Goal: Task Accomplishment & Management: Manage account settings

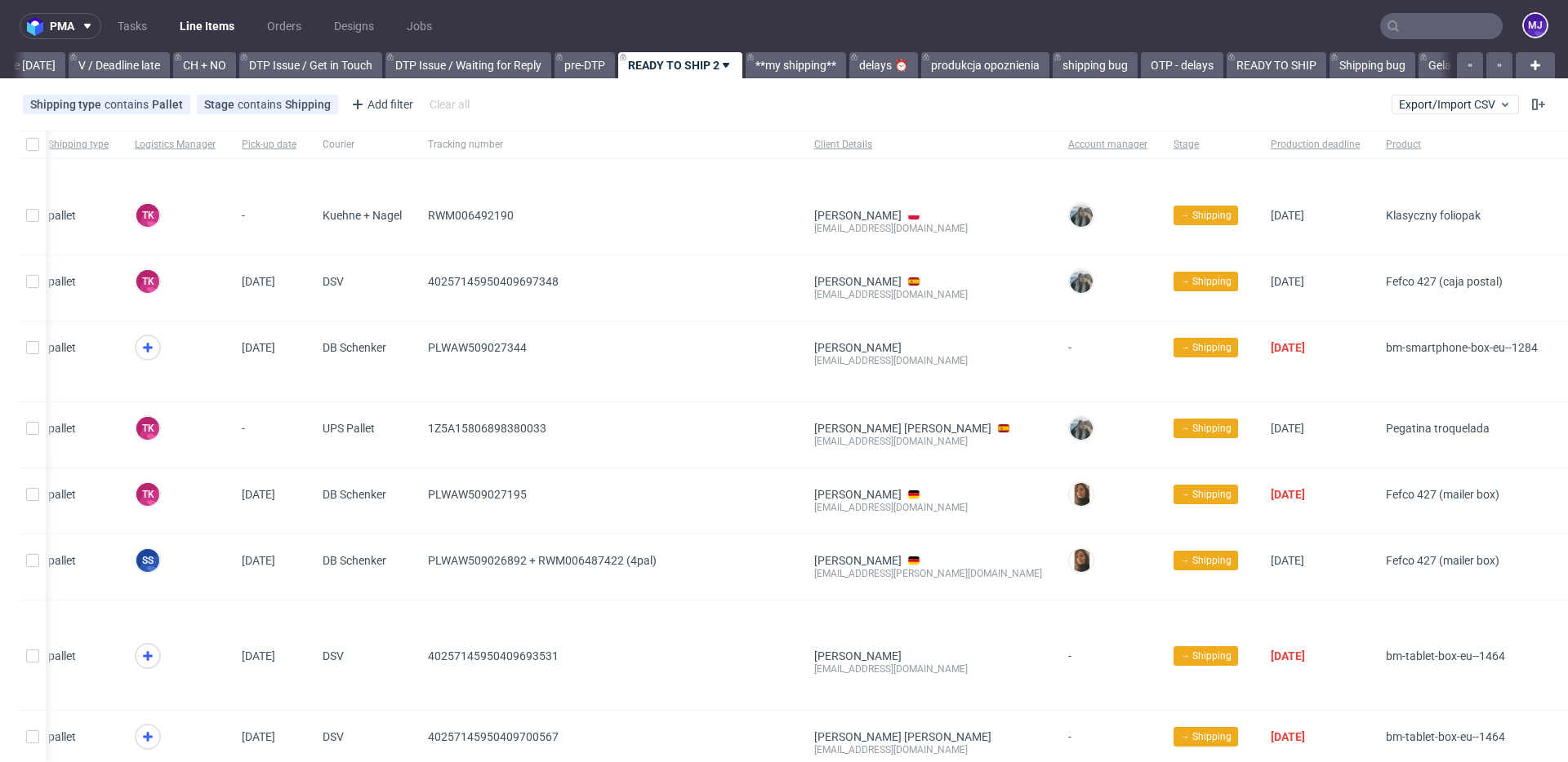
scroll to position [984, 0]
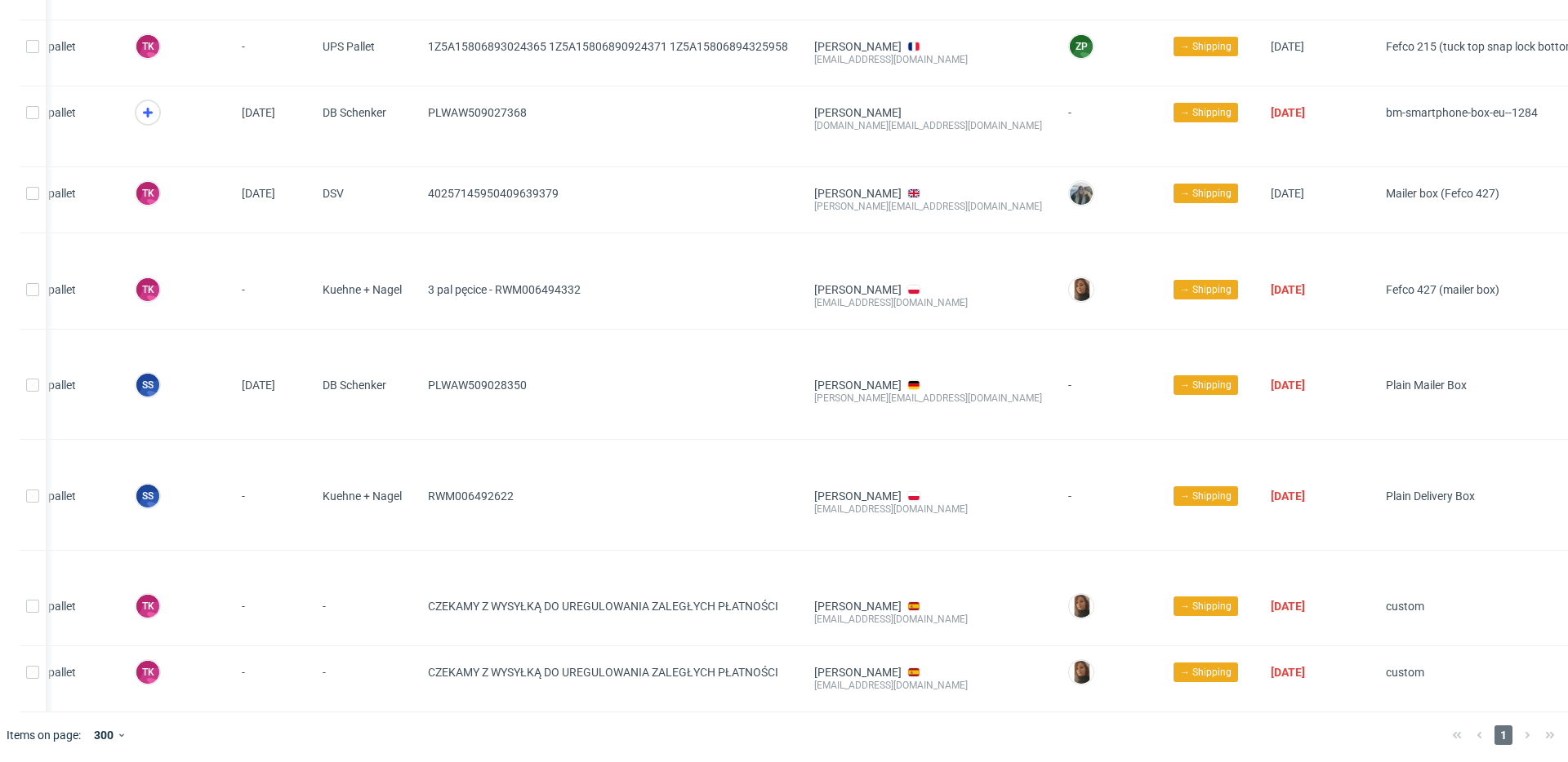
click at [1513, 733] on div "1" at bounding box center [1503, 736] width 116 height 20
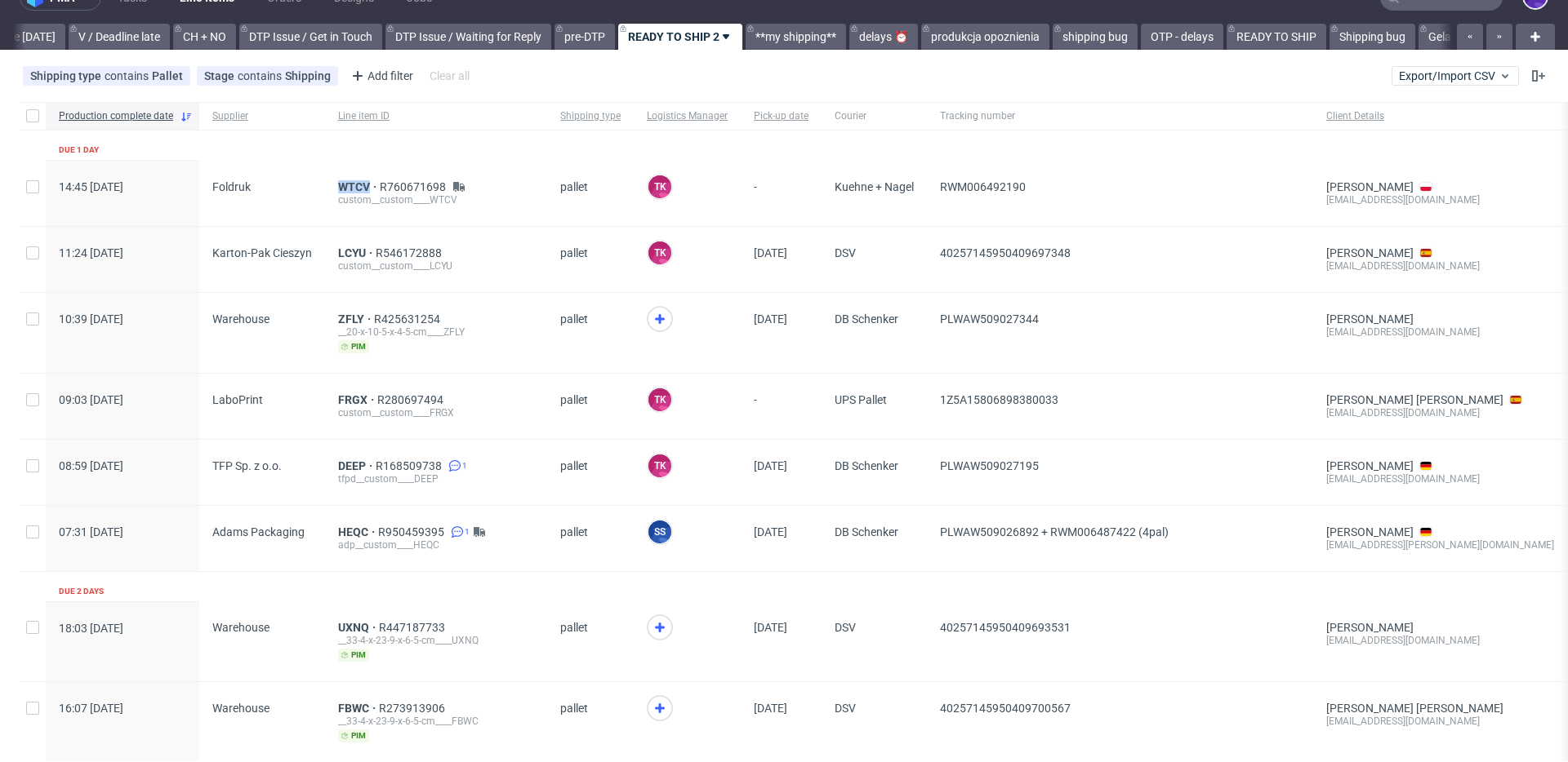
scroll to position [0, 0]
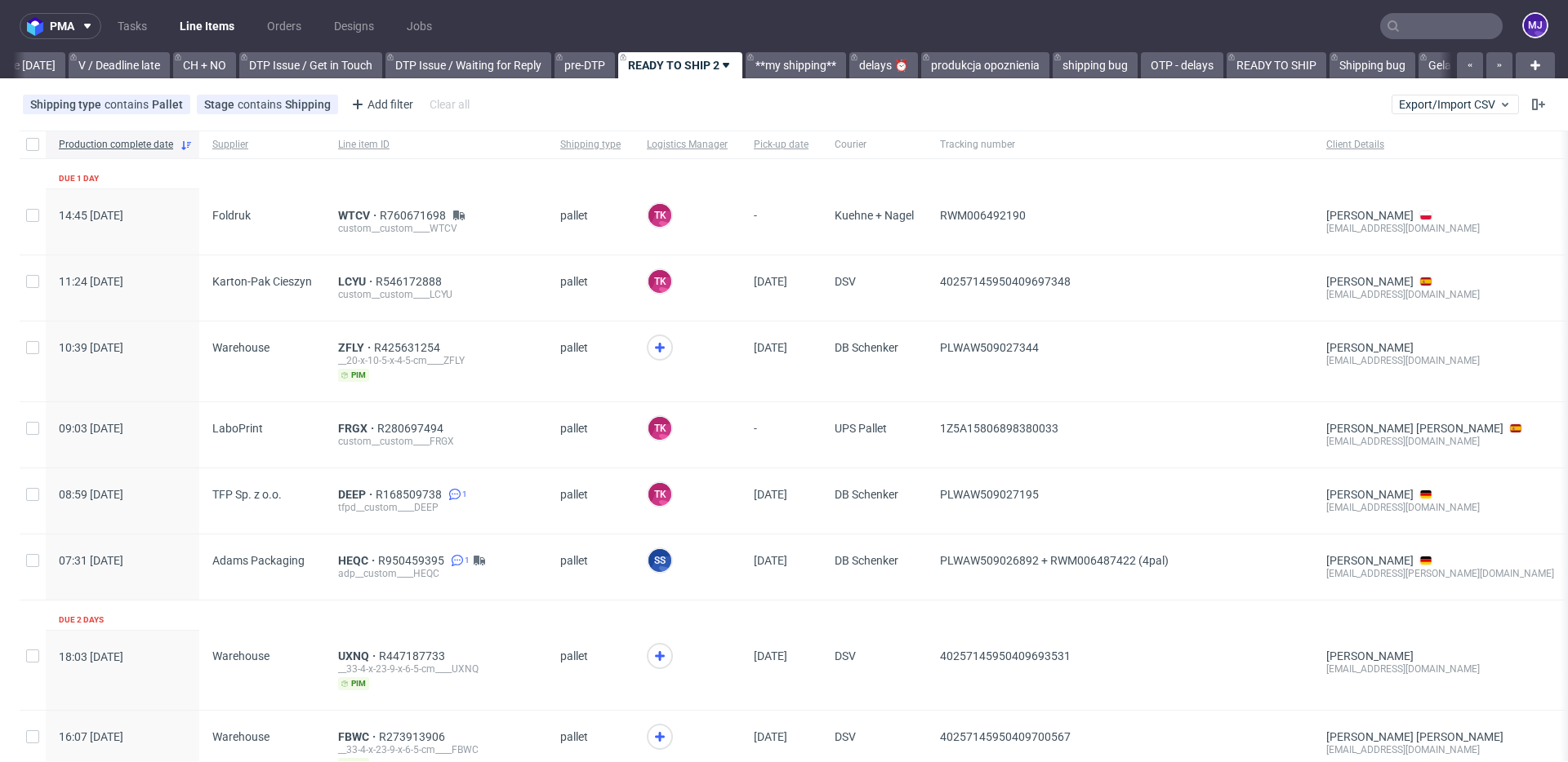
click at [1403, 26] on input "text" at bounding box center [1441, 26] width 123 height 26
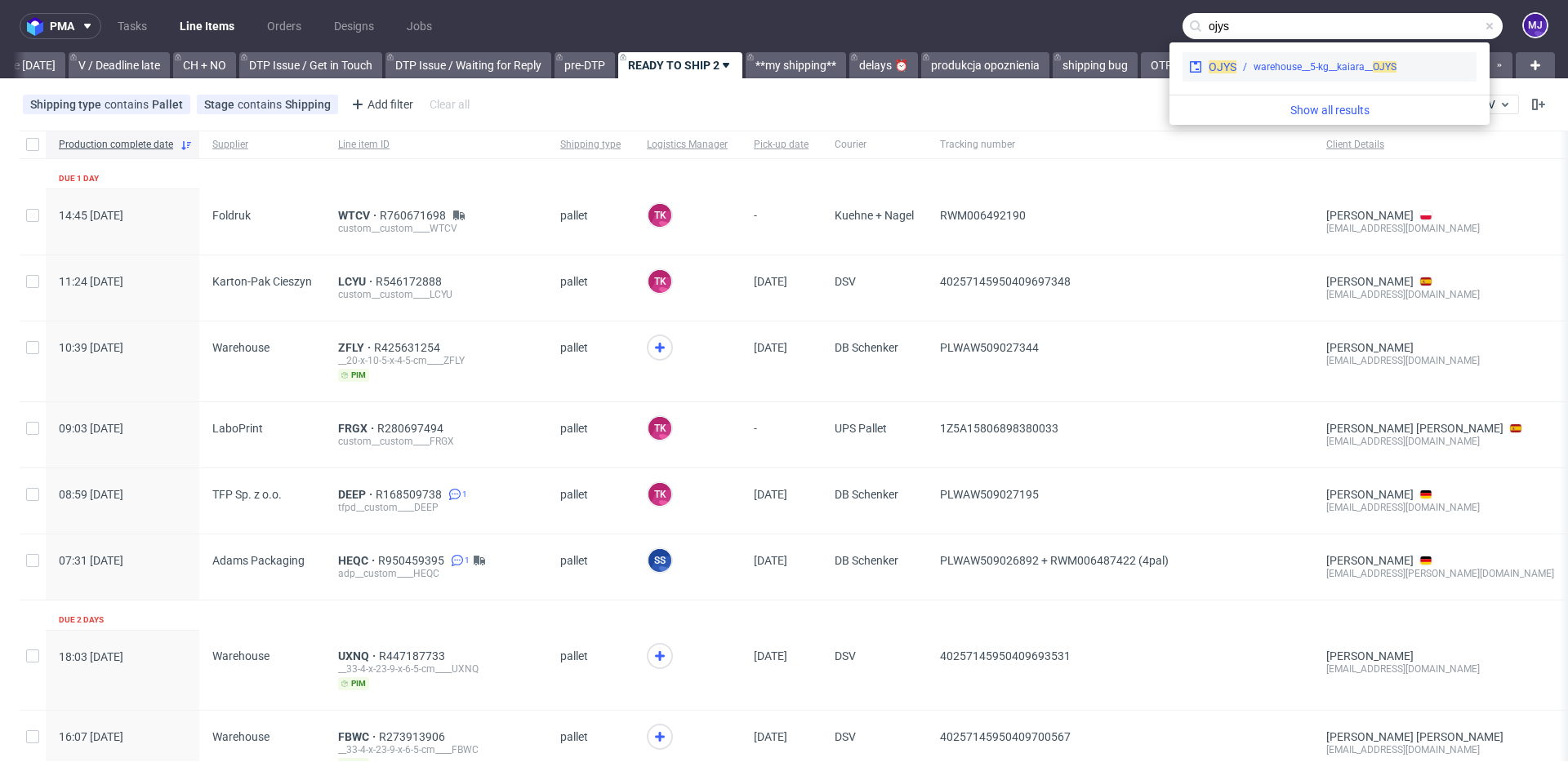
type input "ojys"
click at [1298, 61] on div "warehouse__5-kg__kaiara__ OJYS" at bounding box center [1324, 67] width 143 height 15
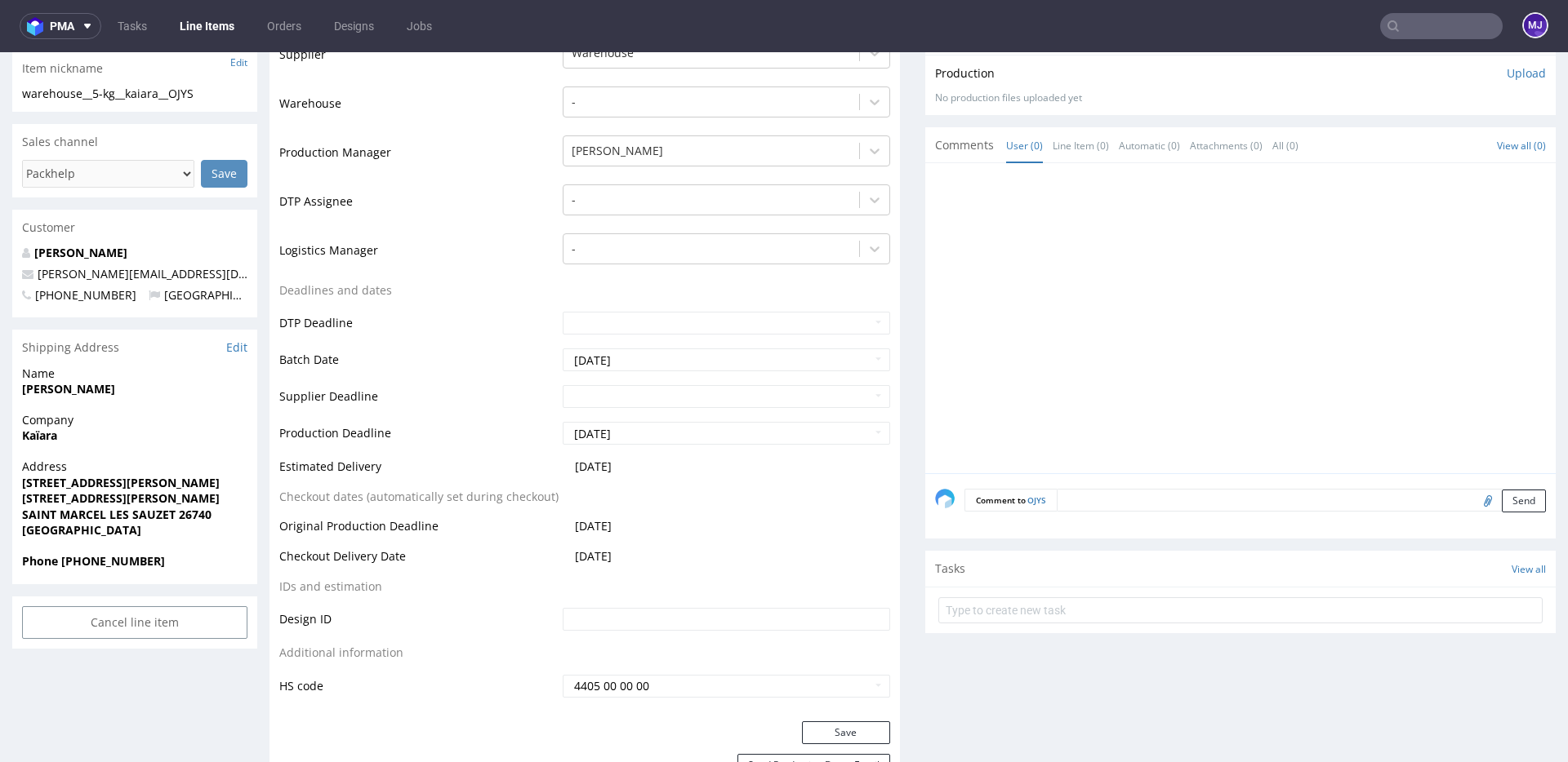
scroll to position [400, 0]
click at [26, 475] on strong "35 rue du Chareyron, 26740 St-Marcel-les-Sauzet" at bounding box center [120, 478] width 198 height 15
drag, startPoint x: 26, startPoint y: 475, endPoint x: 244, endPoint y: 476, distance: 218.0
click at [219, 476] on strong "35 rue du Chareyron, 26740 St-Marcel-les-Sauzet" at bounding box center [120, 478] width 198 height 15
copy strong "35 rue du Chareyron, 26740 St-Marcel-les"
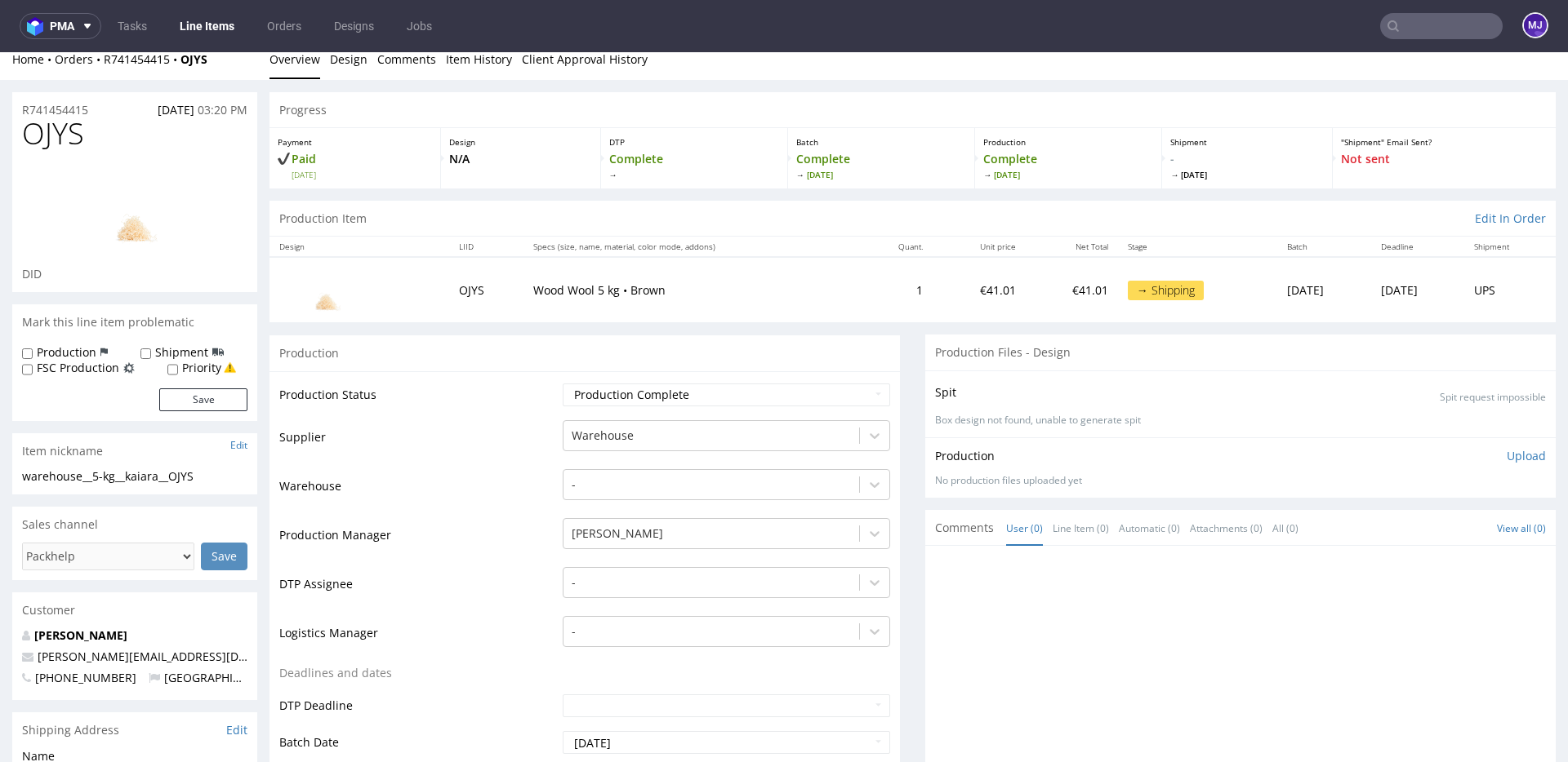
scroll to position [0, 0]
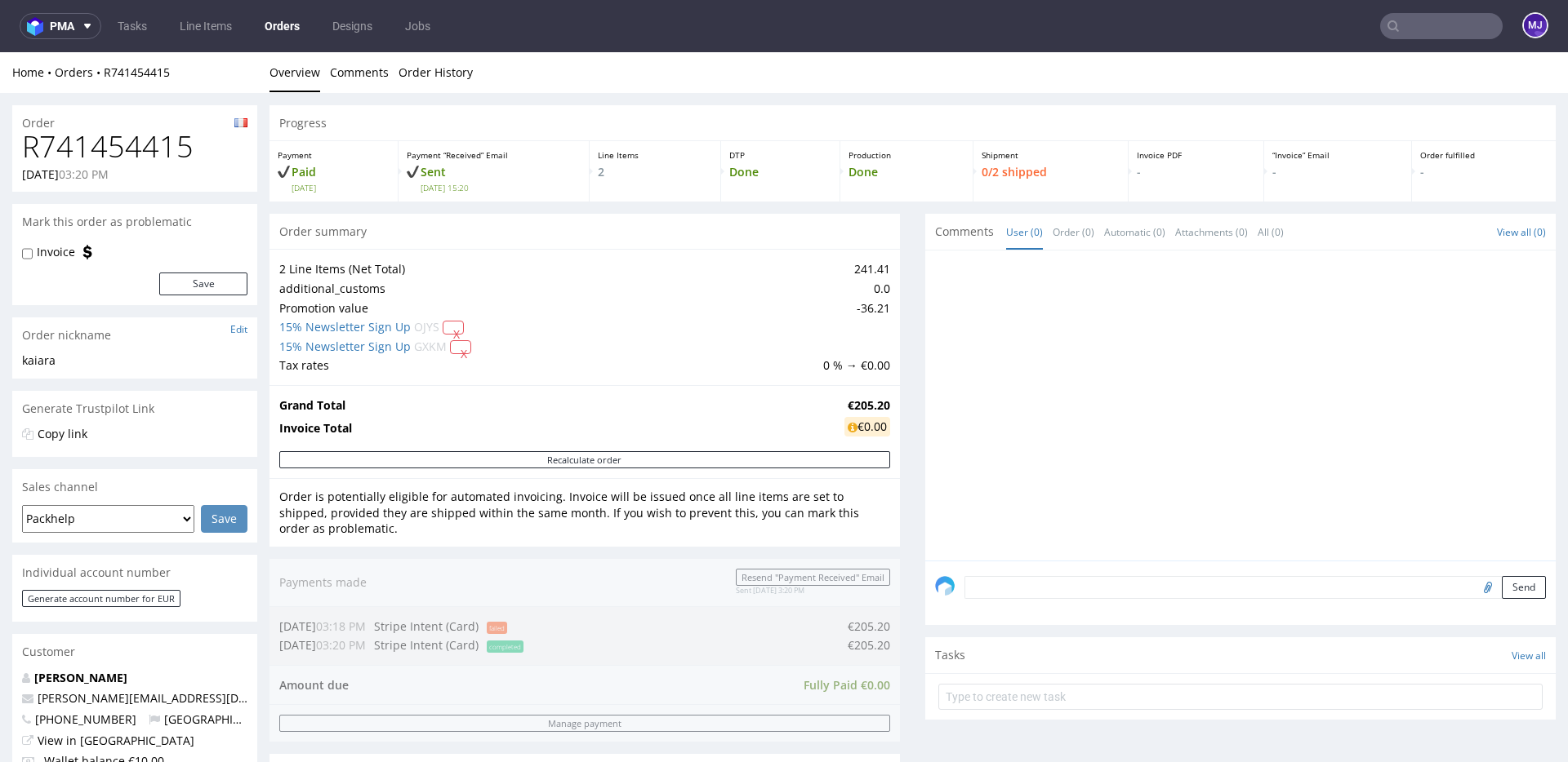
click at [1400, 19] on input "text" at bounding box center [1441, 26] width 123 height 26
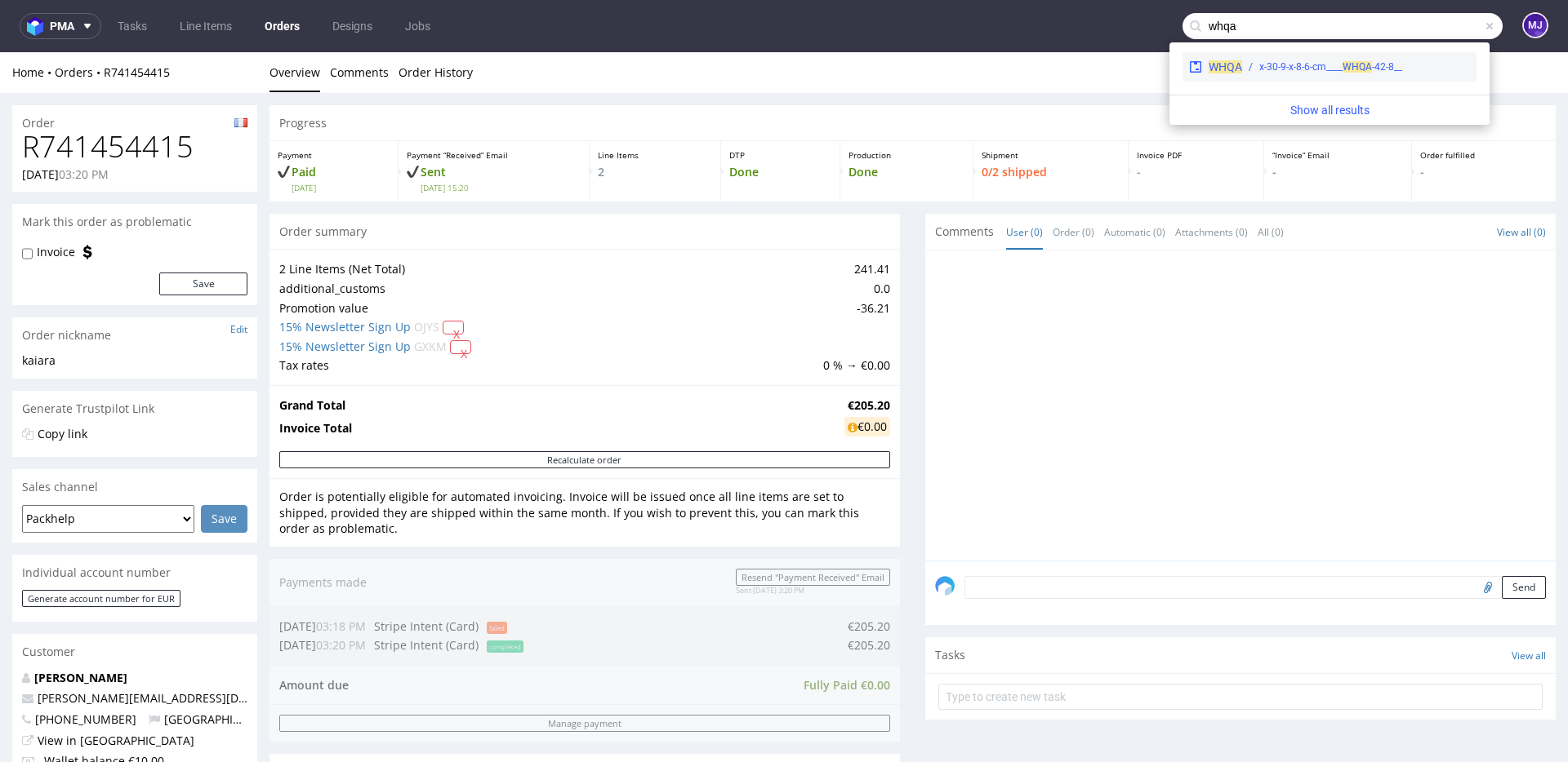
type input "whqa"
click at [1335, 61] on div "__42-8-x-30-9-x-8-6-cm____ WHQA" at bounding box center [1330, 67] width 143 height 15
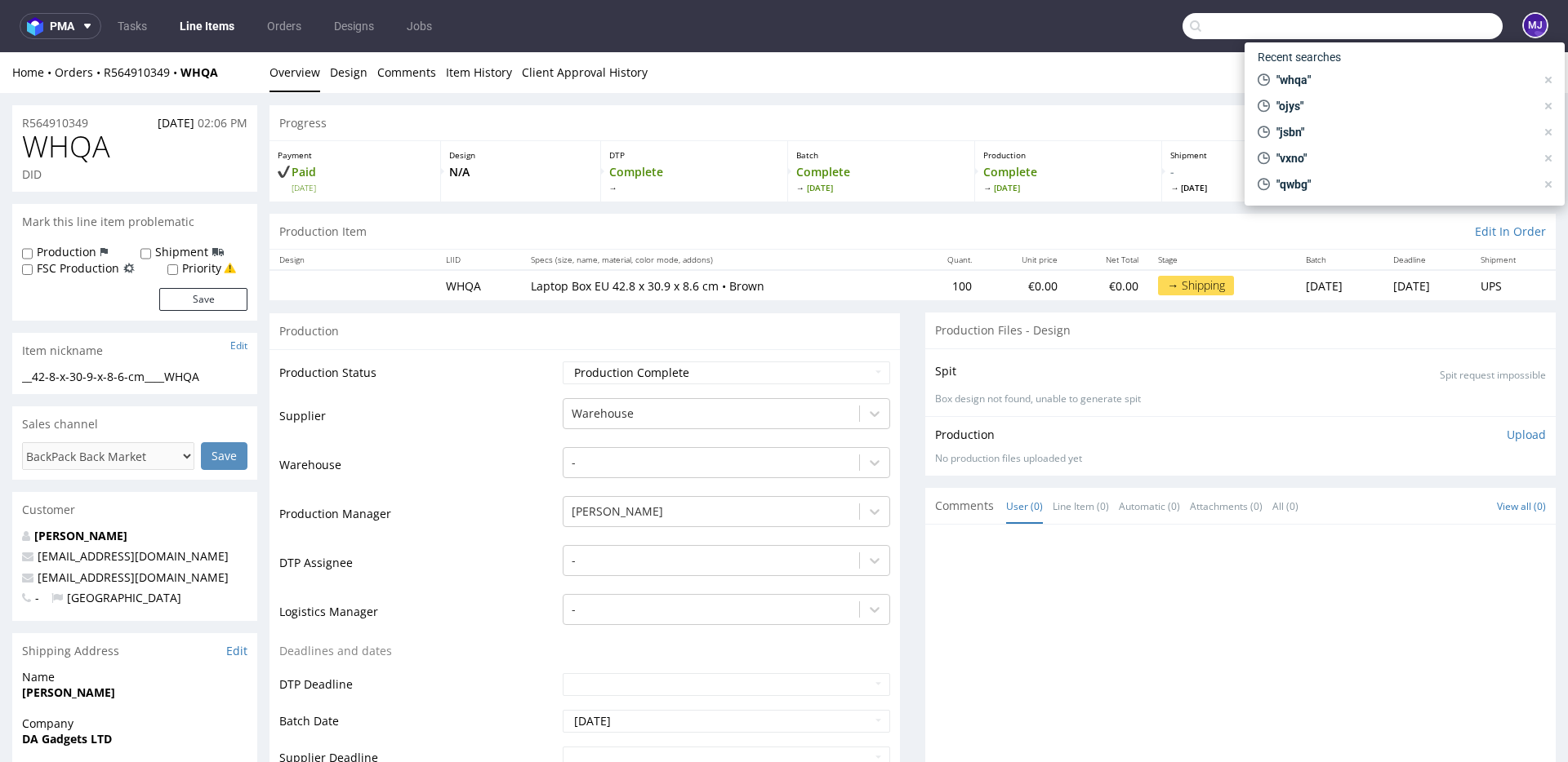
click at [1410, 21] on input "text" at bounding box center [1342, 26] width 320 height 26
paste input "JDTN"
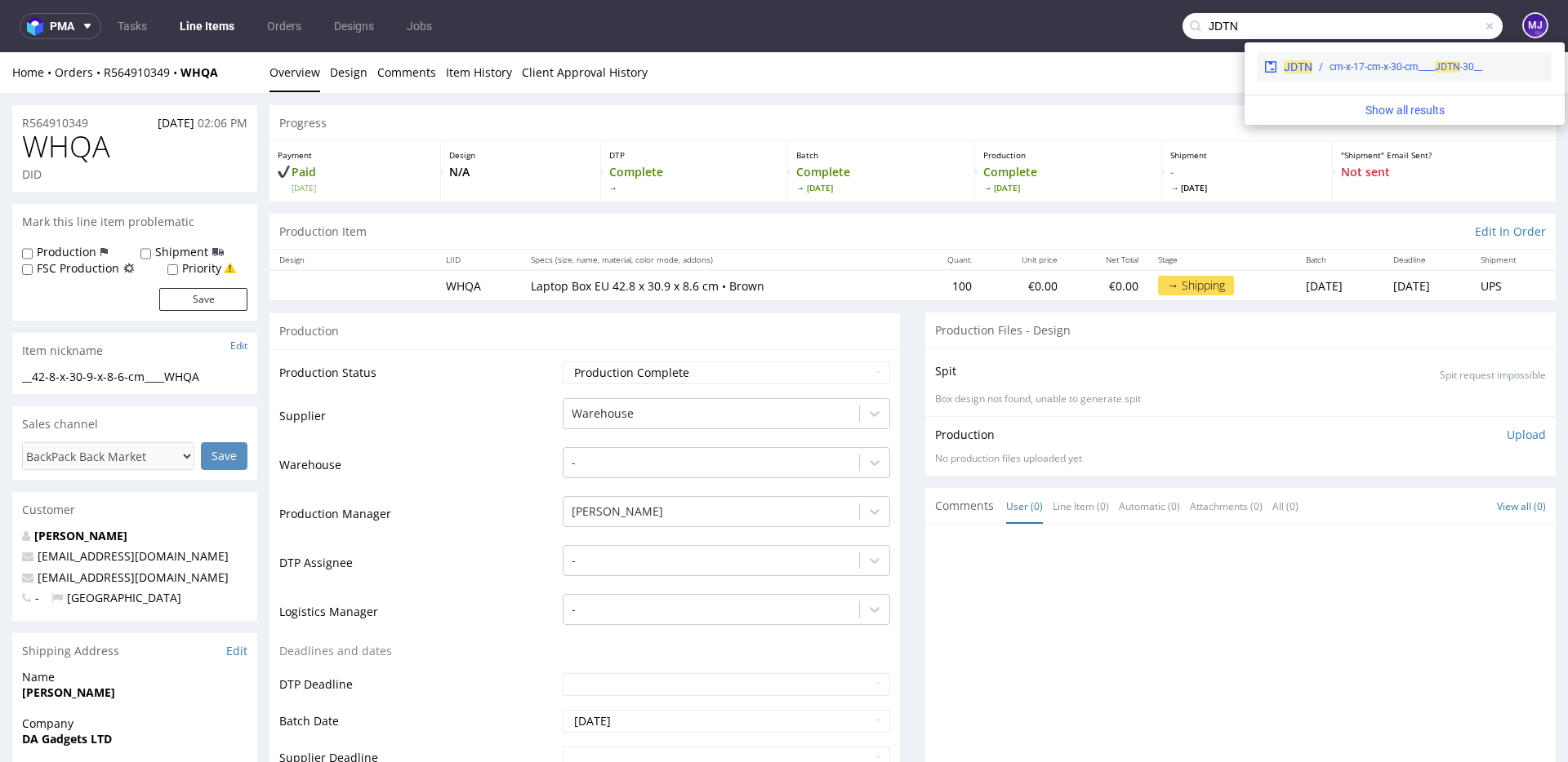
type input "JDTN"
click at [1325, 65] on div "__30-cm-x-17-cm-x-30-cm____ JDTN" at bounding box center [1428, 67] width 233 height 15
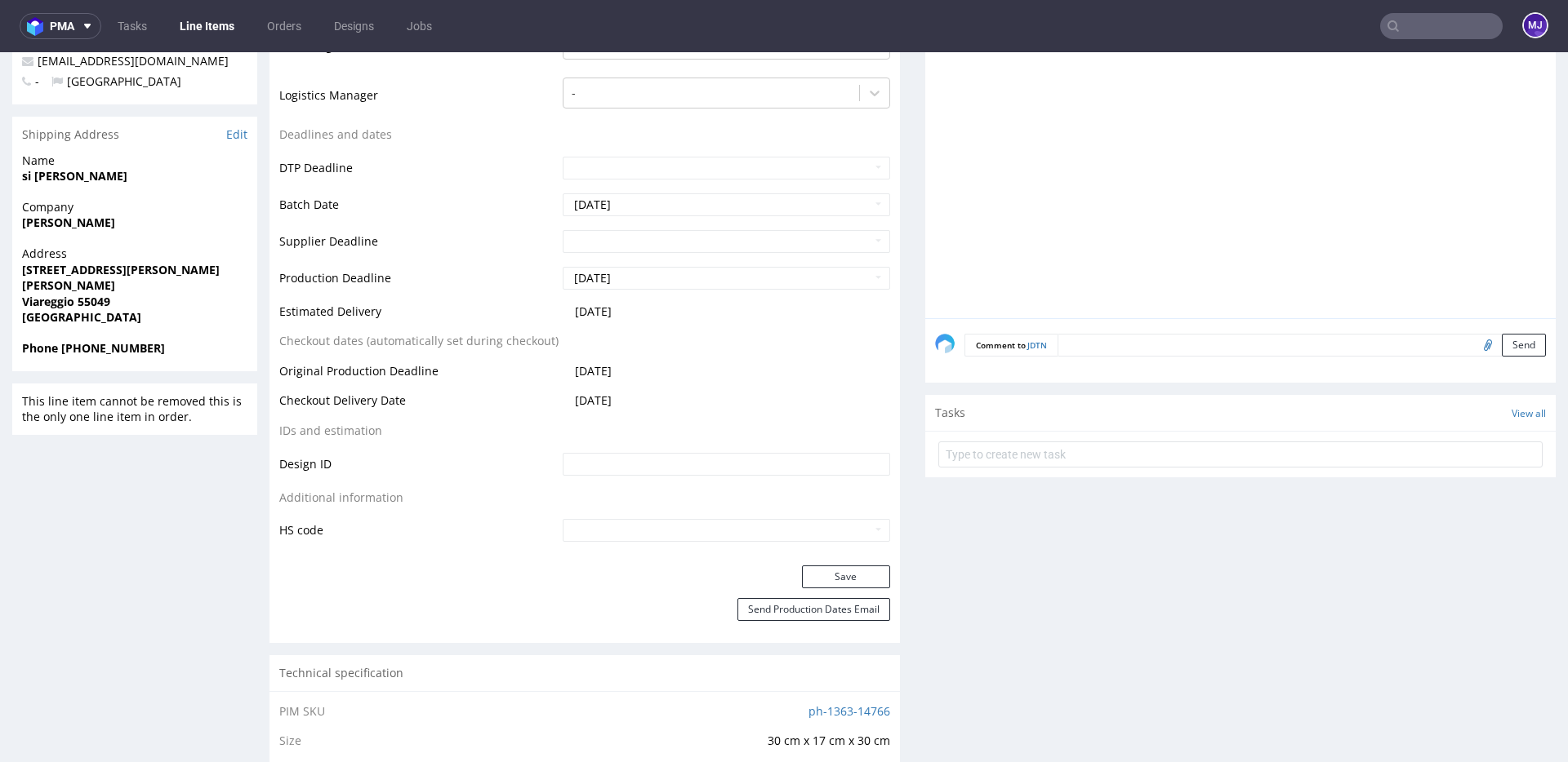
scroll to position [528, 0]
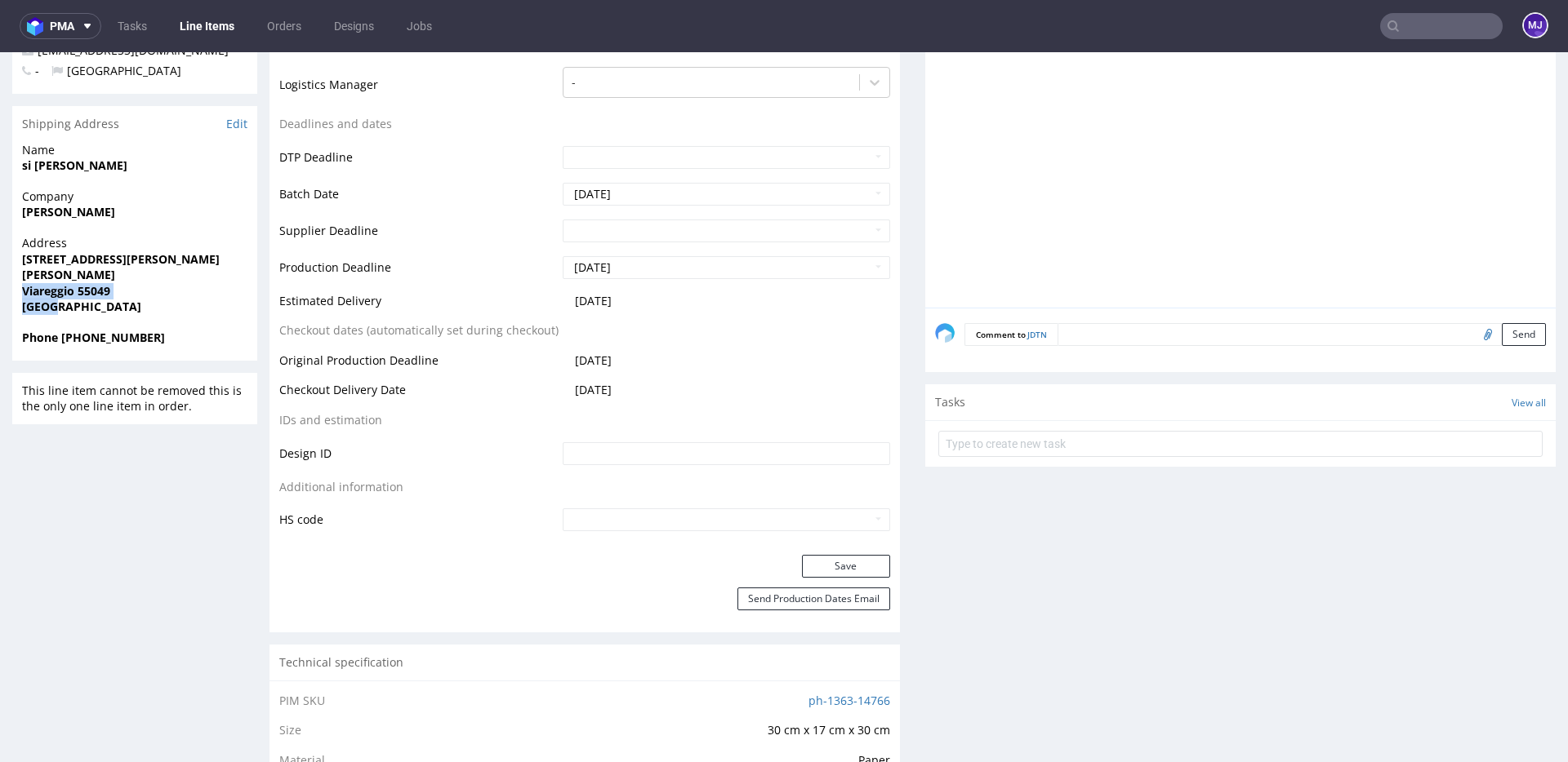
drag, startPoint x: 51, startPoint y: 307, endPoint x: 20, endPoint y: 291, distance: 34.9
click at [20, 291] on div "Address Piazza Massimo D'Azeglio 25 MIRICE POKE Viareggio 55049 Italy" at bounding box center [134, 283] width 245 height 95
click at [63, 314] on span "Italy" at bounding box center [134, 306] width 225 height 16
drag, startPoint x: 62, startPoint y: 309, endPoint x: 23, endPoint y: 295, distance: 41.4
click at [23, 295] on p "Address Piazza Massimo D'Azeglio 25 MIRICE POKE Viareggio 55049 Italy" at bounding box center [134, 275] width 225 height 80
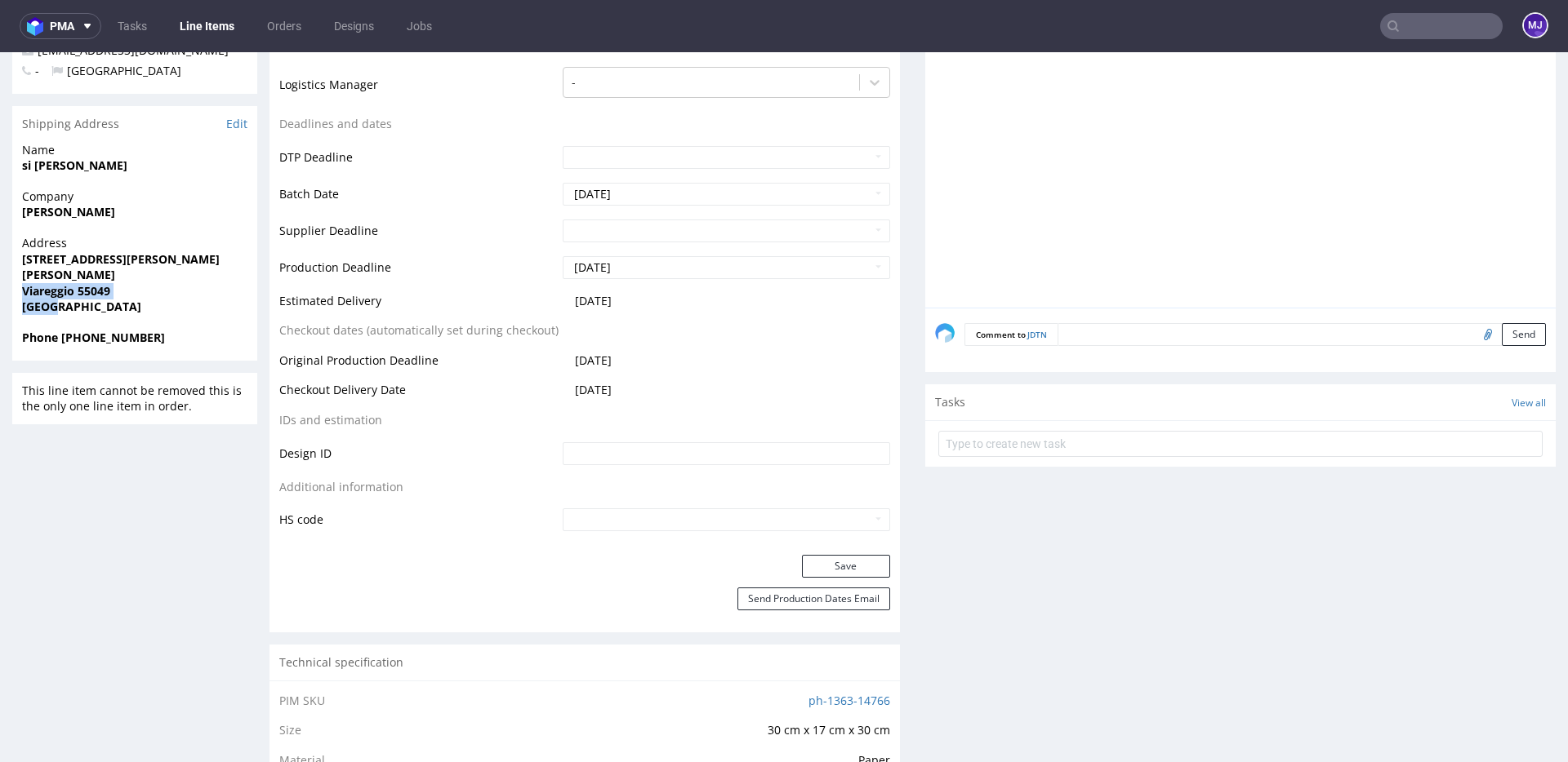
copy p "Viareggio 55049 Italy"
click at [475, 167] on td "DTP Deadline" at bounding box center [418, 163] width 279 height 37
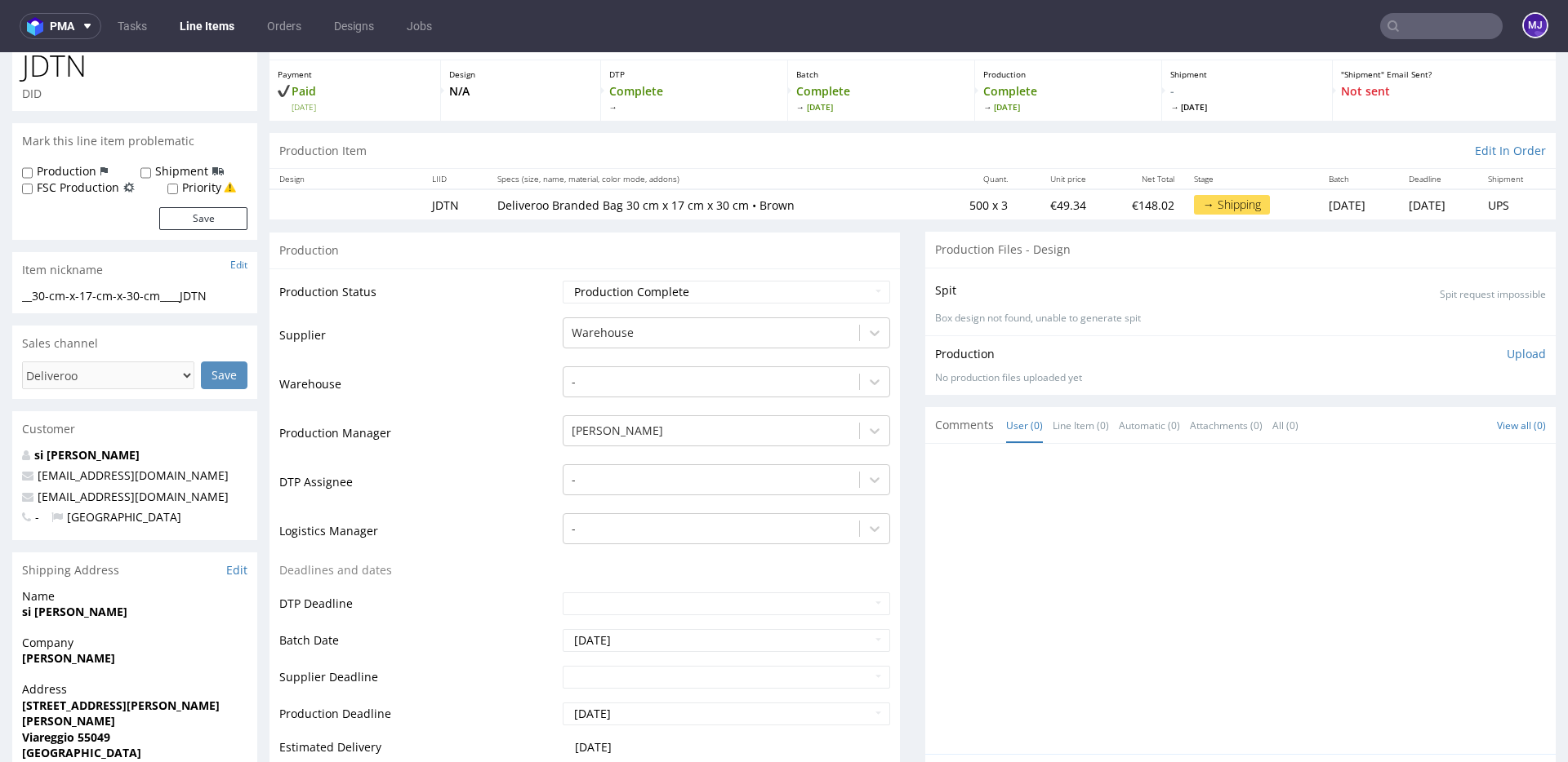
scroll to position [0, 0]
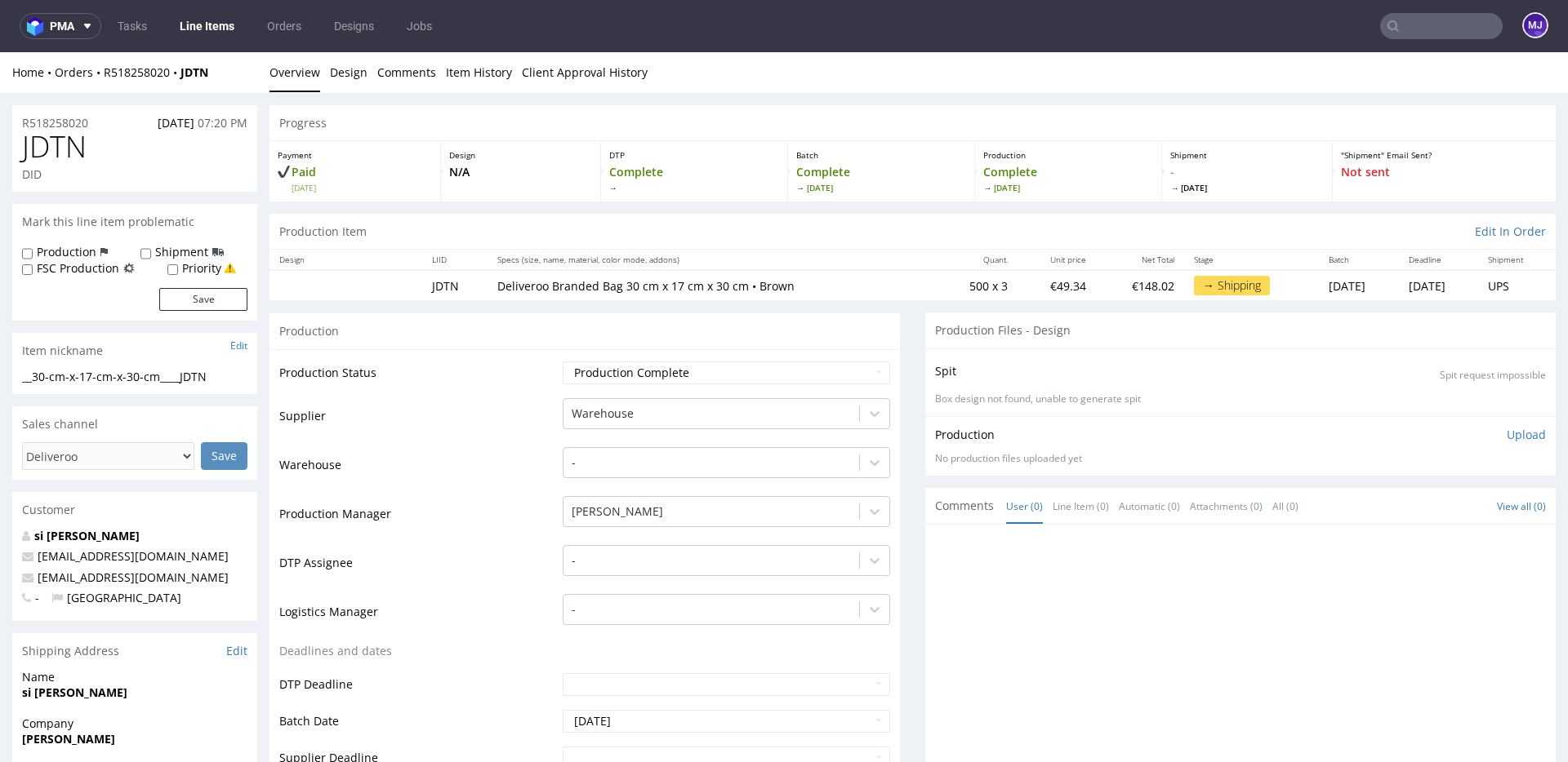
click at [61, 137] on span "JDTN" at bounding box center [54, 147] width 64 height 33
copy span "JDTN"
drag, startPoint x: 224, startPoint y: 69, endPoint x: 99, endPoint y: 71, distance: 125.0
click at [99, 71] on div "Home Orders R518258020 JDTN" at bounding box center [134, 72] width 245 height 16
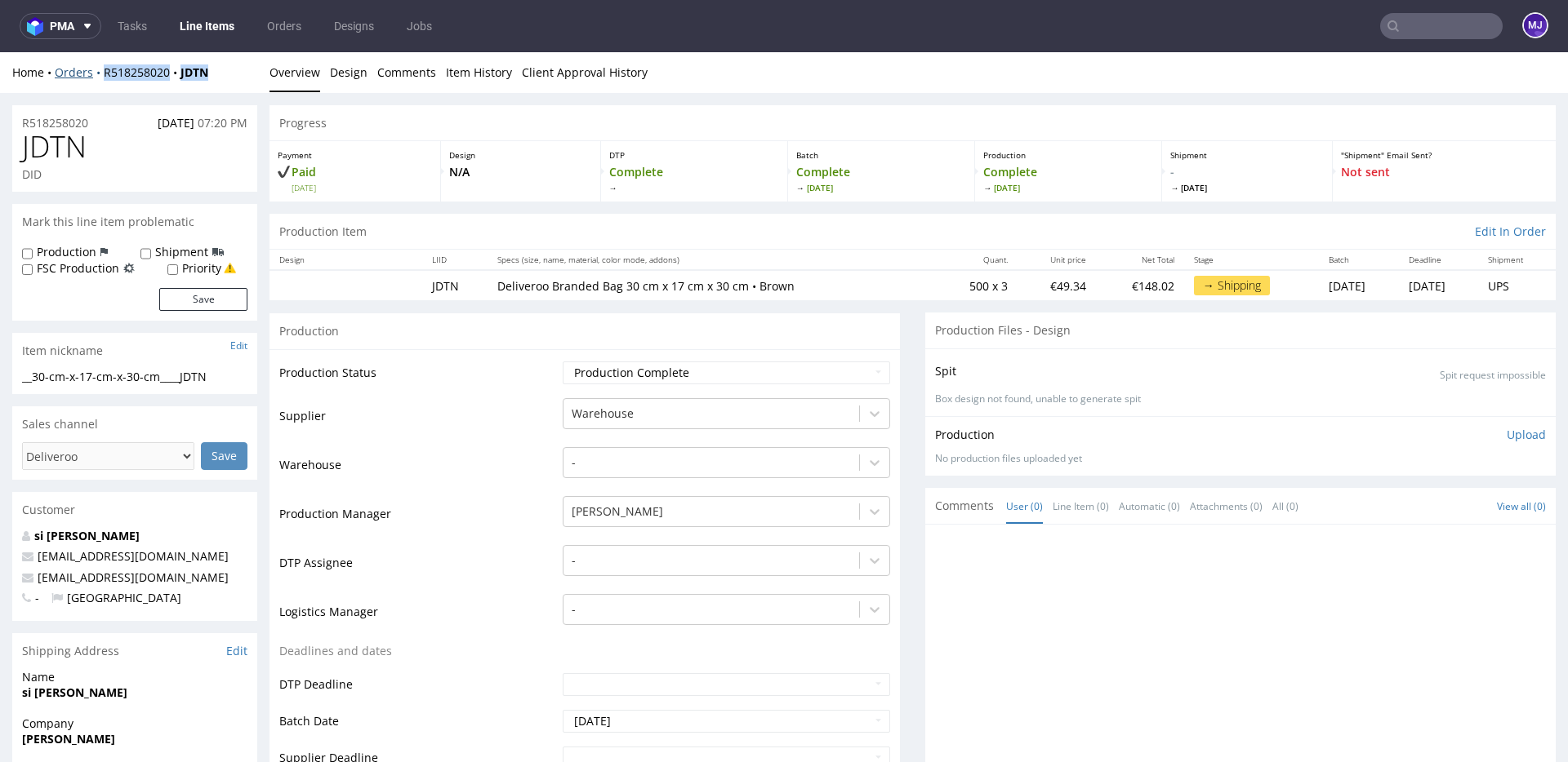
copy div "R518258020 JDTN"
click at [886, 65] on ul "Overview Design Comments Item History Client Approval History" at bounding box center [913, 72] width 1286 height 16
click at [53, 146] on span "JDTN" at bounding box center [54, 147] width 64 height 33
copy span "JDTN"
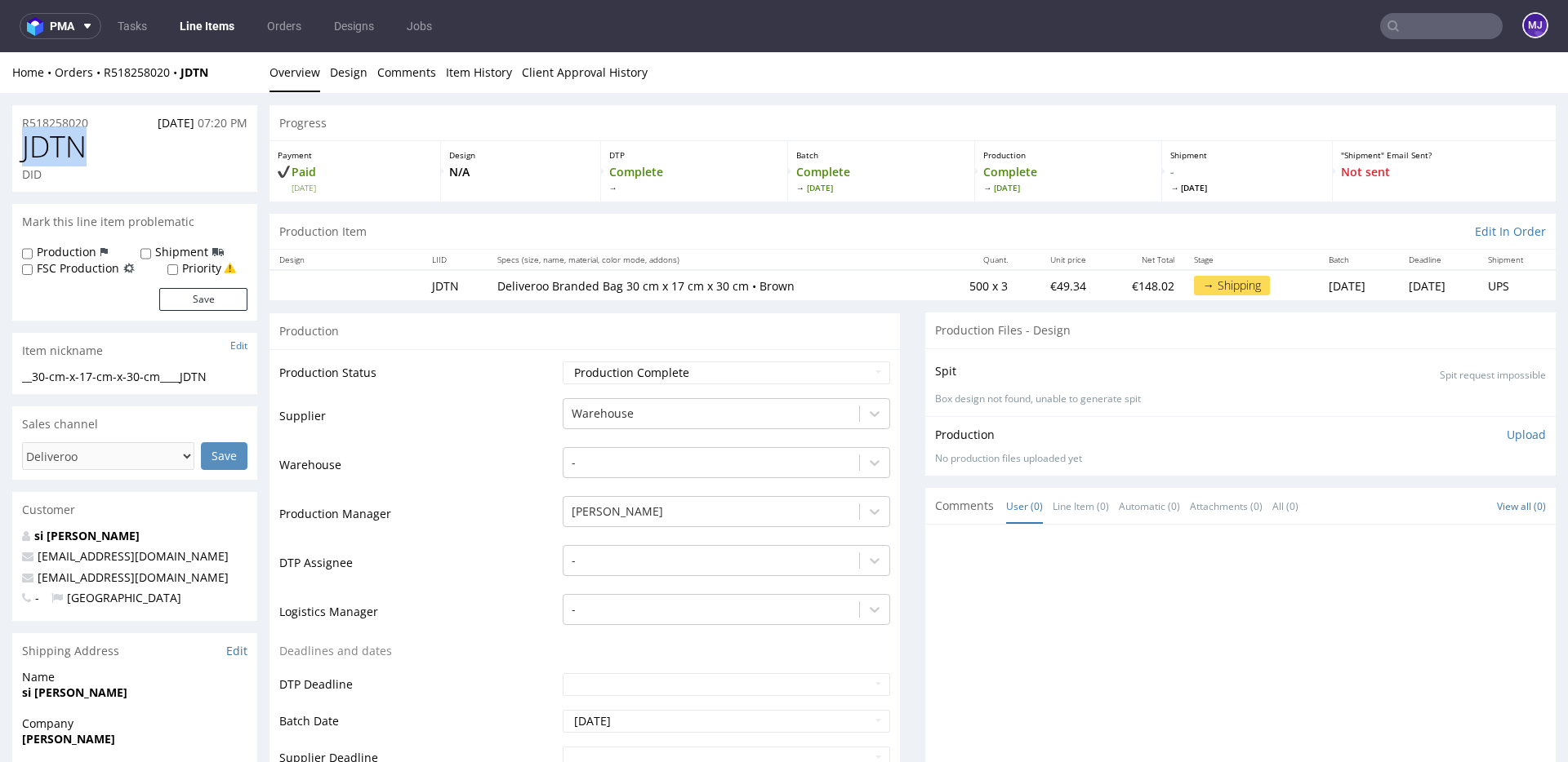
click at [51, 153] on span "JDTN" at bounding box center [54, 147] width 64 height 33
copy span "JDTN"
click at [60, 143] on span "JDTN" at bounding box center [54, 147] width 64 height 33
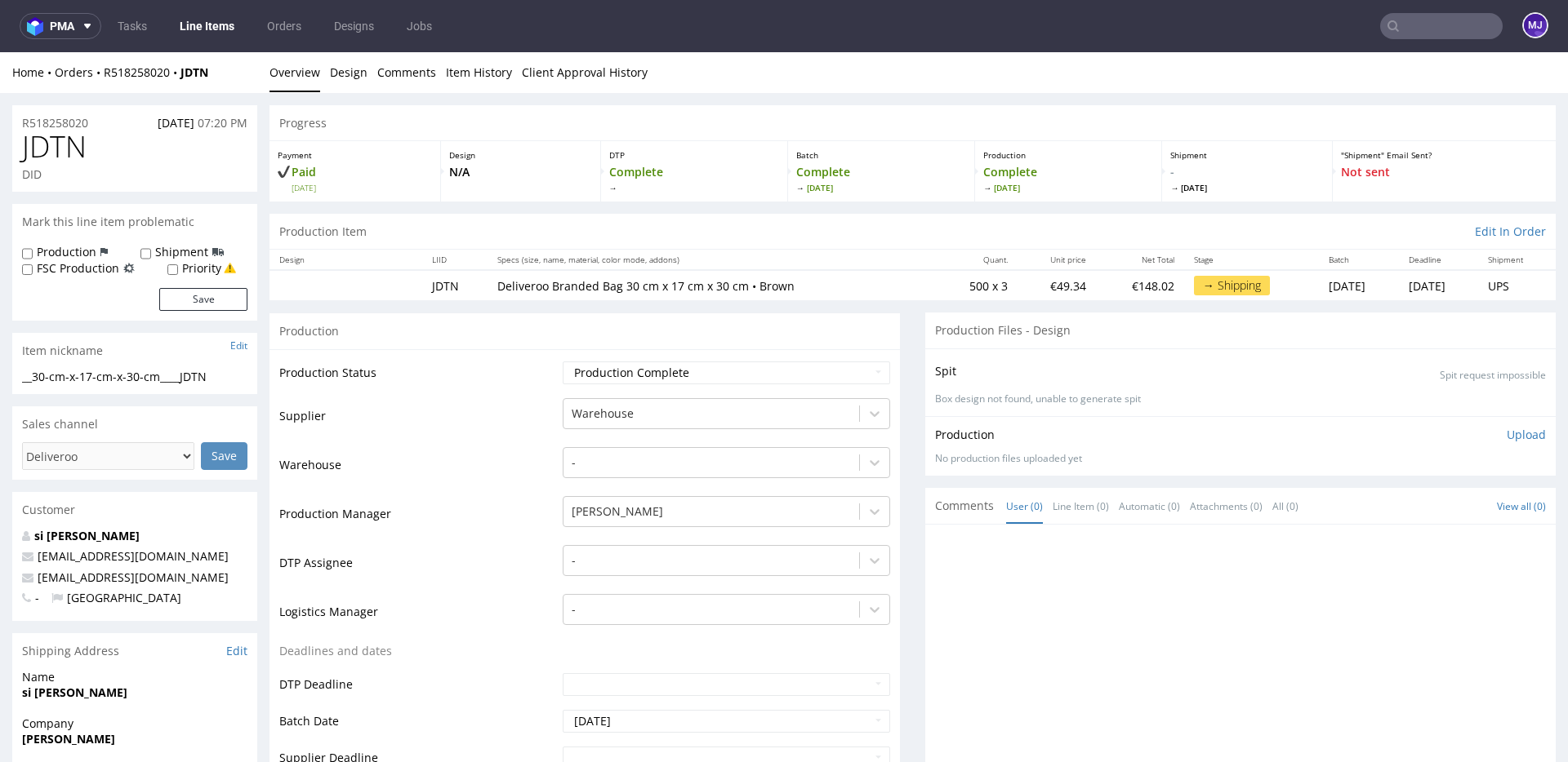
click at [60, 143] on span "JDTN" at bounding box center [54, 147] width 64 height 33
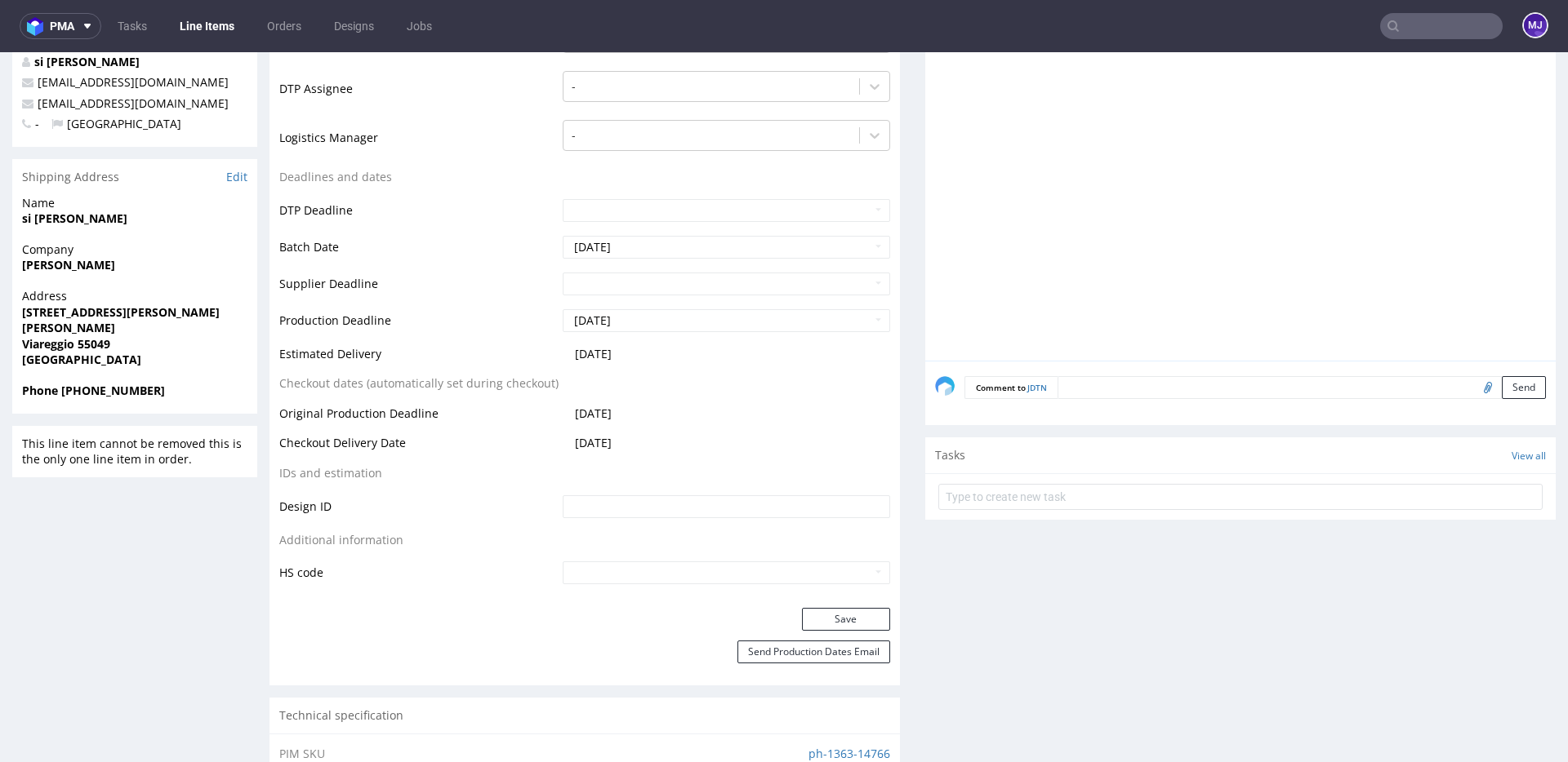
scroll to position [468, 0]
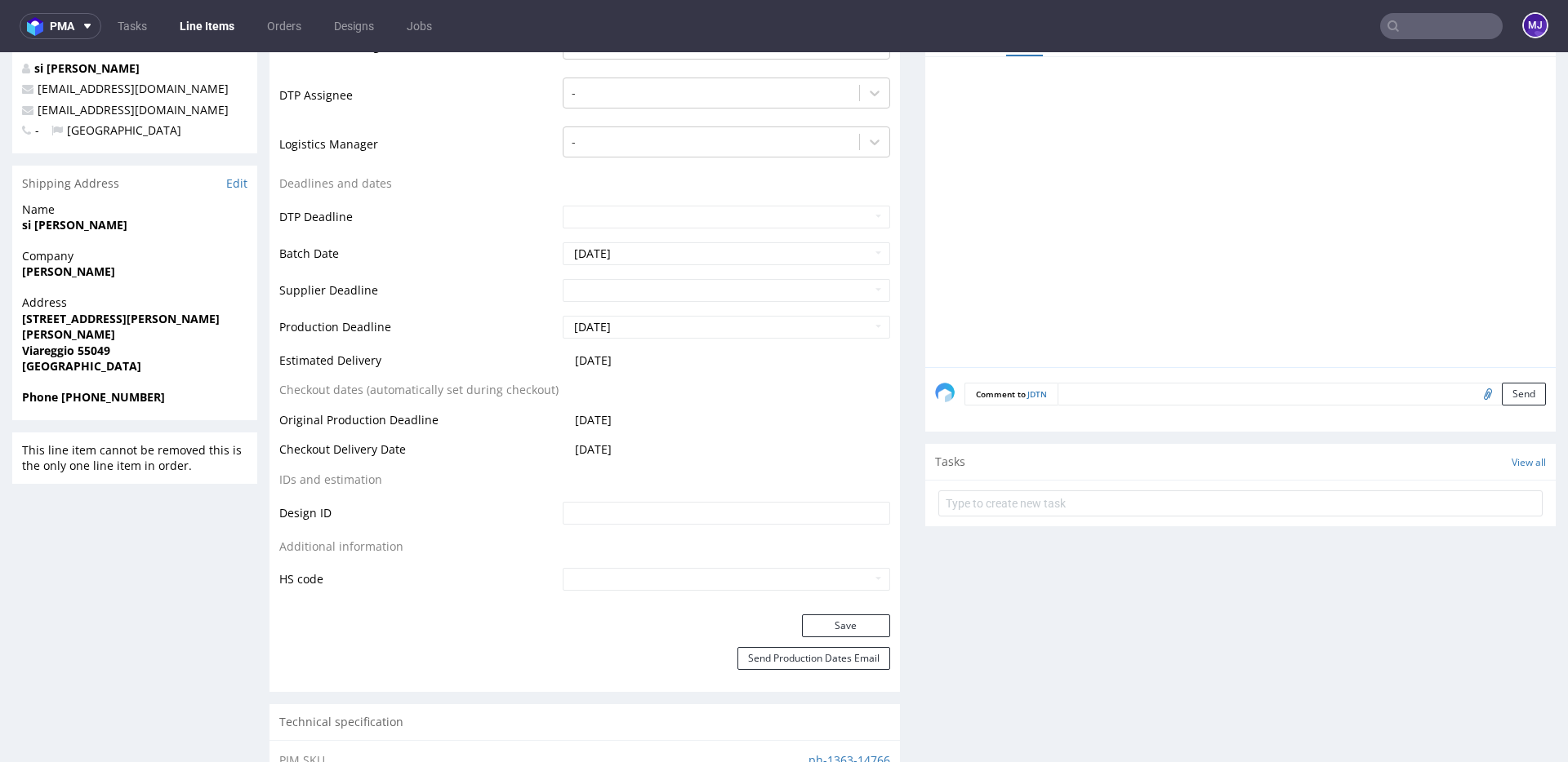
click at [38, 352] on strong "Viareggio 55049" at bounding box center [65, 351] width 88 height 15
drag, startPoint x: 38, startPoint y: 352, endPoint x: 86, endPoint y: 363, distance: 49.2
click at [86, 363] on p "Address Piazza Massimo D'Azeglio 25 MIRICE POKE Viareggio 55049 Italy" at bounding box center [134, 335] width 225 height 80
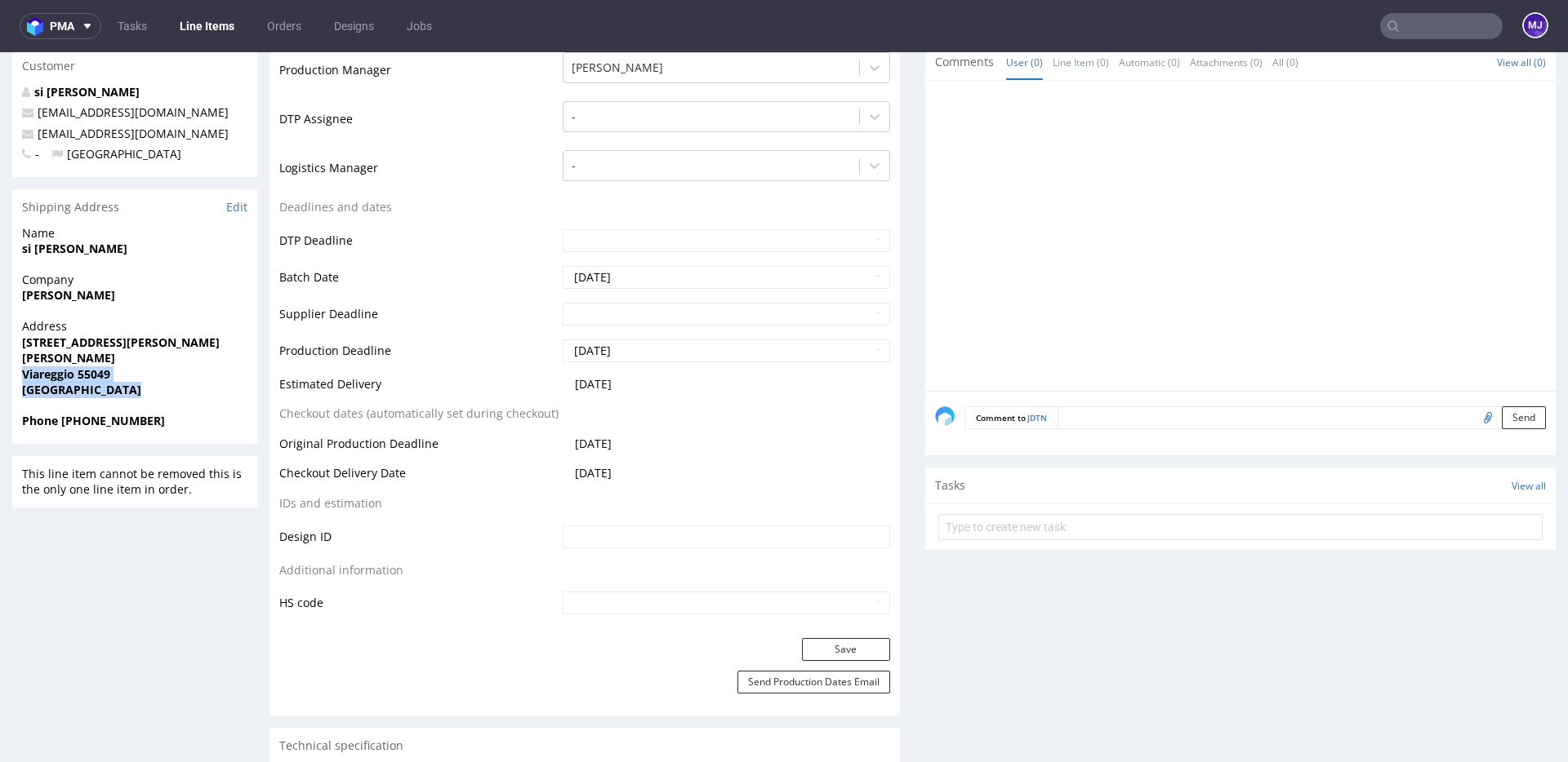
scroll to position [0, 0]
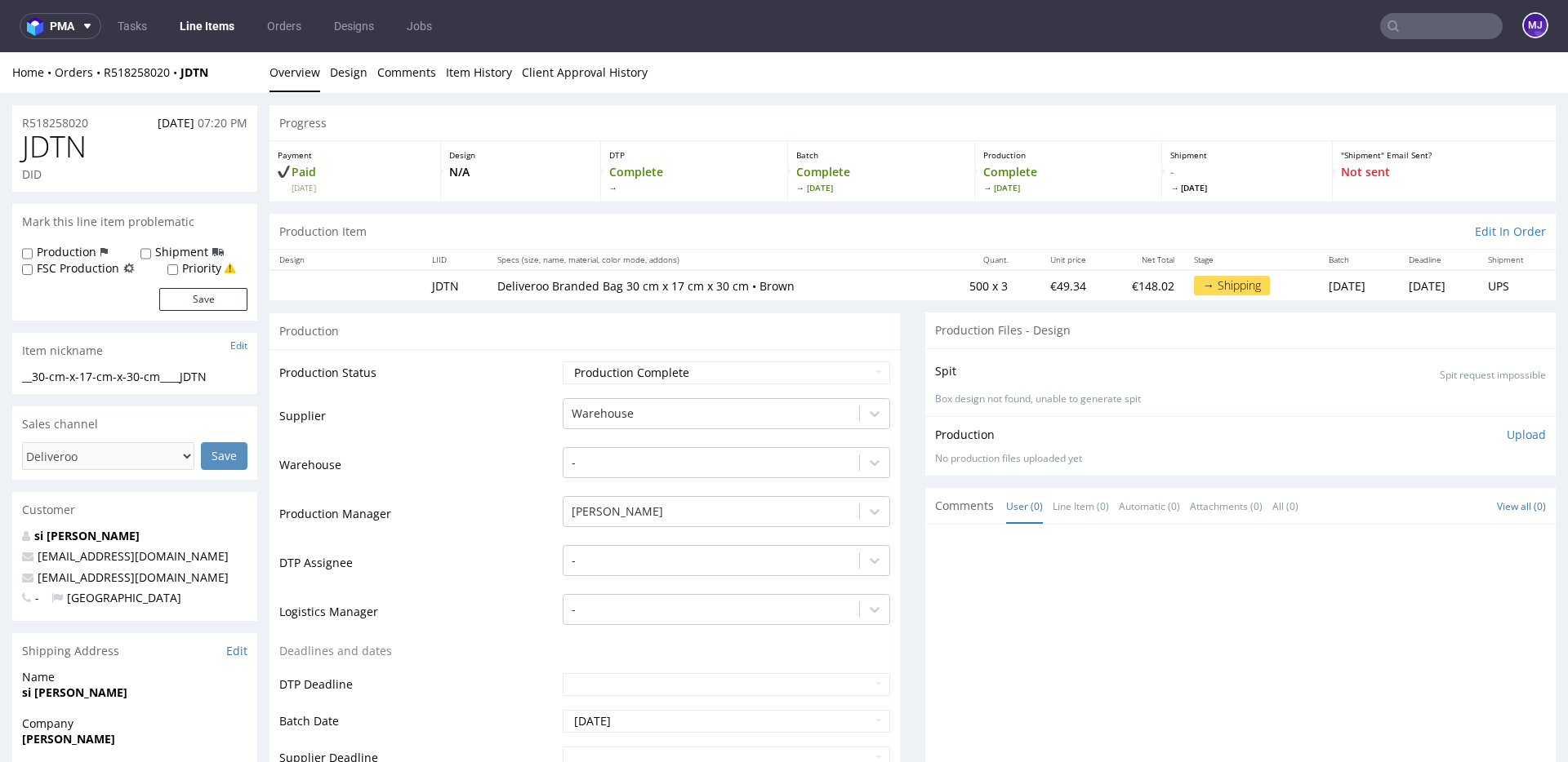
click at [1402, 21] on input "text" at bounding box center [1441, 26] width 123 height 26
paste input "[PERSON_NAME]"
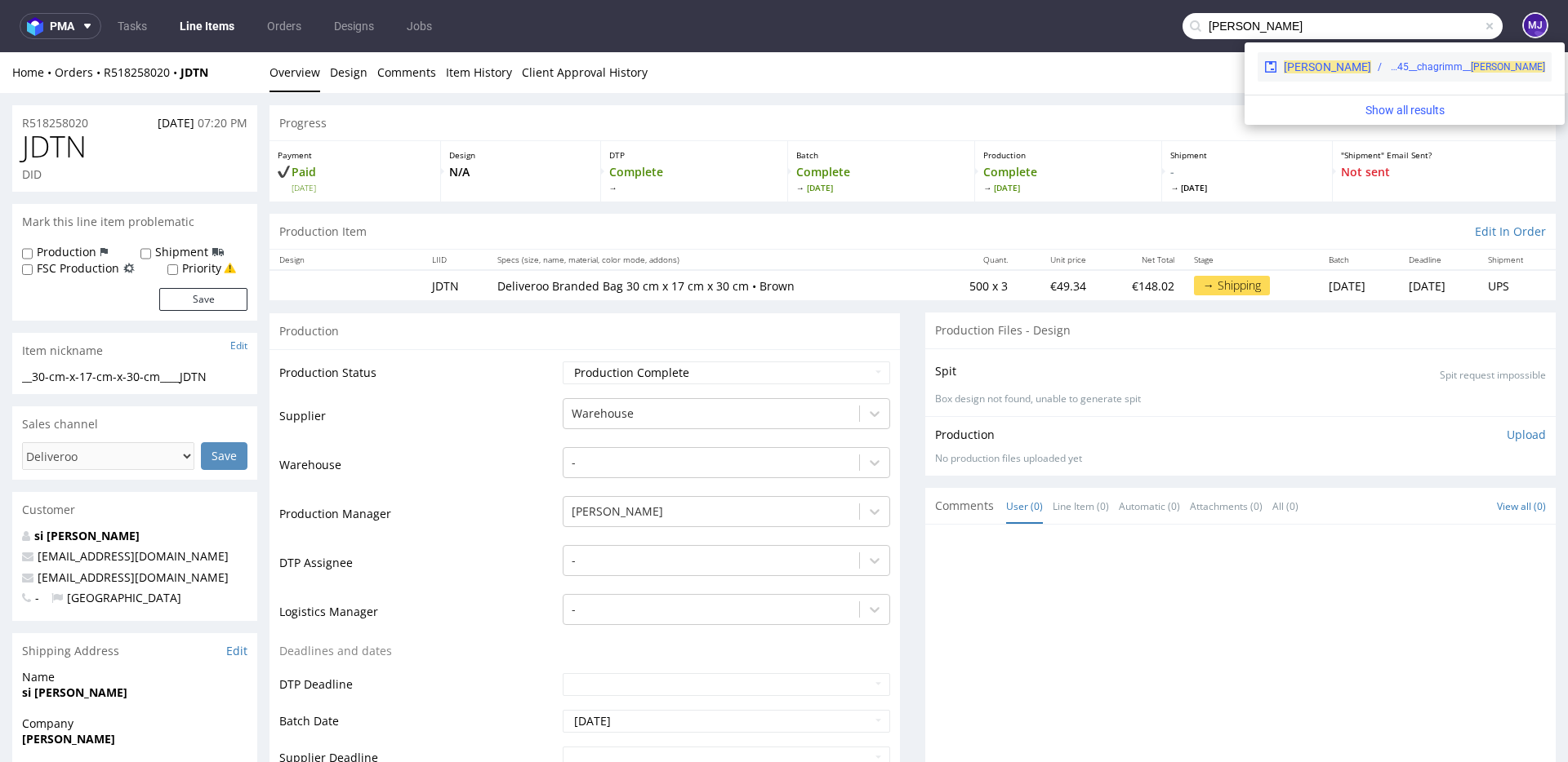
type input "[PERSON_NAME]"
click at [1388, 63] on div "warehouse__f45__chagrimm__ BIJY" at bounding box center [1467, 67] width 157 height 15
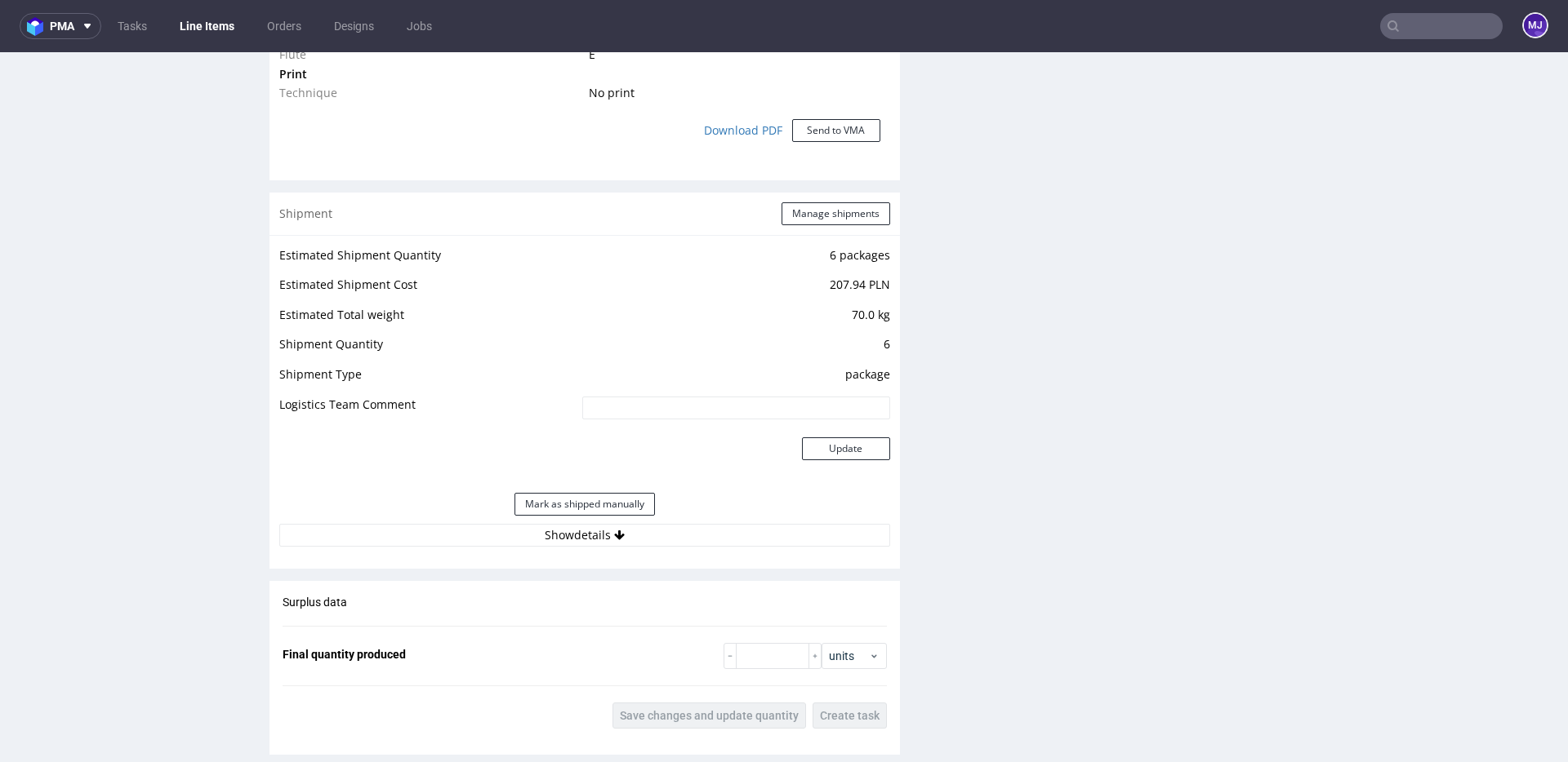
scroll to position [1555, 0]
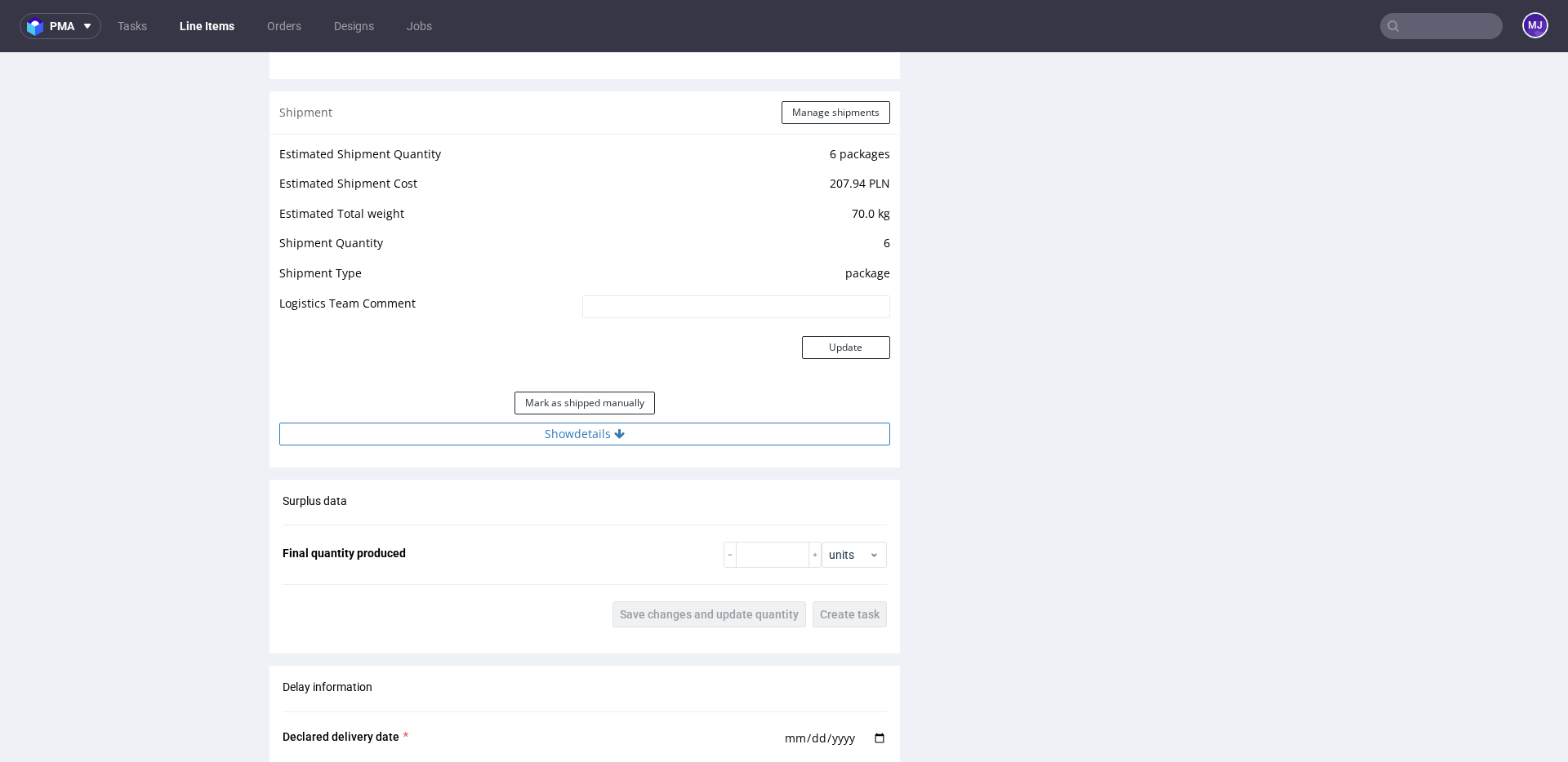
click at [534, 423] on button "Show details" at bounding box center [584, 434] width 611 height 23
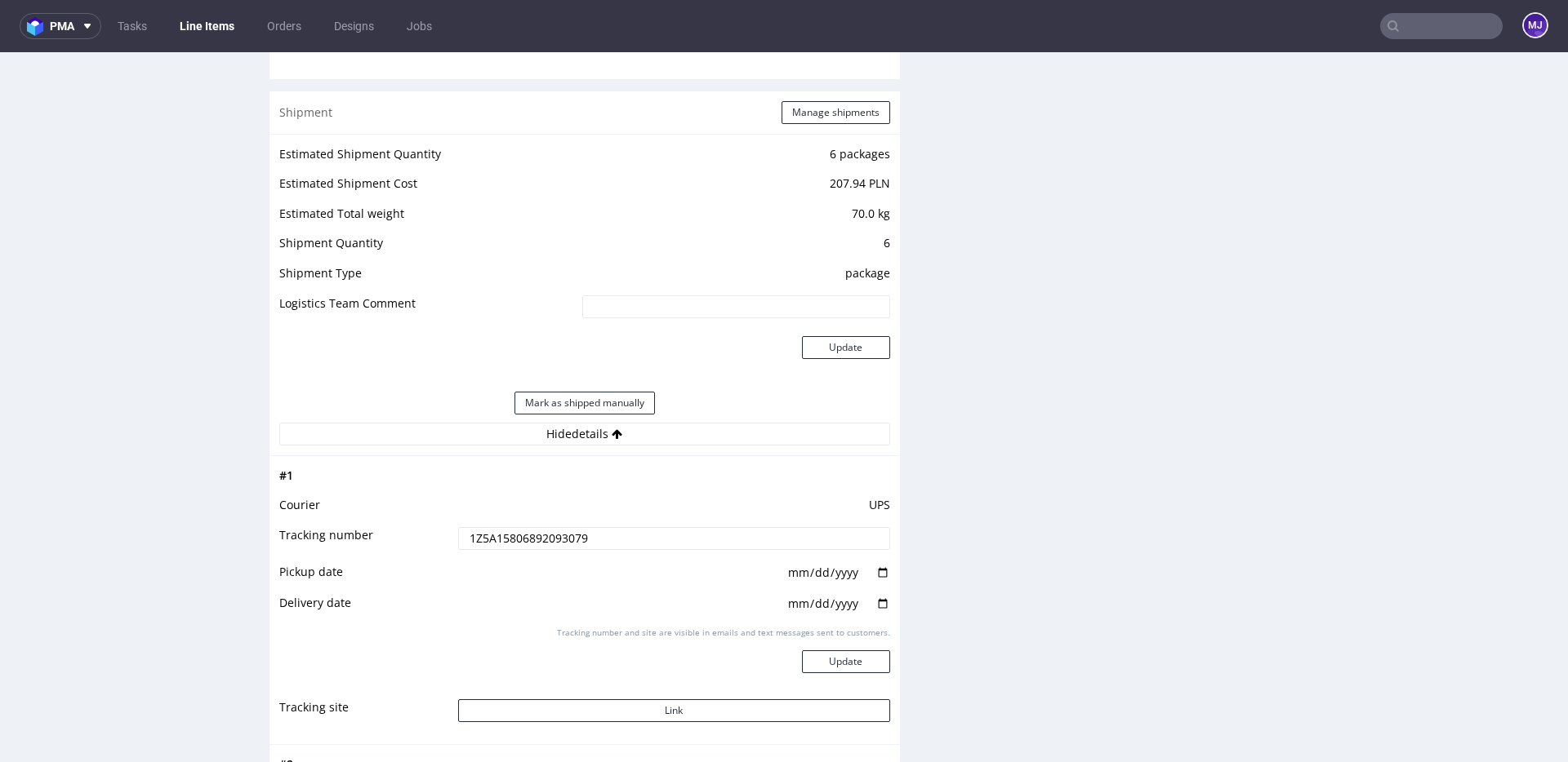
click at [503, 528] on input "1Z5A15806892093079" at bounding box center [673, 539] width 432 height 23
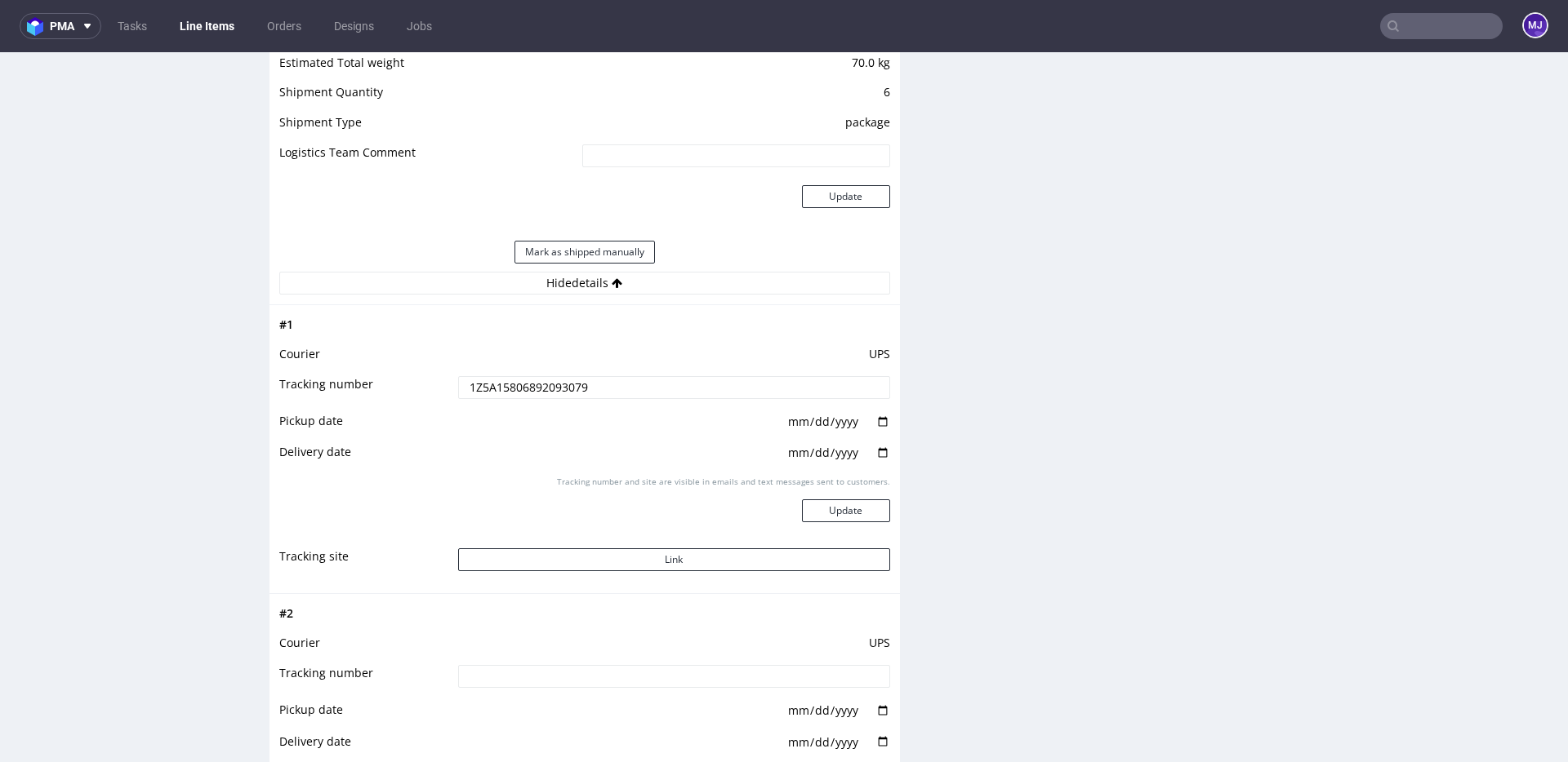
scroll to position [1706, 0]
click at [511, 375] on input "1Z5A15806892093079" at bounding box center [673, 387] width 432 height 23
click at [568, 547] on button "Link" at bounding box center [673, 559] width 432 height 23
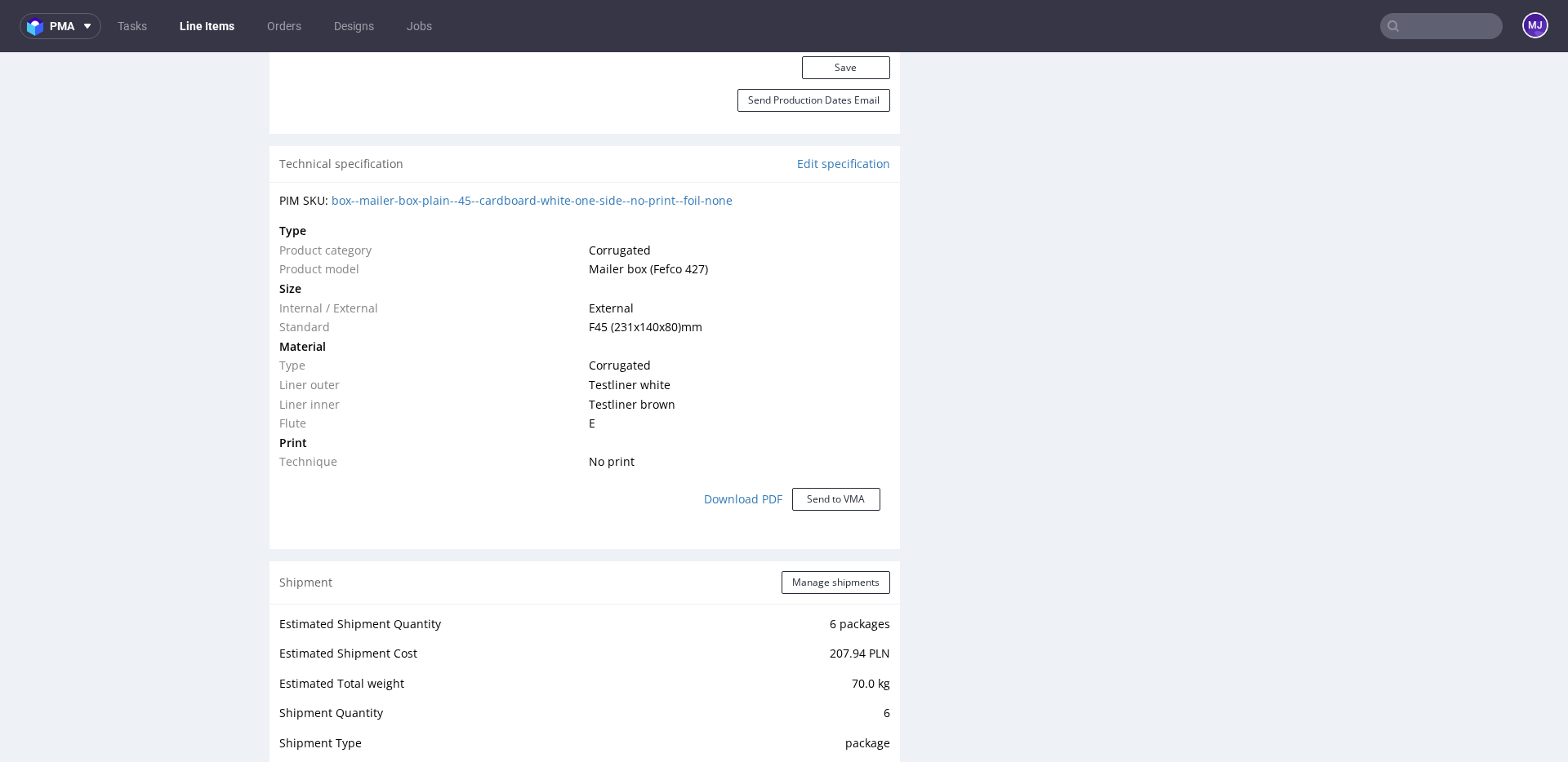
scroll to position [1337, 0]
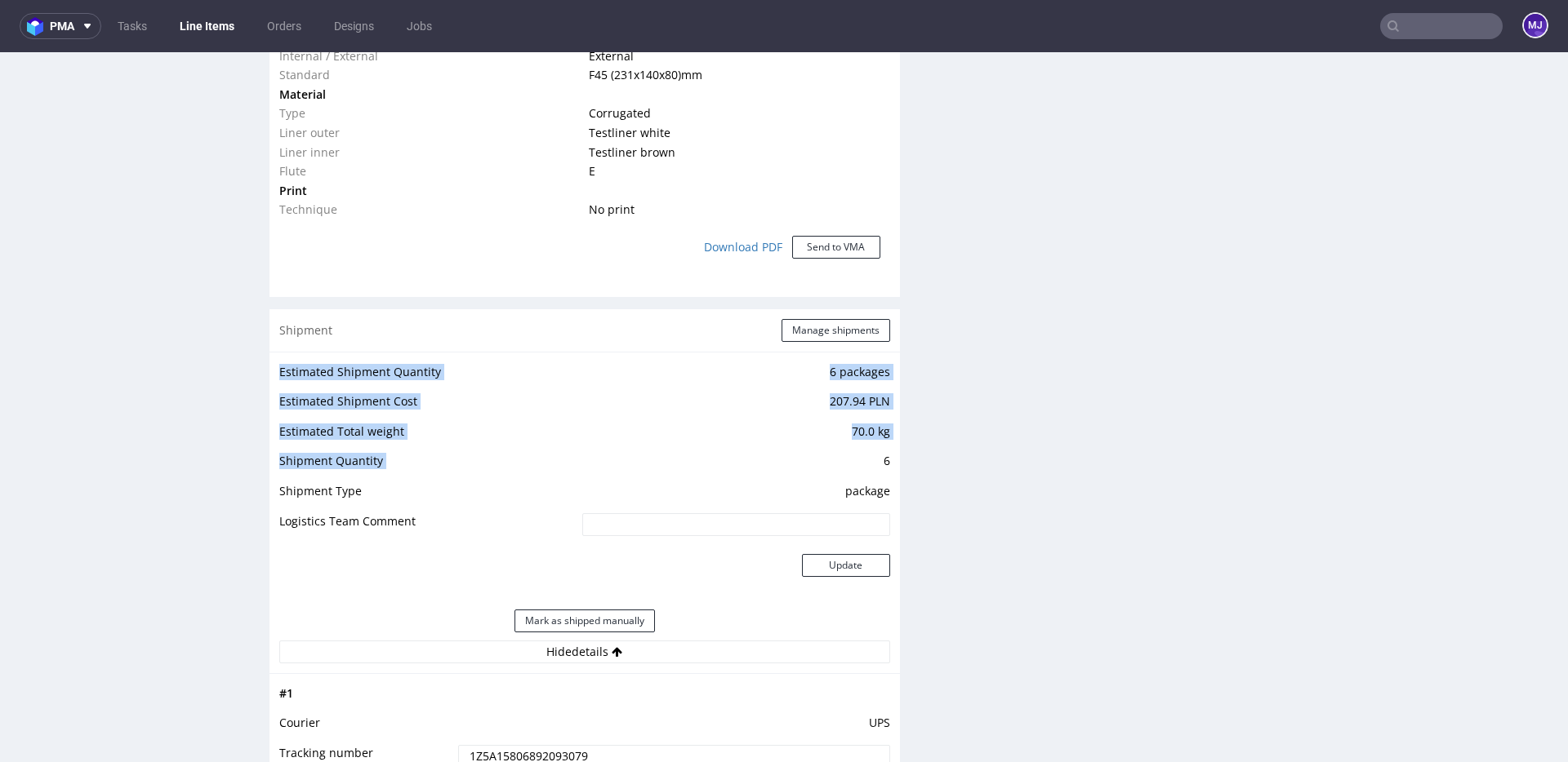
drag, startPoint x: 870, startPoint y: 445, endPoint x: 891, endPoint y: 445, distance: 21.0
click at [891, 445] on div "Estimated Shipment Quantity 6 packages Estimated Shipment Cost 207.94 PLN Estim…" at bounding box center [584, 512] width 631 height 321
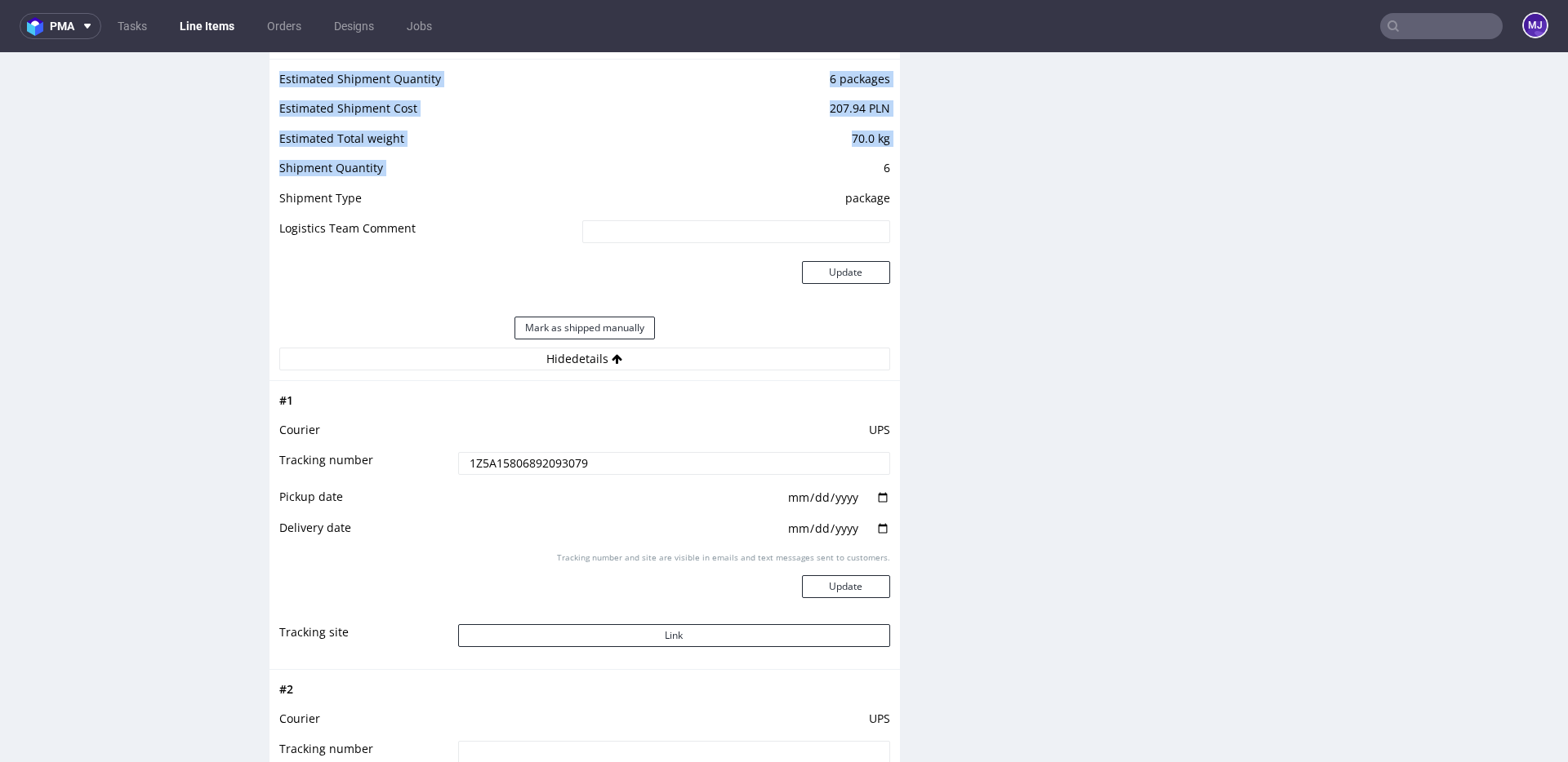
scroll to position [1631, 0]
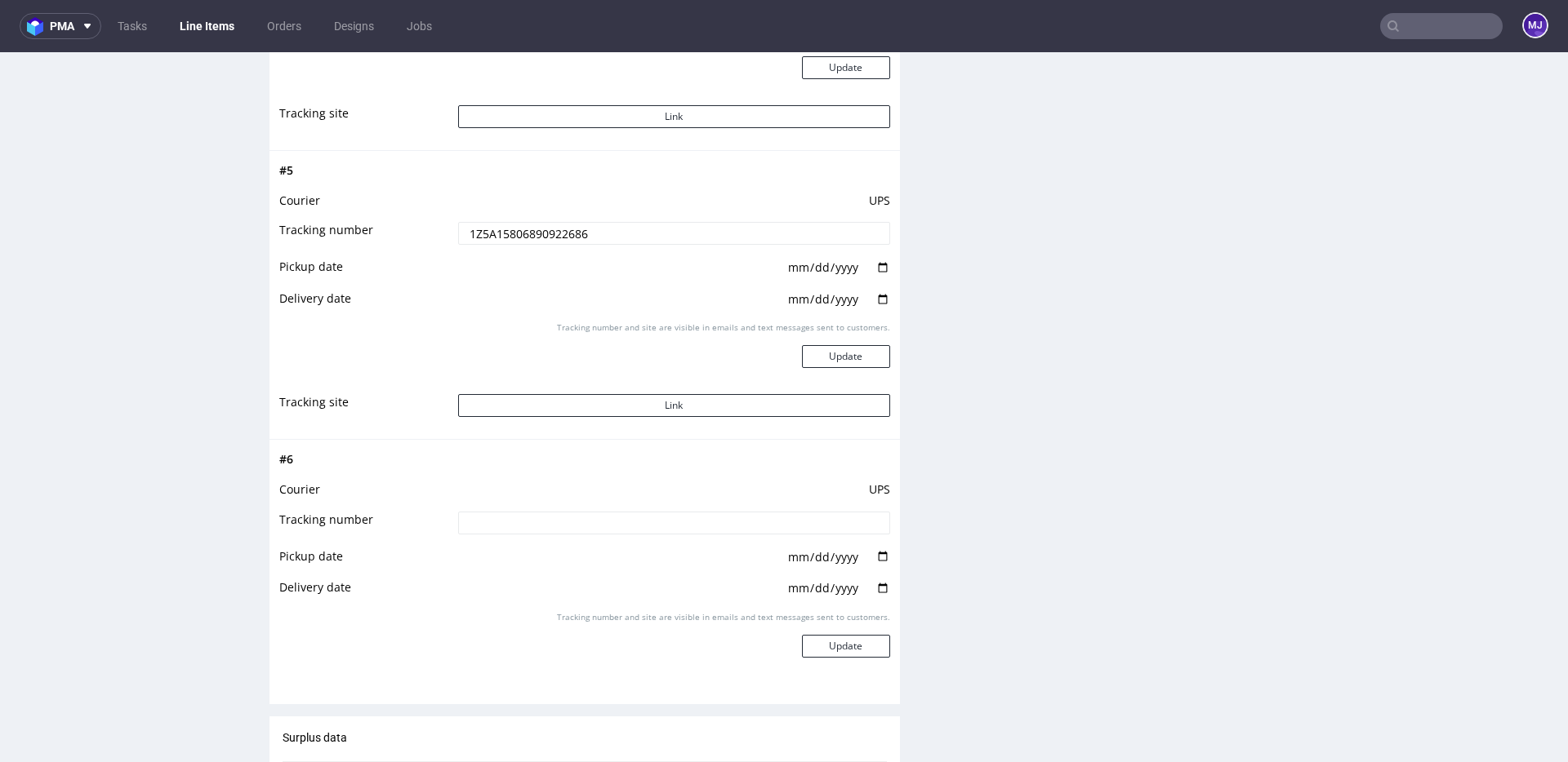
scroll to position [2979, 0]
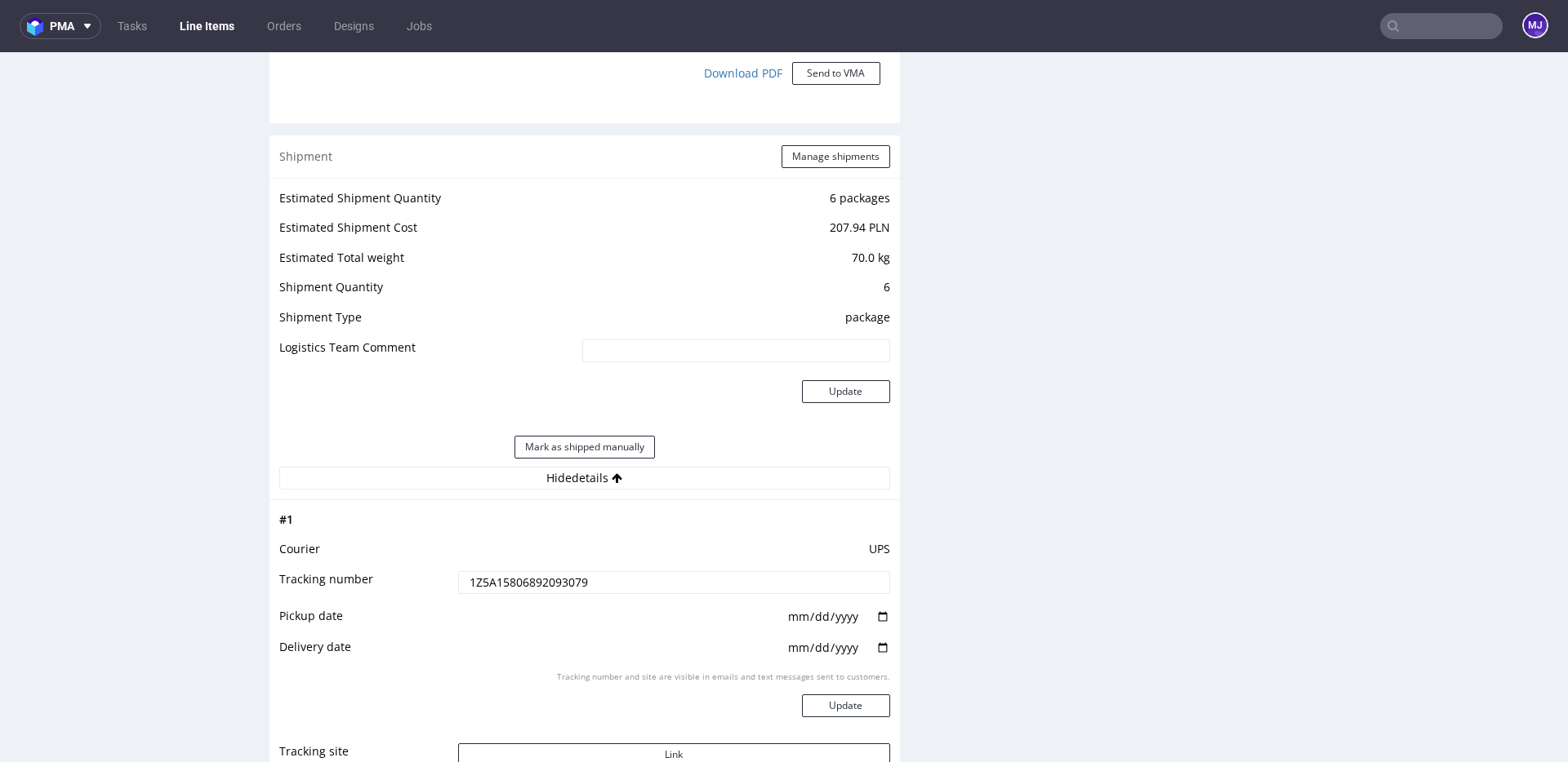
scroll to position [0, 0]
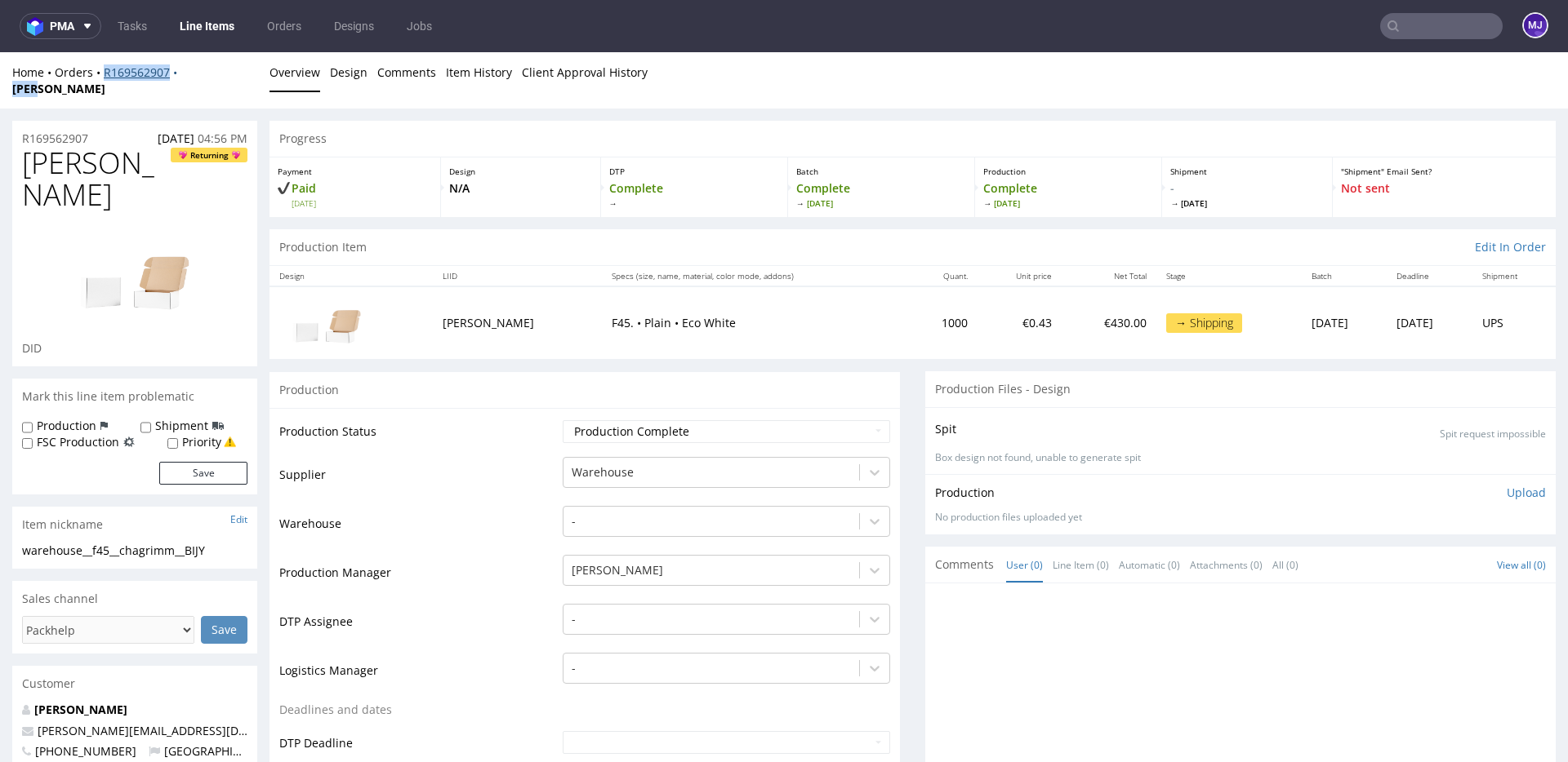
drag, startPoint x: 218, startPoint y: 71, endPoint x: 103, endPoint y: 75, distance: 115.1
click at [103, 75] on div "Home Orders R169562907 BIJY" at bounding box center [134, 80] width 245 height 32
copy div "R169562907 BIJY"
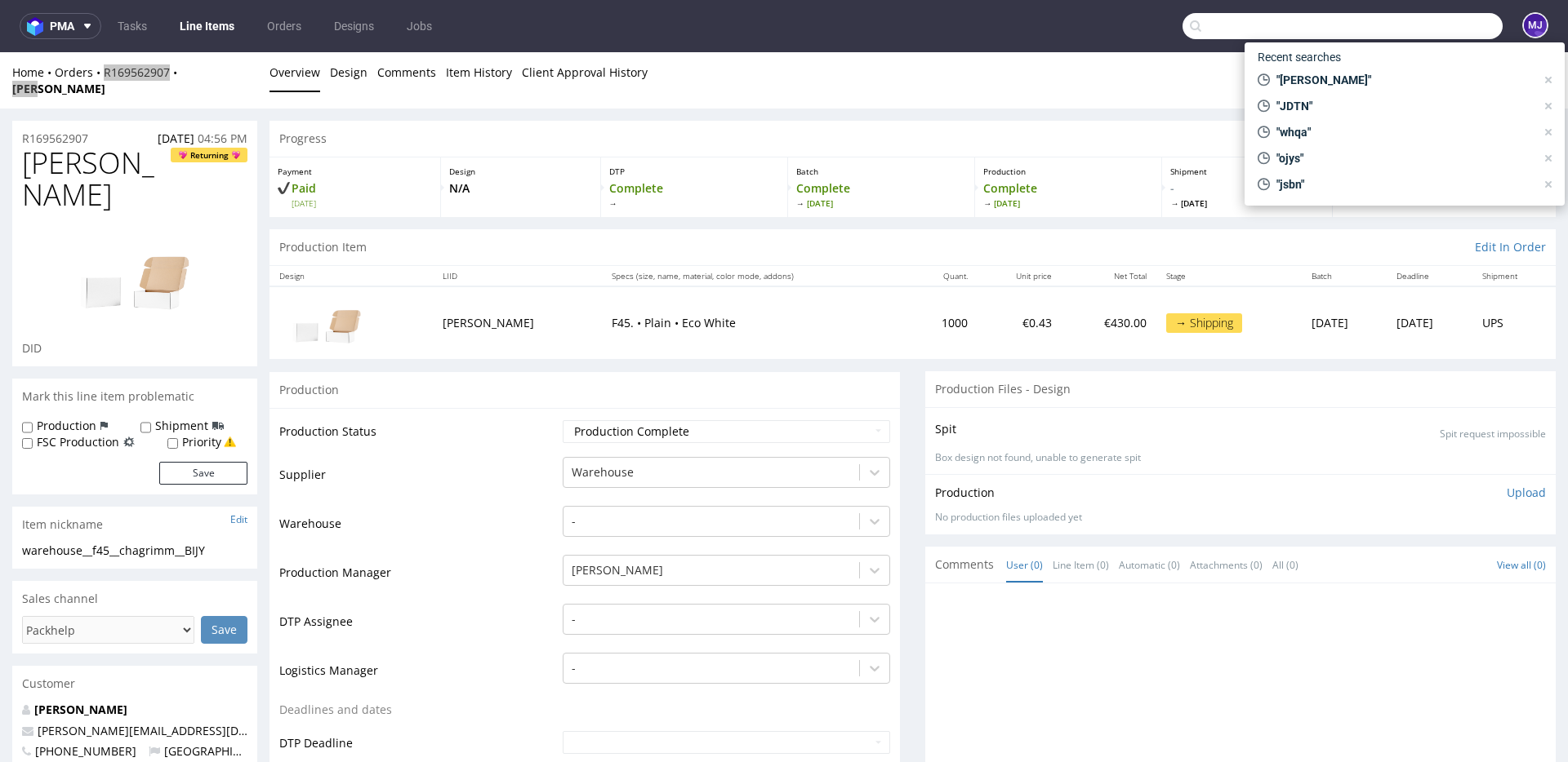
click at [1397, 32] on input "text" at bounding box center [1342, 26] width 320 height 26
paste input "XBCM"
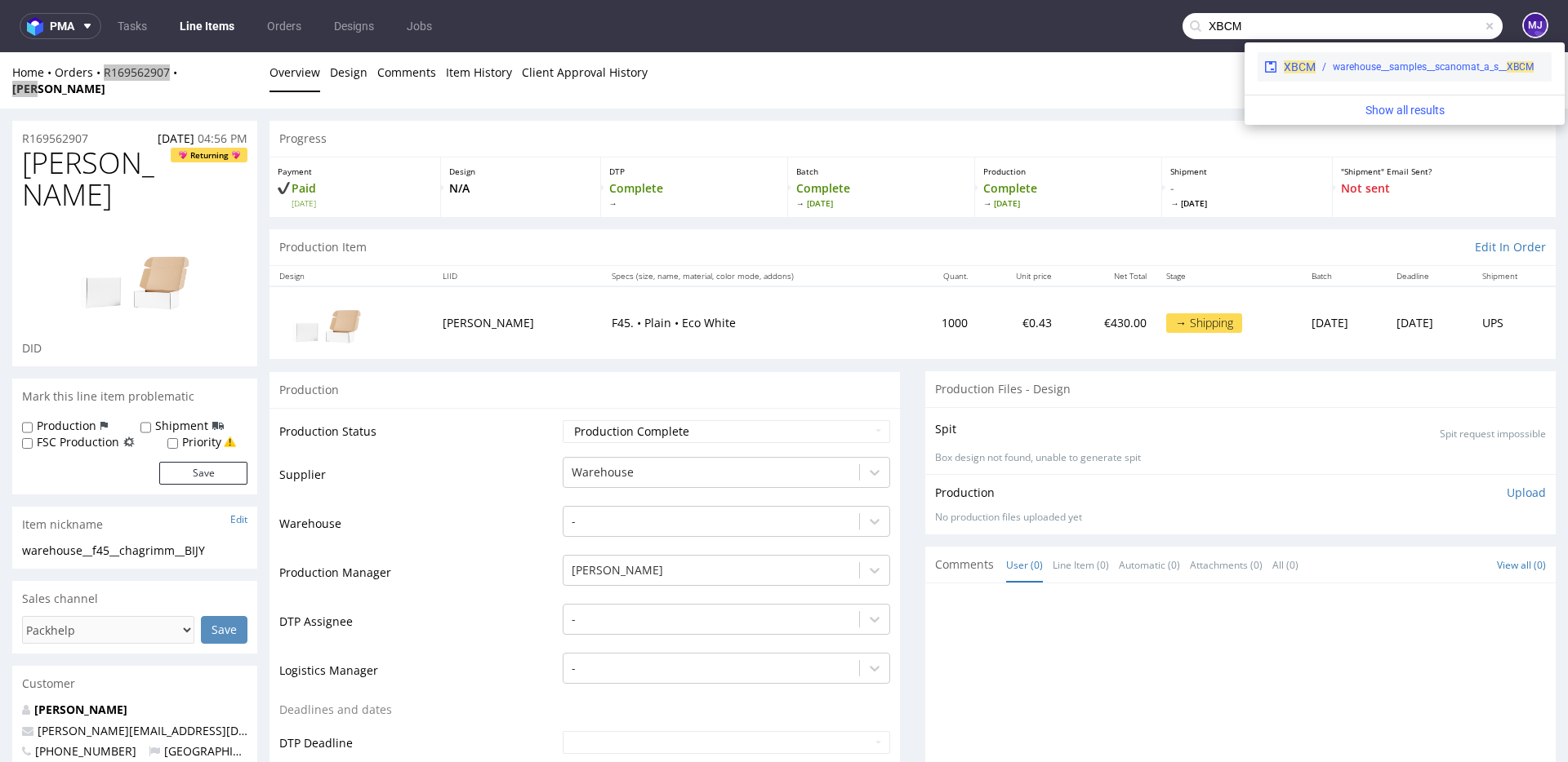
type input "XBCM"
click at [1318, 73] on div "warehouse__samples__scanomat_a_s__ XBCM" at bounding box center [1430, 67] width 230 height 15
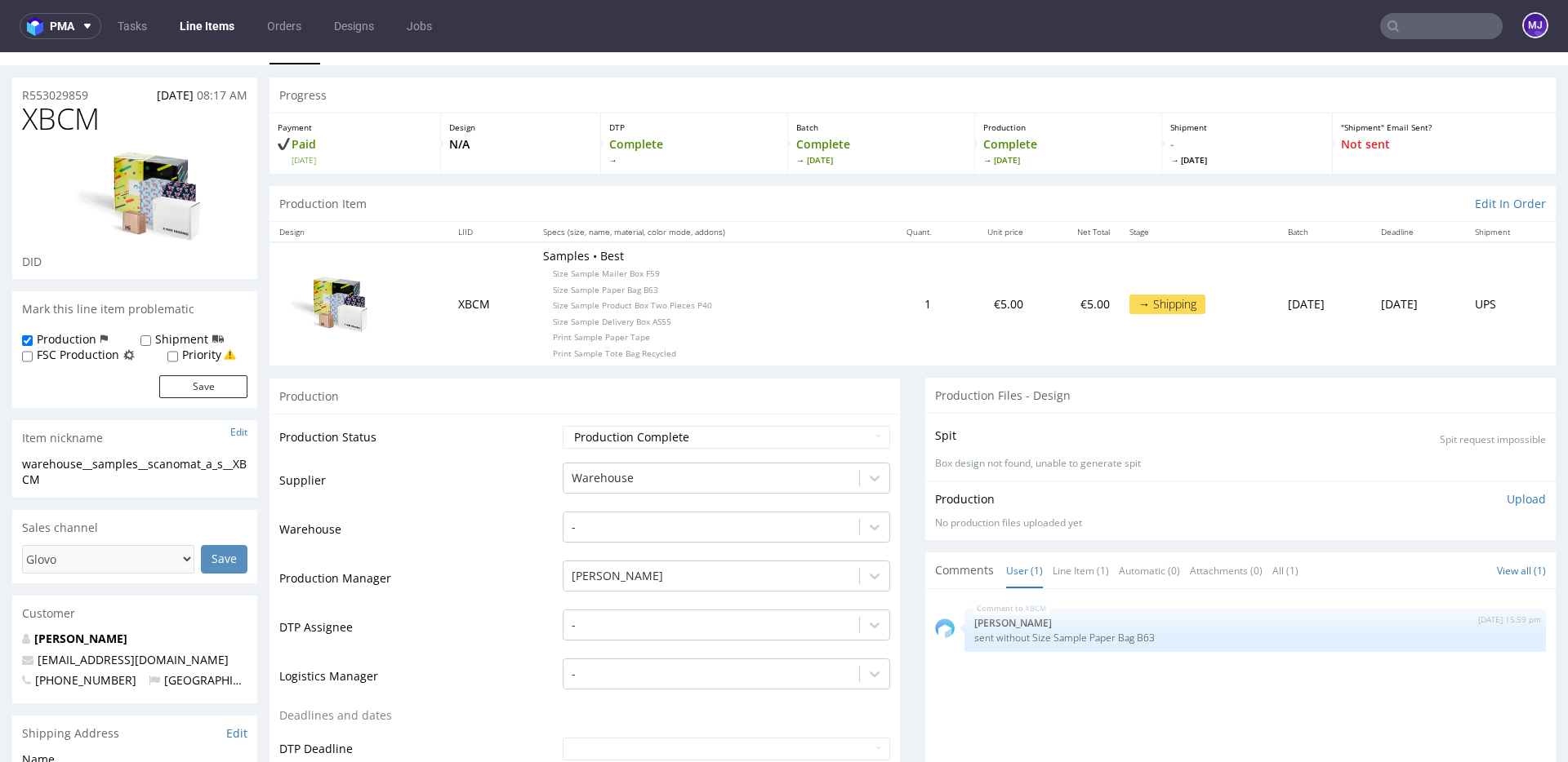
scroll to position [30, 0]
click at [1143, 633] on p "sent without Size Sample Paper Bag B63" at bounding box center [1255, 635] width 562 height 12
drag, startPoint x: 1143, startPoint y: 633, endPoint x: 968, endPoint y: 633, distance: 175.0
click at [974, 633] on p "sent without Size Sample Paper Bag B63" at bounding box center [1255, 635] width 562 height 12
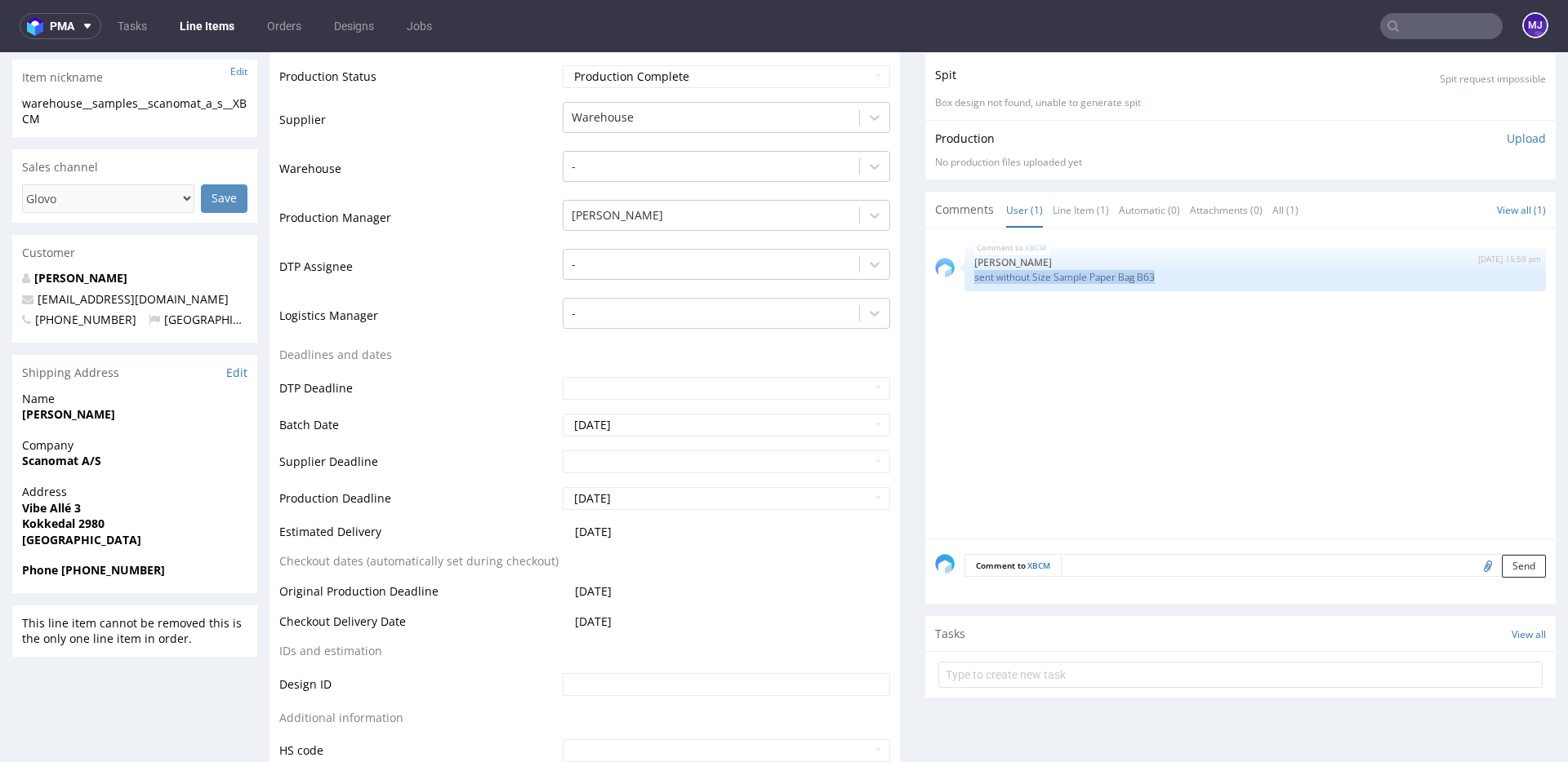
scroll to position [435, 0]
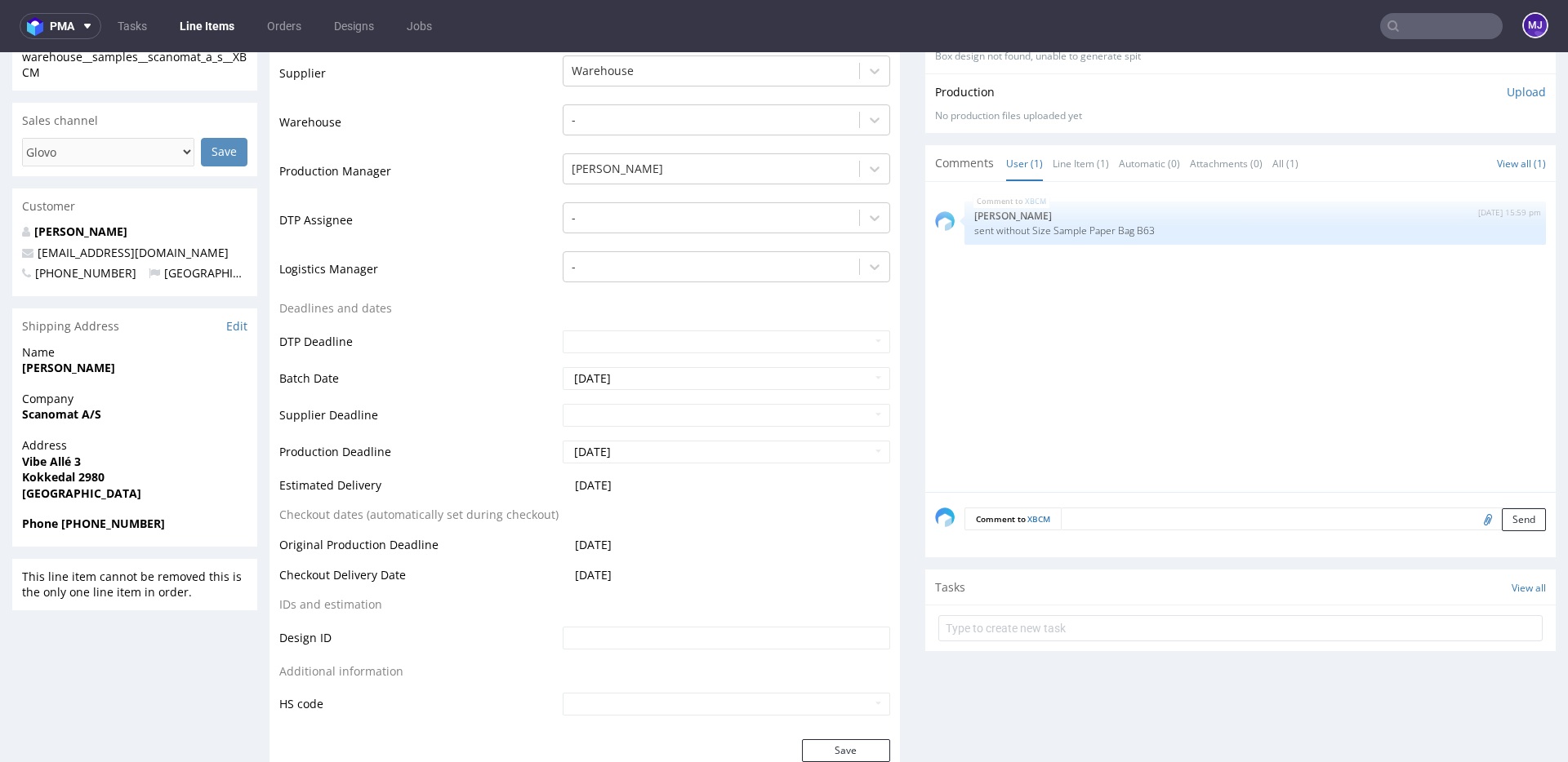
click at [486, 286] on td "Logistics Manager" at bounding box center [418, 274] width 279 height 49
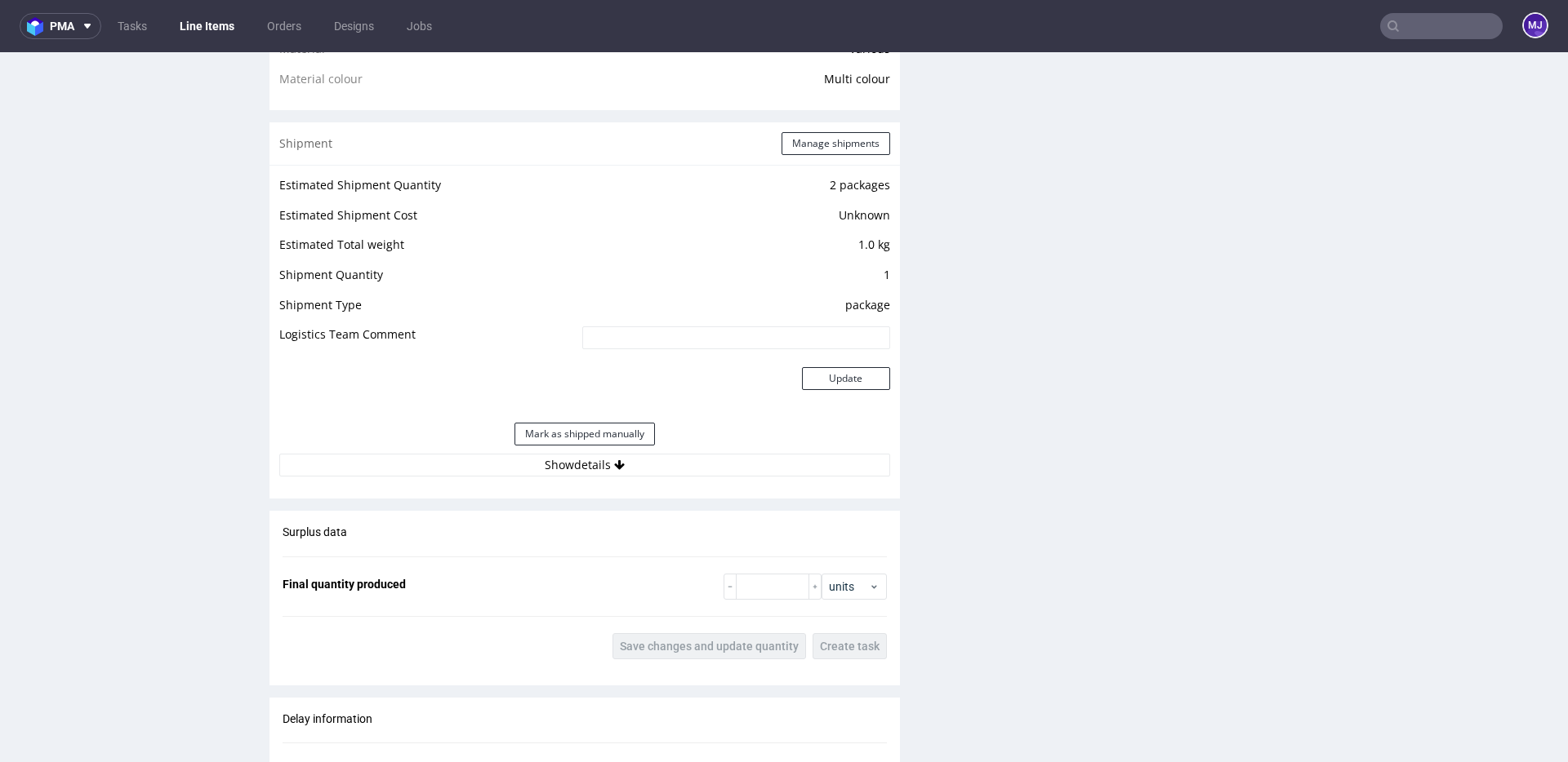
scroll to position [1355, 0]
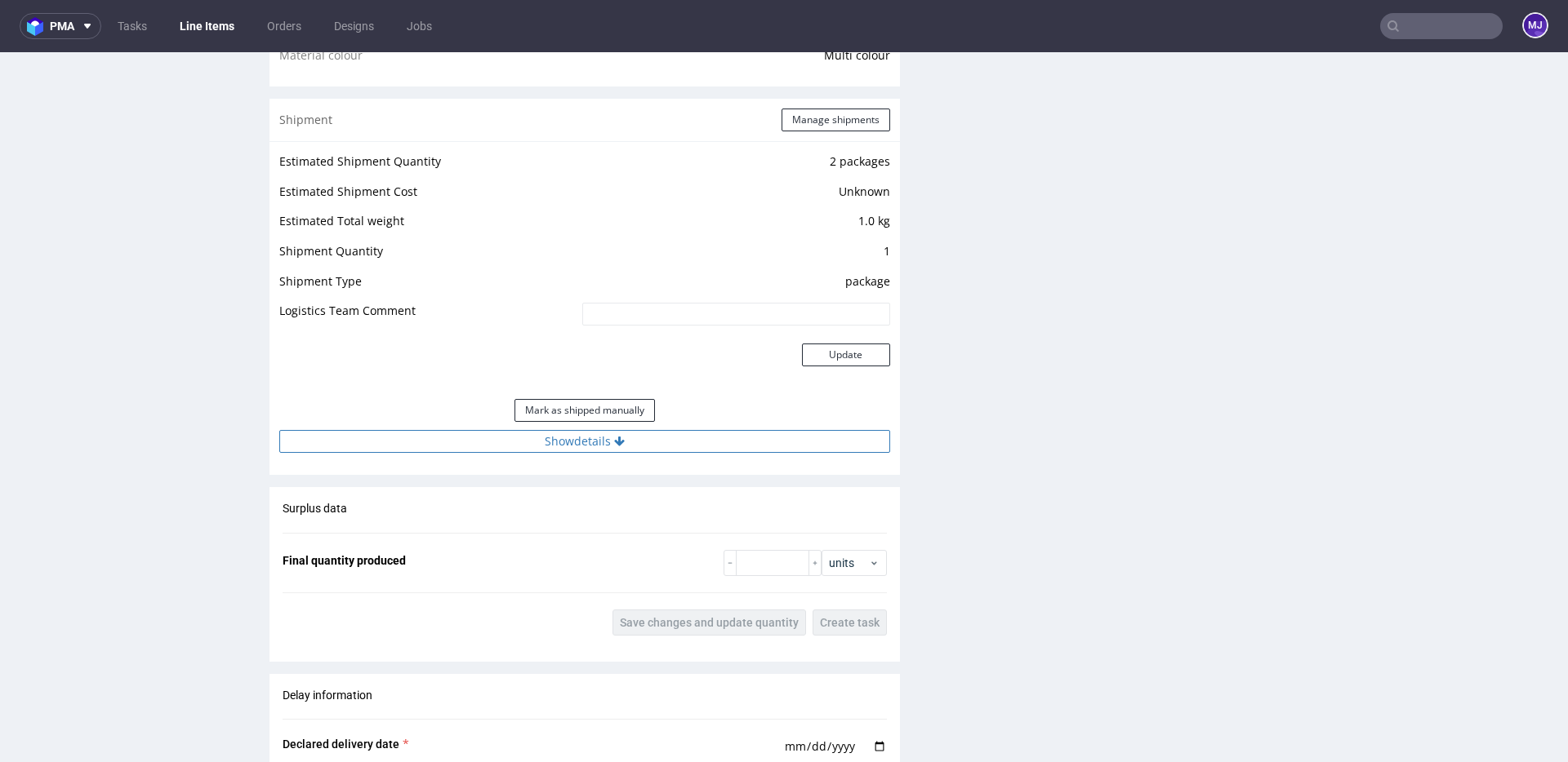
click at [539, 431] on button "Show details" at bounding box center [584, 442] width 611 height 23
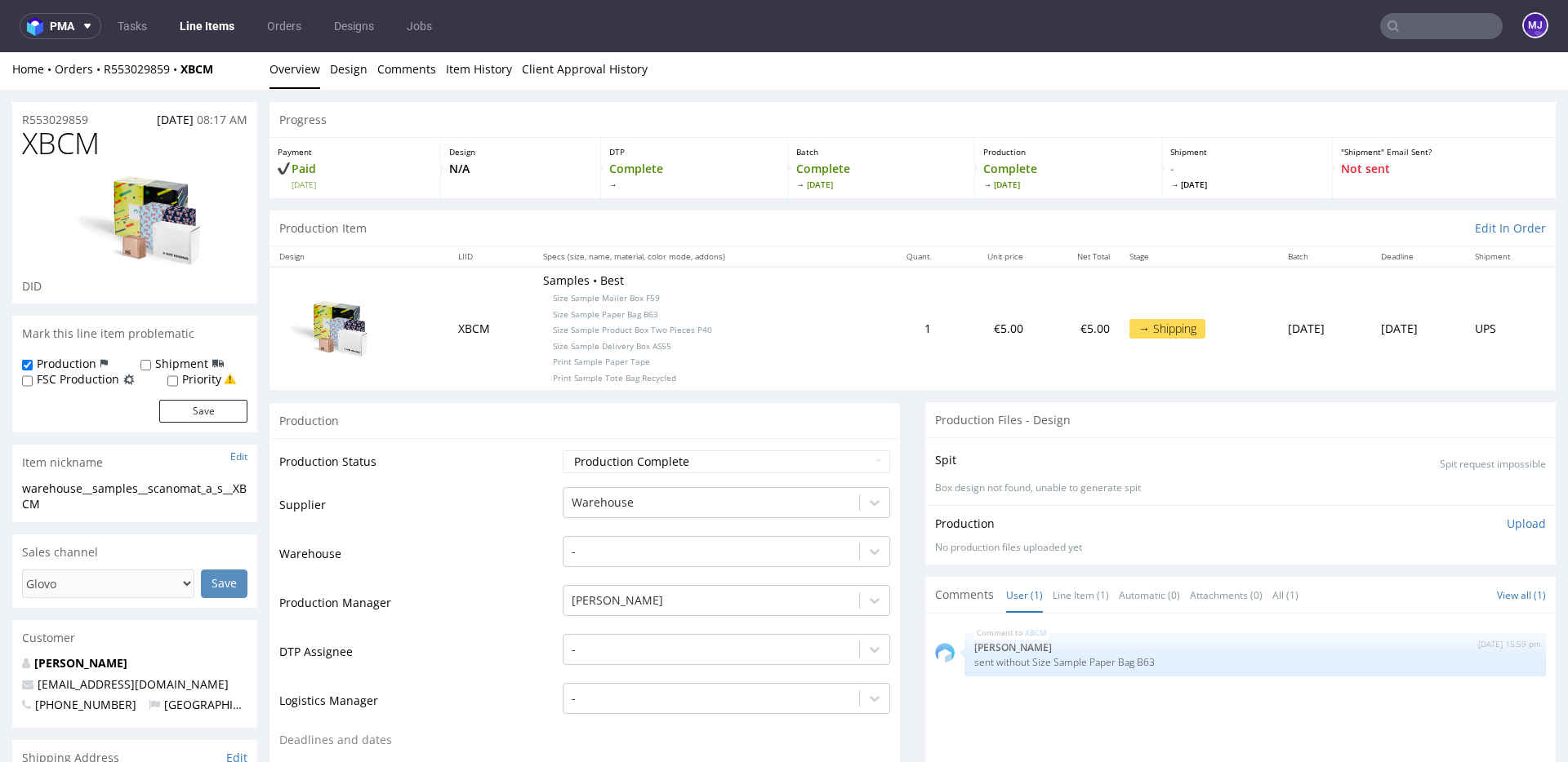
scroll to position [0, 0]
click at [1390, 26] on input "text" at bounding box center [1441, 26] width 123 height 26
paste input "ZSCW"
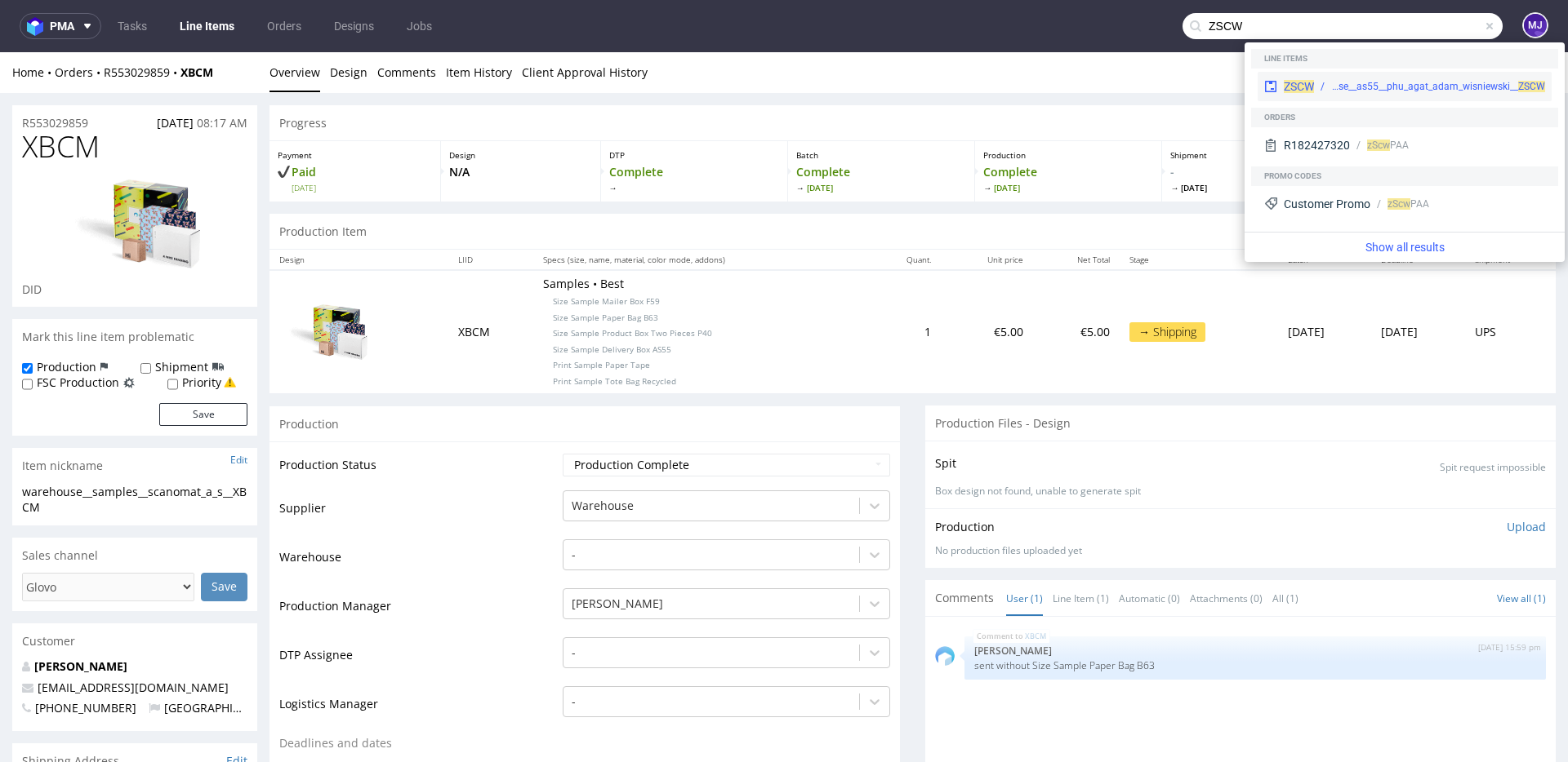
type input "ZSCW"
click at [1298, 86] on span "ZSCW" at bounding box center [1298, 87] width 30 height 13
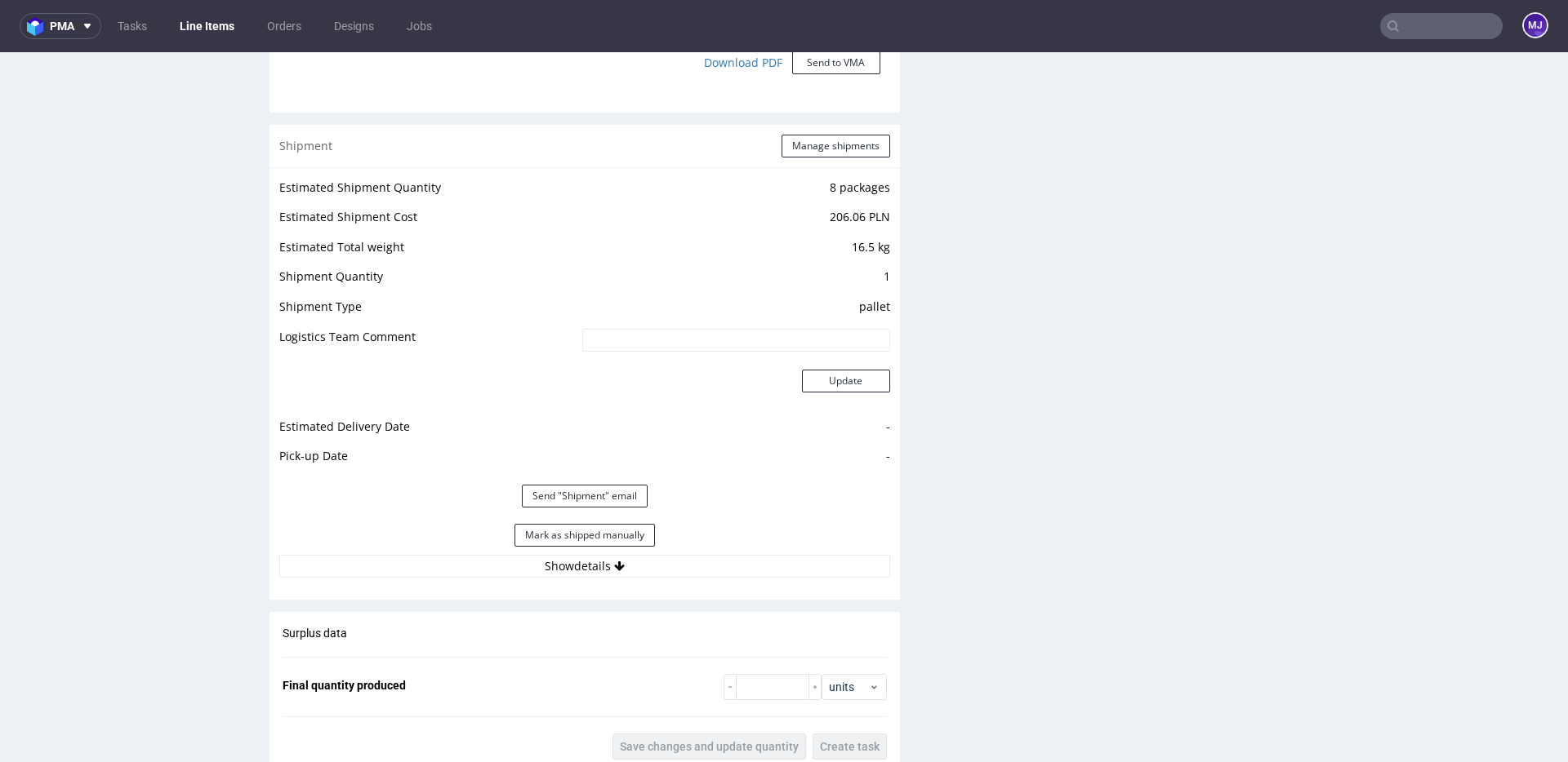
scroll to position [1648, 0]
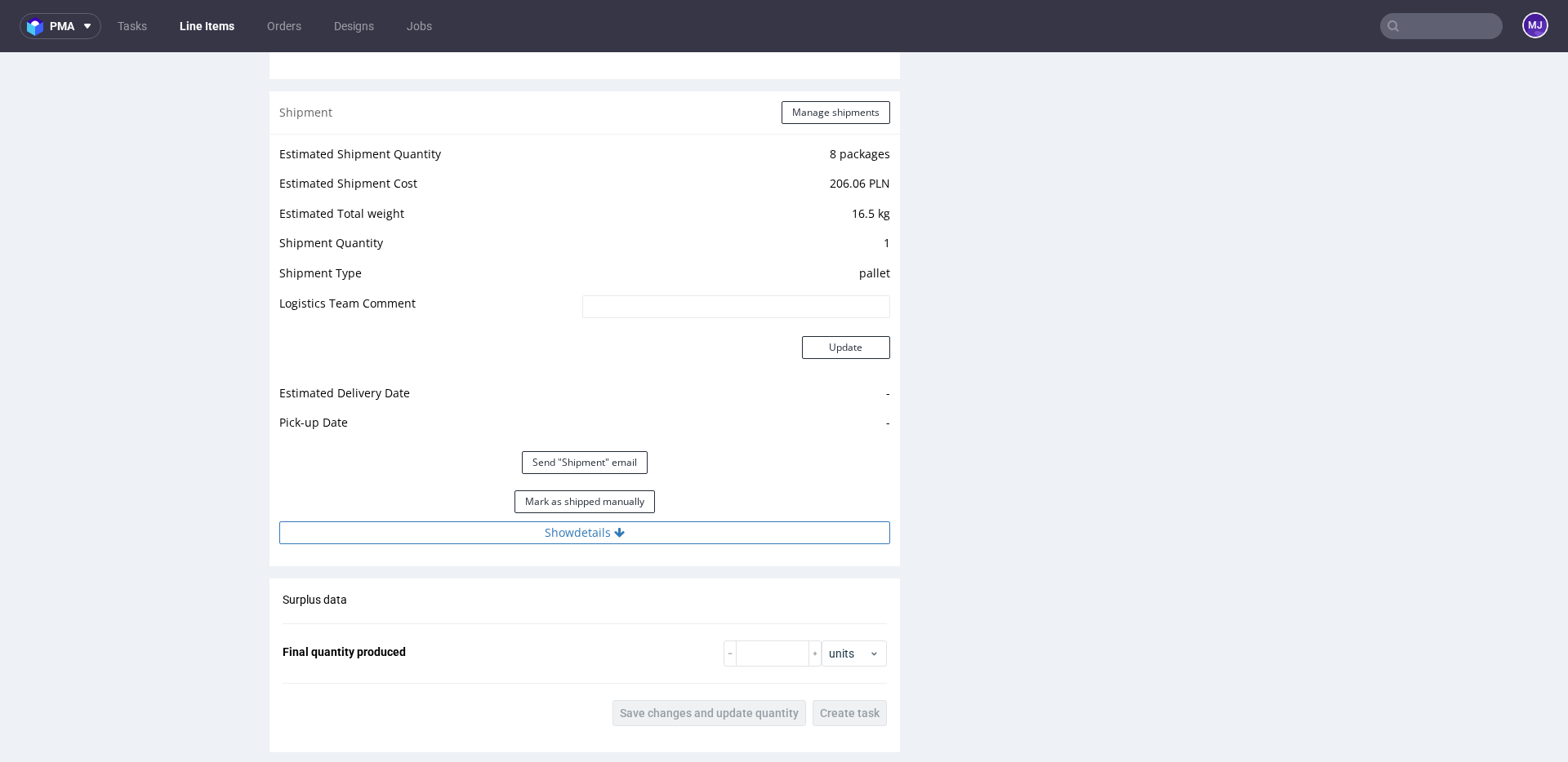
click at [640, 541] on button "Show details" at bounding box center [584, 533] width 611 height 23
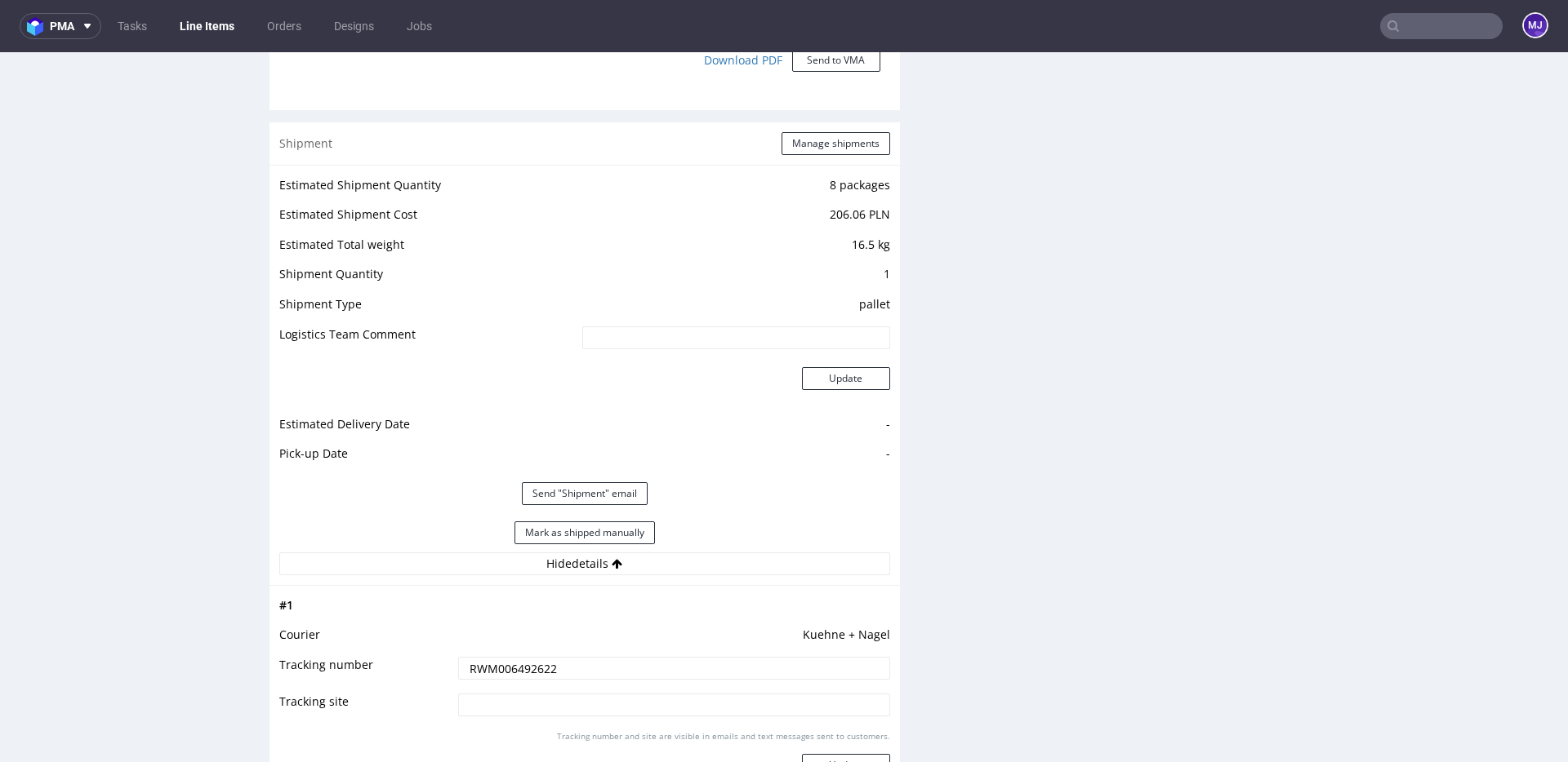
scroll to position [1730, 0]
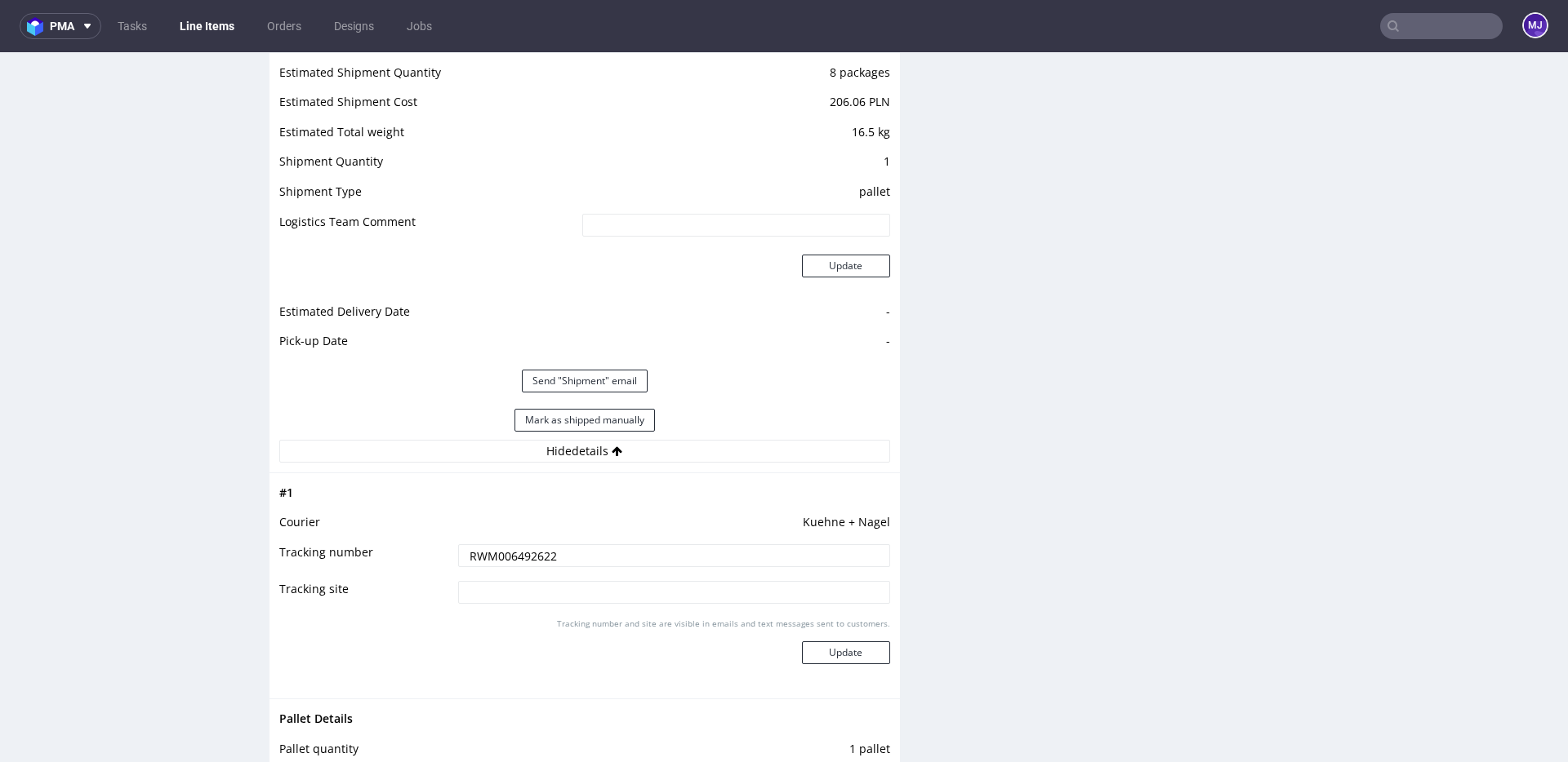
click at [879, 194] on td "pallet" at bounding box center [734, 198] width 312 height 30
click at [967, 192] on div "Production Files - Design Spit Spit request impossible Box design not found, un…" at bounding box center [1240, 150] width 631 height 2984
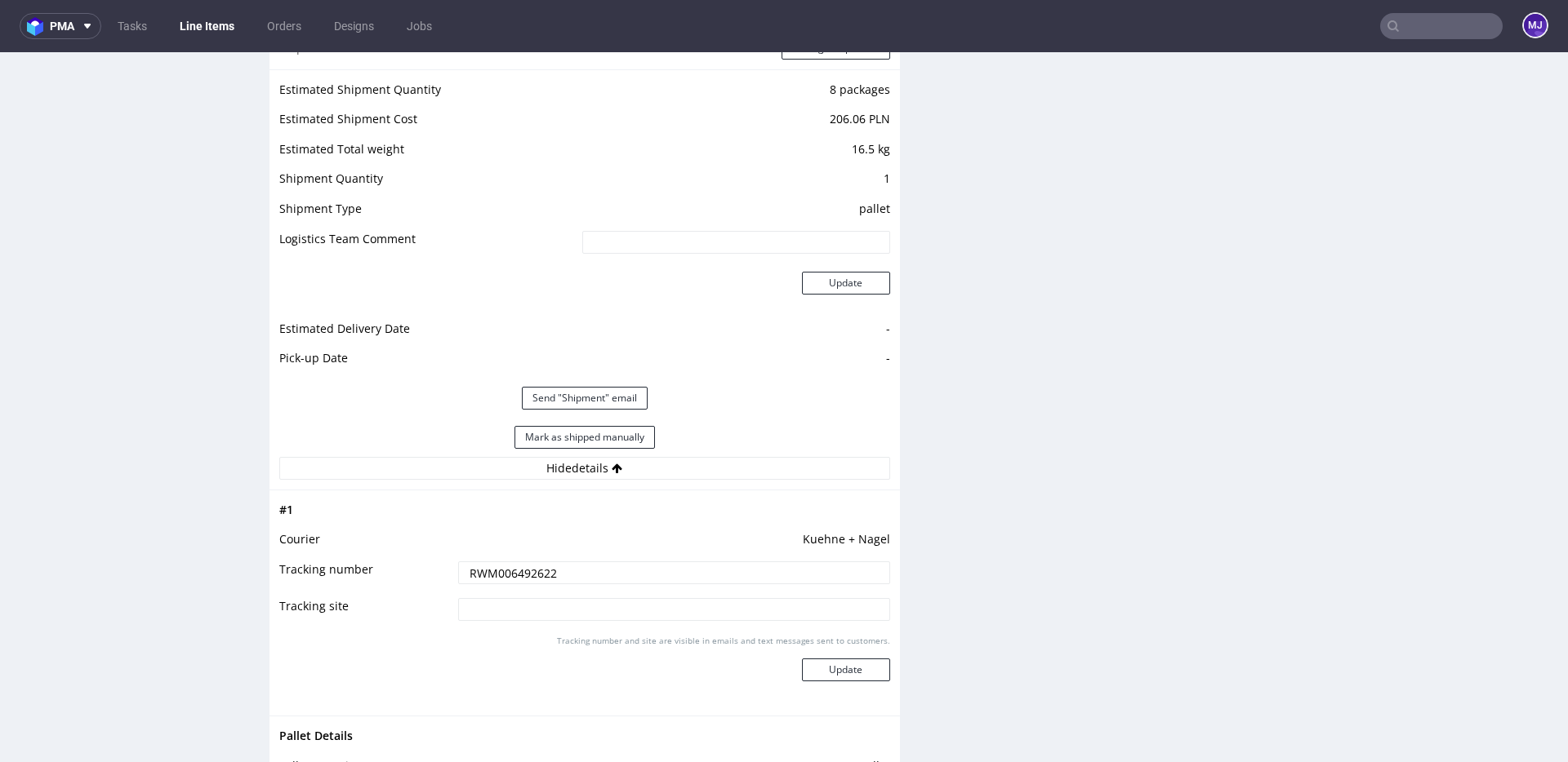
scroll to position [1879, 0]
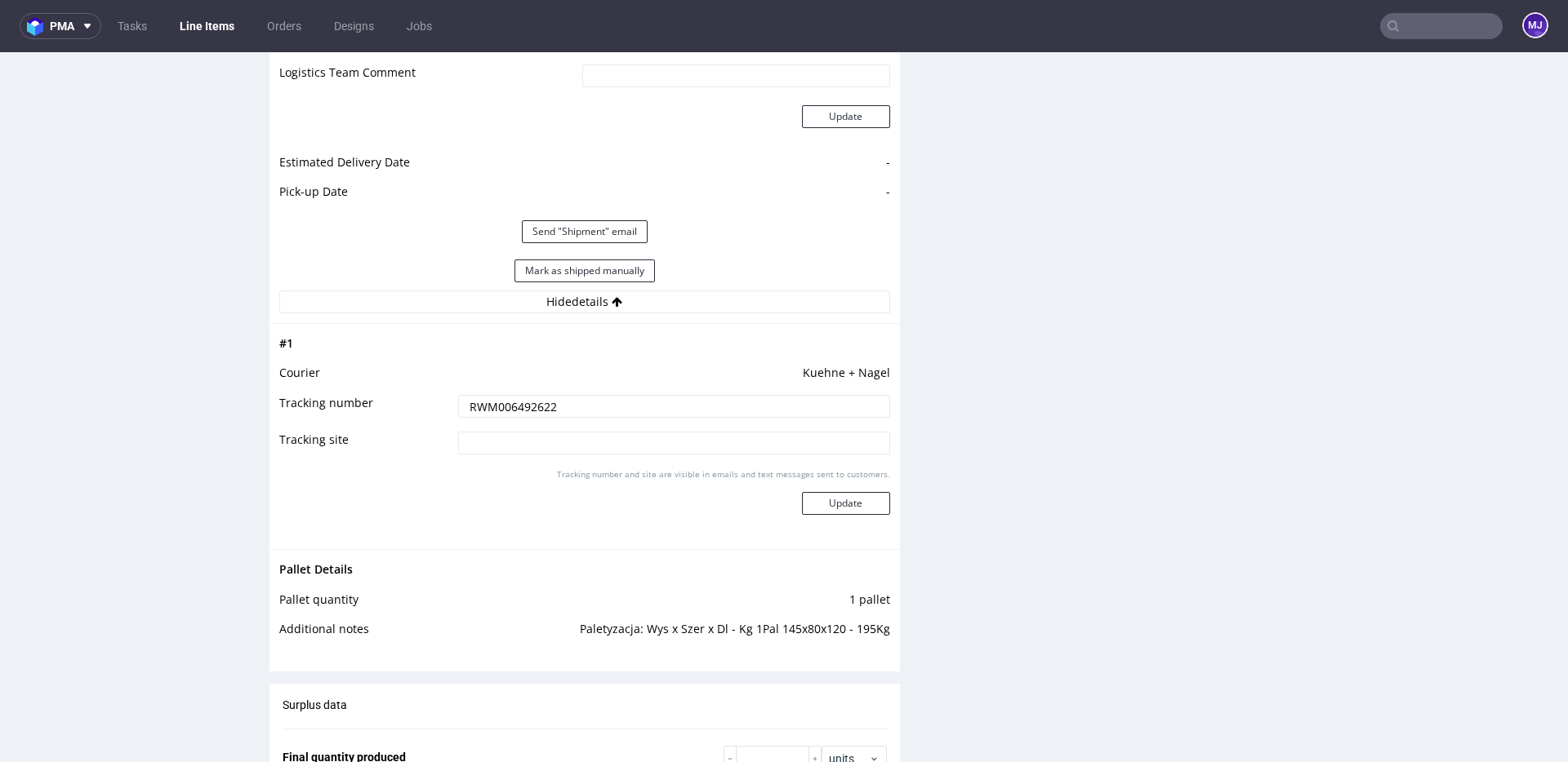
click at [816, 261] on div "Mark as shipped manually" at bounding box center [584, 270] width 611 height 39
click at [517, 413] on input "RWM006492622" at bounding box center [673, 407] width 432 height 23
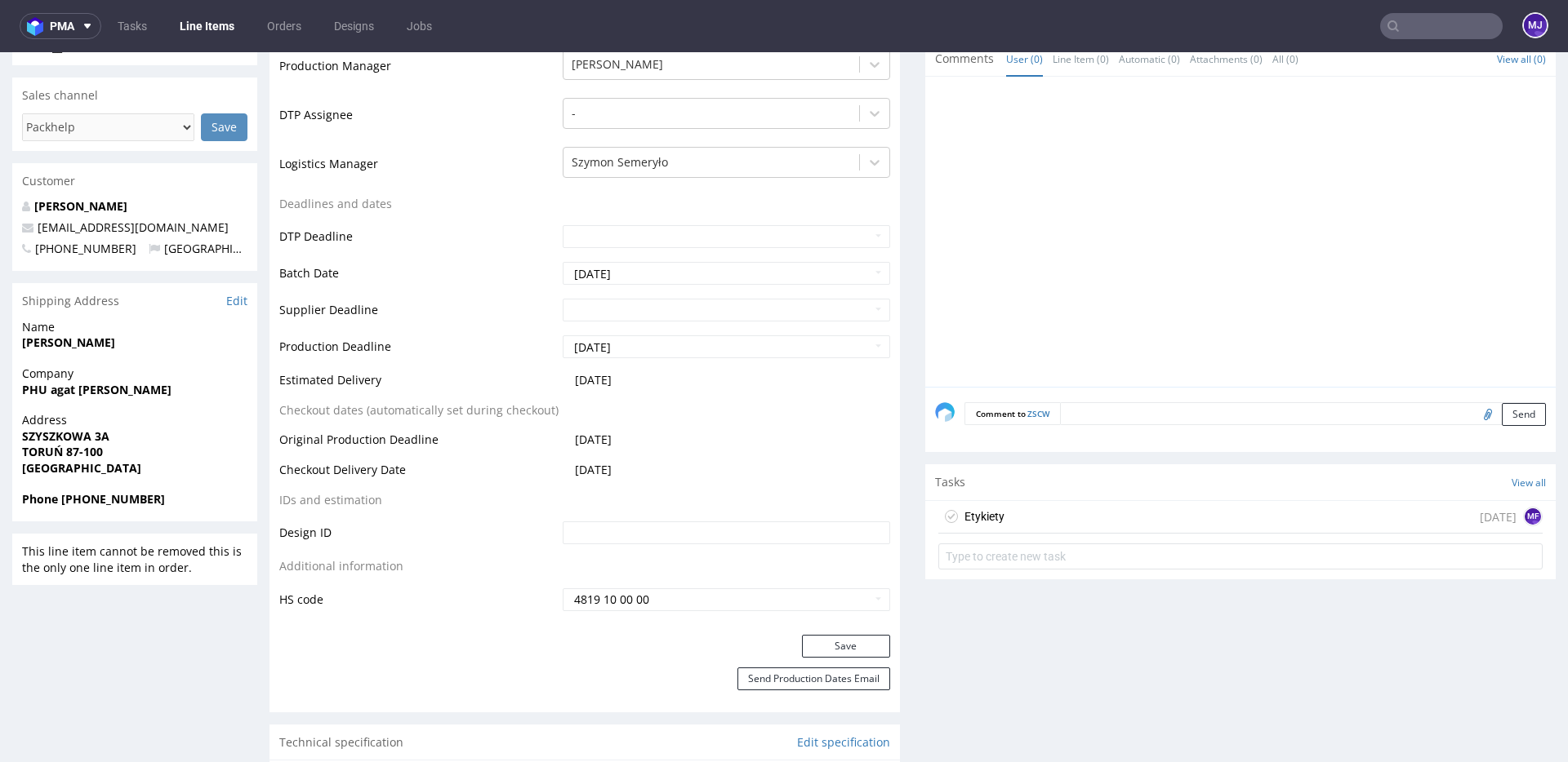
scroll to position [0, 0]
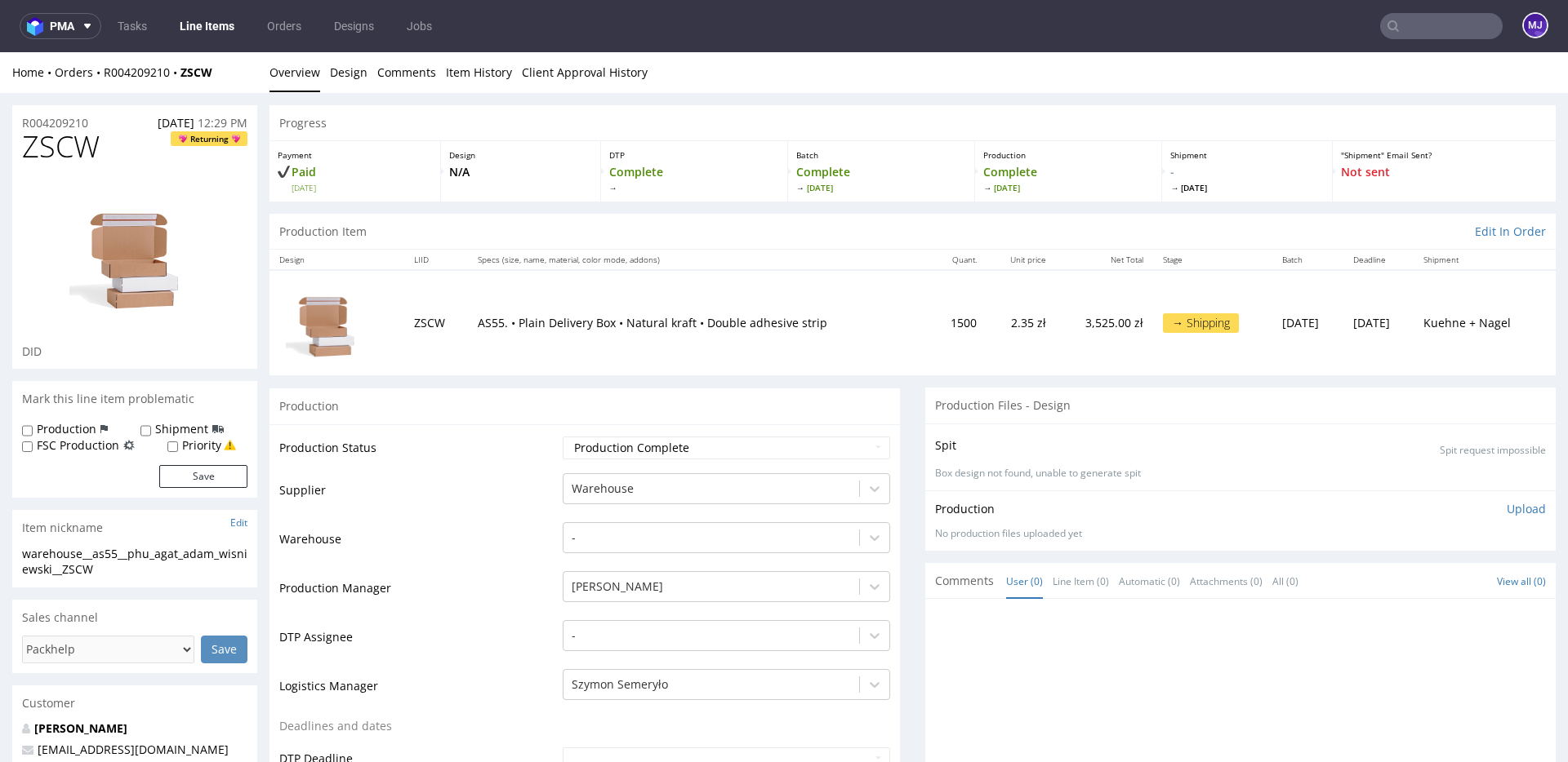
click at [78, 152] on span "ZSCW" at bounding box center [61, 147] width 78 height 33
drag, startPoint x: 78, startPoint y: 152, endPoint x: 226, endPoint y: 103, distance: 155.9
click at [78, 152] on span "ZSCW" at bounding box center [61, 147] width 78 height 33
copy span "ZSCW"
click at [1412, 23] on input "text" at bounding box center [1441, 26] width 123 height 26
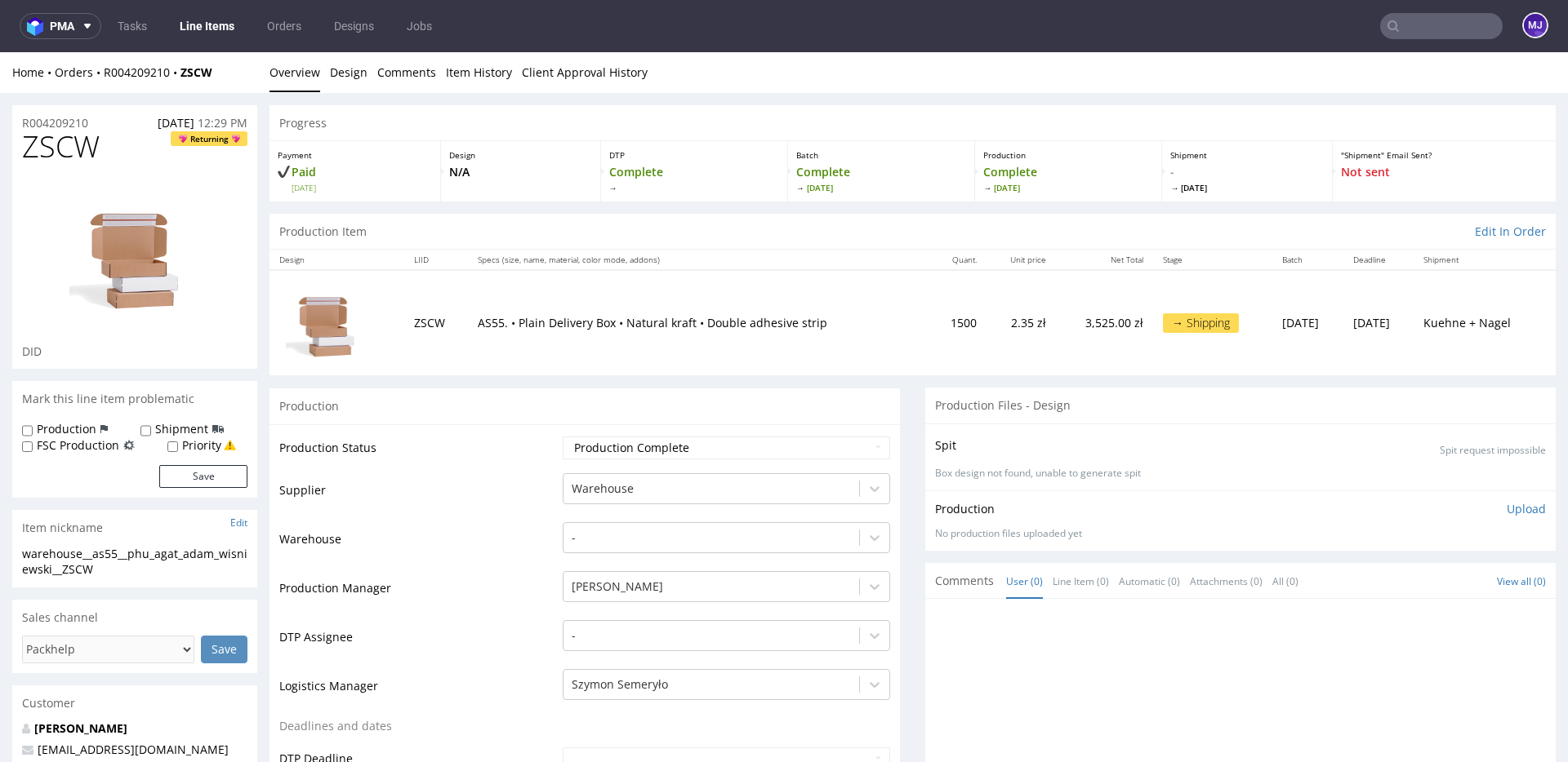
paste input "JDTN"
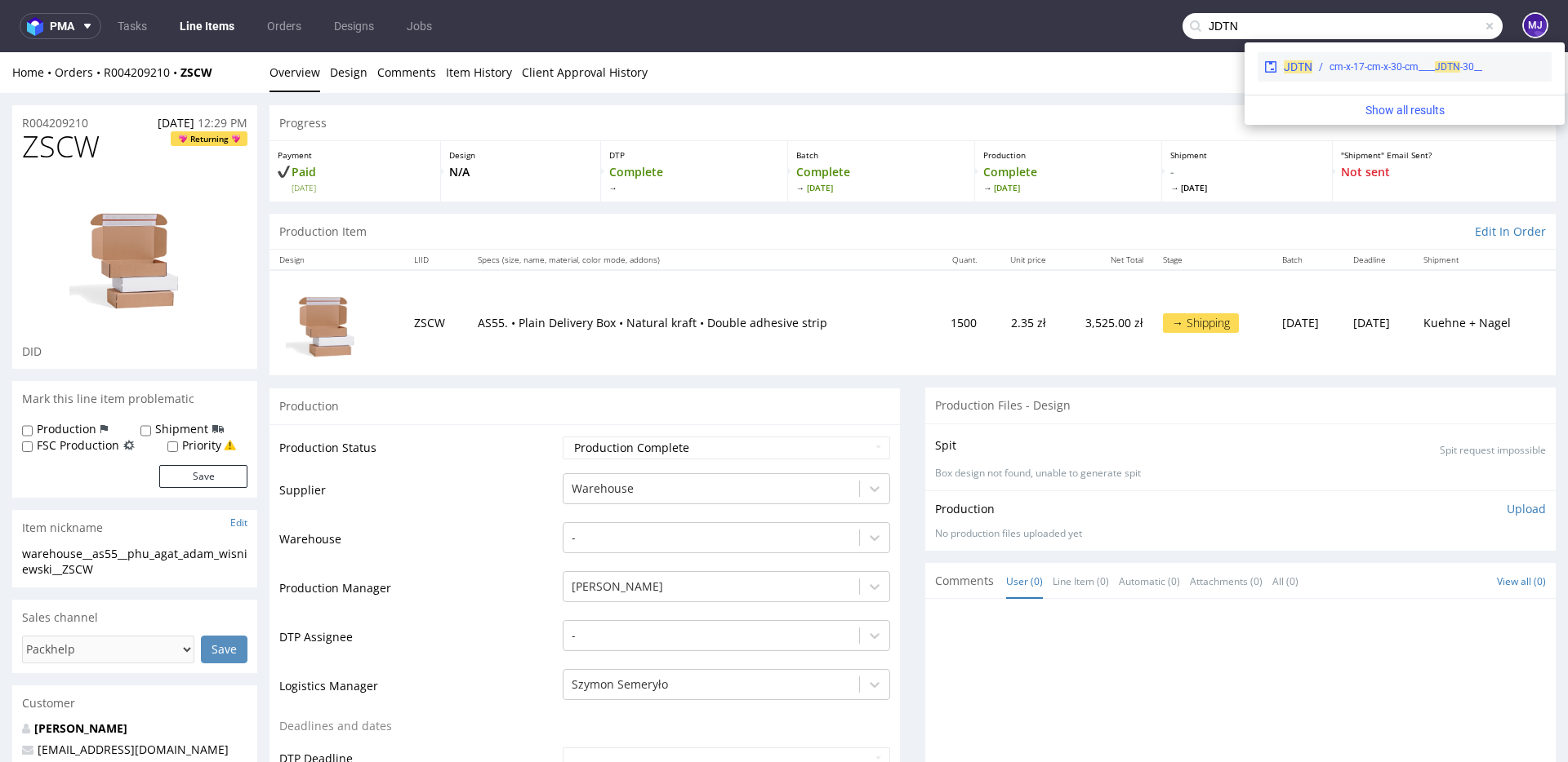
type input "JDTN"
click at [1316, 61] on div "__30-cm-x-17-cm-x-30-cm____ JDTN" at bounding box center [1428, 67] width 233 height 15
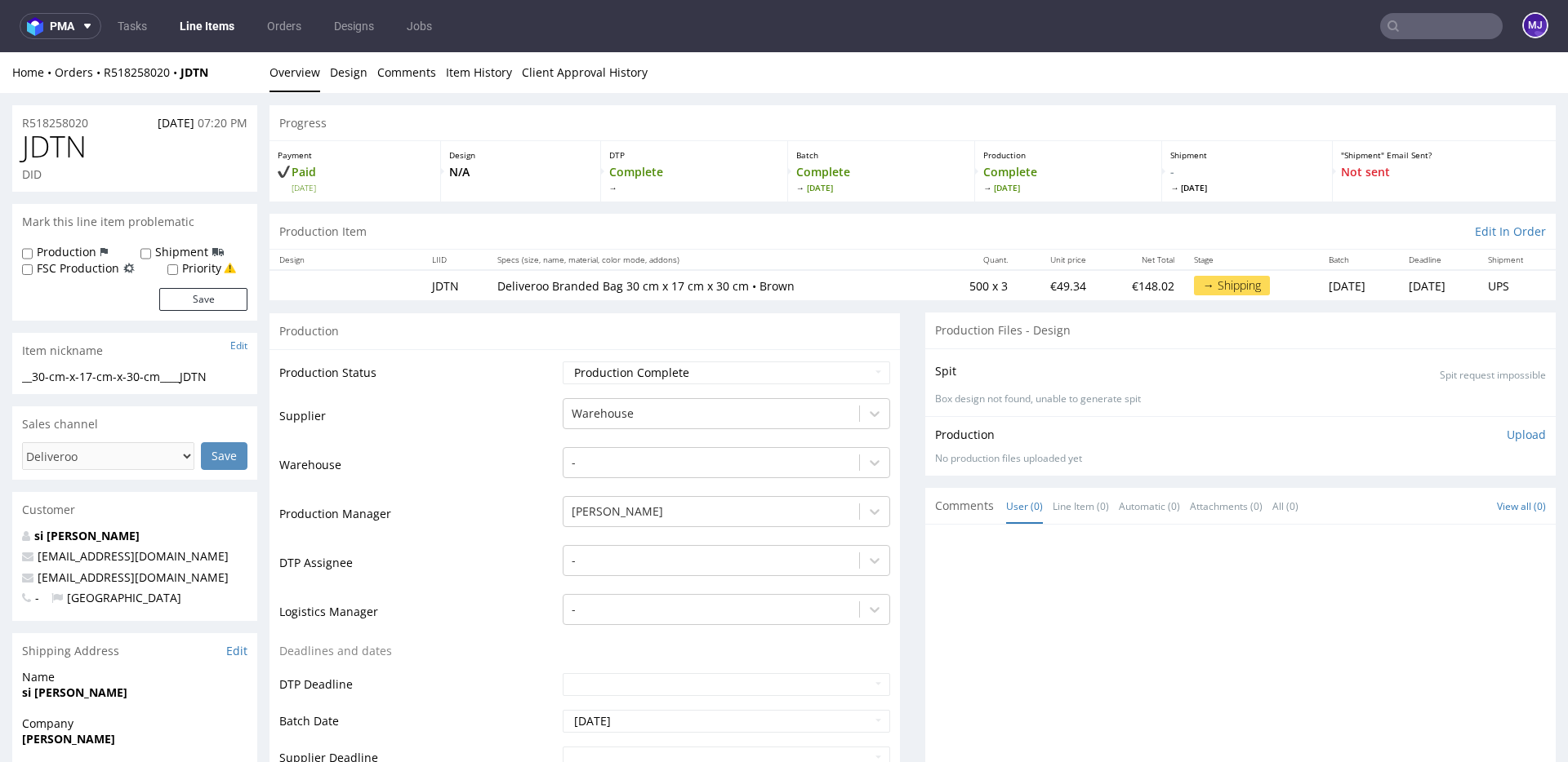
click at [488, 391] on td "Production Status" at bounding box center [418, 378] width 279 height 37
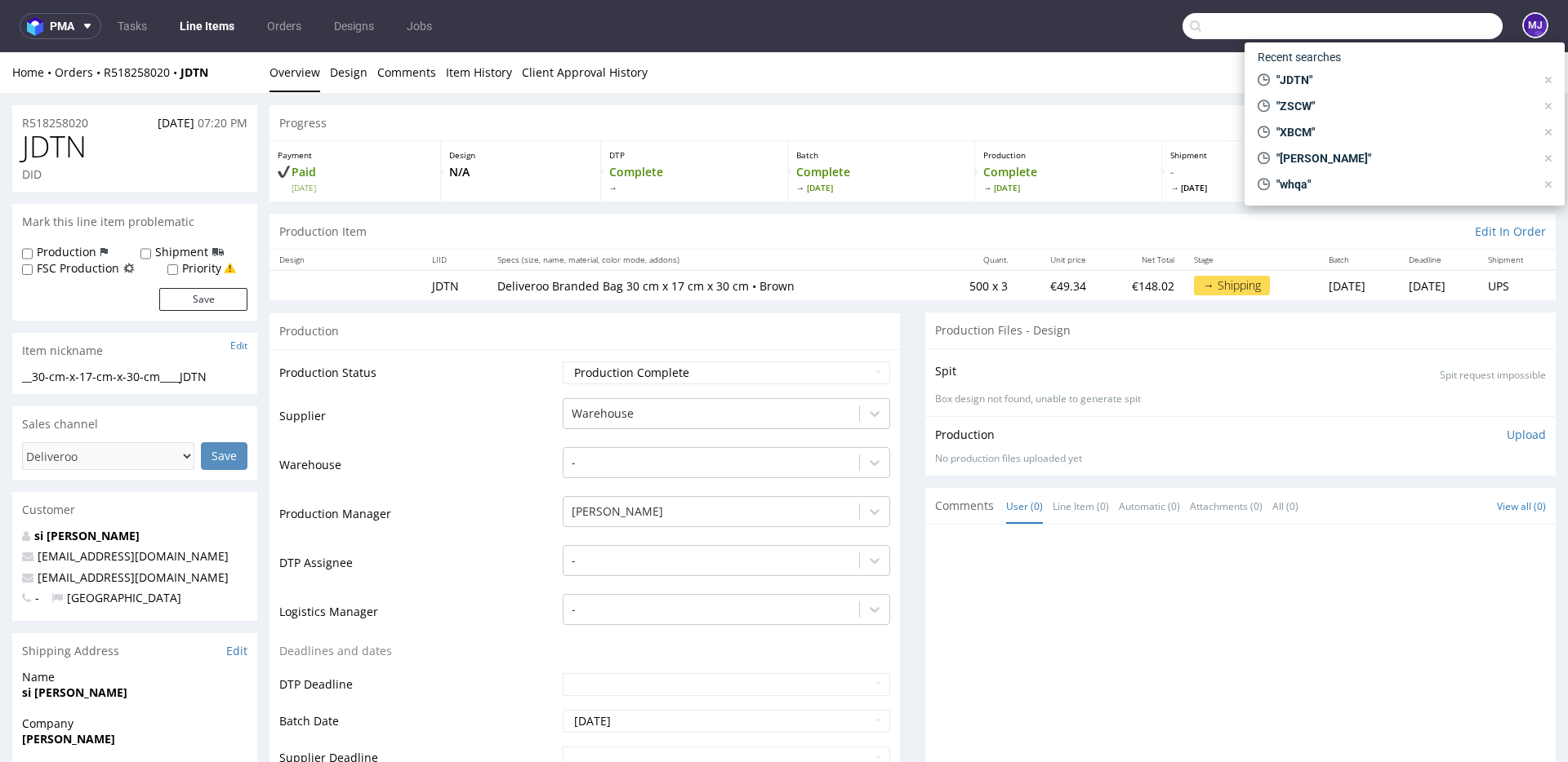
click at [1415, 29] on input "text" at bounding box center [1342, 26] width 320 height 26
paste input "BWDP"
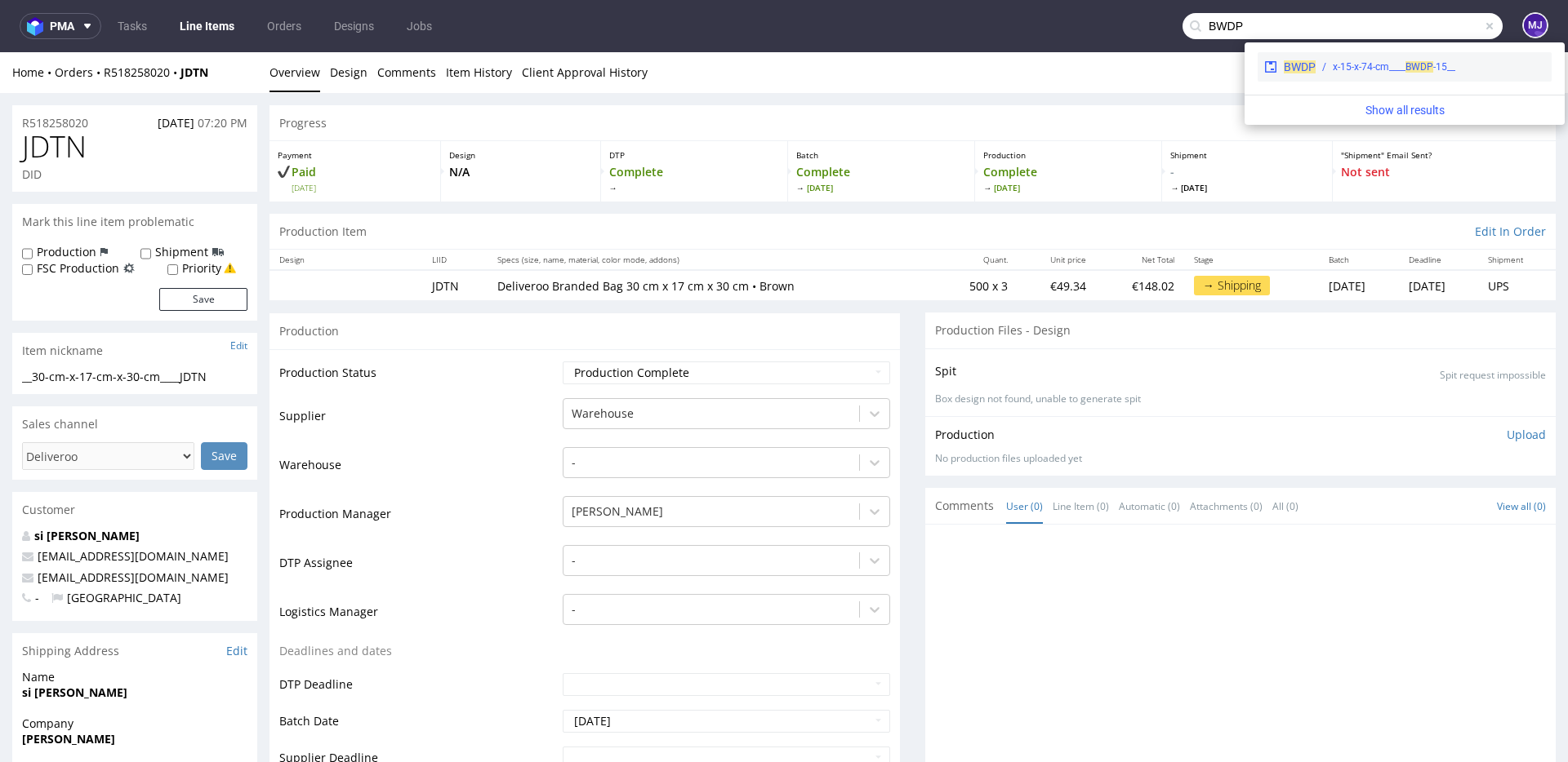
type input "BWDP"
click at [1340, 60] on div "__15-x-15-x-74-cm____ BWDP" at bounding box center [1394, 67] width 123 height 15
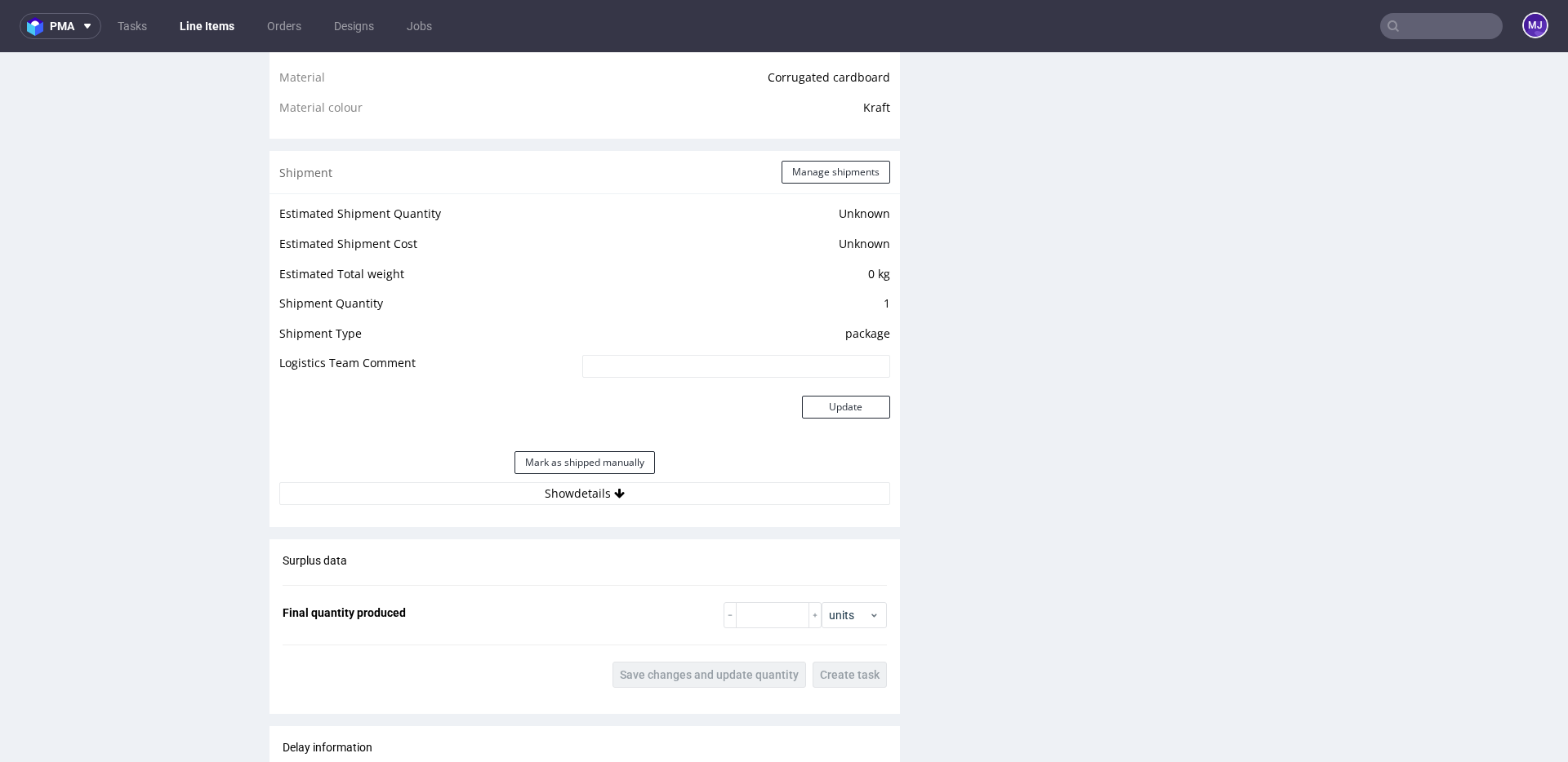
scroll to position [1413, 0]
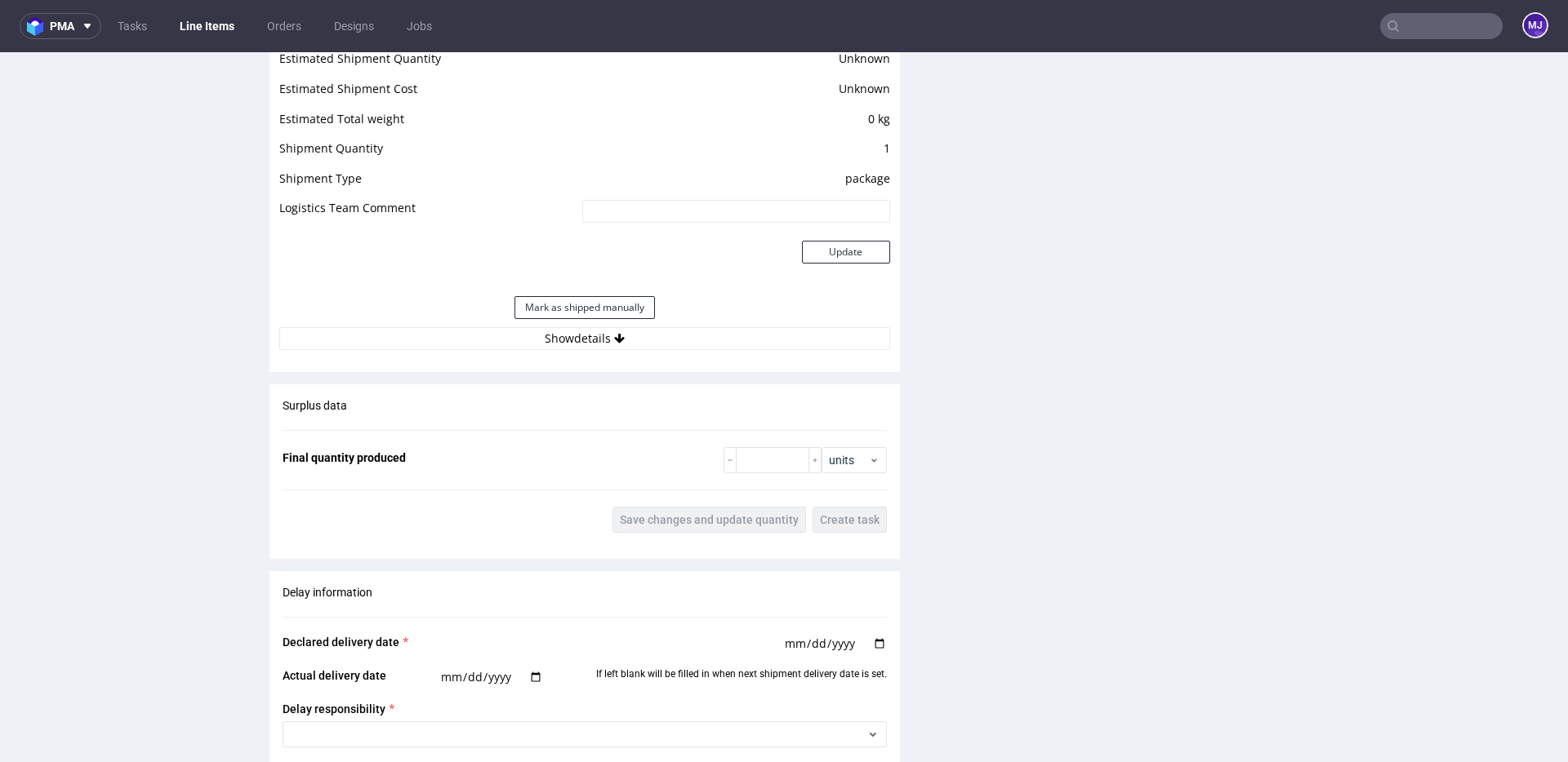
click at [504, 351] on div "Estimated Shipment Quantity Unknown Estimated Shipment Cost Unknown Estimated T…" at bounding box center [584, 199] width 631 height 321
click at [519, 338] on button "Show details" at bounding box center [584, 338] width 611 height 23
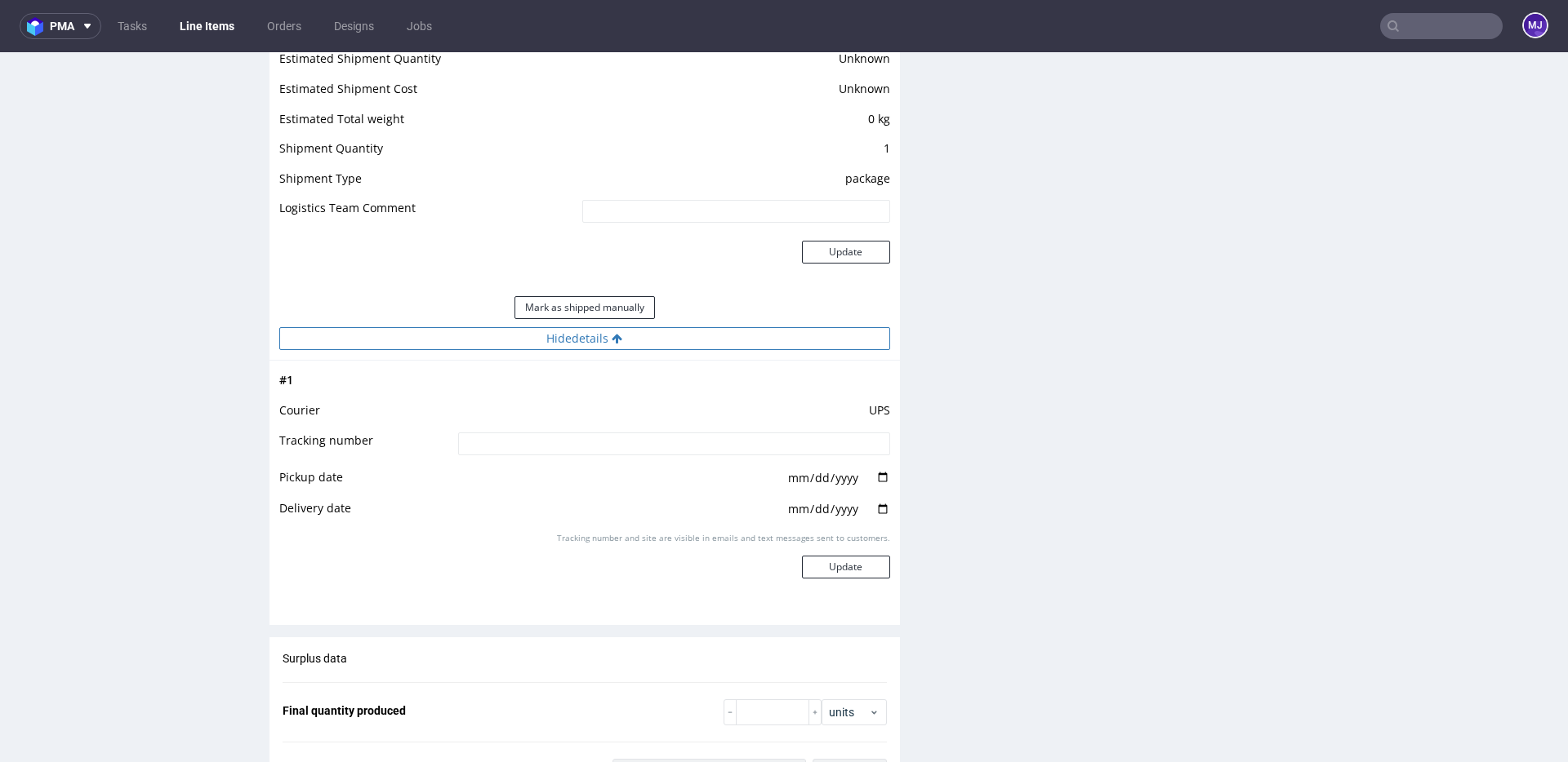
click at [545, 332] on button "Hide details" at bounding box center [584, 338] width 611 height 23
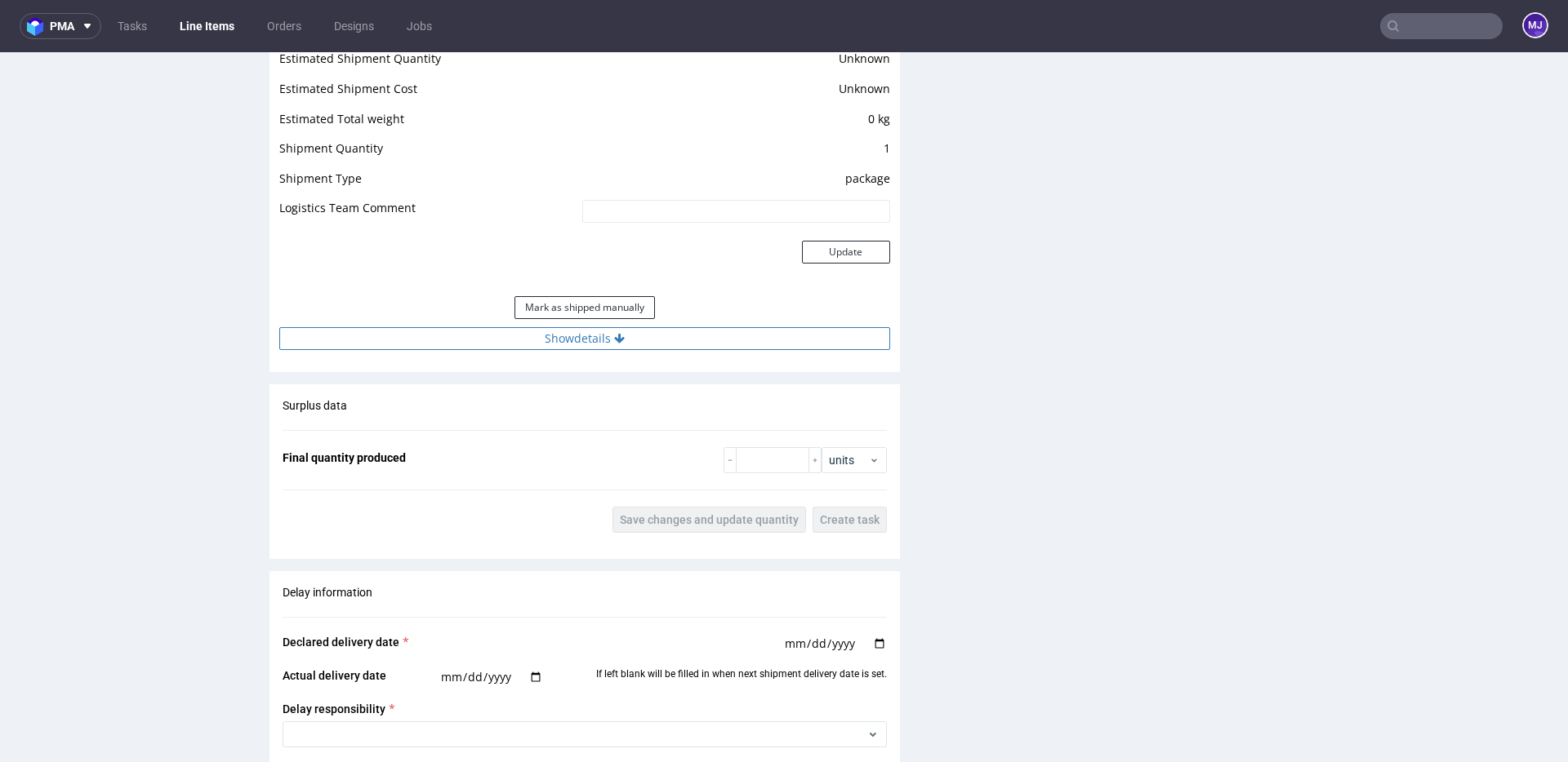
click at [545, 332] on button "Show details" at bounding box center [584, 338] width 611 height 23
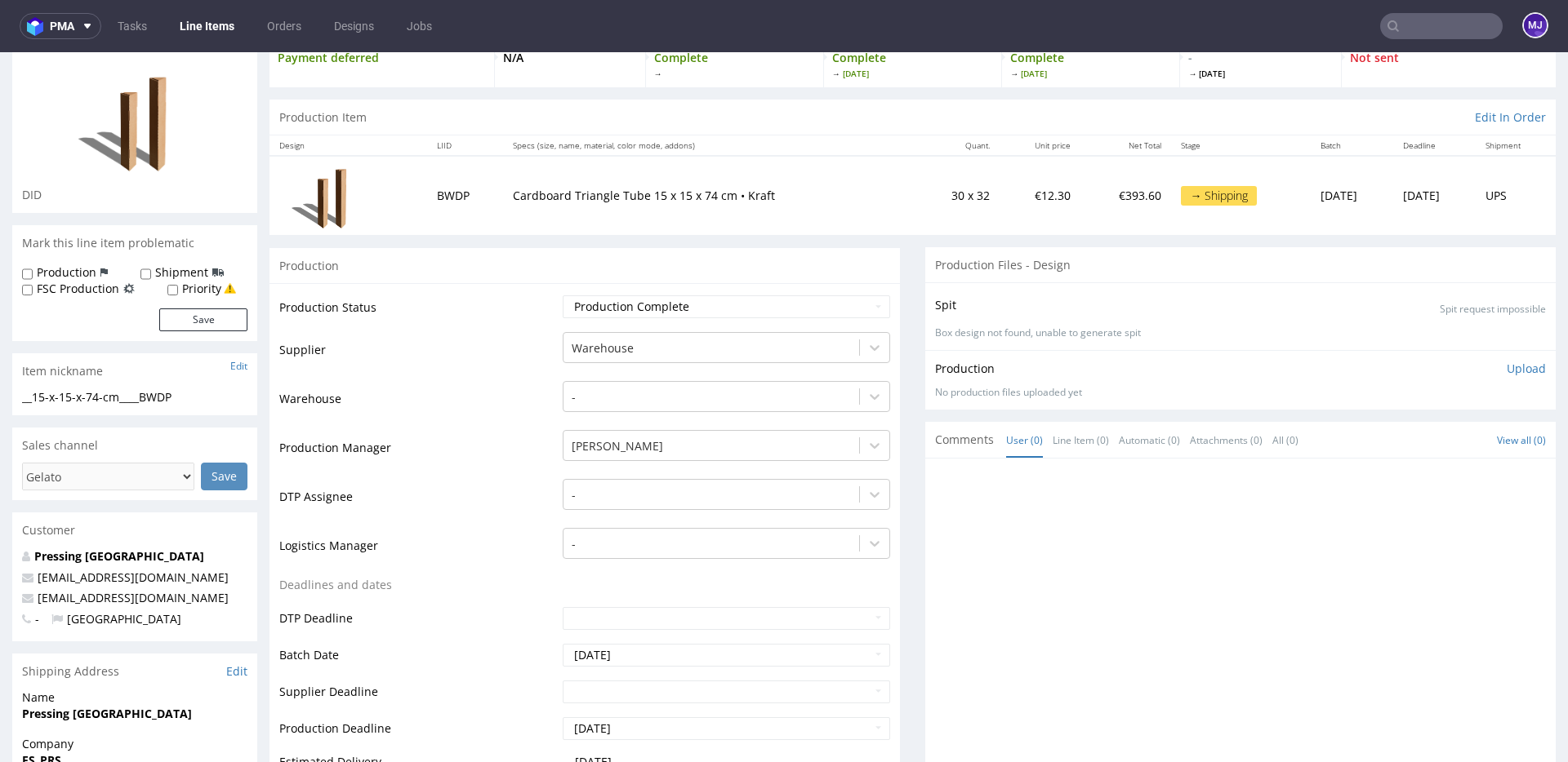
scroll to position [0, 0]
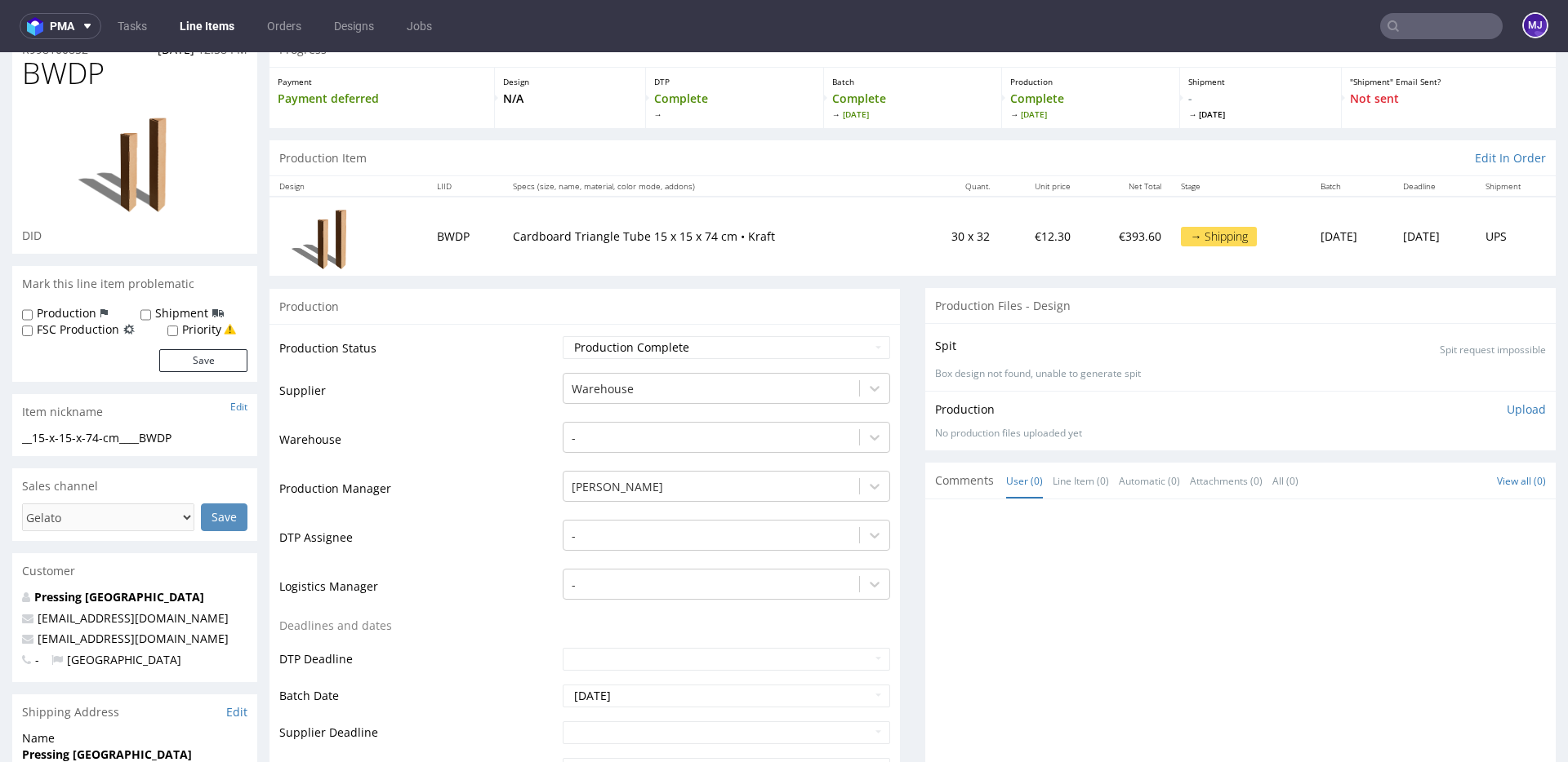
scroll to position [76, 0]
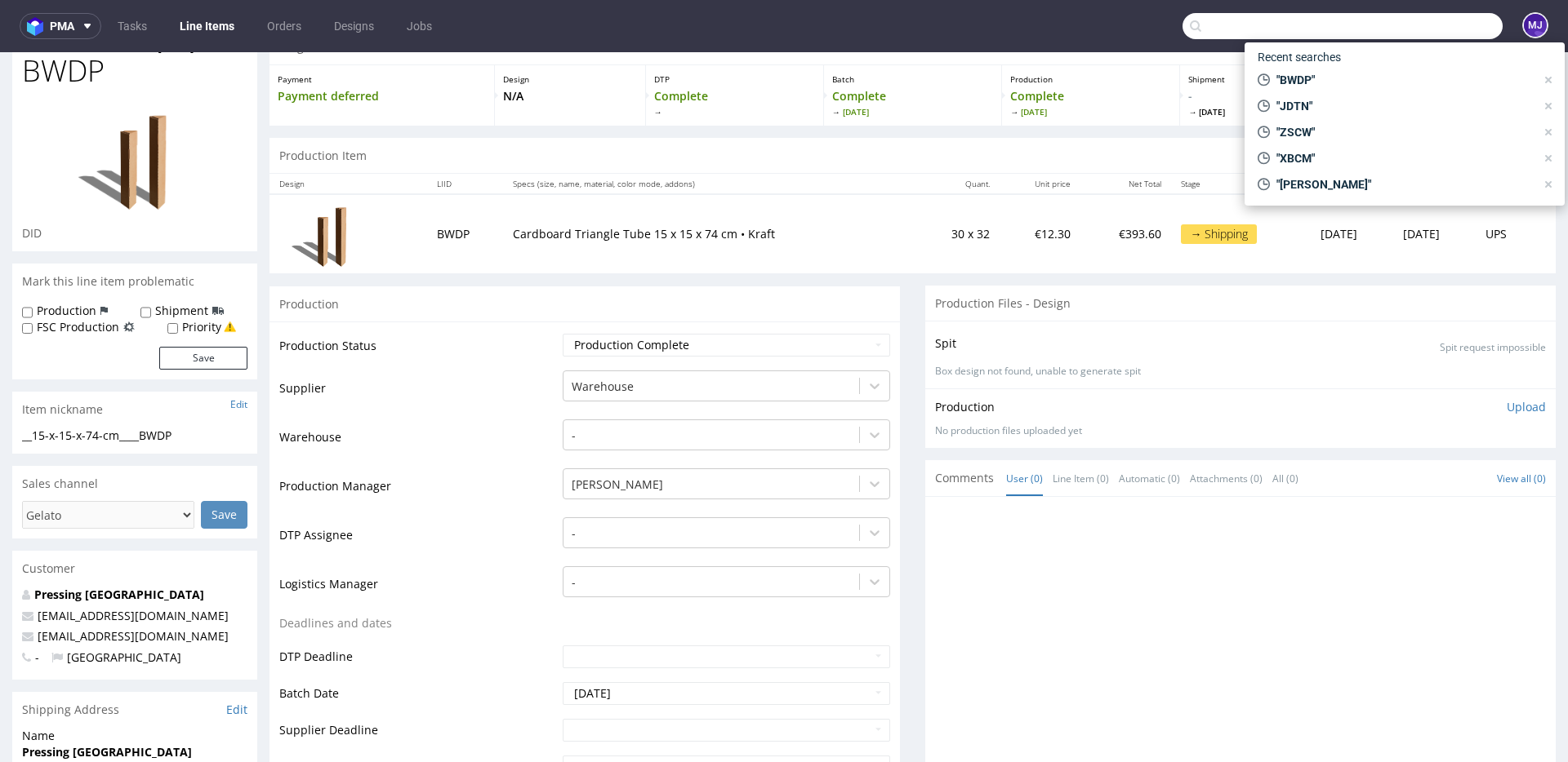
click at [1435, 26] on input "text" at bounding box center [1342, 26] width 320 height 26
paste input "UOLD"
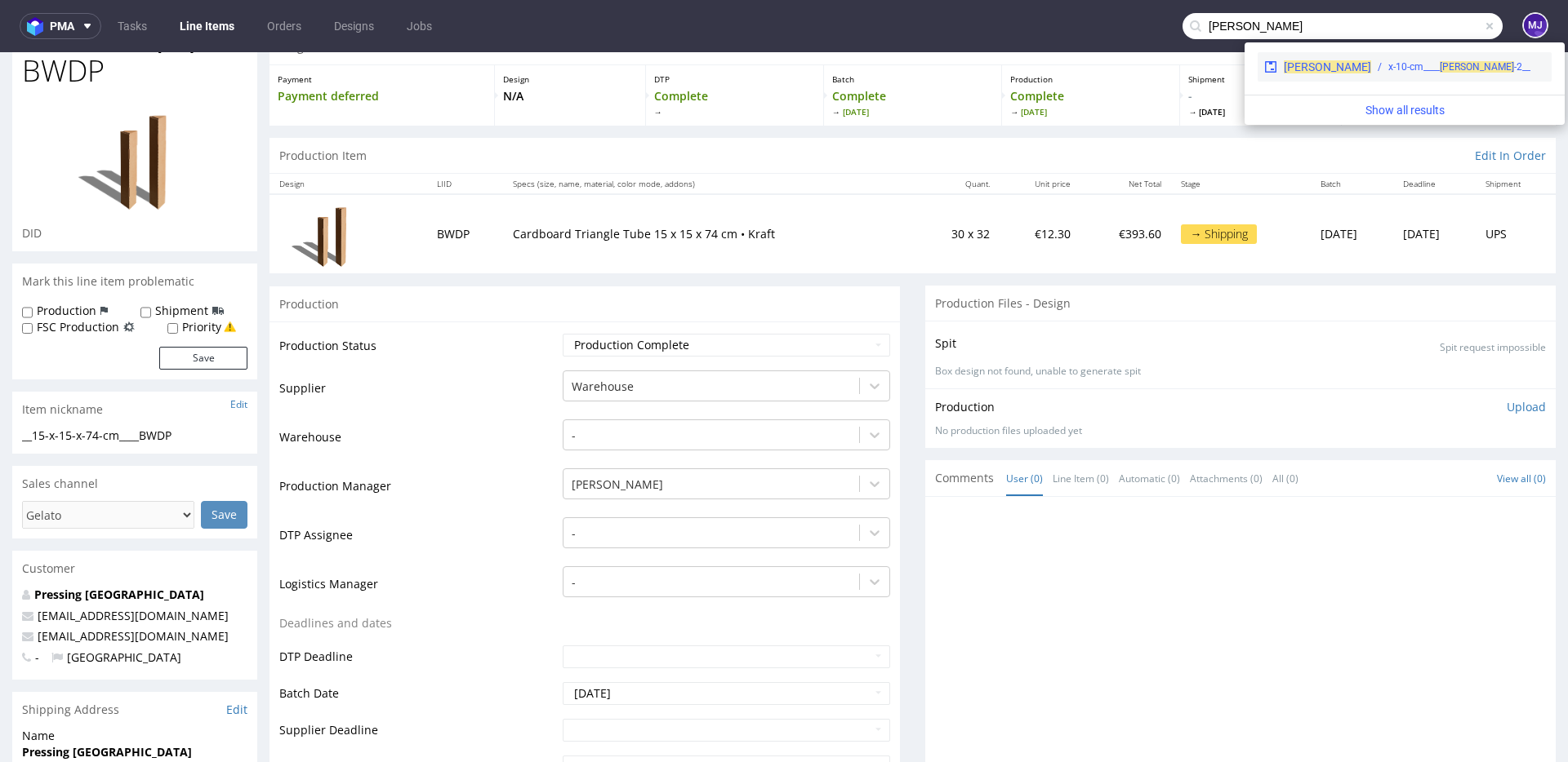
type input "UOLD"
click at [1388, 61] on div "__2-x-10-cm____ UOLD" at bounding box center [1459, 67] width 142 height 15
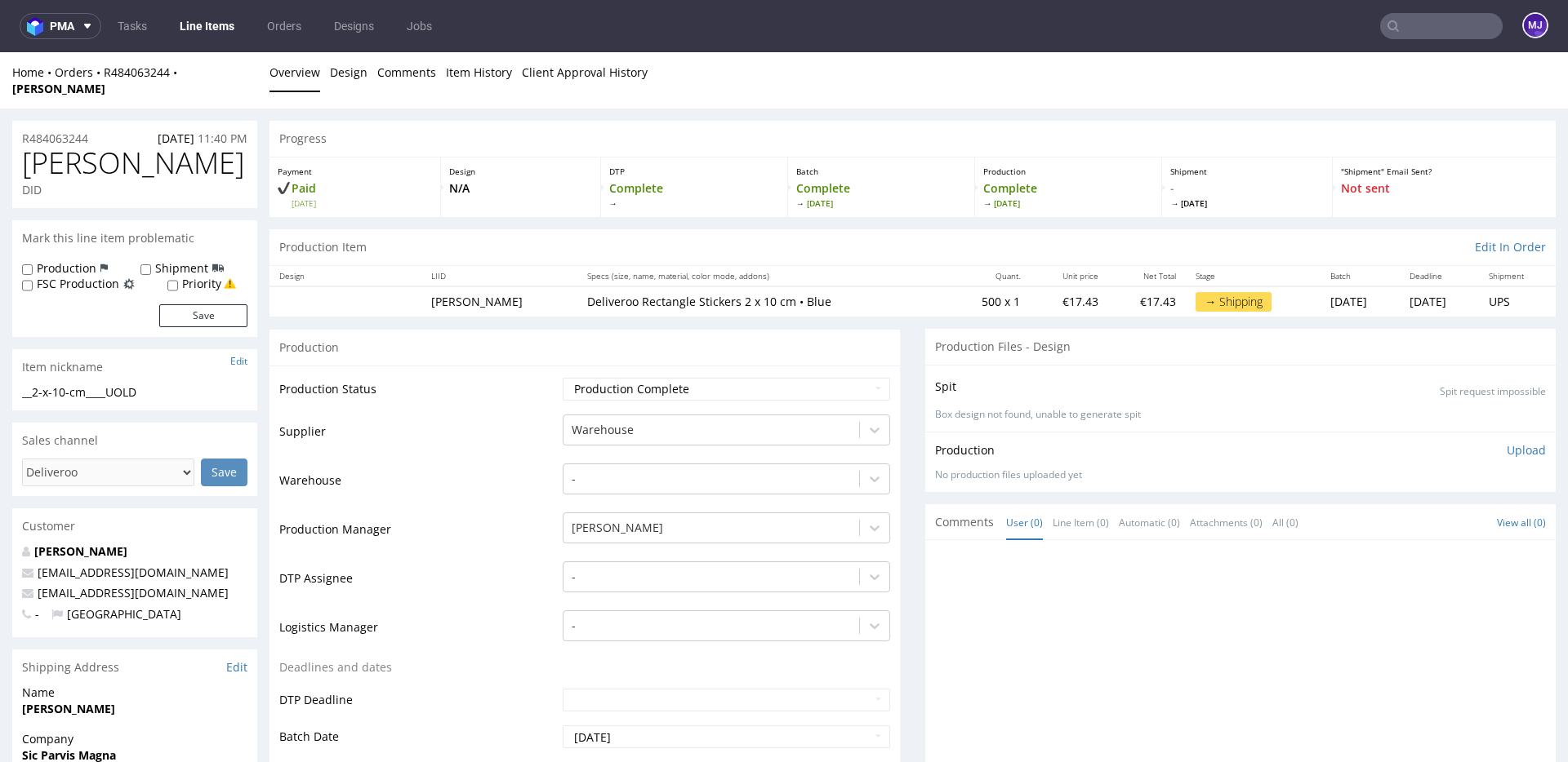
click at [536, 413] on td "Supplier" at bounding box center [418, 438] width 279 height 49
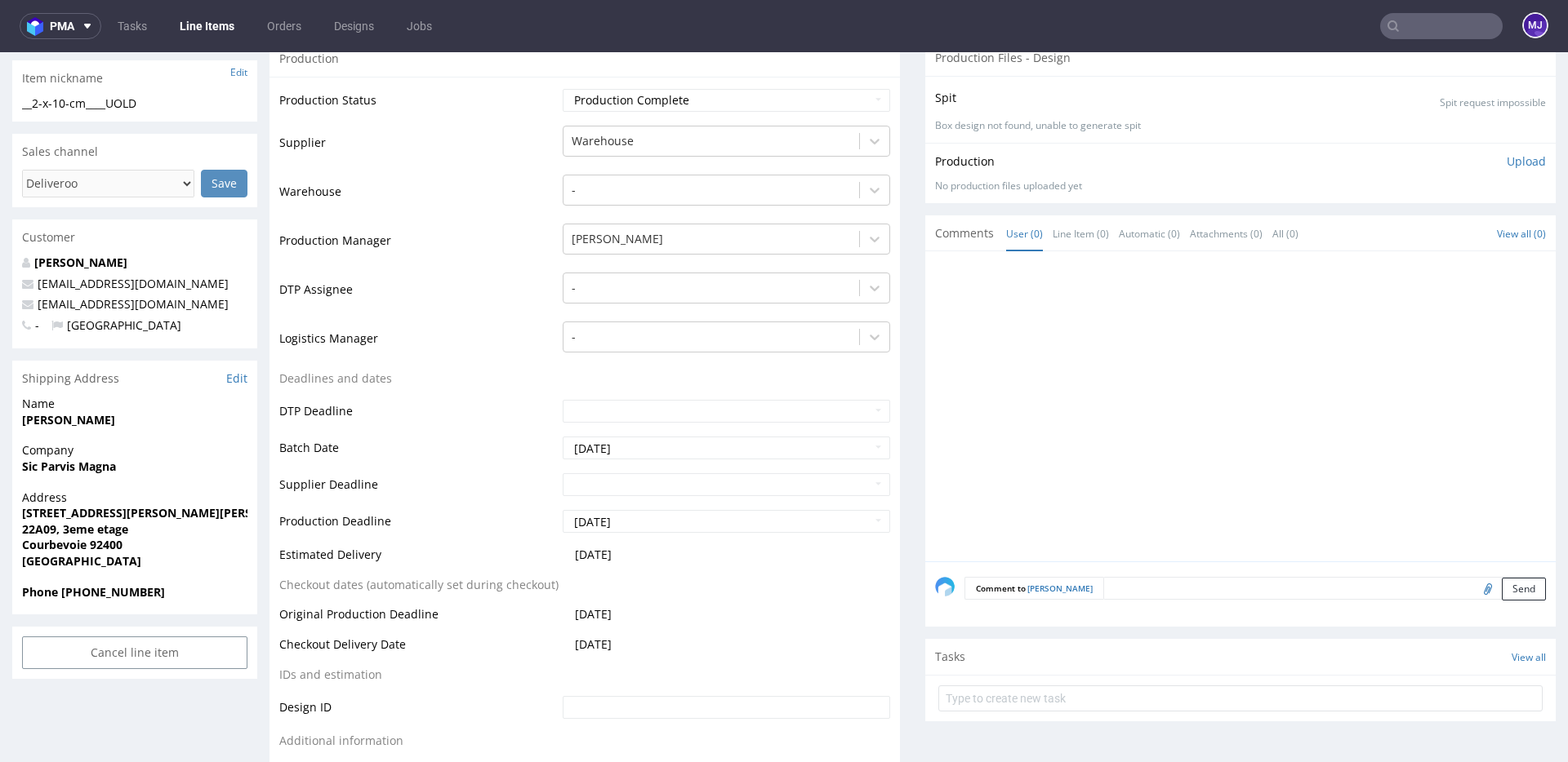
scroll to position [302, 0]
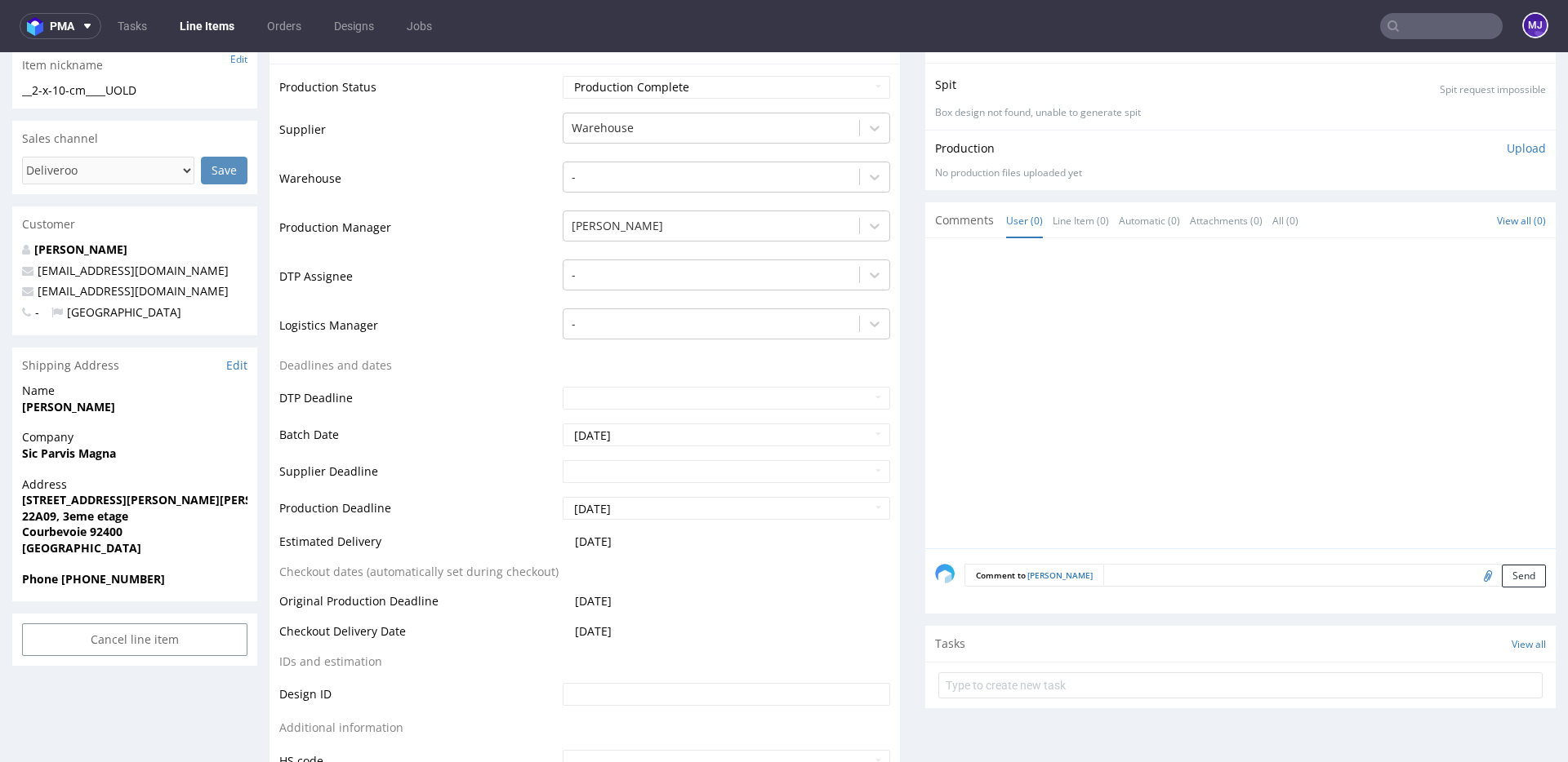
click at [1400, 30] on input "text" at bounding box center [1441, 26] width 123 height 26
paste input "XXMN"
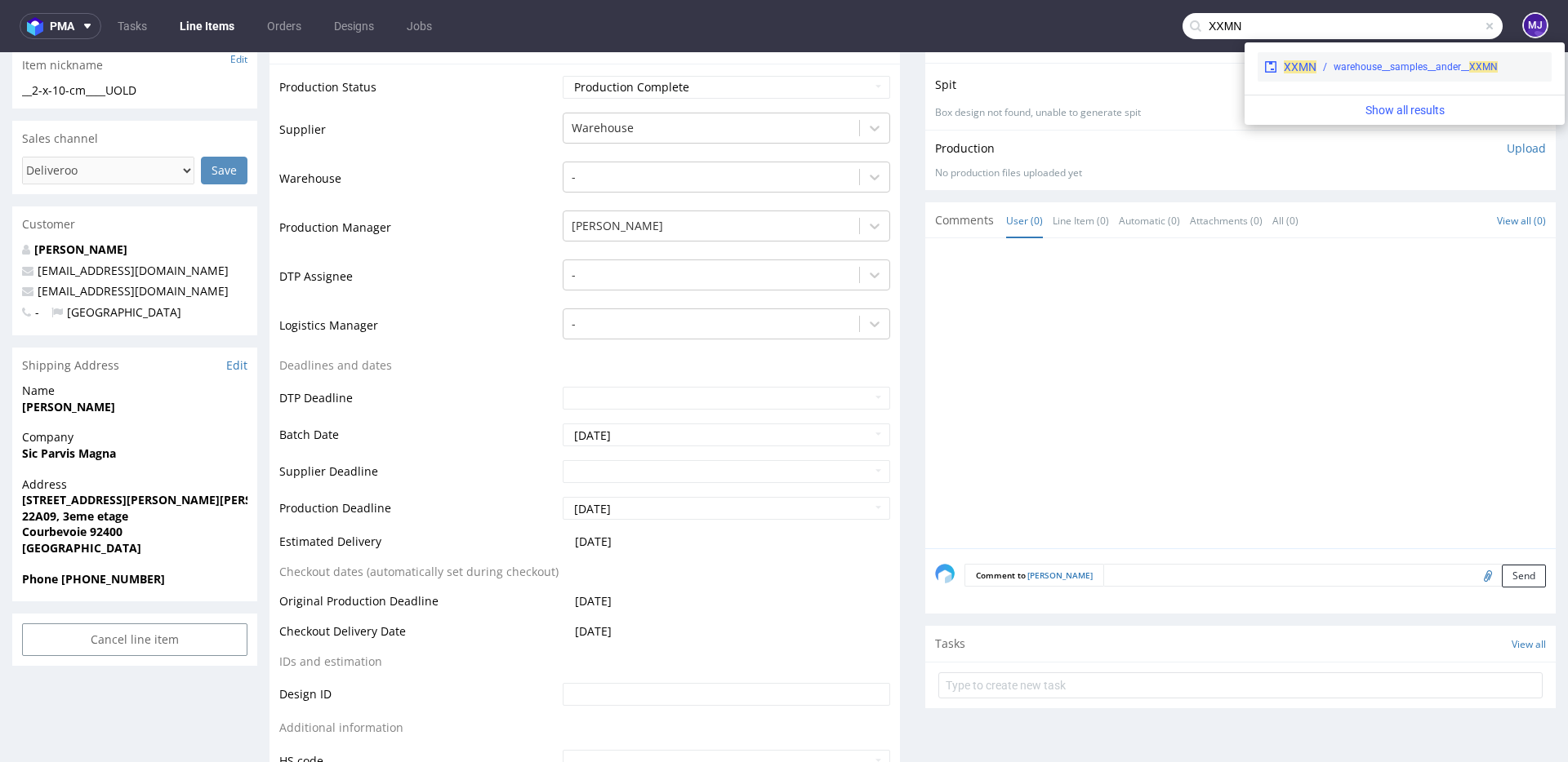
type input "XXMN"
click at [1312, 66] on span "XXMN" at bounding box center [1299, 67] width 33 height 13
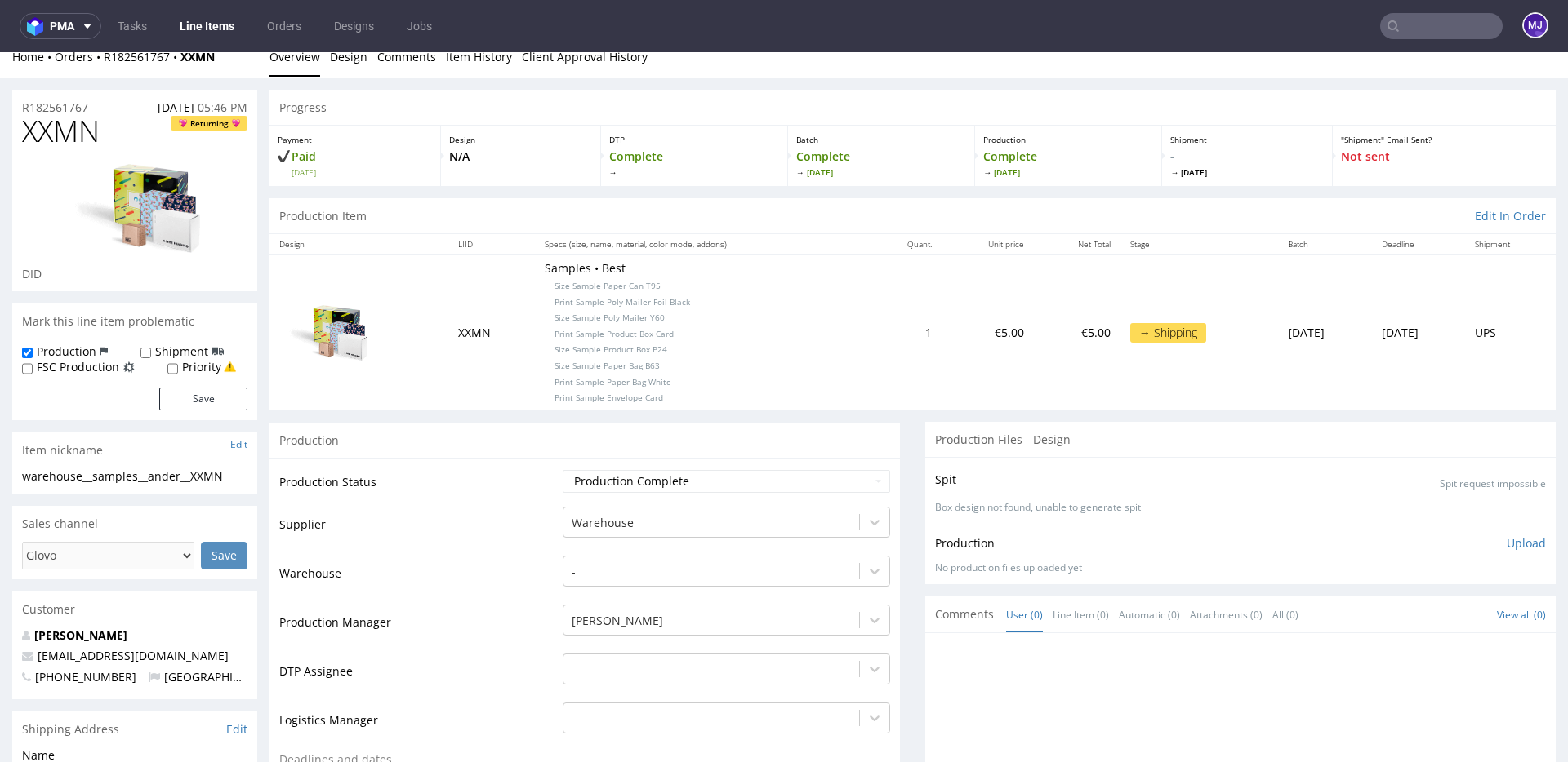
scroll to position [26, 0]
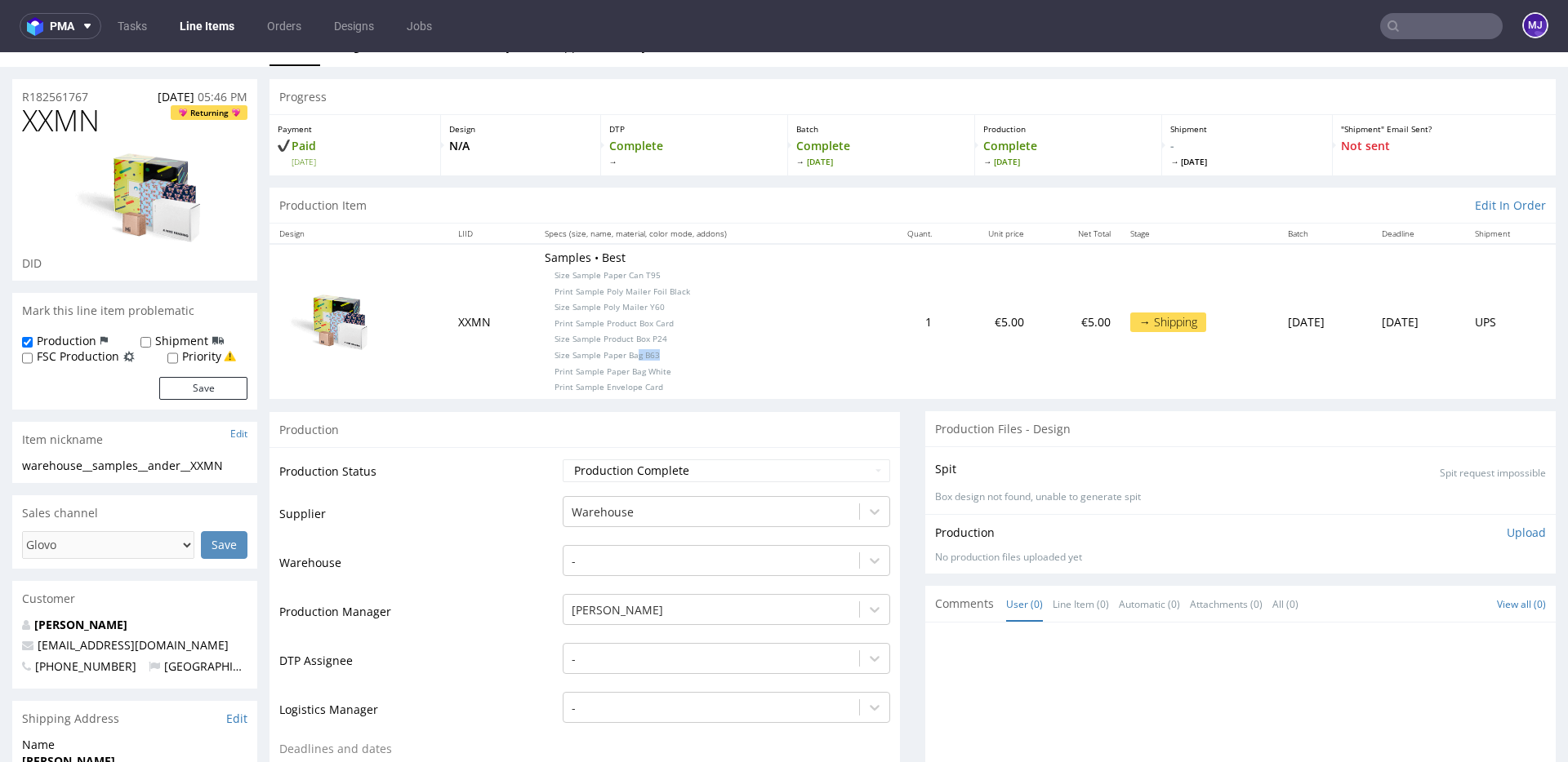
drag, startPoint x: 651, startPoint y: 359, endPoint x: 617, endPoint y: 350, distance: 35.2
click at [617, 350] on p "Samples • Best Size Sample Paper Can T95 Print Sample Poly Mailer Foil Black Si…" at bounding box center [702, 321] width 314 height 144
click at [406, 463] on td "Production Status" at bounding box center [418, 476] width 279 height 37
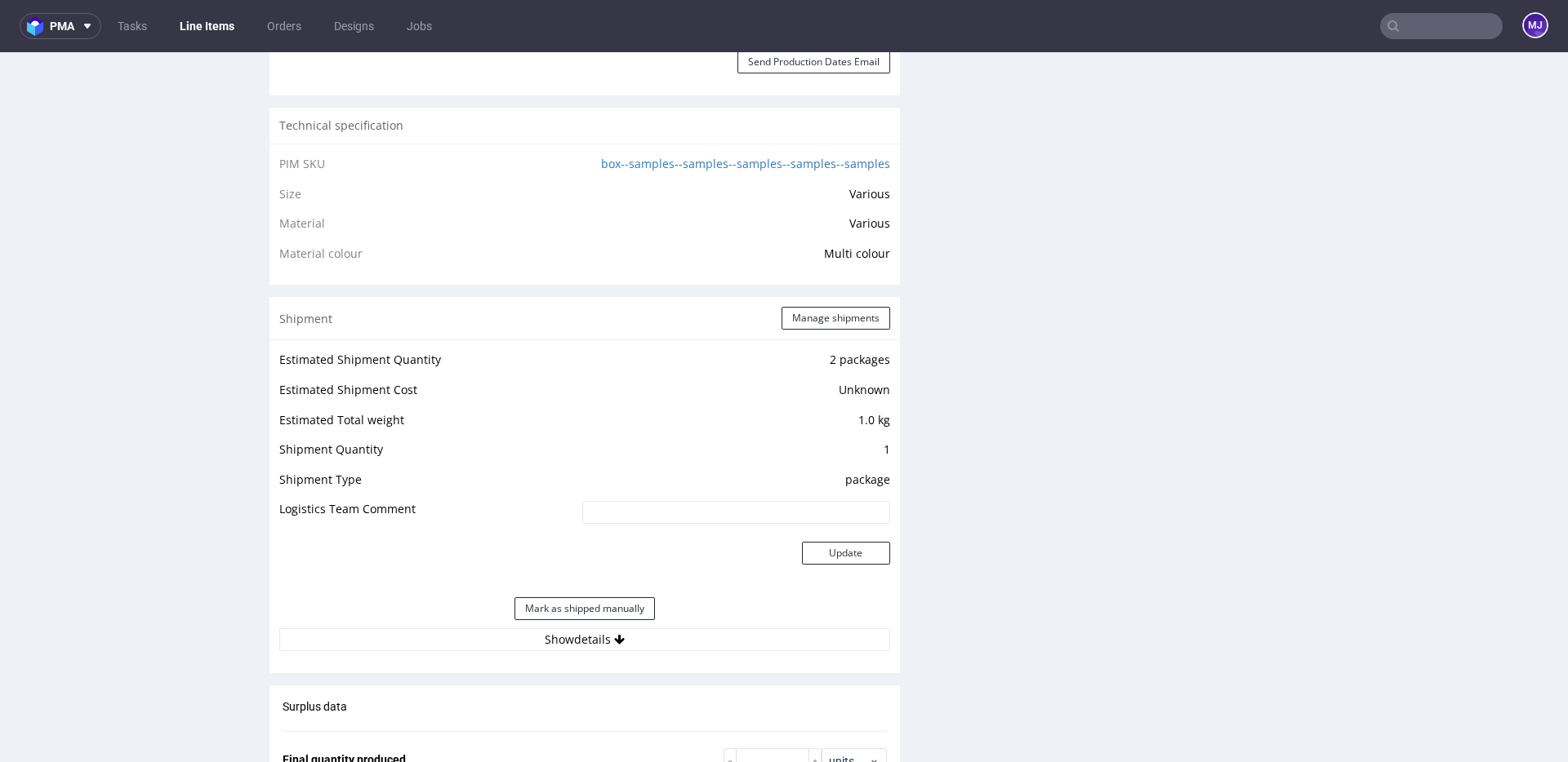
scroll to position [1506, 0]
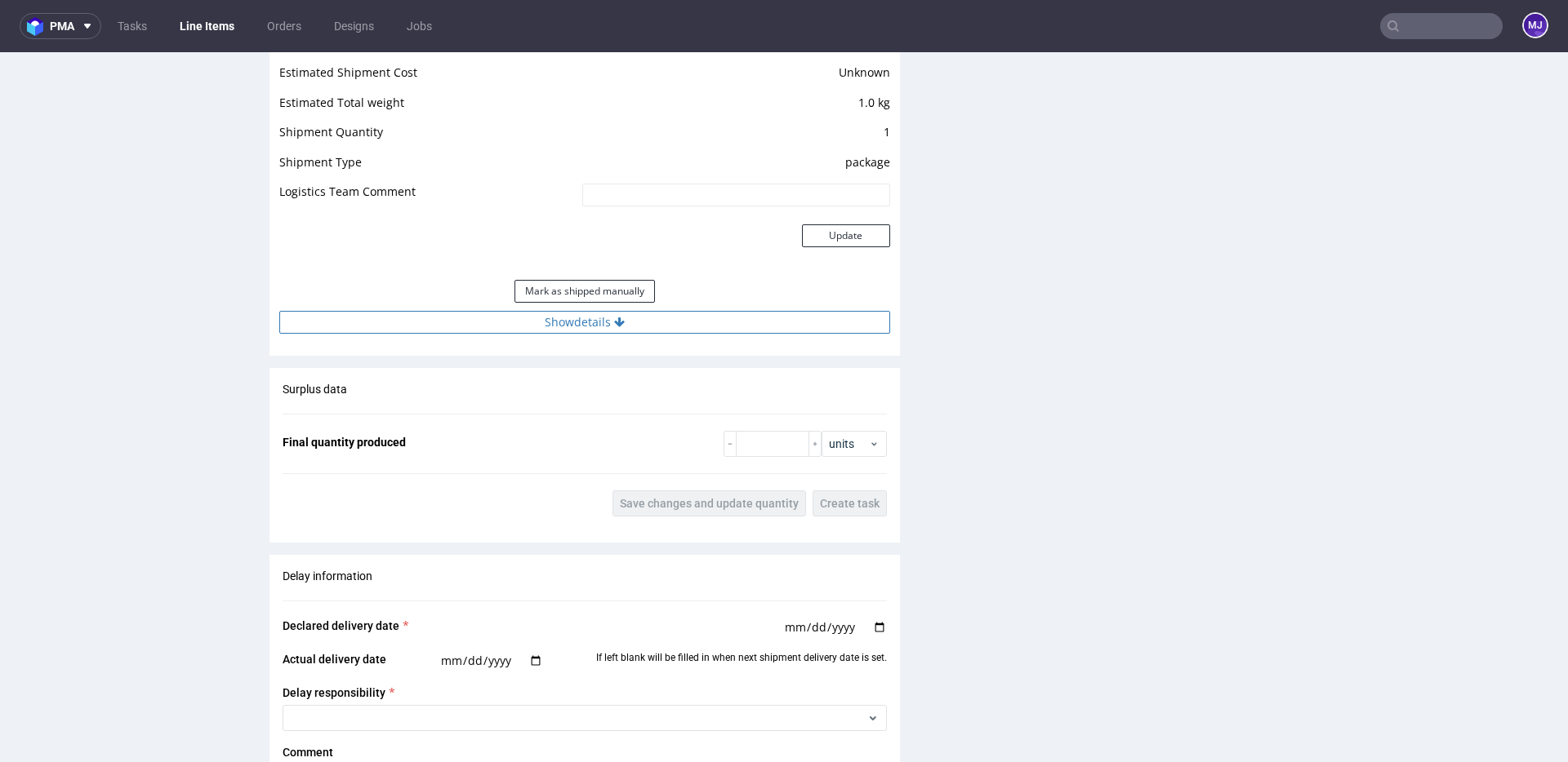
click at [572, 320] on button "Show details" at bounding box center [584, 322] width 611 height 23
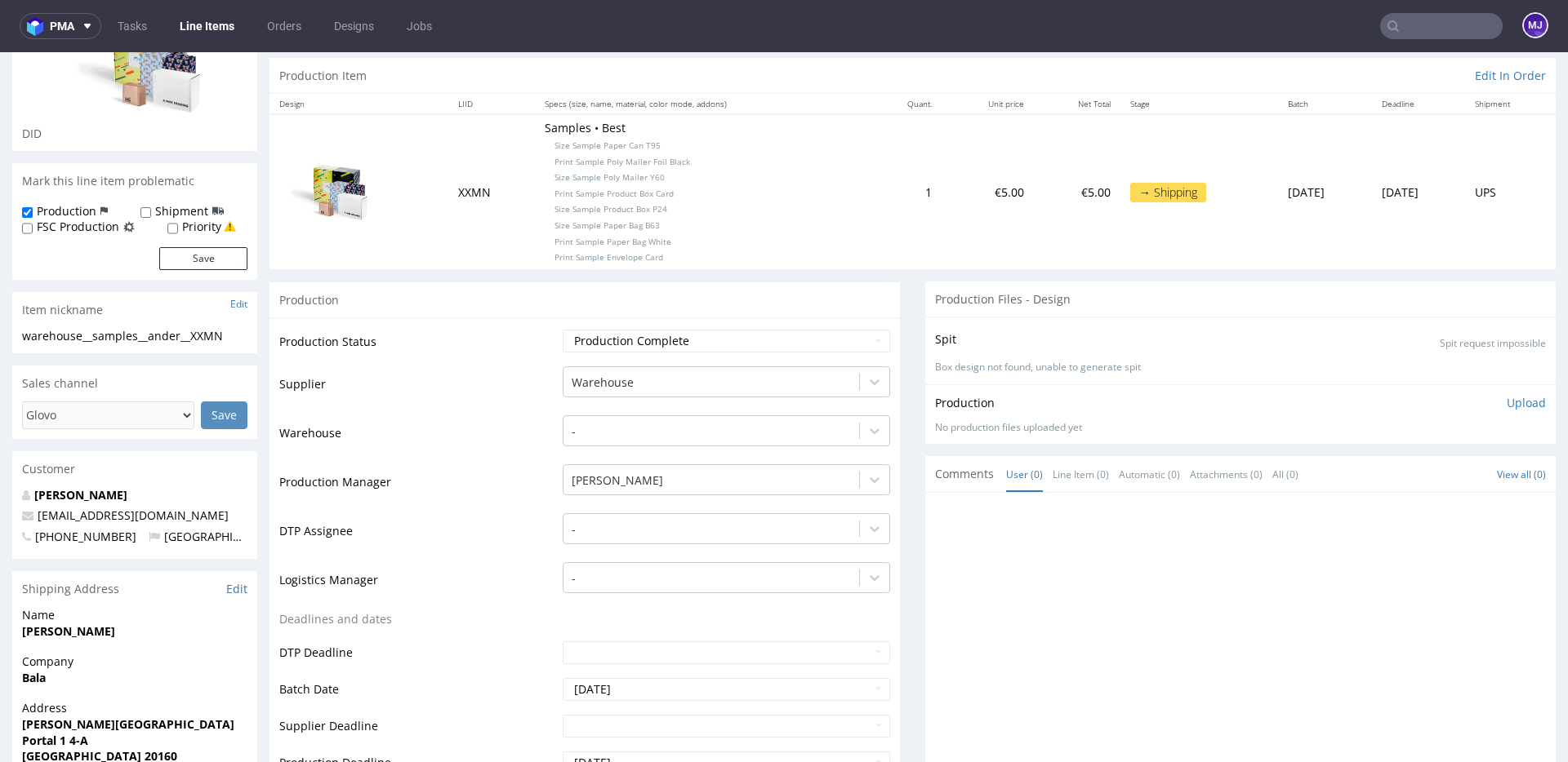
scroll to position [0, 0]
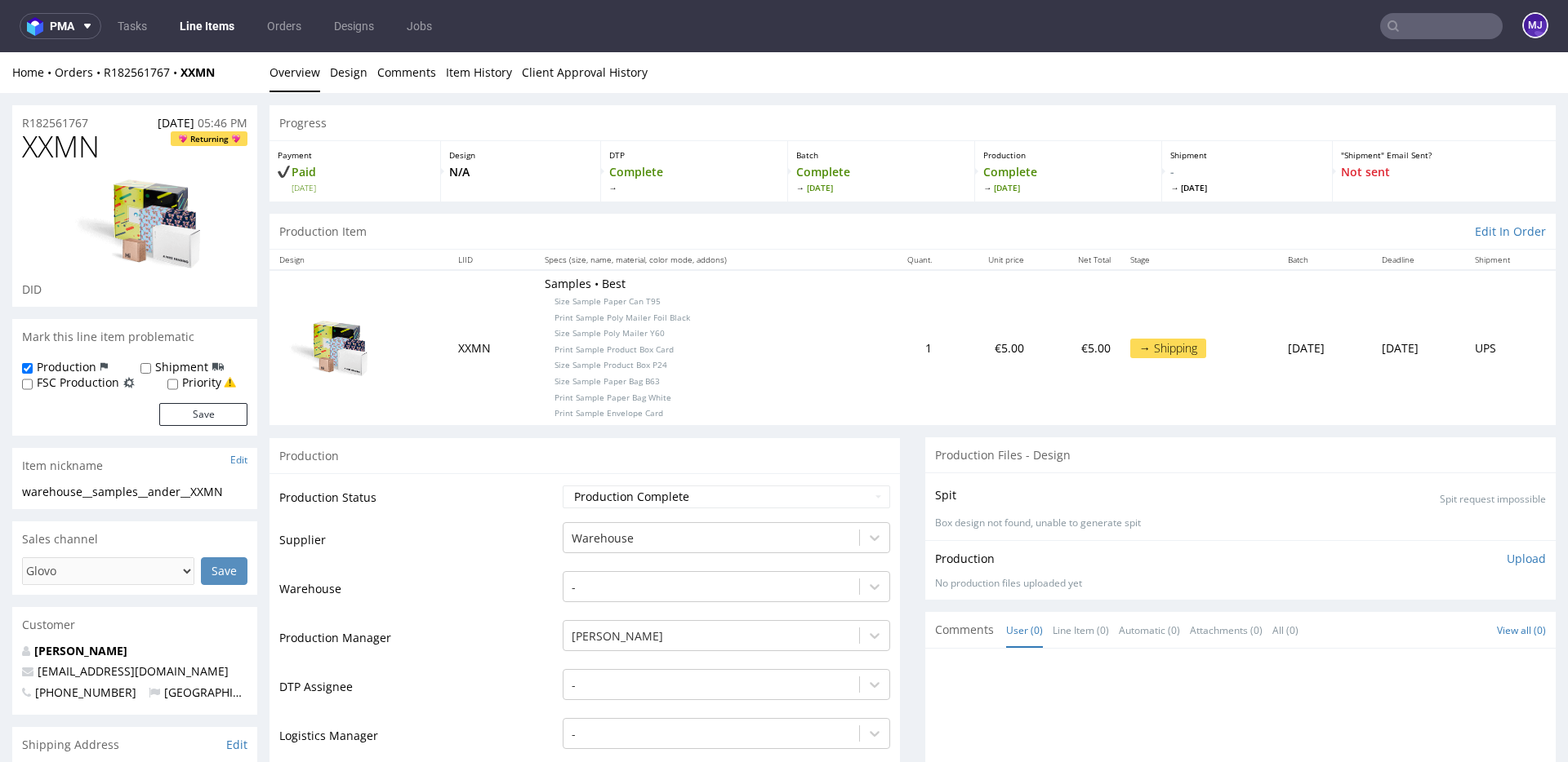
click at [67, 147] on span "XXMN" at bounding box center [61, 147] width 78 height 33
copy span "XXMN"
drag, startPoint x: 650, startPoint y: 376, endPoint x: 525, endPoint y: 379, distance: 125.0
click at [545, 379] on p "Samples • Best Size Sample Paper Can T95 Print Sample Poly Mailer Foil Black Si…" at bounding box center [702, 348] width 314 height 144
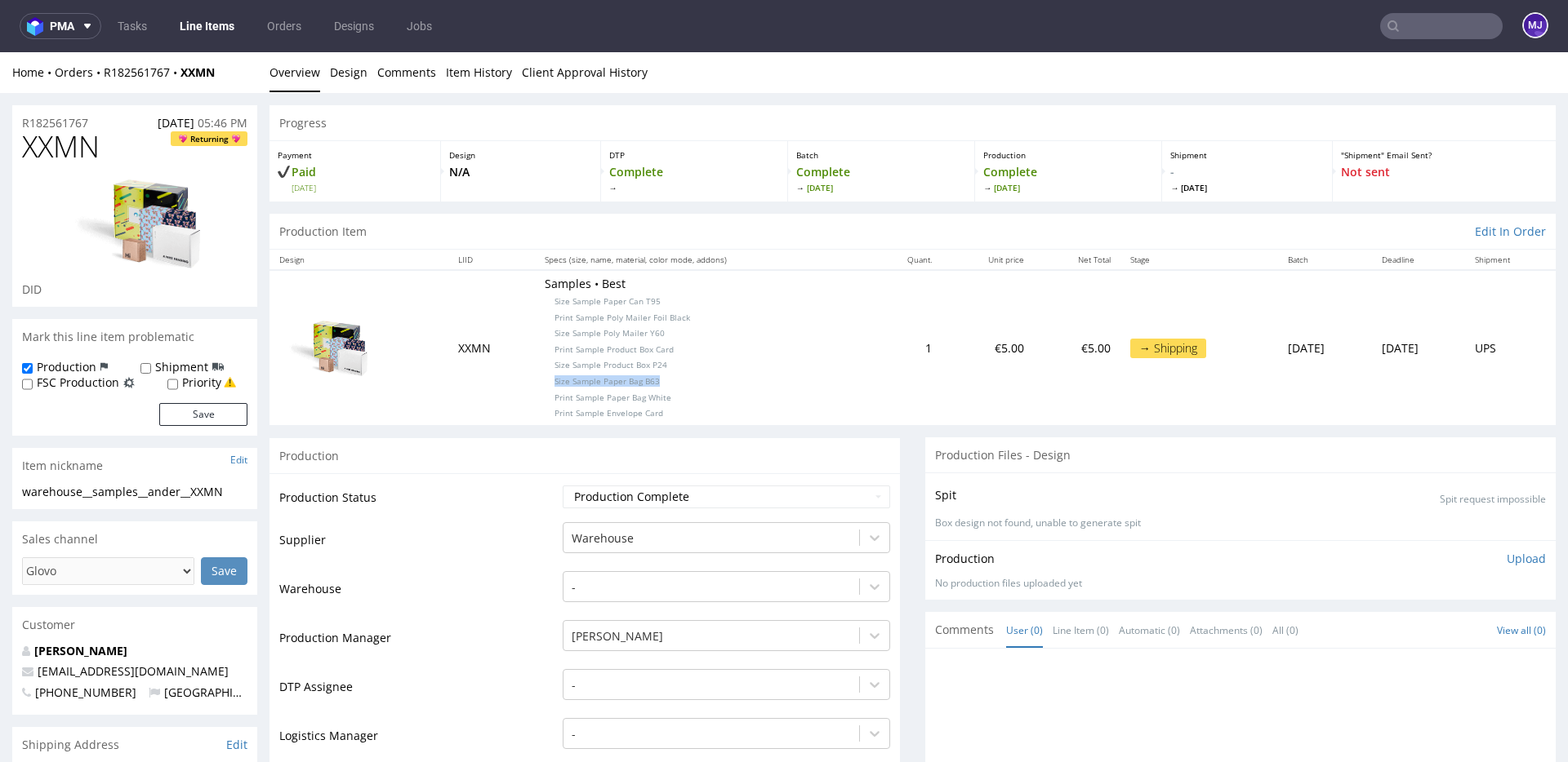
copy span "Size Sample Paper Bag B63"
click at [1407, 37] on input "text" at bounding box center [1441, 26] width 123 height 26
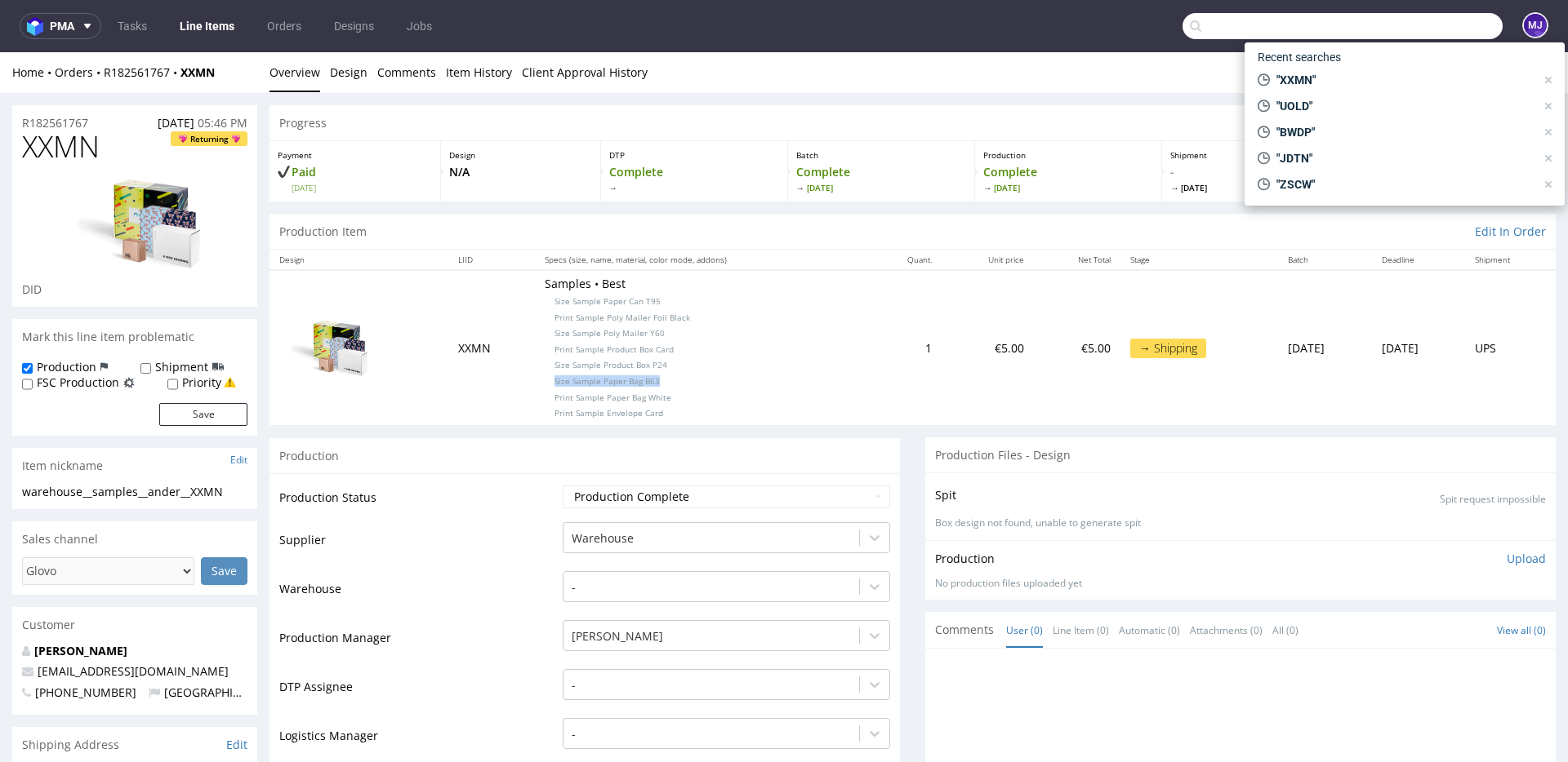
paste input "YBBI"
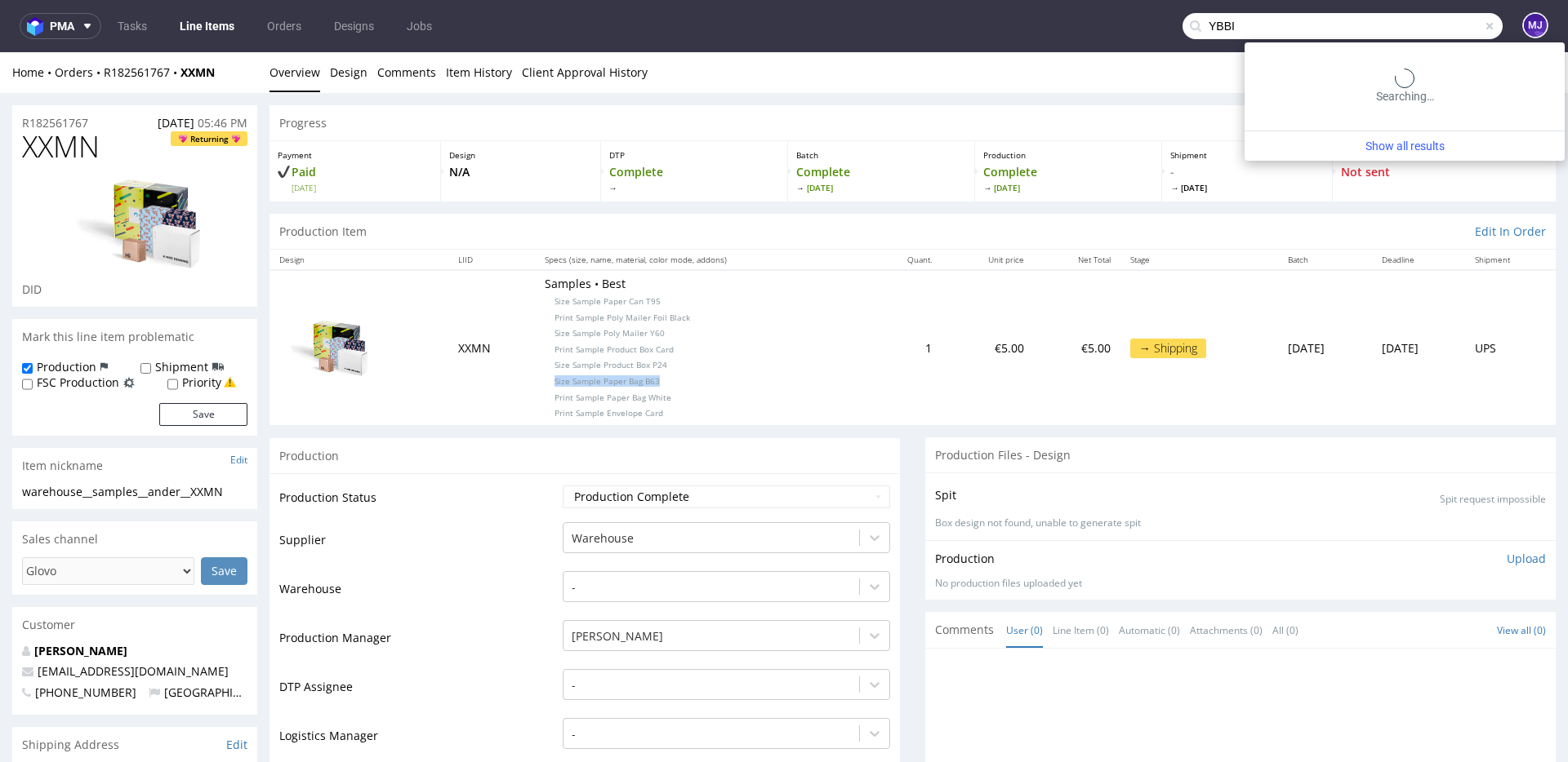
click at [1407, 37] on input "YBBI" at bounding box center [1342, 26] width 320 height 26
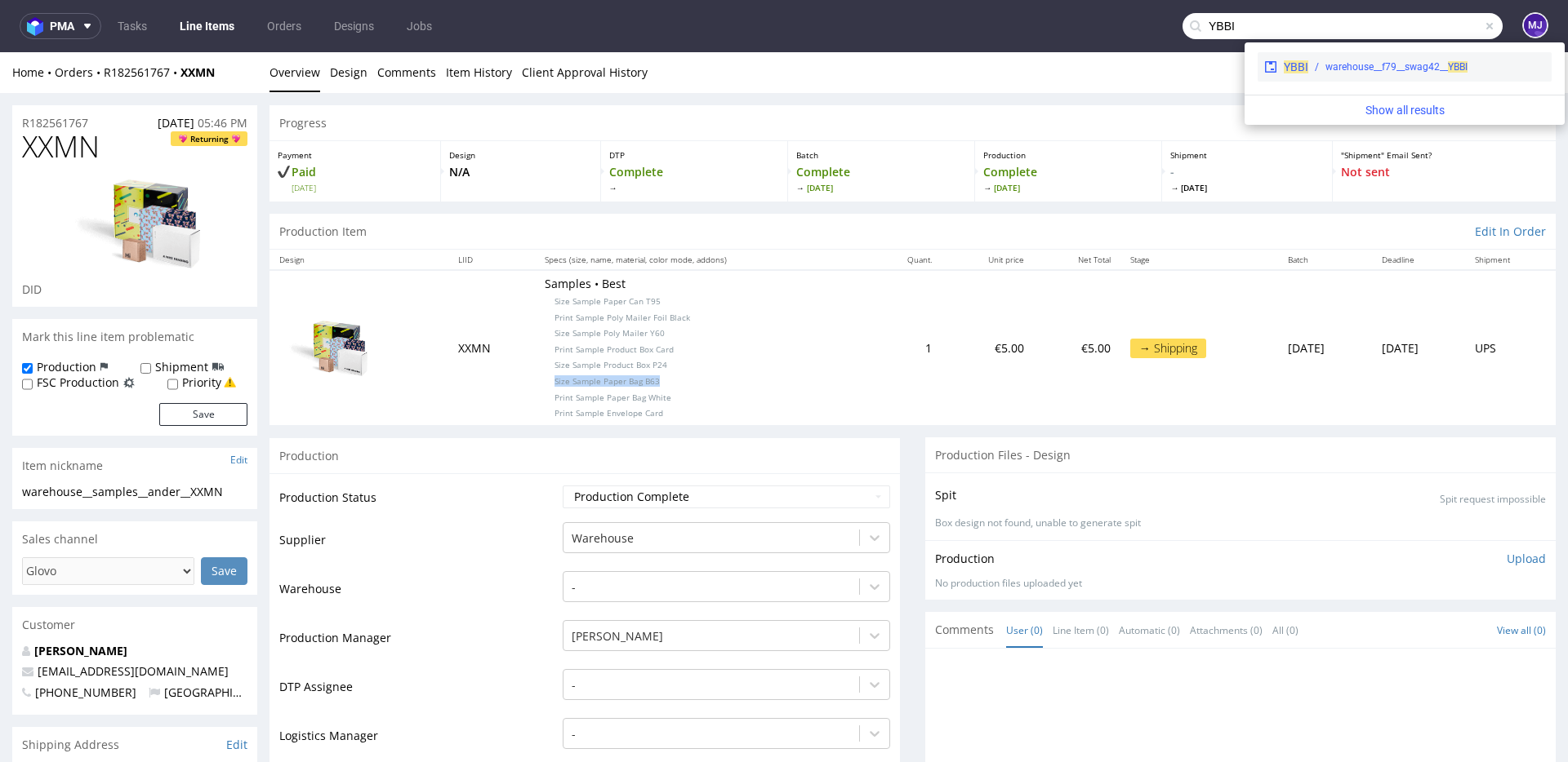
type input "YBBI"
click at [1347, 68] on div "warehouse__f79__swag42__ YBBI" at bounding box center [1396, 67] width 142 height 15
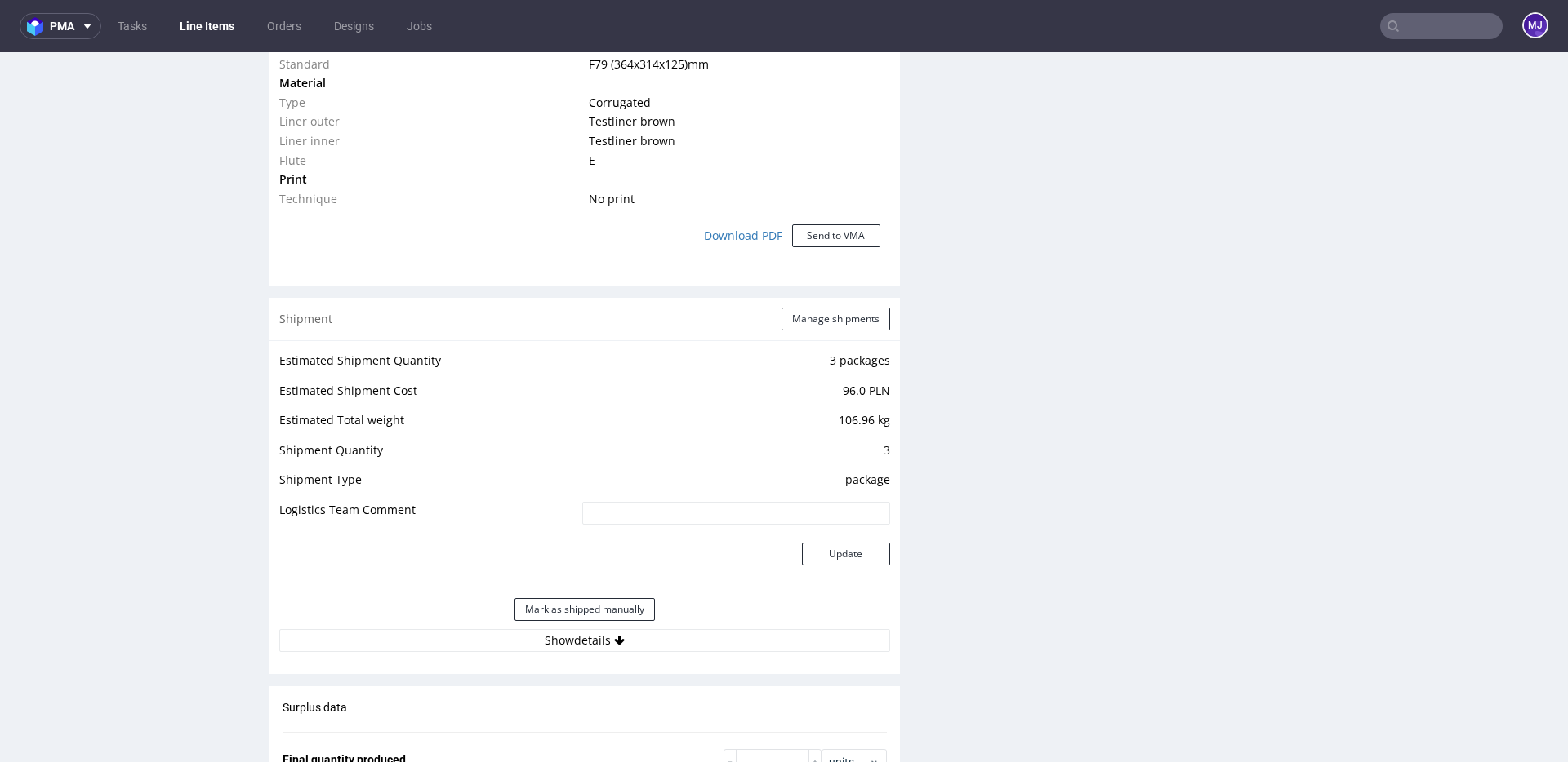
scroll to position [1639, 0]
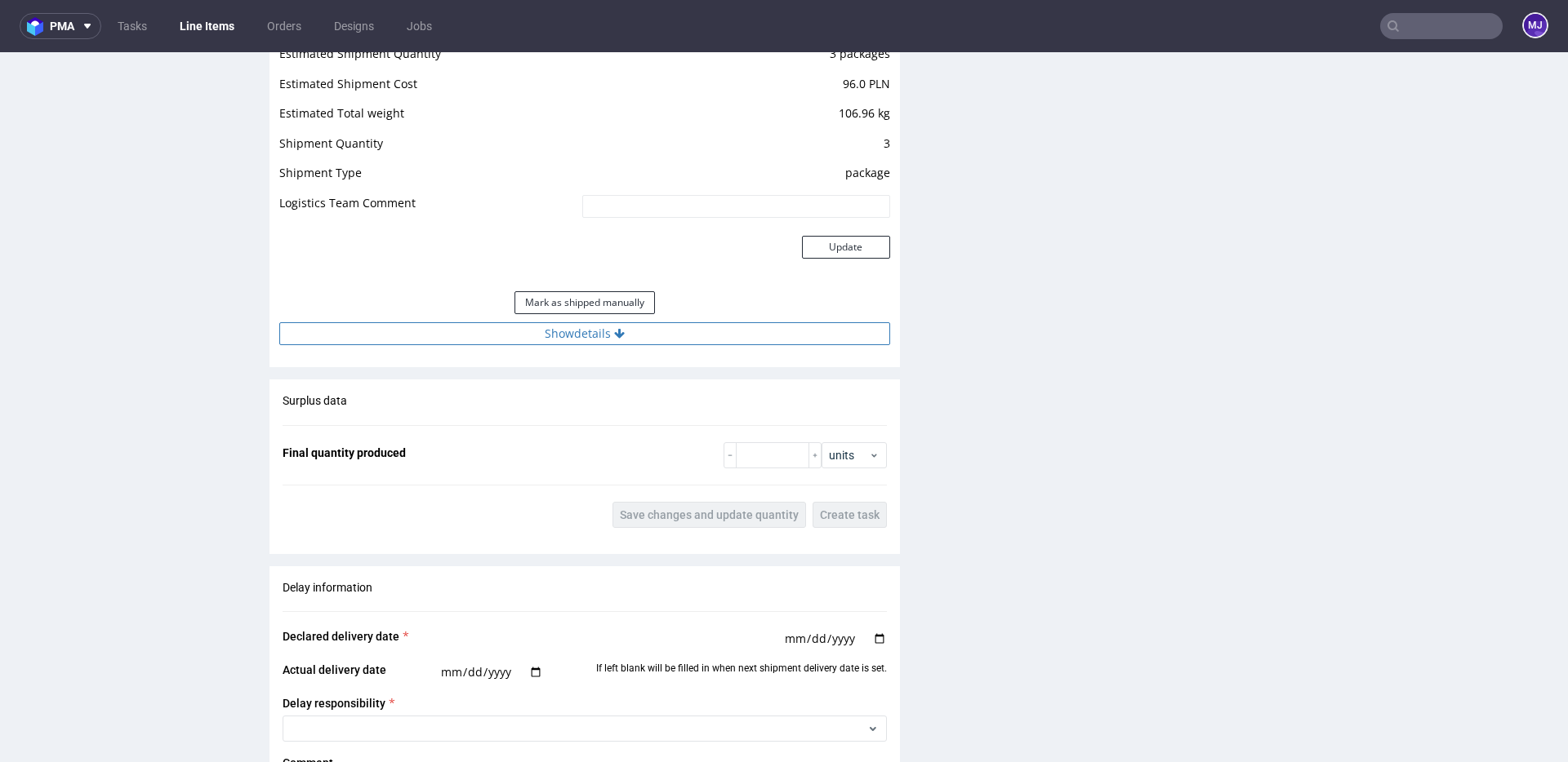
click at [540, 339] on button "Show details" at bounding box center [584, 334] width 611 height 23
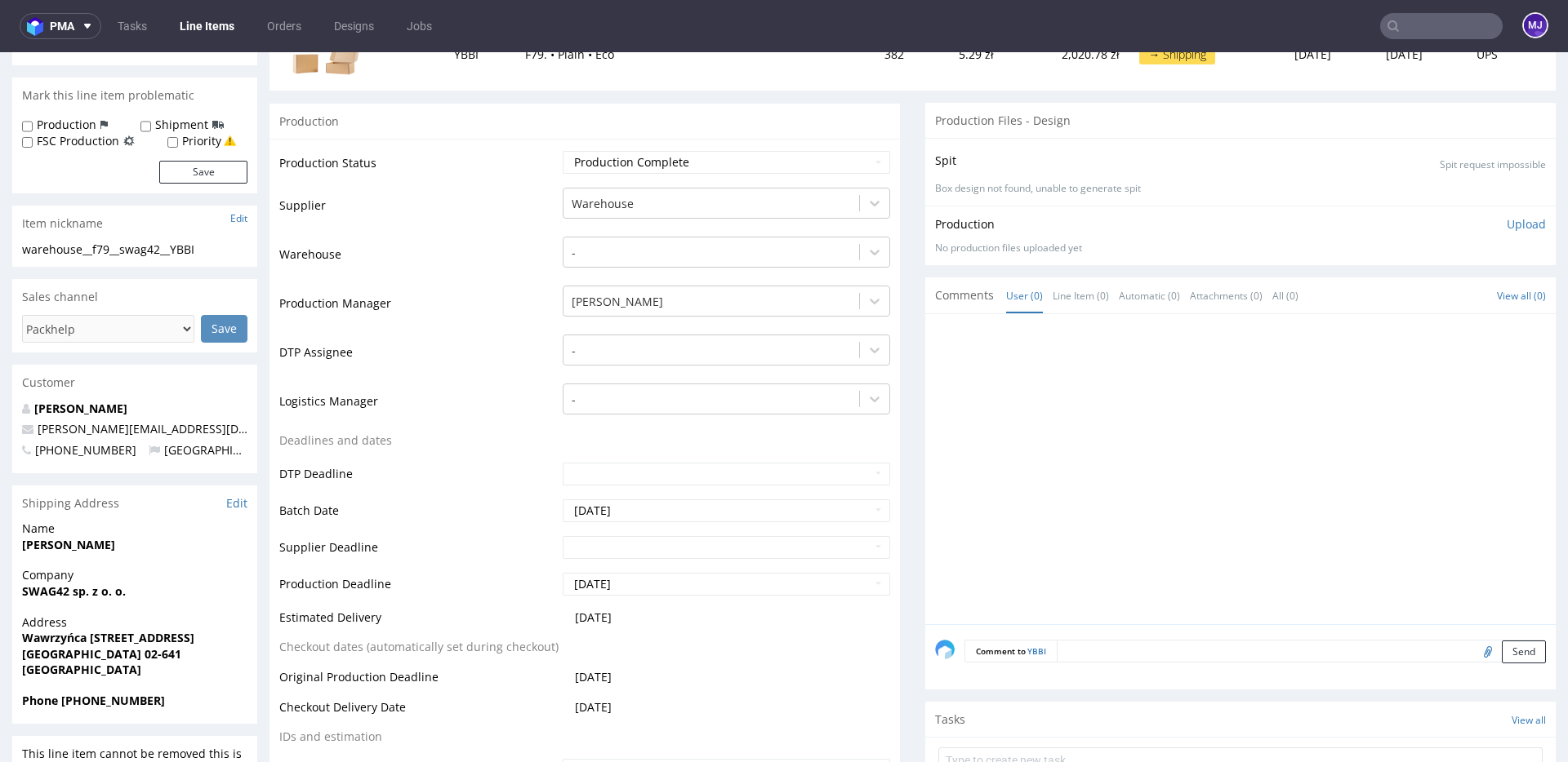
scroll to position [0, 0]
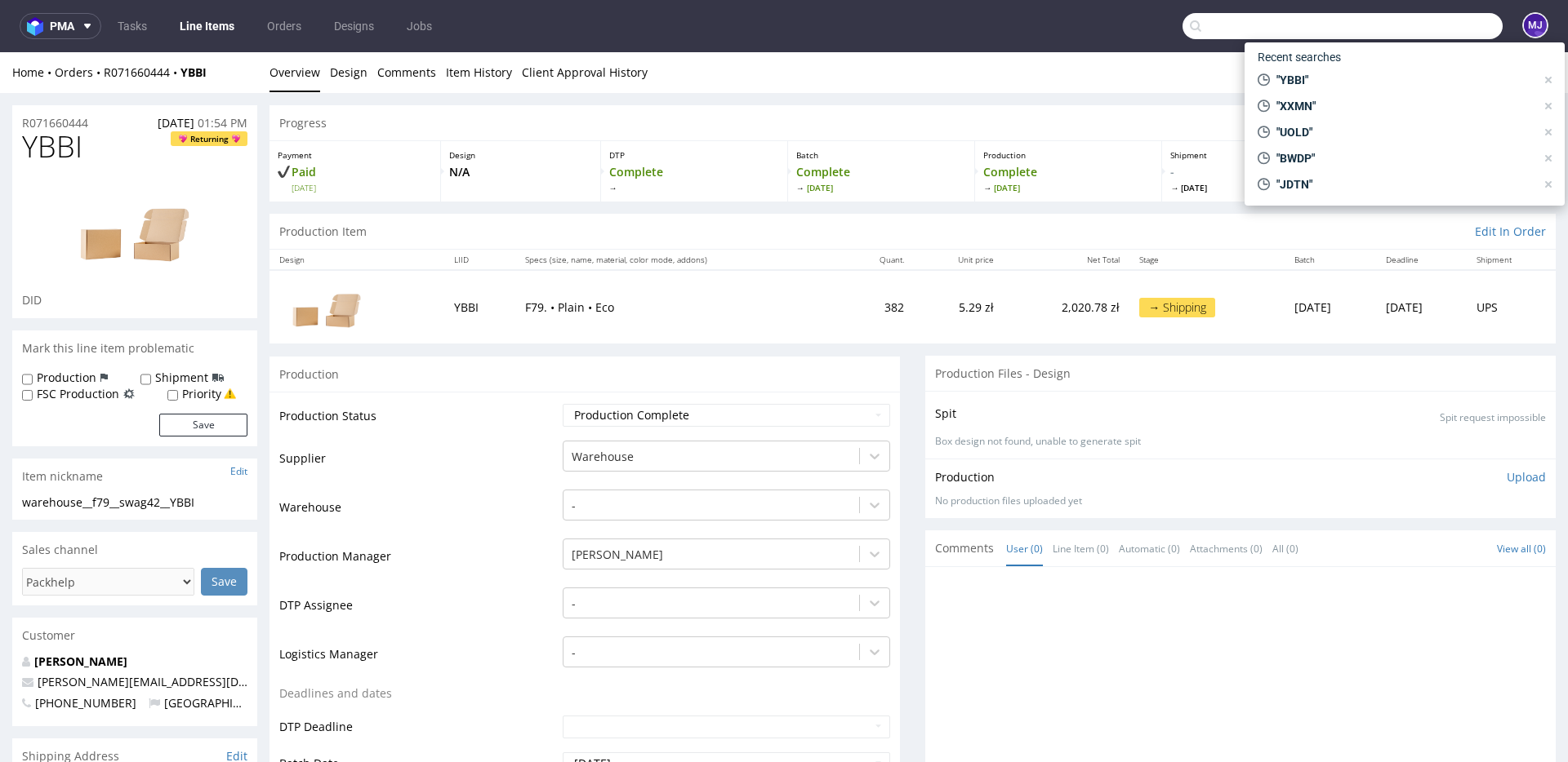
click at [1409, 34] on input "text" at bounding box center [1342, 26] width 320 height 26
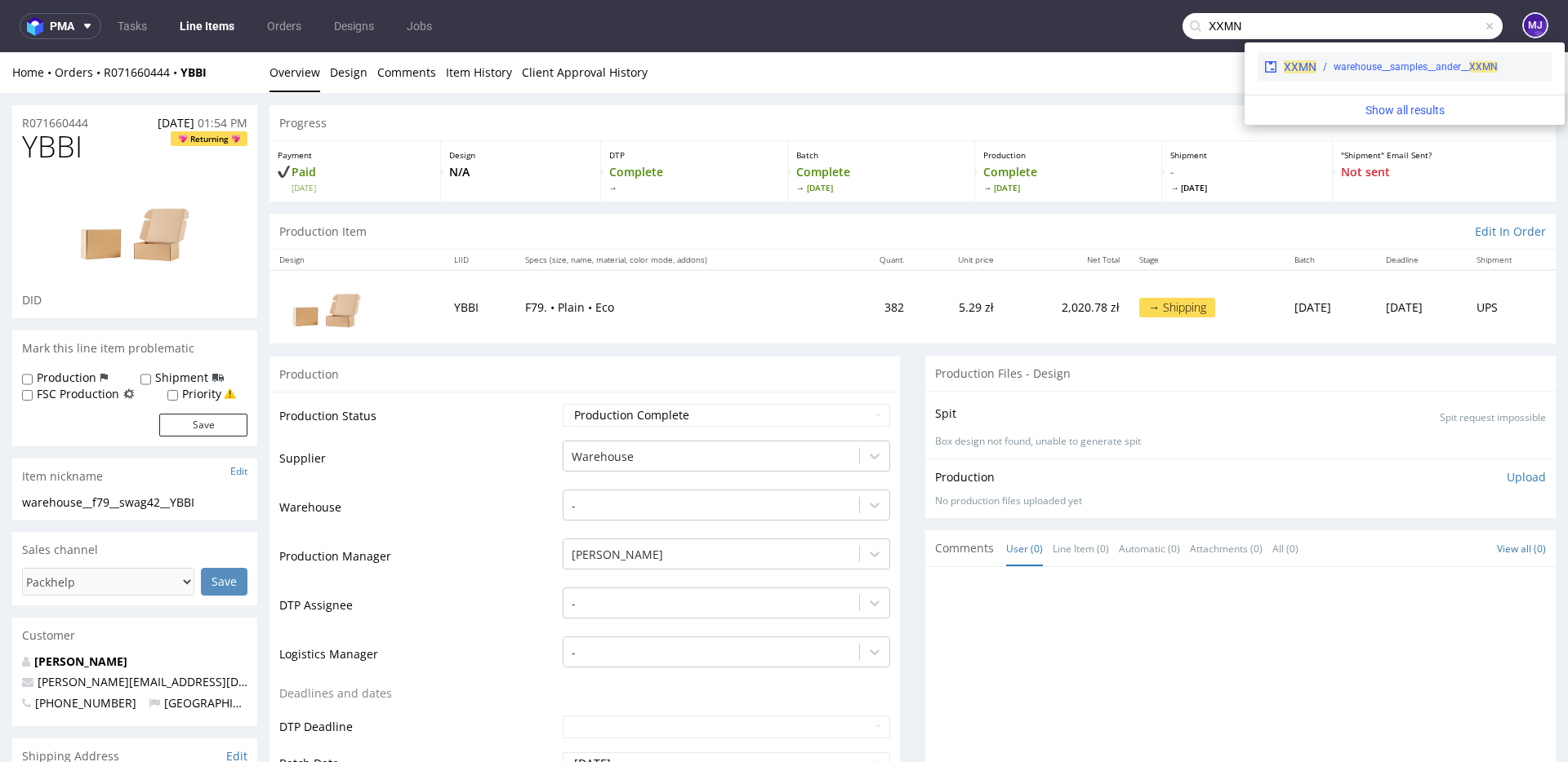
type input "XXMN"
click at [1322, 70] on div "warehouse__samples__ander__ XXMN" at bounding box center [1431, 67] width 229 height 15
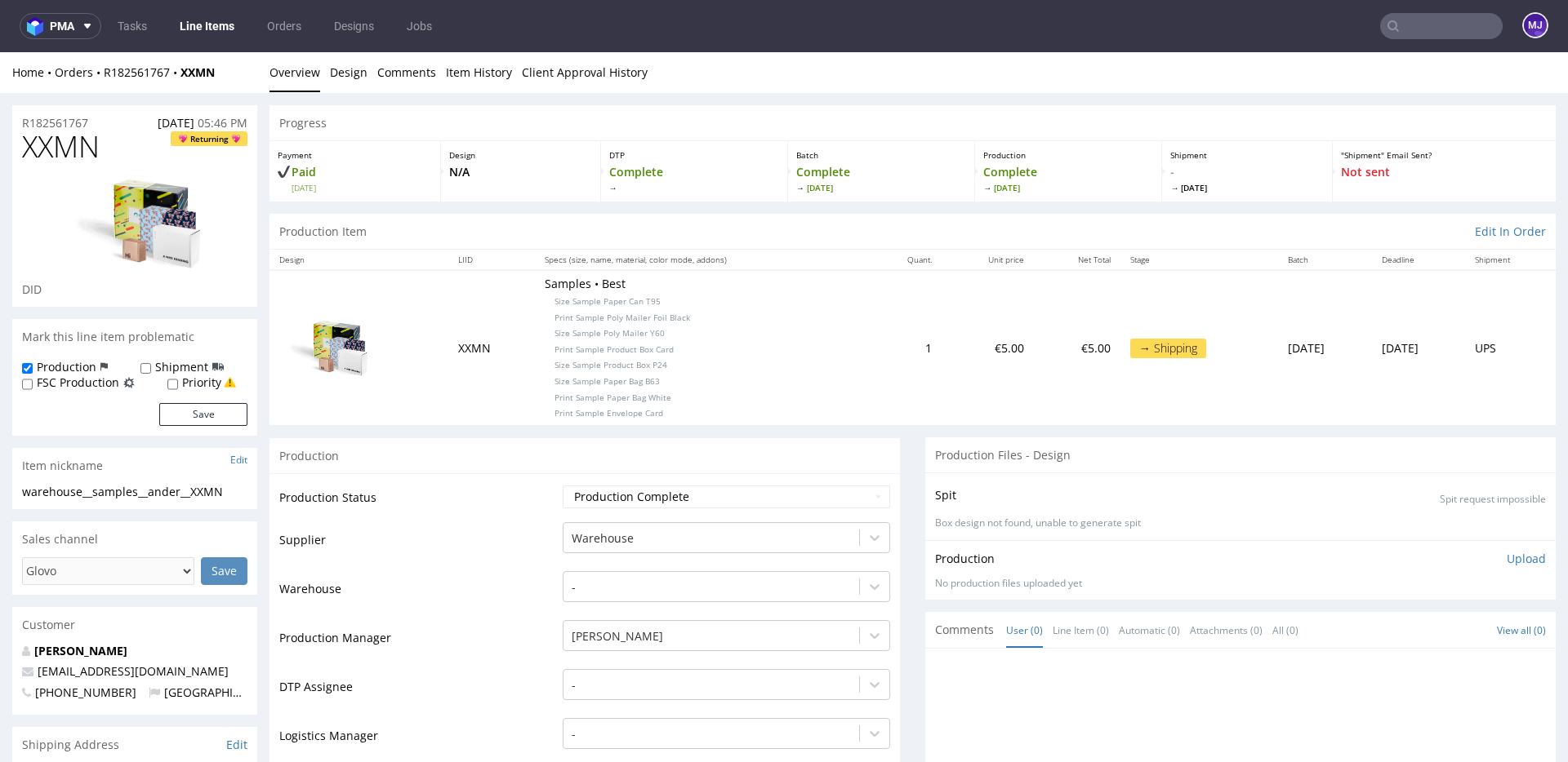
click at [485, 516] on td "Production Status" at bounding box center [418, 502] width 279 height 37
drag, startPoint x: 648, startPoint y: 378, endPoint x: 618, endPoint y: 383, distance: 30.4
click at [618, 383] on p "Samples • Best Size Sample Paper Can T95 Print Sample Poly Mailer Foil Black Si…" at bounding box center [702, 348] width 314 height 144
drag, startPoint x: 1409, startPoint y: 25, endPoint x: 1400, endPoint y: 25, distance: 9.0
click at [1409, 25] on input "text" at bounding box center [1441, 26] width 123 height 26
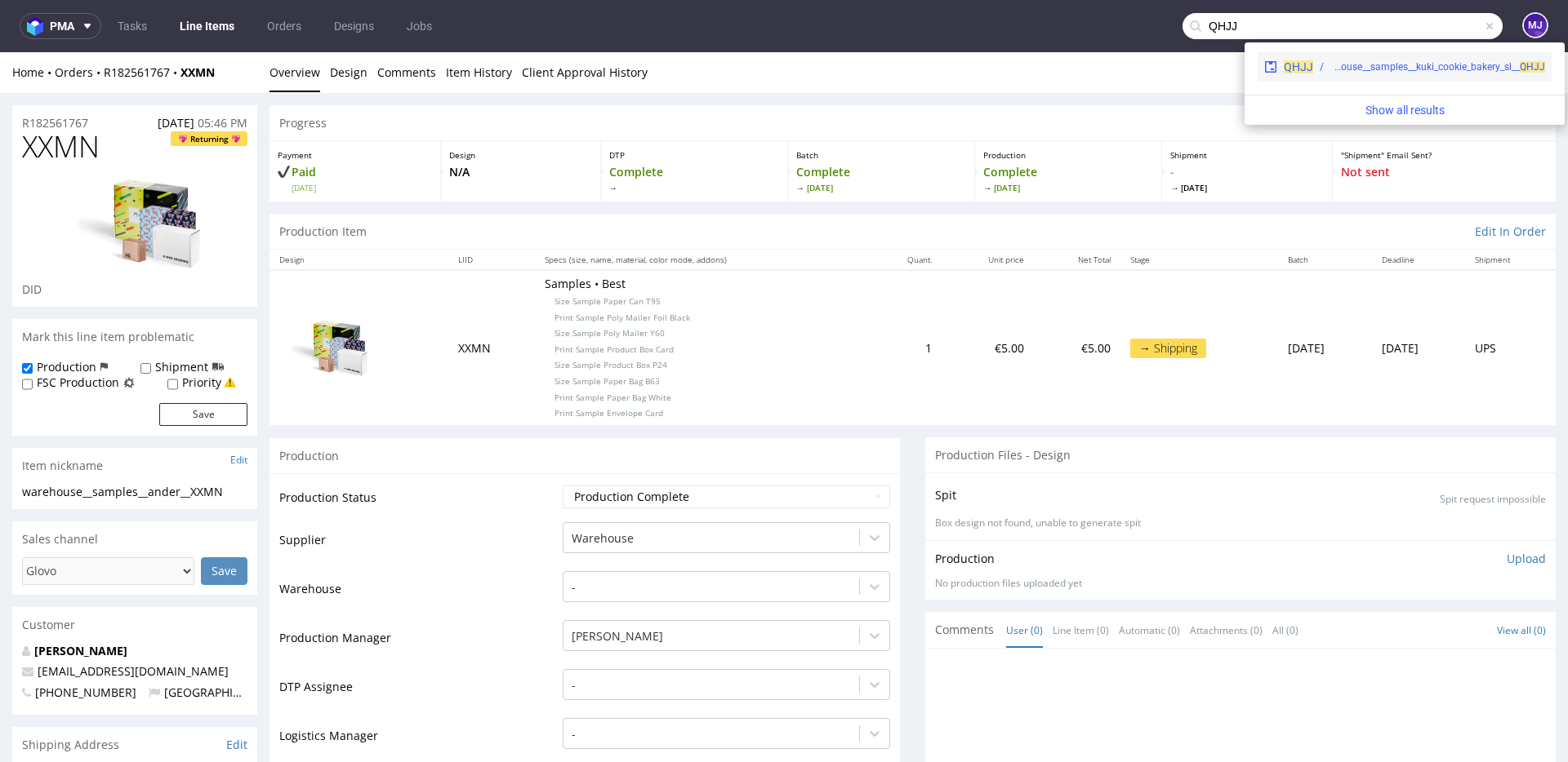
type input "QHJJ"
click at [1339, 62] on div "warehouse__samples__kuki_cookie_bakery_sl__ QHJJ" at bounding box center [1437, 67] width 215 height 15
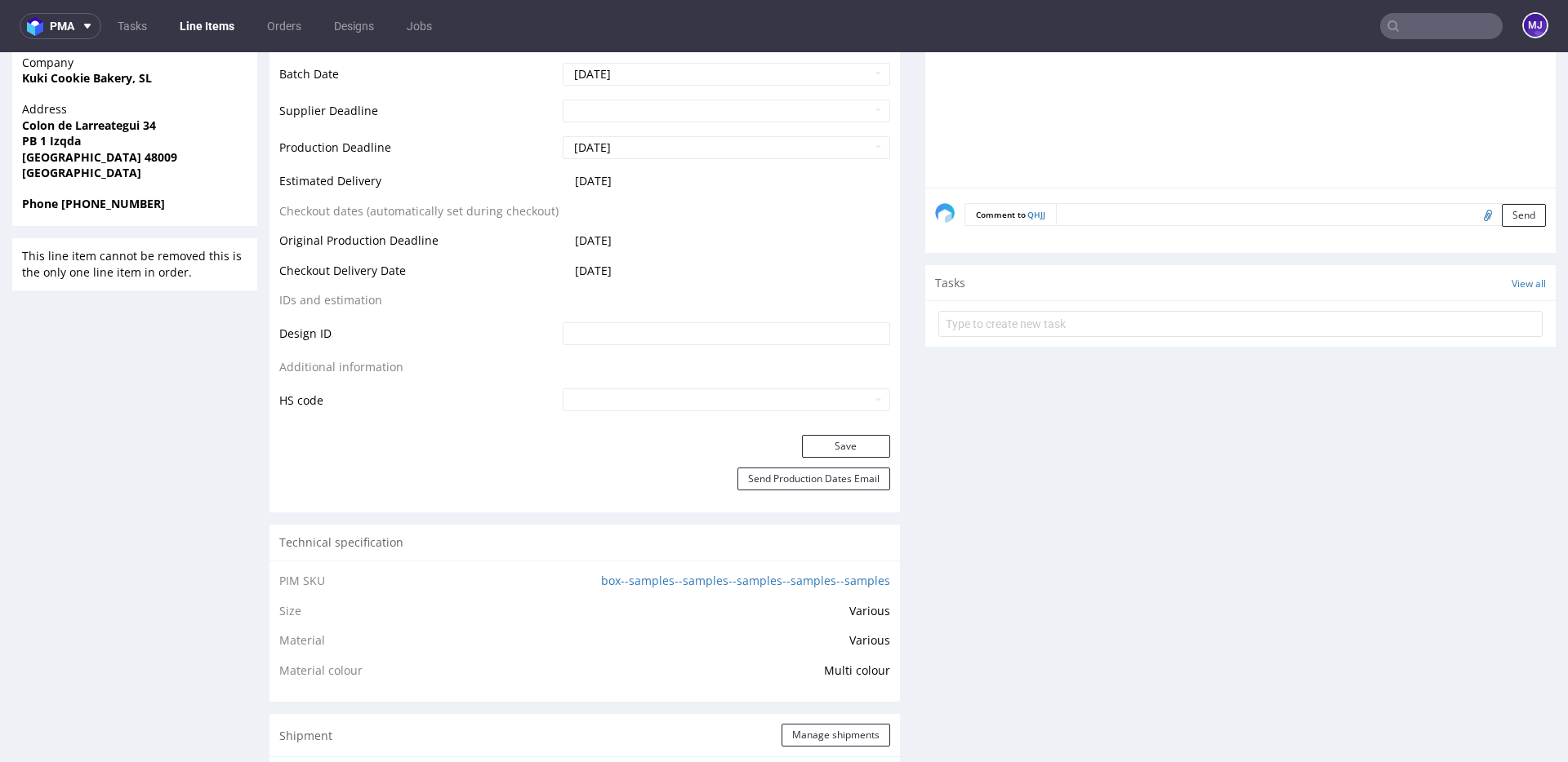
scroll to position [1303, 0]
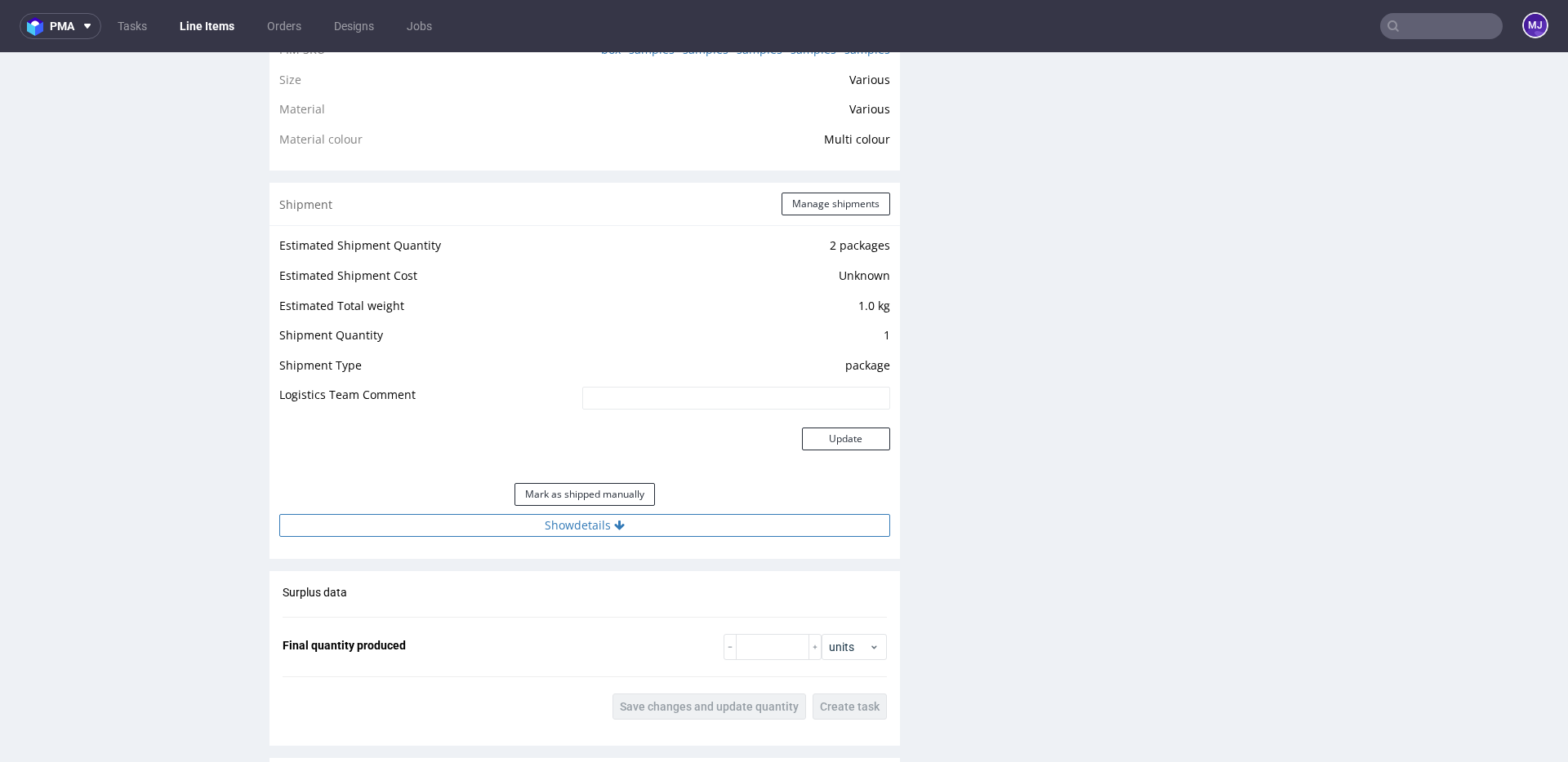
click at [504, 526] on button "Show details" at bounding box center [584, 526] width 611 height 23
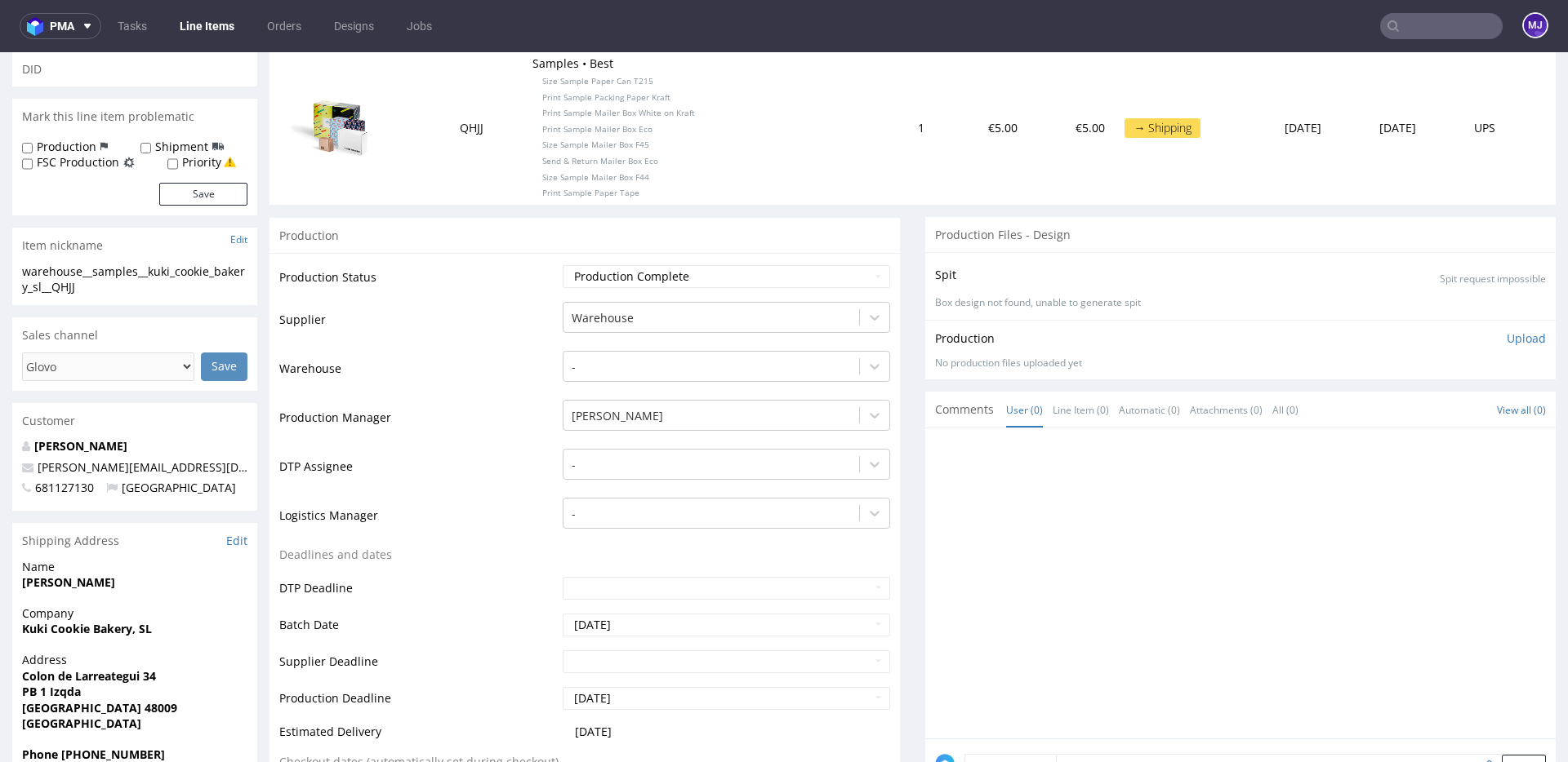
scroll to position [0, 0]
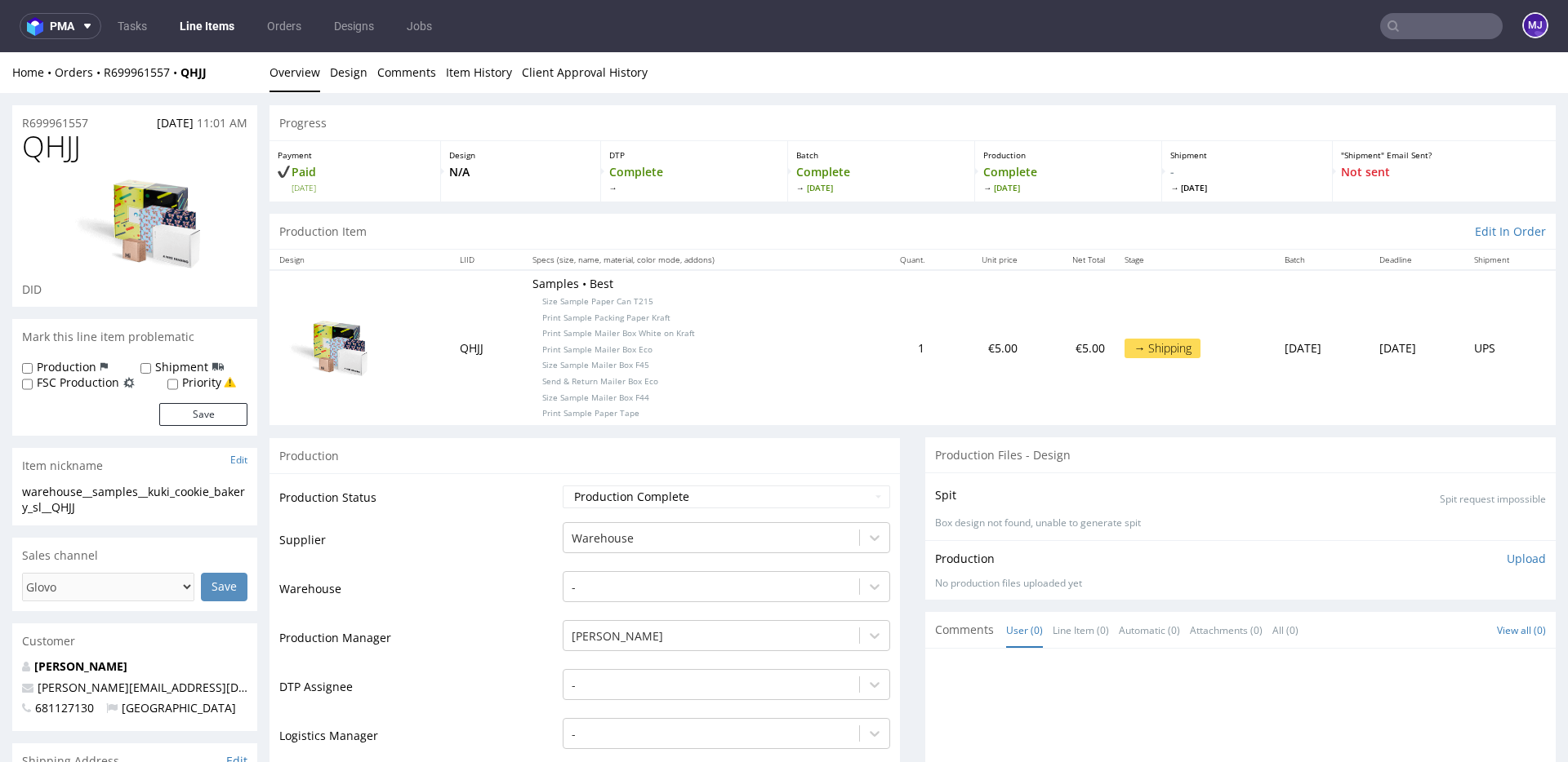
click at [886, 80] on div "Home Orders R699961557 QHJJ Overview Design Comments Item History Client Approv…" at bounding box center [784, 72] width 1568 height 41
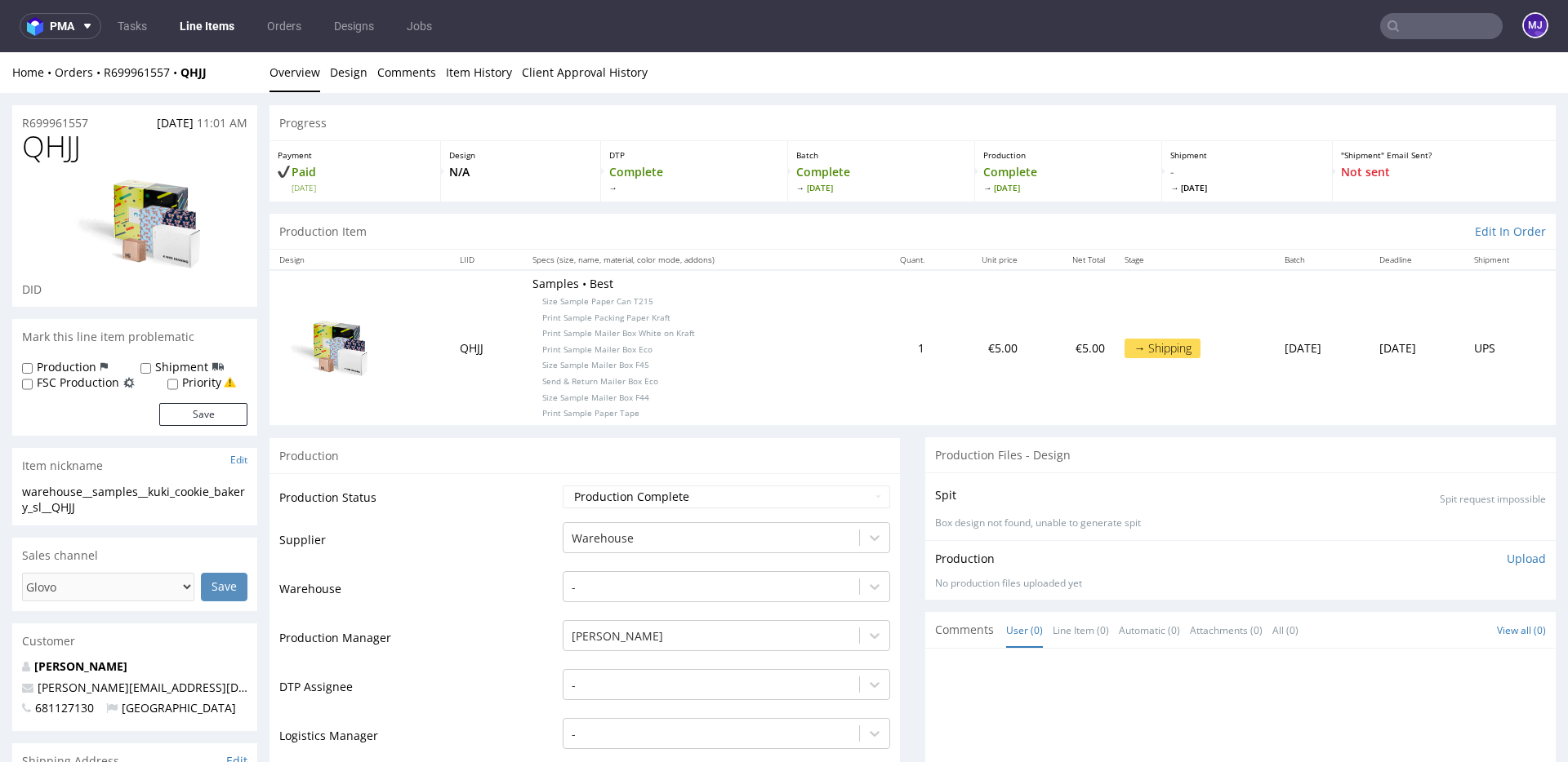
click at [1397, 23] on input "text" at bounding box center [1441, 26] width 123 height 26
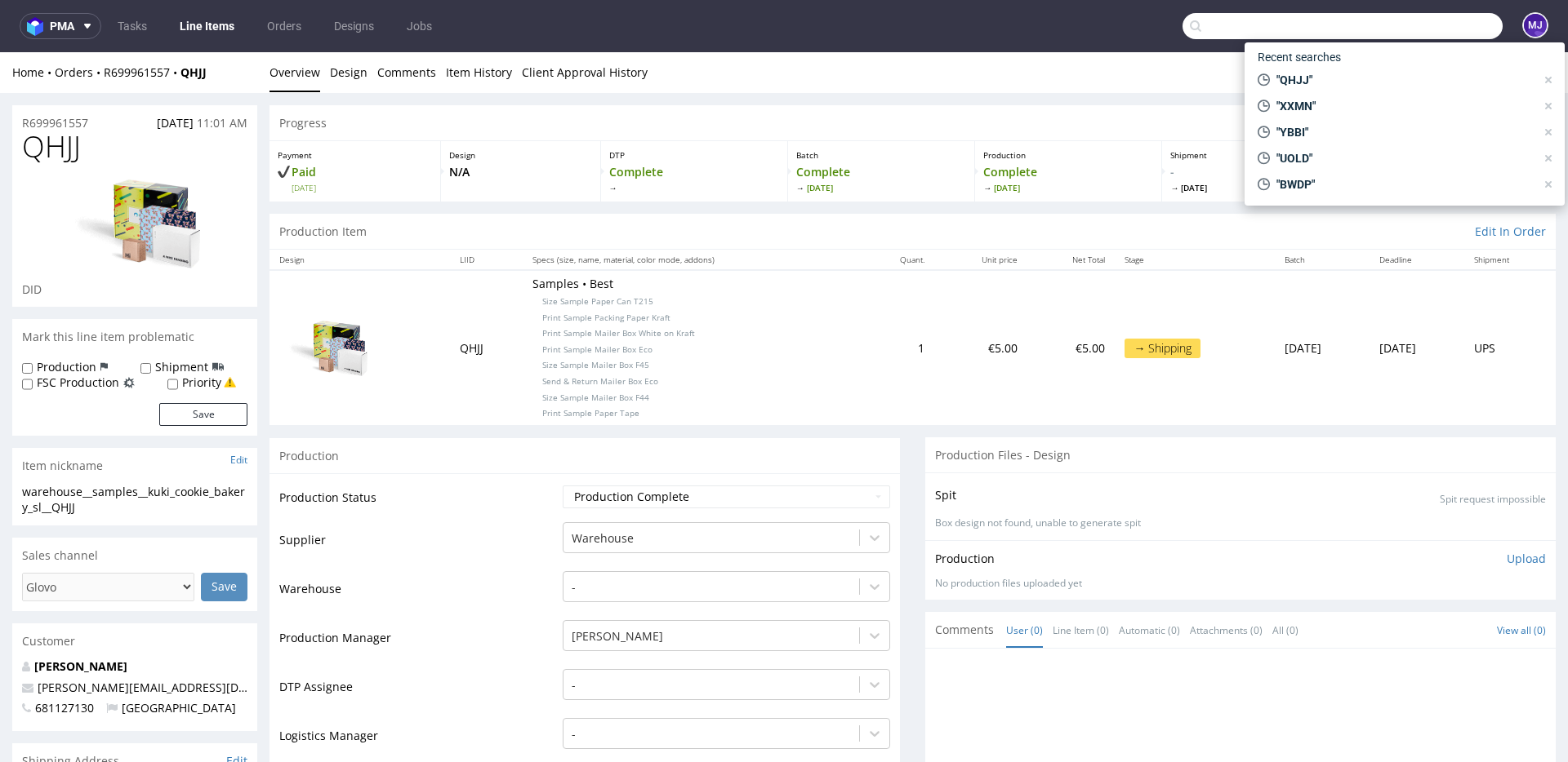
paste input "KXVS"
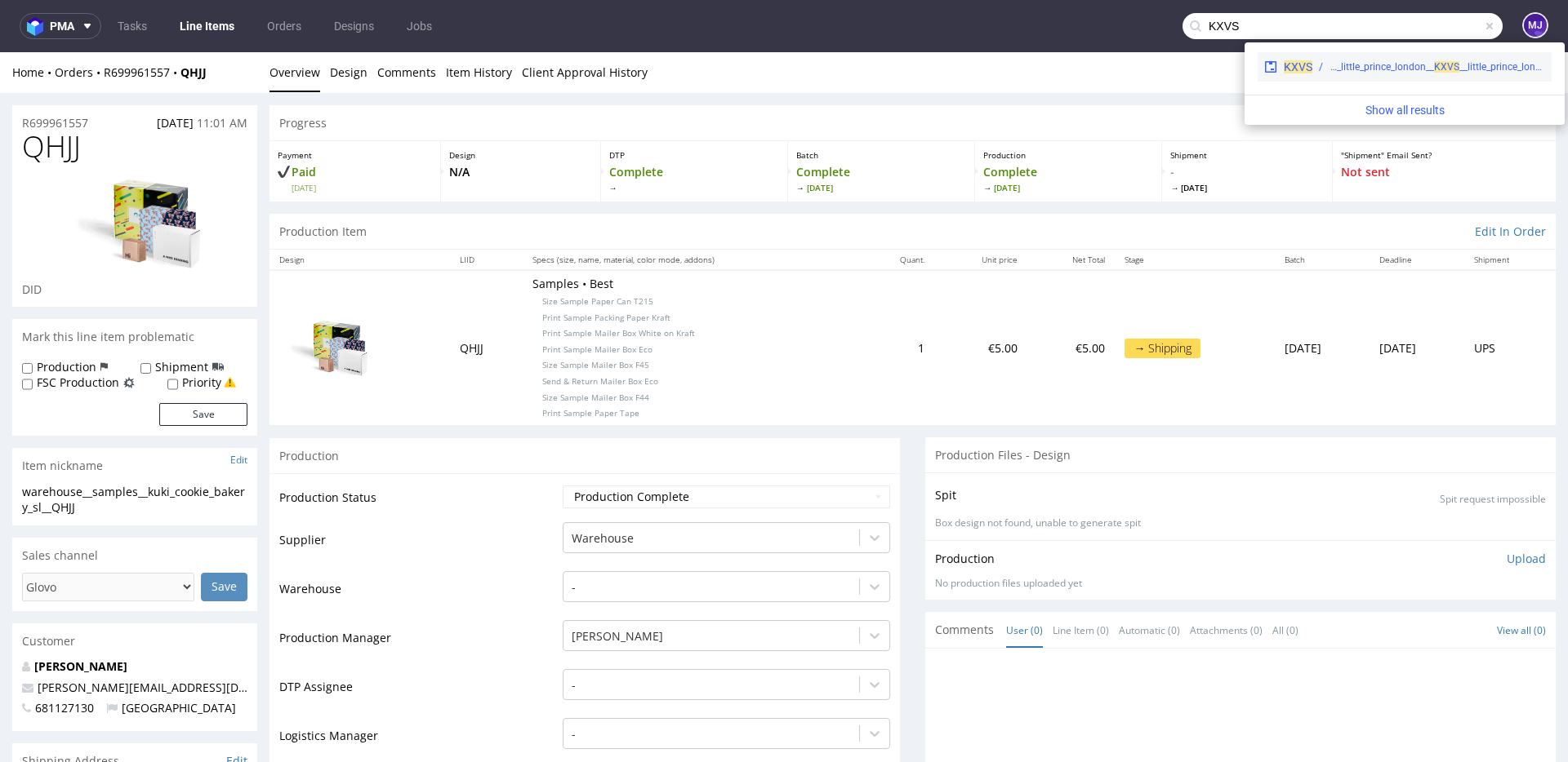
type input "KXVS"
click at [1299, 67] on span "KXVS" at bounding box center [1298, 67] width 28 height 13
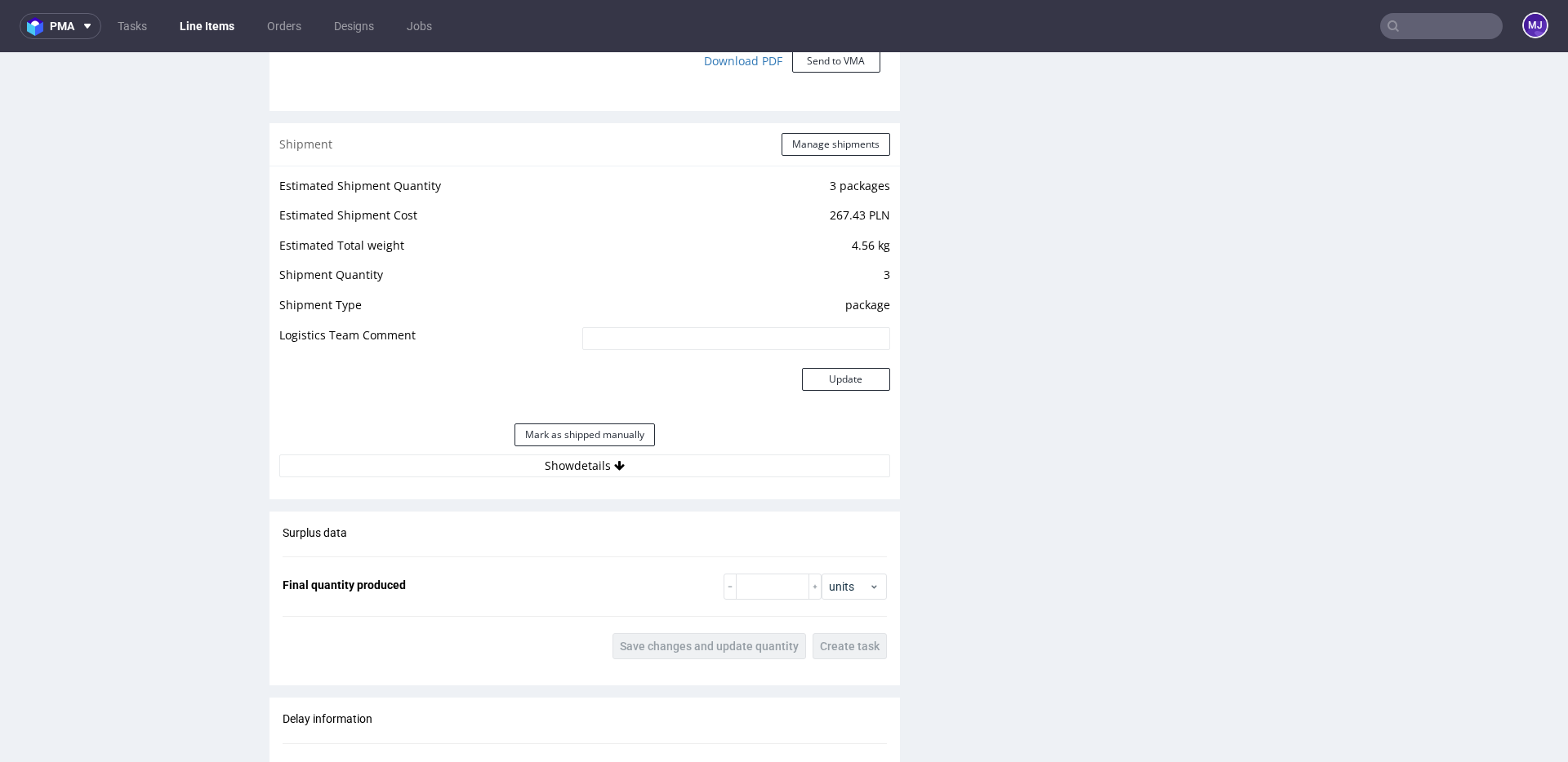
scroll to position [1617, 0]
click at [556, 475] on button "Show details" at bounding box center [584, 466] width 611 height 23
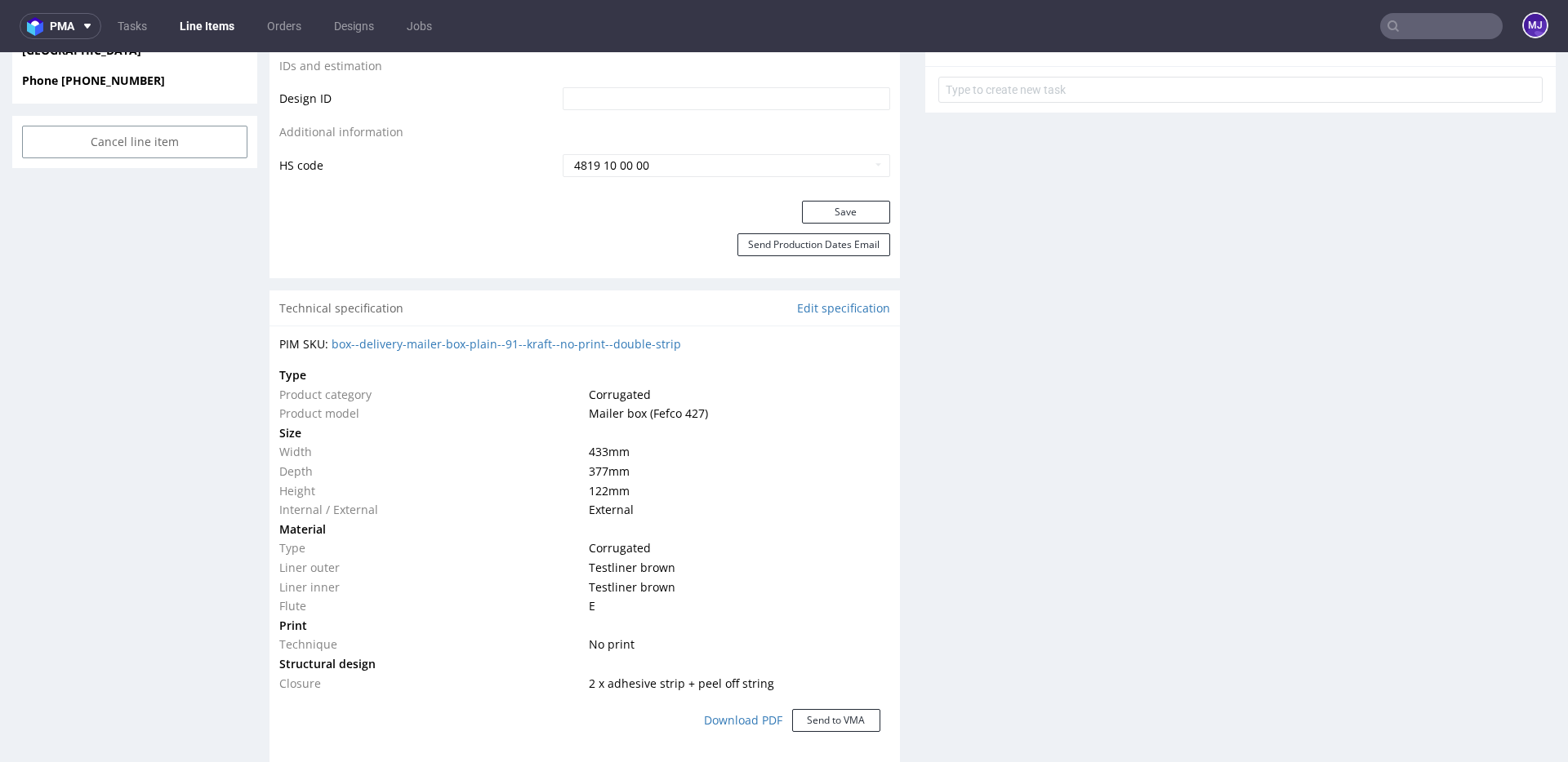
scroll to position [0, 0]
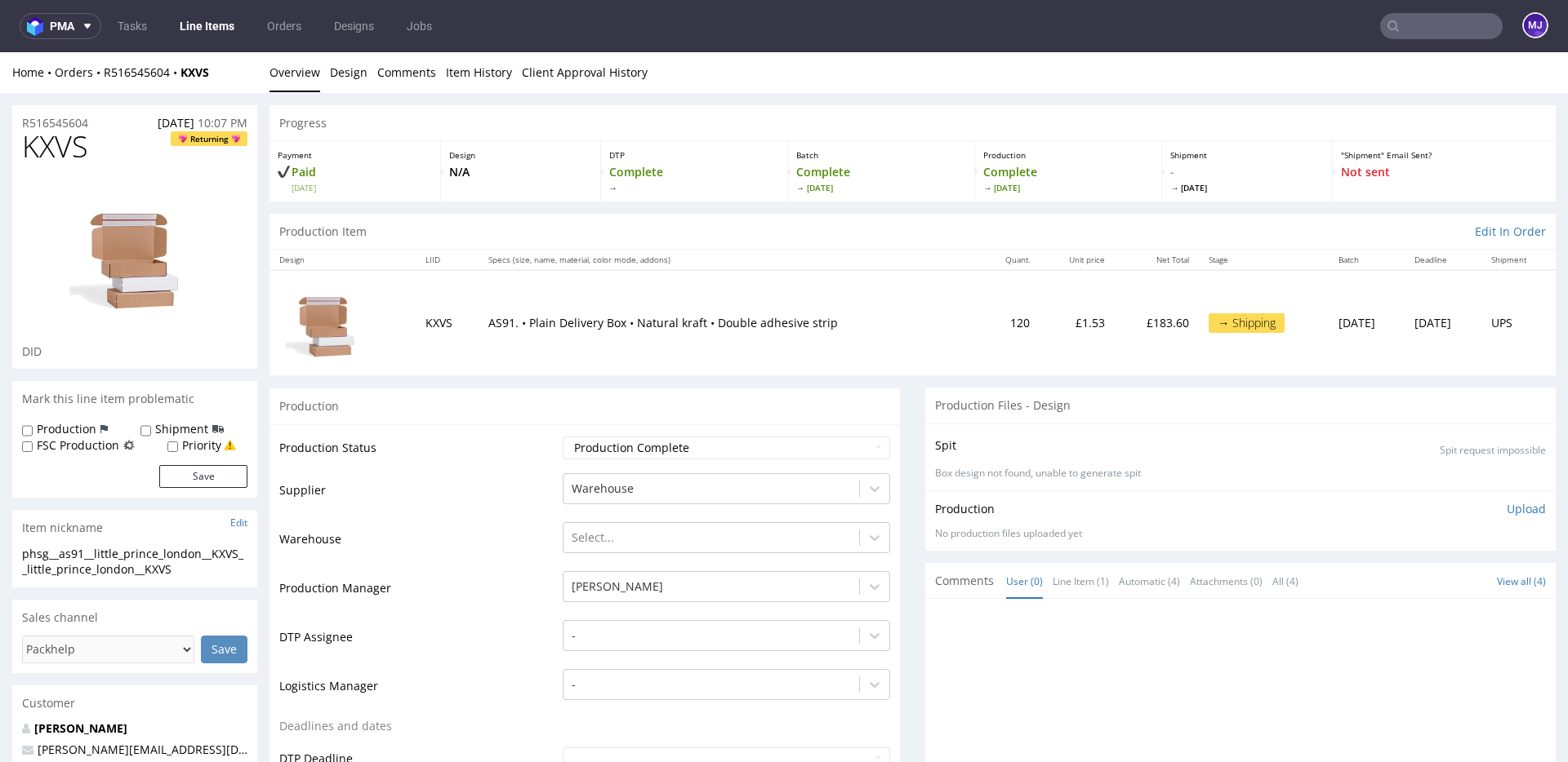
click at [559, 390] on div "Production" at bounding box center [584, 406] width 631 height 37
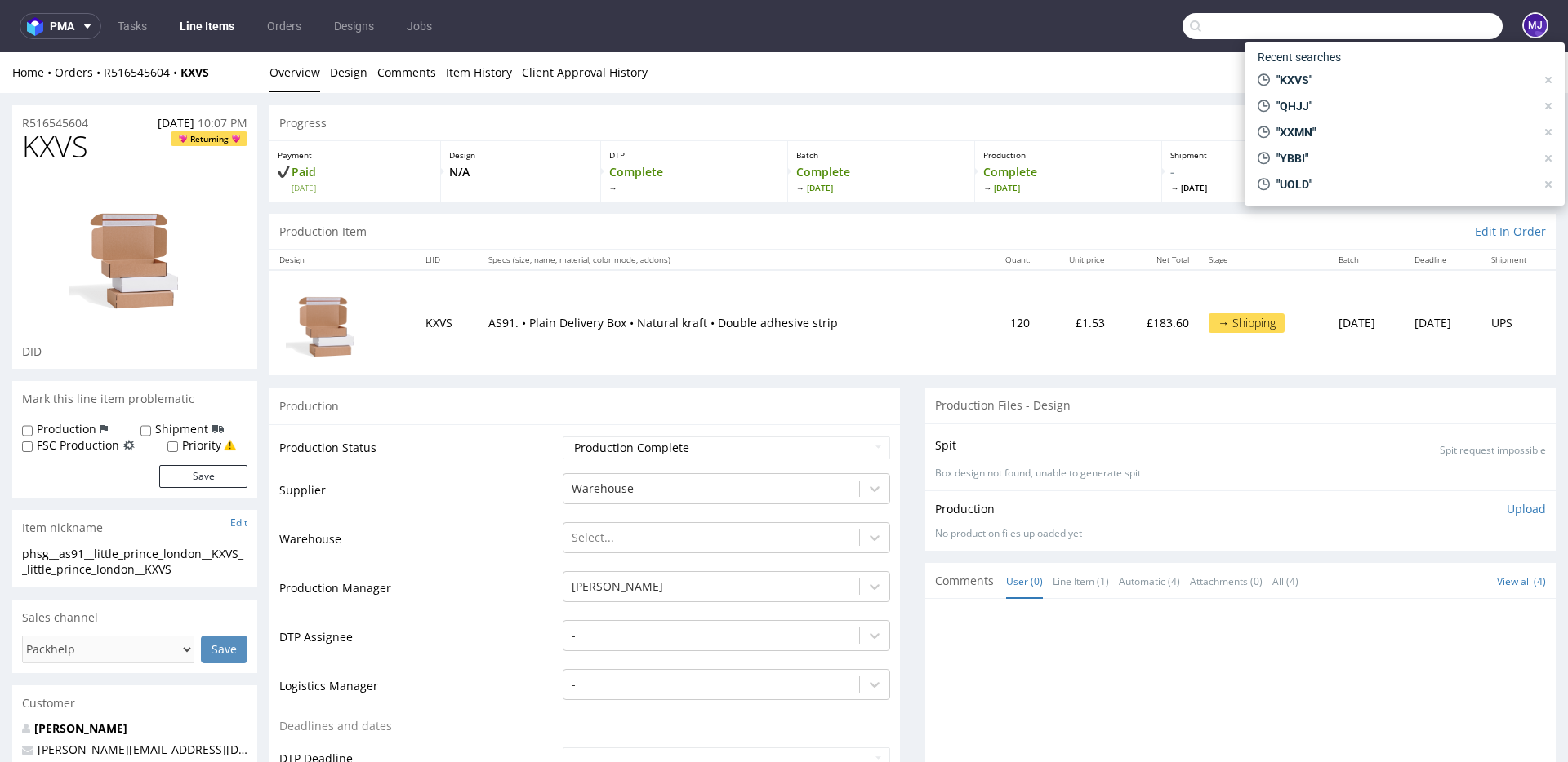
click at [1418, 29] on input "text" at bounding box center [1342, 26] width 320 height 26
paste input "LDDH"
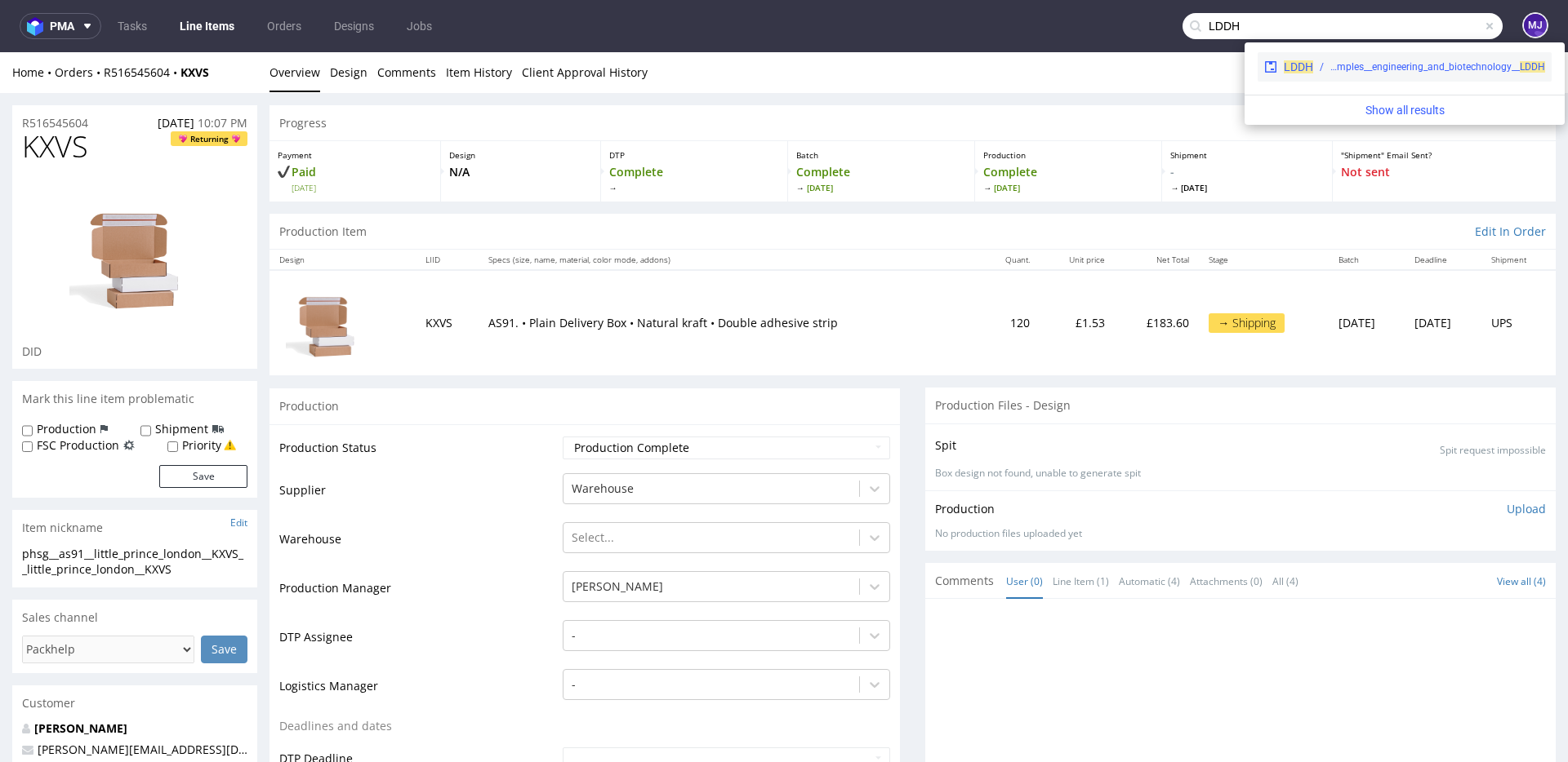
type input "LDDH"
click at [1306, 69] on span "LDDH" at bounding box center [1298, 67] width 29 height 13
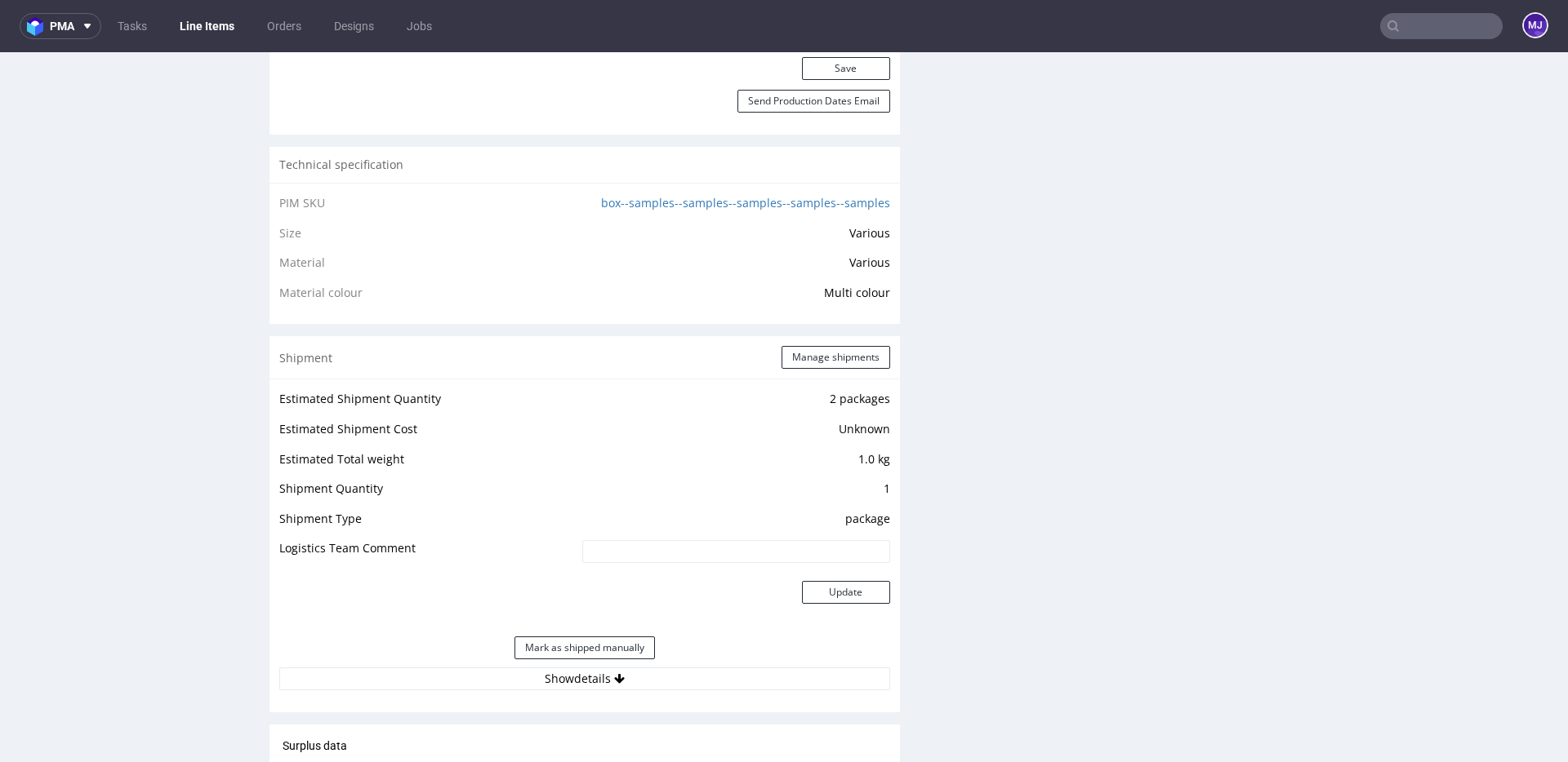
scroll to position [1281, 0]
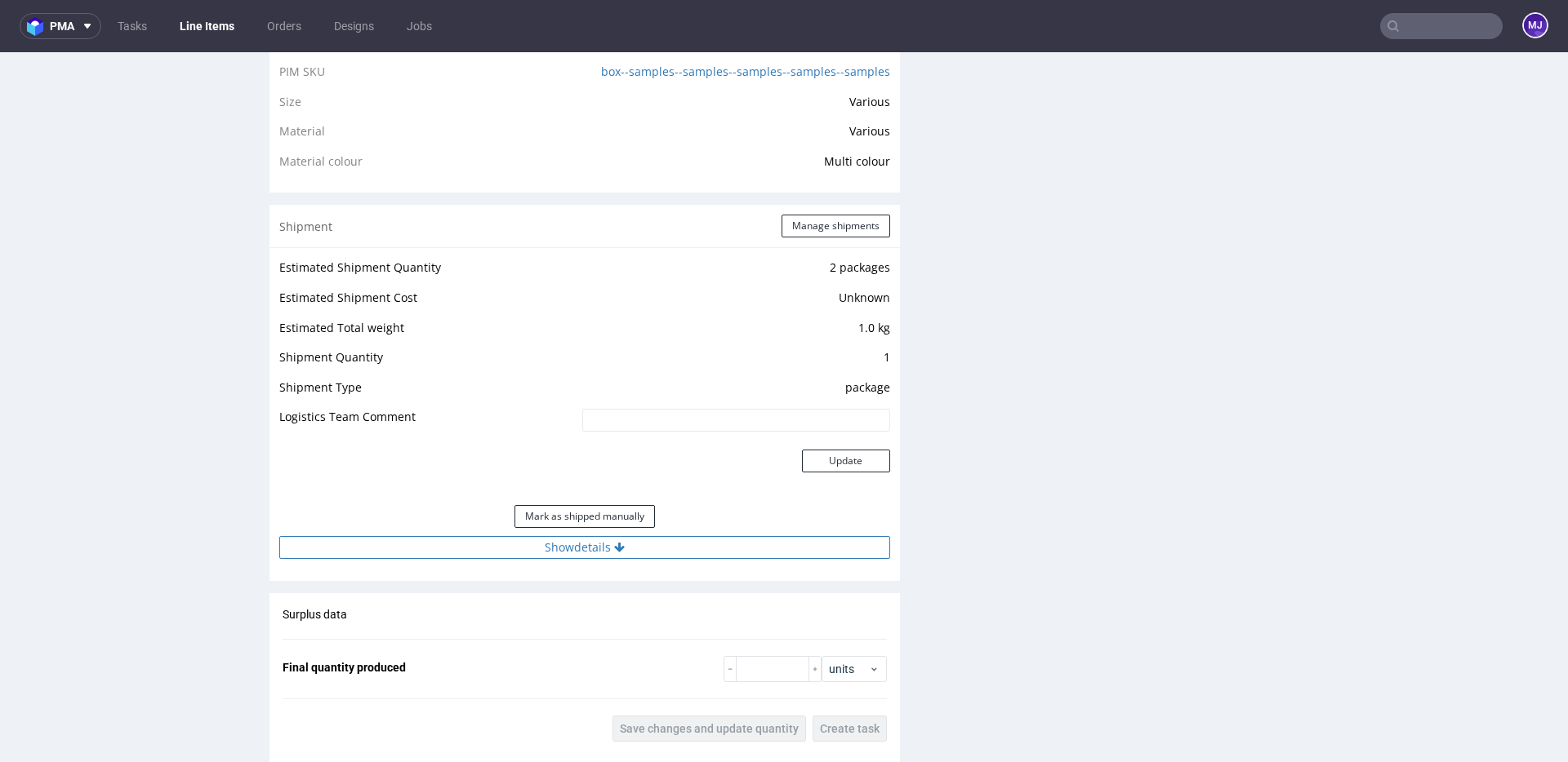
click at [535, 555] on button "Show details" at bounding box center [584, 547] width 611 height 23
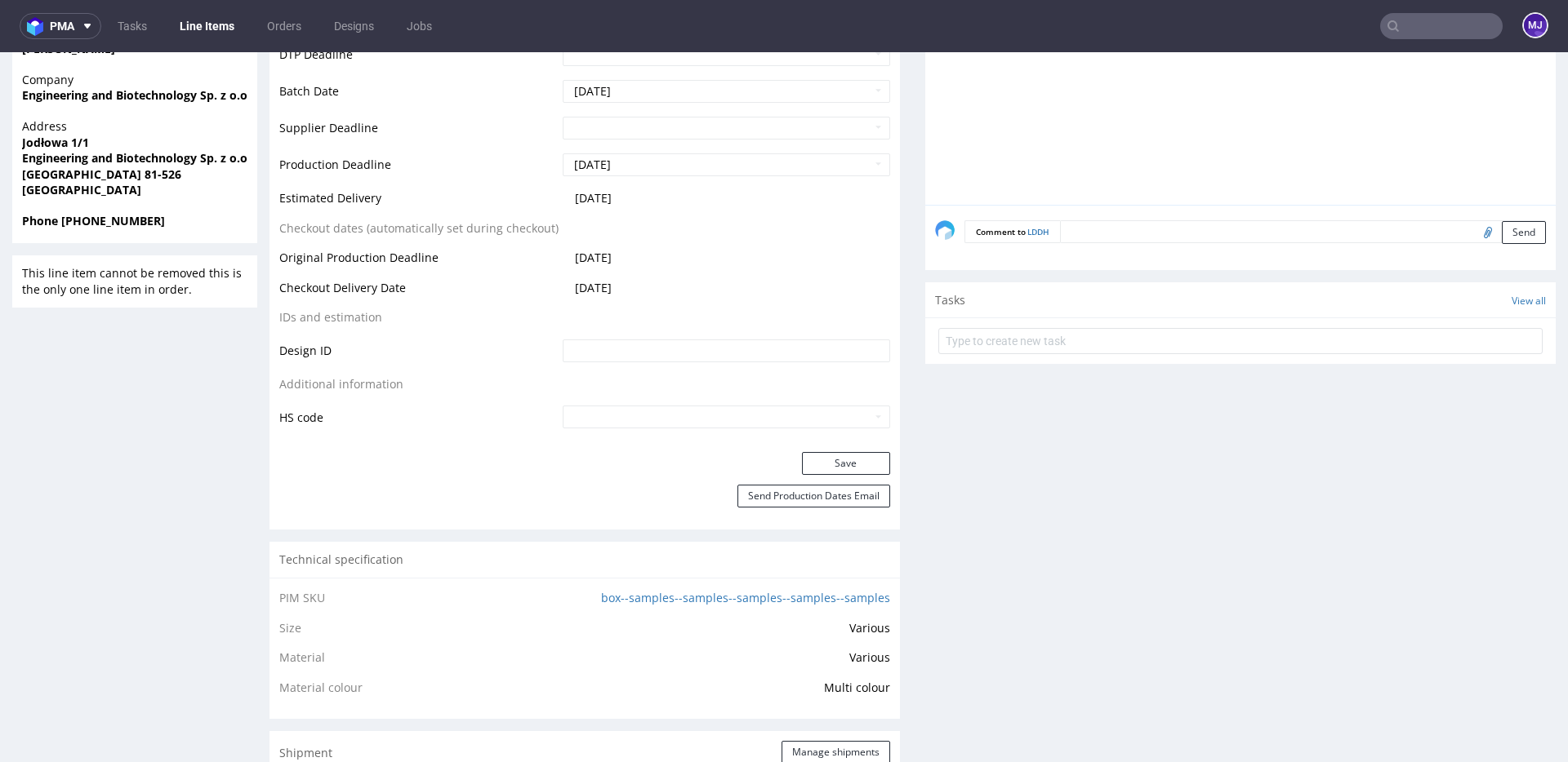
scroll to position [0, 0]
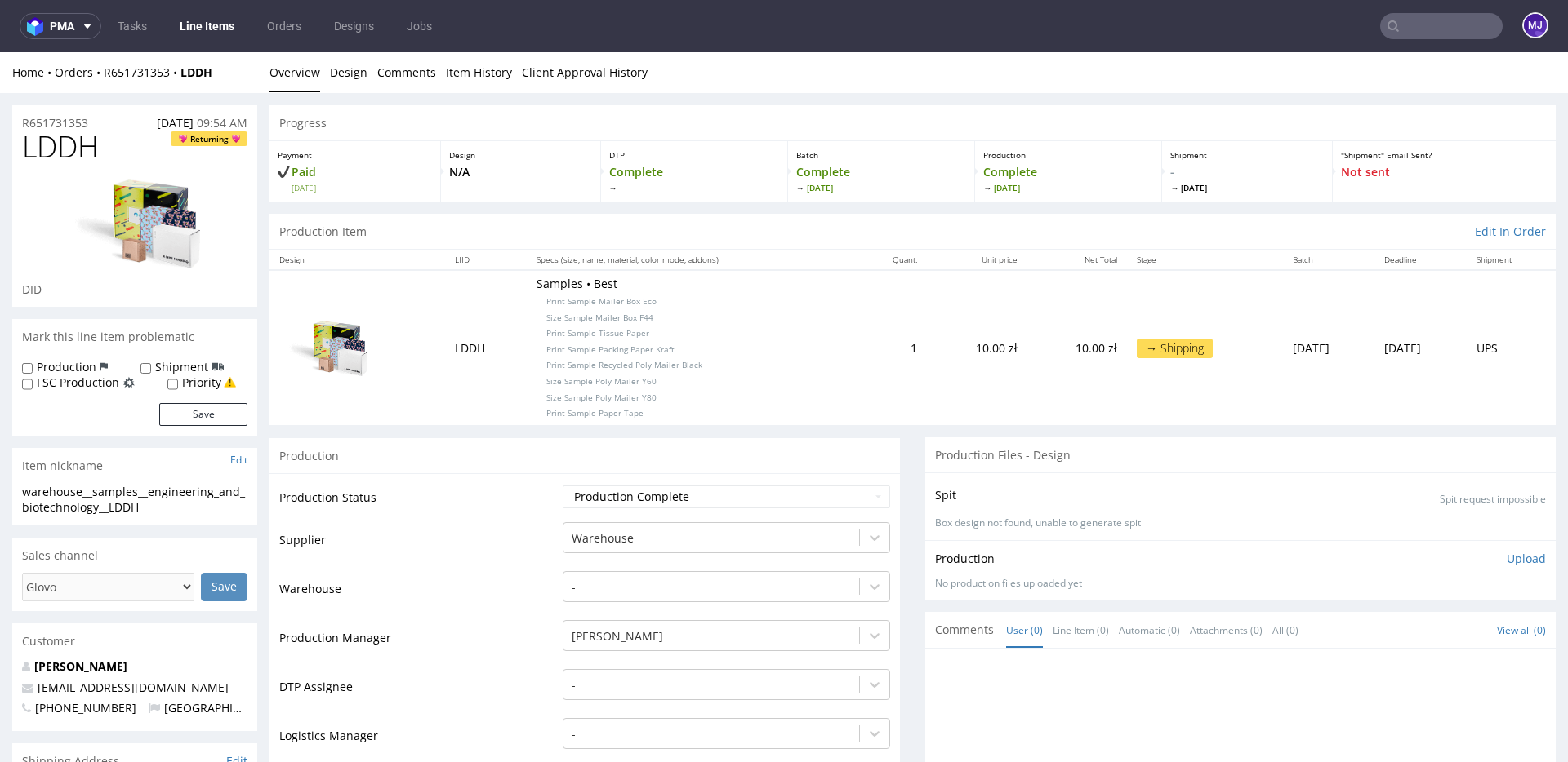
click at [73, 147] on span "LDDH" at bounding box center [60, 147] width 77 height 33
copy span "LDDH"
click at [1421, 42] on nav "pma Tasks Line Items Orders Designs Jobs MJ" at bounding box center [784, 26] width 1568 height 52
click at [1429, 36] on input "text" at bounding box center [1441, 26] width 123 height 26
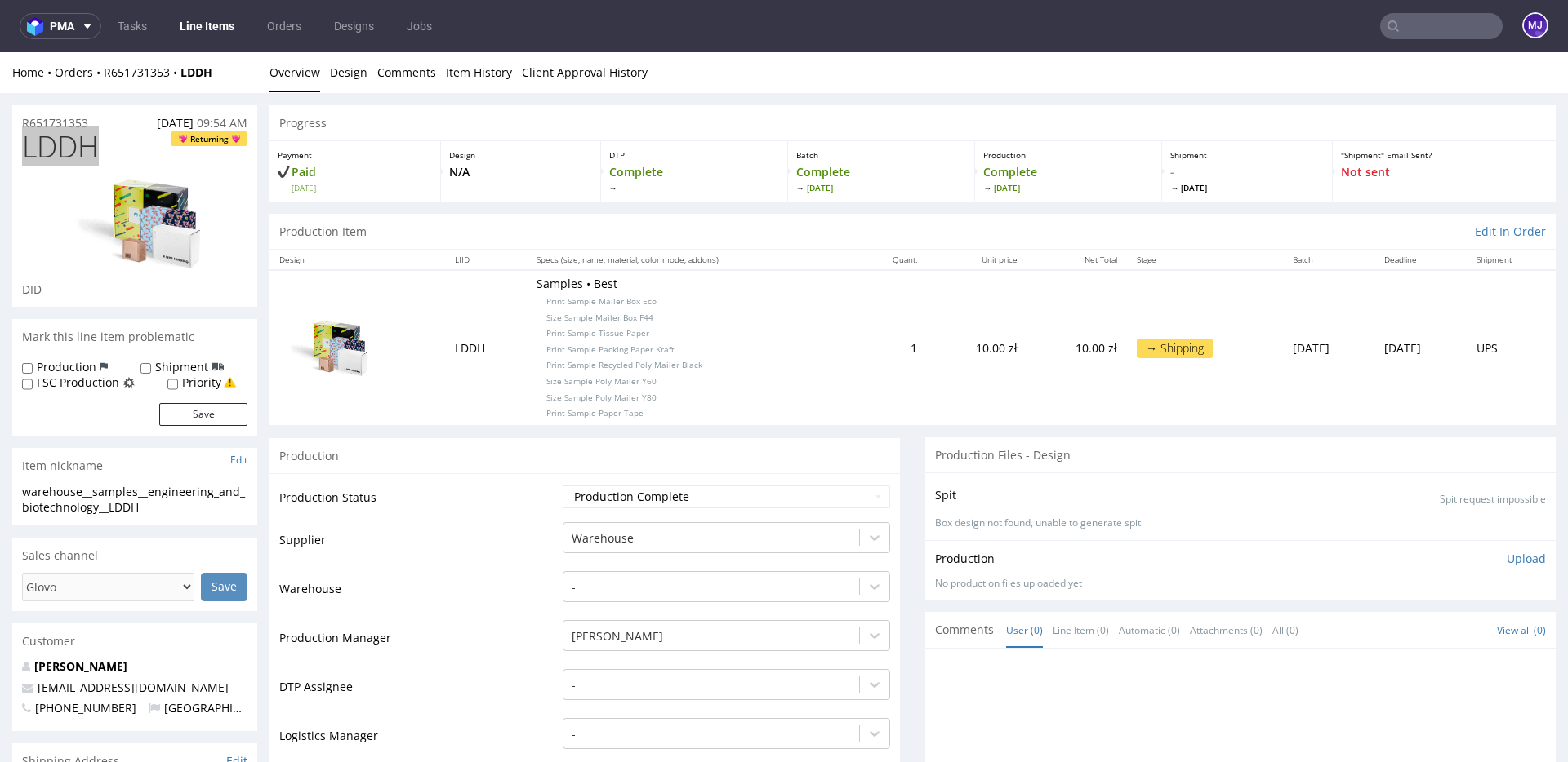
paste input "UOLD"
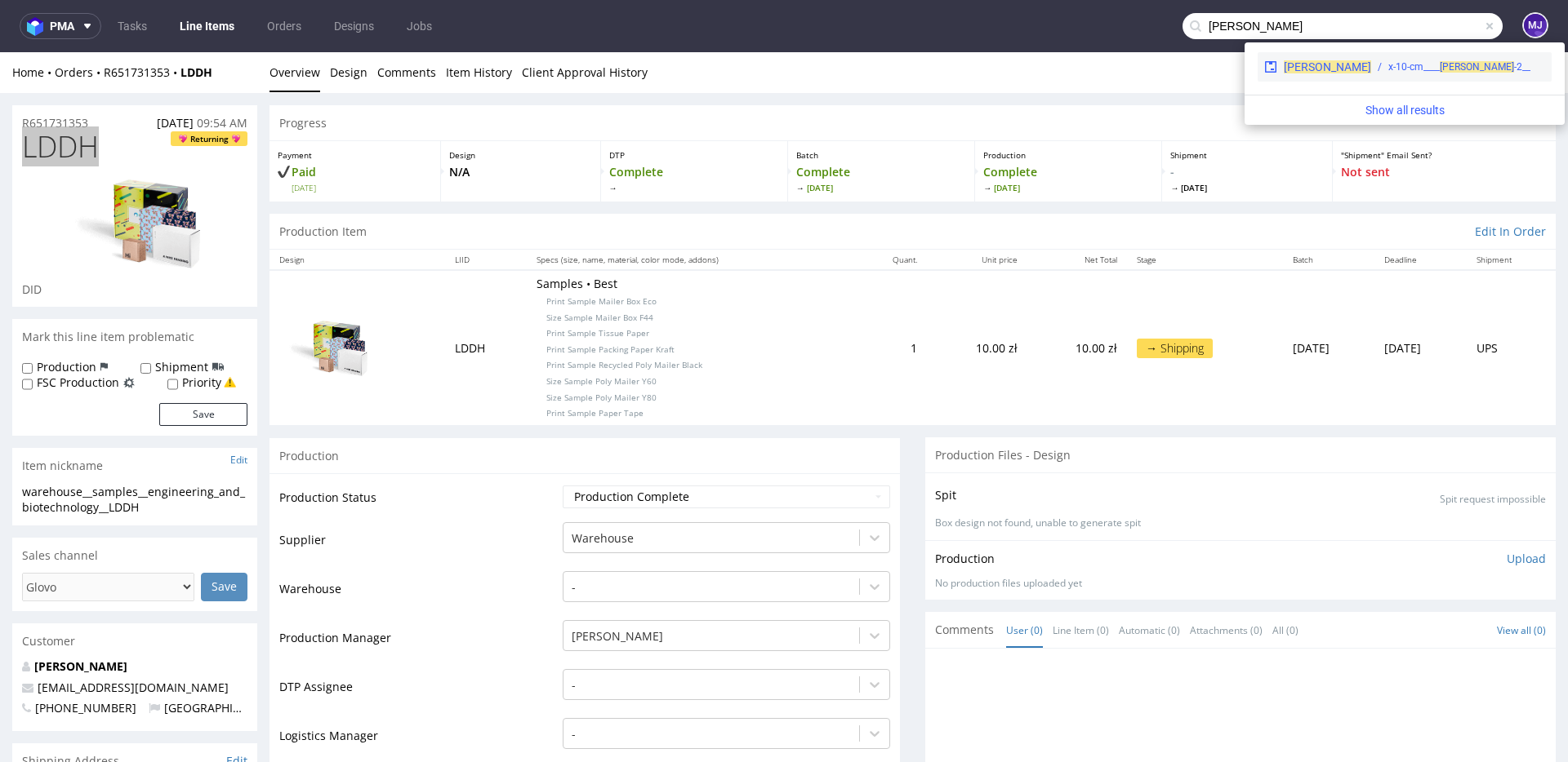
type input "UOLD"
click at [1371, 65] on div "__2-x-10-cm____ UOLD" at bounding box center [1458, 67] width 174 height 15
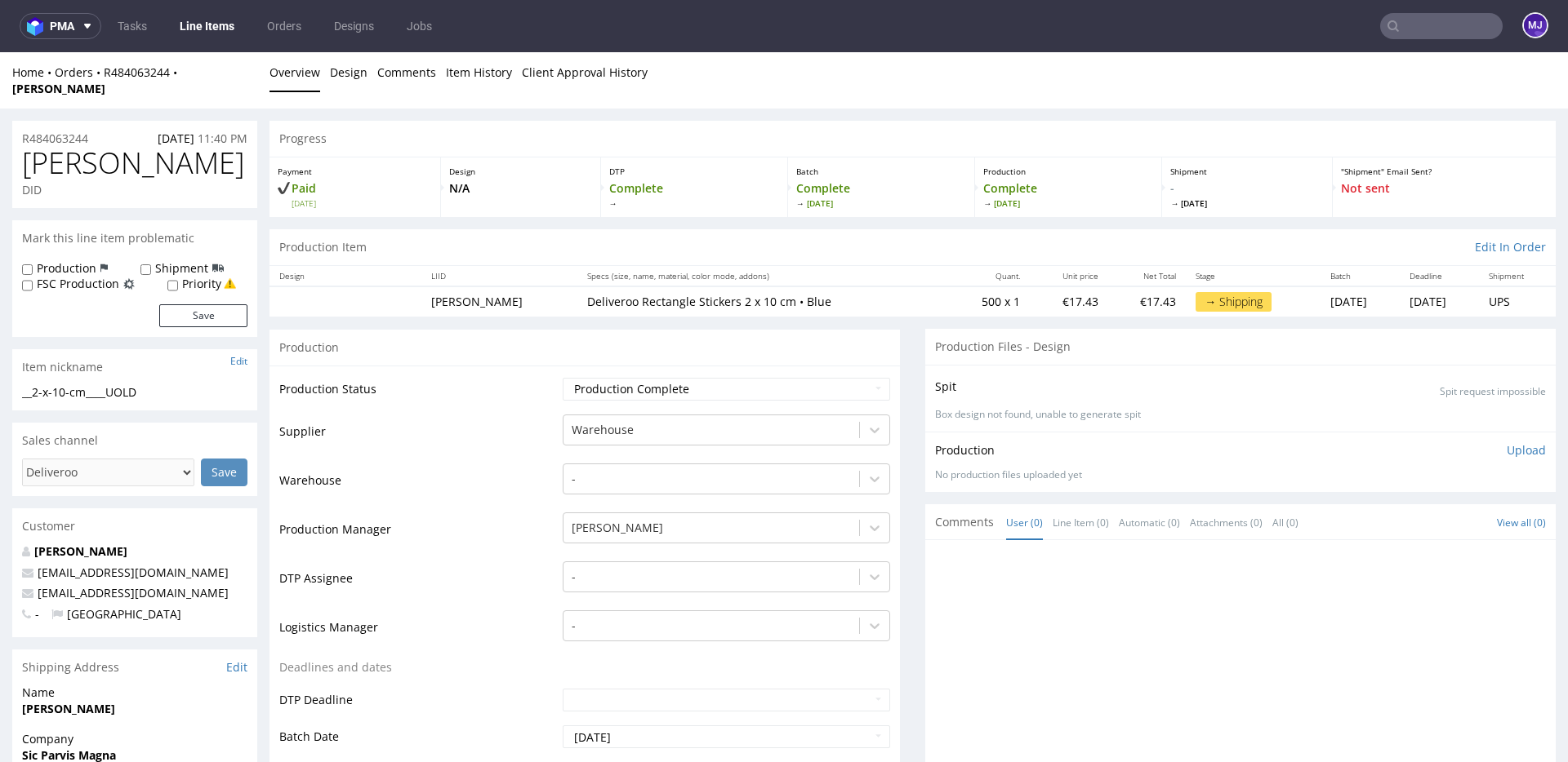
click at [601, 294] on p "Deliveroo Rectangle Stickers 2 x 10 cm • Blue" at bounding box center [762, 302] width 351 height 16
drag, startPoint x: 601, startPoint y: 284, endPoint x: 774, endPoint y: 284, distance: 173.0
click at [774, 294] on p "Deliveroo Rectangle Stickers 2 x 10 cm • Blue" at bounding box center [762, 302] width 351 height 16
click at [737, 294] on p "Deliveroo Rectangle Stickers 2 x 10 cm • Blue" at bounding box center [762, 302] width 351 height 16
drag, startPoint x: 737, startPoint y: 290, endPoint x: 519, endPoint y: 286, distance: 218.0
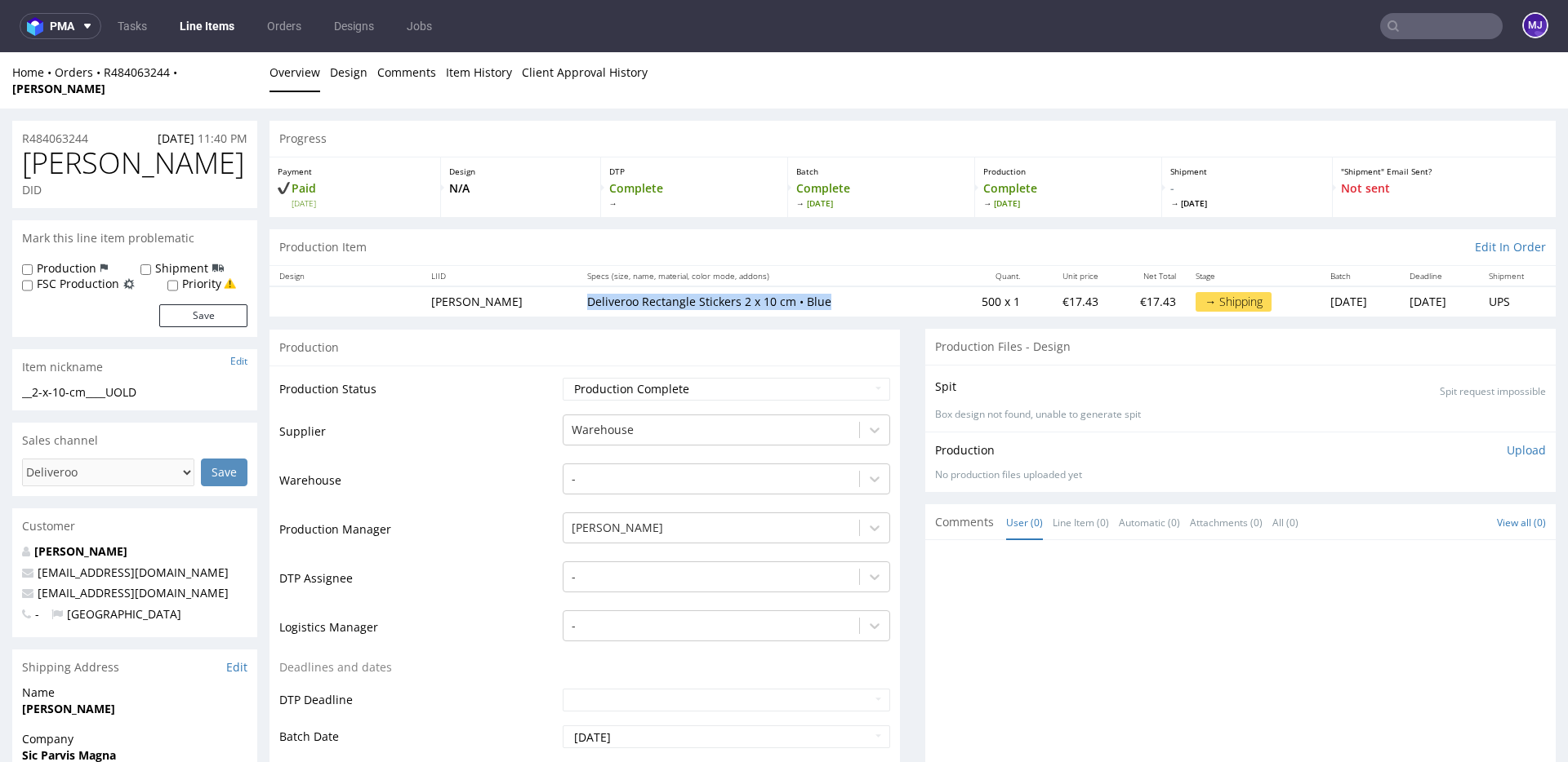
click at [587, 294] on p "Deliveroo Rectangle Stickers 2 x 10 cm • Blue" at bounding box center [762, 302] width 351 height 16
click at [443, 290] on td "UOLD" at bounding box center [499, 302] width 156 height 30
click at [1436, 16] on input "text" at bounding box center [1441, 26] width 123 height 26
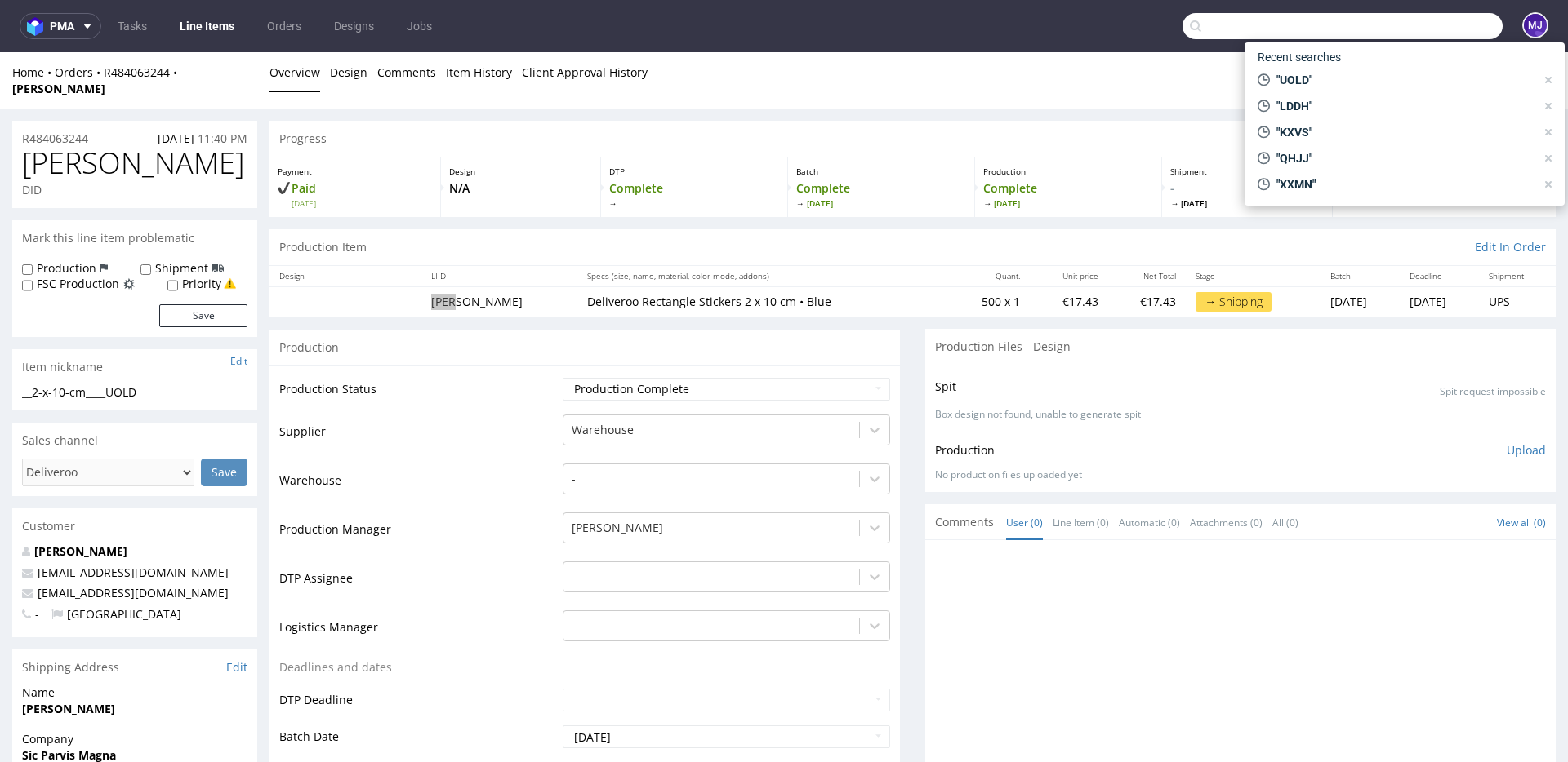
paste input "QHJJ"
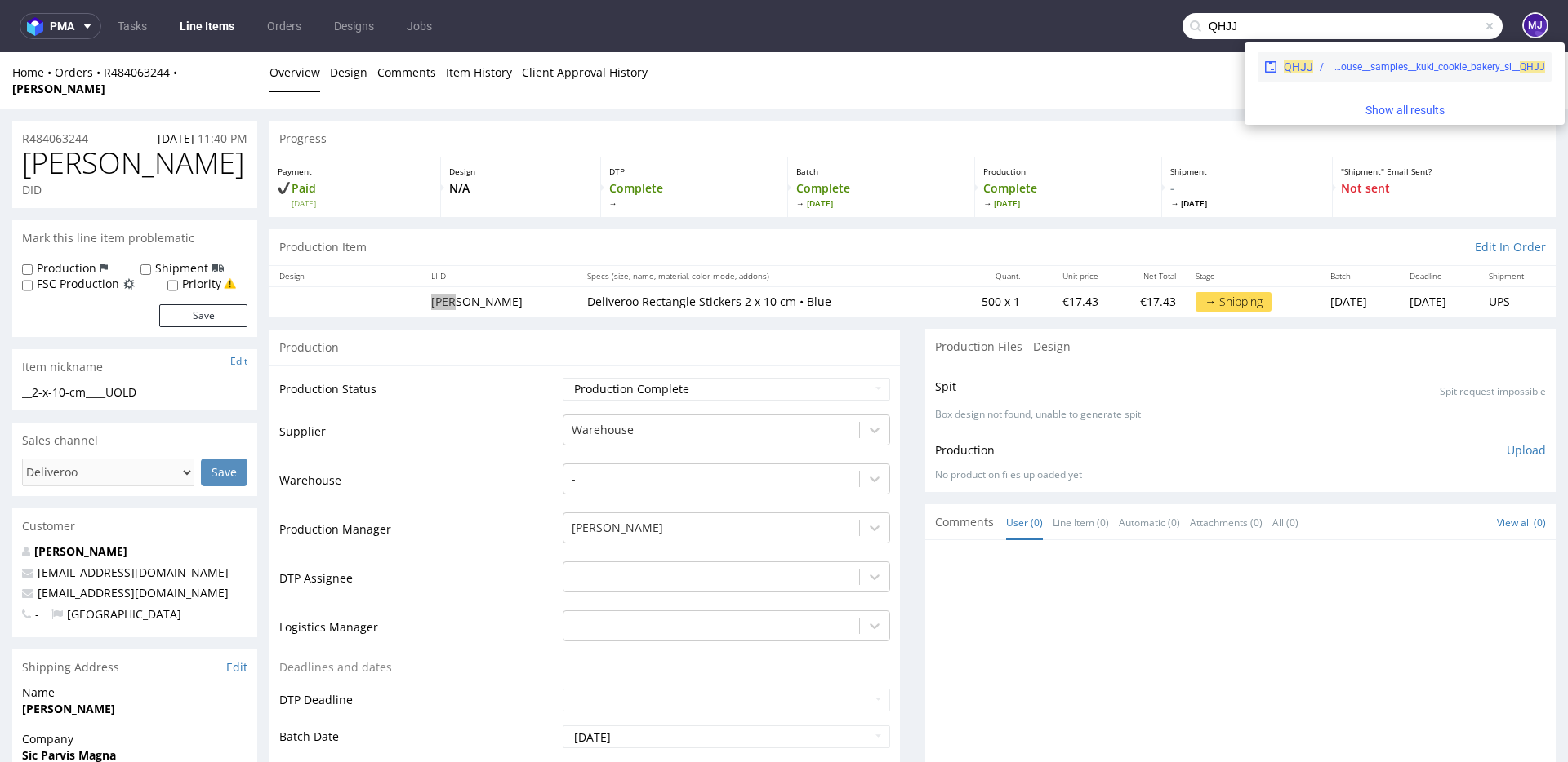
type input "QHJJ"
click at [1364, 66] on div "warehouse__samples__kuki_cookie_bakery_sl__ QHJJ" at bounding box center [1437, 67] width 215 height 15
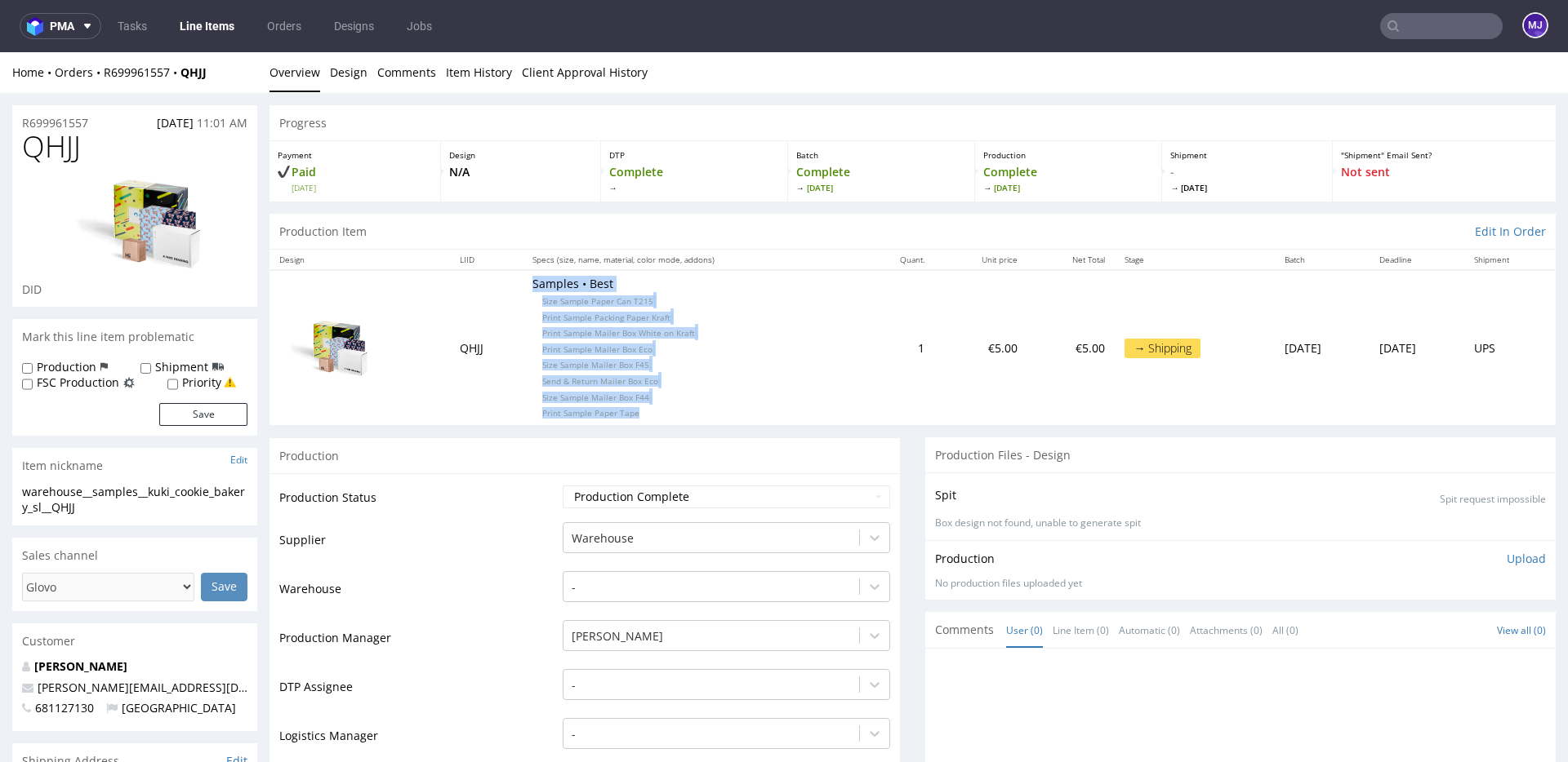
drag, startPoint x: 653, startPoint y: 407, endPoint x: 667, endPoint y: 284, distance: 123.8
click at [667, 284] on p "Samples • Best Size Sample Paper Can T215 Print Sample Packing Paper Kraft Prin…" at bounding box center [691, 348] width 319 height 144
click at [698, 282] on p "Samples • Best Size Sample Paper Can T215 Print Sample Packing Paper Kraft Prin…" at bounding box center [691, 348] width 319 height 144
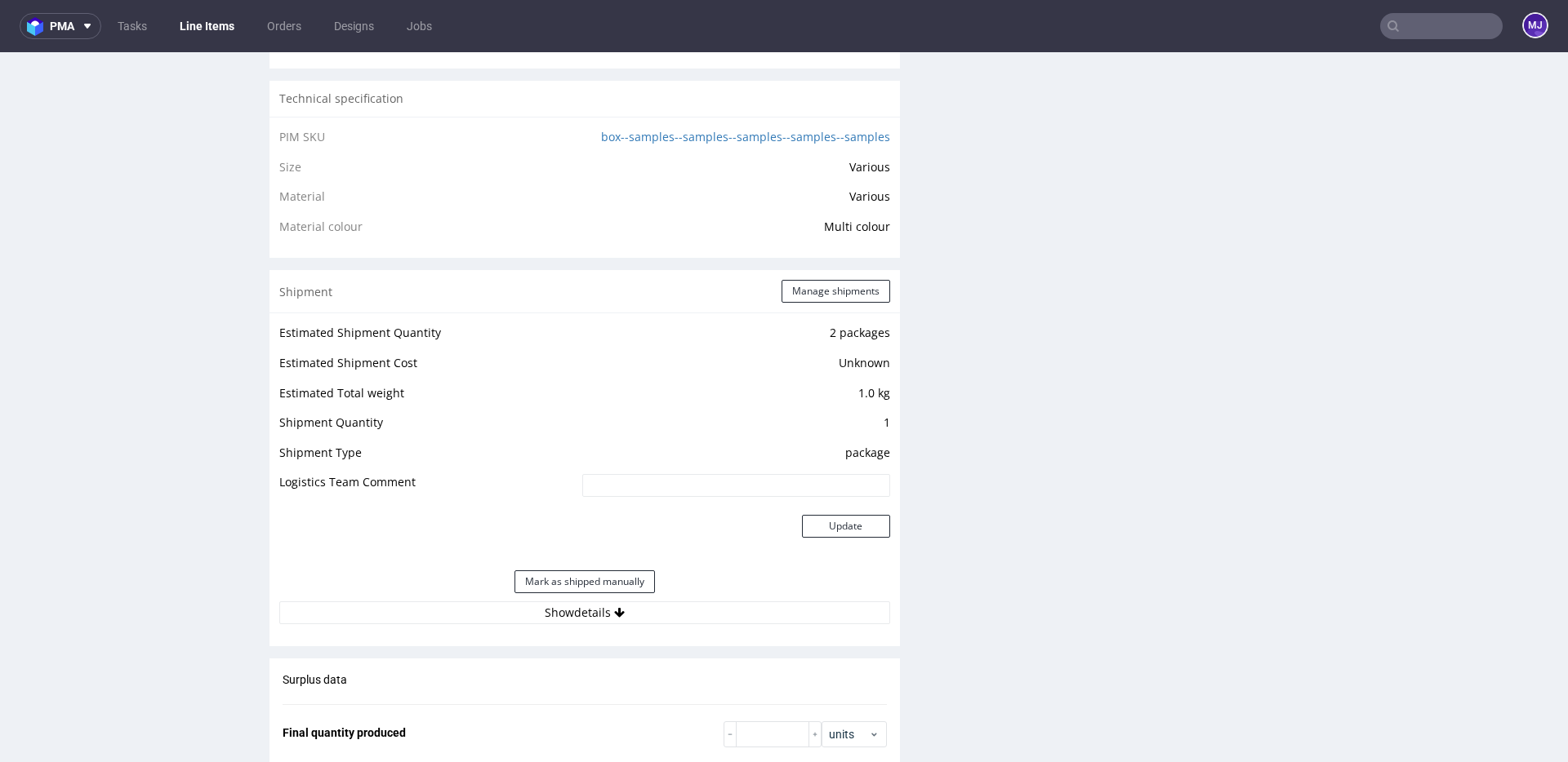
scroll to position [1312, 0]
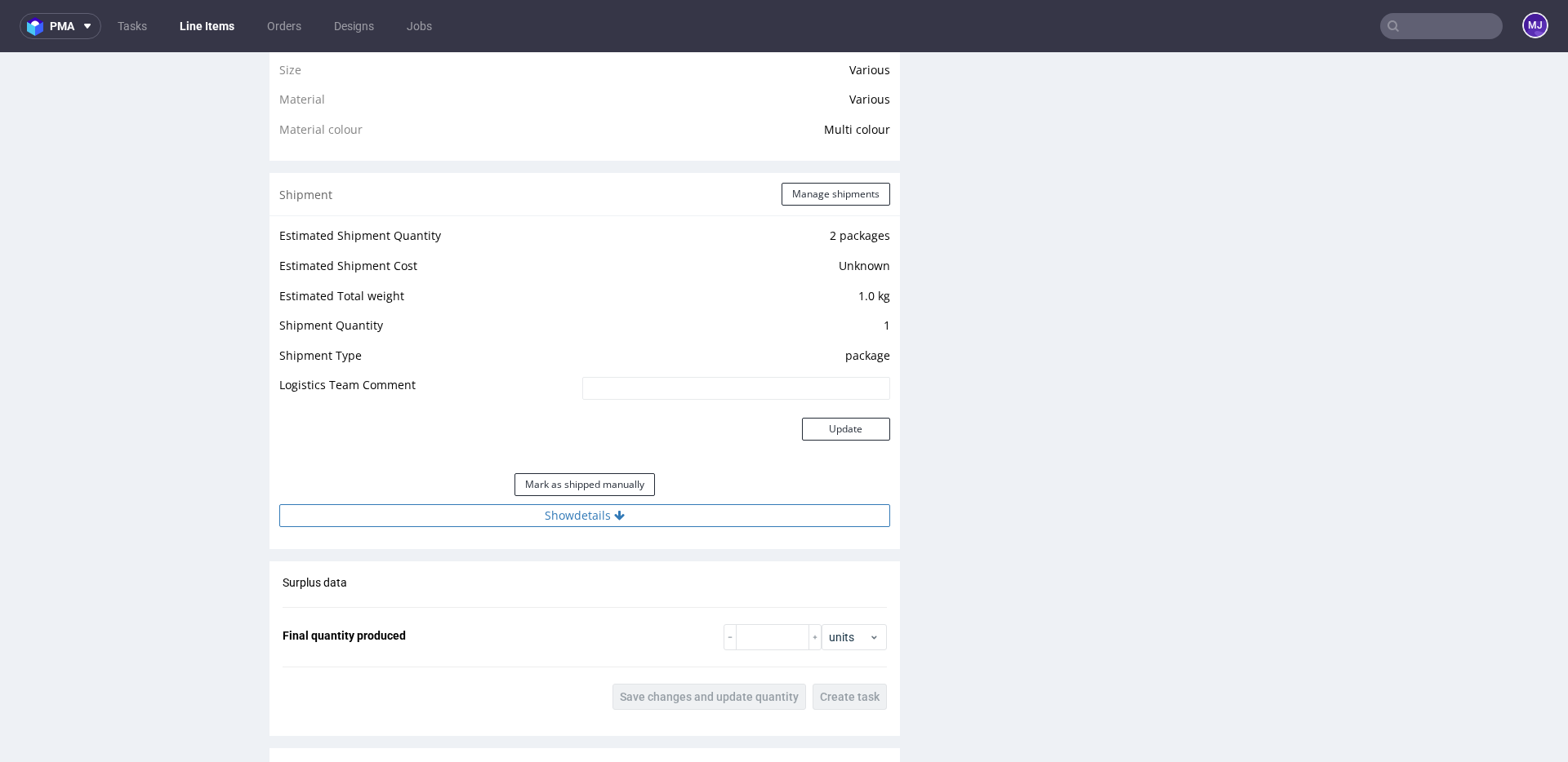
click at [581, 518] on button "Show details" at bounding box center [584, 516] width 611 height 23
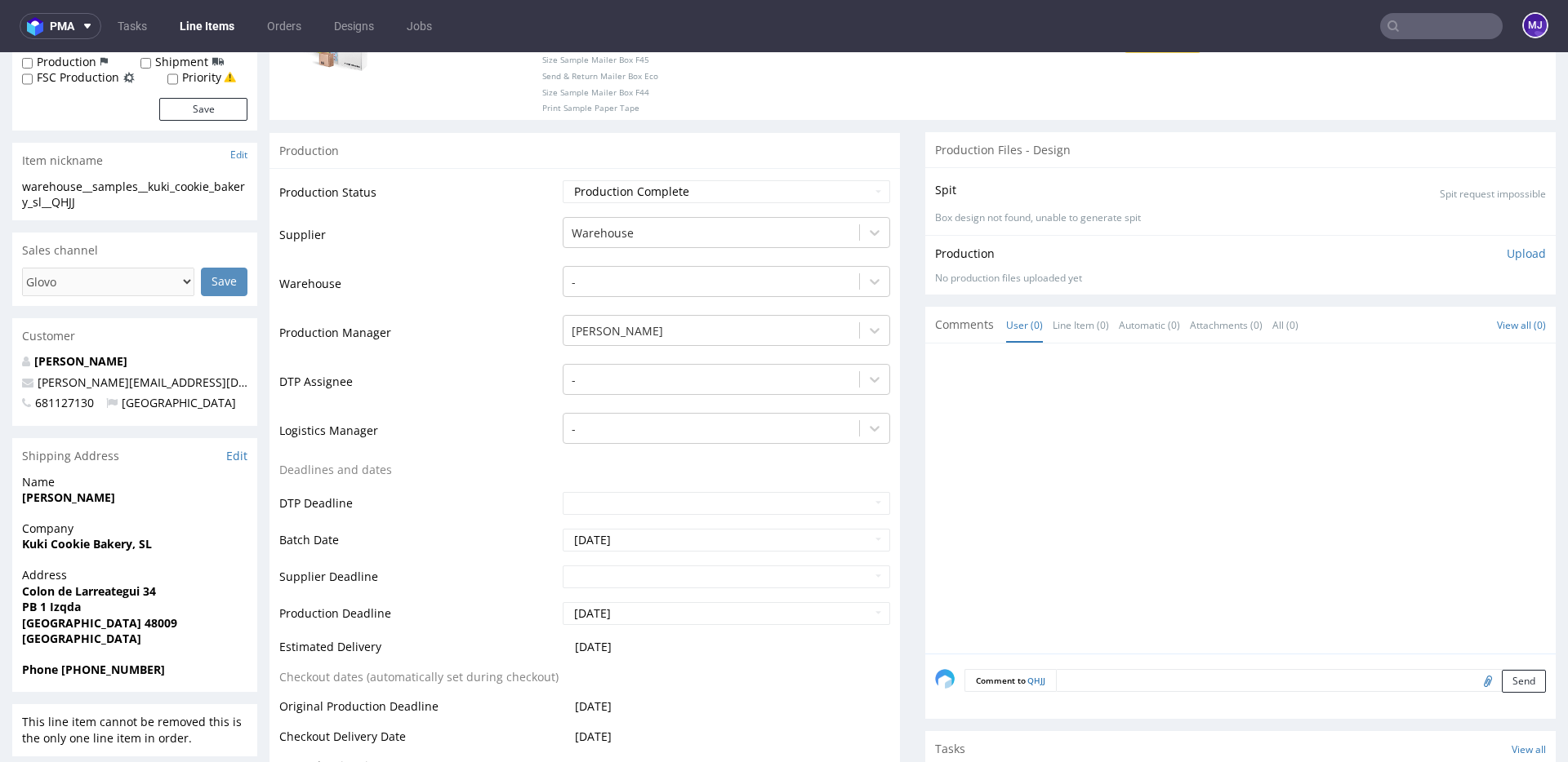
scroll to position [0, 0]
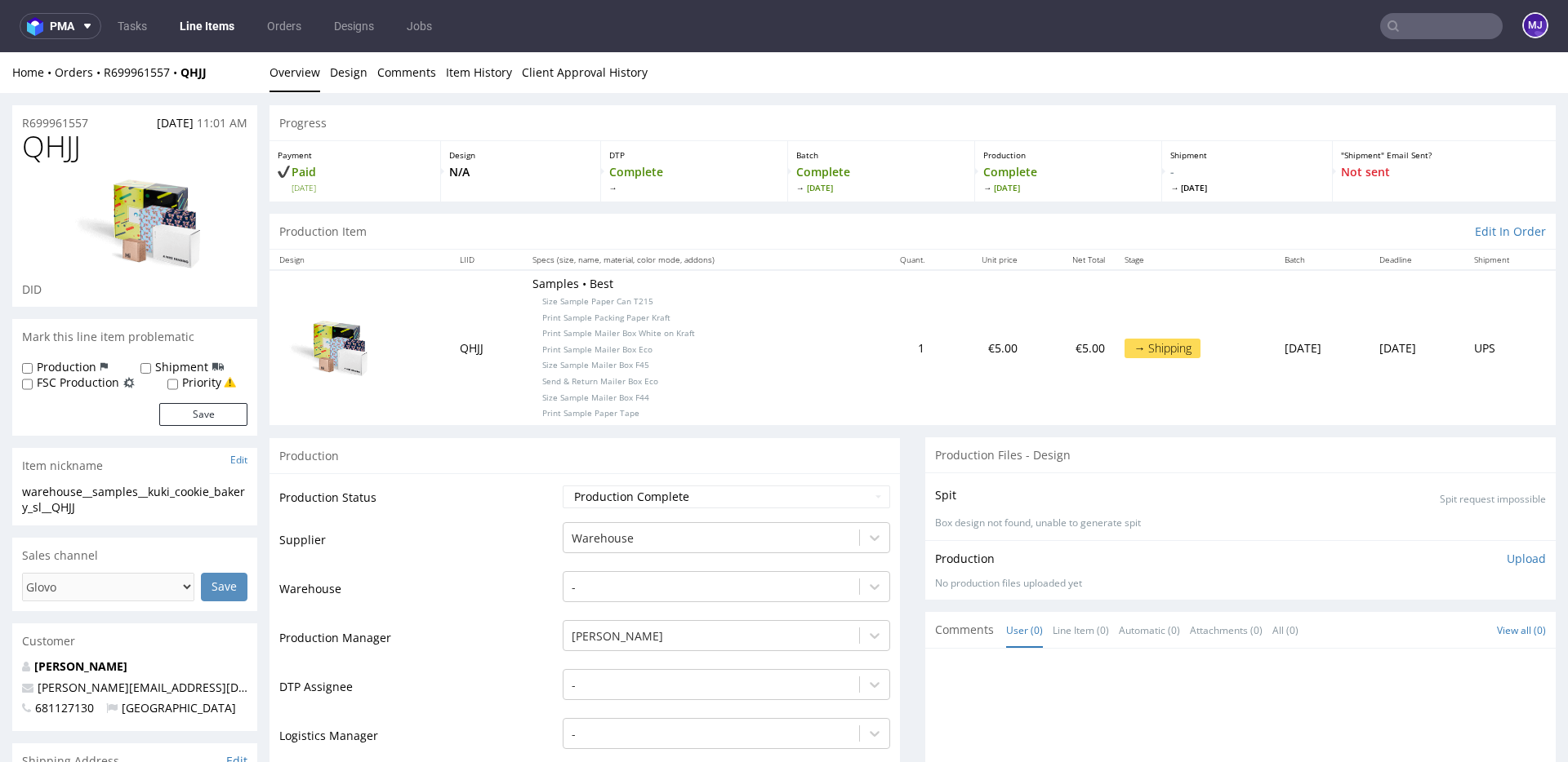
click at [898, 79] on ul "Overview Design Comments Item History Client Approval History" at bounding box center [913, 72] width 1286 height 16
click at [53, 144] on span "QHJJ" at bounding box center [51, 147] width 59 height 33
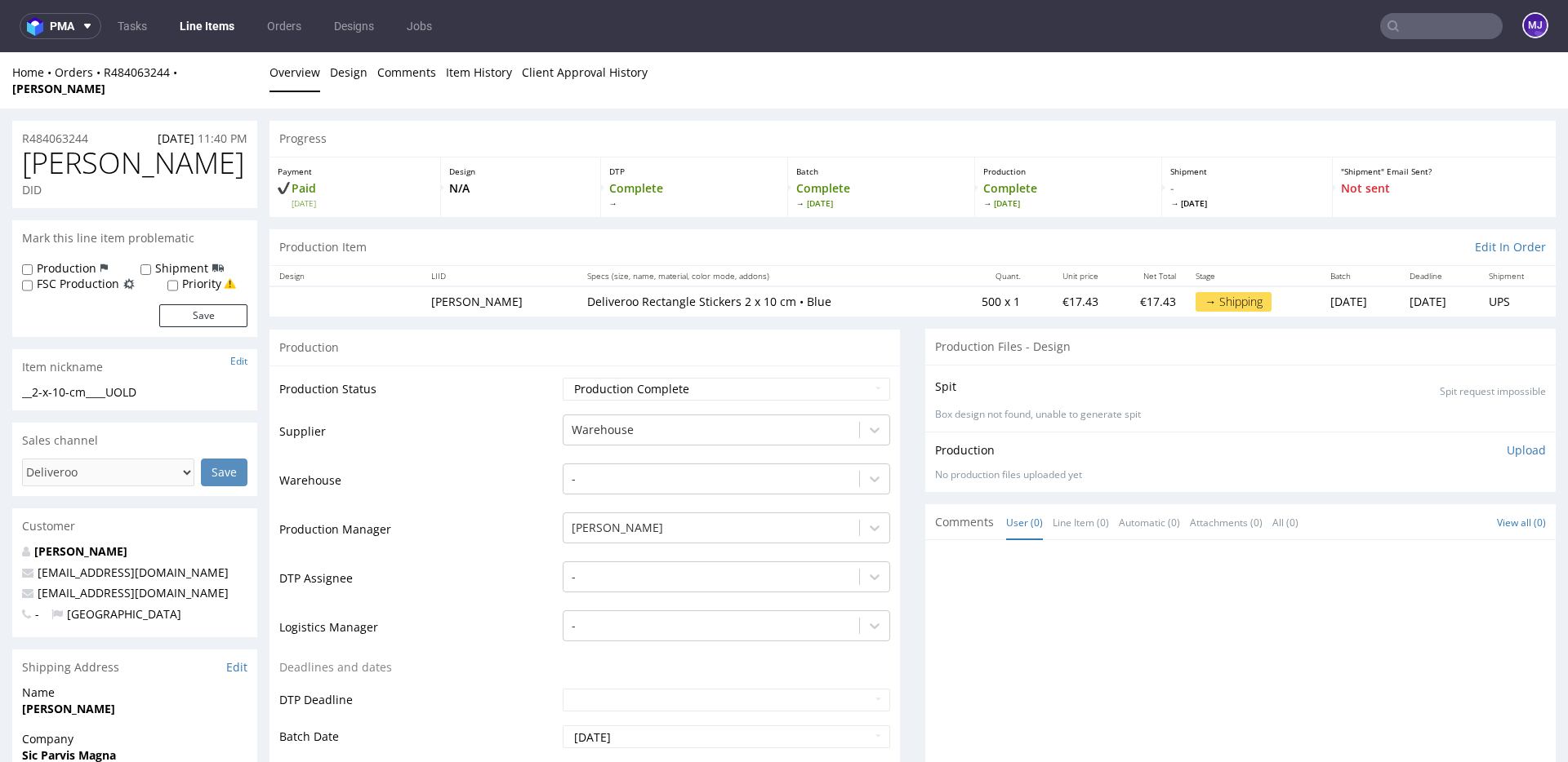
click at [1405, 23] on input "text" at bounding box center [1441, 26] width 123 height 26
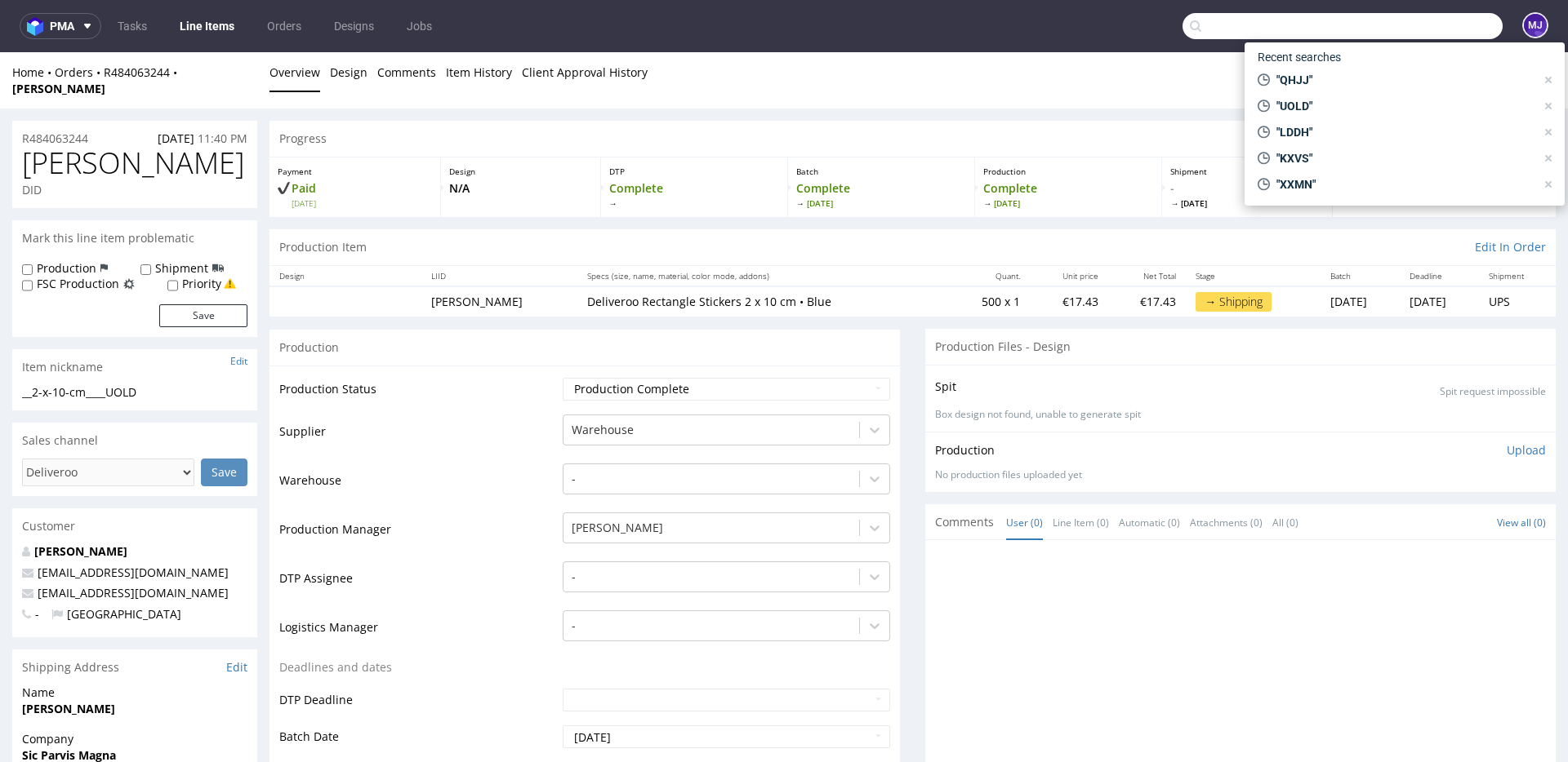
paste input "QWBG"
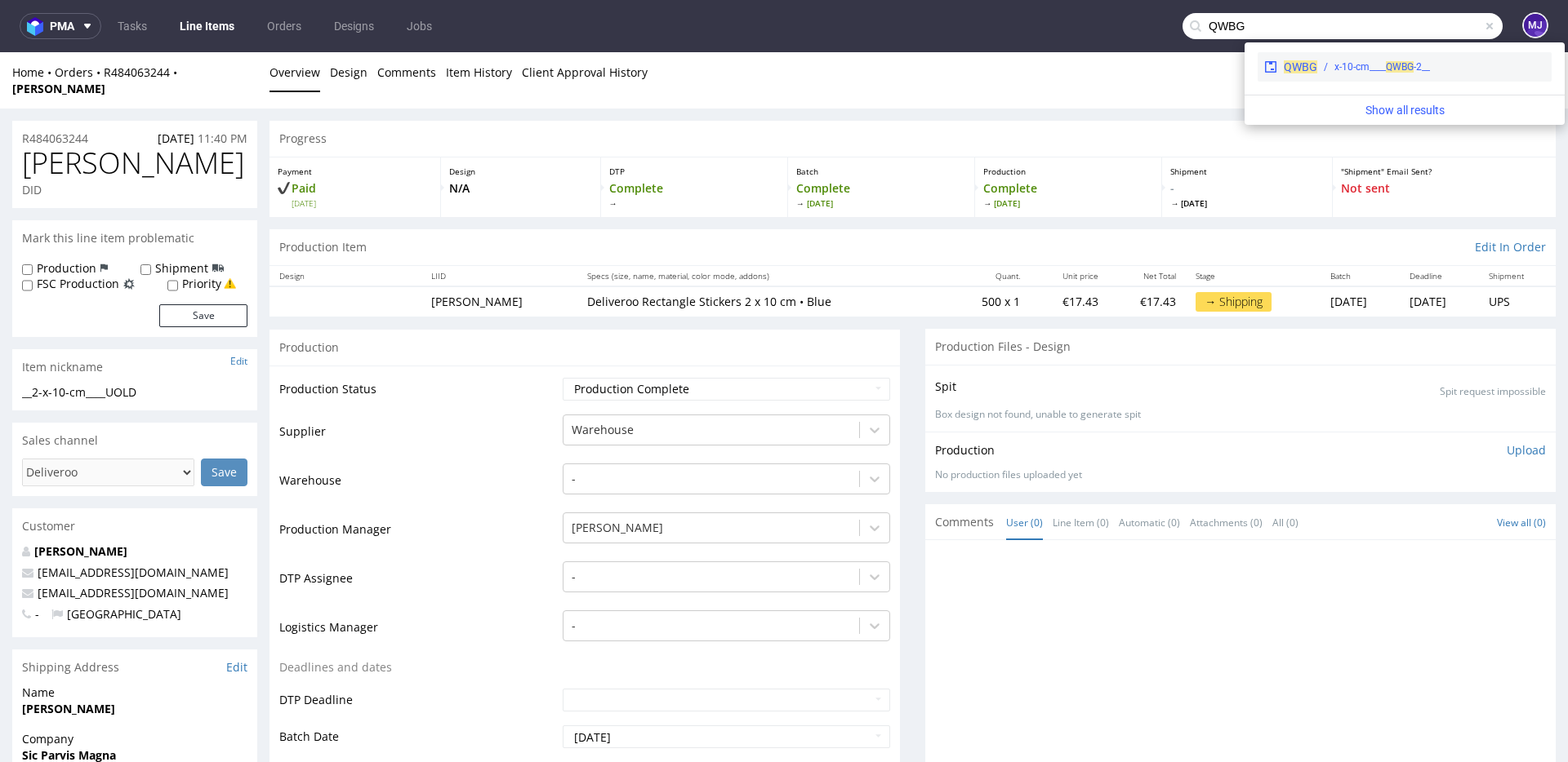
type input "QWBG"
click at [1356, 64] on div "__2-x-10-cm____ QWBG" at bounding box center [1382, 67] width 96 height 15
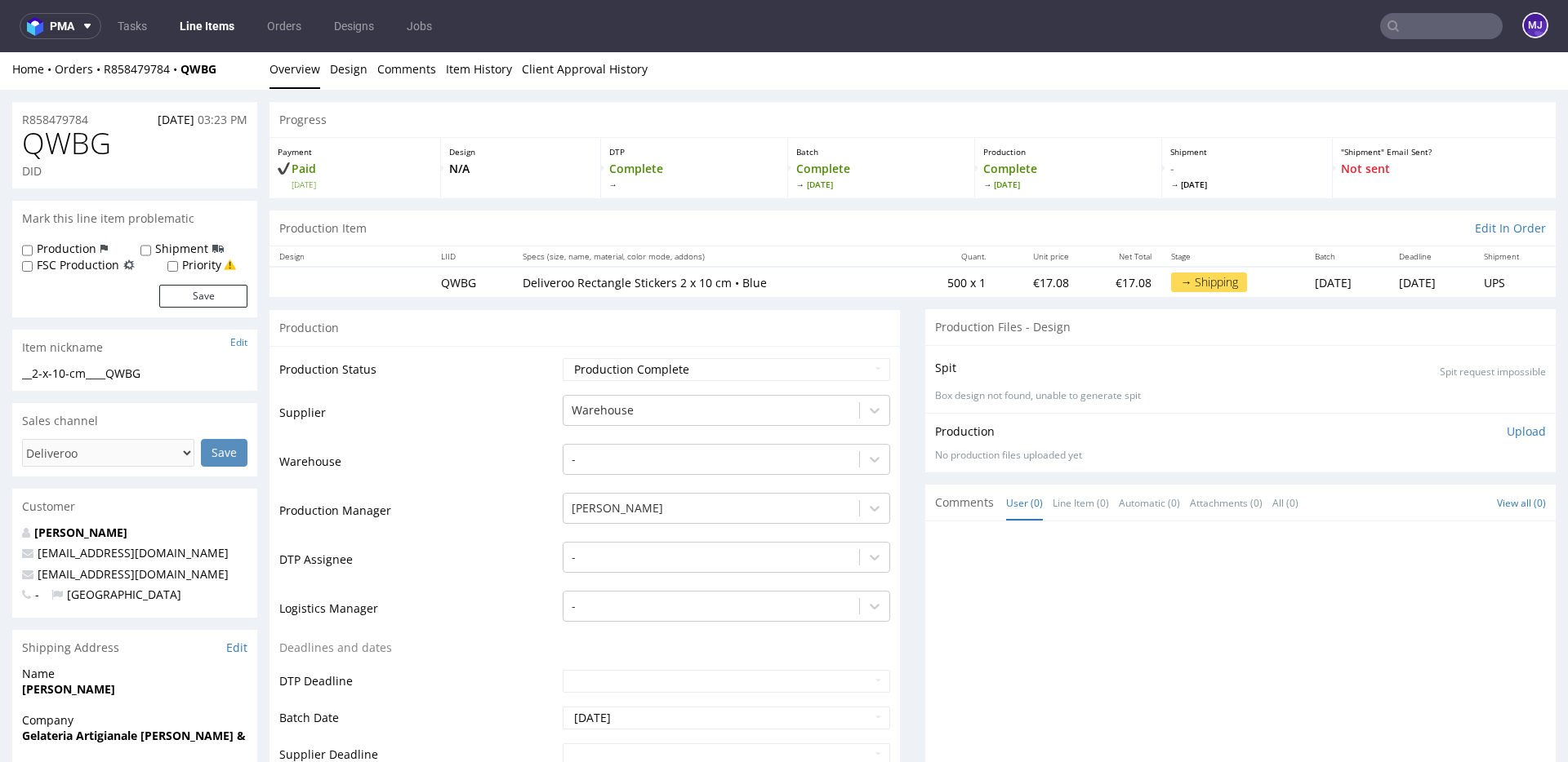
scroll to position [7, 0]
click at [918, 272] on td "500 x 1" at bounding box center [951, 279] width 87 height 30
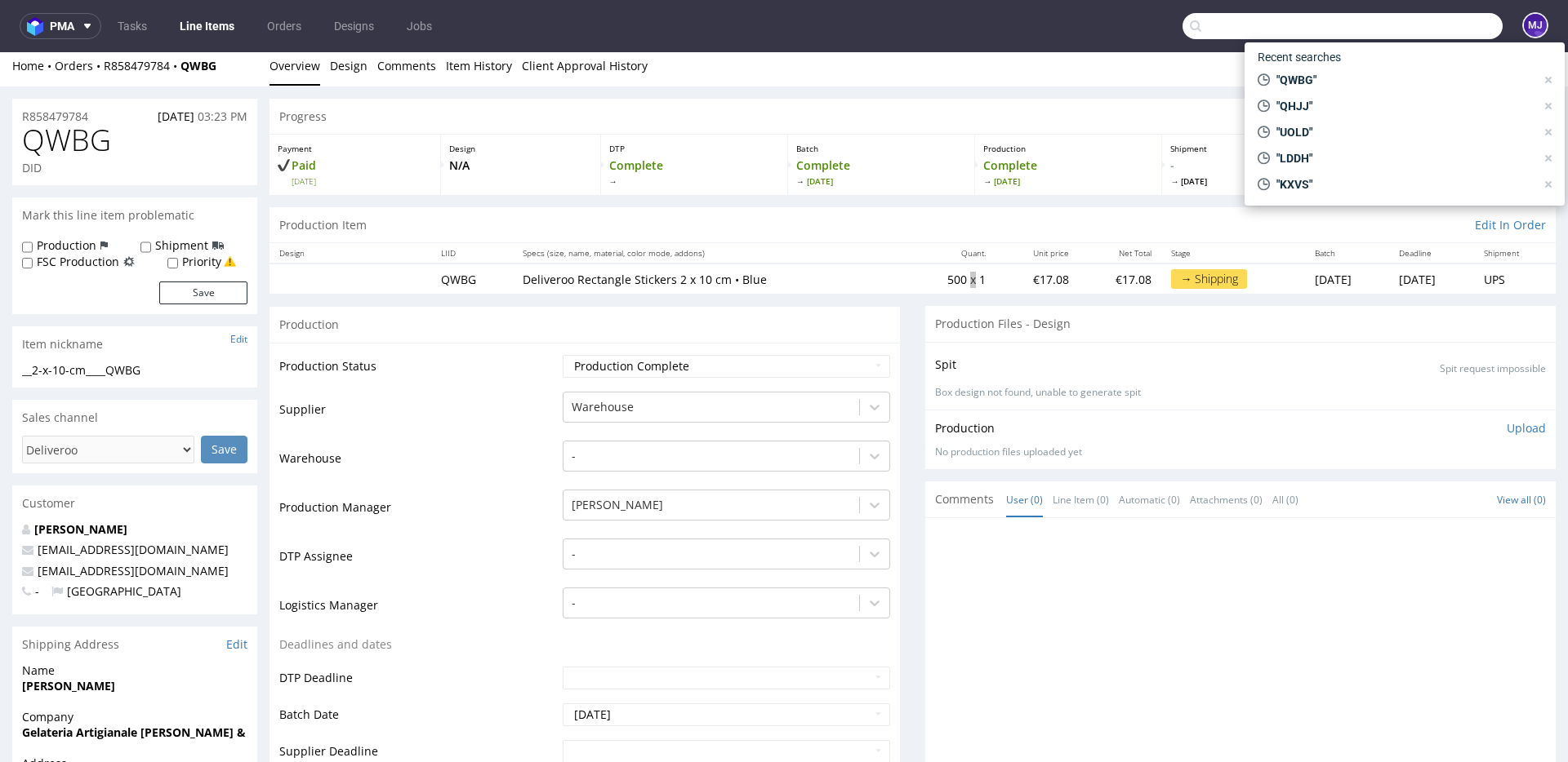
click at [1417, 26] on input "text" at bounding box center [1342, 26] width 320 height 26
paste input "VXNO"
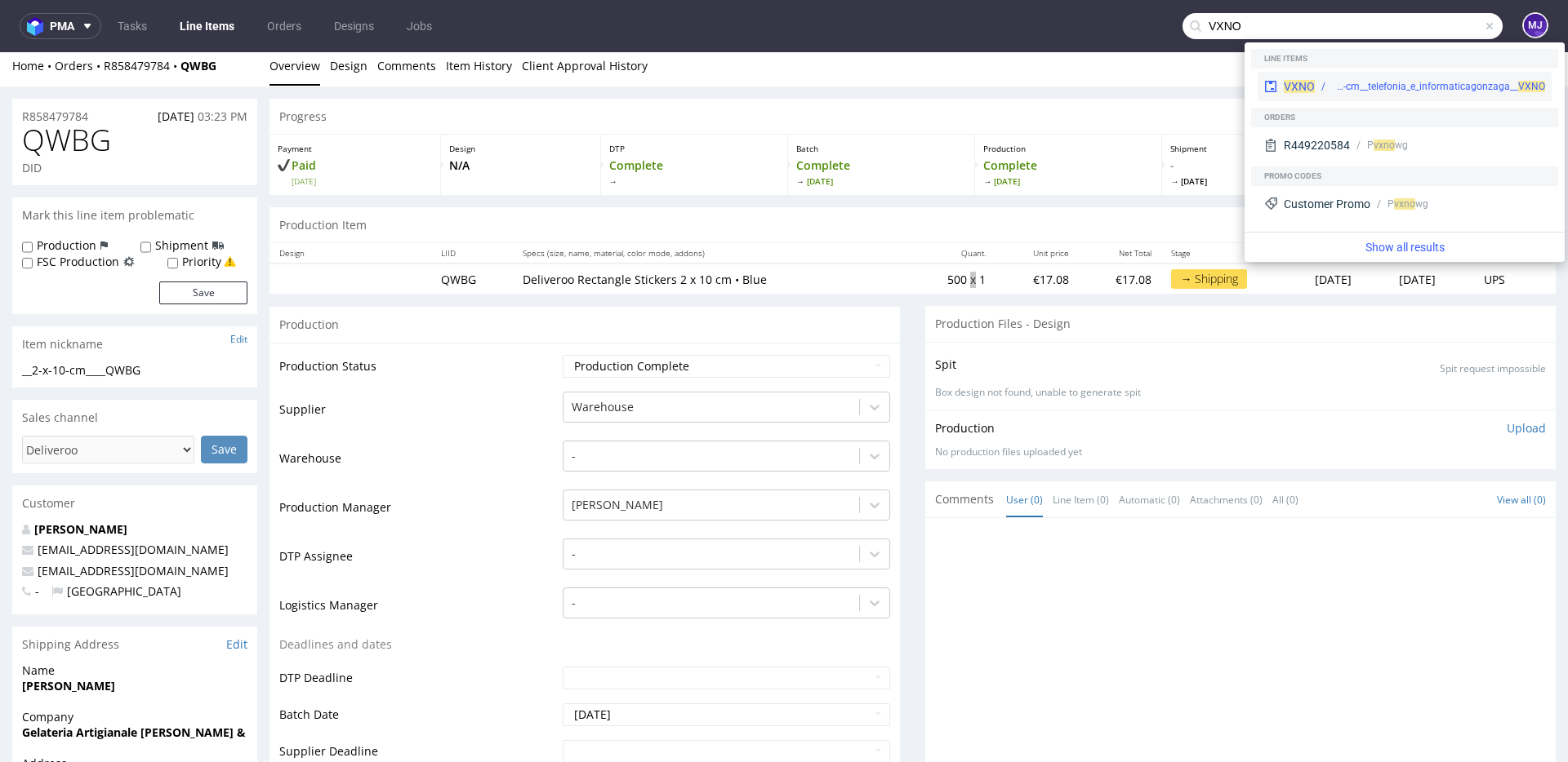
type input "VXNO"
click at [1315, 88] on div "warehouse__18-3-x-4-x-10-2-cm__telefonia_e_informaticagonzaga__ VXNO" at bounding box center [1429, 87] width 230 height 15
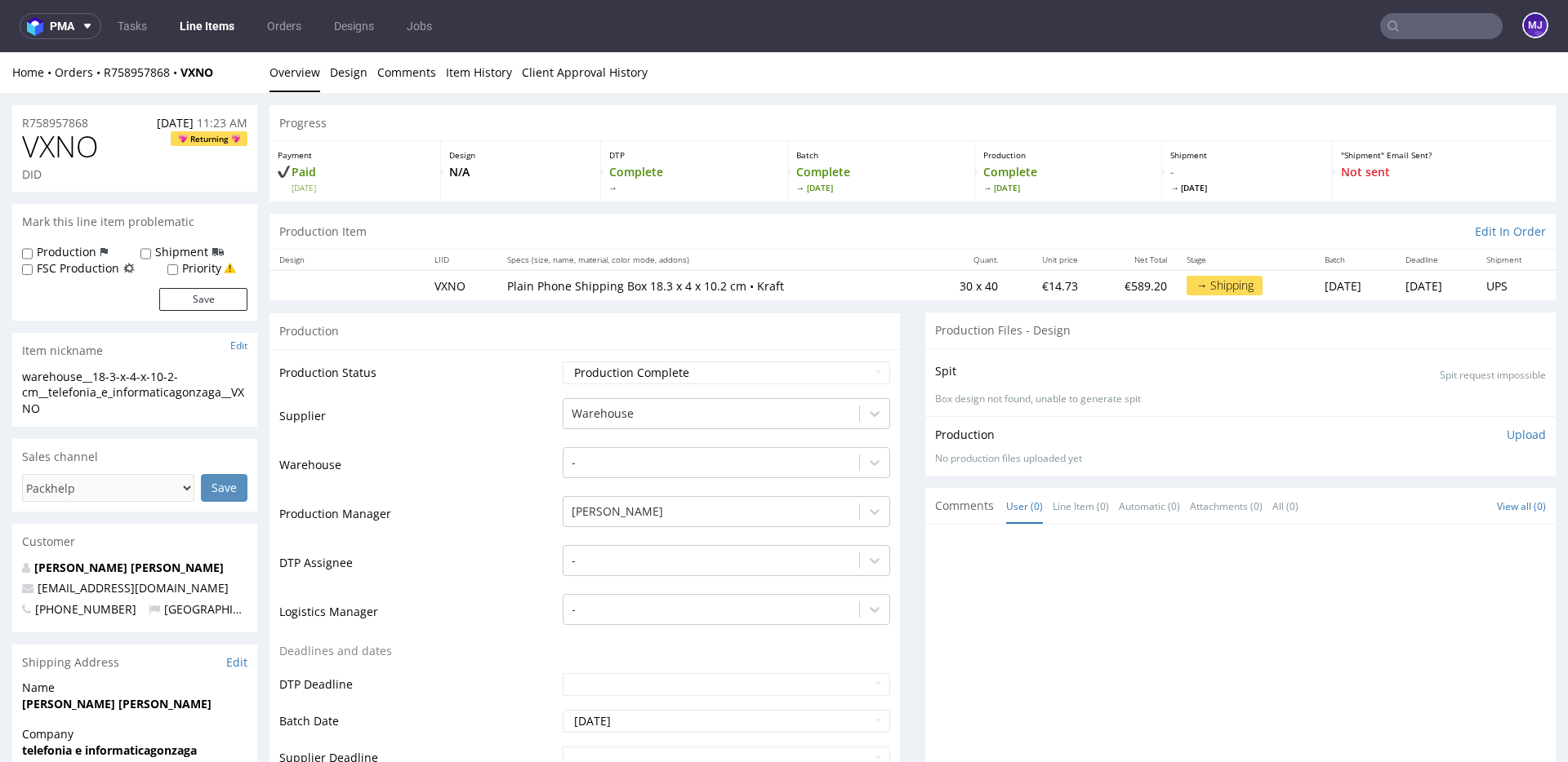
click at [500, 441] on td "Supplier" at bounding box center [418, 422] width 279 height 49
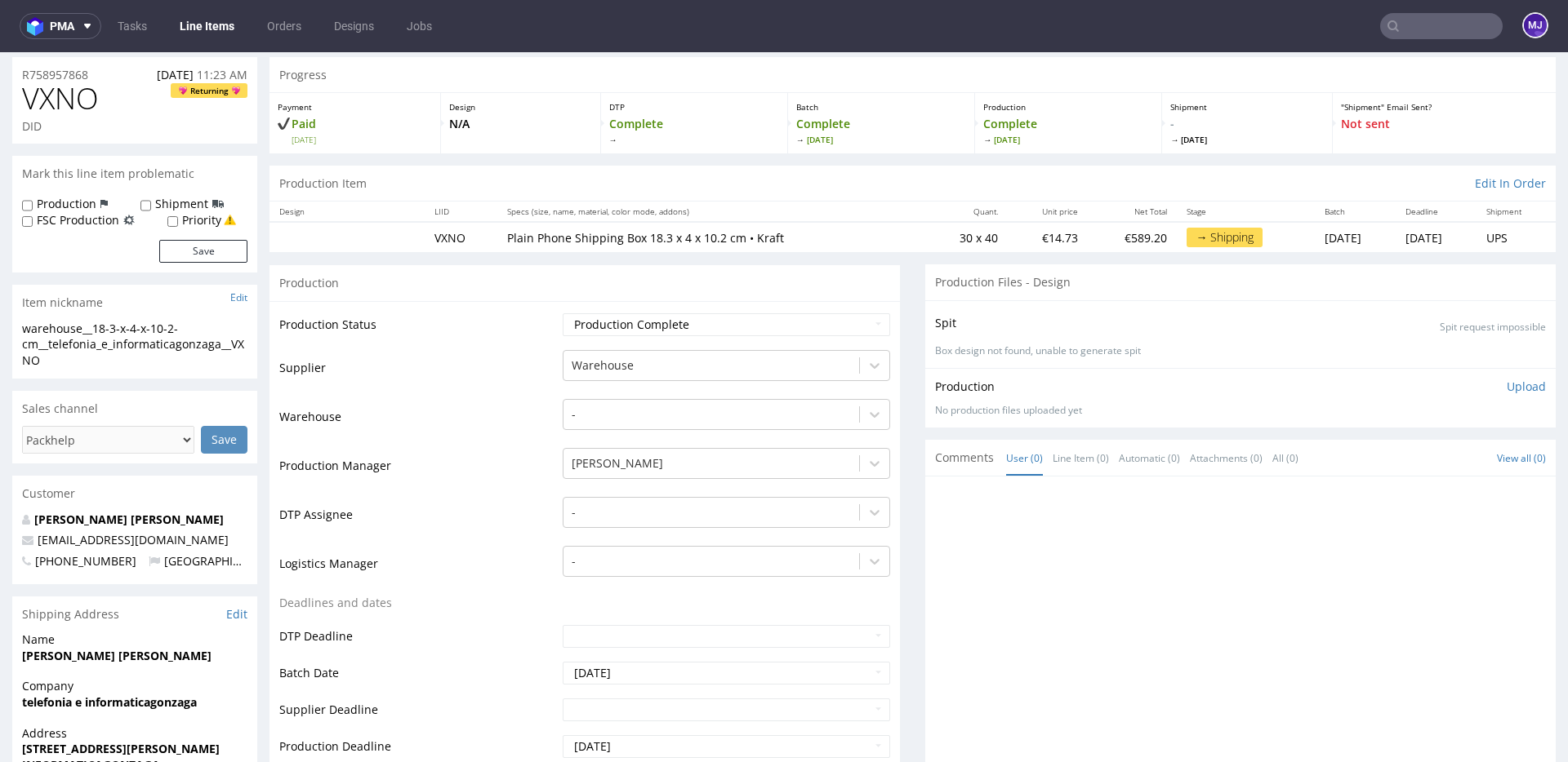
scroll to position [45, 0]
click at [756, 238] on p "Plain Phone Shipping Box 18.3 x 4 x 10.2 cm • Kraft" at bounding box center [710, 240] width 408 height 16
click at [542, 320] on td "Production Status" at bounding box center [418, 332] width 279 height 37
click at [464, 343] on td "Production Status" at bounding box center [418, 332] width 279 height 37
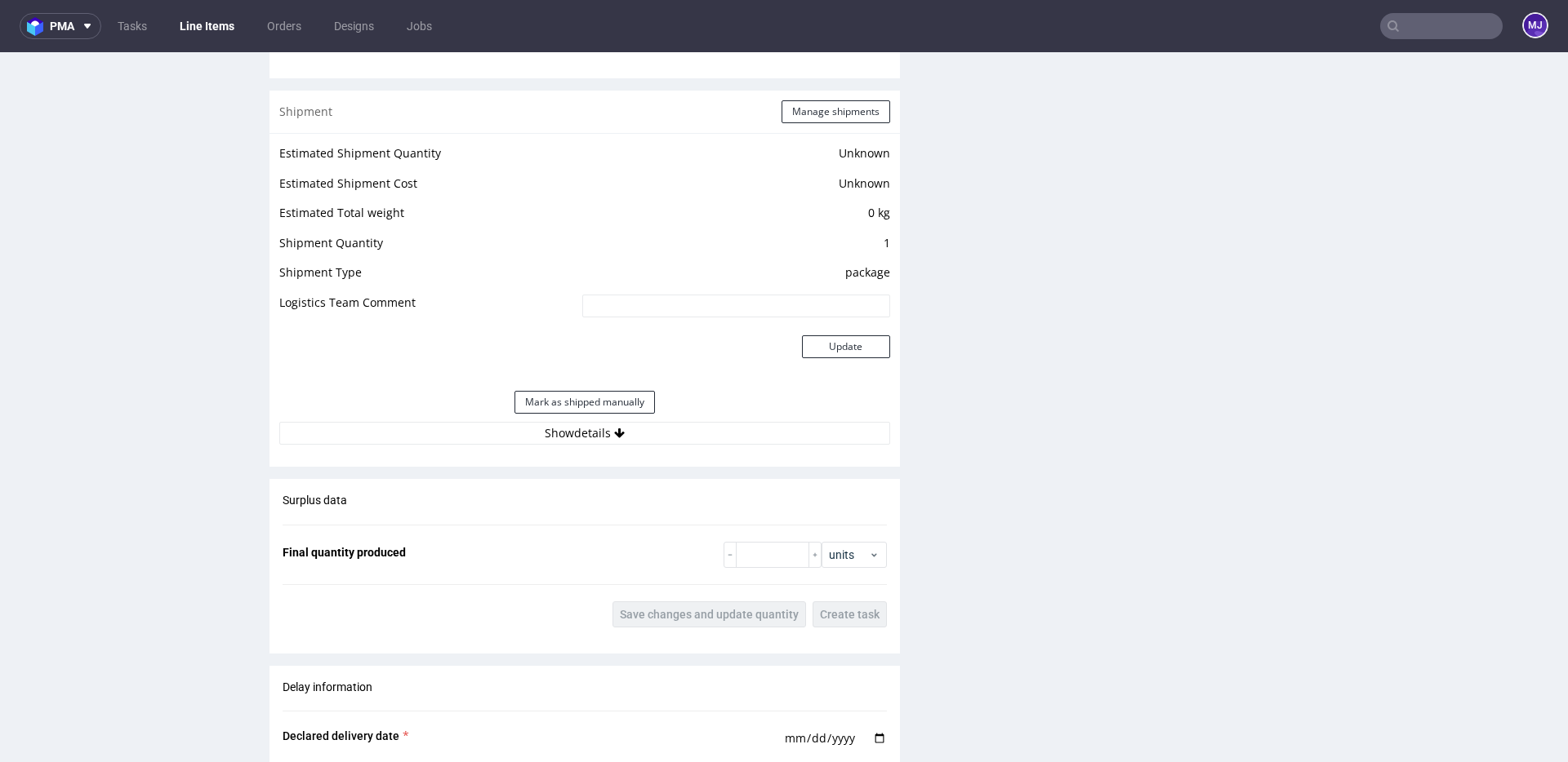
scroll to position [1272, 0]
click at [509, 422] on button "Show details" at bounding box center [584, 433] width 611 height 23
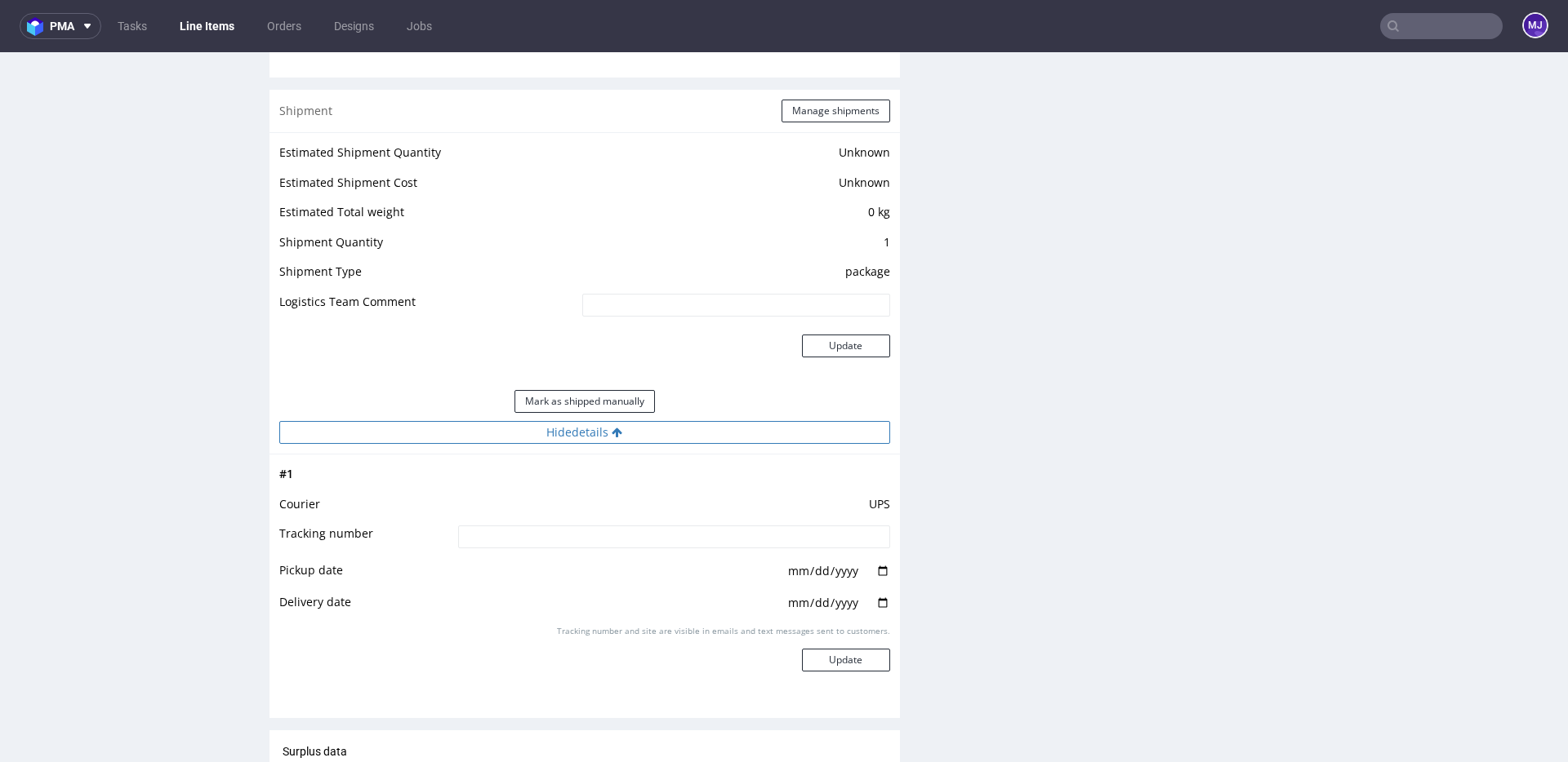
click at [507, 434] on button "Hide details" at bounding box center [584, 433] width 611 height 23
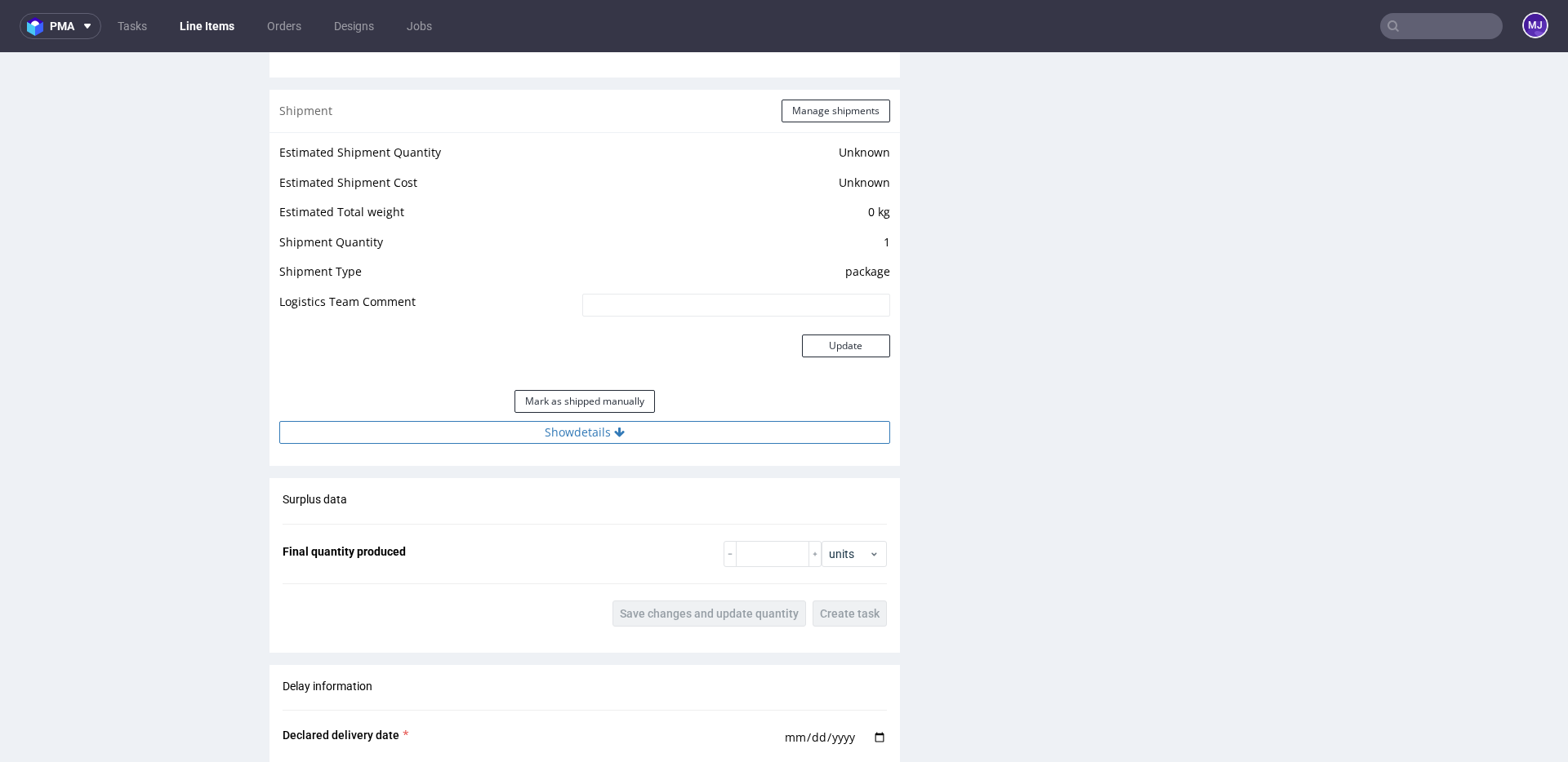
click at [507, 434] on button "Show details" at bounding box center [584, 433] width 611 height 23
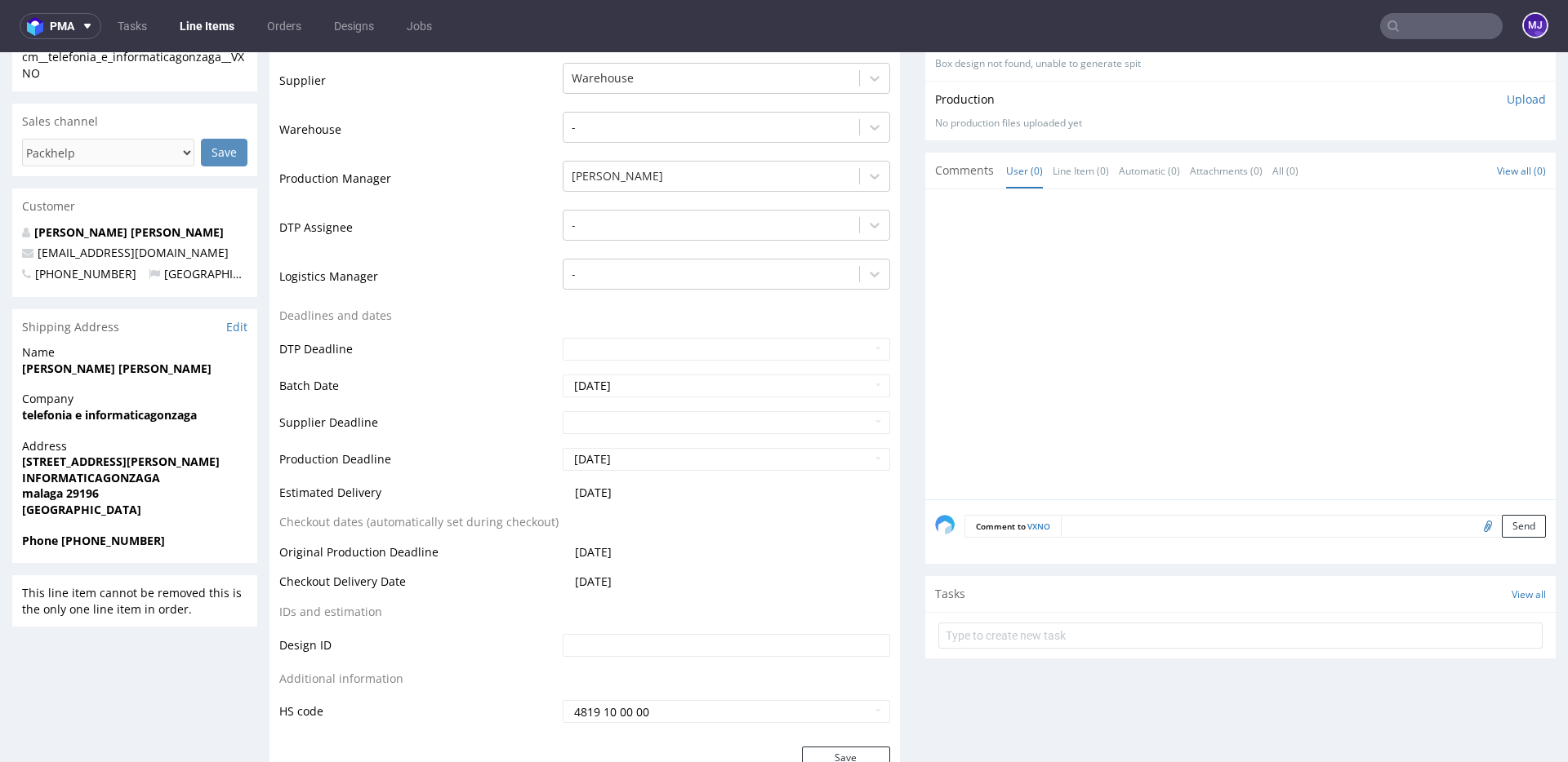
scroll to position [0, 0]
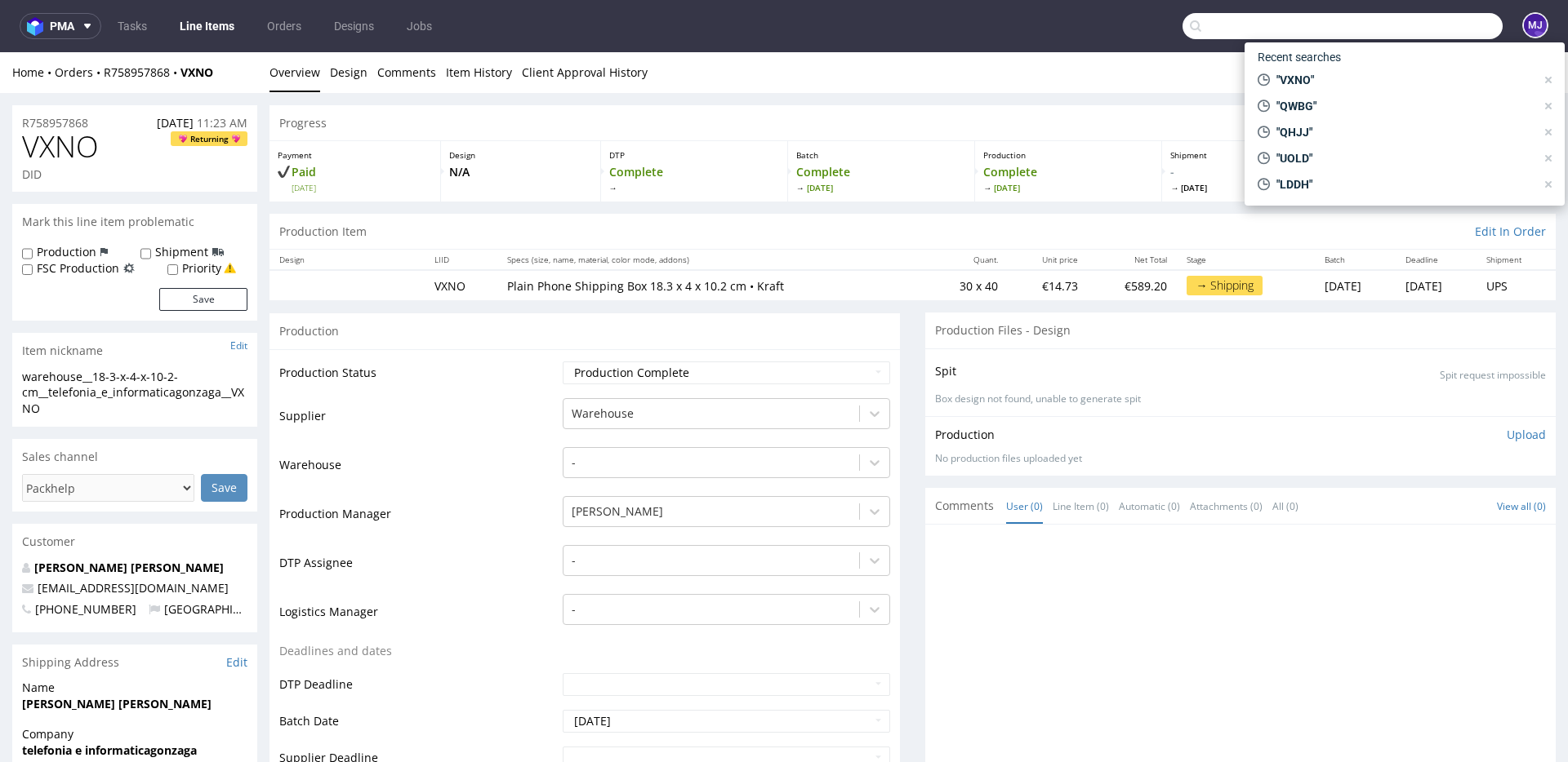
click at [1414, 26] on input "text" at bounding box center [1342, 26] width 320 height 26
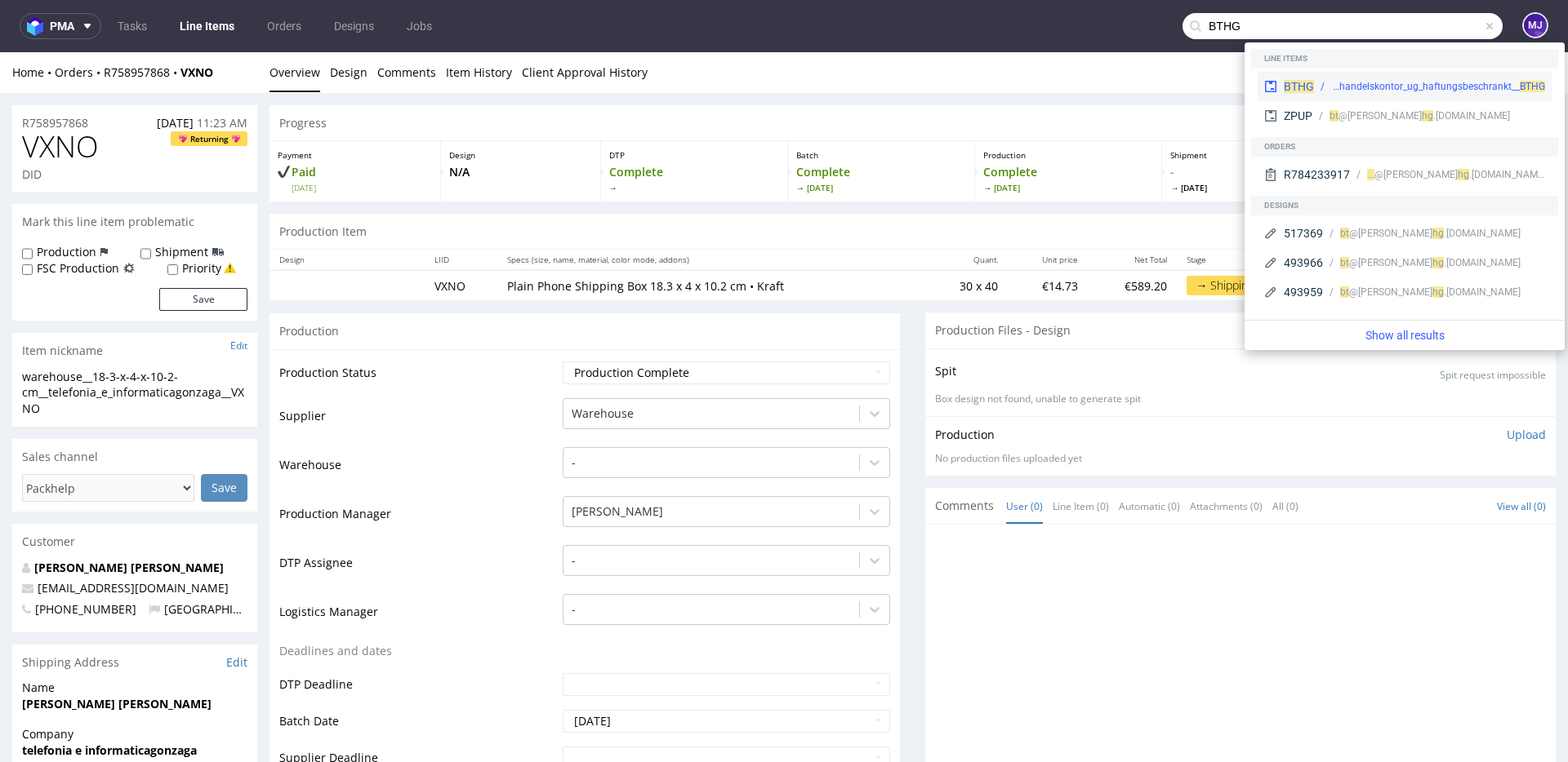
type input "BTHG"
click at [1336, 82] on div "warehouse__f56__wk_handelskontor_ug_haftungsbeschrankt__ BTHG" at bounding box center [1437, 87] width 214 height 15
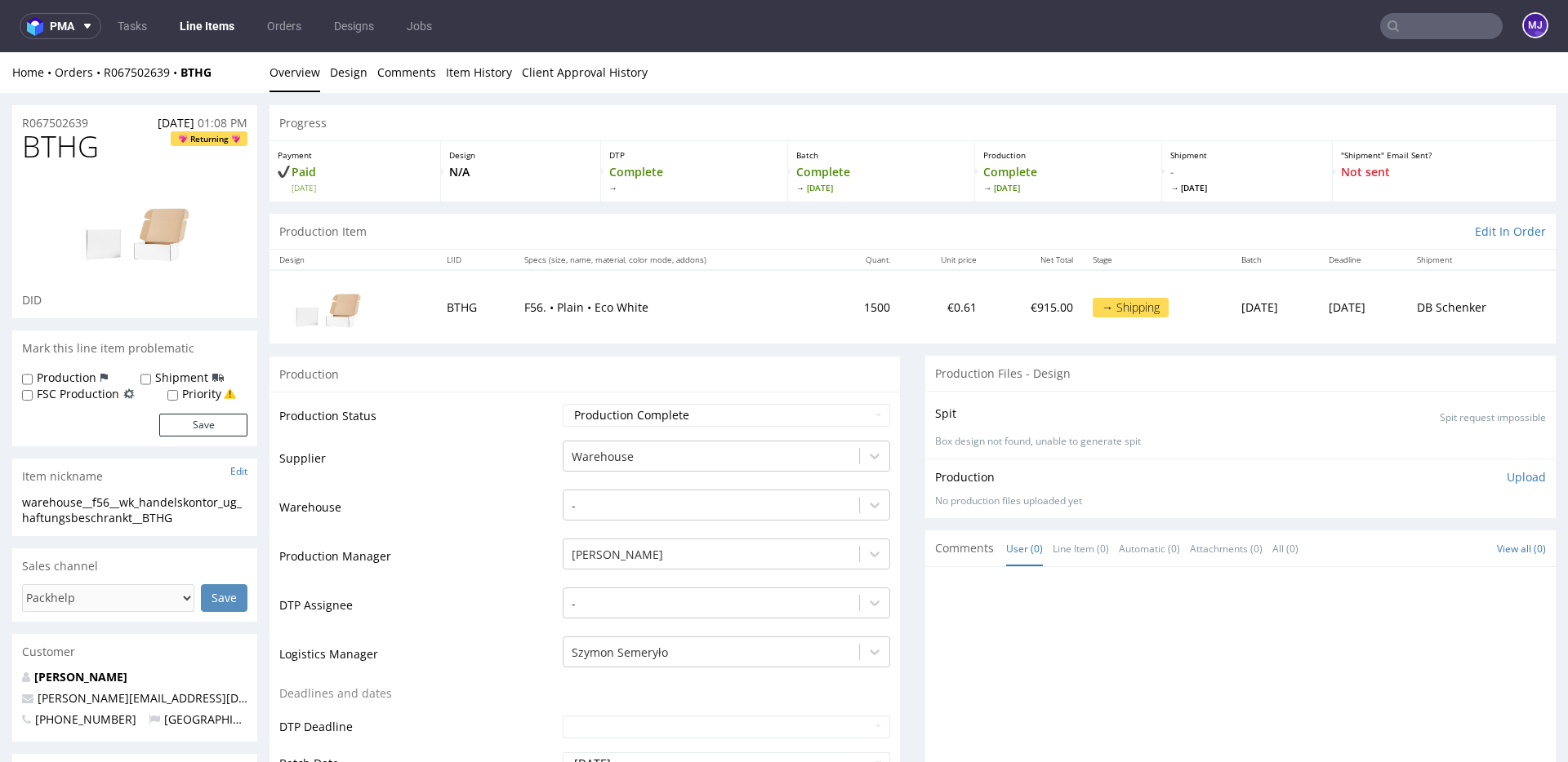
click at [477, 407] on td "Production Status" at bounding box center [418, 421] width 279 height 37
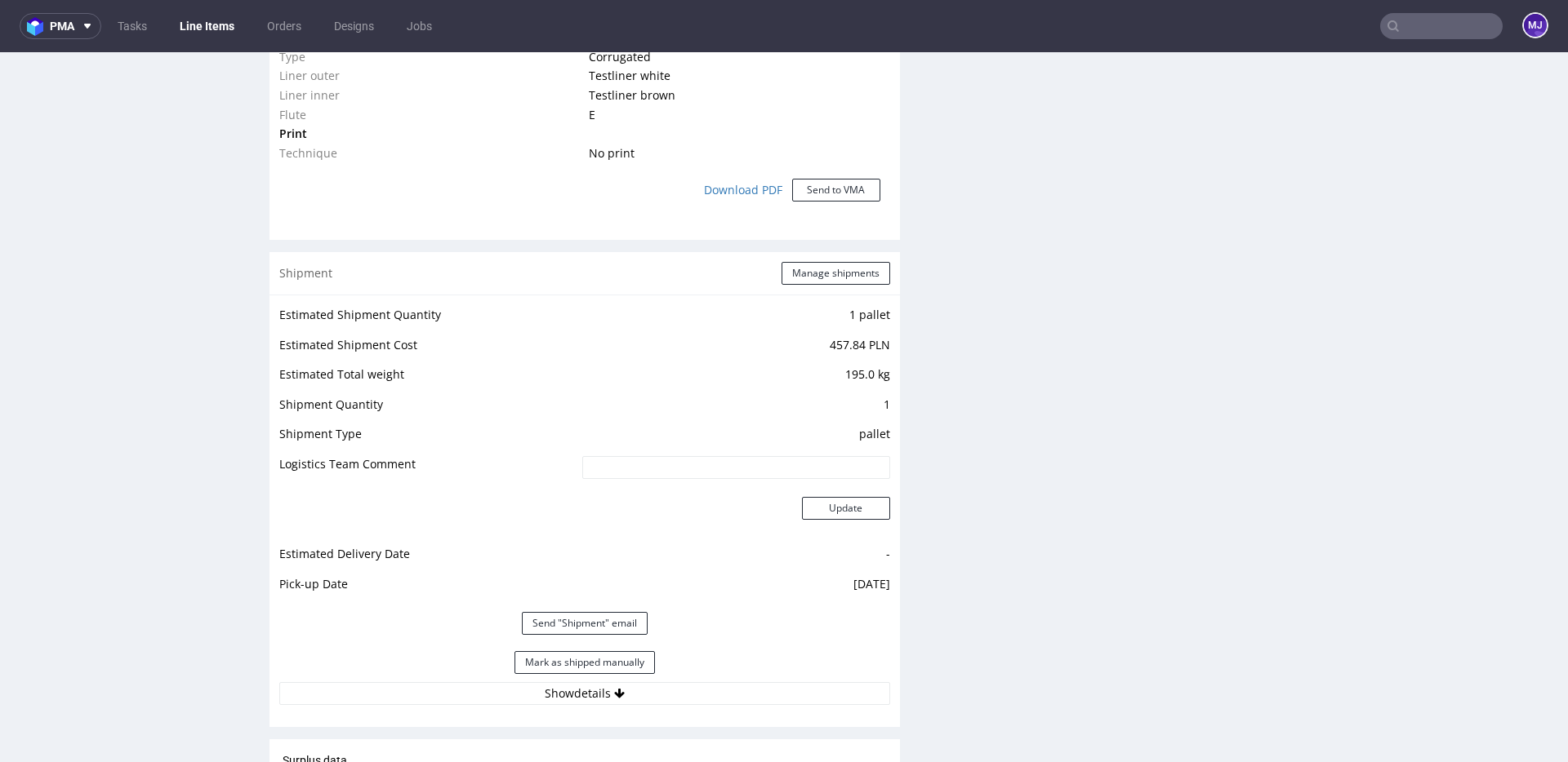
scroll to position [1379, 0]
click at [615, 687] on icon at bounding box center [618, 692] width 10 height 11
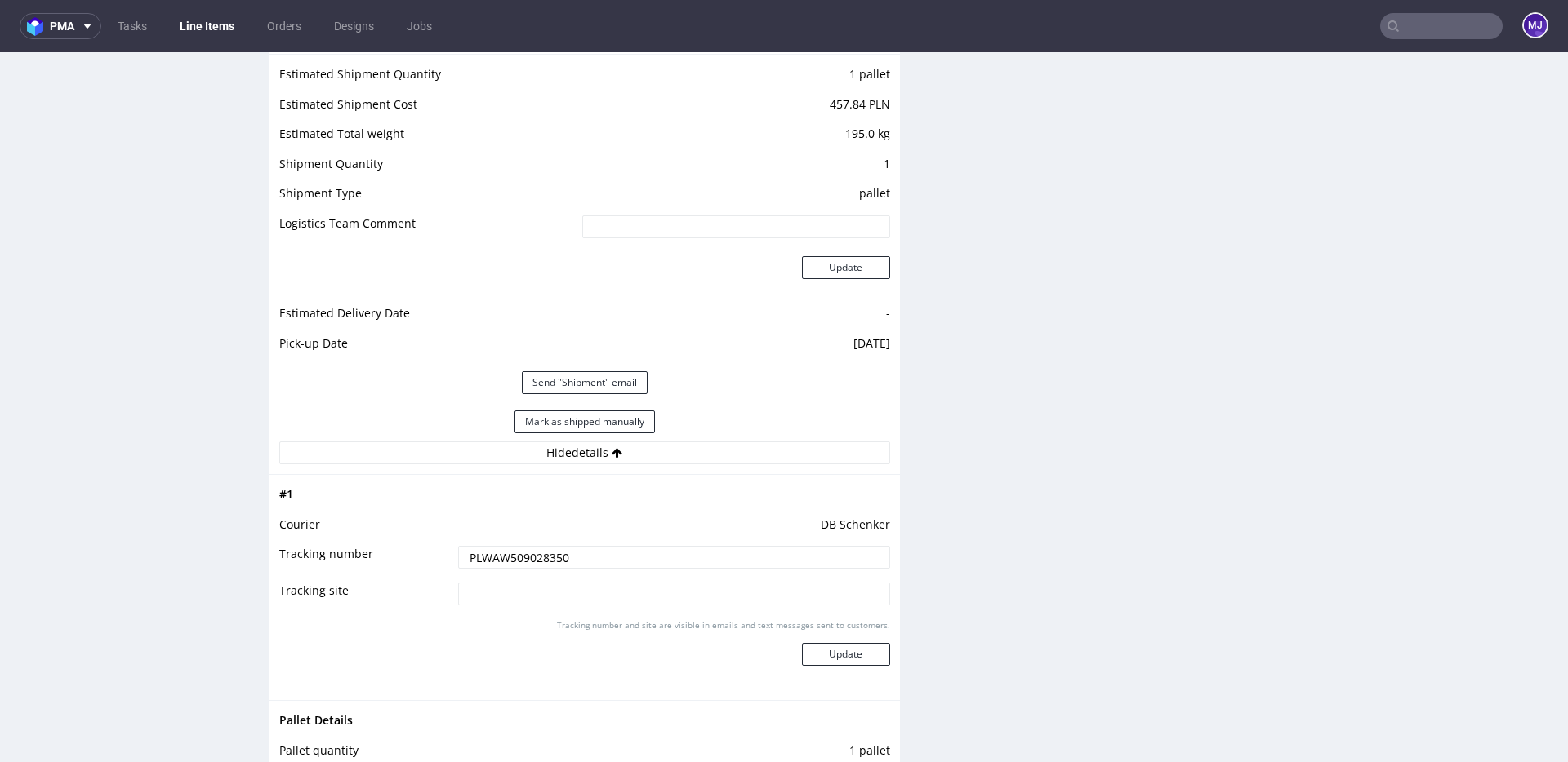
scroll to position [1687, 0]
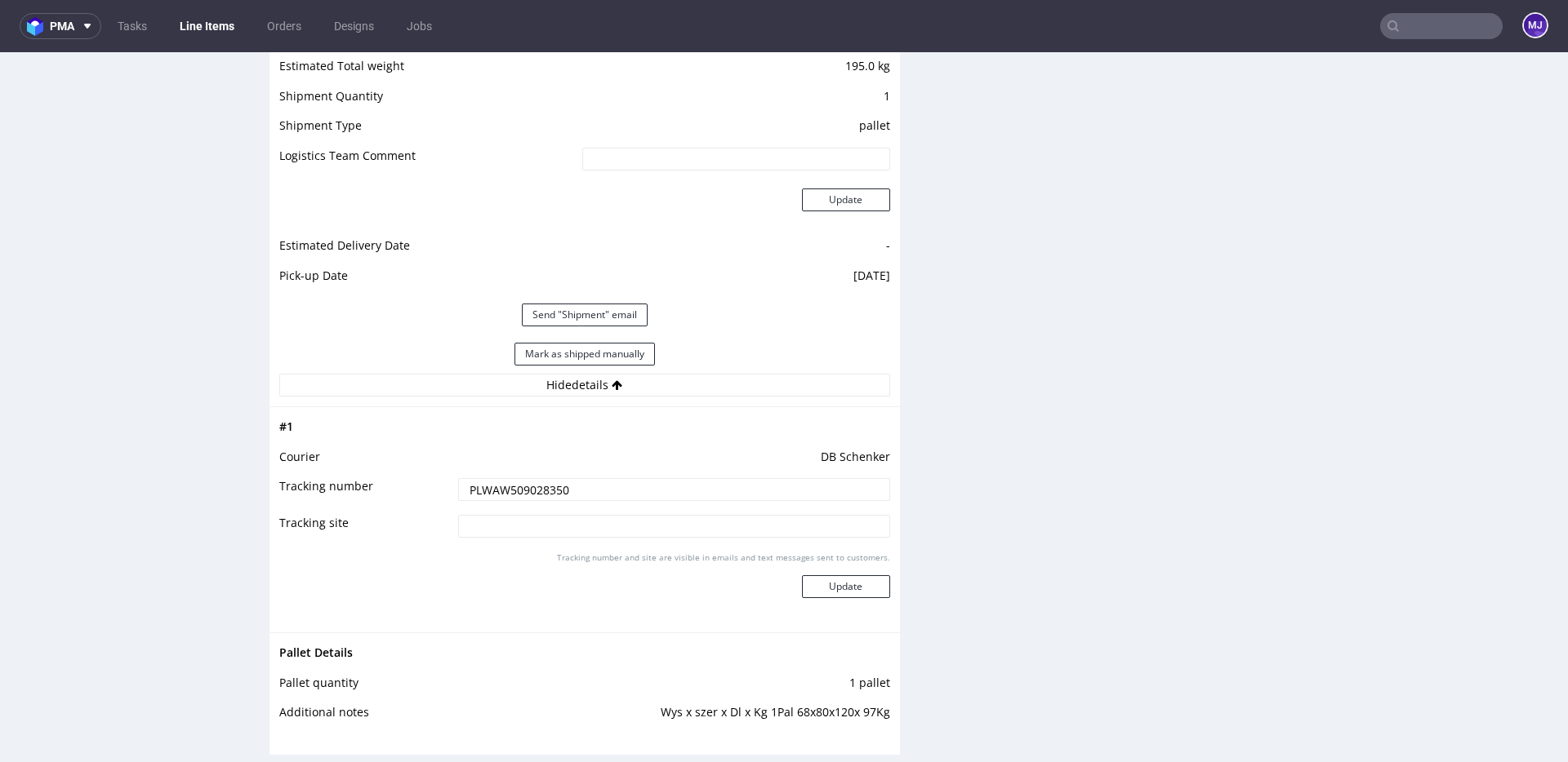
click at [497, 493] on input "PLWAW509028350" at bounding box center [673, 490] width 432 height 23
click at [535, 494] on input "PLWAW509028350" at bounding box center [673, 490] width 432 height 23
click at [997, 372] on div "Production Files - Design Spit Spit request impossible Box design not found, un…" at bounding box center [1240, 123] width 631 height 2907
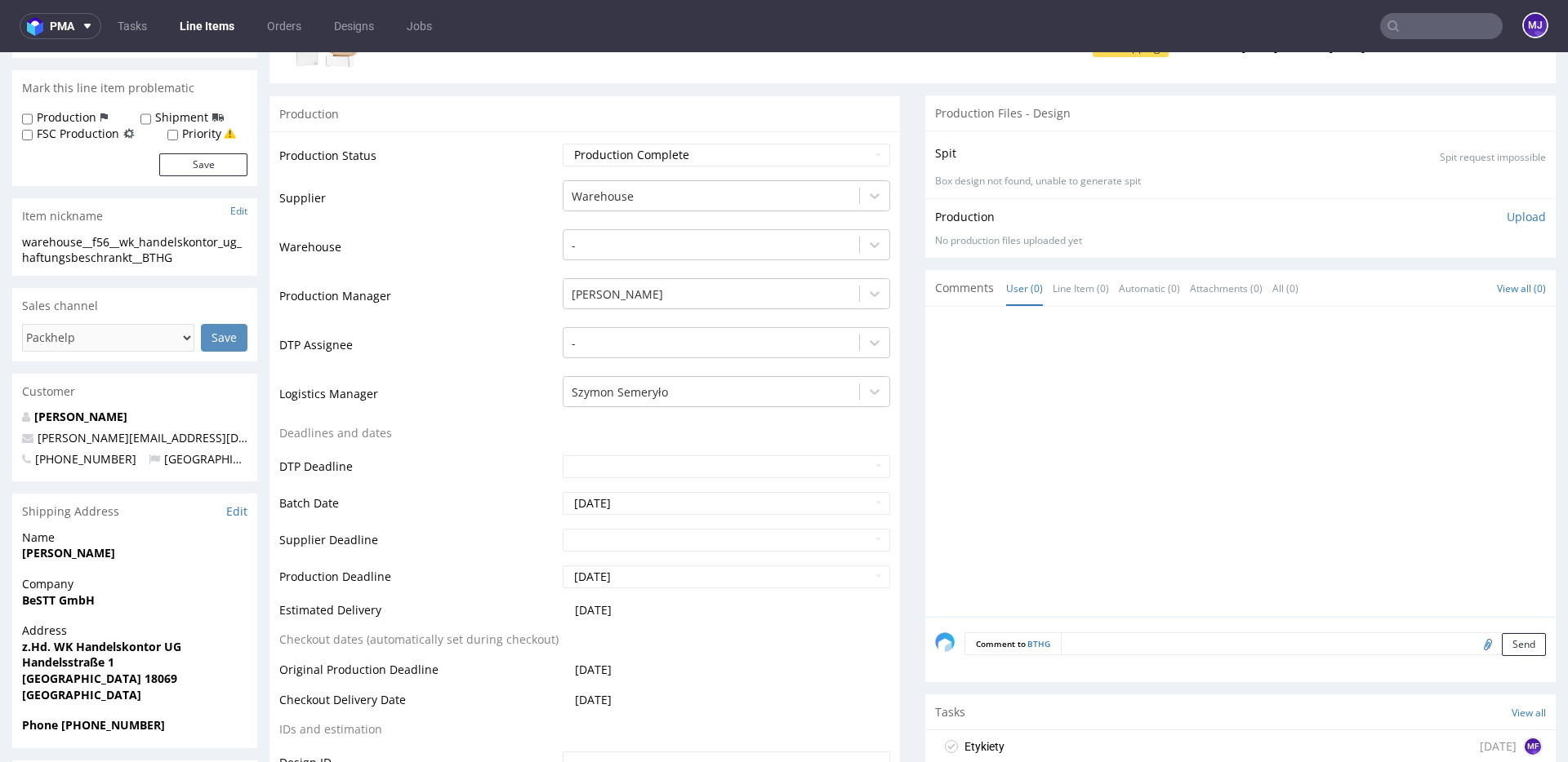
scroll to position [0, 0]
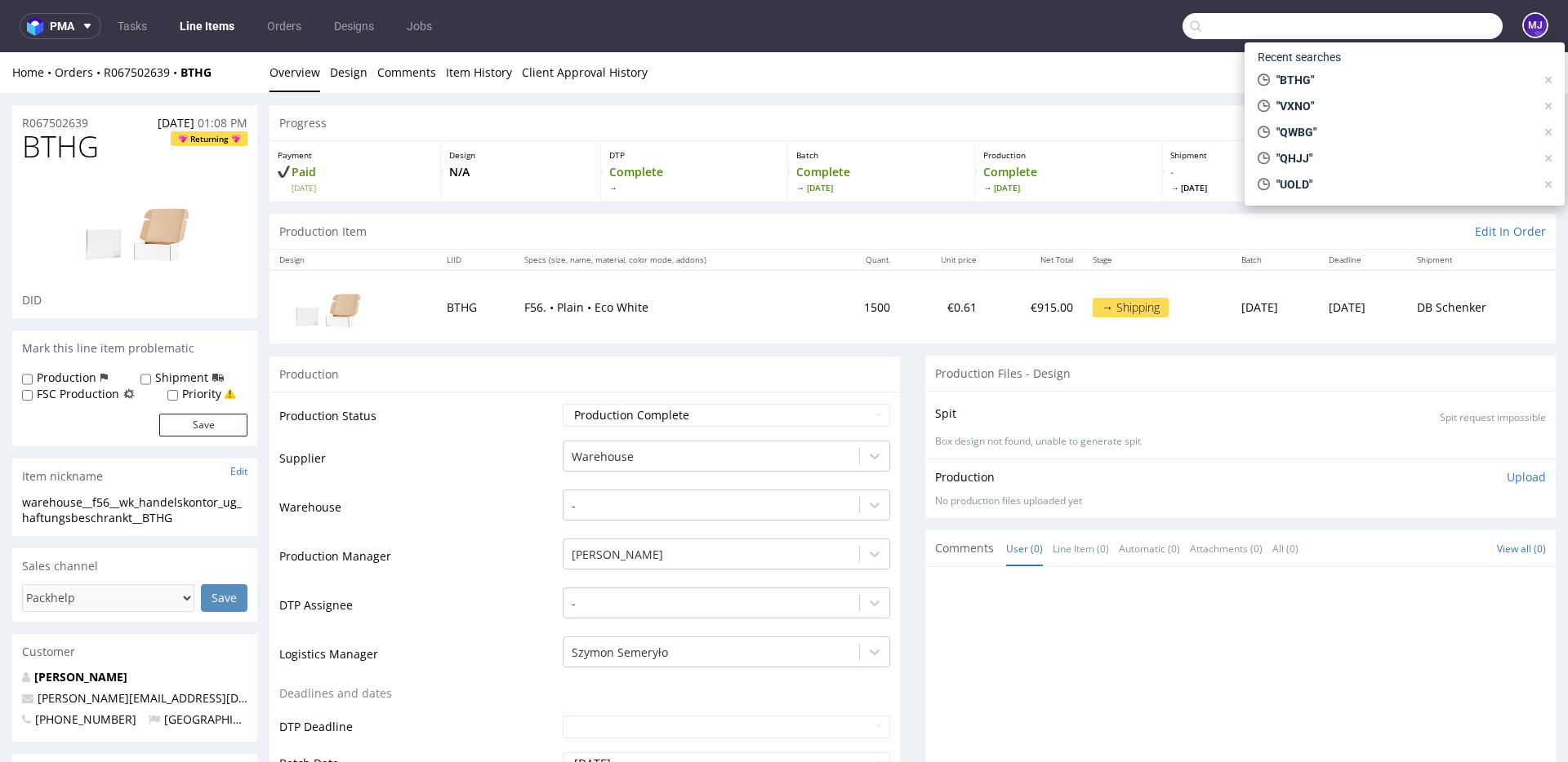
click at [1413, 27] on input "text" at bounding box center [1342, 26] width 320 height 26
paste input "XKLS"
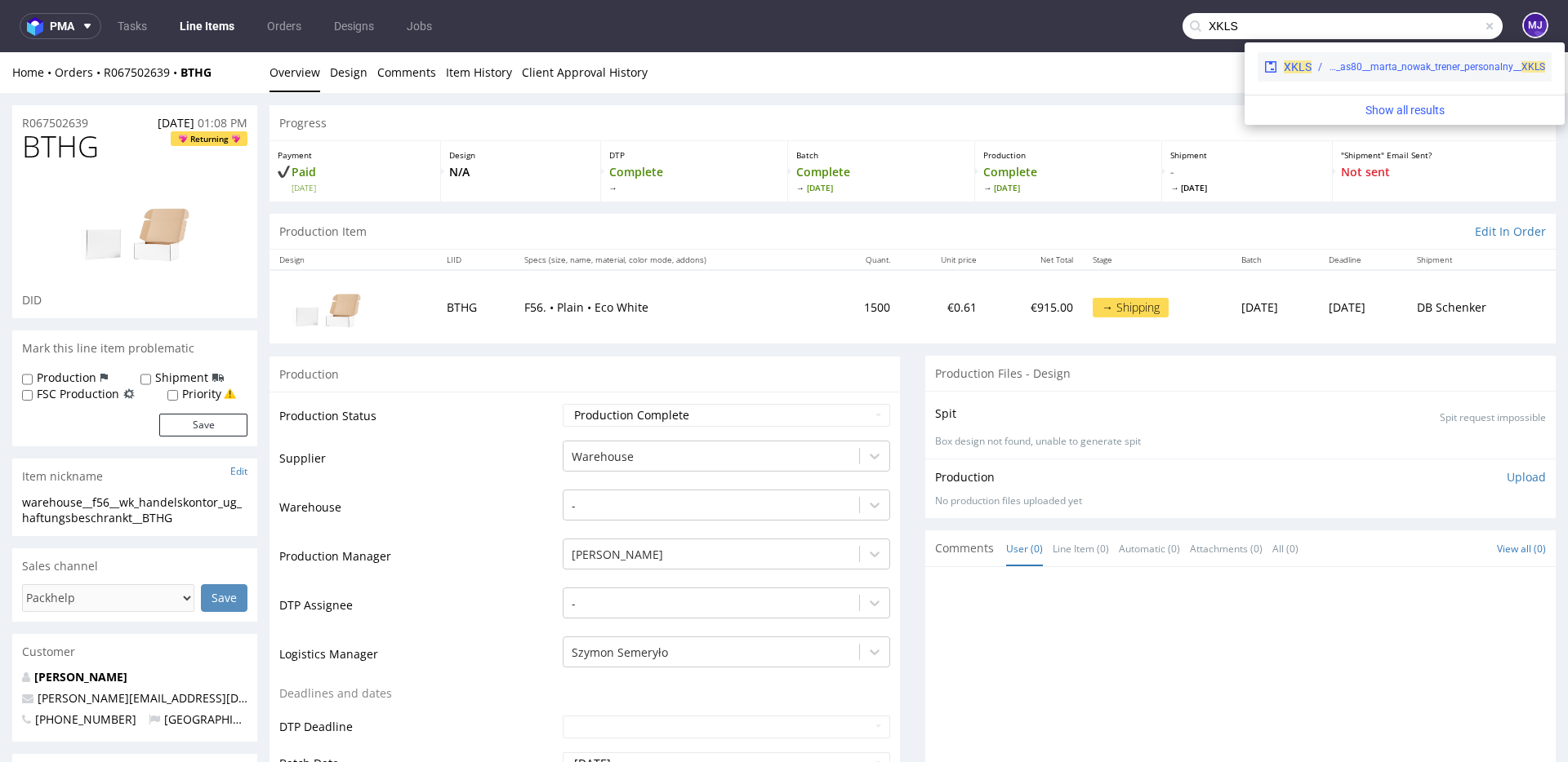
type input "XKLS"
click at [1291, 64] on span "XKLS" at bounding box center [1297, 67] width 27 height 13
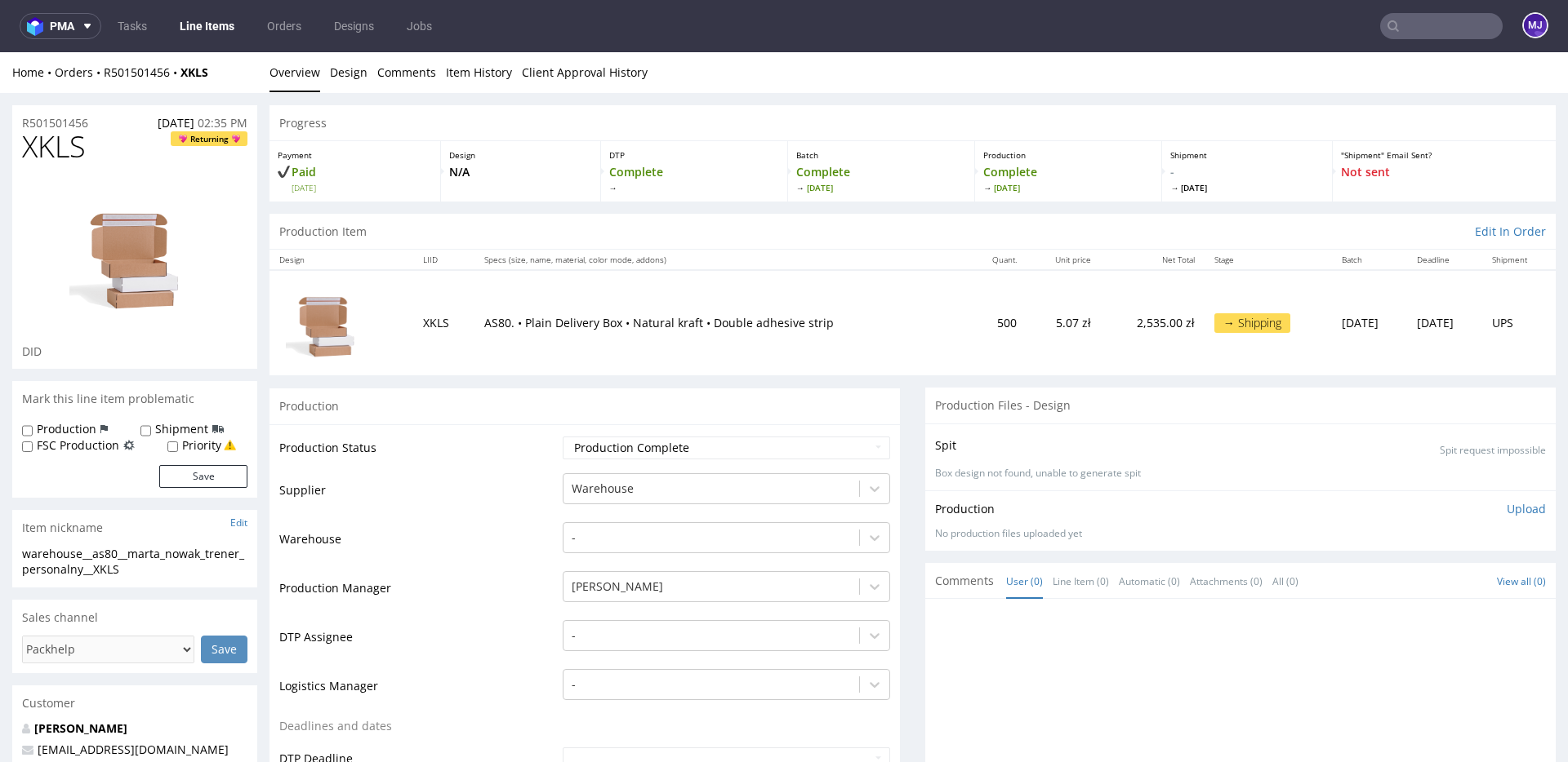
click at [468, 504] on td "Supplier" at bounding box center [418, 496] width 279 height 49
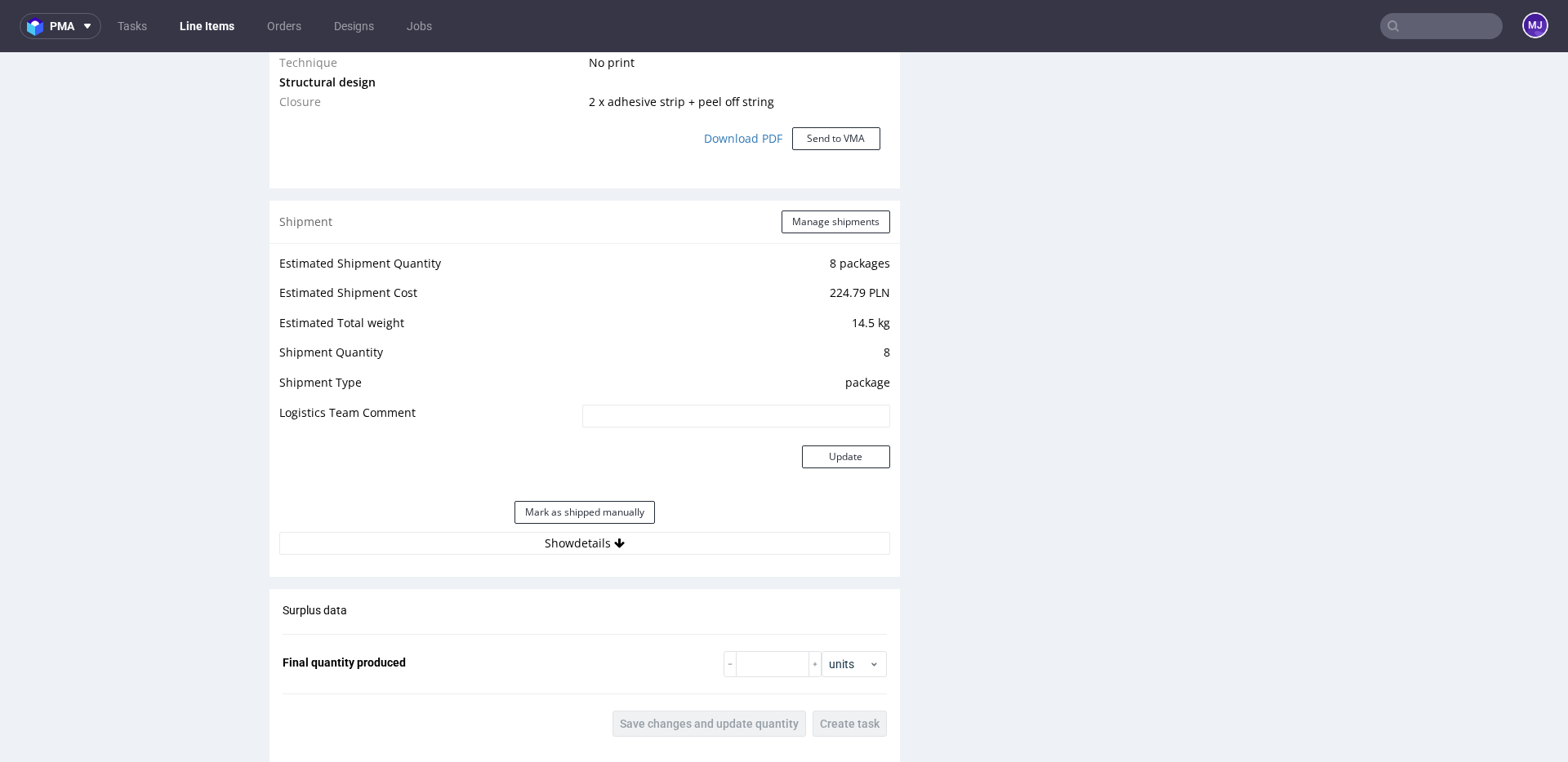
scroll to position [1549, 0]
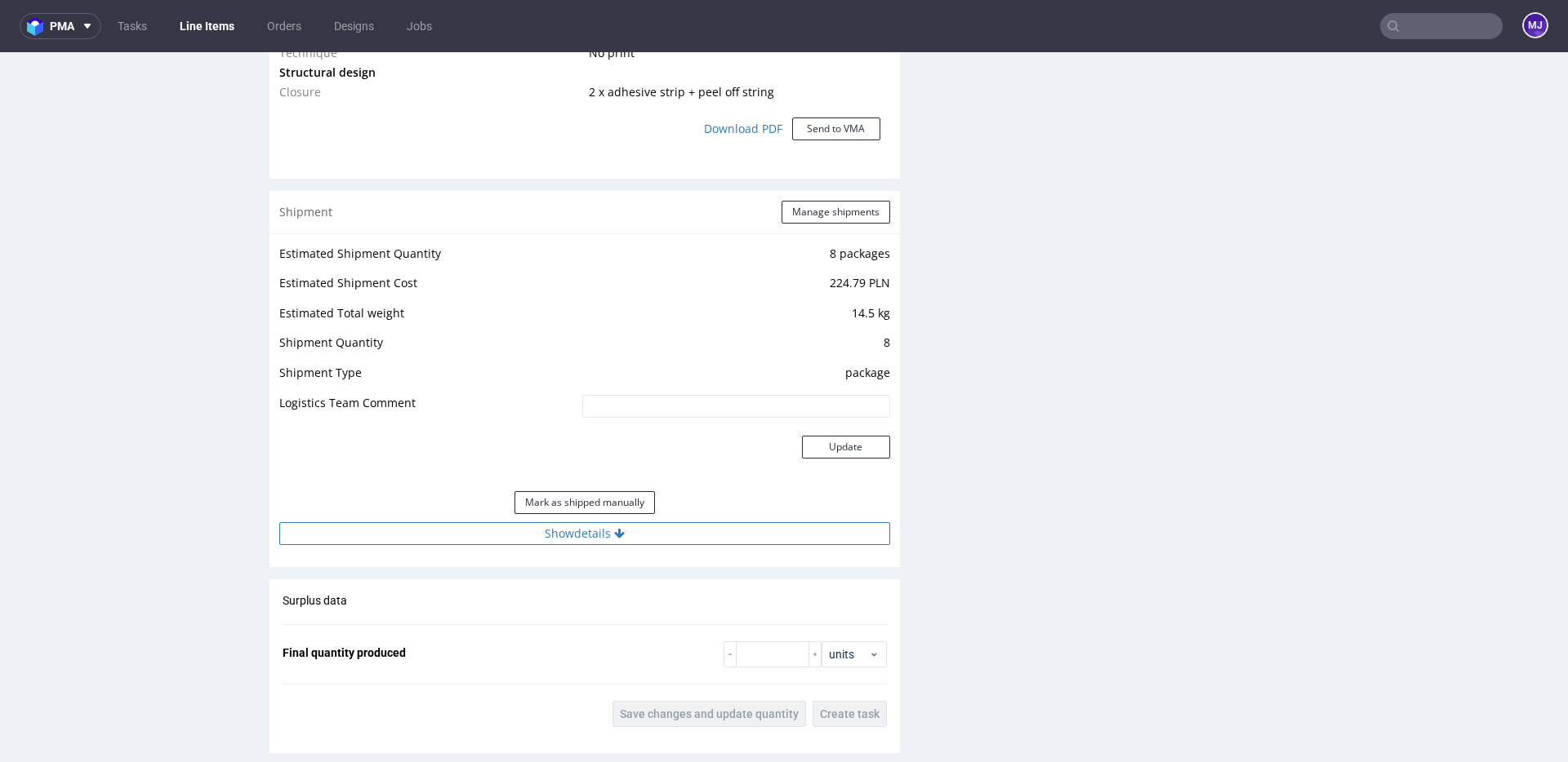
click at [537, 531] on button "Show details" at bounding box center [584, 534] width 611 height 23
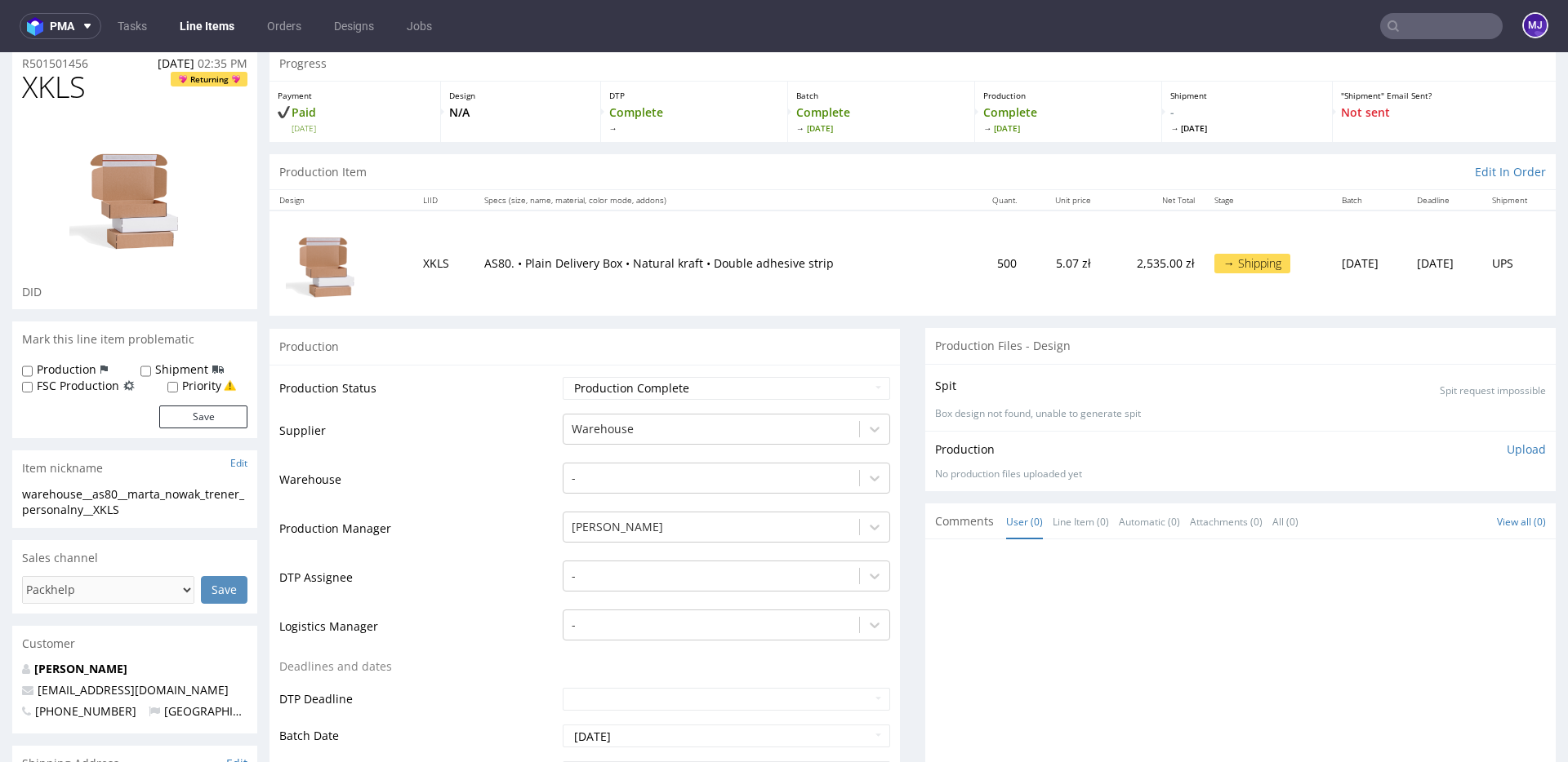
scroll to position [0, 0]
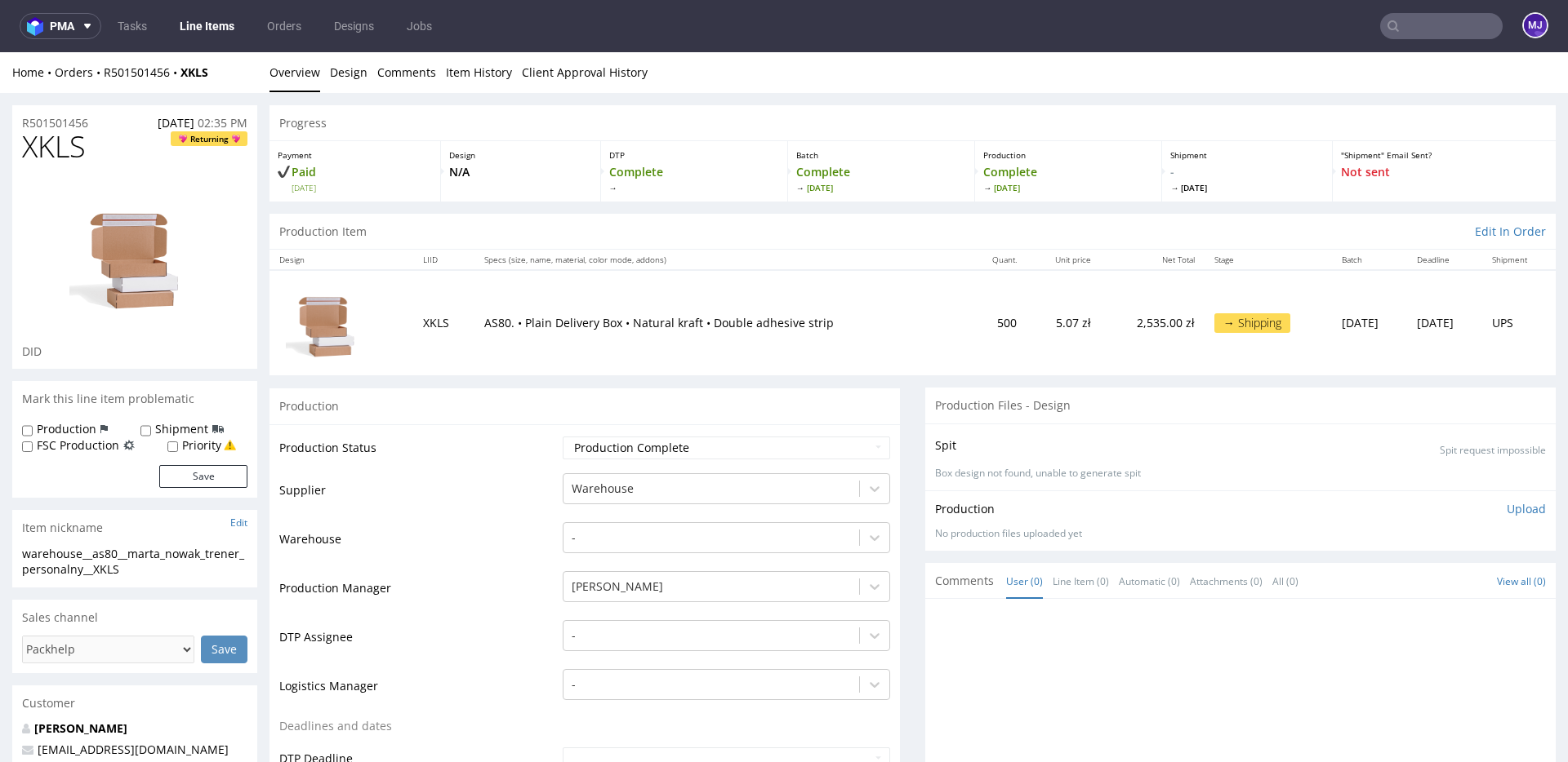
click at [429, 325] on td "XKLS" at bounding box center [444, 322] width 61 height 105
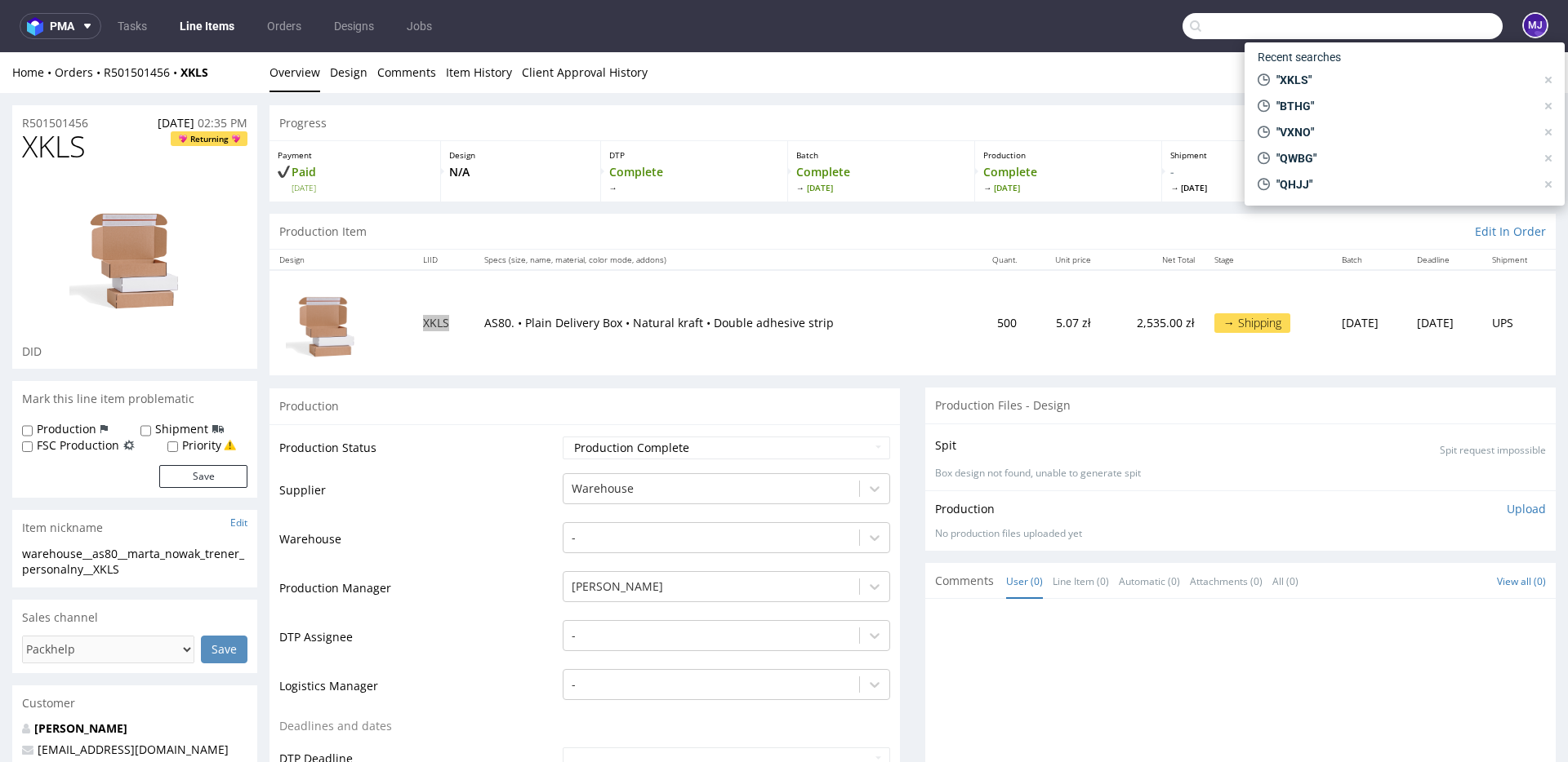
click at [1400, 22] on input "text" at bounding box center [1342, 26] width 320 height 26
paste input "OMJK"
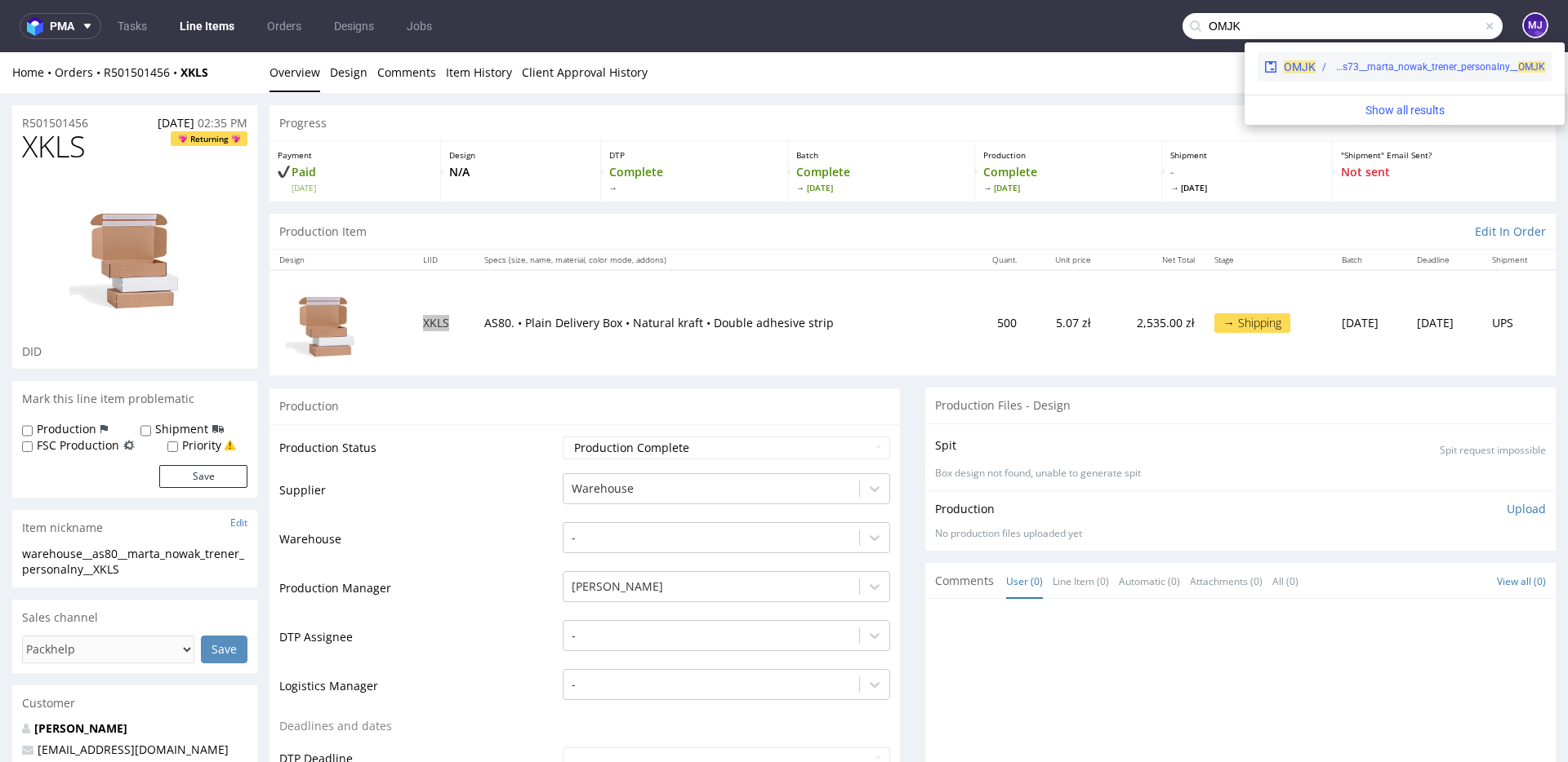
type input "OMJK"
click at [1355, 62] on div "warehouse__as73__marta_nowak_trener_personalny__ OMJK" at bounding box center [1438, 67] width 212 height 15
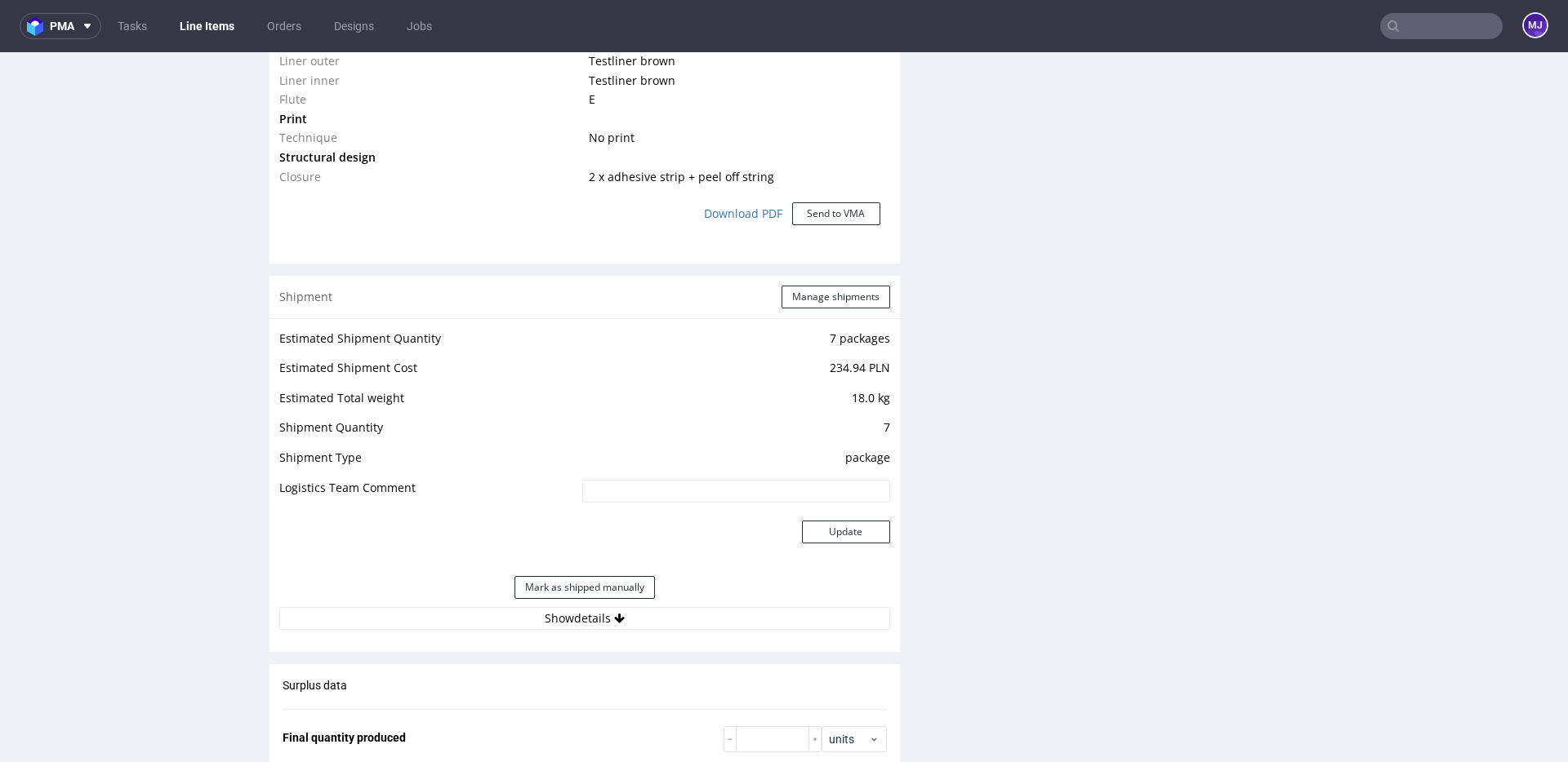
scroll to position [1721, 0]
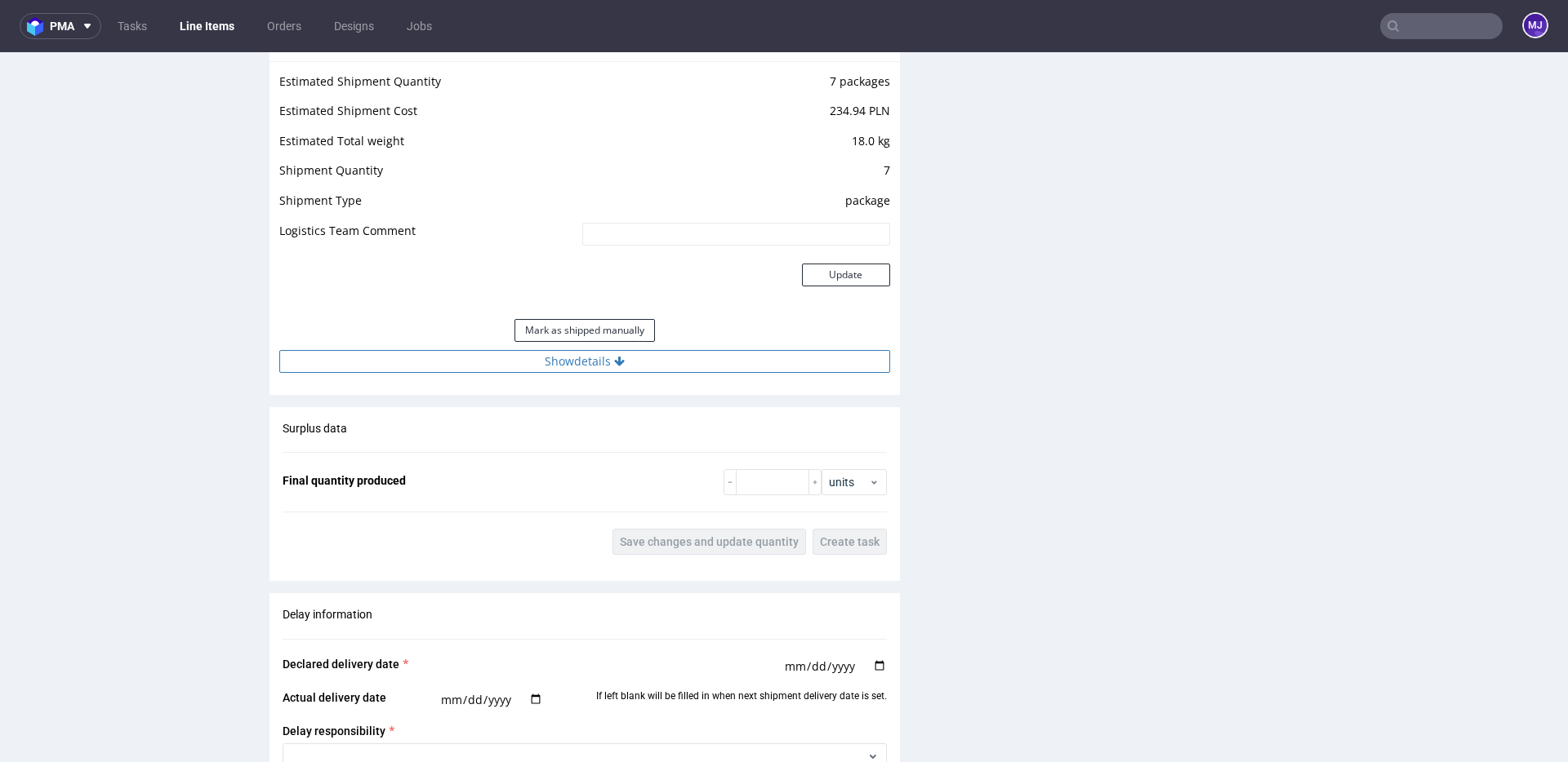
click at [532, 364] on button "Show details" at bounding box center [584, 361] width 611 height 23
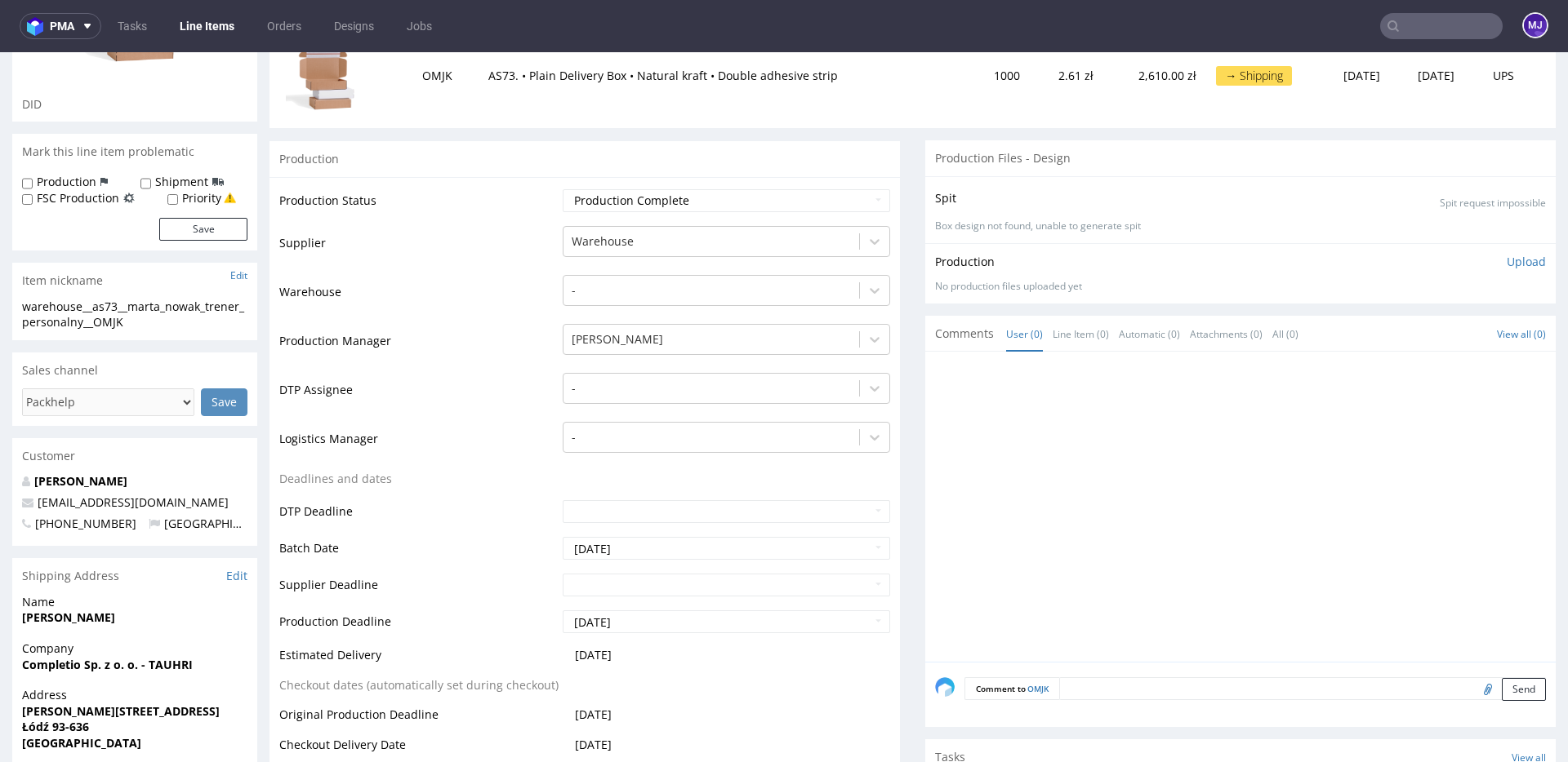
scroll to position [0, 0]
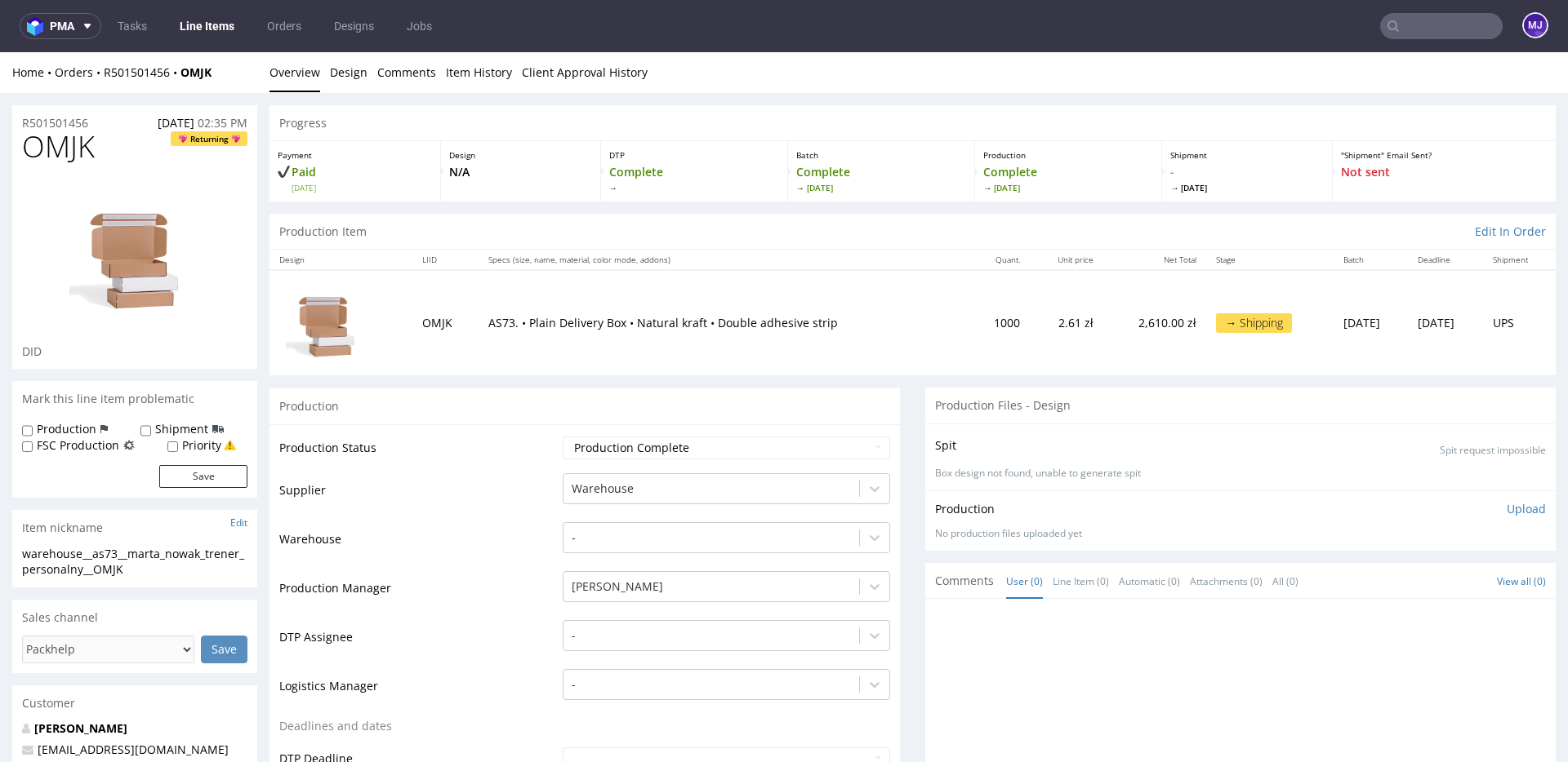
click at [1412, 28] on input "text" at bounding box center [1441, 26] width 123 height 26
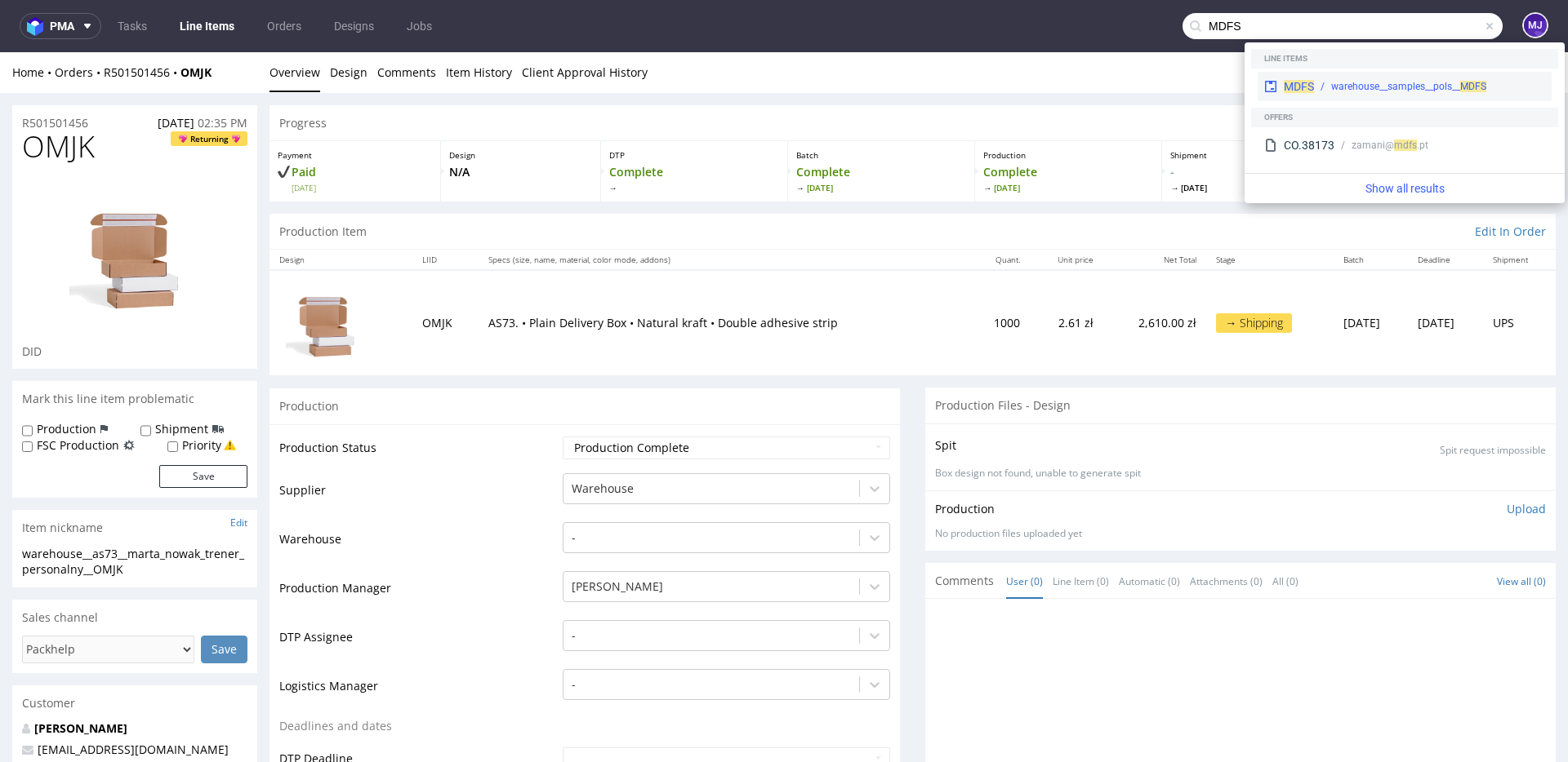
type input "MDFS"
click at [1306, 80] on span "MDFS" at bounding box center [1298, 87] width 30 height 13
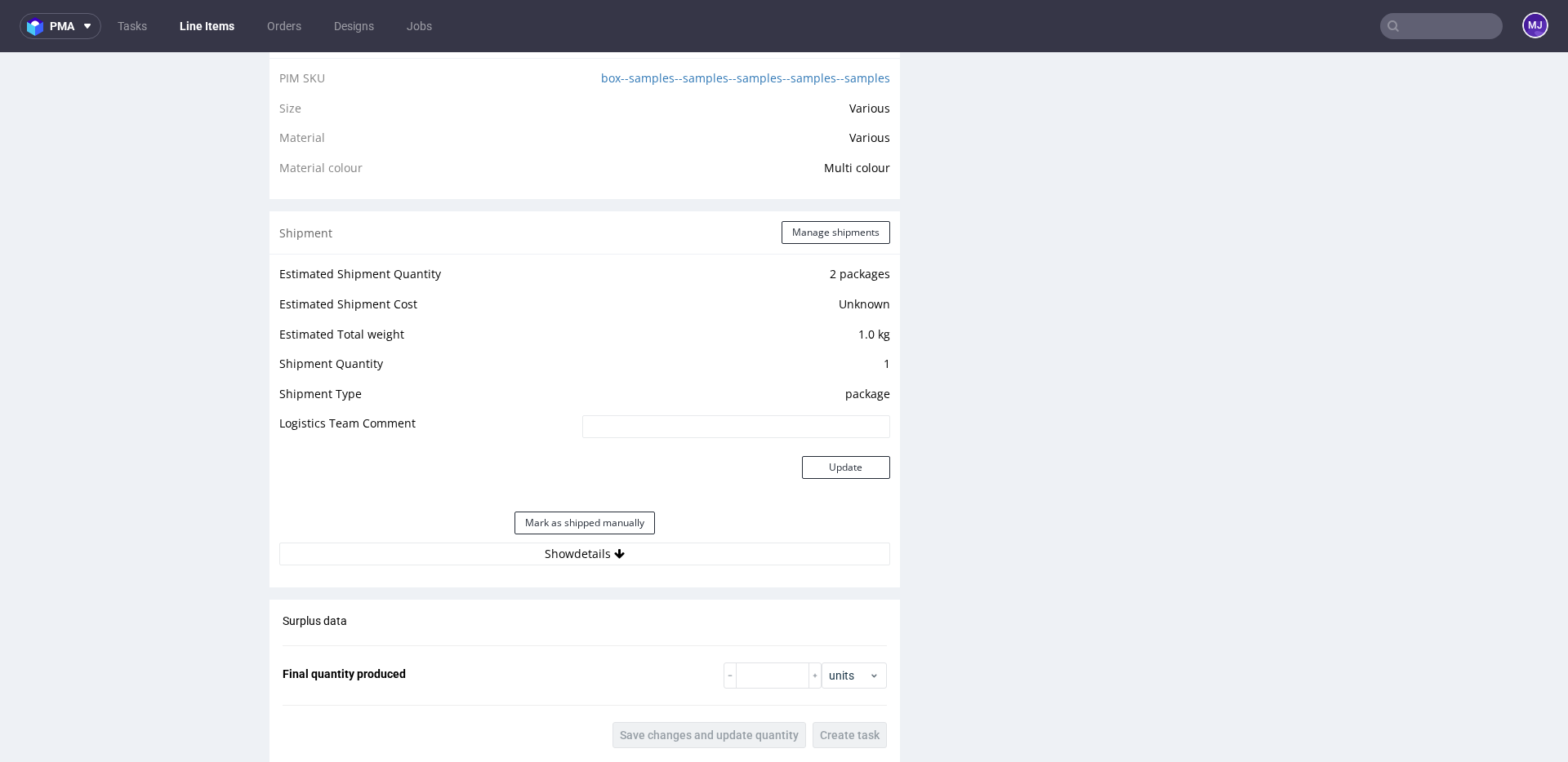
scroll to position [1389, 0]
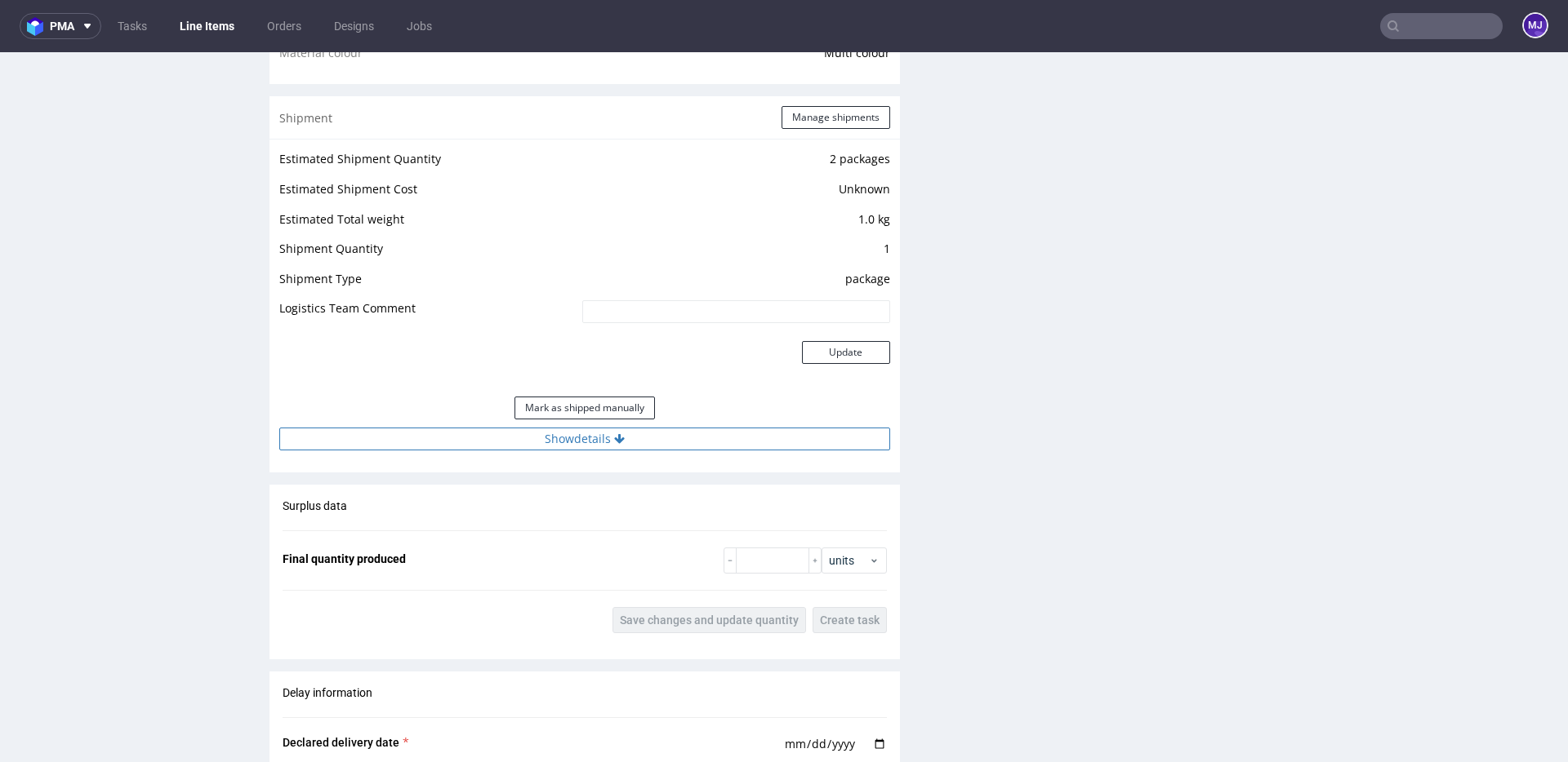
click at [526, 451] on button "Show details" at bounding box center [584, 439] width 611 height 23
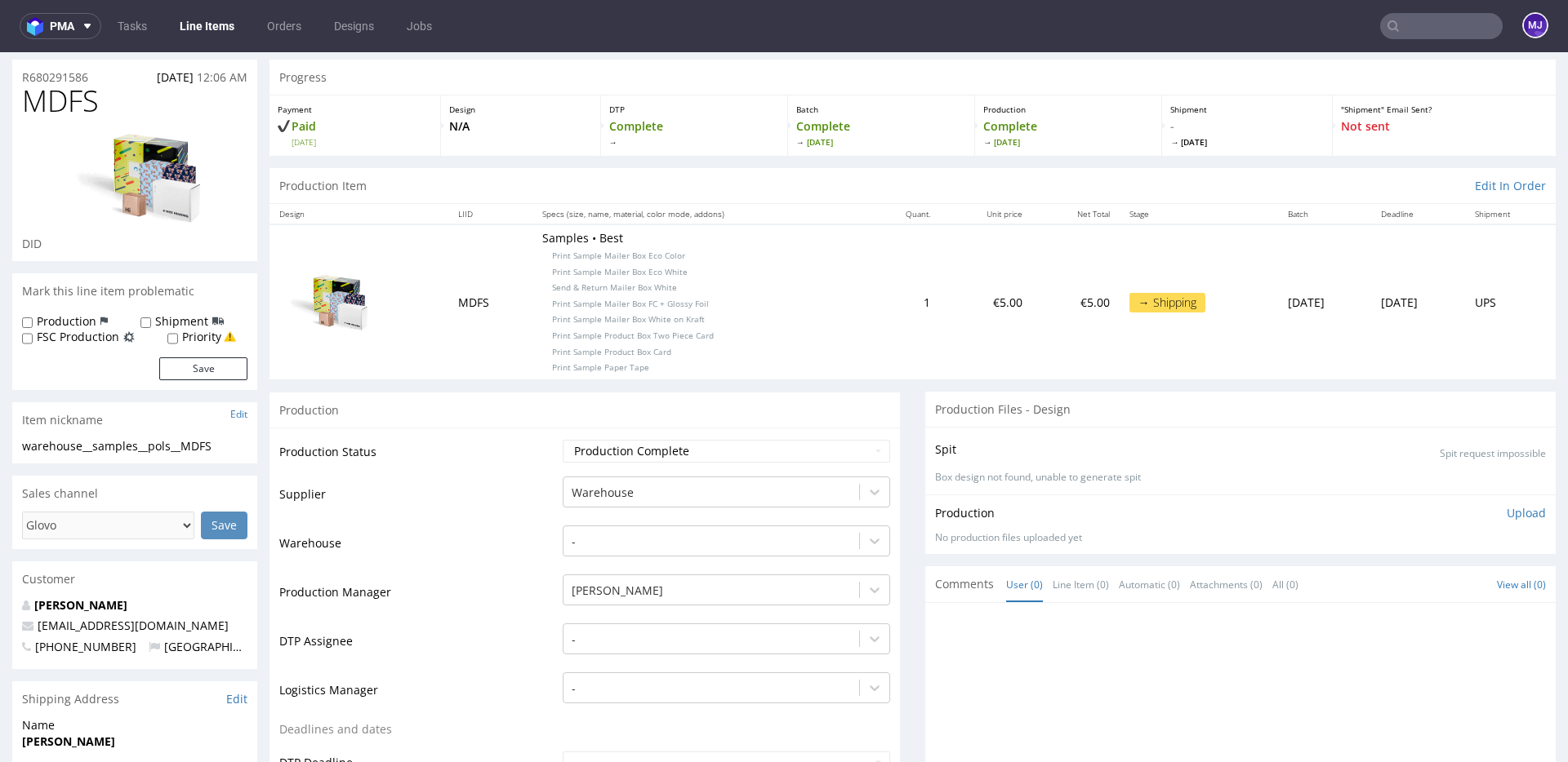
scroll to position [0, 0]
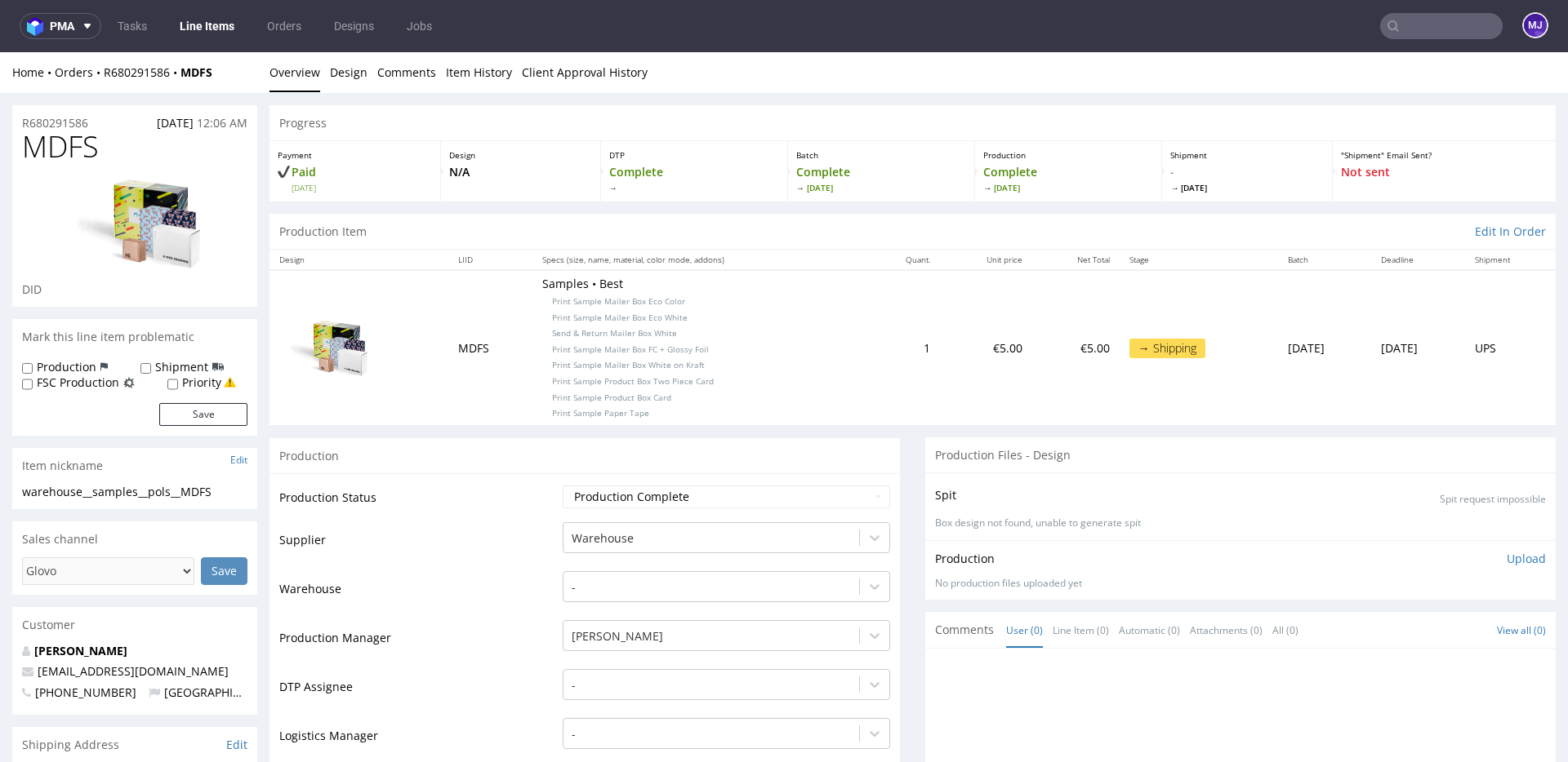
click at [38, 139] on span "MDFS" at bounding box center [60, 147] width 77 height 33
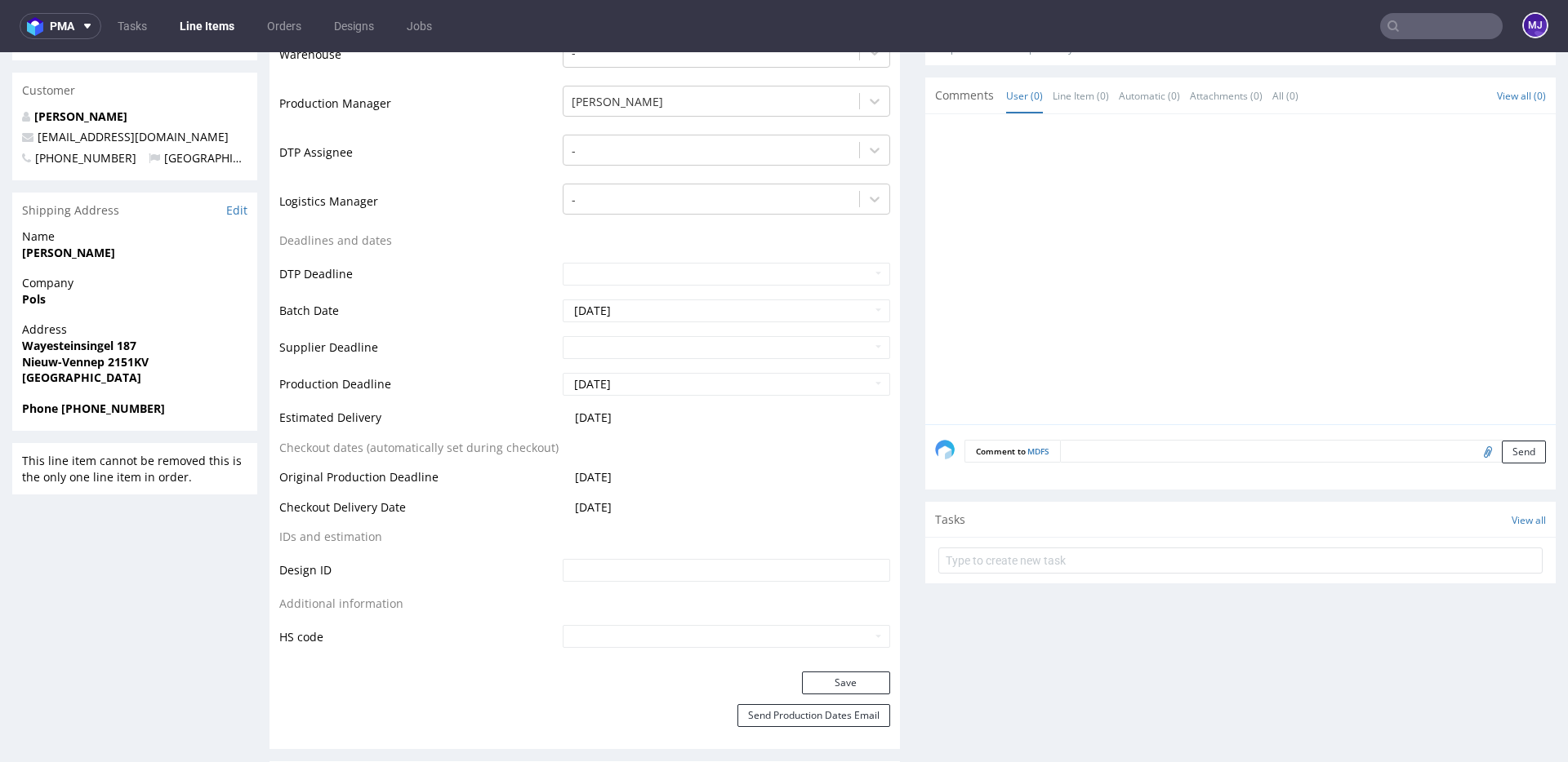
scroll to position [518, 0]
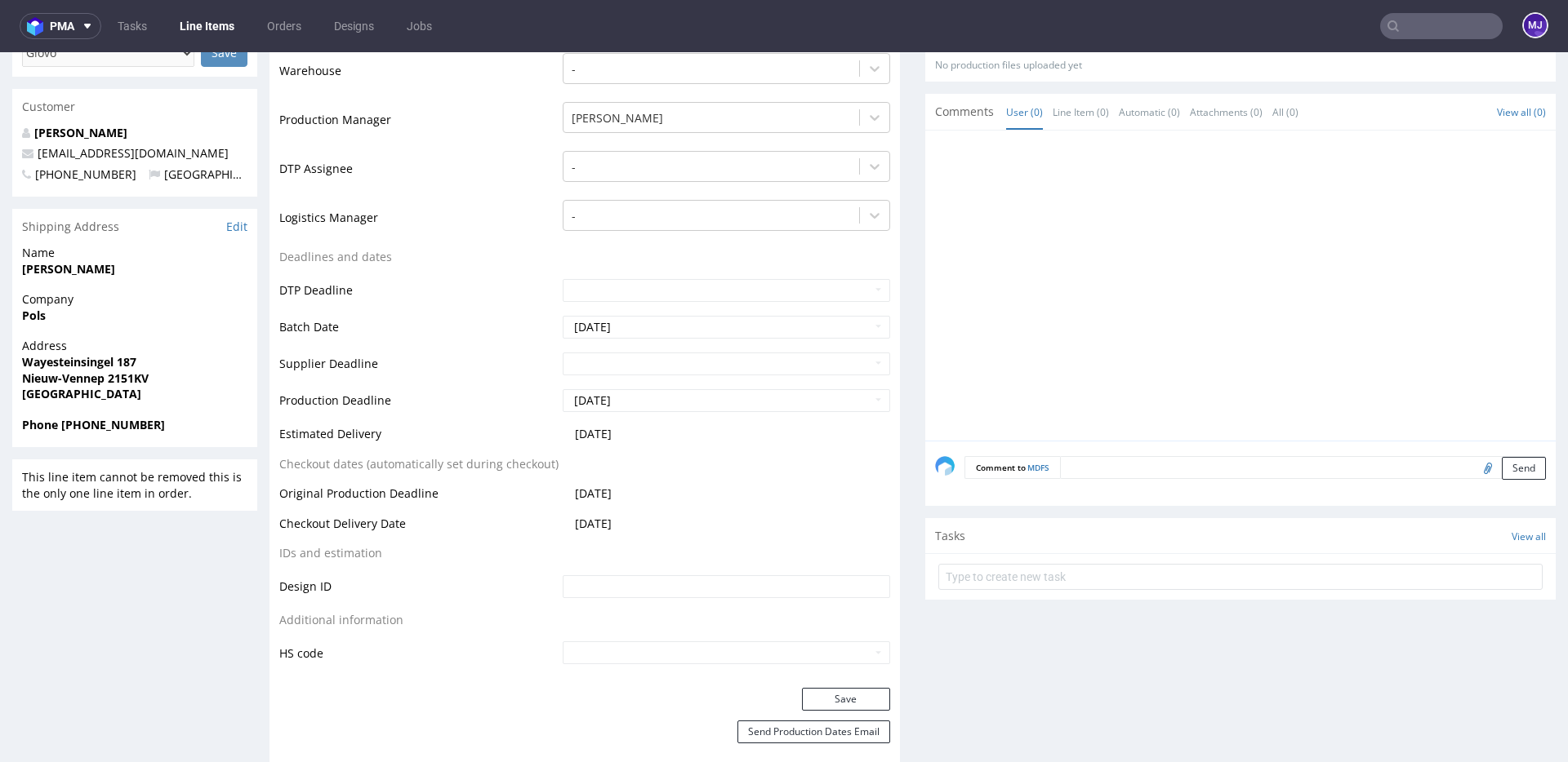
click at [1399, 26] on input "text" at bounding box center [1441, 26] width 123 height 26
paste input "EBSV"
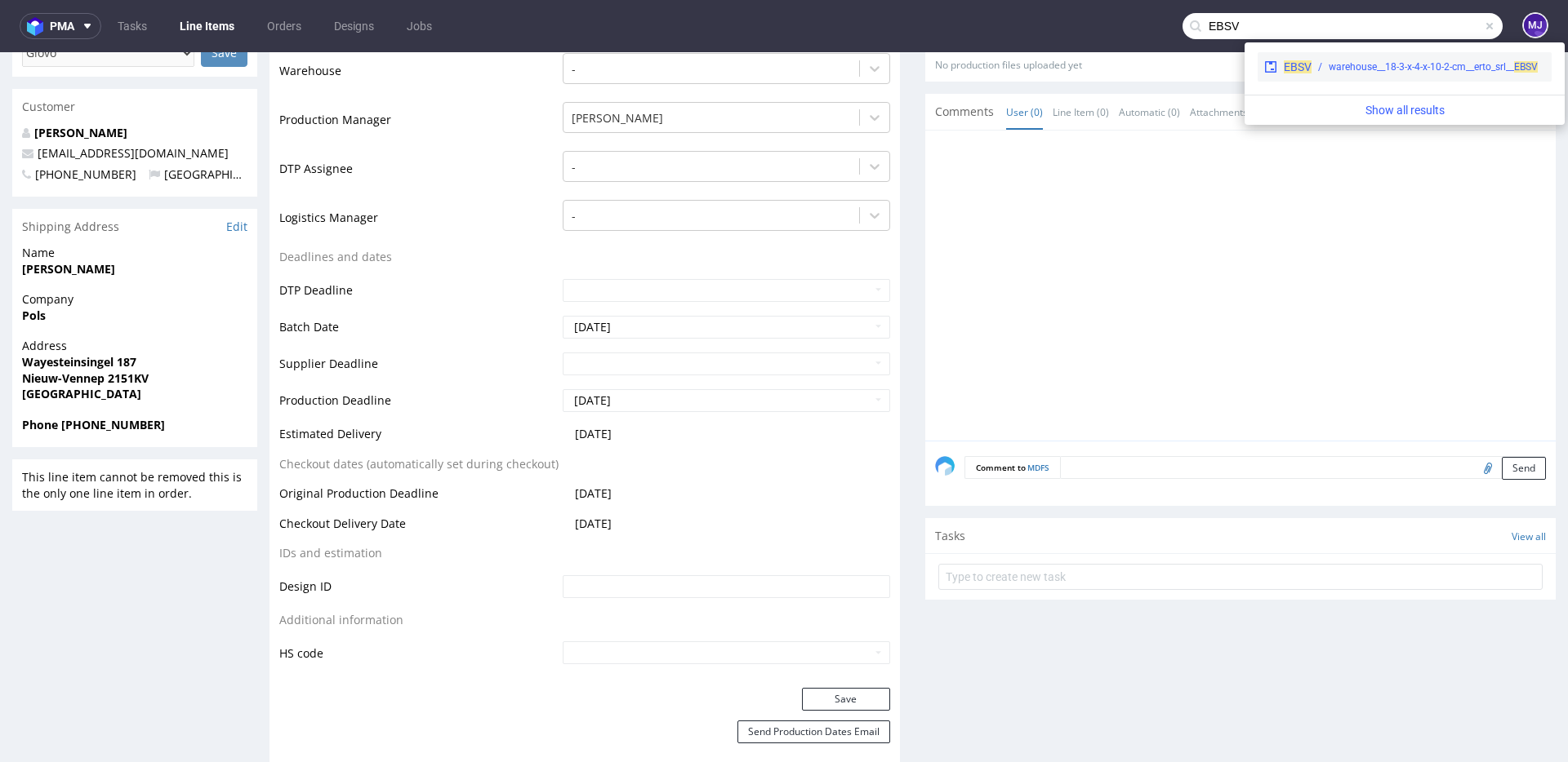
type input "EBSV"
click at [1284, 64] on span "EBSV" at bounding box center [1297, 67] width 27 height 13
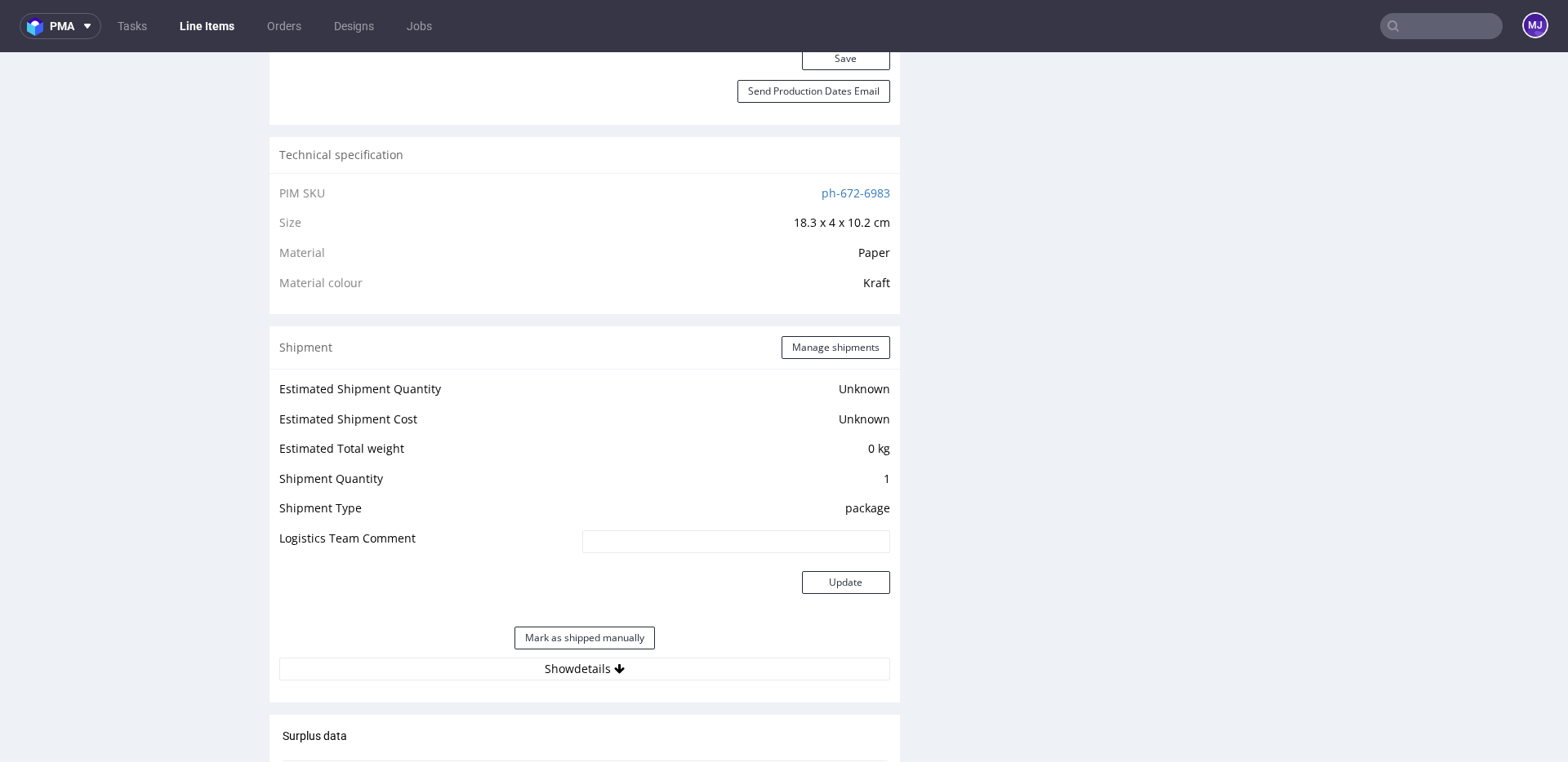
scroll to position [1270, 0]
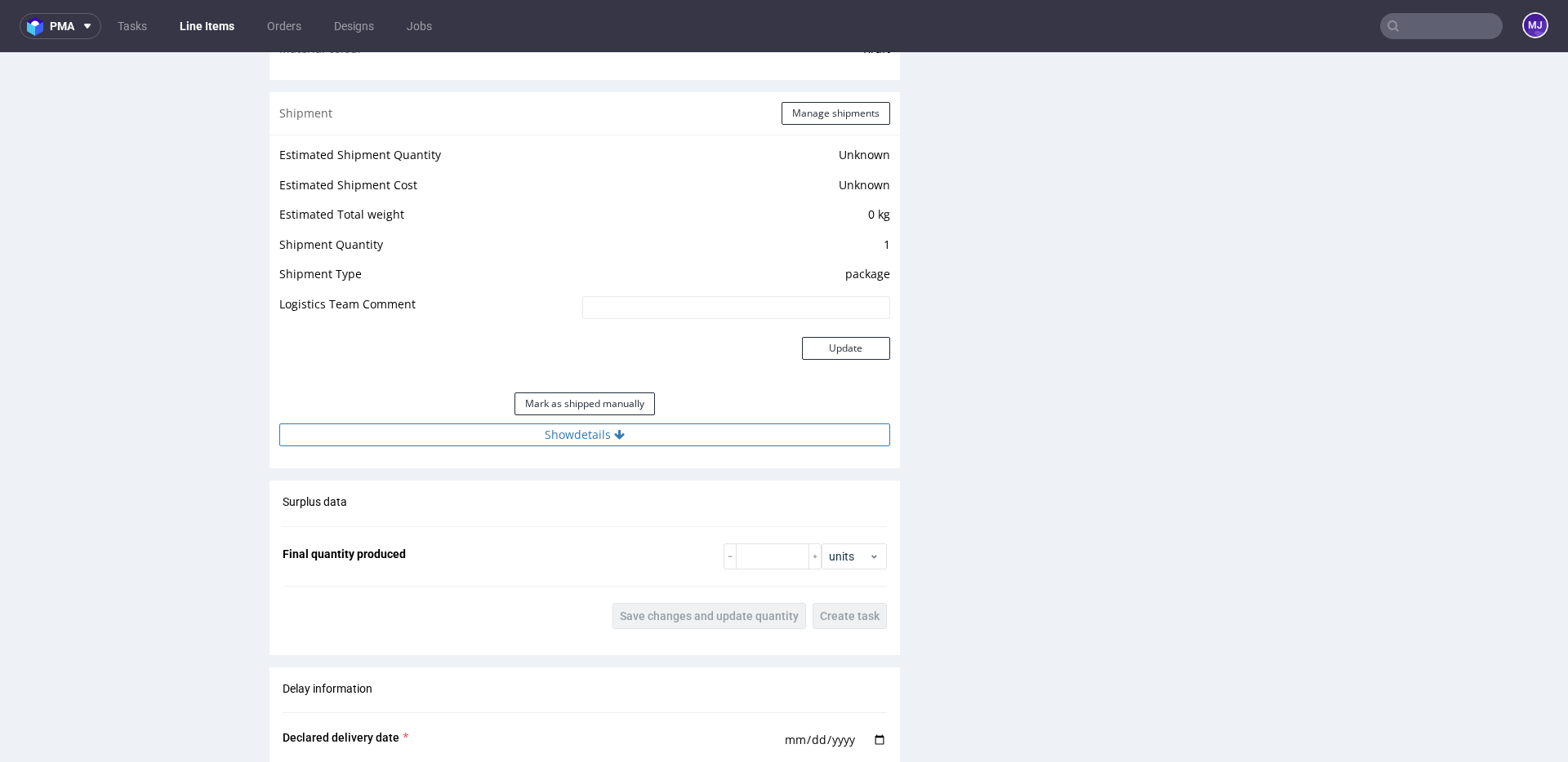
click at [496, 429] on button "Show details" at bounding box center [584, 435] width 611 height 23
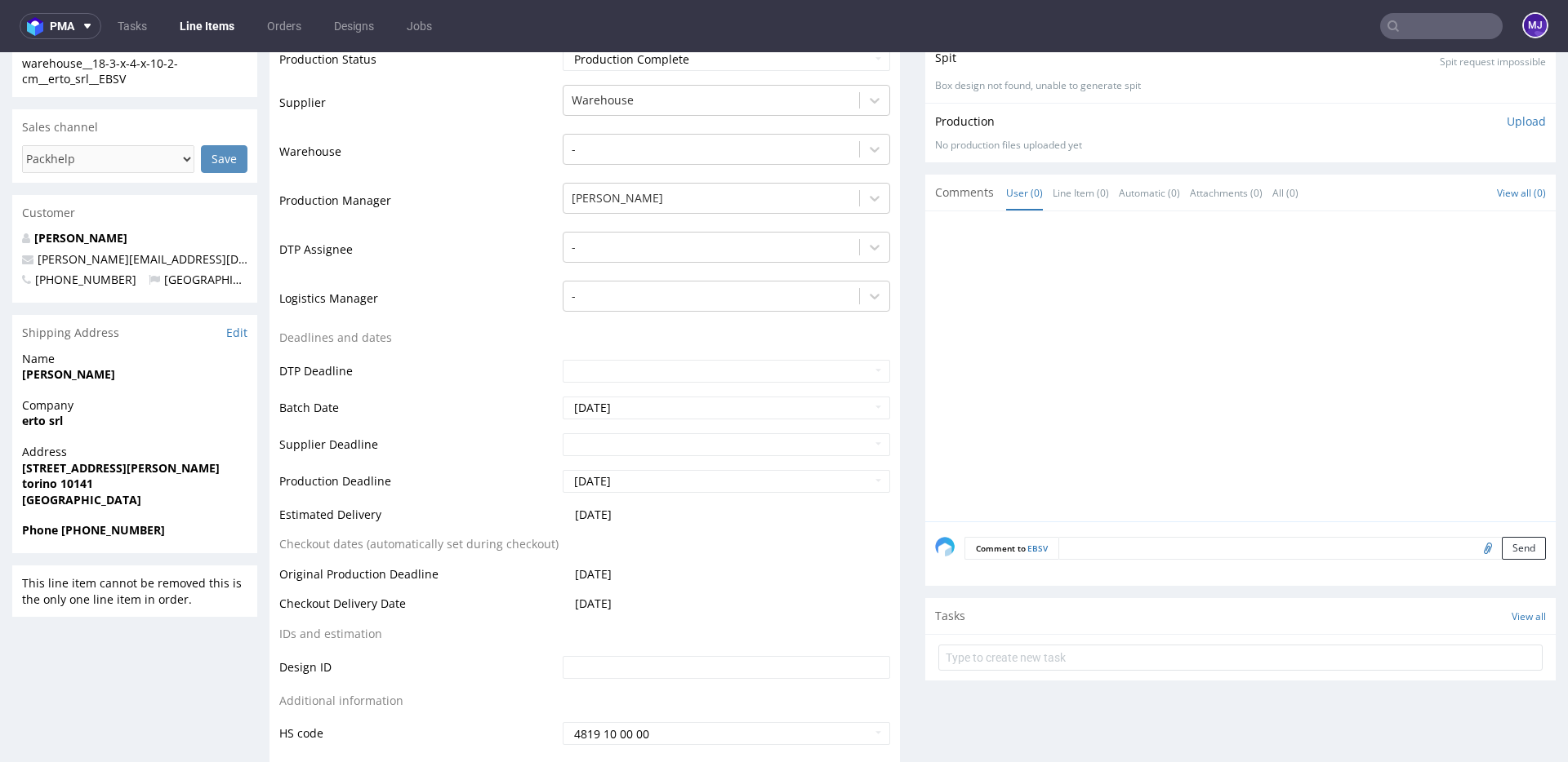
scroll to position [0, 0]
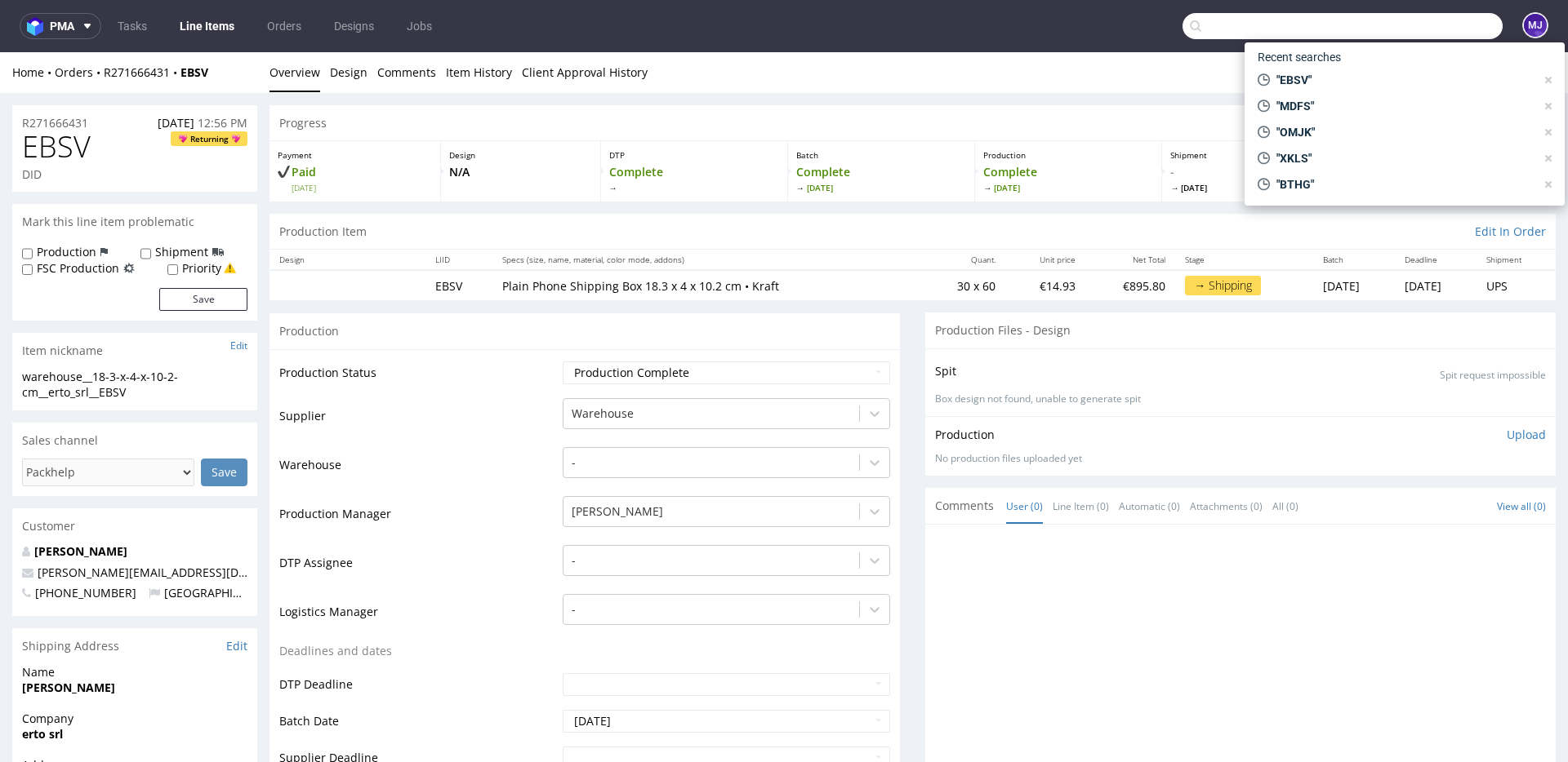
click at [1418, 22] on input "text" at bounding box center [1342, 26] width 320 height 26
paste input "SFHK"
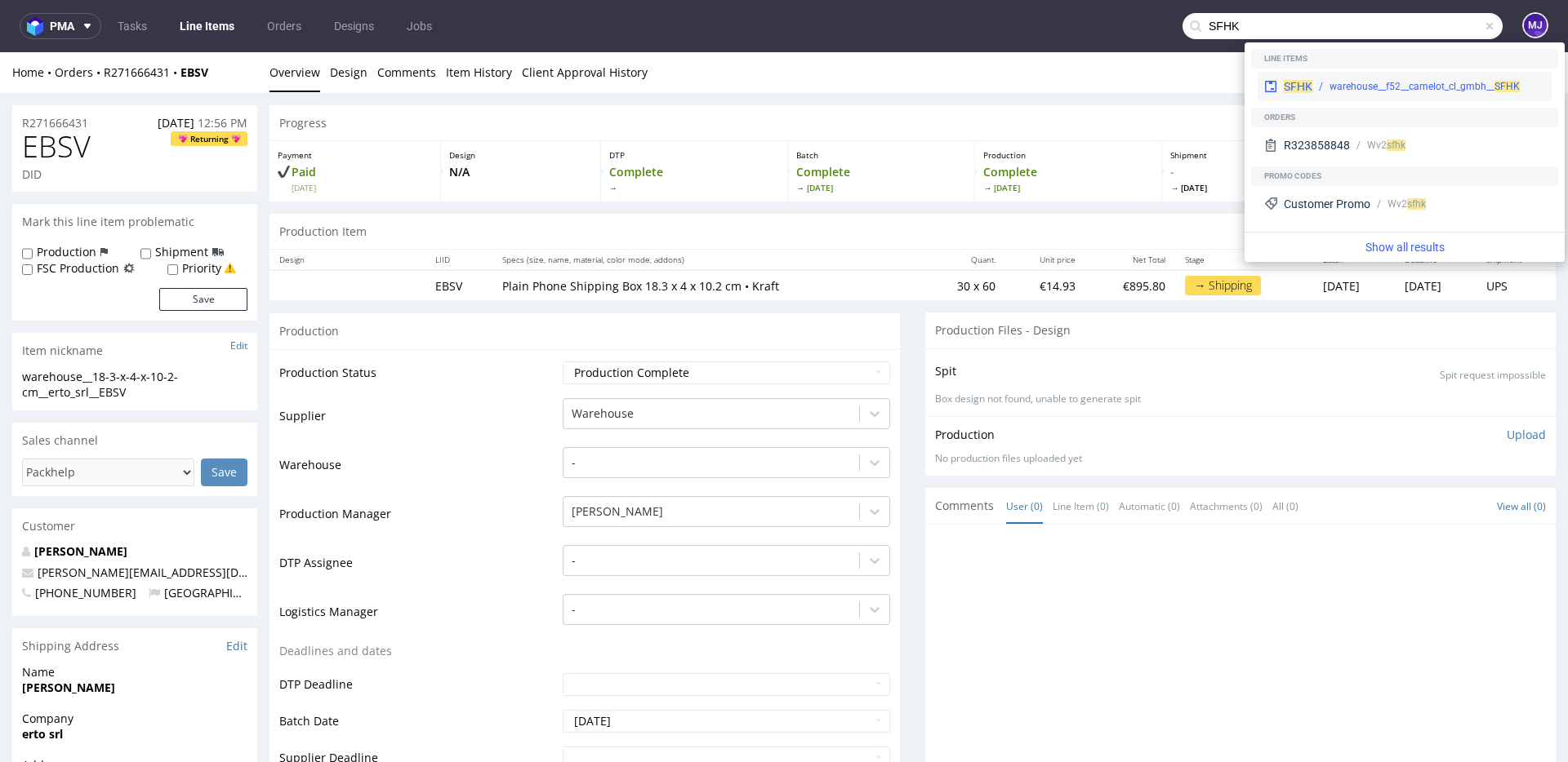
type input "SFHK"
drag, startPoint x: 1307, startPoint y: 87, endPoint x: 1278, endPoint y: 33, distance: 61.3
click at [1307, 87] on span "SFHK" at bounding box center [1298, 87] width 28 height 13
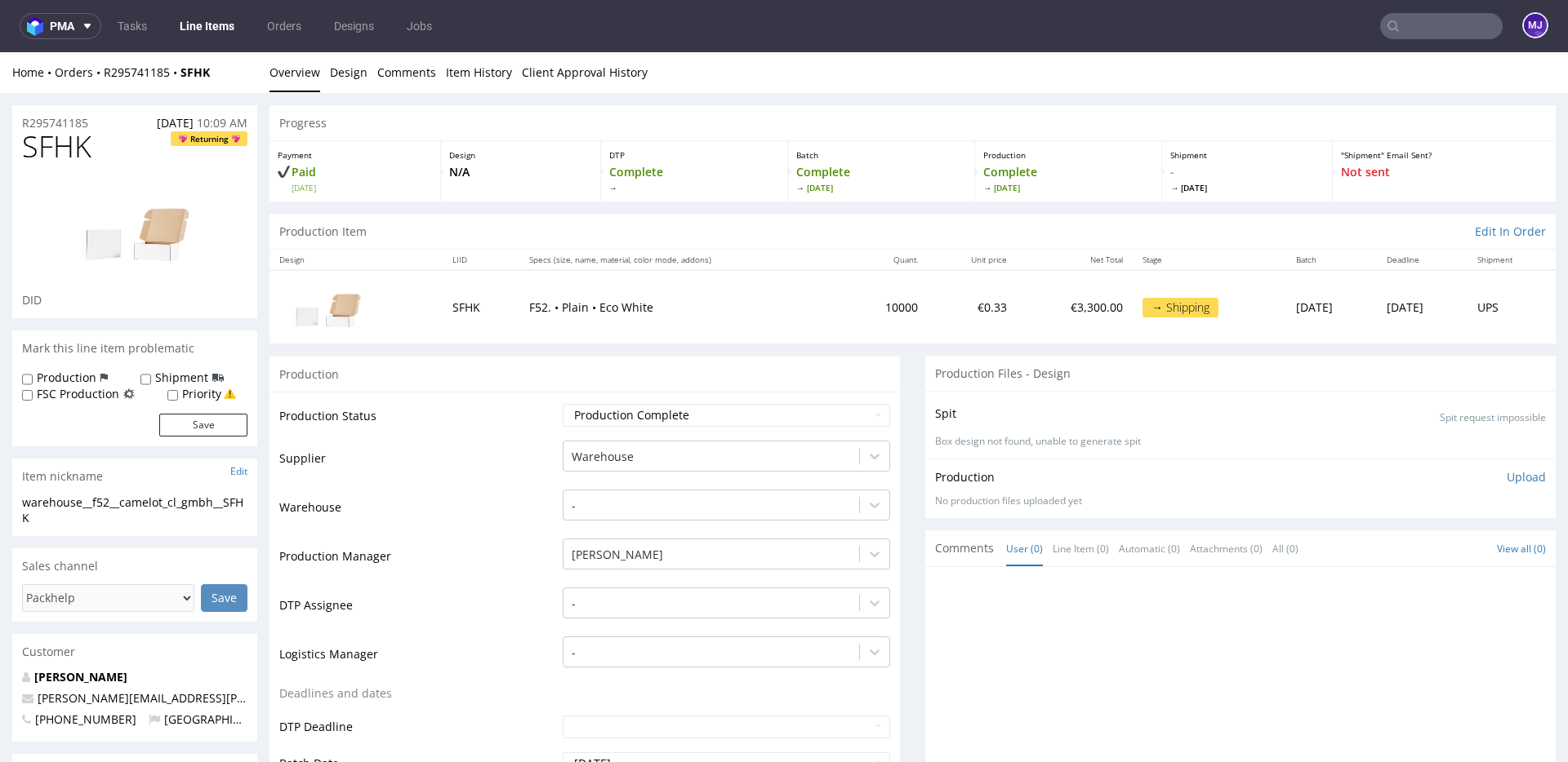
click at [470, 424] on td "Production Status" at bounding box center [418, 421] width 279 height 37
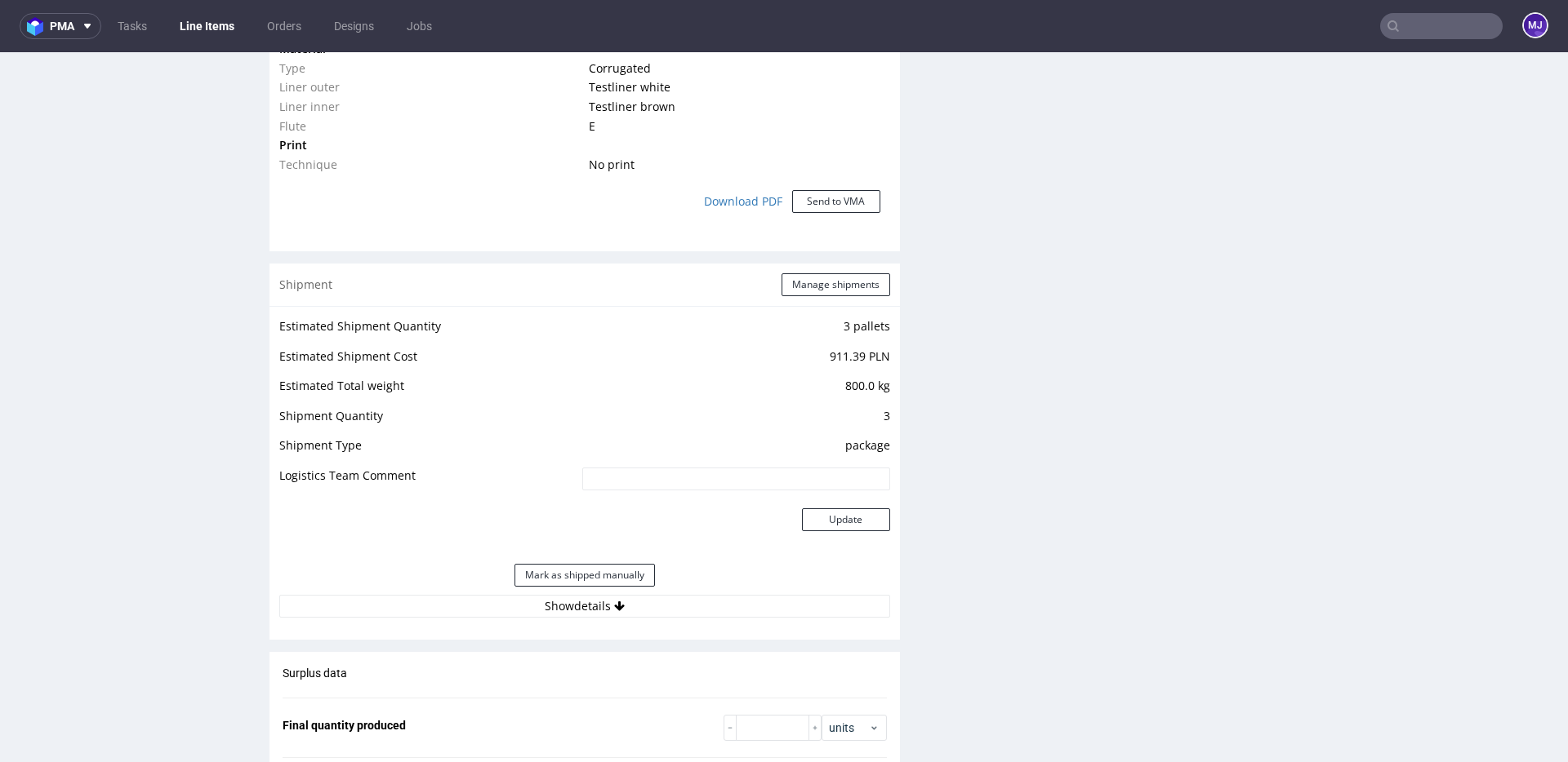
scroll to position [1451, 0]
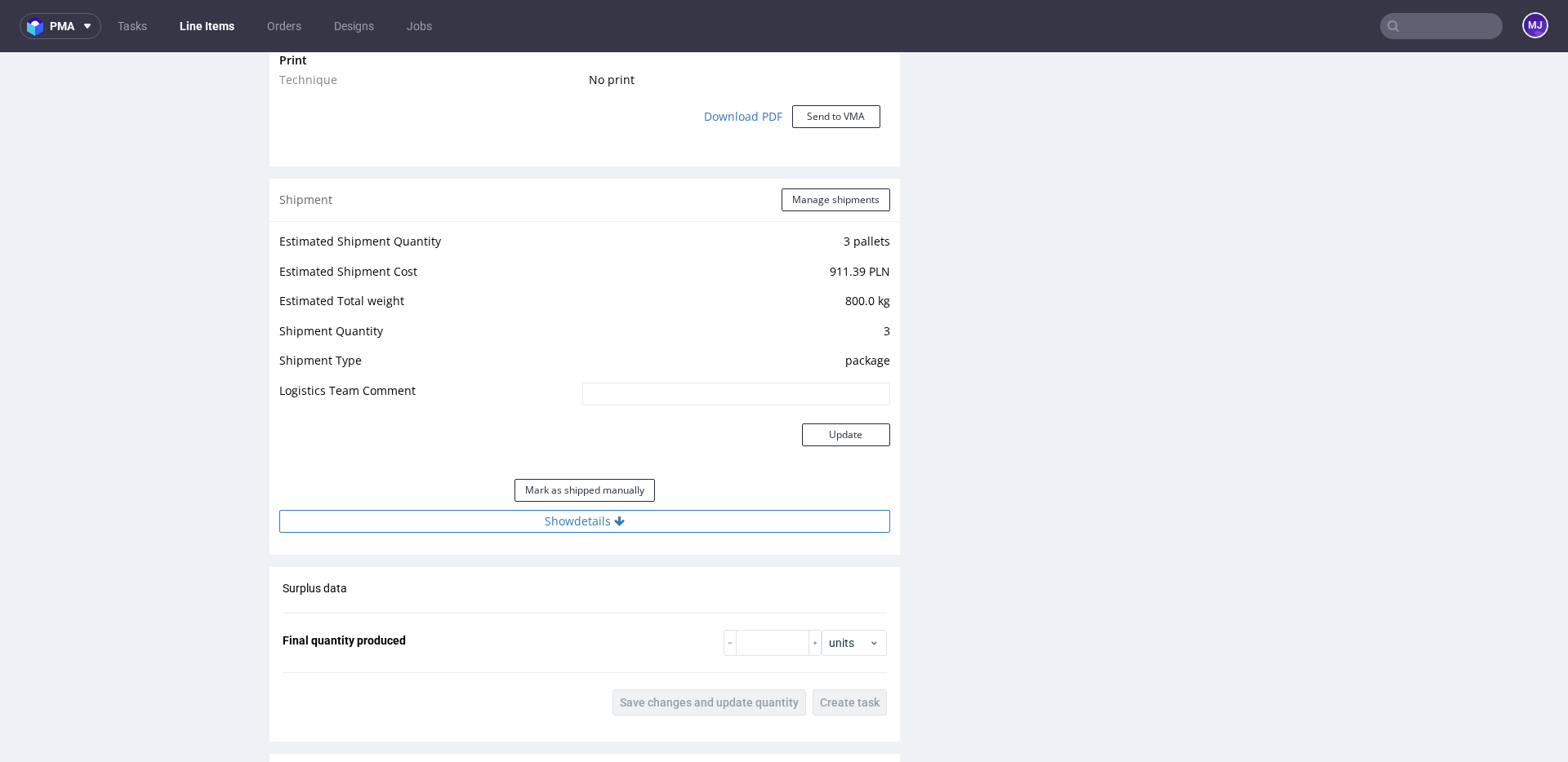
click at [585, 528] on button "Show details" at bounding box center [584, 522] width 611 height 23
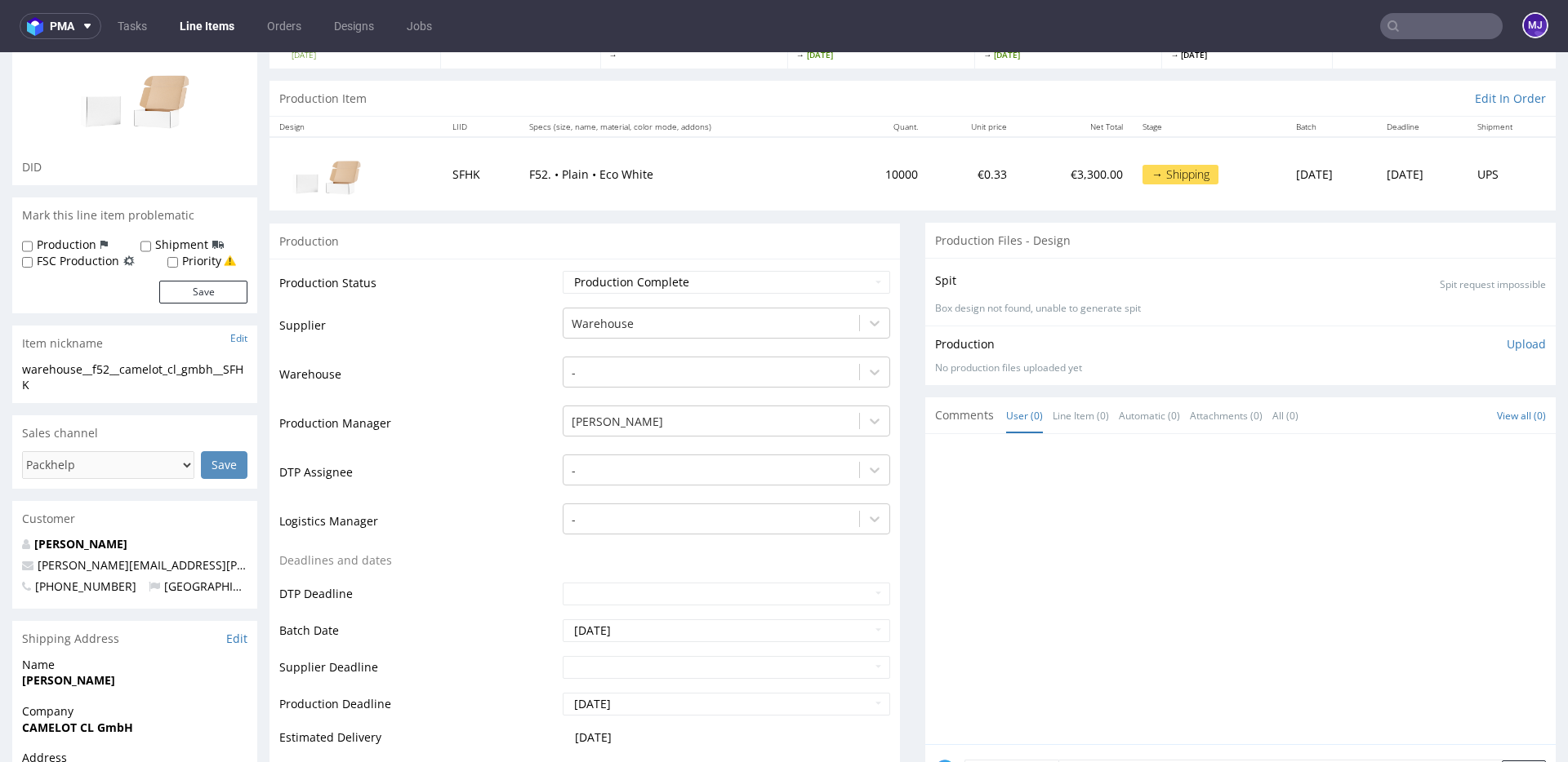
scroll to position [0, 0]
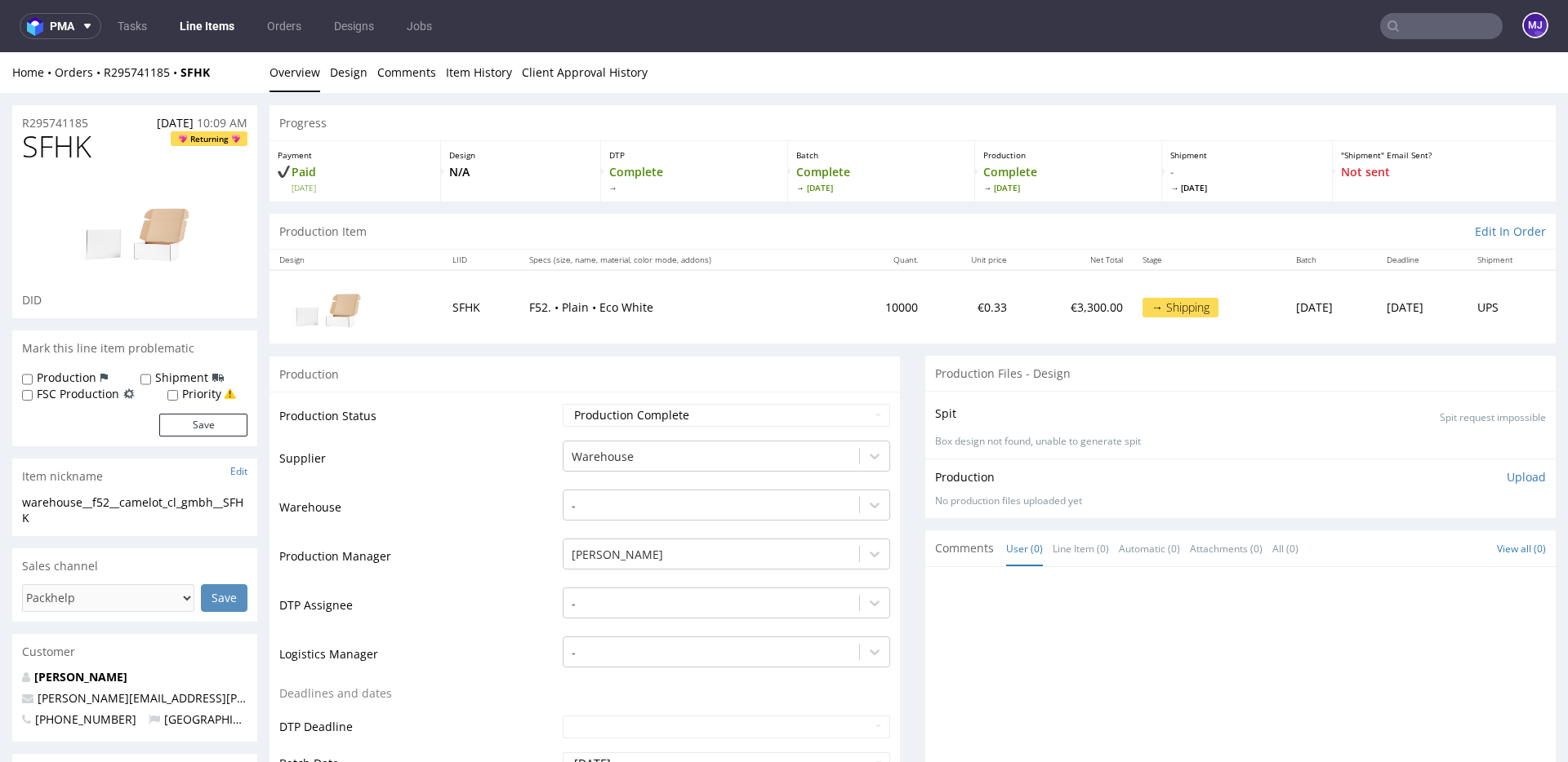
click at [41, 155] on span "SFHK" at bounding box center [56, 147] width 69 height 33
click at [1417, 26] on input "text" at bounding box center [1441, 26] width 123 height 26
paste input "GBGT"
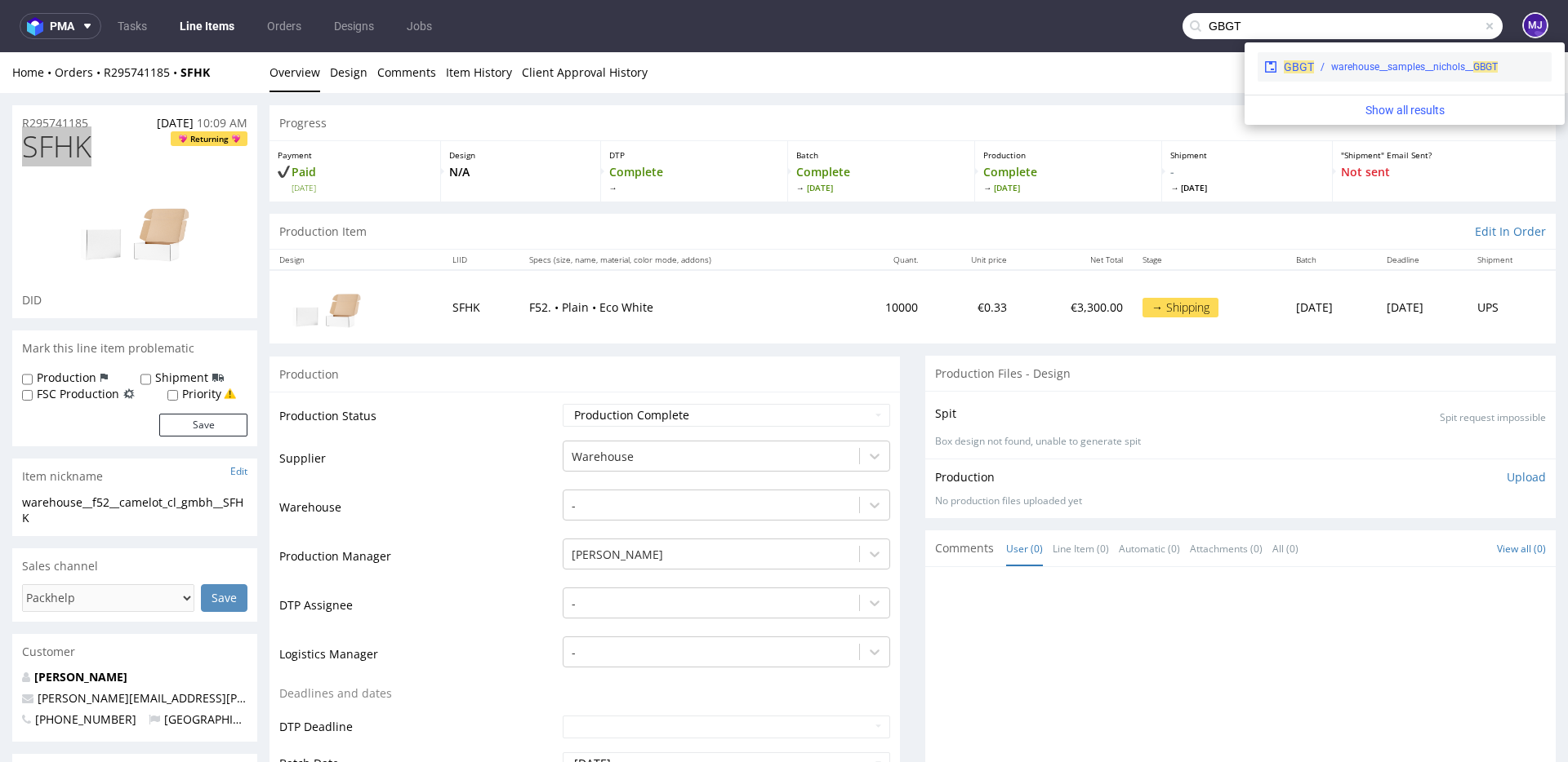
type input "GBGT"
click at [1328, 72] on div "warehouse__samples__nichols__ GBGT" at bounding box center [1429, 67] width 231 height 15
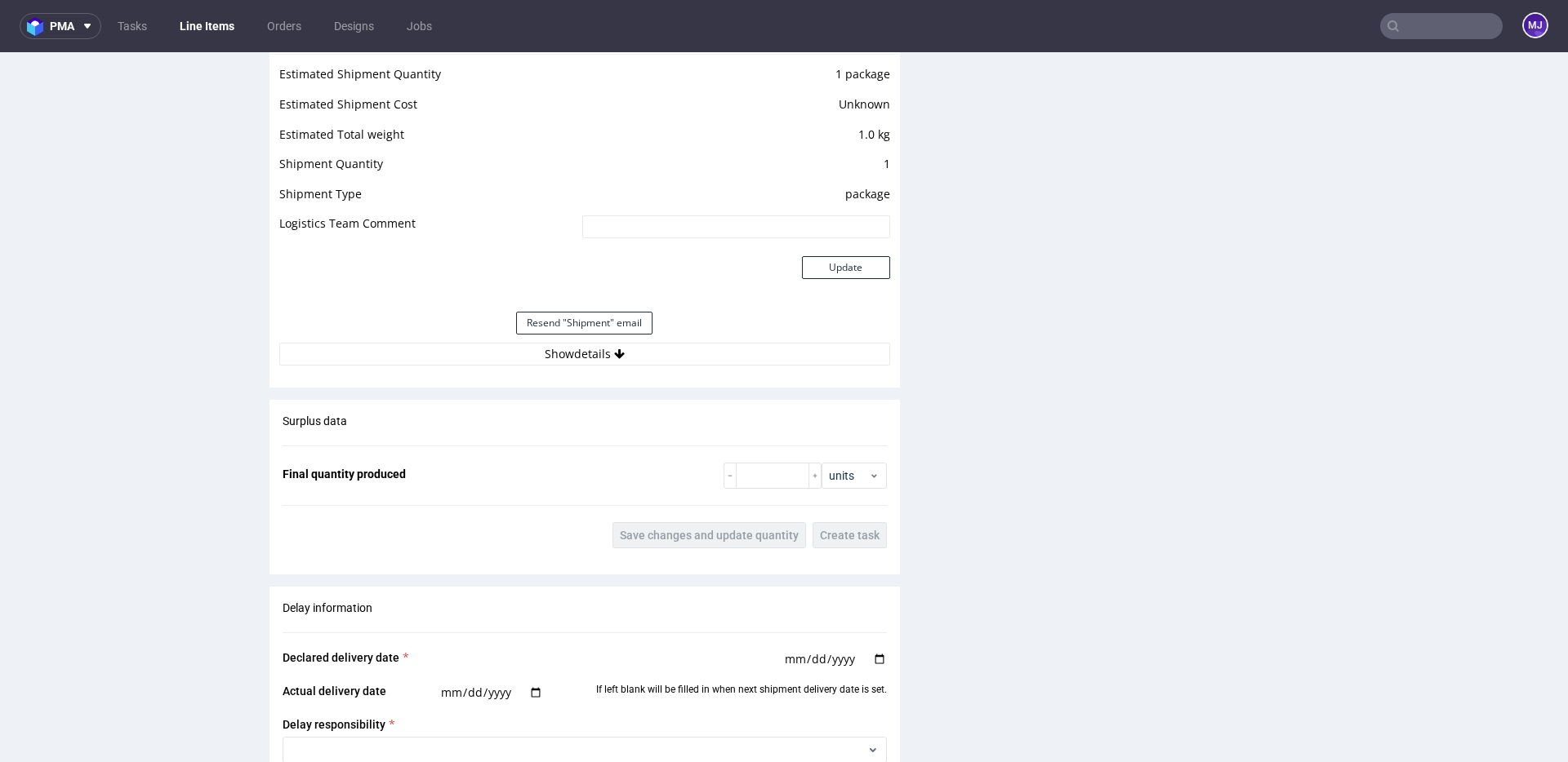
scroll to position [1635, 0]
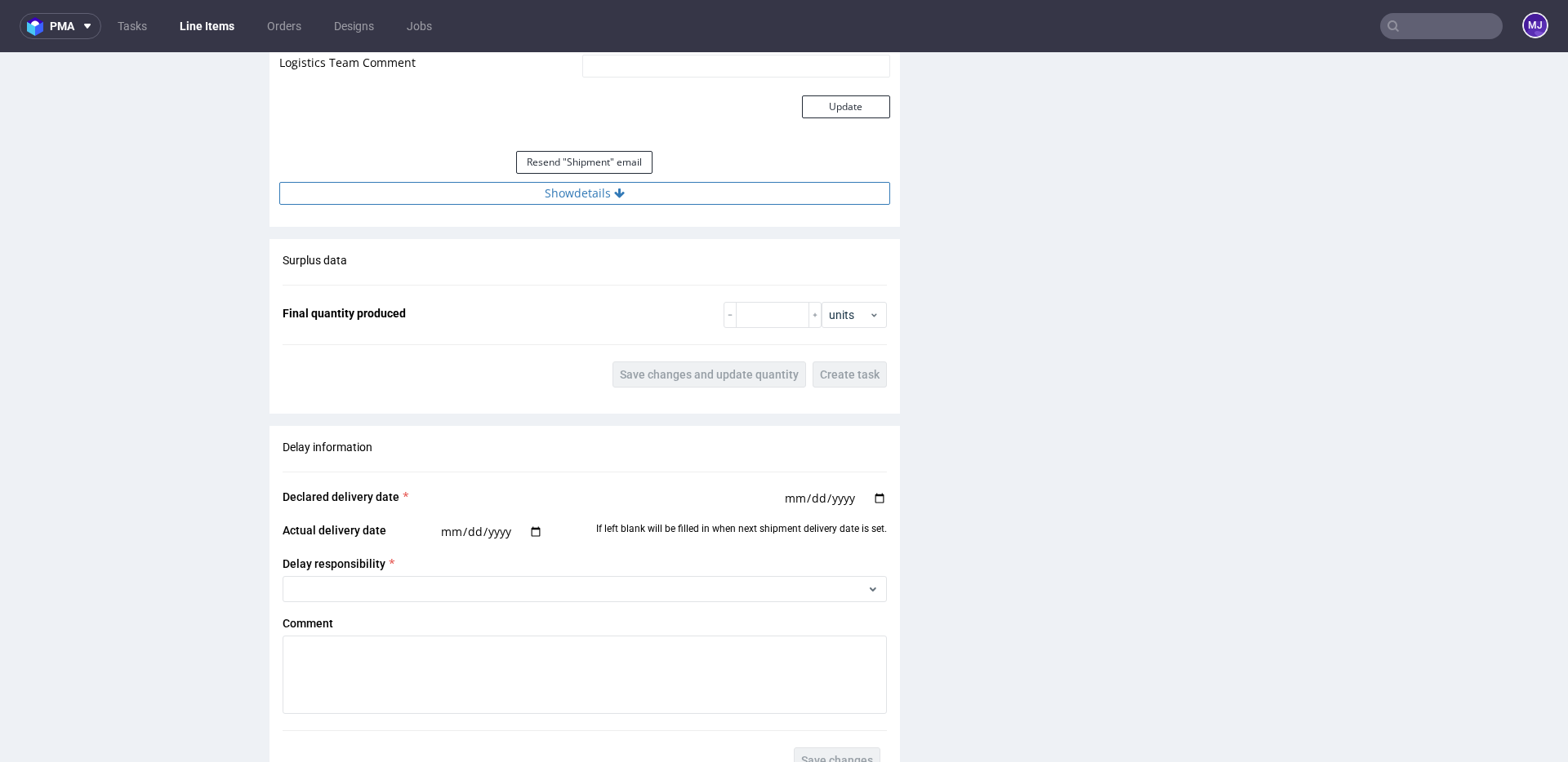
click at [605, 194] on button "Show details" at bounding box center [584, 194] width 611 height 23
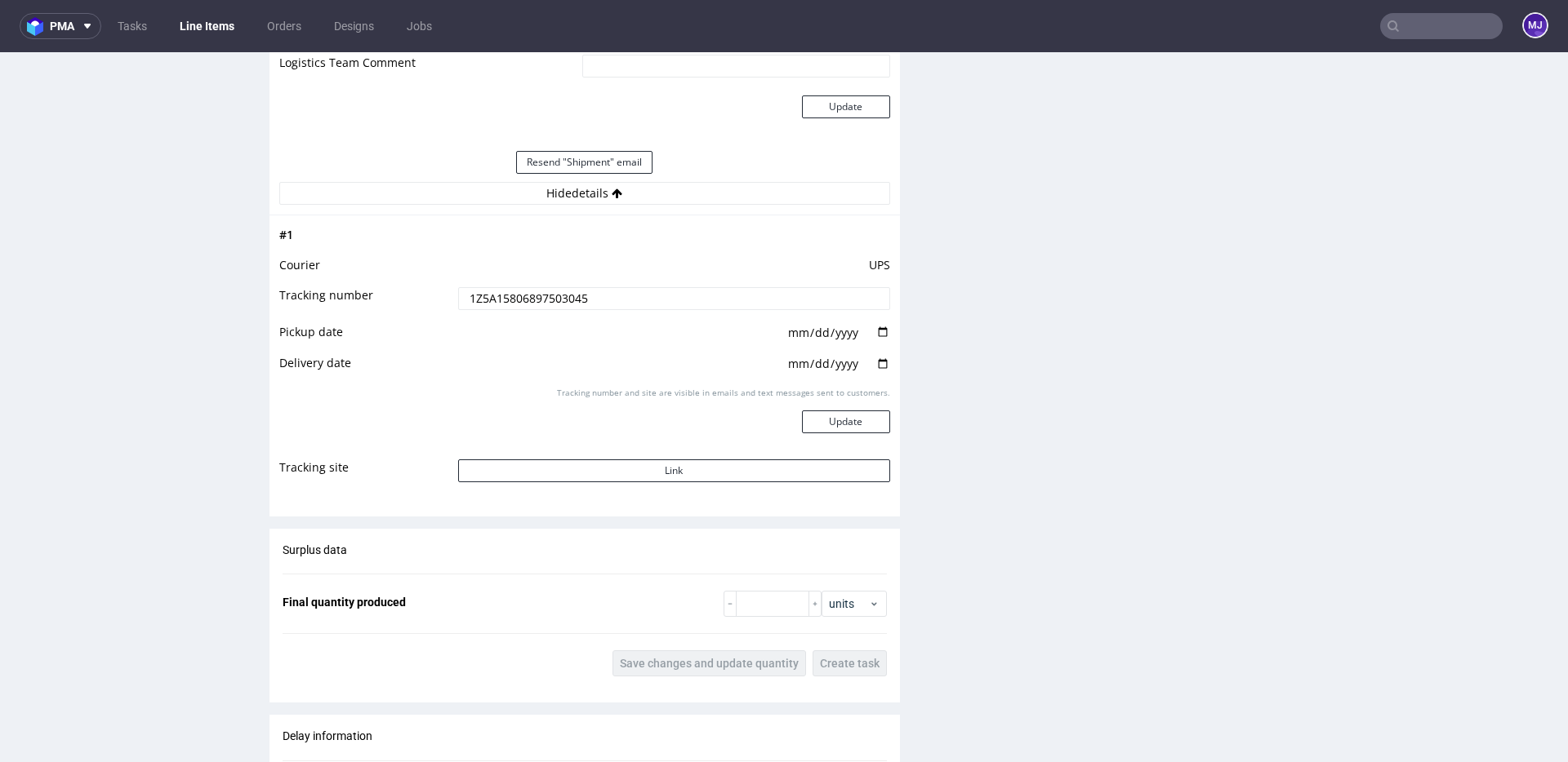
click at [535, 302] on input "1Z5A15806897503045" at bounding box center [673, 299] width 432 height 23
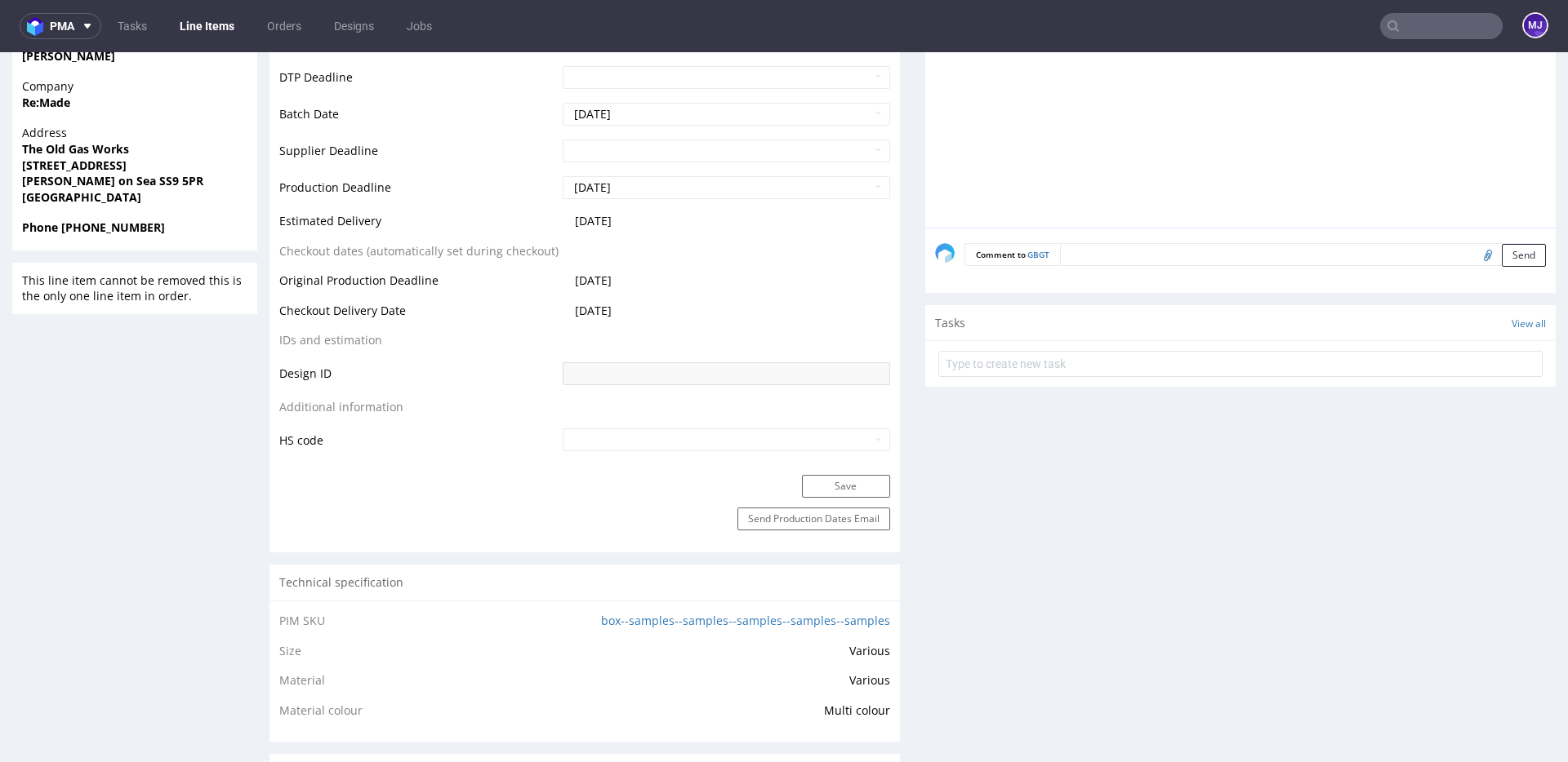
scroll to position [0, 0]
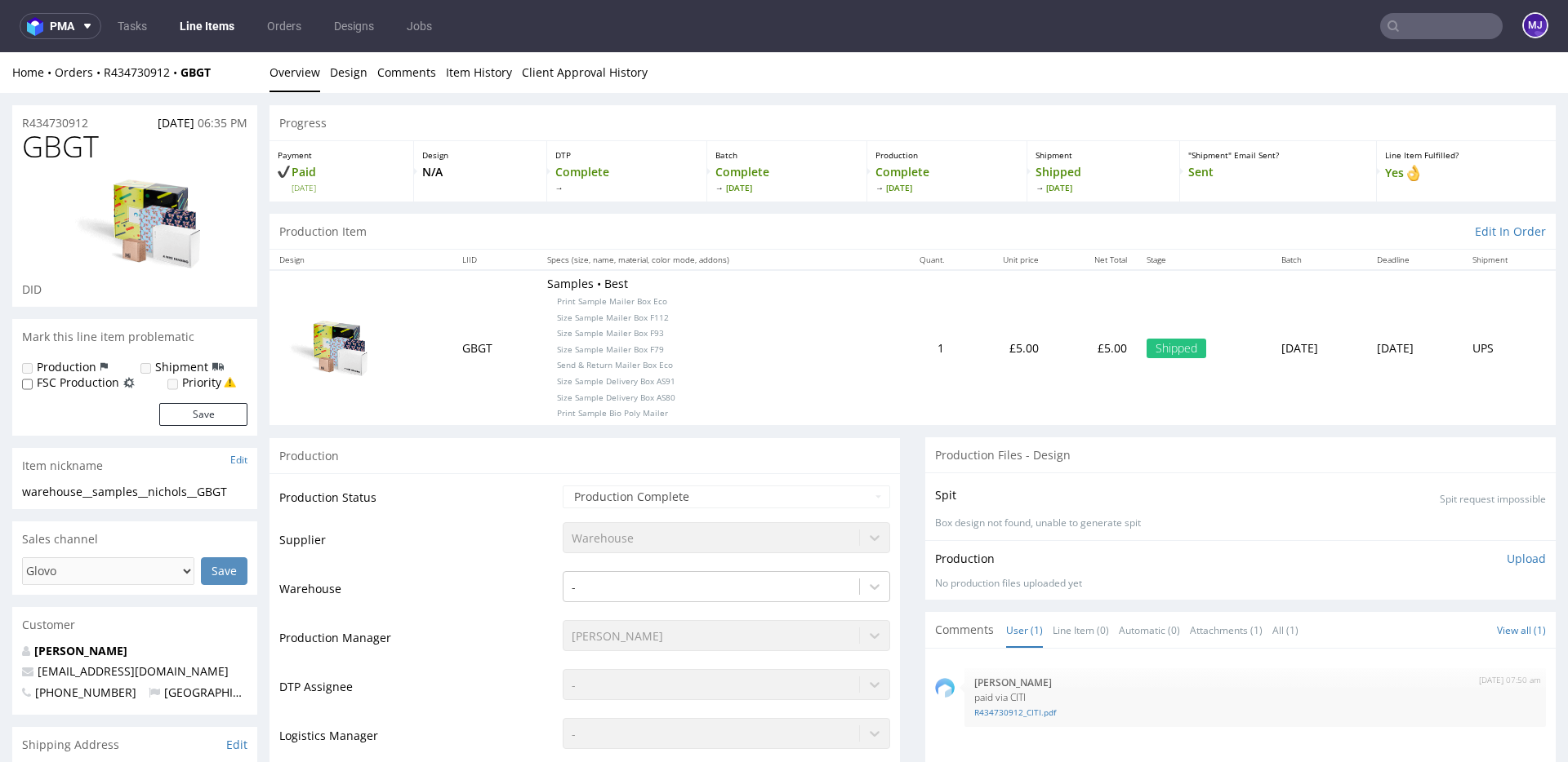
click at [1423, 39] on nav "pma Tasks Line Items Orders Designs Jobs MJ" at bounding box center [784, 26] width 1568 height 52
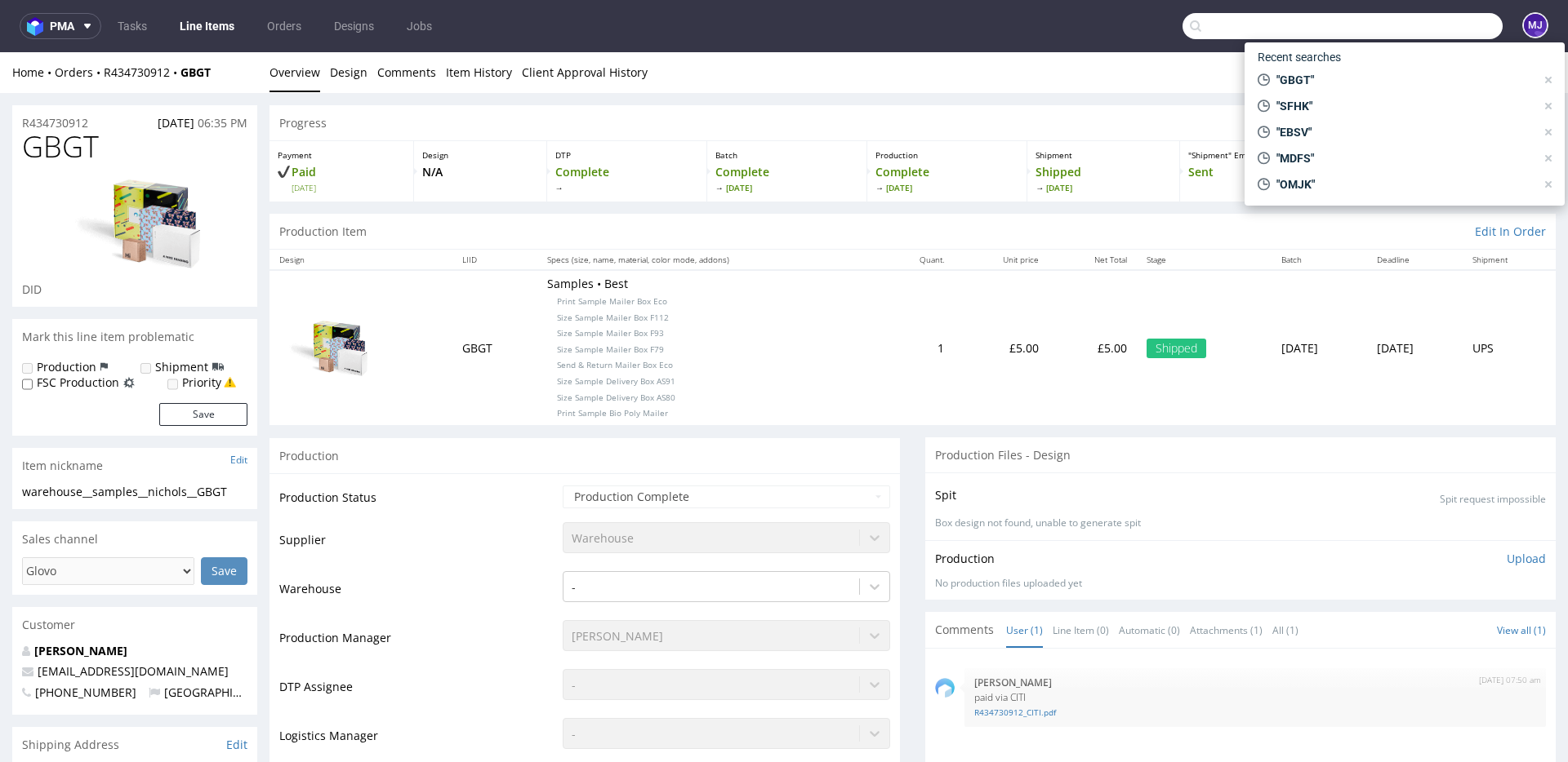
click at [1410, 37] on input "text" at bounding box center [1342, 26] width 320 height 26
paste input "TZXJ"
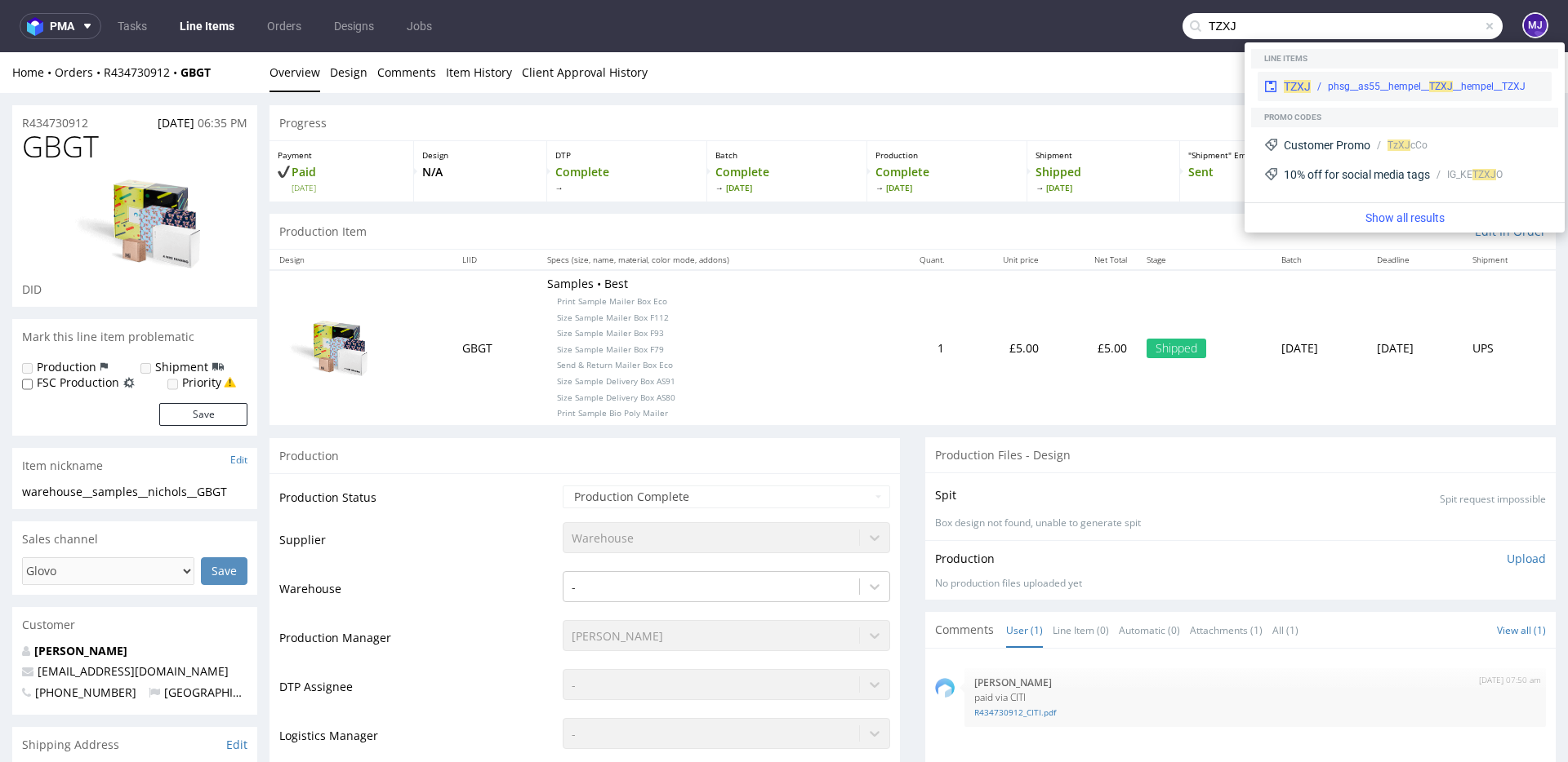
type input "TZXJ"
click at [1344, 79] on div "phsg__as55__hempel__ TZ" at bounding box center [1384, 87] width 113 height 15
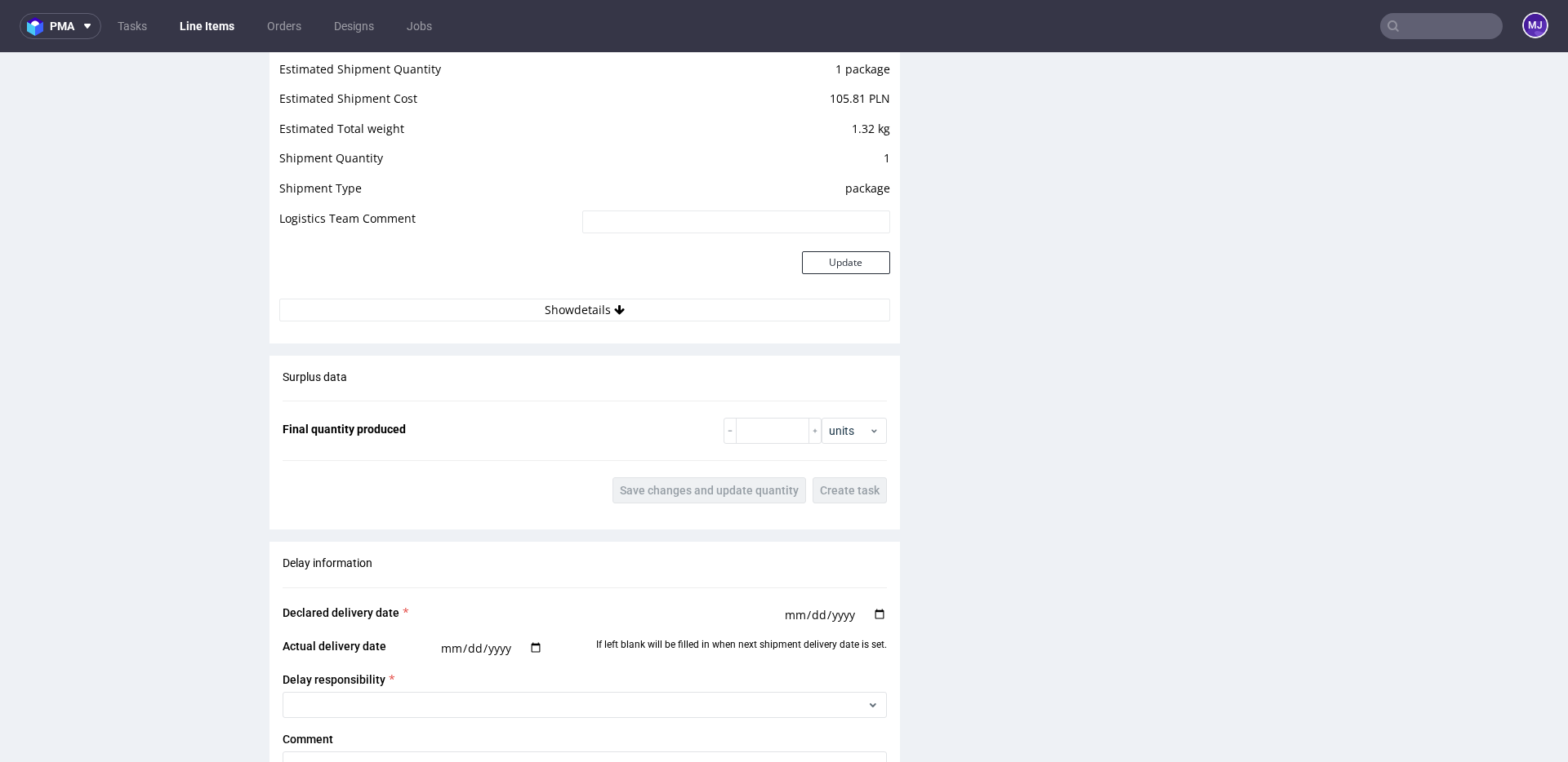
scroll to position [1772, 0]
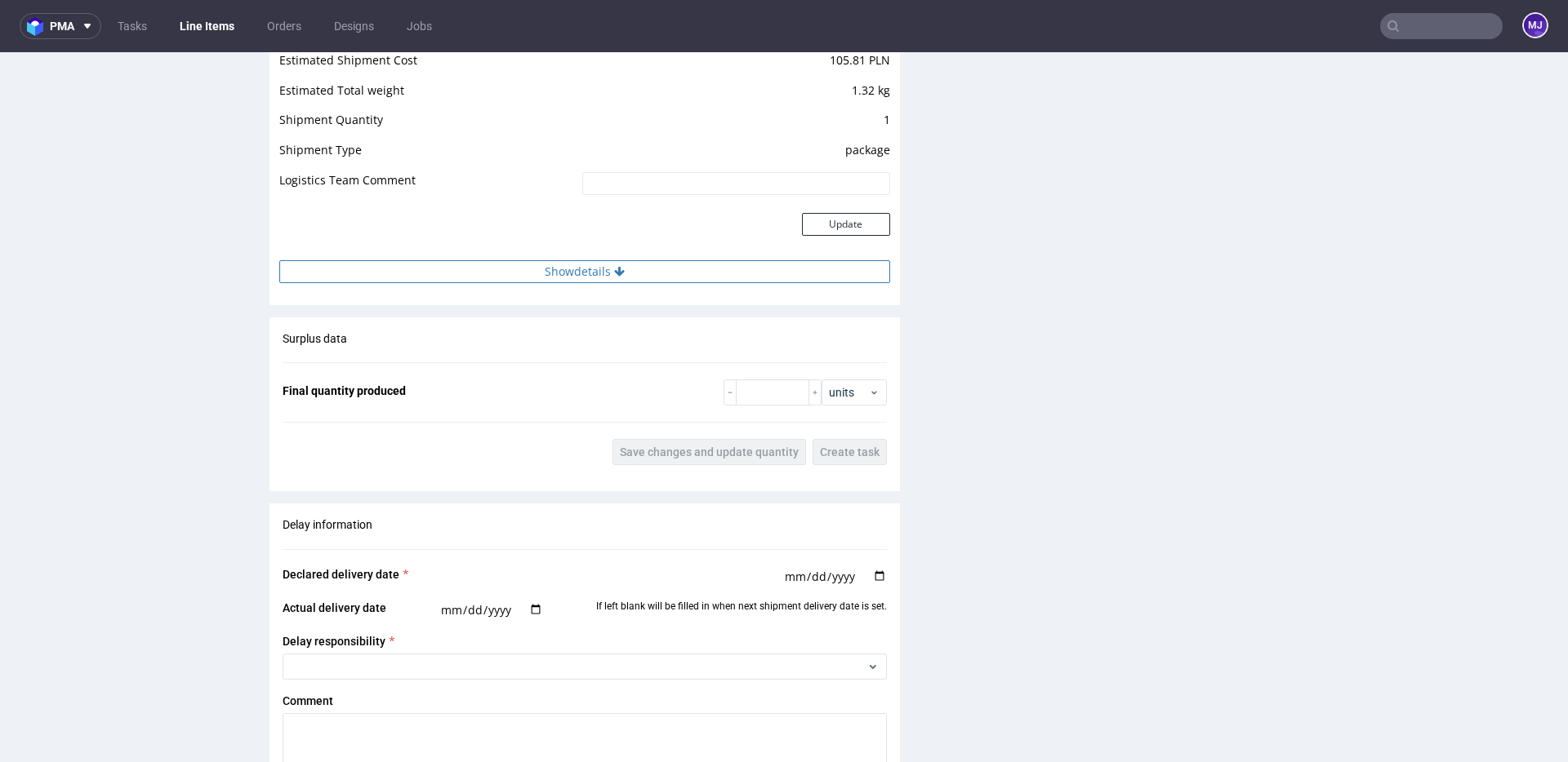
click at [577, 276] on button "Show details" at bounding box center [584, 271] width 611 height 23
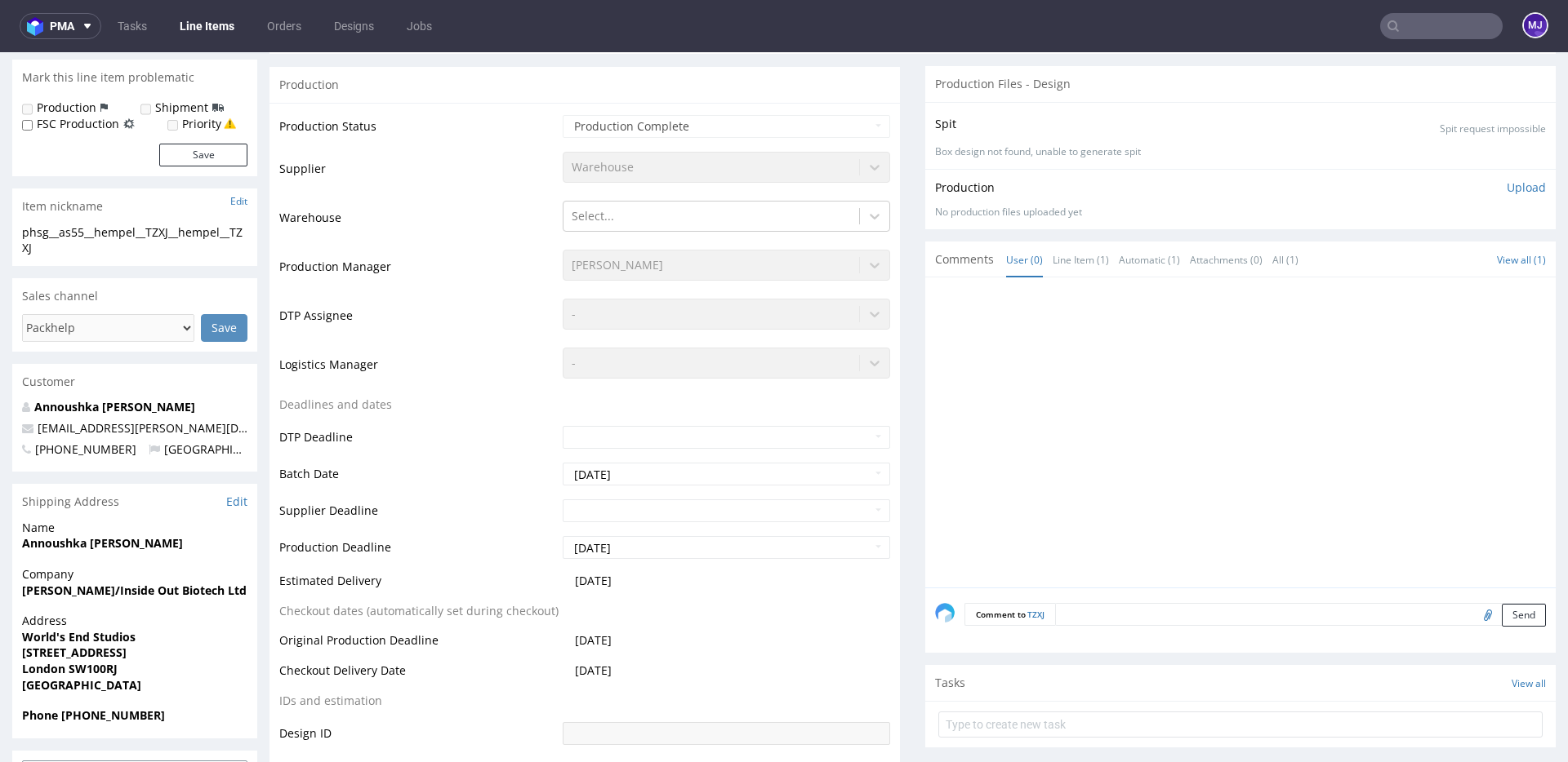
scroll to position [0, 0]
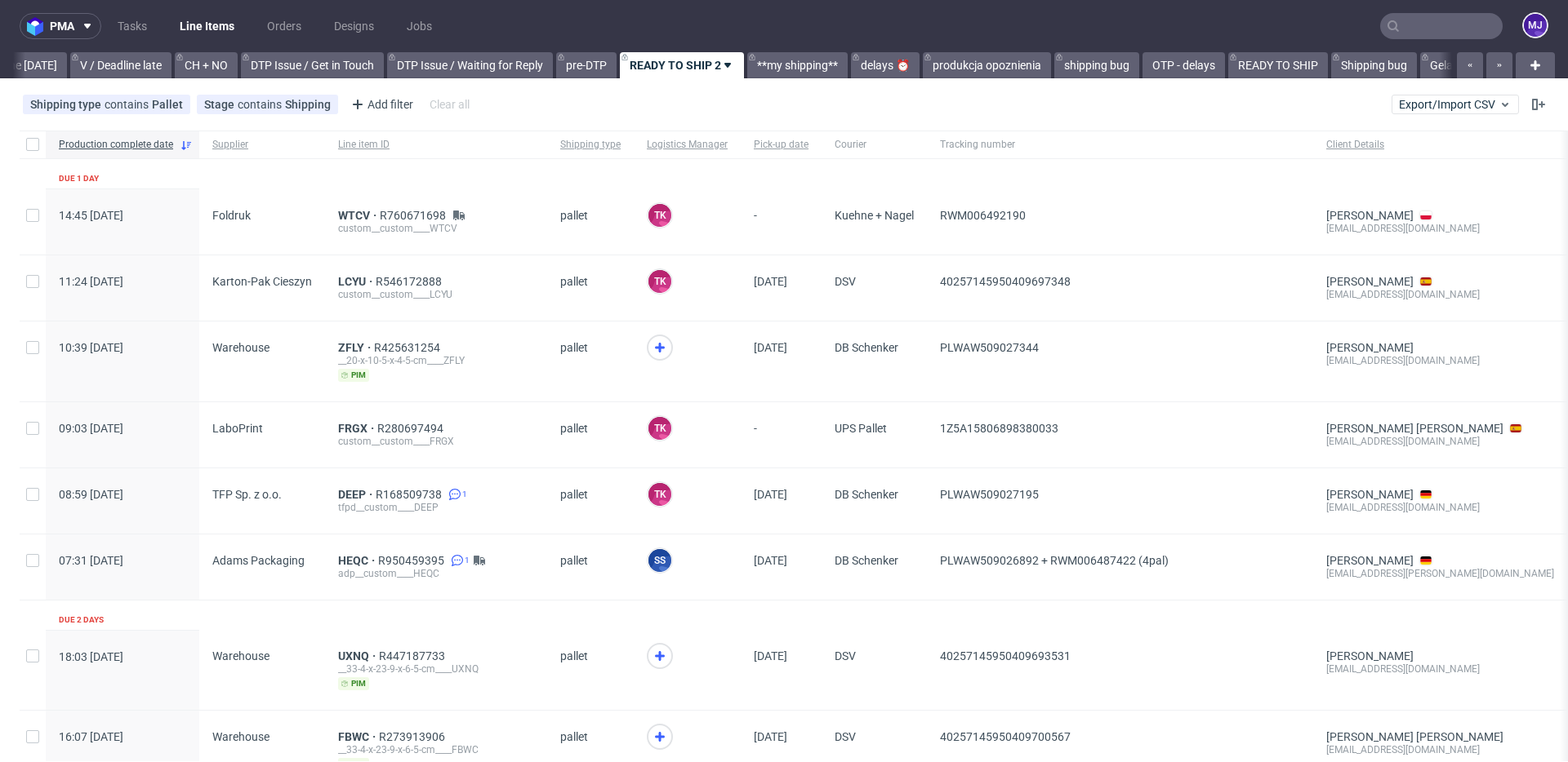
scroll to position [0, 2191]
click at [1420, 33] on input "text" at bounding box center [1441, 26] width 123 height 26
paste input "tkco"
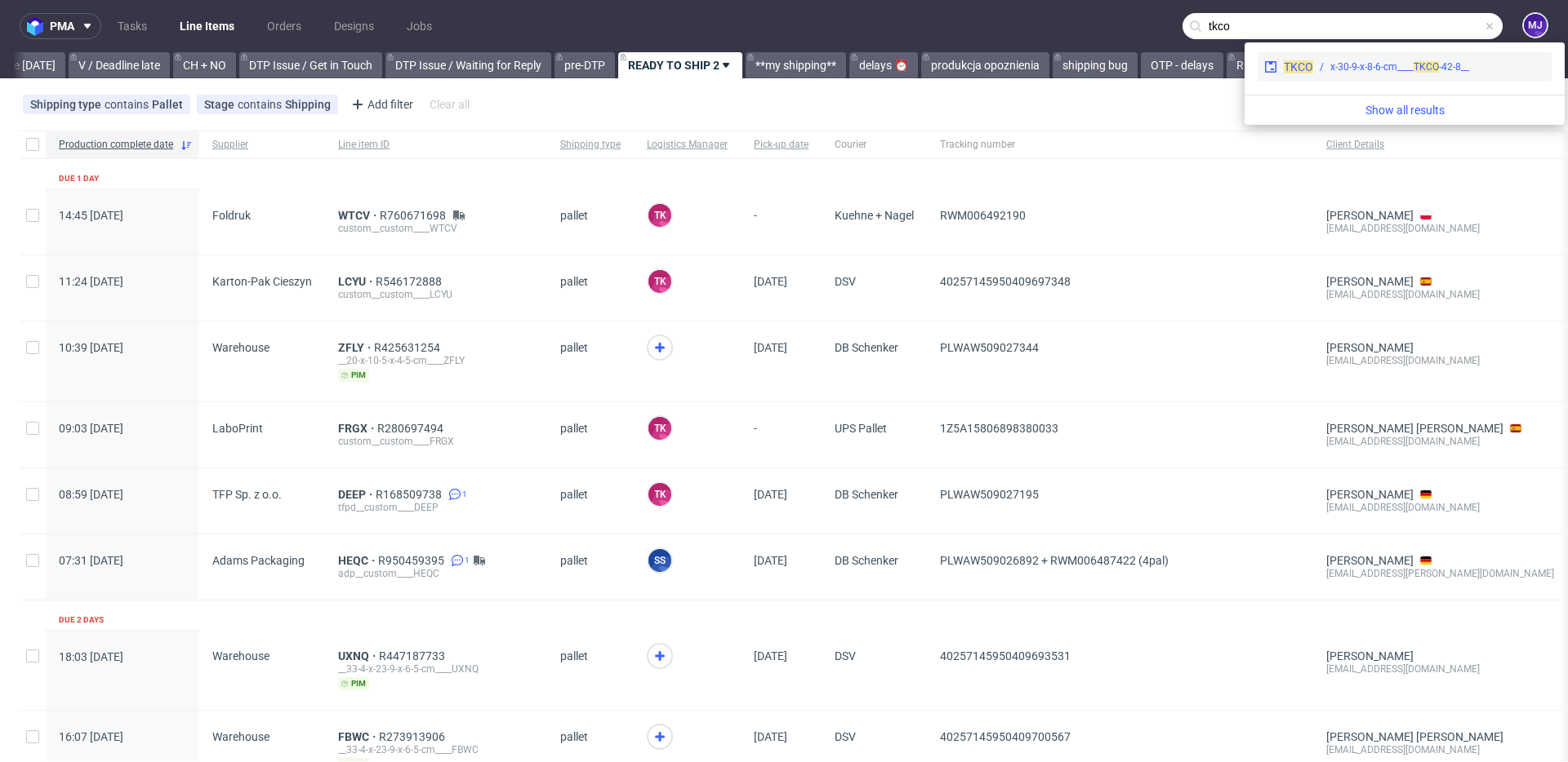
type input "tkco"
click at [1348, 72] on div "__42-8-x-30-9-x-8-6-cm____ TKCO" at bounding box center [1399, 67] width 139 height 15
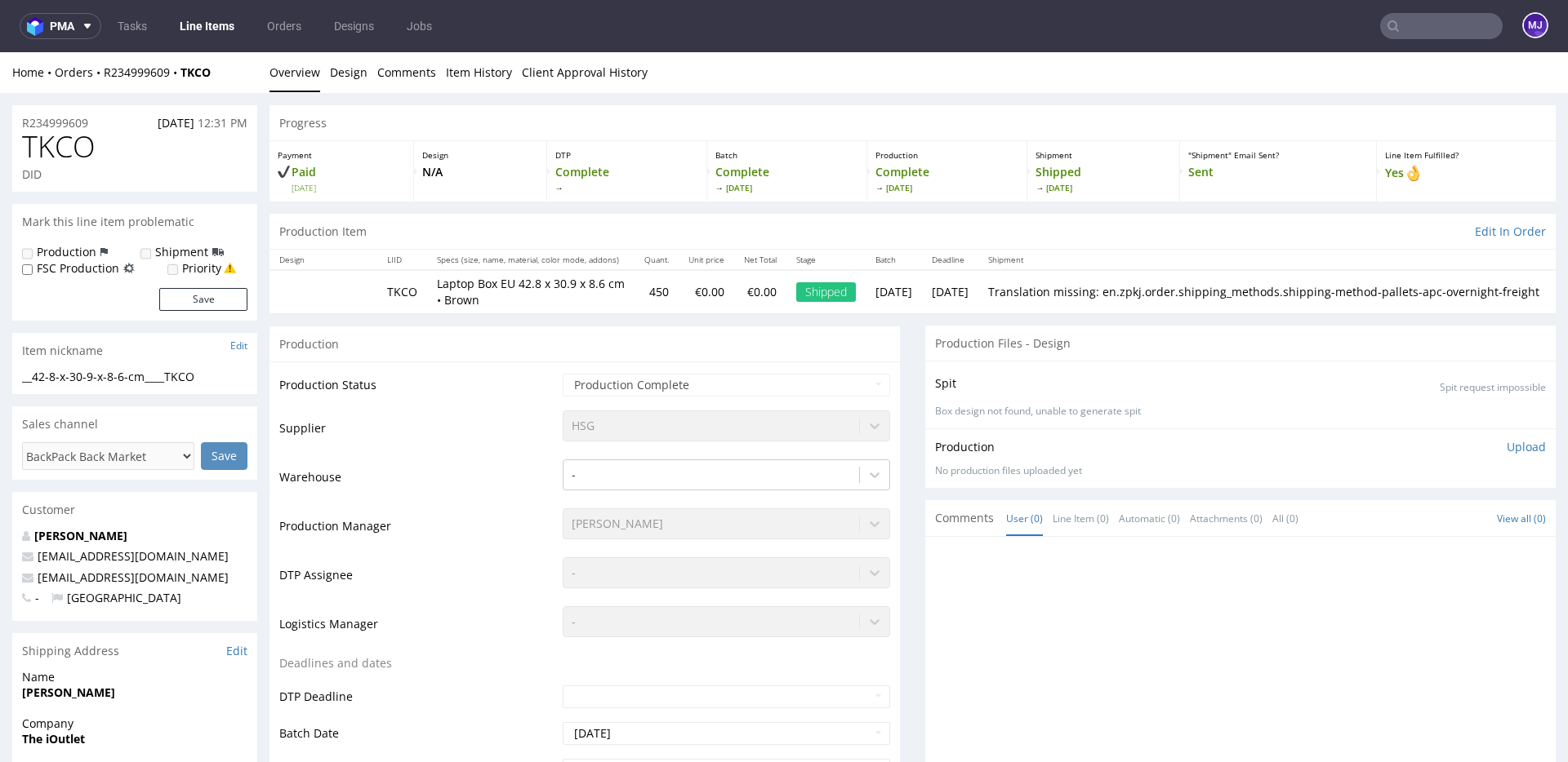
click at [482, 431] on td "Supplier" at bounding box center [418, 434] width 279 height 49
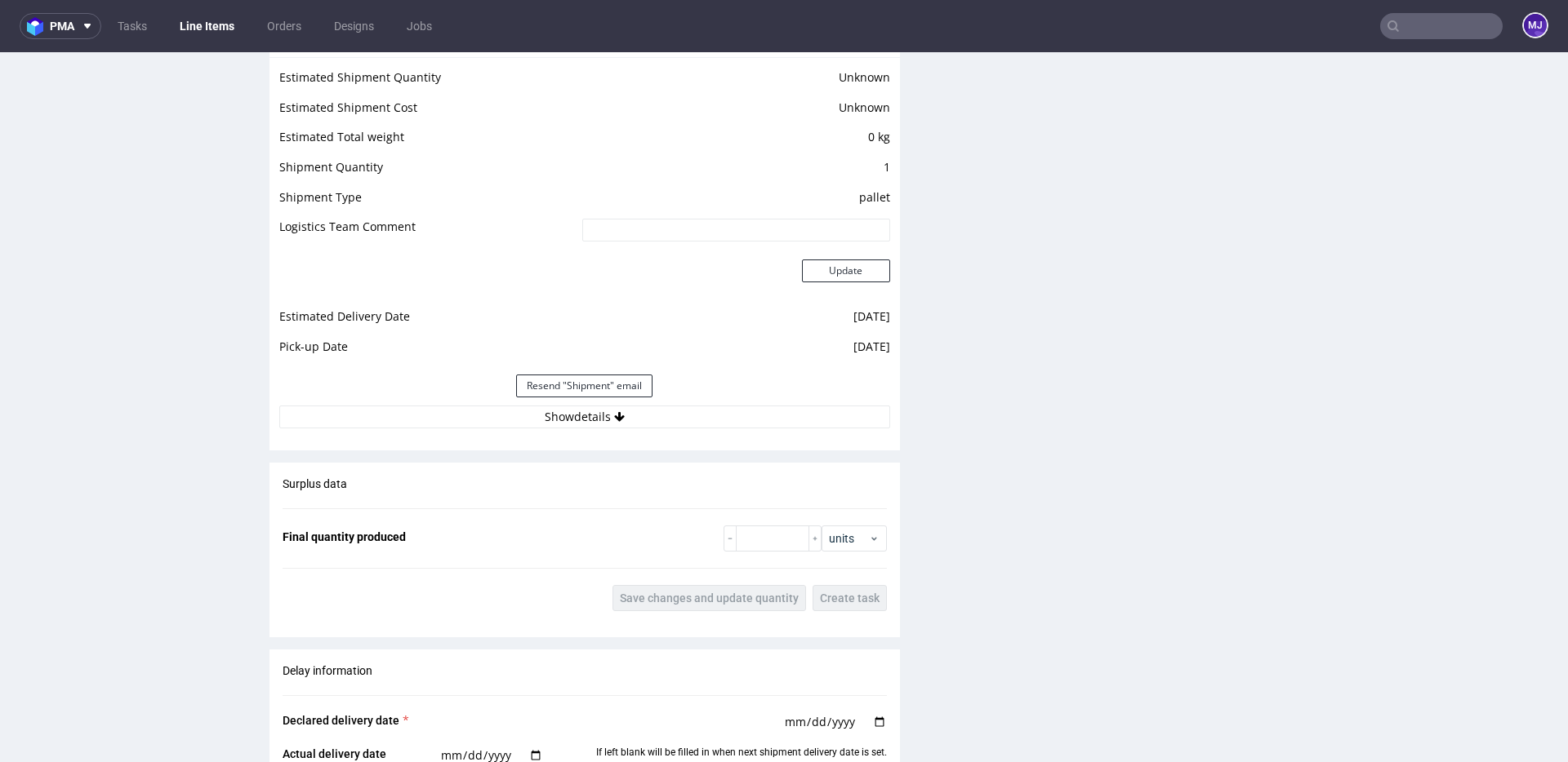
scroll to position [1570, 0]
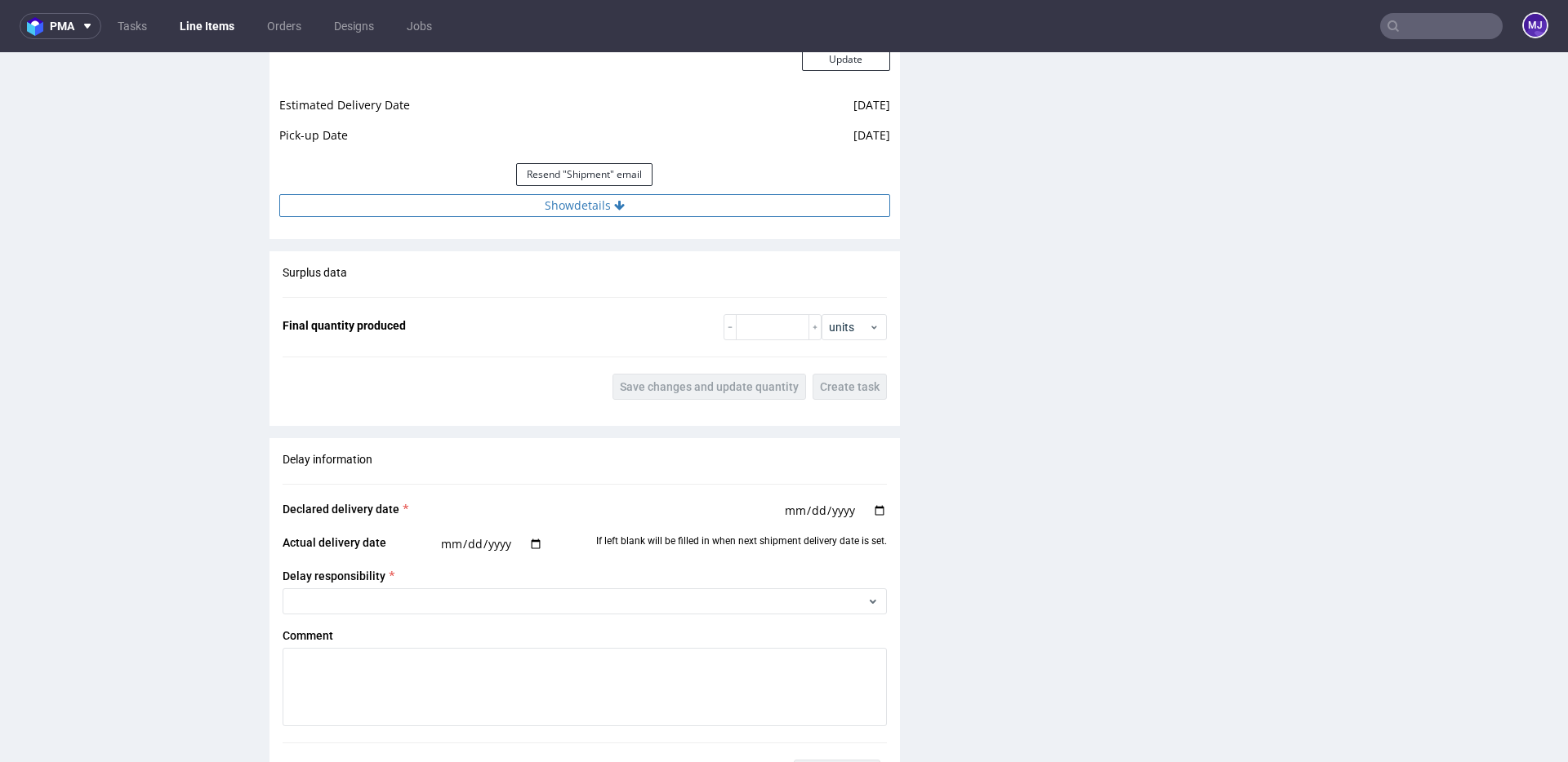
click at [571, 201] on button "Show details" at bounding box center [584, 205] width 611 height 23
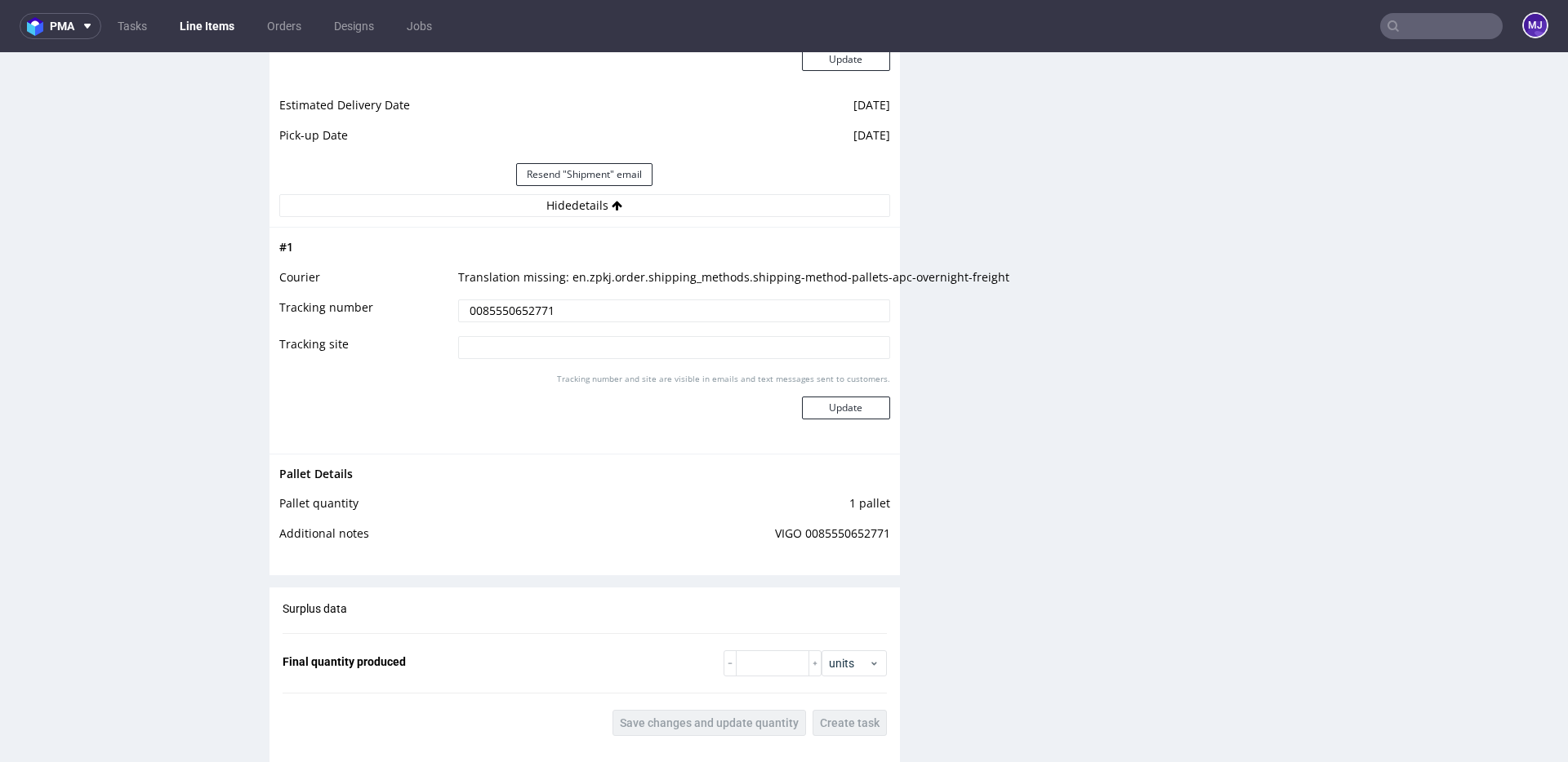
click at [1405, 37] on input "text" at bounding box center [1441, 26] width 123 height 26
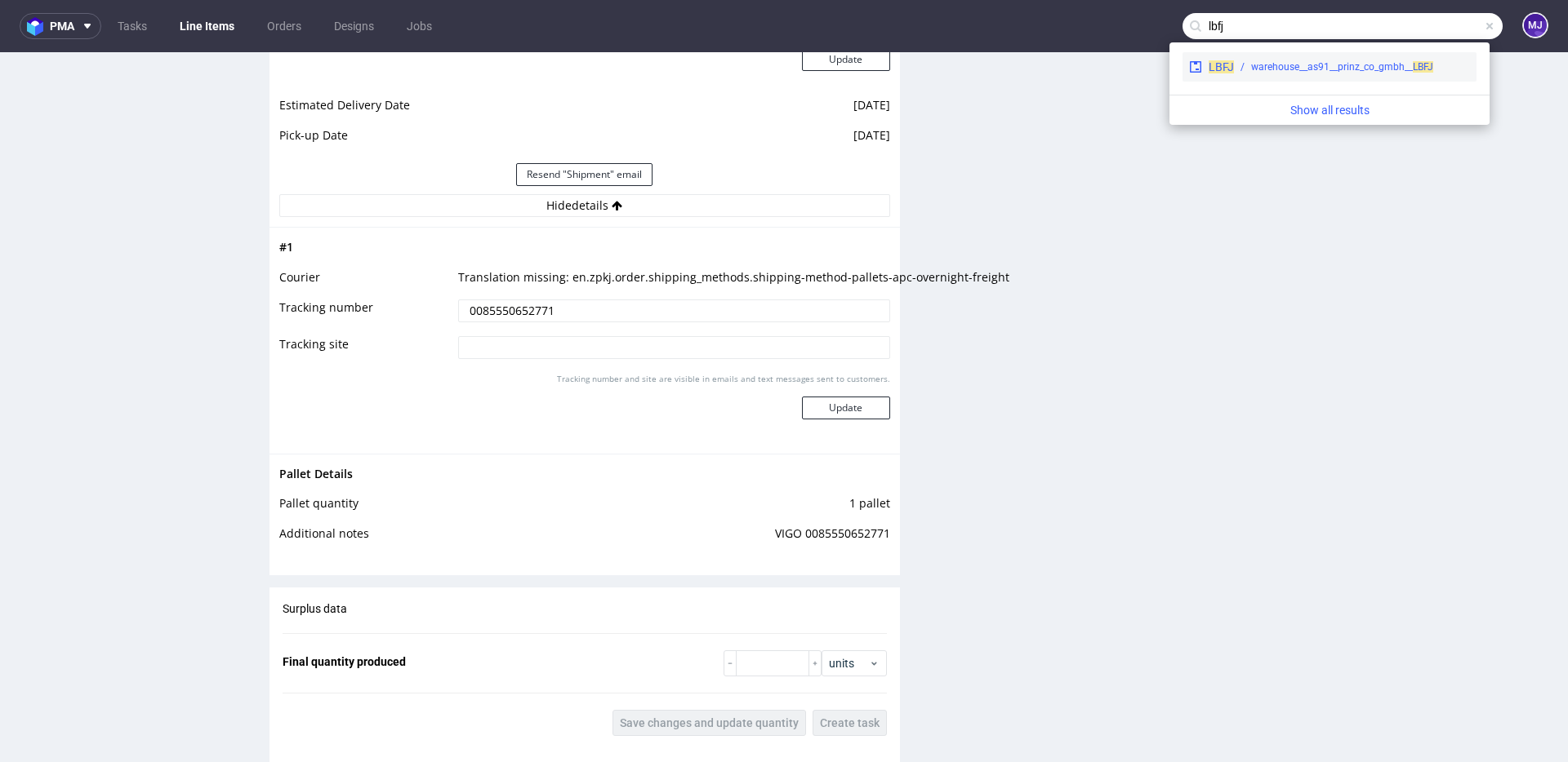
type input "lbfj"
click at [1260, 61] on div "warehouse__as91__prinz_co_gmbh__ LBFJ" at bounding box center [1342, 67] width 183 height 15
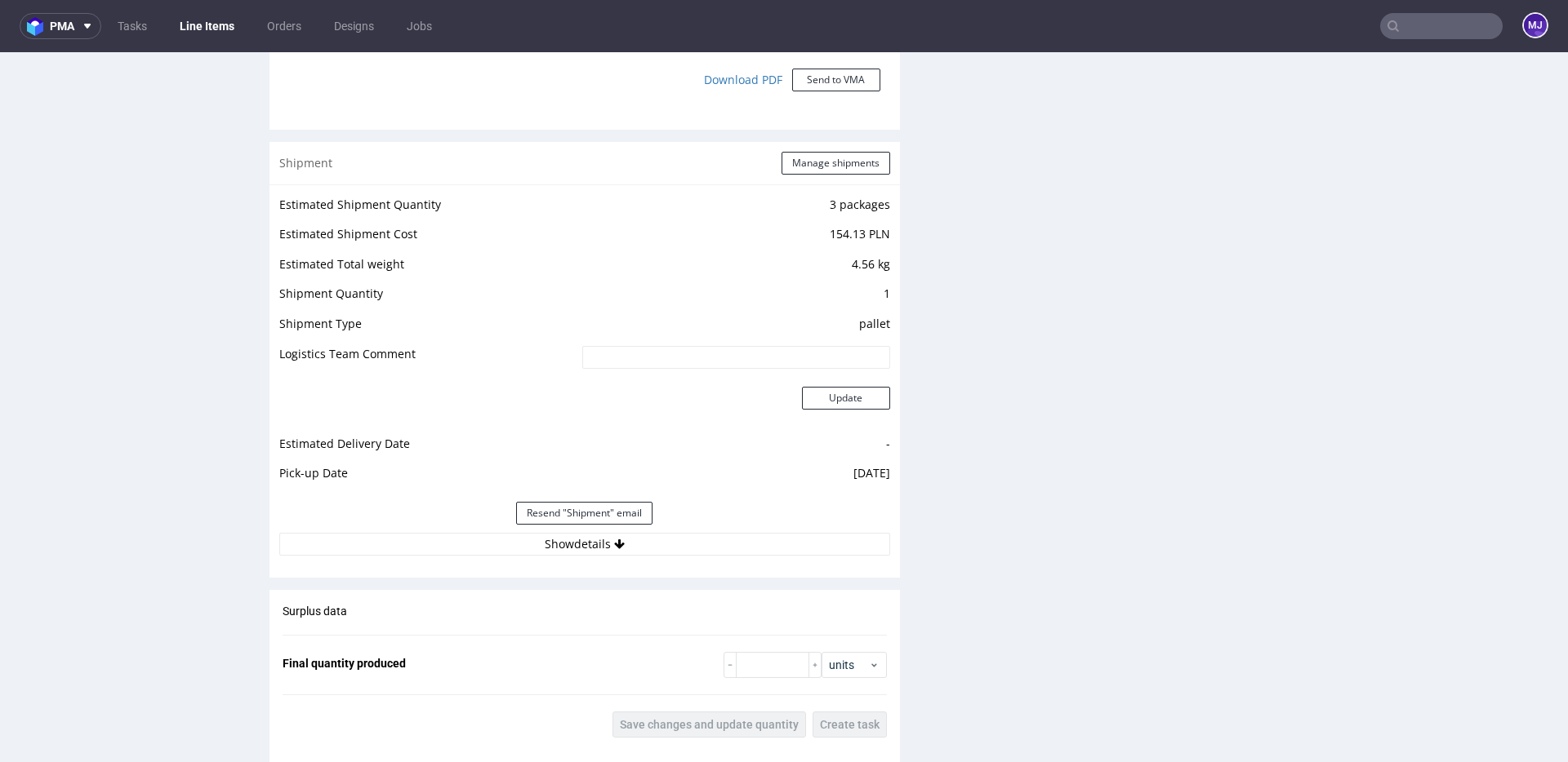
scroll to position [1787, 0]
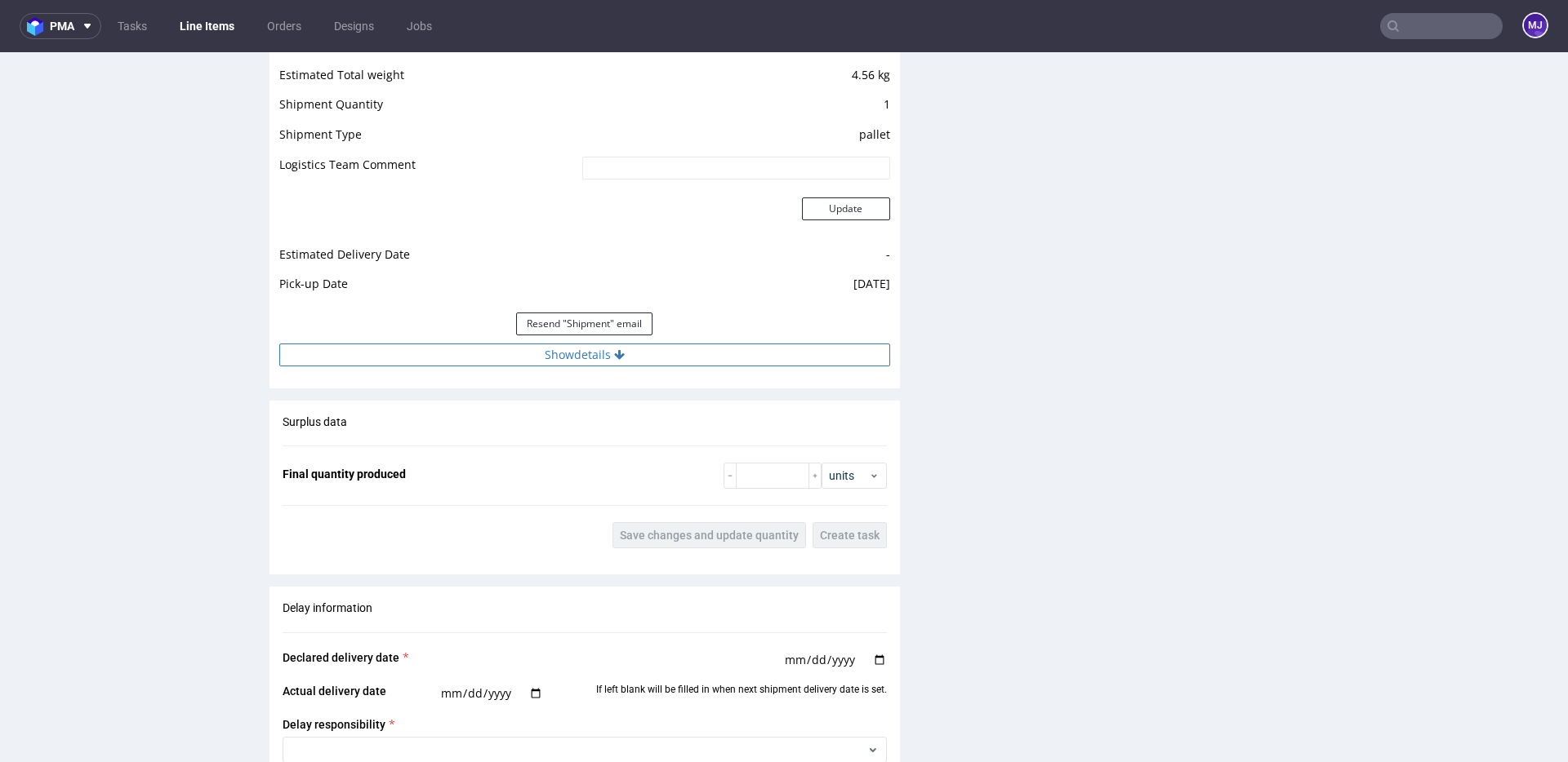
click at [577, 345] on button "Show details" at bounding box center [584, 355] width 611 height 23
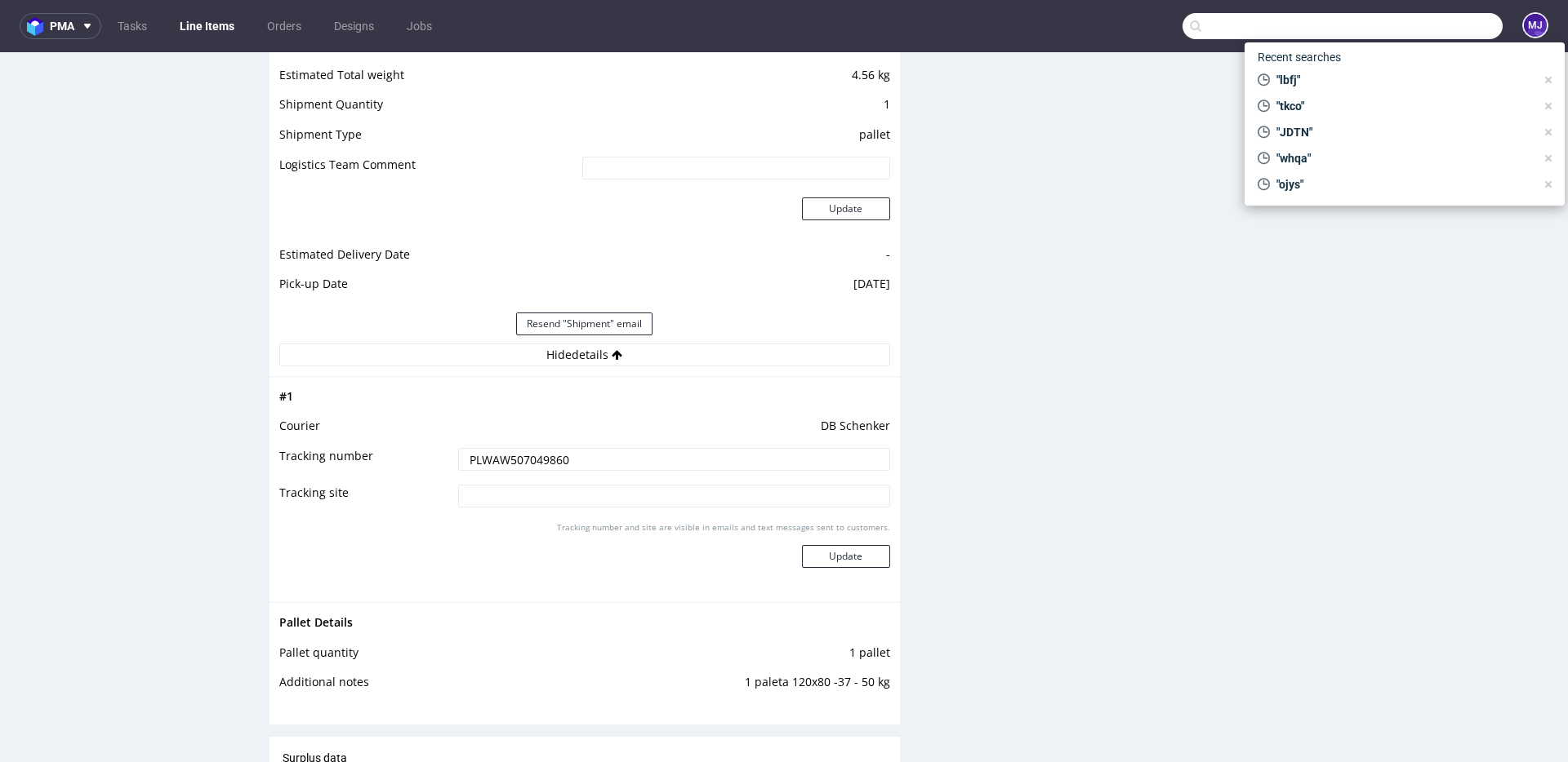
click at [1404, 34] on input "text" at bounding box center [1342, 26] width 320 height 26
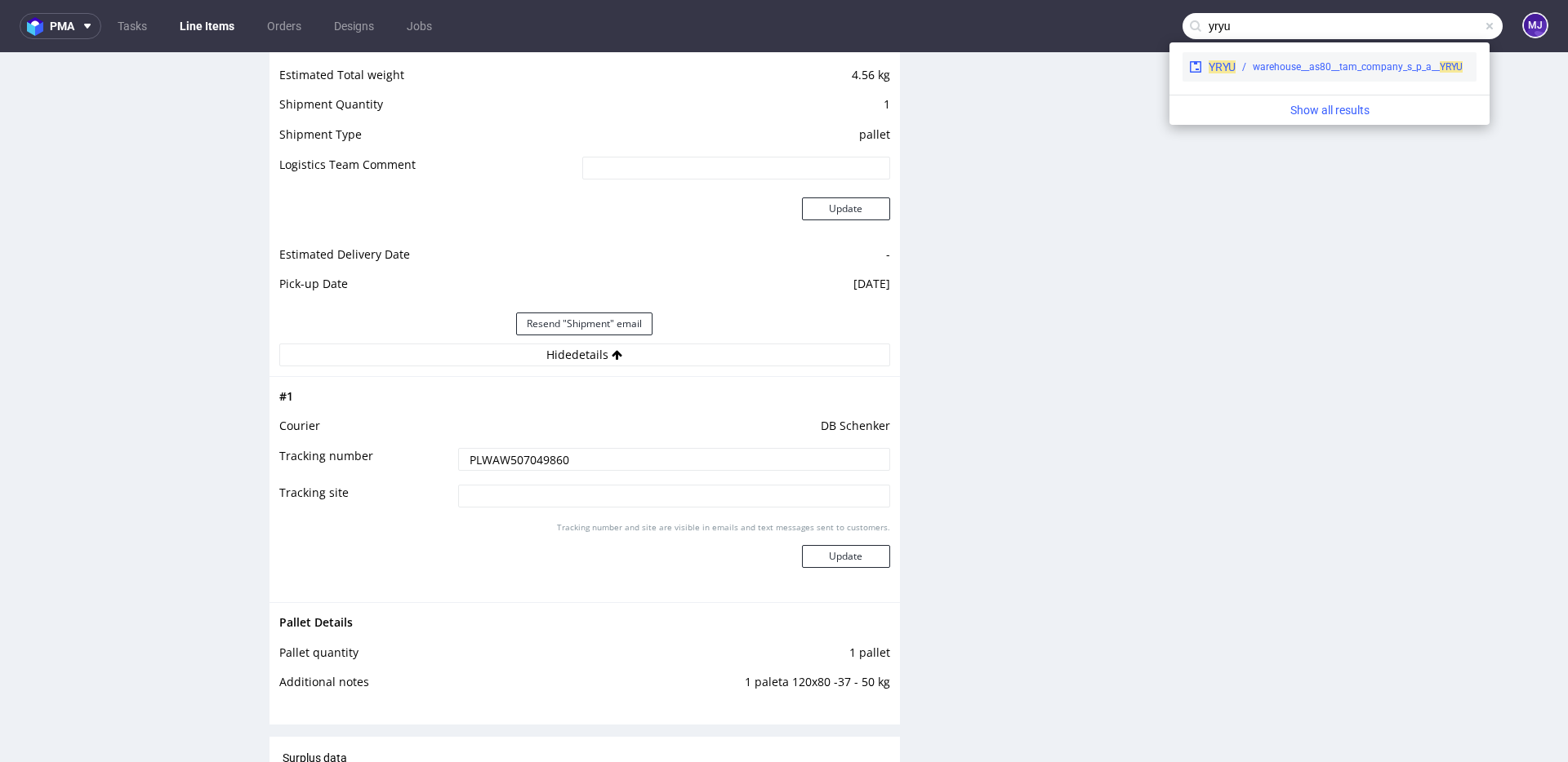
type input "yryu"
click at [1327, 69] on div "warehouse__as80__tam_company_s_p_a__ YRYU" at bounding box center [1357, 67] width 210 height 15
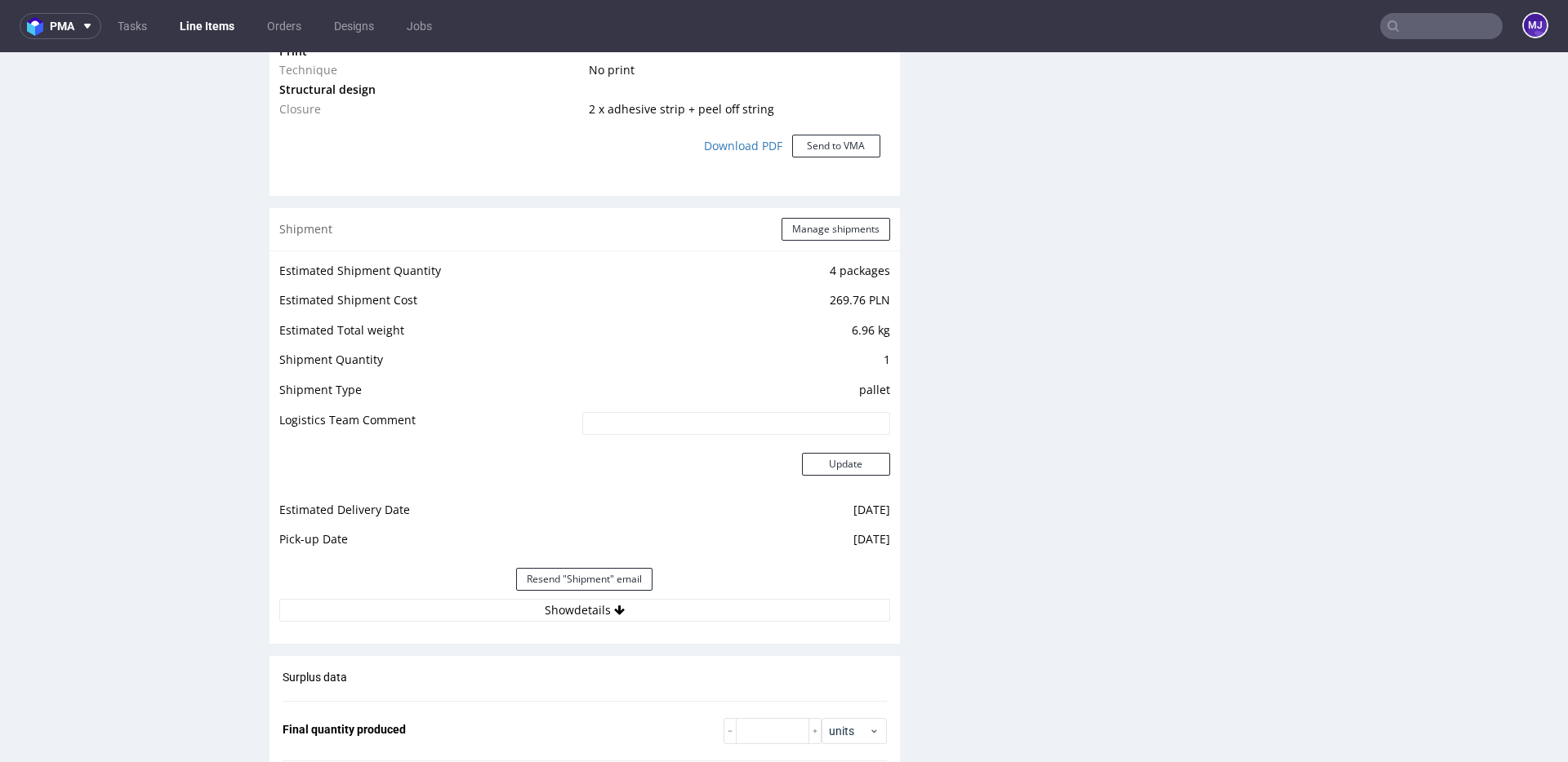
scroll to position [1658, 0]
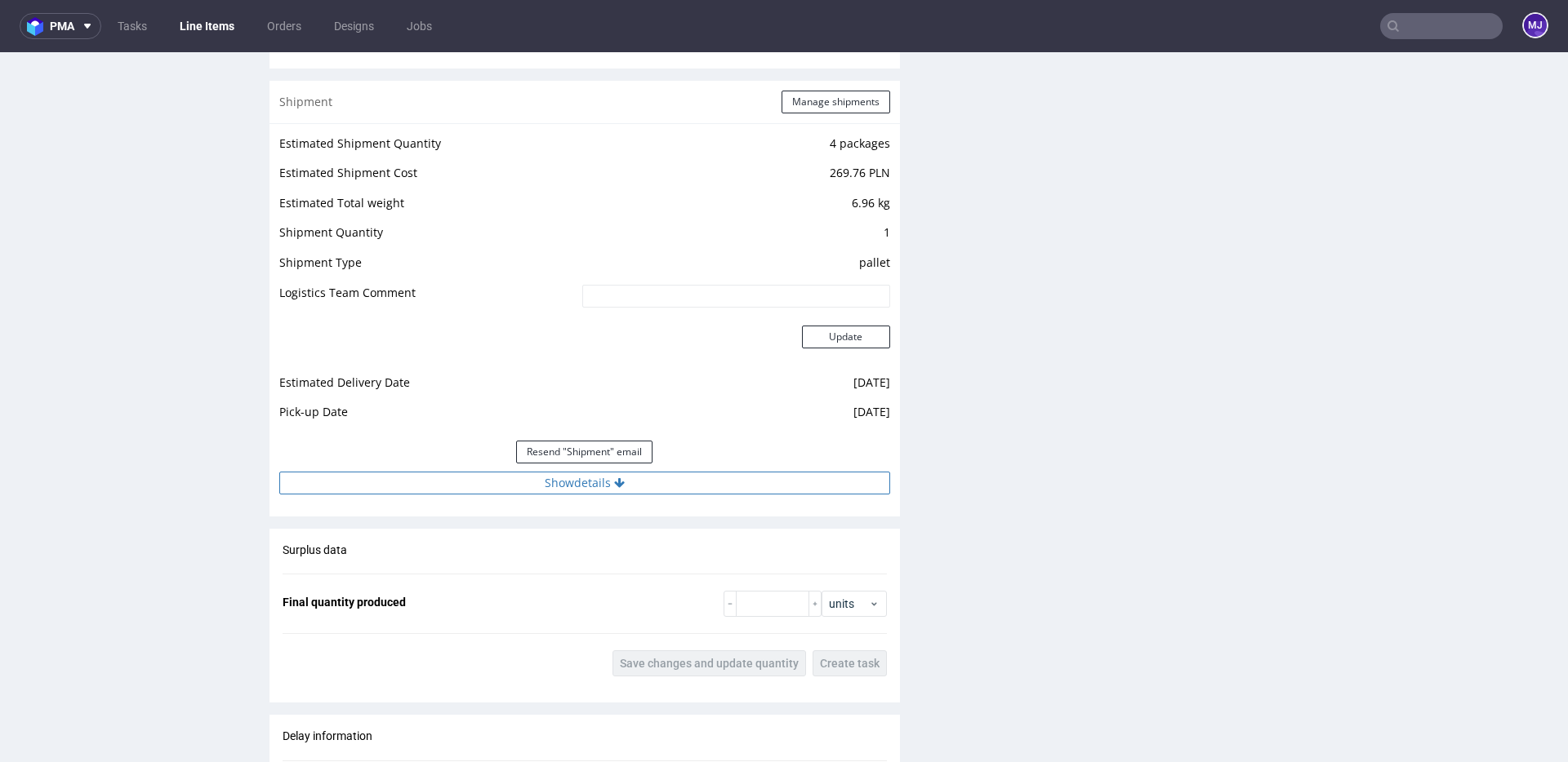
click at [560, 487] on button "Show details" at bounding box center [584, 483] width 611 height 23
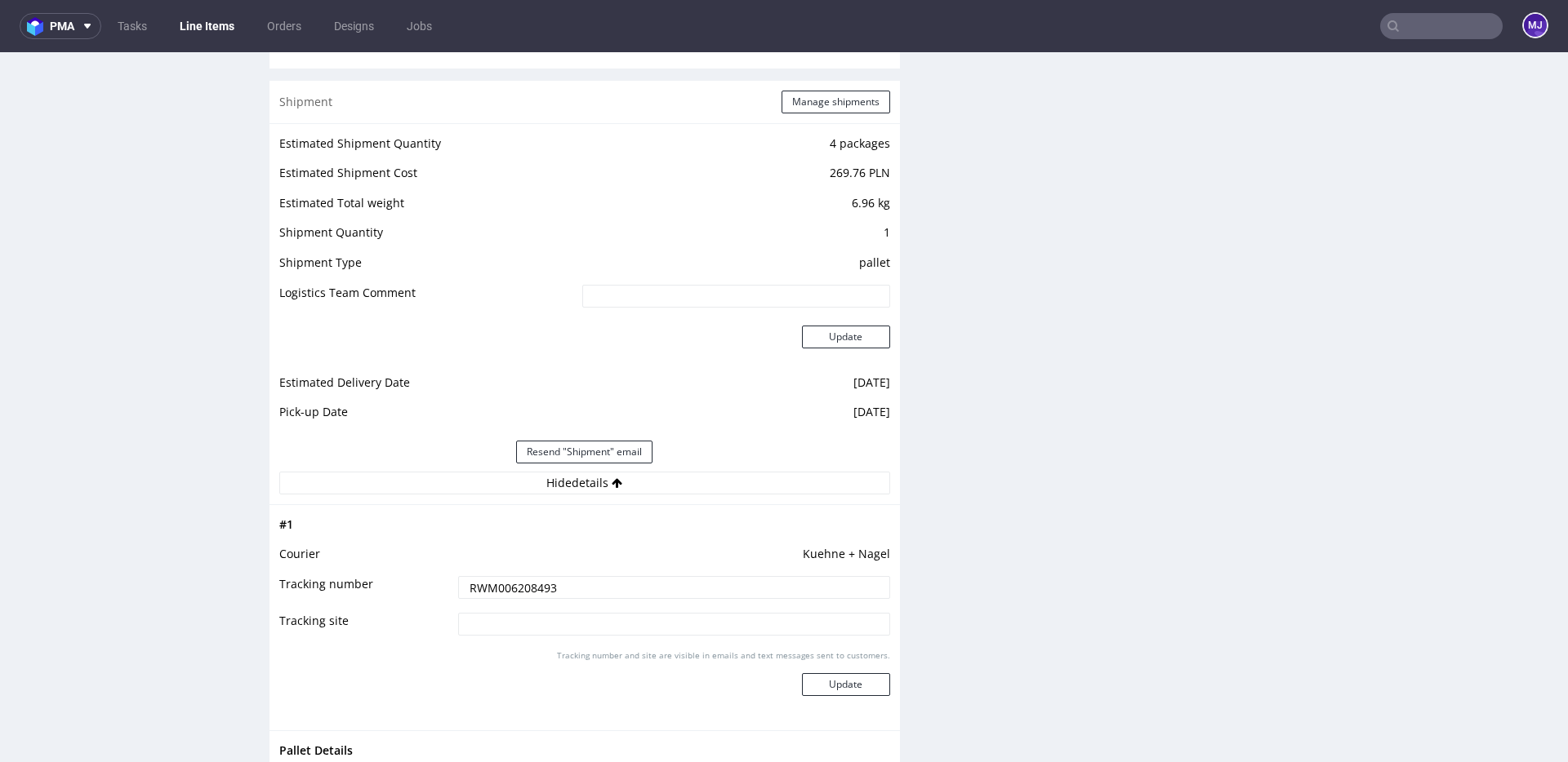
scroll to position [1644, 0]
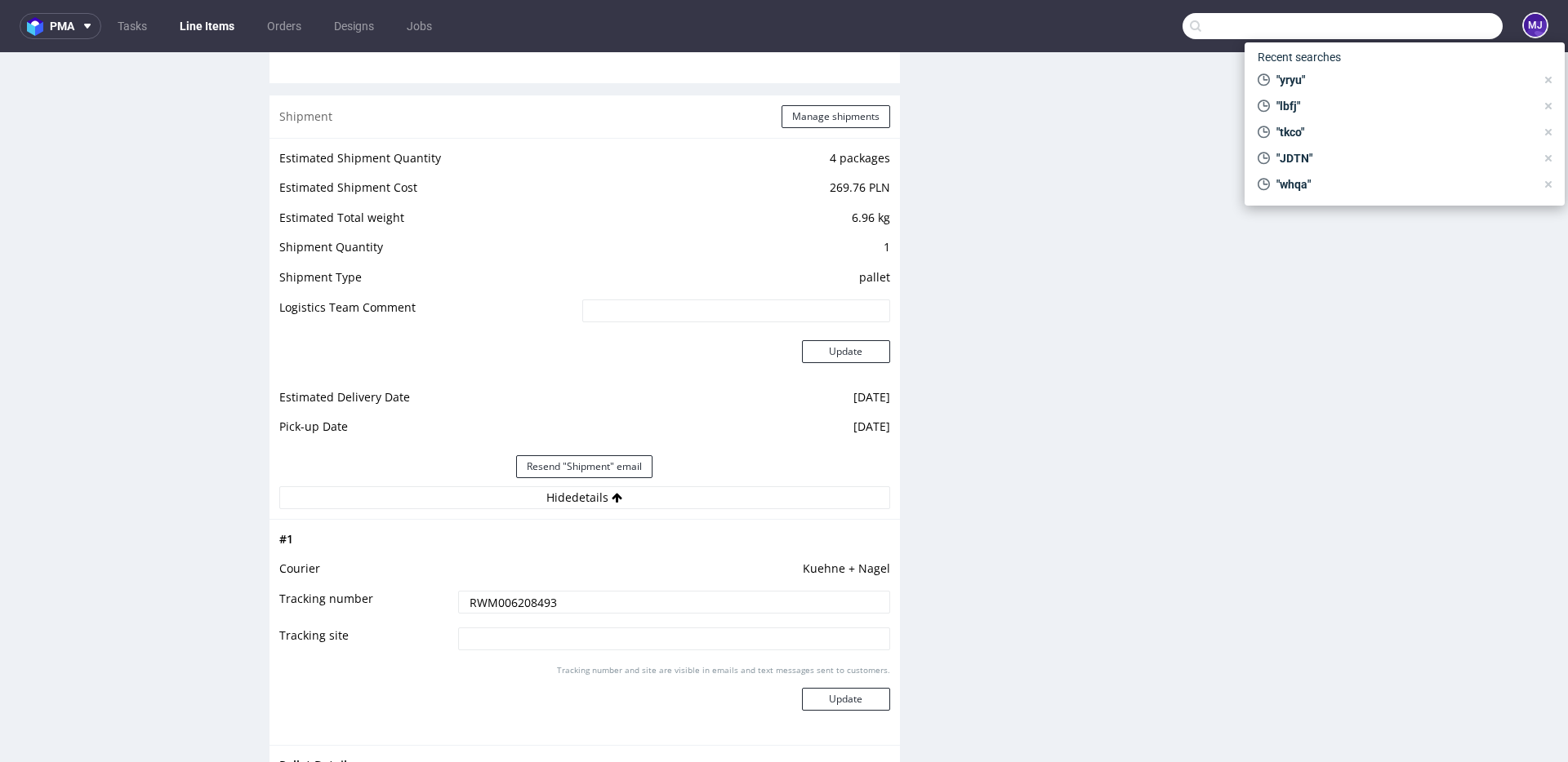
click at [1413, 35] on input "text" at bounding box center [1342, 26] width 320 height 26
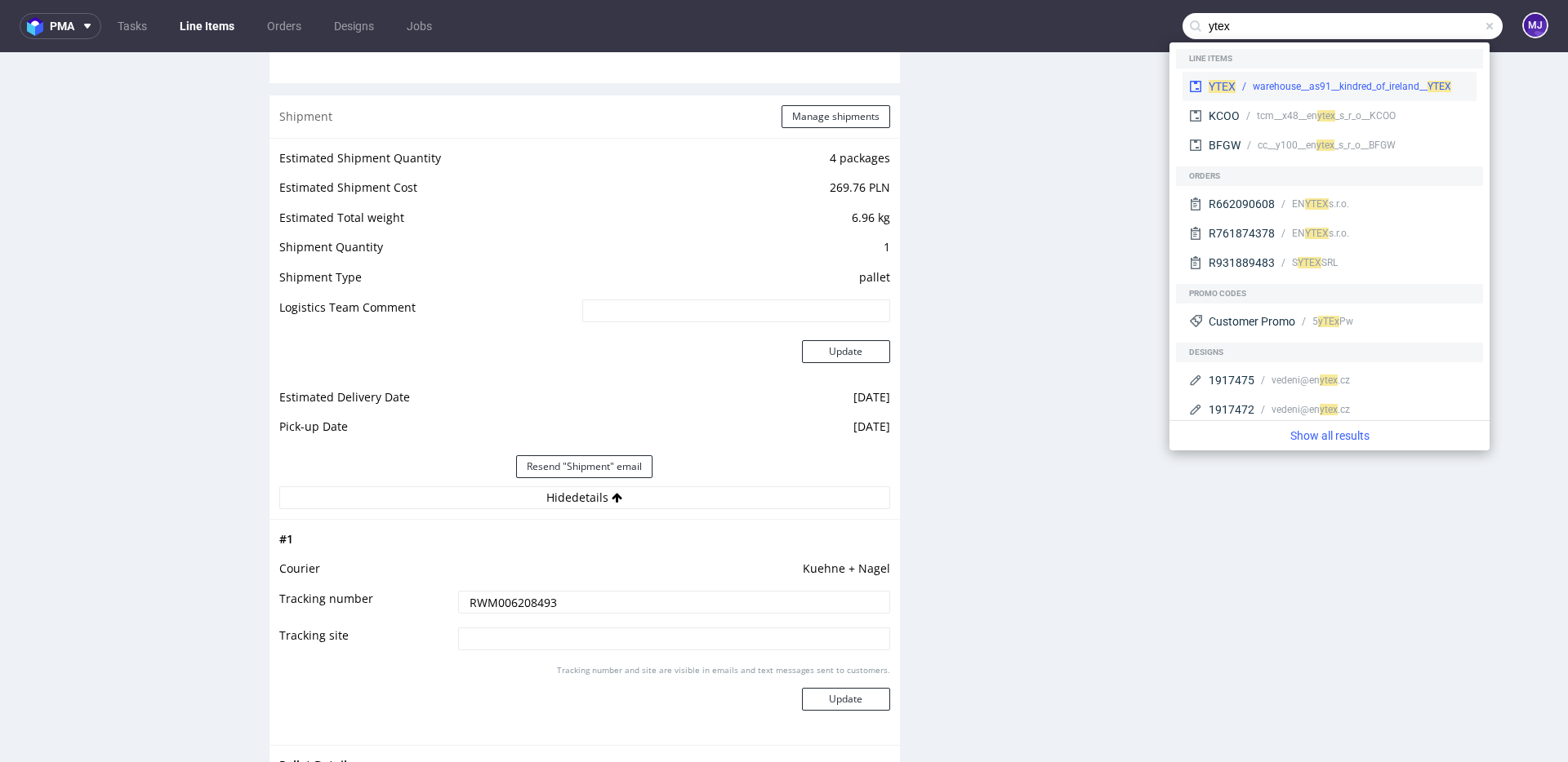
type input "ytex"
drag, startPoint x: 1249, startPoint y: 81, endPoint x: 1248, endPoint y: 29, distance: 52.0
click at [1249, 81] on div "warehouse__as91__kindred_of_ireland__ YTEX" at bounding box center [1352, 87] width 235 height 15
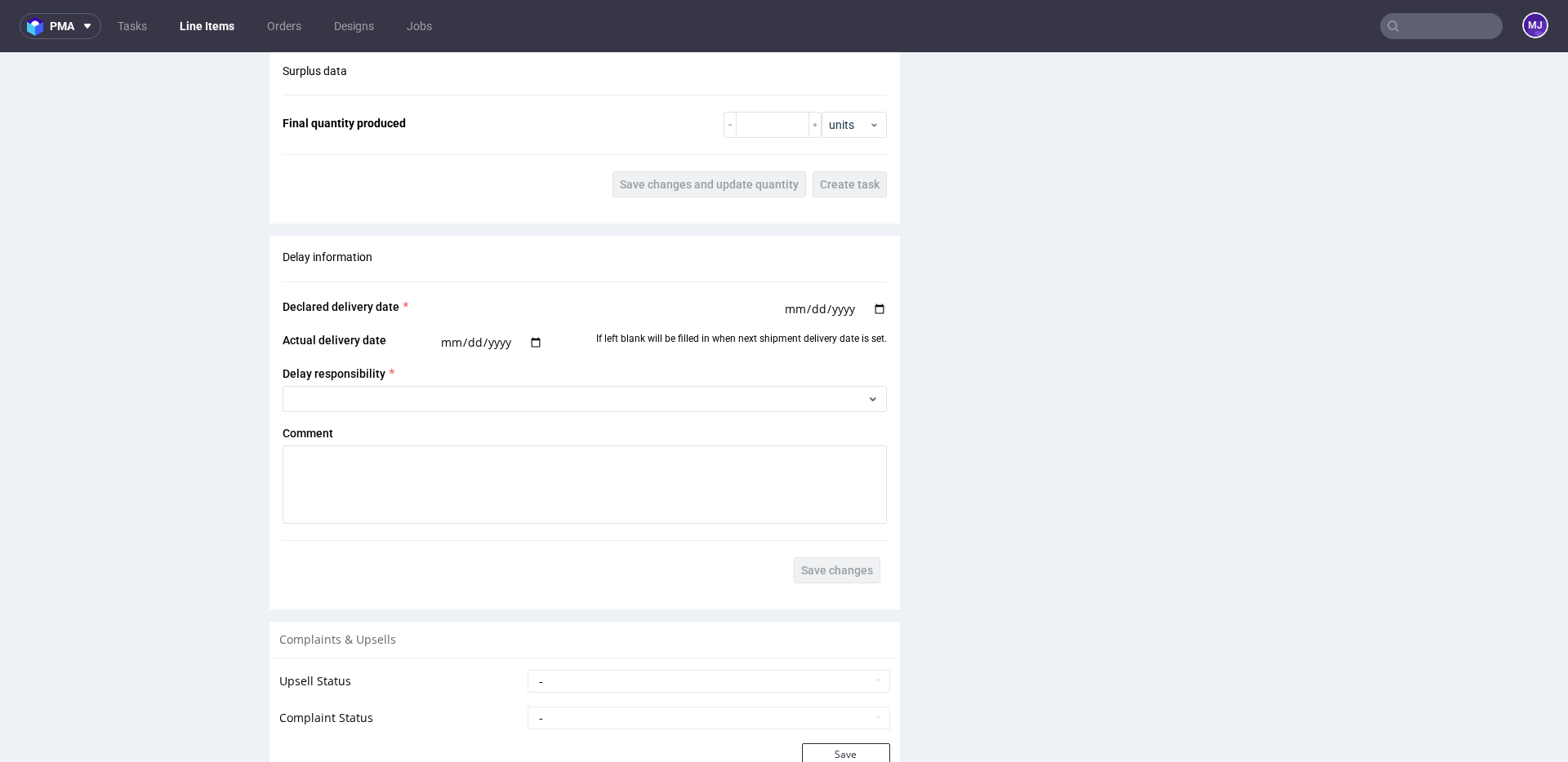
scroll to position [1914, 0]
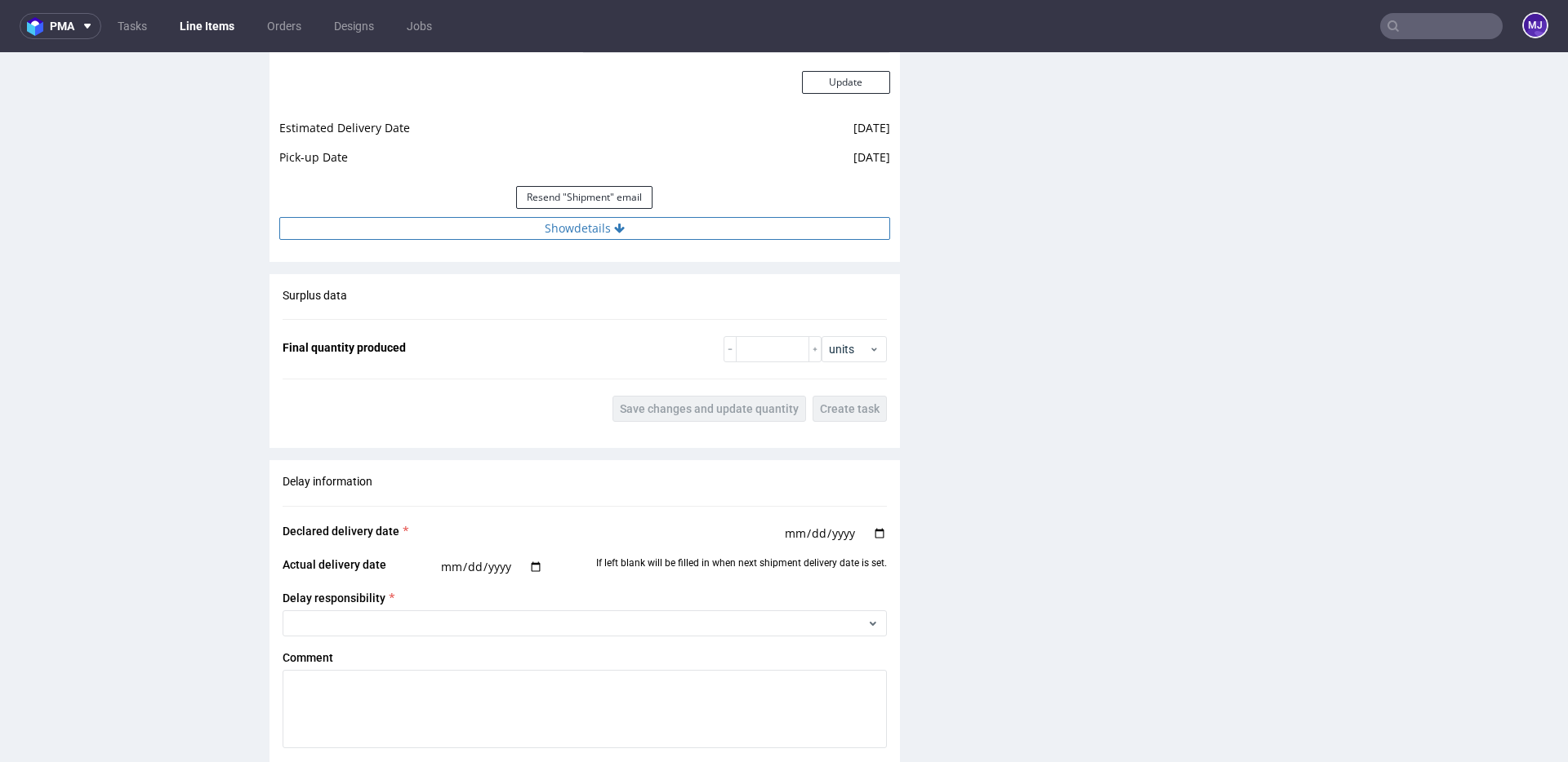
click at [578, 226] on button "Show details" at bounding box center [584, 229] width 611 height 23
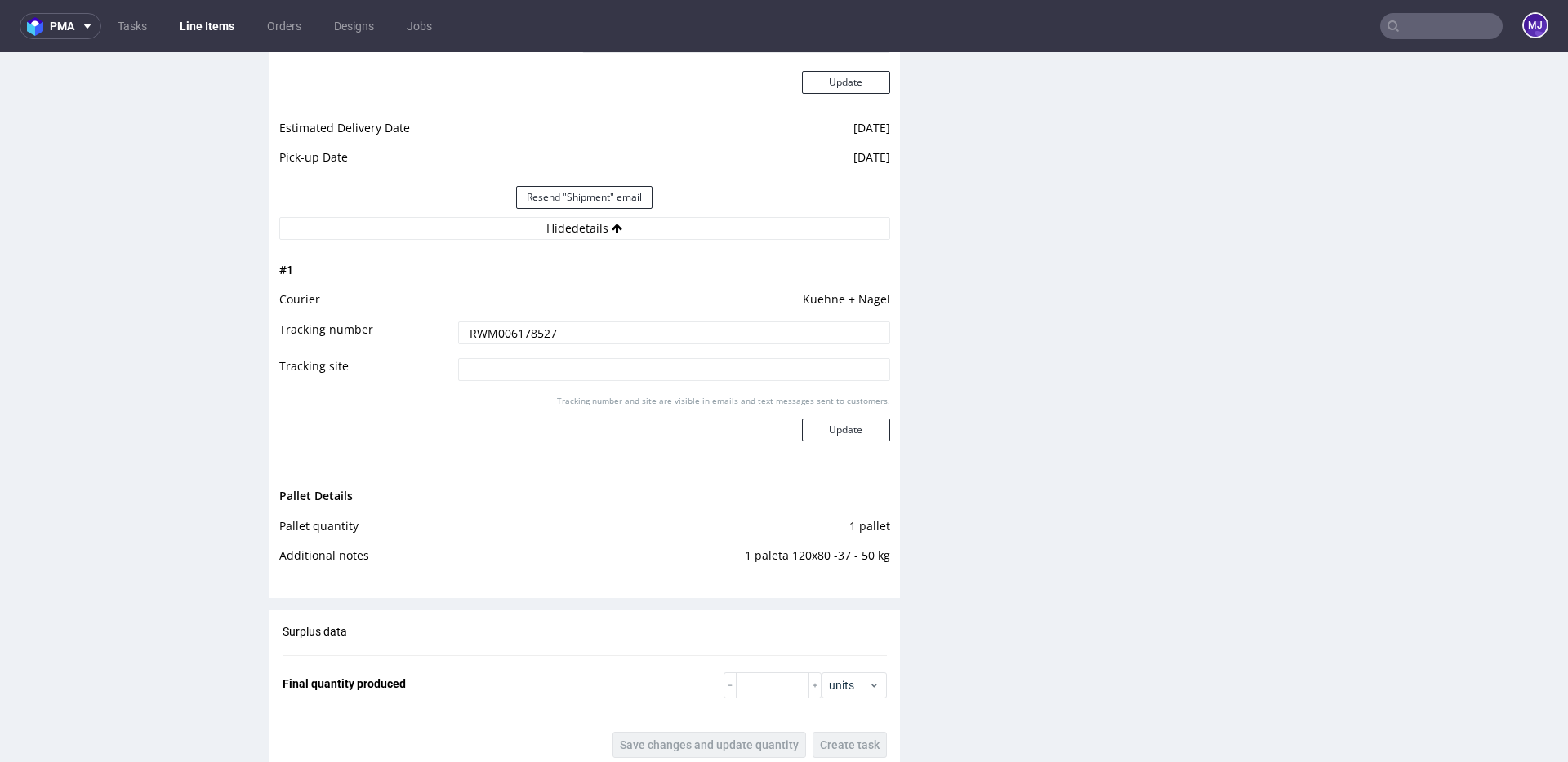
click at [1405, 30] on input "text" at bounding box center [1441, 26] width 123 height 26
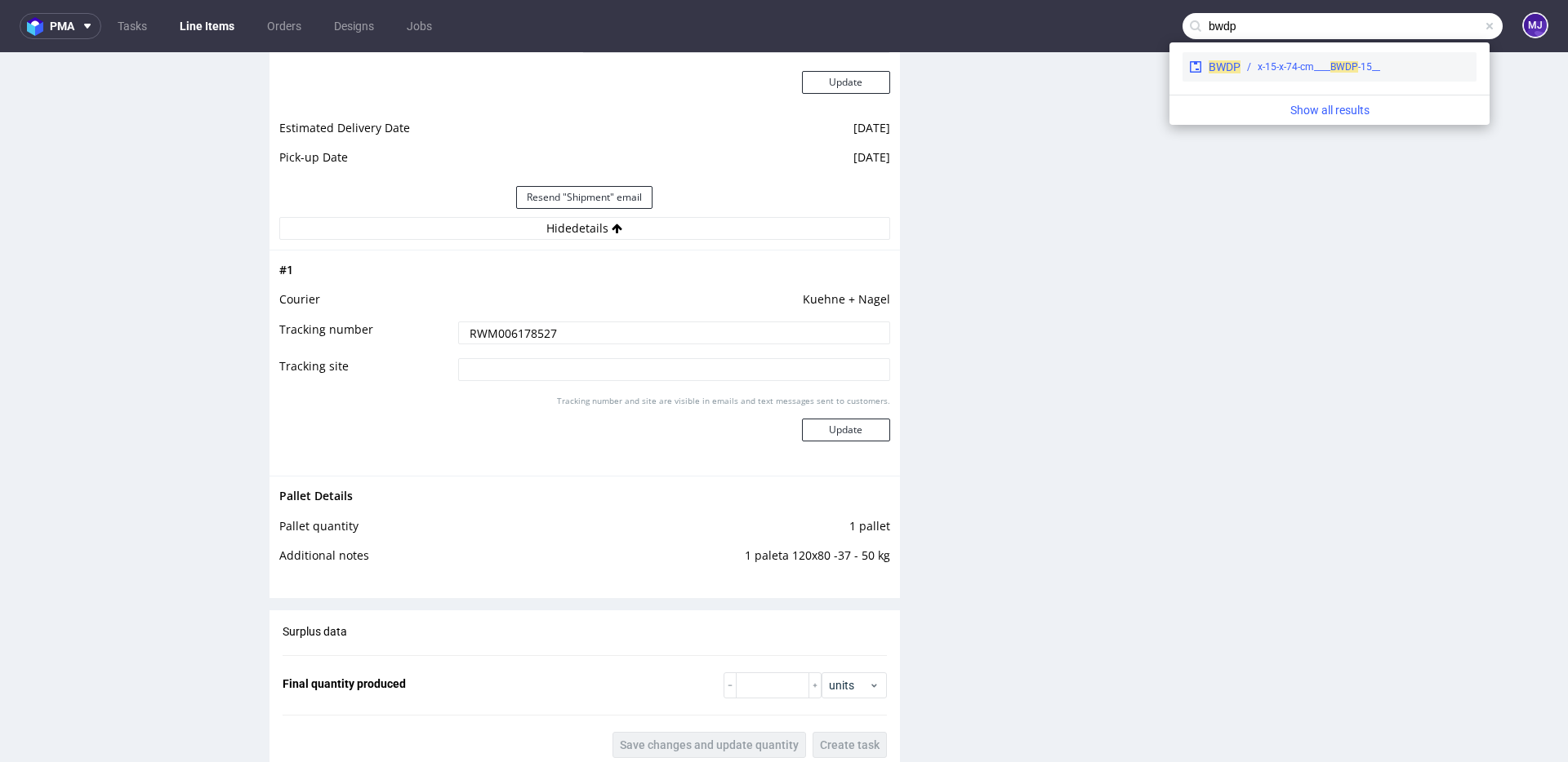
type input "bwdp"
click at [1327, 62] on div "__15-x-15-x-74-cm____ BWDP" at bounding box center [1319, 67] width 123 height 15
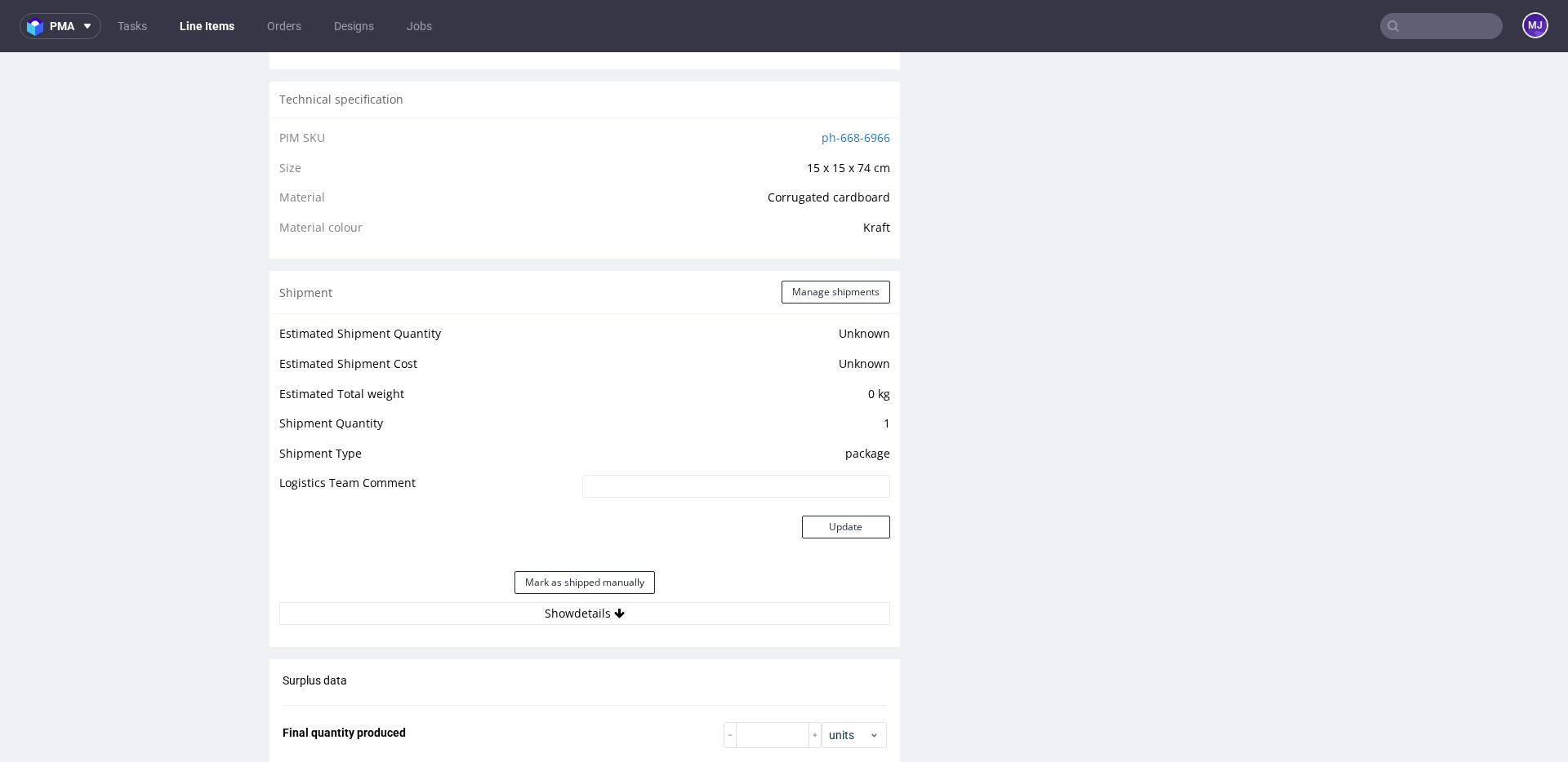
scroll to position [1377, 0]
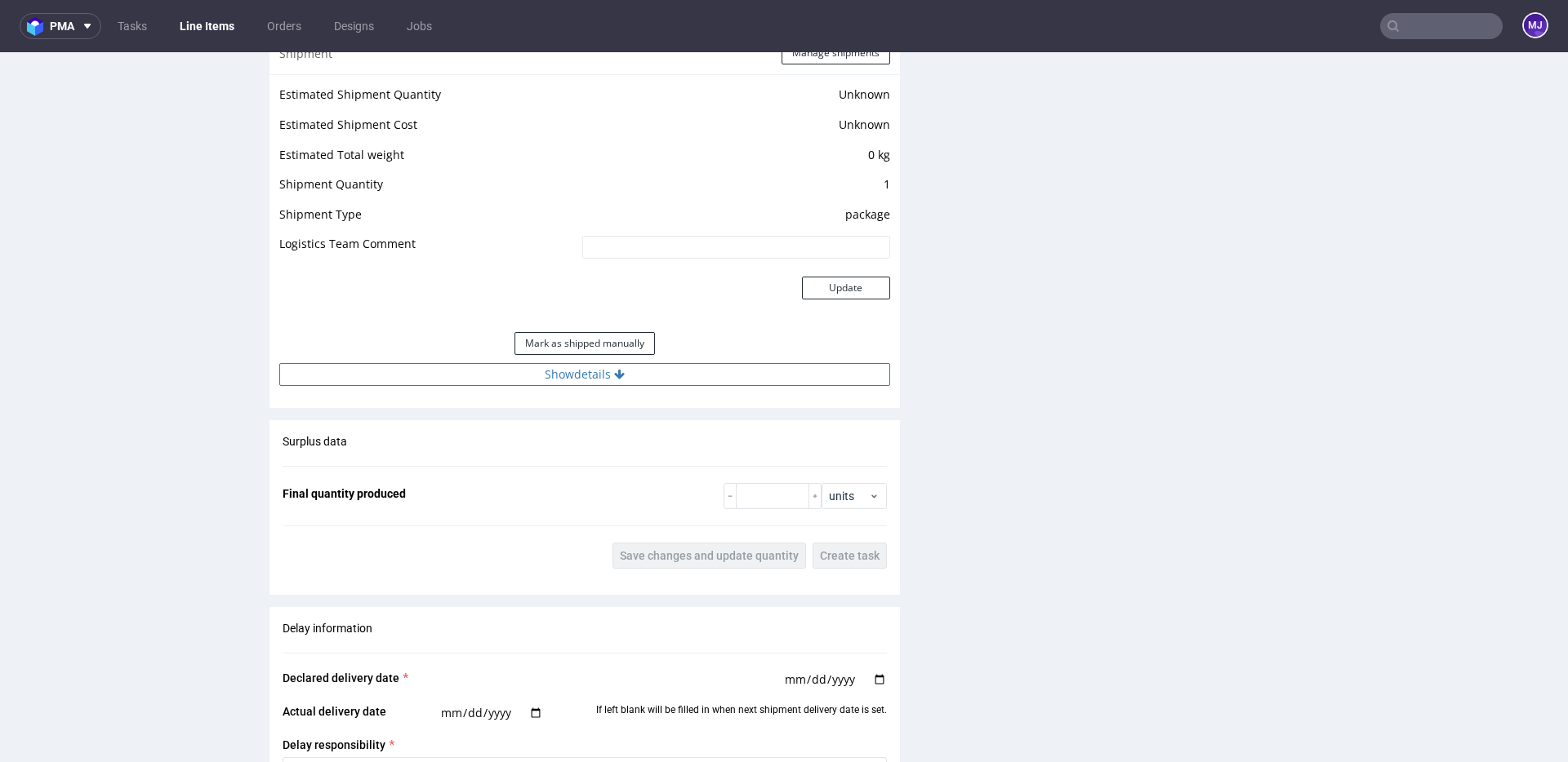
click at [560, 371] on button "Show details" at bounding box center [584, 374] width 611 height 23
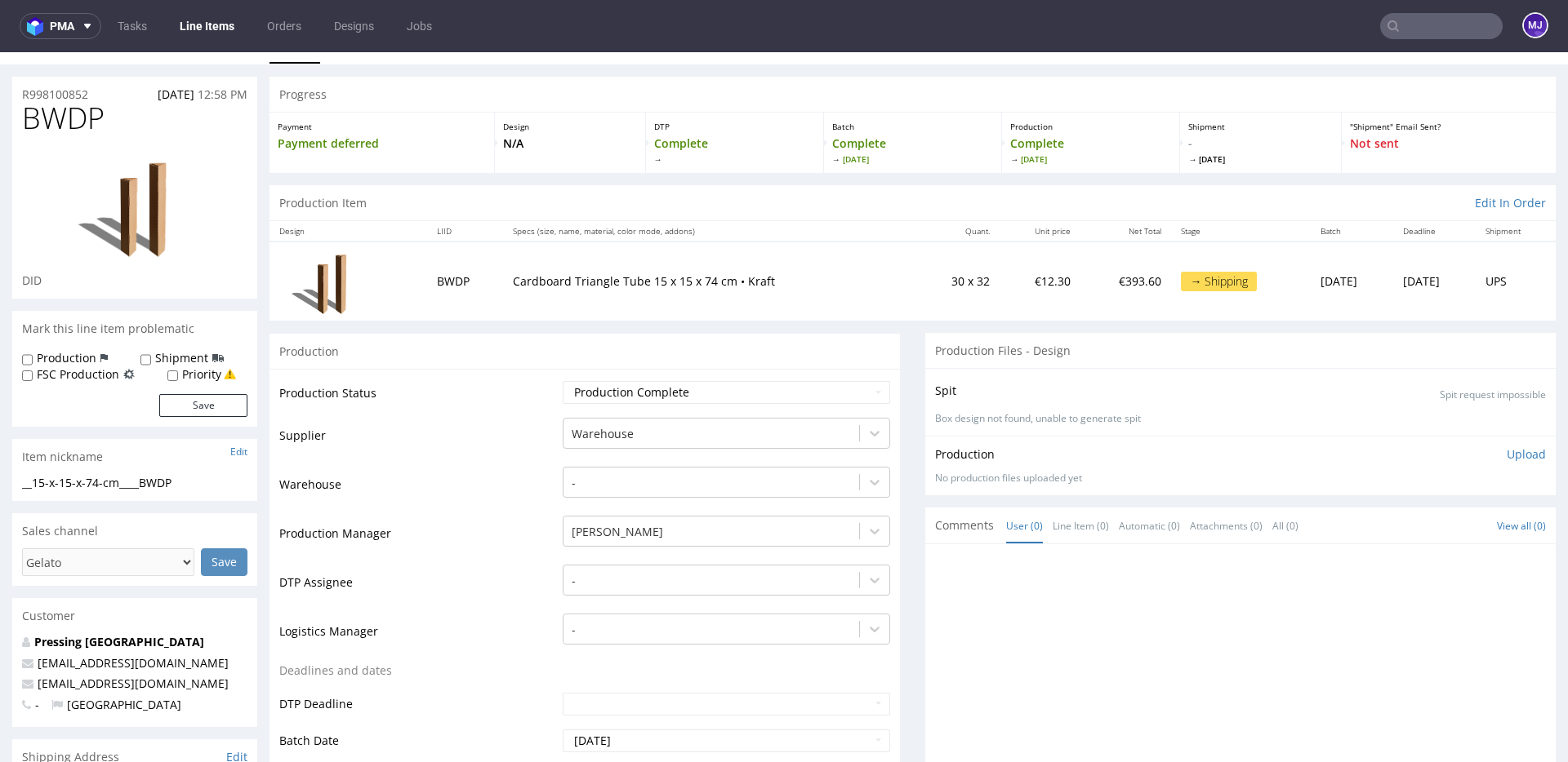
scroll to position [0, 0]
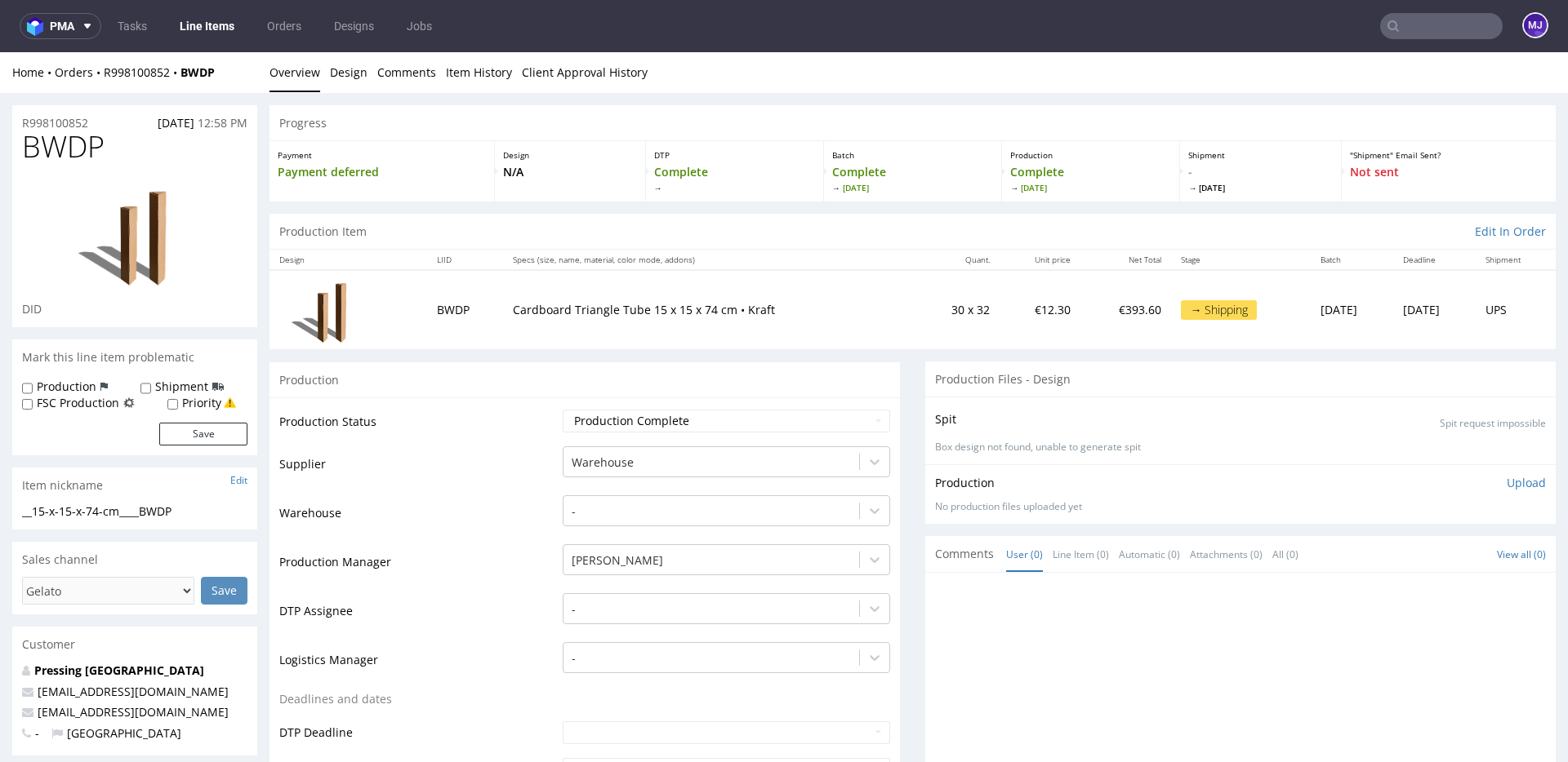
click at [1400, 29] on input "text" at bounding box center [1441, 26] width 123 height 26
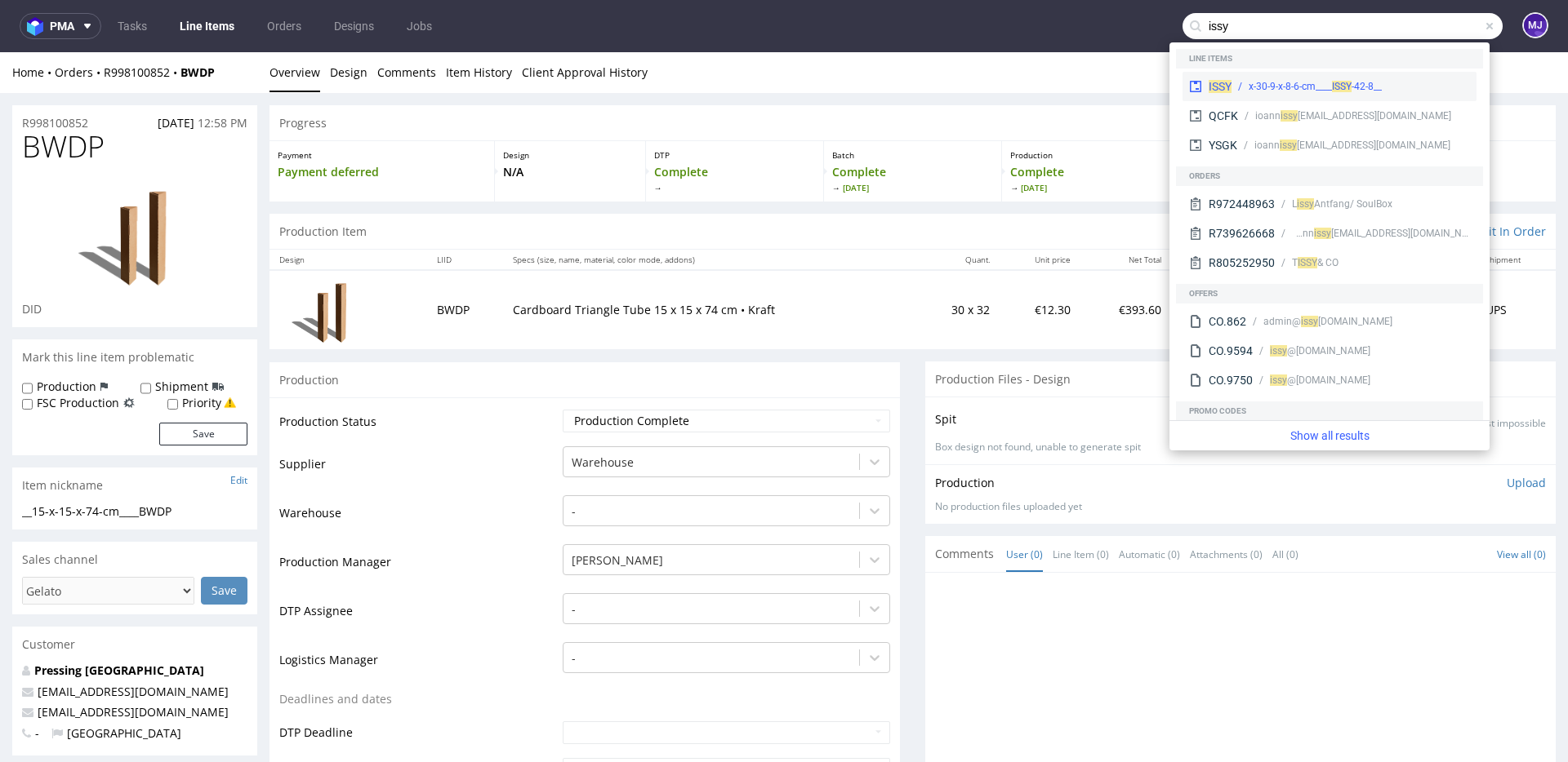
type input "issy"
click at [1290, 83] on div "__42-8-x-30-9-x-8-6-cm____ ISSY" at bounding box center [1315, 87] width 133 height 15
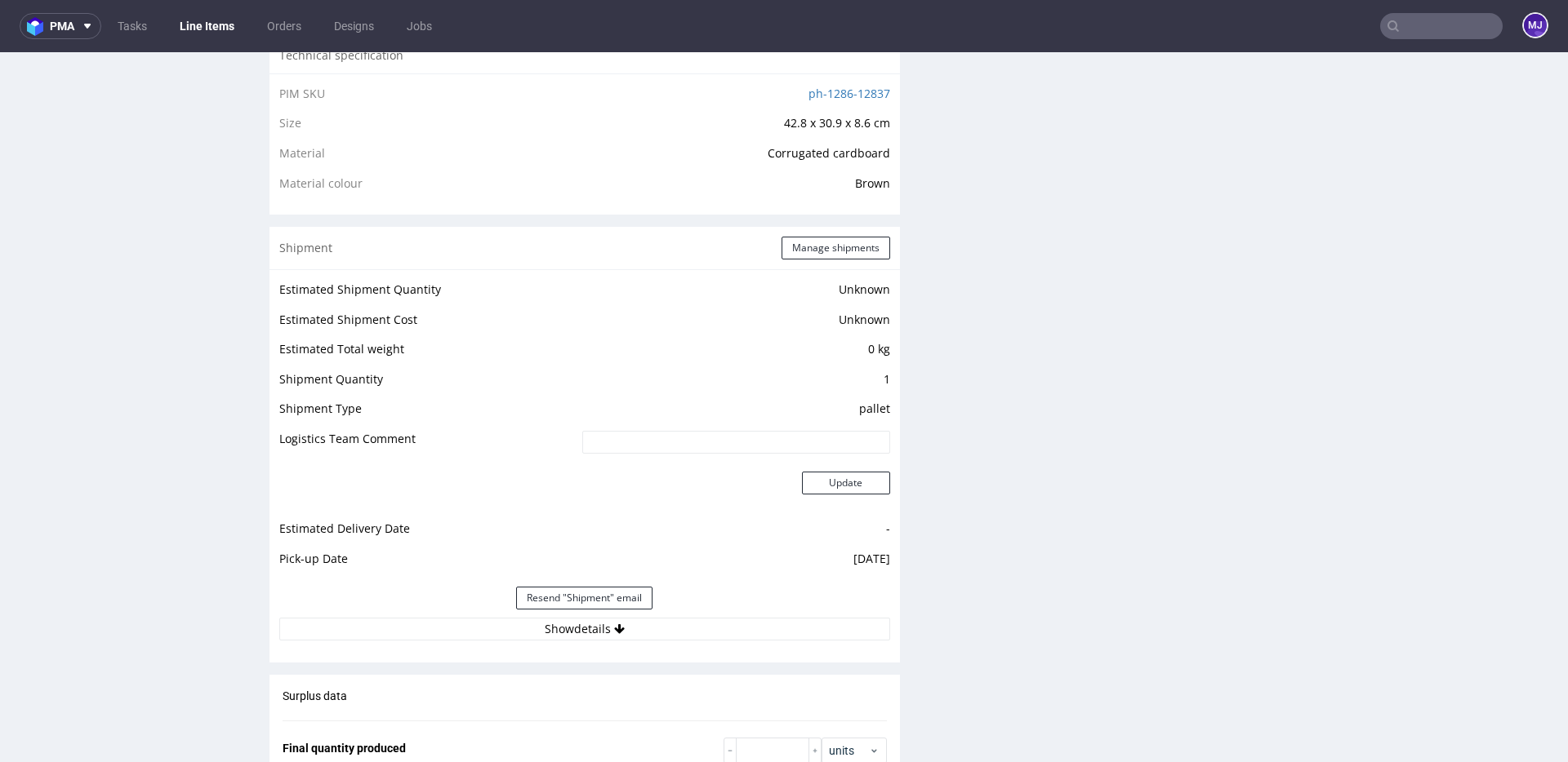
scroll to position [1484, 0]
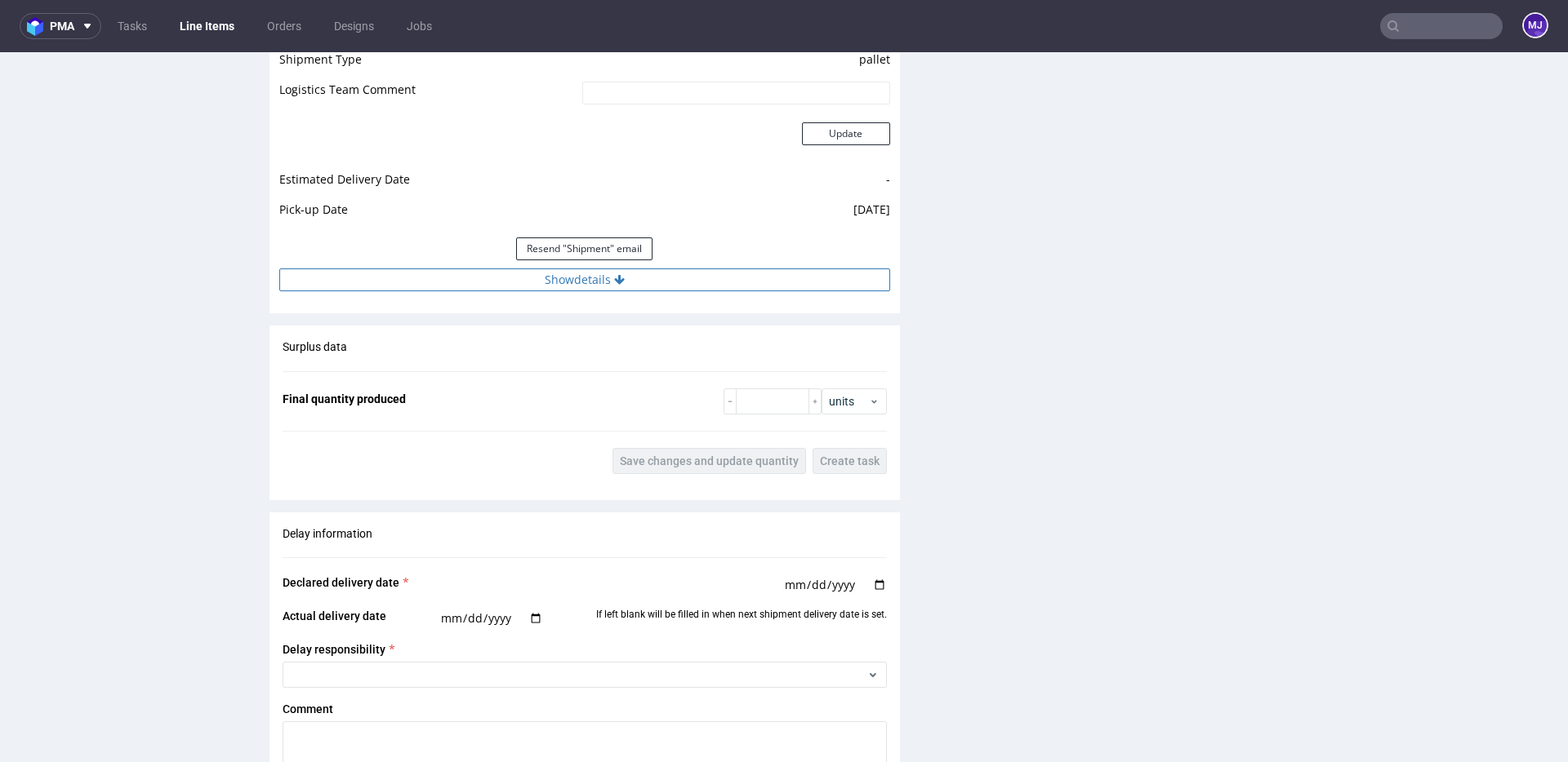
click at [587, 282] on button "Show details" at bounding box center [584, 280] width 611 height 23
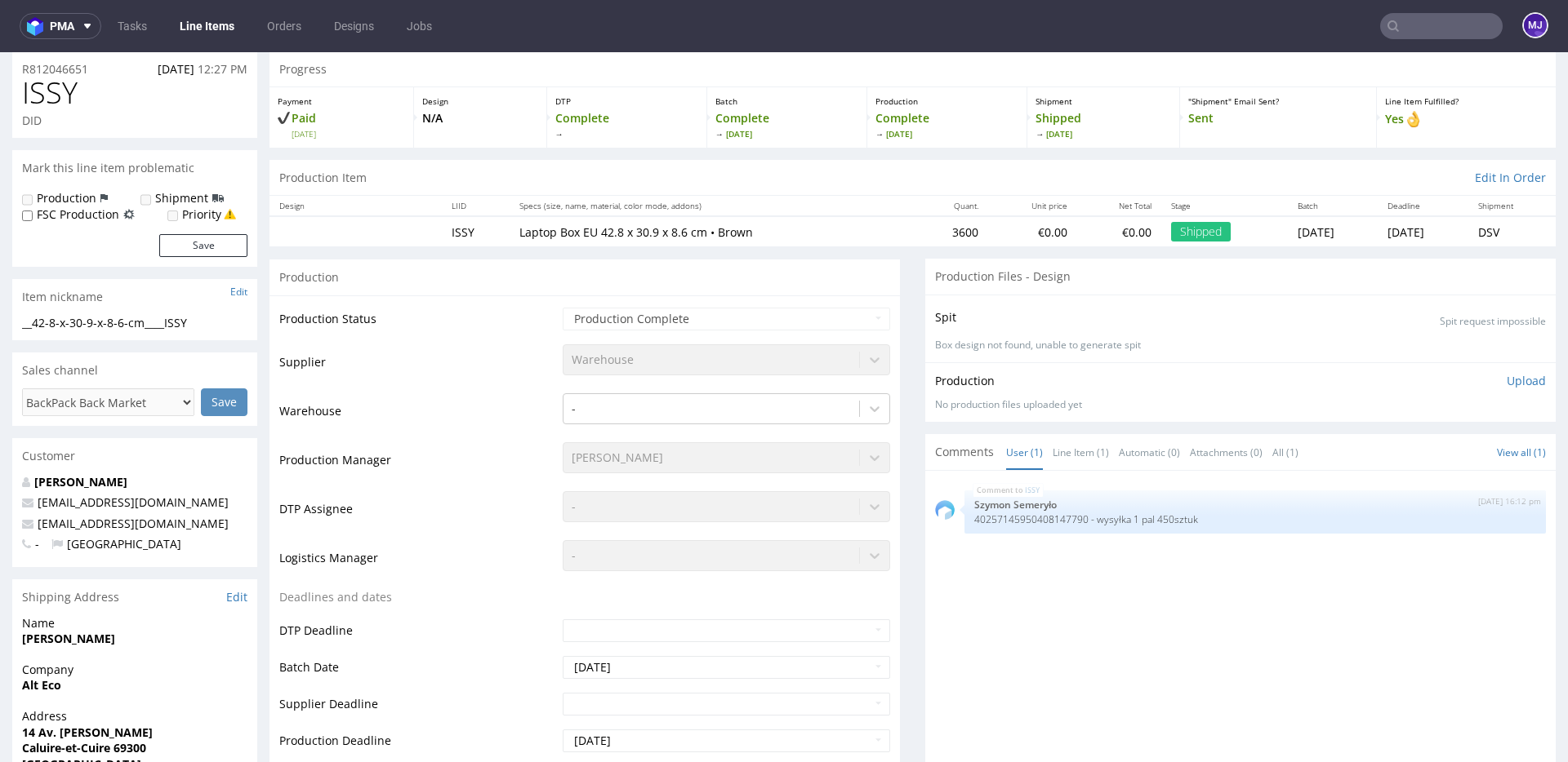
scroll to position [0, 0]
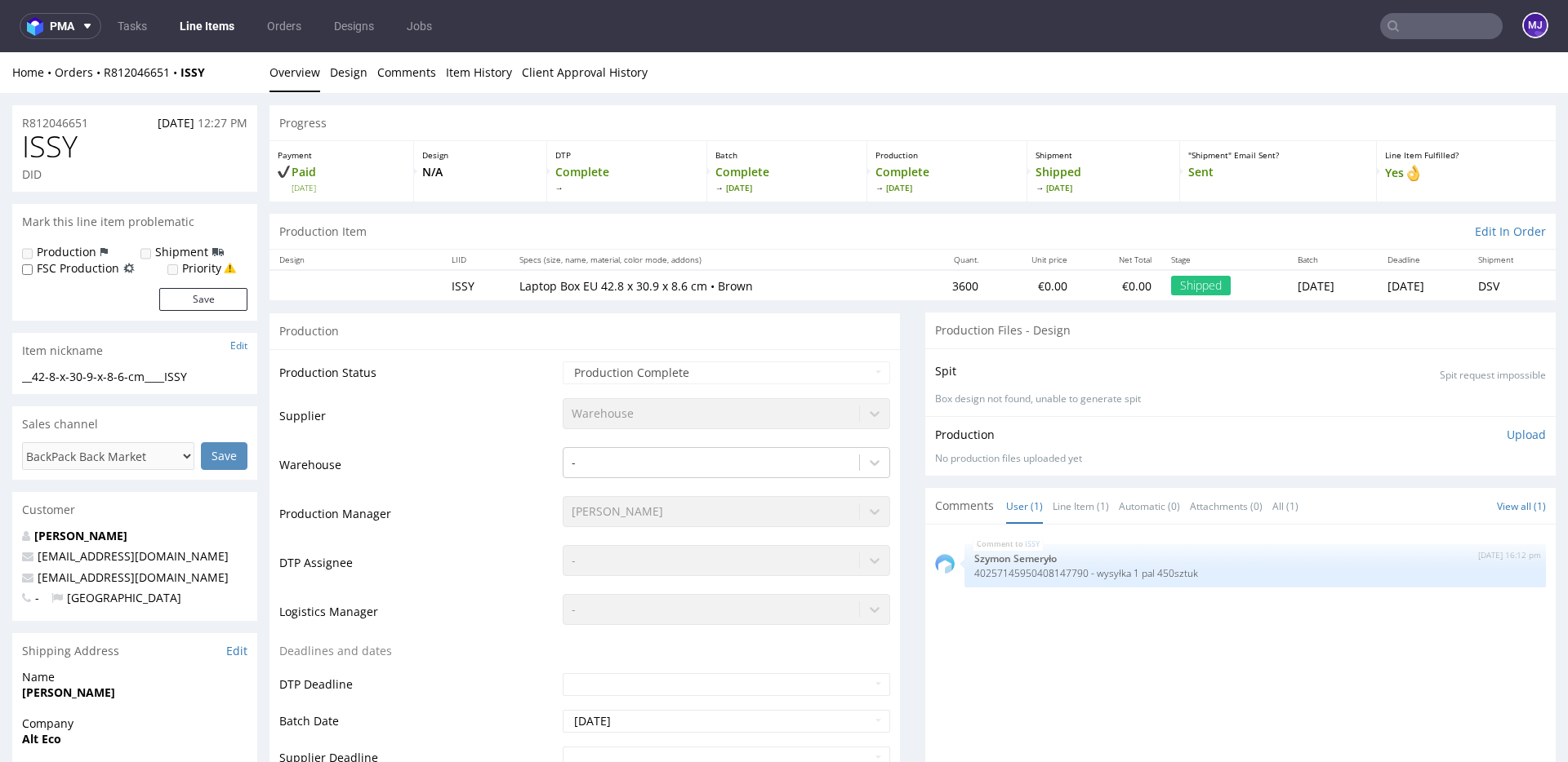
click at [1396, 29] on input "text" at bounding box center [1441, 26] width 123 height 26
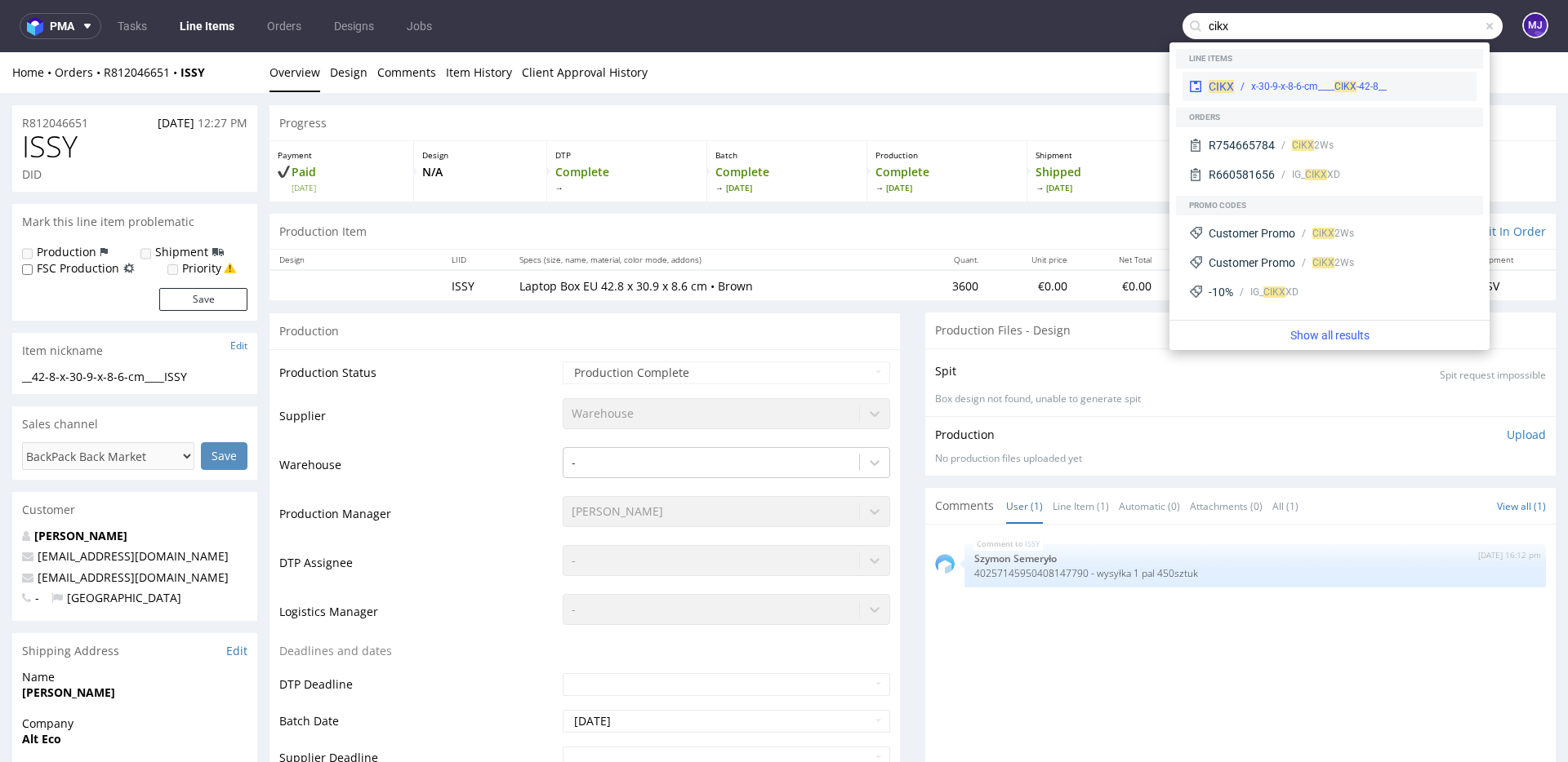
type input "cikx"
click at [1276, 83] on div "__42-8-x-30-9-x-8-6-cm____ CIKX" at bounding box center [1318, 87] width 135 height 15
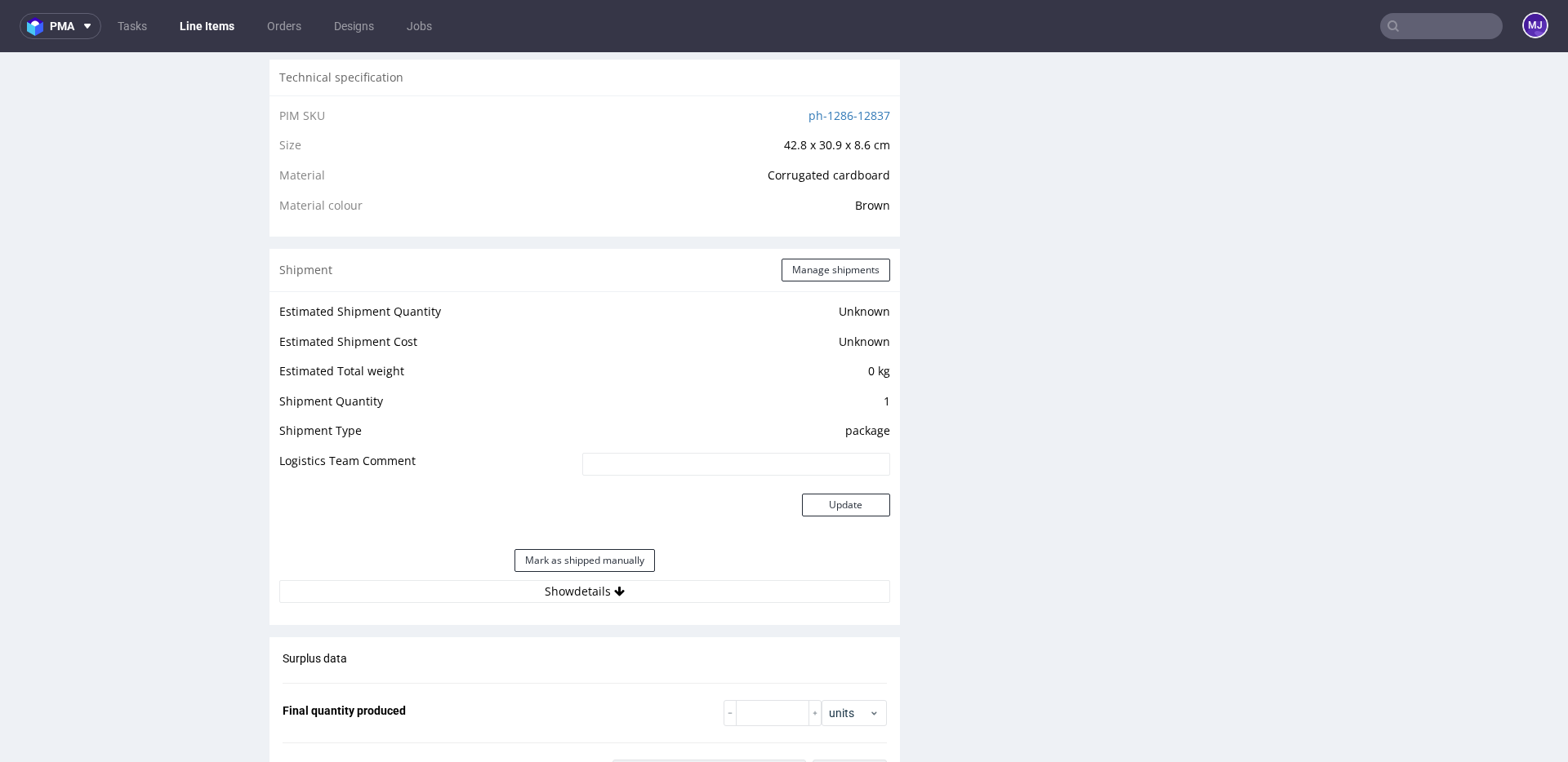
scroll to position [1353, 0]
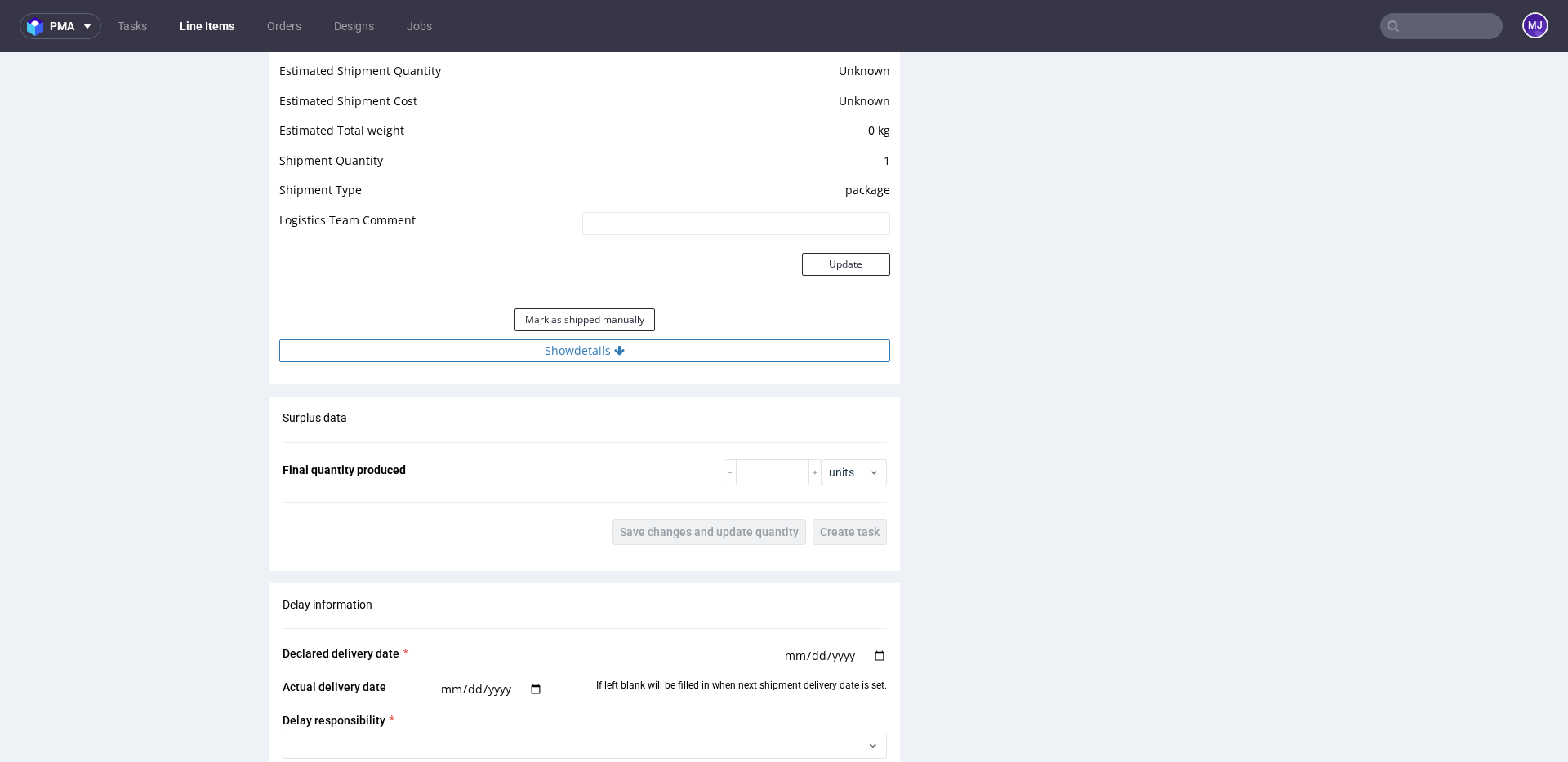
drag, startPoint x: 537, startPoint y: 334, endPoint x: 531, endPoint y: 354, distance: 20.9
click at [535, 343] on div "Estimated Shipment Quantity Unknown Estimated Shipment Cost Unknown Estimated T…" at bounding box center [584, 212] width 631 height 321
click at [531, 344] on button "Show details" at bounding box center [584, 351] width 611 height 23
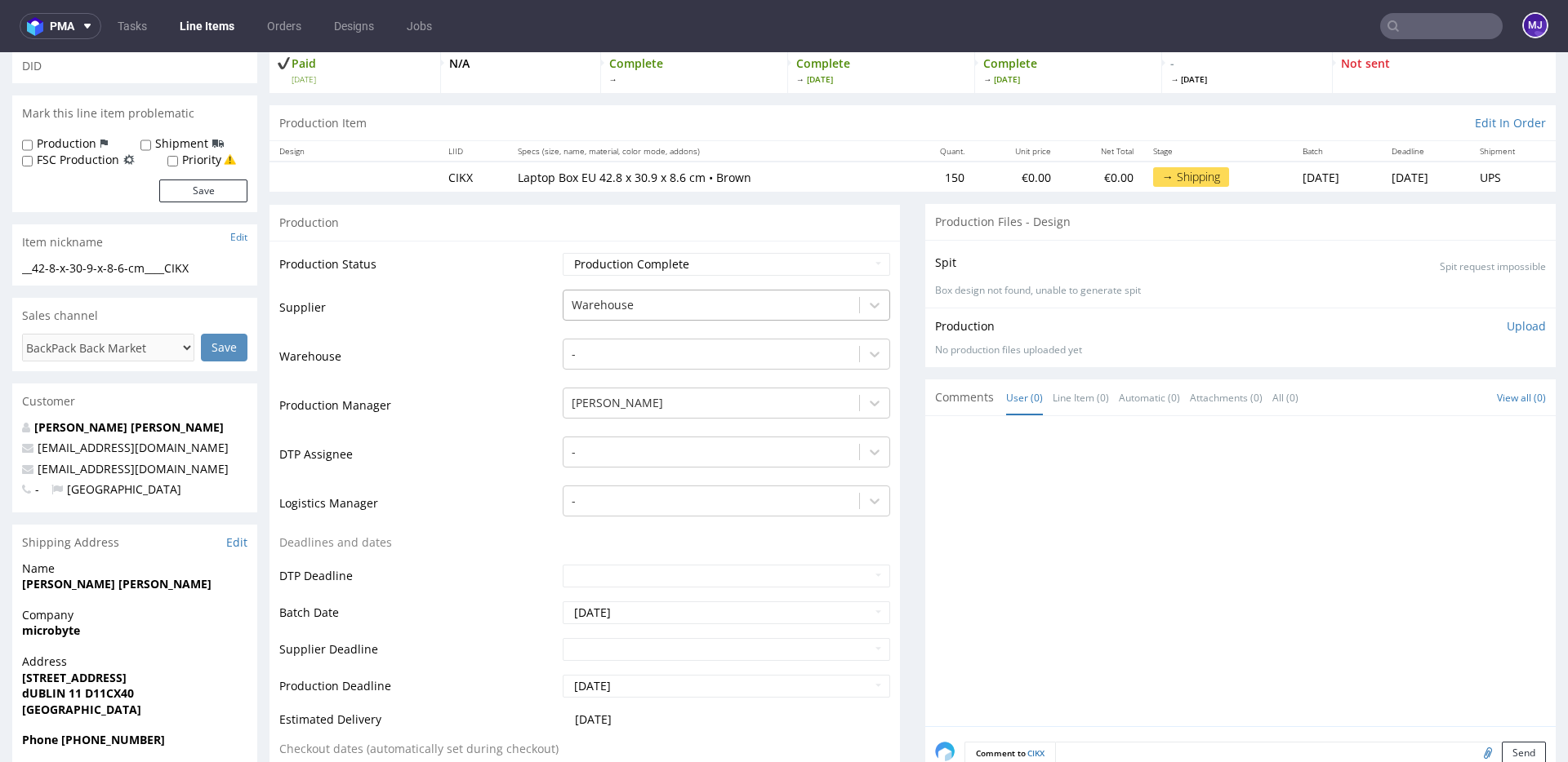
scroll to position [0, 0]
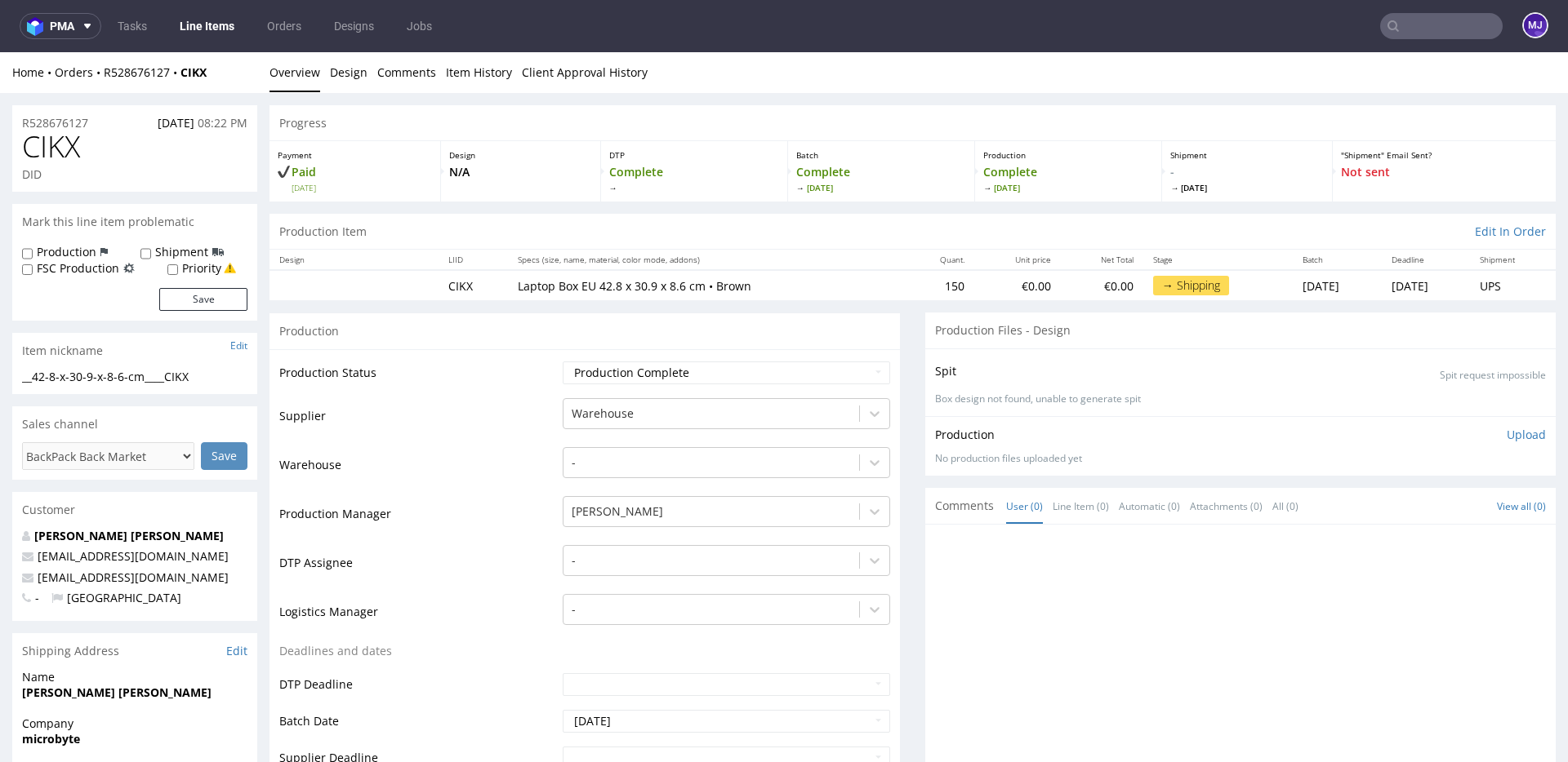
click at [873, 74] on ul "Overview Design Comments Item History Client Approval History" at bounding box center [913, 72] width 1286 height 16
click at [513, 214] on div "Production Item Edit In Order" at bounding box center [913, 232] width 1286 height 36
click at [1424, 29] on input "text" at bounding box center [1441, 26] width 123 height 26
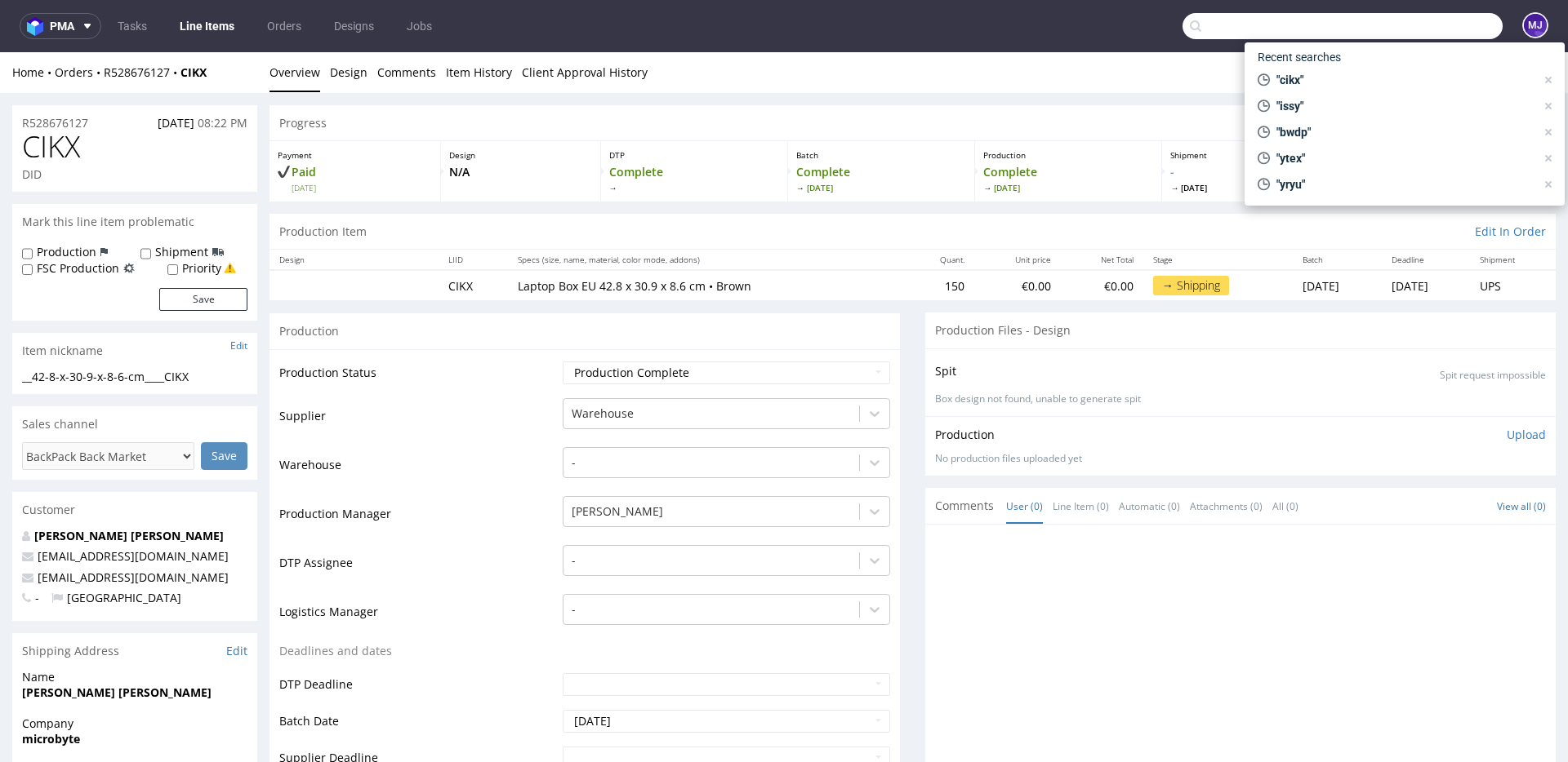
paste input "ZHCE"
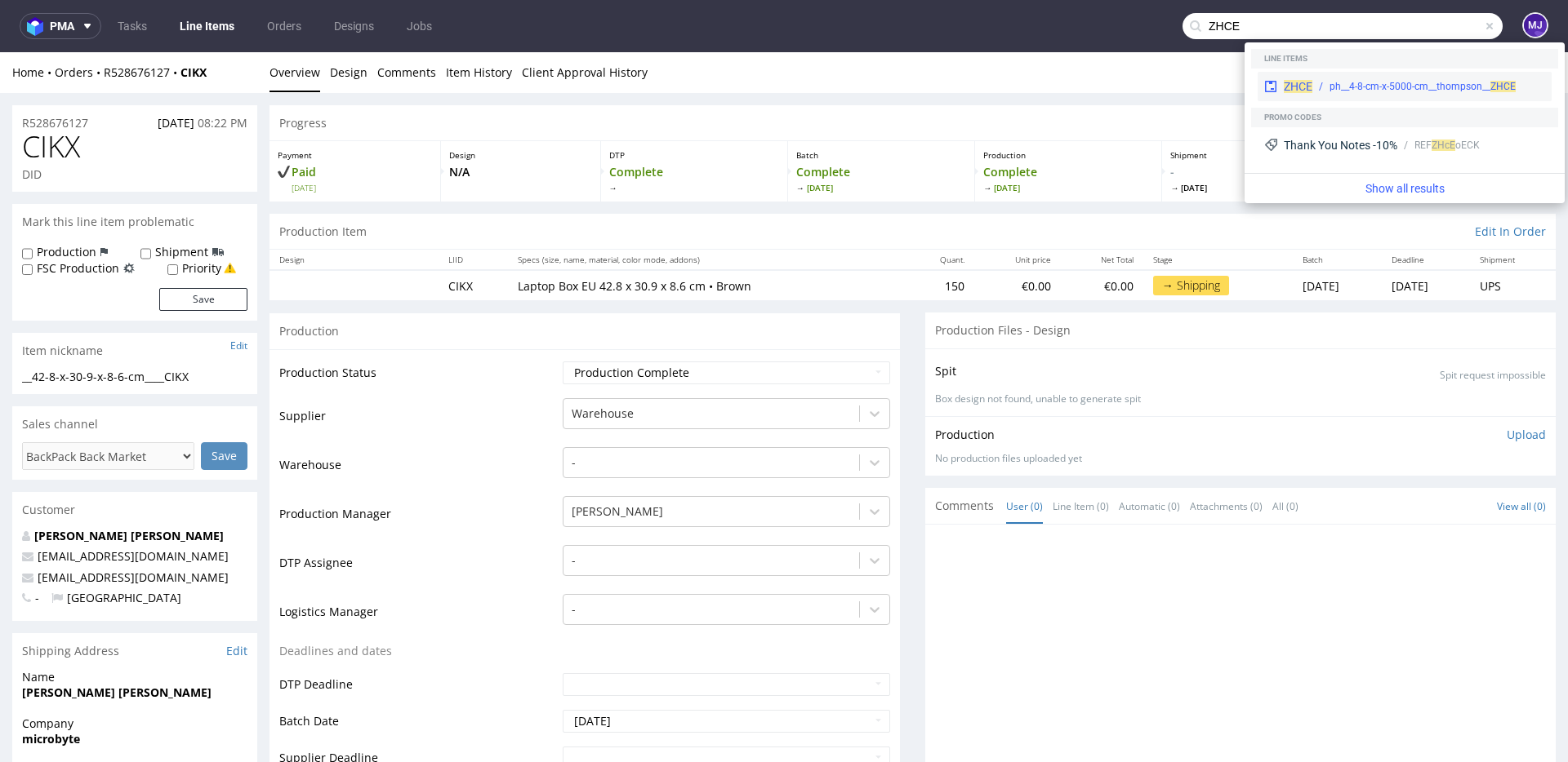
type input "ZHCE"
click at [1318, 85] on div "ph__4-8-cm-x-5000-cm__thompson__ ZHCE" at bounding box center [1428, 87] width 233 height 15
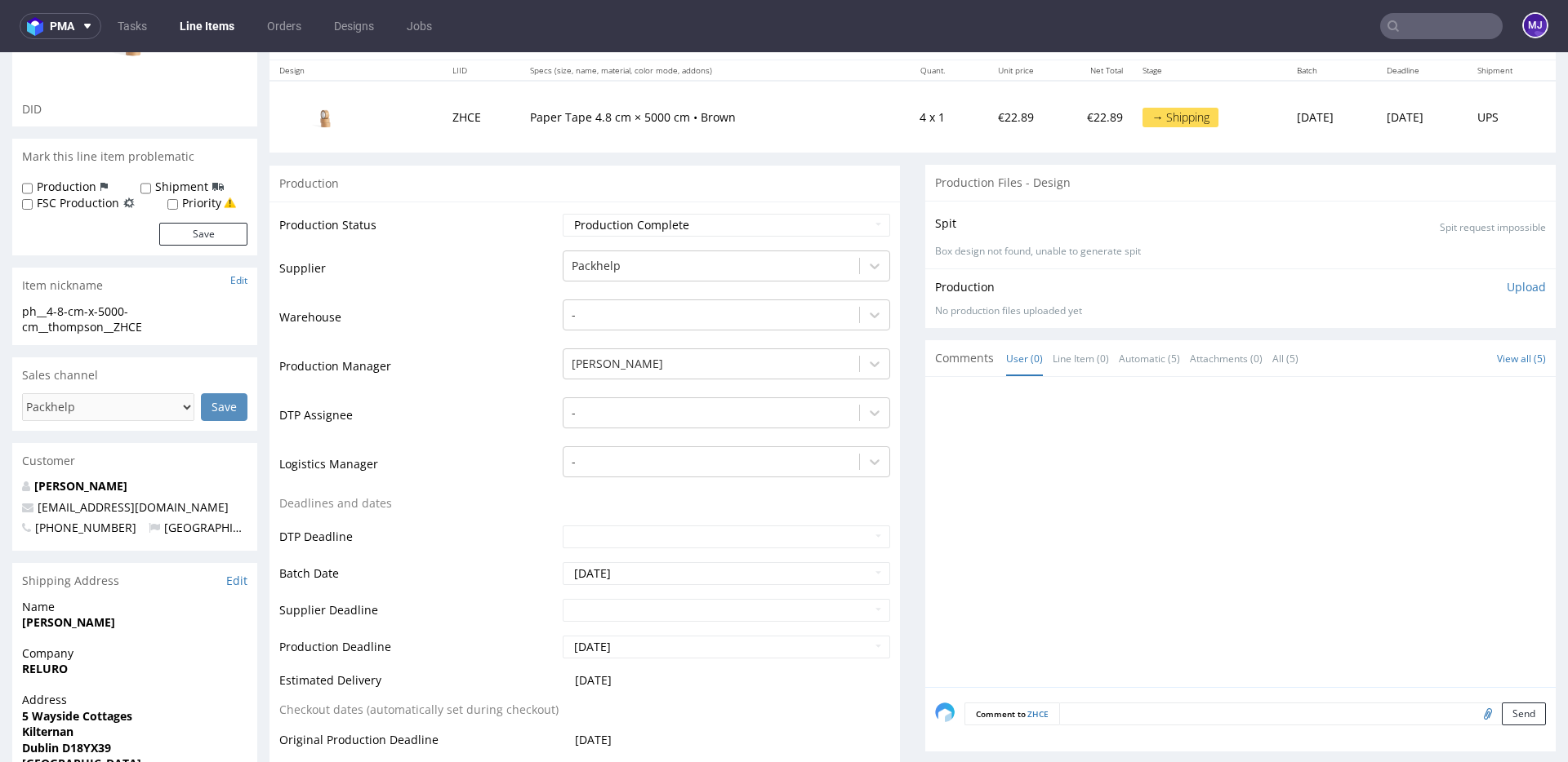
scroll to position [384, 0]
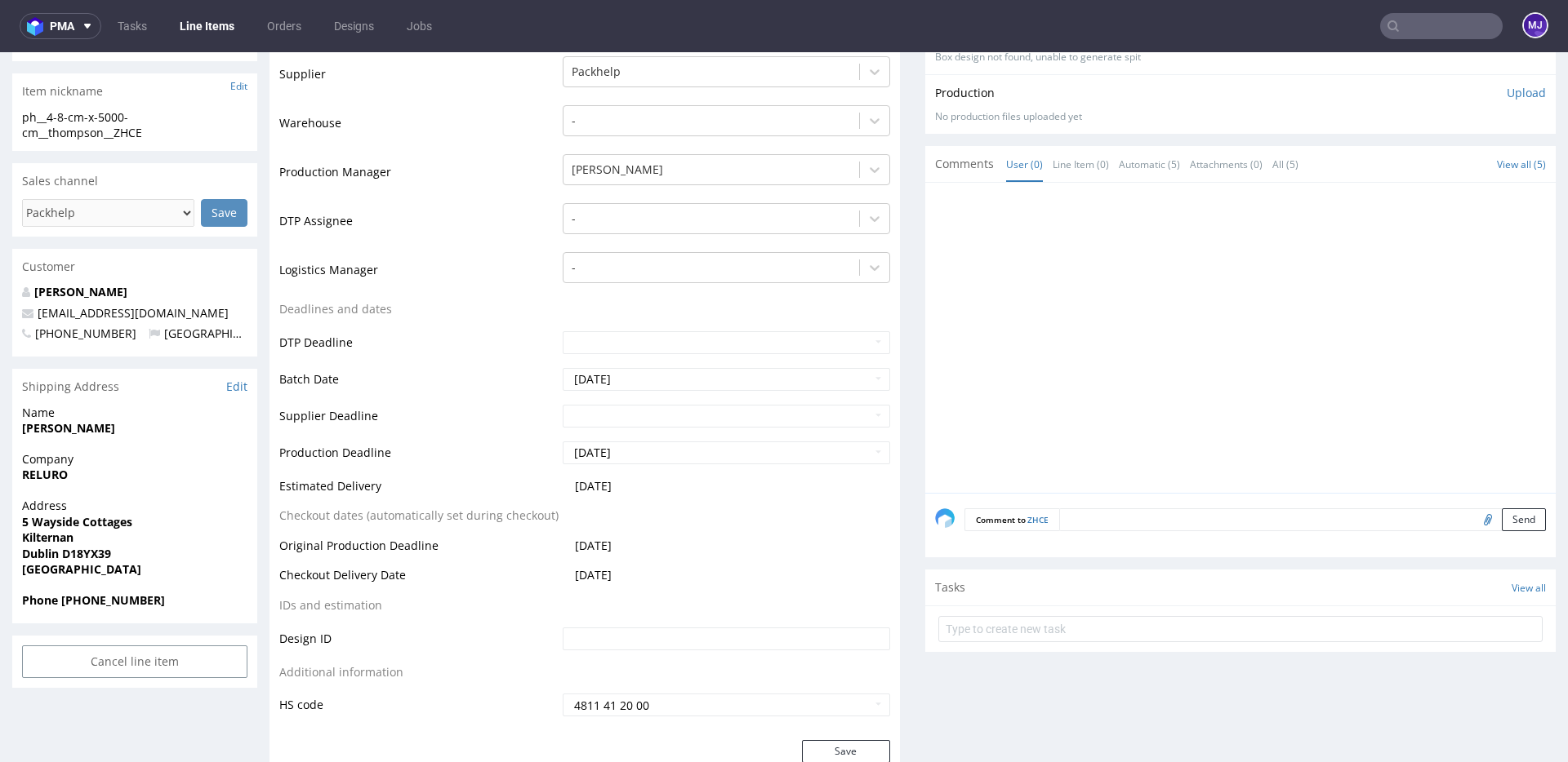
click at [44, 566] on strong "Ireland" at bounding box center [81, 569] width 119 height 15
drag, startPoint x: 44, startPoint y: 566, endPoint x: 37, endPoint y: 526, distance: 40.6
click at [37, 526] on p "Address 5 Wayside Cottages Kilternan Dublin D18YX39 Ireland" at bounding box center [134, 538] width 225 height 80
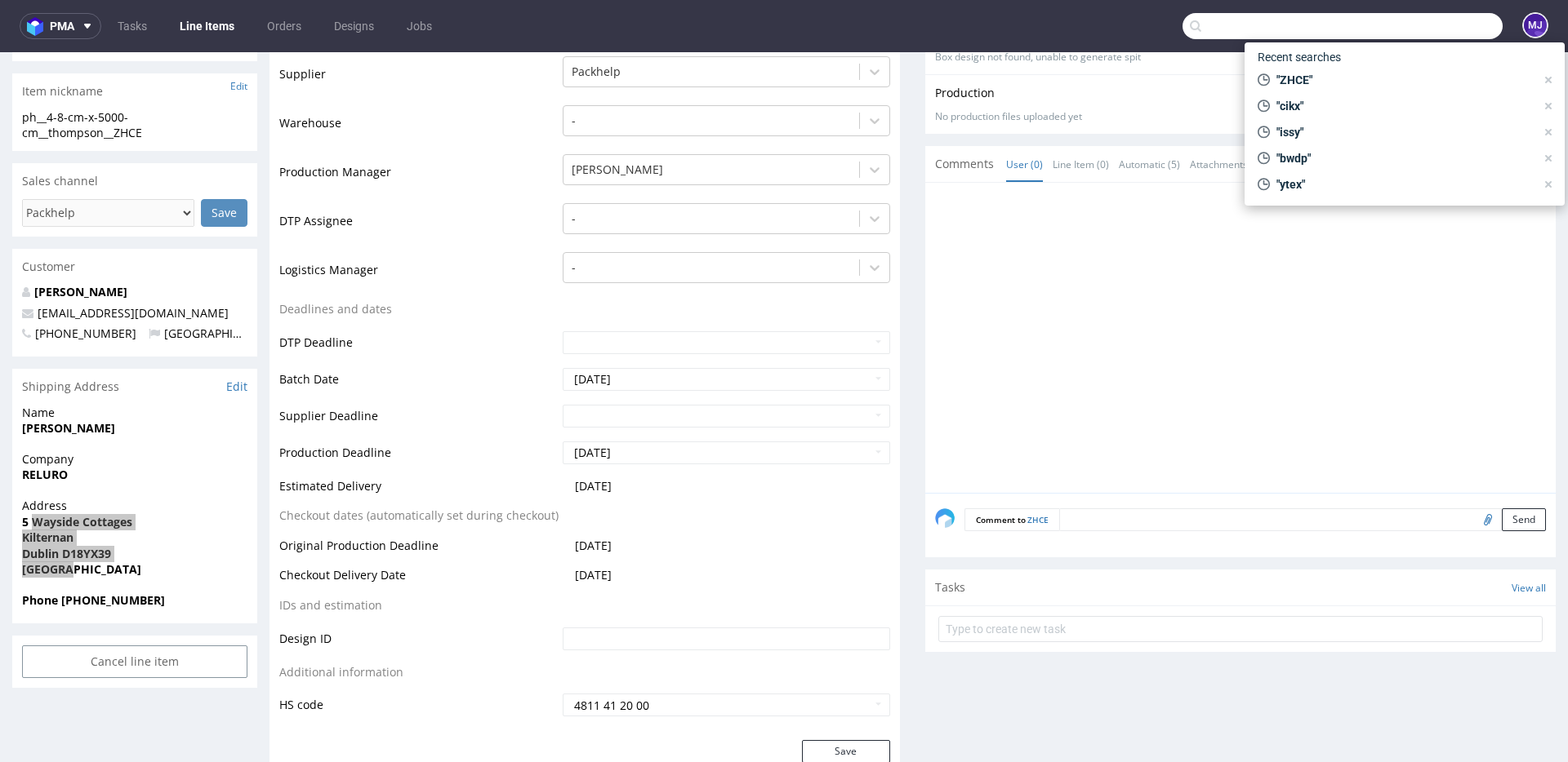
click at [1436, 33] on input "text" at bounding box center [1342, 26] width 320 height 26
paste input "UOLD"
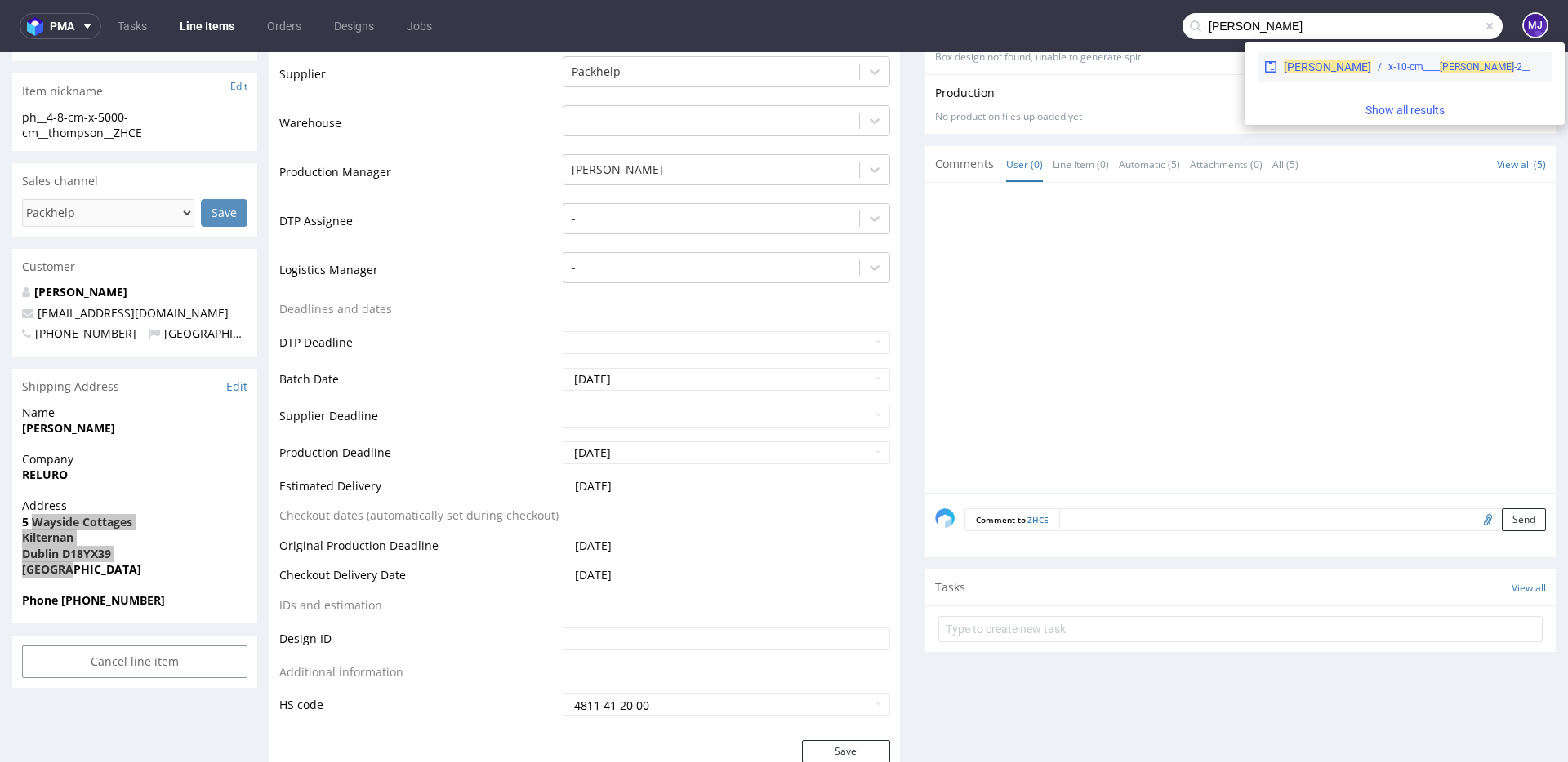
type input "UOLD"
click at [1305, 69] on span "UOLD" at bounding box center [1327, 67] width 87 height 13
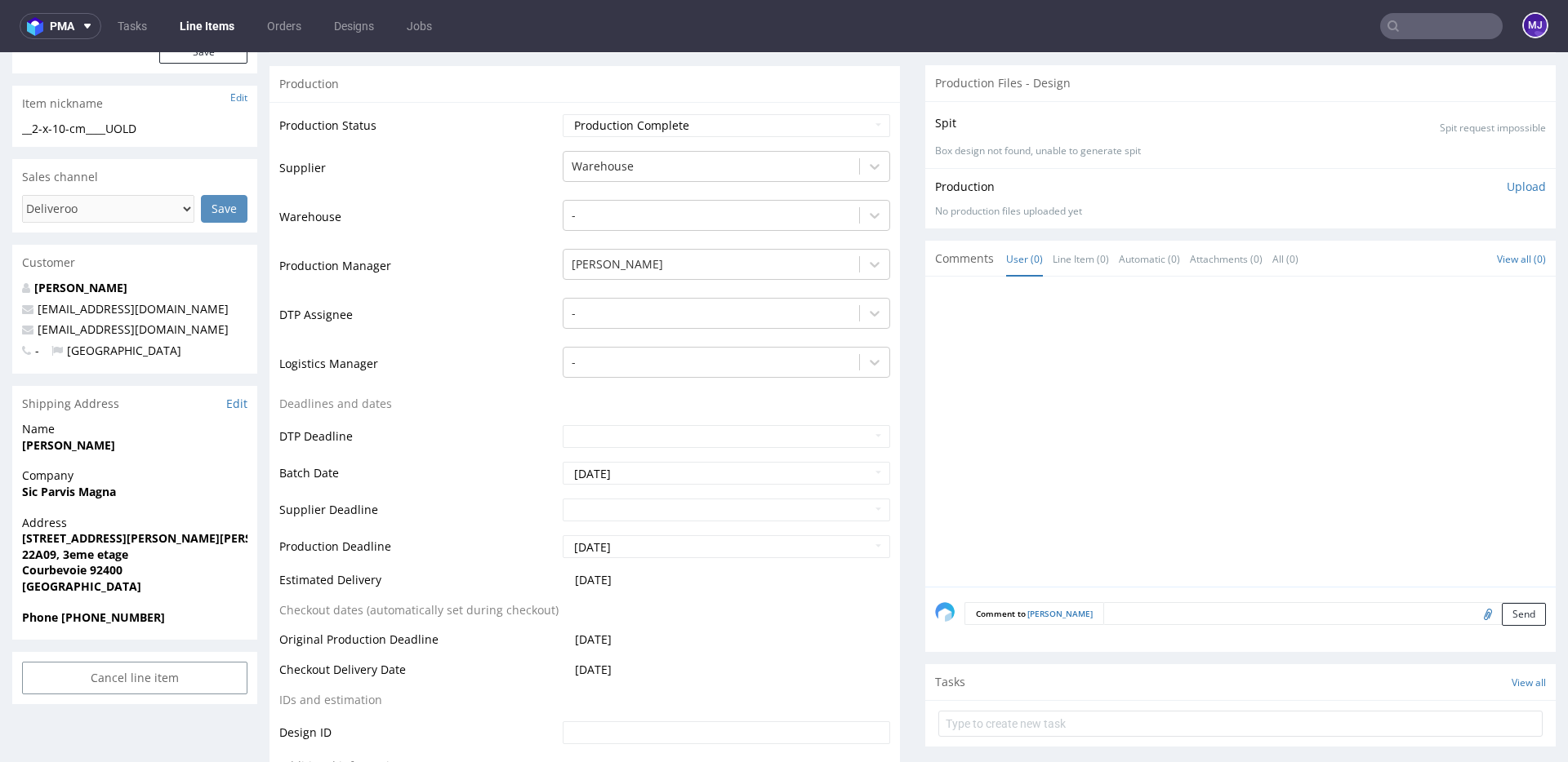
scroll to position [349, 0]
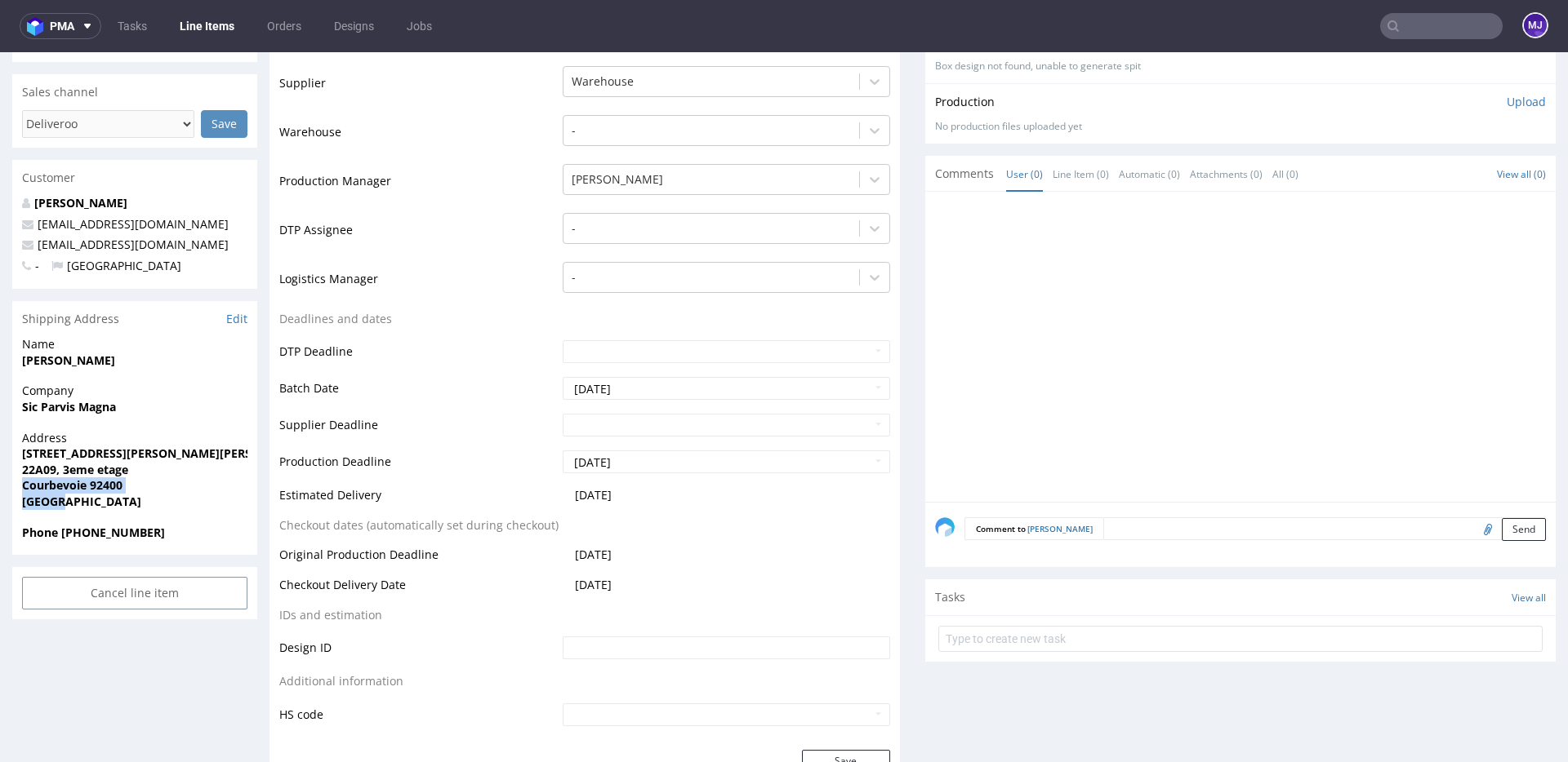
drag, startPoint x: 75, startPoint y: 487, endPoint x: 20, endPoint y: 475, distance: 56.3
click at [20, 475] on div "Address 7 Rue du Sergent Bobillot 22A09, 3eme etage Courbevoie 92400 France" at bounding box center [134, 477] width 245 height 95
copy p "Courbevoie 92400 France"
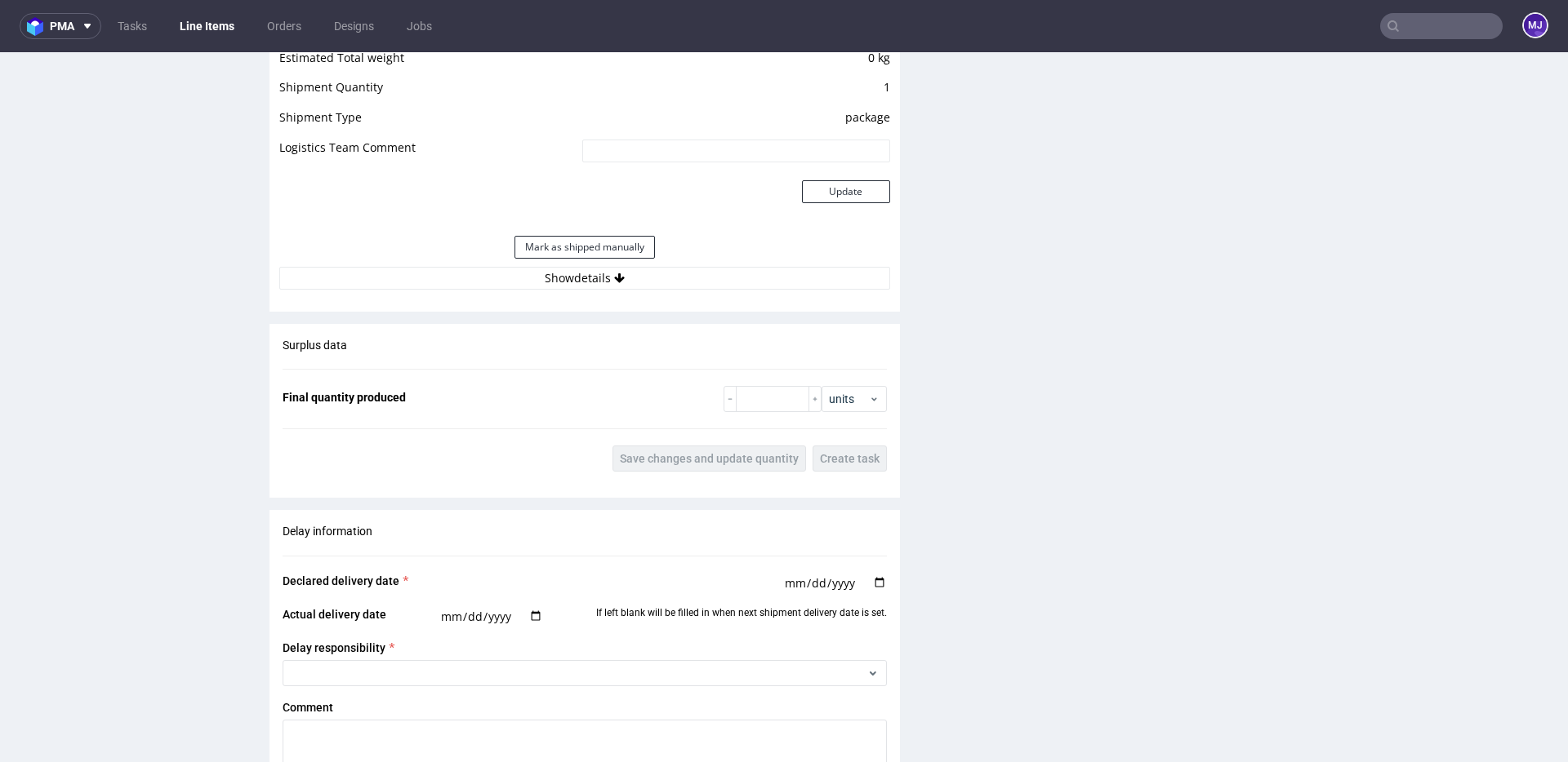
scroll to position [1575, 0]
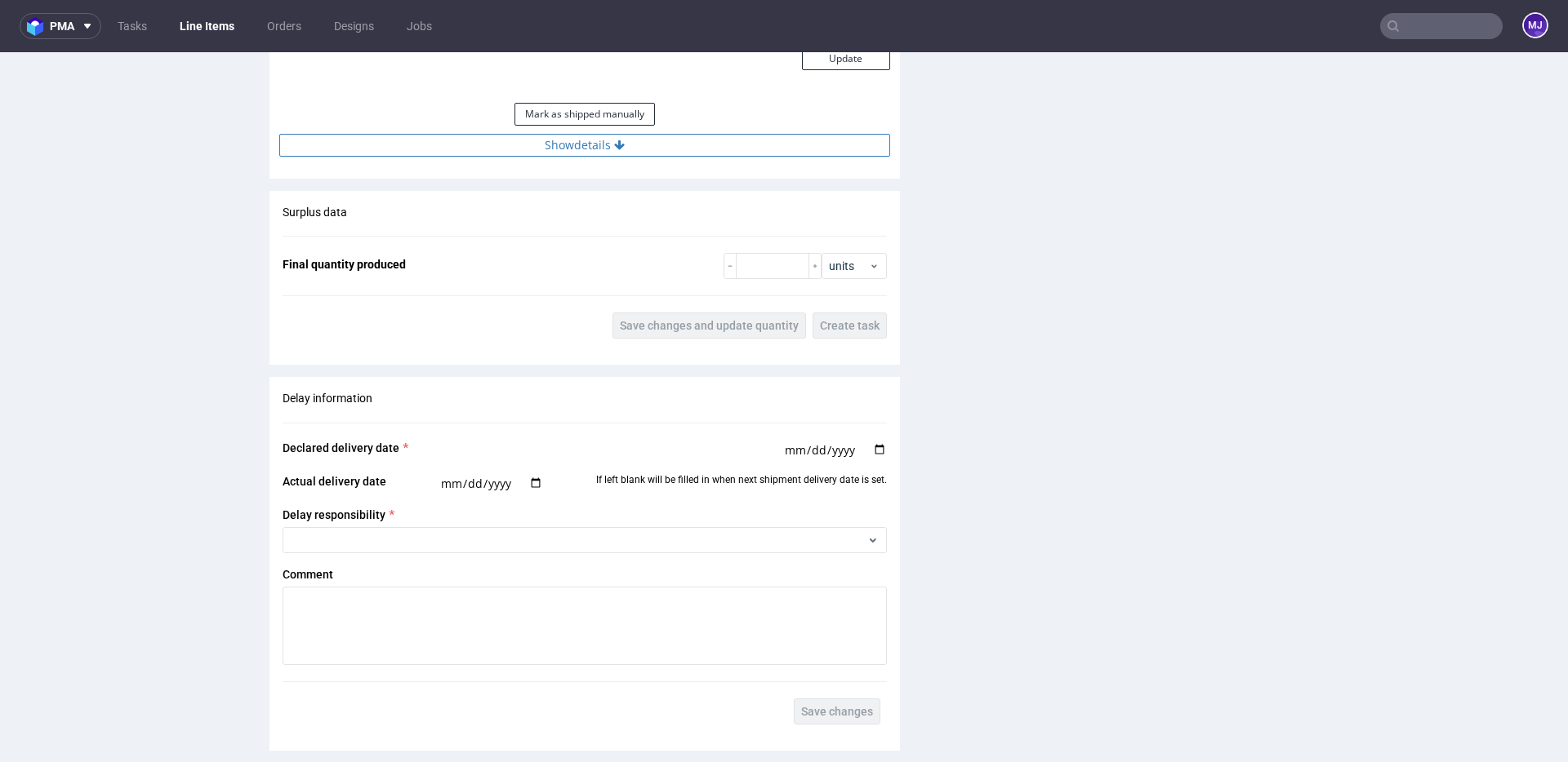
click at [601, 134] on button "Show details" at bounding box center [584, 146] width 611 height 23
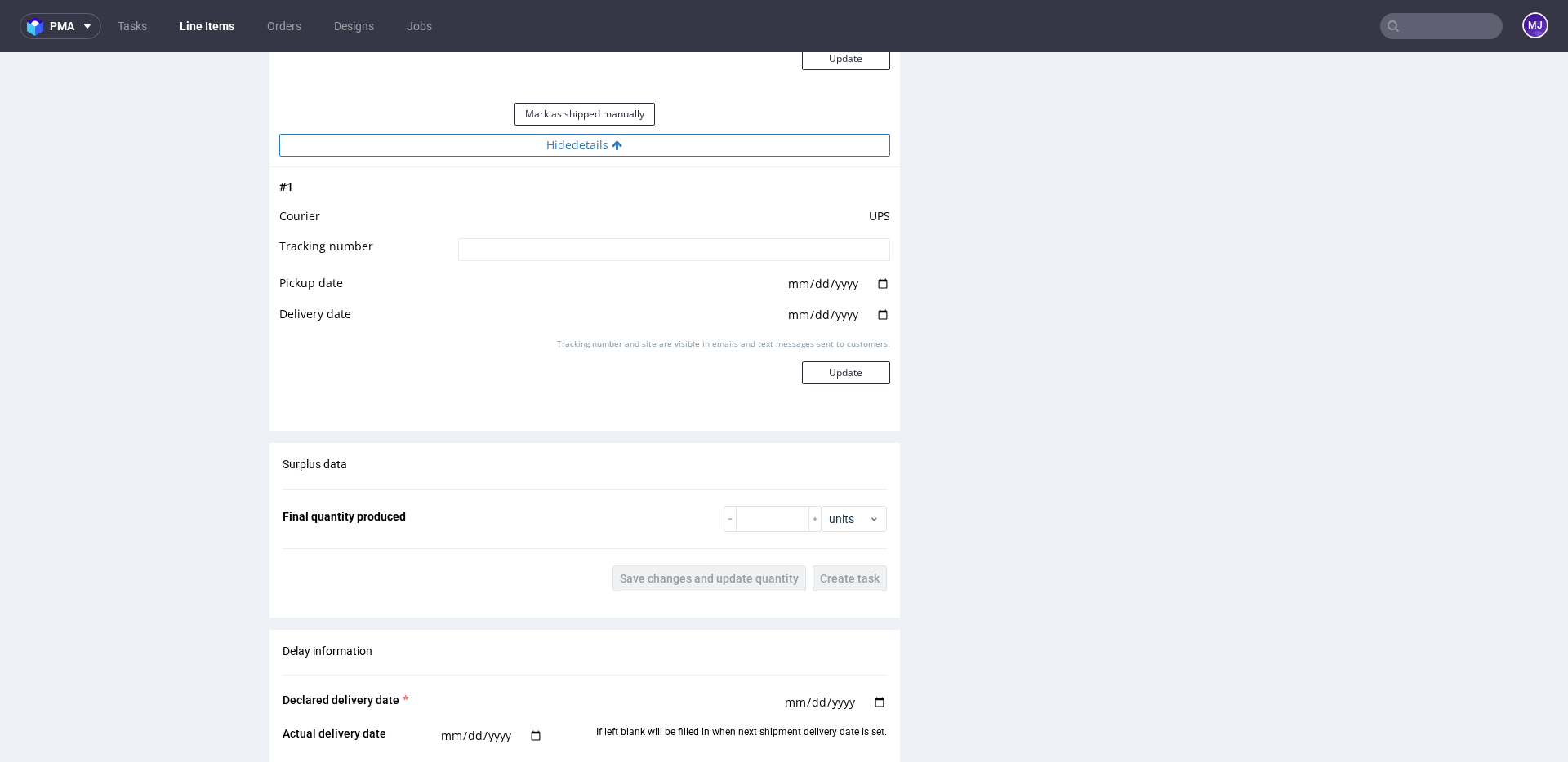
click at [583, 134] on button "Hide details" at bounding box center [584, 146] width 611 height 23
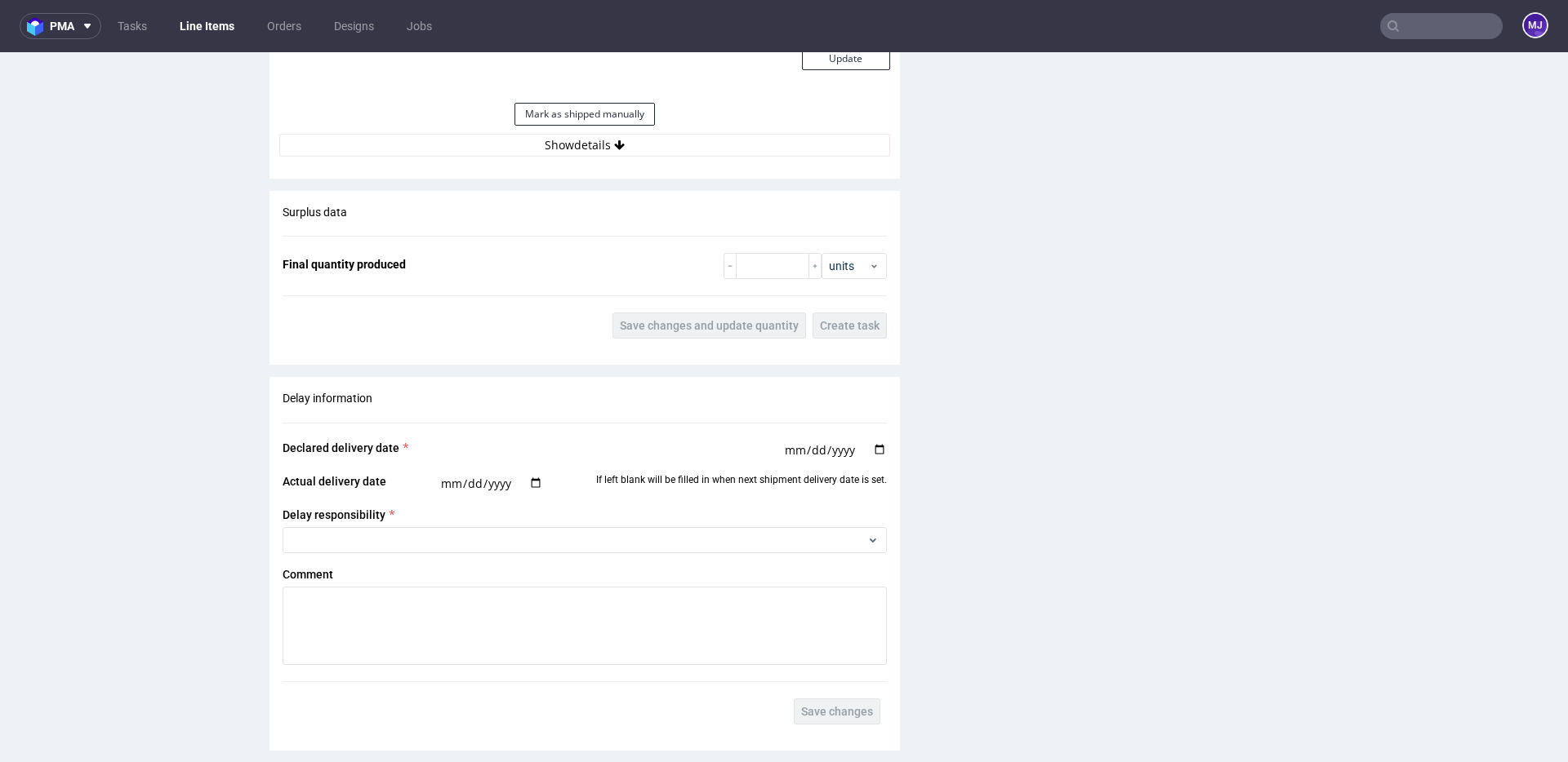
click at [451, 144] on div "Estimated Shipment Quantity Unknown Estimated Shipment Cost Unknown Estimated T…" at bounding box center [584, 6] width 631 height 321
click at [462, 134] on button "Show details" at bounding box center [584, 146] width 611 height 23
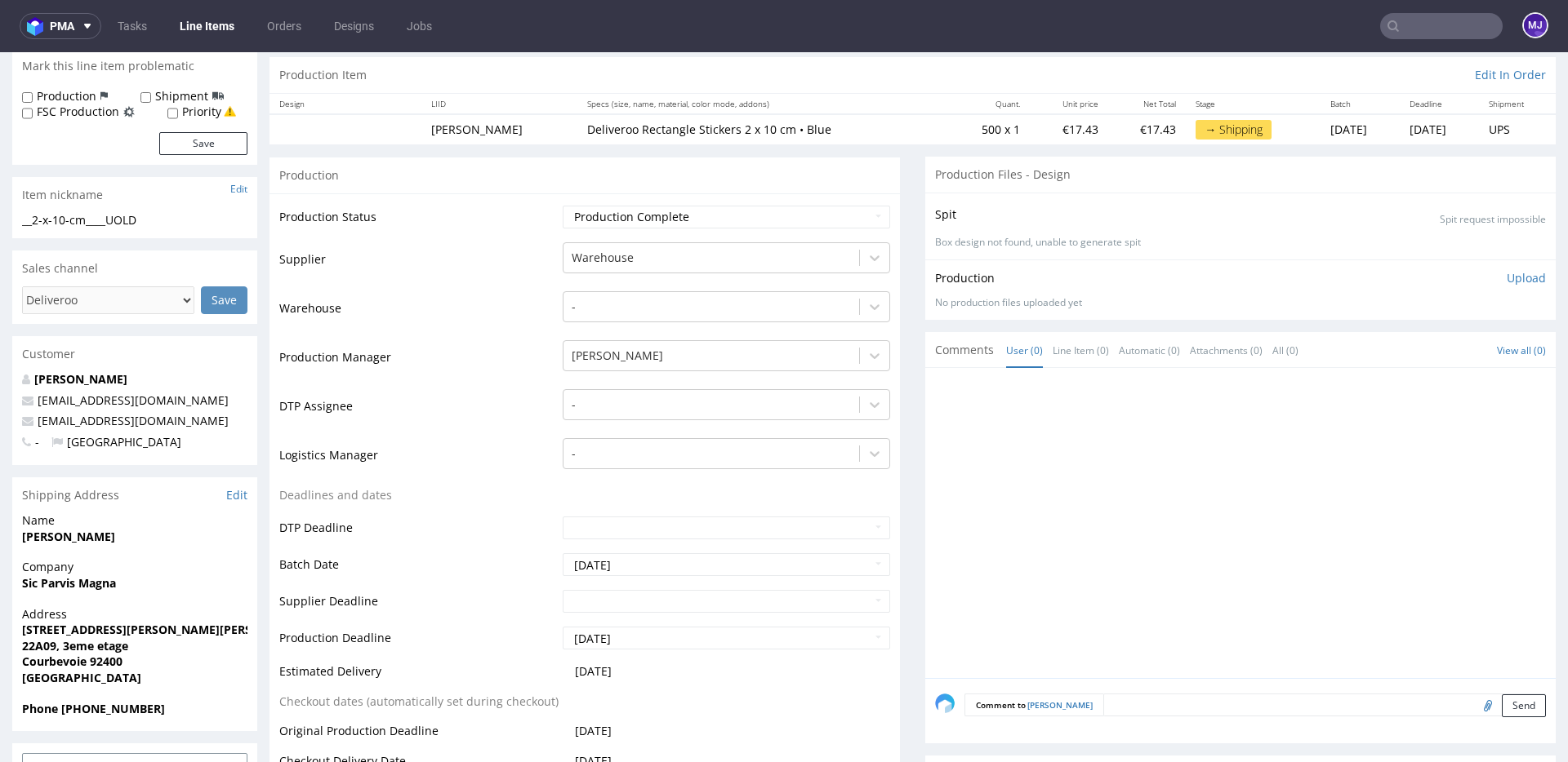
scroll to position [170, 0]
drag, startPoint x: 87, startPoint y: 666, endPoint x: 24, endPoint y: 650, distance: 65.0
click at [24, 650] on p "Address 7 Rue du Sergent Bobillot 22A09, 3eme etage Courbevoie 92400 France" at bounding box center [134, 648] width 225 height 80
copy p "Courbevoie 92400 France"
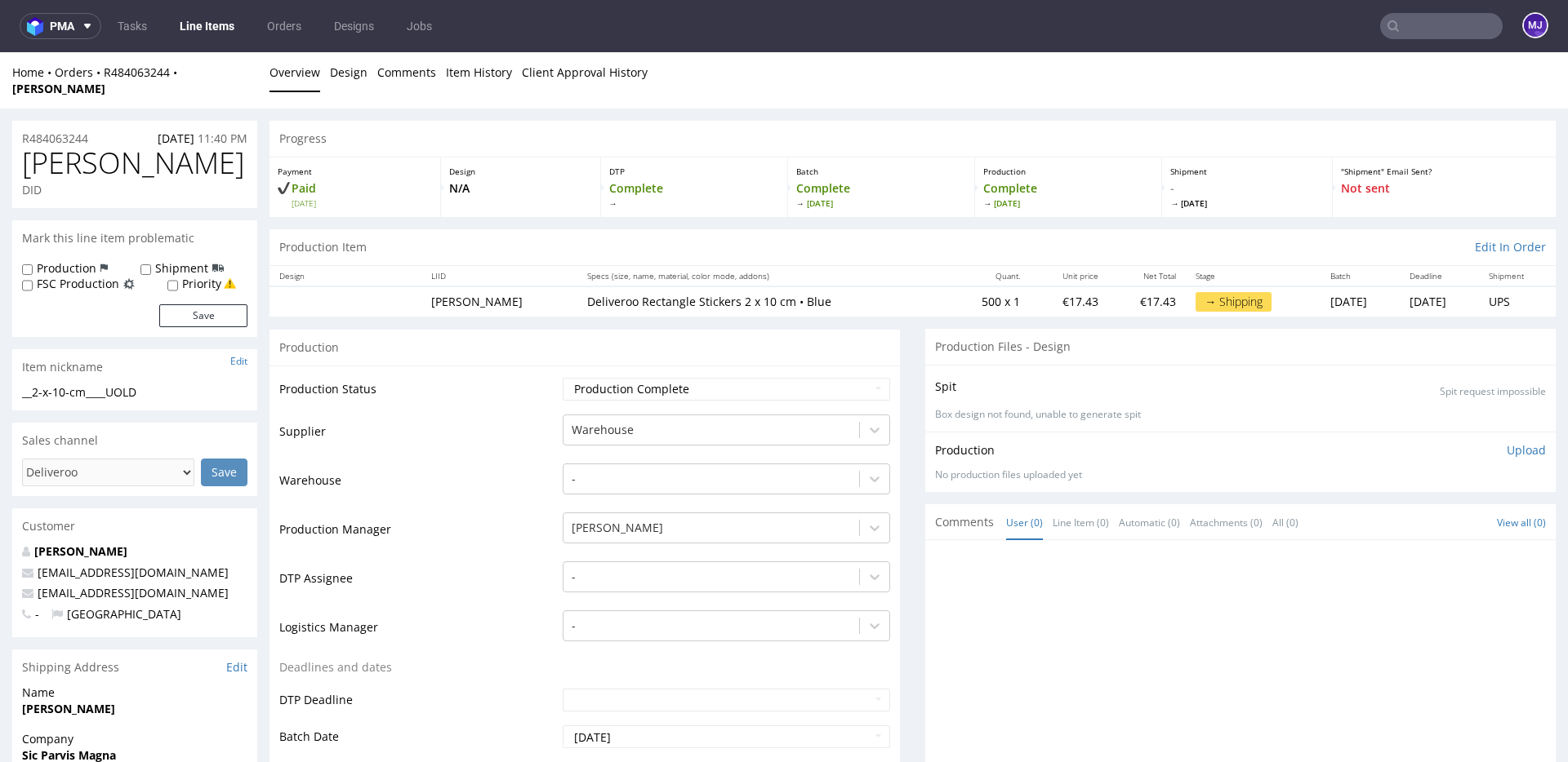
click at [58, 147] on span "UOLD" at bounding box center [132, 163] width 222 height 33
copy span "UOLD"
click at [230, 75] on div "Home Orders R484063244 UOLD" at bounding box center [134, 80] width 245 height 32
drag, startPoint x: 234, startPoint y: 75, endPoint x: 103, endPoint y: 77, distance: 131.0
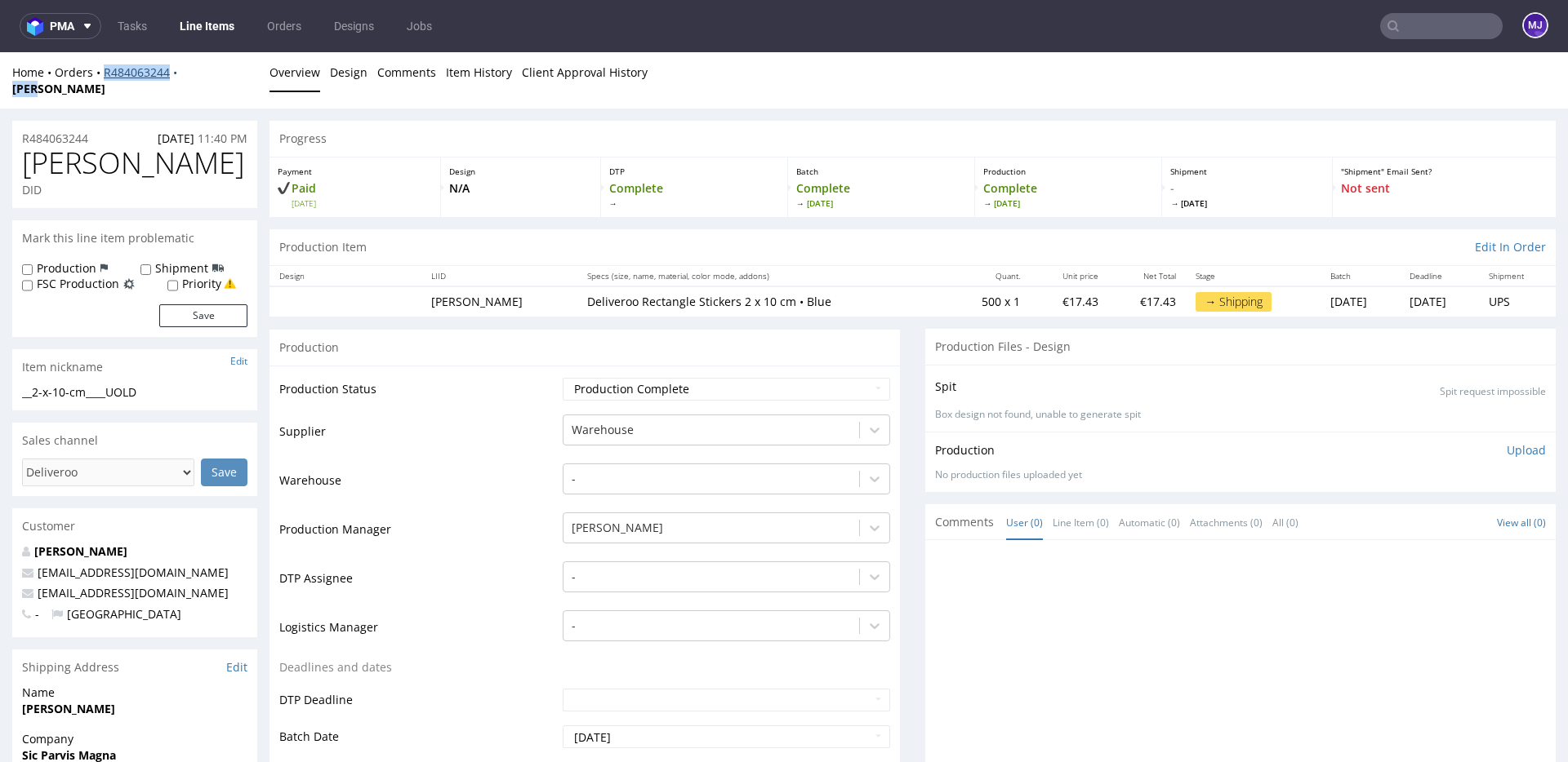
click at [103, 77] on div "Home Orders R484063244 UOLD" at bounding box center [134, 80] width 245 height 32
copy div "R484063244 UOLD"
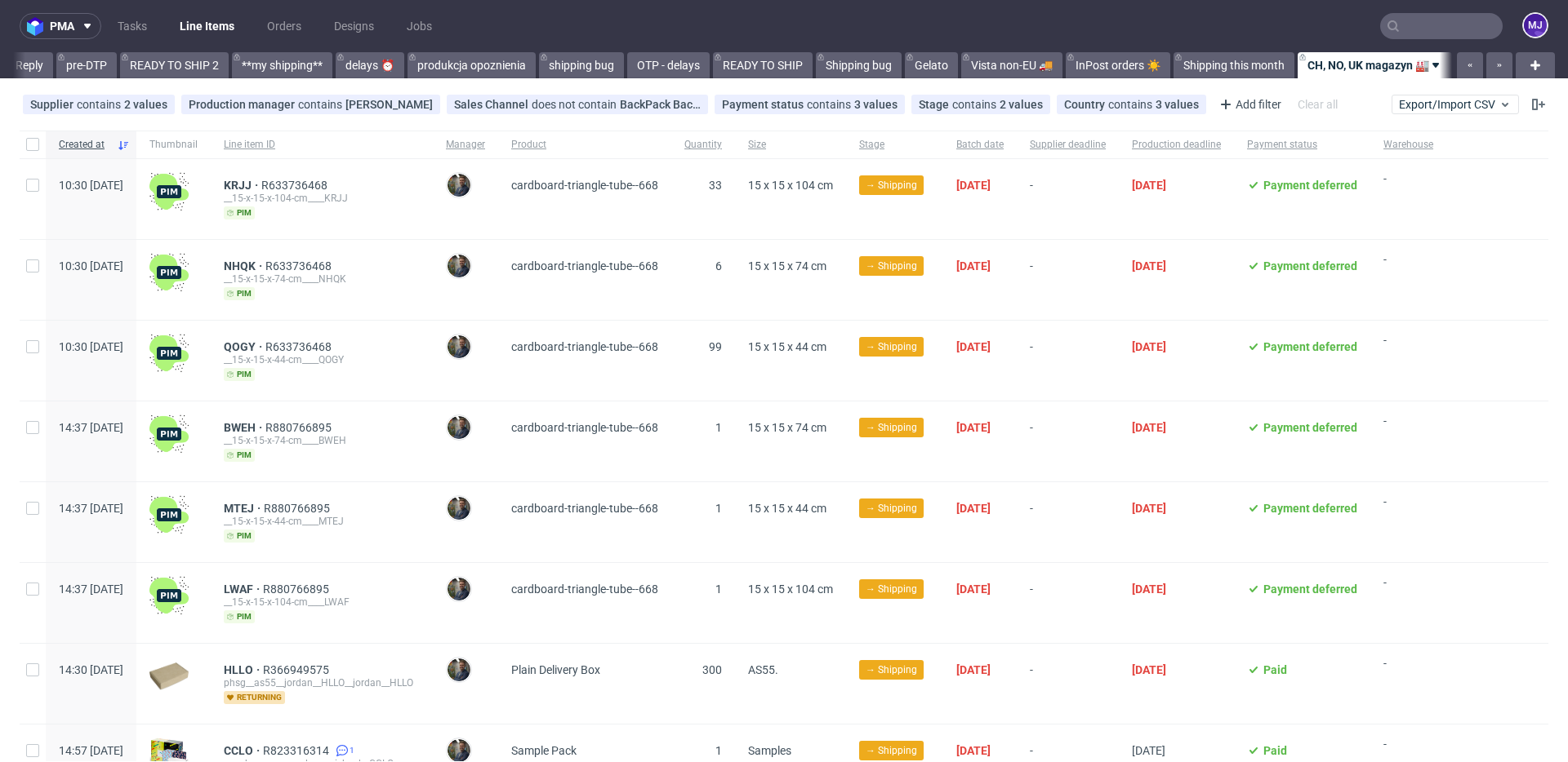
scroll to position [0, 2742]
click at [1003, 146] on span "Batch date" at bounding box center [980, 145] width 47 height 14
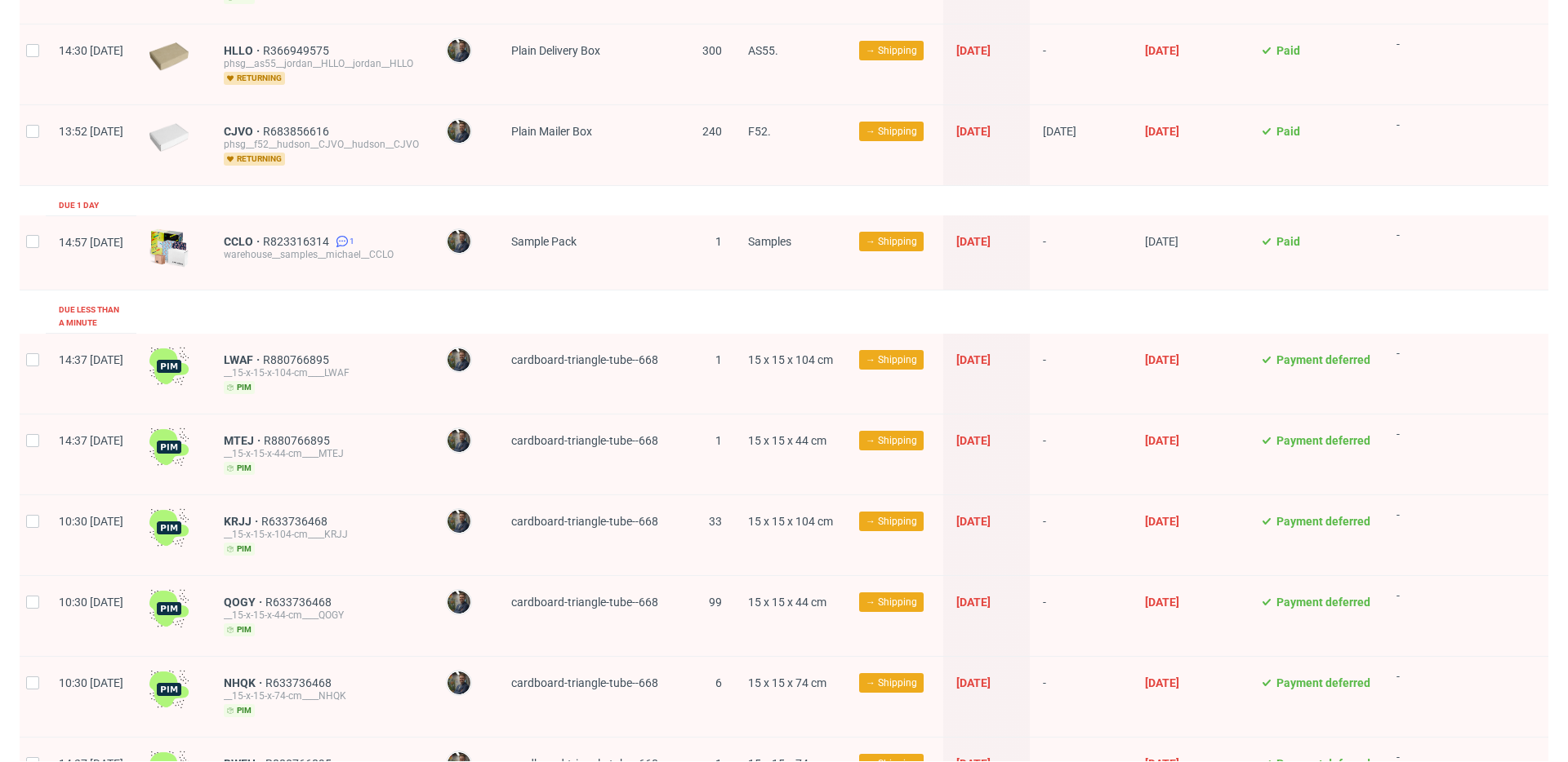
scroll to position [762, 0]
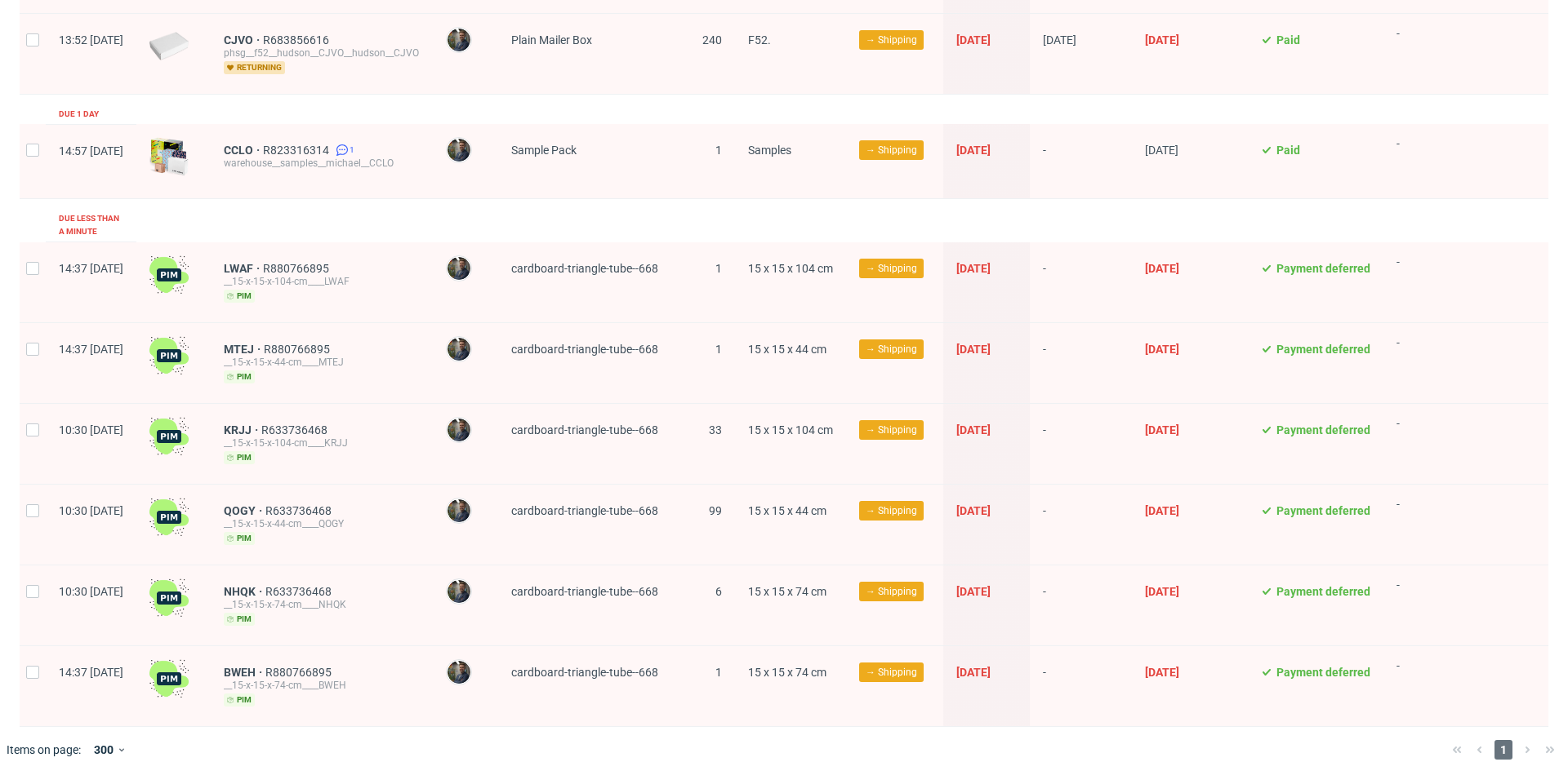
click at [1512, 740] on div "1" at bounding box center [1503, 750] width 116 height 20
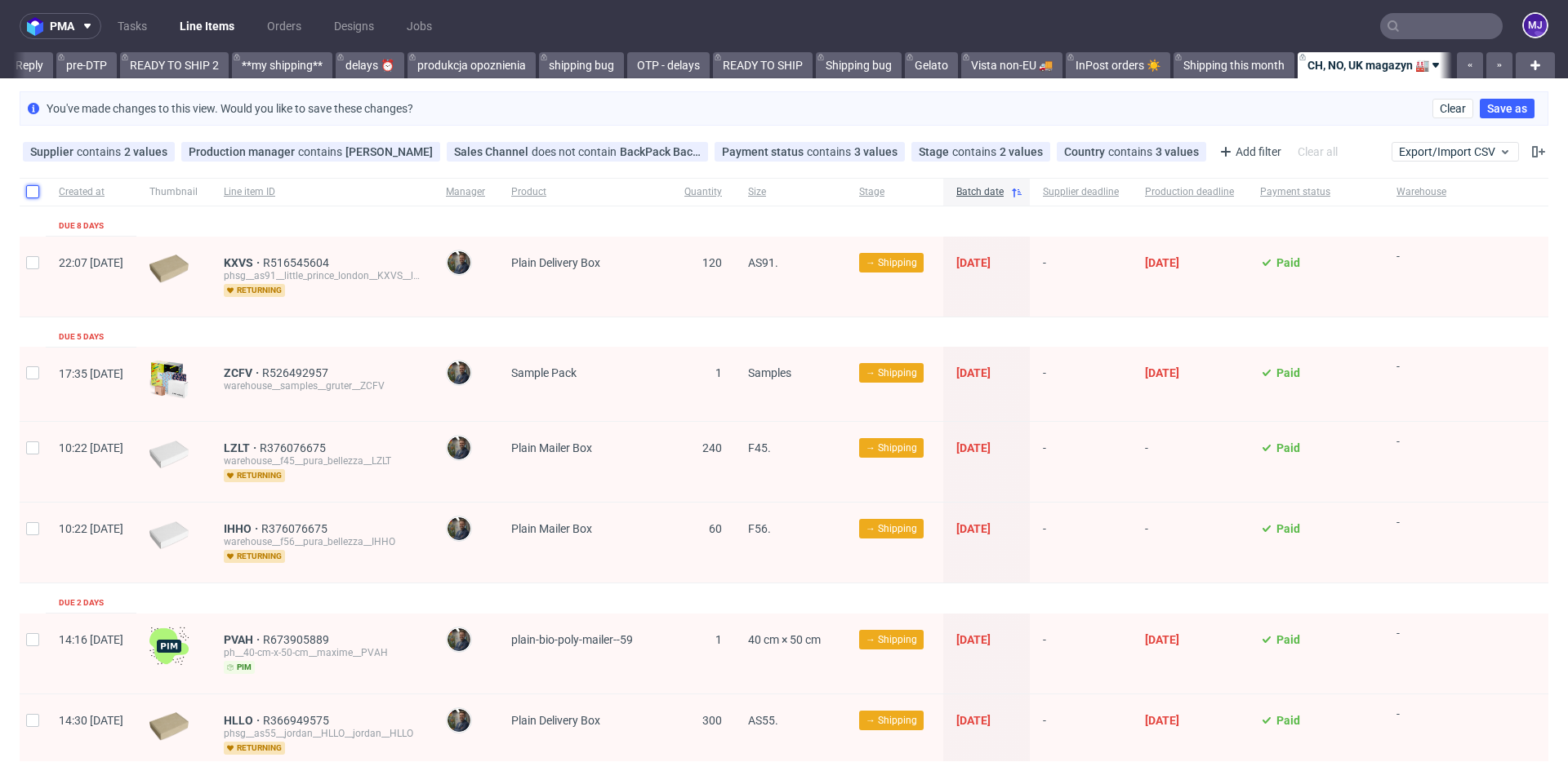
click at [35, 191] on input "checkbox" at bounding box center [33, 192] width 13 height 13
checkbox input "true"
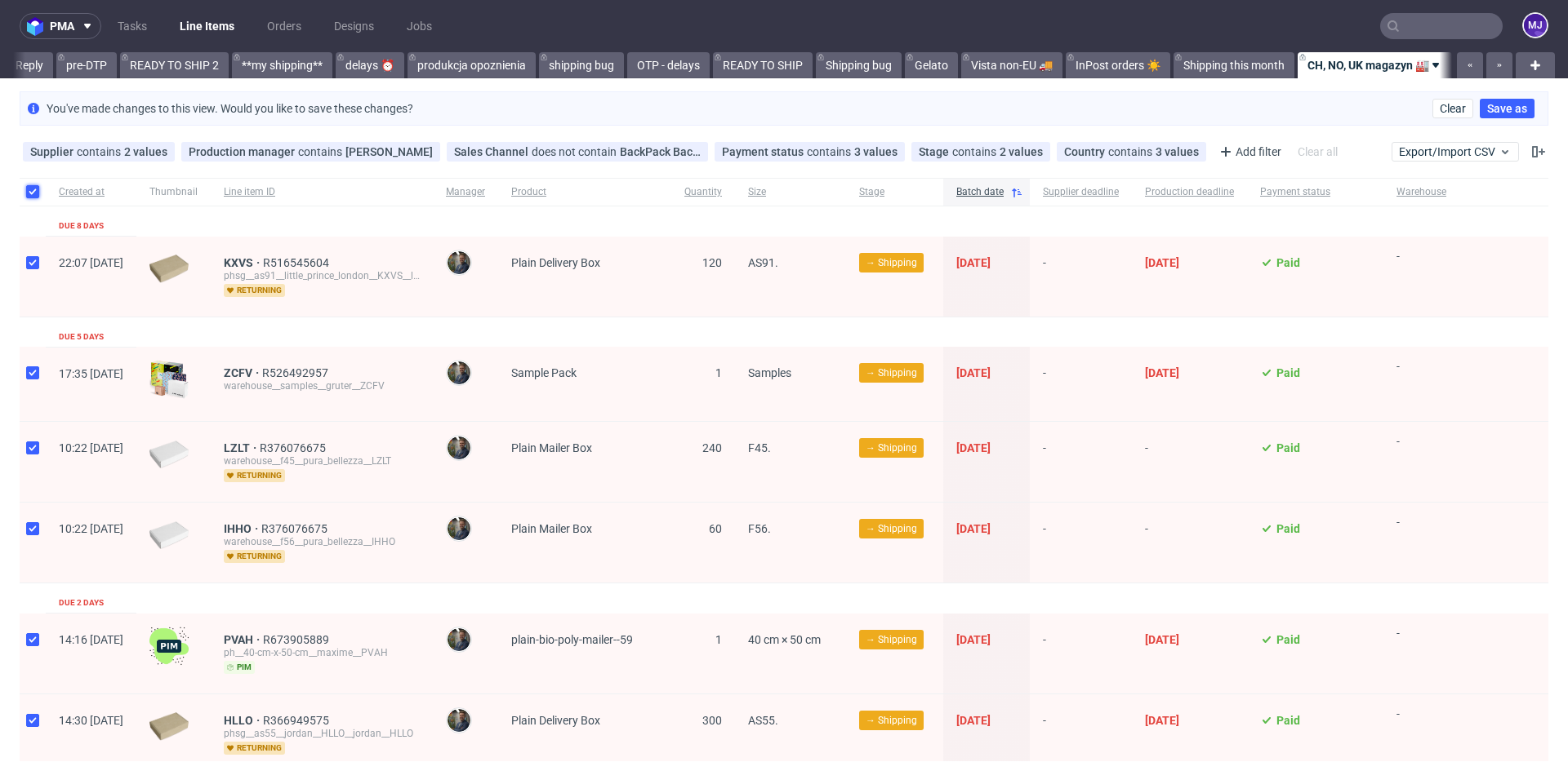
checkbox input "true"
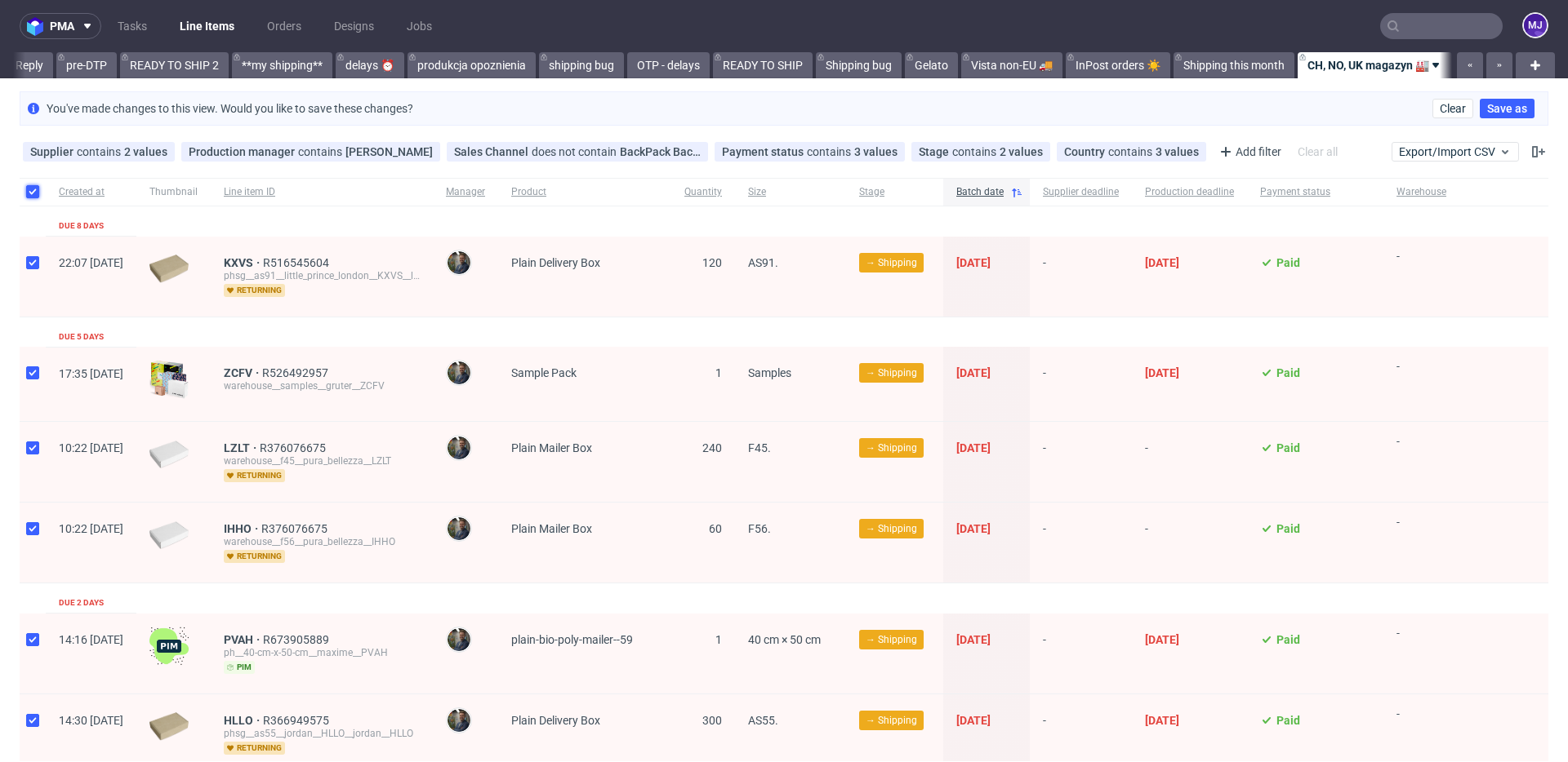
checkbox input "true"
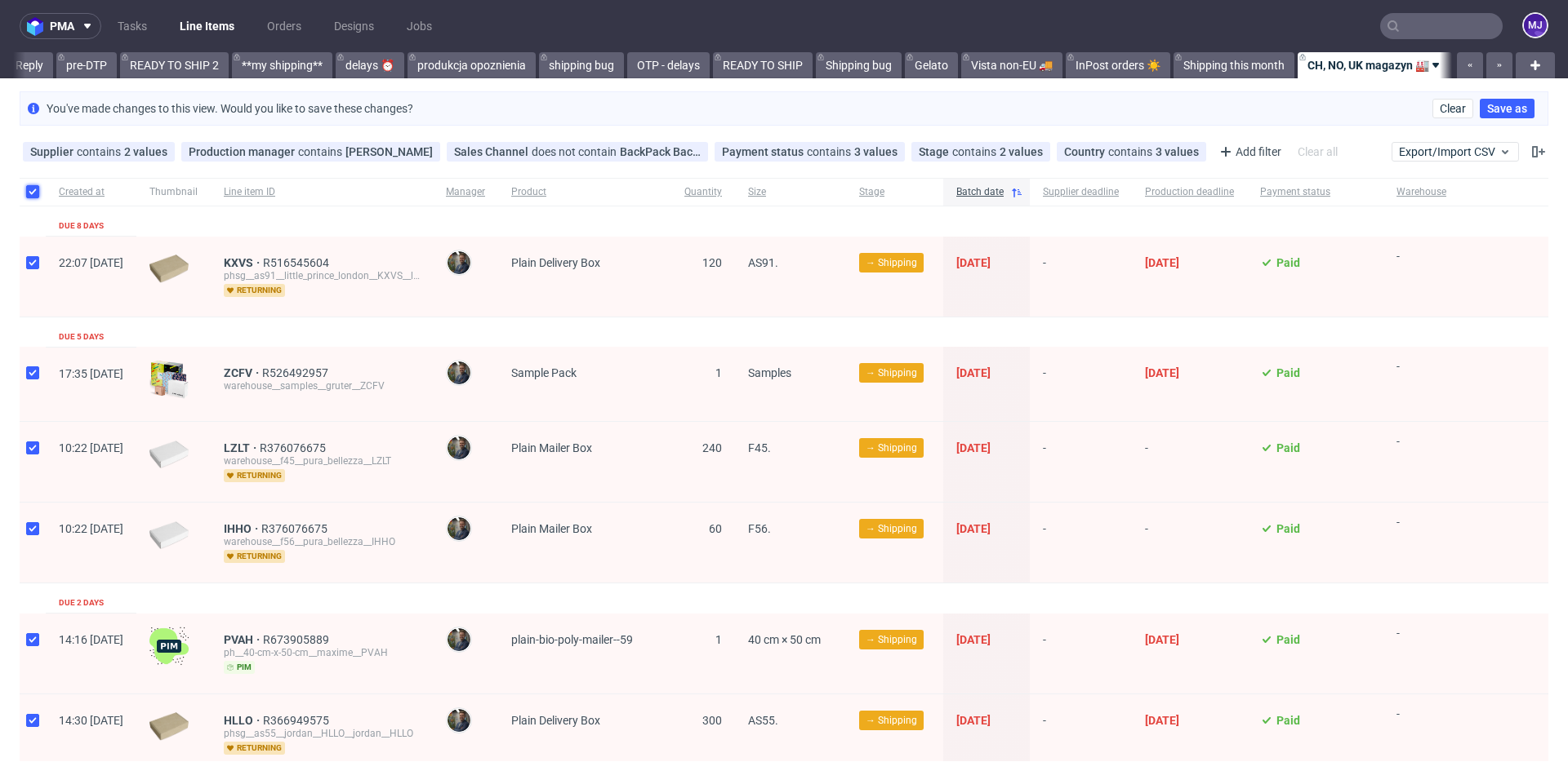
checkbox input "true"
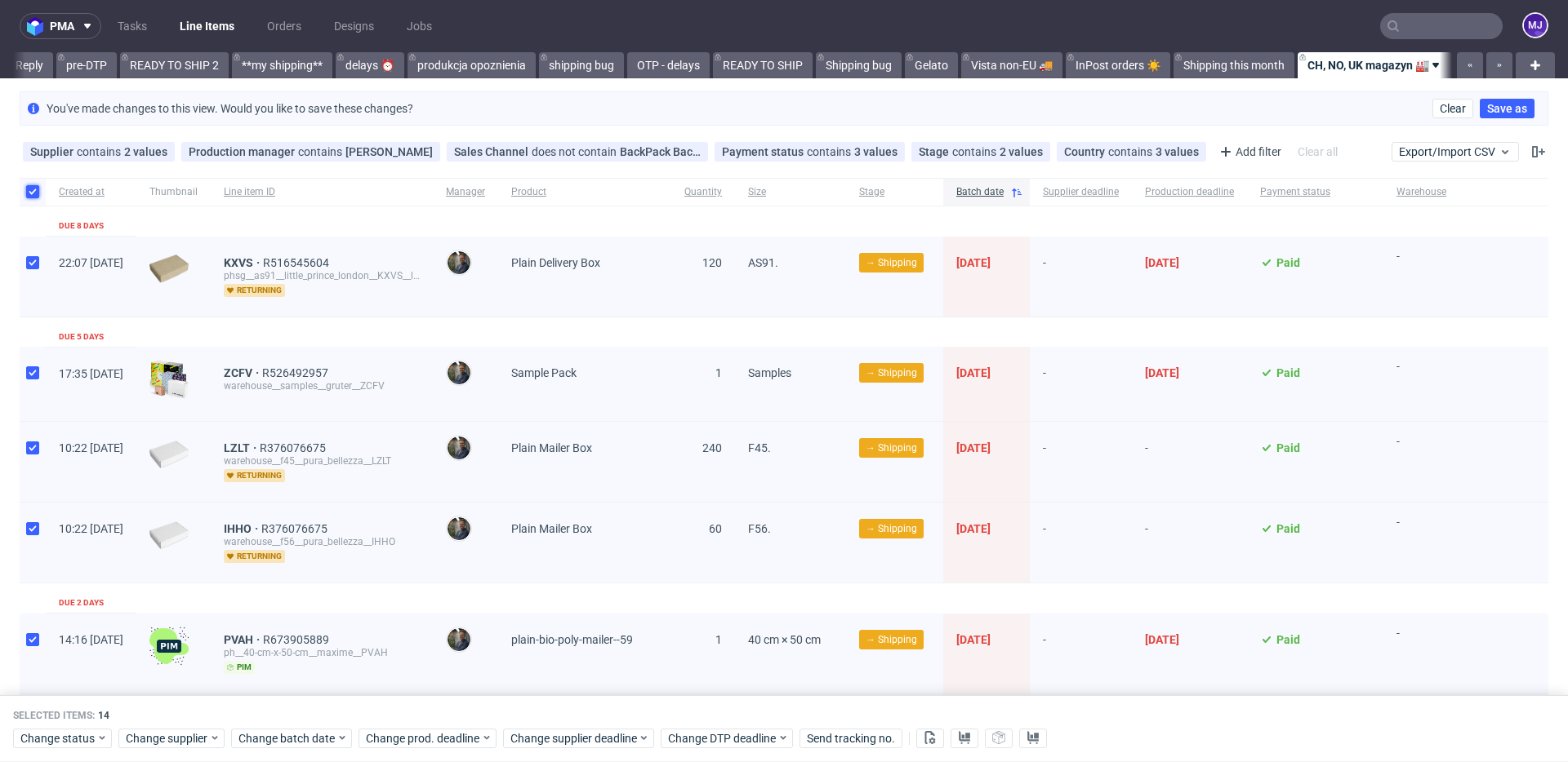
click at [35, 191] on input "checkbox" at bounding box center [33, 192] width 13 height 13
checkbox input "false"
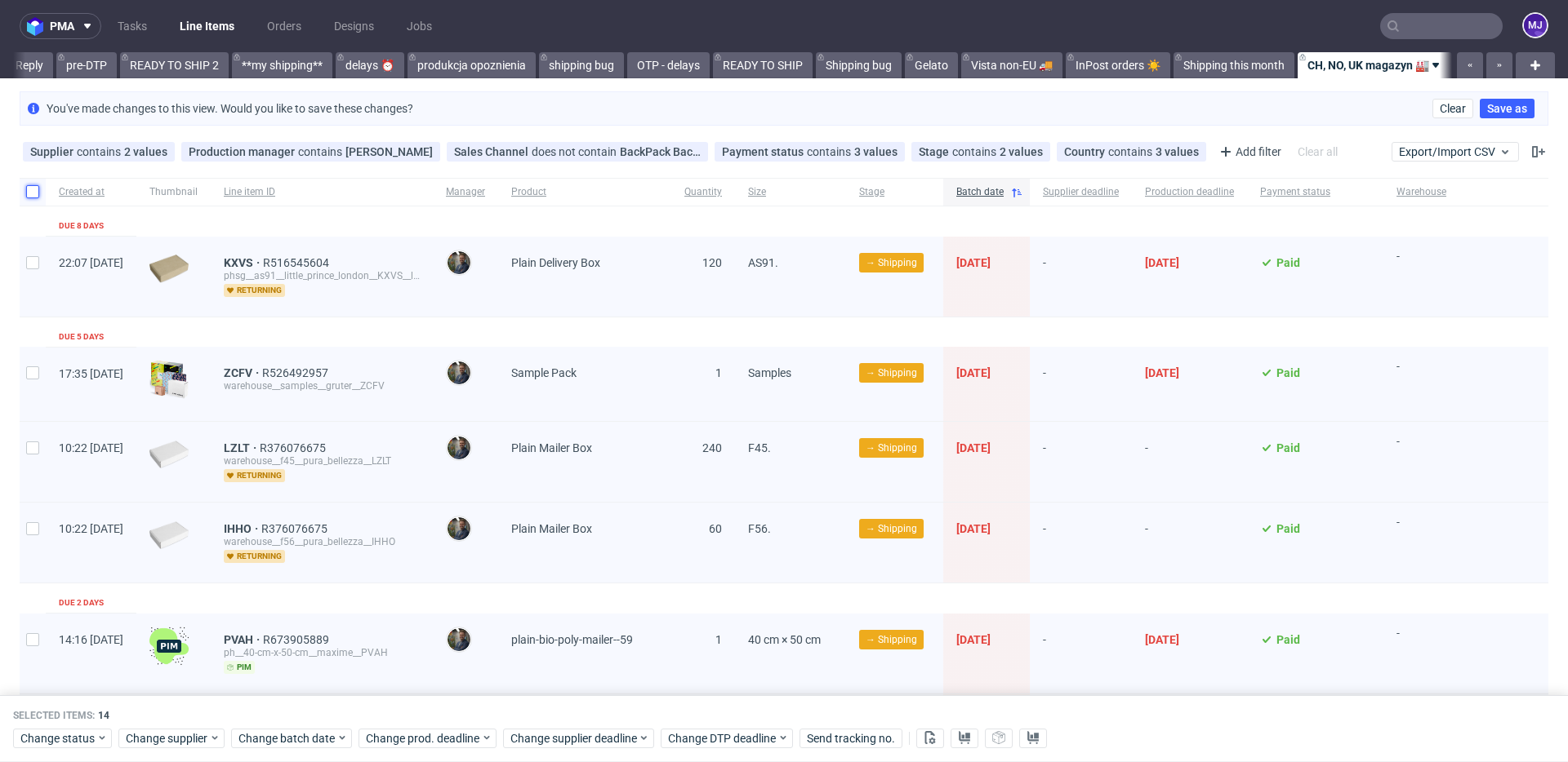
checkbox input "false"
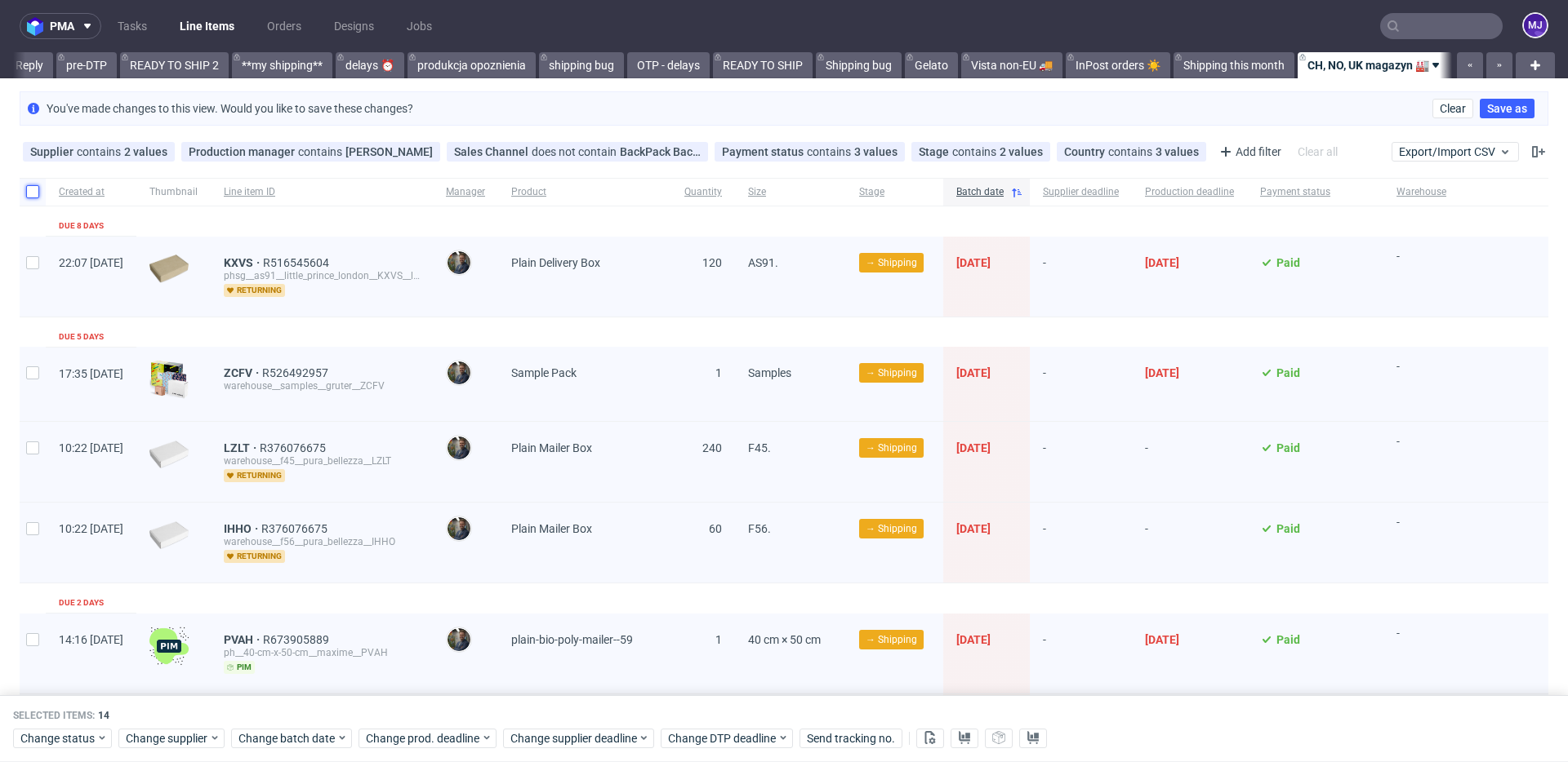
checkbox input "false"
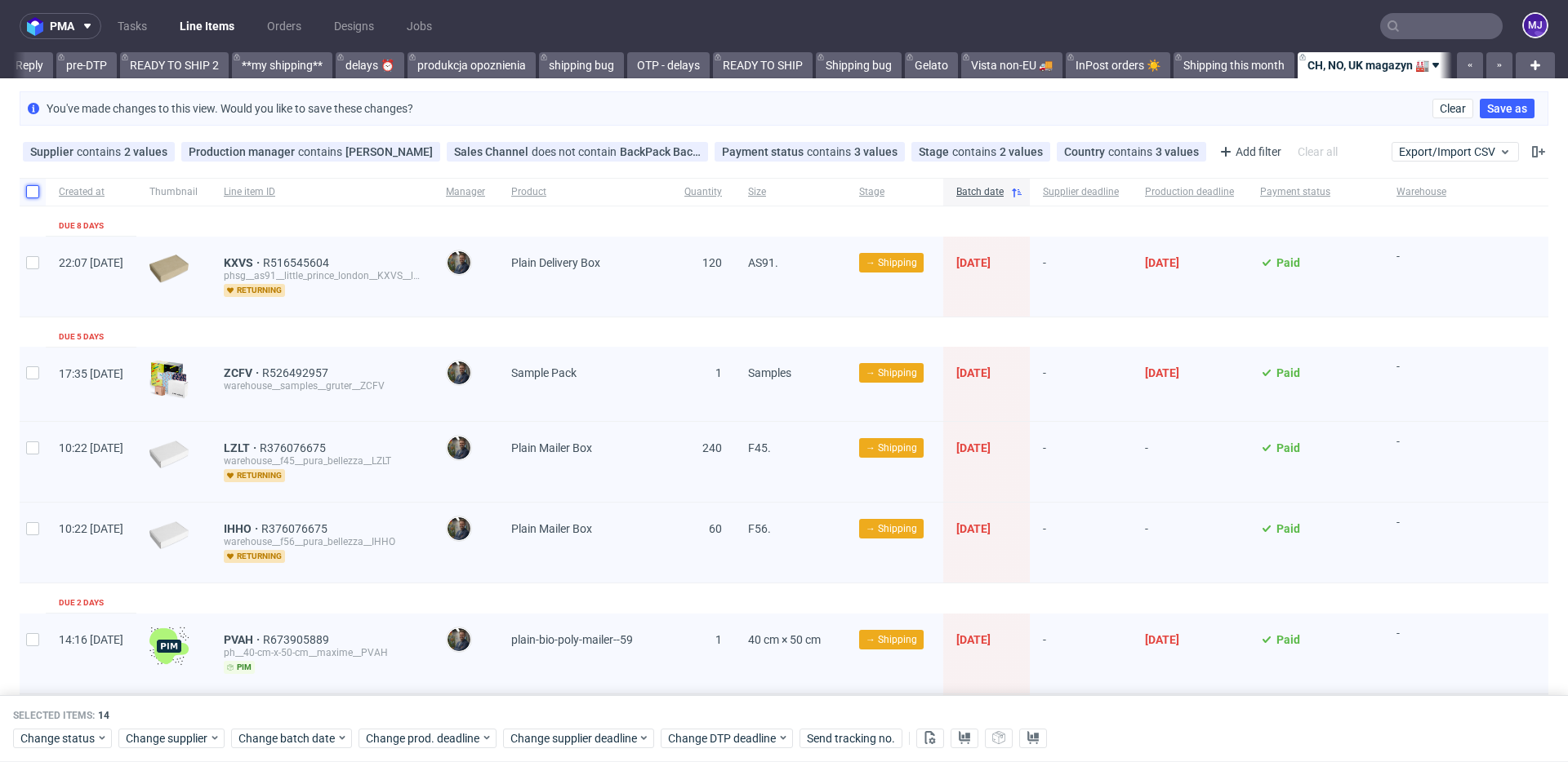
checkbox input "false"
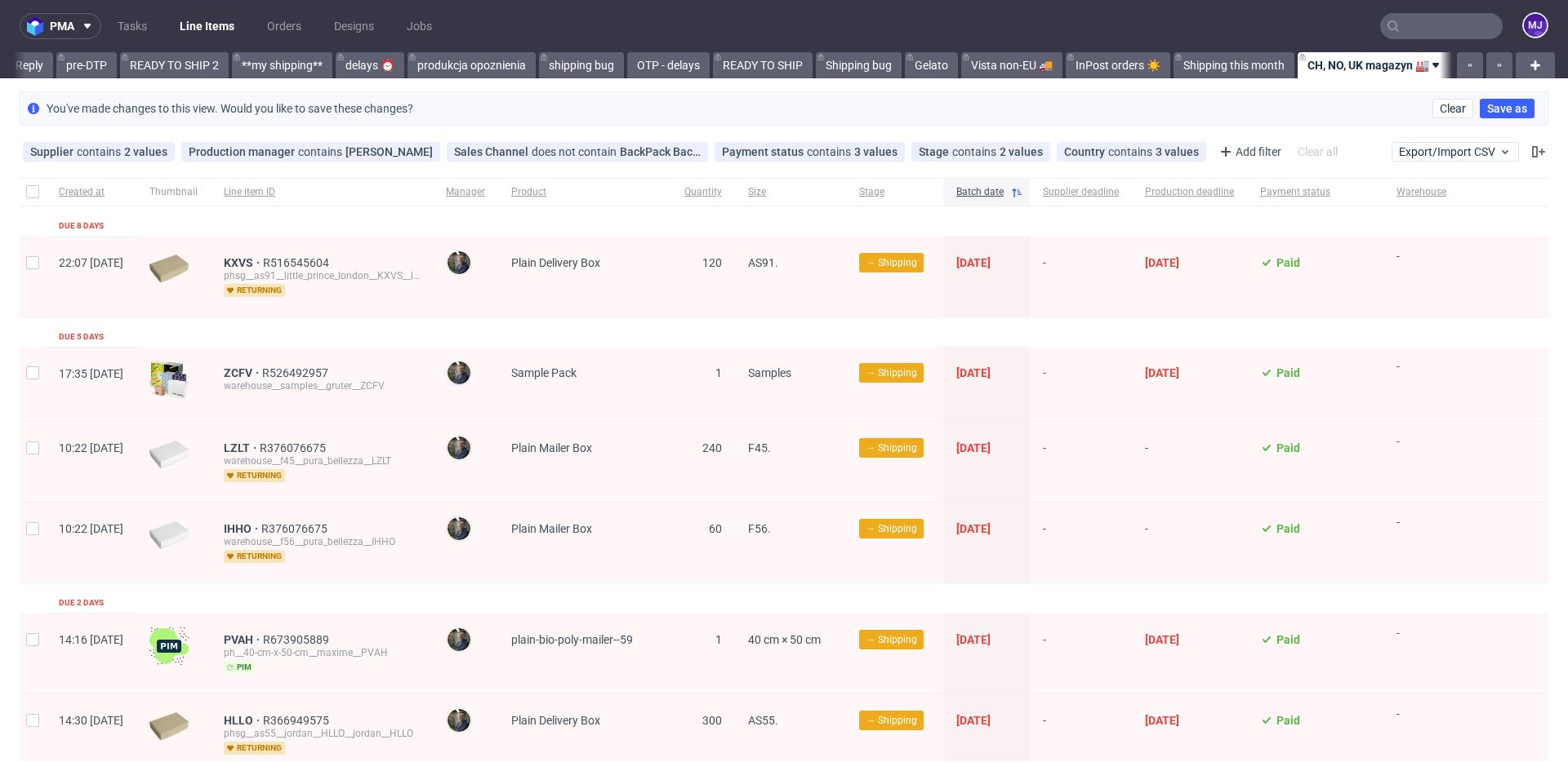
click at [1120, 249] on div "-" at bounding box center [1081, 276] width 102 height 80
click at [1120, 242] on div "-" at bounding box center [1081, 276] width 102 height 80
drag, startPoint x: 264, startPoint y: 266, endPoint x: 307, endPoint y: 266, distance: 43.0
click at [307, 266] on div "KXVS R516545604 phsg__as91__little_prince_london__KXVS__little_prince_london__K…" at bounding box center [322, 276] width 222 height 80
copy span "KXVS"
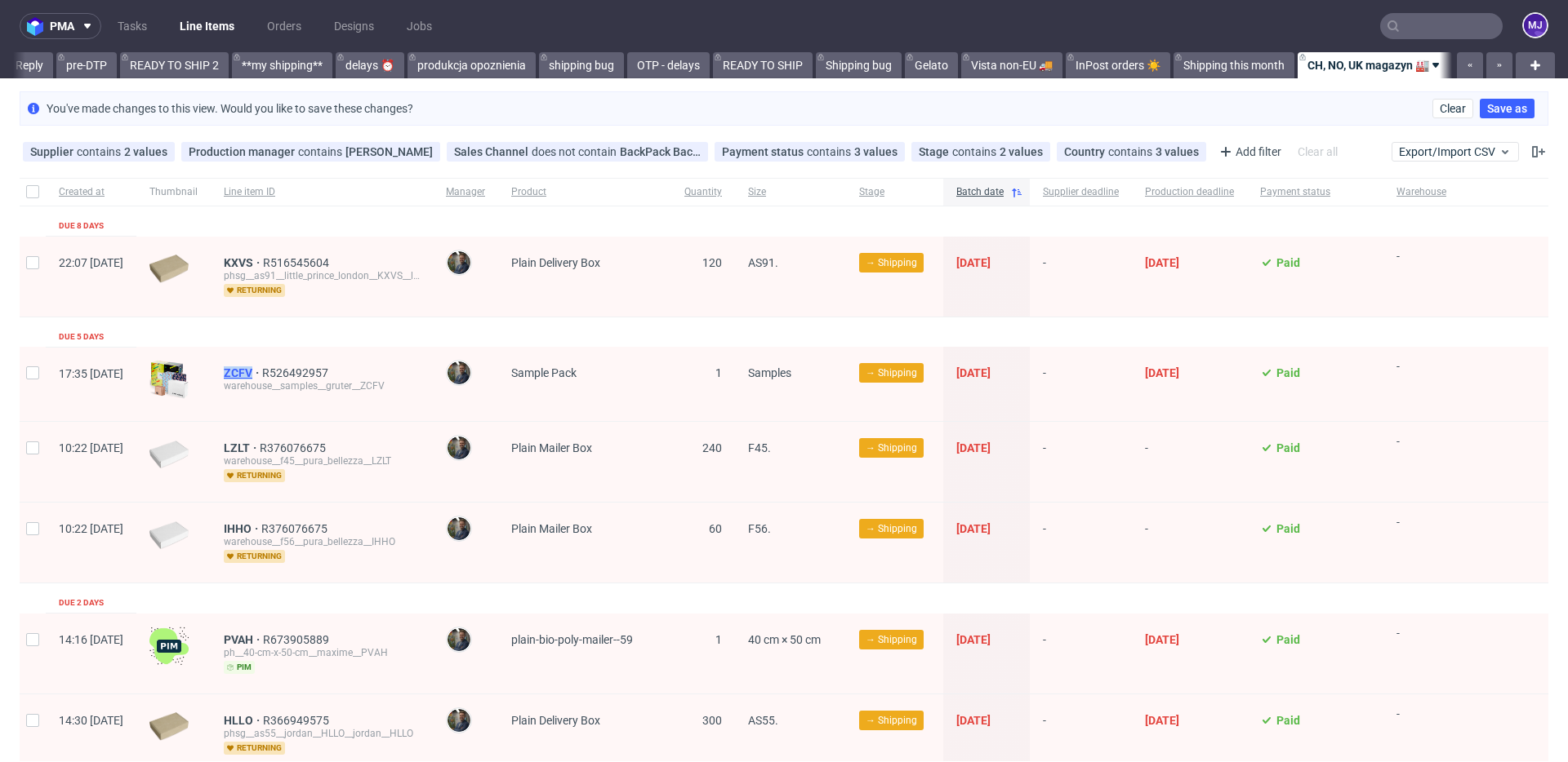
drag, startPoint x: 267, startPoint y: 373, endPoint x: 299, endPoint y: 373, distance: 32.0
click at [299, 373] on div "ZCFV R526492957 warehouse__samples__gruter__ZCFV" at bounding box center [322, 384] width 222 height 75
copy span "ZCFV"
drag, startPoint x: 268, startPoint y: 450, endPoint x: 298, endPoint y: 450, distance: 30.0
click at [298, 450] on div "LZLT R376076675 warehouse__f45__pura_bellezza__LZLT returning" at bounding box center [322, 461] width 222 height 80
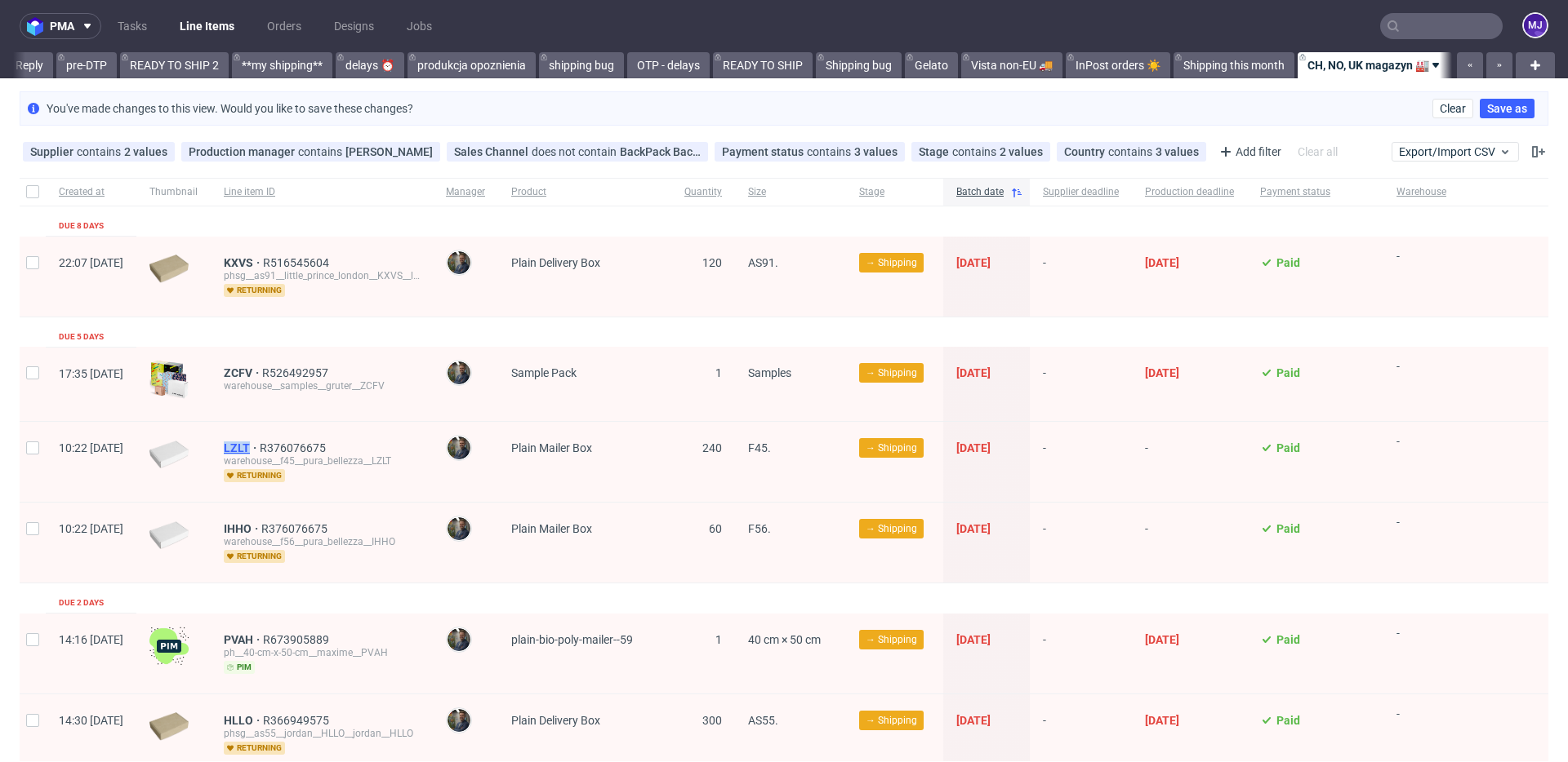
copy span "LZLT"
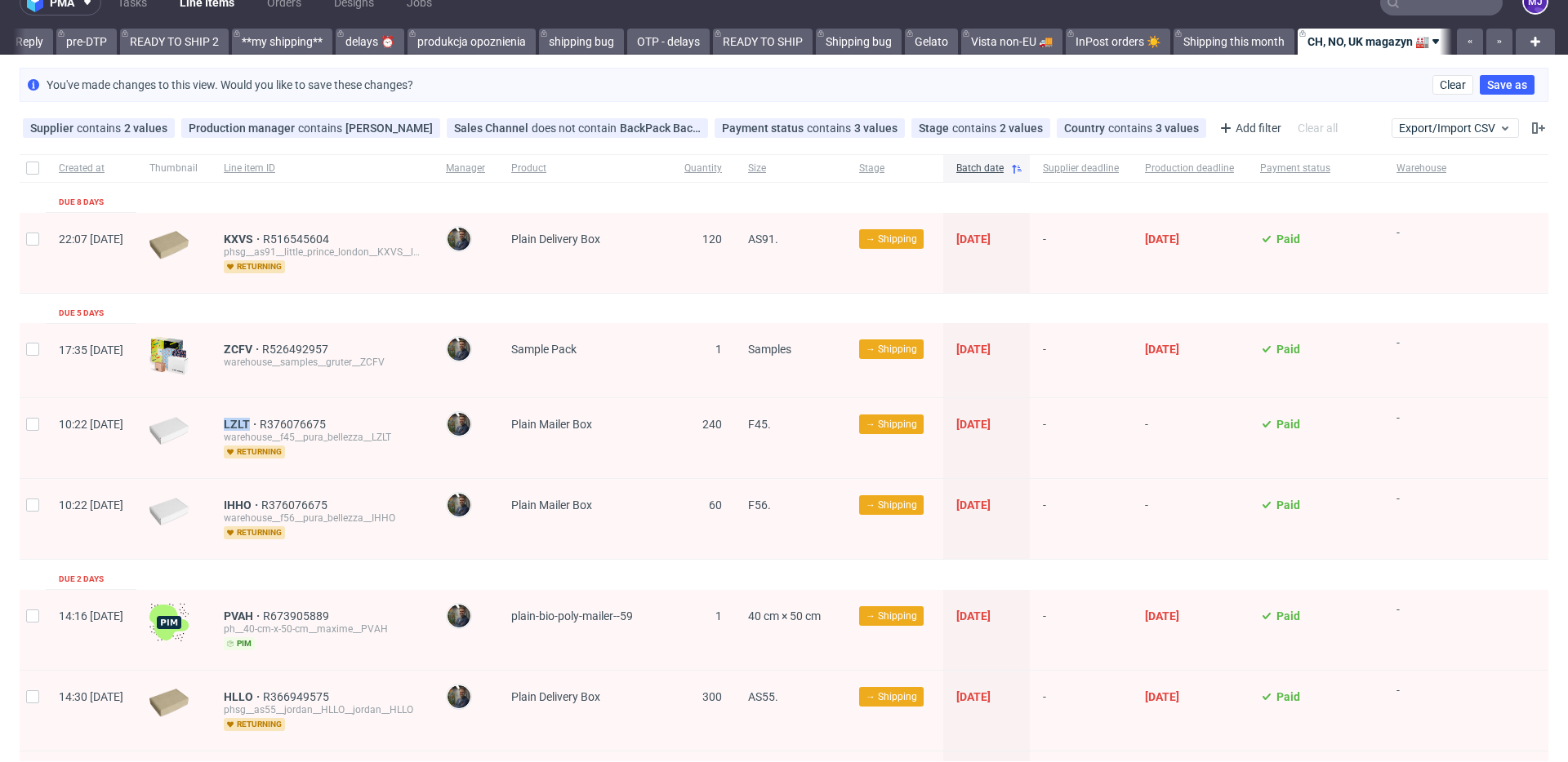
scroll to position [29, 0]
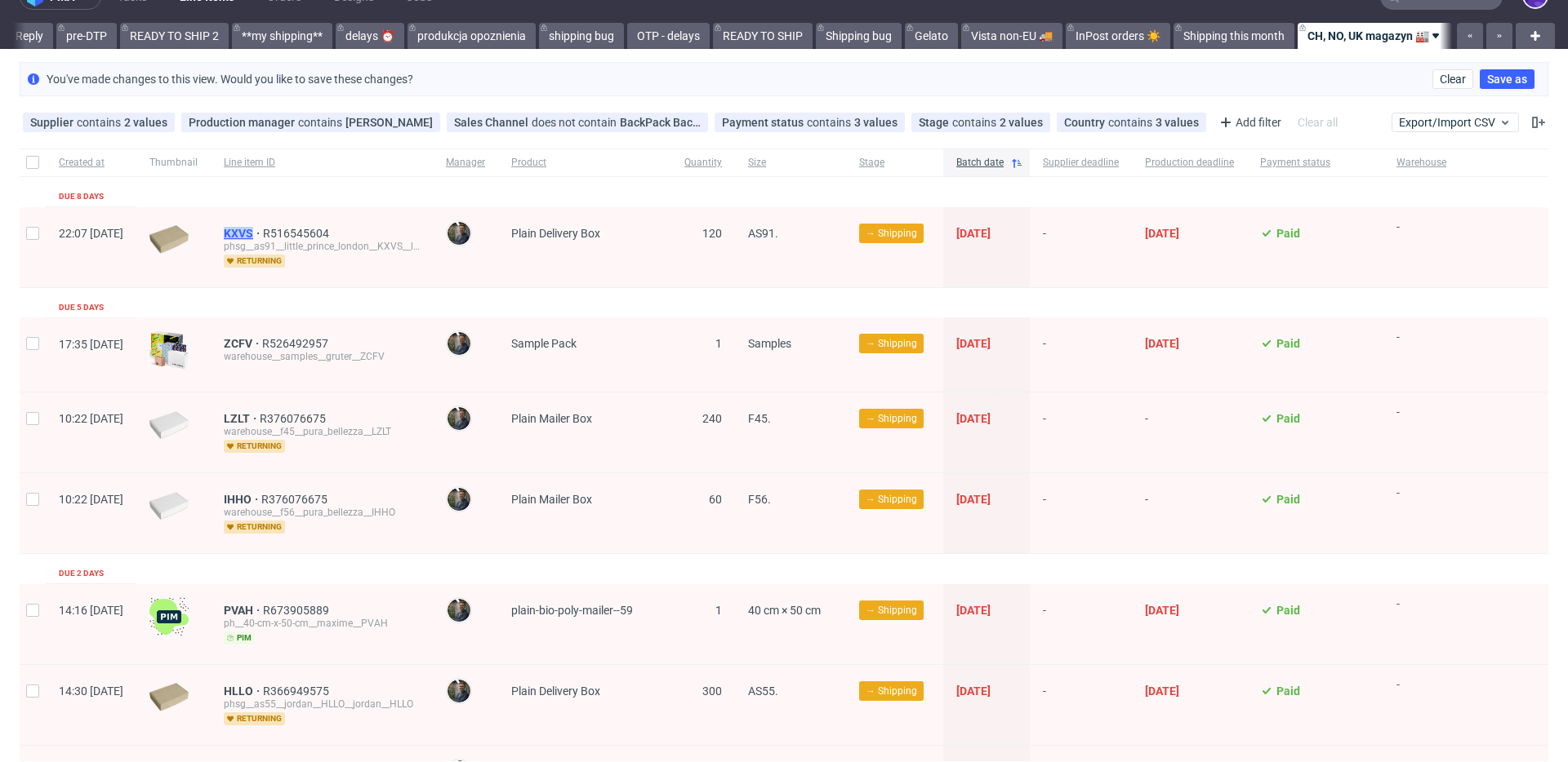
drag, startPoint x: 265, startPoint y: 229, endPoint x: 302, endPoint y: 230, distance: 37.0
click at [302, 230] on div "KXVS R516545604 phsg__as91__little_prince_london__KXVS__little_prince_london__K…" at bounding box center [322, 247] width 222 height 80
copy span "KXVS"
drag, startPoint x: 267, startPoint y: 338, endPoint x: 300, endPoint y: 338, distance: 33.0
click at [300, 338] on div "ZCFV R526492957 warehouse__samples__gruter__ZCFV" at bounding box center [322, 355] width 222 height 75
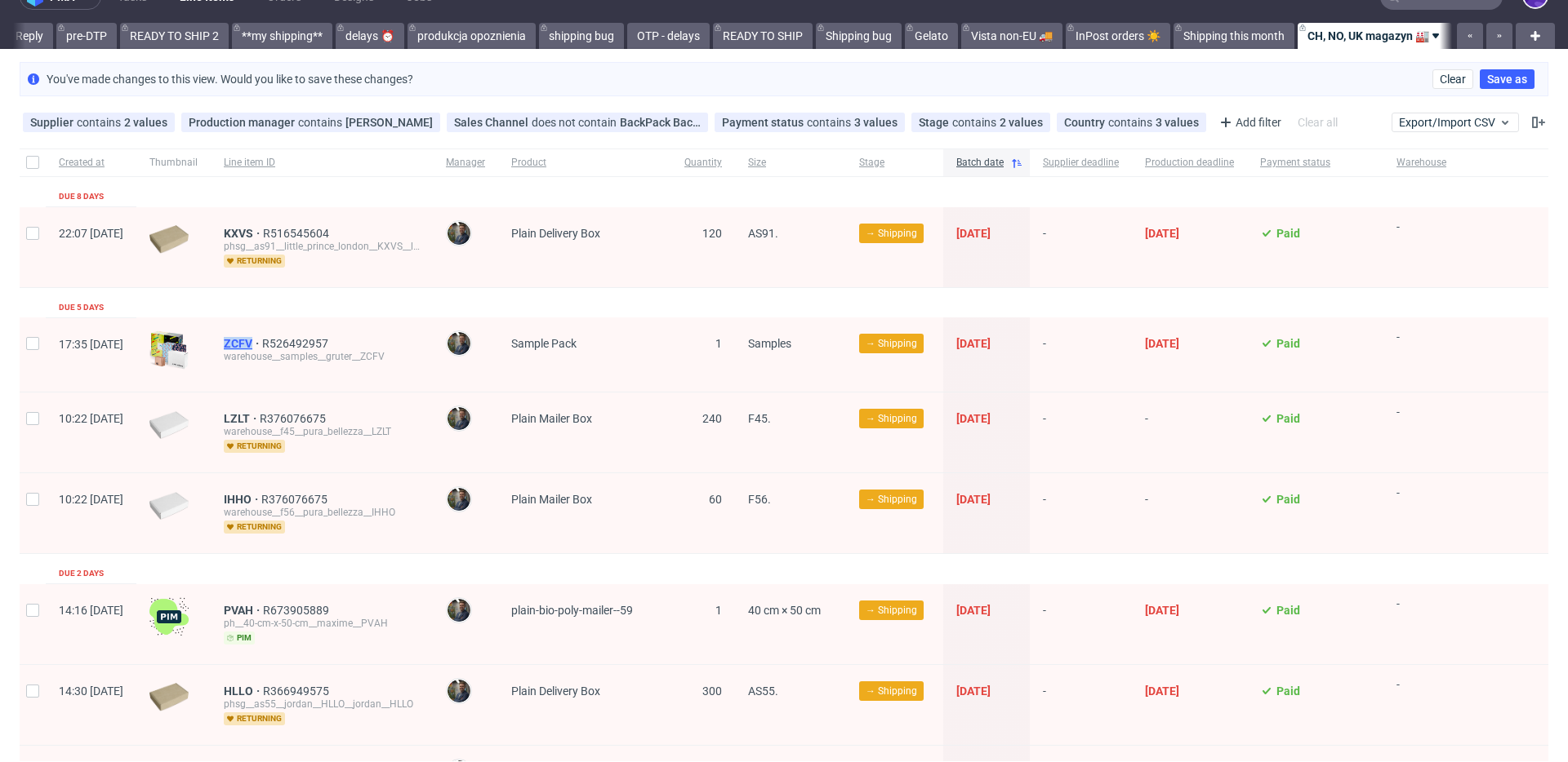
copy span "ZCFV"
drag, startPoint x: 266, startPoint y: 418, endPoint x: 300, endPoint y: 422, distance: 34.2
click at [300, 422] on div "LZLT R376076675 warehouse__f45__pura_bellezza__LZLT returning" at bounding box center [322, 432] width 222 height 80
copy span "LZLT"
click at [1189, 121] on use at bounding box center [1192, 122] width 7 height 7
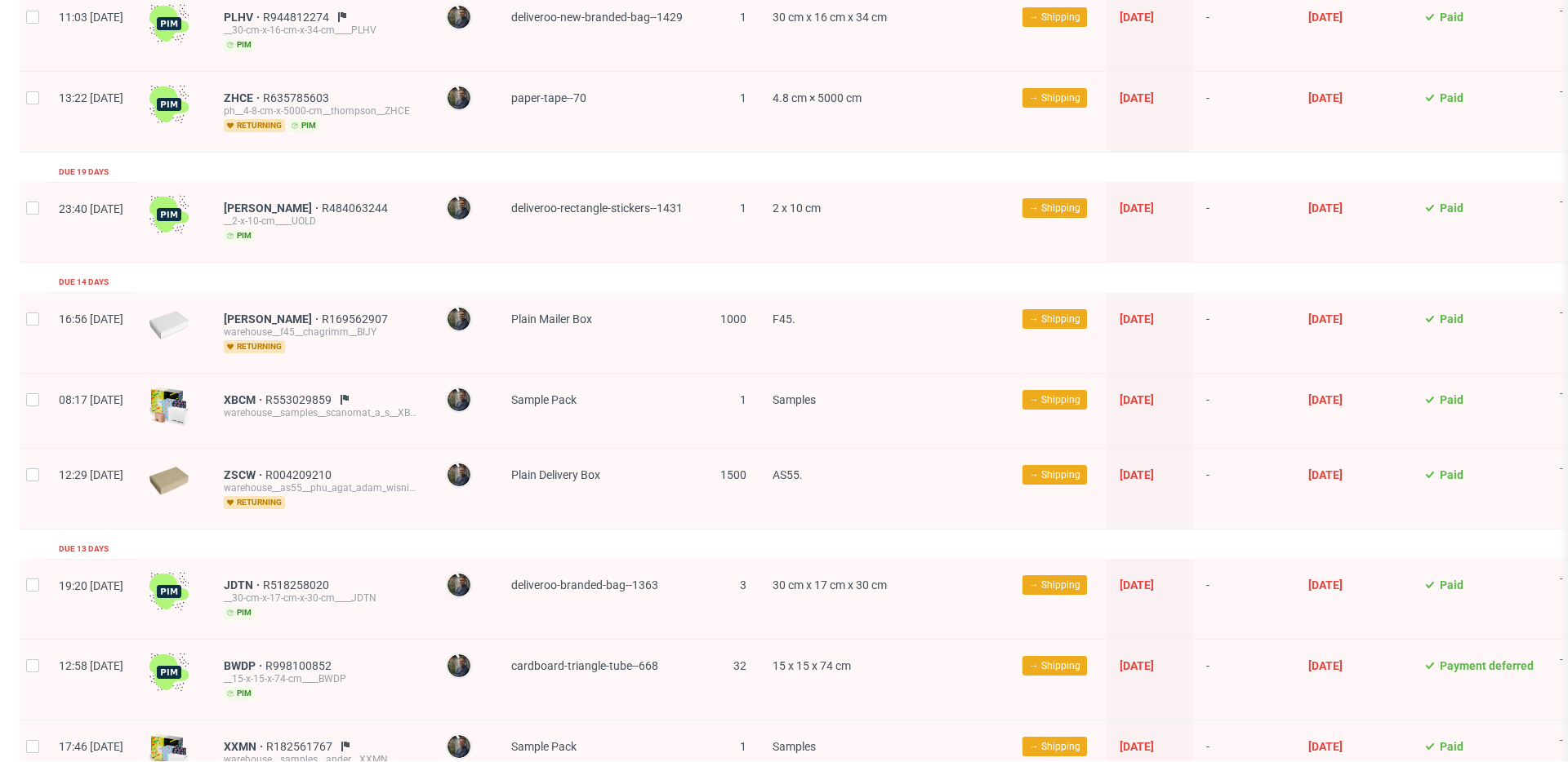
scroll to position [0, 0]
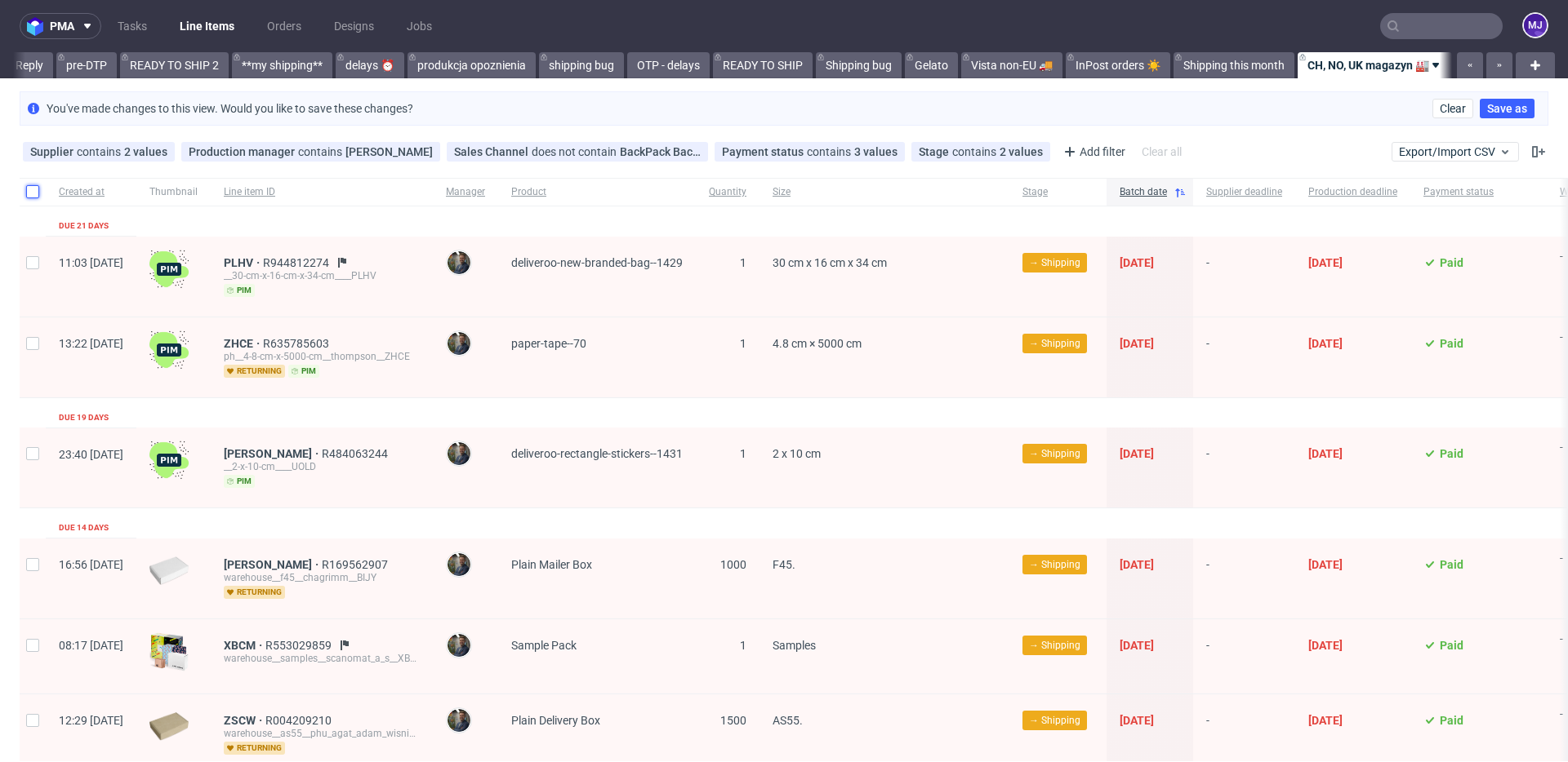
click at [31, 191] on input "checkbox" at bounding box center [33, 192] width 13 height 13
checkbox input "true"
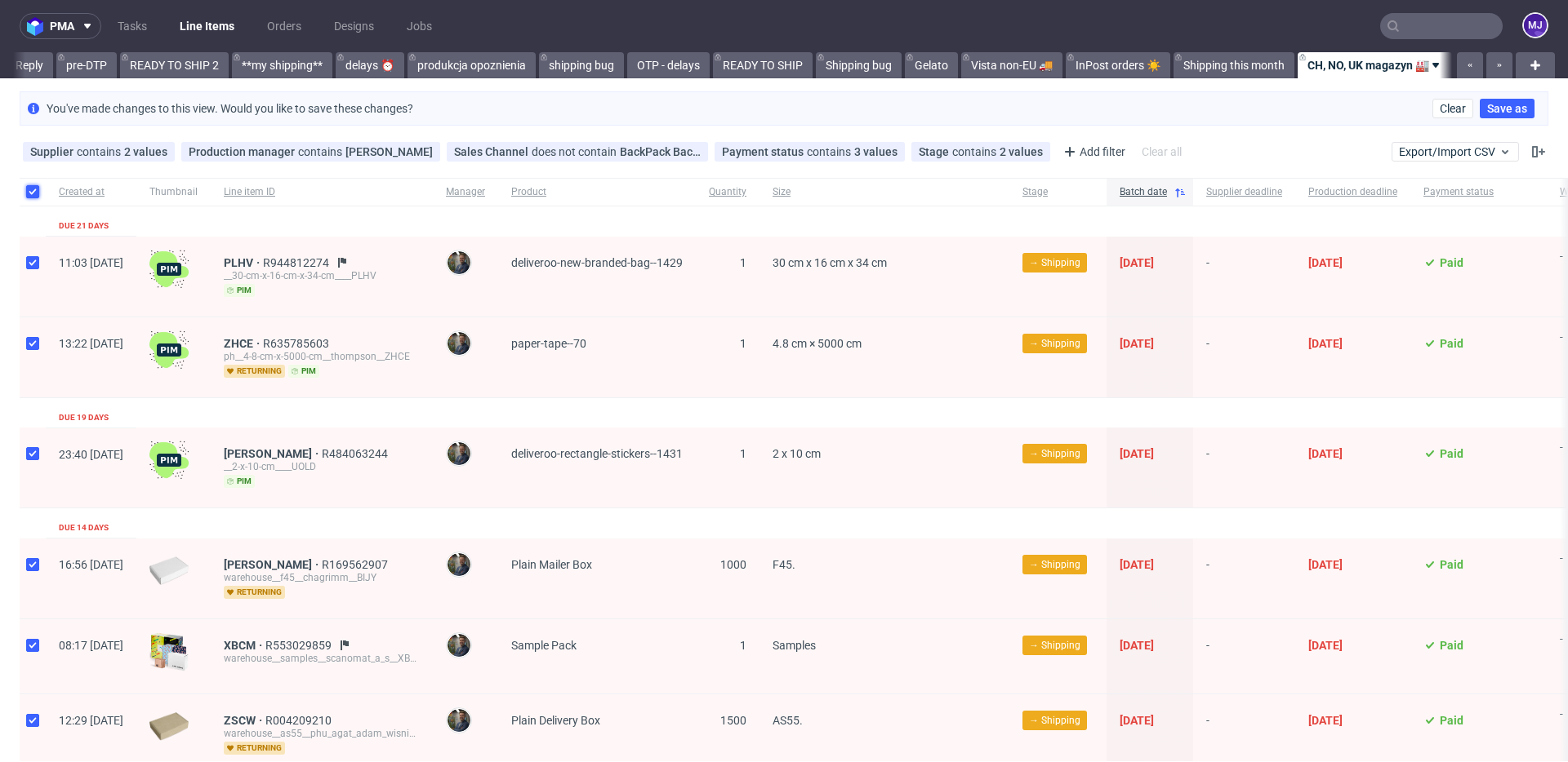
checkbox input "true"
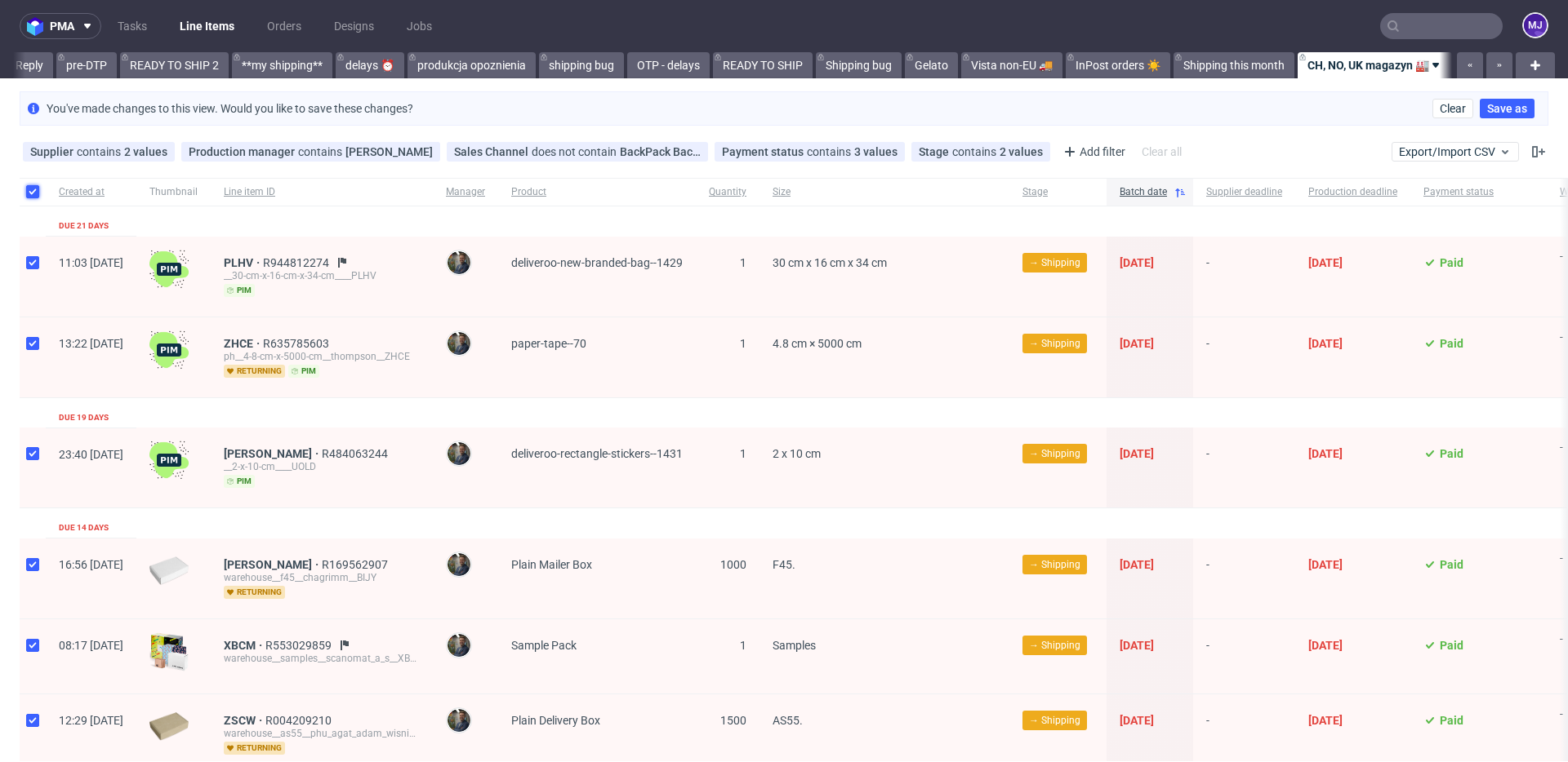
checkbox input "true"
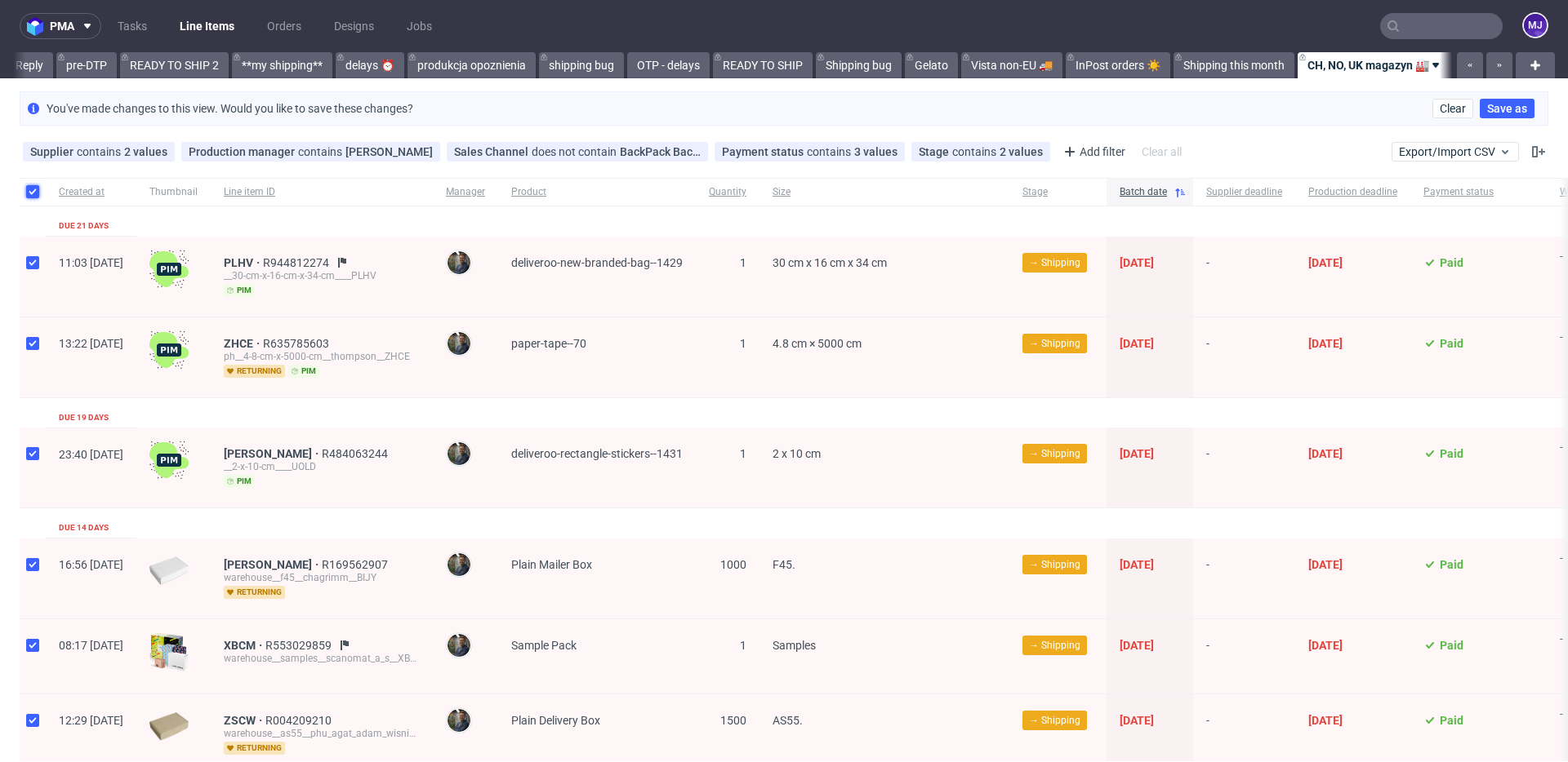
checkbox input "true"
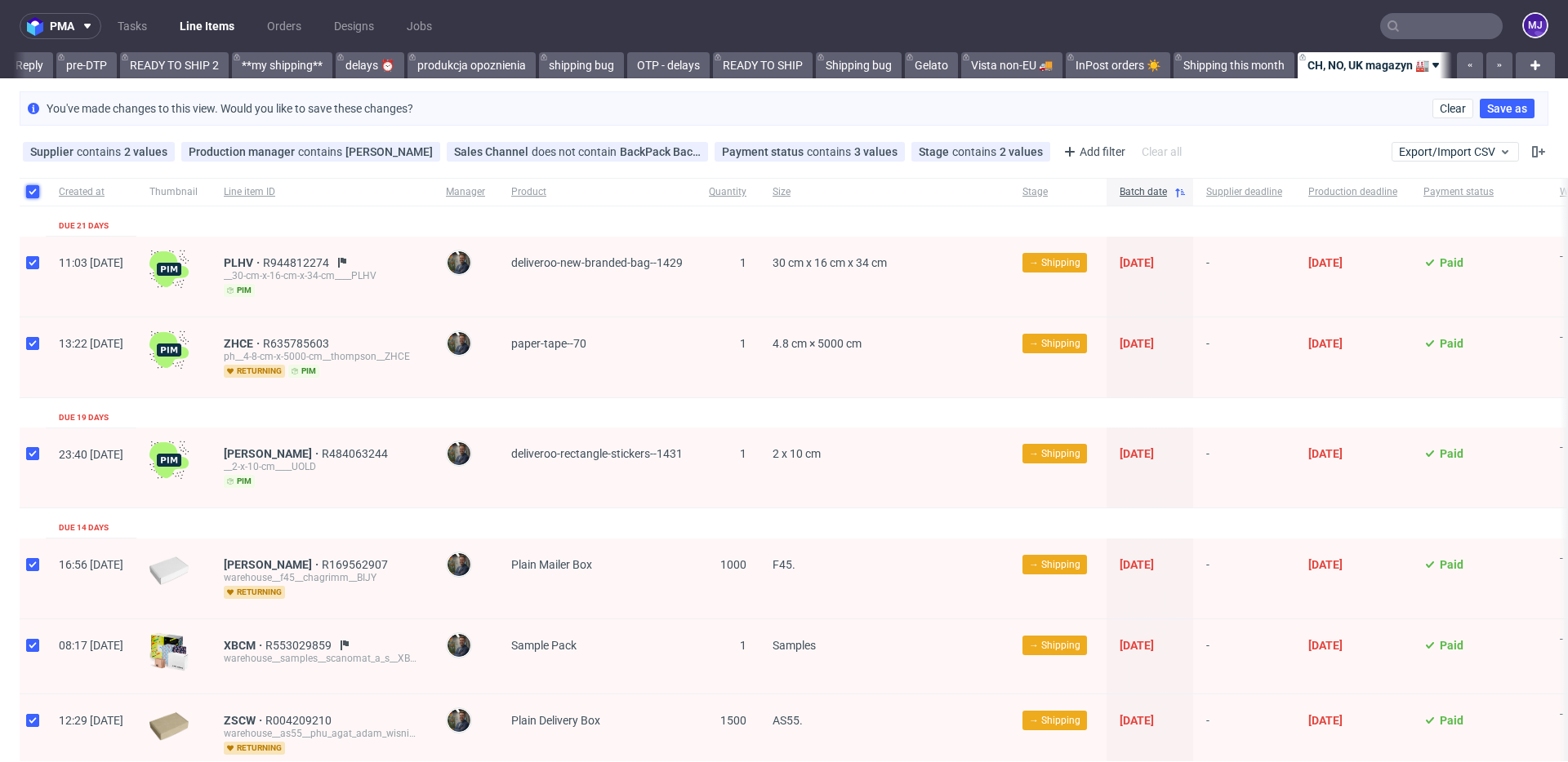
checkbox input "true"
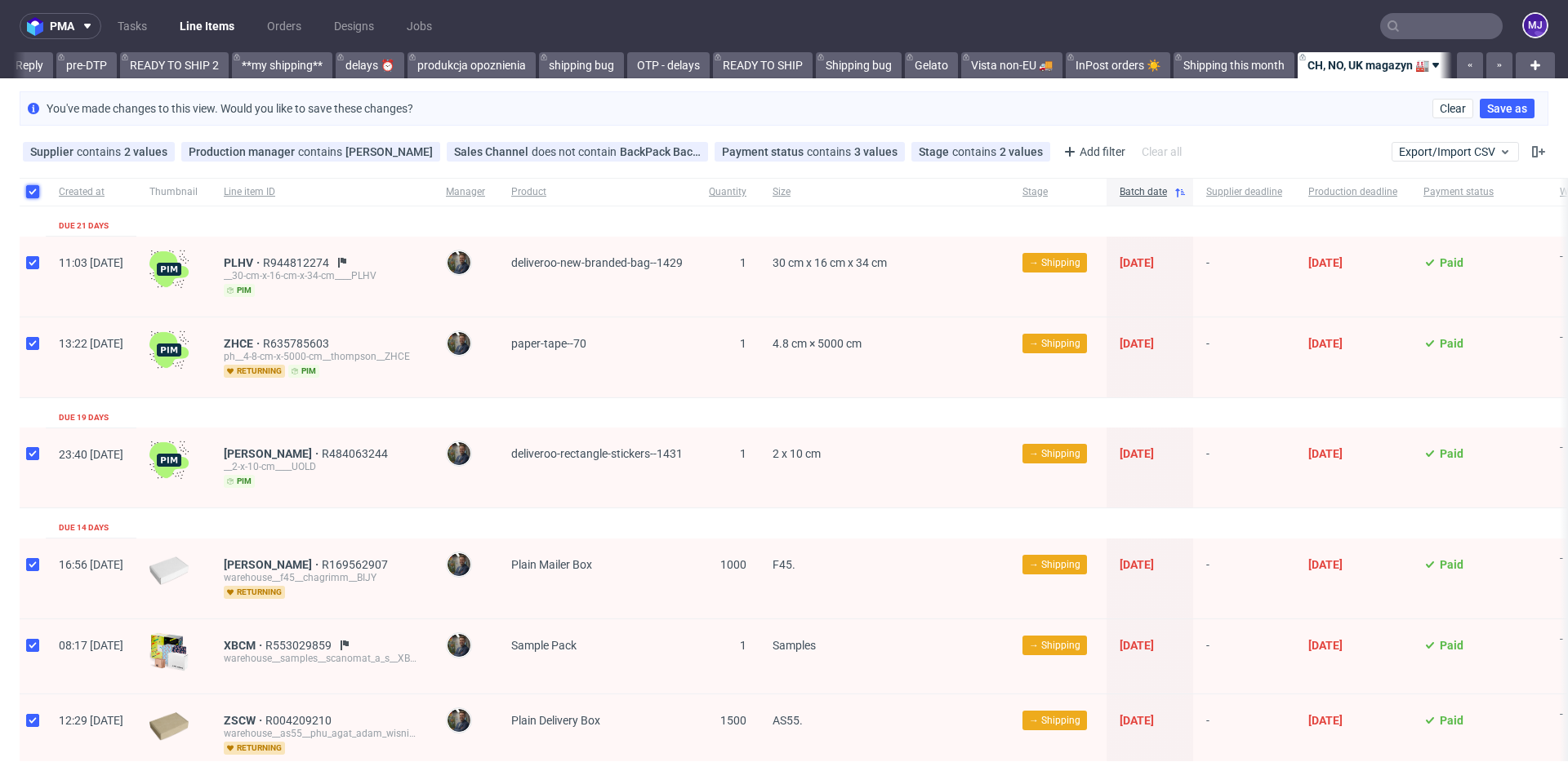
checkbox input "true"
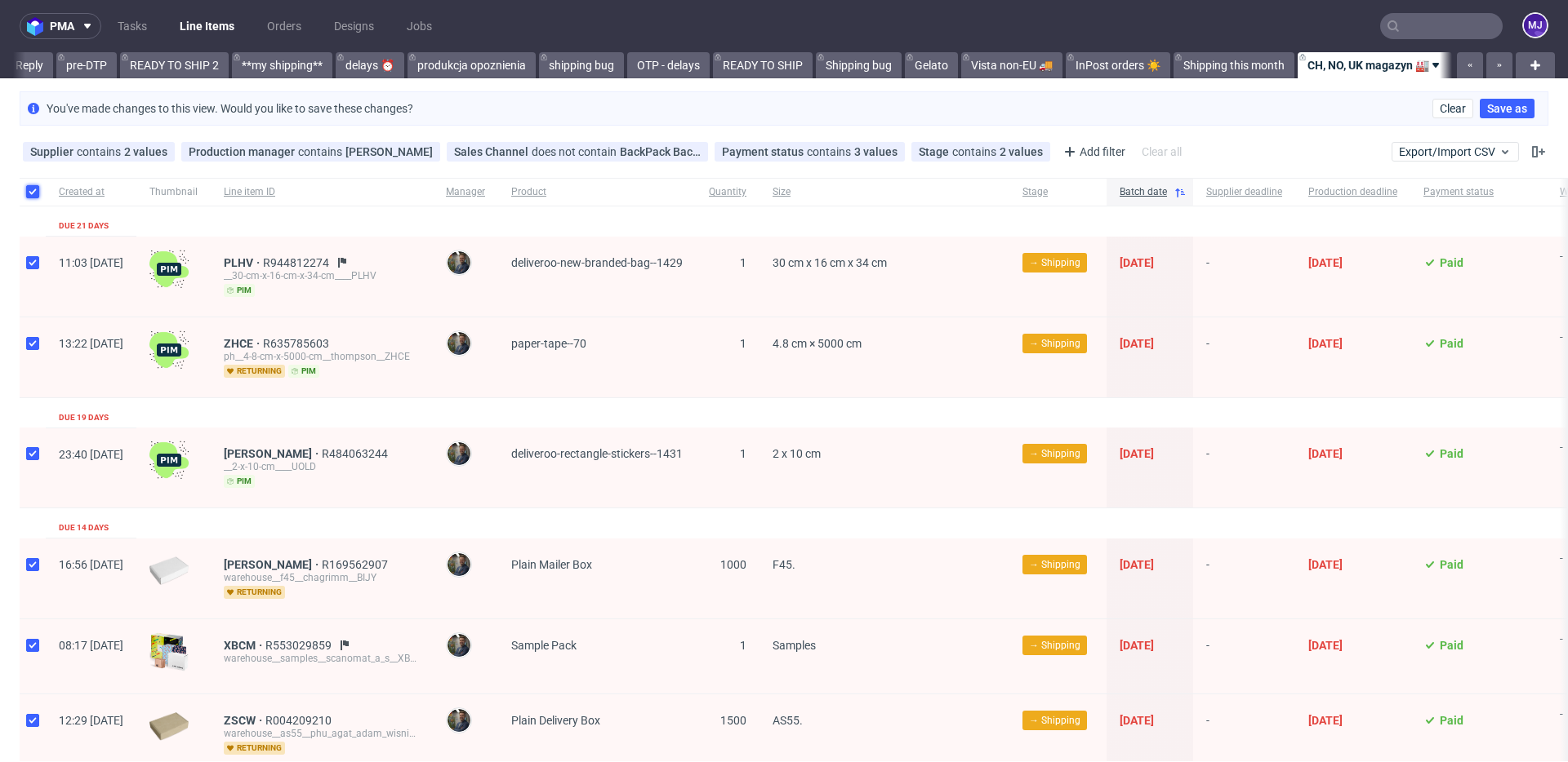
checkbox input "true"
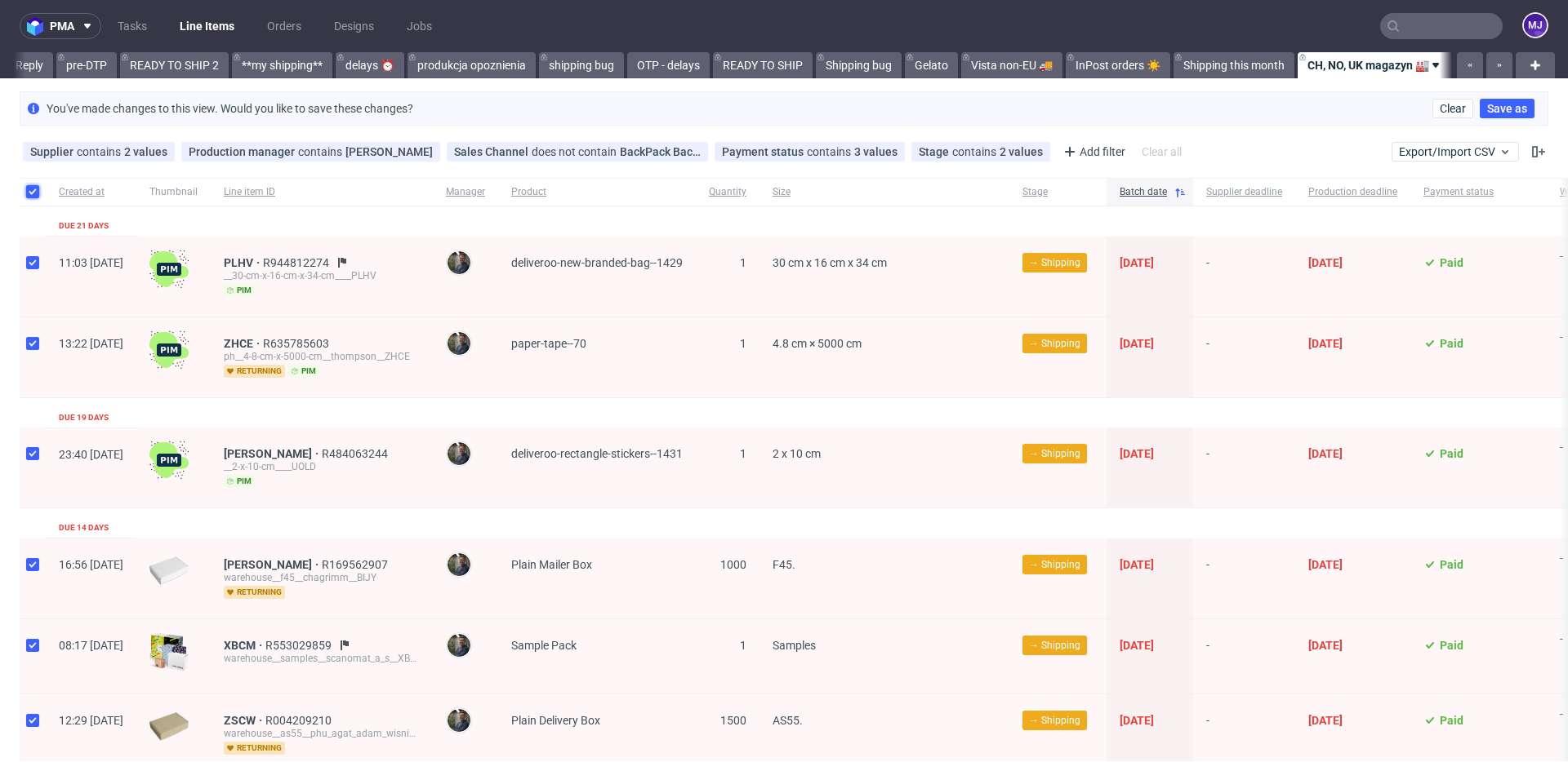
checkbox input "true"
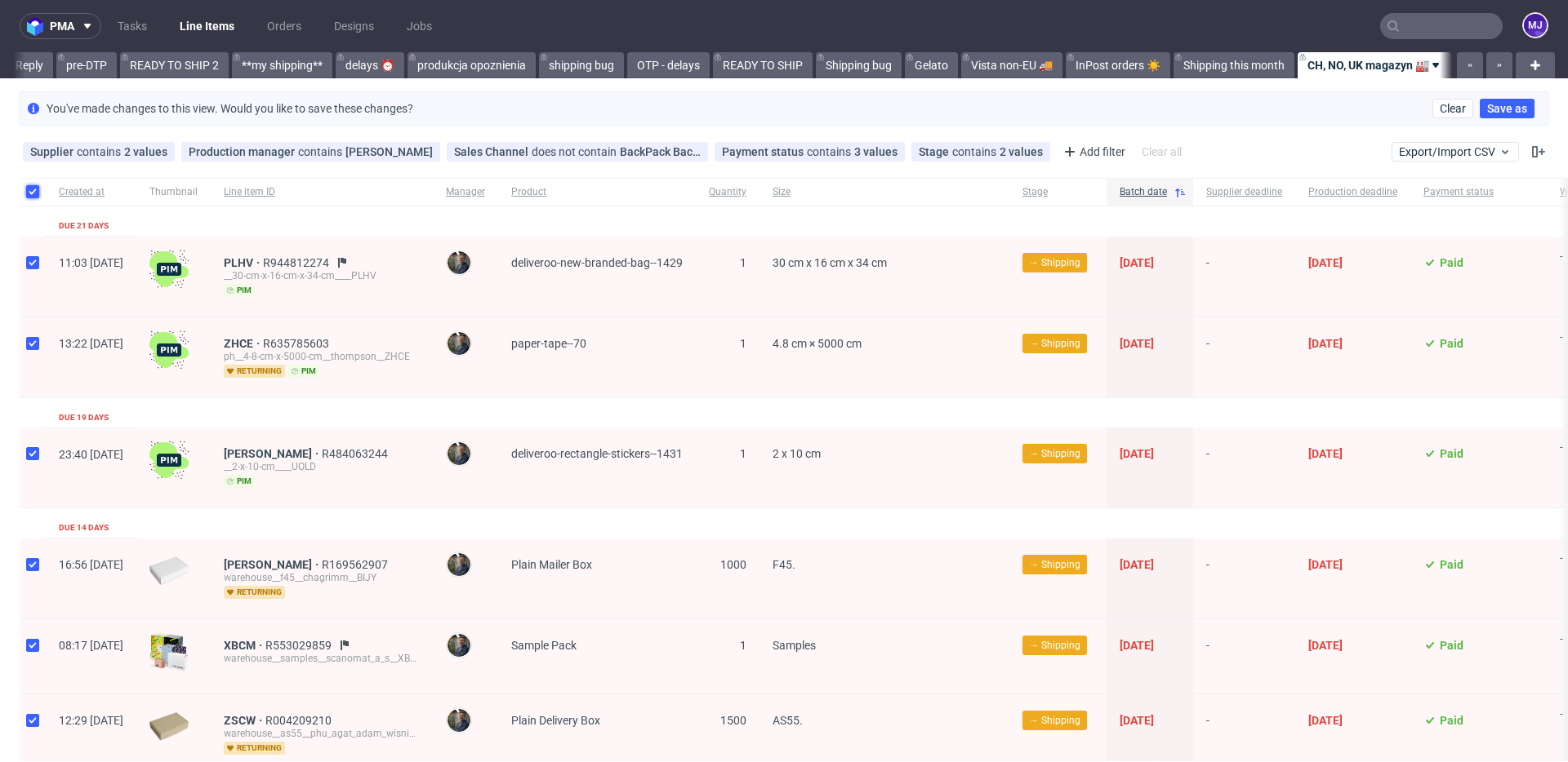
checkbox input "true"
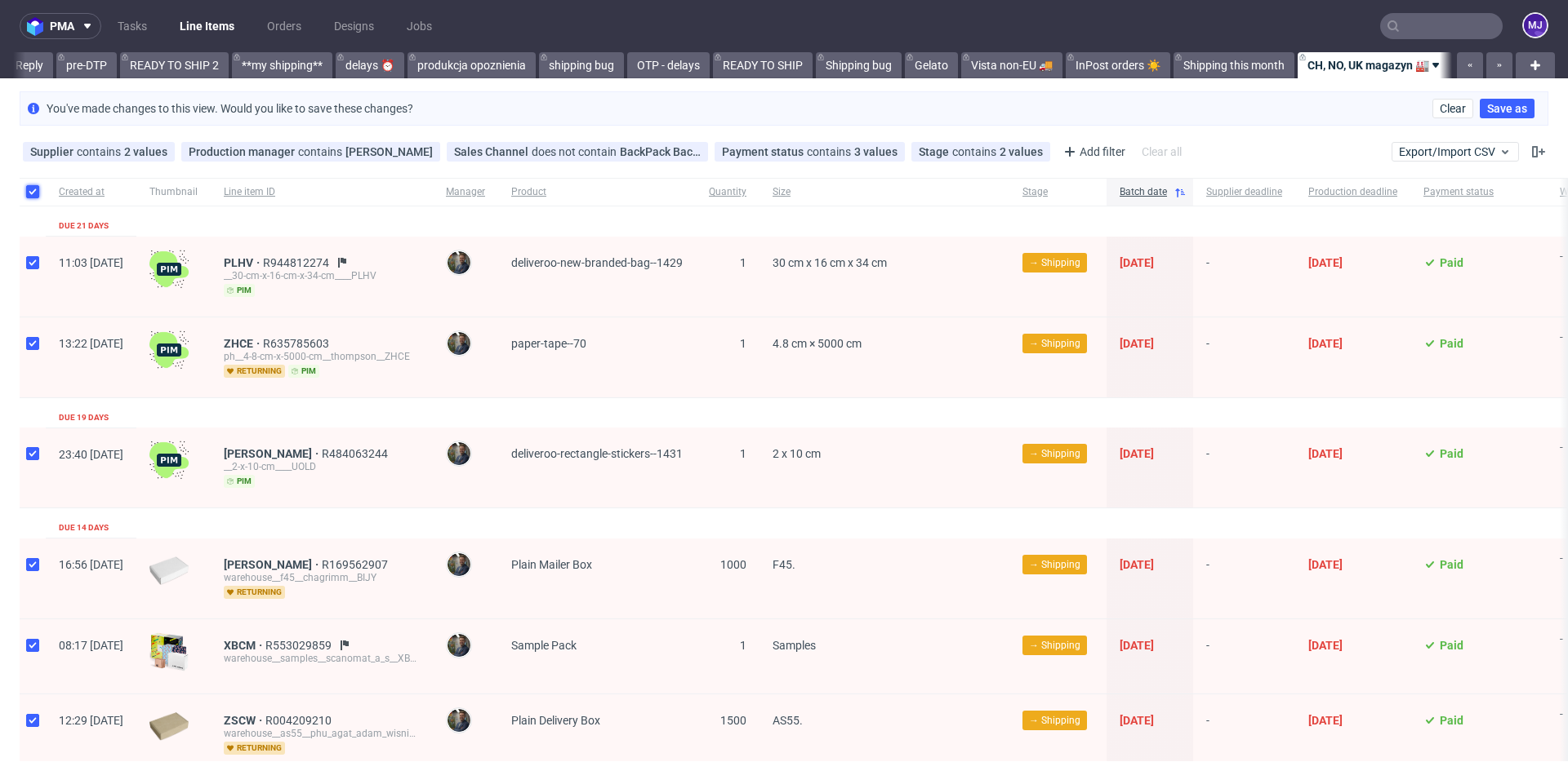
checkbox input "true"
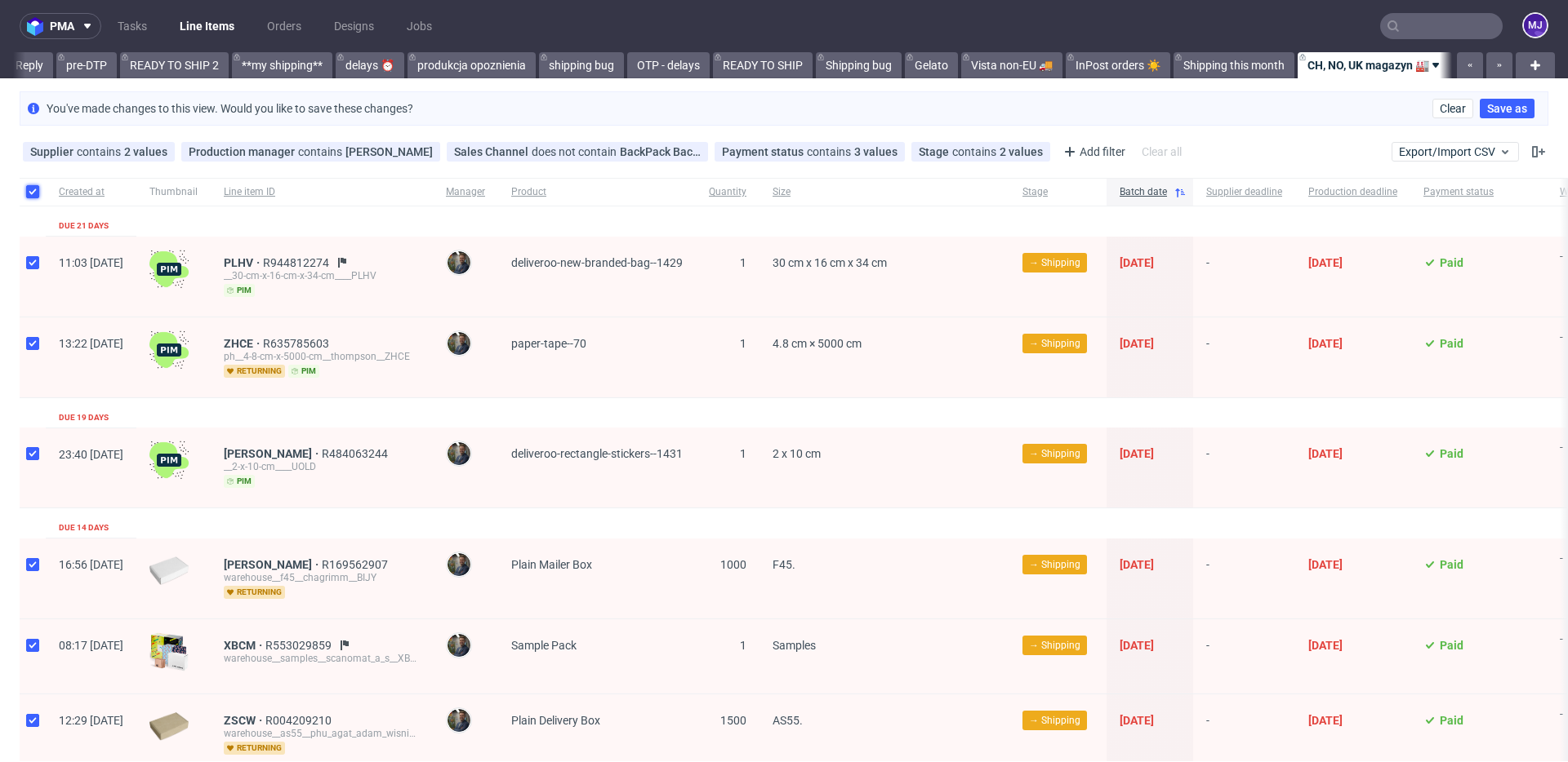
checkbox input "true"
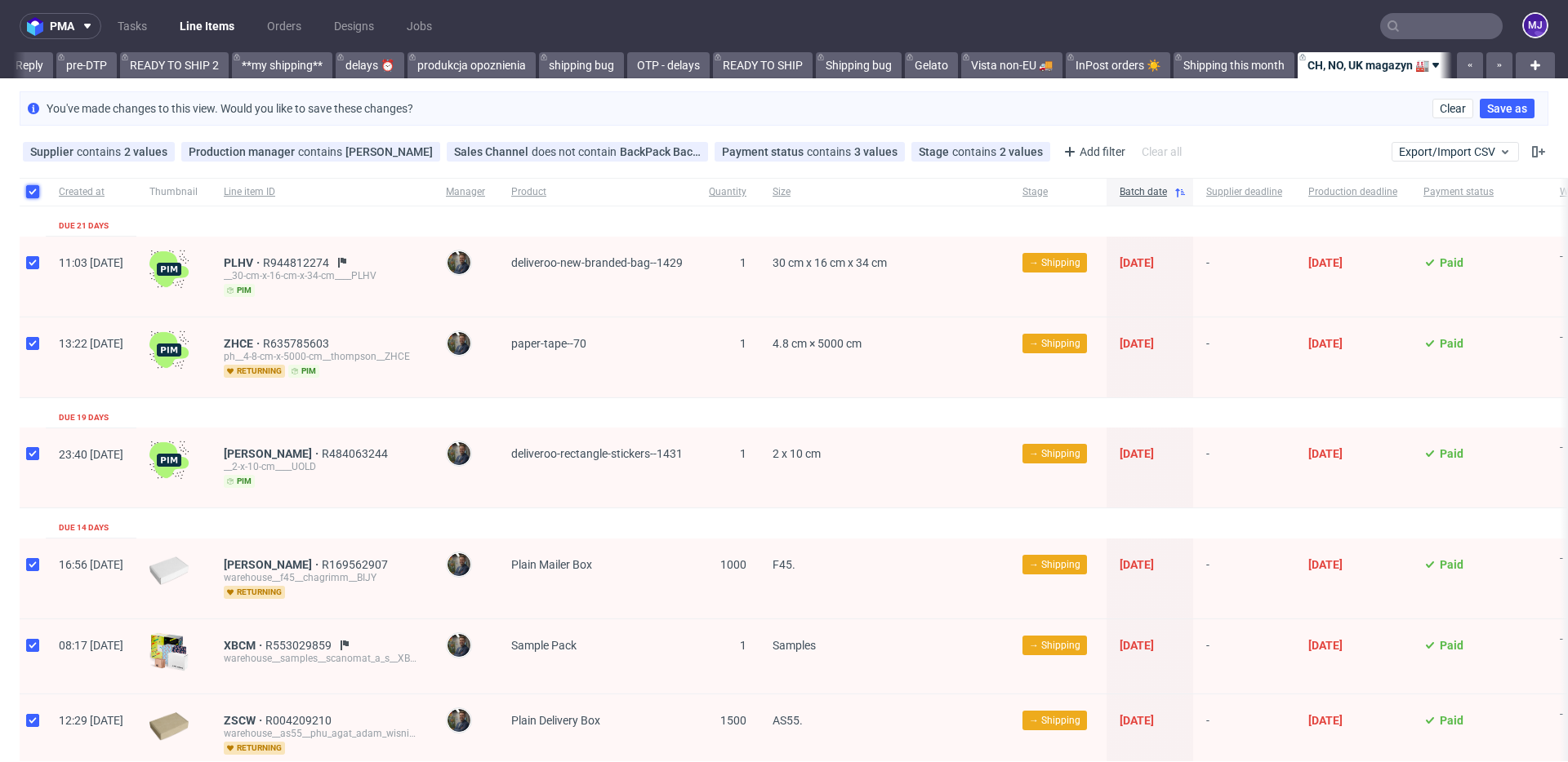
checkbox input "true"
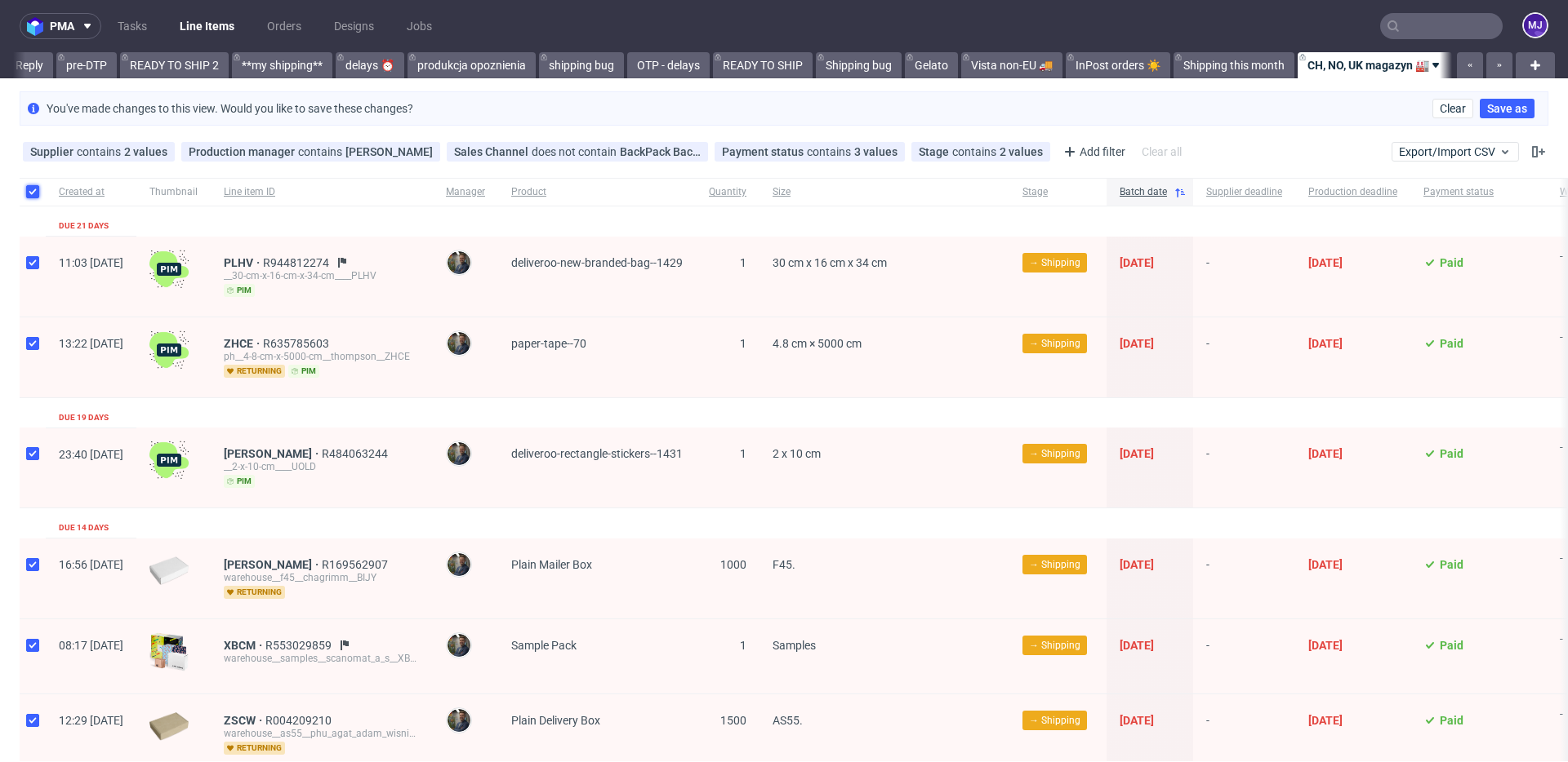
checkbox input "true"
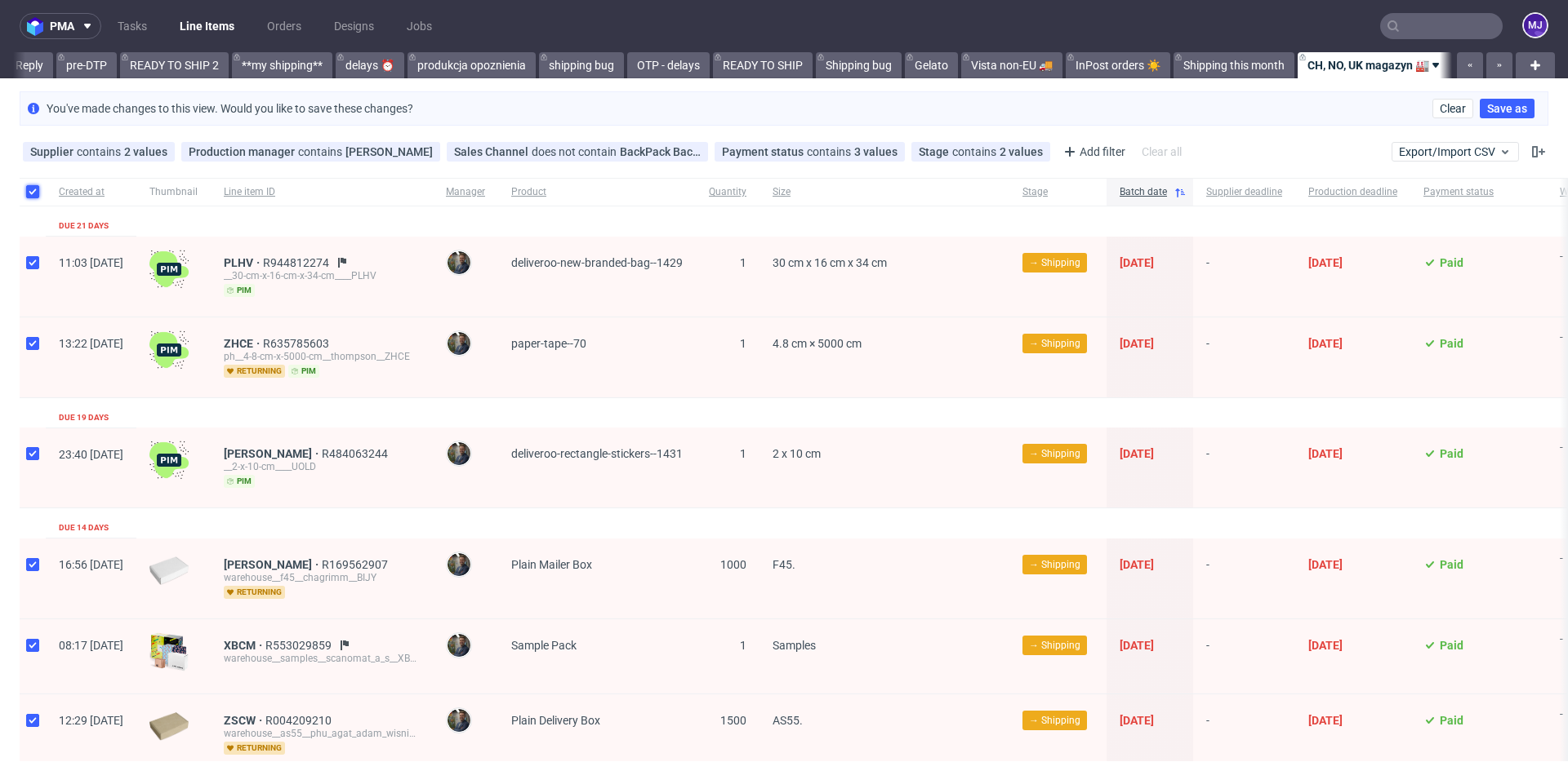
checkbox input "true"
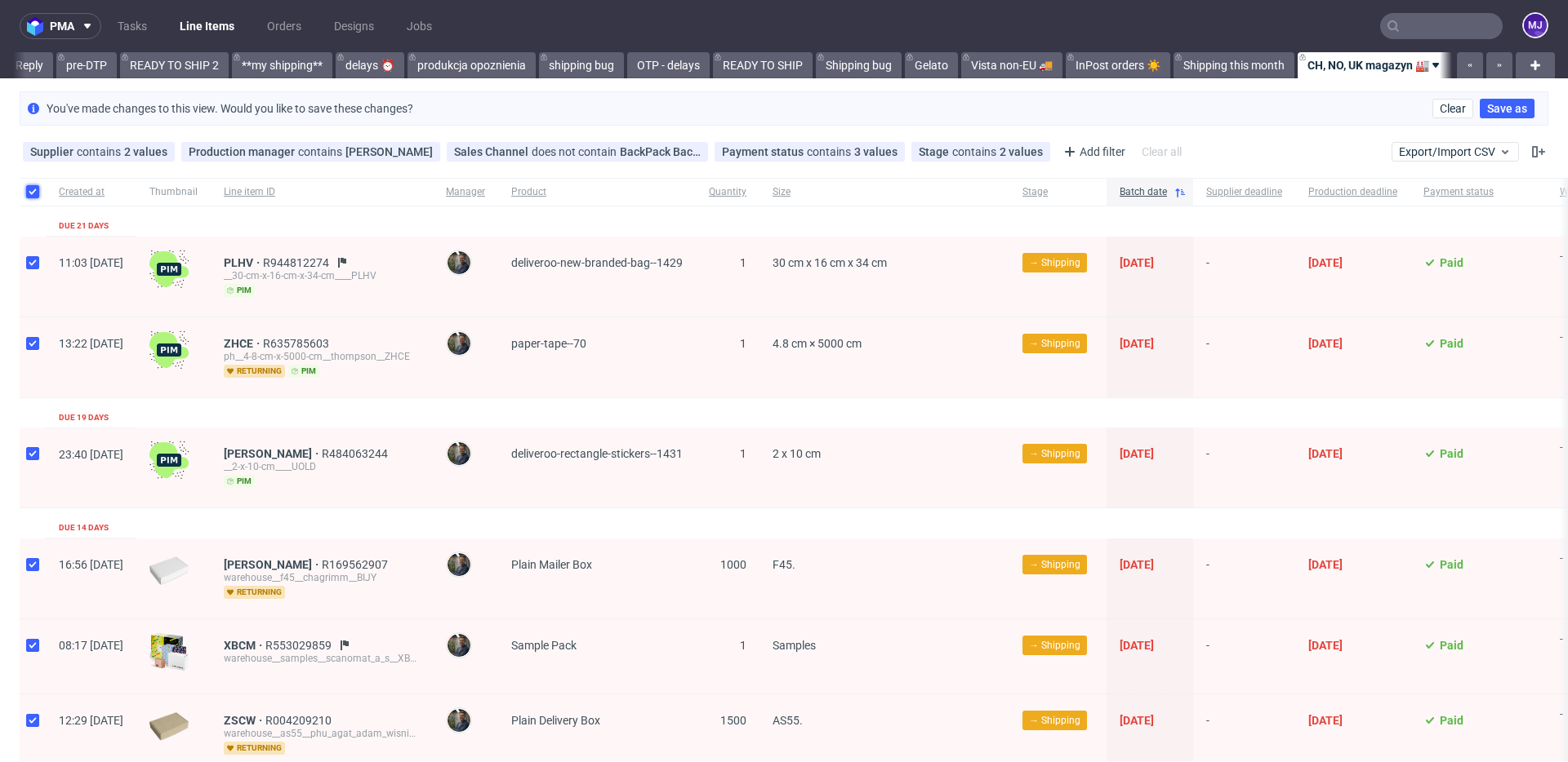
checkbox input "true"
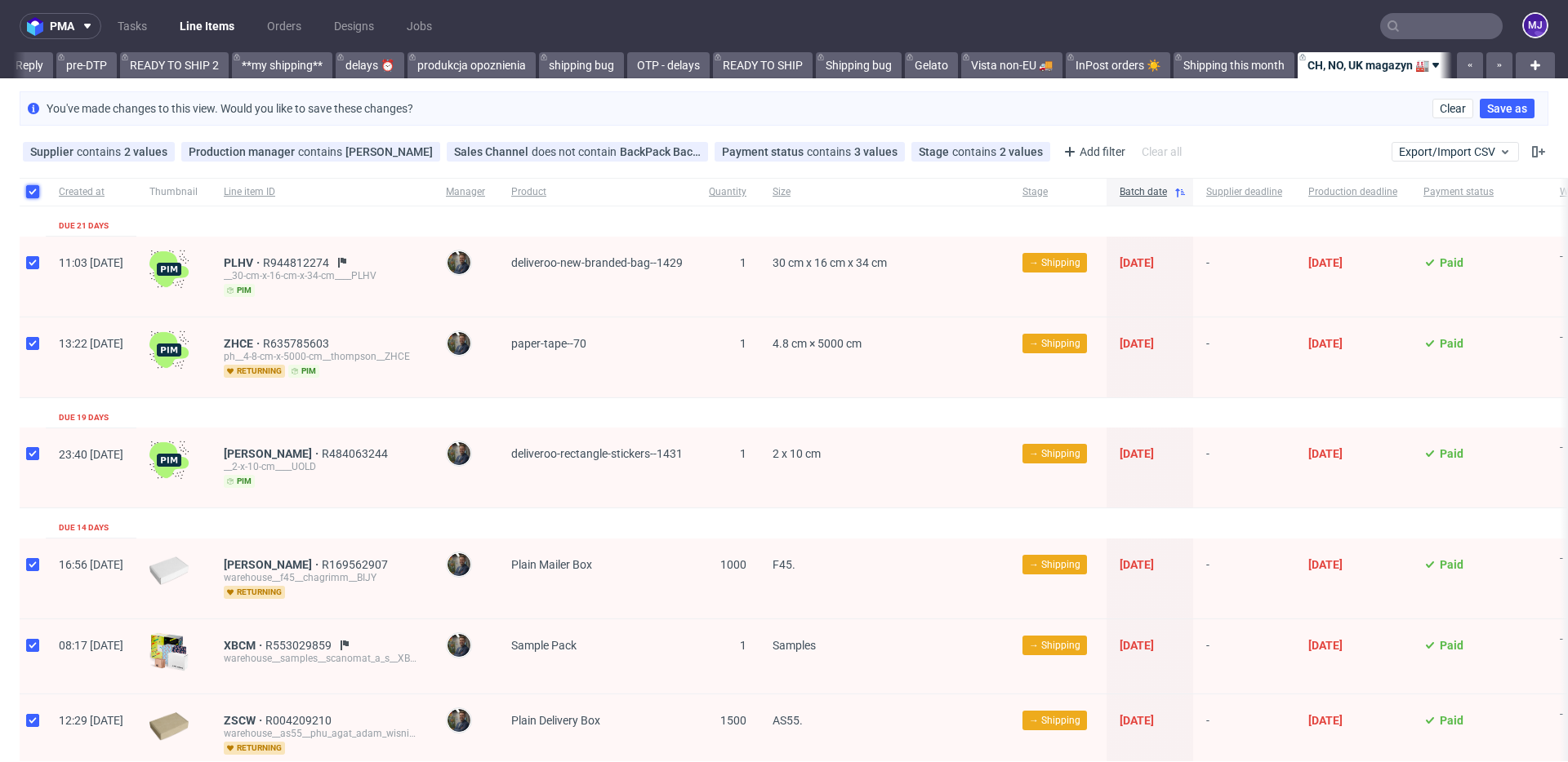
checkbox input "true"
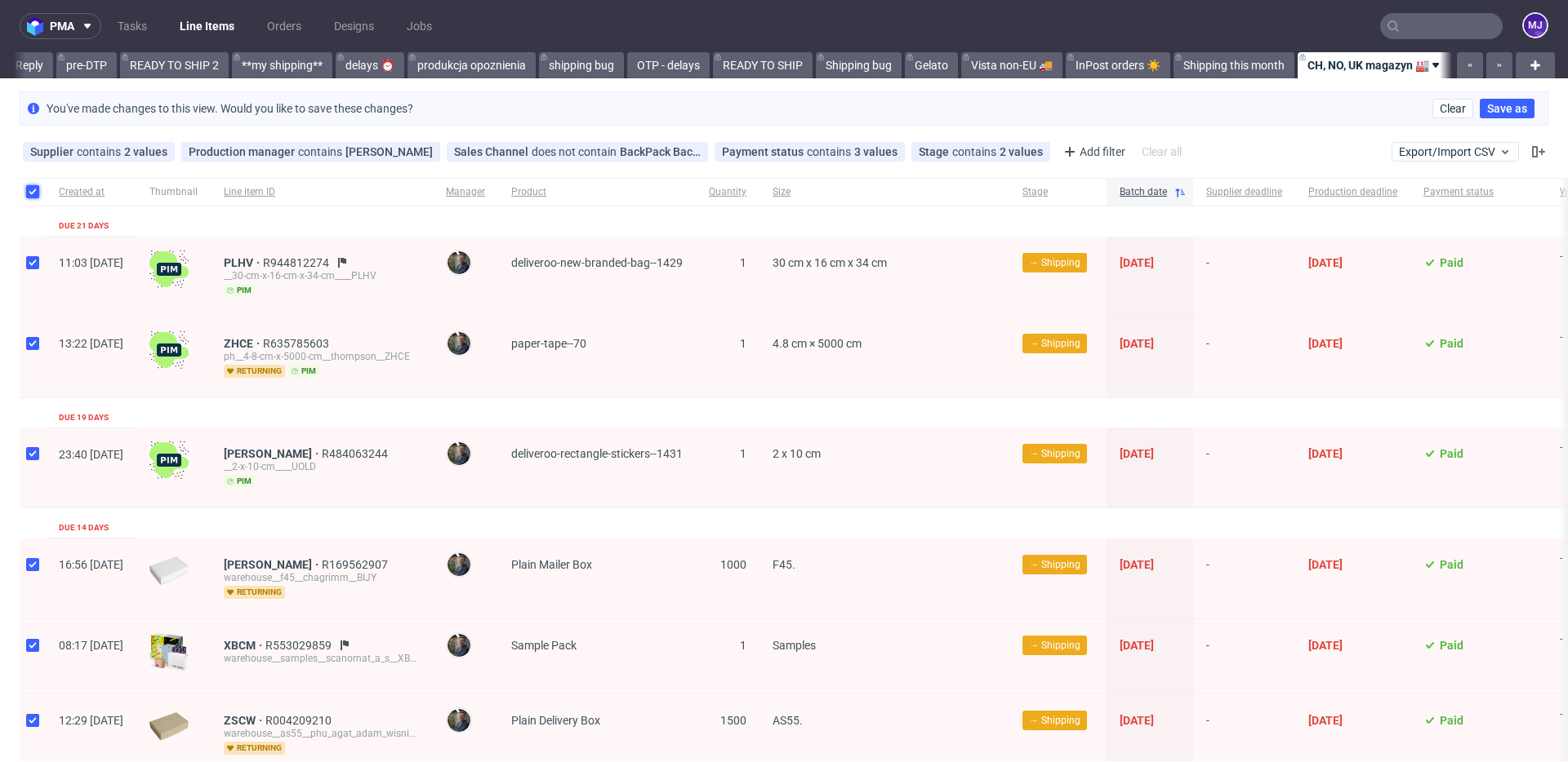
checkbox input "true"
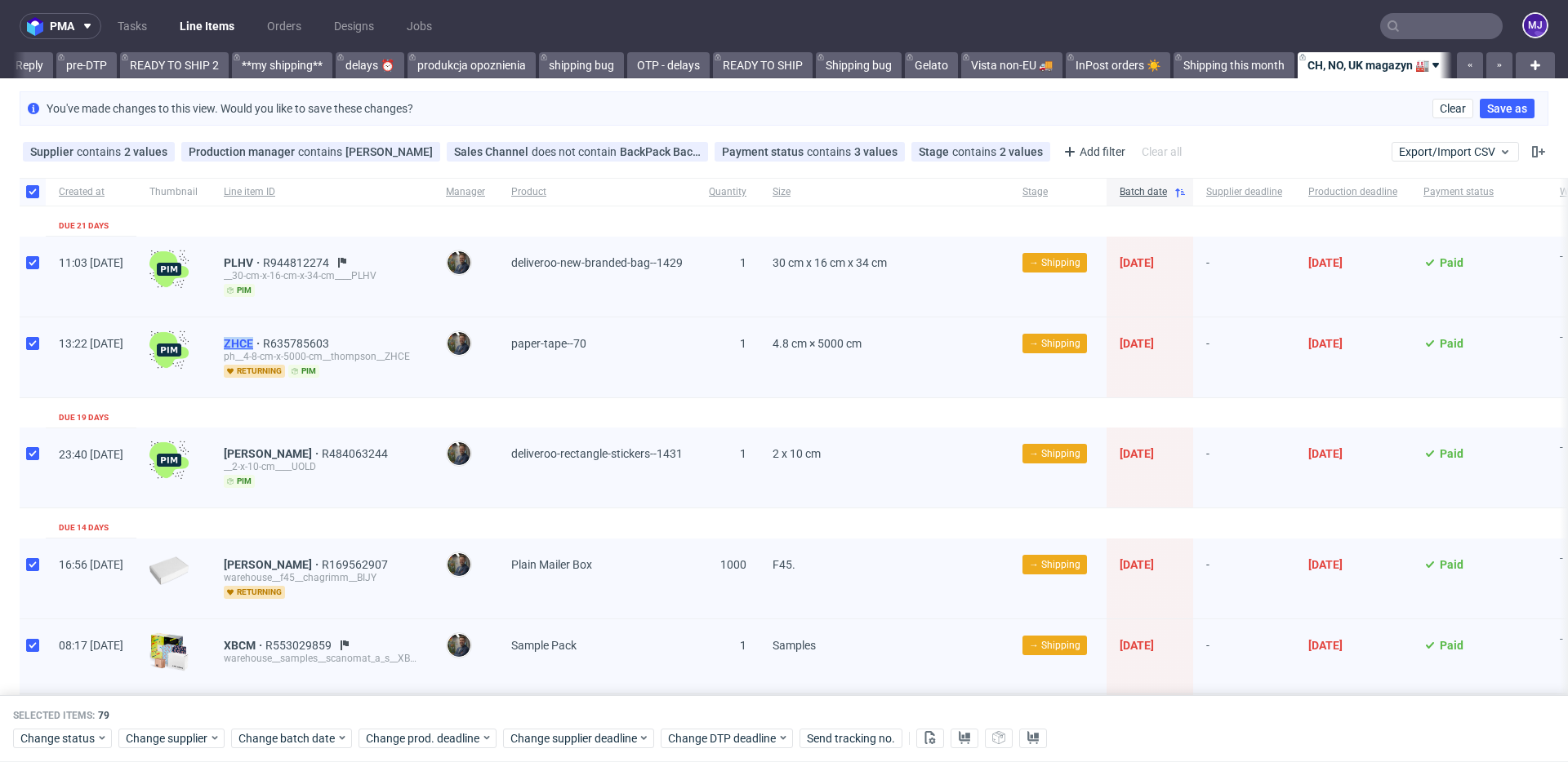
drag, startPoint x: 266, startPoint y: 341, endPoint x: 301, endPoint y: 343, distance: 35.1
click at [301, 343] on div "ZHCE R635785603 ph__4-8-cm-x-5000-cm__thompson__ZHCE returning pim" at bounding box center [322, 357] width 222 height 80
copy span "ZHCE"
drag, startPoint x: 265, startPoint y: 454, endPoint x: 301, endPoint y: 455, distance: 36.0
click at [301, 455] on div "UOLD R484063244 __2-x-10-cm____UOLD pim" at bounding box center [322, 467] width 222 height 80
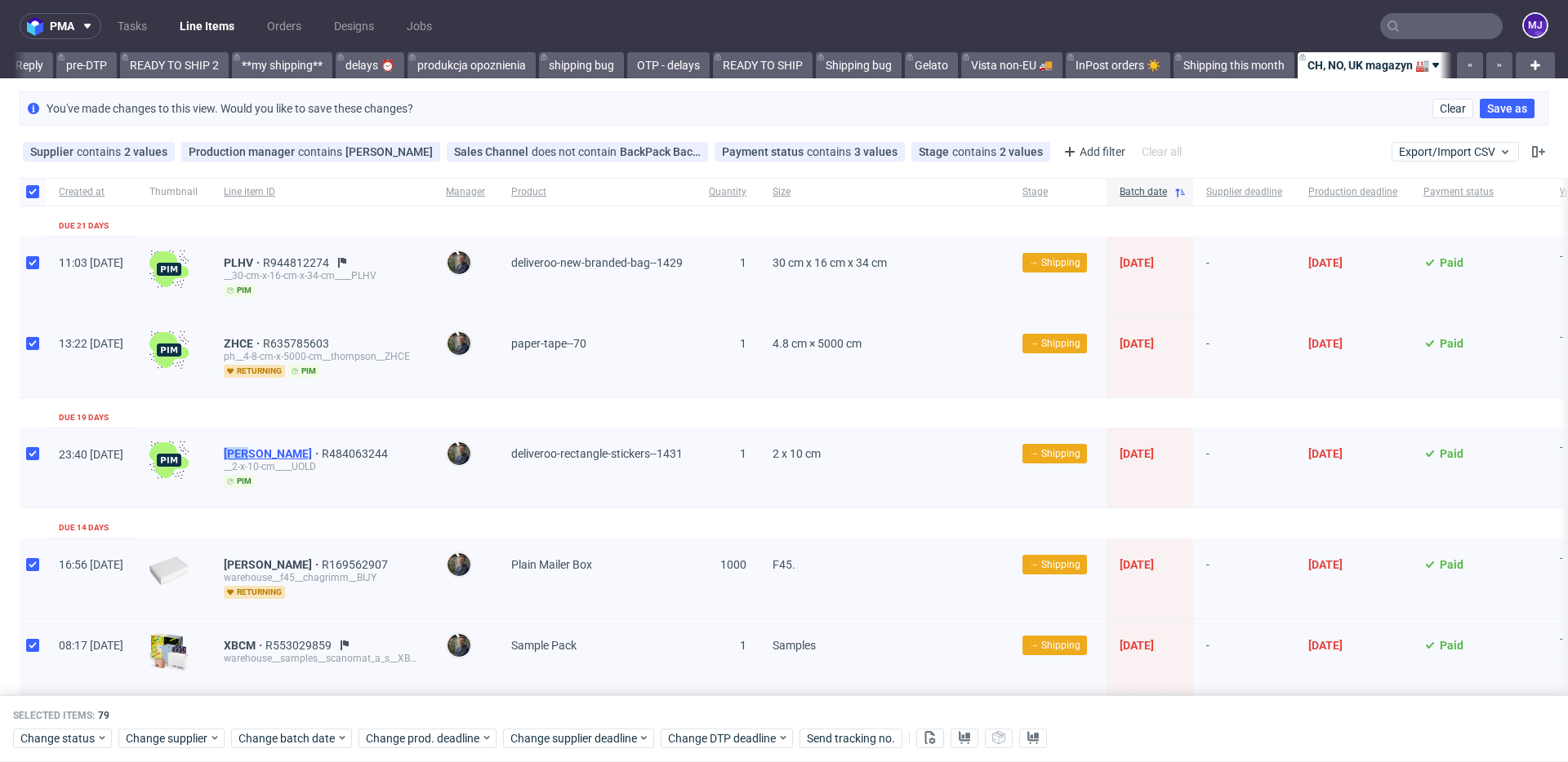
copy span "[PERSON_NAME]"
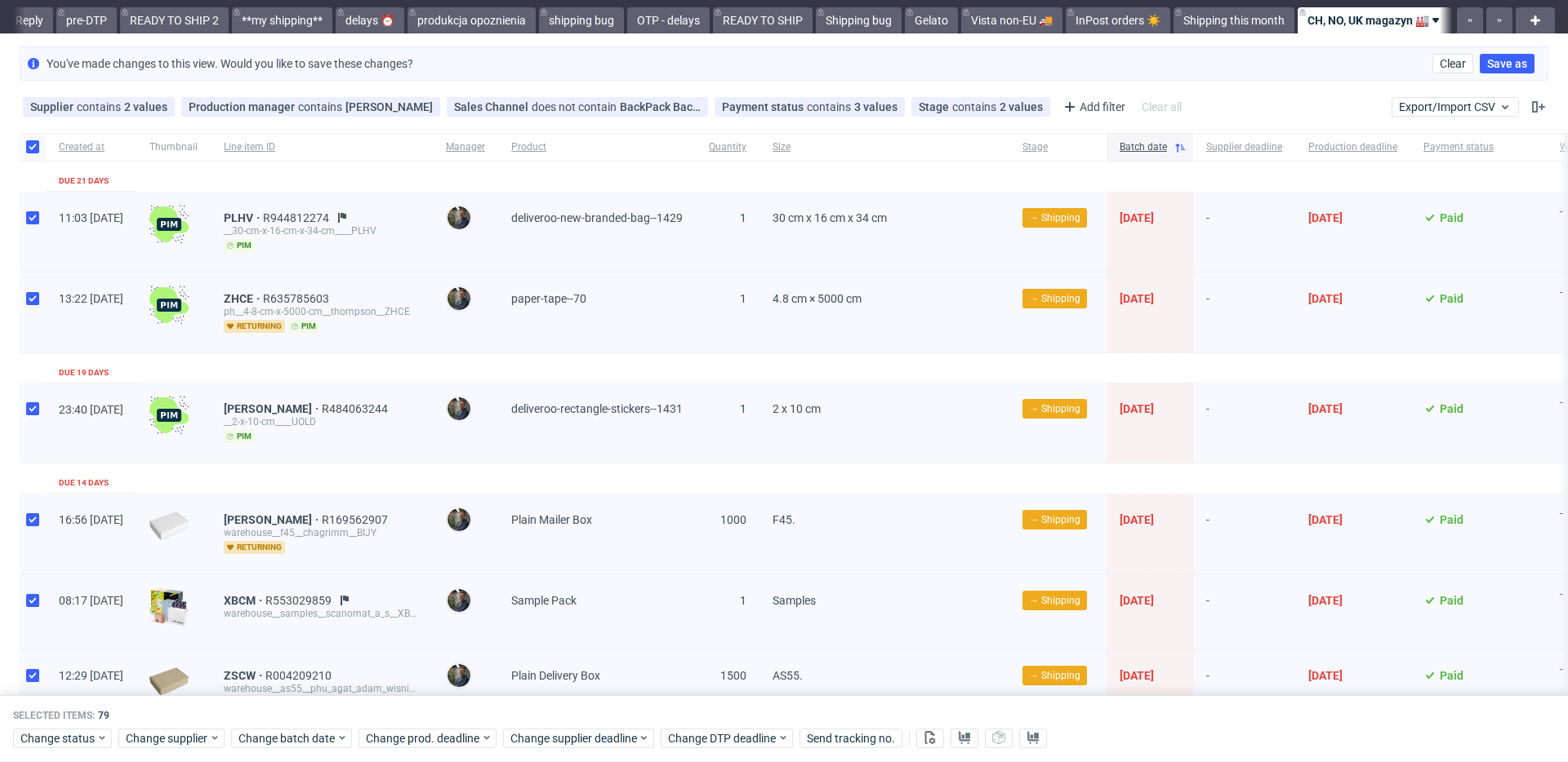
scroll to position [142, 0]
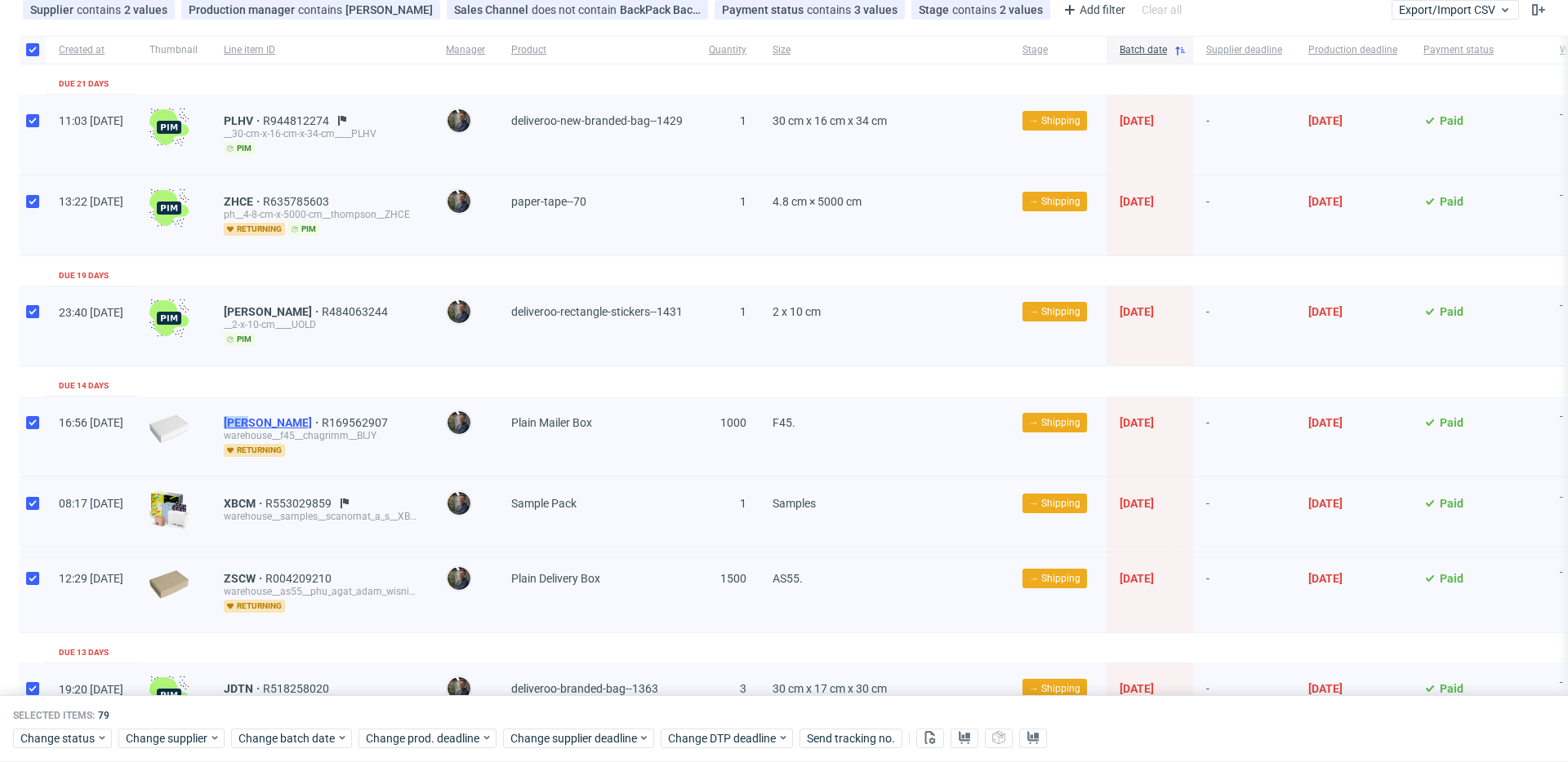
drag, startPoint x: 264, startPoint y: 423, endPoint x: 296, endPoint y: 424, distance: 32.0
click at [296, 424] on div "BIJY R169562907 warehouse__f45__chagrimm__BIJY returning" at bounding box center [322, 437] width 222 height 80
copy span "[PERSON_NAME]"
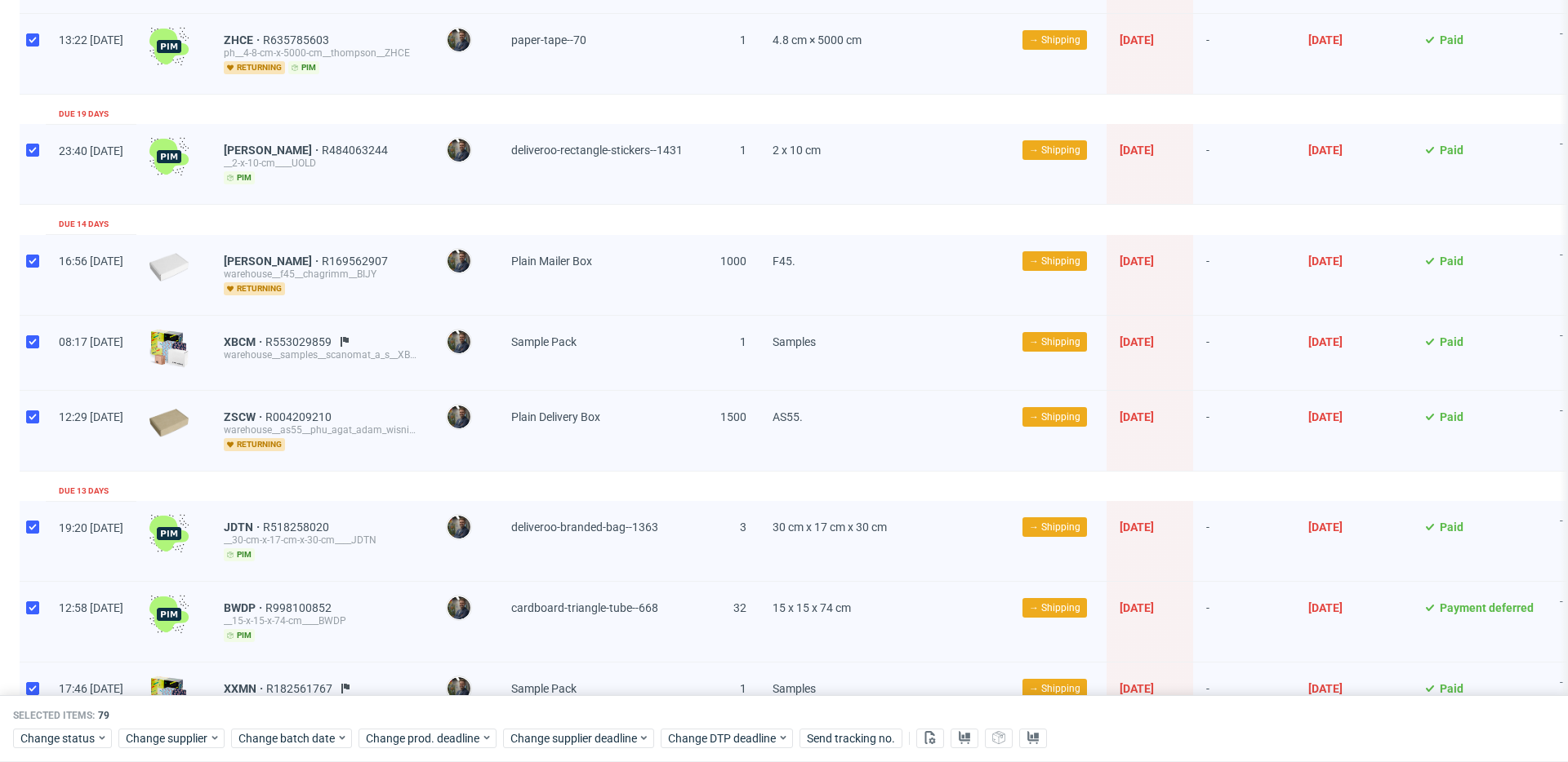
scroll to position [304, 0]
drag, startPoint x: 266, startPoint y: 338, endPoint x: 303, endPoint y: 338, distance: 37.0
click at [303, 338] on div "XBCM R553029859 warehouse__samples__scanomat_a_s__XBCM" at bounding box center [322, 352] width 222 height 75
copy span "XBCM"
click at [270, 341] on div "XBCM R553029859 warehouse__samples__scanomat_a_s__XBCM" at bounding box center [322, 352] width 222 height 75
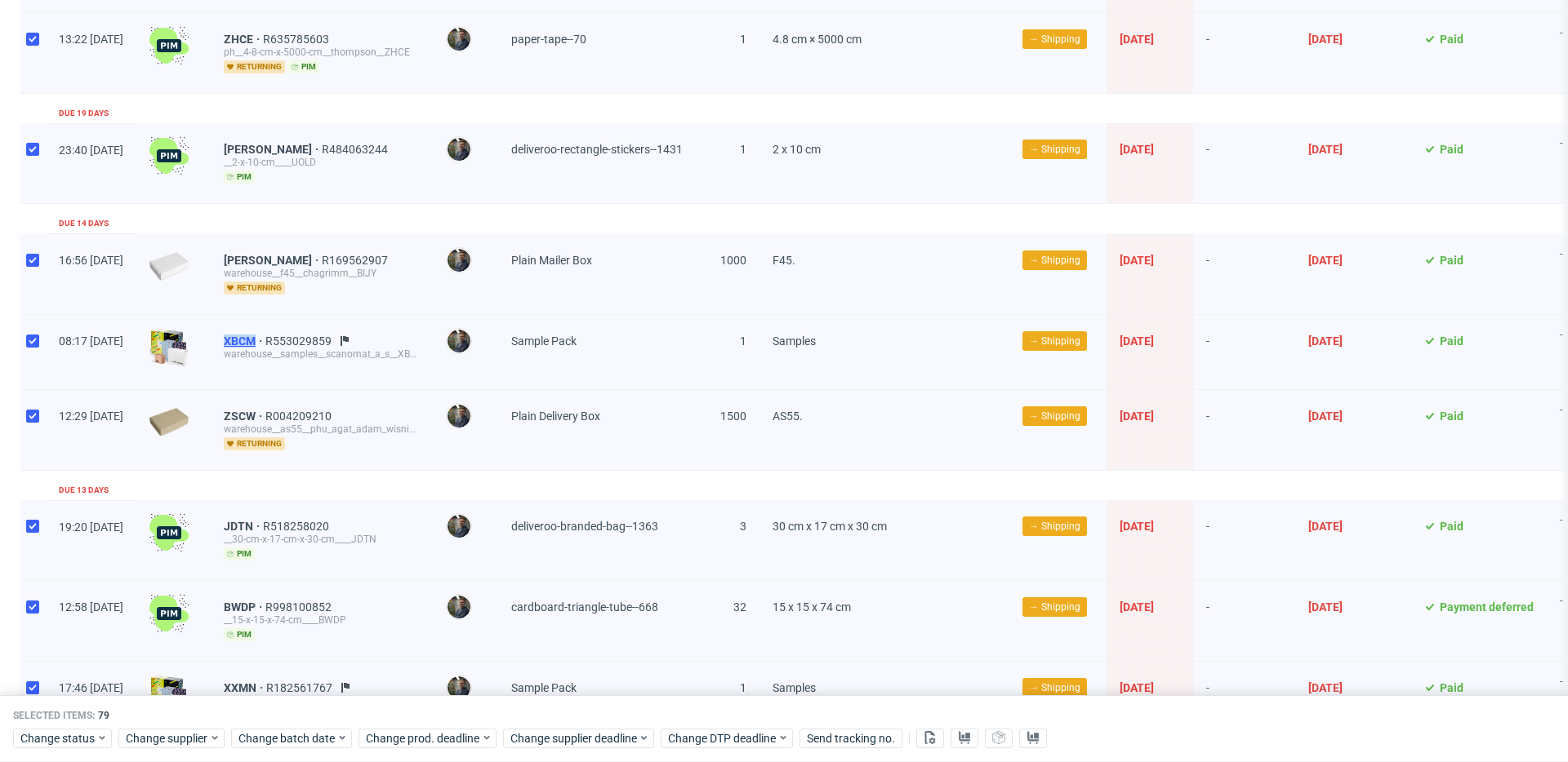
drag, startPoint x: 270, startPoint y: 341, endPoint x: 304, endPoint y: 341, distance: 34.0
click at [304, 341] on div "XBCM R553029859 warehouse__samples__scanomat_a_s__XBCM" at bounding box center [322, 352] width 222 height 75
click at [261, 333] on div "XBCM R553029859 warehouse__samples__scanomat_a_s__XBCM" at bounding box center [322, 352] width 222 height 75
drag, startPoint x: 261, startPoint y: 343, endPoint x: 303, endPoint y: 343, distance: 42.0
click at [303, 343] on div "XBCM R553029859 warehouse__samples__scanomat_a_s__XBCM" at bounding box center [322, 352] width 222 height 75
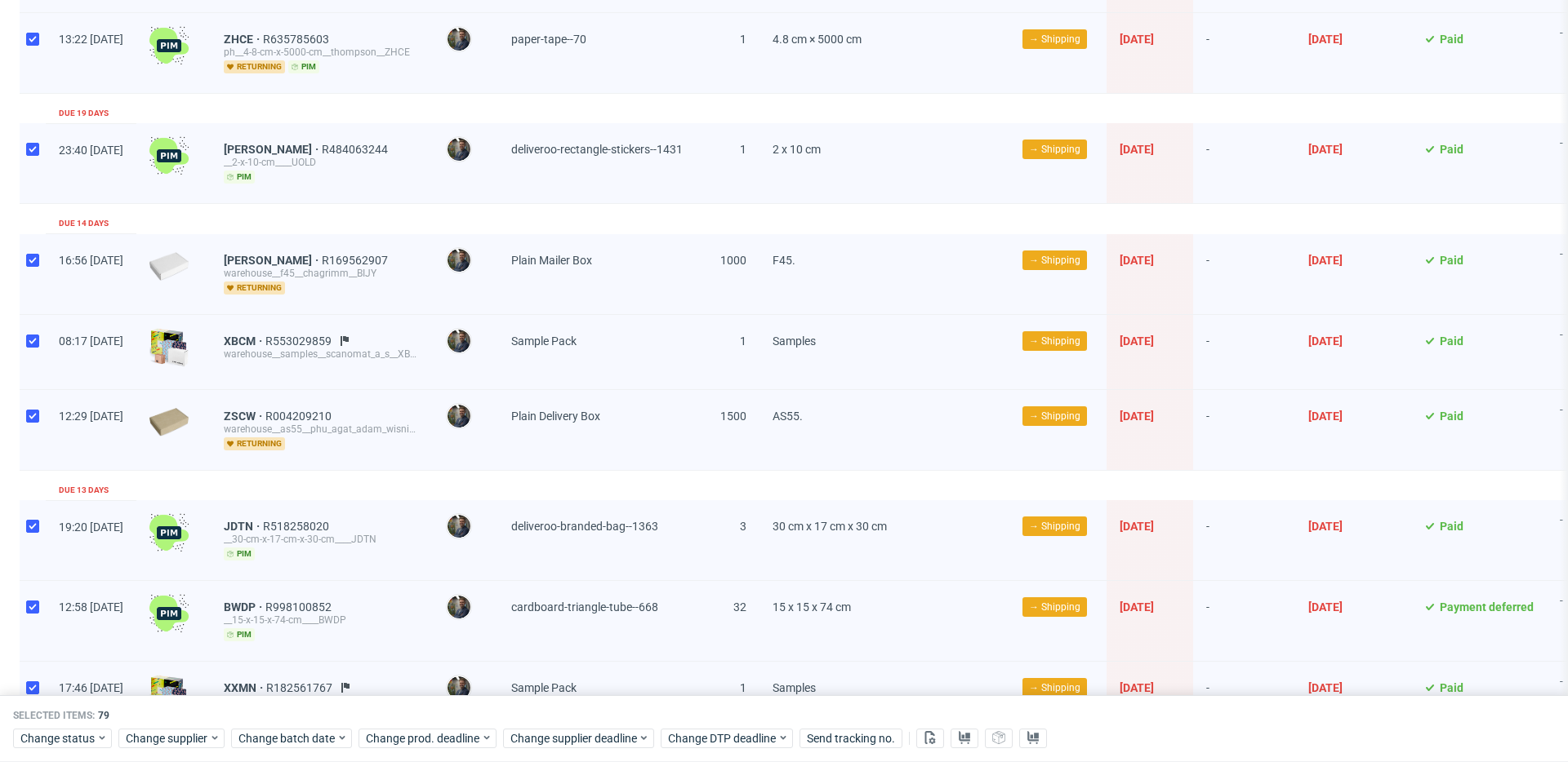
click at [263, 415] on div "ZSCW R004209210 warehouse__as55__phu_agat_adam_wisniewski__ZSCW returning" at bounding box center [322, 430] width 222 height 80
drag, startPoint x: 259, startPoint y: 415, endPoint x: 302, endPoint y: 417, distance: 43.0
click at [302, 417] on div "ZSCW R004209210 warehouse__as55__phu_agat_adam_wisniewski__ZSCW returning" at bounding box center [322, 430] width 222 height 80
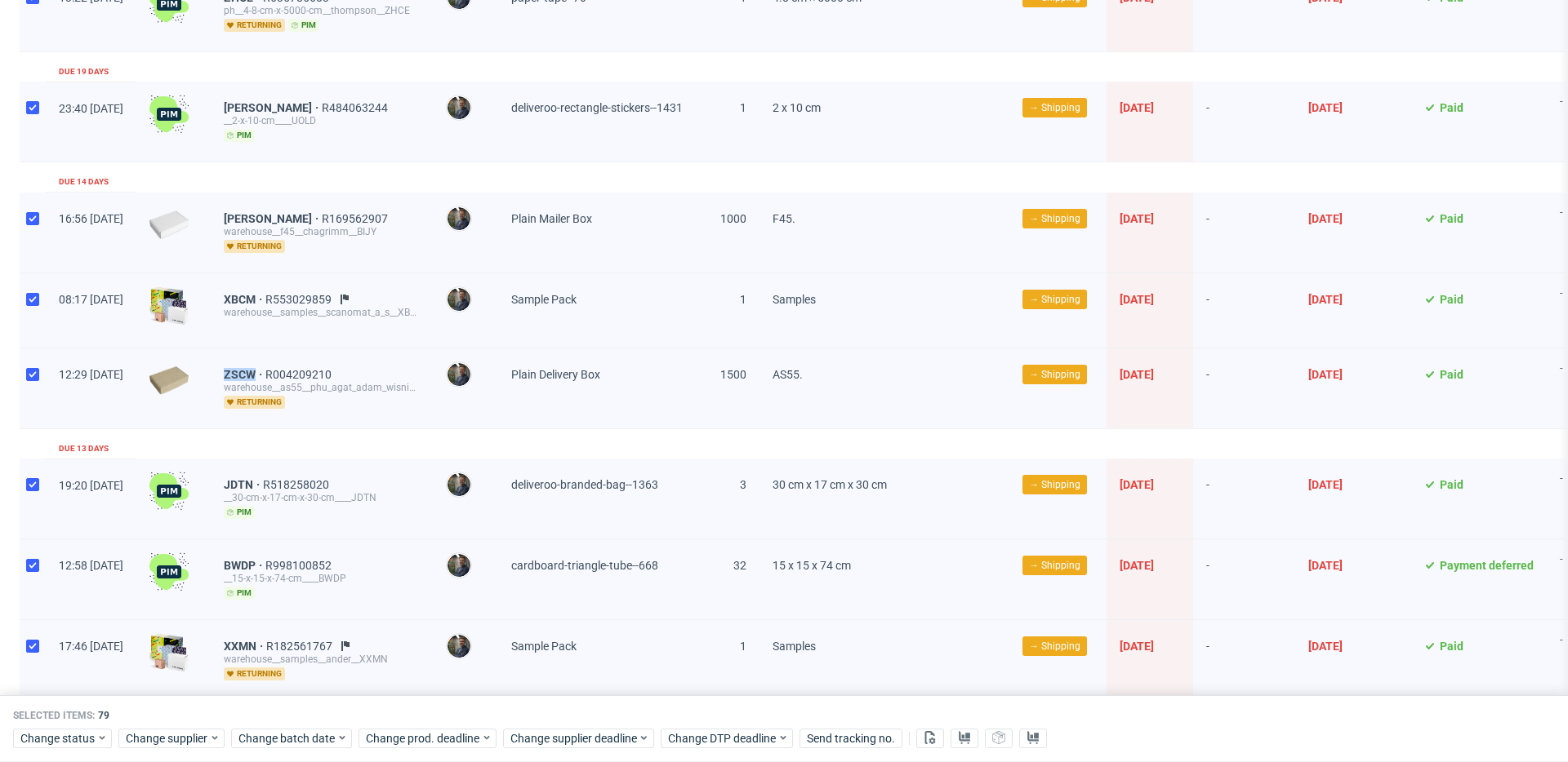
scroll to position [351, 0]
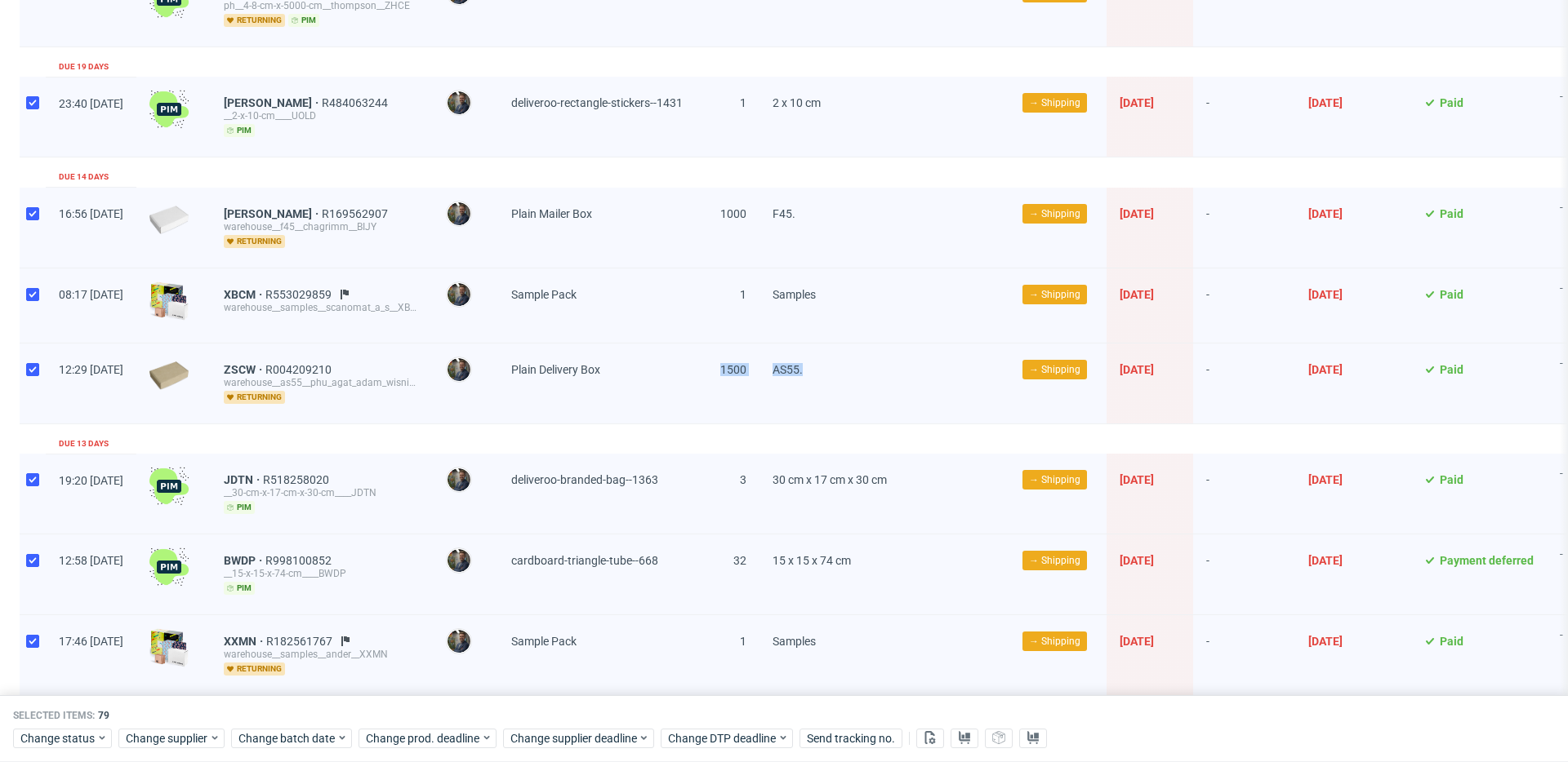
drag, startPoint x: 751, startPoint y: 365, endPoint x: 905, endPoint y: 365, distance: 154.0
click at [905, 365] on div "12:29 Tue 02.09.2025 ZSCW R004209210 warehouse__as55__phu_agat_adam_wisniewski_…" at bounding box center [834, 383] width 1629 height 80
click at [905, 365] on span "AS55." at bounding box center [884, 383] width 224 height 41
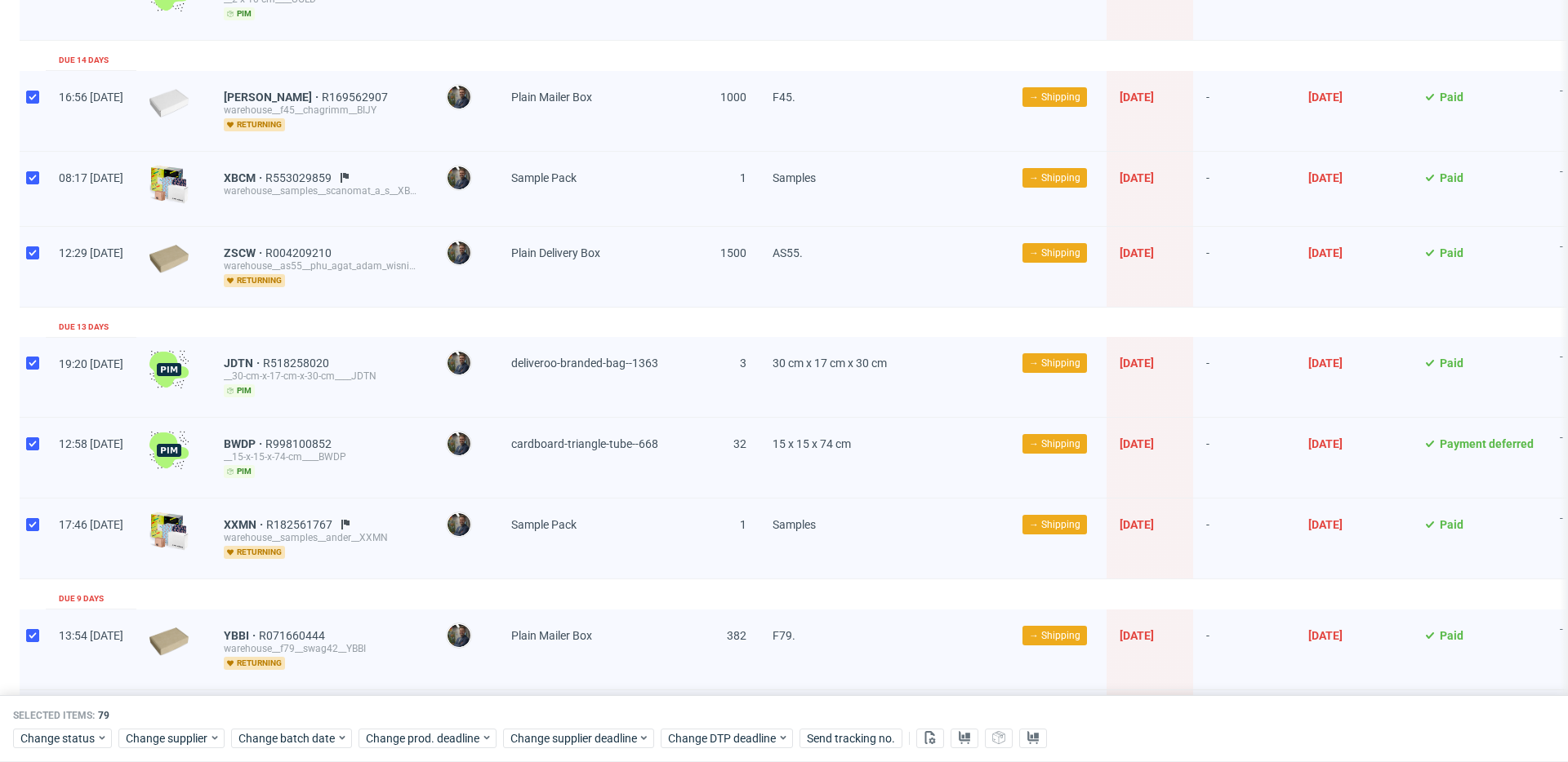
scroll to position [475, 0]
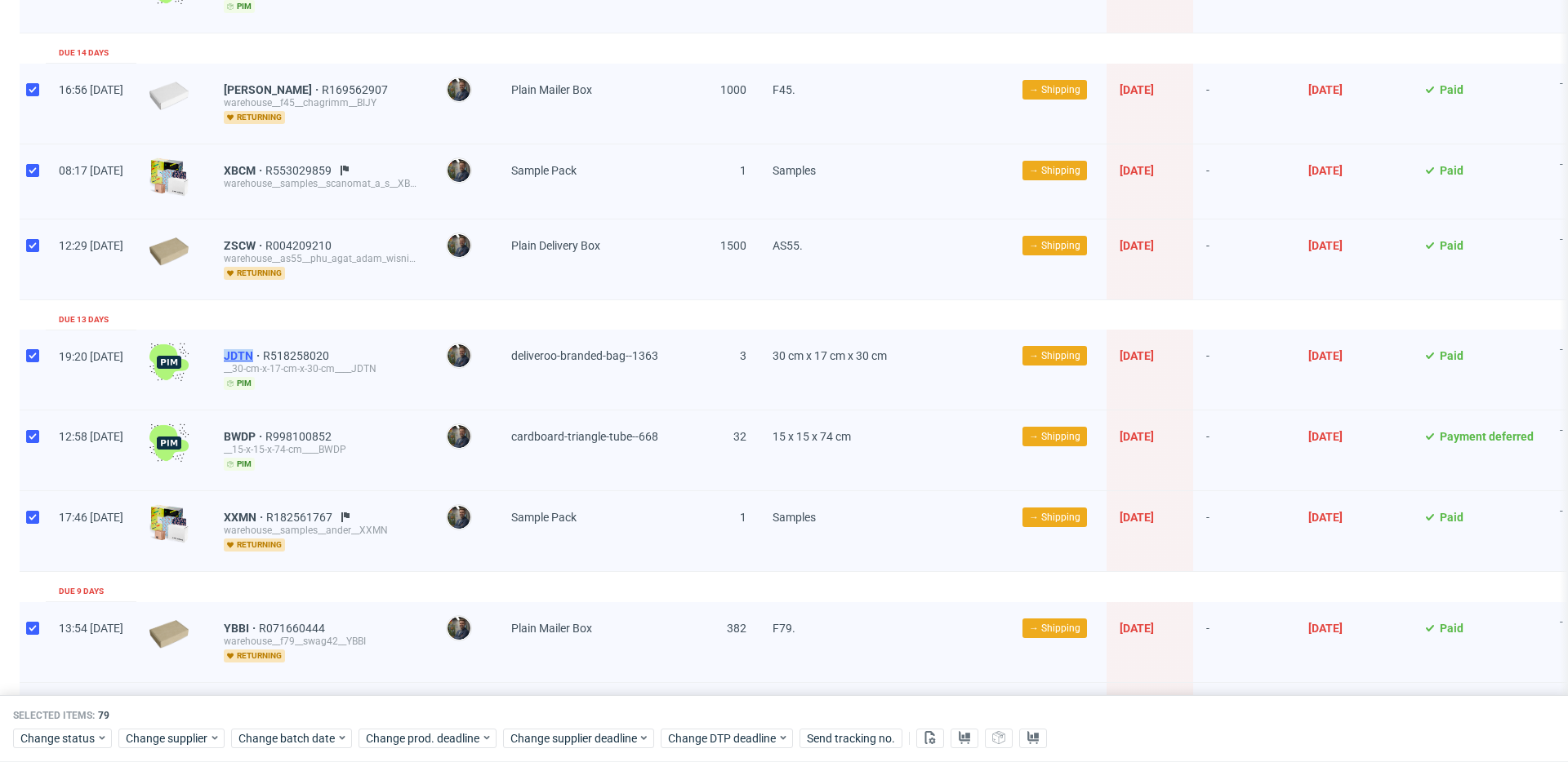
drag, startPoint x: 267, startPoint y: 354, endPoint x: 307, endPoint y: 355, distance: 40.0
click at [307, 355] on div "JDTN R518258020 __30-cm-x-17-cm-x-30-cm____JDTN pim" at bounding box center [322, 370] width 222 height 80
drag, startPoint x: 265, startPoint y: 433, endPoint x: 305, endPoint y: 435, distance: 40.0
click at [305, 435] on div "BWDP R998100852 __15-x-15-x-74-cm____BWDP pim" at bounding box center [322, 450] width 222 height 80
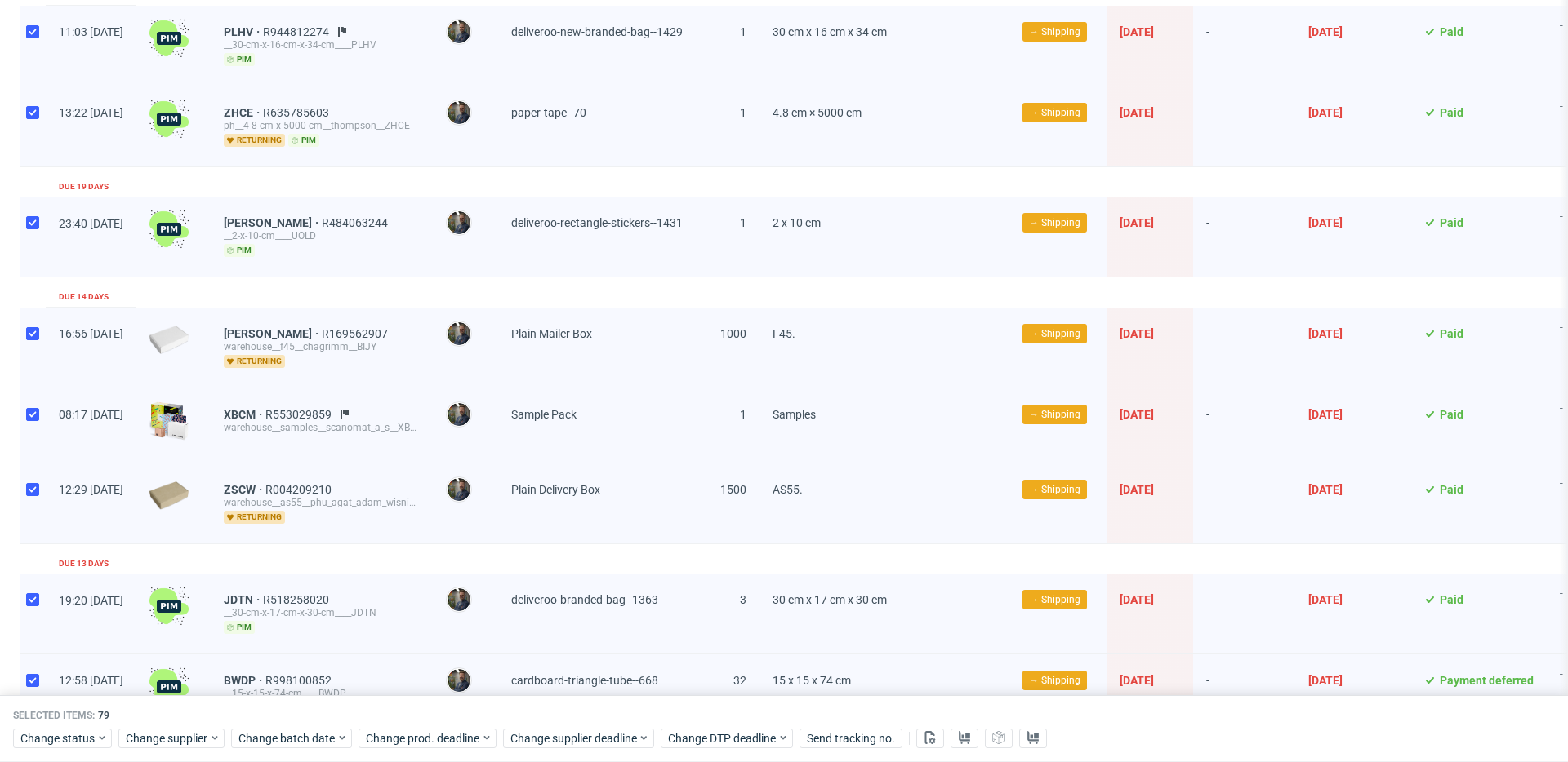
scroll to position [210, 0]
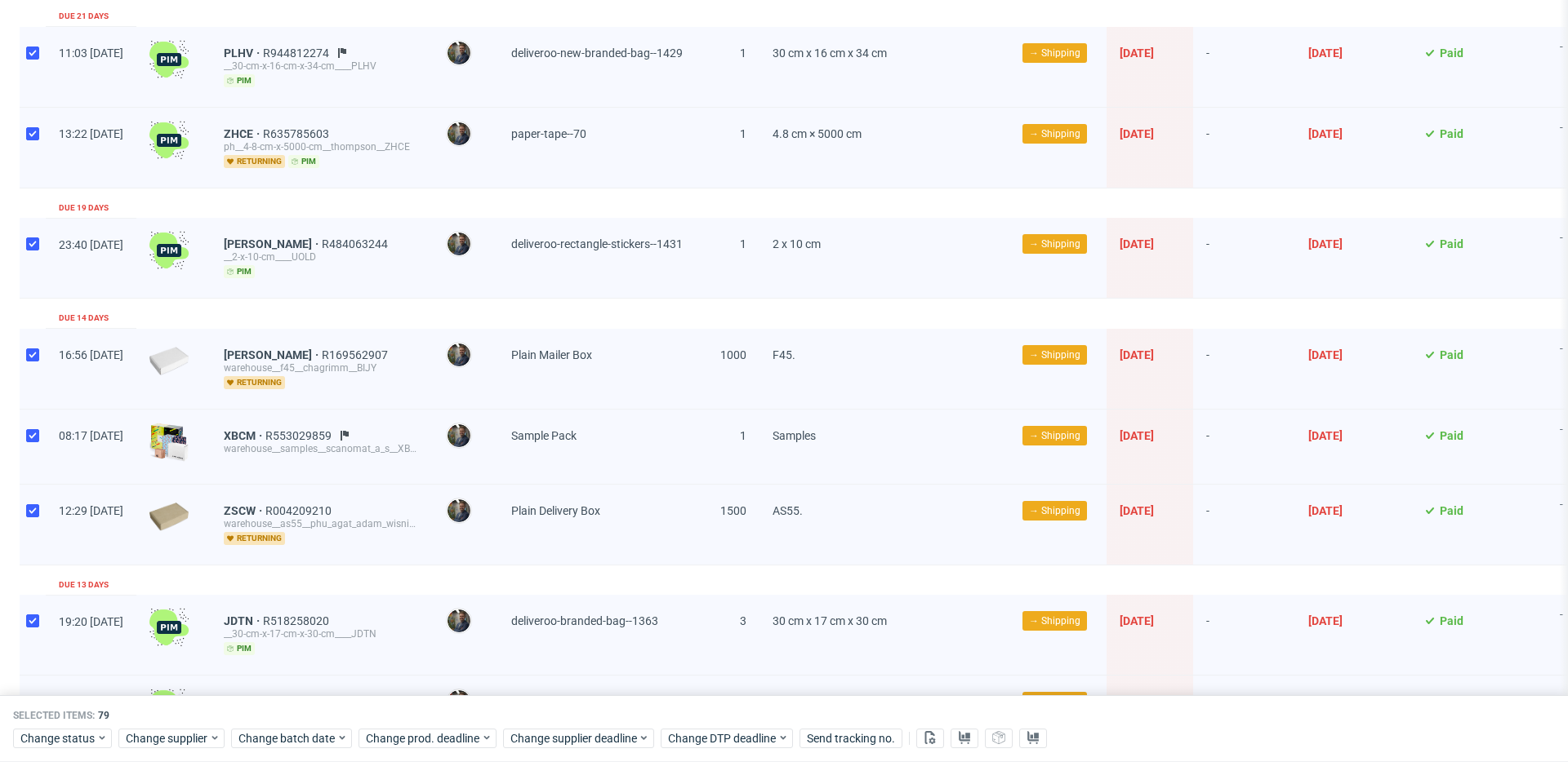
click at [934, 134] on span "4.8 cm × 5000 cm" at bounding box center [884, 147] width 224 height 41
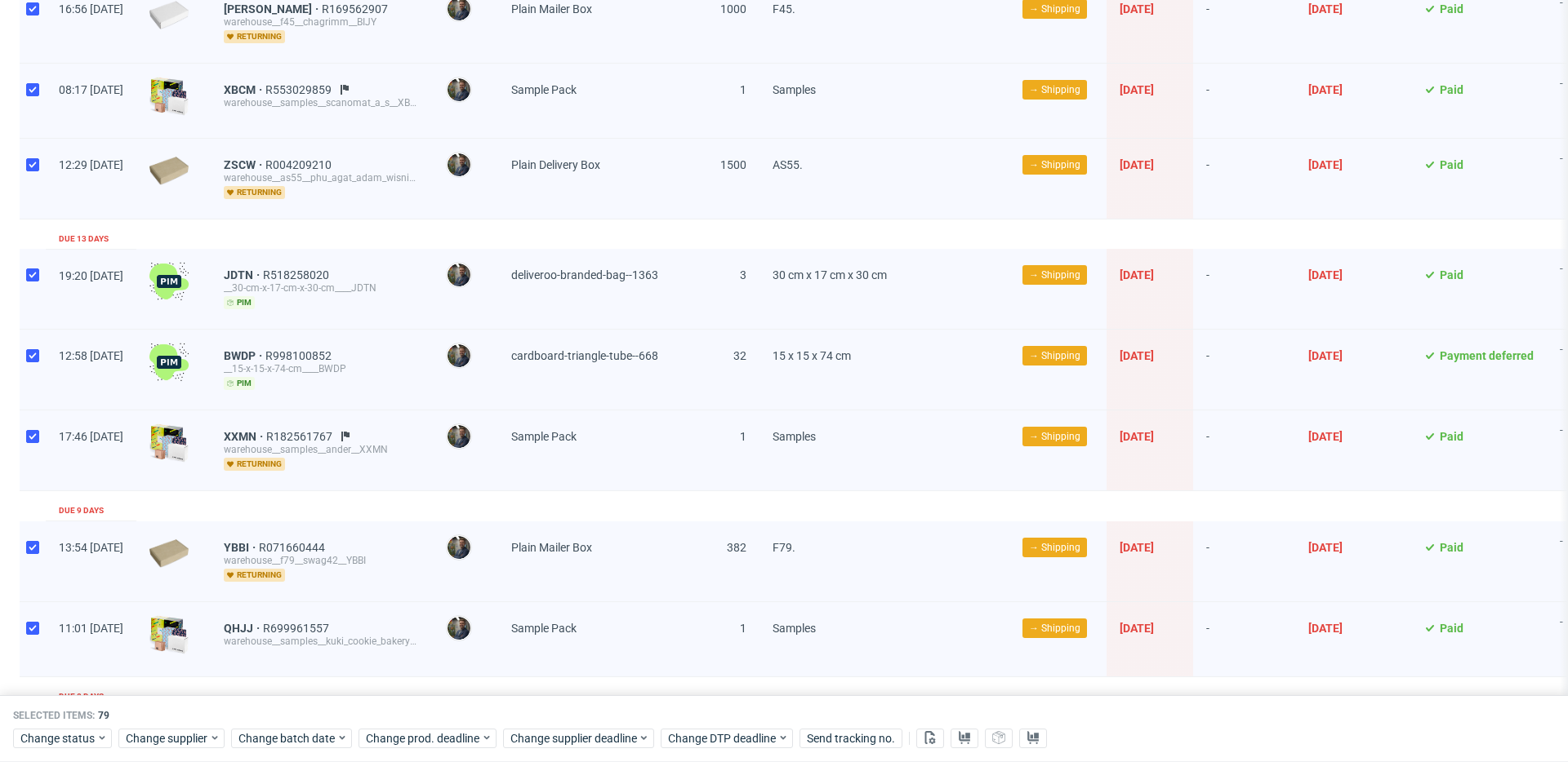
scroll to position [578, 0]
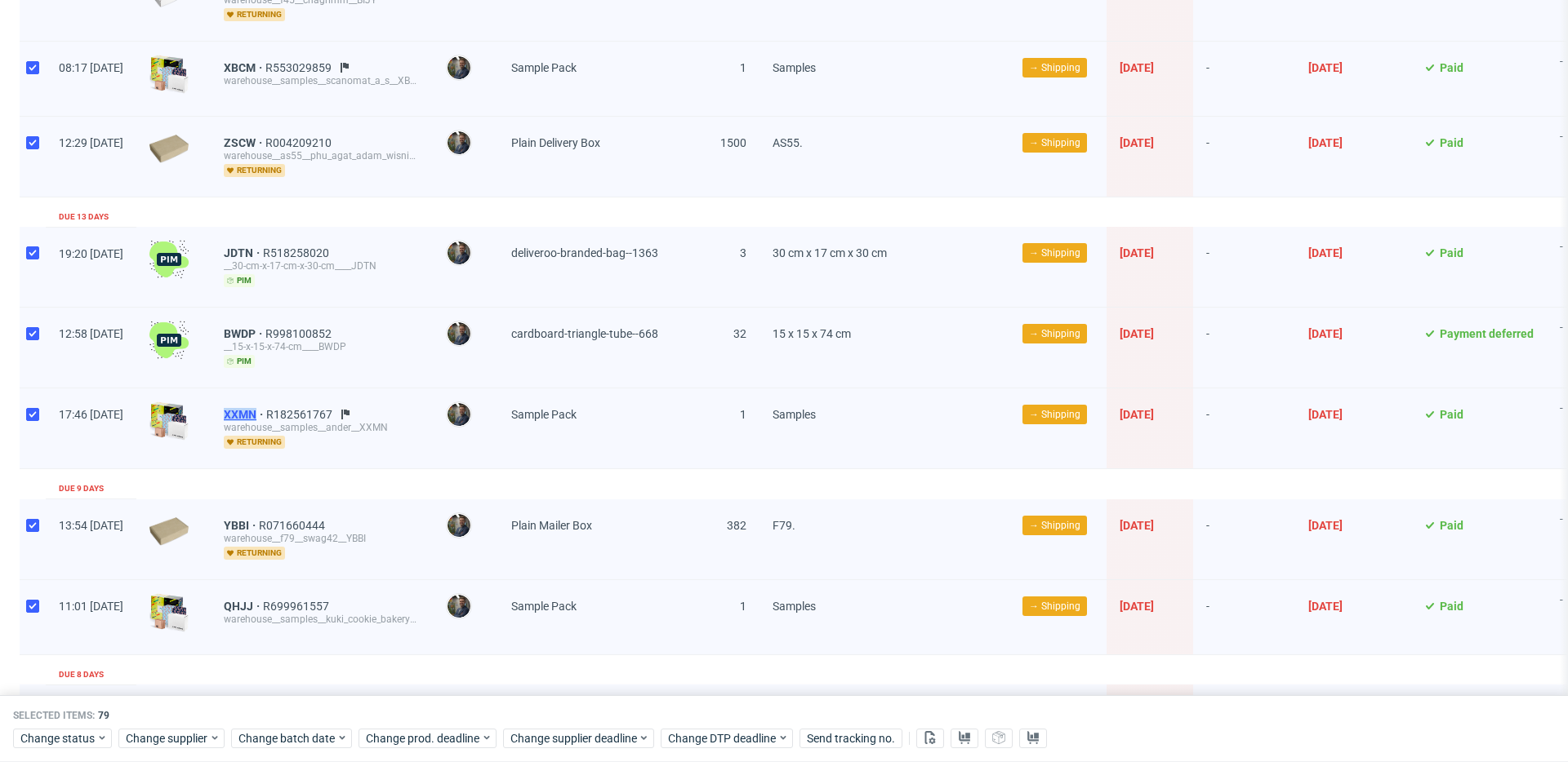
drag, startPoint x: 264, startPoint y: 414, endPoint x: 301, endPoint y: 415, distance: 37.0
click at [301, 415] on div "XXMN R182561767 warehouse__samples__ander__XXMN returning" at bounding box center [322, 428] width 222 height 80
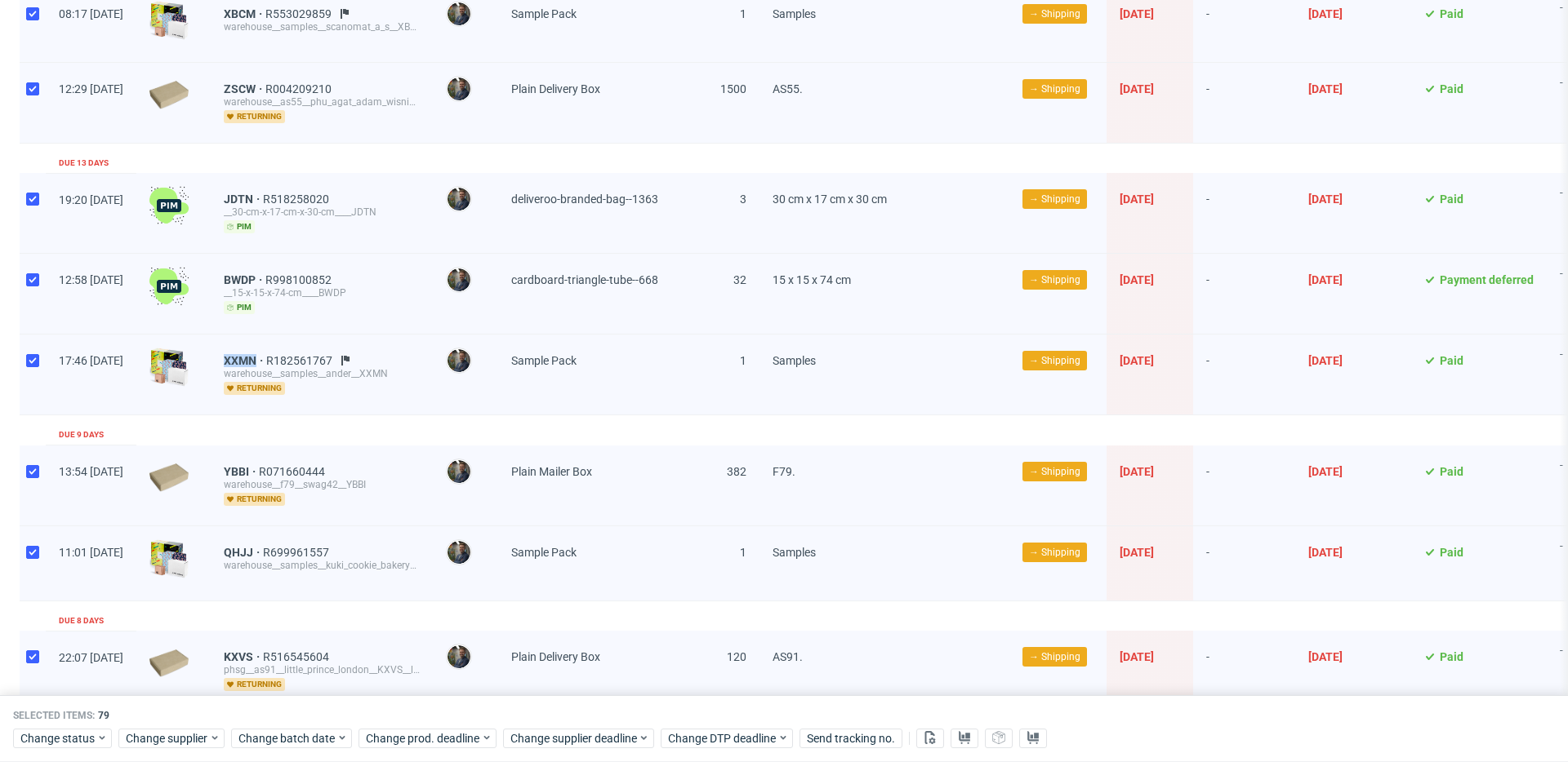
scroll to position [657, 0]
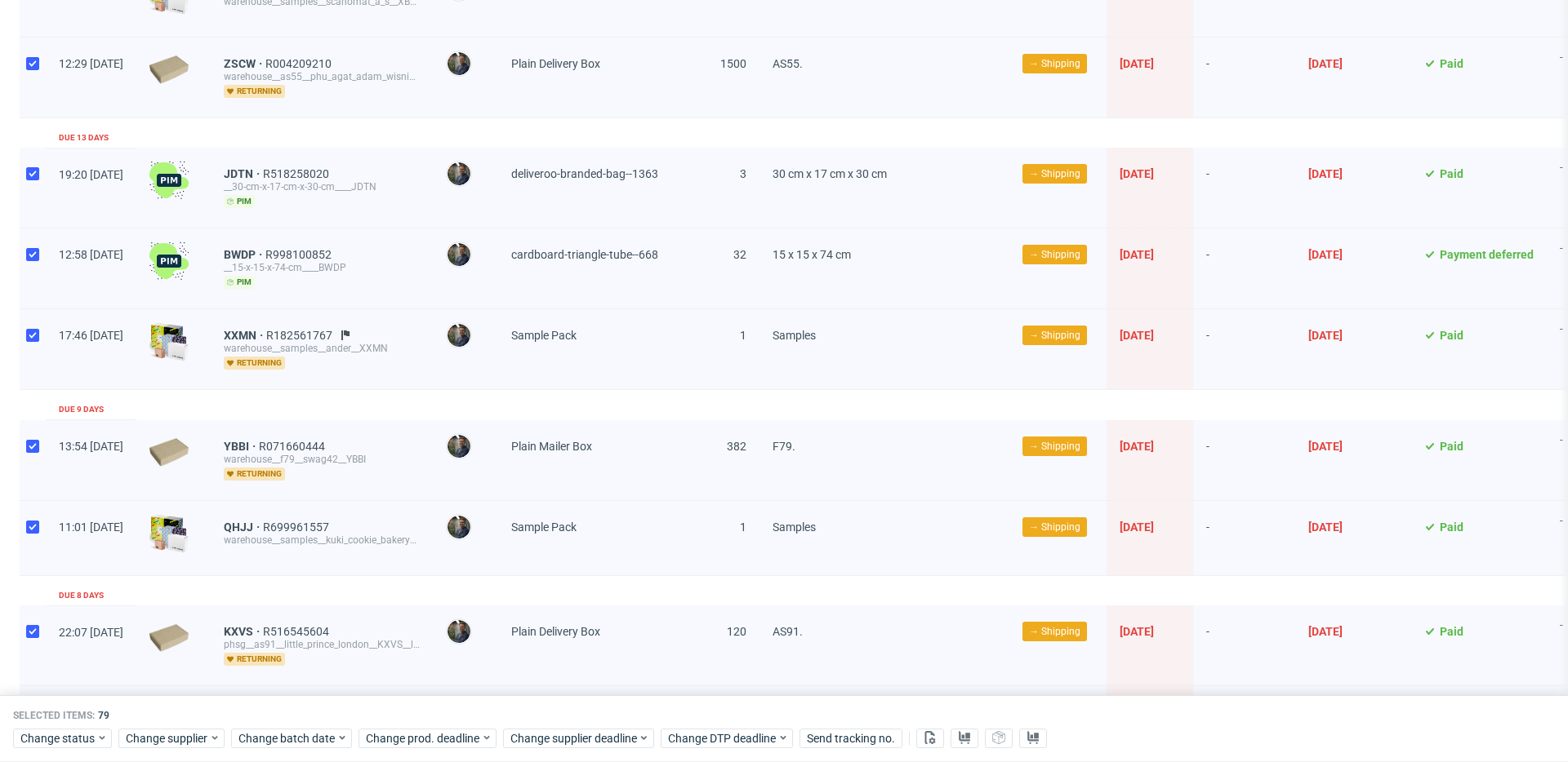
click at [262, 303] on div "BWDP R998100852 __15-x-15-x-74-cm____BWDP pim" at bounding box center [322, 268] width 222 height 80
drag, startPoint x: 267, startPoint y: 441, endPoint x: 297, endPoint y: 442, distance: 30.0
click at [297, 442] on div "YBBI R071660444 warehouse__f79__swag42__YBBI returning" at bounding box center [322, 460] width 222 height 80
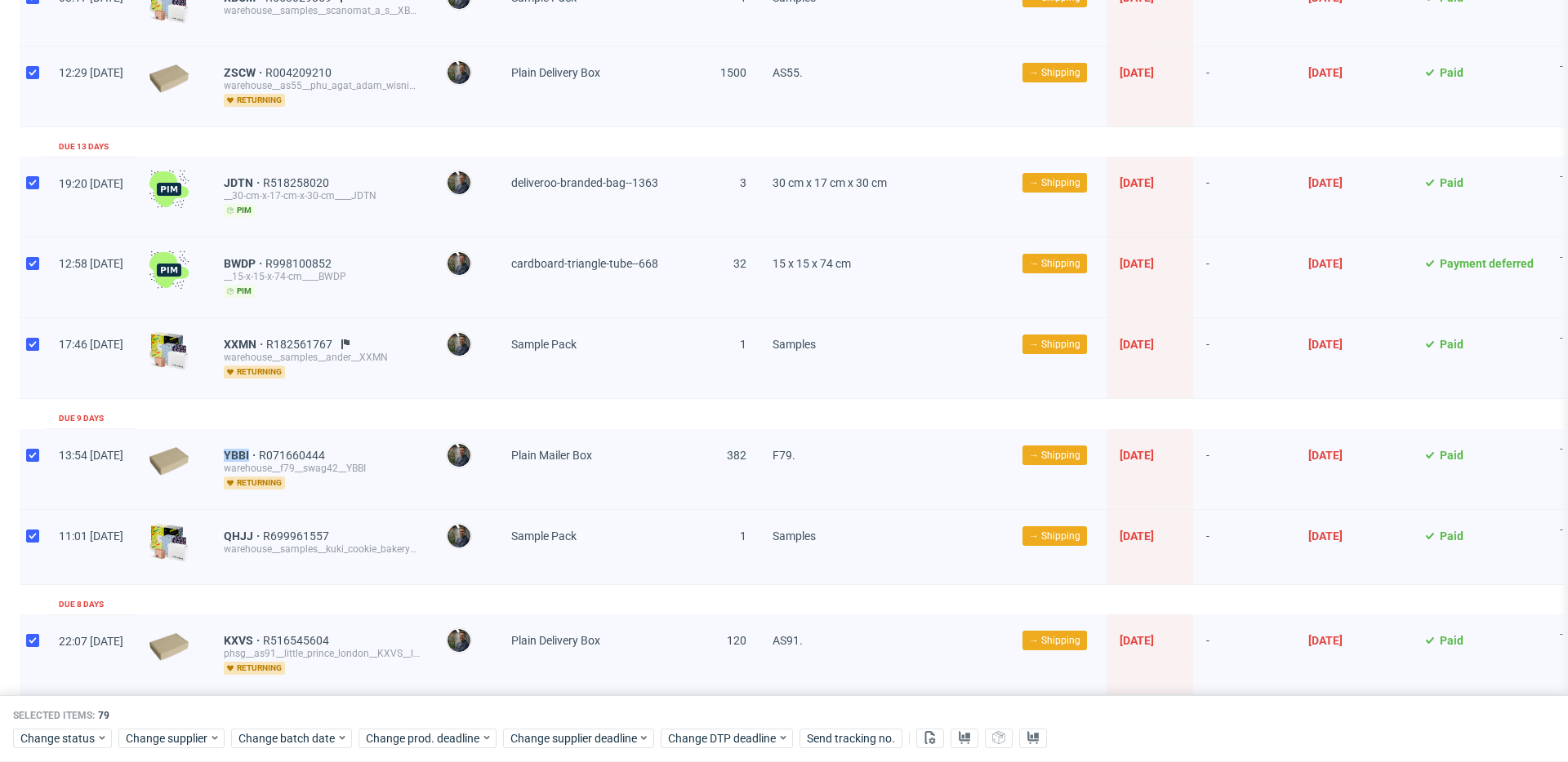
scroll to position [649, 0]
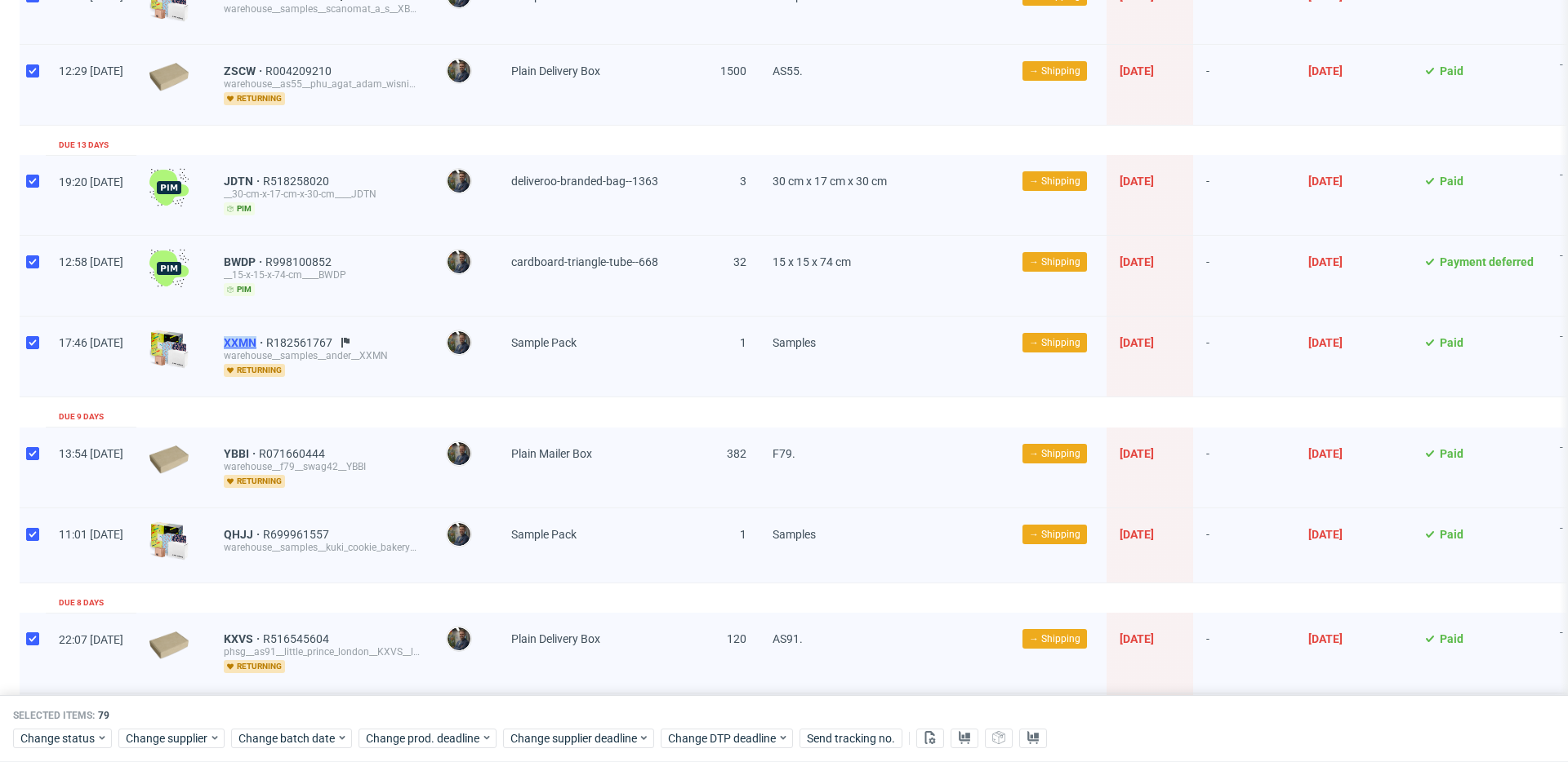
drag, startPoint x: 266, startPoint y: 341, endPoint x: 304, endPoint y: 342, distance: 38.0
click at [304, 342] on div "XXMN R182561767 warehouse__samples__ander__XXMN returning" at bounding box center [322, 356] width 222 height 80
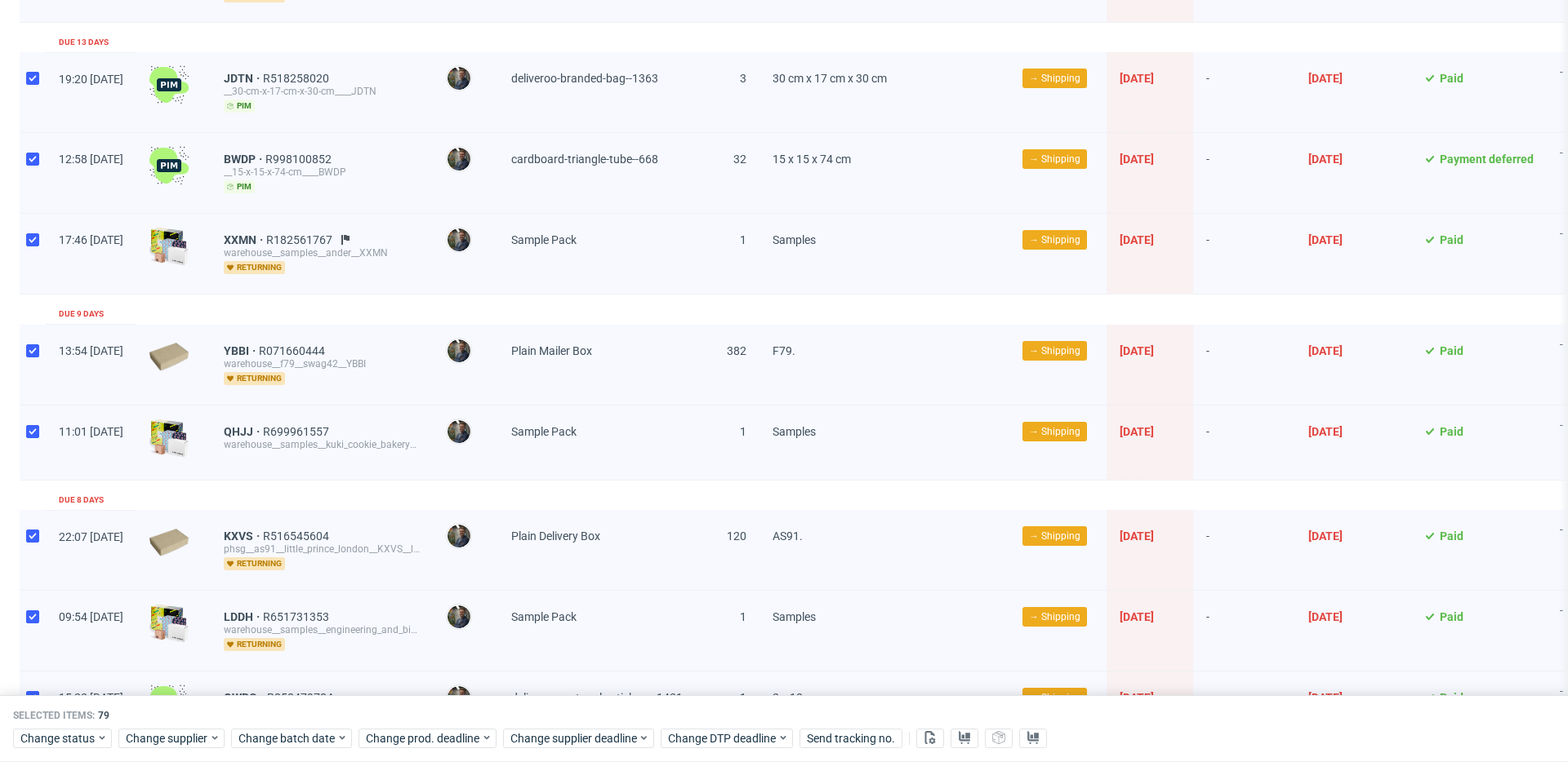
scroll to position [758, 0]
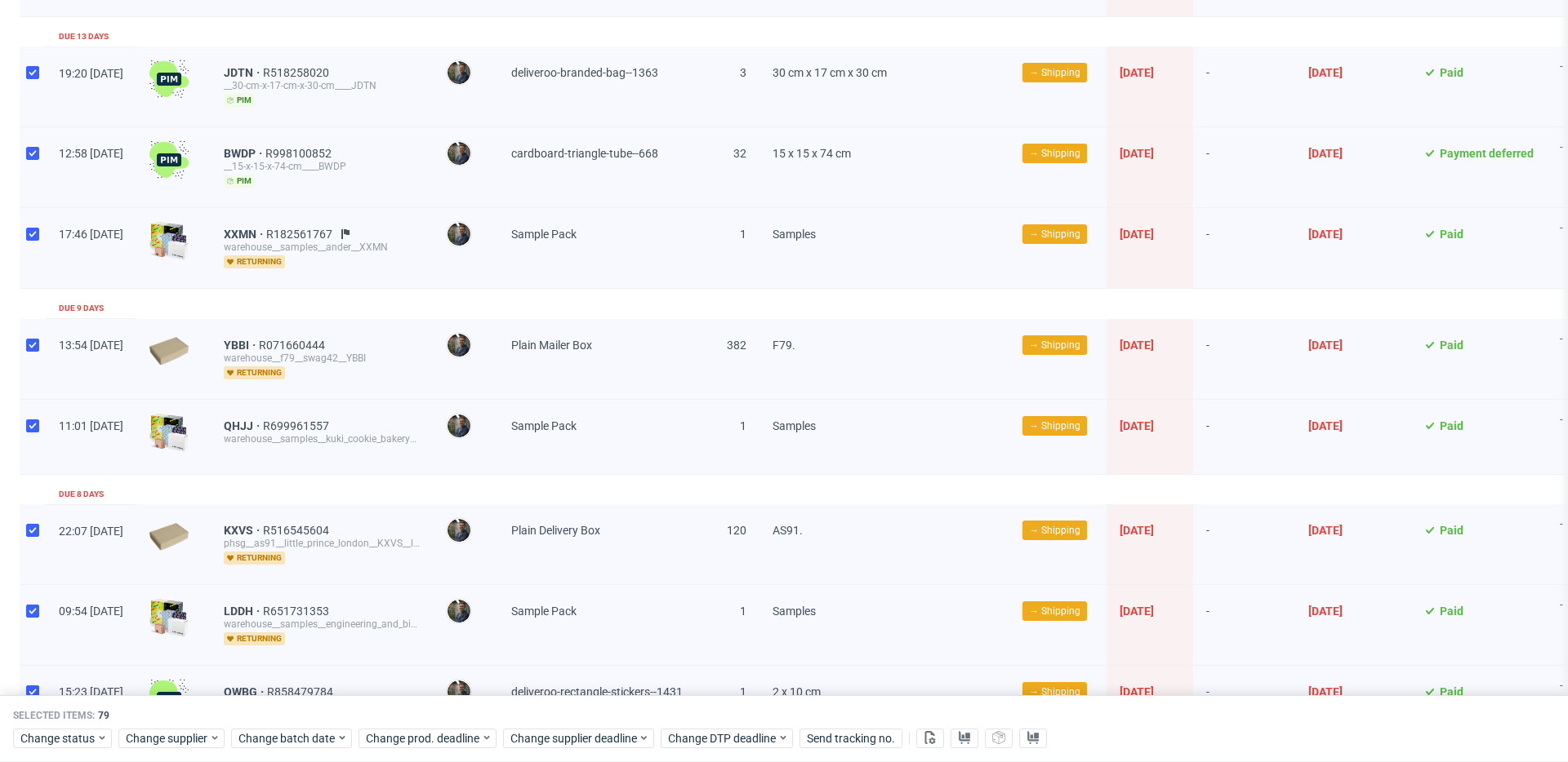
click at [262, 417] on div "QHJJ R699961557 warehouse__samples__kuki_cookie_bakery_sl__QHJJ" at bounding box center [322, 437] width 222 height 75
drag, startPoint x: 266, startPoint y: 418, endPoint x: 302, endPoint y: 420, distance: 36.1
click at [302, 420] on div "QHJJ R699961557 warehouse__samples__kuki_cookie_bakery_sl__QHJJ" at bounding box center [322, 437] width 222 height 75
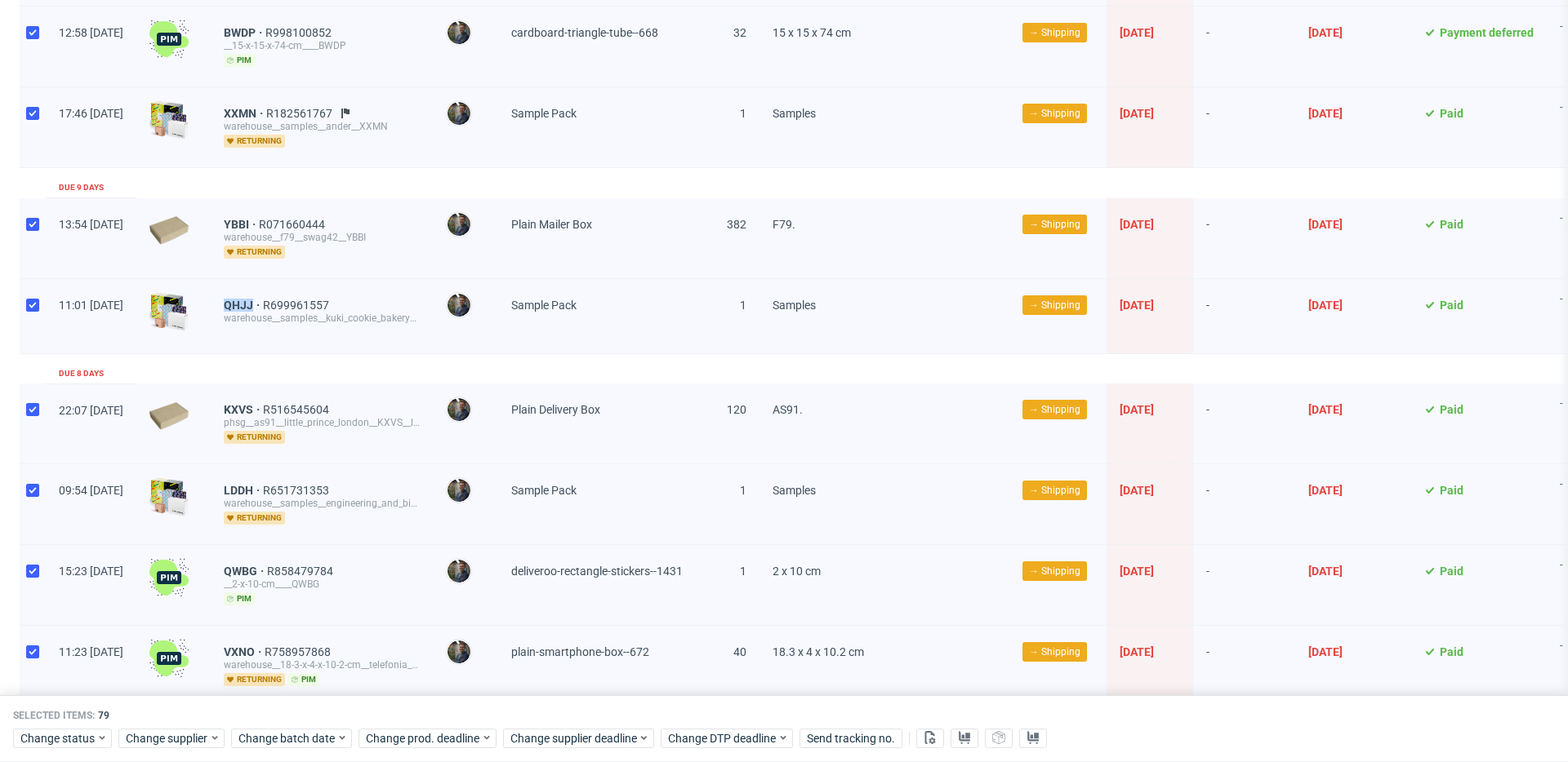
scroll to position [880, 0]
drag, startPoint x: 265, startPoint y: 407, endPoint x: 301, endPoint y: 407, distance: 36.0
click at [301, 407] on div "KXVS R516545604 phsg__as91__little_prince_london__KXVS__little_prince_london__K…" at bounding box center [322, 423] width 222 height 80
drag, startPoint x: 263, startPoint y: 487, endPoint x: 304, endPoint y: 489, distance: 41.0
click at [304, 489] on div "LDDH R651731353 warehouse__samples__engineering_and_biotechnology__LDDH returni…" at bounding box center [322, 503] width 222 height 80
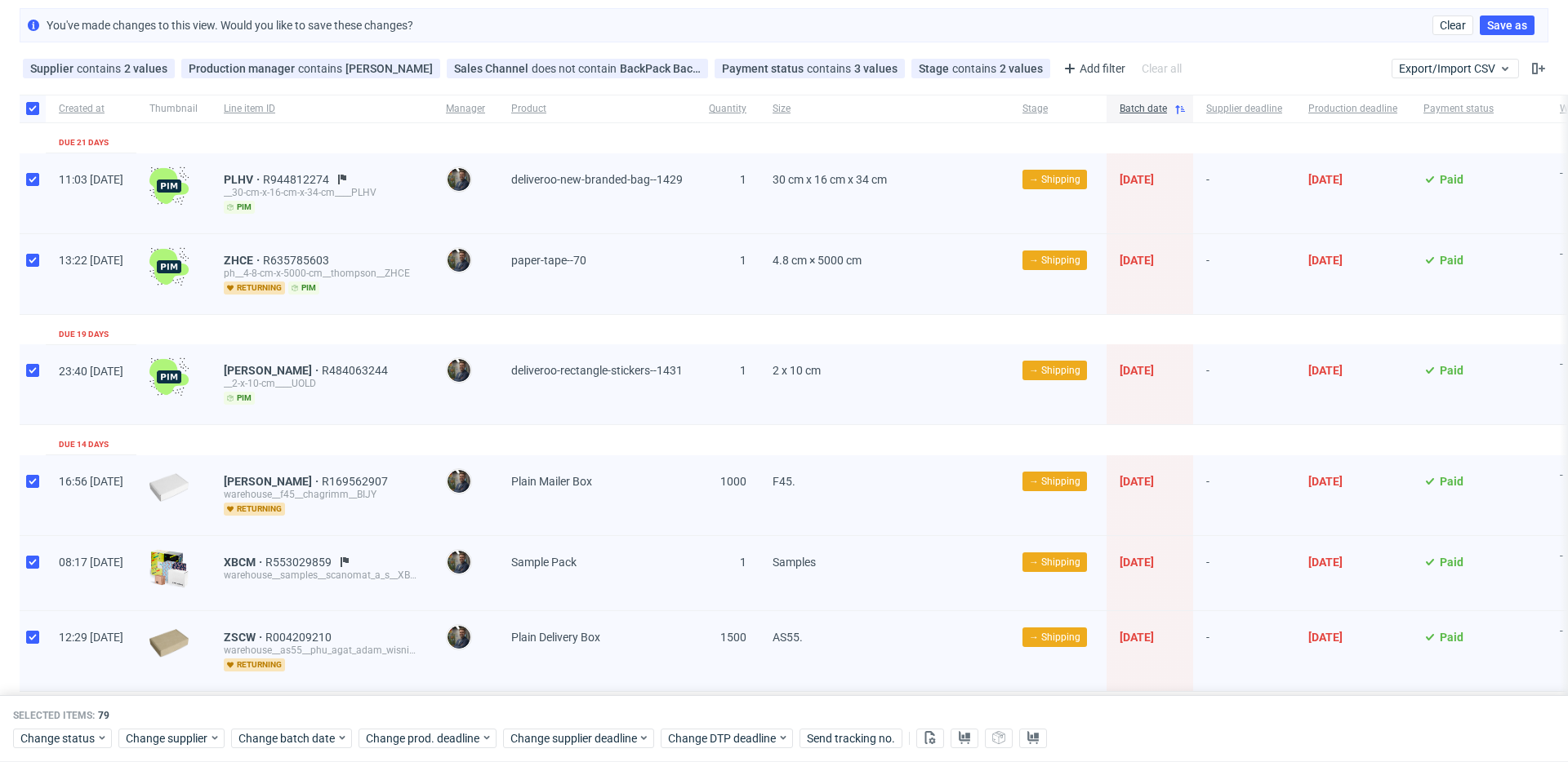
scroll to position [0, 0]
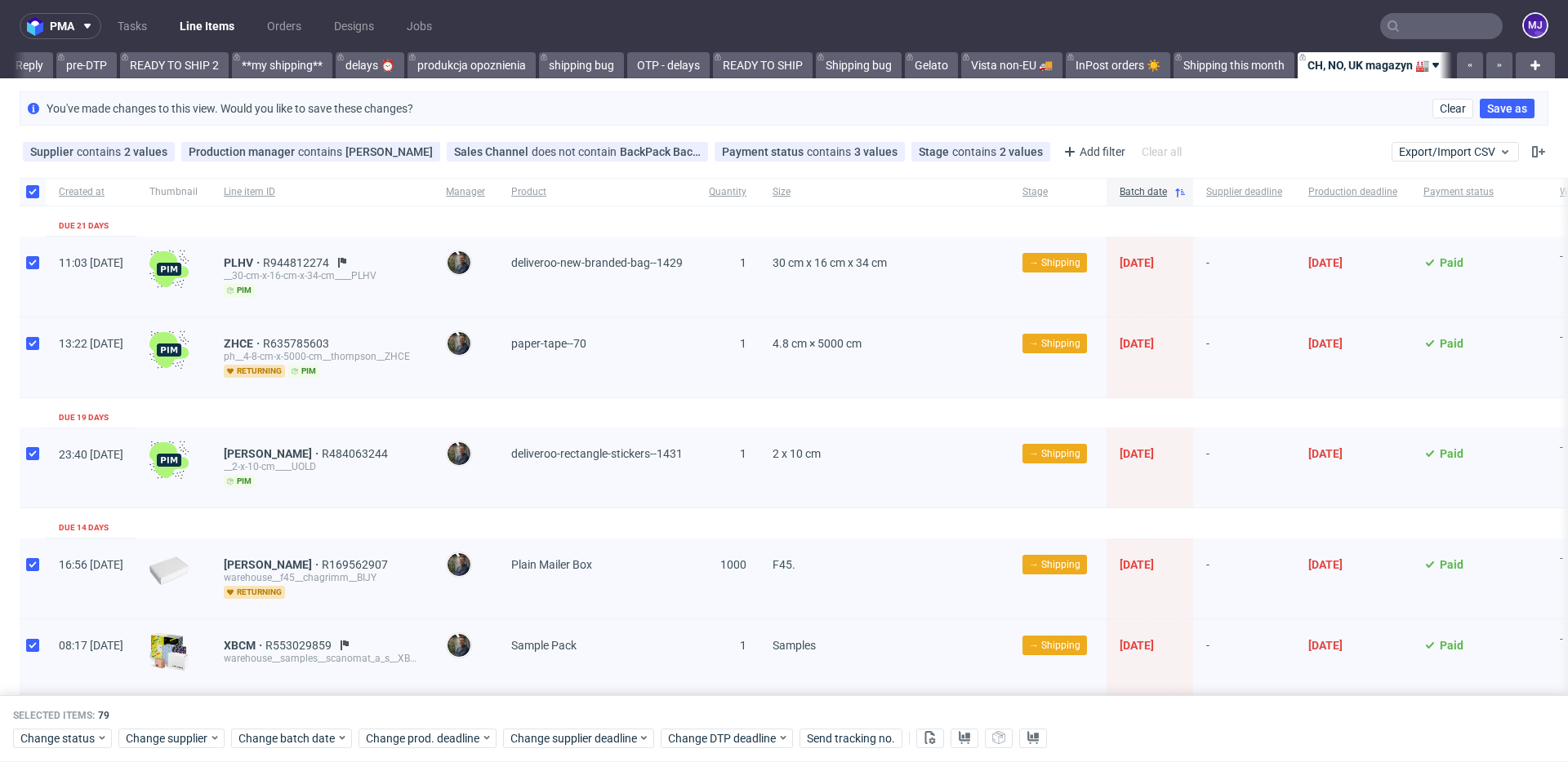
click at [728, 119] on div "You've made changes to this view. Would you like to save these changes? Clear S…" at bounding box center [784, 109] width 1528 height 34
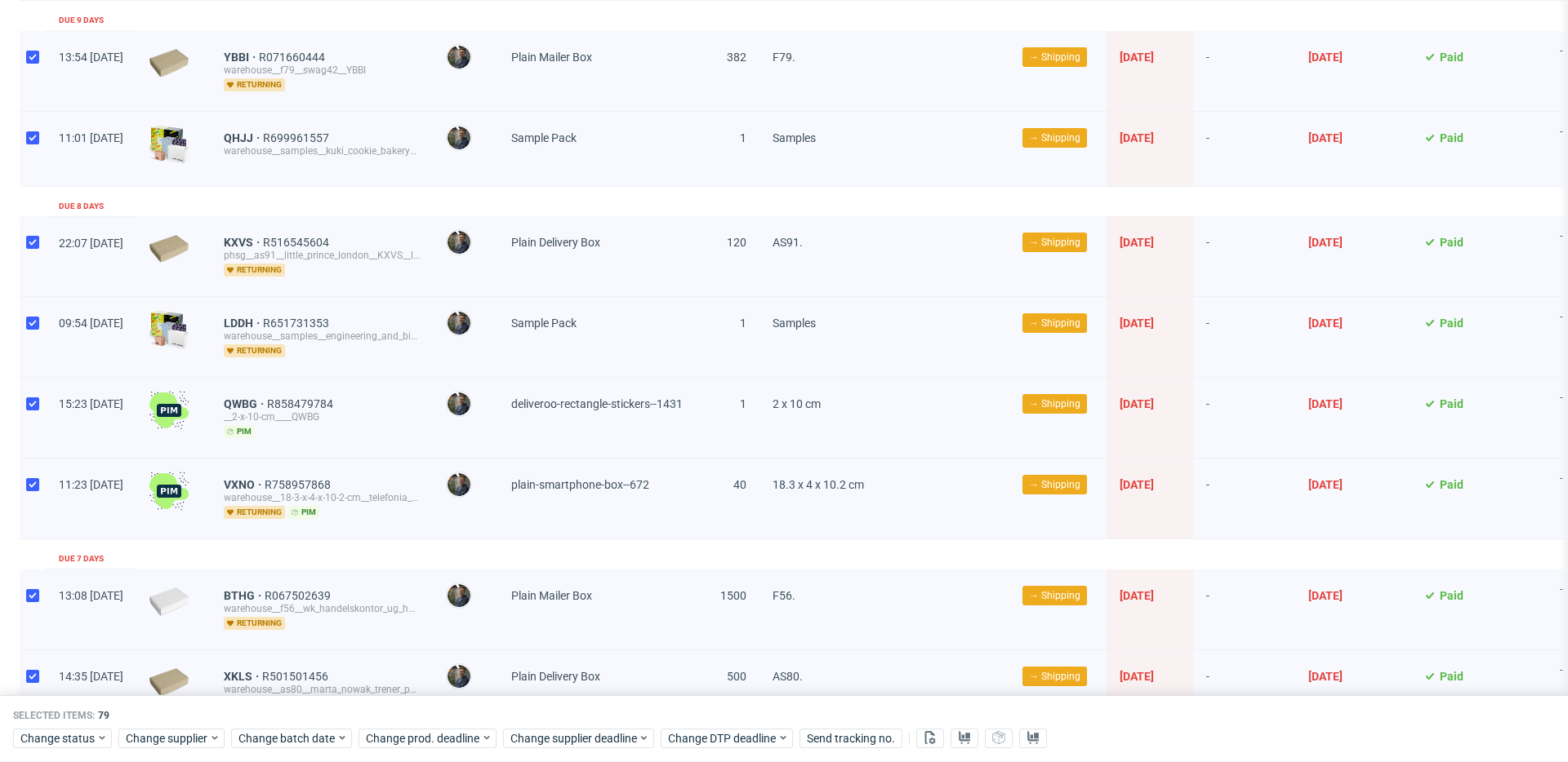
scroll to position [1054, 0]
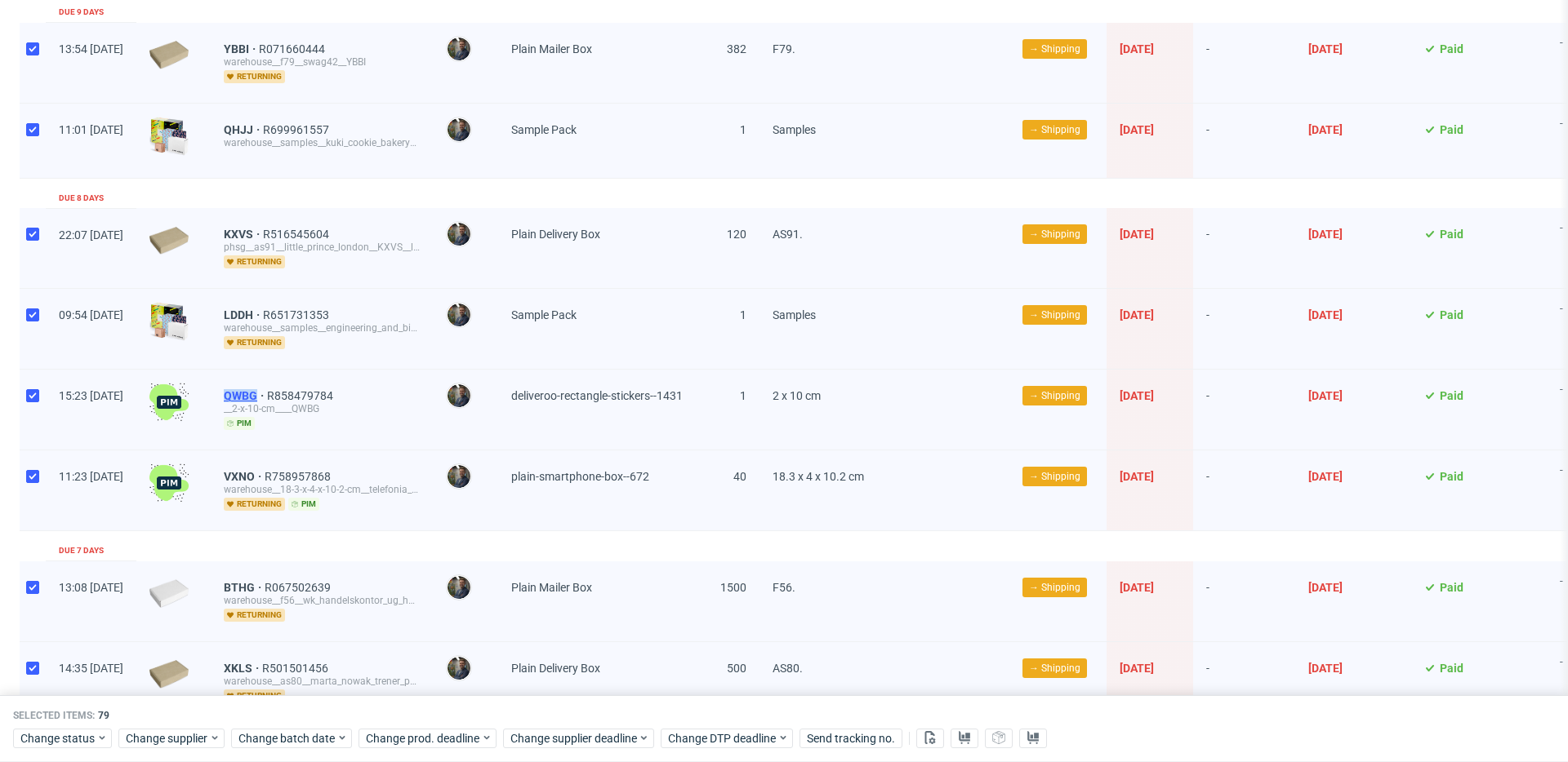
drag, startPoint x: 261, startPoint y: 391, endPoint x: 302, endPoint y: 392, distance: 41.0
click at [302, 392] on div "QWBG R858479784 __2-x-10-cm____QWBG pim" at bounding box center [322, 409] width 222 height 80
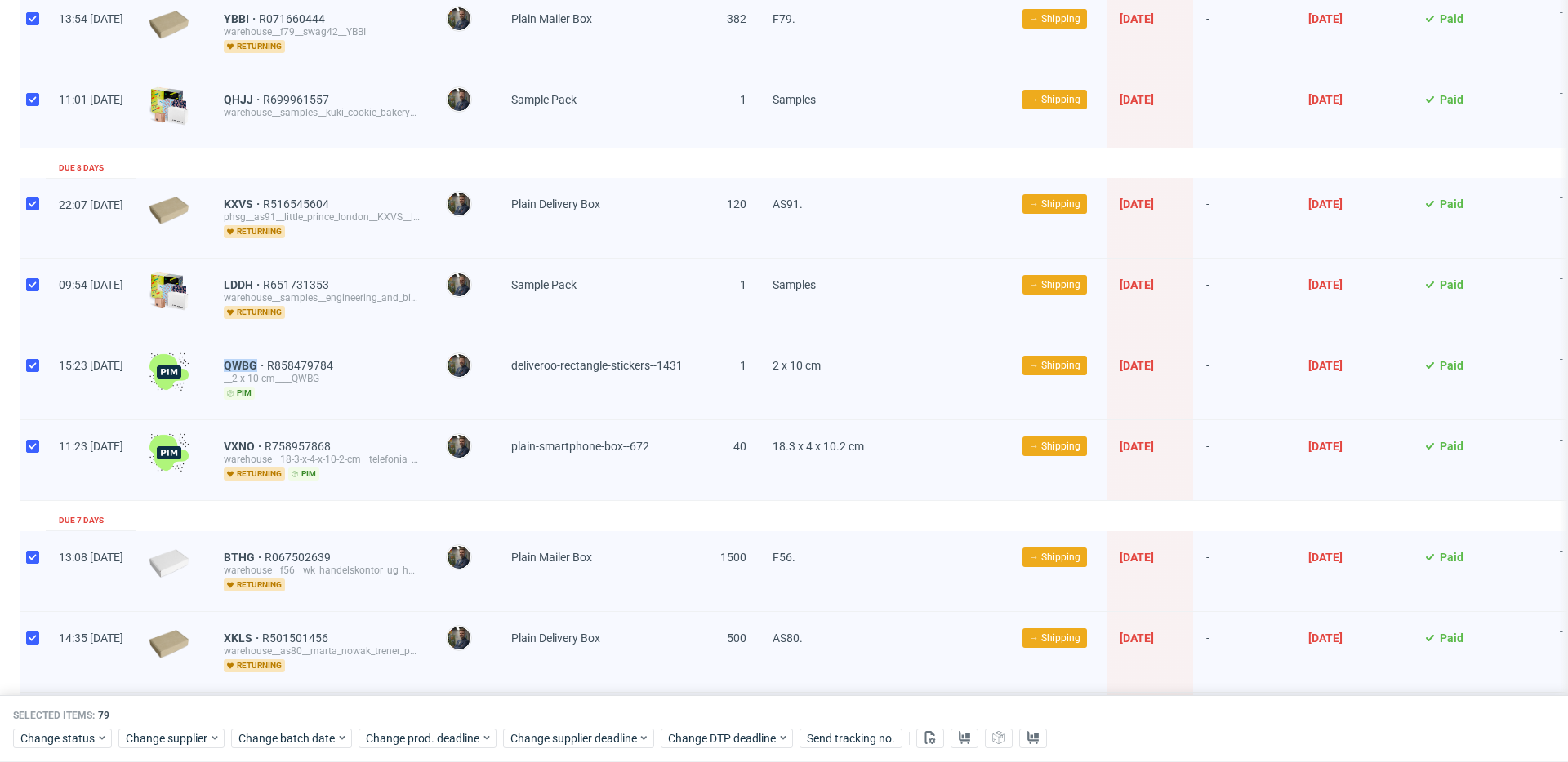
scroll to position [1087, 0]
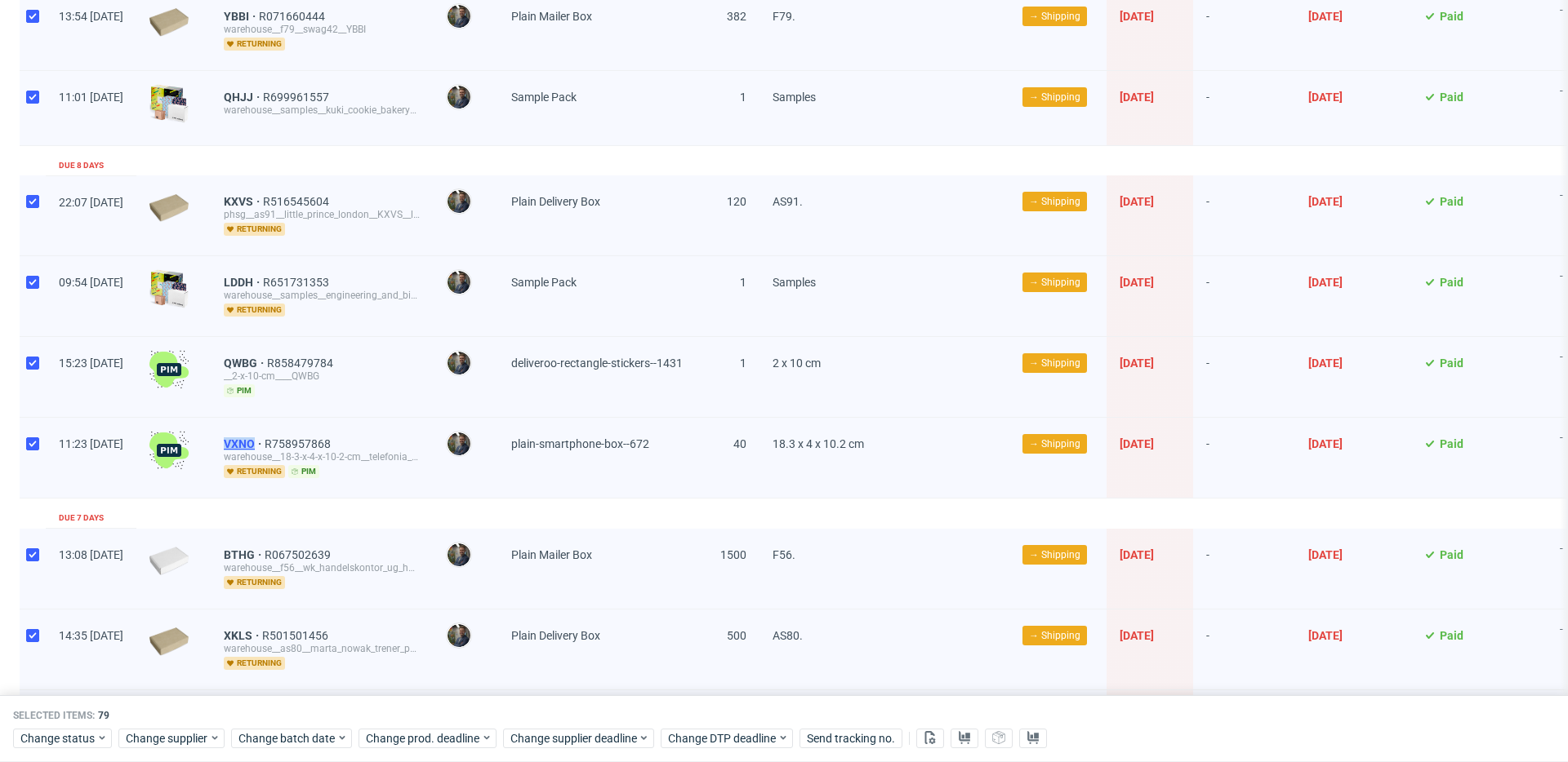
drag, startPoint x: 263, startPoint y: 440, endPoint x: 301, endPoint y: 441, distance: 38.0
click at [301, 441] on div "VXNO R758957868 warehouse__18-3-x-4-x-10-2-cm__telefonia_e_informaticagonzaga__…" at bounding box center [322, 458] width 222 height 80
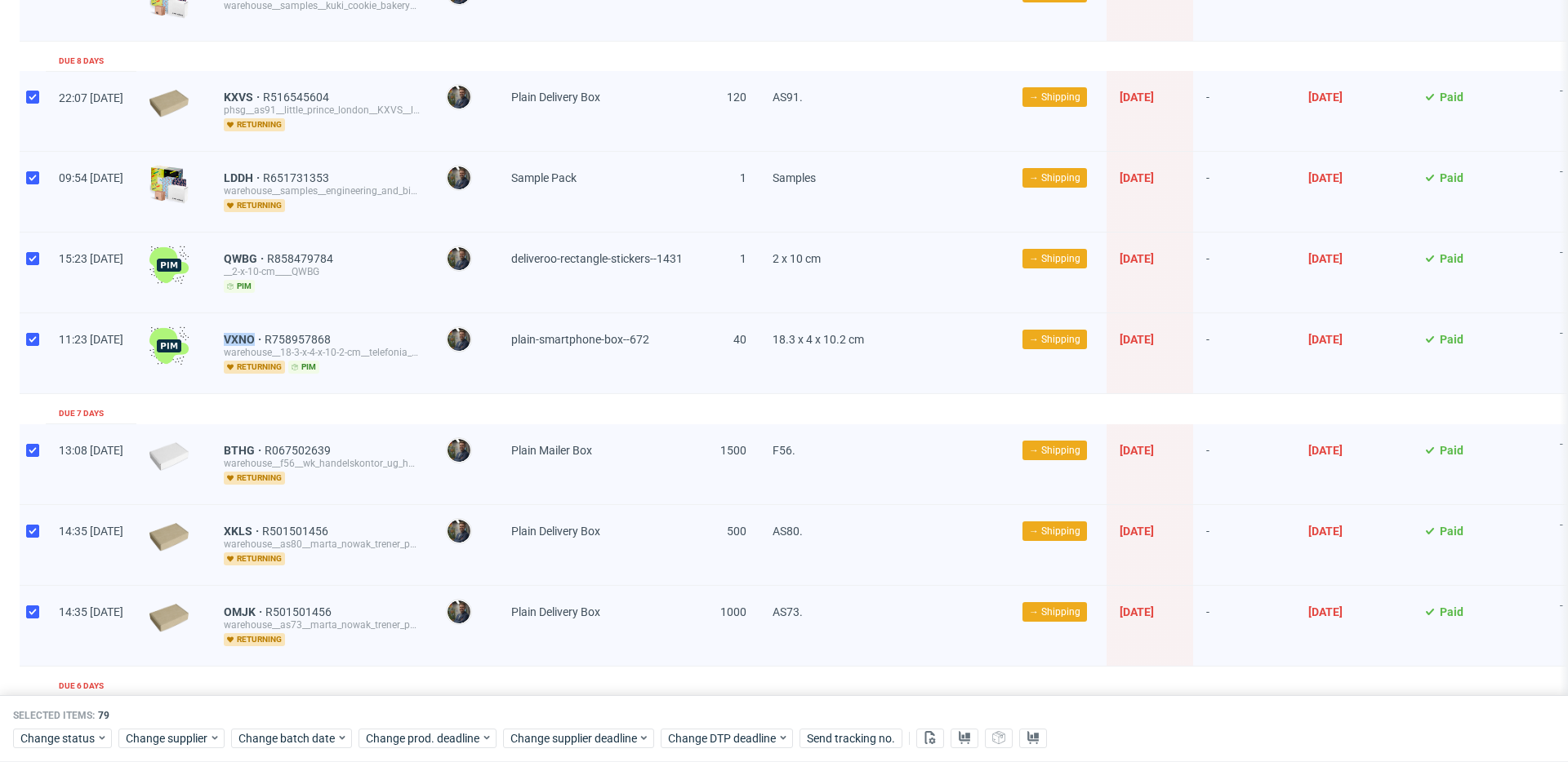
scroll to position [1196, 0]
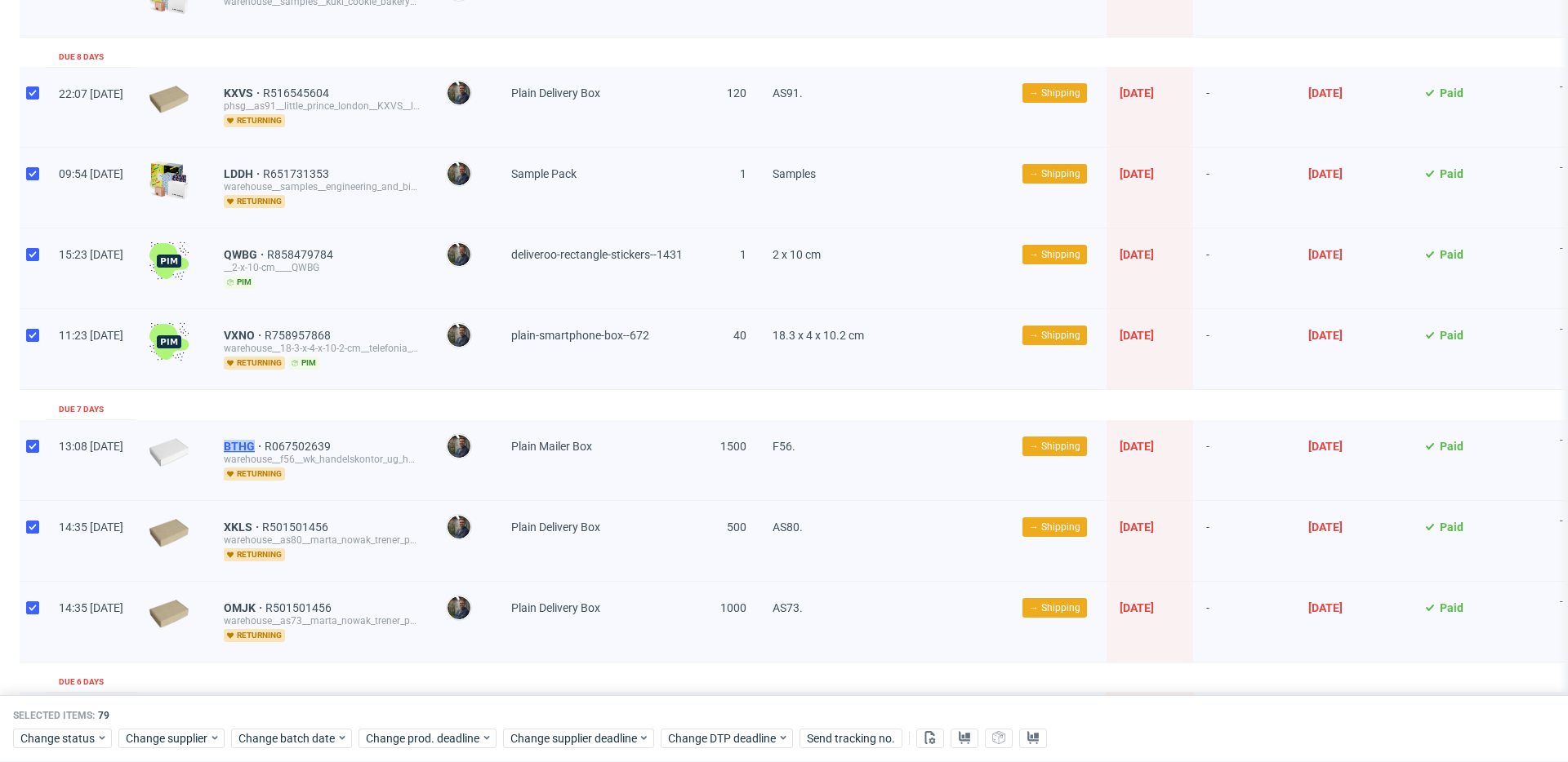
drag, startPoint x: 266, startPoint y: 442, endPoint x: 300, endPoint y: 442, distance: 34.0
click at [300, 442] on div "BTHG R067502639 warehouse__f56__wk_handelskontor_ug_haftungsbeschrankt__BTHG re…" at bounding box center [322, 460] width 222 height 80
click at [261, 430] on div "BTHG R067502639 warehouse__f56__wk_handelskontor_ug_haftungsbeschrankt__BTHG re…" at bounding box center [322, 460] width 222 height 80
drag, startPoint x: 261, startPoint y: 438, endPoint x: 299, endPoint y: 442, distance: 38.2
click at [299, 442] on div "BTHG R067502639 warehouse__f56__wk_handelskontor_ug_haftungsbeschrankt__BTHG re…" at bounding box center [322, 460] width 222 height 80
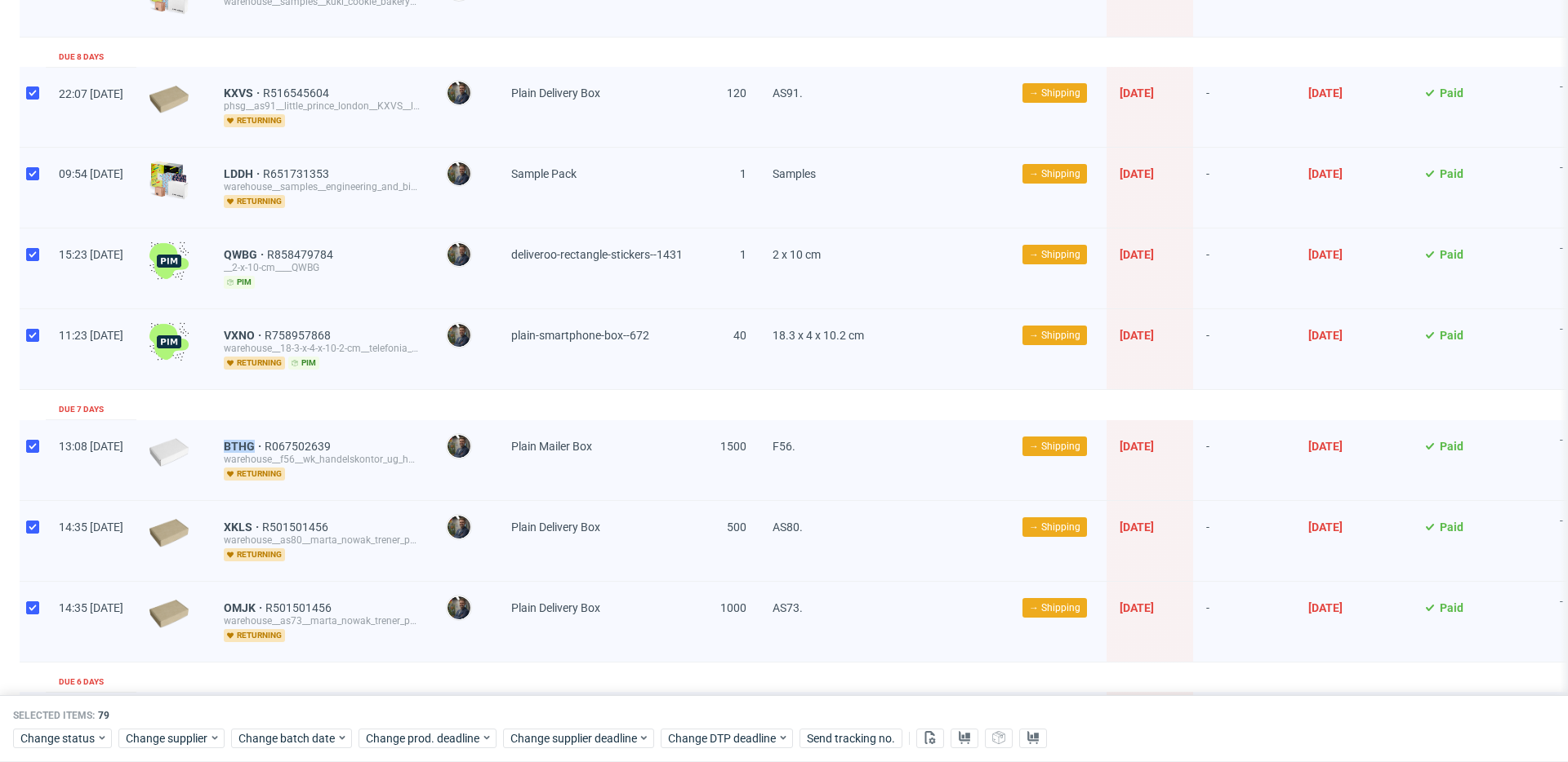
click at [260, 441] on div "BTHG R067502639 warehouse__f56__wk_handelskontor_ug_haftungsbeschrankt__BTHG re…" at bounding box center [322, 460] width 222 height 80
drag, startPoint x: 260, startPoint y: 441, endPoint x: 428, endPoint y: 442, distance: 168.0
click at [428, 442] on div "BTHG R067502639 warehouse__f56__wk_handelskontor_ug_haftungsbeschrankt__BTHG re…" at bounding box center [322, 460] width 222 height 80
click at [264, 517] on div "XKLS R501501456 warehouse__as80__marta_nowak_trener_personalny__XKLS returning" at bounding box center [322, 541] width 222 height 80
drag, startPoint x: 264, startPoint y: 520, endPoint x: 303, endPoint y: 521, distance: 39.0
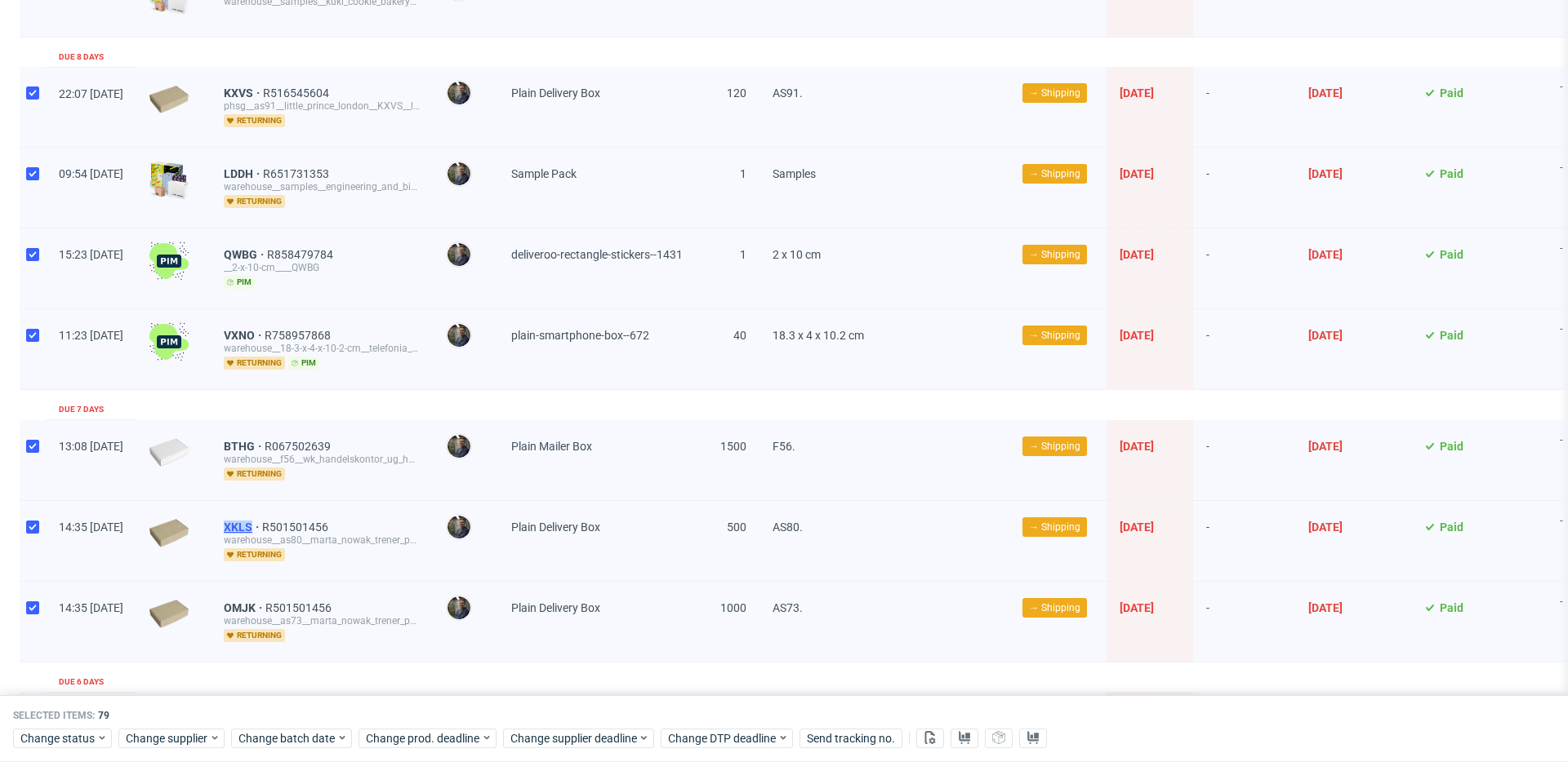
click at [303, 521] on div "XKLS R501501456 warehouse__as80__marta_nowak_trener_personalny__XKLS returning" at bounding box center [322, 541] width 222 height 80
drag, startPoint x: 266, startPoint y: 602, endPoint x: 314, endPoint y: 604, distance: 48.0
click at [314, 604] on div "OMJK R501501456 warehouse__as73__marta_nowak_trener_personalny__OMJK returning" at bounding box center [322, 622] width 222 height 80
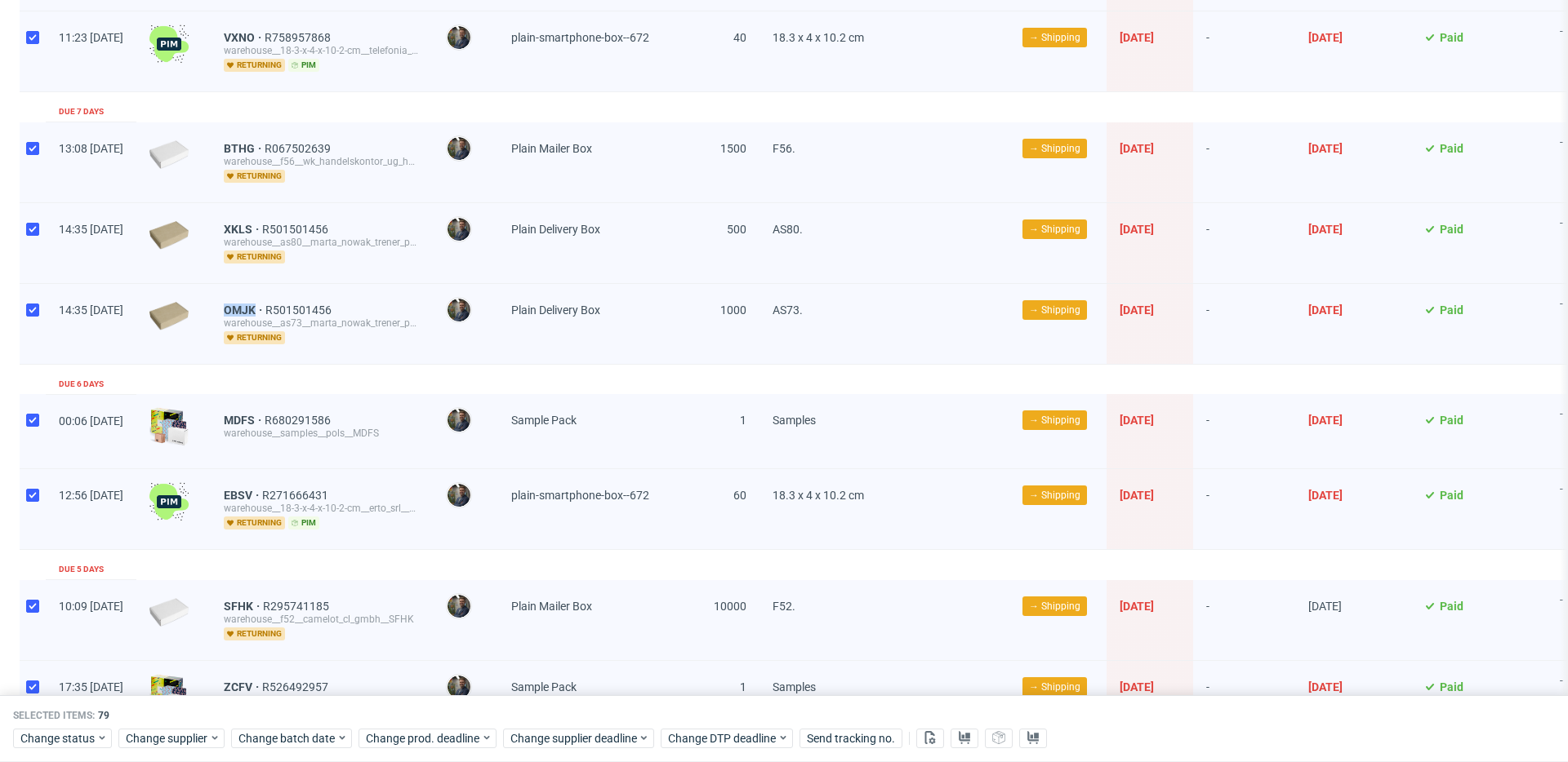
scroll to position [1520, 0]
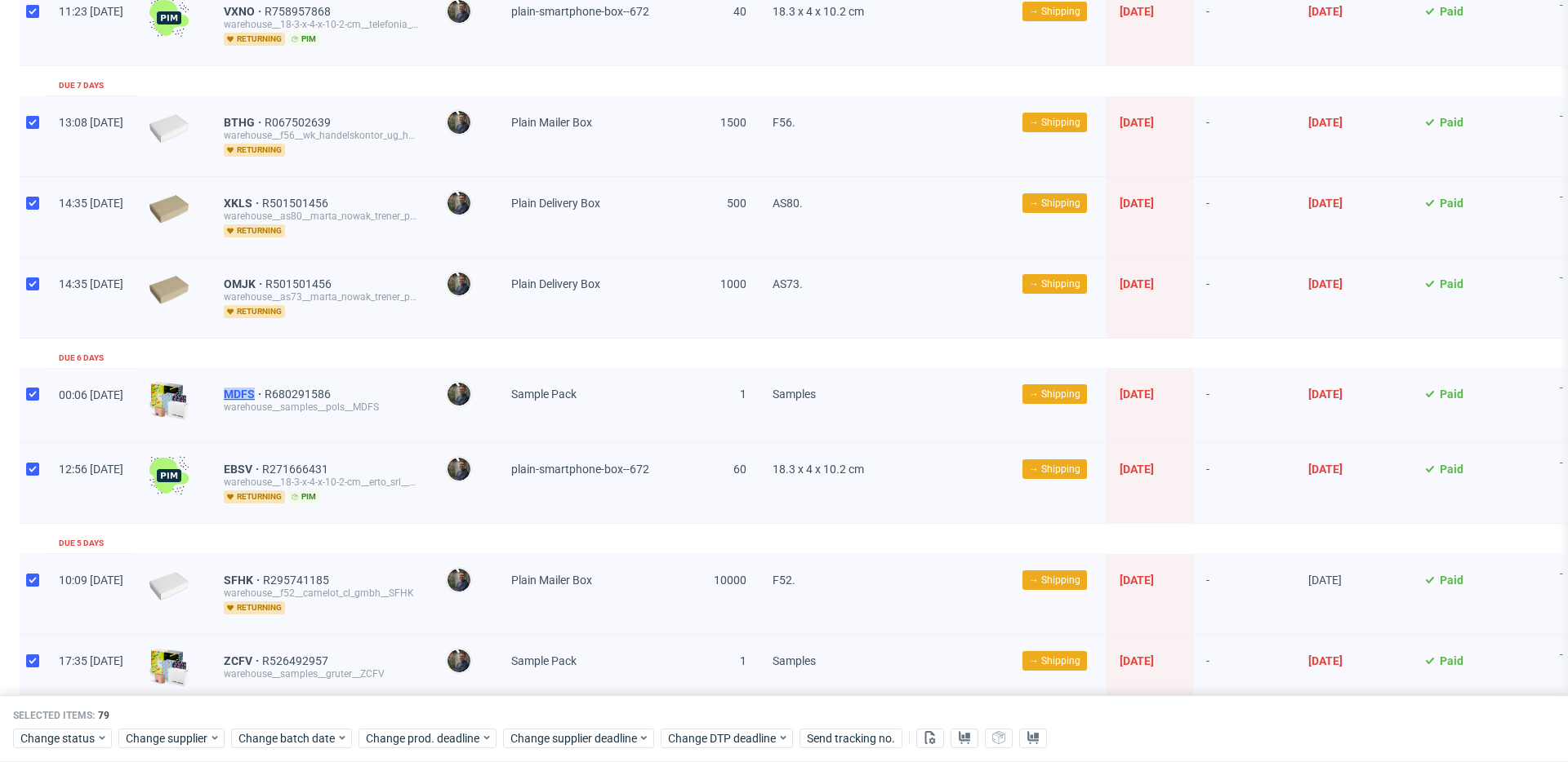
drag, startPoint x: 266, startPoint y: 389, endPoint x: 299, endPoint y: 389, distance: 33.0
click at [299, 389] on div "MDFS R680291586 warehouse__samples__pols__MDFS" at bounding box center [322, 405] width 222 height 75
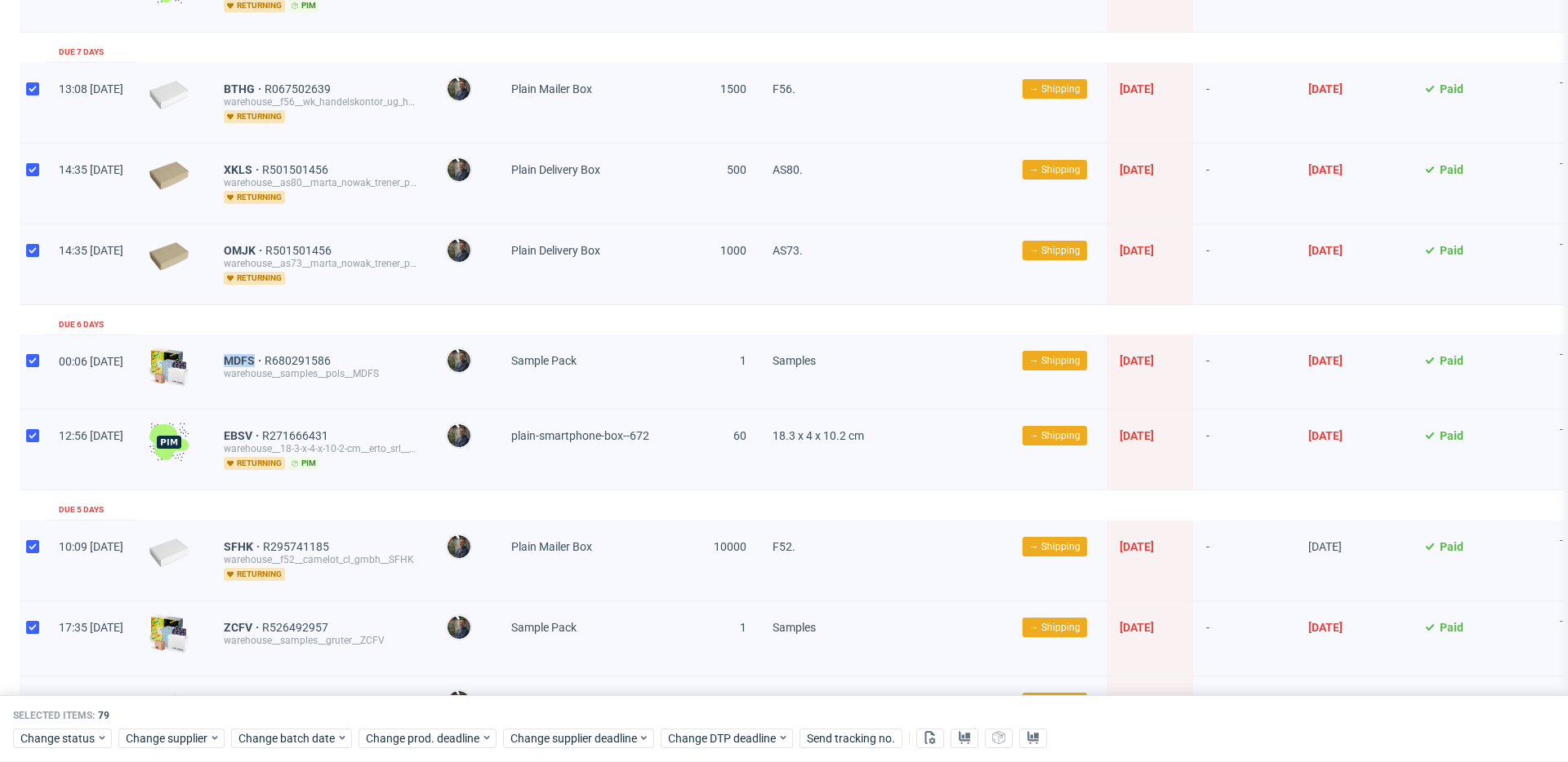
scroll to position [1560, 0]
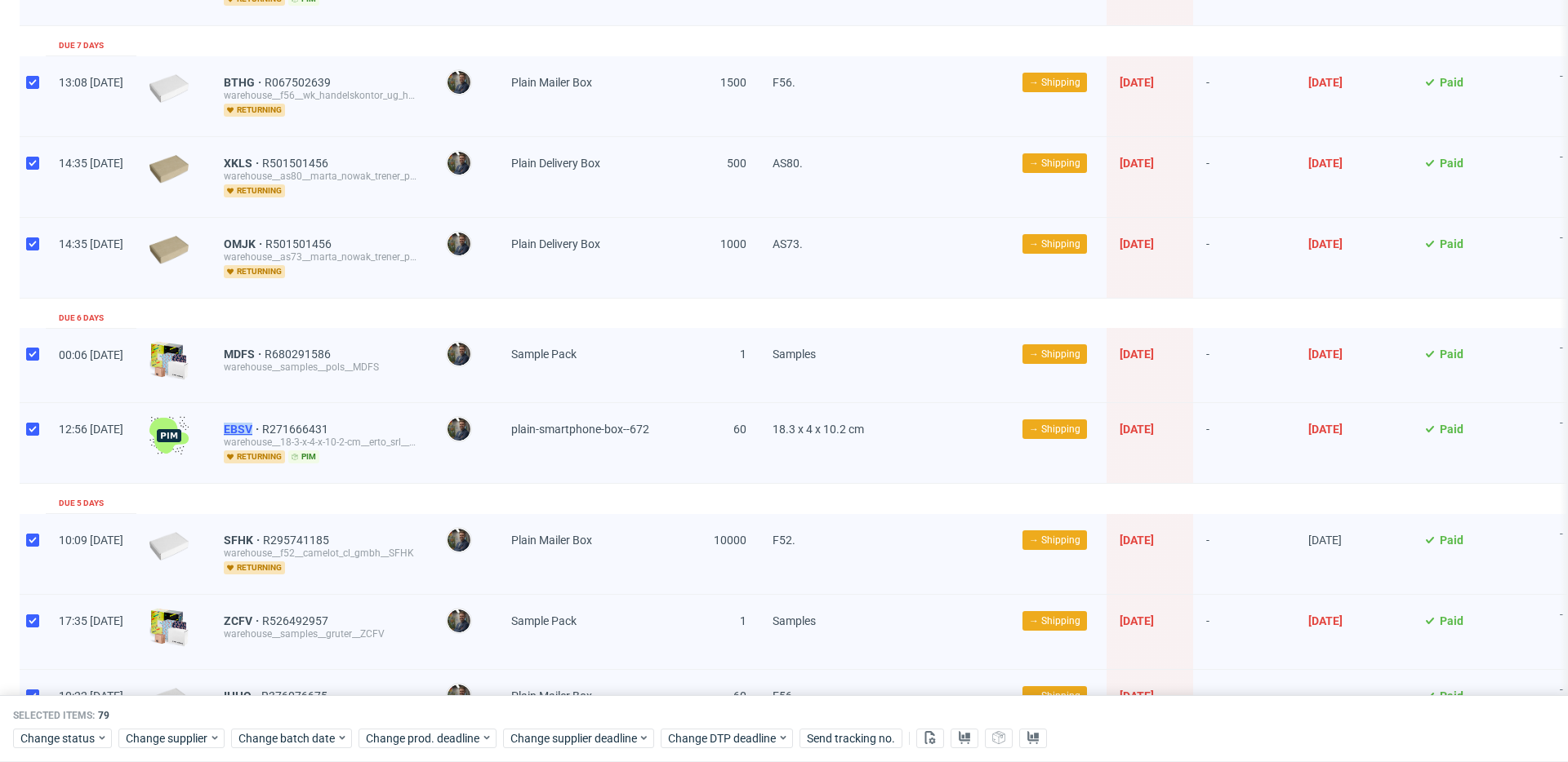
drag, startPoint x: 267, startPoint y: 422, endPoint x: 304, endPoint y: 423, distance: 37.0
click at [304, 423] on div "EBSV R271666431 warehouse__18-3-x-4-x-10-2-cm__erto_srl__EBSV returning pim" at bounding box center [322, 443] width 222 height 80
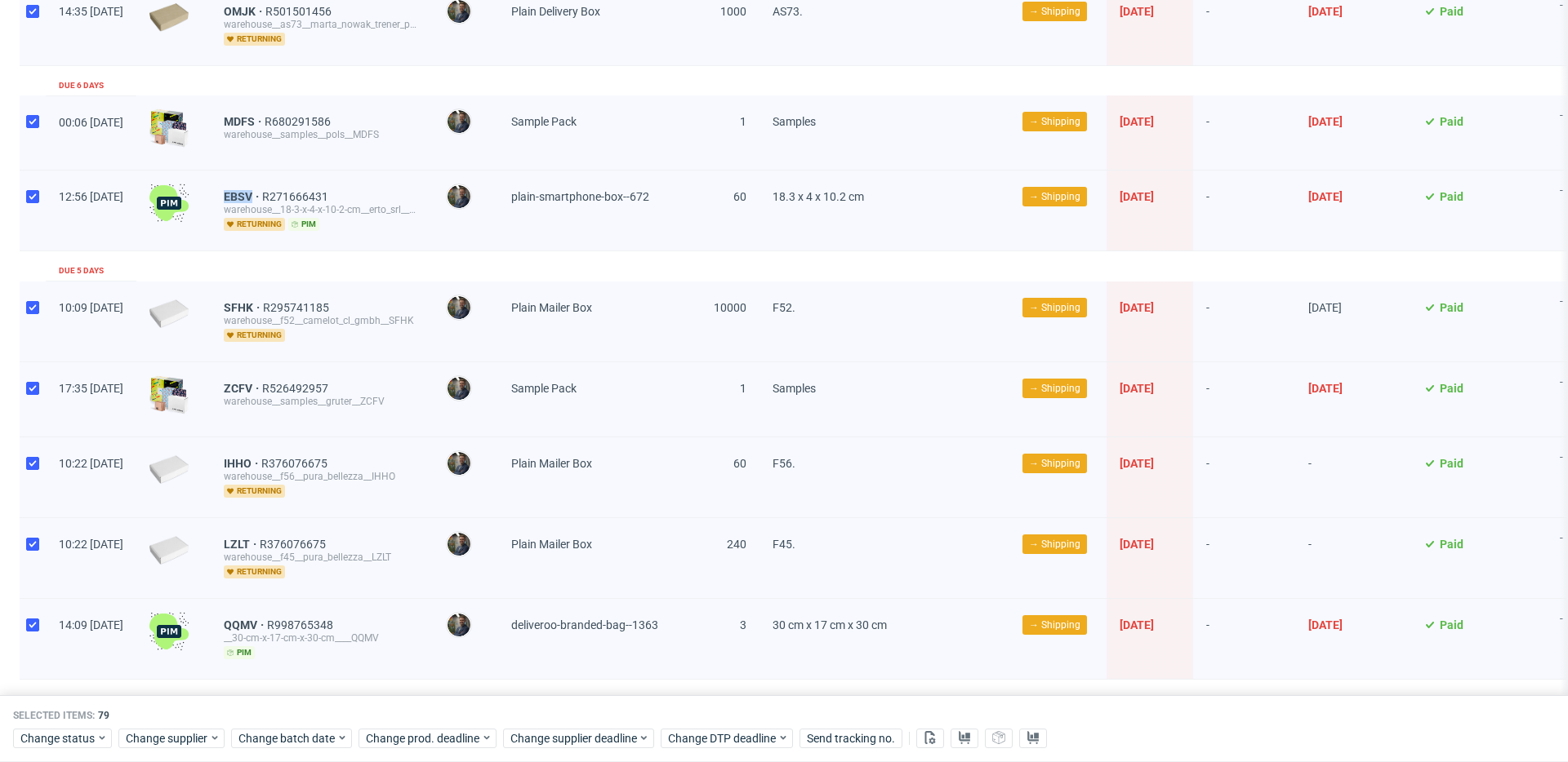
scroll to position [1795, 0]
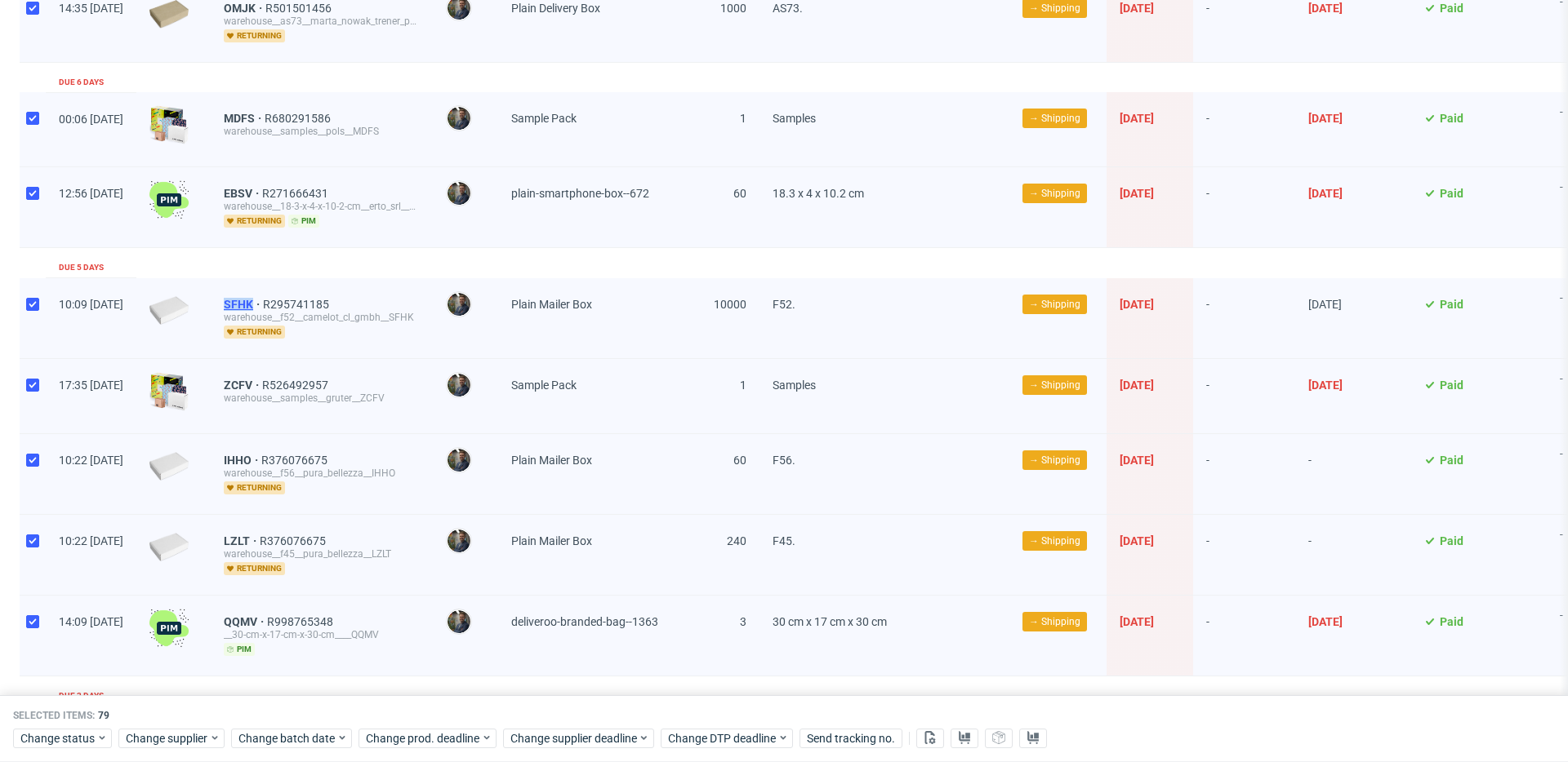
drag, startPoint x: 263, startPoint y: 298, endPoint x: 302, endPoint y: 300, distance: 39.1
click at [302, 300] on div "SFHK R295741185 warehouse__f52__camelot_cl_gmbh__SFHK returning" at bounding box center [322, 318] width 222 height 80
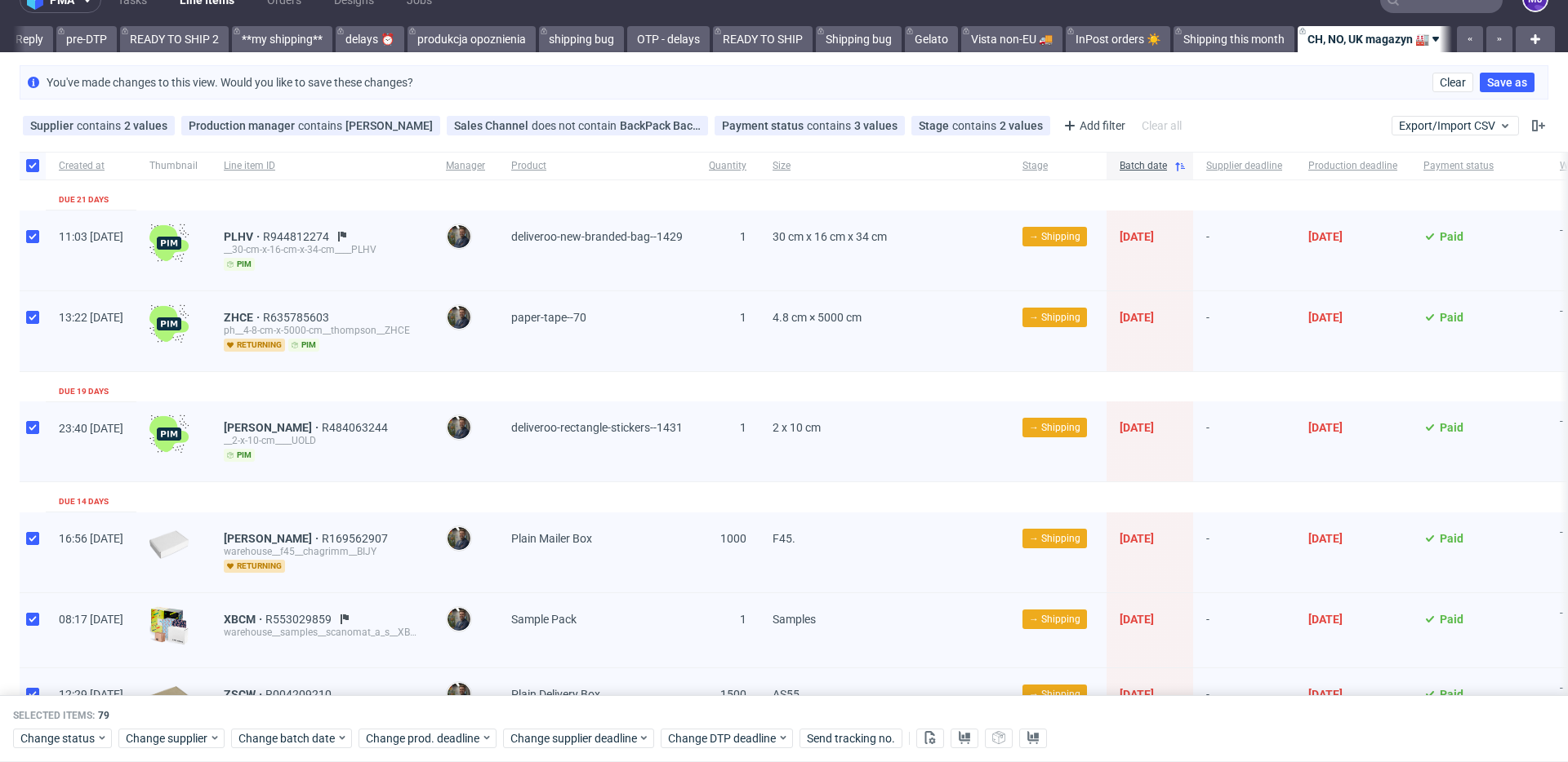
scroll to position [0, 0]
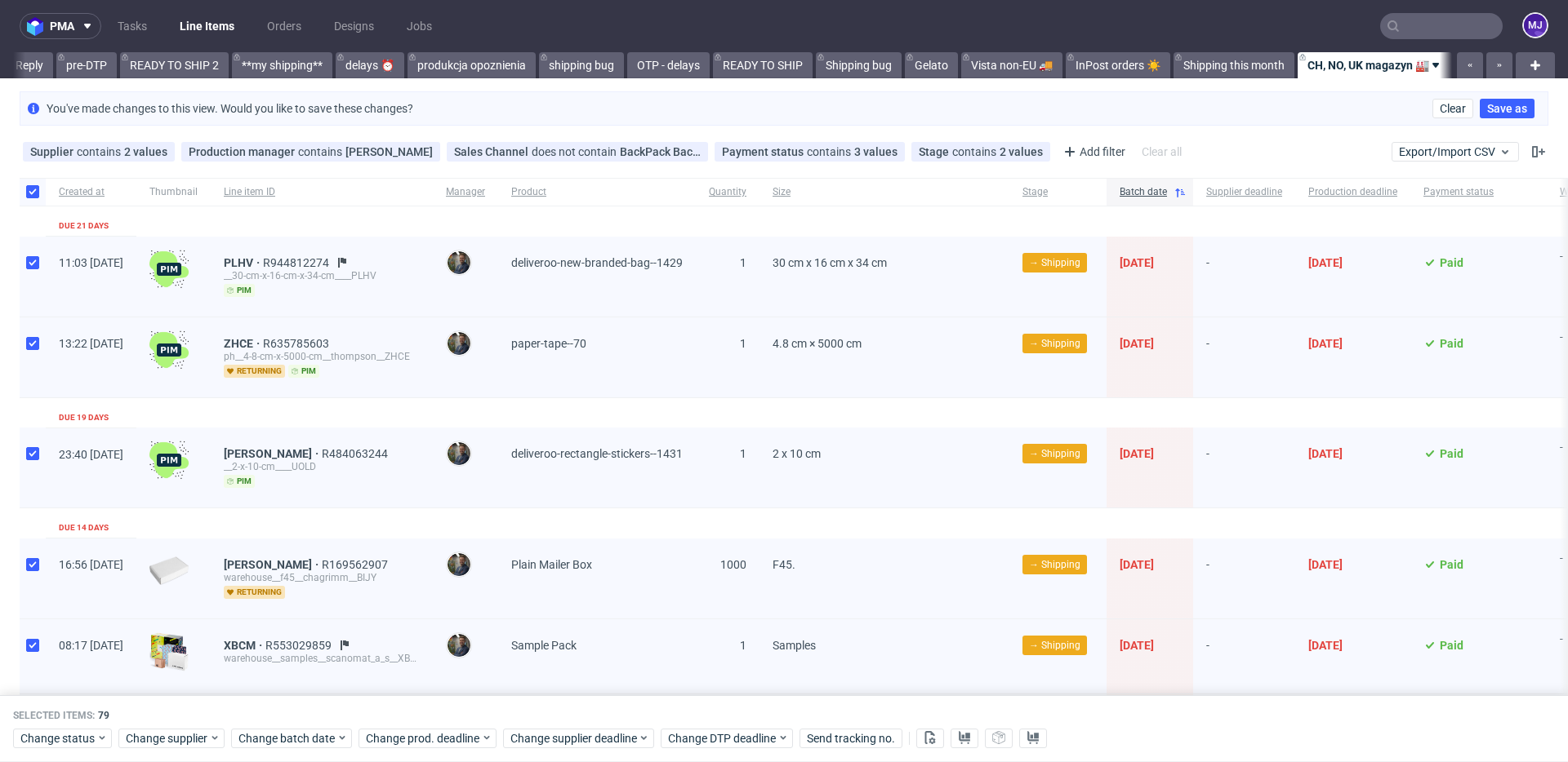
click at [105, 714] on span "79" at bounding box center [104, 716] width 11 height 11
click at [123, 715] on div "Selected items: 79" at bounding box center [784, 716] width 1542 height 13
click at [433, 178] on div "Line item ID" at bounding box center [322, 191] width 222 height 27
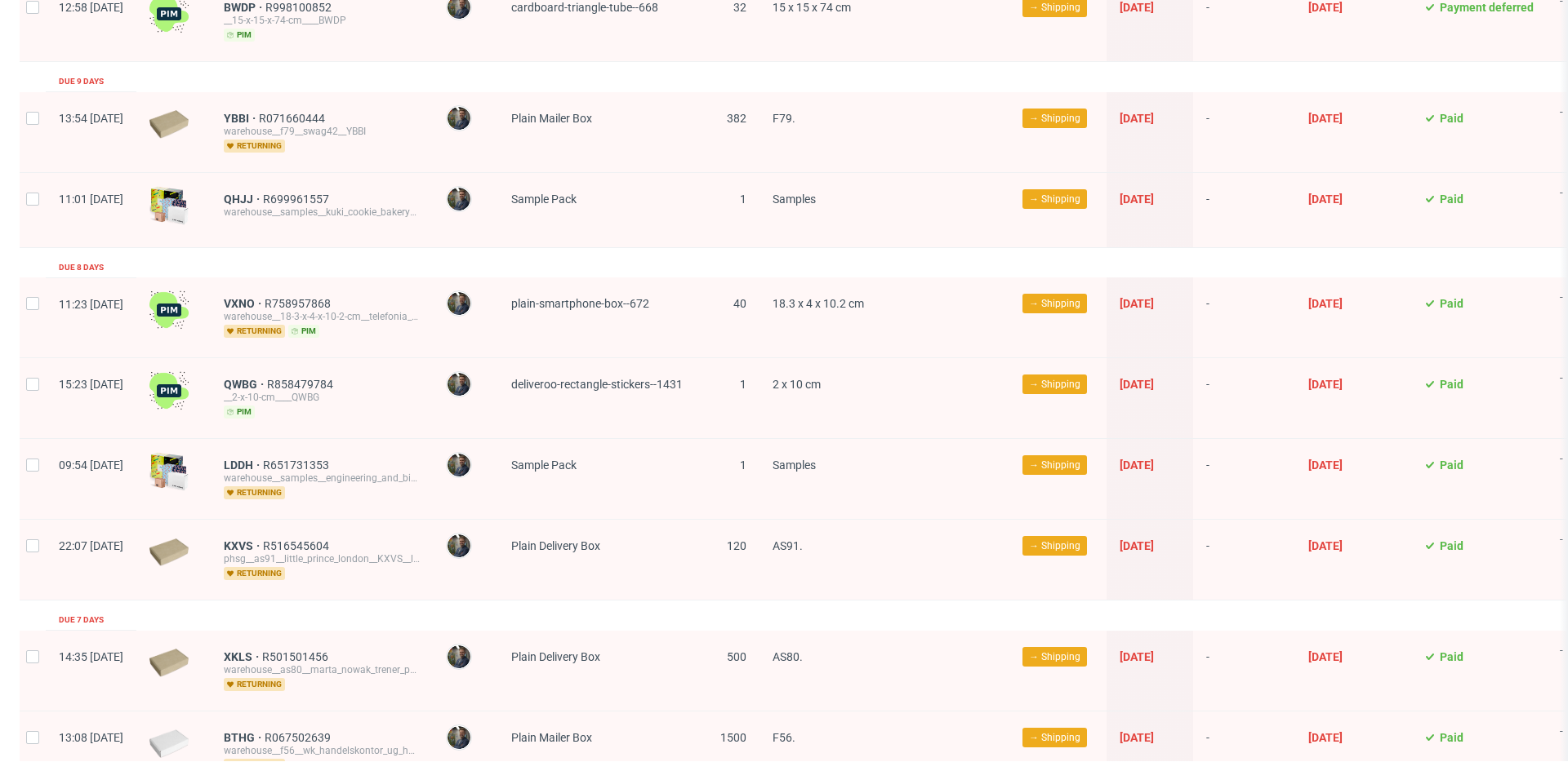
scroll to position [2456, 0]
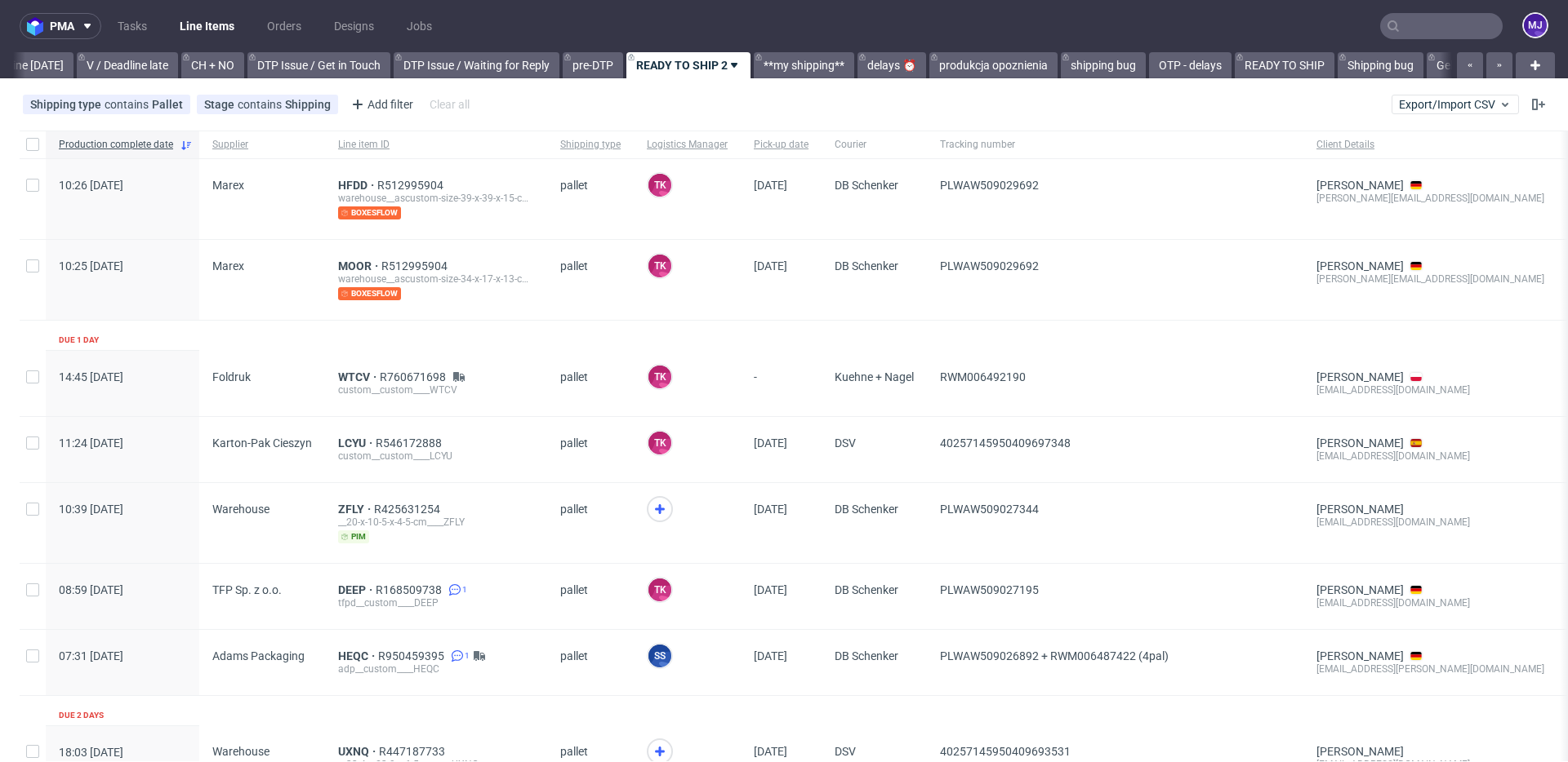
click at [1427, 23] on input "text" at bounding box center [1441, 26] width 123 height 26
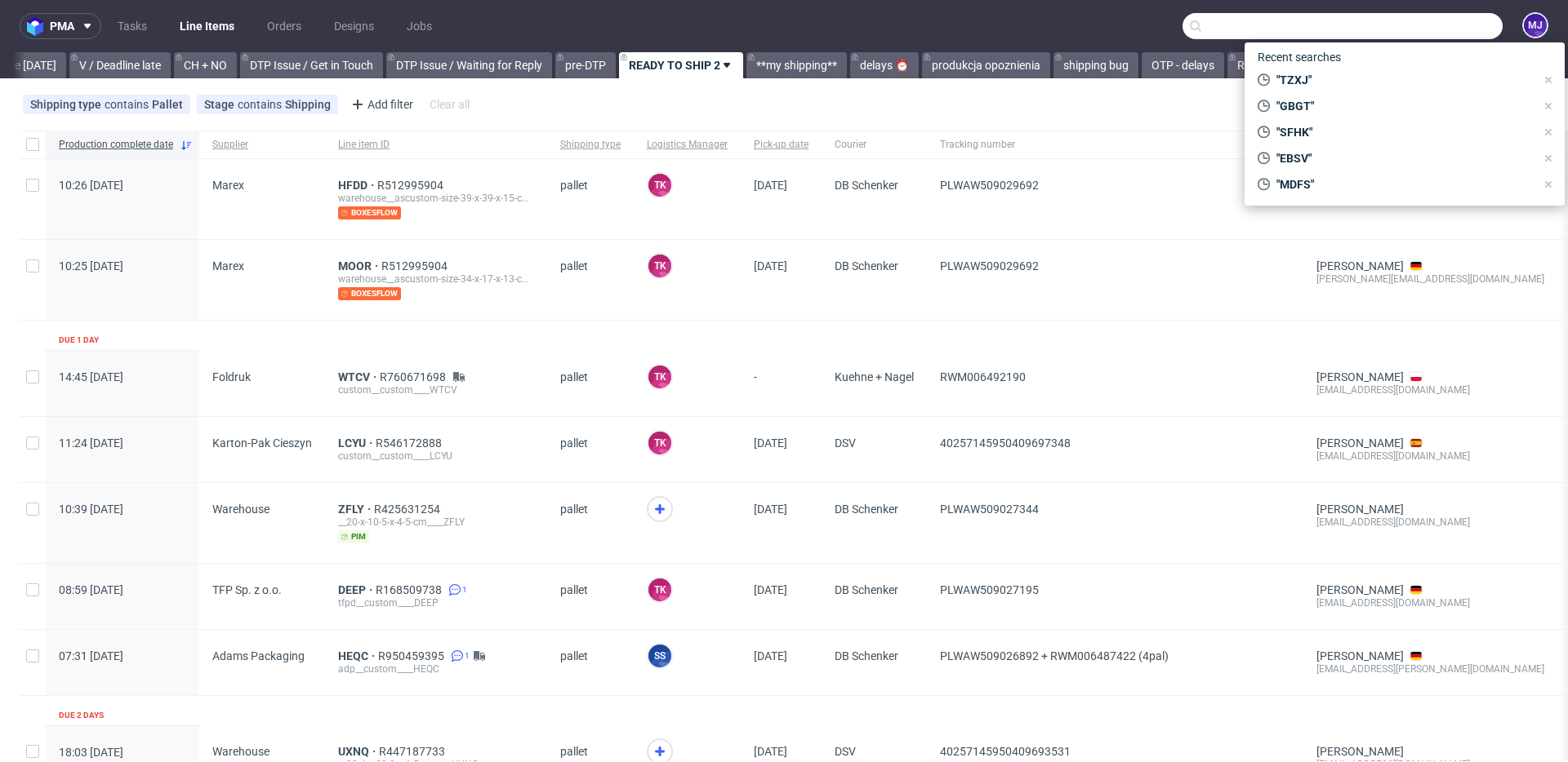
paste input "000002569"
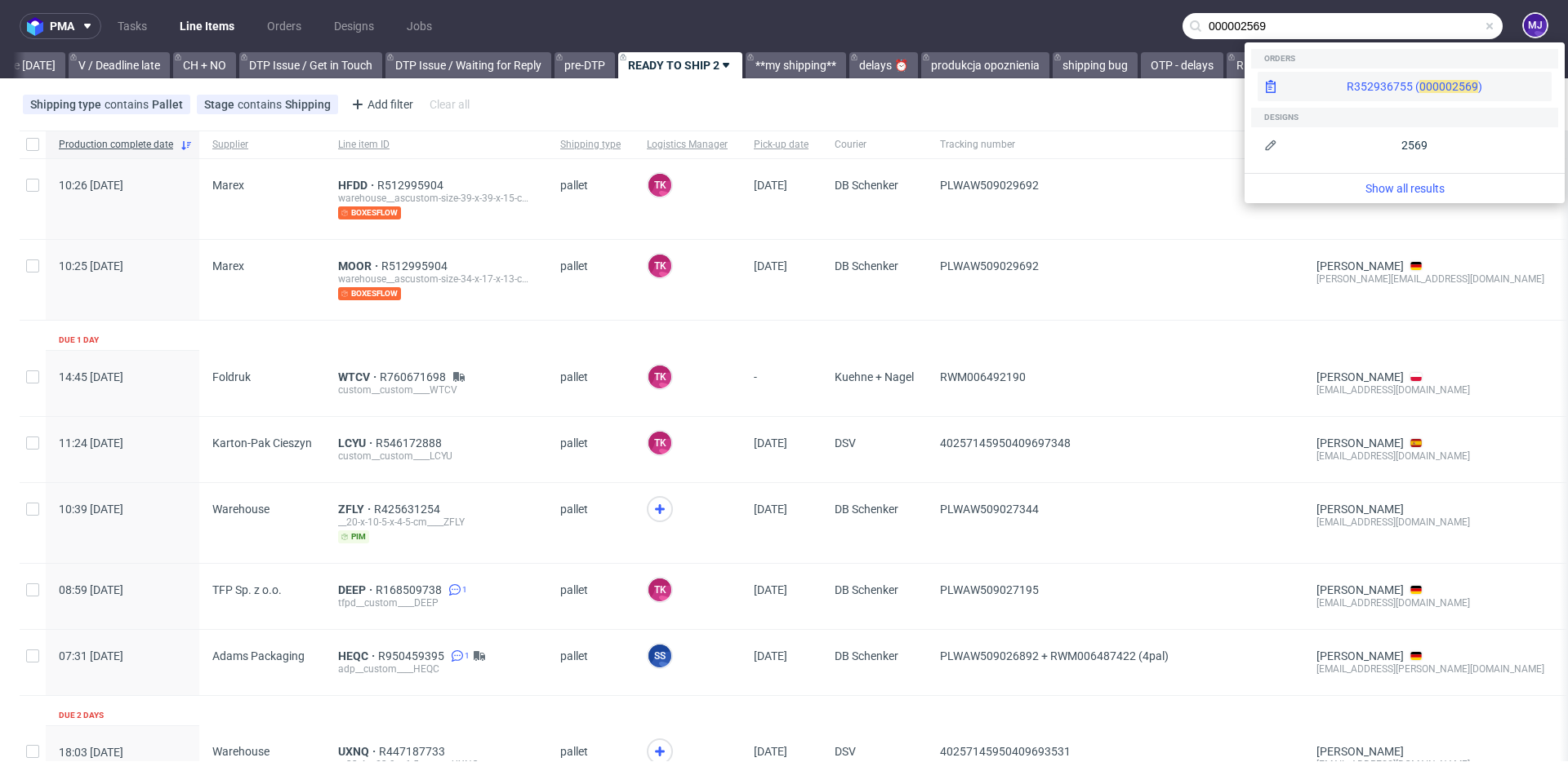
type input "000002569"
click at [1345, 77] on div "R352936755 ( 00000 2569 )" at bounding box center [1404, 86] width 294 height 29
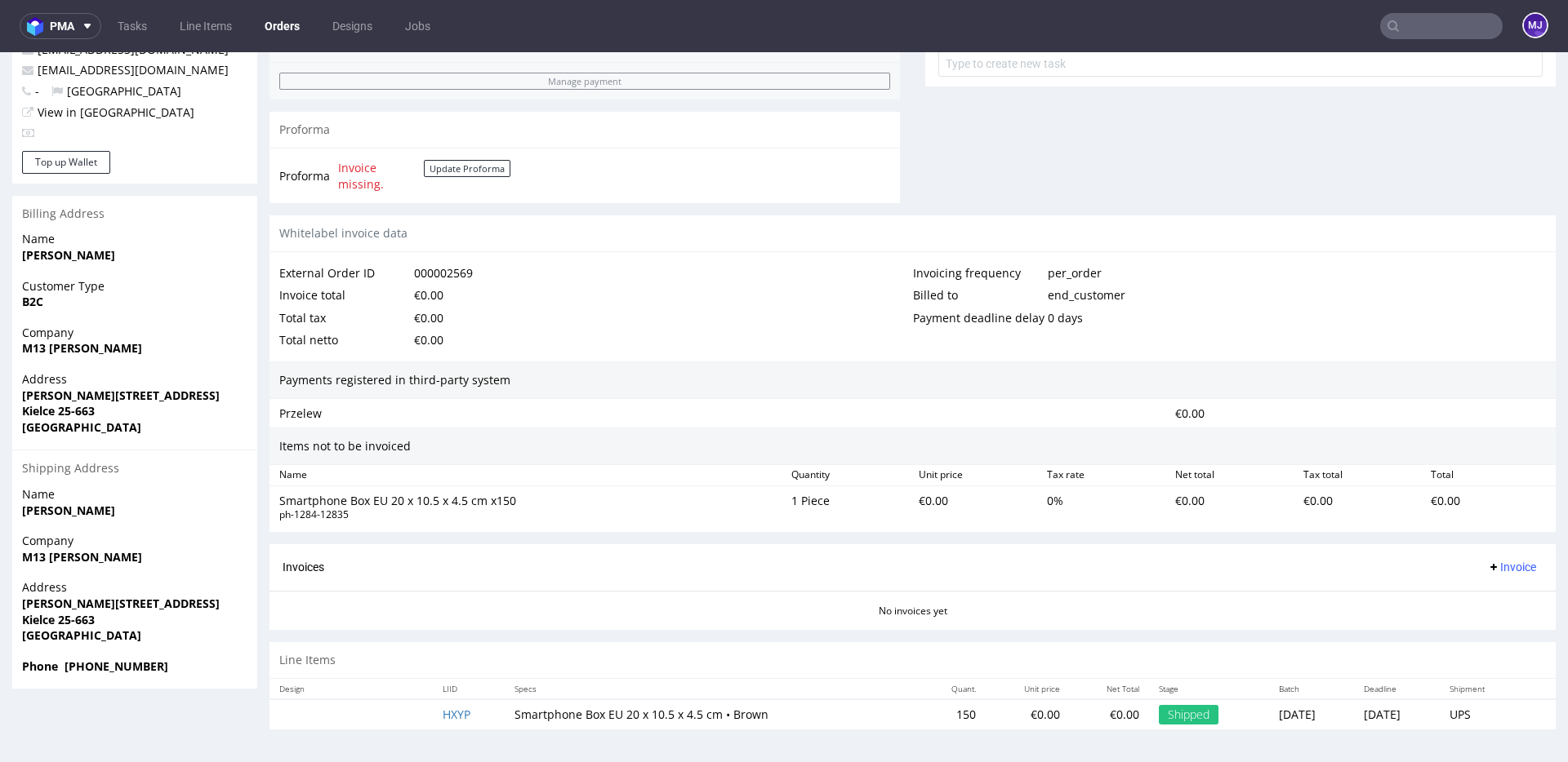
scroll to position [4, 0]
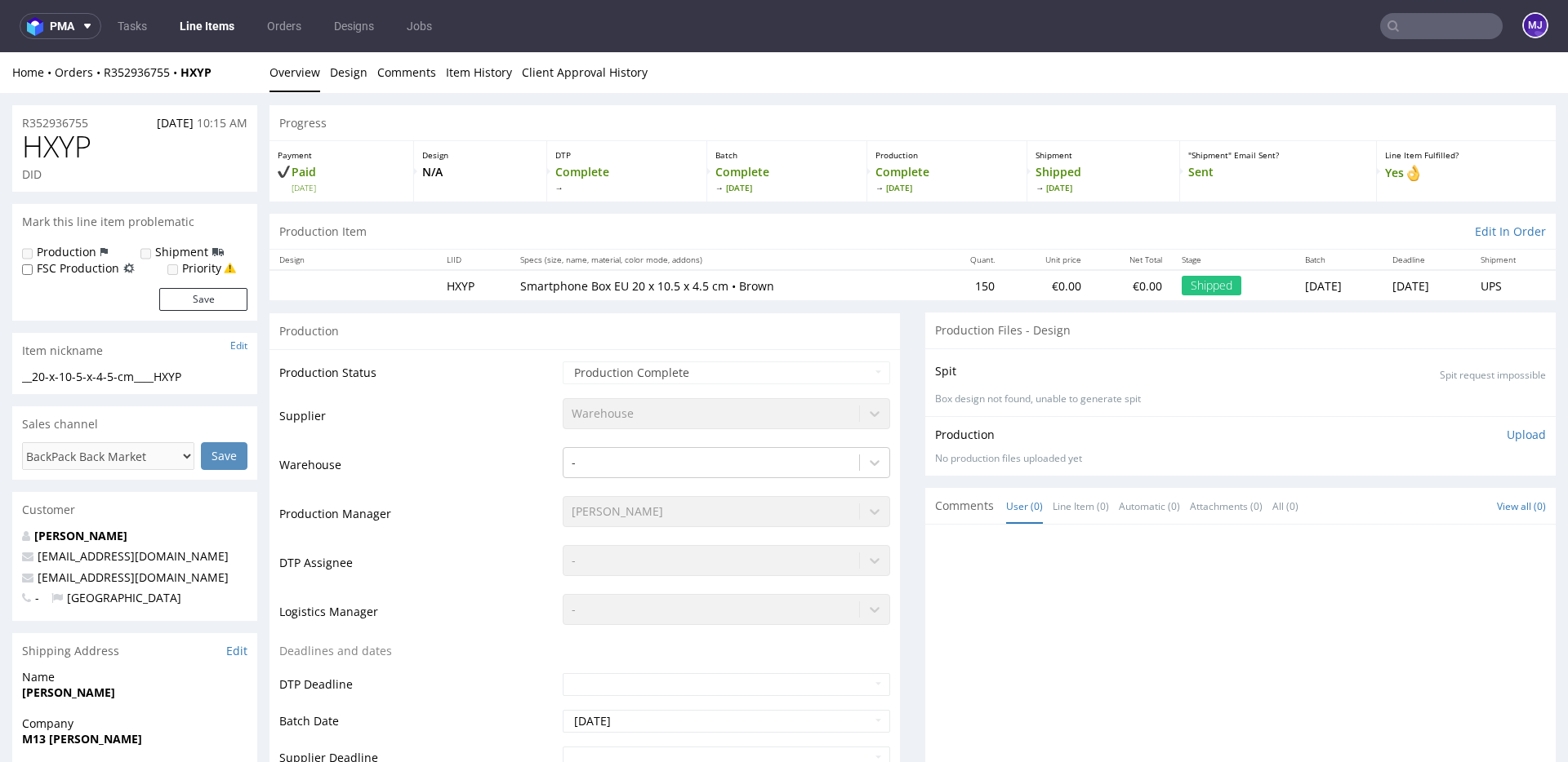
click at [59, 146] on span "HXYP" at bounding box center [56, 147] width 69 height 33
copy span "HXYP"
click at [226, 64] on div "Home Orders R352936755 HXYP" at bounding box center [134, 72] width 245 height 16
click at [224, 75] on div "Home Orders R352936755 HXYP" at bounding box center [134, 72] width 245 height 16
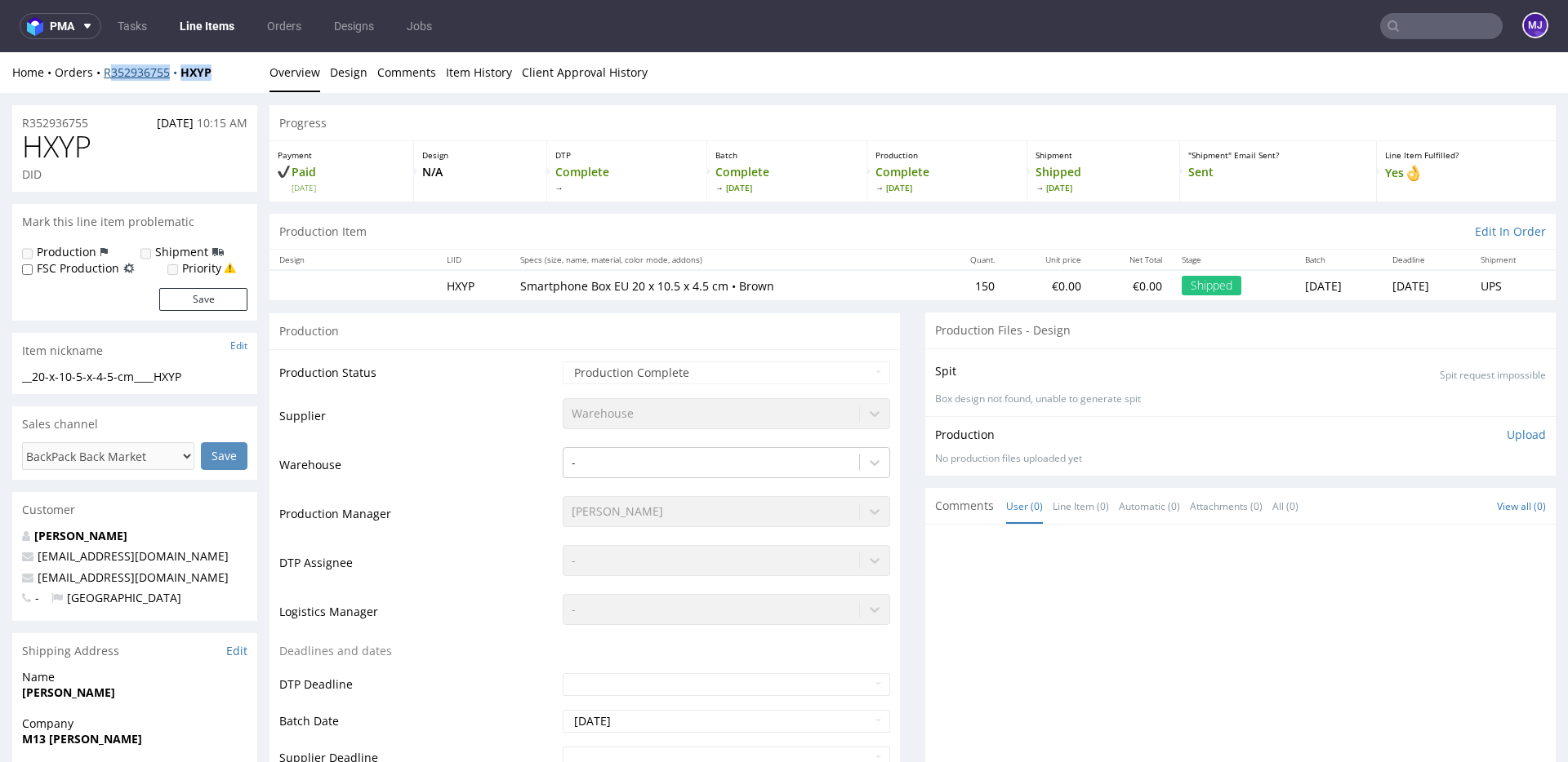
drag, startPoint x: 232, startPoint y: 73, endPoint x: 106, endPoint y: 68, distance: 126.1
click at [106, 68] on div "Home Orders R352936755 HXYP" at bounding box center [134, 72] width 245 height 16
copy div "R352936755 HXYP"
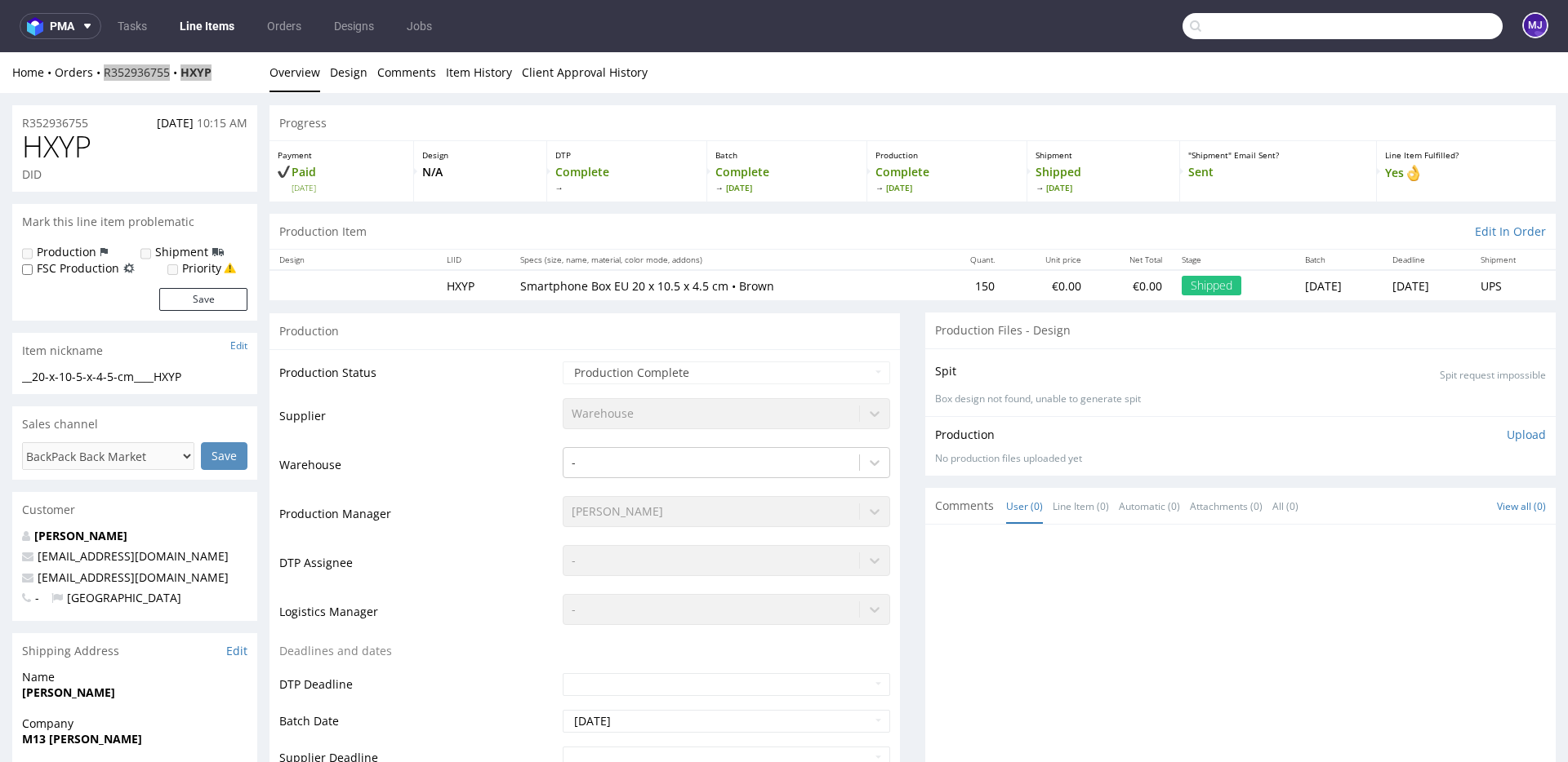
click at [1437, 35] on input "text" at bounding box center [1342, 26] width 320 height 26
paste input "000002570"
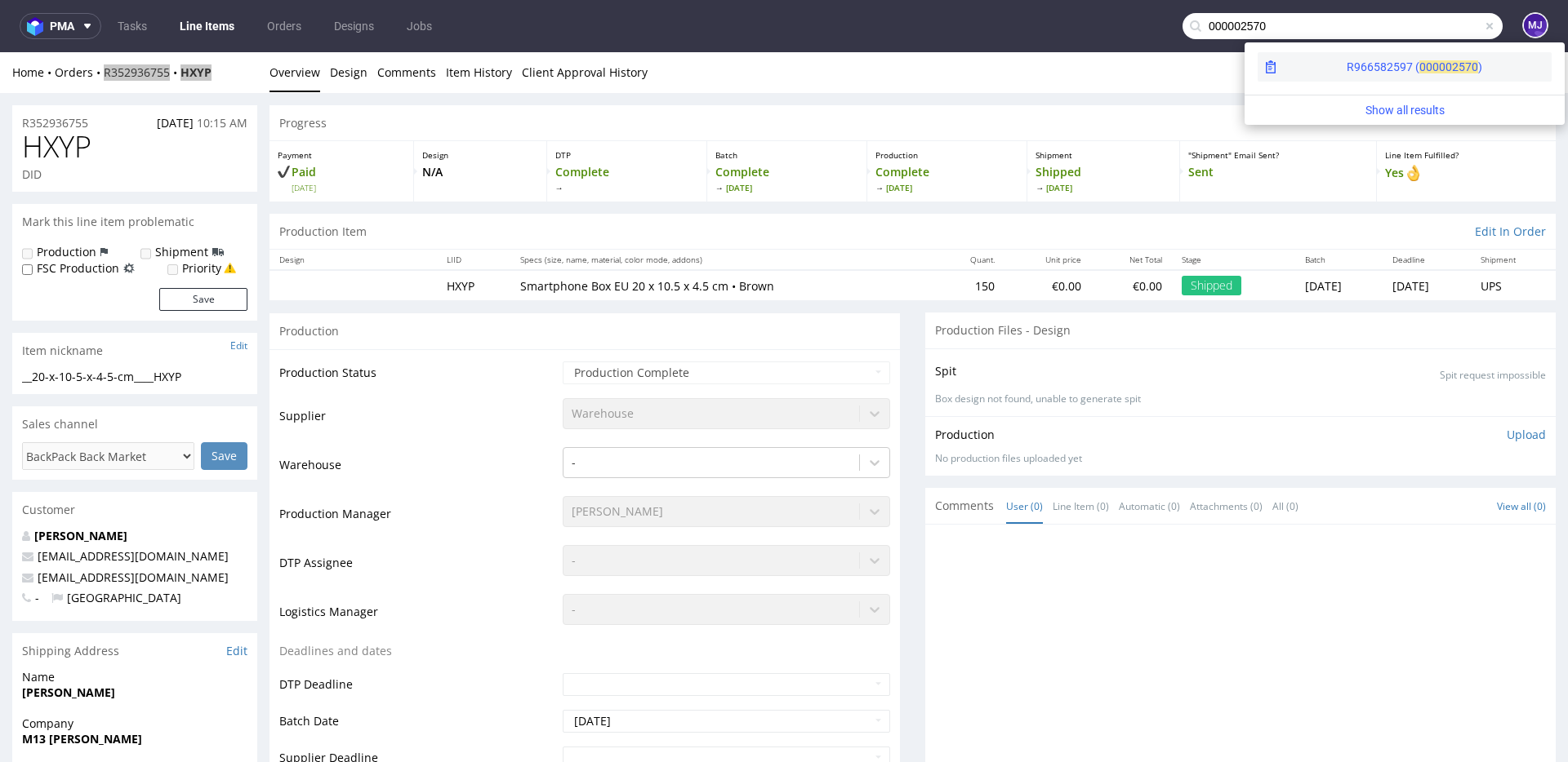
type input "000002570"
click at [1347, 75] on div "R966582597 ( 00000" at bounding box center [1399, 66] width 105 height 16
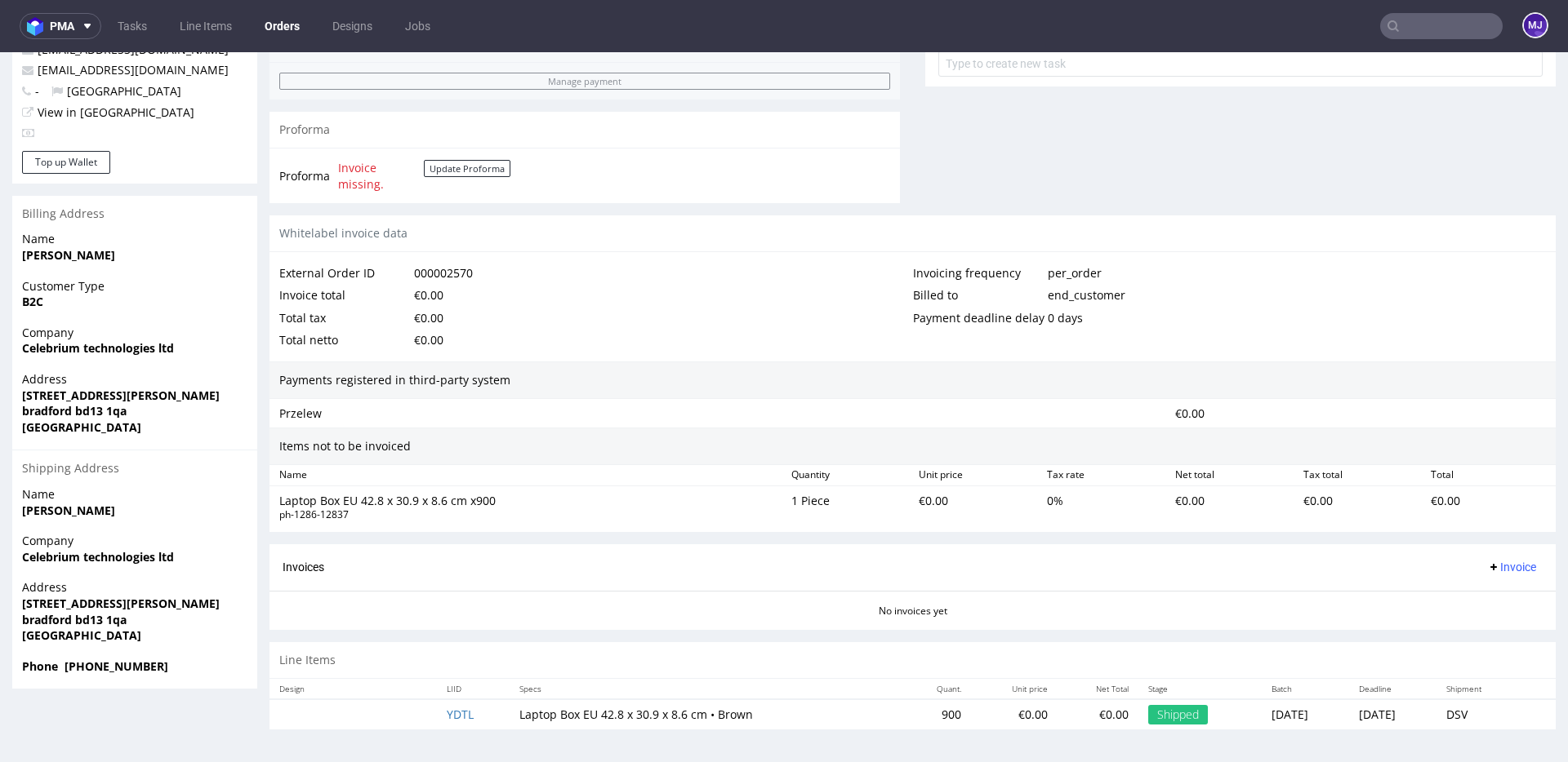
scroll to position [4, 0]
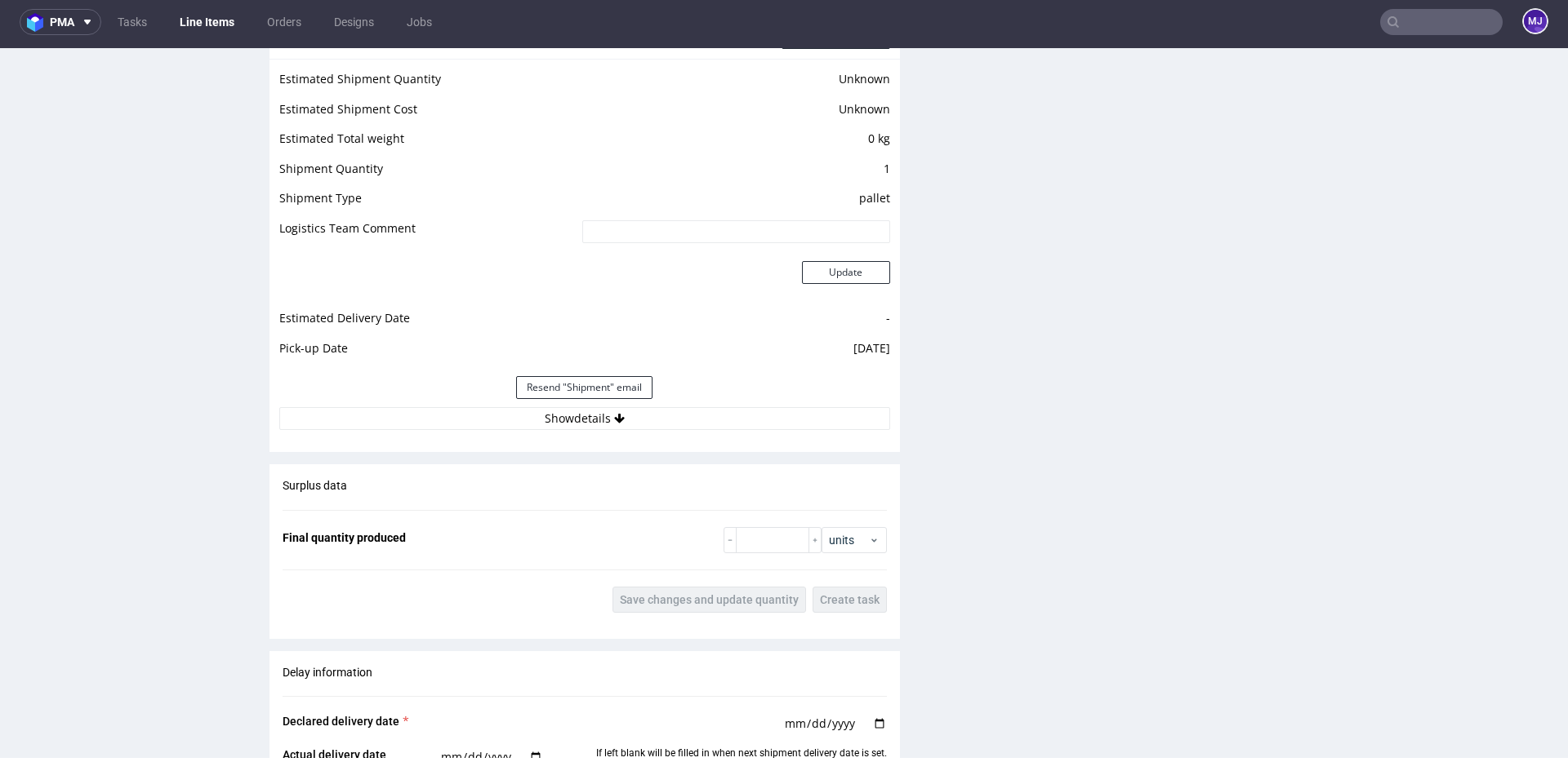
scroll to position [1455, 0]
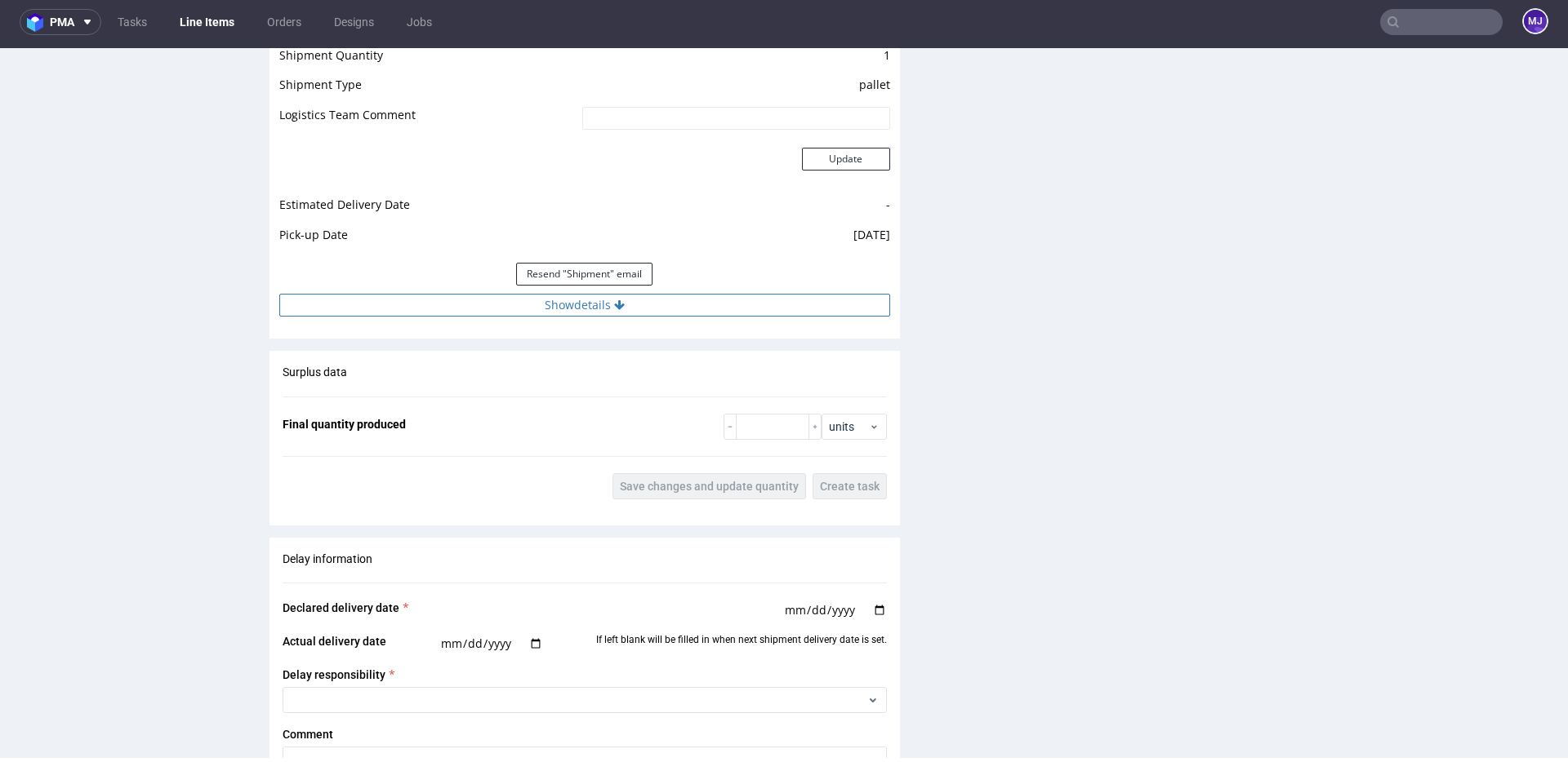
click at [571, 314] on button "Show details" at bounding box center [584, 305] width 611 height 23
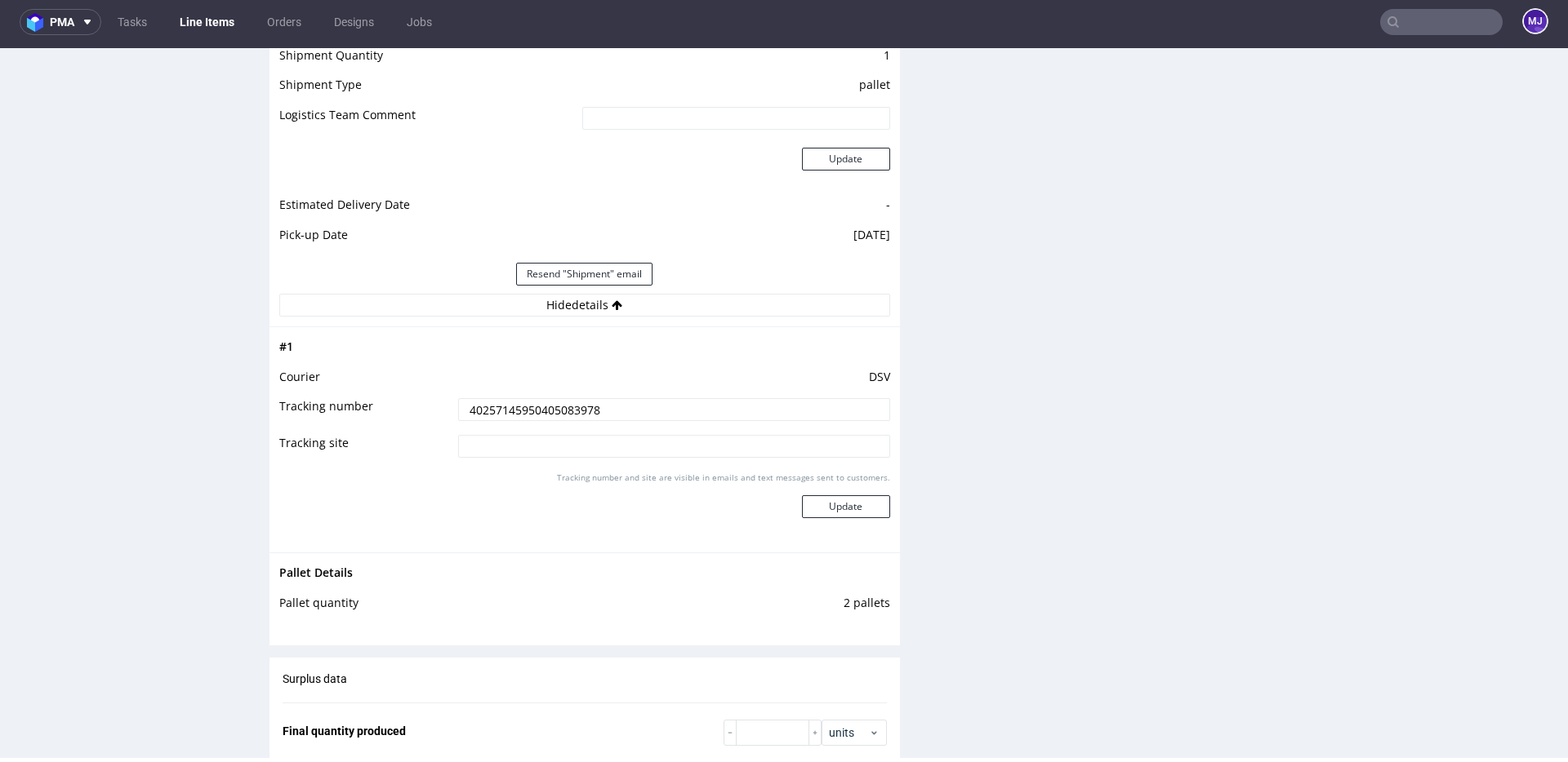
click at [537, 409] on input "40257145950405083978" at bounding box center [673, 409] width 432 height 23
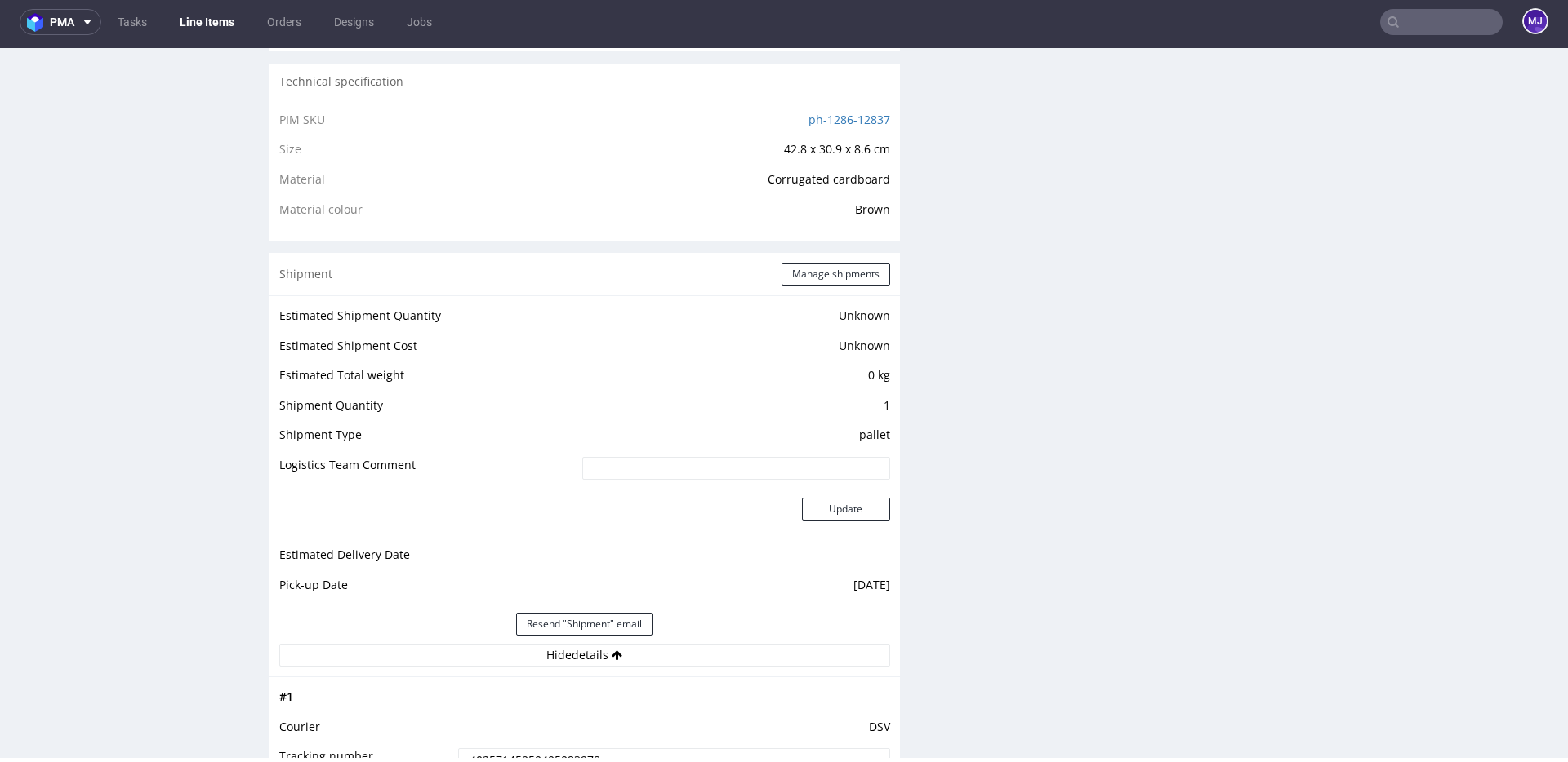
scroll to position [1102, 0]
click at [811, 278] on button "Manage shipments" at bounding box center [835, 276] width 109 height 23
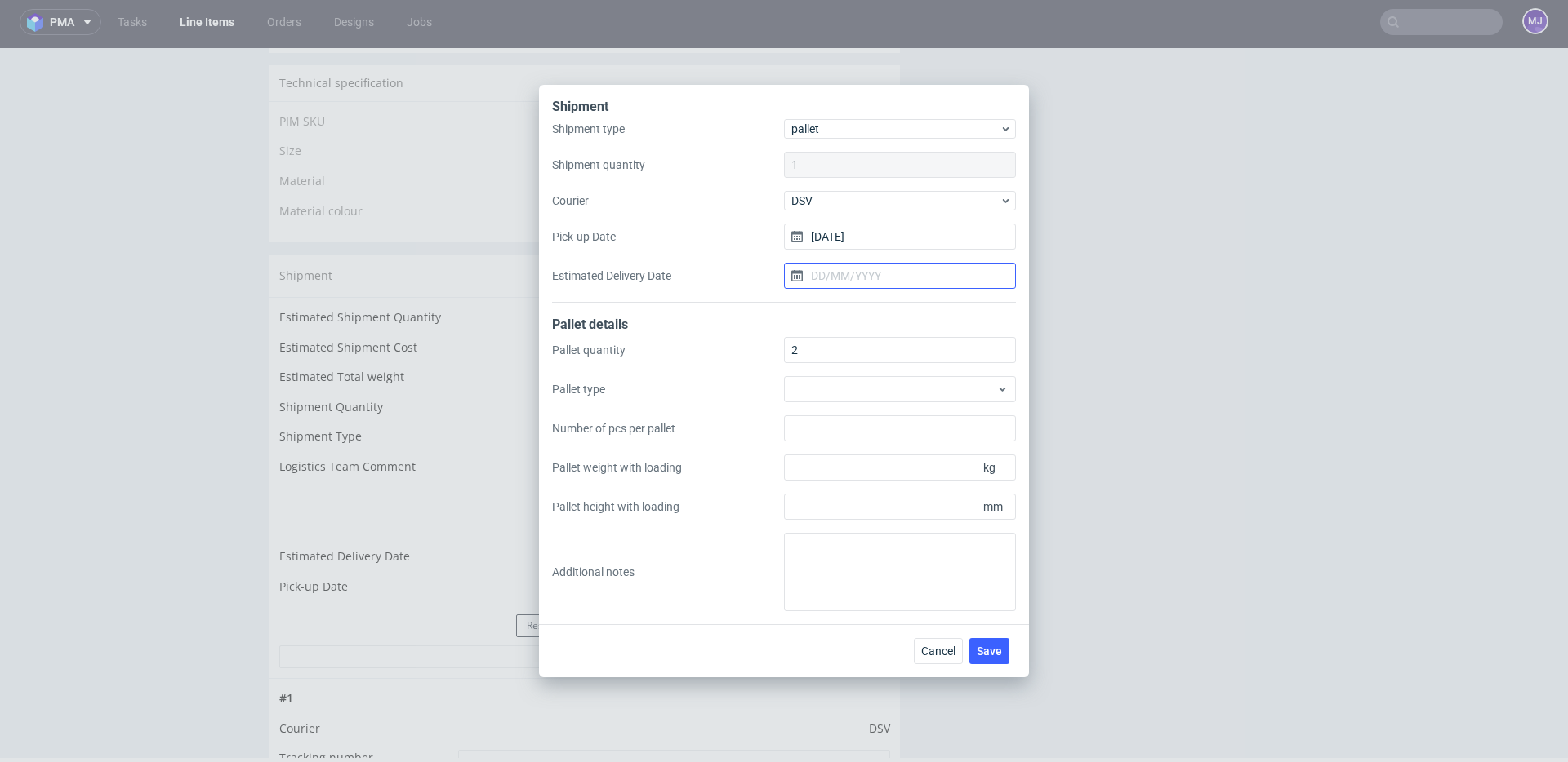
click at [845, 271] on input "Estimated Delivery Date" at bounding box center [899, 276] width 232 height 26
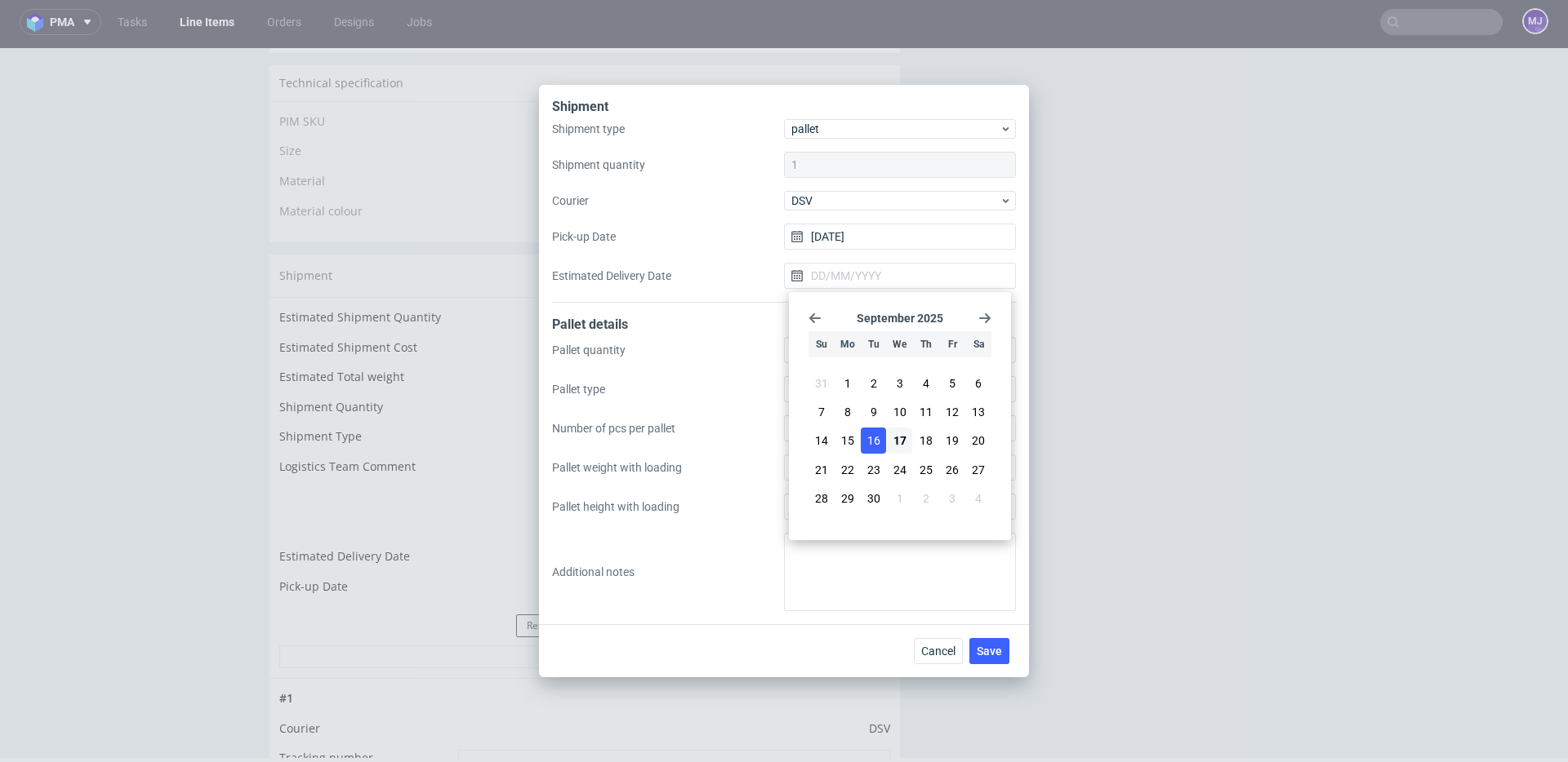
click at [879, 440] on span "16" at bounding box center [874, 441] width 13 height 16
type input "16/09/2025"
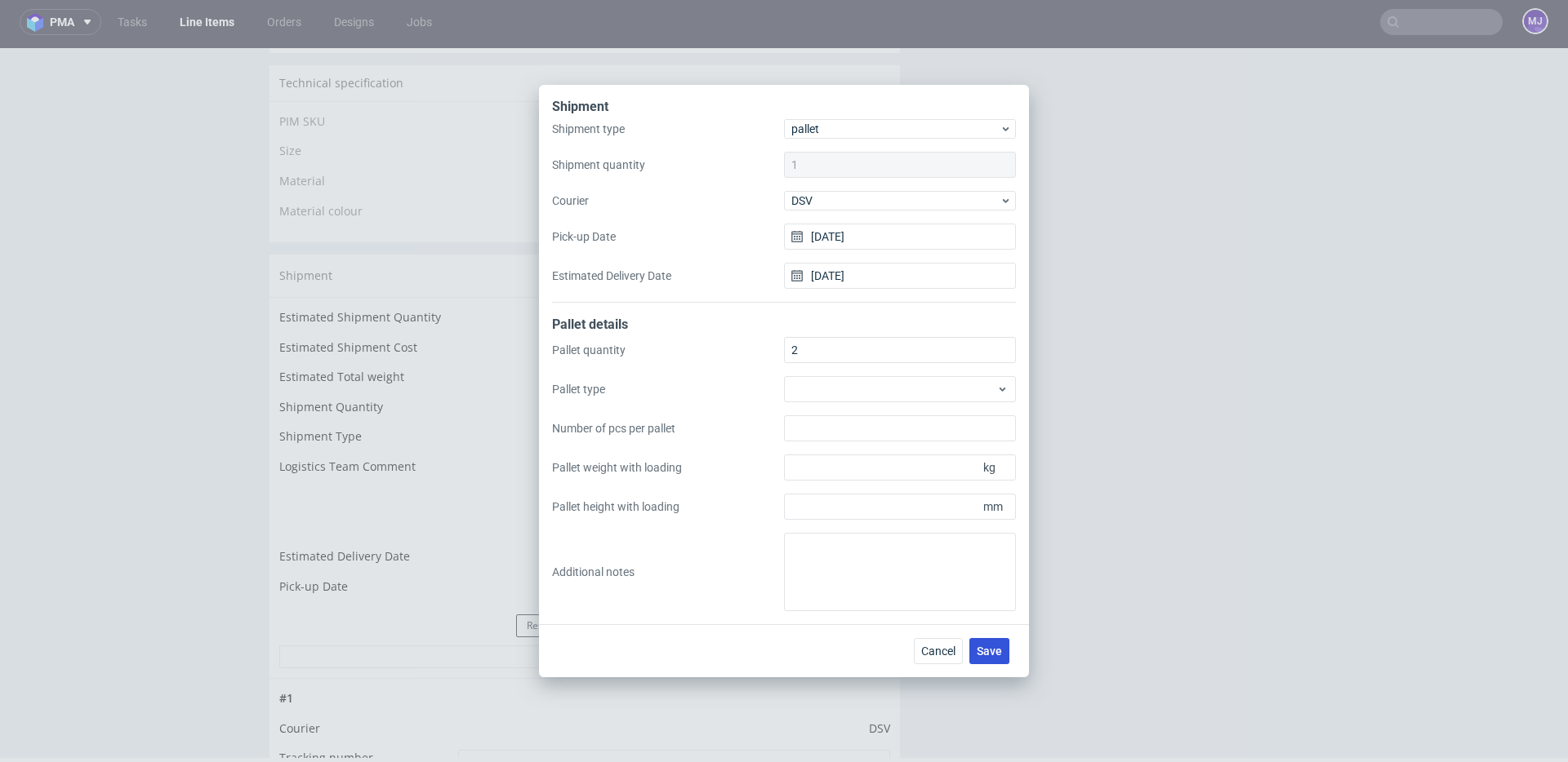
click at [989, 654] on span "Save" at bounding box center [989, 651] width 26 height 11
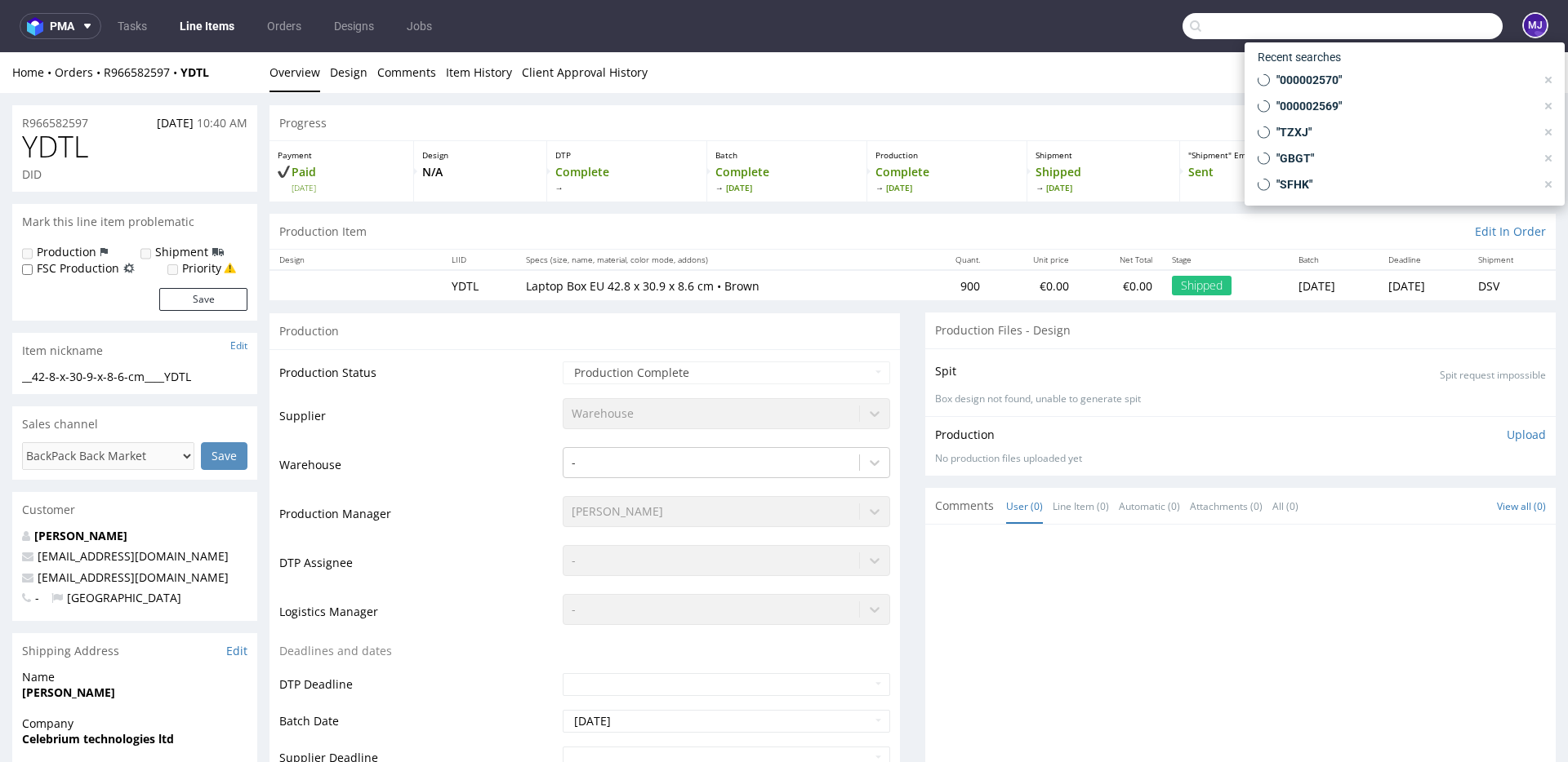
click at [1445, 25] on input "text" at bounding box center [1342, 26] width 320 height 26
paste input "000002576"
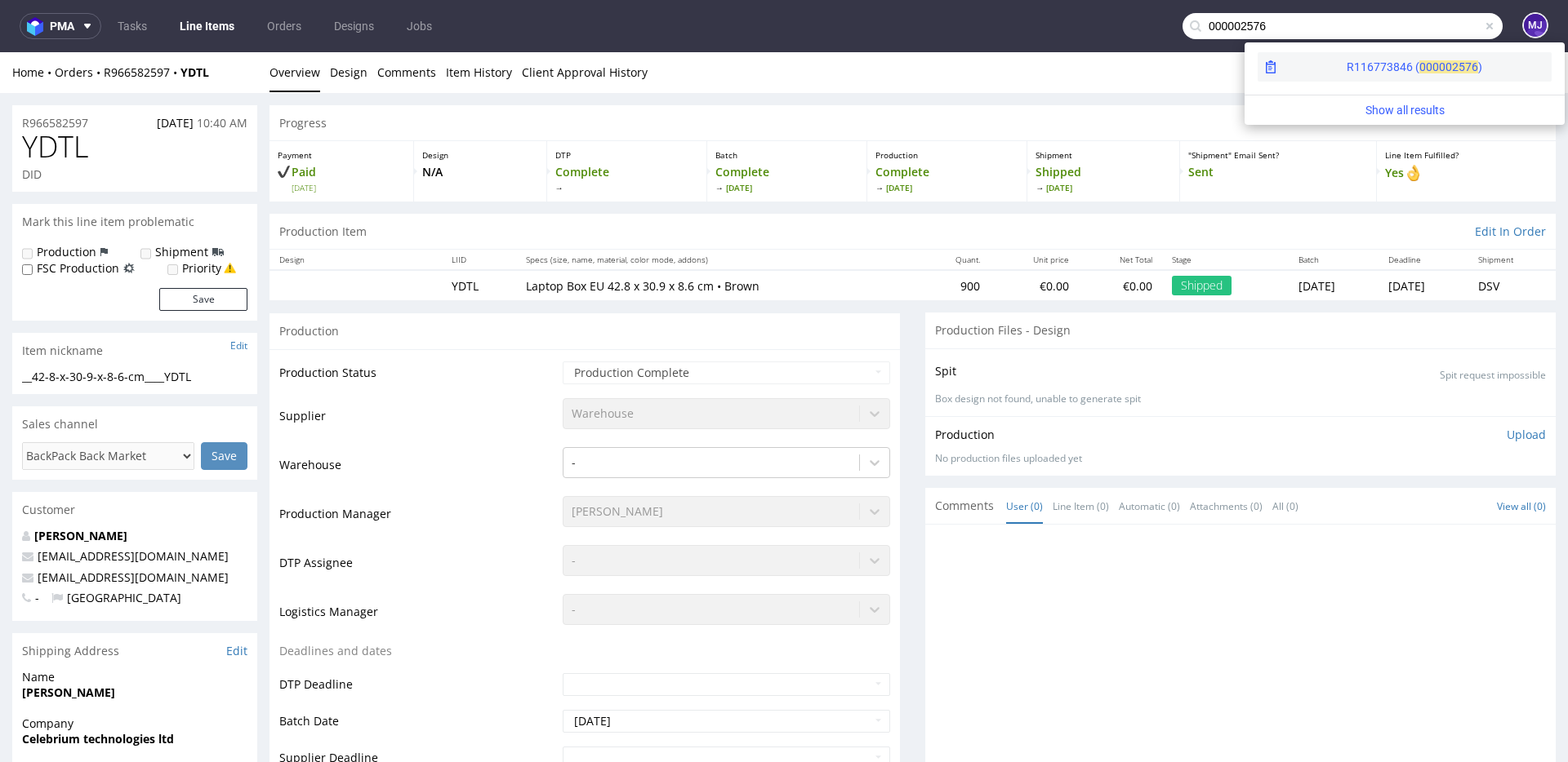
type input "000002576"
click at [1420, 62] on span "00000" at bounding box center [1436, 67] width 33 height 13
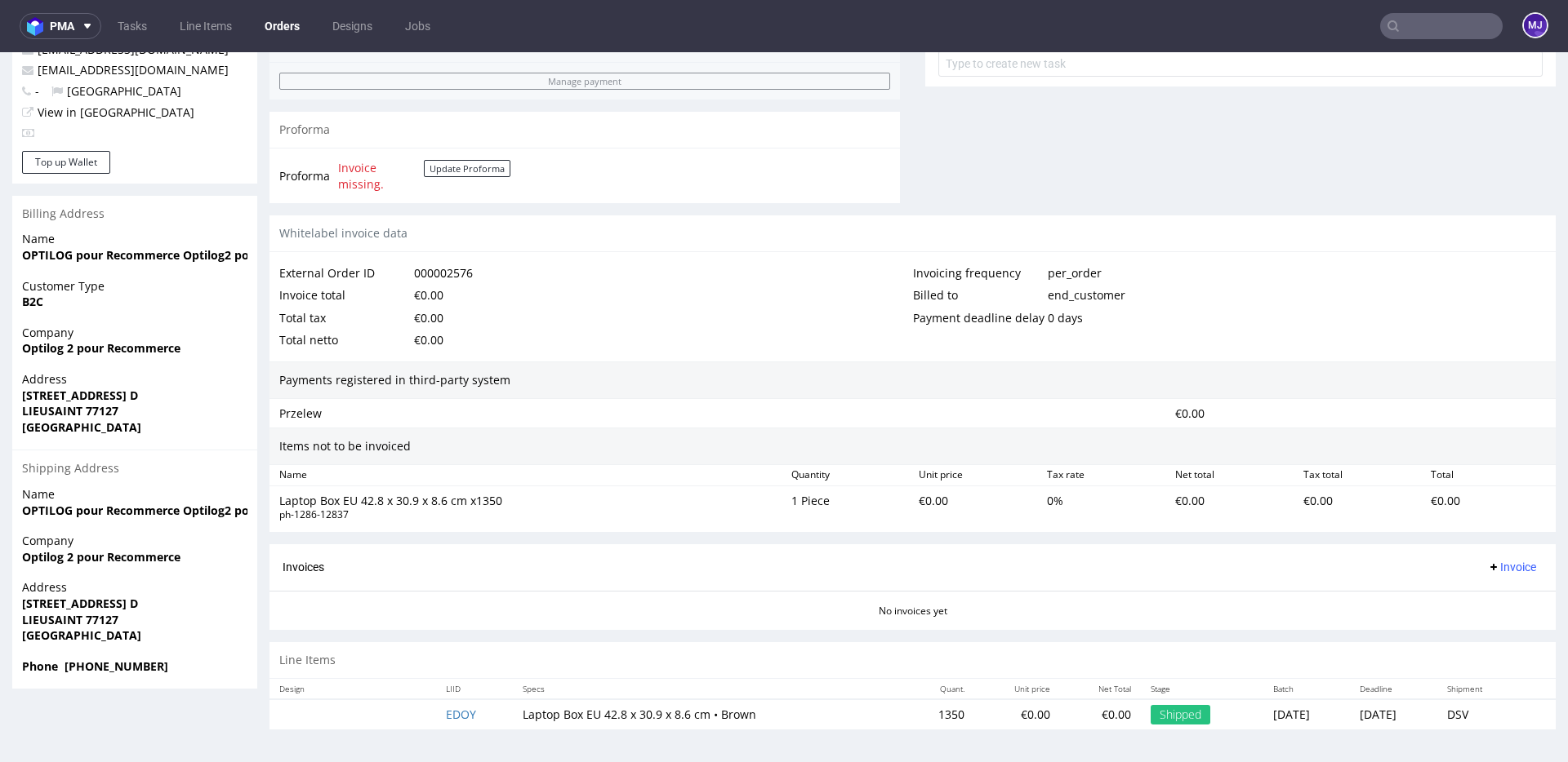
scroll to position [4, 0]
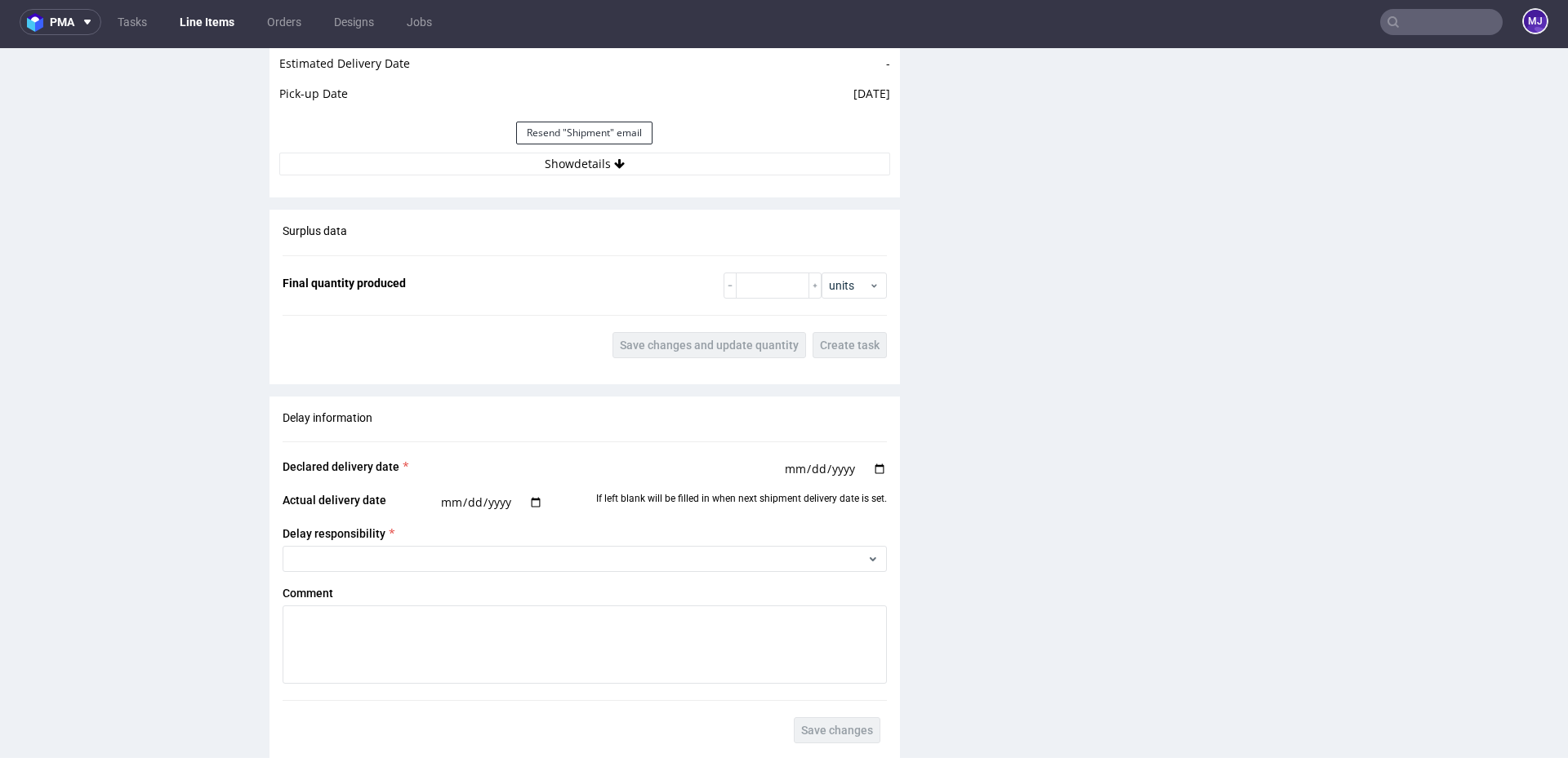
scroll to position [1581, 0]
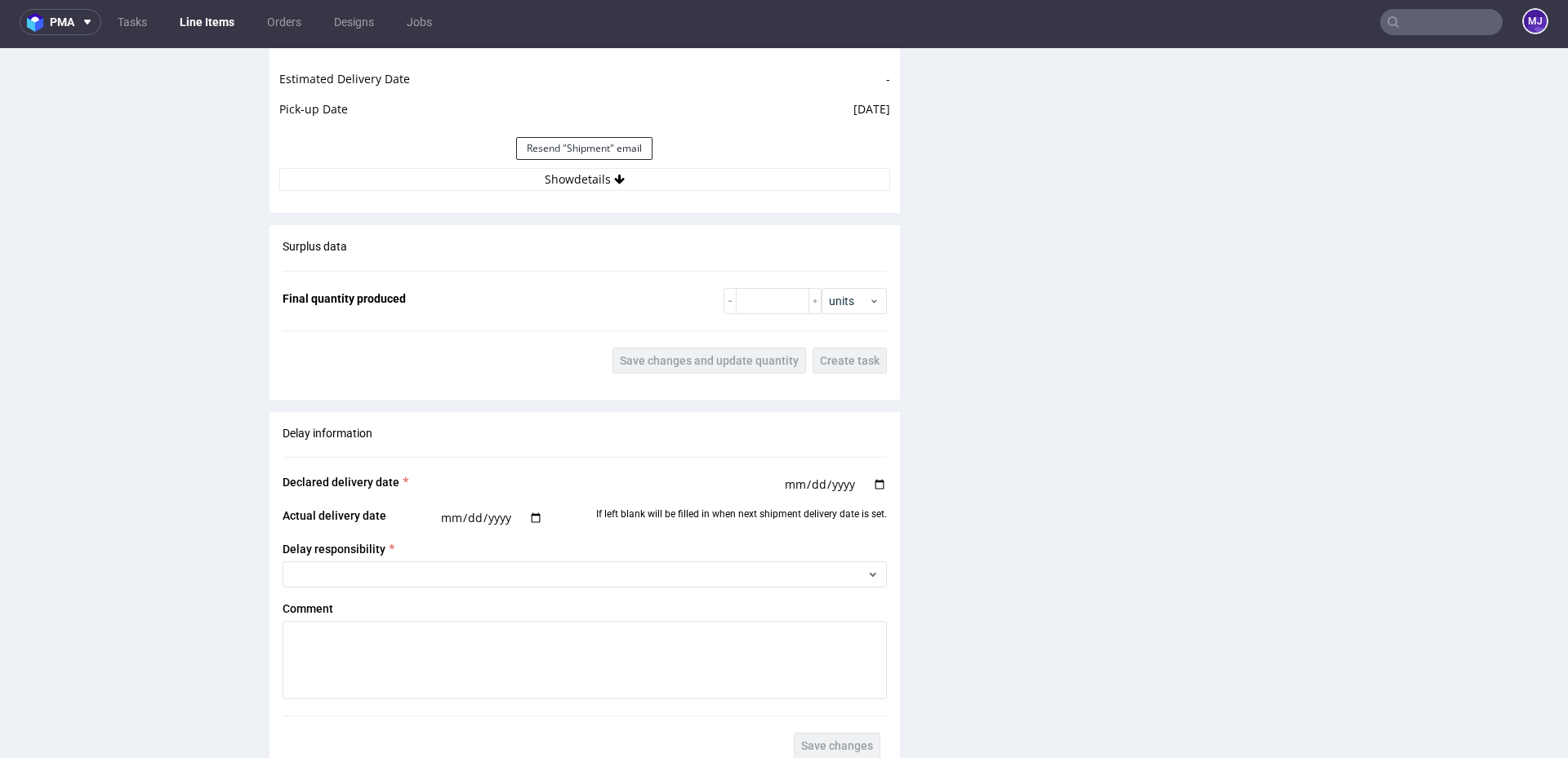
click at [616, 165] on div "Resend "Shipment" email" at bounding box center [584, 147] width 611 height 39
click at [609, 171] on button "Show details" at bounding box center [584, 180] width 611 height 23
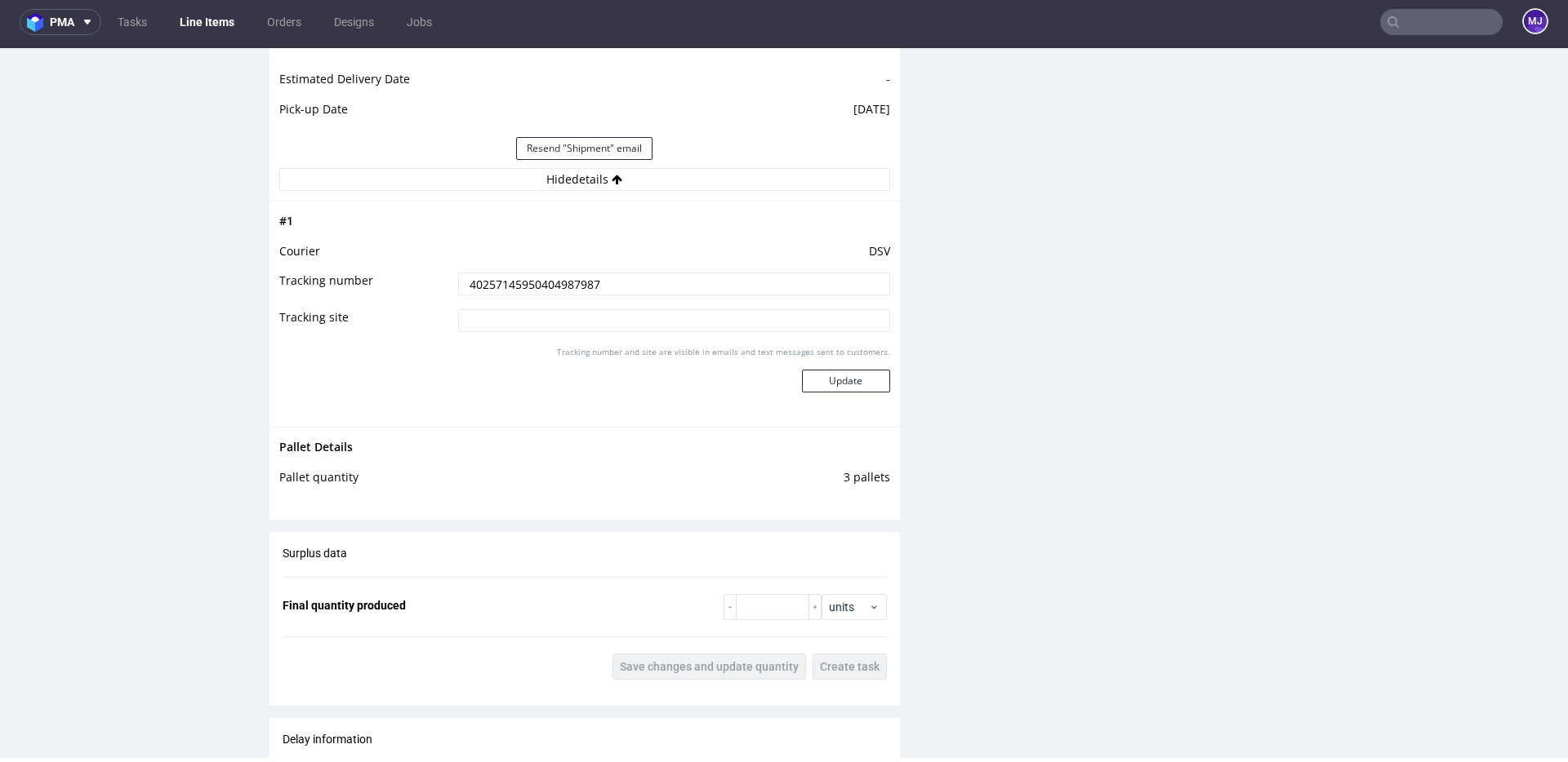
click at [580, 279] on input "40257145950404987987" at bounding box center [673, 284] width 432 height 23
click at [1079, 157] on div "Production Files - Design Spit Spit request impossible Box design not found, un…" at bounding box center [1240, 34] width 631 height 2612
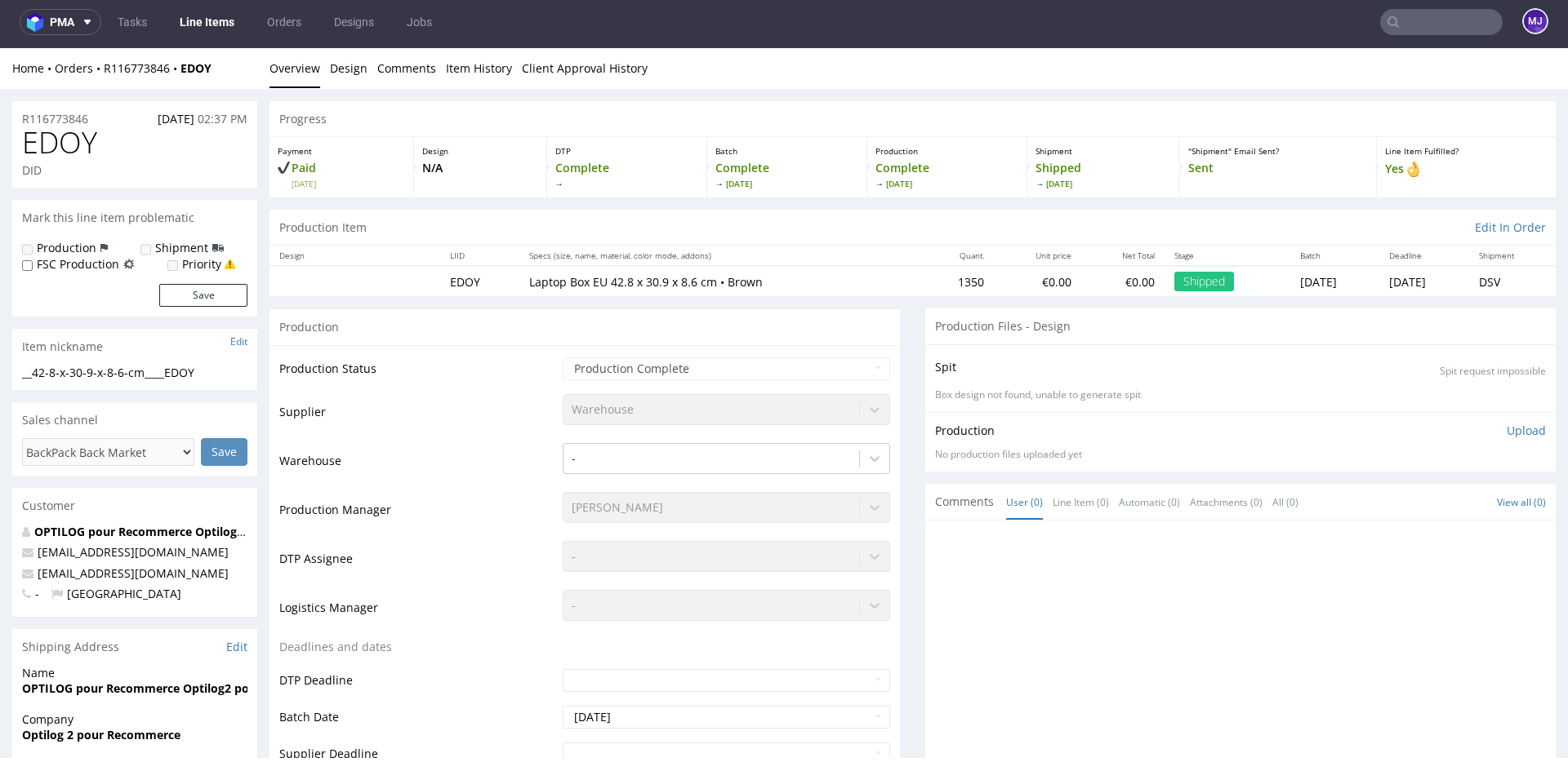
scroll to position [0, 0]
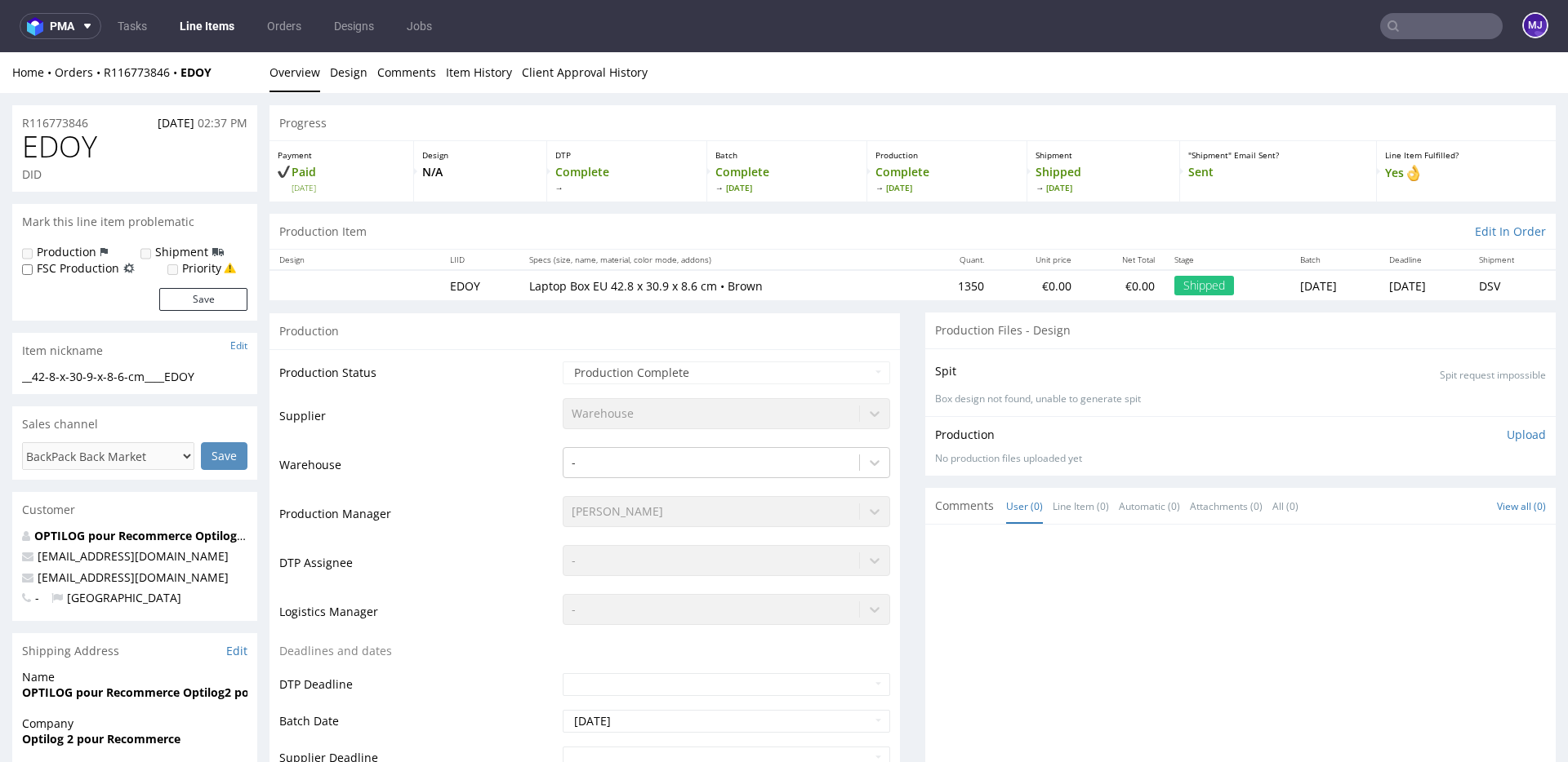
click at [220, 76] on div "Home Orders R116773846 EDOY" at bounding box center [134, 72] width 245 height 16
drag, startPoint x: 227, startPoint y: 76, endPoint x: 105, endPoint y: 76, distance: 122.0
click at [105, 76] on div "Home Orders R116773846 EDOY" at bounding box center [134, 72] width 245 height 16
copy div "R116773846 EDOY"
click at [1409, 39] on input "text" at bounding box center [1441, 26] width 123 height 26
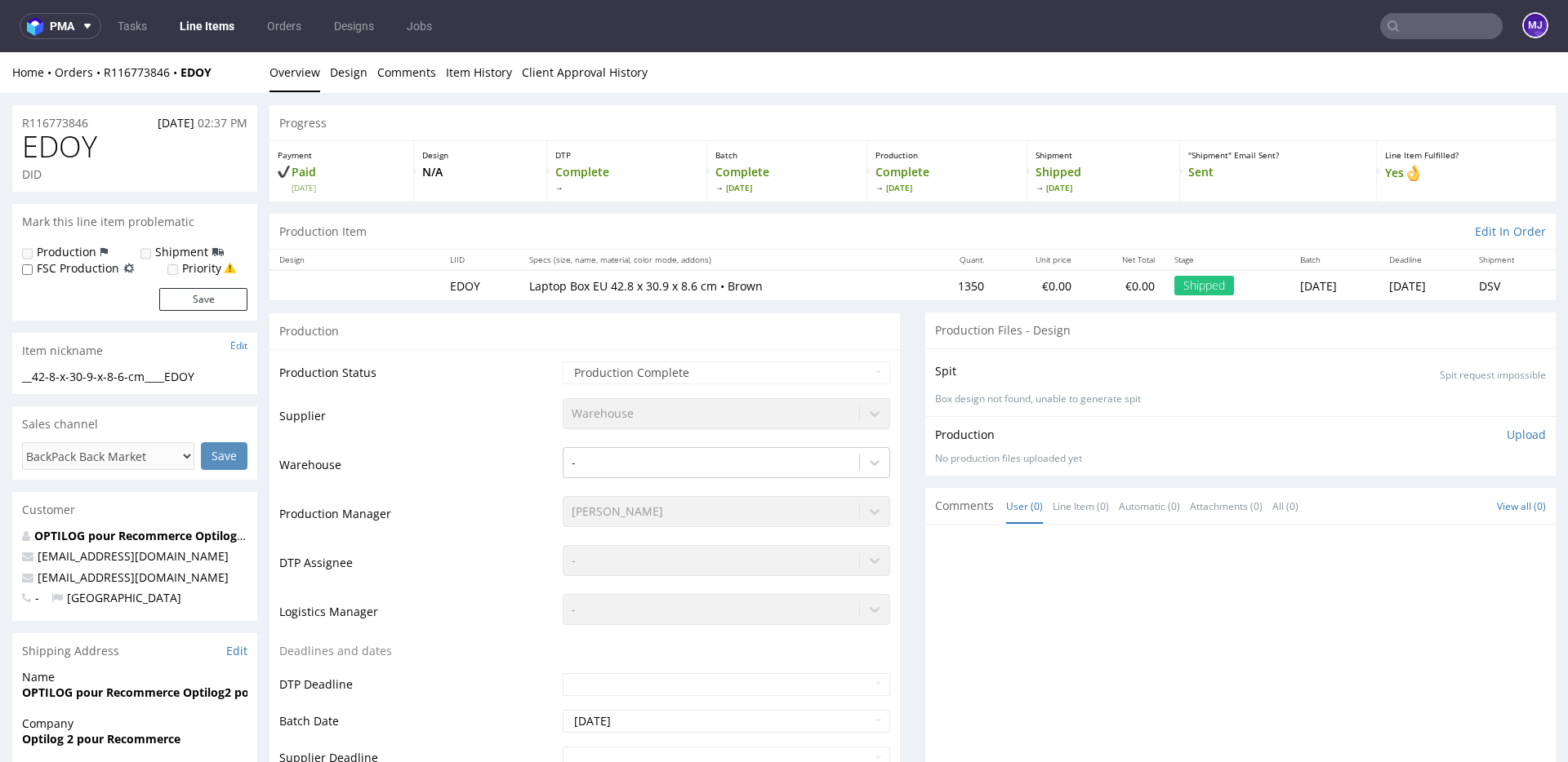
paste input "000002579"
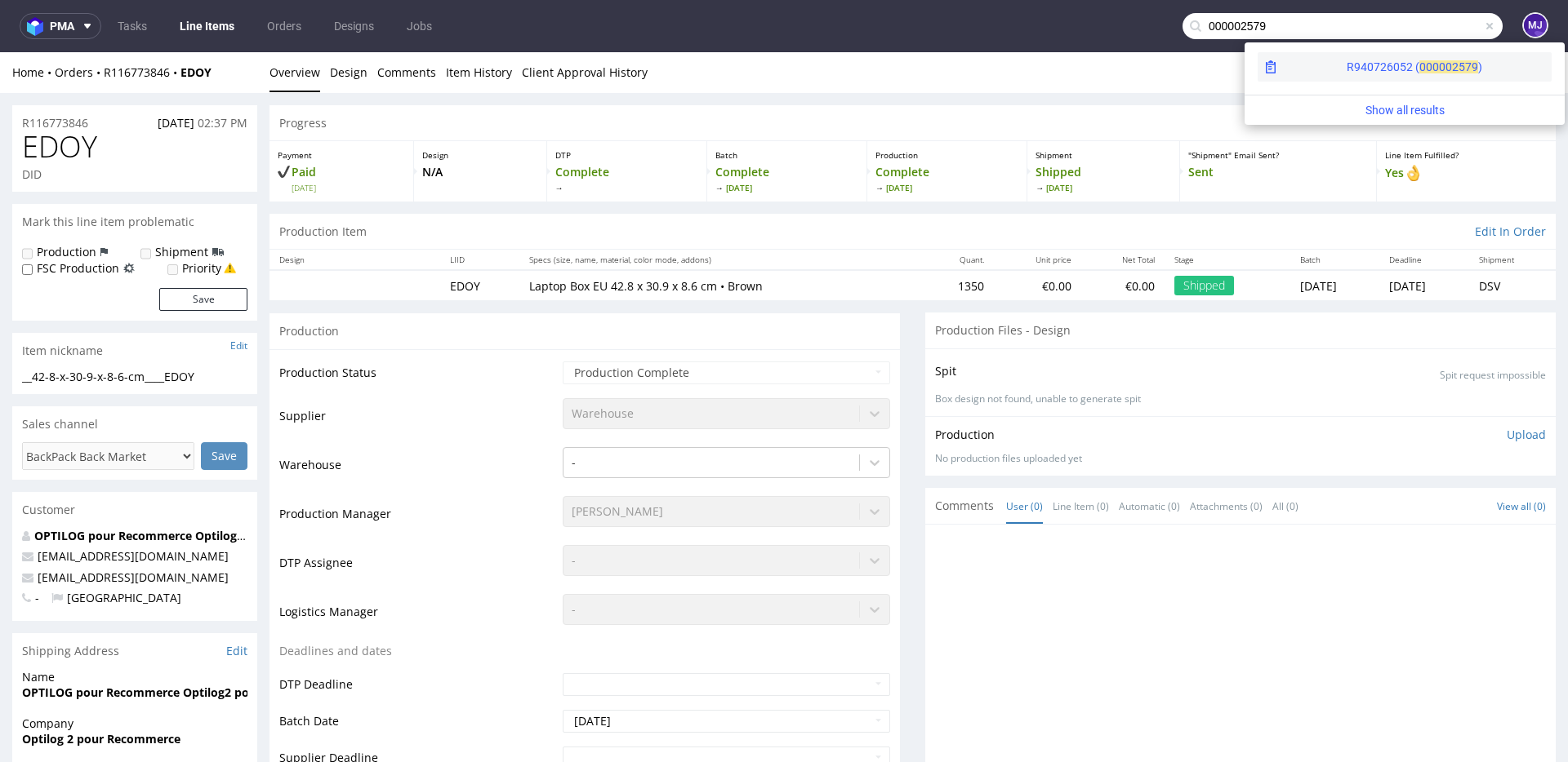
type input "000002579"
click at [1420, 66] on span "00000" at bounding box center [1436, 67] width 33 height 13
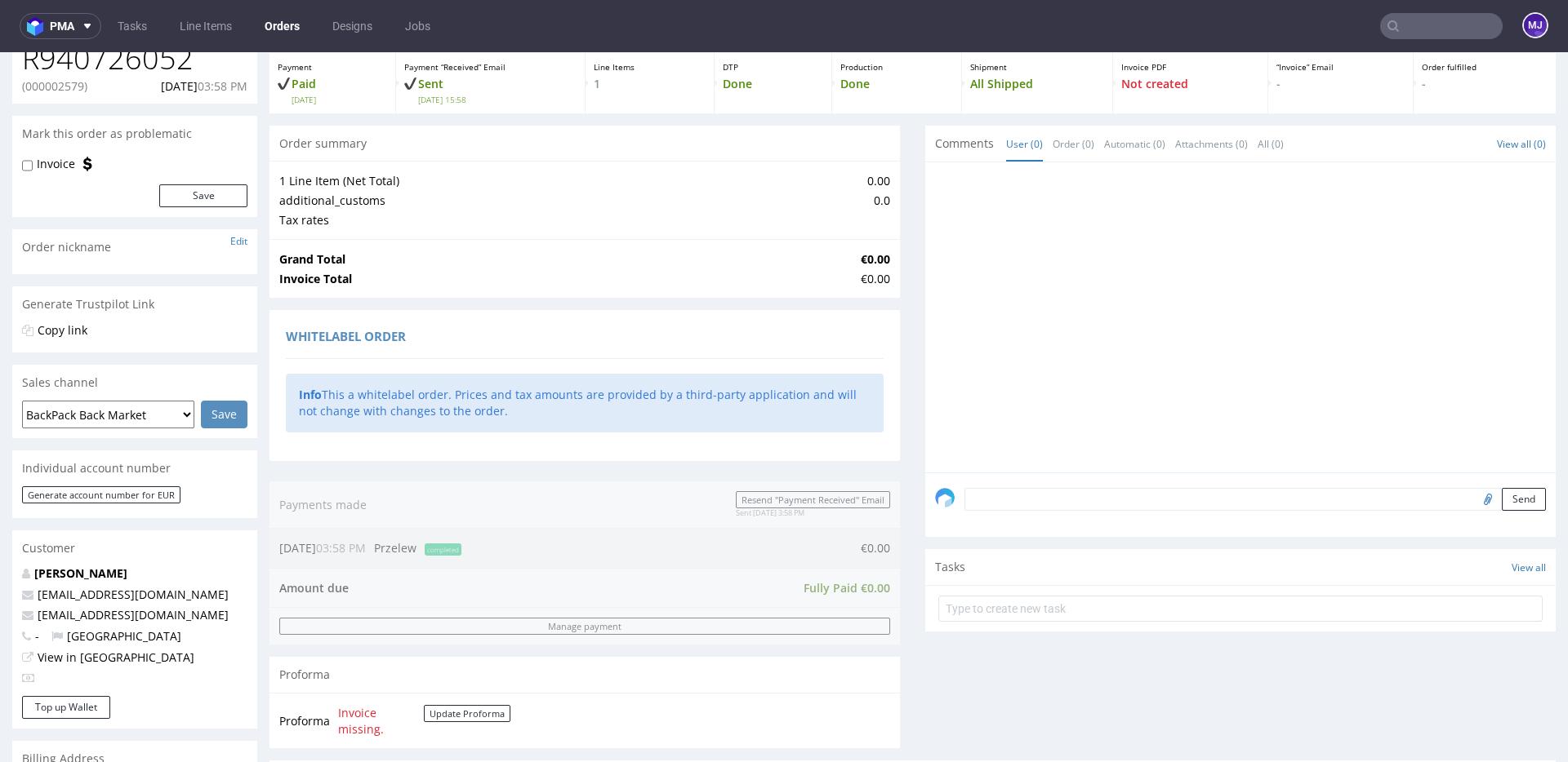
scroll to position [633, 0]
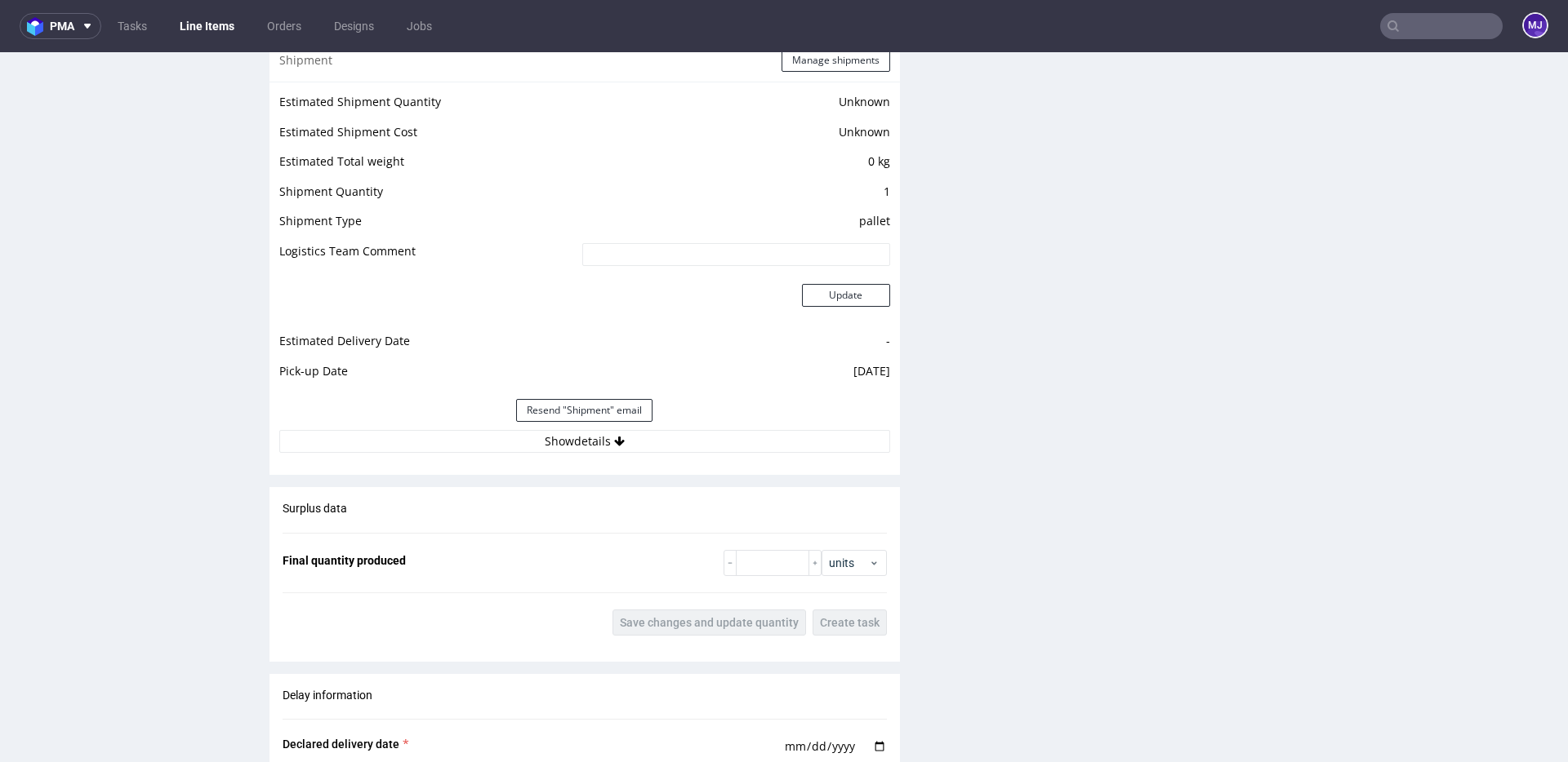
scroll to position [1485, 0]
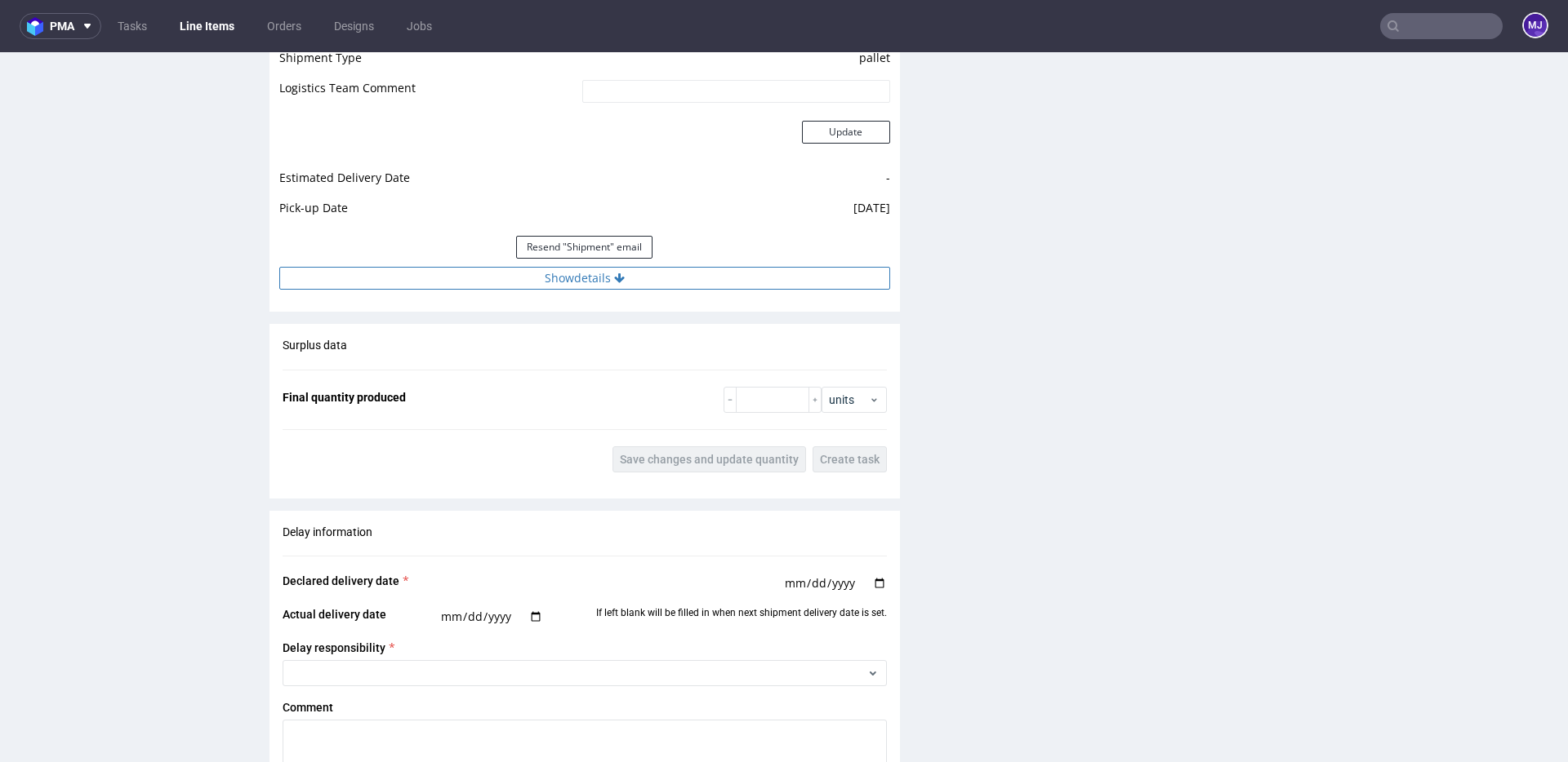
click at [594, 282] on button "Show details" at bounding box center [584, 278] width 611 height 23
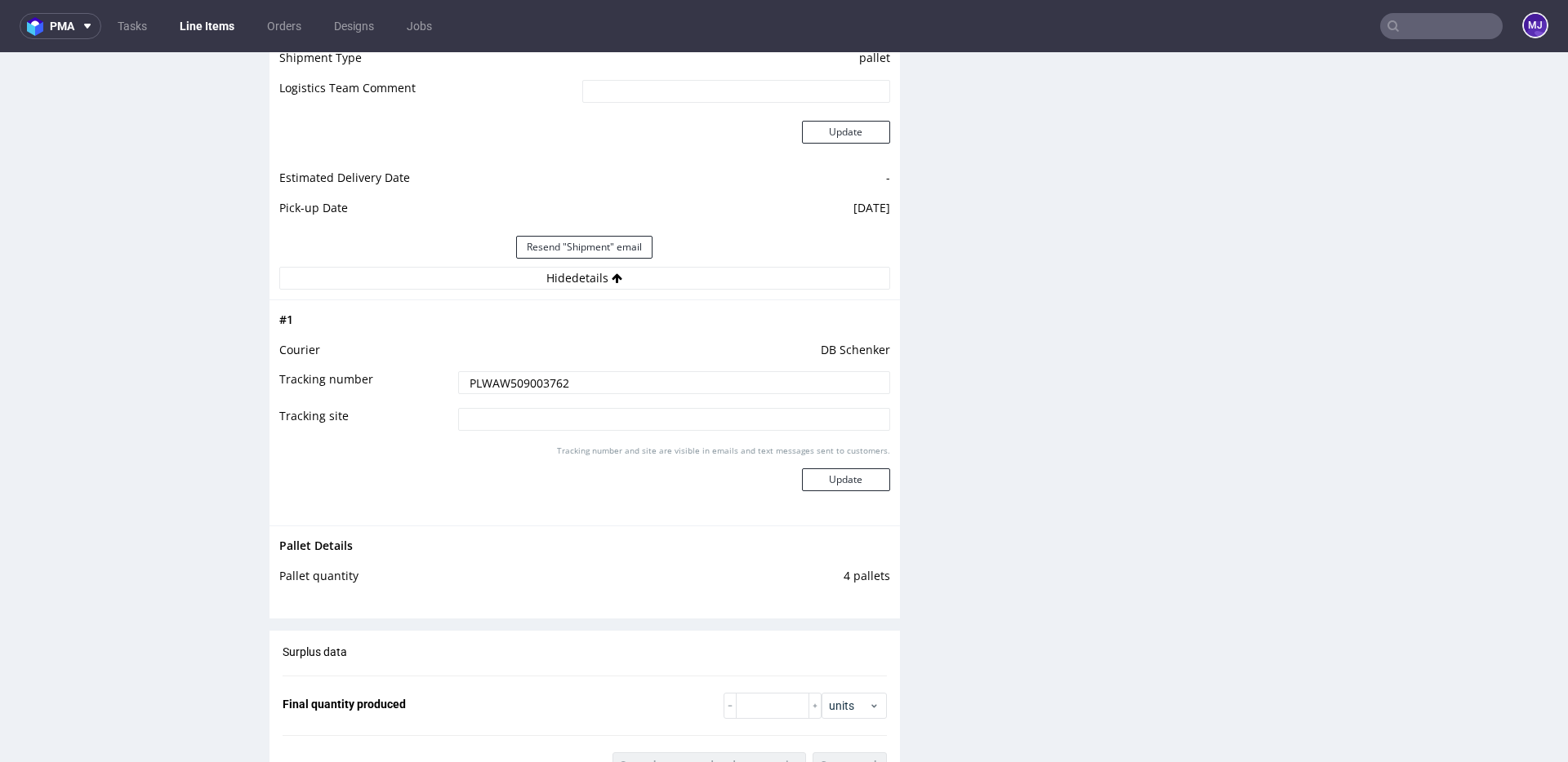
click at [529, 376] on input "PLWAW509003762" at bounding box center [673, 383] width 432 height 23
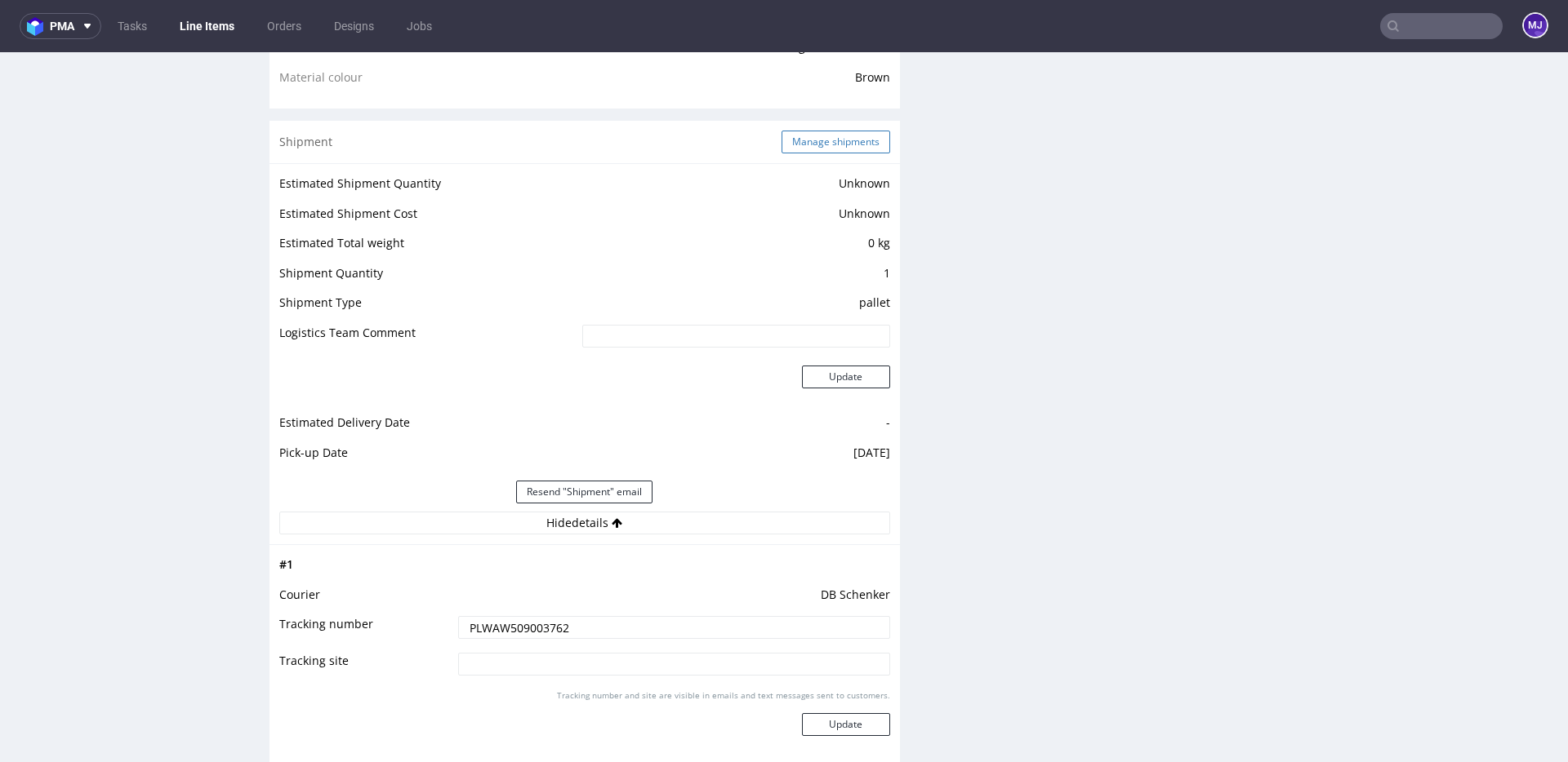
click at [829, 134] on button "Manage shipments" at bounding box center [835, 142] width 109 height 23
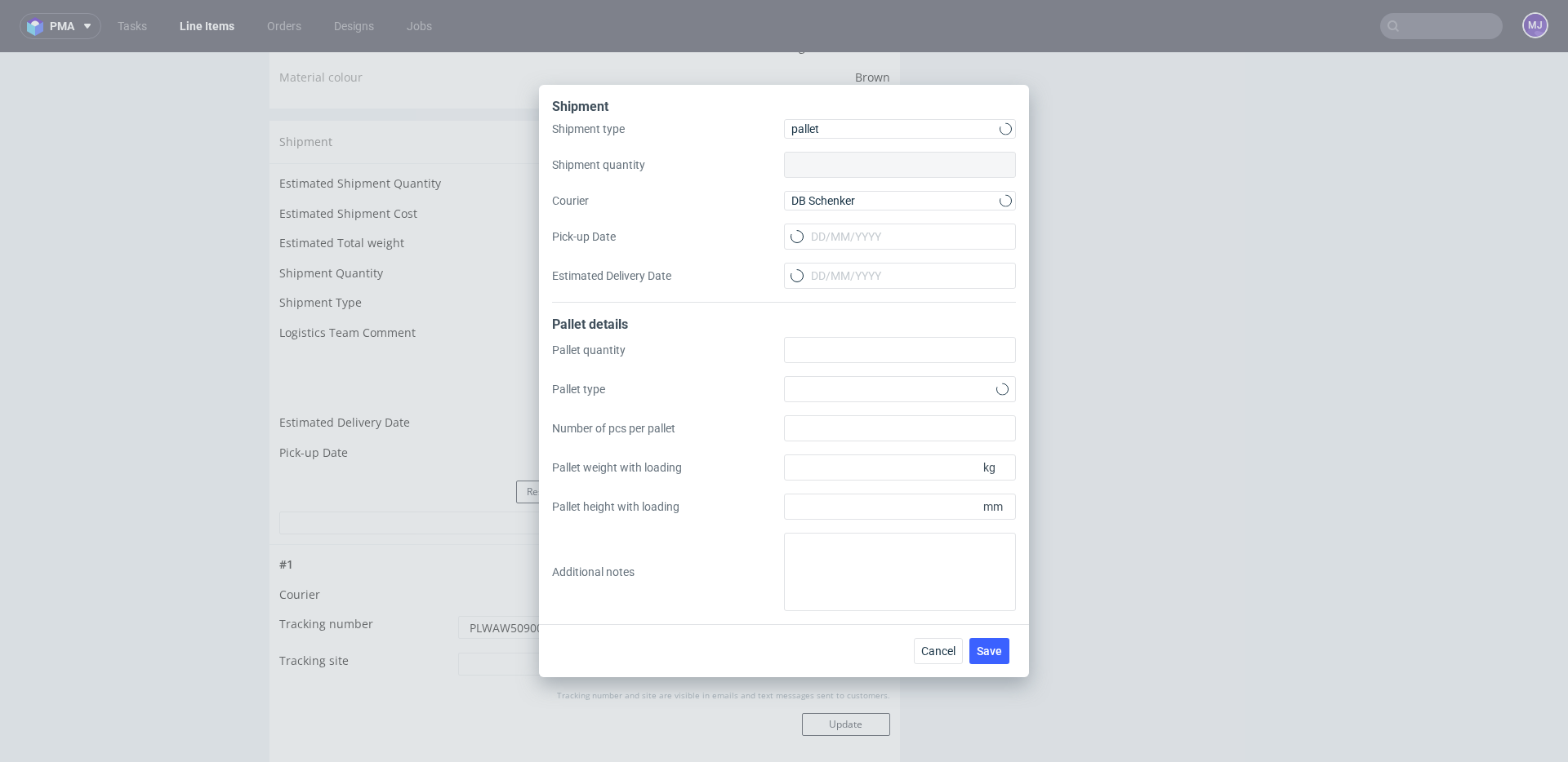
type input "1"
type input "[DATE]"
type input "4"
click at [880, 278] on input "Estimated Delivery Date" at bounding box center [899, 276] width 232 height 26
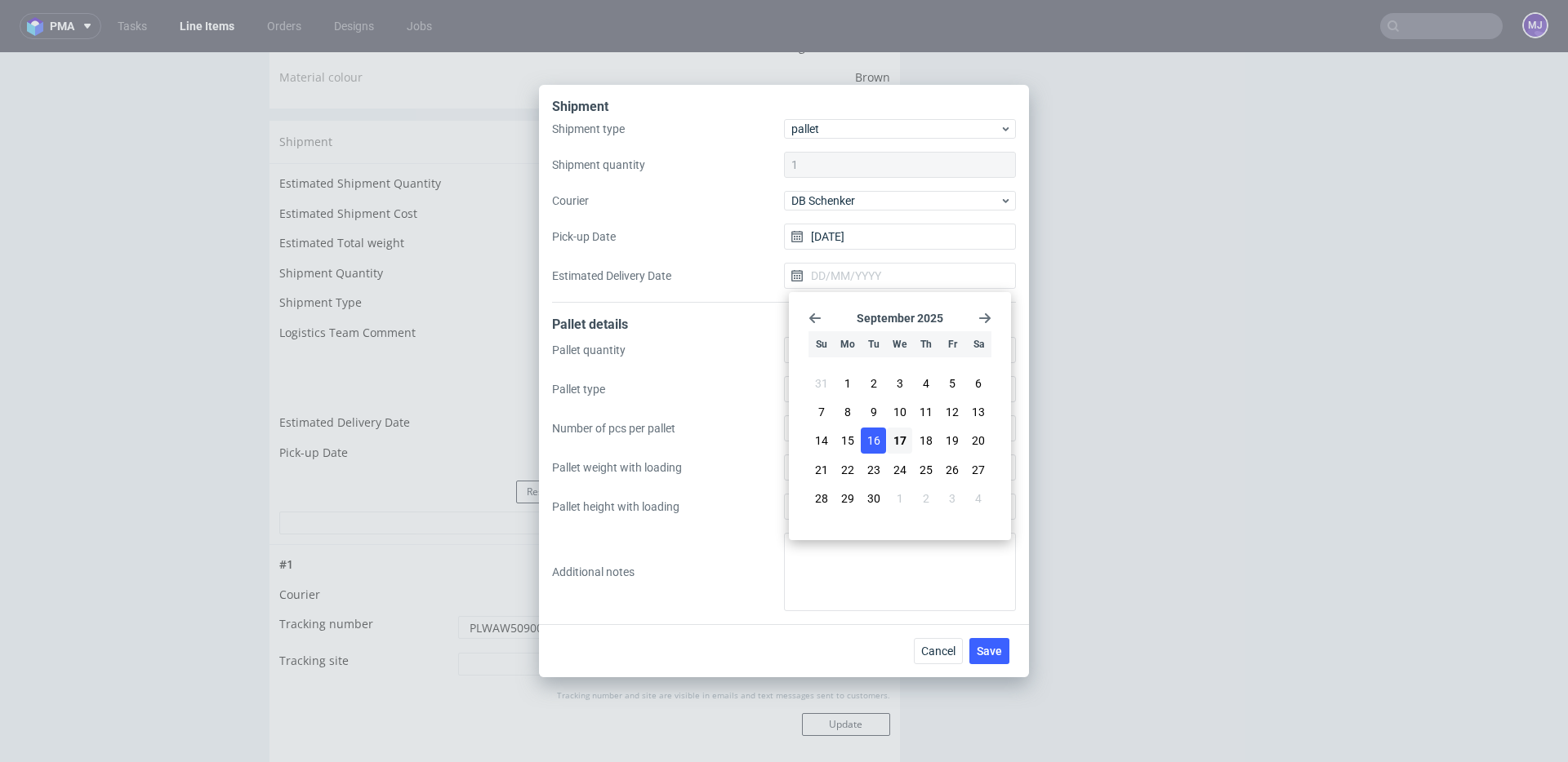
click at [876, 440] on span "16" at bounding box center [874, 441] width 13 height 16
type input "[DATE]"
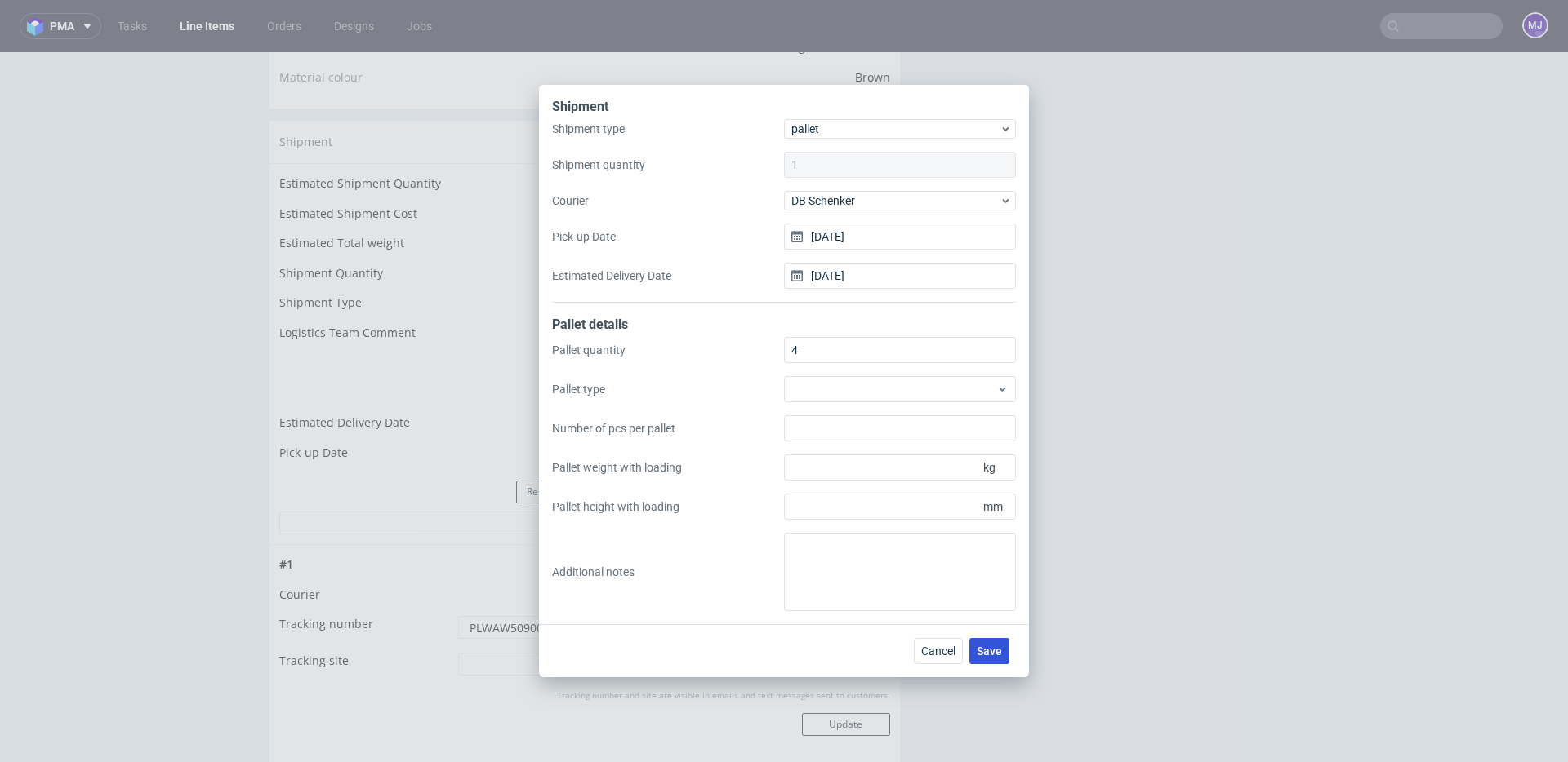
click at [993, 648] on span "Save" at bounding box center [989, 651] width 26 height 11
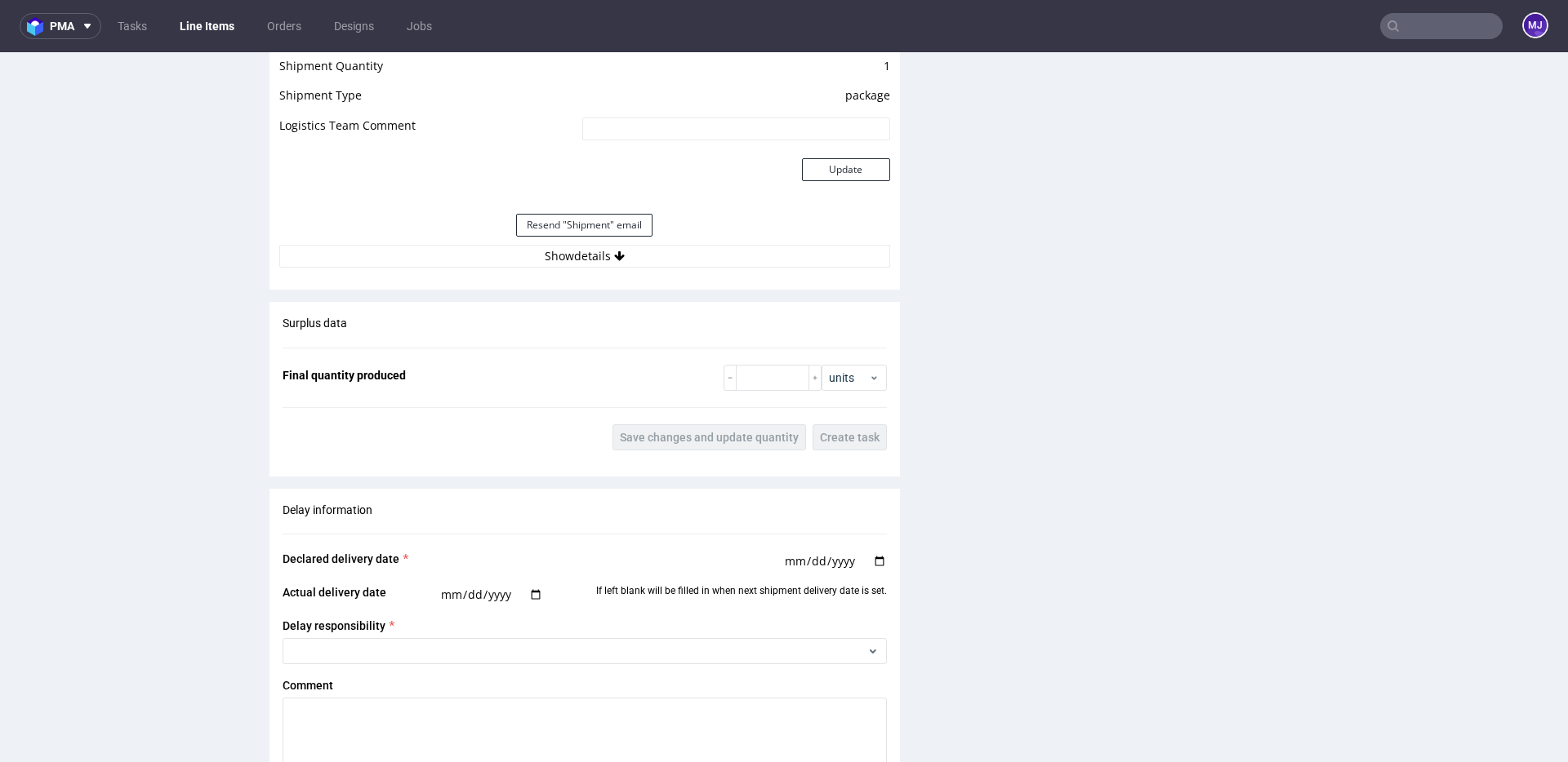
scroll to position [1446, 0]
click at [551, 264] on button "Show details" at bounding box center [584, 259] width 611 height 23
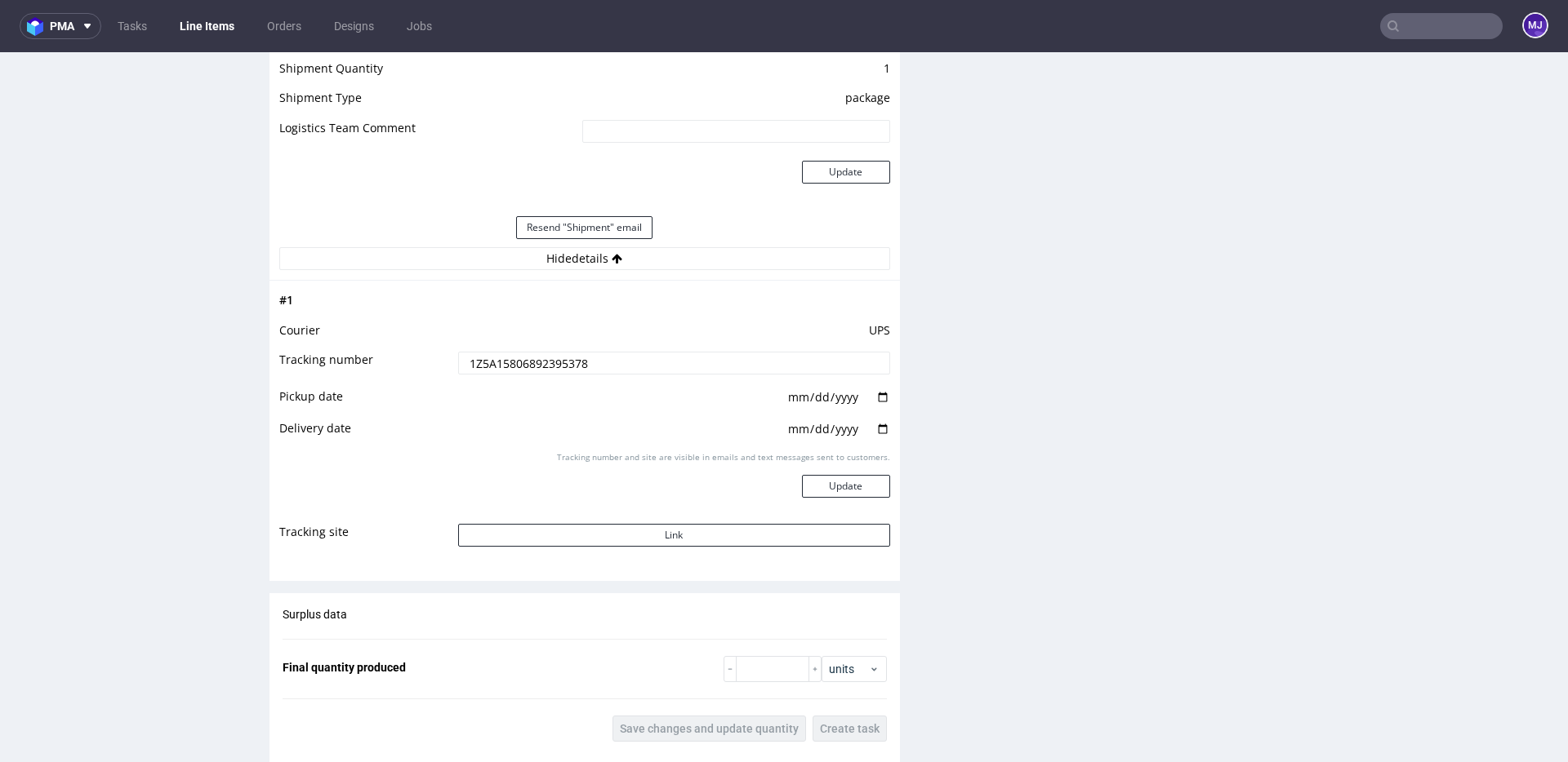
scroll to position [0, 0]
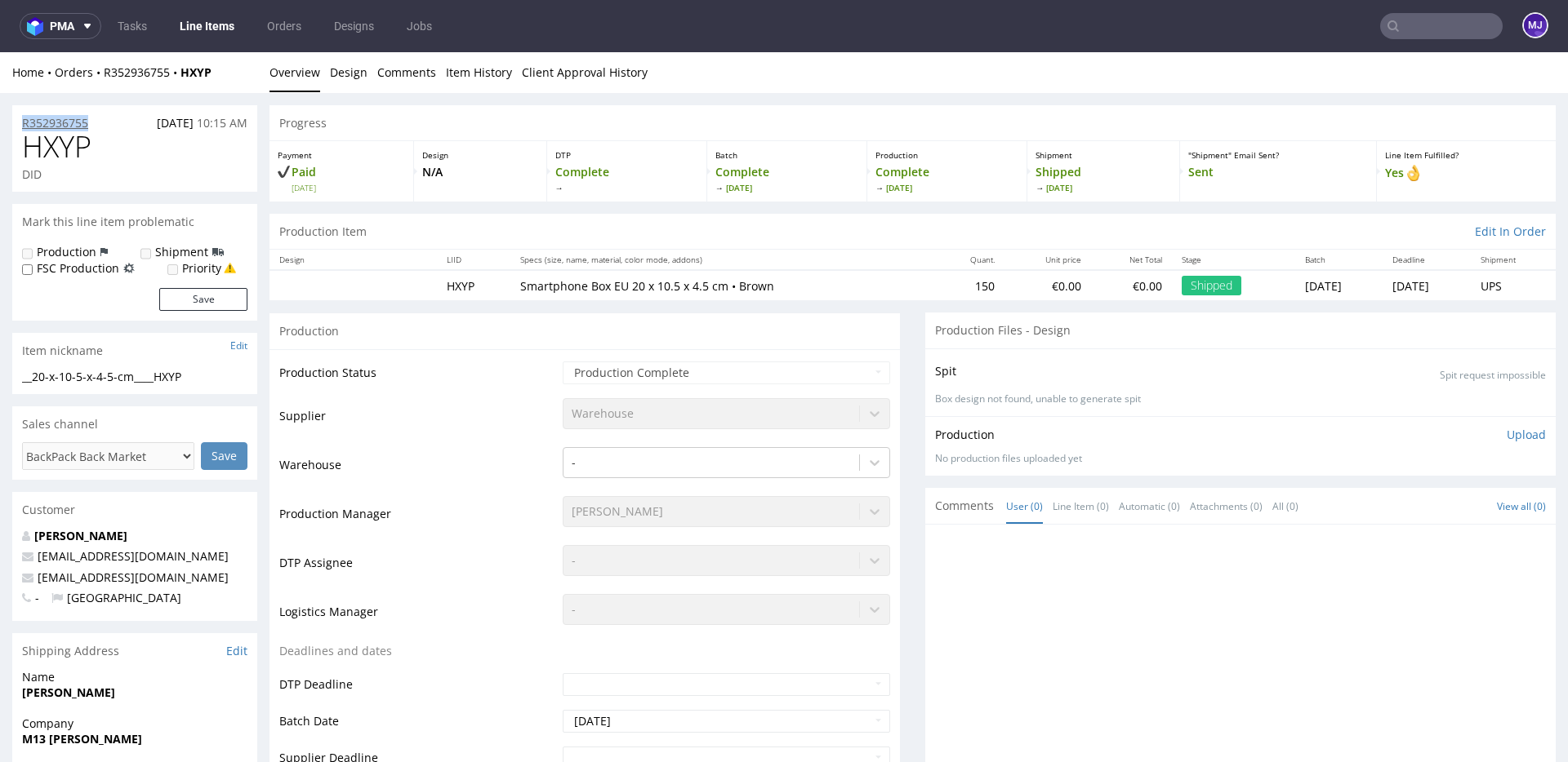
drag, startPoint x: 98, startPoint y: 121, endPoint x: 22, endPoint y: 121, distance: 76.0
click at [22, 121] on div "R352936755 [DATE] 10:15 AM" at bounding box center [134, 118] width 245 height 26
click at [128, 61] on div "Home Orders R352936755 HXYP Overview Design Comments Item History Client Approv…" at bounding box center [784, 72] width 1568 height 41
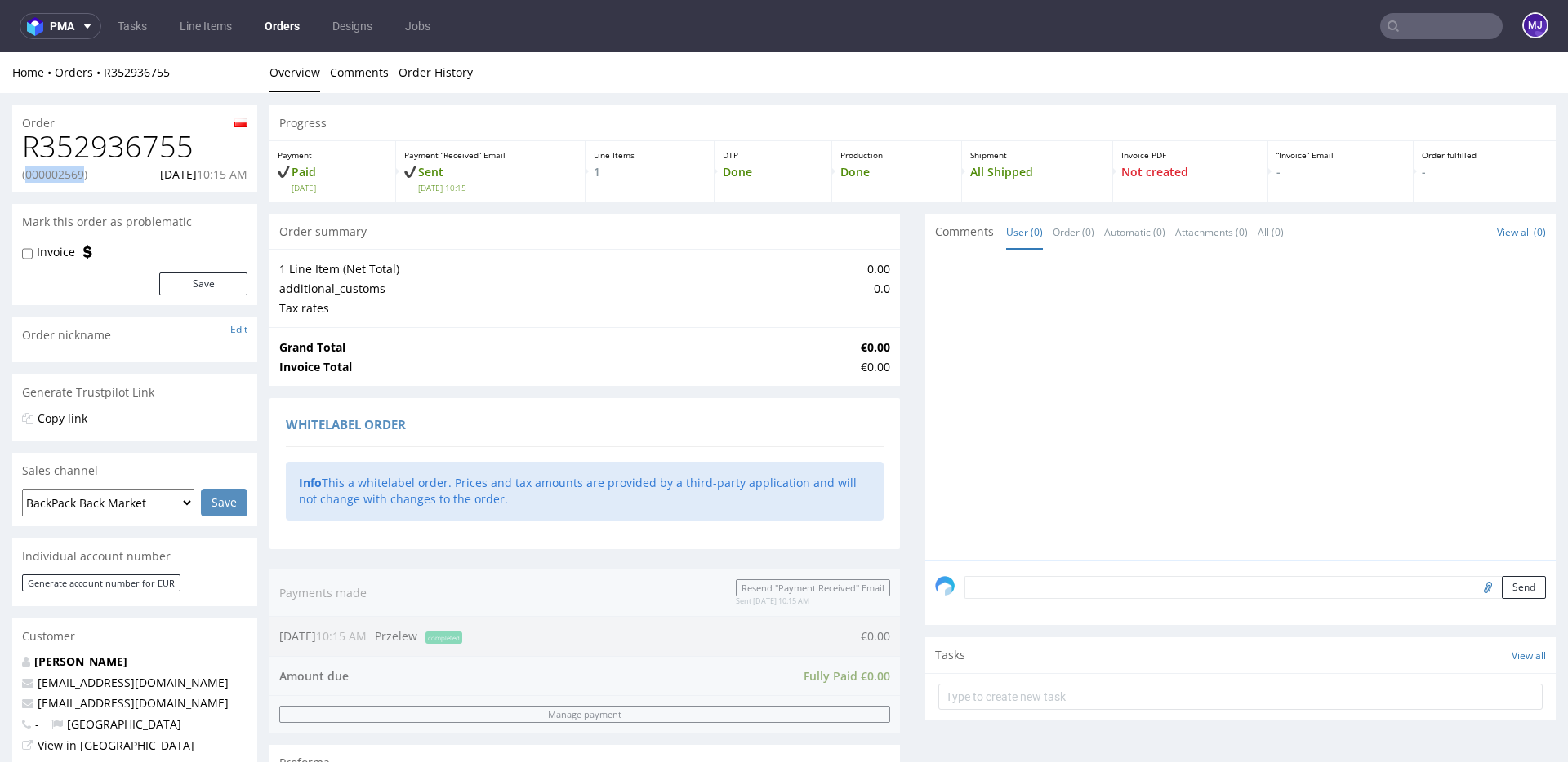
drag, startPoint x: 87, startPoint y: 176, endPoint x: 28, endPoint y: 176, distance: 59.0
click at [28, 176] on p "(000002569)" at bounding box center [54, 174] width 65 height 16
copy p "000002569"
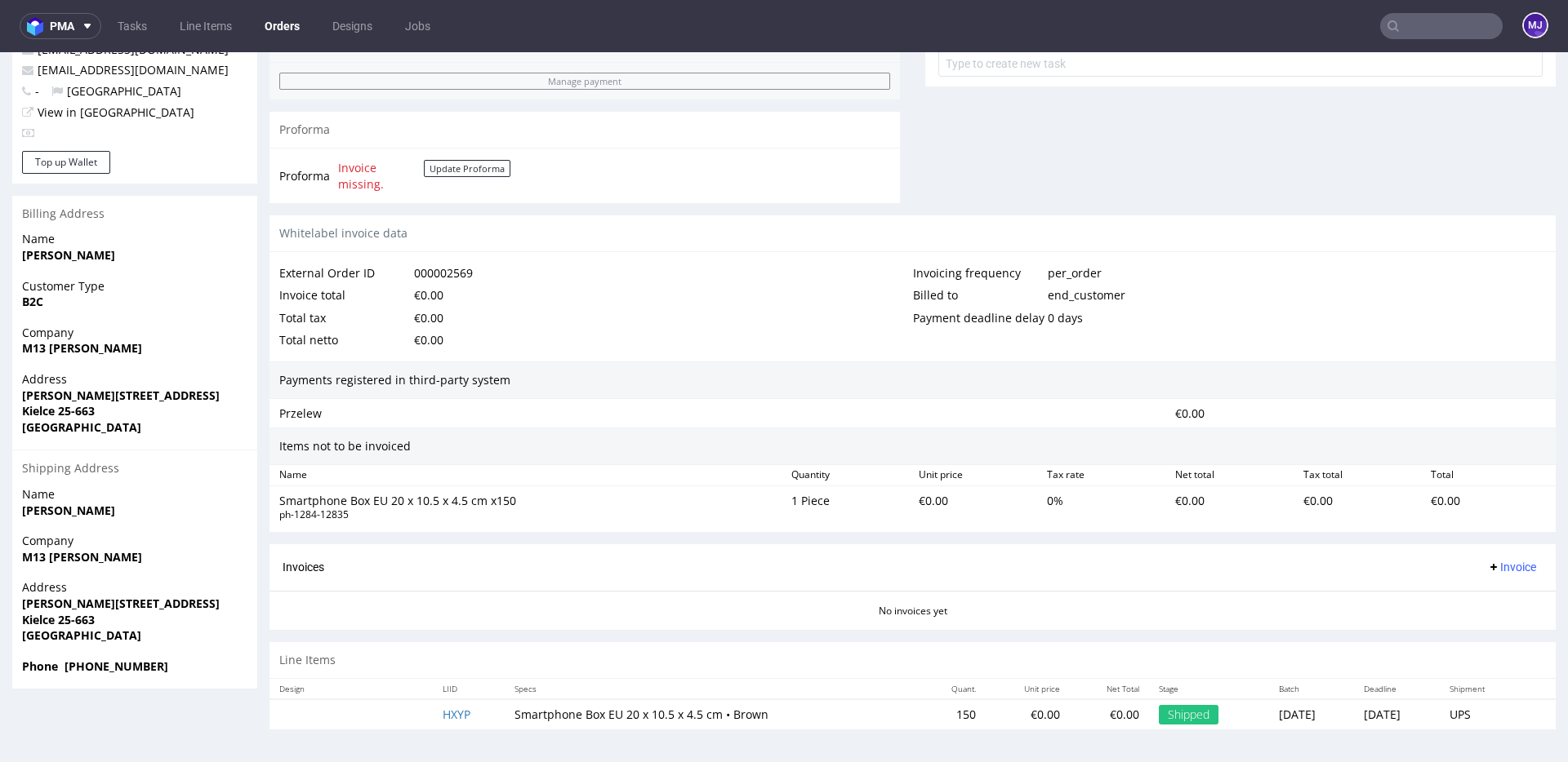
scroll to position [4, 0]
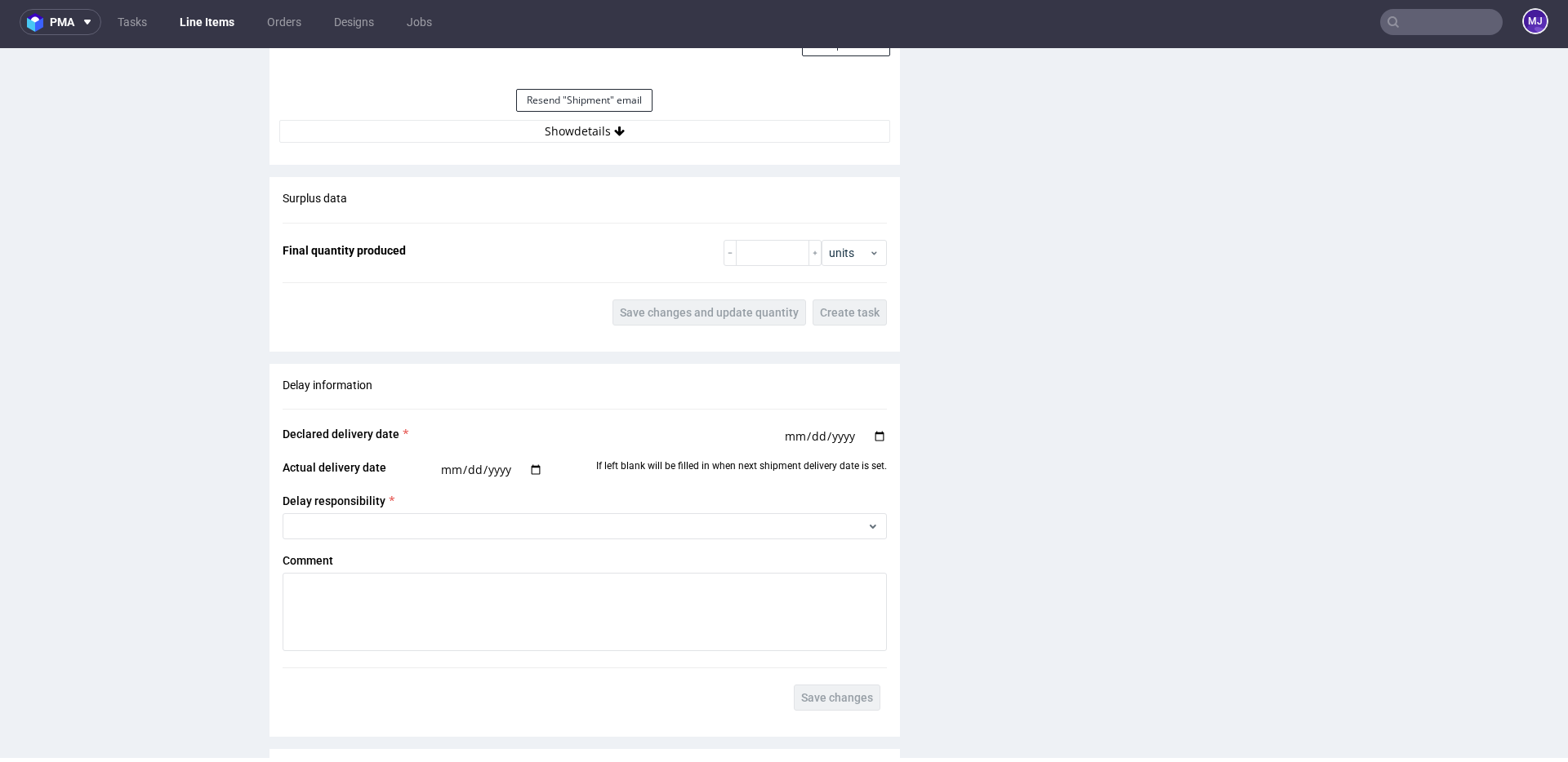
scroll to position [1571, 0]
click at [603, 126] on button "Show details" at bounding box center [584, 129] width 611 height 23
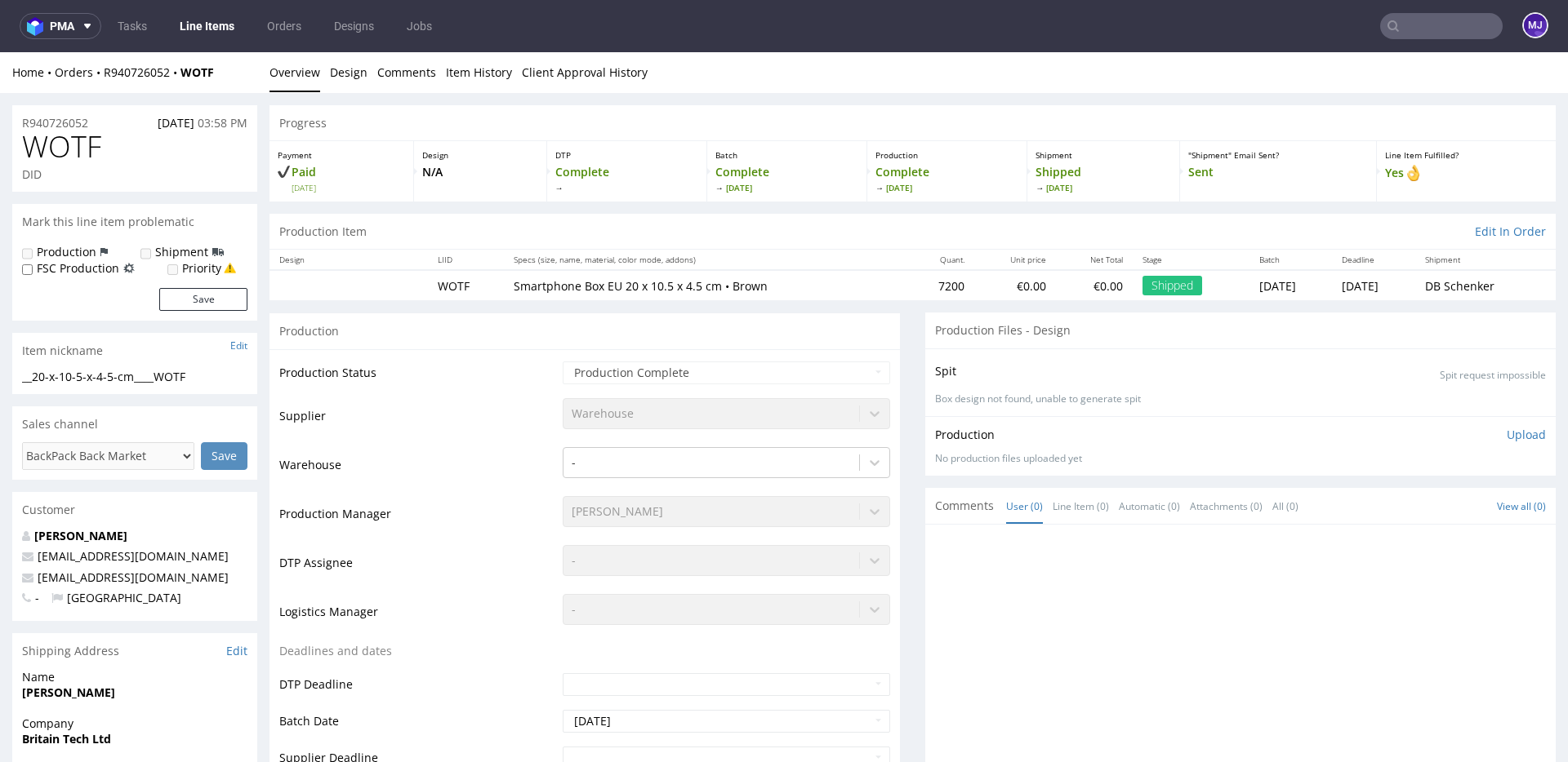
click at [1426, 27] on input "text" at bounding box center [1441, 26] width 123 height 26
paste input "000002584"
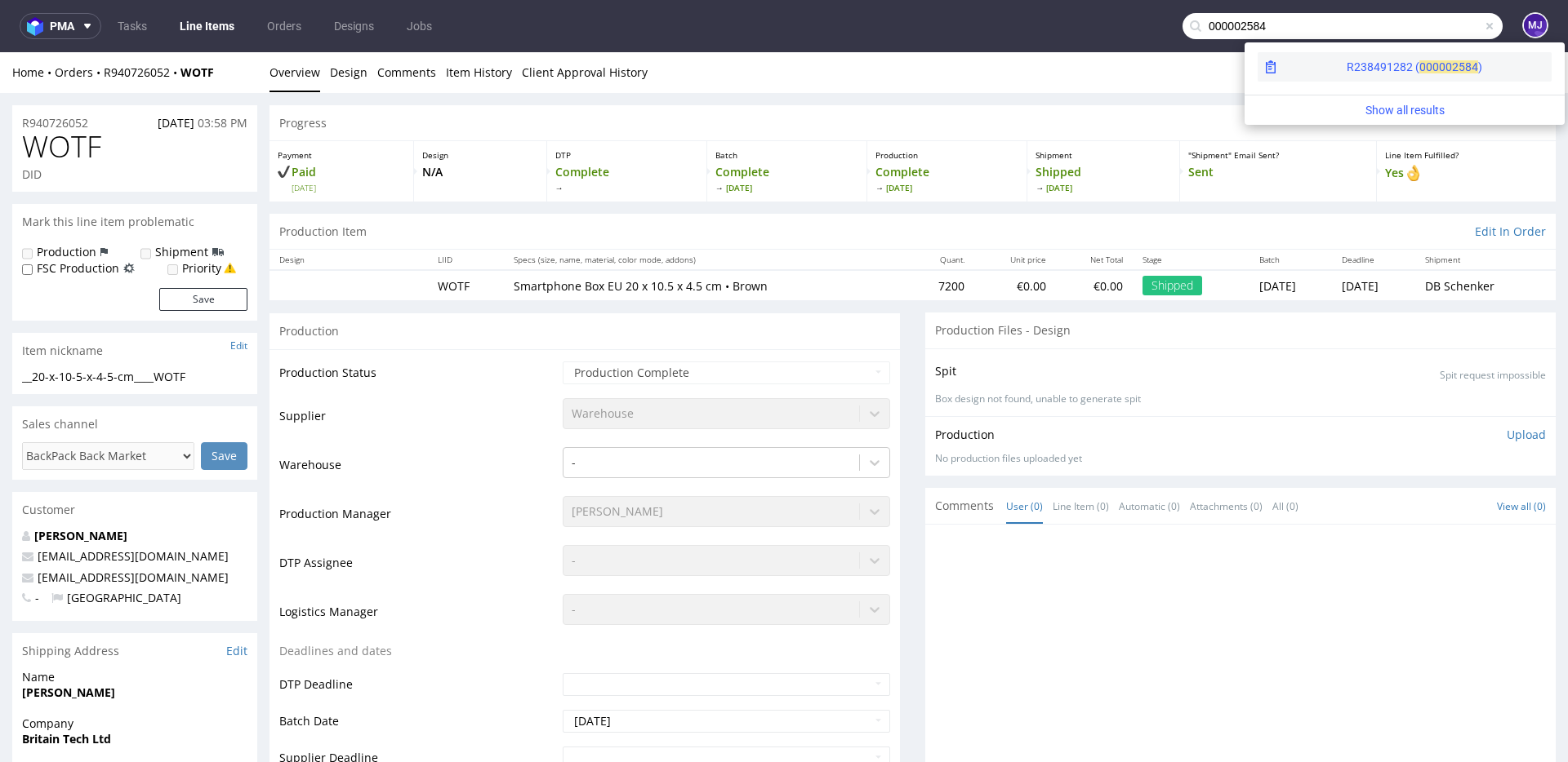
type input "000002584"
click at [1420, 65] on span "00000" at bounding box center [1436, 67] width 33 height 13
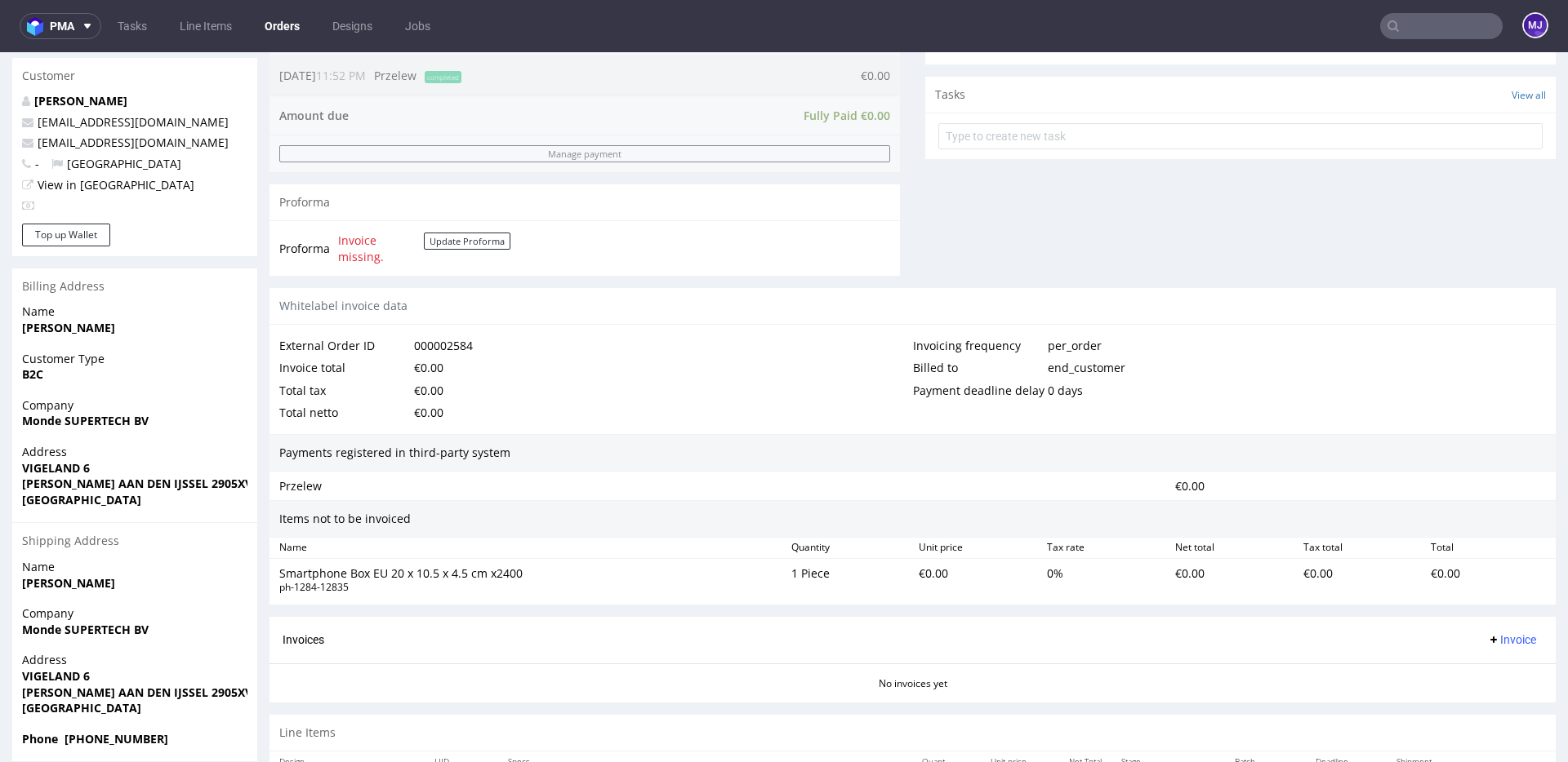
scroll to position [633, 0]
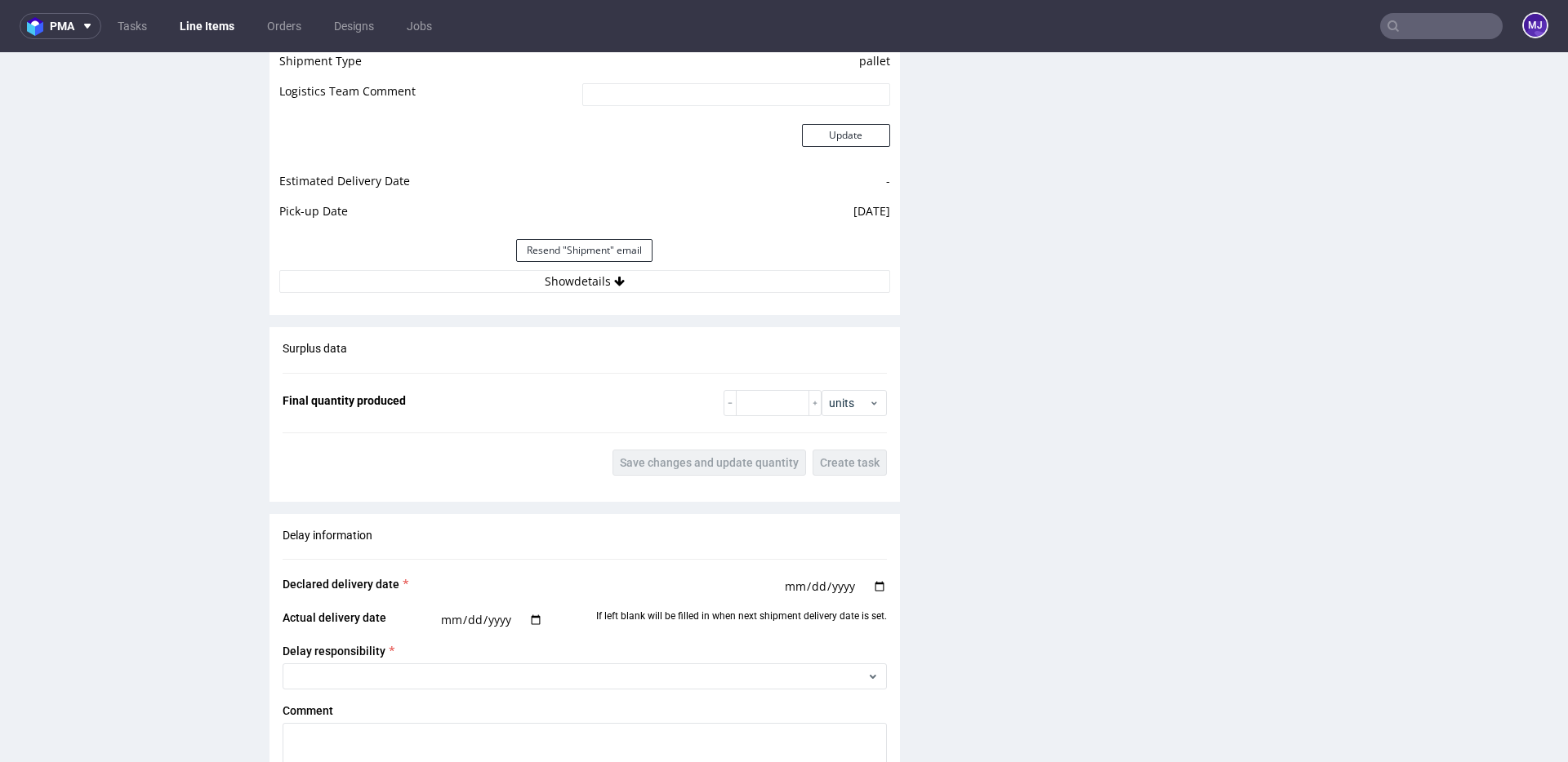
scroll to position [1485, 0]
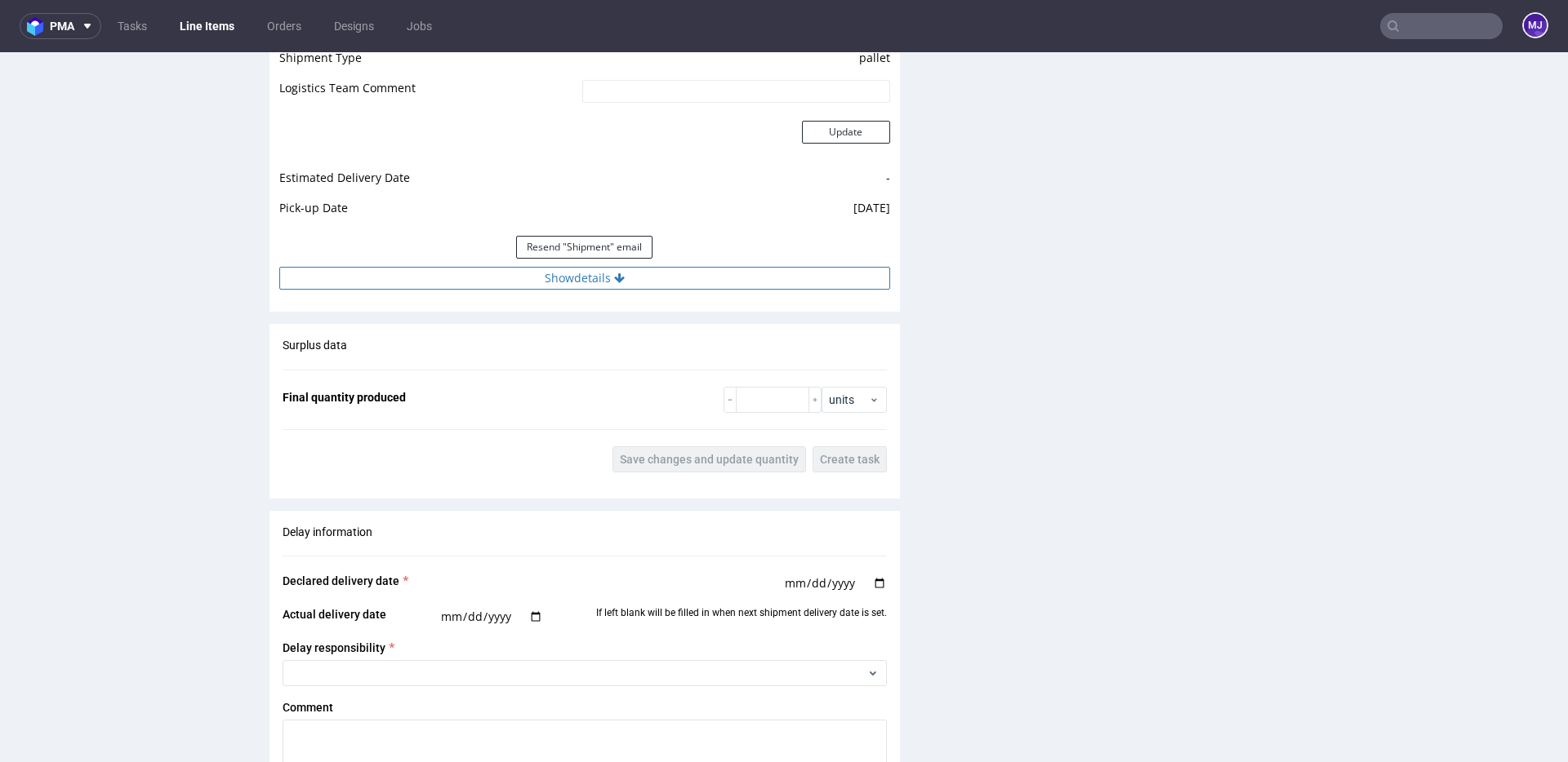
click at [591, 278] on button "Show details" at bounding box center [584, 278] width 611 height 23
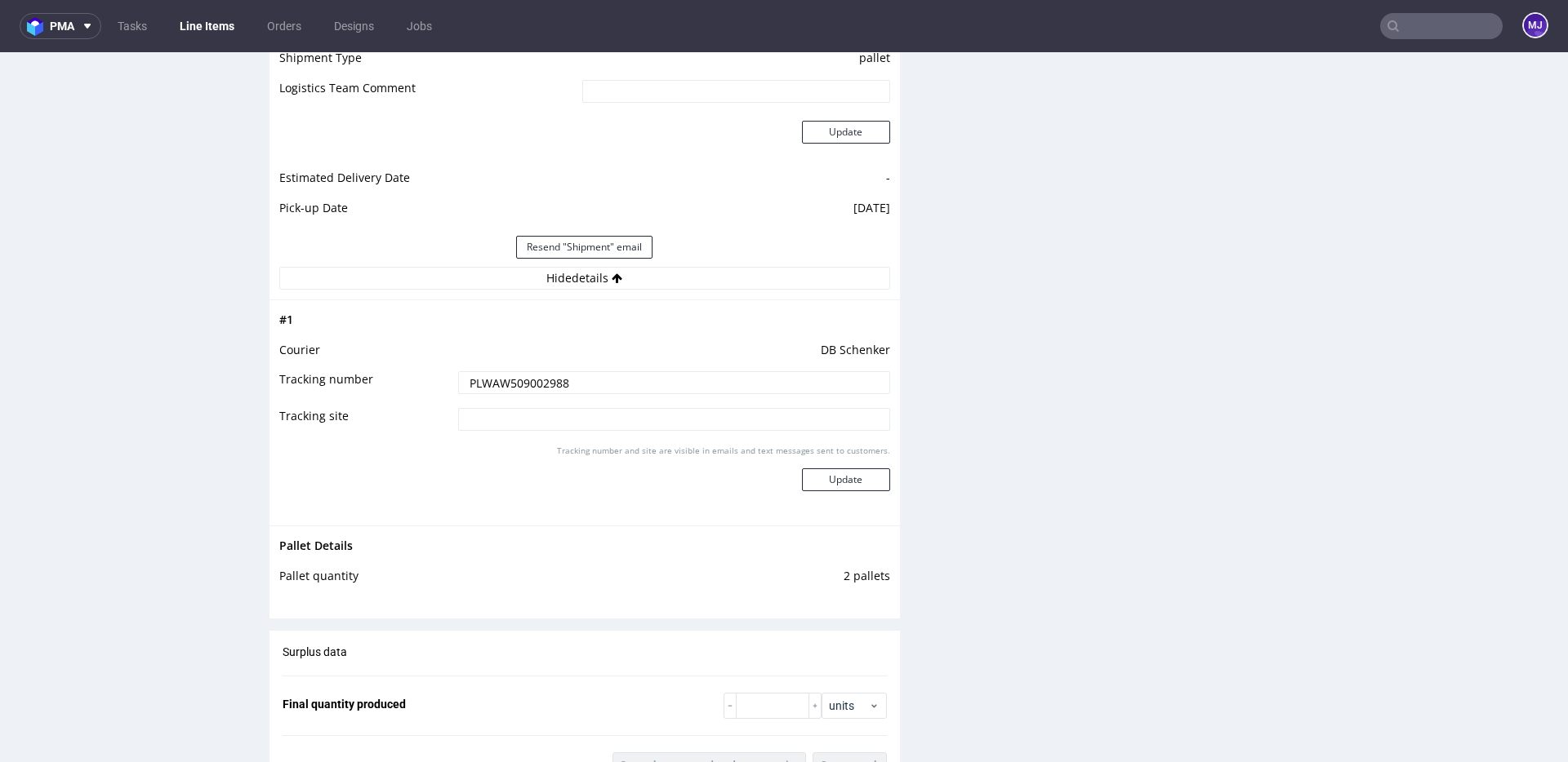
click at [529, 379] on input "PLWAW509002988" at bounding box center [673, 383] width 432 height 23
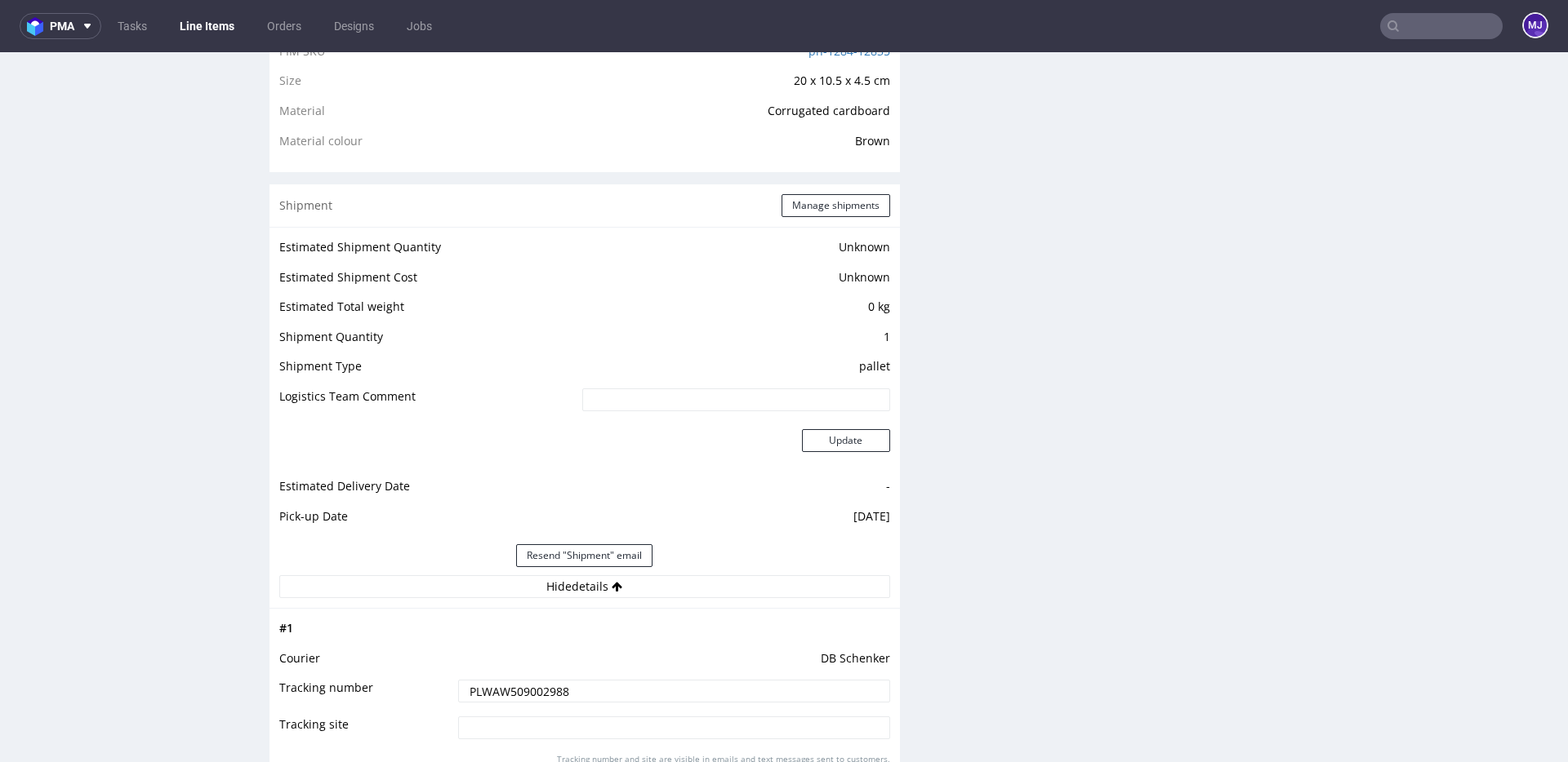
scroll to position [1158, 0]
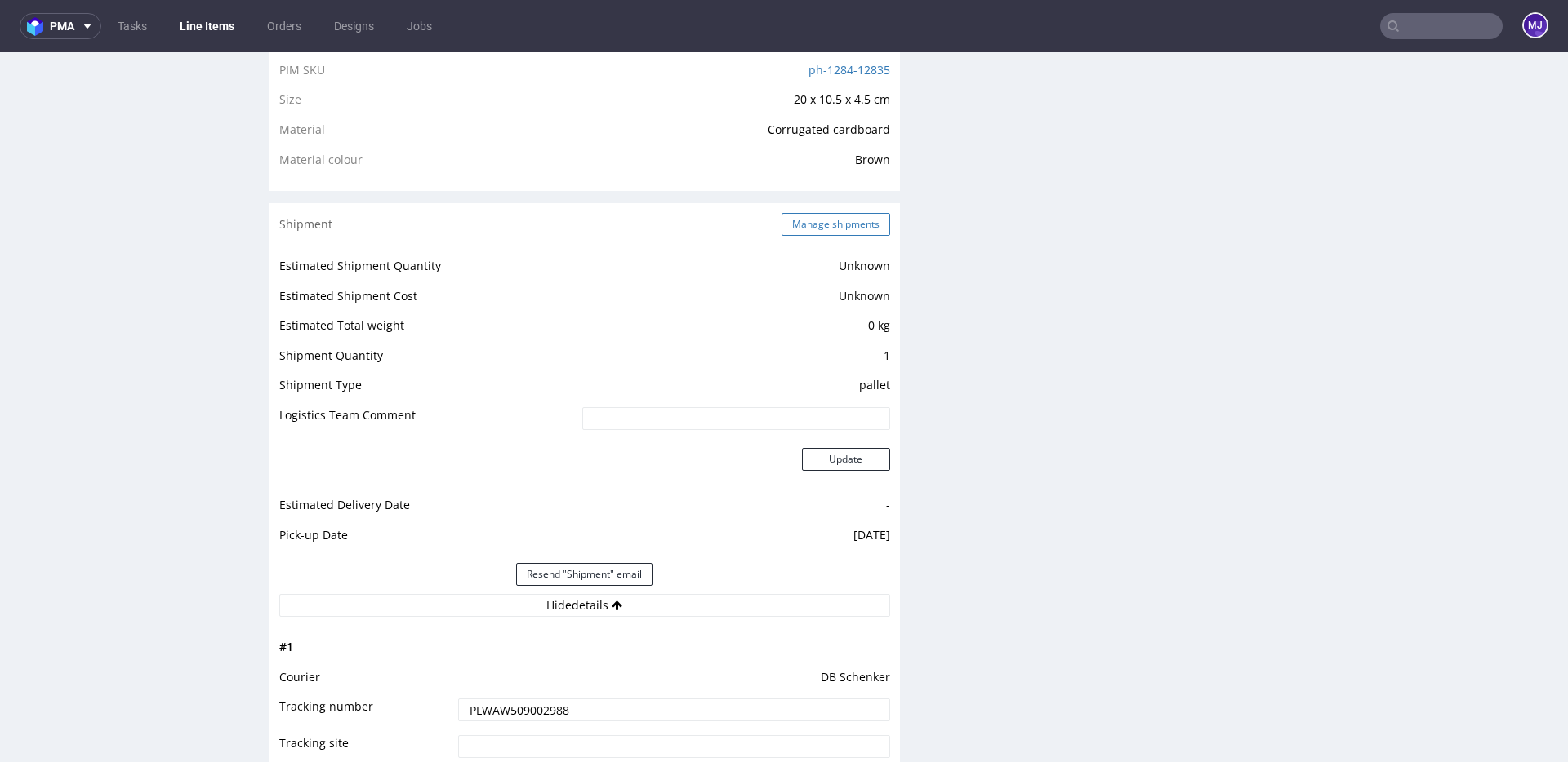
click at [817, 224] on button "Manage shipments" at bounding box center [835, 224] width 109 height 23
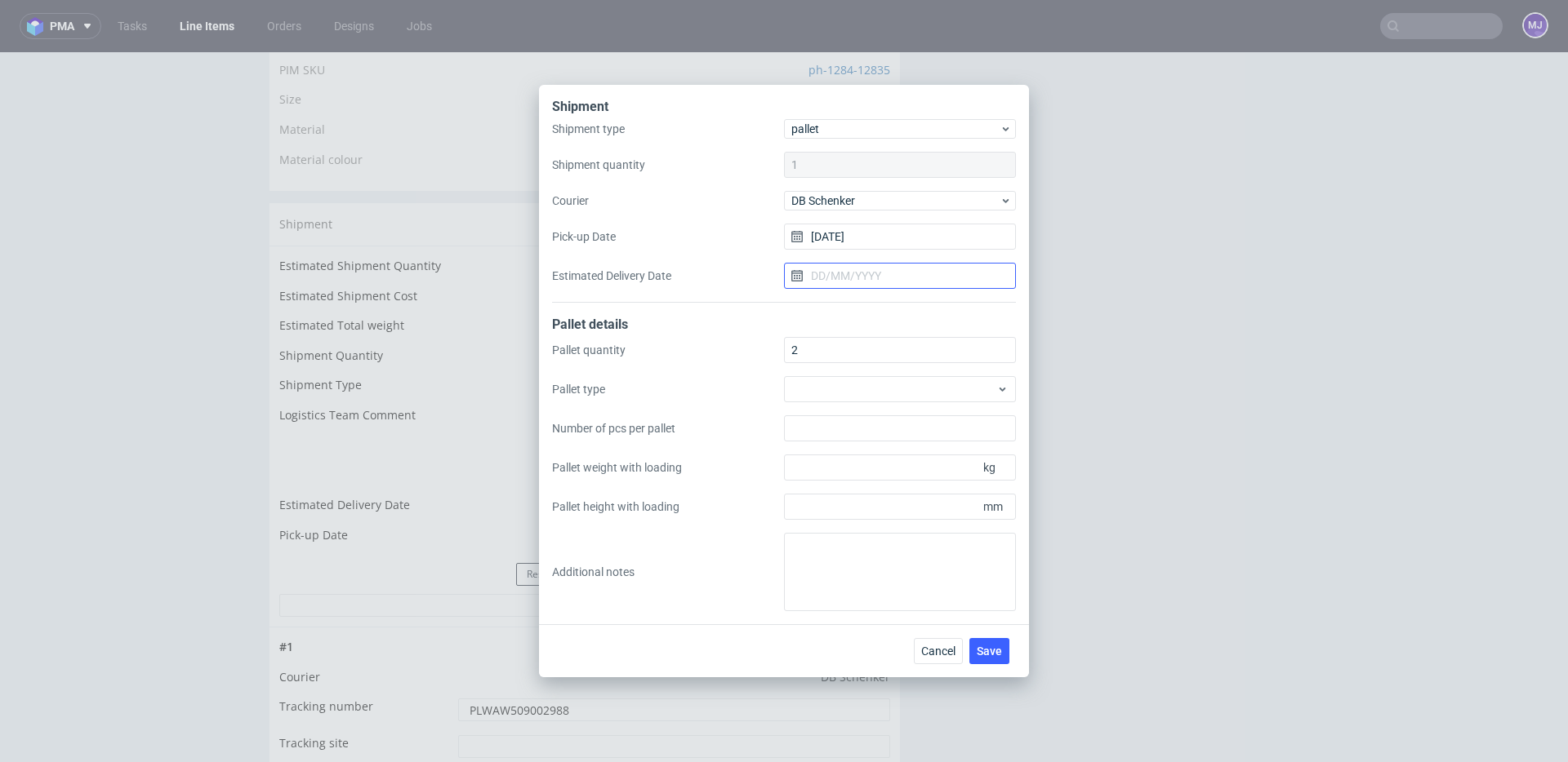
click at [852, 269] on input "Estimated Delivery Date" at bounding box center [899, 276] width 232 height 26
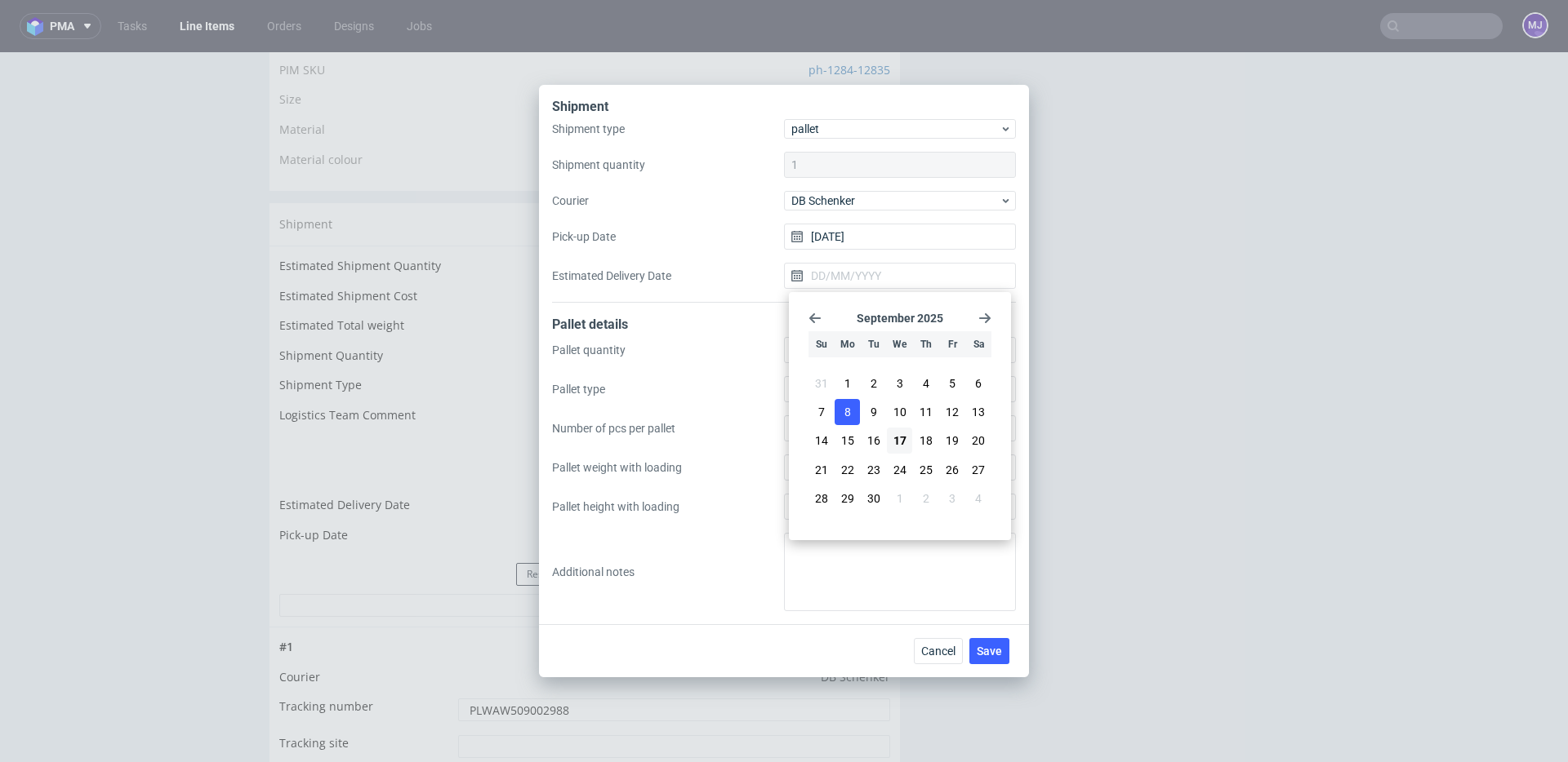
click at [856, 409] on button "8" at bounding box center [846, 412] width 26 height 26
type input "[DATE]"
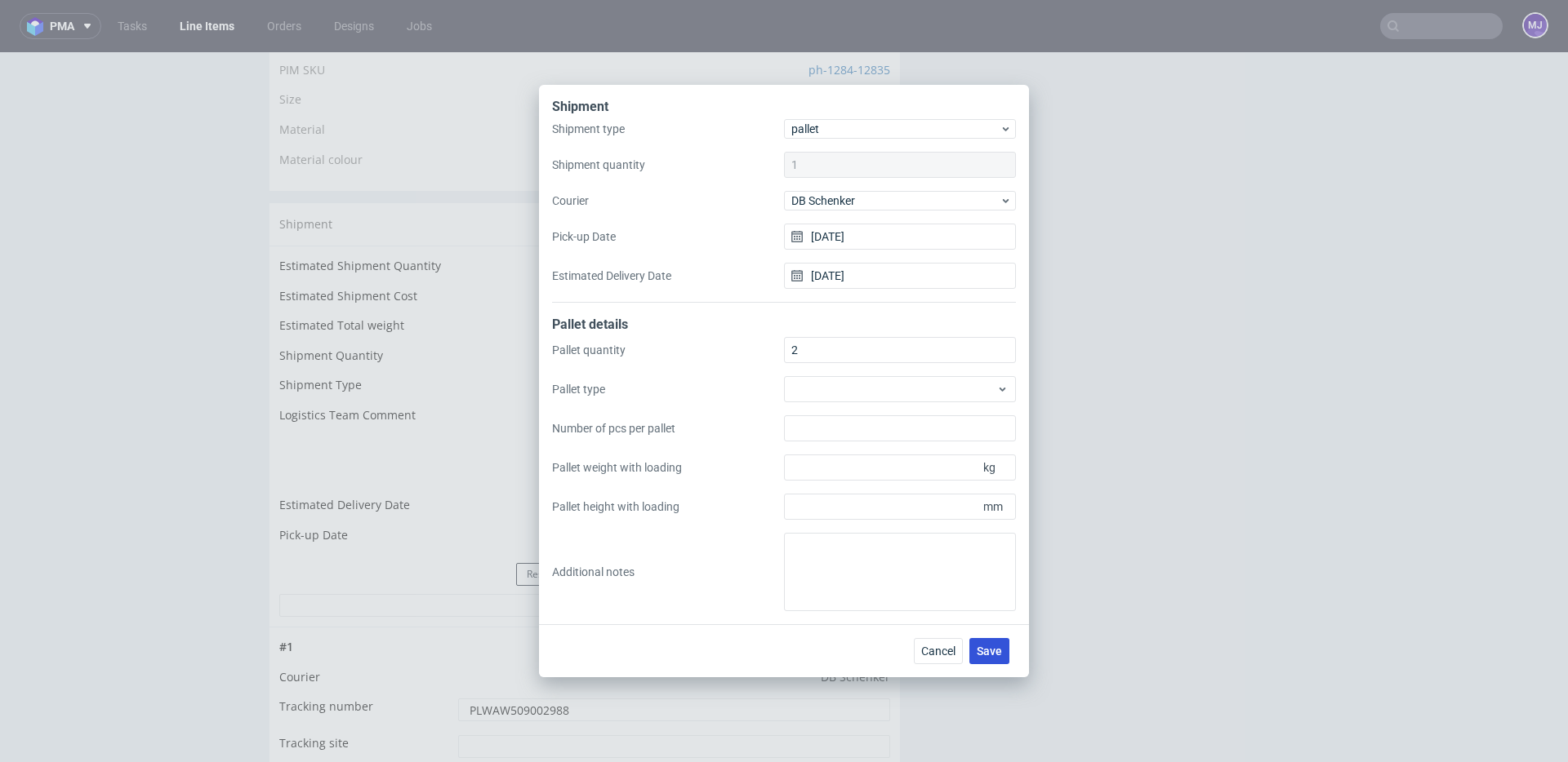
click at [995, 649] on span "Save" at bounding box center [989, 651] width 26 height 11
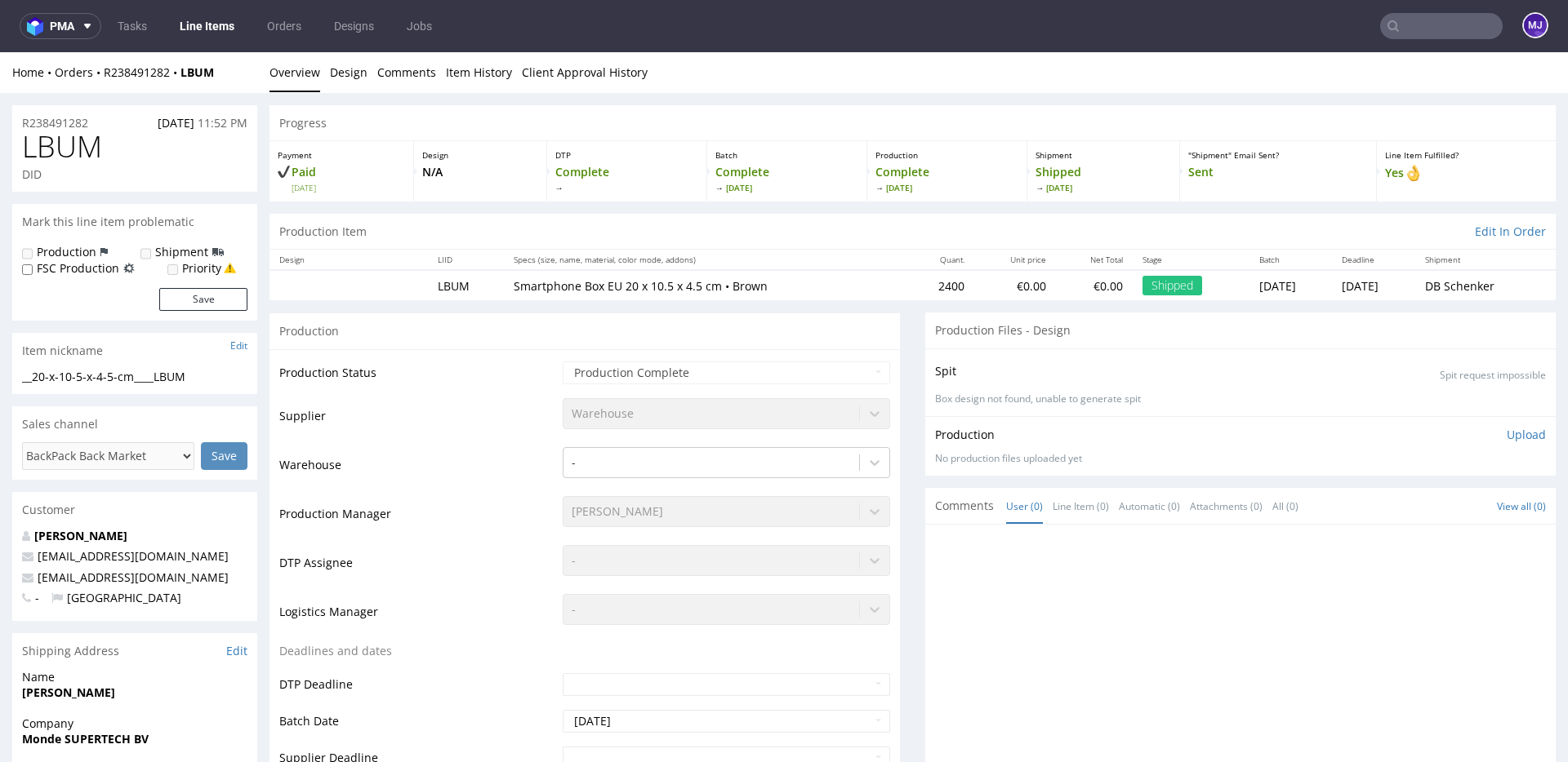
click at [1427, 33] on input "text" at bounding box center [1441, 26] width 123 height 26
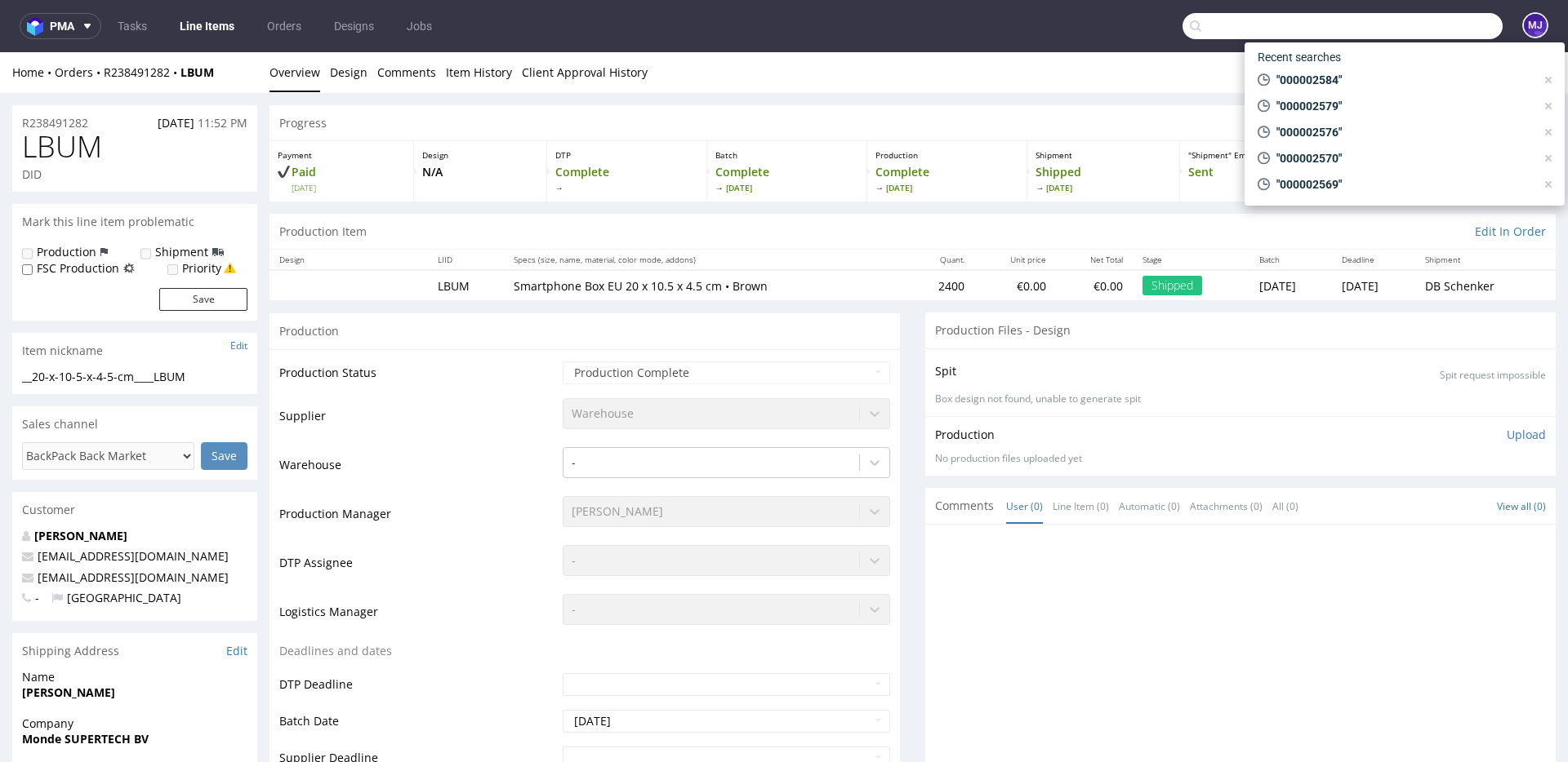
paste input "000002590"
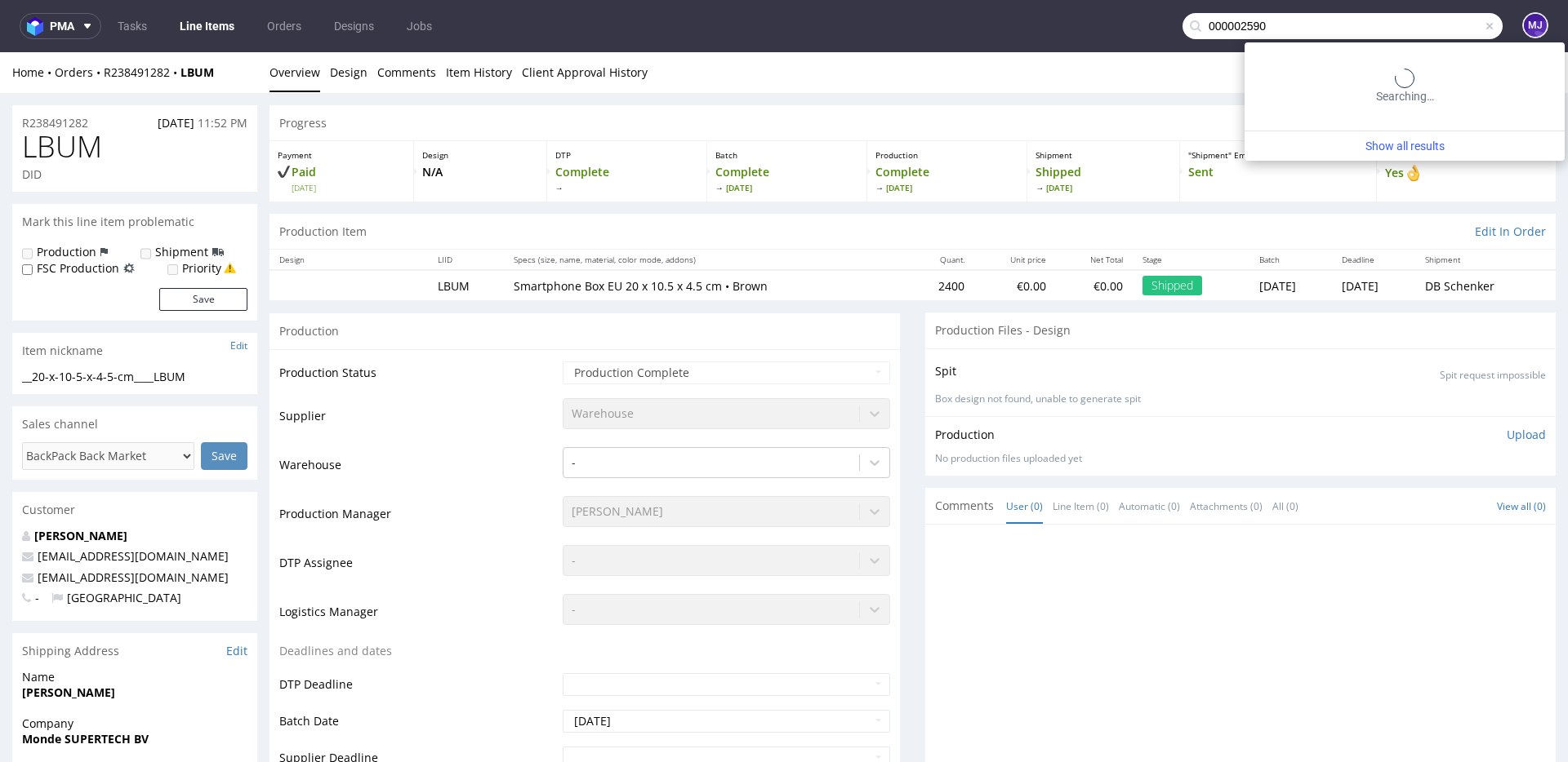
type input "000002590"
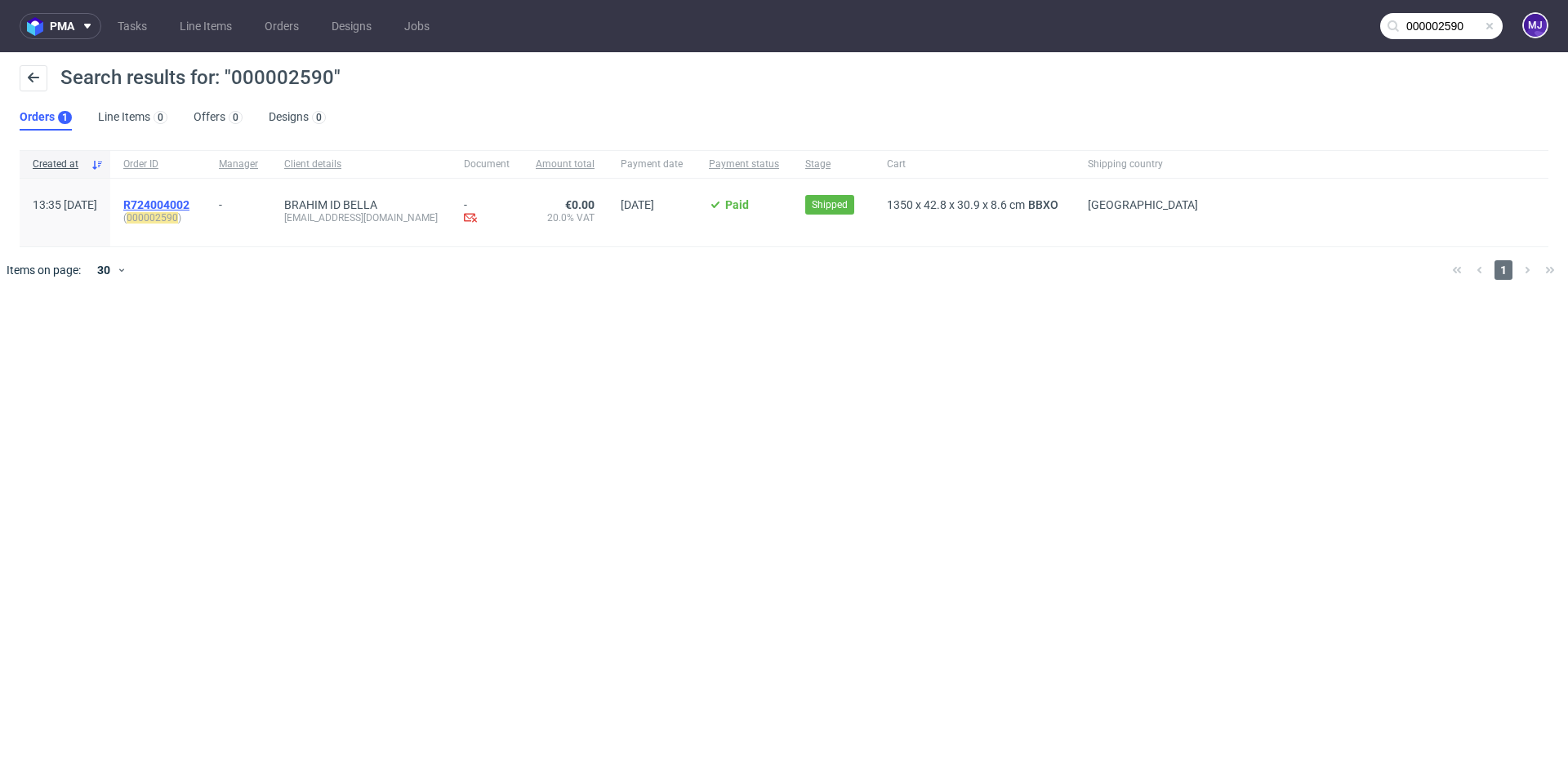
click at [188, 199] on span "R724004002" at bounding box center [156, 205] width 66 height 13
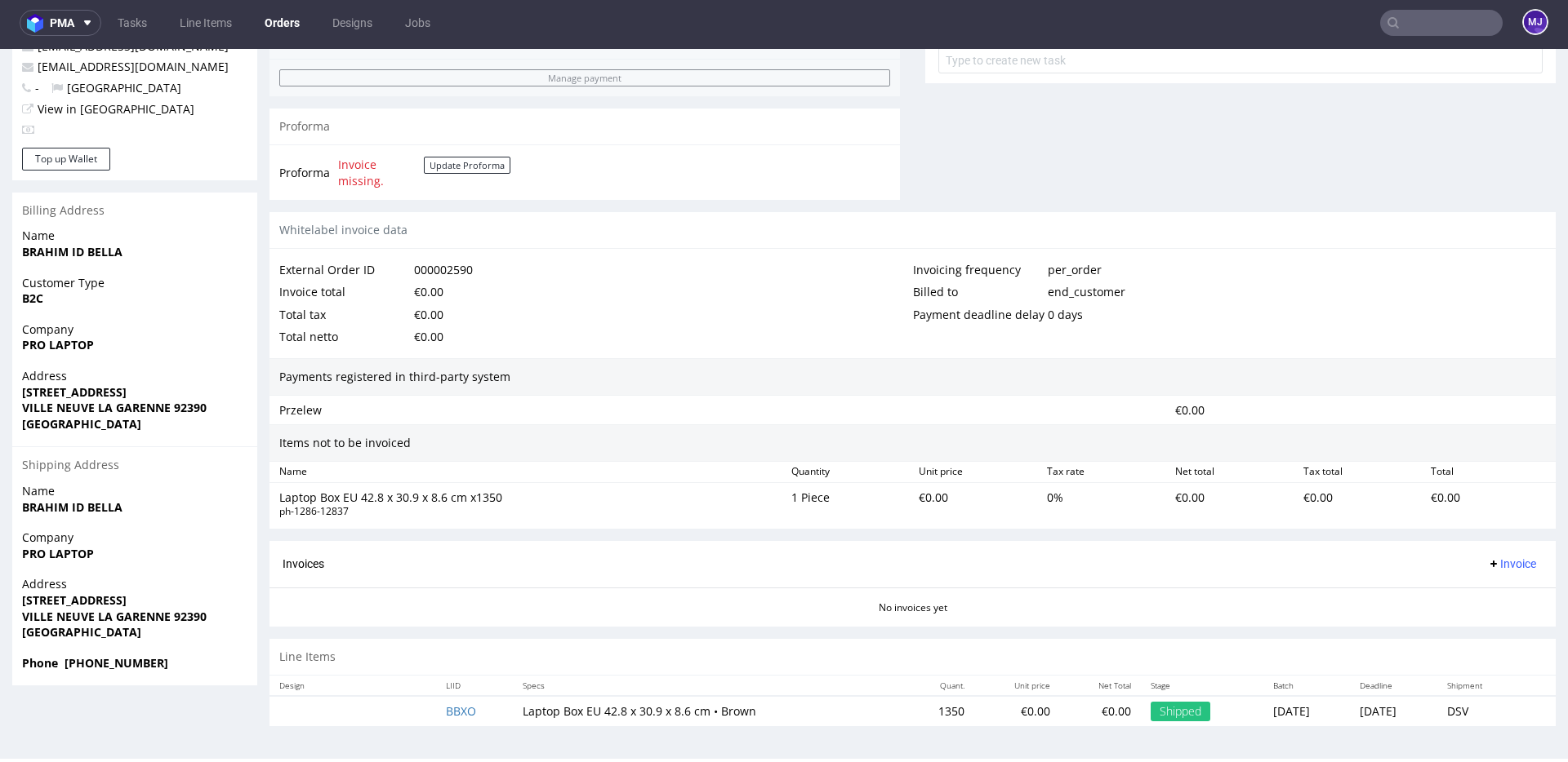
scroll to position [4, 0]
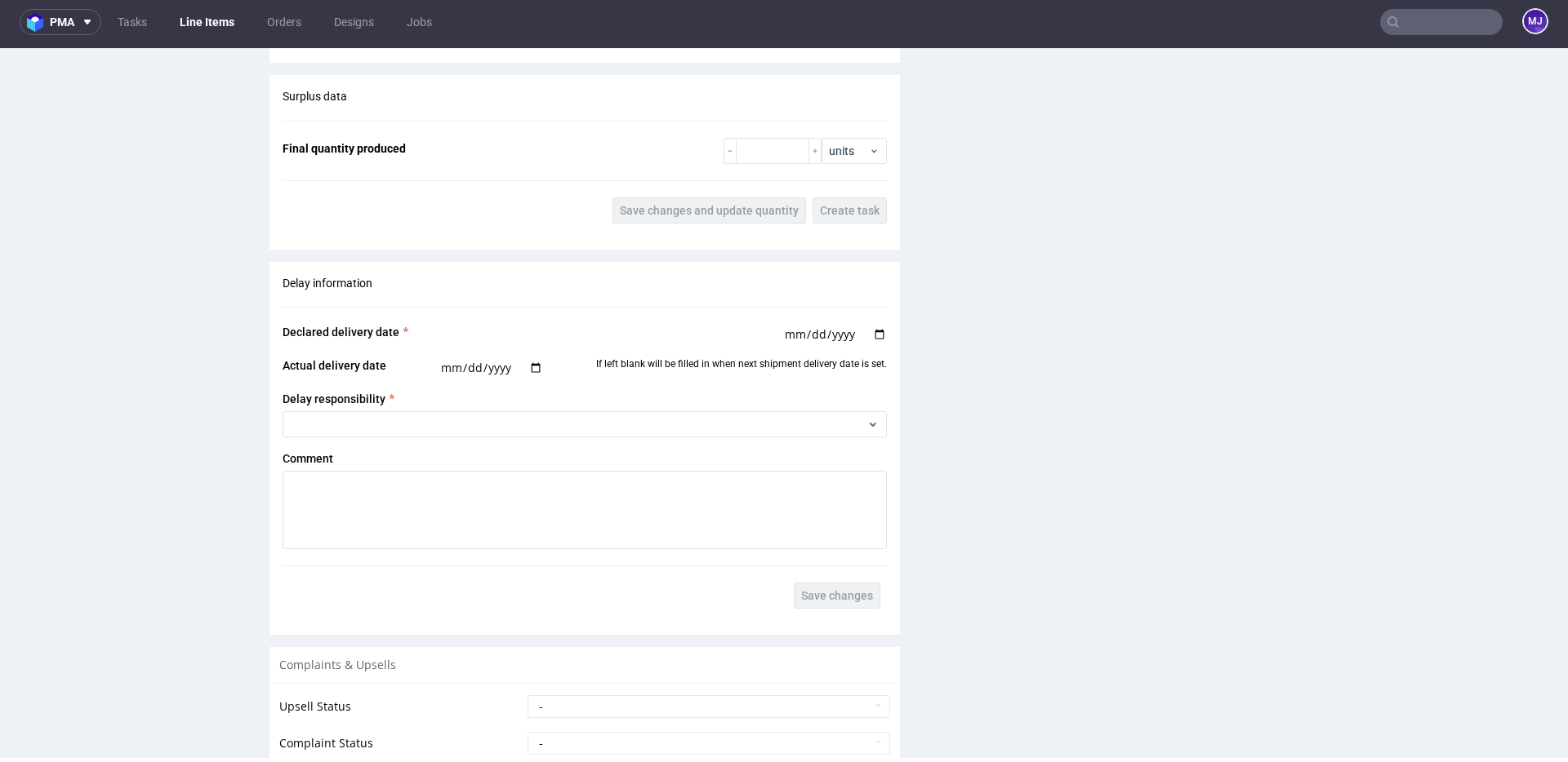
scroll to position [1891, 0]
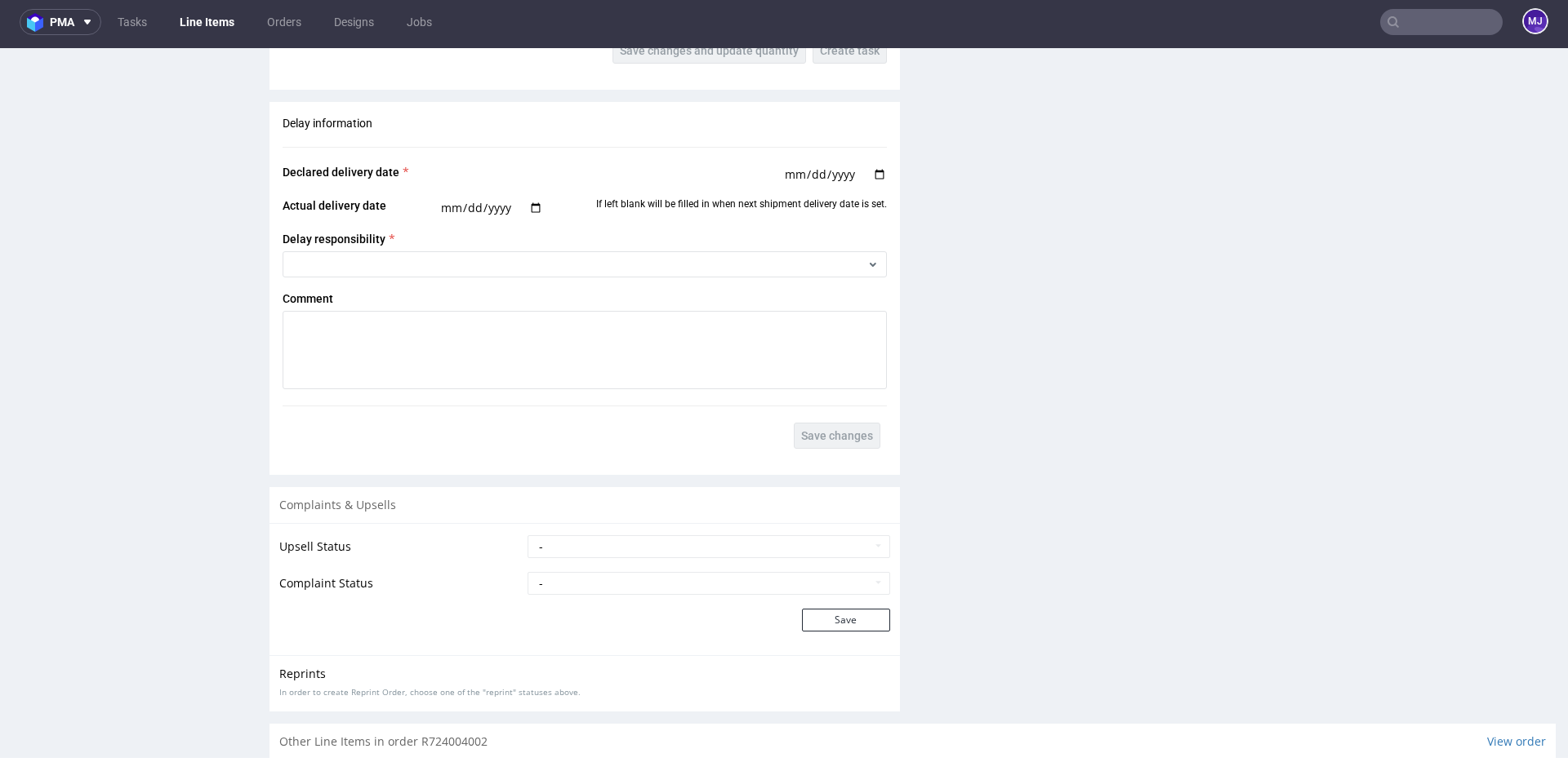
drag, startPoint x: 662, startPoint y: 166, endPoint x: 662, endPoint y: 109, distance: 57.0
click at [662, 114] on div "Delay information Declared delivery date 2025-09-10 Actual delivery date If lef…" at bounding box center [584, 283] width 631 height 361
click at [598, 152] on div "Delay information Declared delivery date 2025-09-10 Actual delivery date If lef…" at bounding box center [584, 284] width 631 height 361
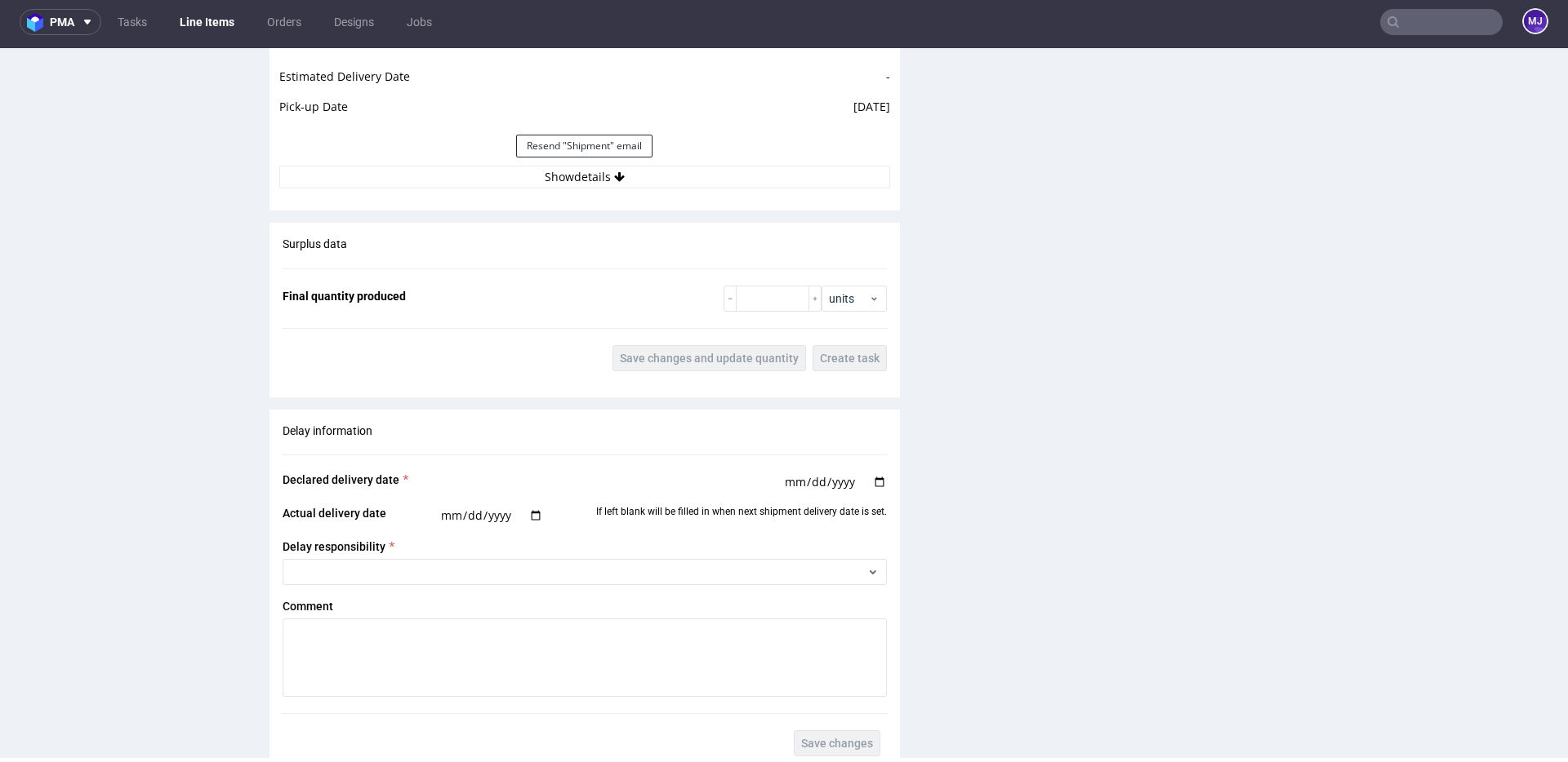
scroll to position [1584, 0]
click at [586, 176] on button "Show details" at bounding box center [584, 176] width 611 height 23
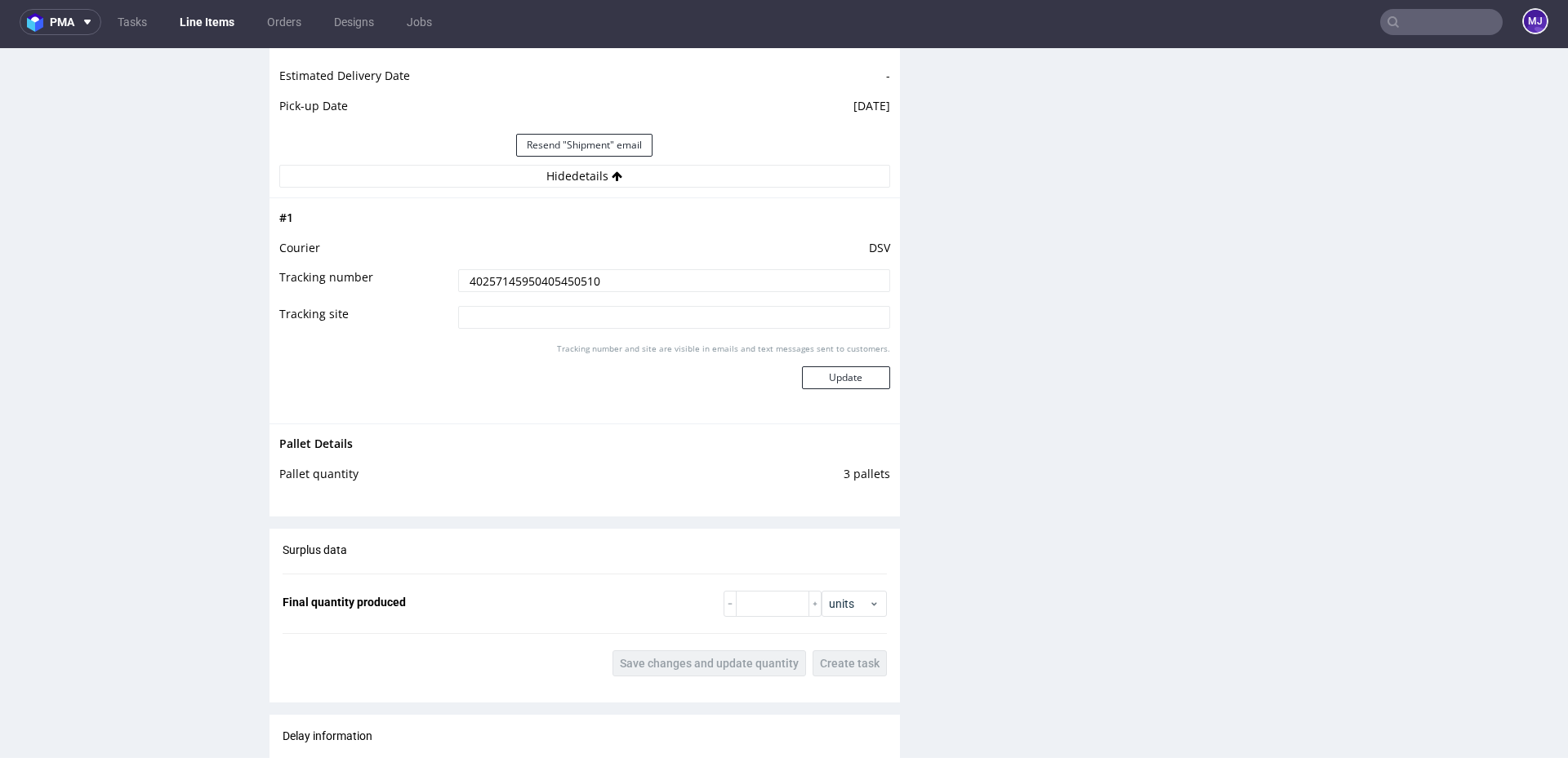
click at [583, 275] on input "40257145950405450510" at bounding box center [673, 281] width 432 height 23
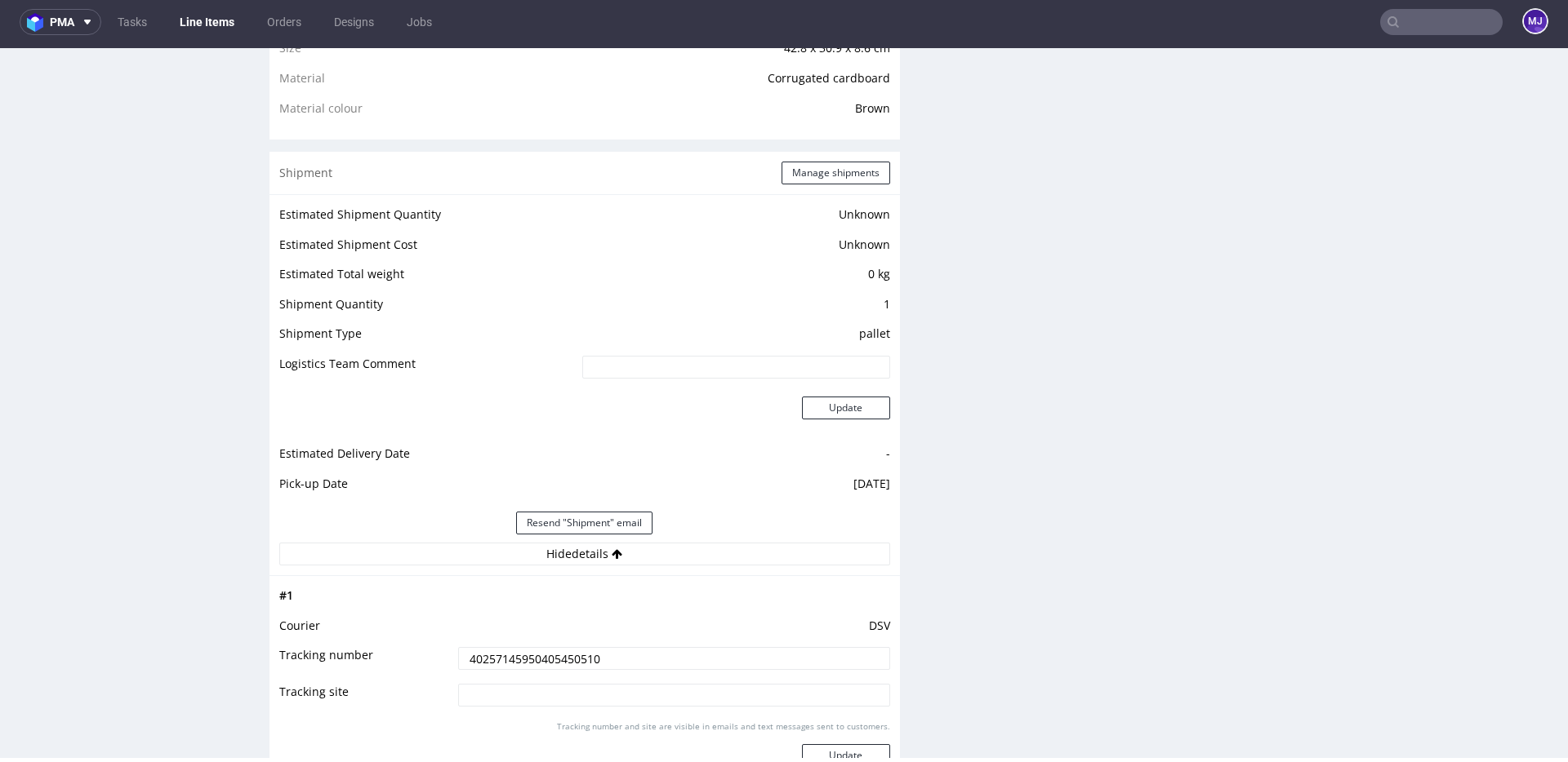
scroll to position [1204, 0]
click at [831, 165] on button "Manage shipments" at bounding box center [835, 174] width 109 height 23
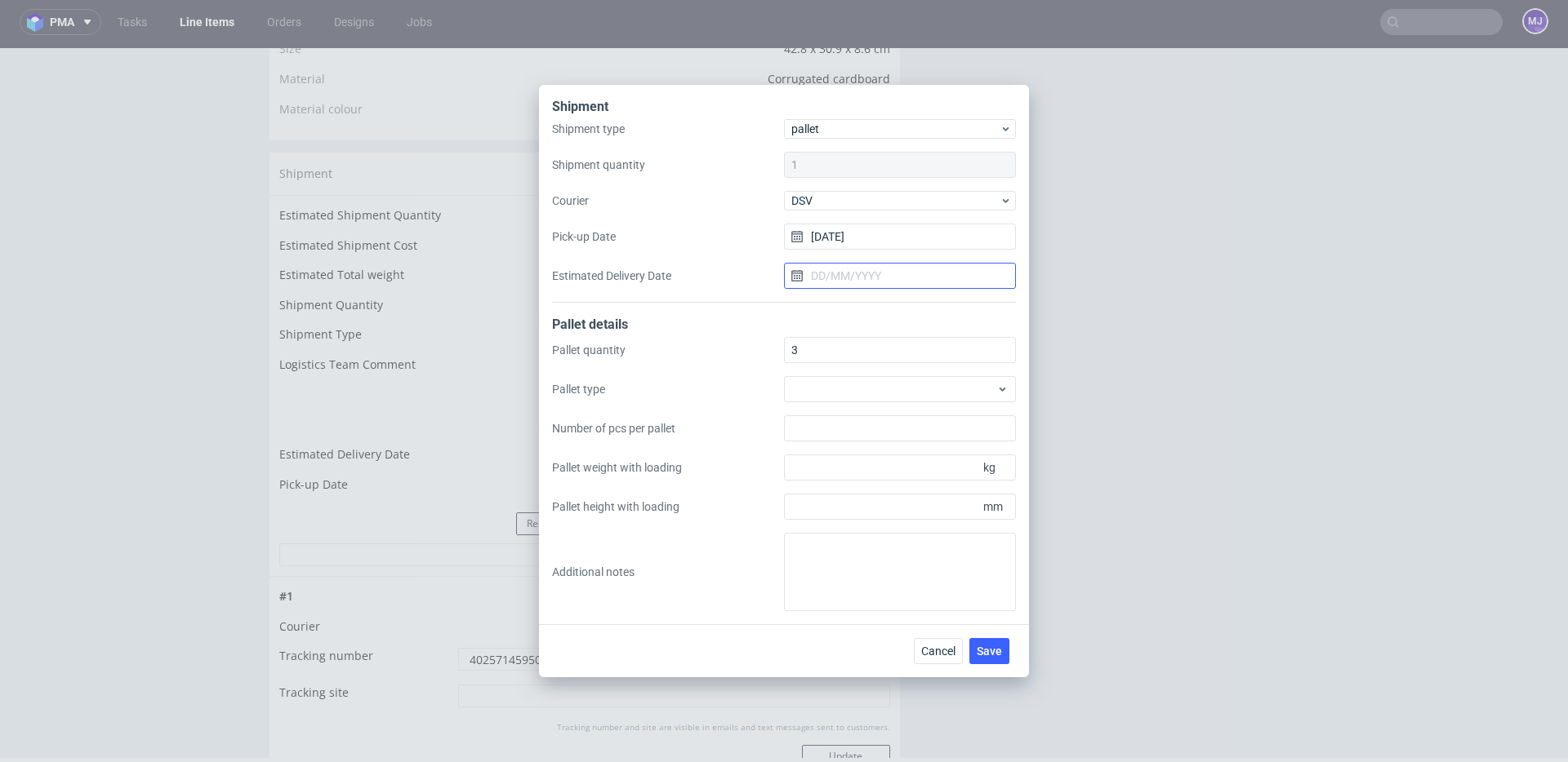
click at [840, 269] on input "Estimated Delivery Date" at bounding box center [899, 276] width 232 height 26
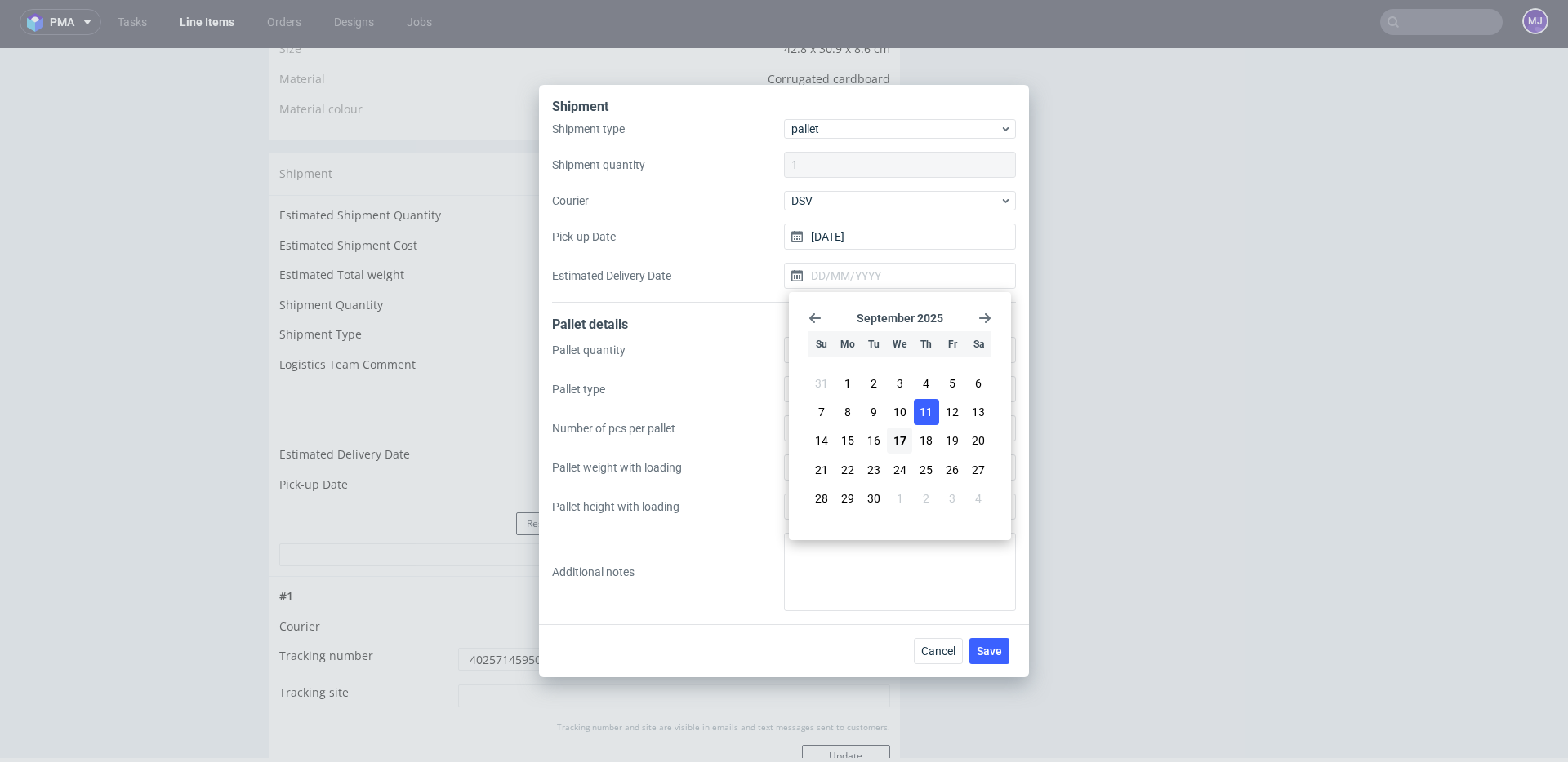
click at [919, 409] on span "11" at bounding box center [926, 411] width 13 height 16
type input "[DATE]"
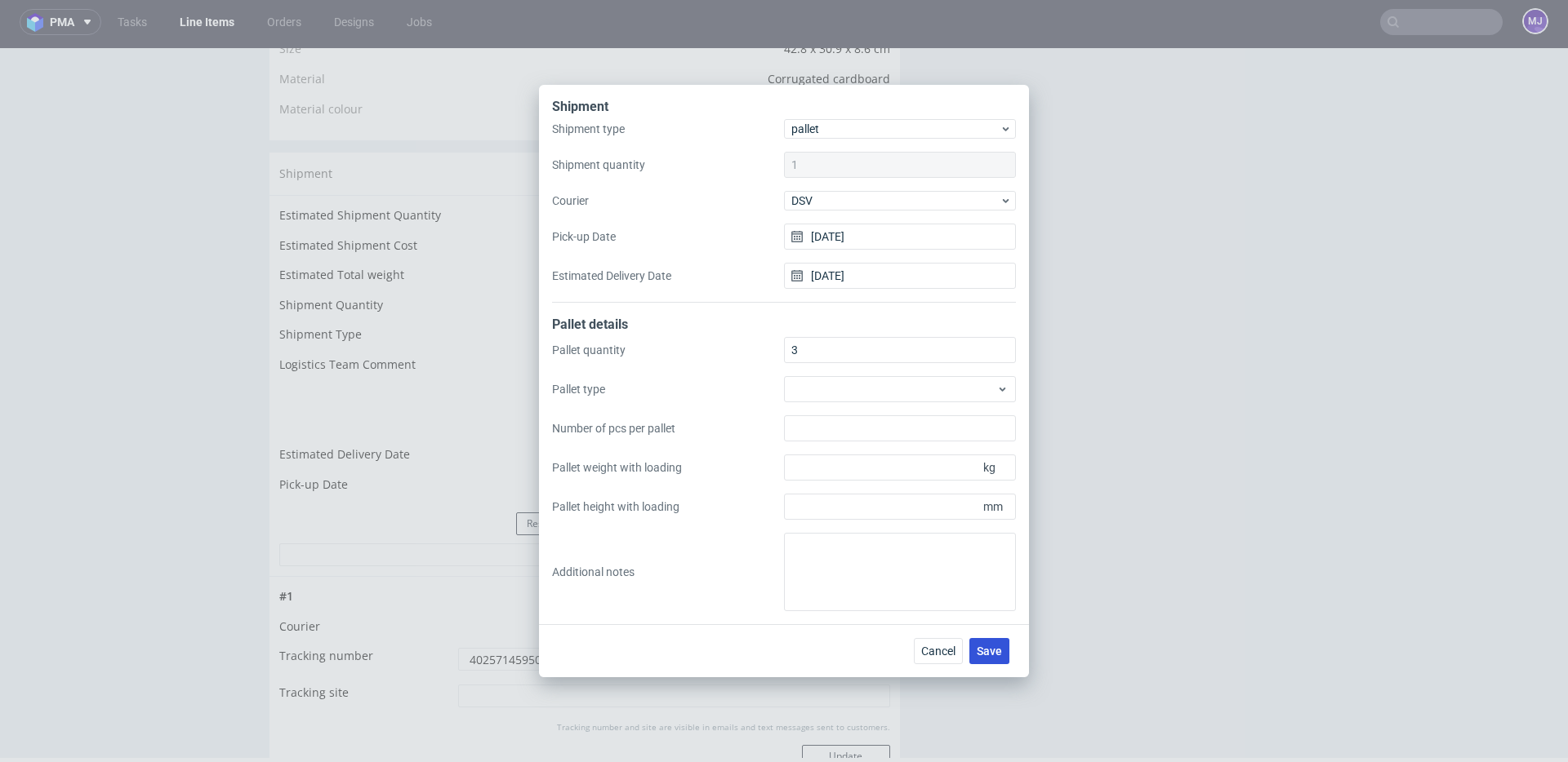
click at [999, 657] on span "Save" at bounding box center [989, 651] width 26 height 11
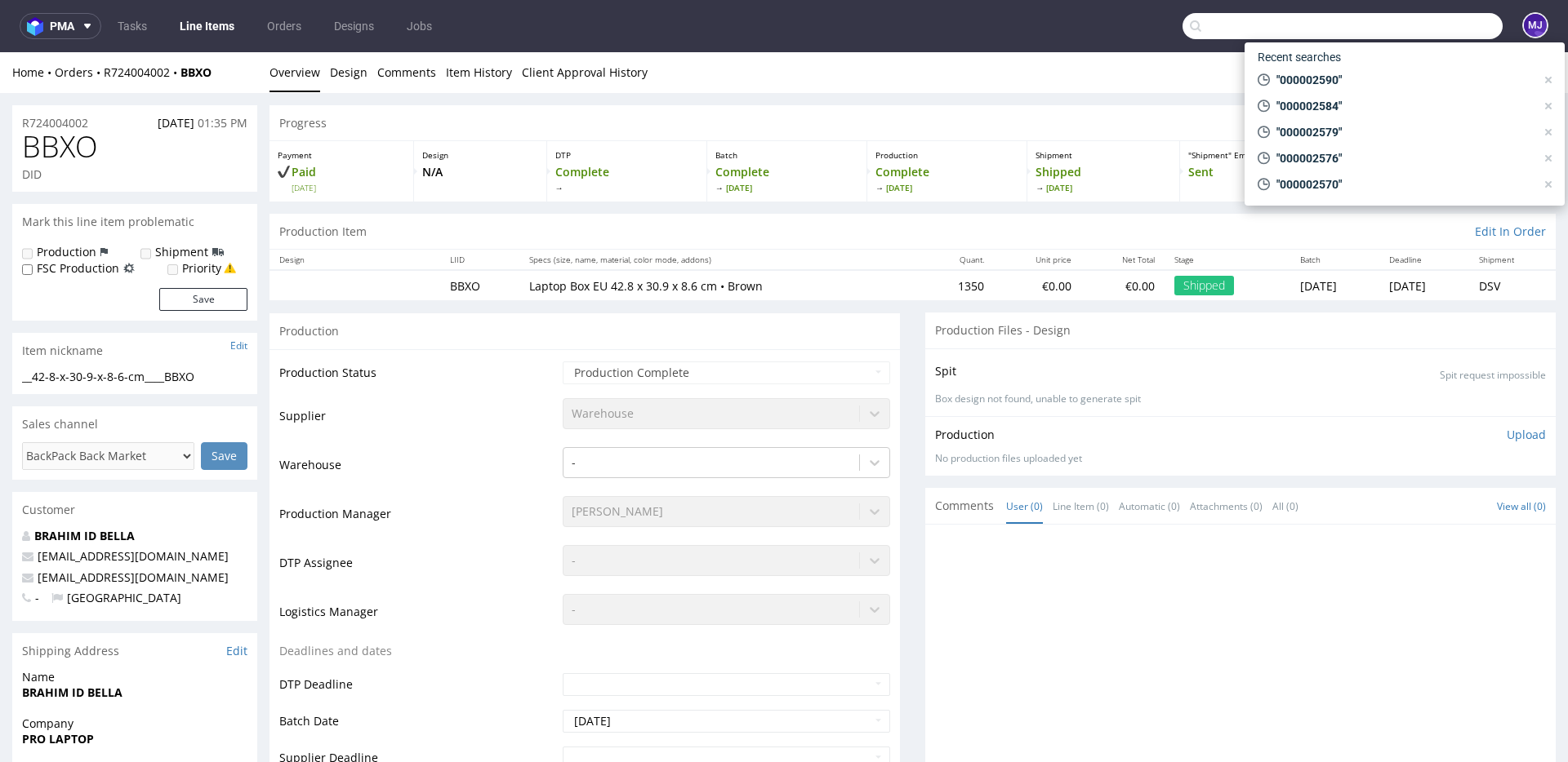
click at [1408, 27] on input "text" at bounding box center [1342, 26] width 320 height 26
paste input "000002591"
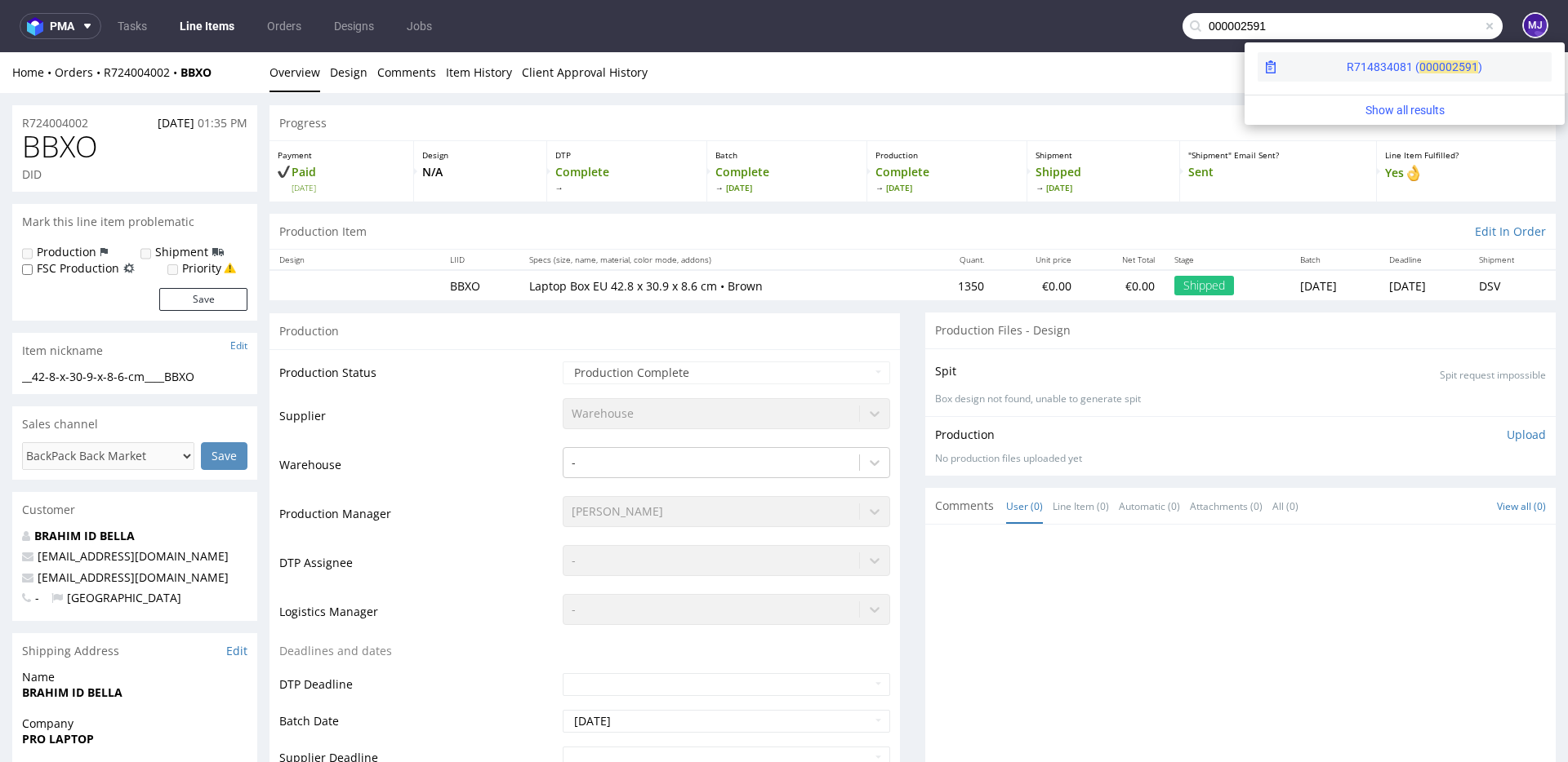
type input "000002591"
click at [1347, 62] on div "R714834081 ( 00000" at bounding box center [1399, 66] width 105 height 16
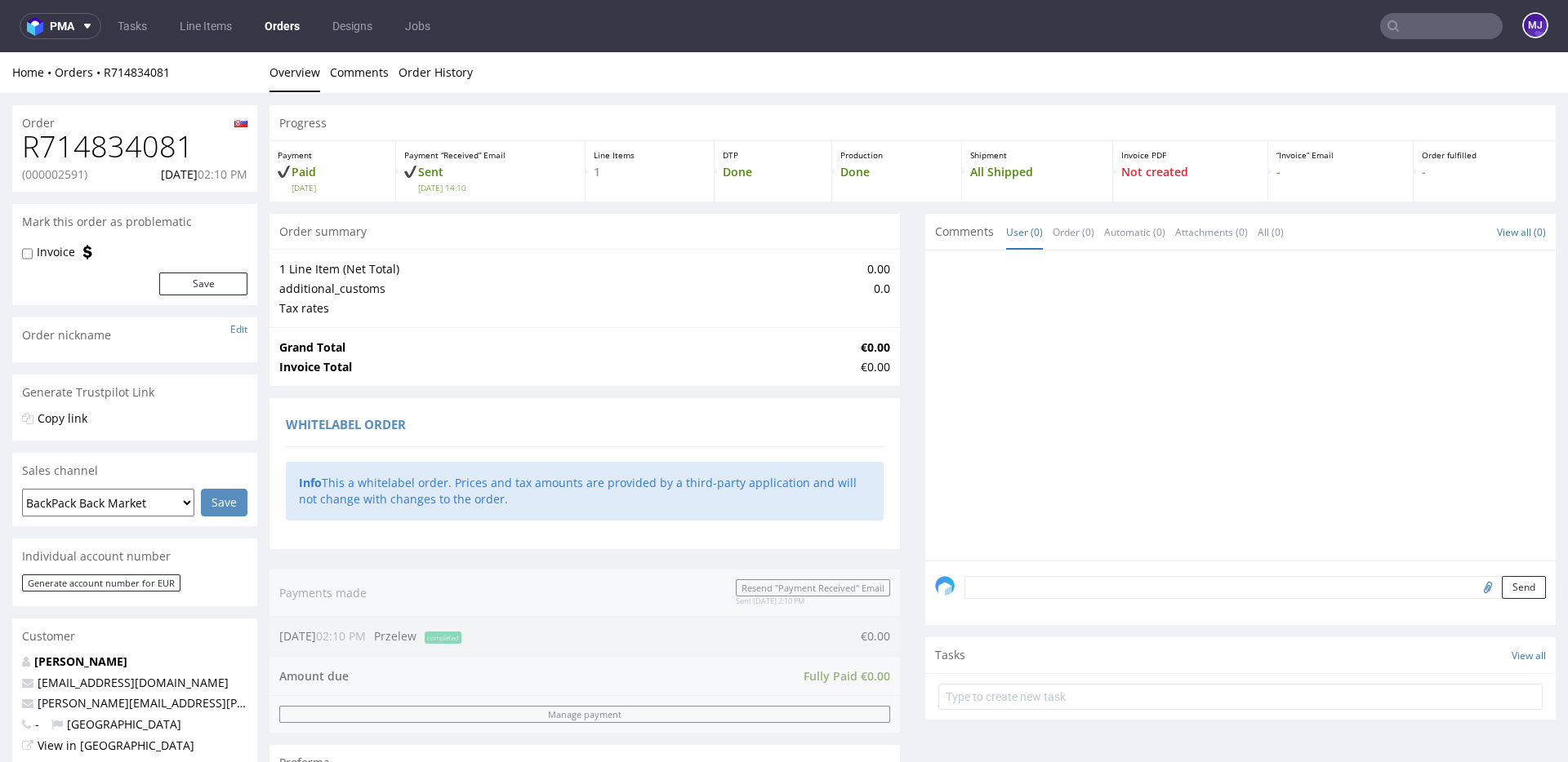
scroll to position [633, 0]
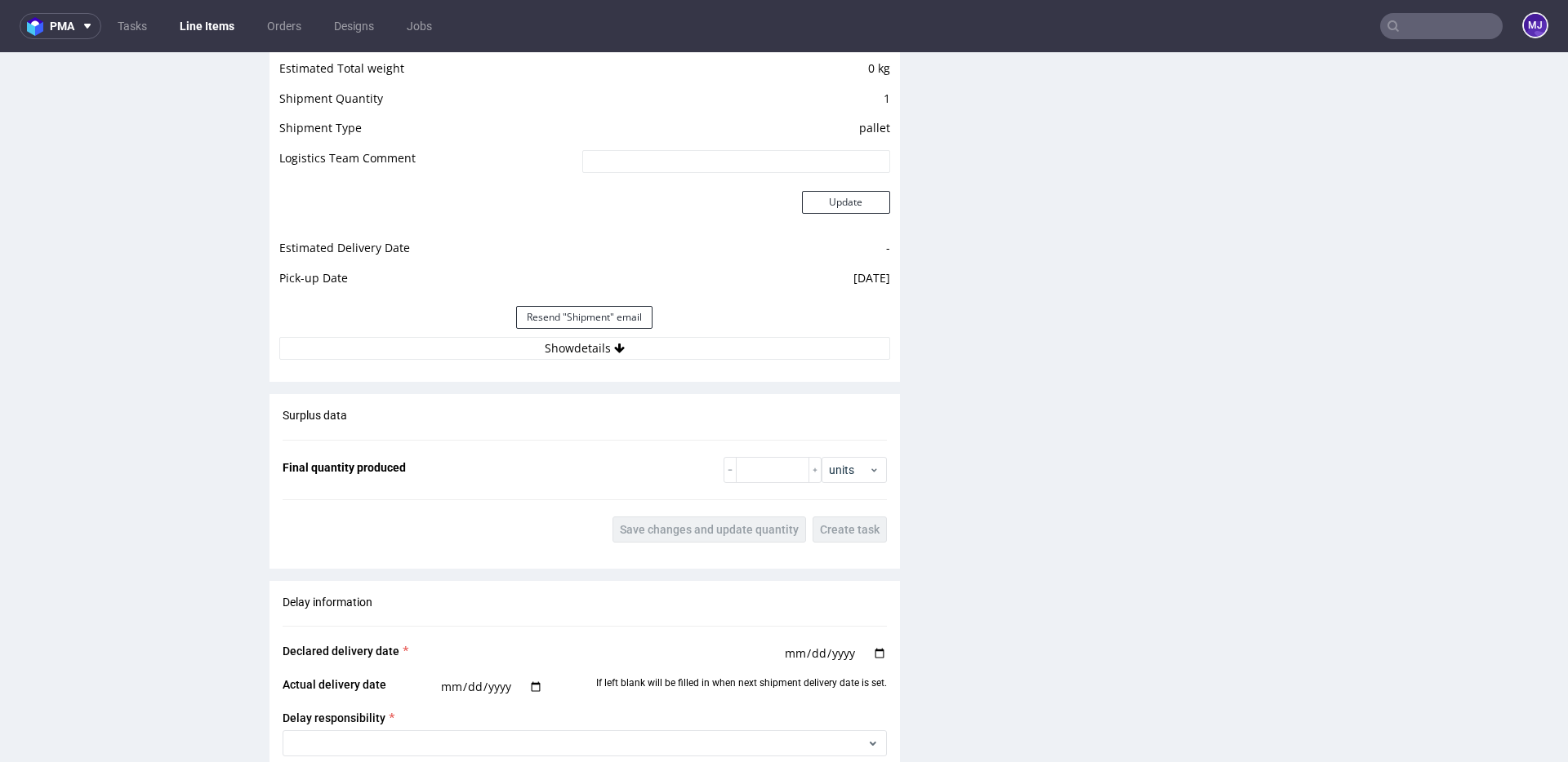
scroll to position [1416, 0]
click at [621, 352] on button "Show details" at bounding box center [584, 348] width 611 height 23
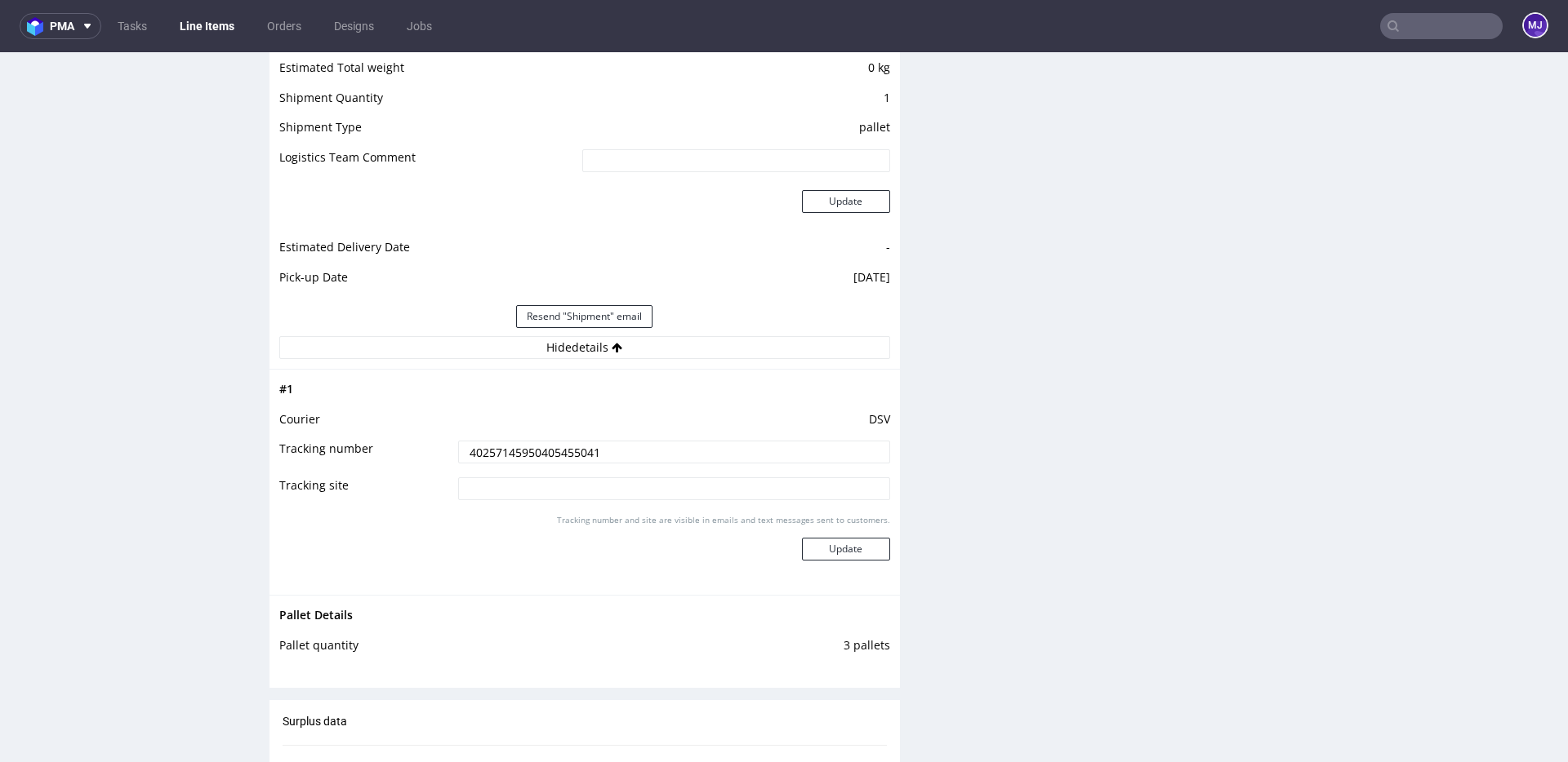
click at [575, 458] on input "40257145950405455041" at bounding box center [673, 452] width 432 height 23
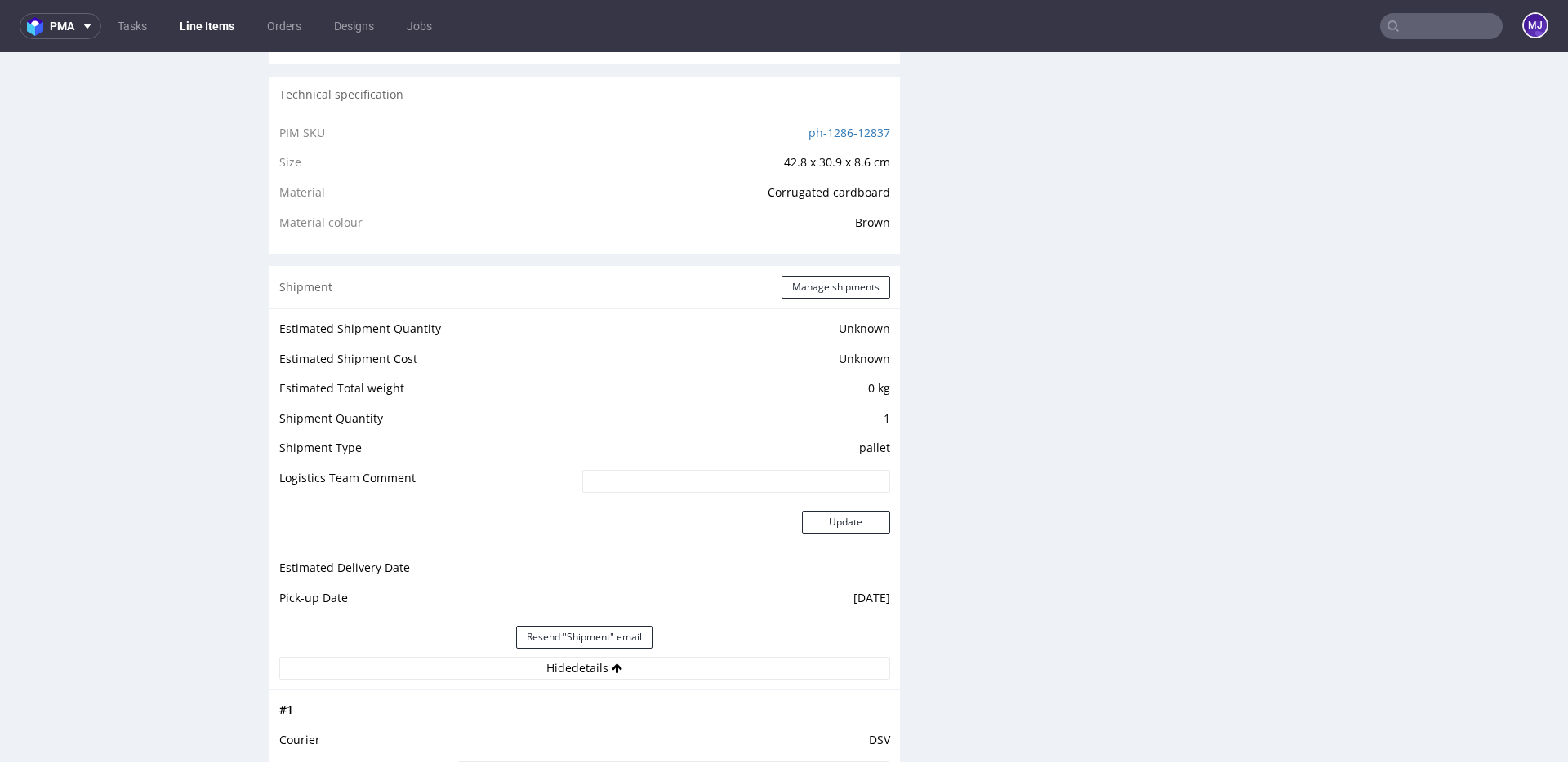
scroll to position [1077, 0]
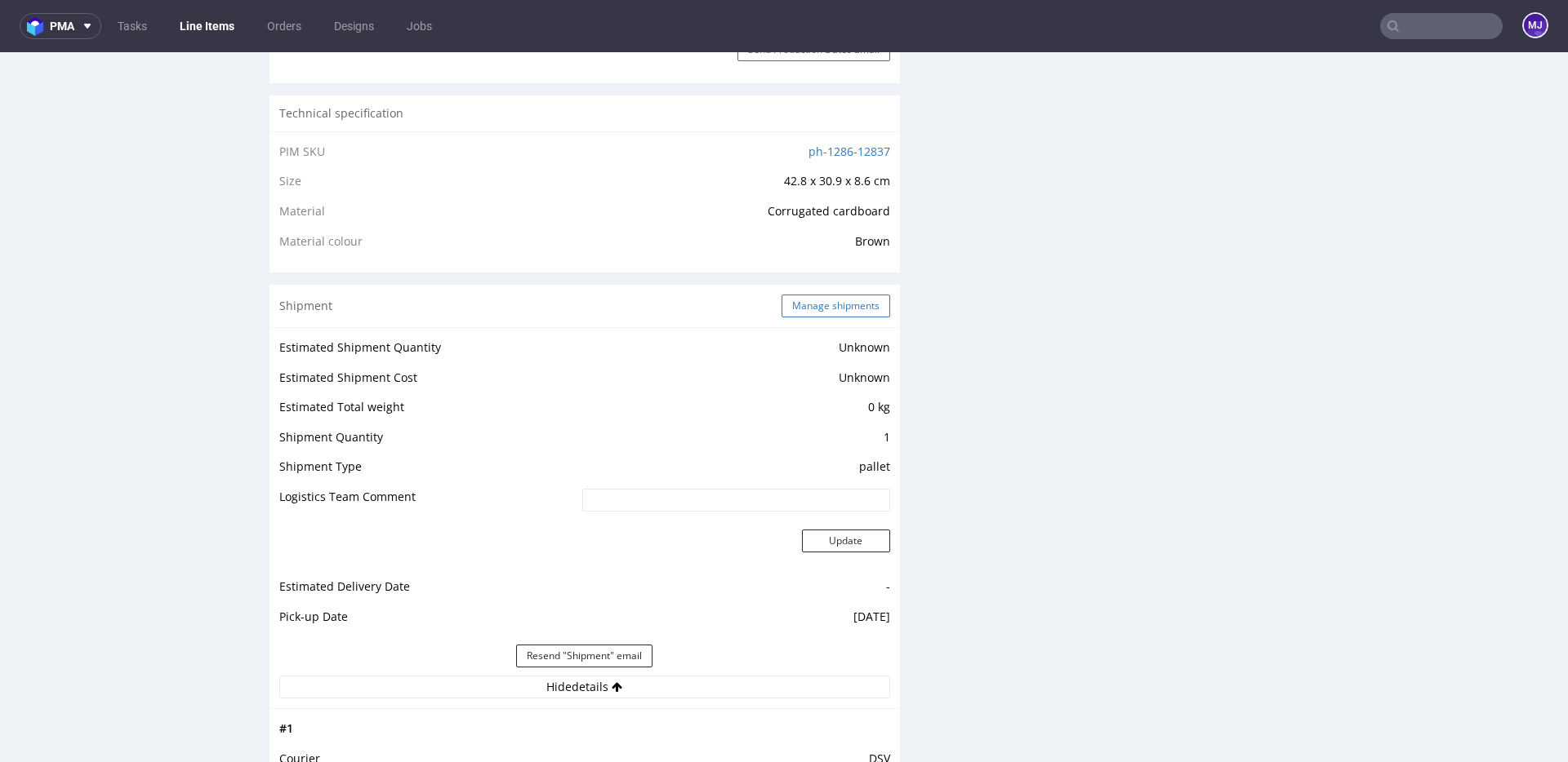
click at [805, 308] on button "Manage shipments" at bounding box center [835, 306] width 109 height 23
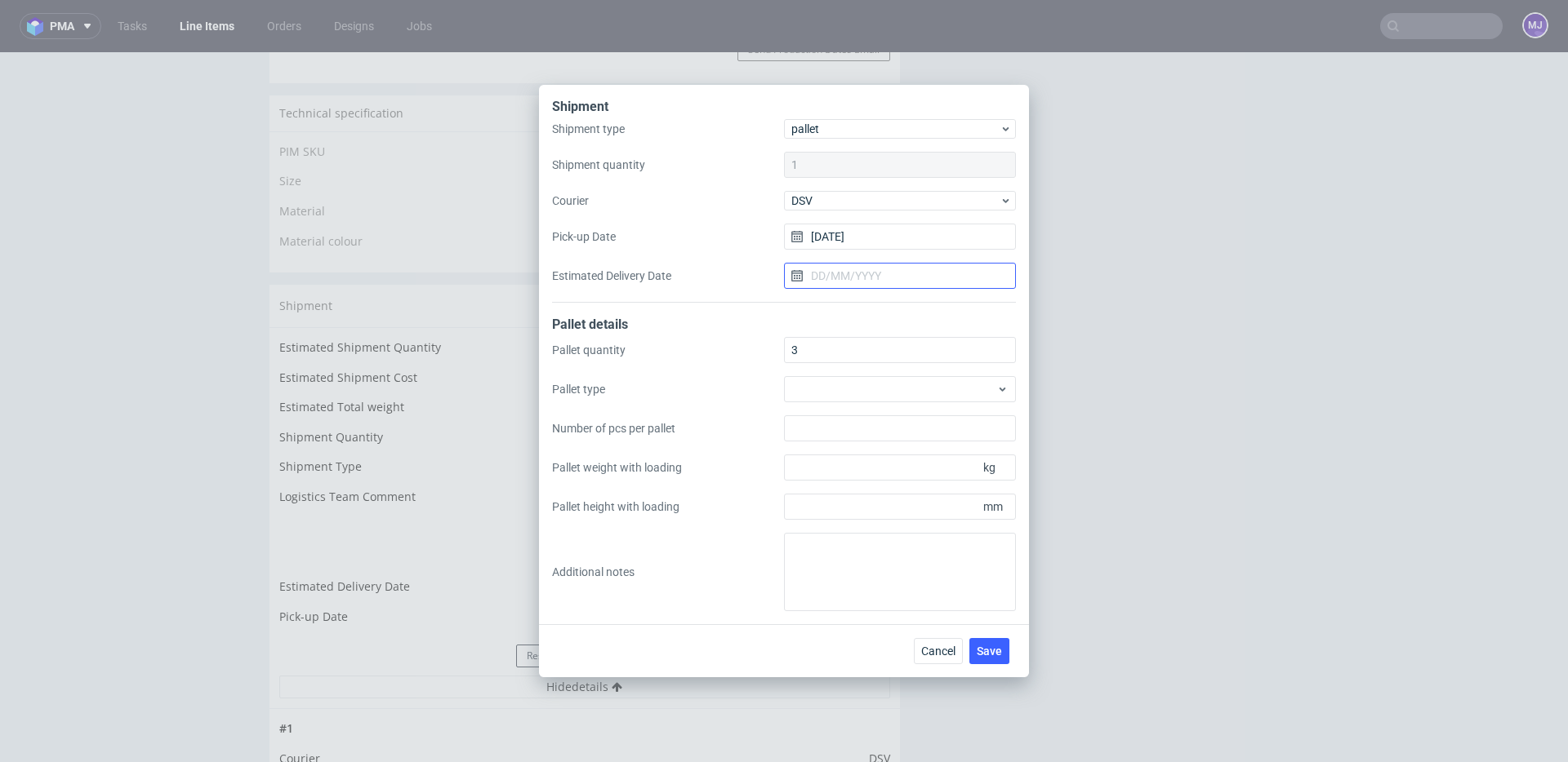
click at [850, 277] on input "Estimated Delivery Date" at bounding box center [899, 276] width 232 height 26
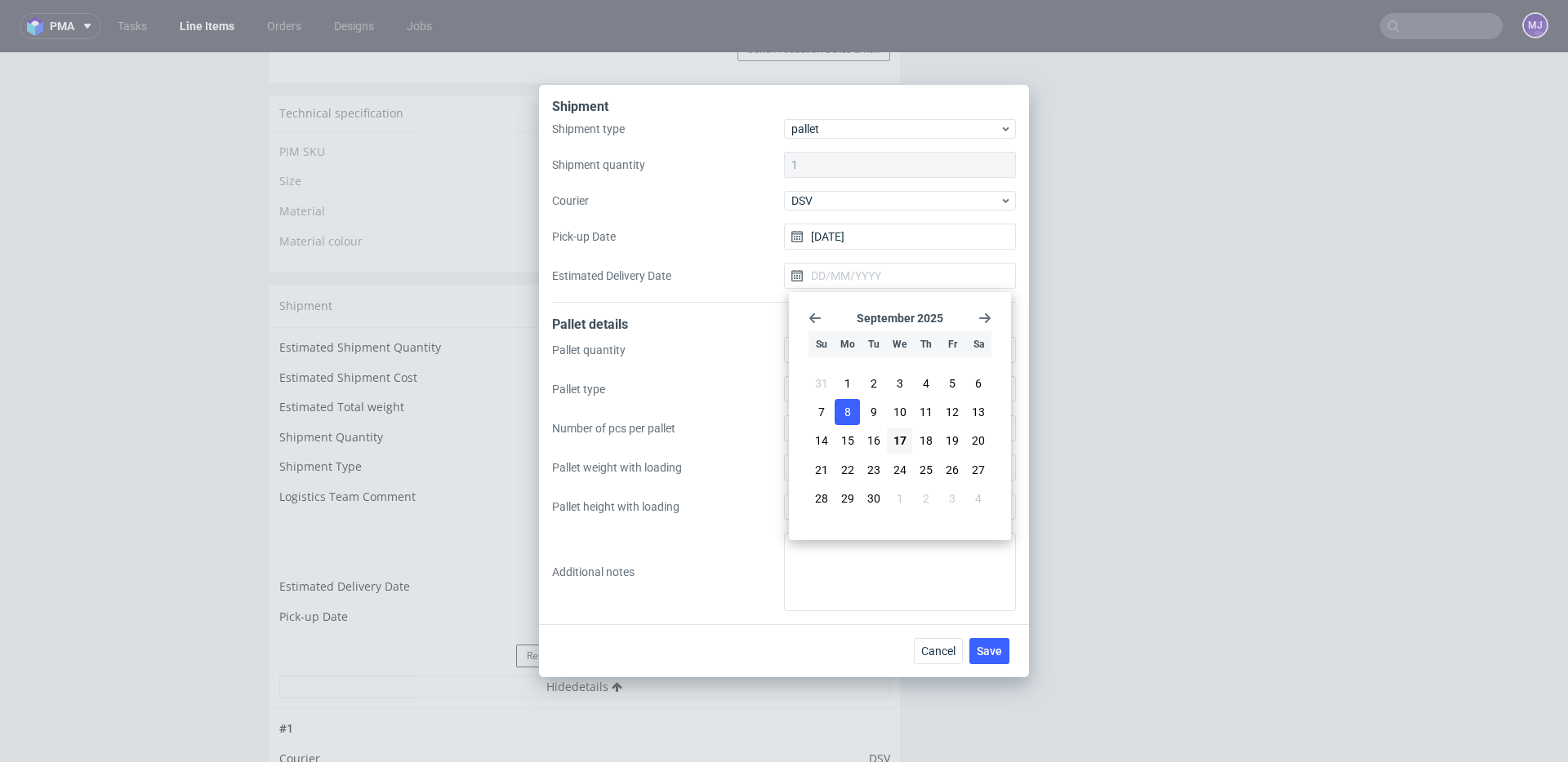
click at [848, 409] on span "8" at bounding box center [847, 411] width 7 height 16
type input "[DATE]"
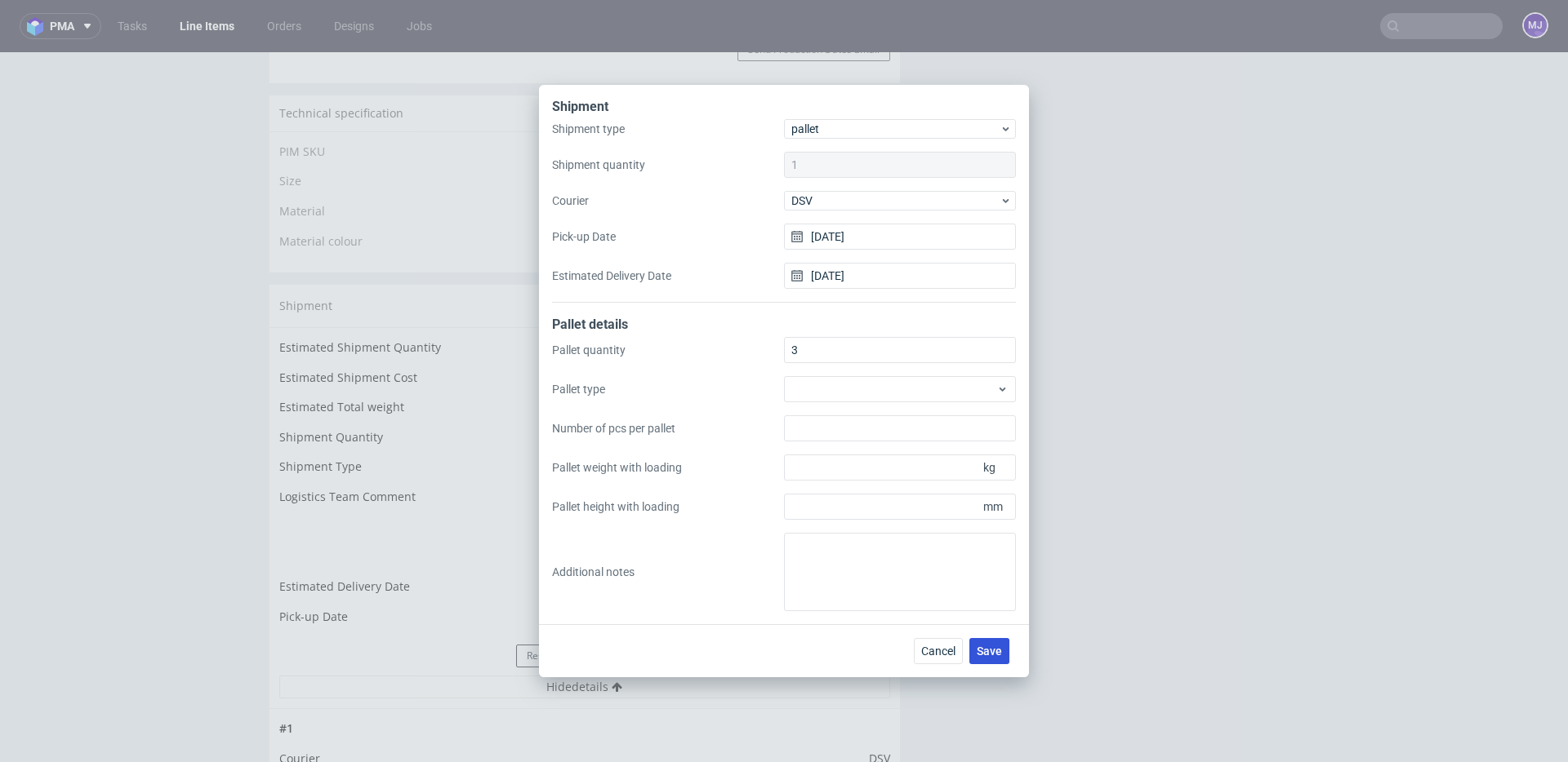
click at [995, 656] on span "Save" at bounding box center [989, 651] width 26 height 11
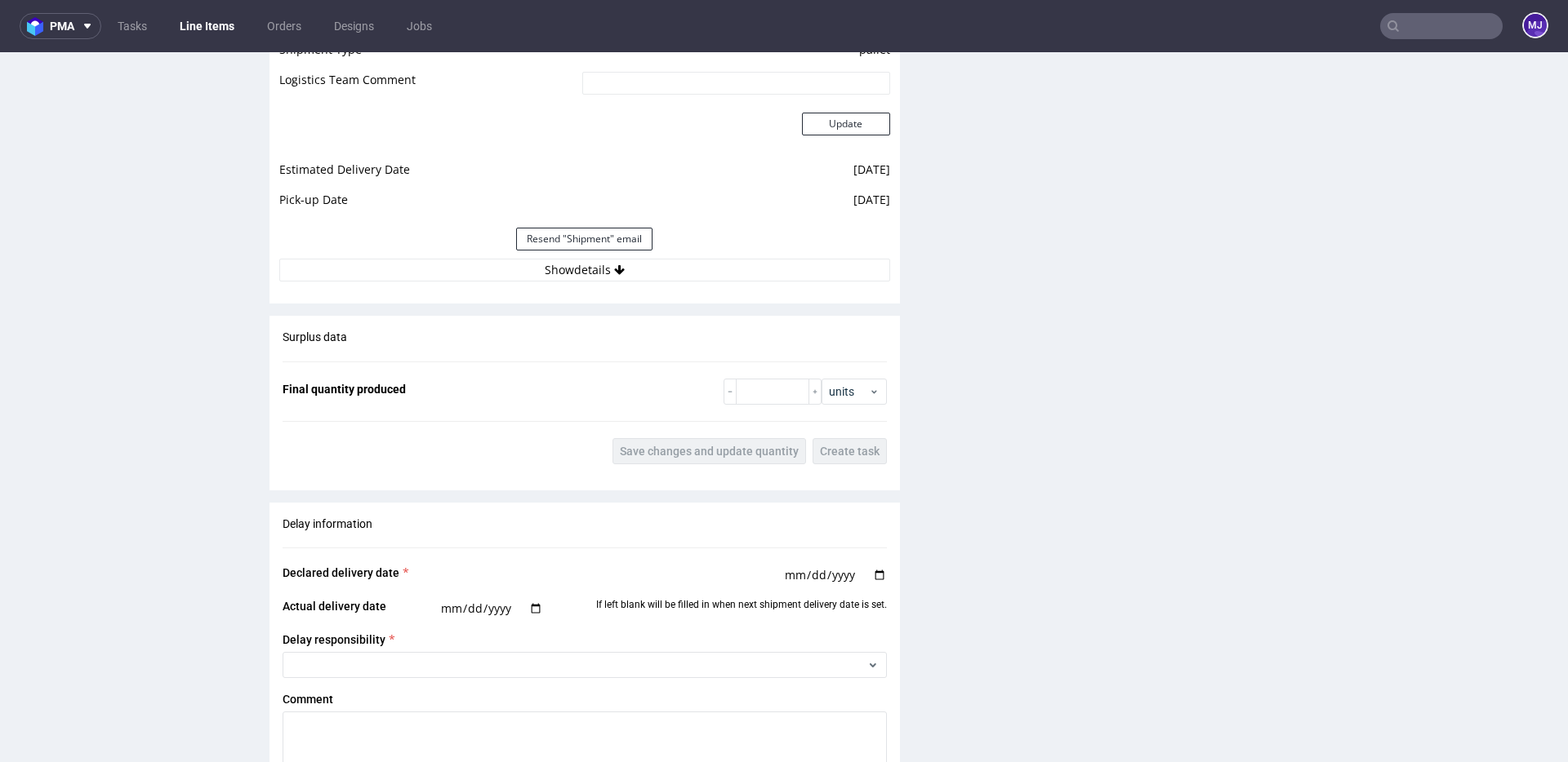
scroll to position [1499, 0]
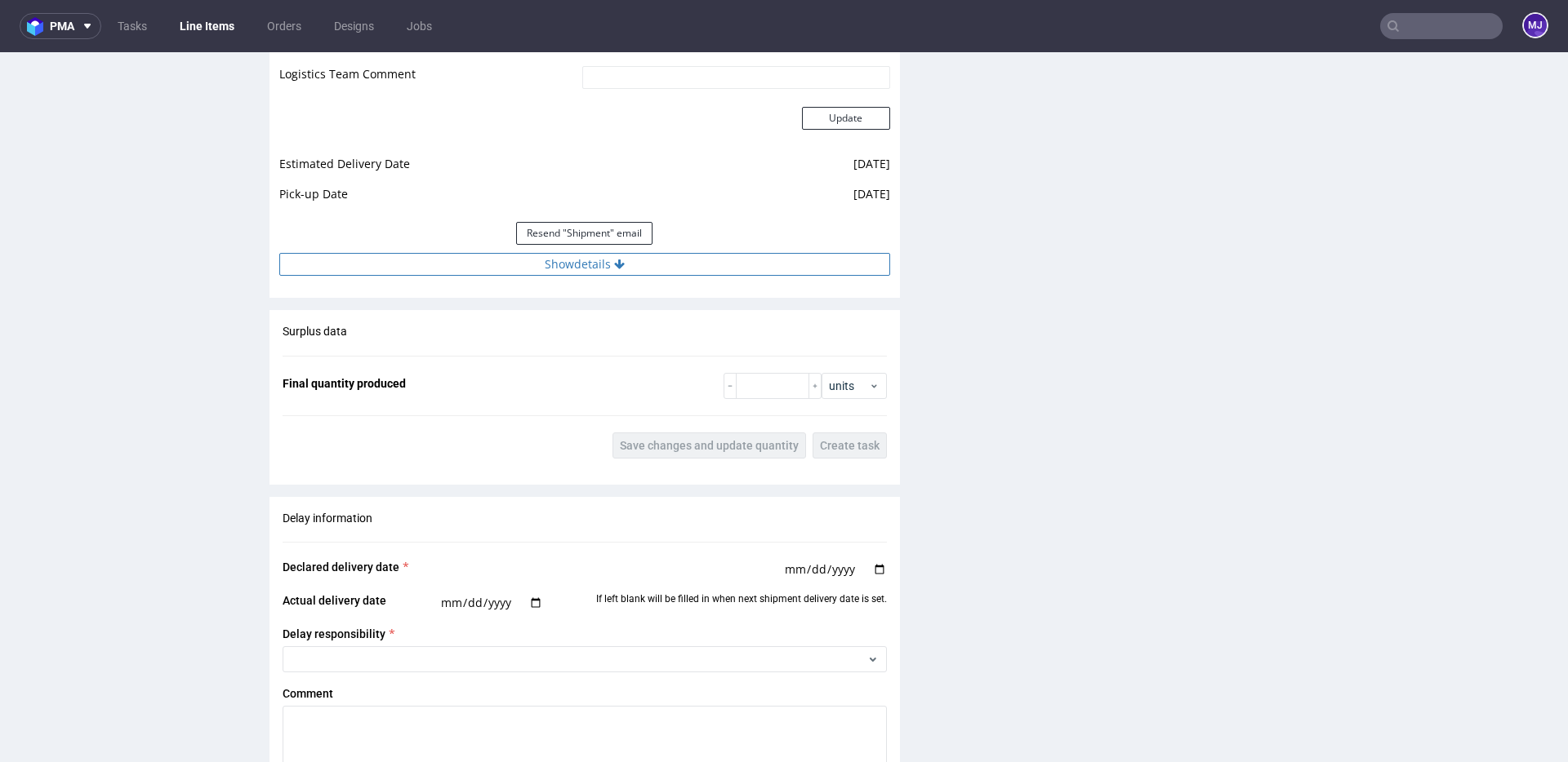
click at [571, 268] on button "Show details" at bounding box center [584, 265] width 611 height 23
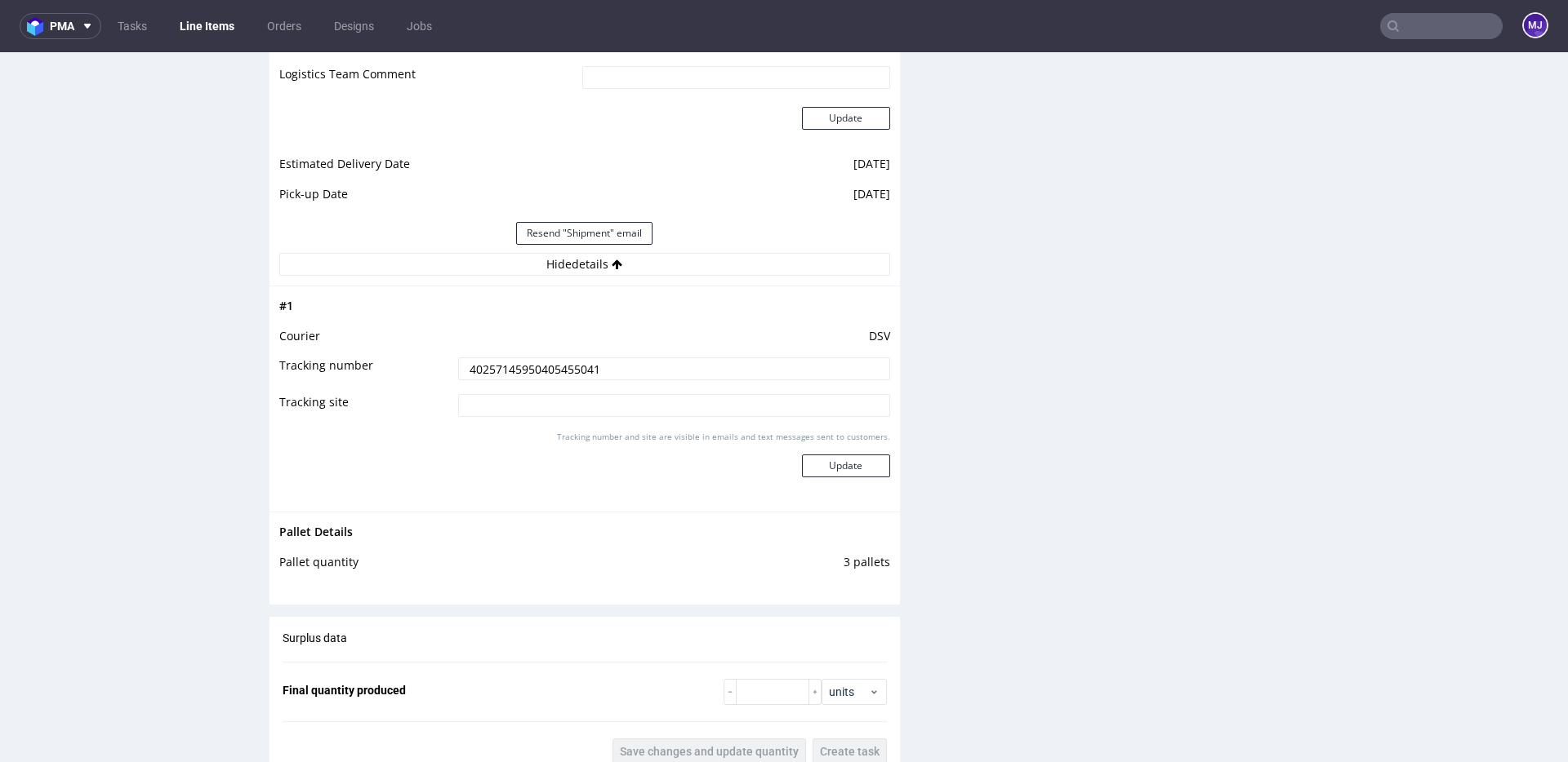
click at [1398, 19] on input "text" at bounding box center [1441, 26] width 123 height 26
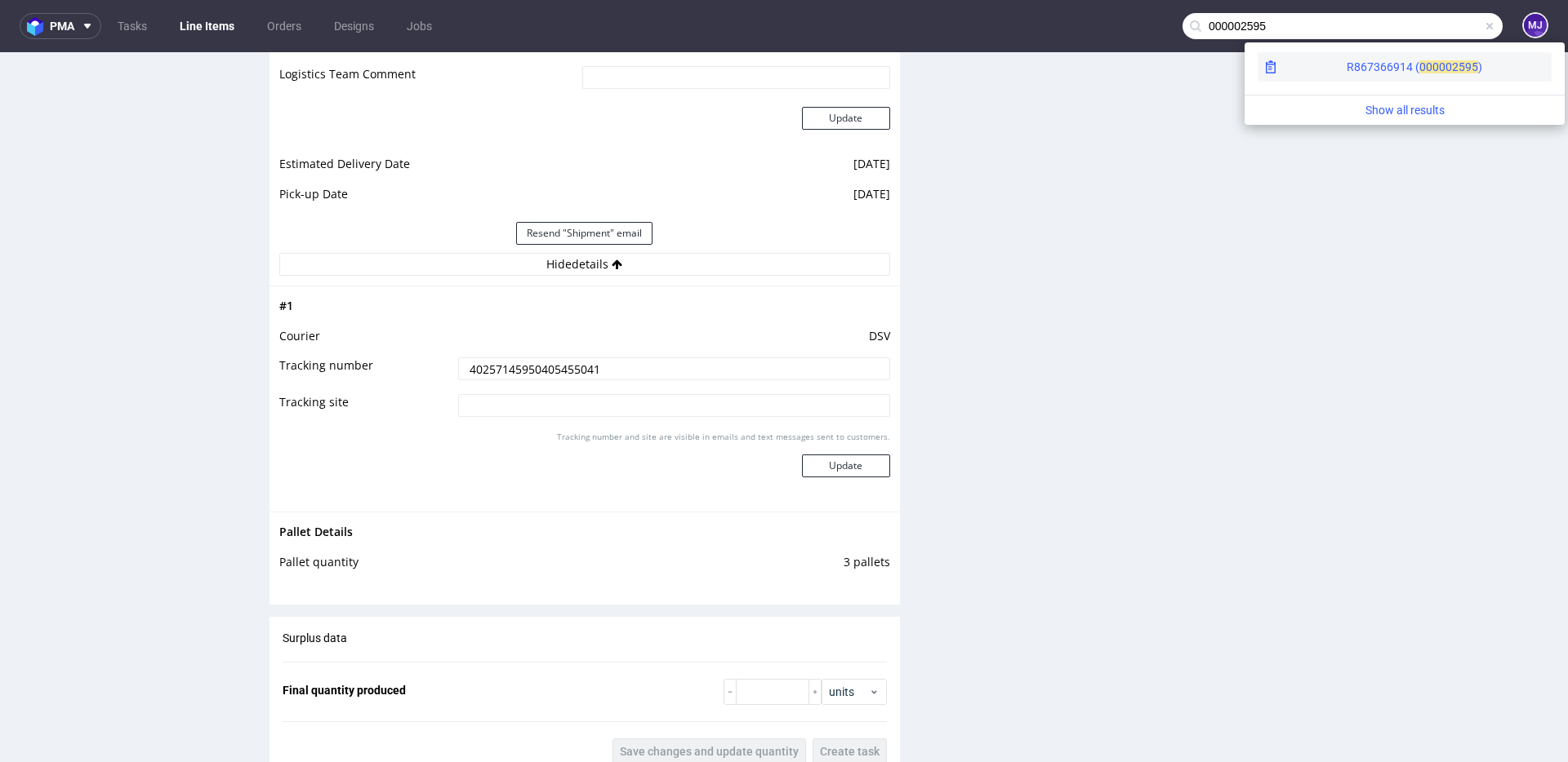
type input "000002595"
click at [1347, 66] on div "R867366914 ( 00000" at bounding box center [1399, 66] width 105 height 16
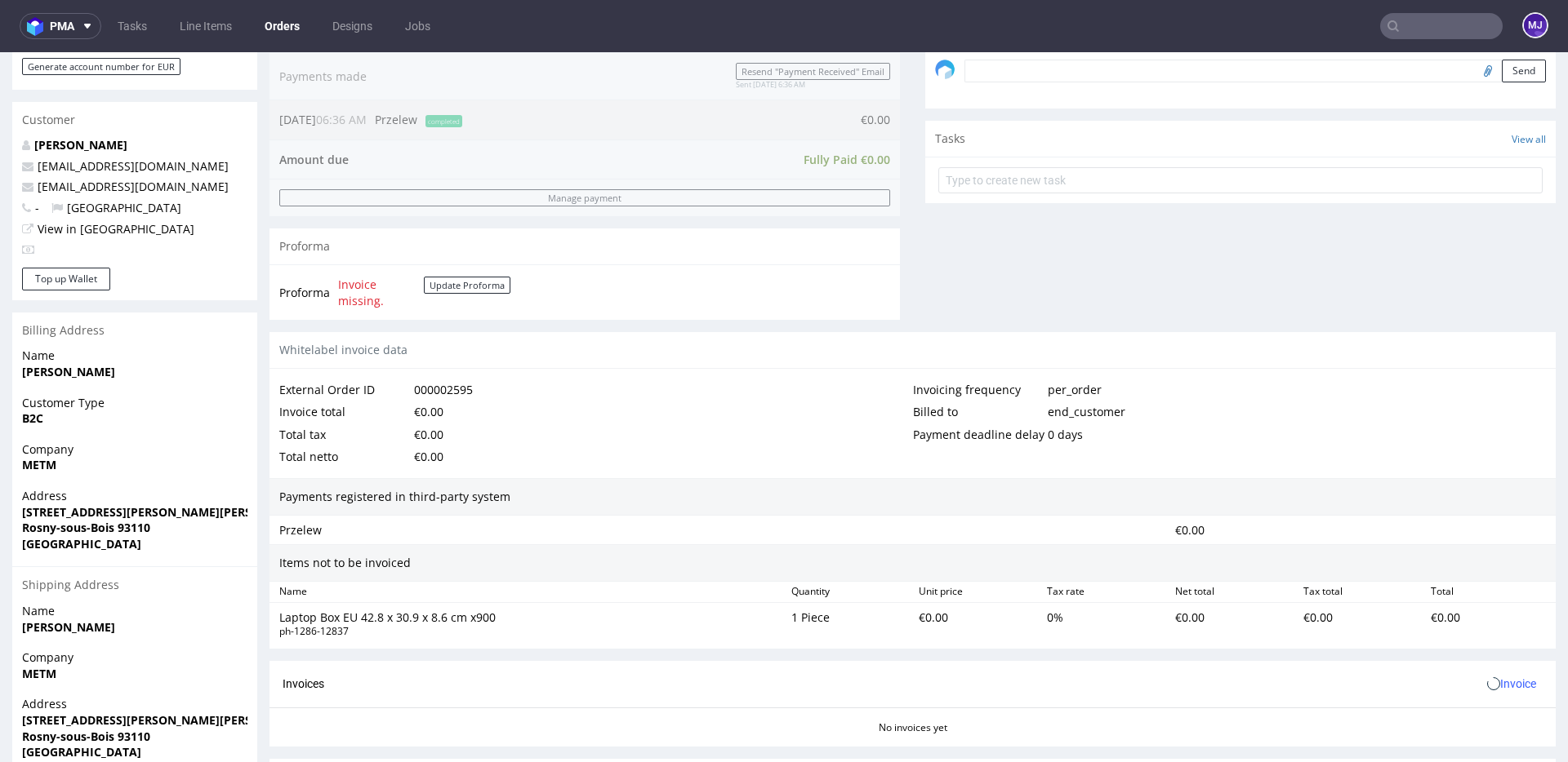
scroll to position [633, 0]
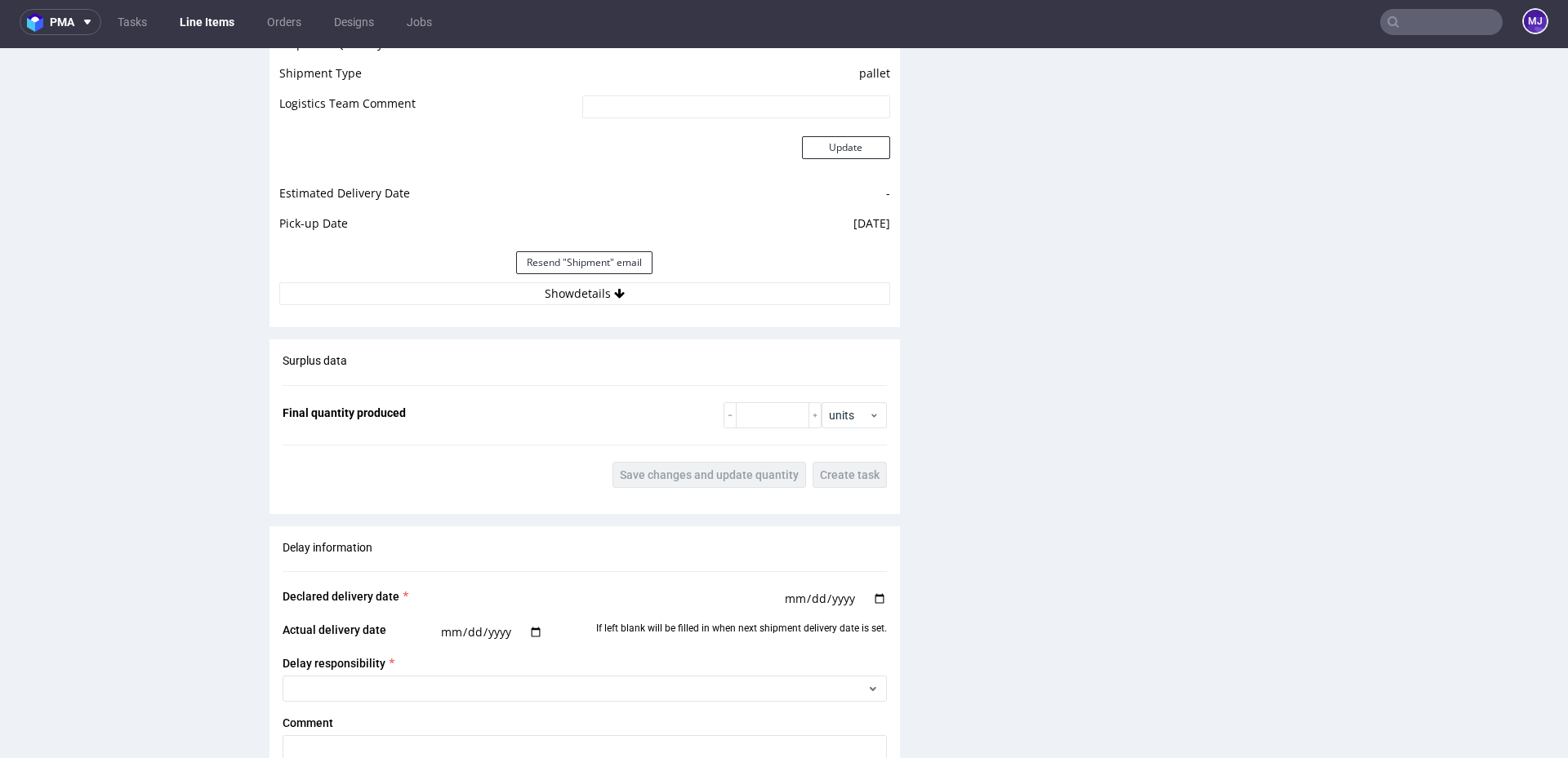
scroll to position [1403, 0]
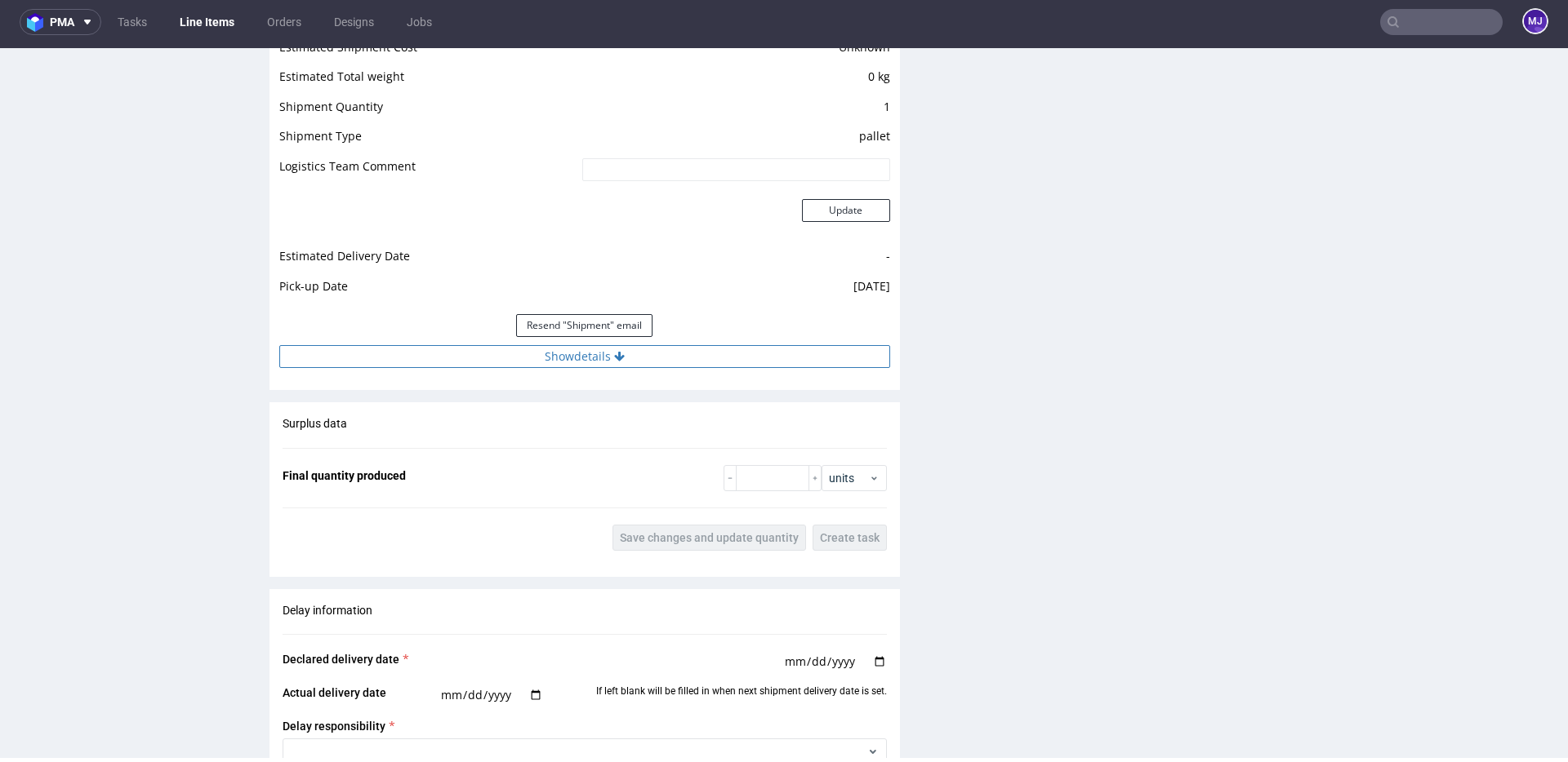
click at [596, 363] on button "Show details" at bounding box center [584, 356] width 611 height 23
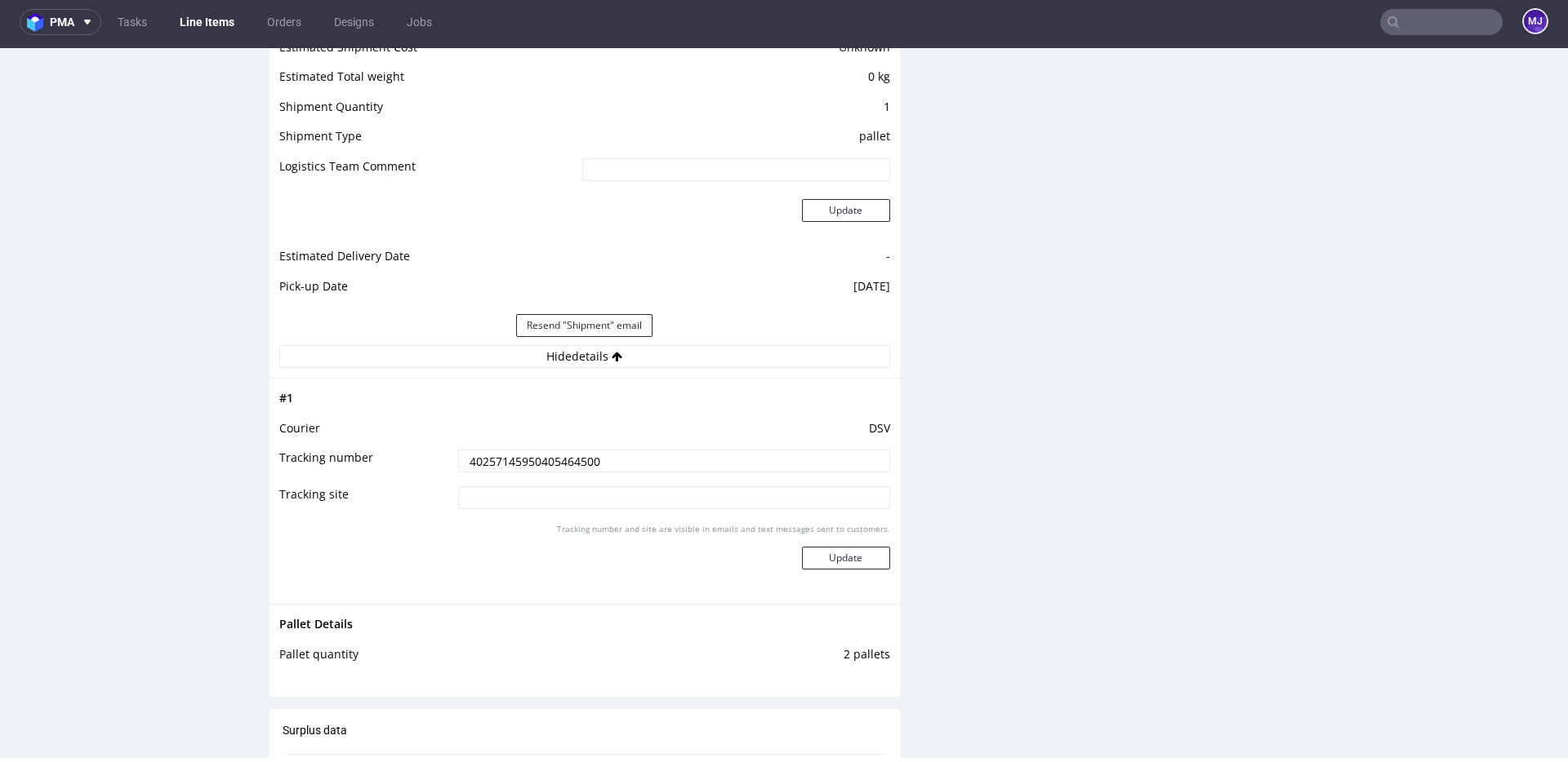
scroll to position [1085, 0]
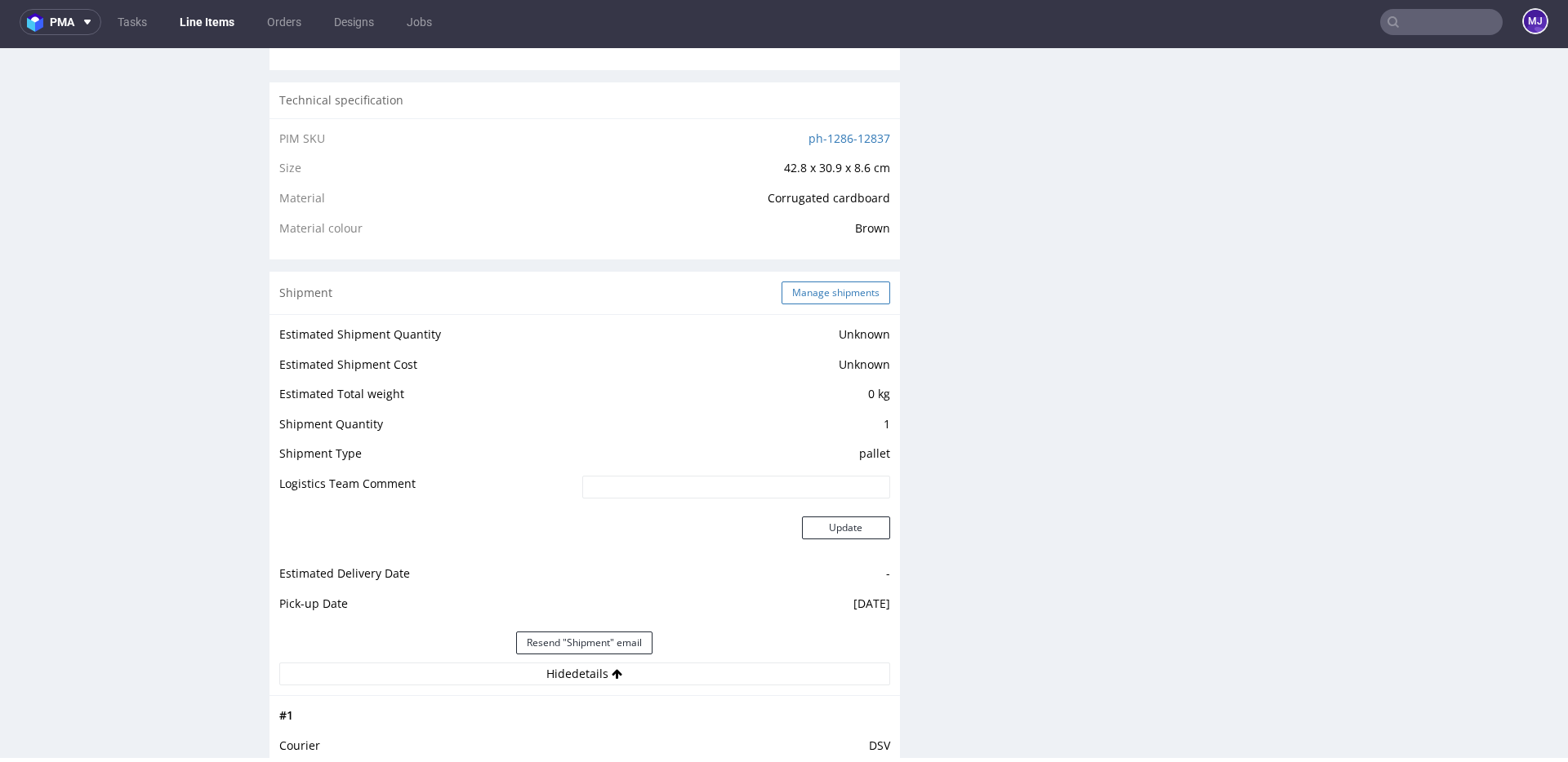
click at [816, 289] on button "Manage shipments" at bounding box center [835, 293] width 109 height 23
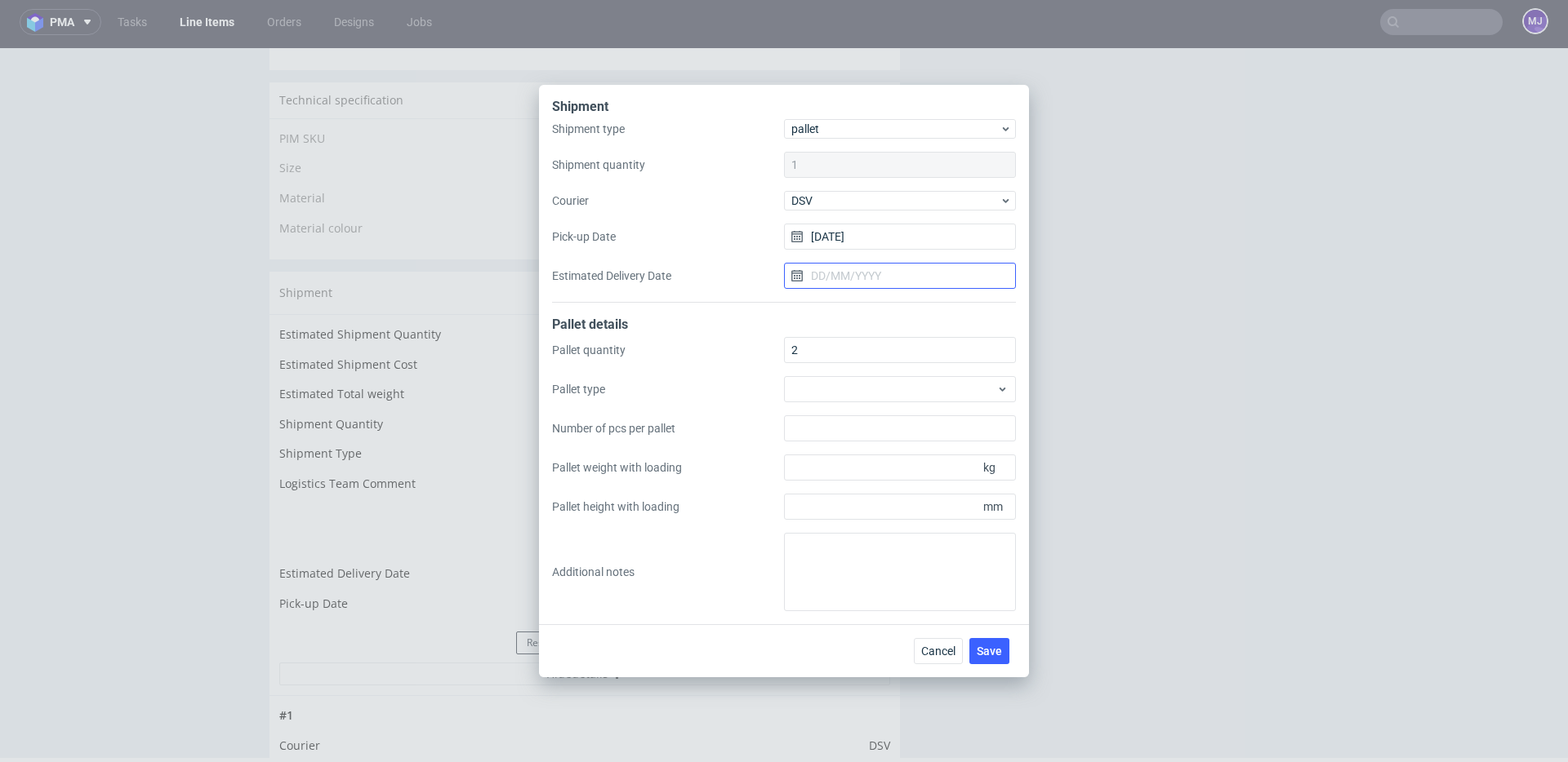
click at [889, 270] on input "Estimated Delivery Date" at bounding box center [899, 276] width 232 height 26
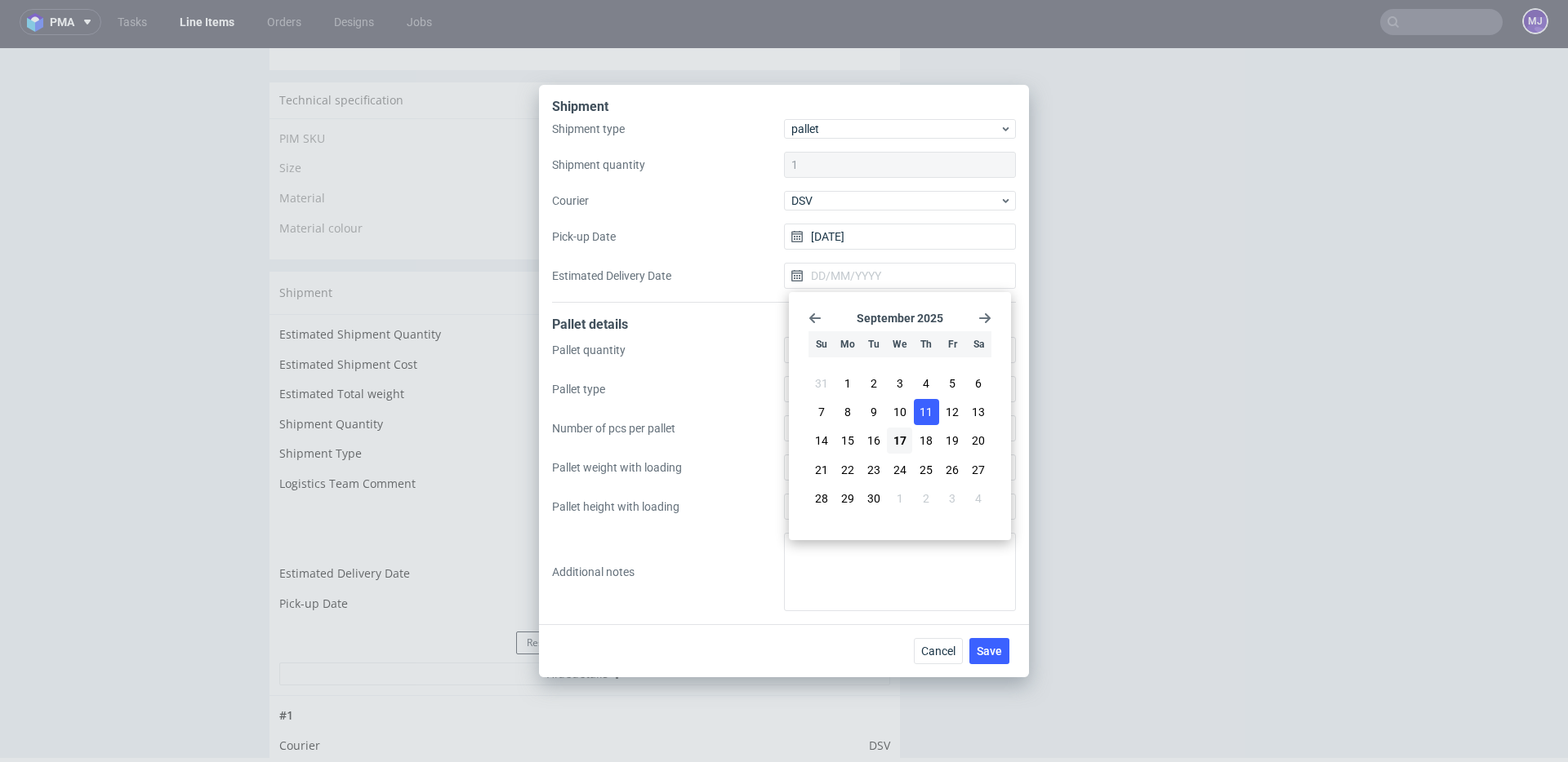
click at [930, 414] on span "11" at bounding box center [926, 411] width 13 height 16
type input "[DATE]"
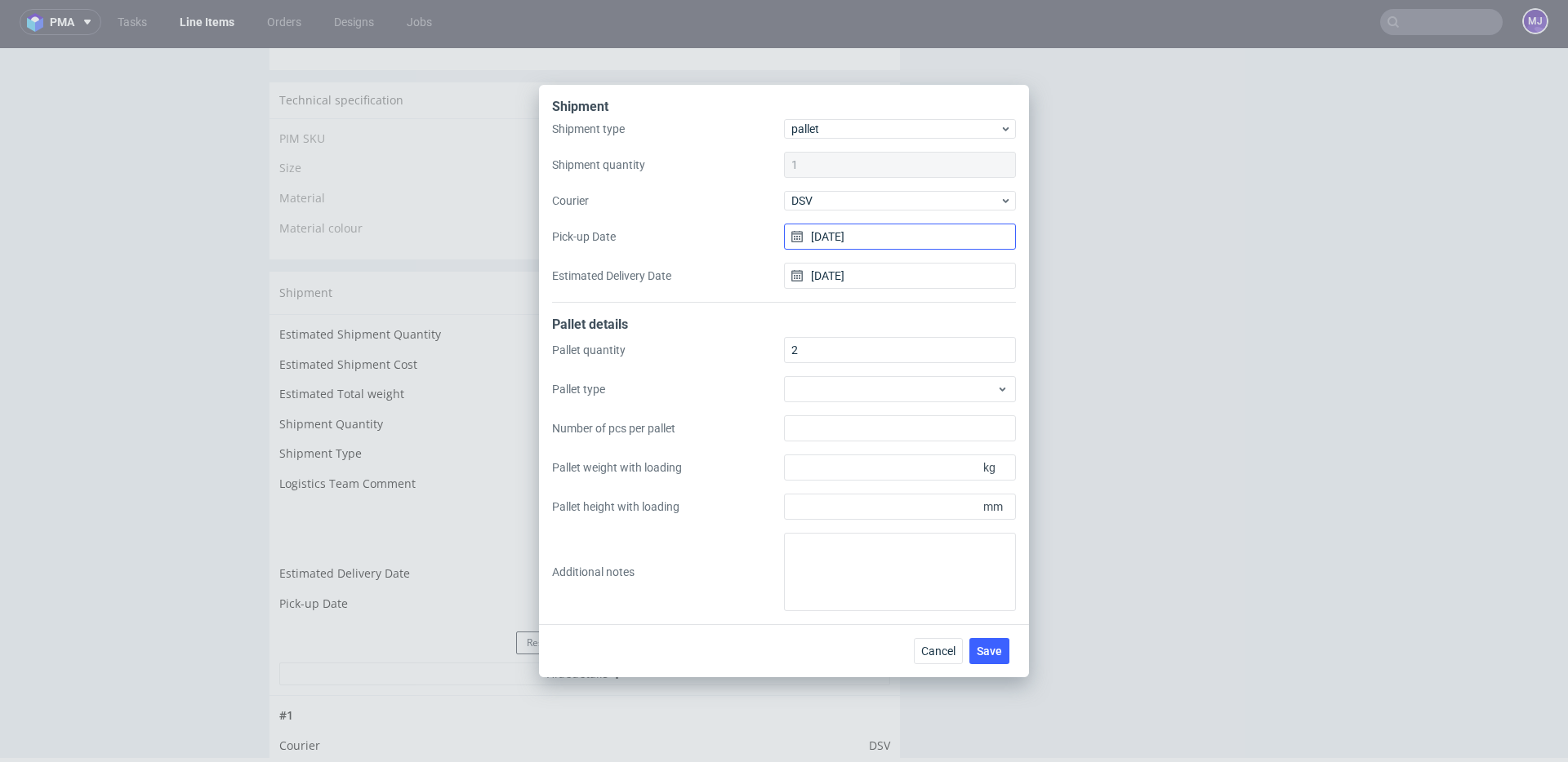
click at [852, 231] on input "[DATE]" at bounding box center [899, 237] width 232 height 26
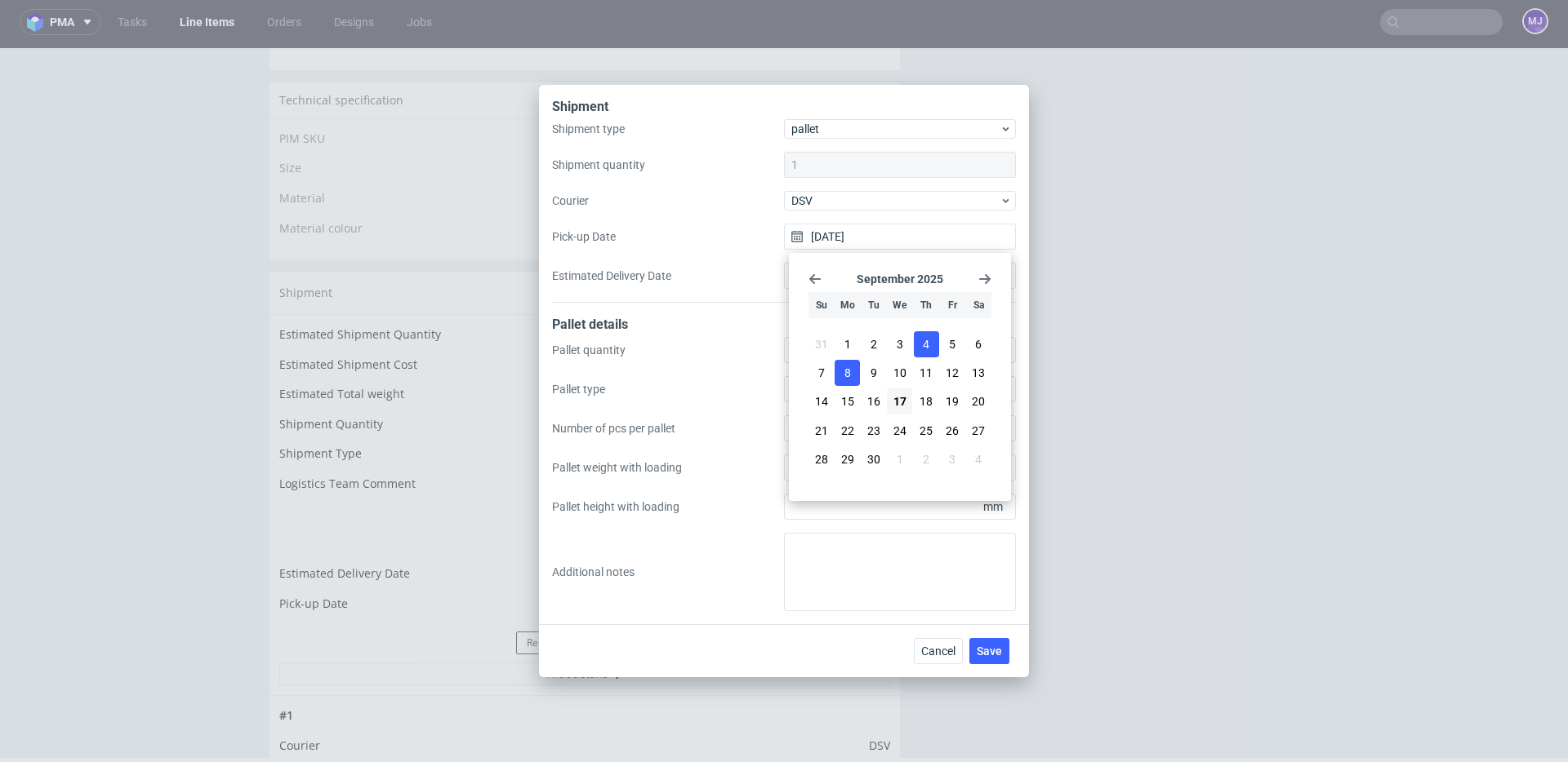
click at [852, 377] on button "8" at bounding box center [846, 373] width 26 height 26
type input "[DATE]"
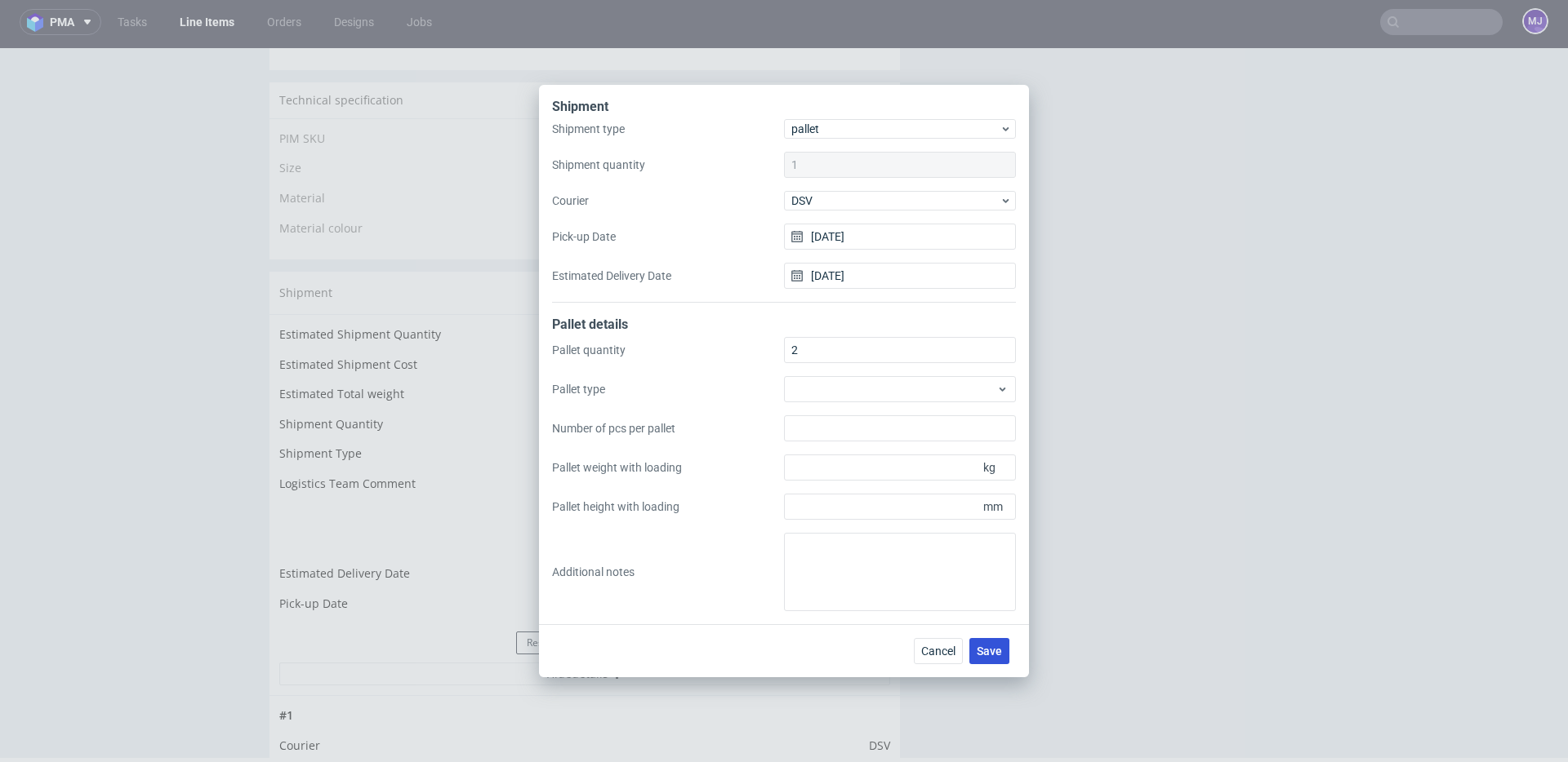
click at [989, 653] on span "Save" at bounding box center [989, 651] width 26 height 11
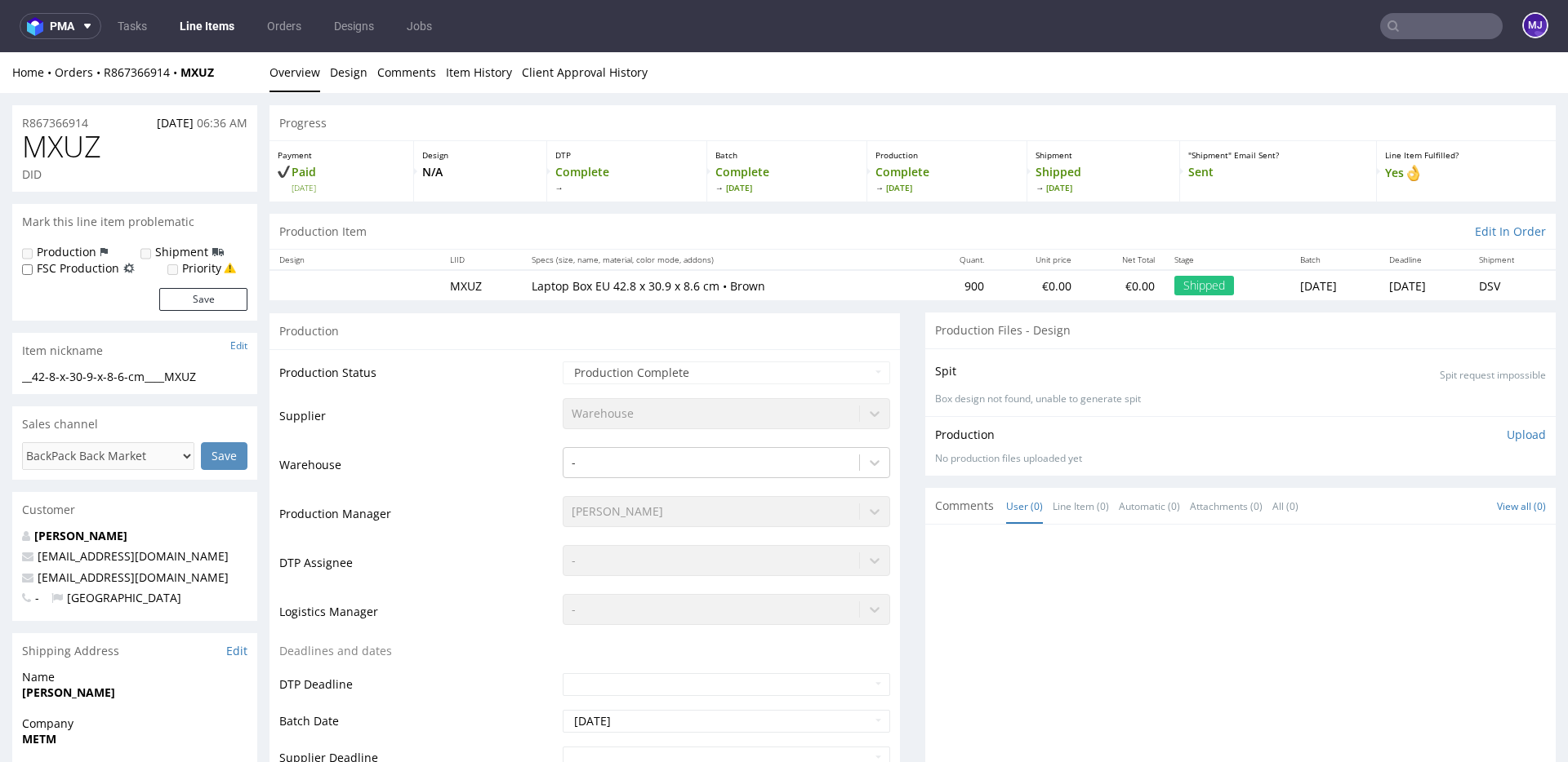
click at [1417, 34] on input "text" at bounding box center [1441, 26] width 123 height 26
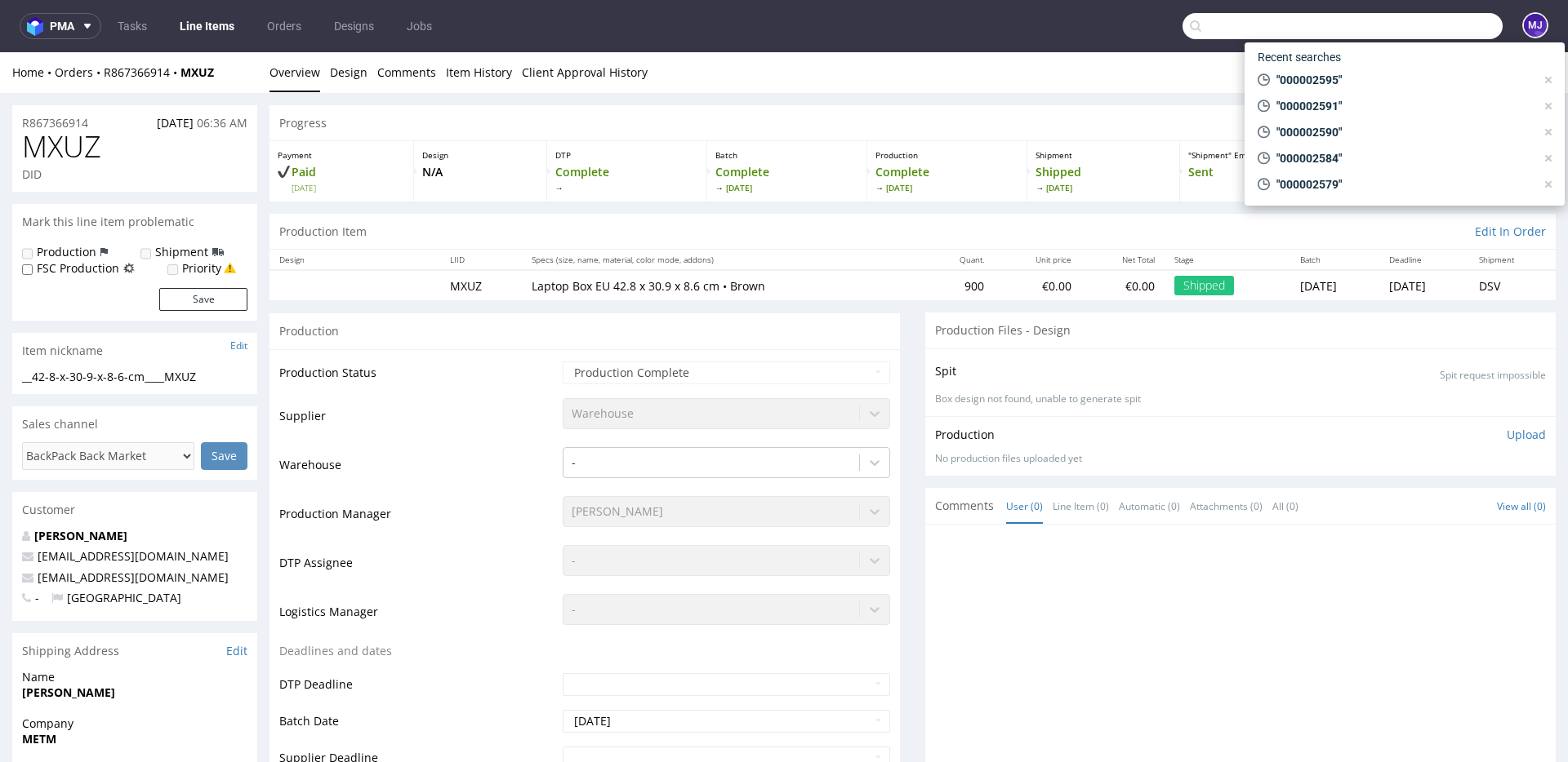
paste input "000002599"
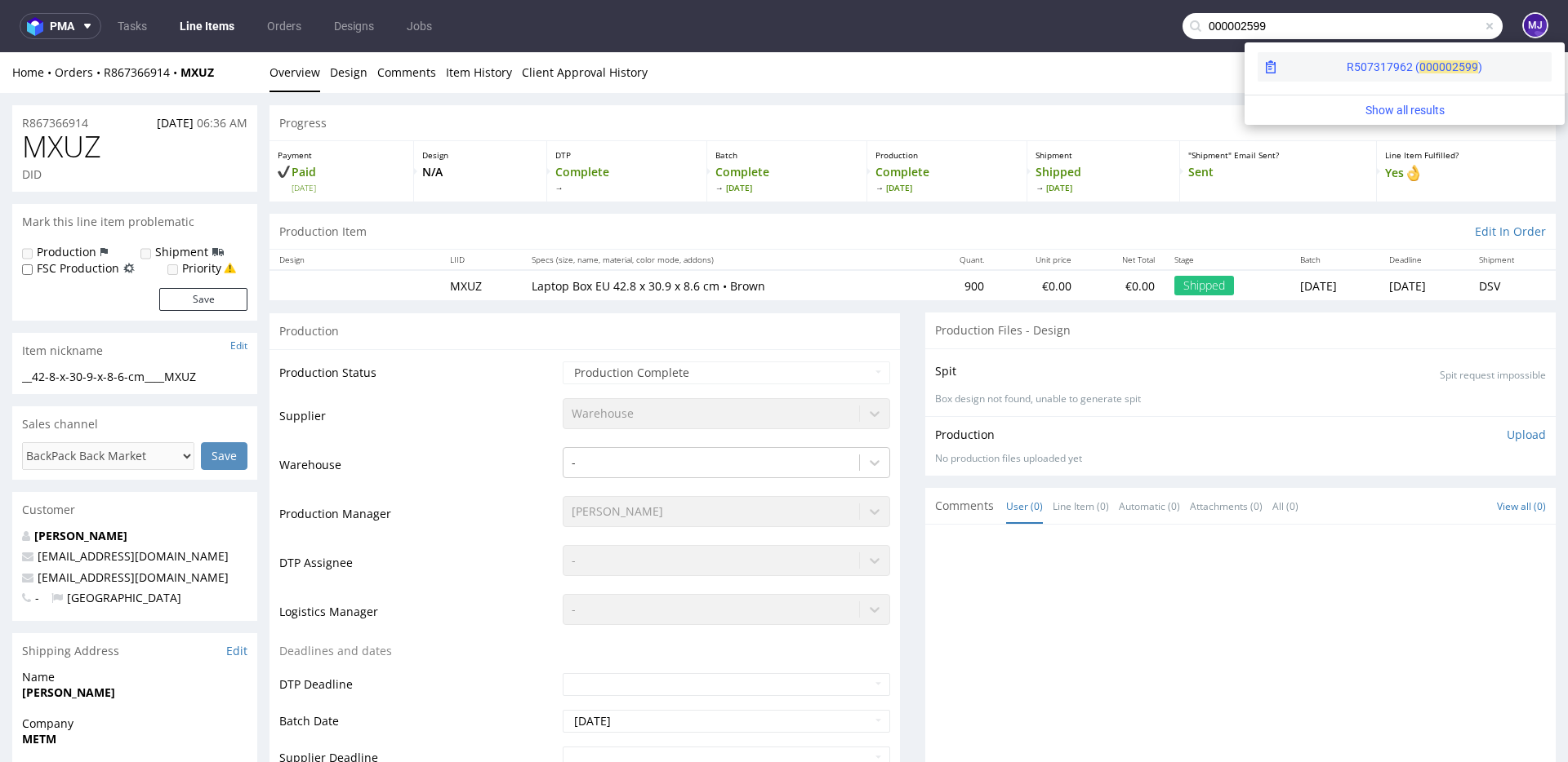
type input "000002599"
click at [1351, 69] on div "R507317962 ( 00000" at bounding box center [1399, 66] width 105 height 16
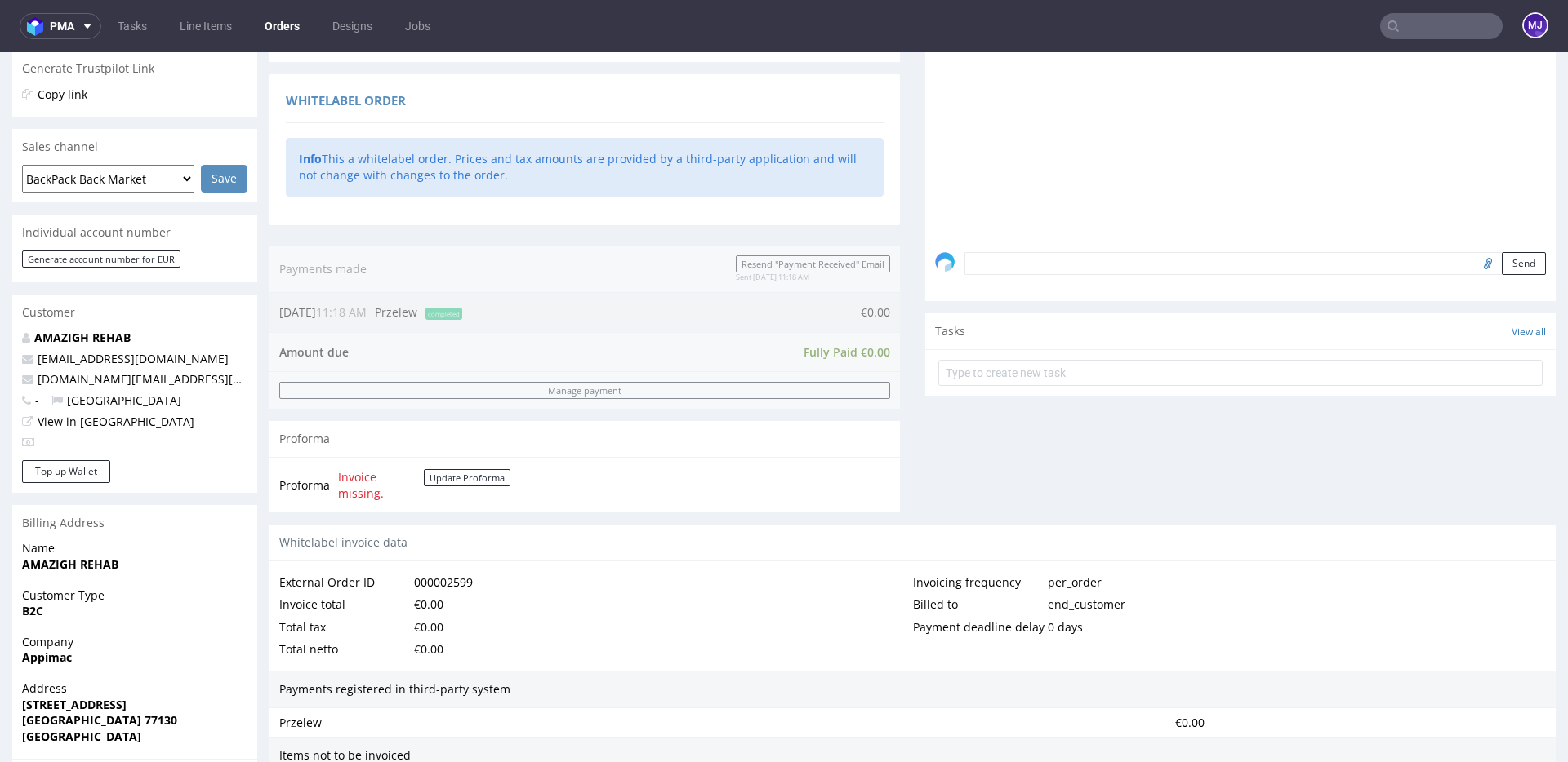
scroll to position [633, 0]
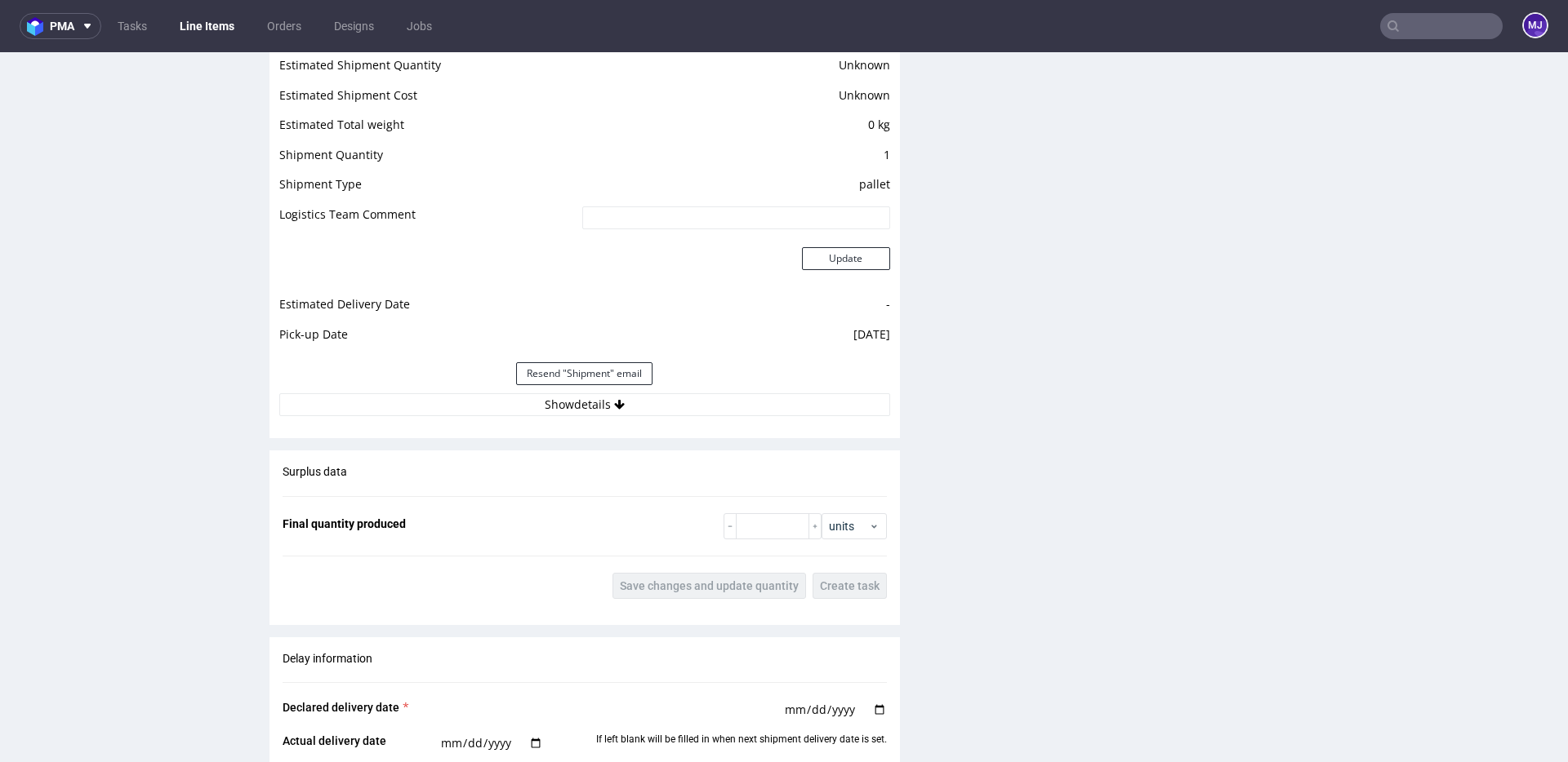
scroll to position [1509, 0]
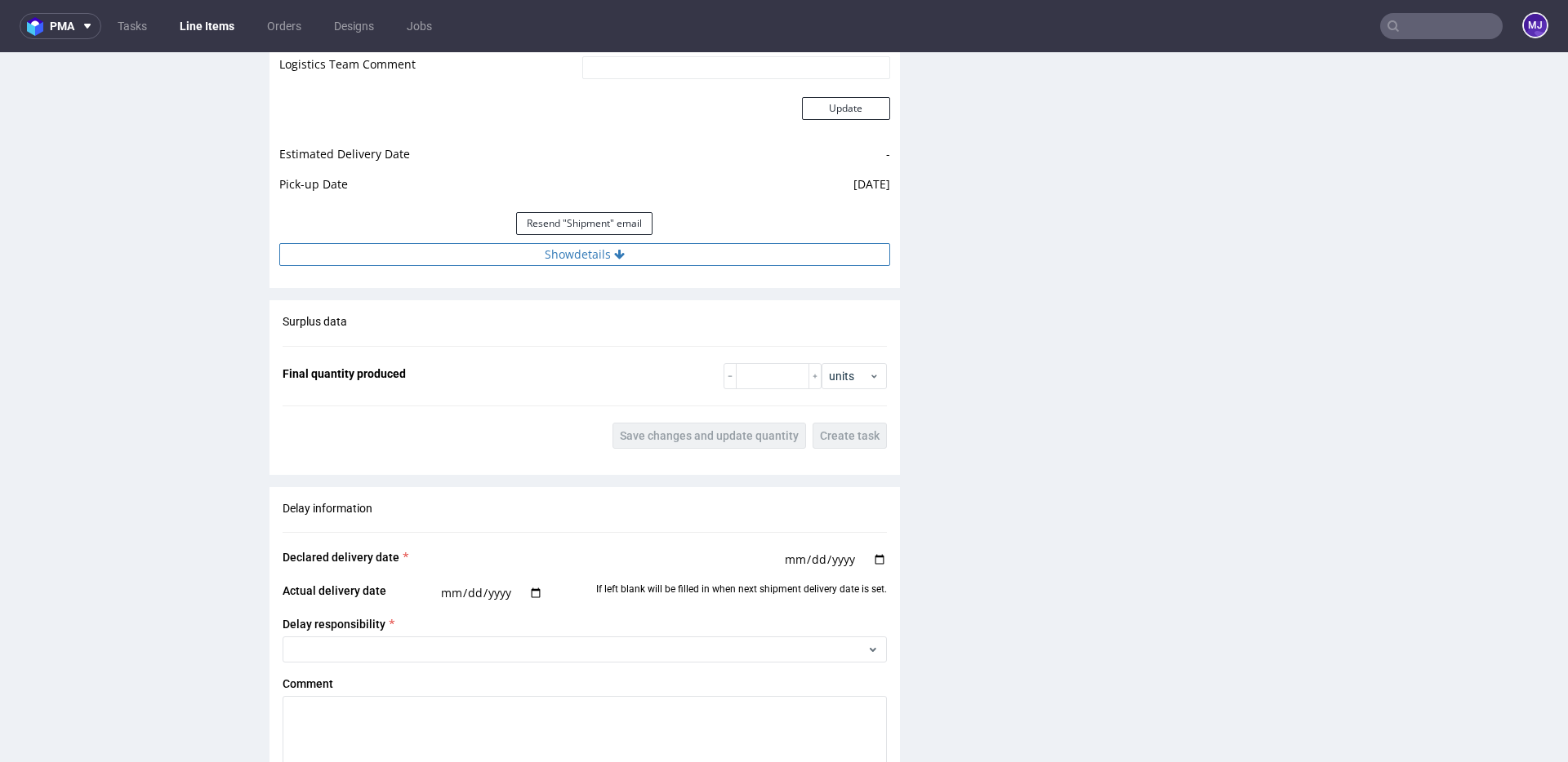
click at [576, 259] on button "Show details" at bounding box center [584, 254] width 611 height 23
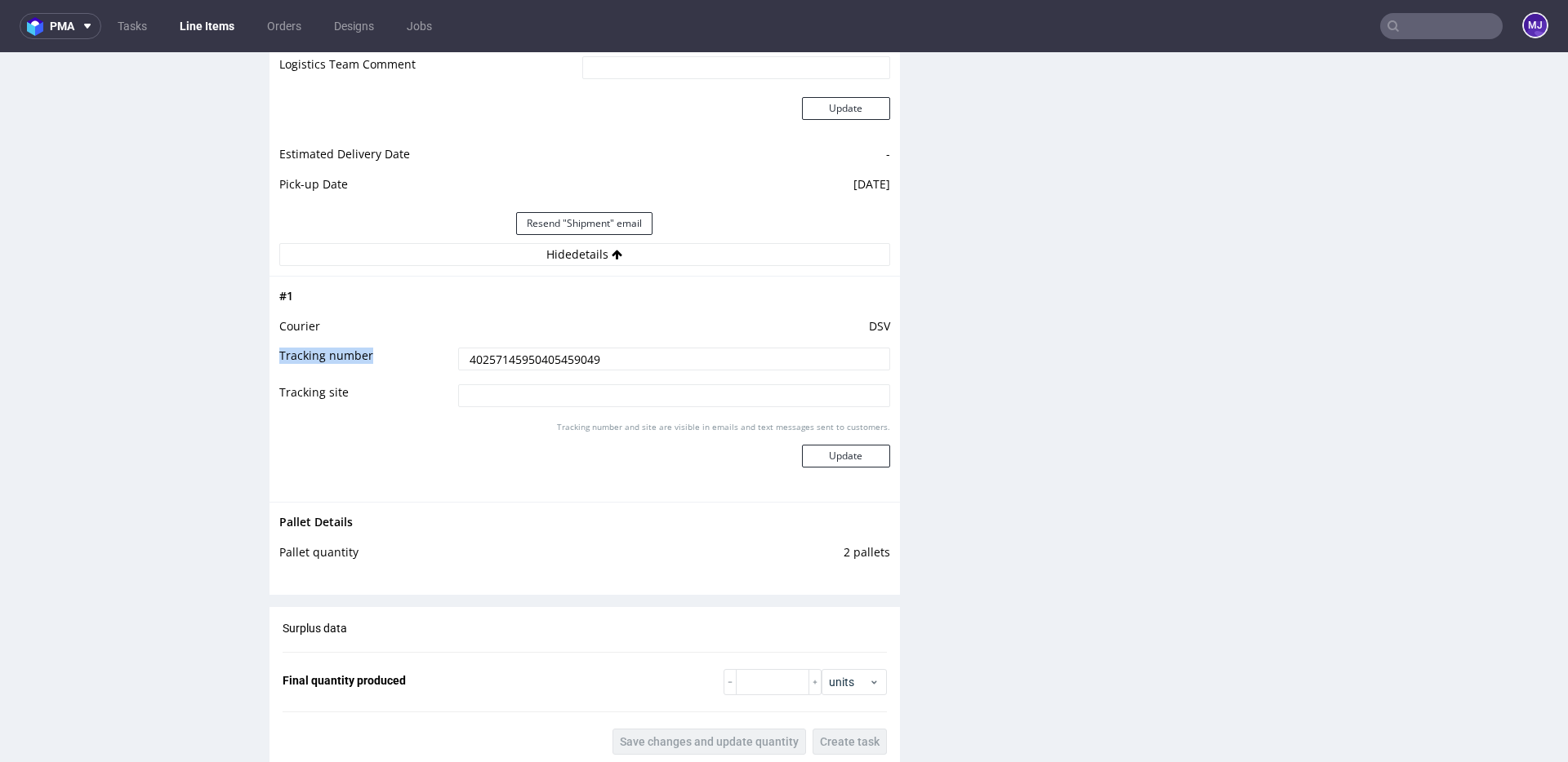
click at [553, 346] on tbody "# 1 Courier DSV Tracking number 40257145950405459049 Tracking site Tracking num…" at bounding box center [584, 390] width 611 height 206
click at [553, 346] on td "40257145950405459049" at bounding box center [671, 364] width 436 height 37
click at [549, 361] on input "40257145950405459049" at bounding box center [673, 359] width 432 height 23
click at [1017, 223] on div "Production Files - Design Spit Spit request impossible Box design not found, un…" at bounding box center [1240, 109] width 631 height 2612
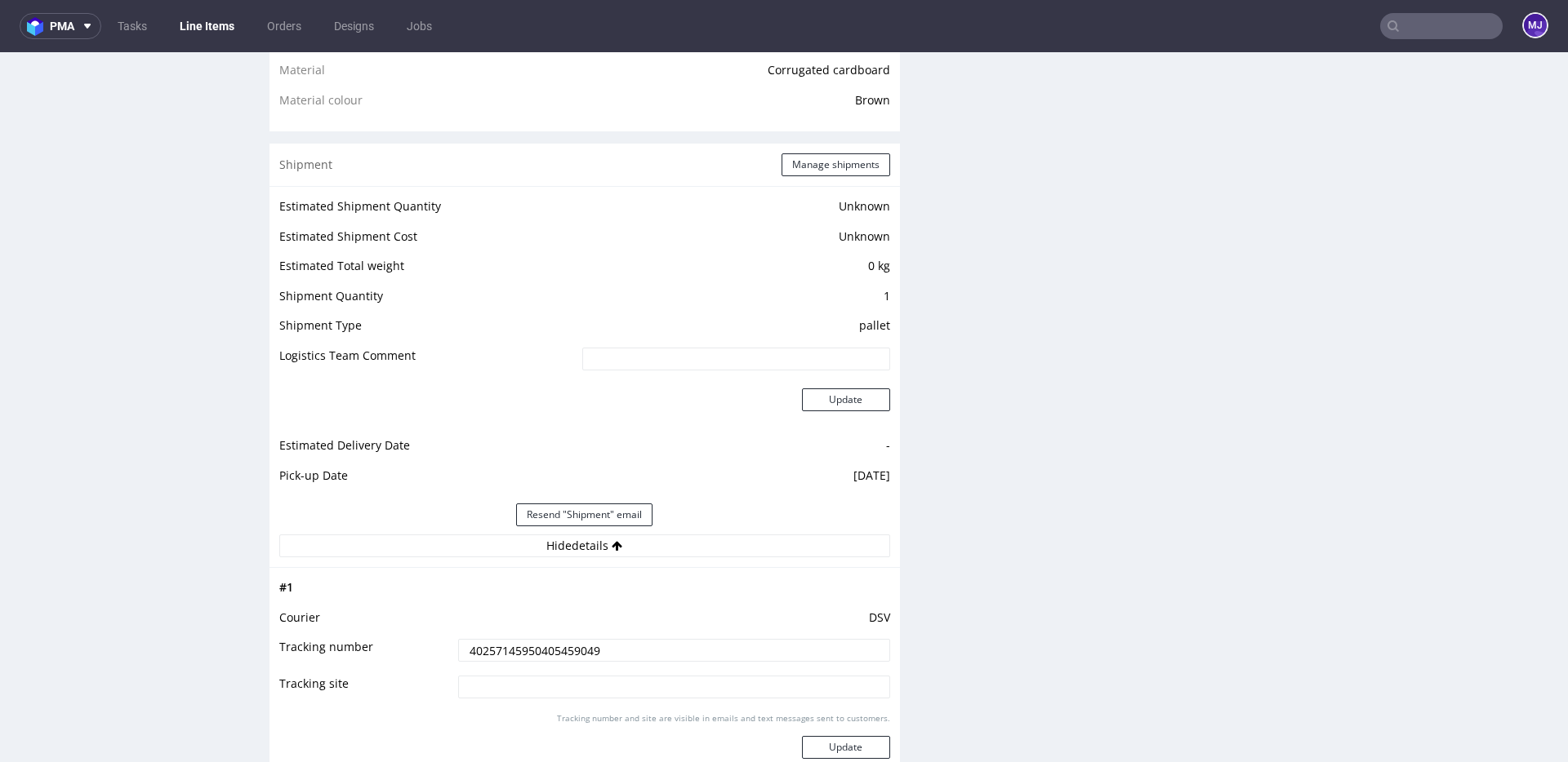
scroll to position [1168, 0]
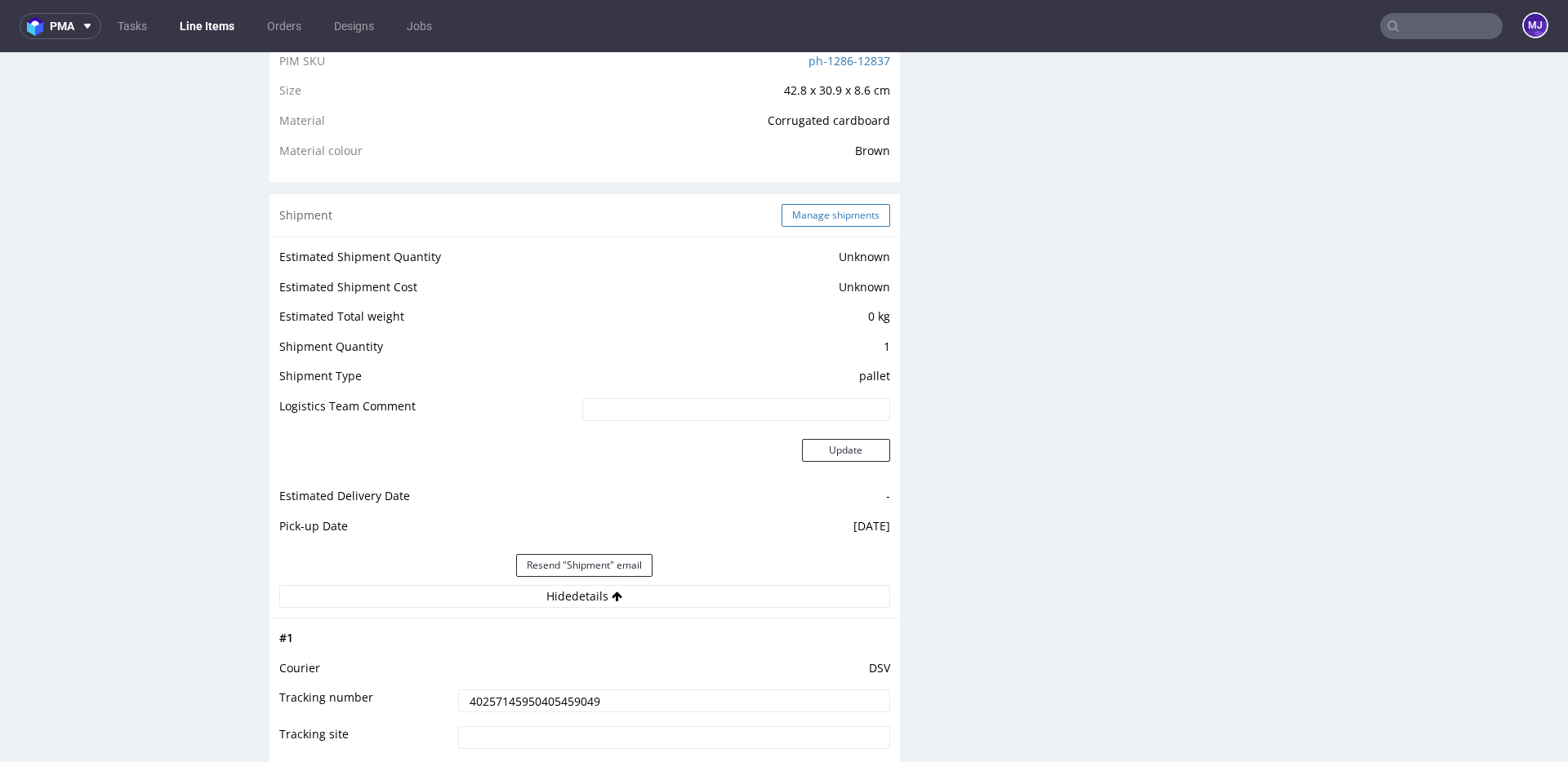
click at [811, 212] on button "Manage shipments" at bounding box center [835, 216] width 109 height 23
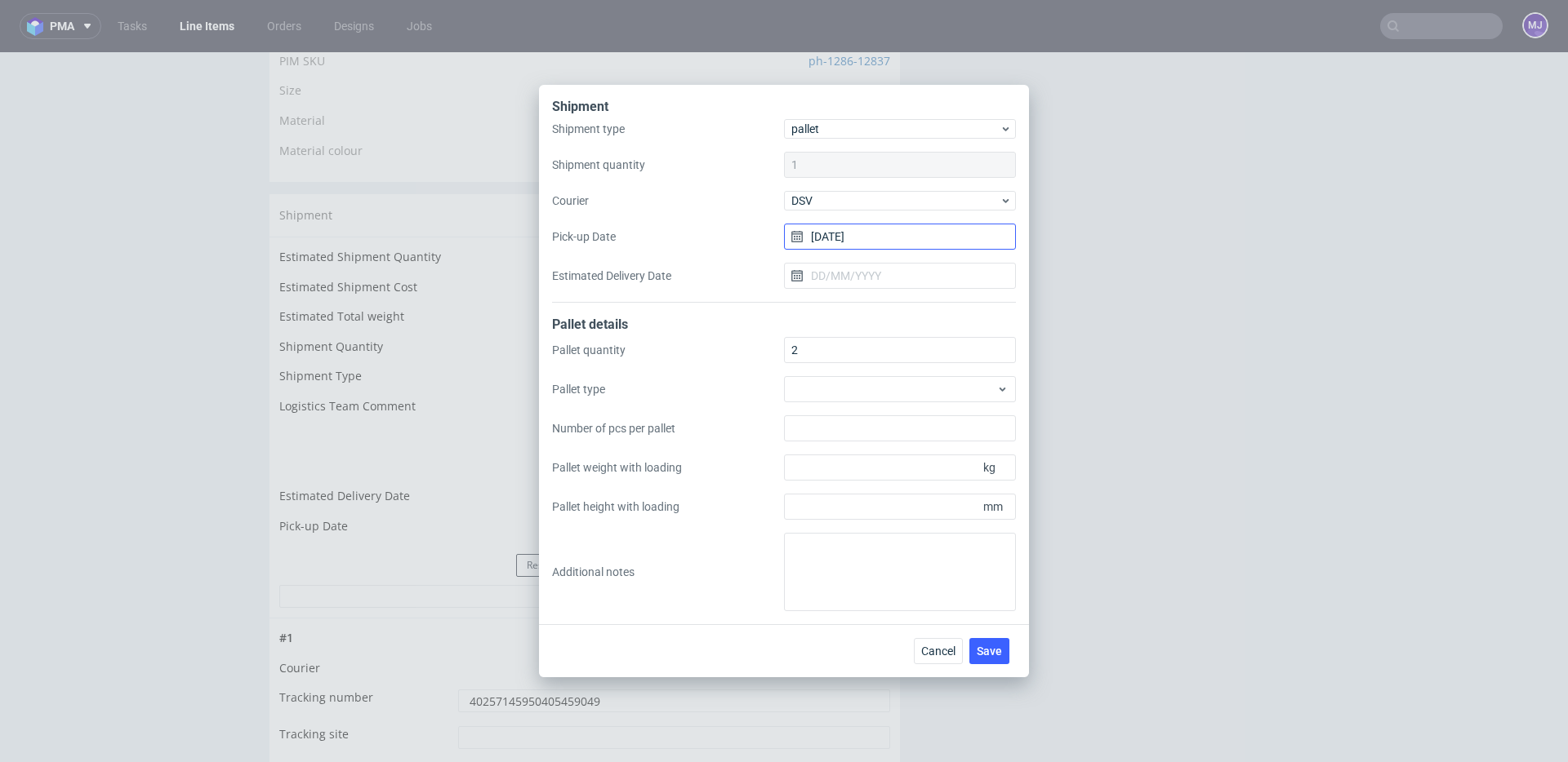
click at [859, 235] on input "04/09/2025" at bounding box center [899, 237] width 232 height 26
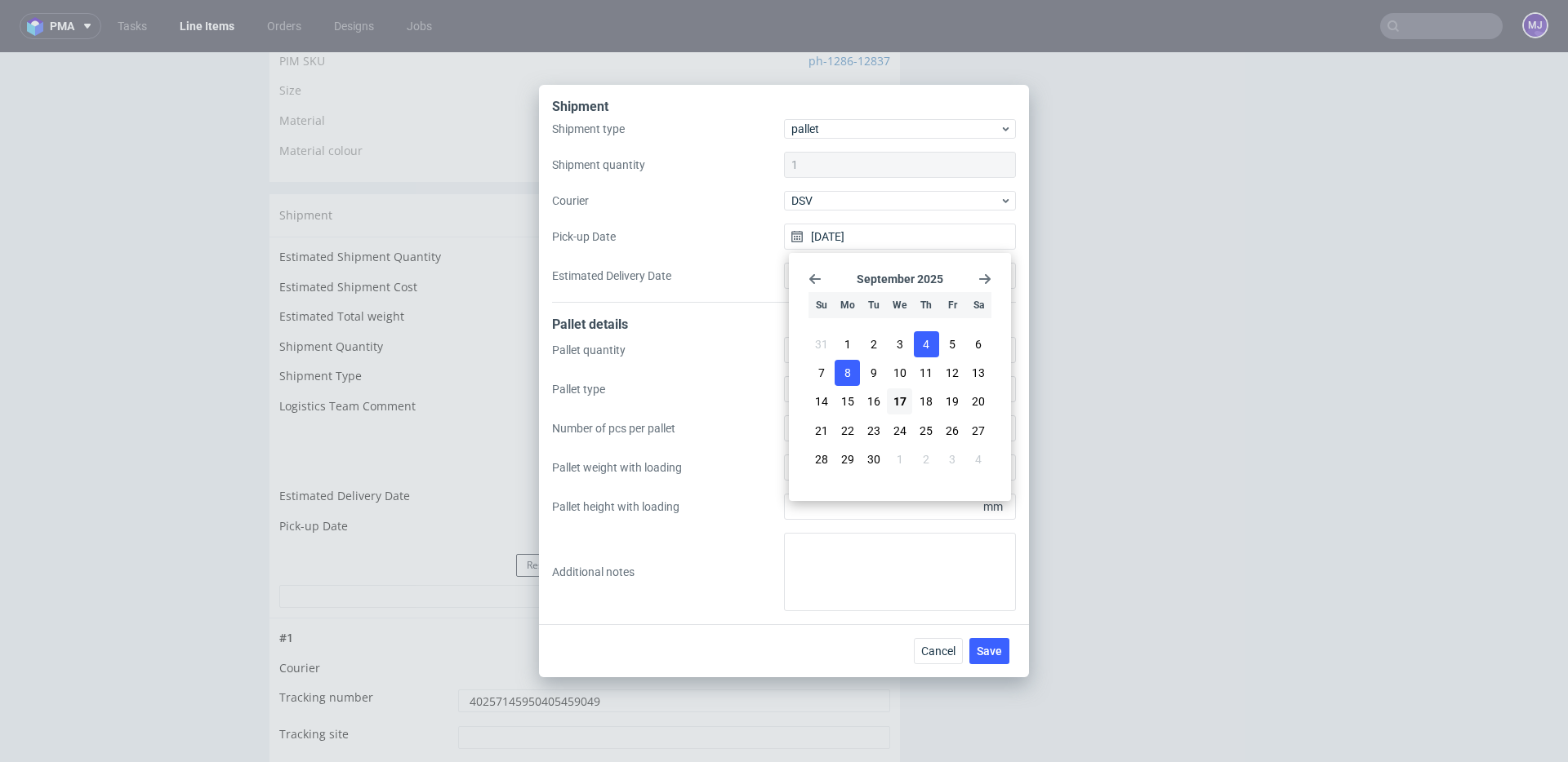
click at [845, 373] on span "8" at bounding box center [847, 372] width 7 height 16
type input "08/09/2025"
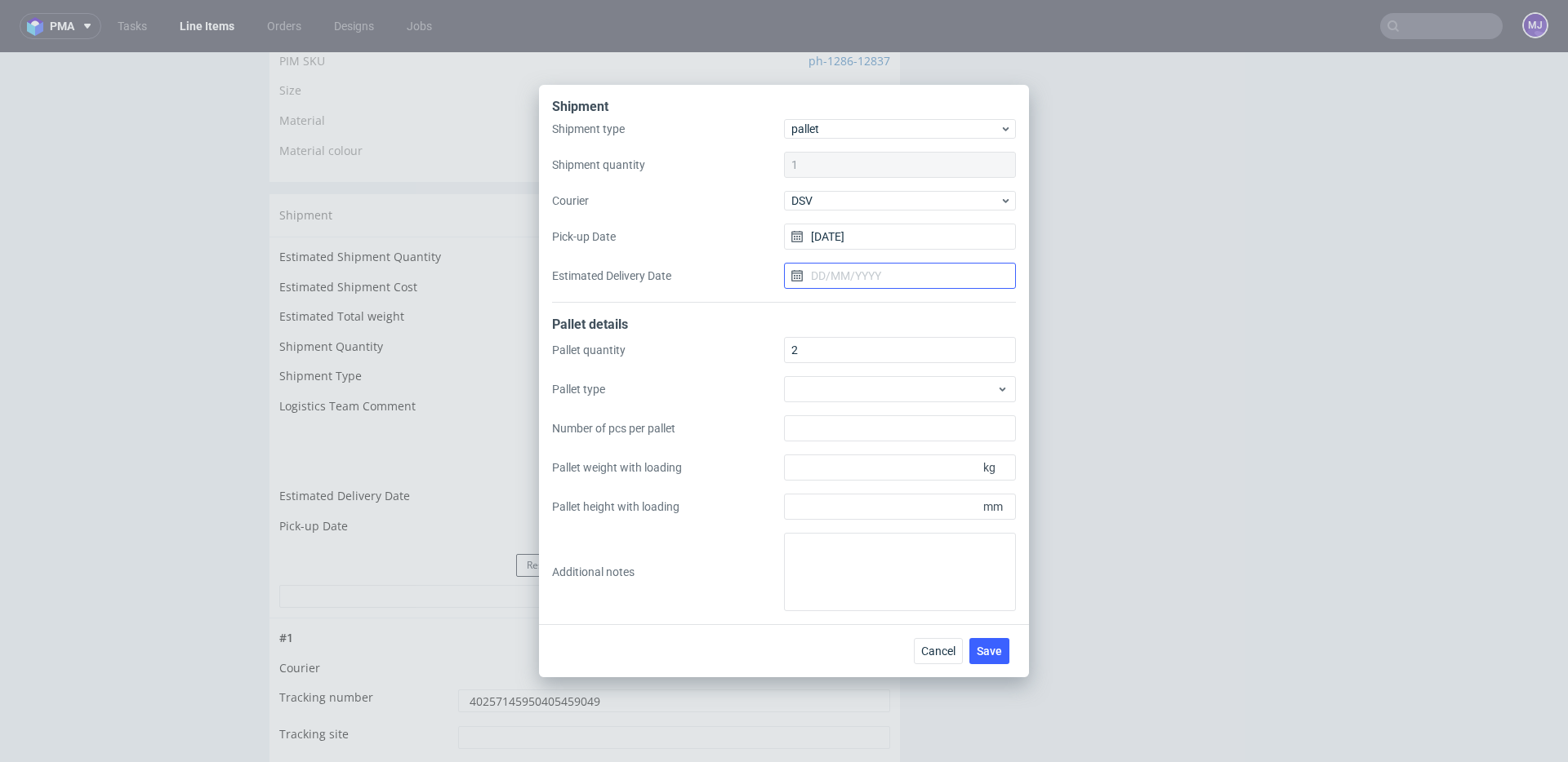
click at [862, 273] on input "Estimated Delivery Date" at bounding box center [899, 276] width 232 height 26
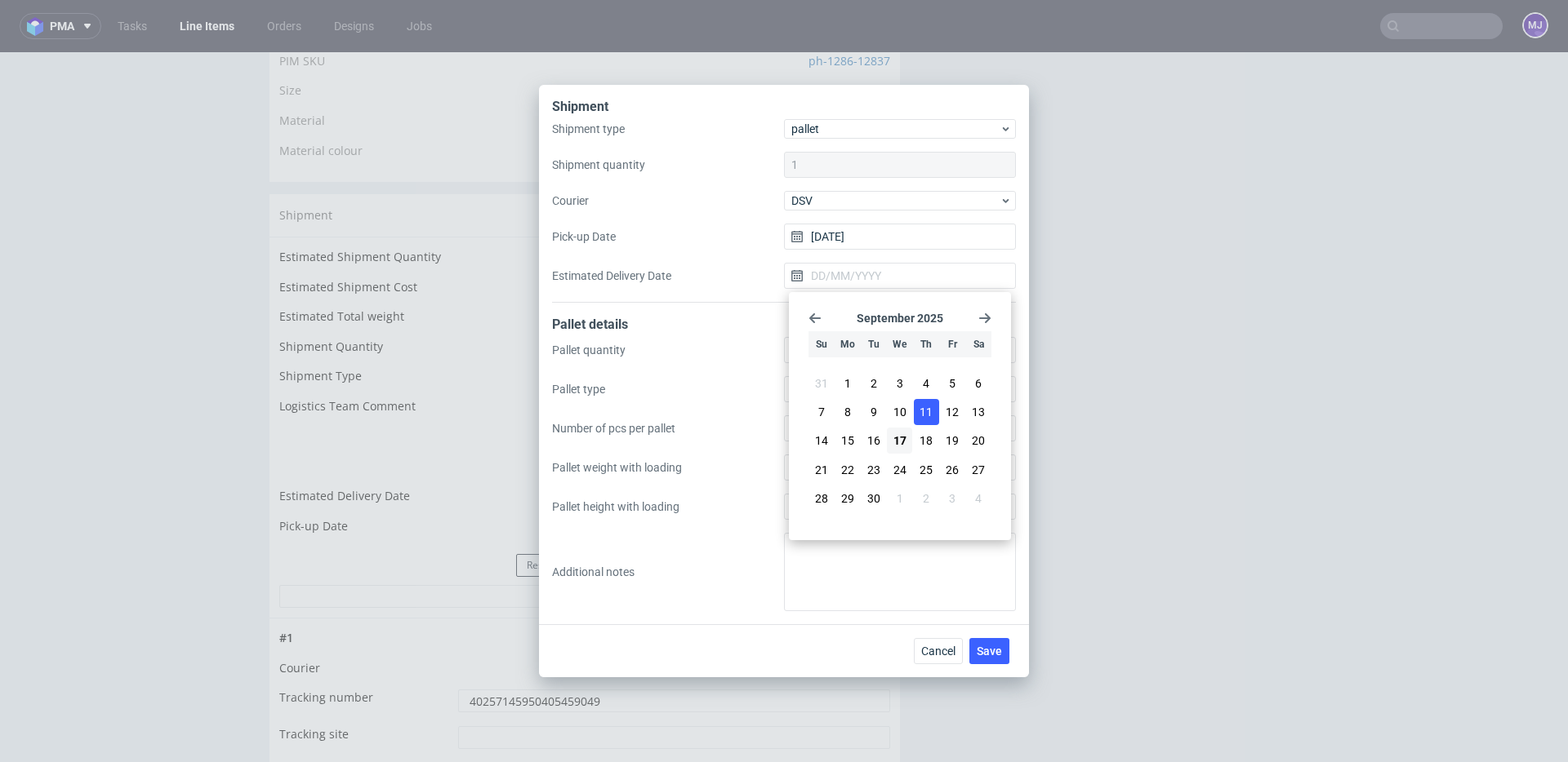
click at [917, 413] on button "11" at bounding box center [926, 412] width 26 height 26
type input "11/09/2025"
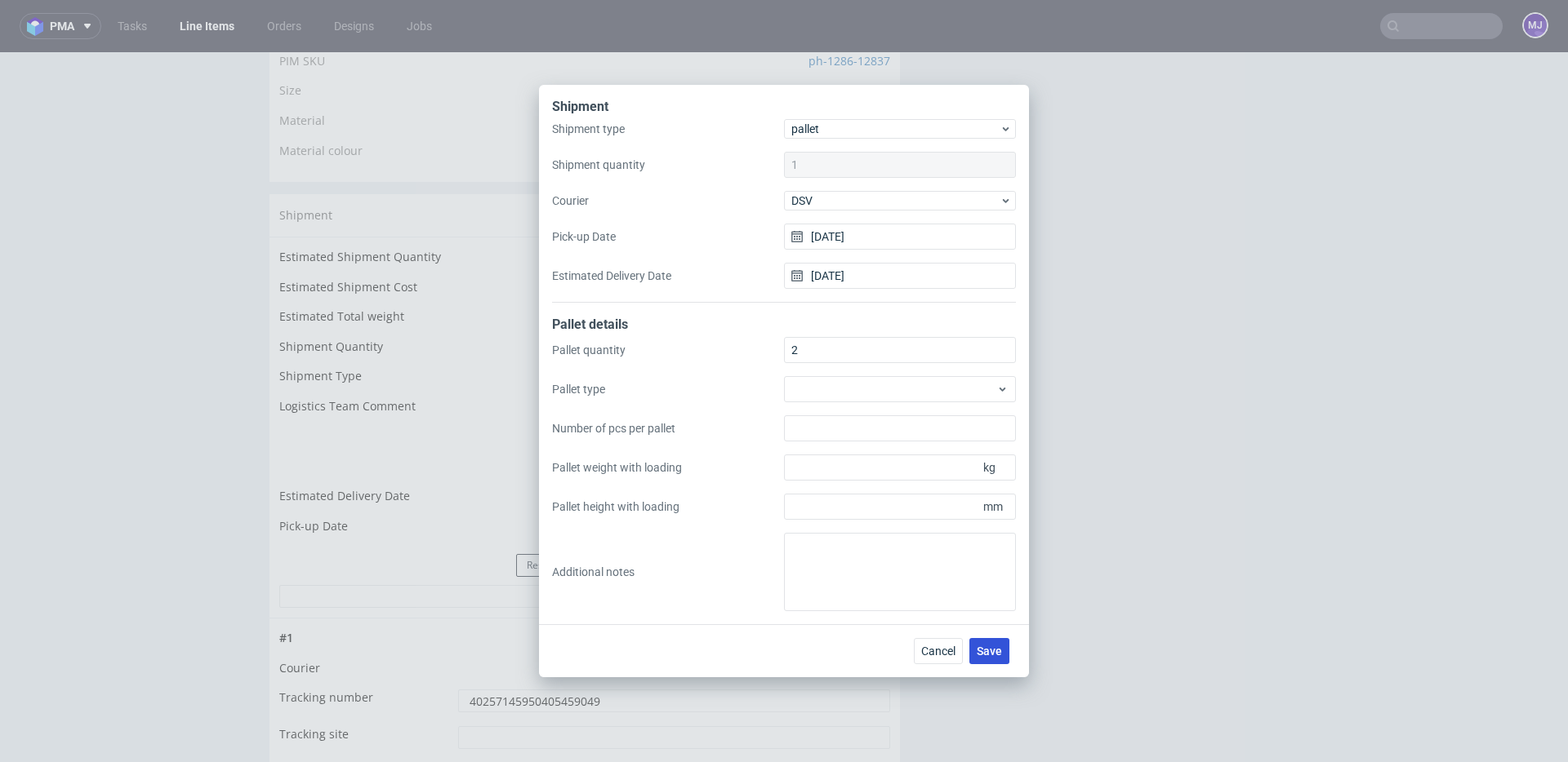
click at [993, 653] on span "Save" at bounding box center [989, 651] width 26 height 11
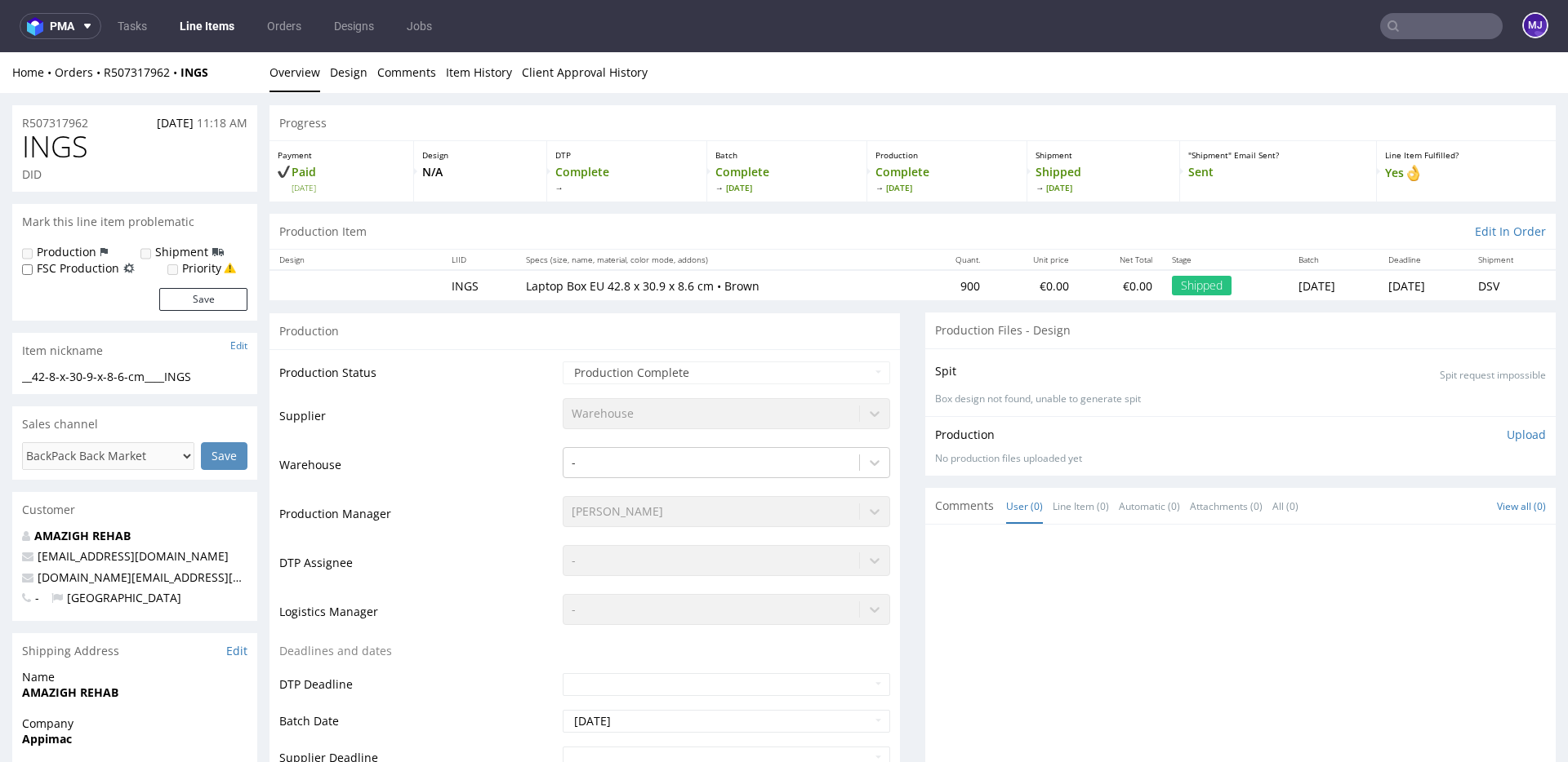
click at [1419, 37] on input "text" at bounding box center [1441, 26] width 123 height 26
paste input "000002600"
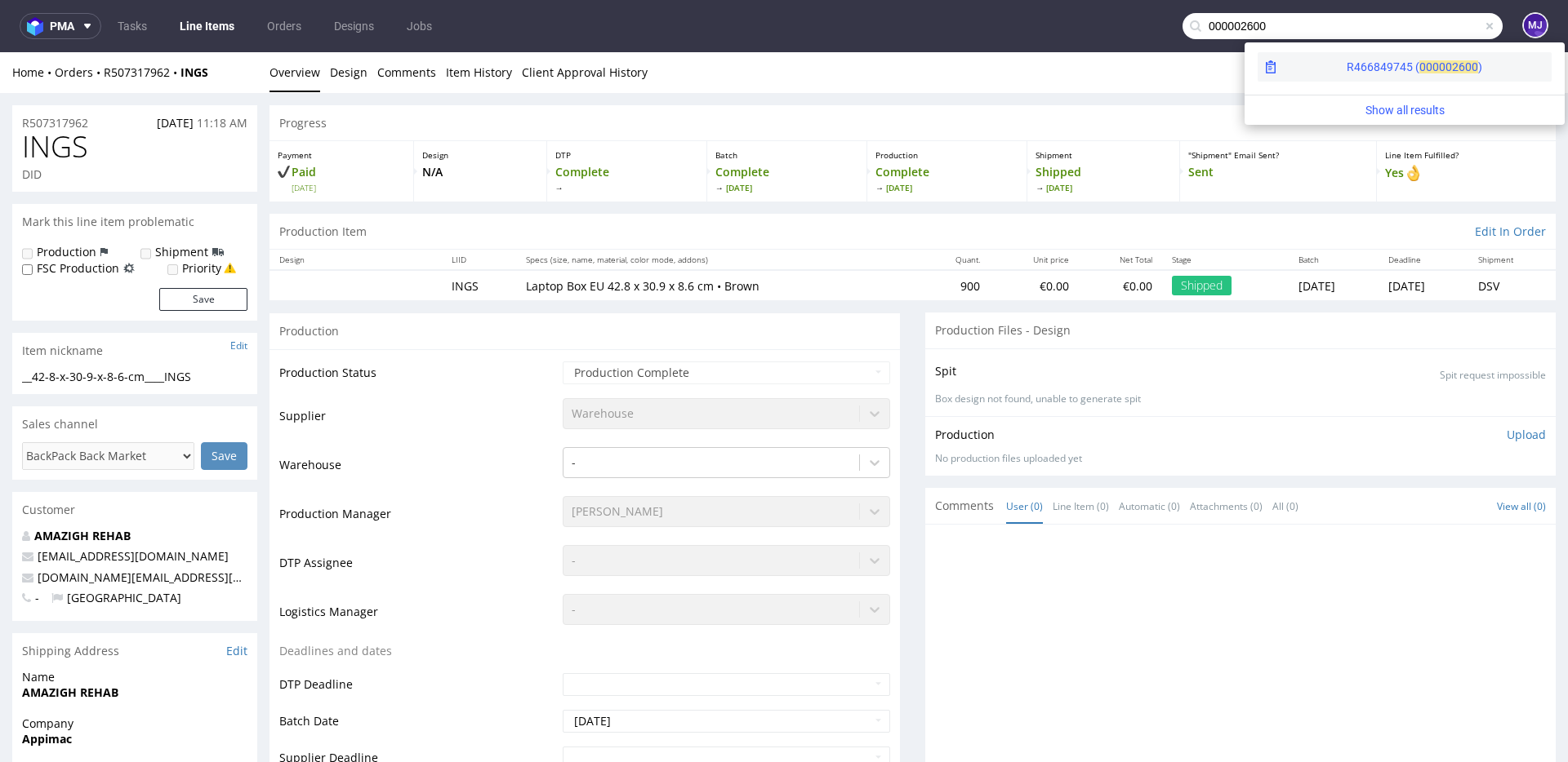
type input "000002600"
click at [1353, 69] on div "R466849745 ( 00000" at bounding box center [1399, 66] width 105 height 16
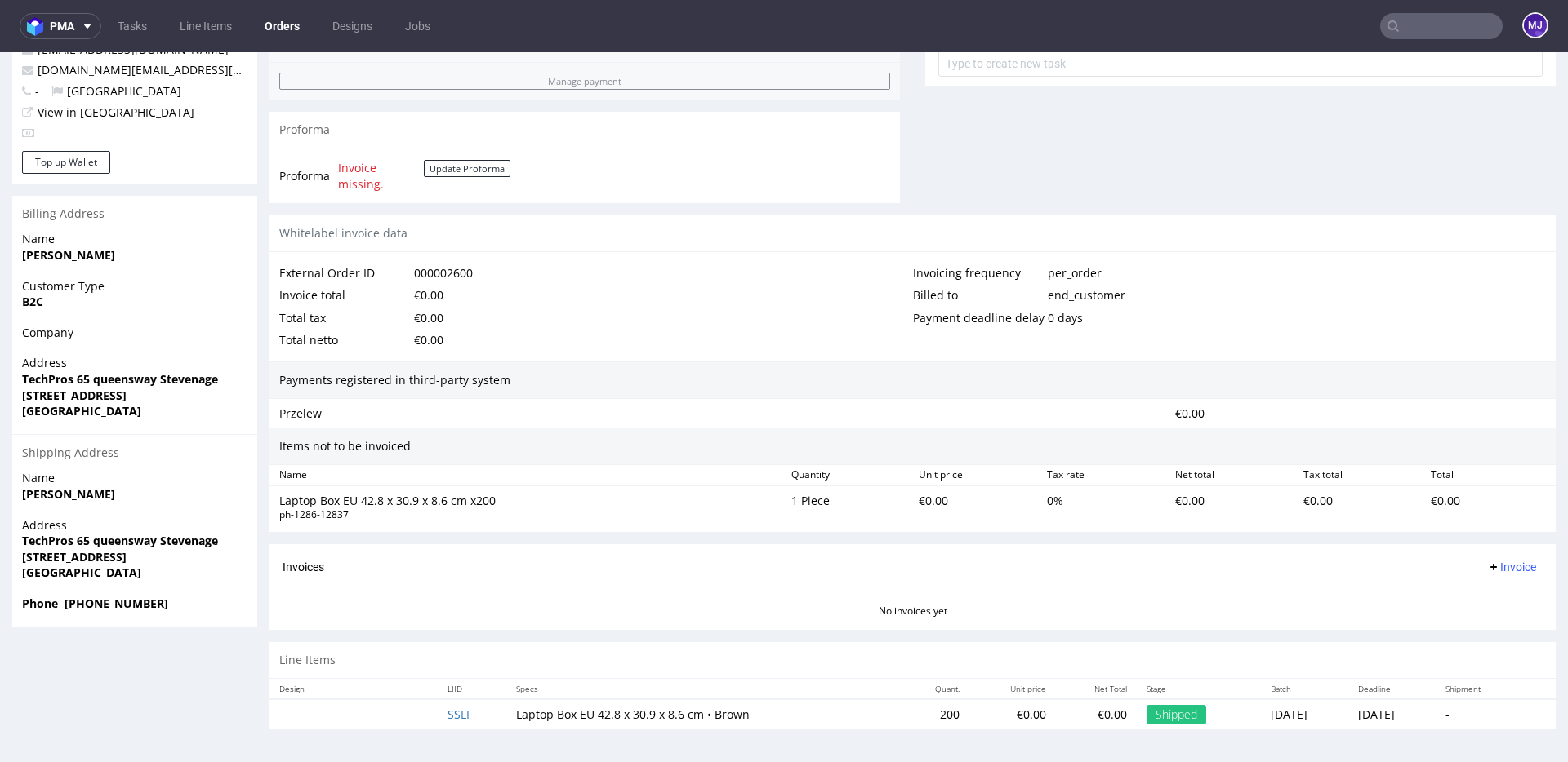
scroll to position [4, 0]
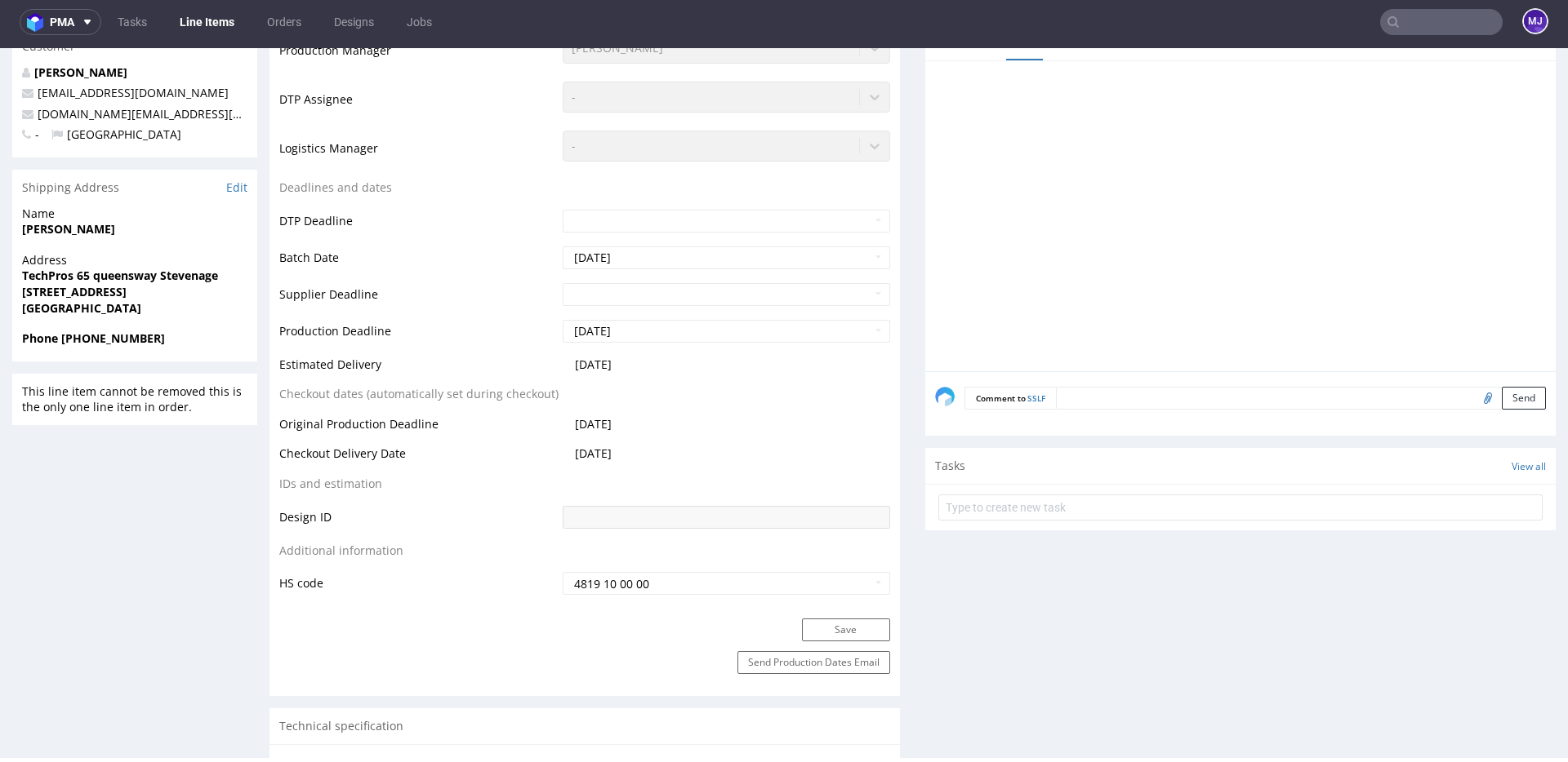
scroll to position [1371, 0]
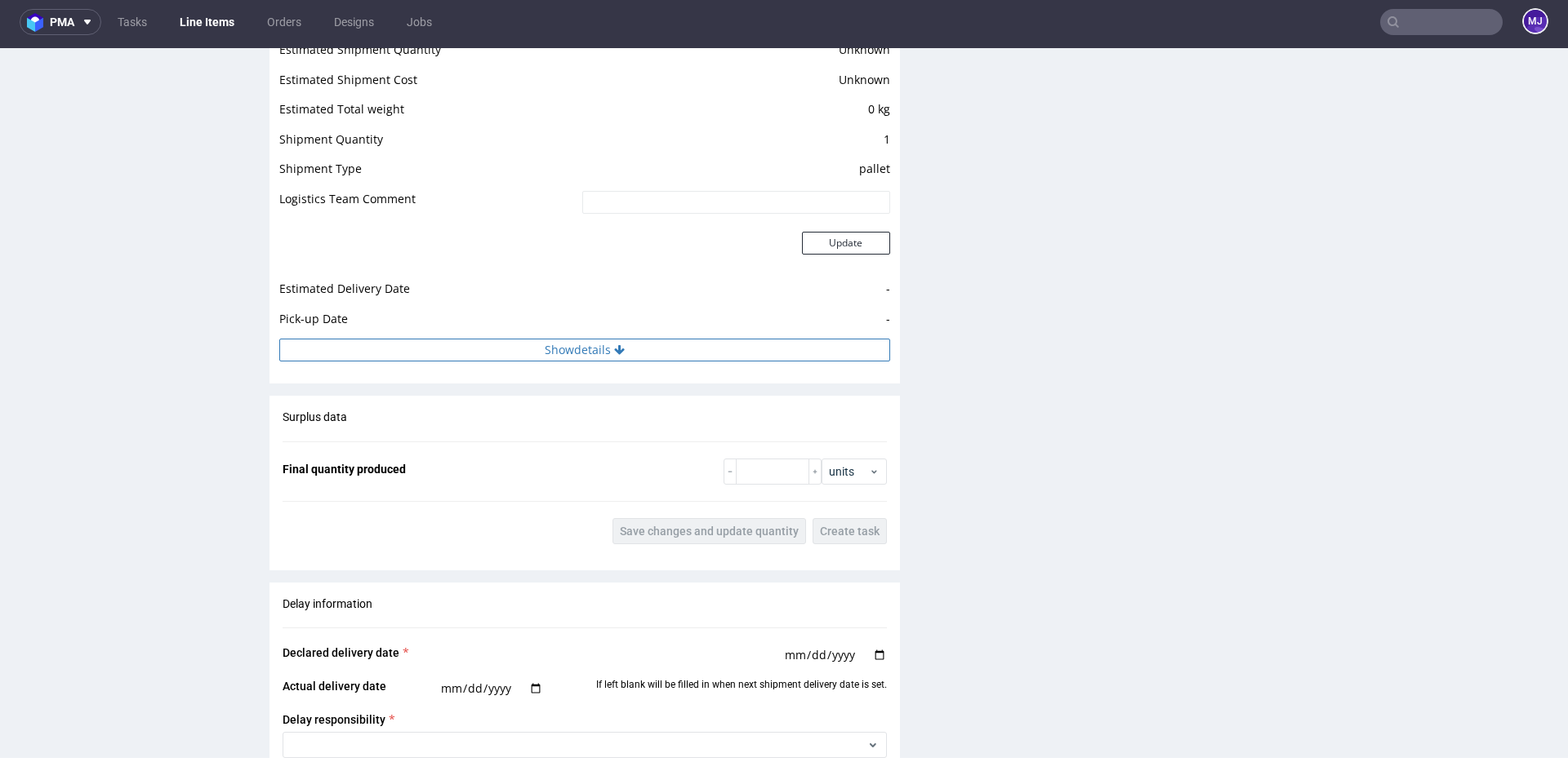
click at [579, 352] on button "Show details" at bounding box center [584, 350] width 611 height 23
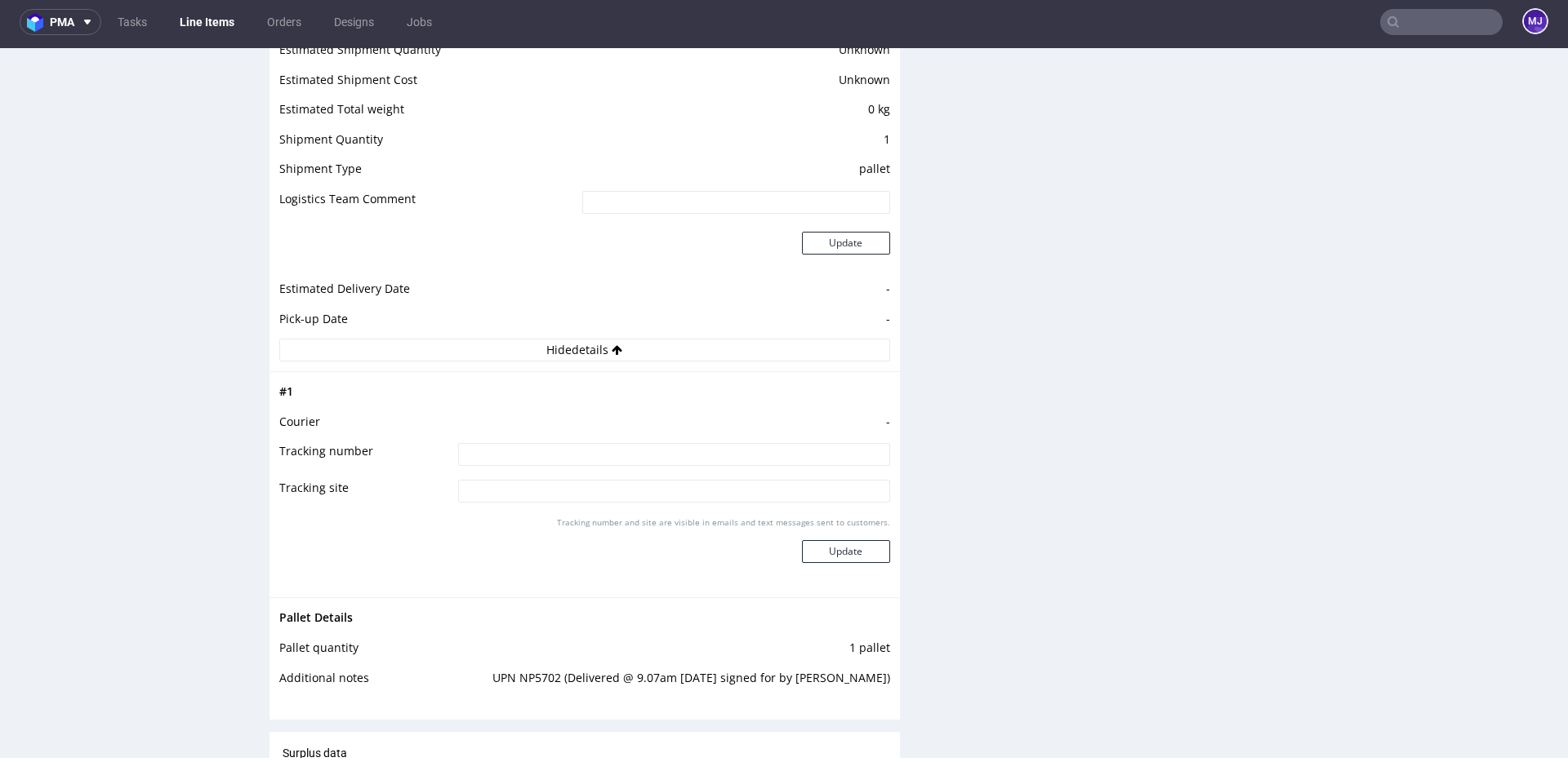
click at [585, 456] on input at bounding box center [673, 455] width 432 height 23
click at [680, 386] on td at bounding box center [671, 397] width 436 height 30
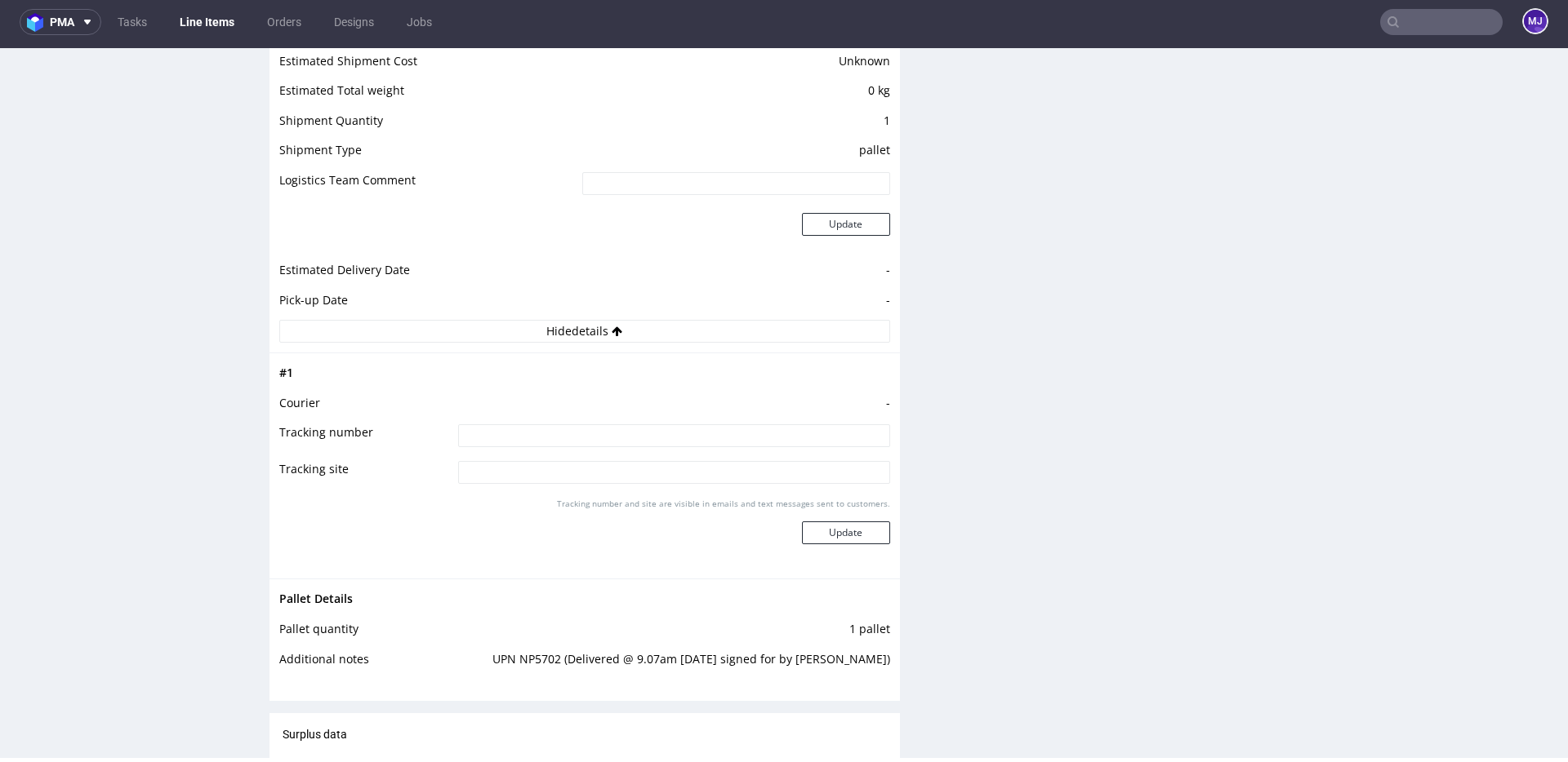
scroll to position [1394, 0]
click at [571, 654] on td "UPN NP5702 (Delivered @ 9.07am 11/9 signed for by BabBab)" at bounding box center [669, 660] width 442 height 30
drag, startPoint x: 571, startPoint y: 654, endPoint x: 606, endPoint y: 654, distance: 35.0
click at [605, 654] on td "UPN NP5702 (Delivered @ 9.07am 11/9 signed for by BabBab)" at bounding box center [669, 660] width 442 height 30
copy td "UPN NP5702"
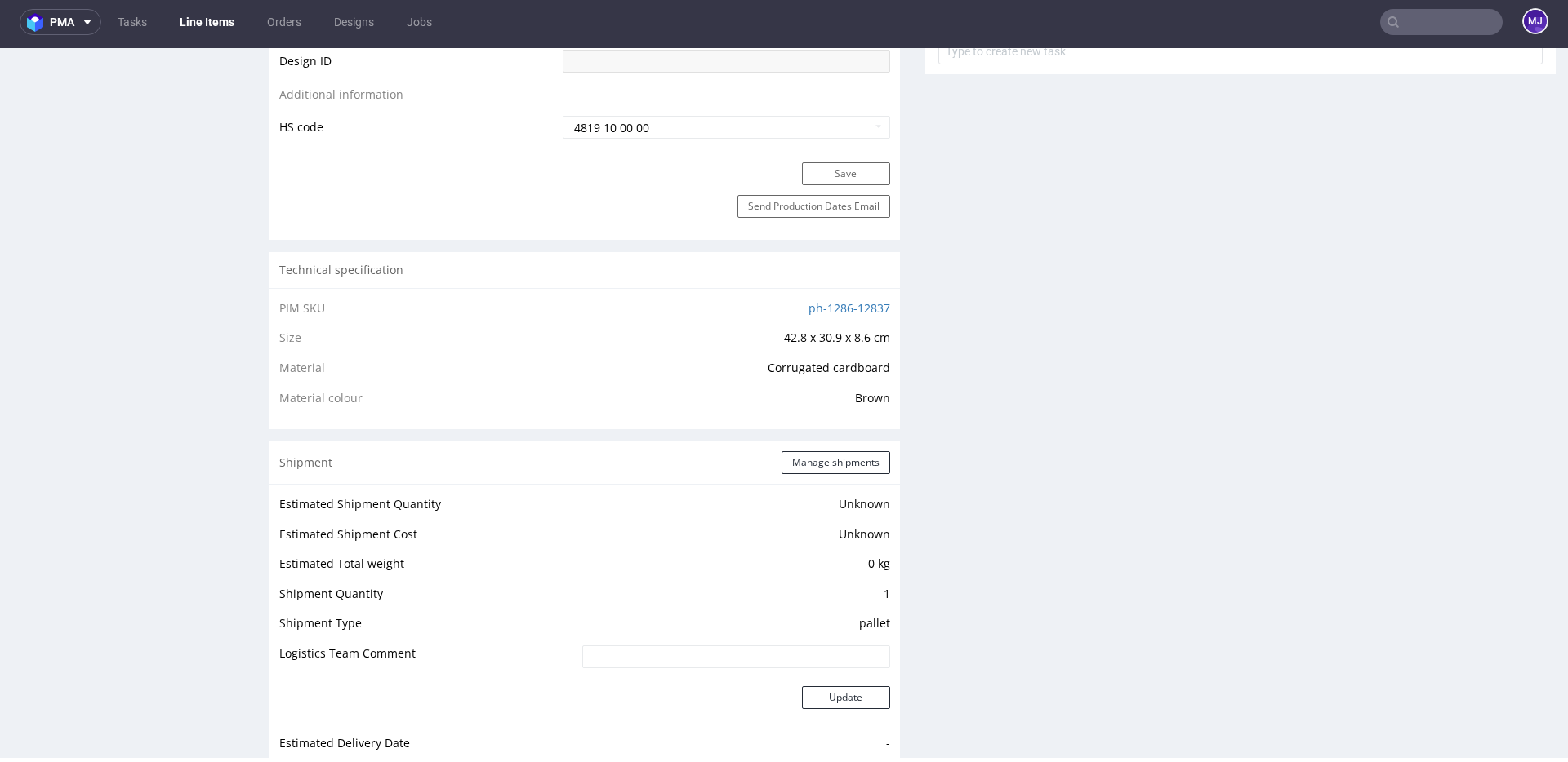
scroll to position [954, 0]
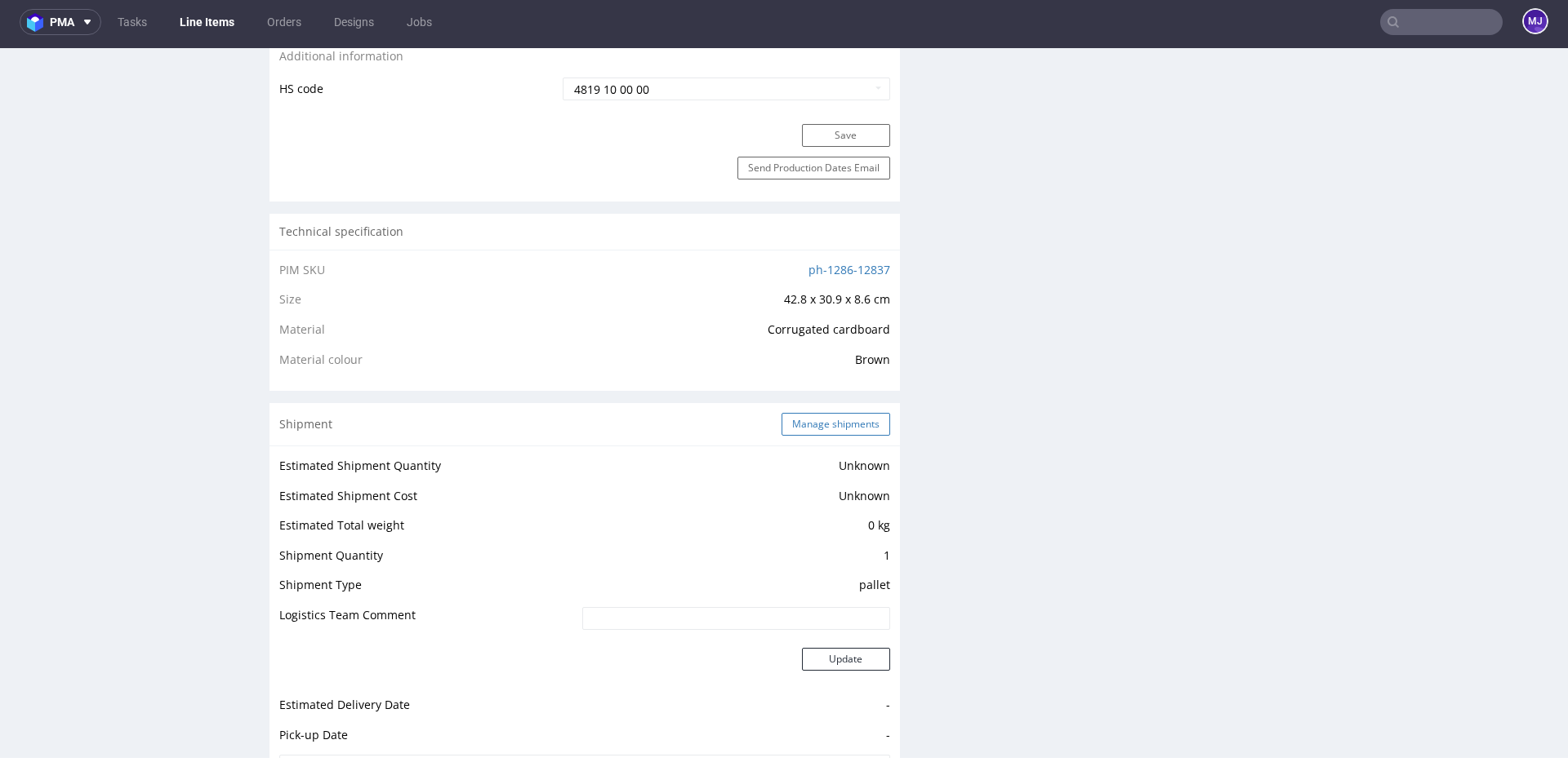
click at [814, 431] on button "Manage shipments" at bounding box center [835, 424] width 109 height 23
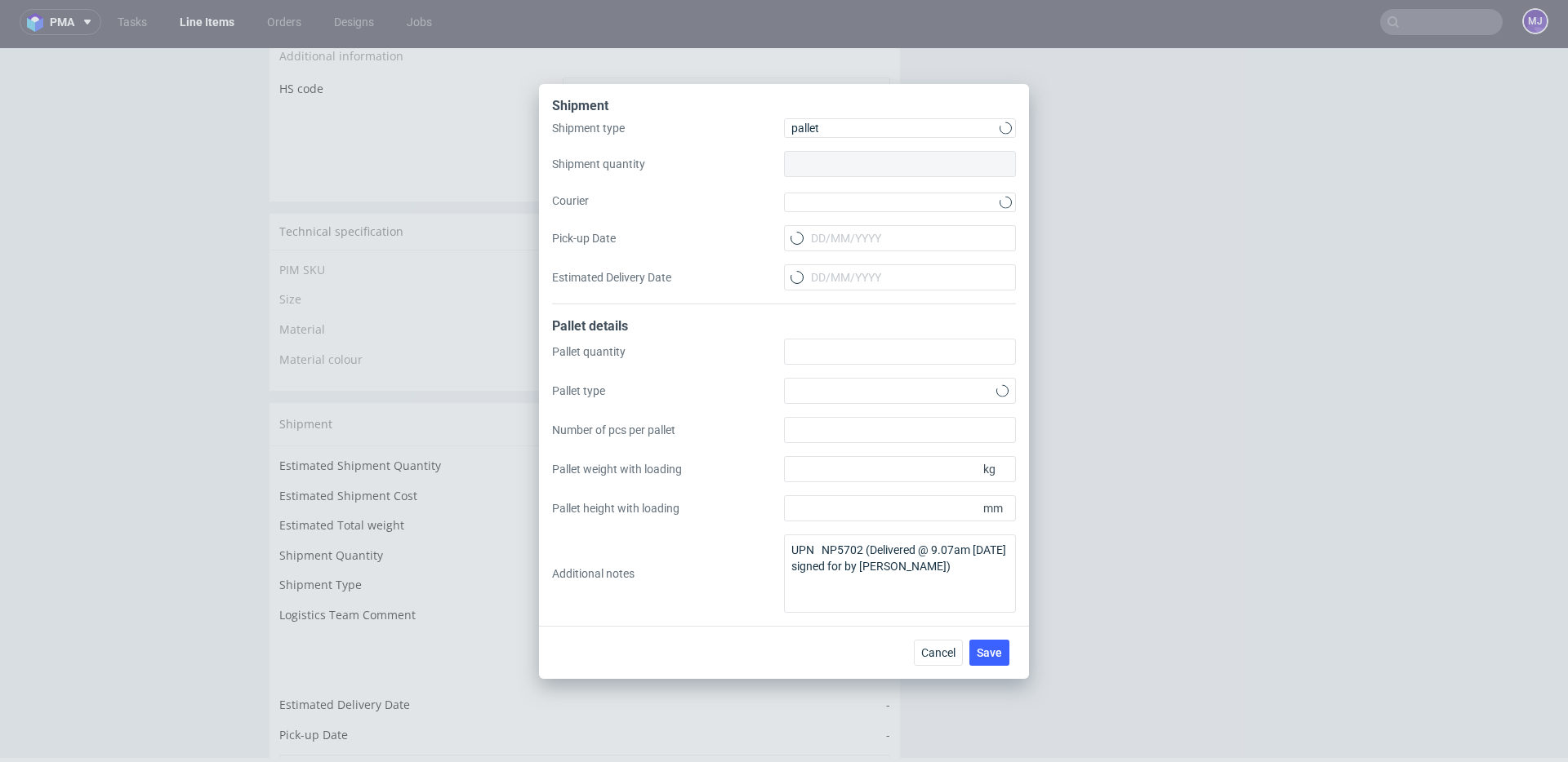
type input "1"
click at [934, 651] on span "Cancel" at bounding box center [938, 653] width 34 height 11
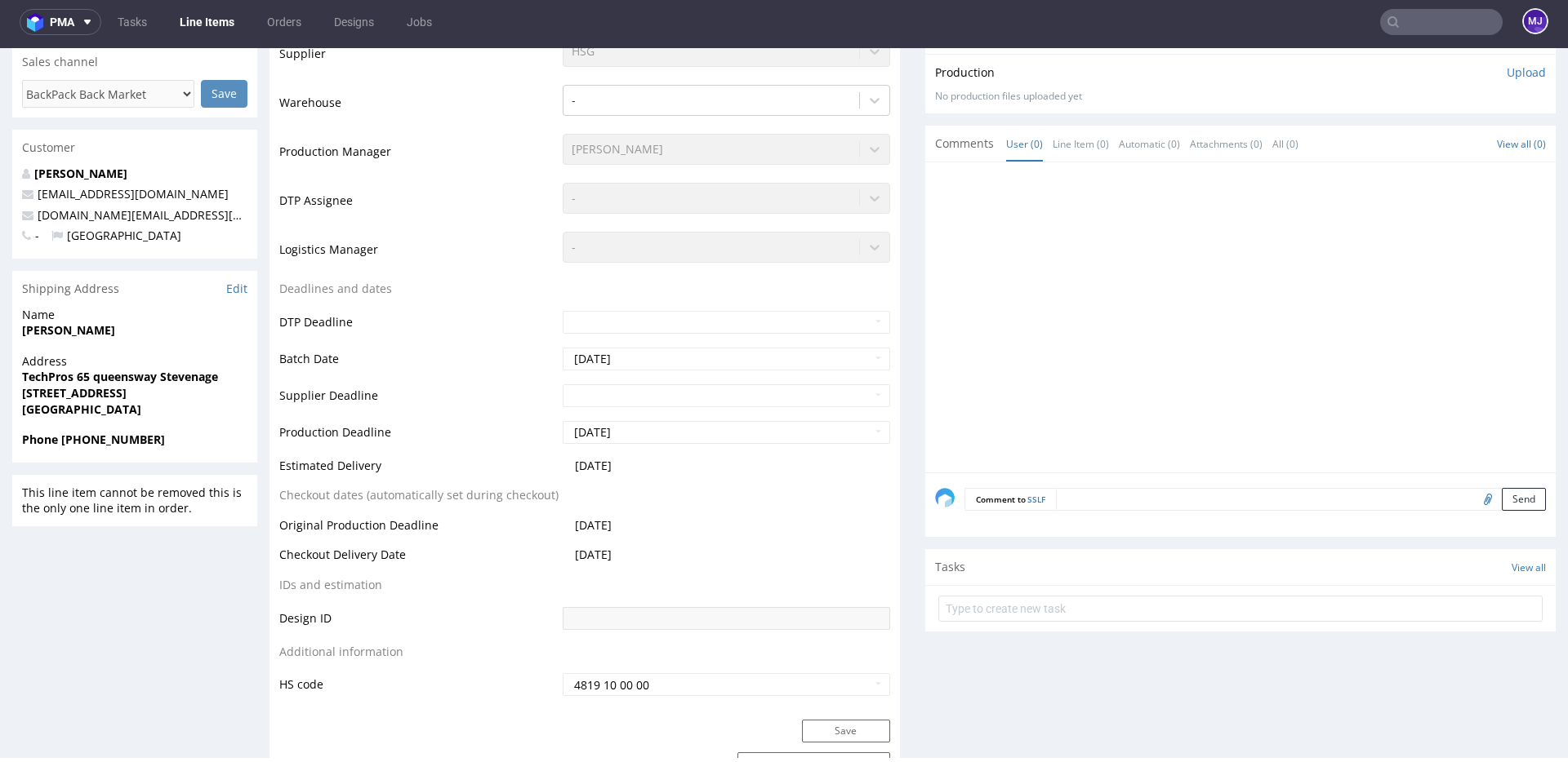
scroll to position [345, 0]
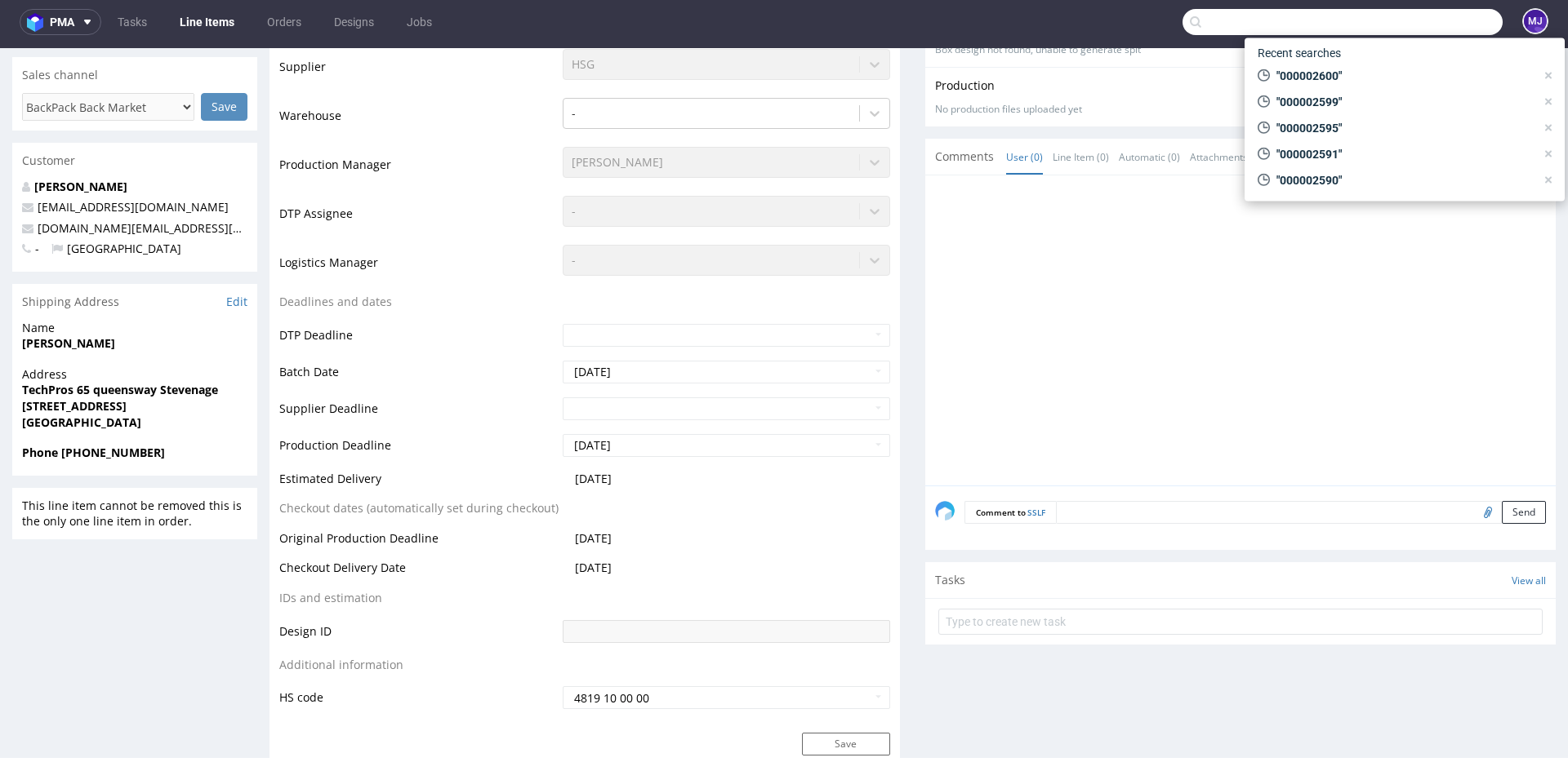
click at [1420, 26] on input "text" at bounding box center [1342, 22] width 320 height 26
paste input "000002600"
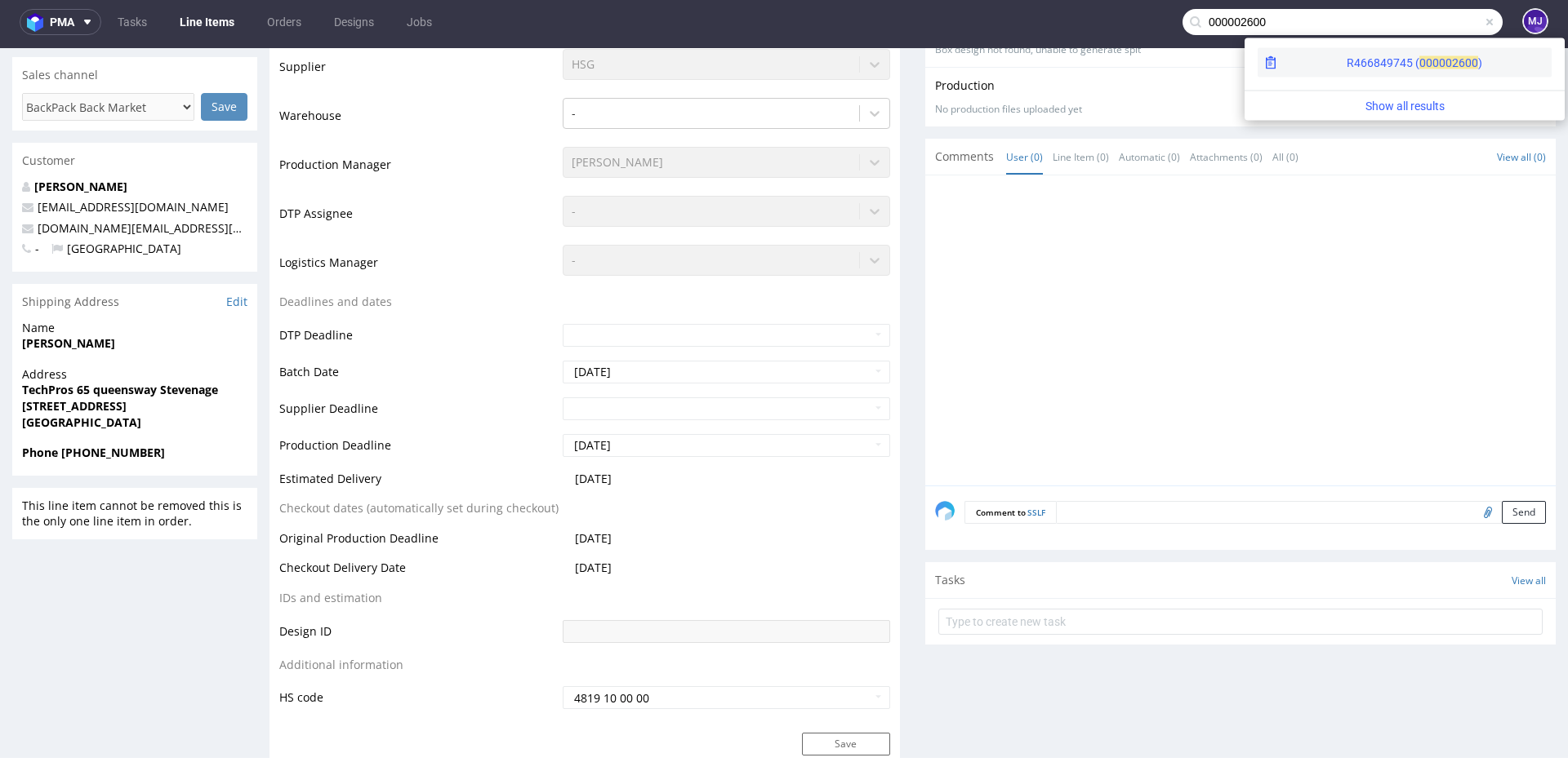
type input "000002600"
click at [1420, 61] on span "00000" at bounding box center [1436, 63] width 33 height 13
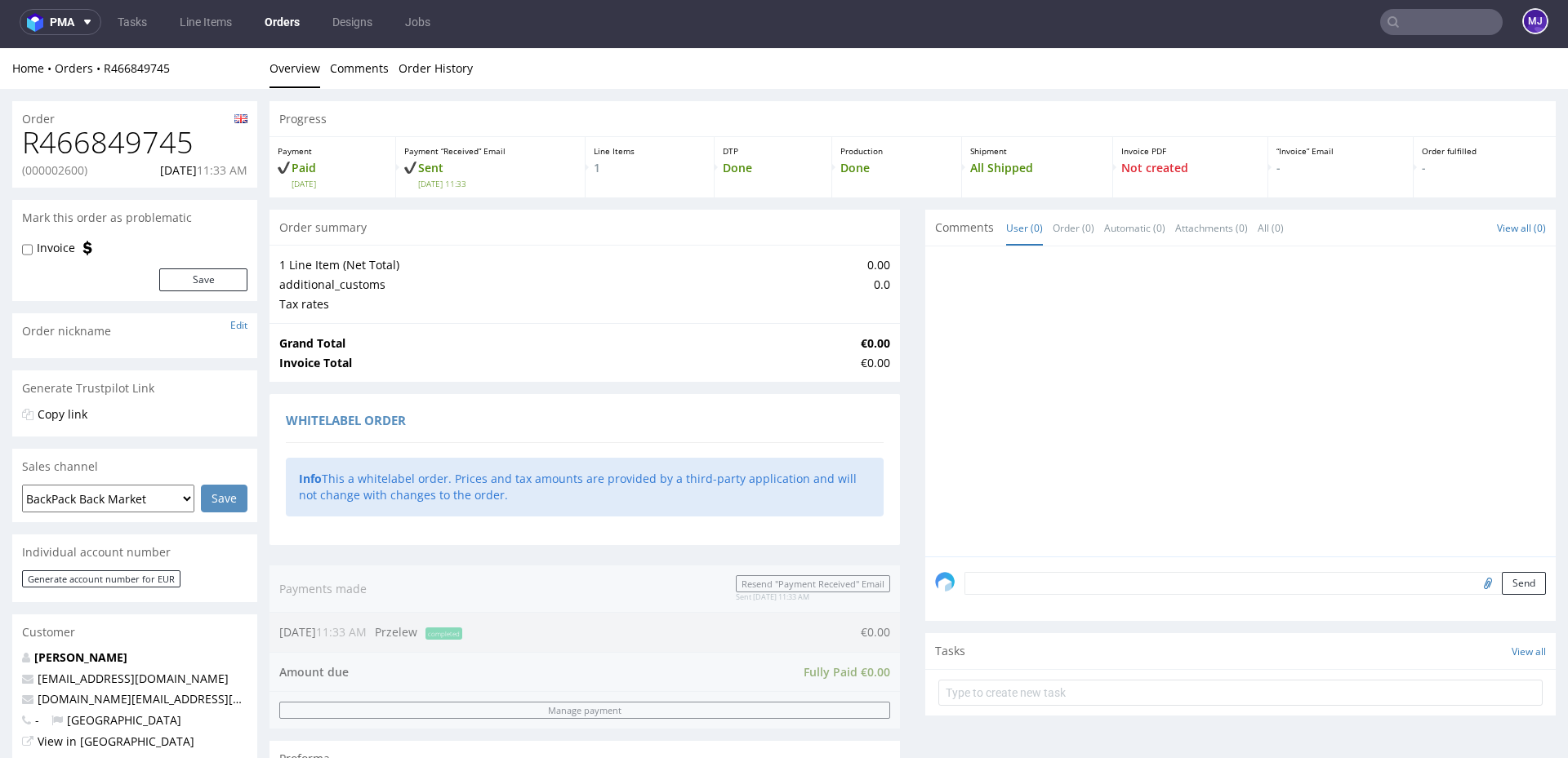
scroll to position [633, 0]
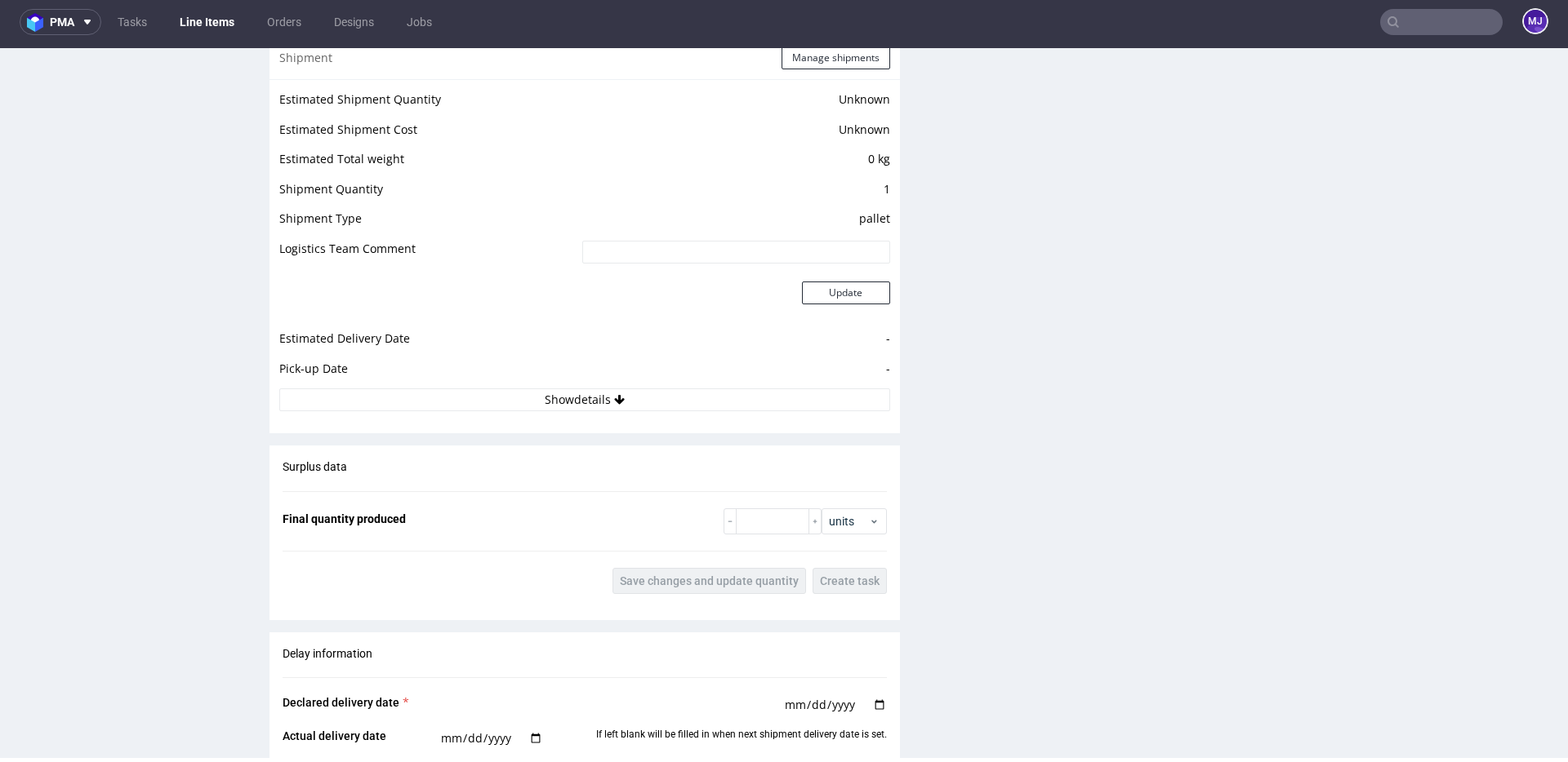
scroll to position [1442, 0]
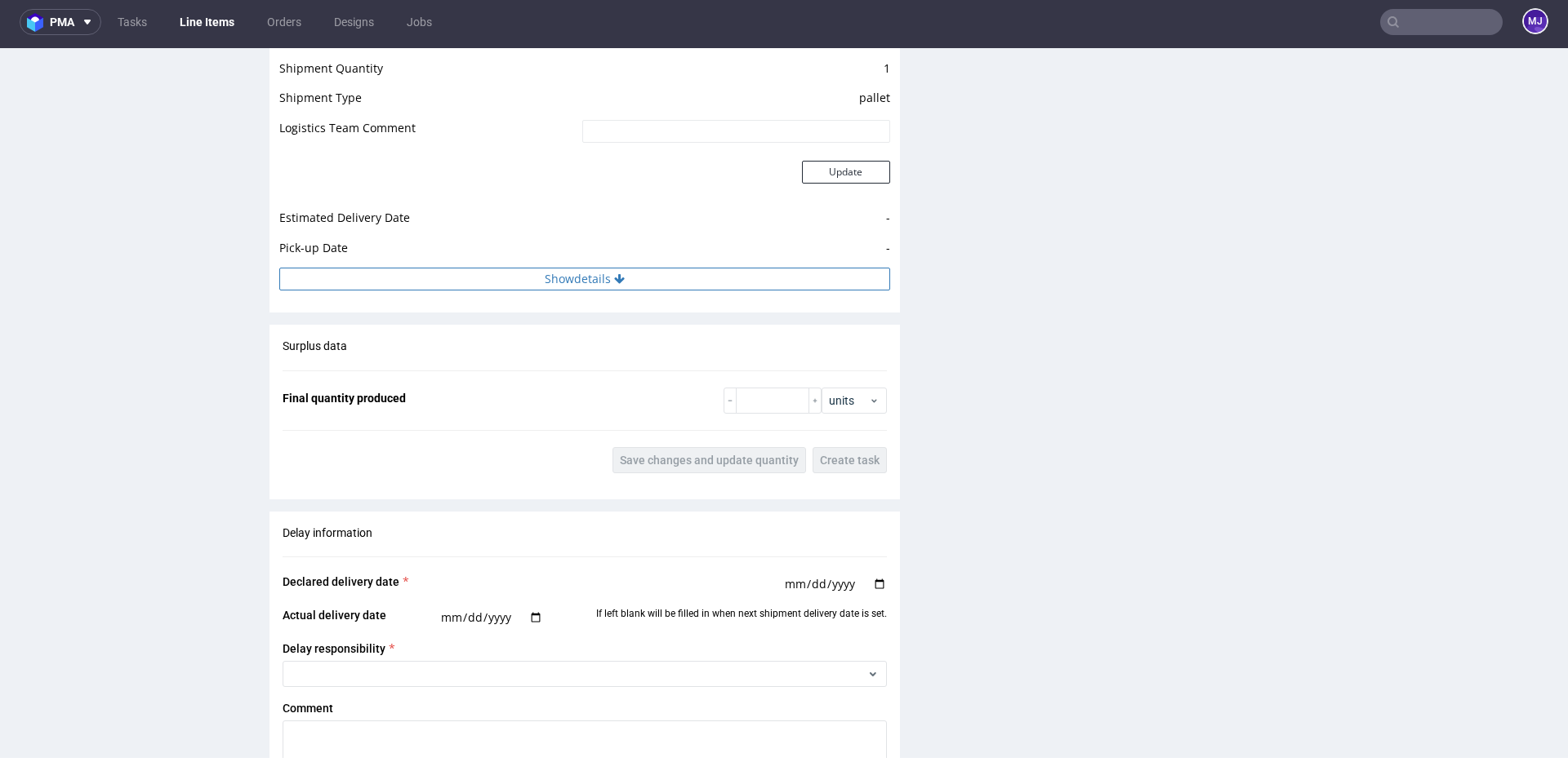
click at [512, 286] on button "Show details" at bounding box center [584, 279] width 611 height 23
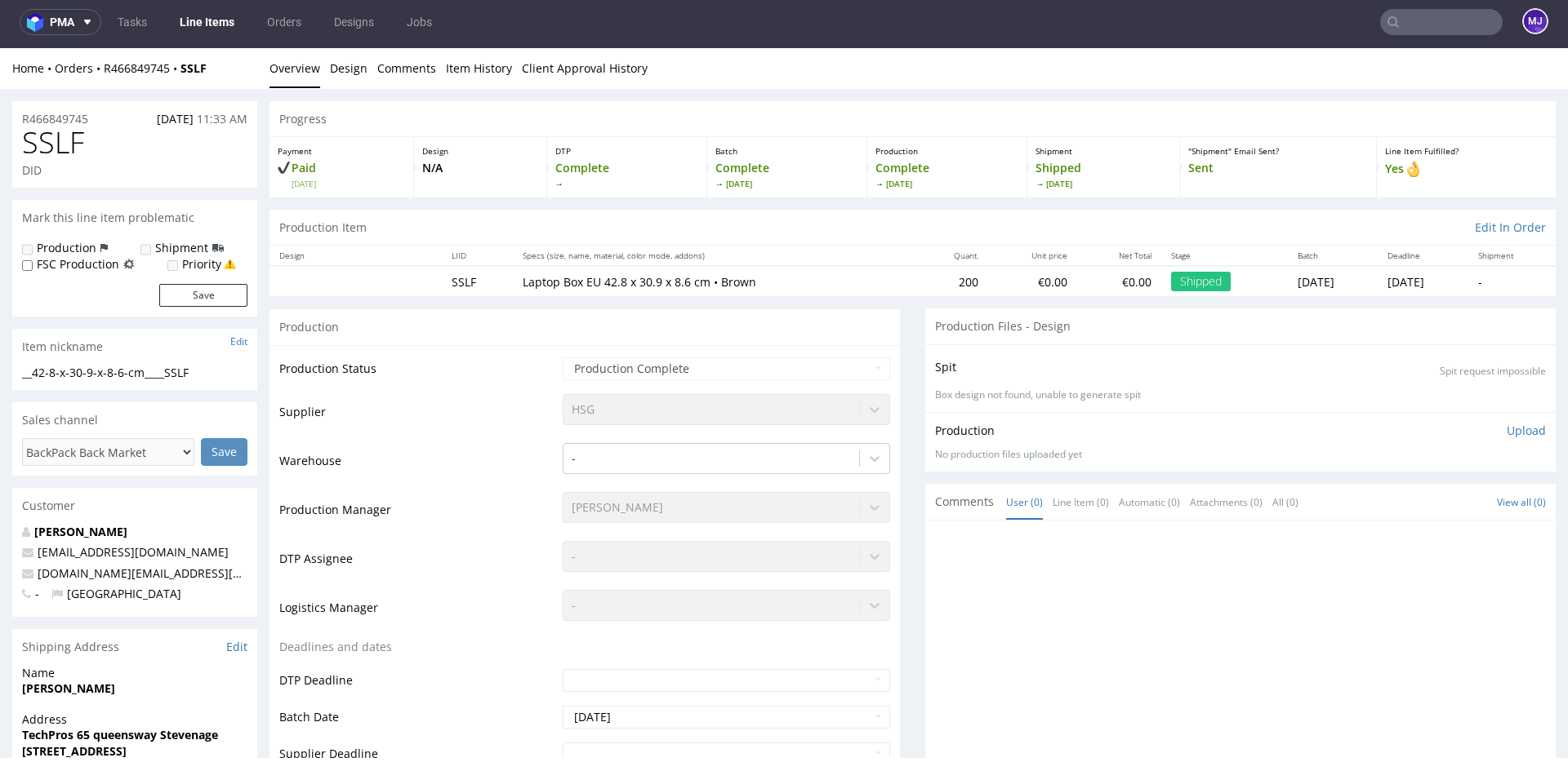
scroll to position [0, 0]
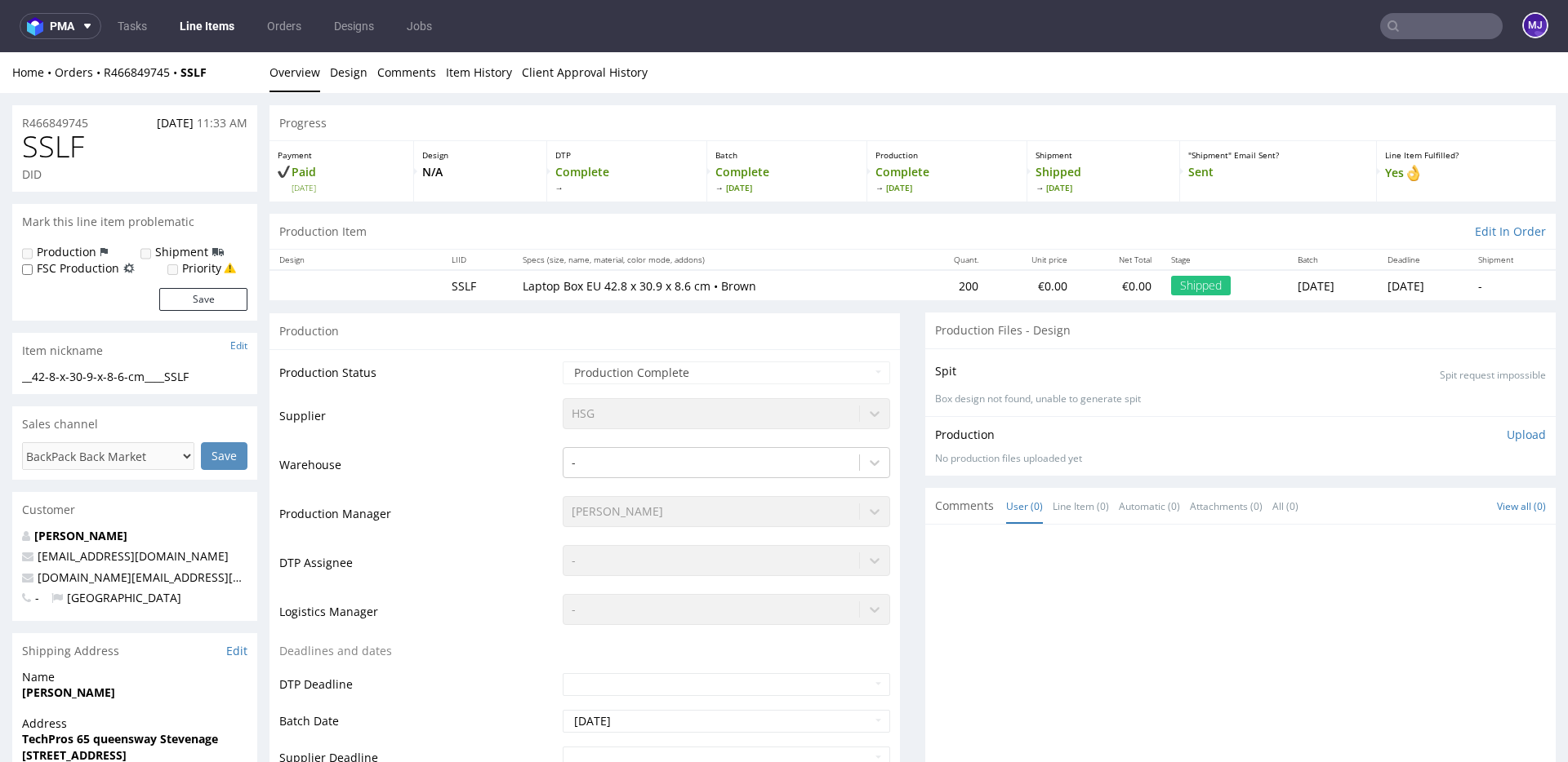
click at [51, 150] on span "SSLF" at bounding box center [53, 147] width 62 height 33
copy span "SSLF"
click at [1455, 26] on input "text" at bounding box center [1441, 26] width 123 height 26
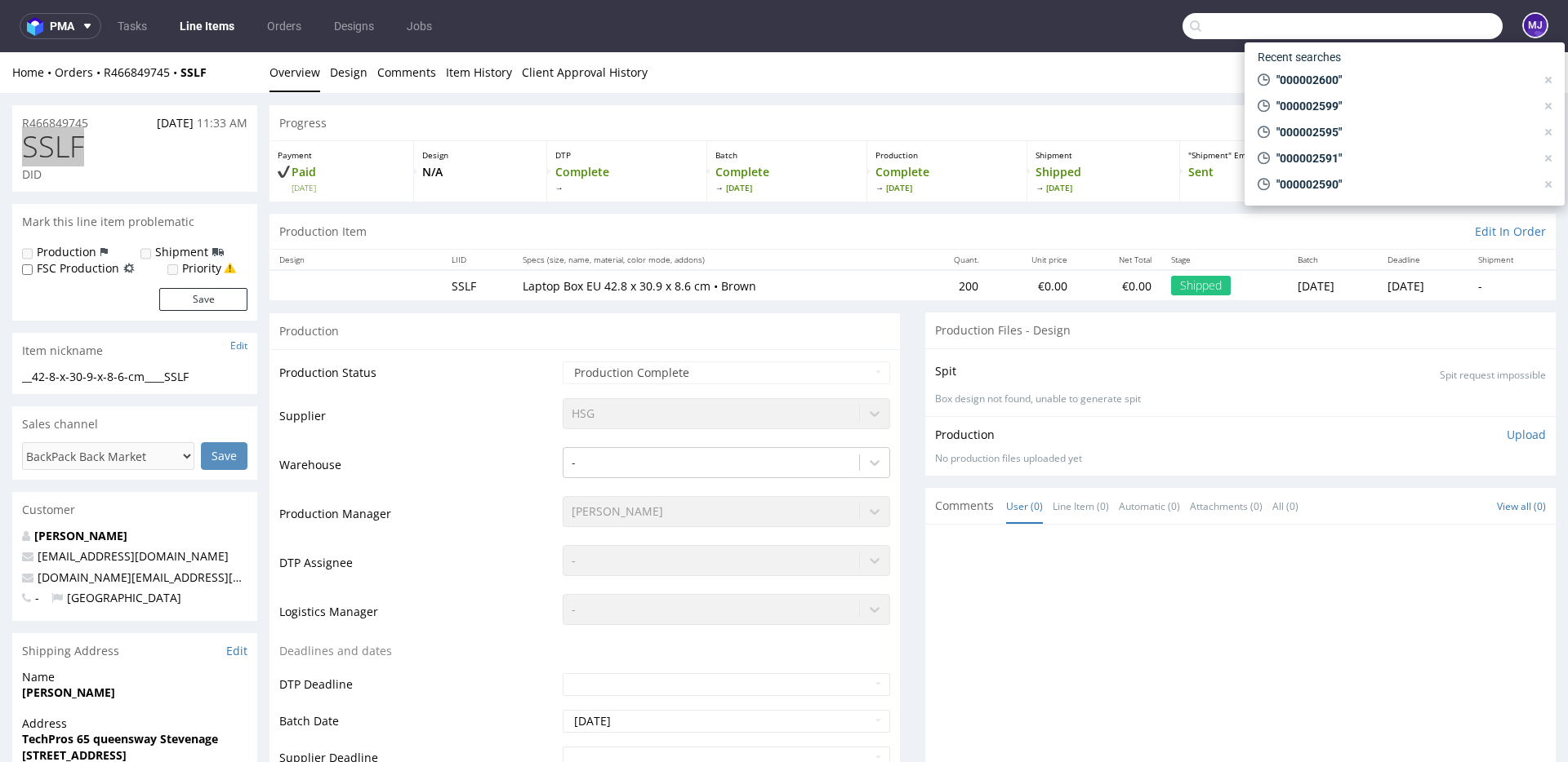
paste input "000002603"
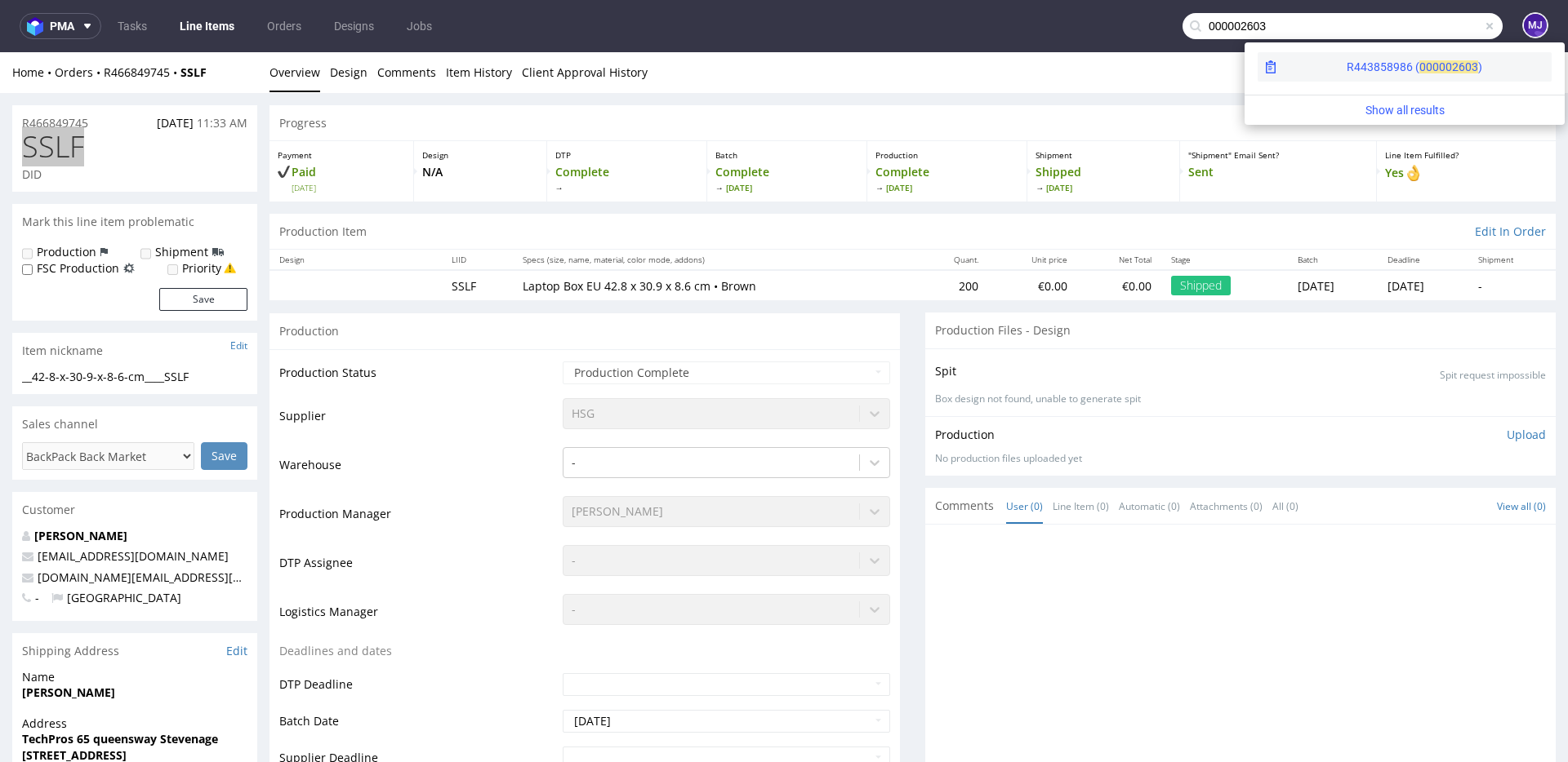
type input "000002603"
click at [1347, 63] on div "R443858986 ( 00000" at bounding box center [1399, 66] width 105 height 16
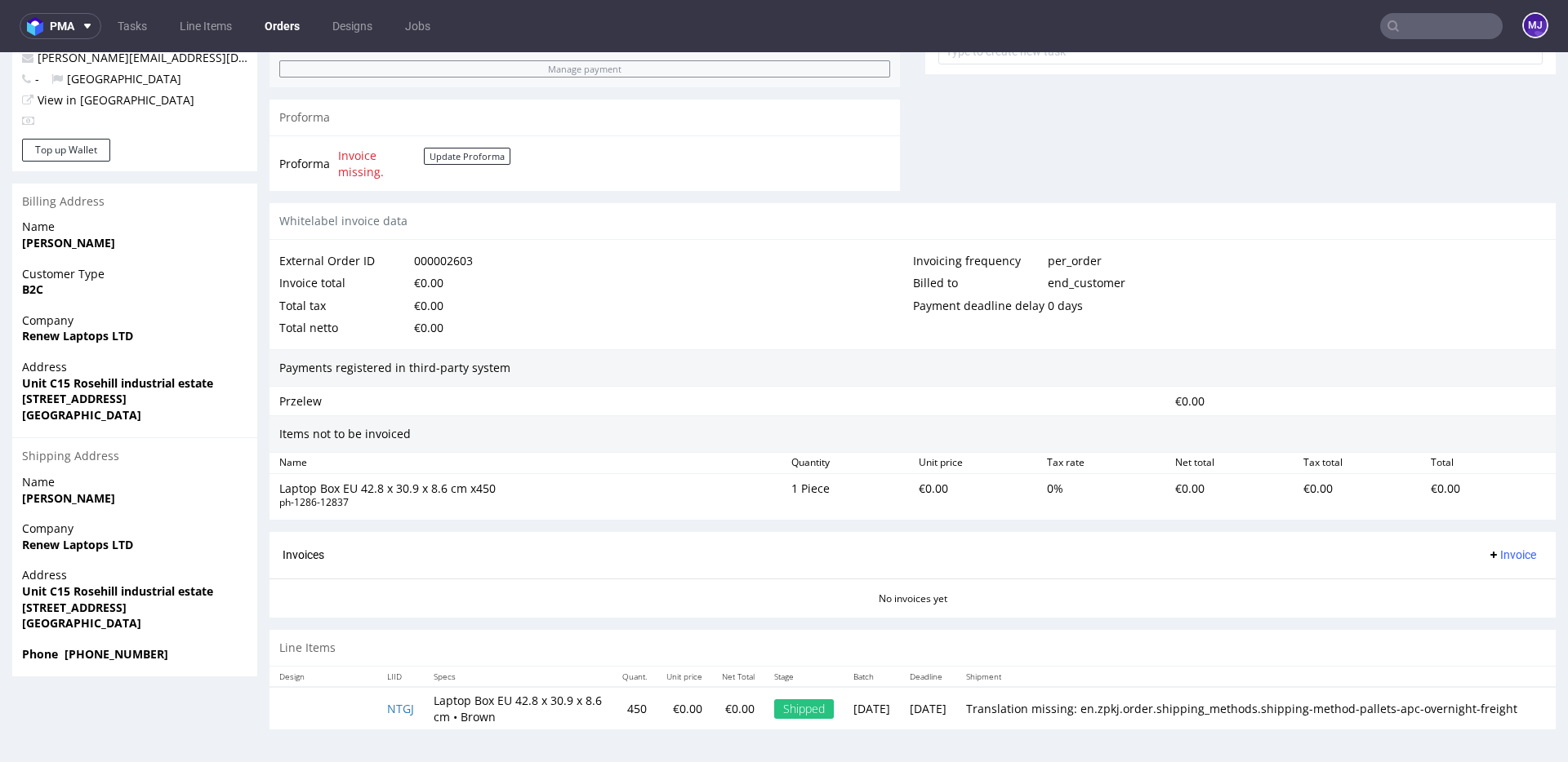
scroll to position [4, 0]
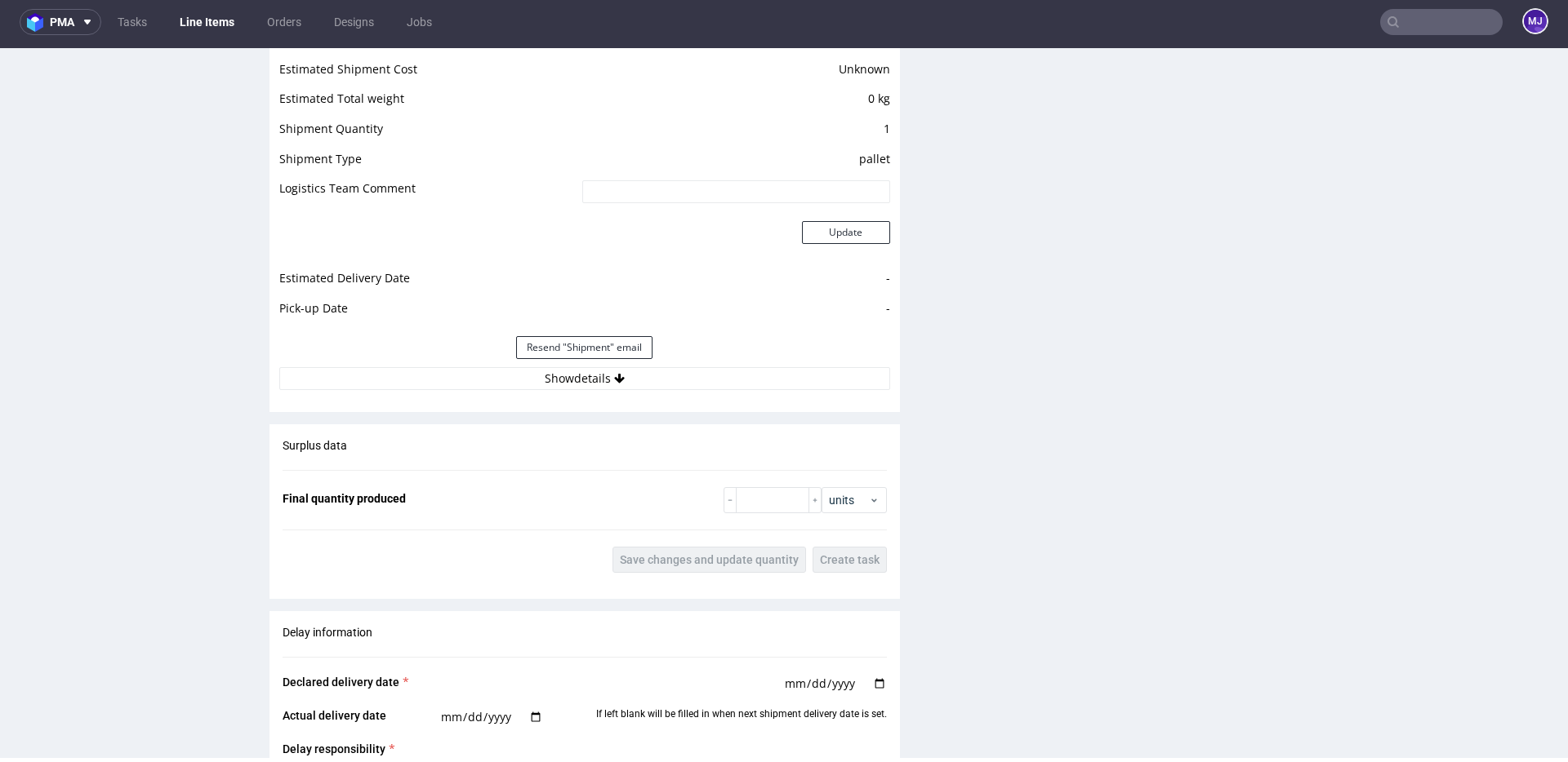
scroll to position [1394, 0]
click at [582, 376] on button "Show details" at bounding box center [584, 378] width 611 height 23
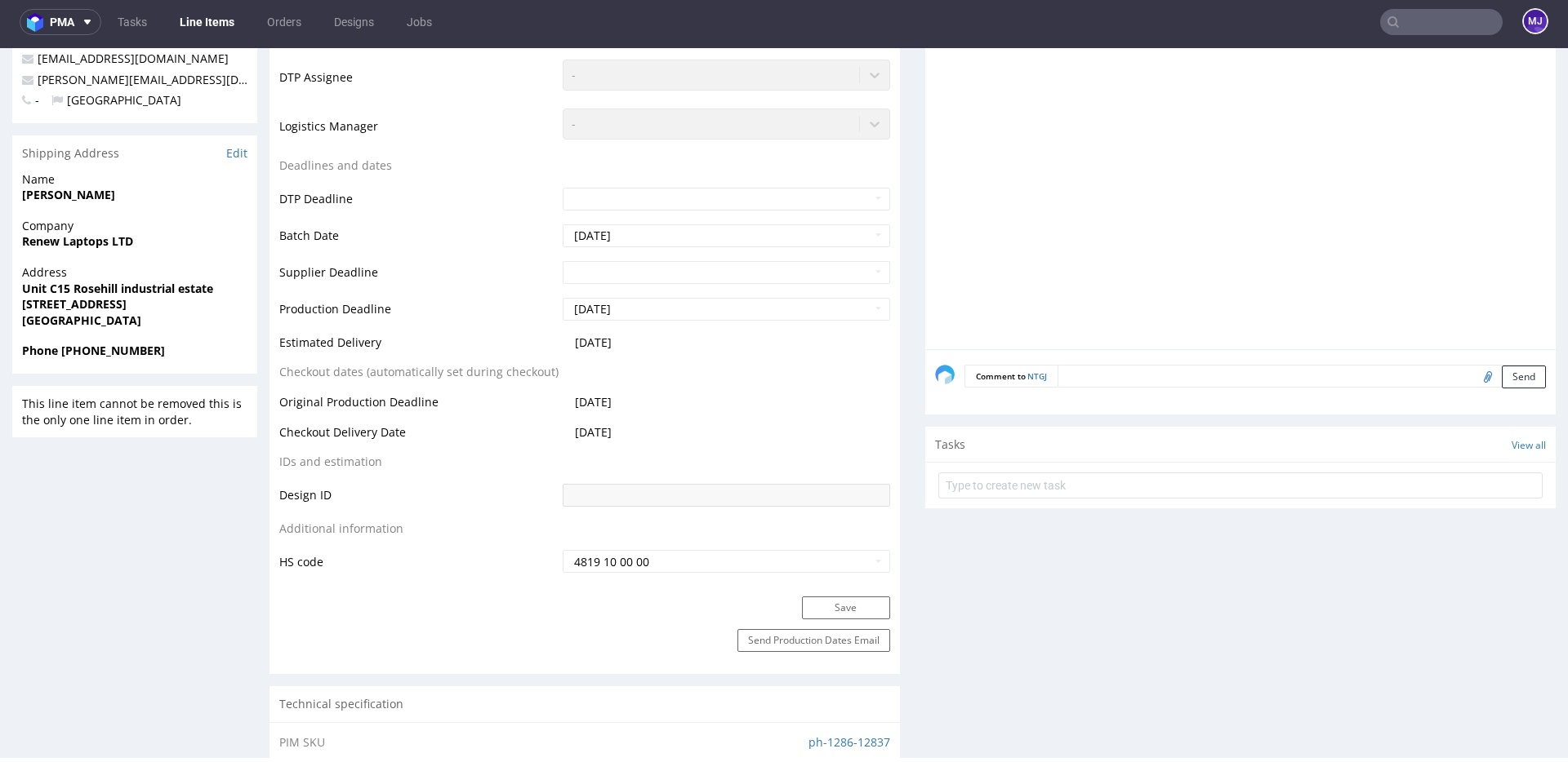
scroll to position [0, 0]
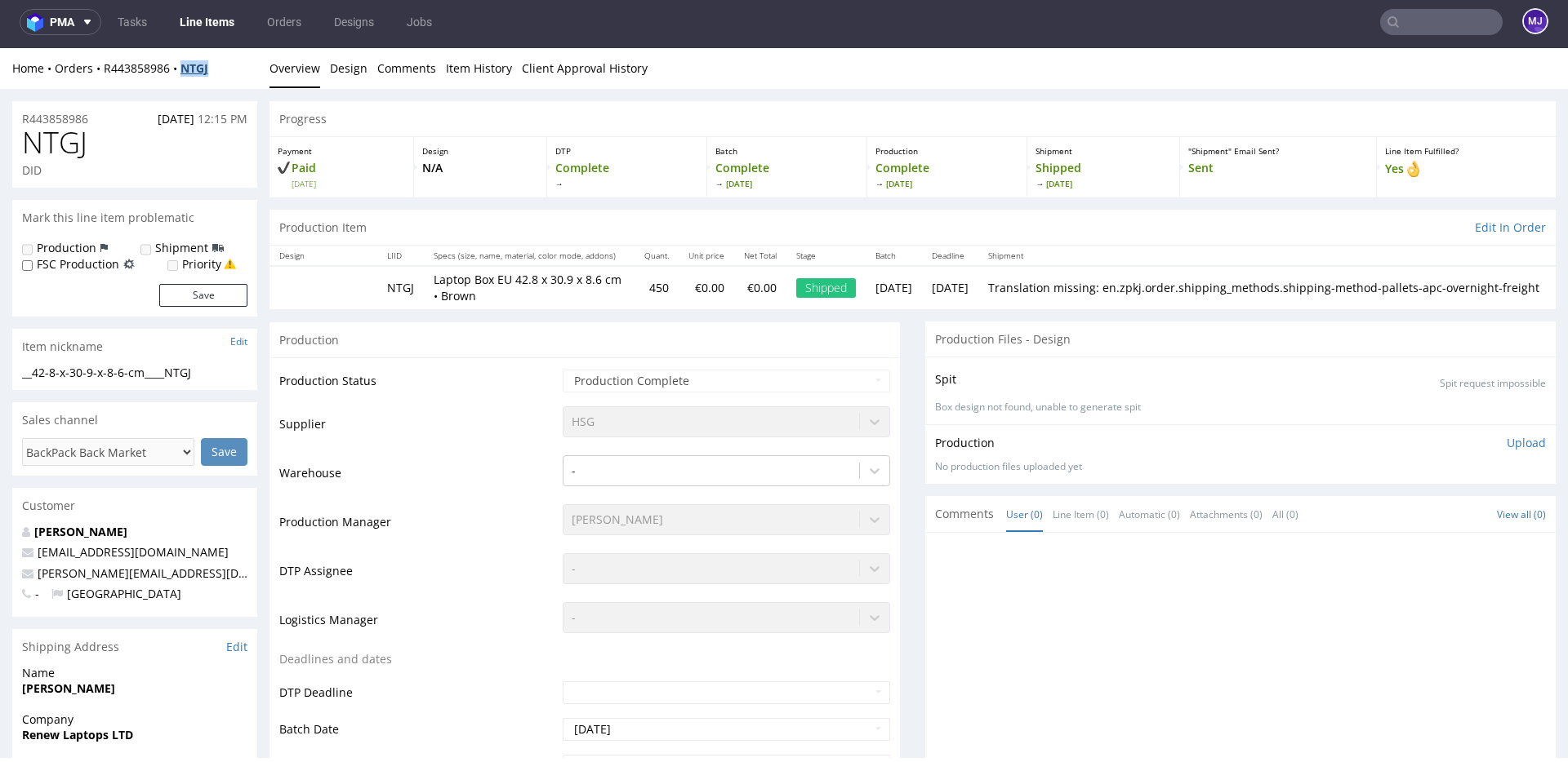
drag, startPoint x: 226, startPoint y: 73, endPoint x: 187, endPoint y: 72, distance: 39.0
click at [187, 72] on div "Home Orders R443858986 NTGJ" at bounding box center [134, 68] width 245 height 16
copy strong "NTGJ"
click at [57, 141] on span "NTGJ" at bounding box center [54, 143] width 65 height 33
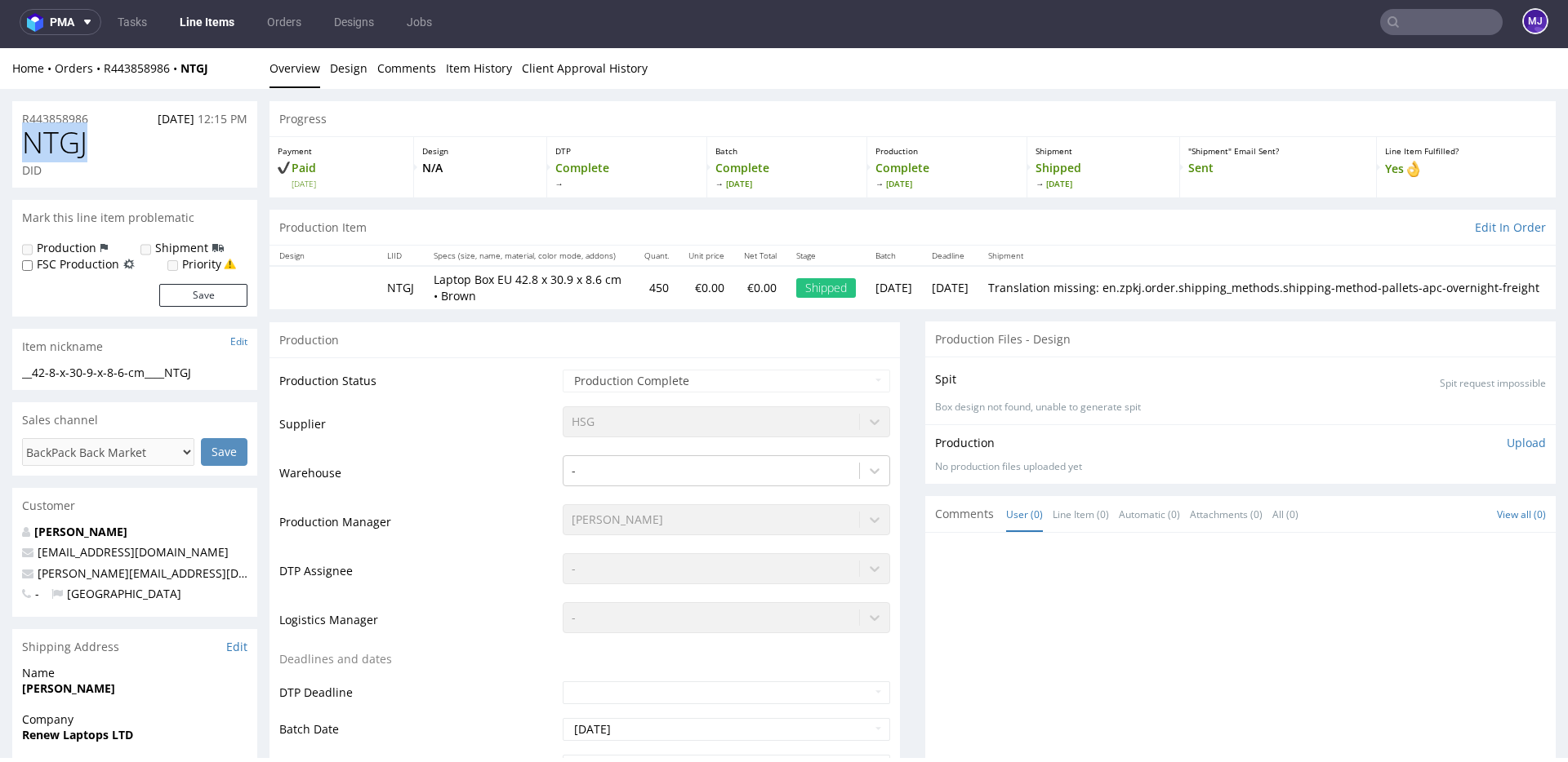
copy span "NTGJ"
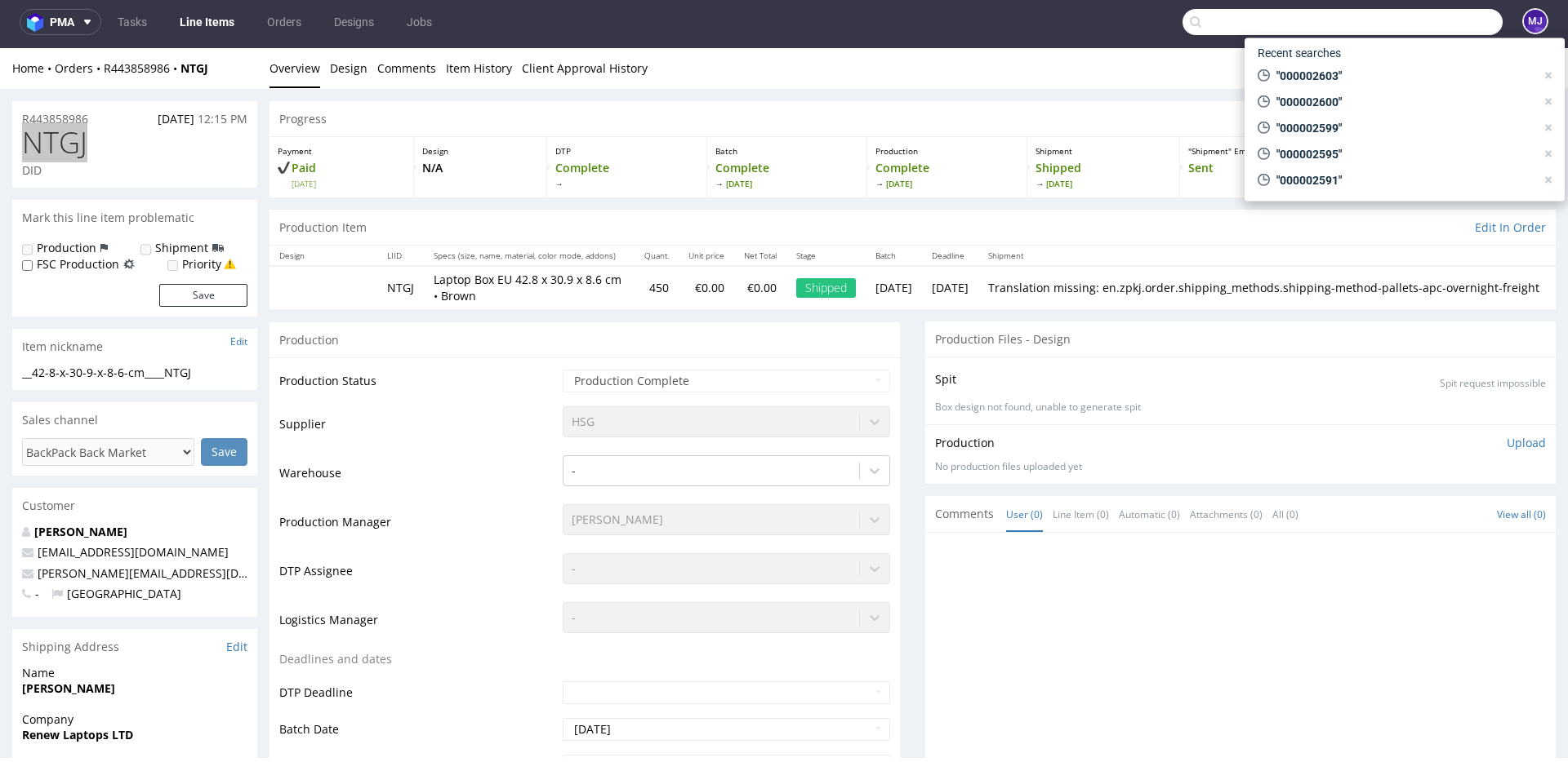
click at [1411, 14] on input "text" at bounding box center [1342, 22] width 320 height 26
paste input "000002604"
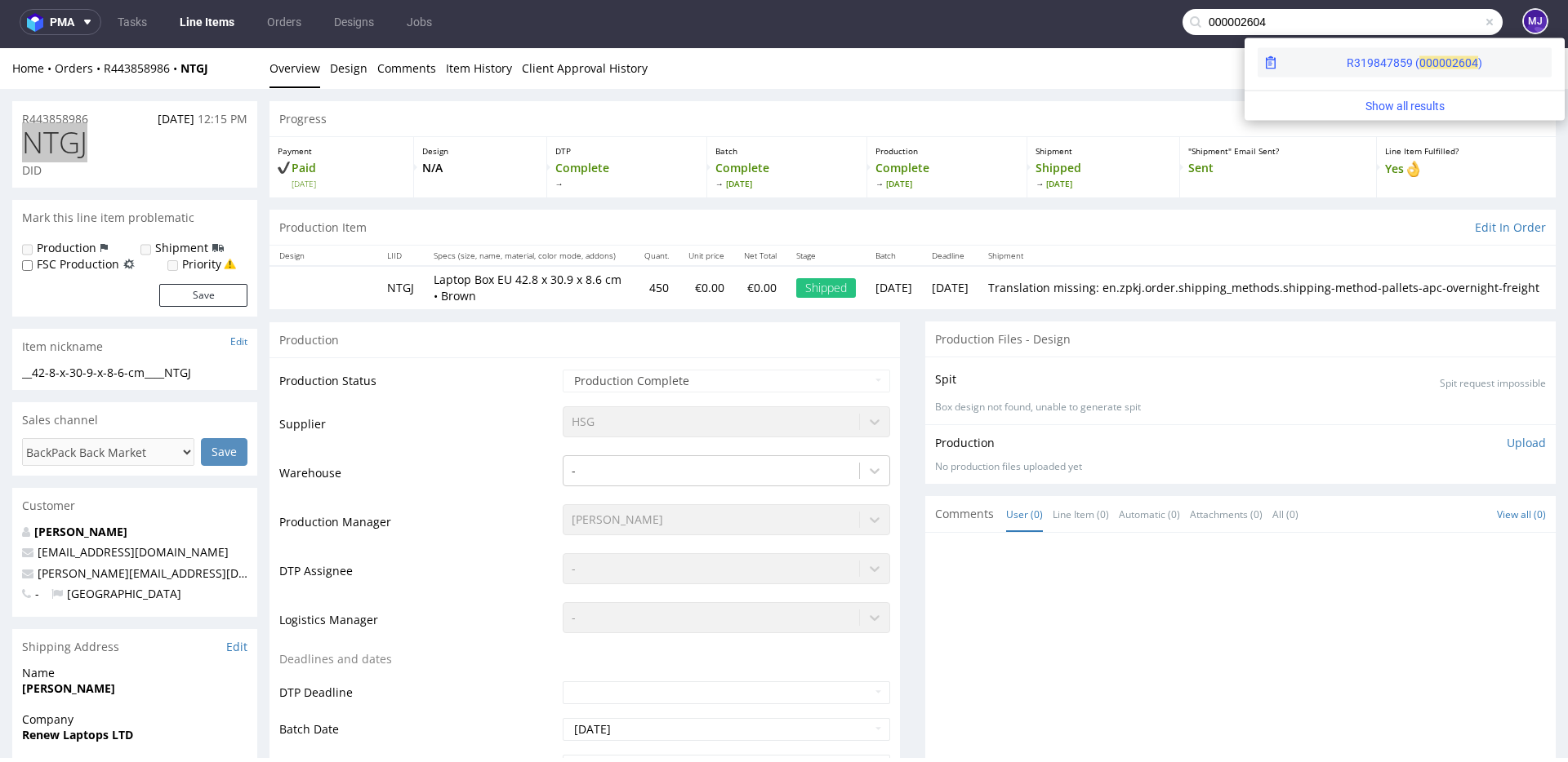
type input "000002604"
click at [1347, 62] on div "R319847859 ( 00000" at bounding box center [1399, 62] width 105 height 16
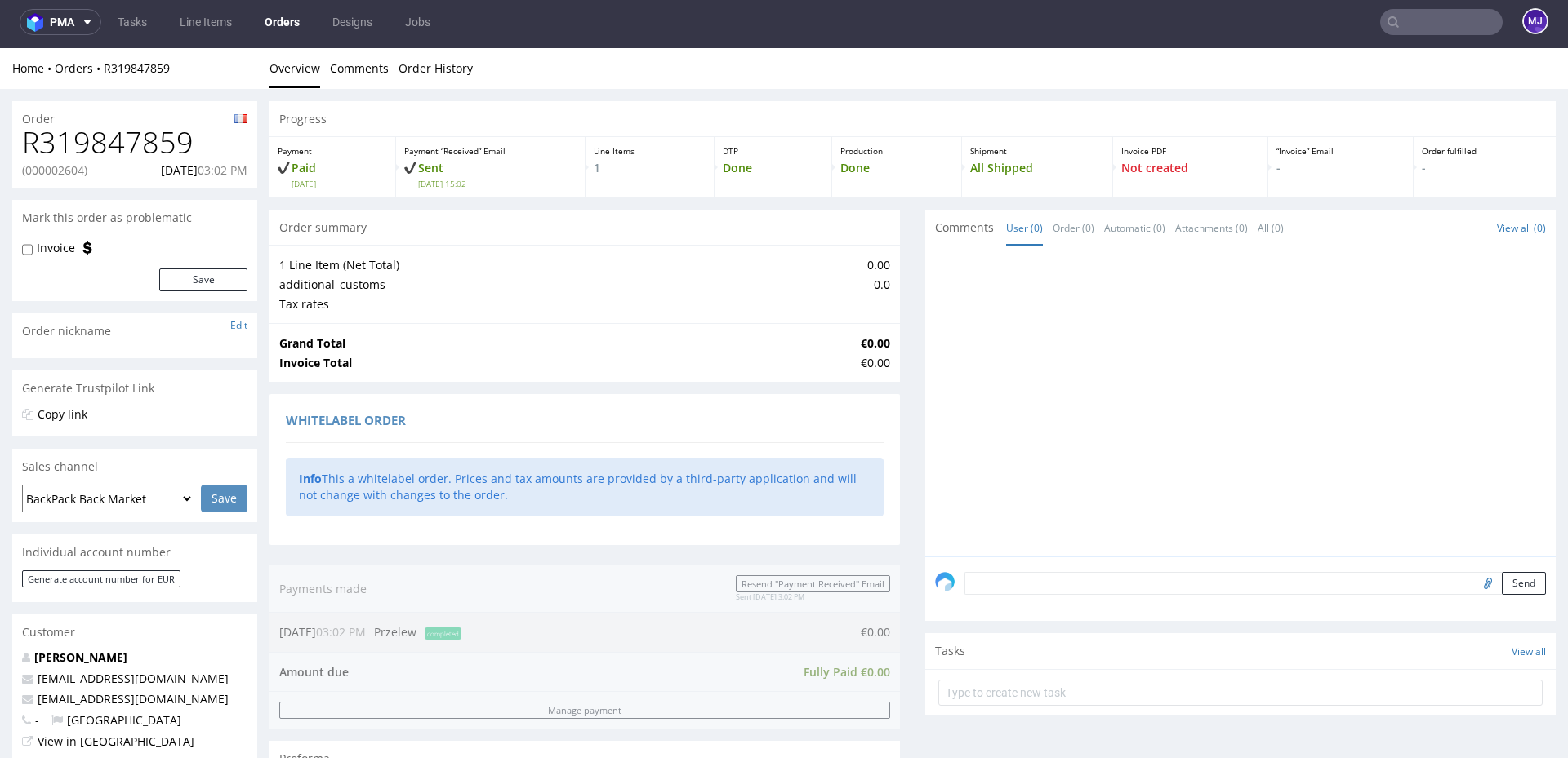
scroll to position [633, 0]
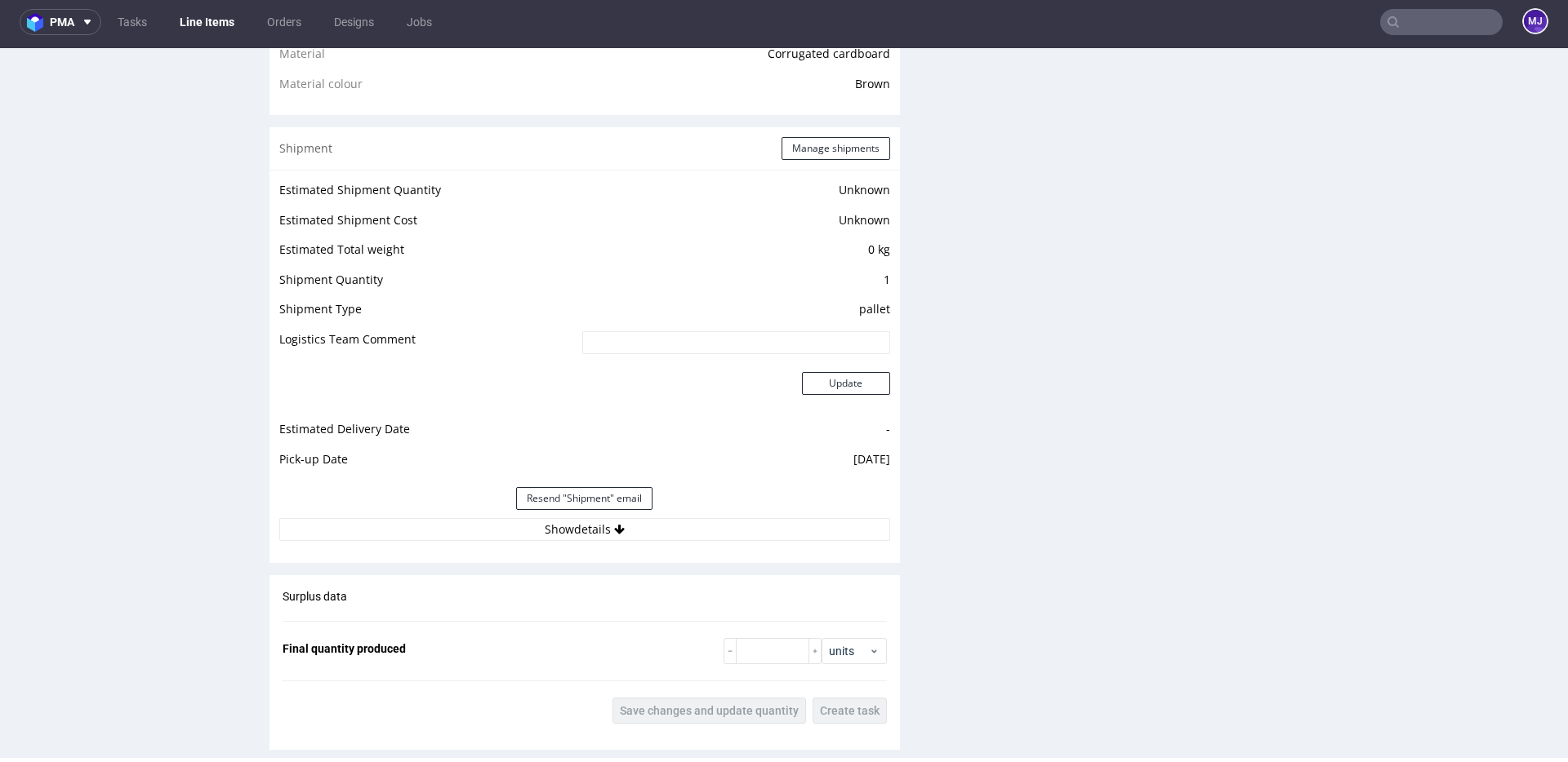
scroll to position [1369, 0]
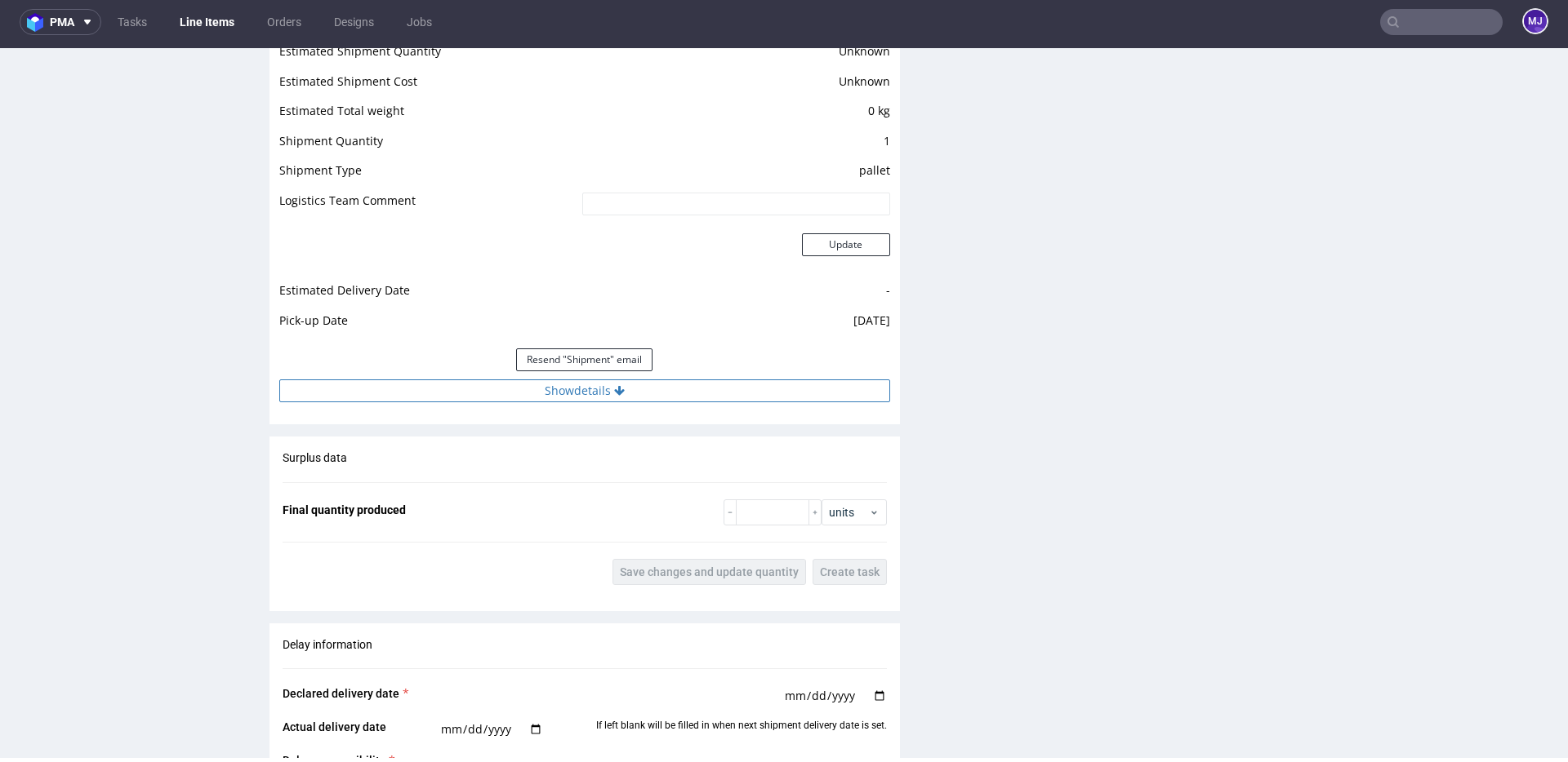
click at [571, 390] on button "Show details" at bounding box center [584, 390] width 611 height 23
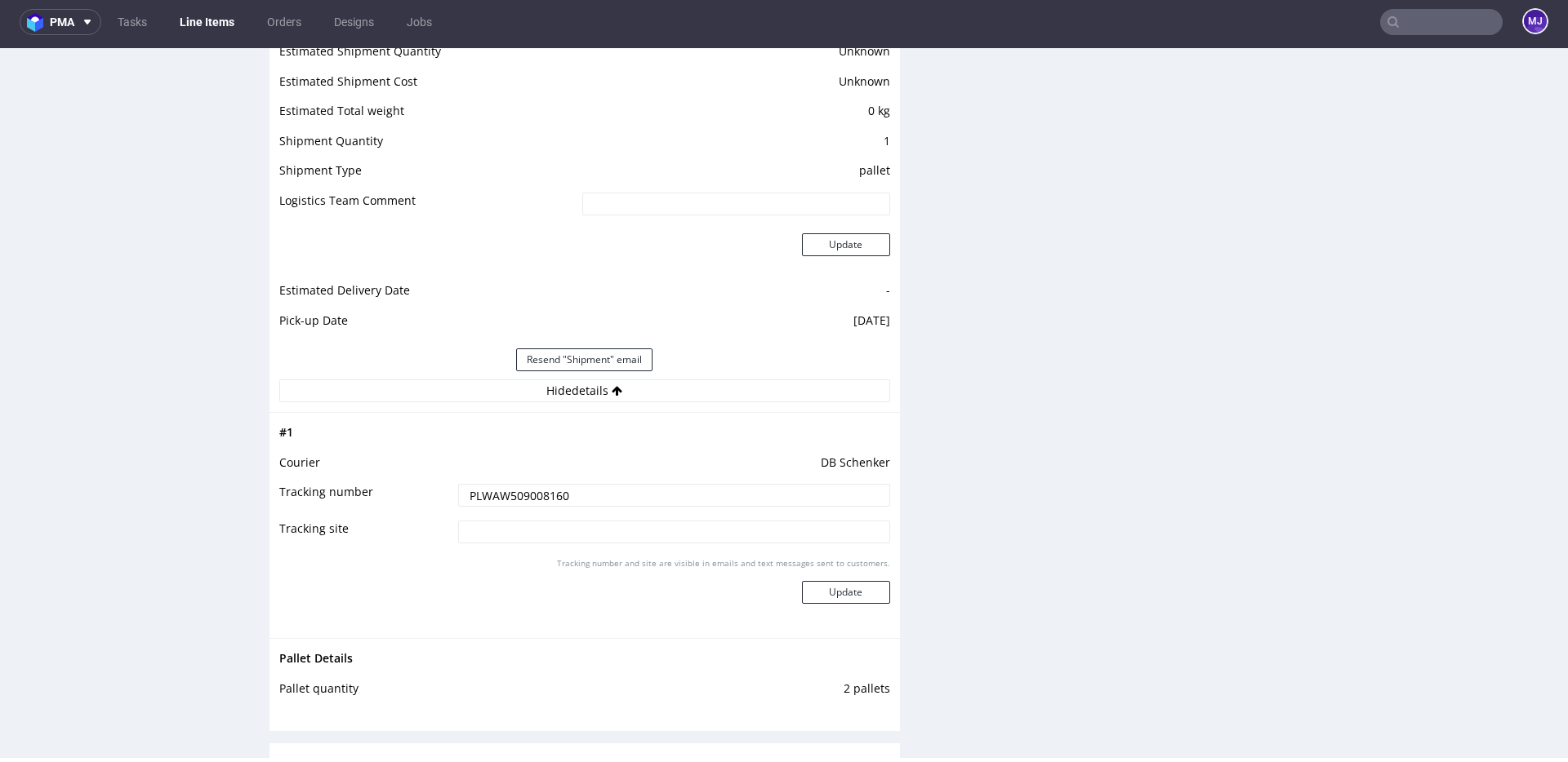
click at [518, 495] on input "PLWAW509008160" at bounding box center [673, 495] width 432 height 23
click at [1157, 136] on div "Production Files - Design Spit Spit request impossible Box design not found, un…" at bounding box center [1240, 245] width 631 height 2612
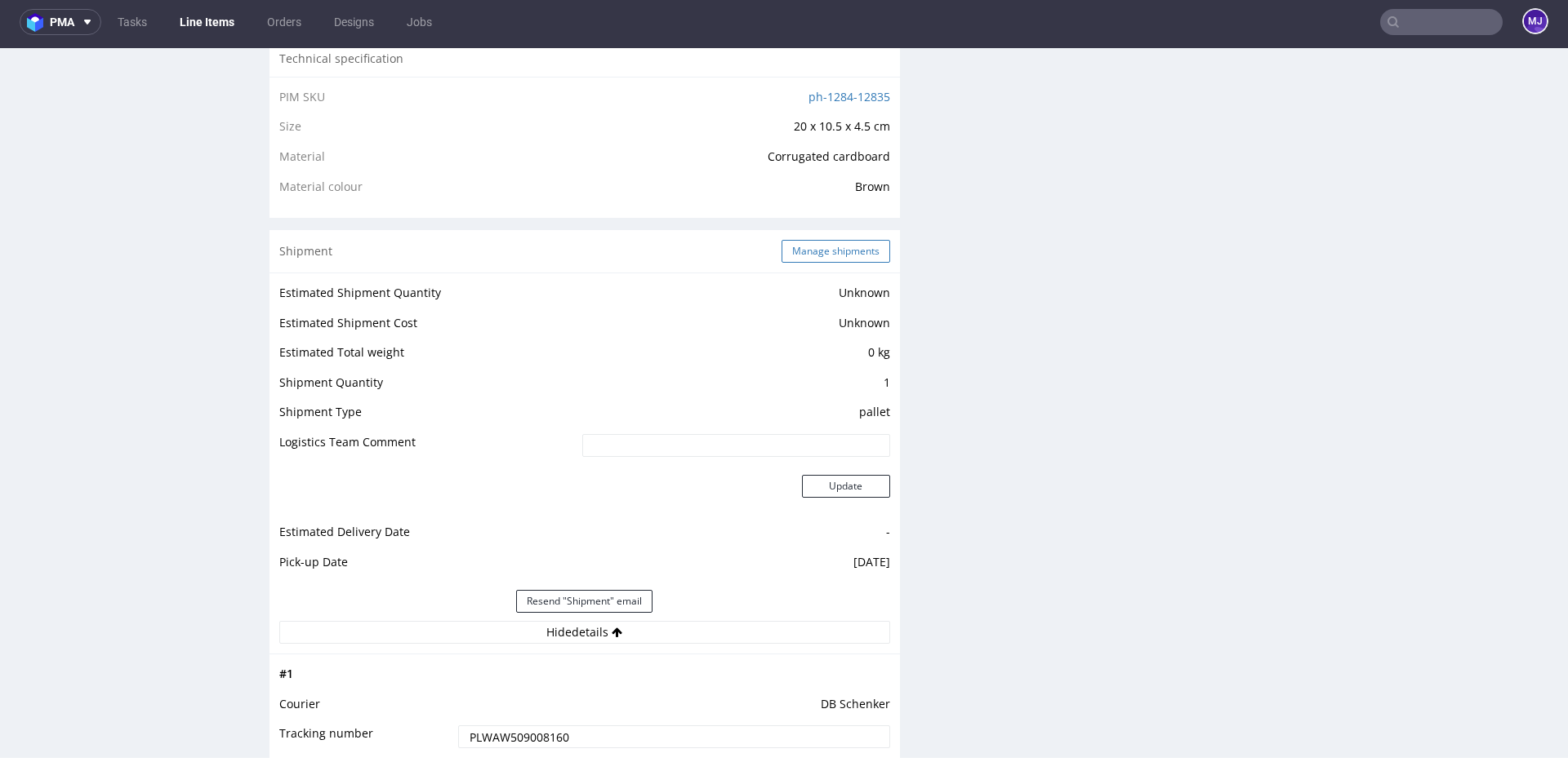
click at [792, 254] on button "Manage shipments" at bounding box center [835, 251] width 109 height 23
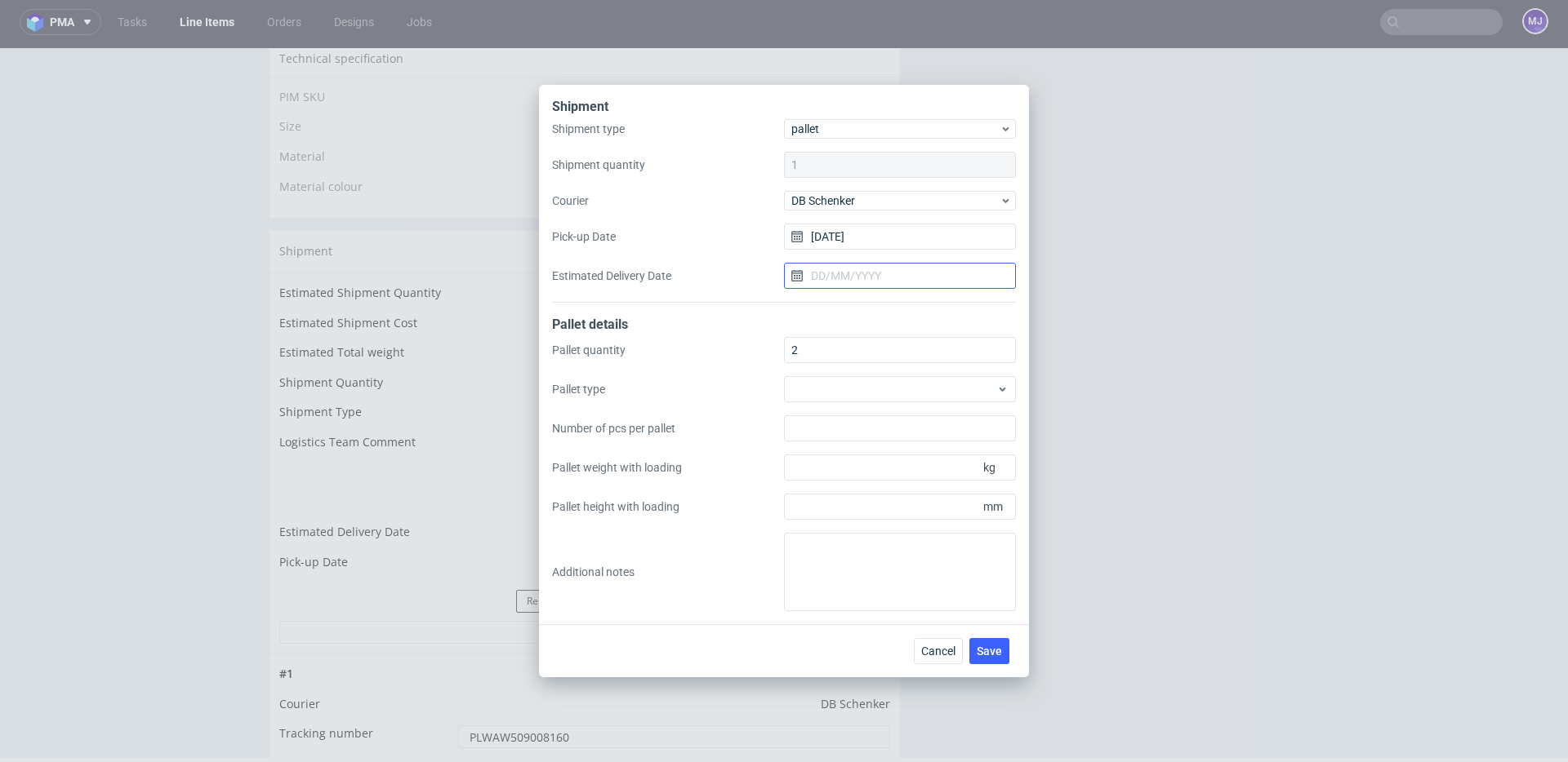
click at [876, 273] on input "Estimated Delivery Date" at bounding box center [899, 276] width 232 height 26
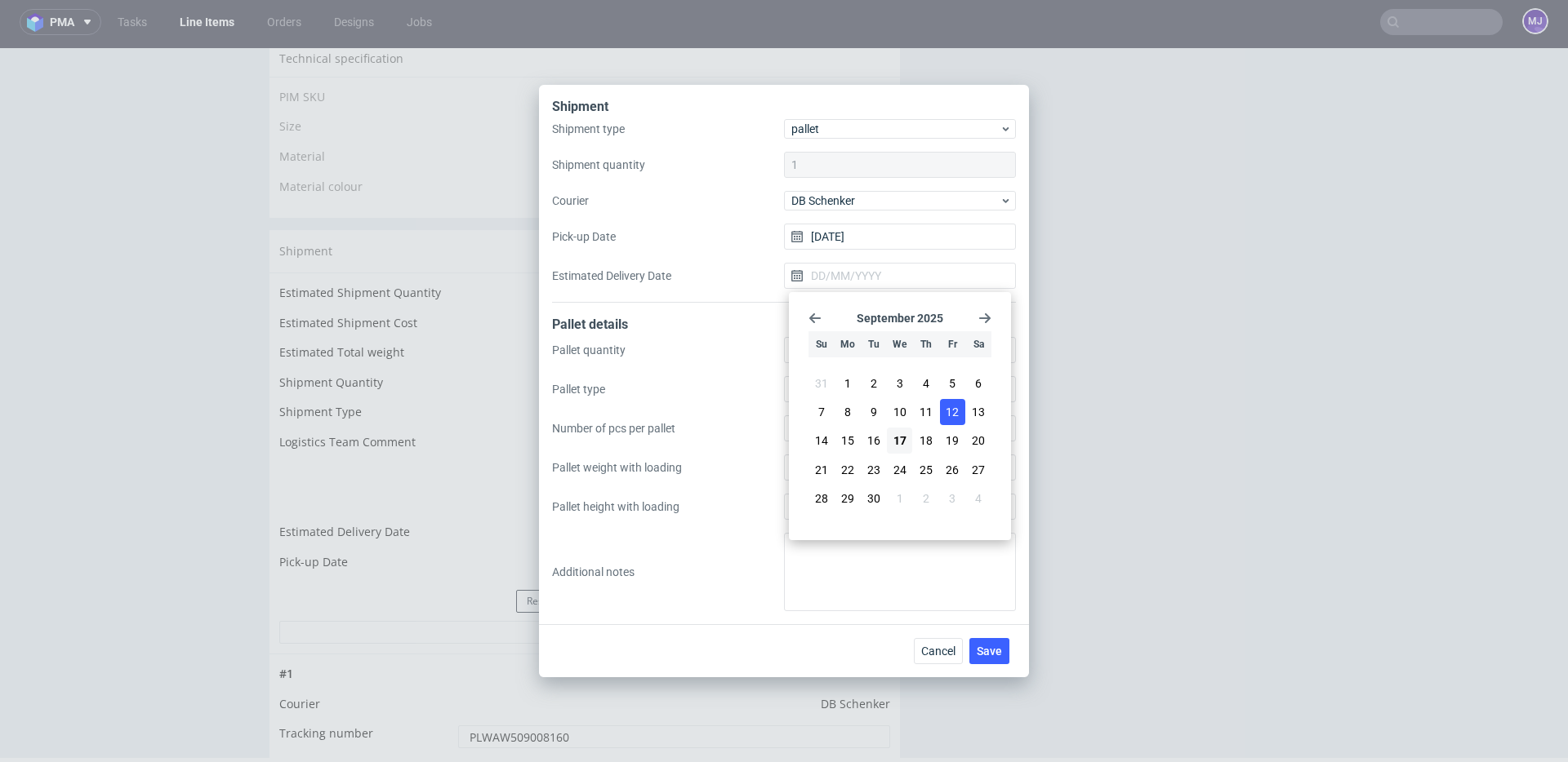
click at [949, 411] on span "12" at bounding box center [952, 411] width 13 height 16
type input "[DATE]"
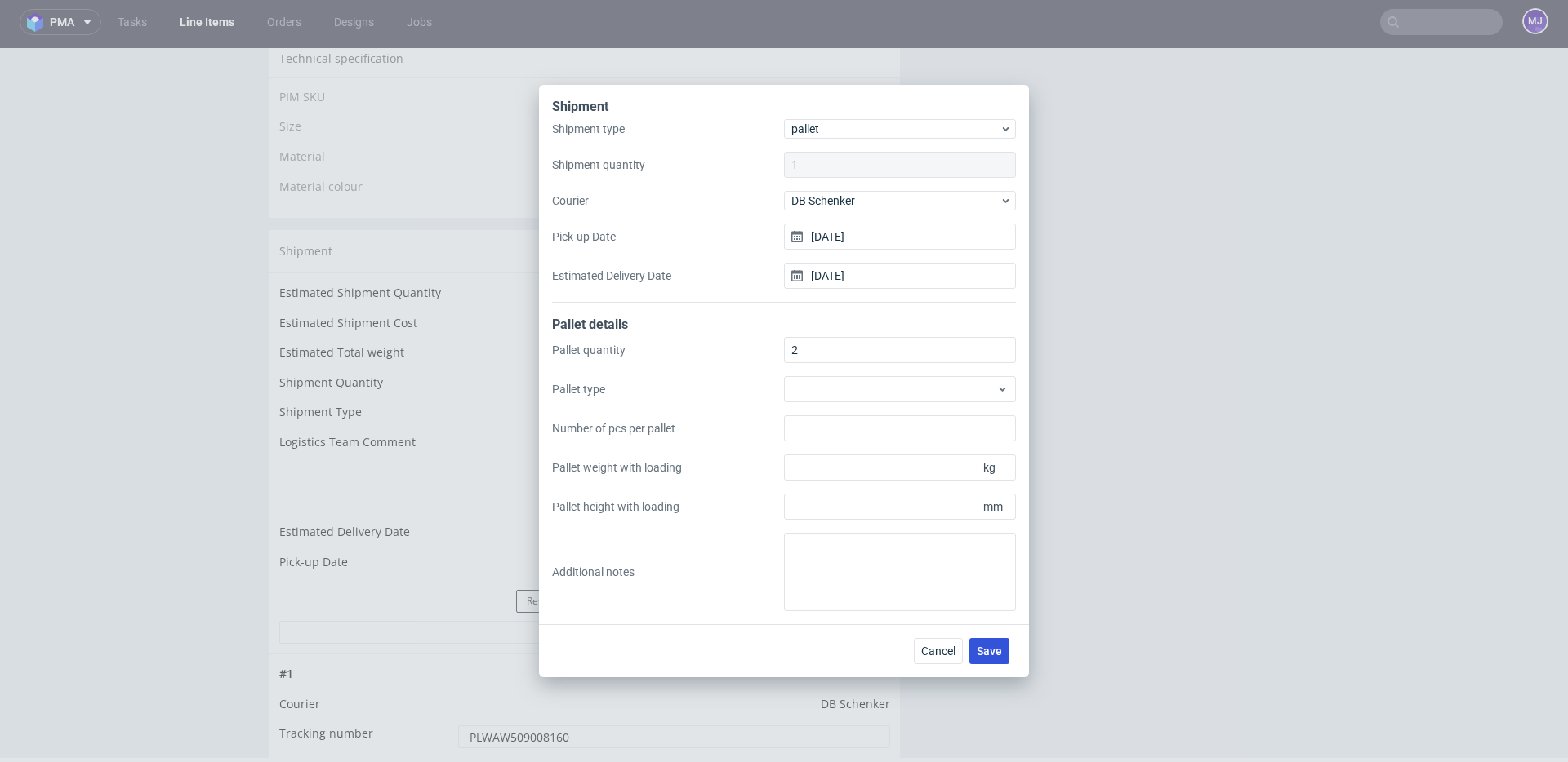
click at [992, 654] on span "Save" at bounding box center [989, 651] width 26 height 11
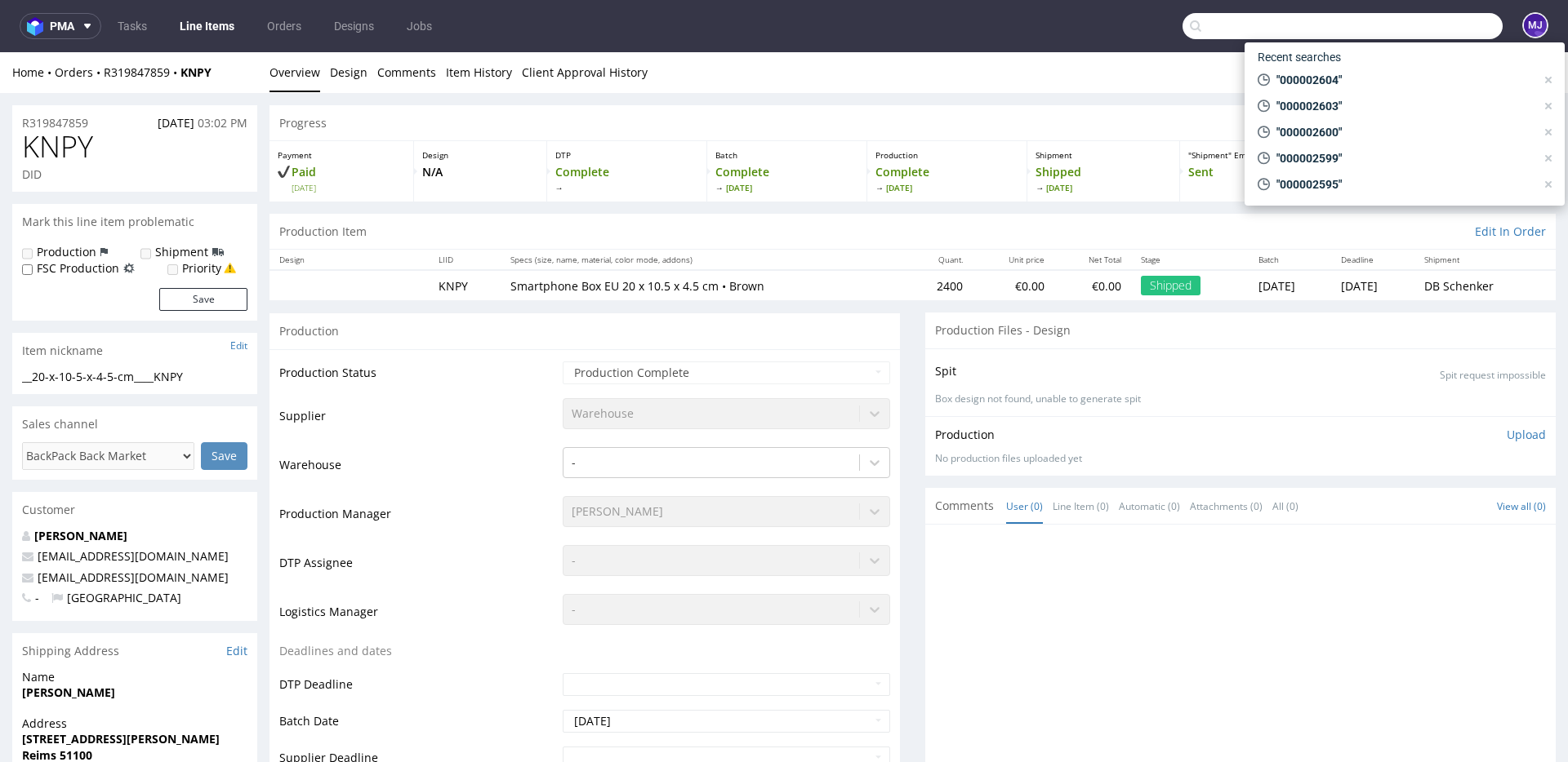
click at [1407, 35] on input "text" at bounding box center [1342, 26] width 320 height 26
paste input "000002605"
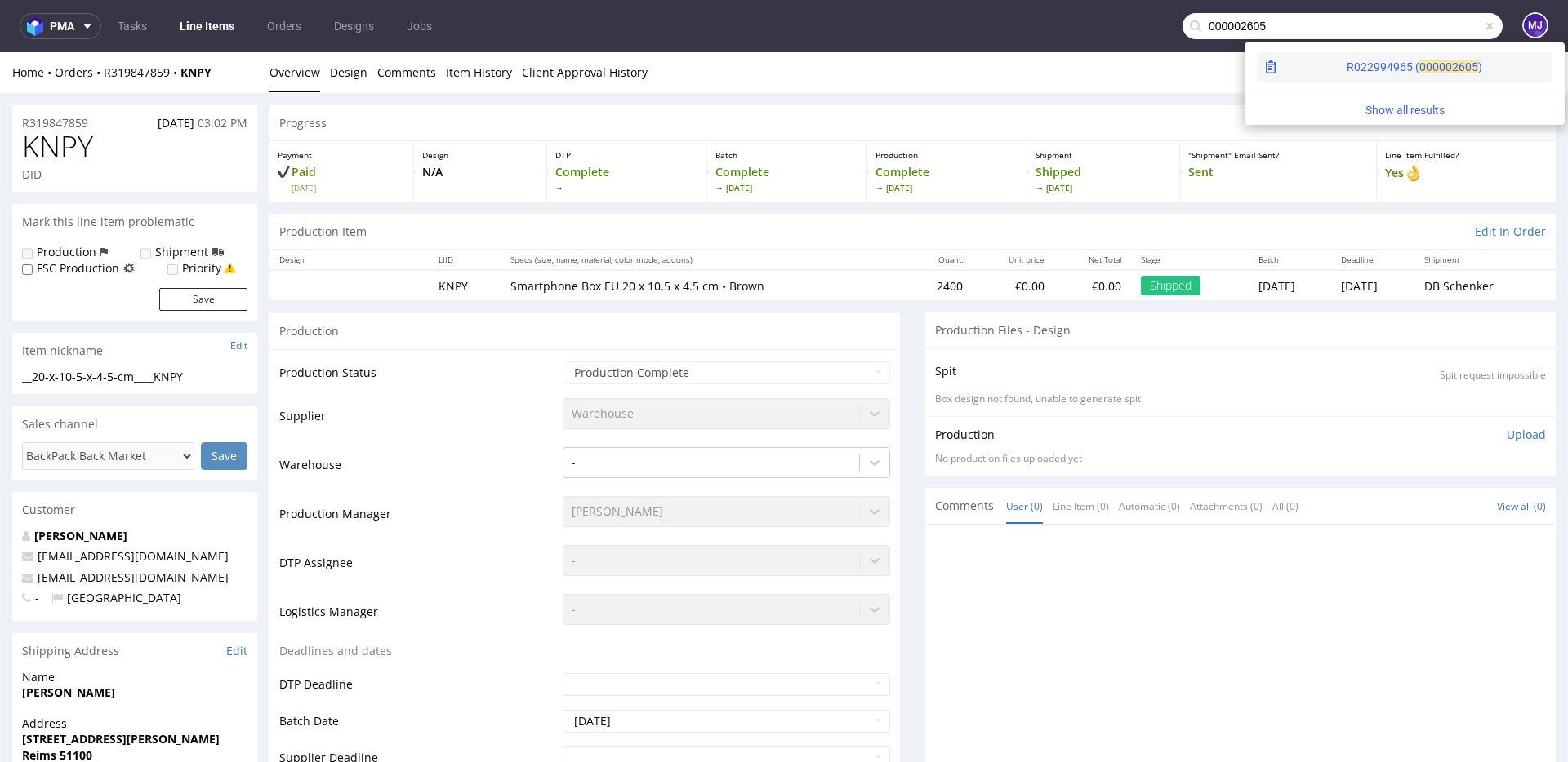
type input "000002605"
click at [1347, 69] on div "R022994965 ( 00000" at bounding box center [1399, 66] width 105 height 16
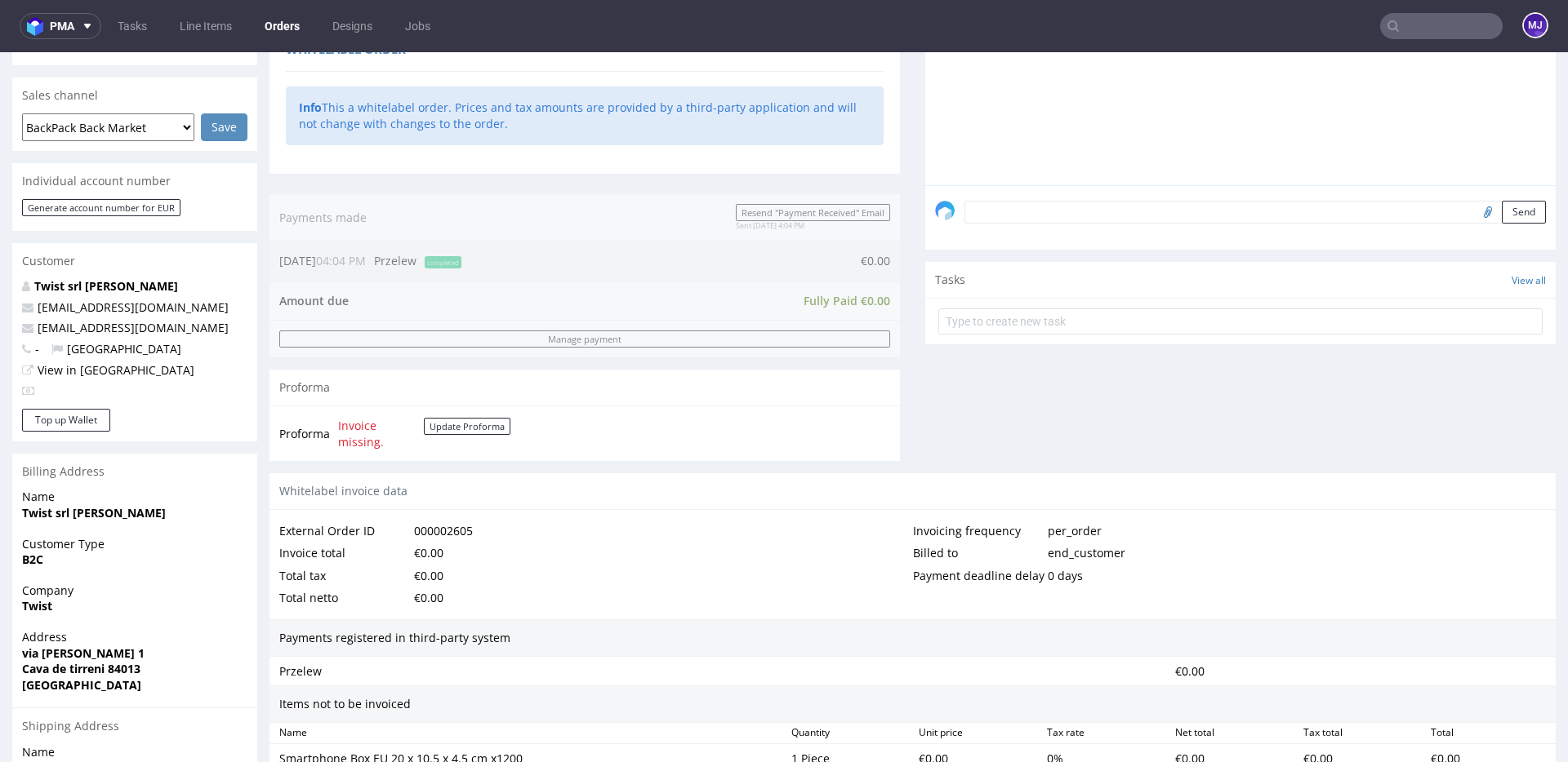
scroll to position [707, 0]
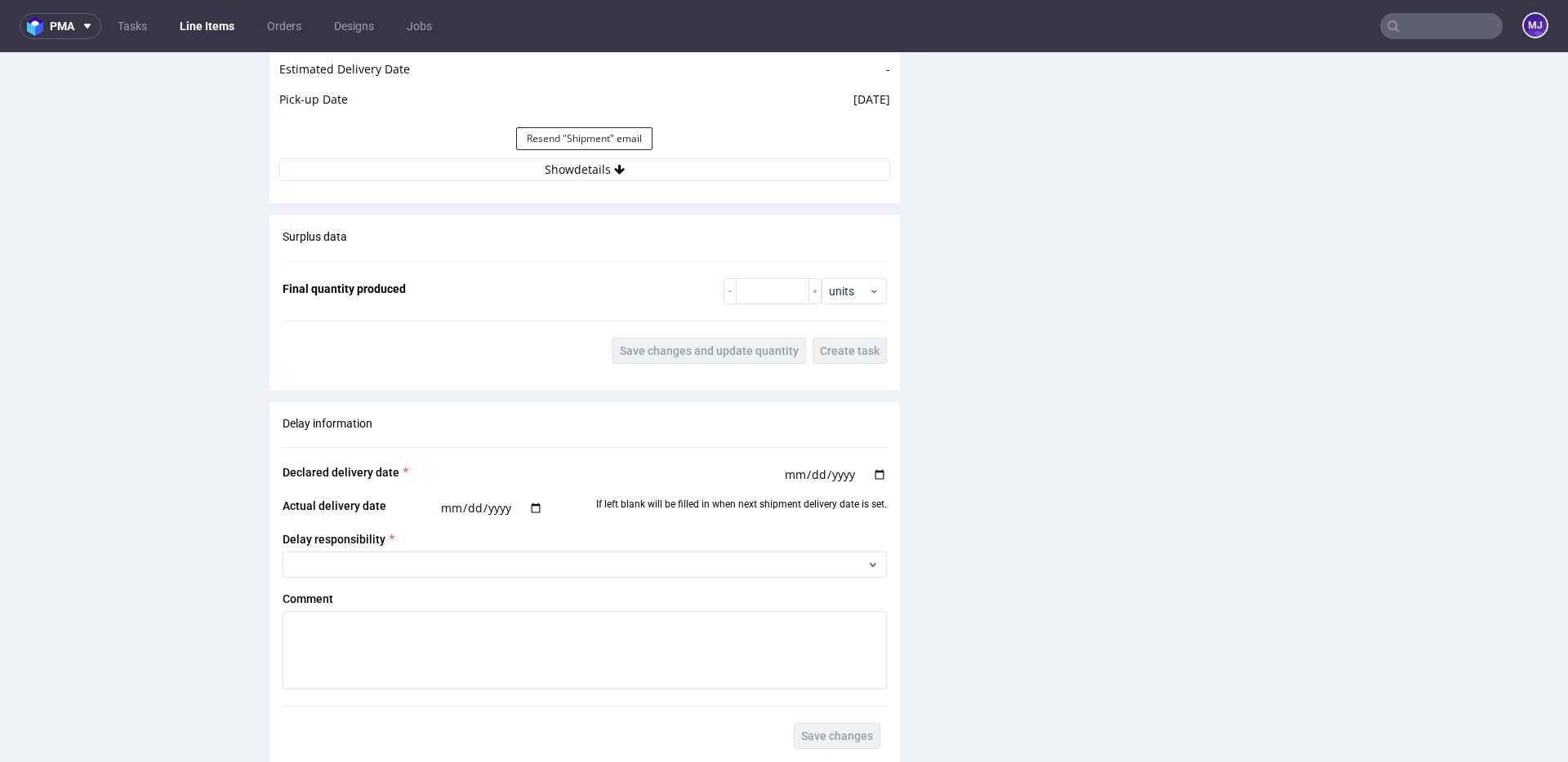
scroll to position [1688, 0]
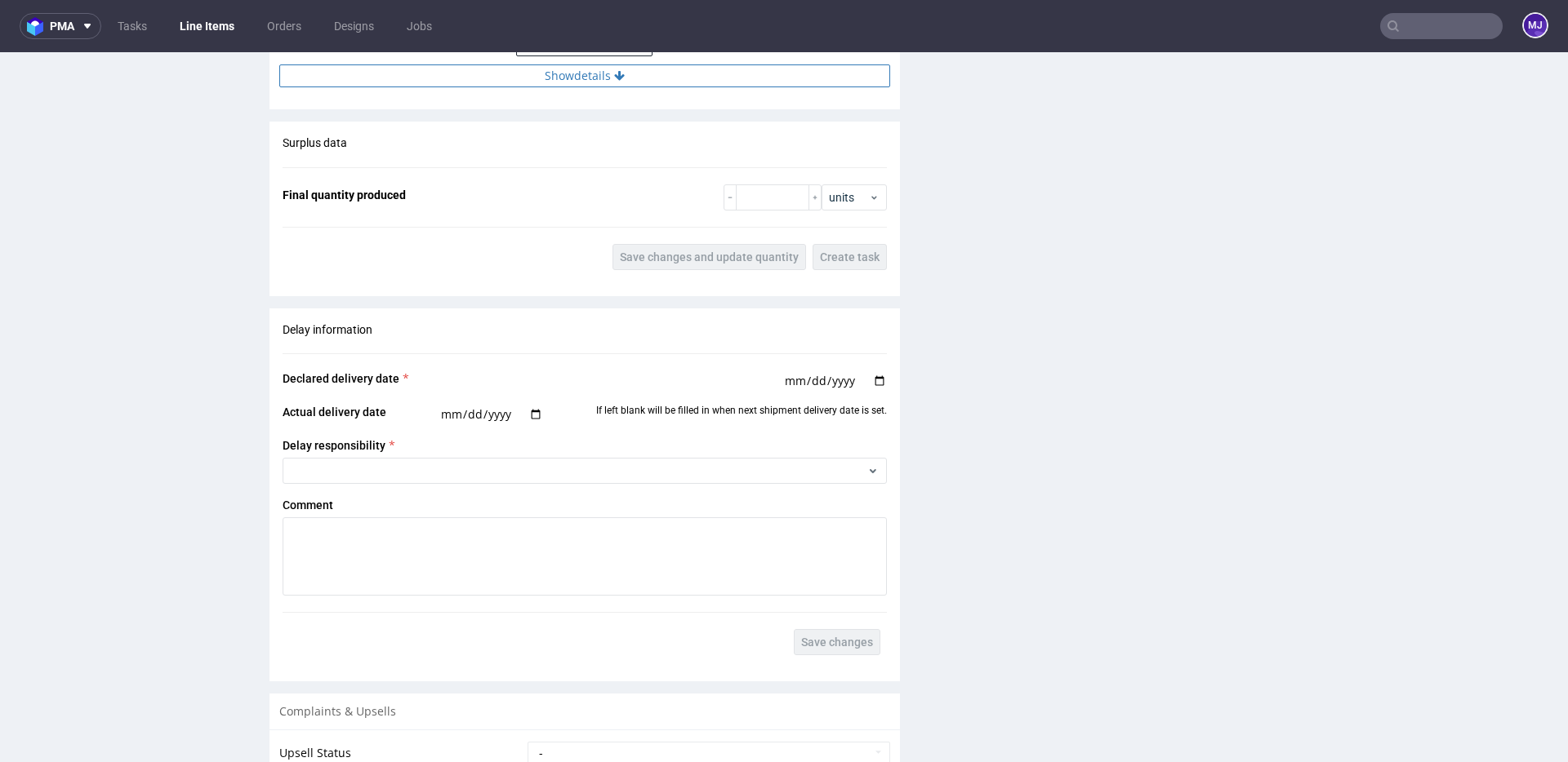
click at [583, 81] on button "Show details" at bounding box center [584, 76] width 611 height 23
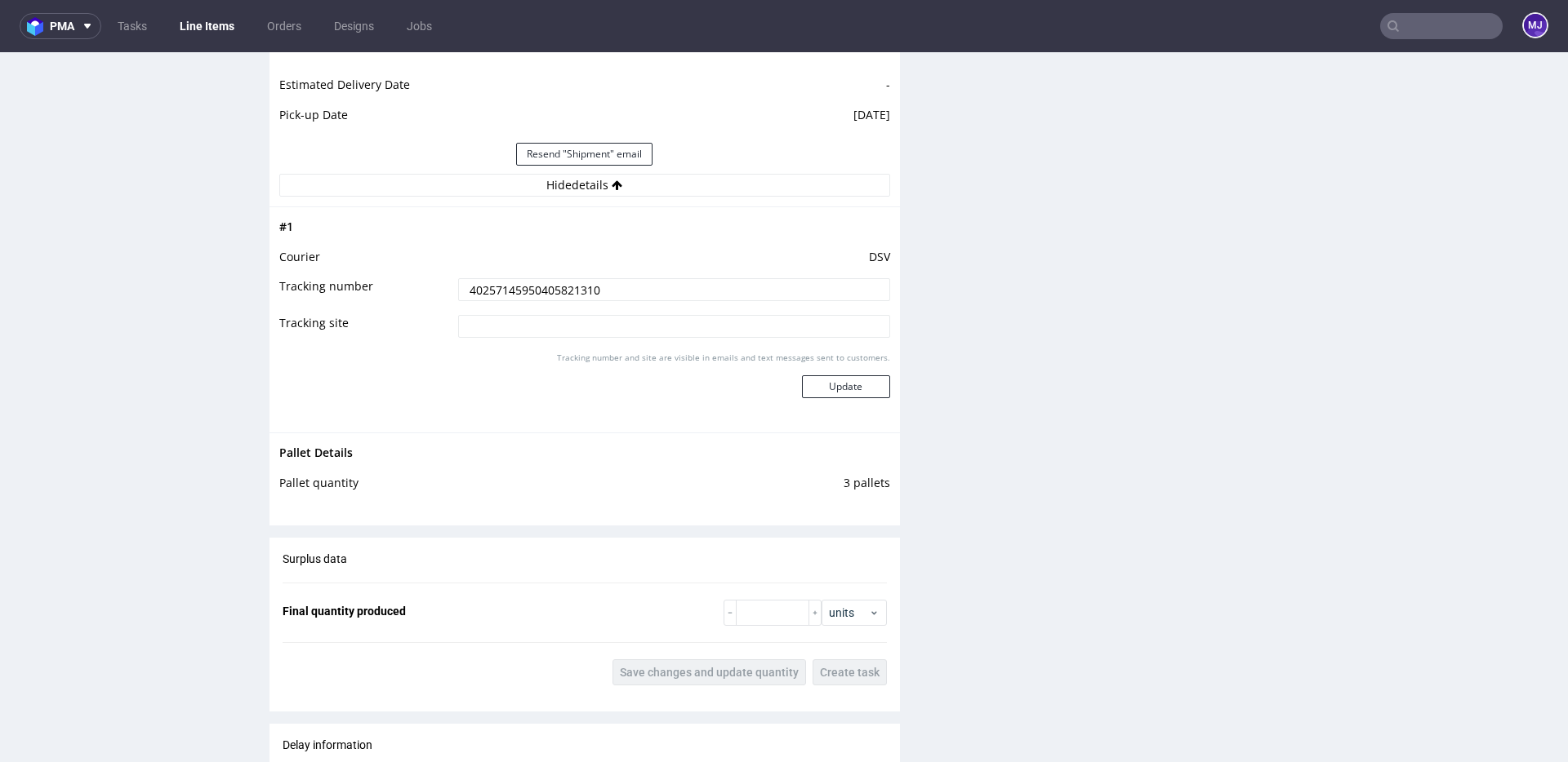
scroll to position [1537, 0]
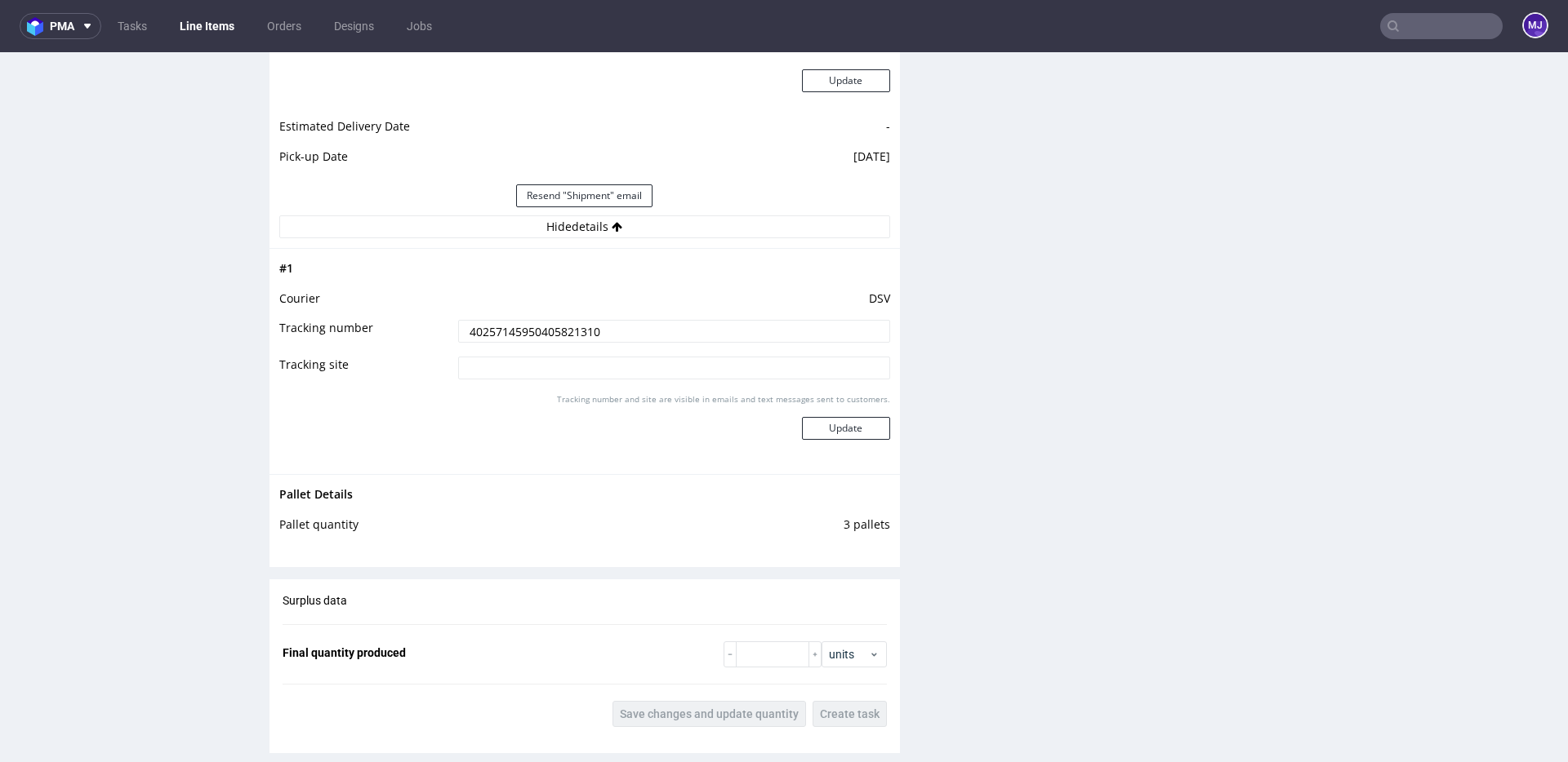
click at [526, 329] on input "40257145950405821310" at bounding box center [673, 331] width 432 height 23
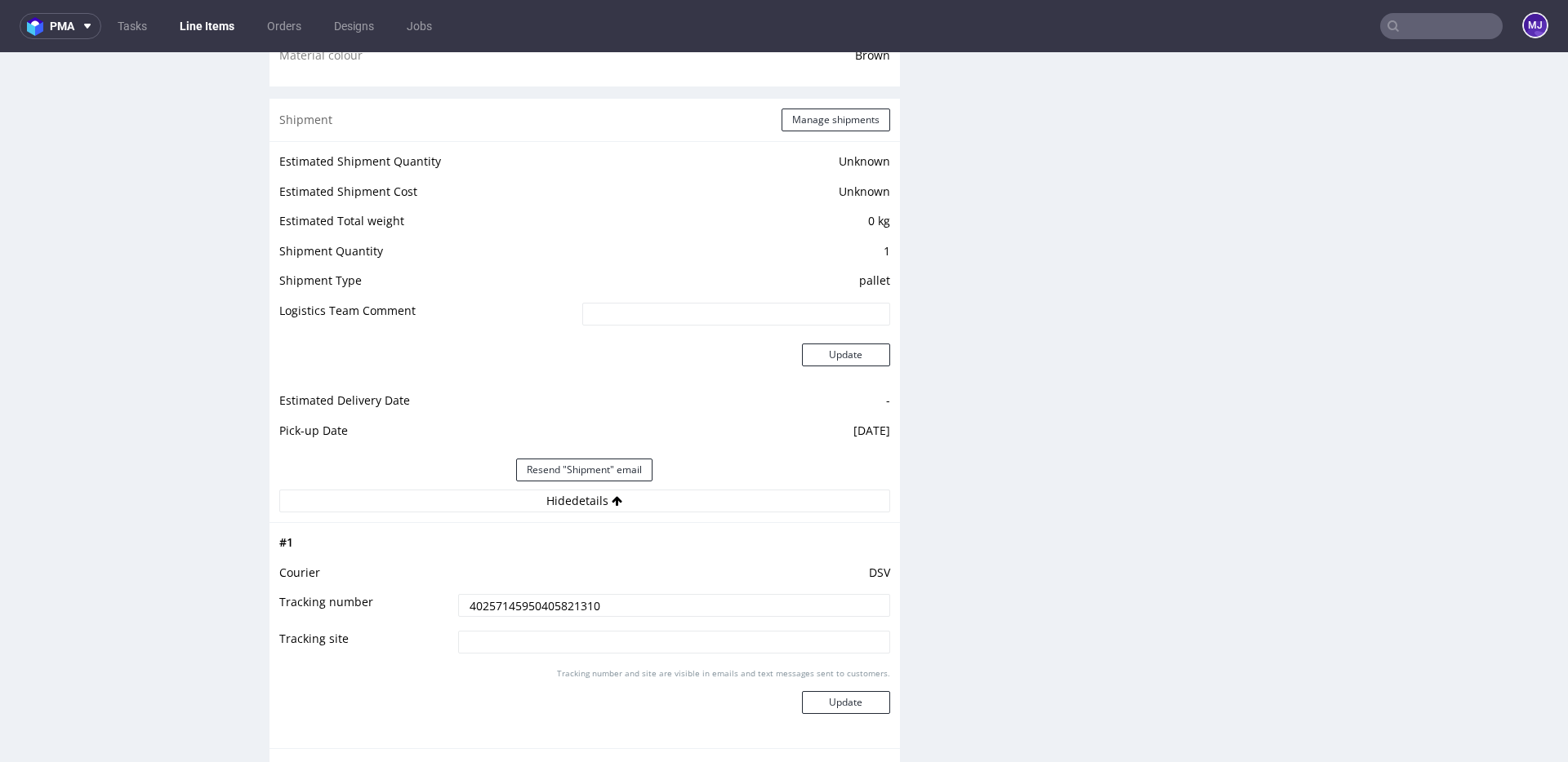
scroll to position [1252, 0]
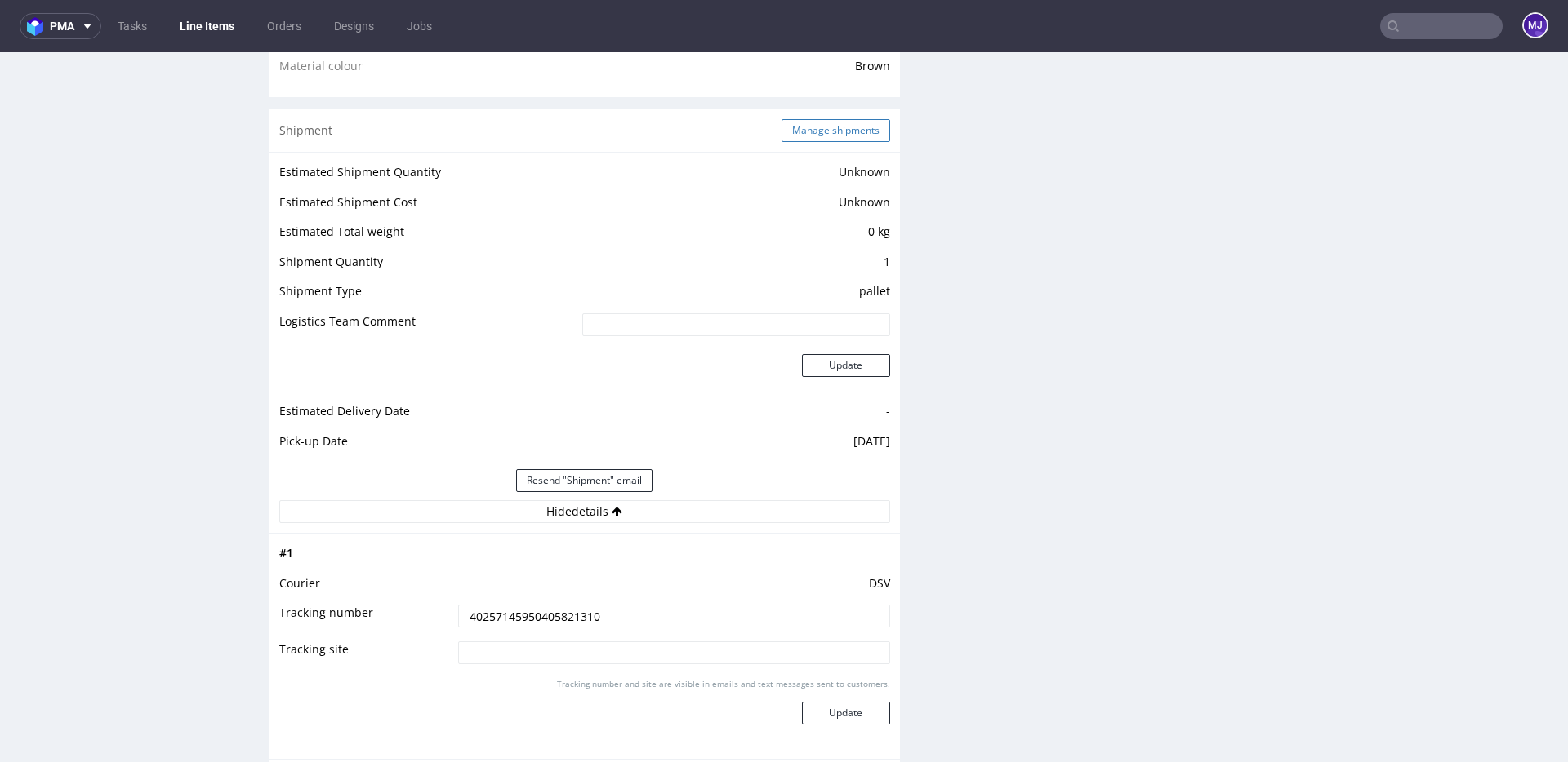
click at [835, 134] on button "Manage shipments" at bounding box center [835, 130] width 109 height 23
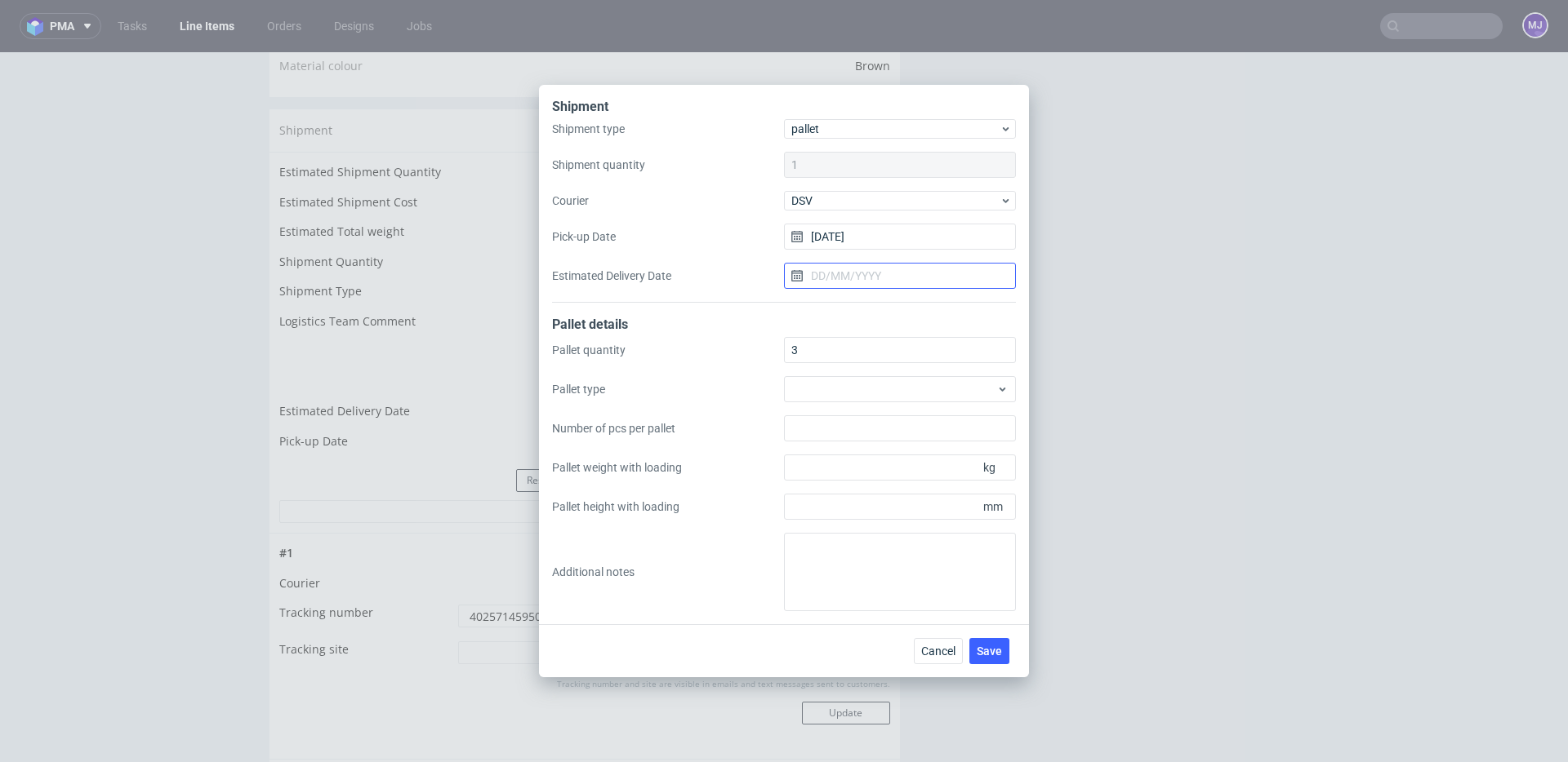
click at [845, 275] on input "Estimated Delivery Date" at bounding box center [899, 276] width 232 height 26
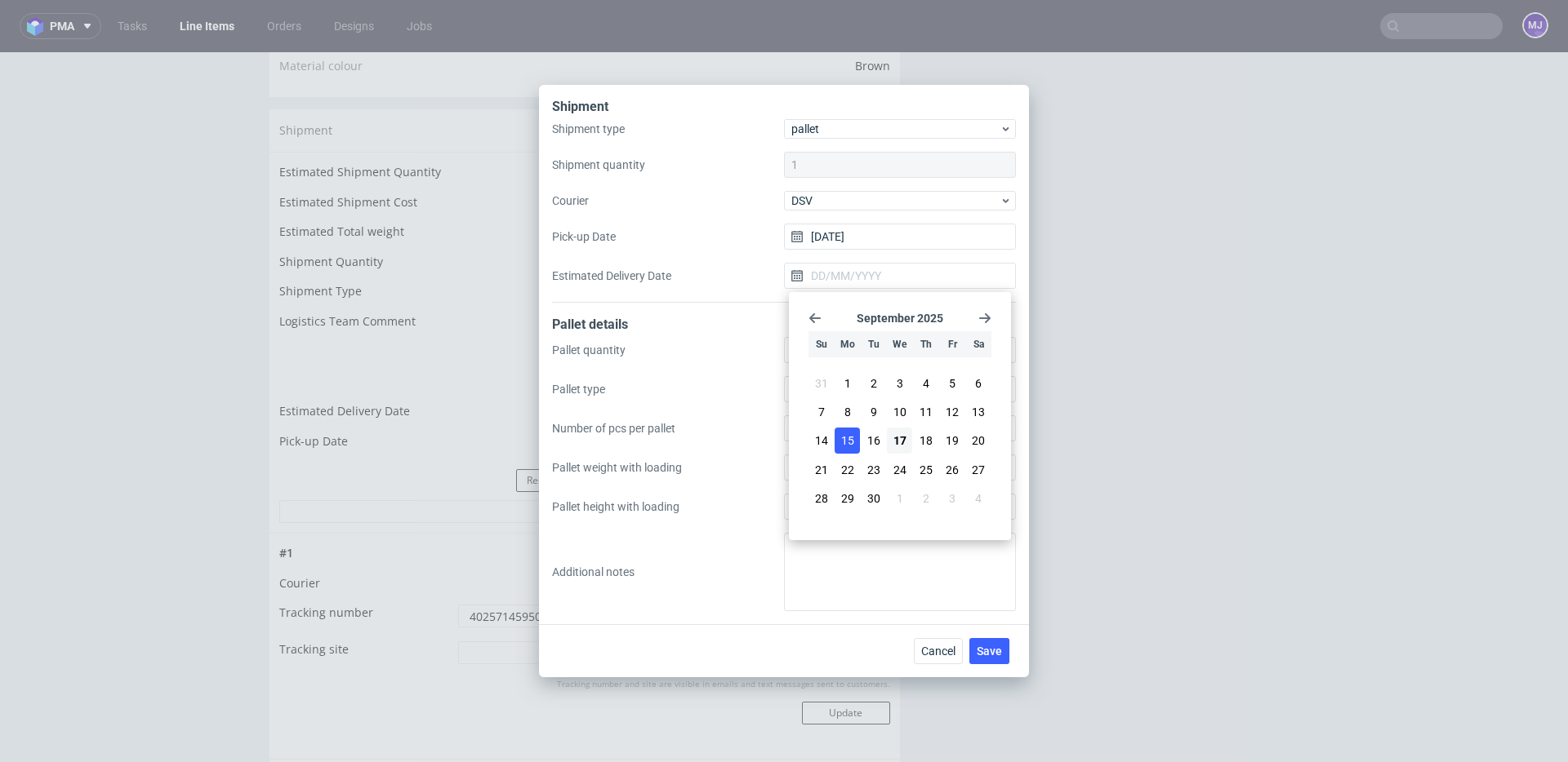
click at [845, 441] on span "15" at bounding box center [847, 441] width 13 height 16
type input "[DATE]"
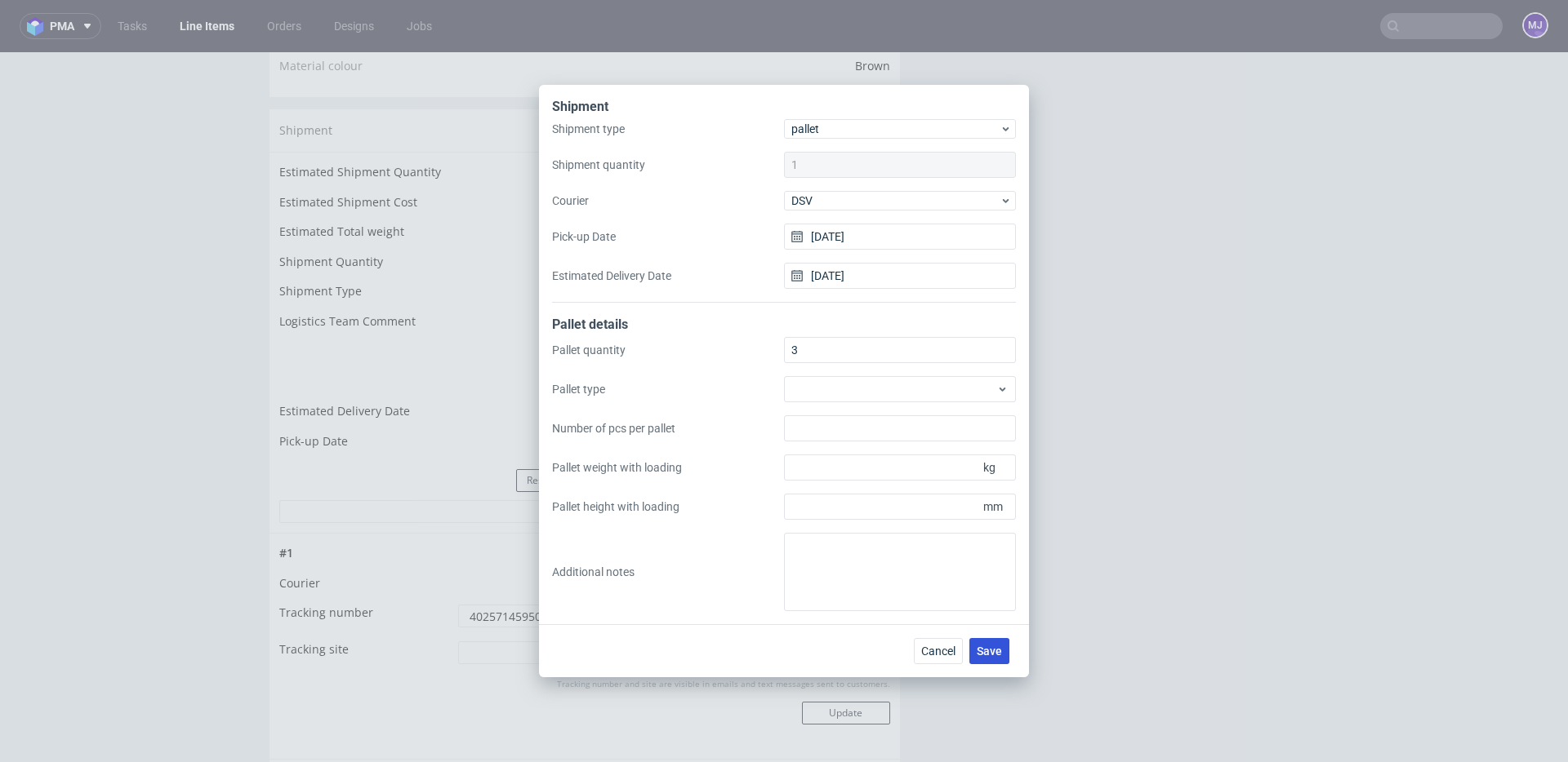
click at [996, 649] on span "Save" at bounding box center [989, 651] width 26 height 11
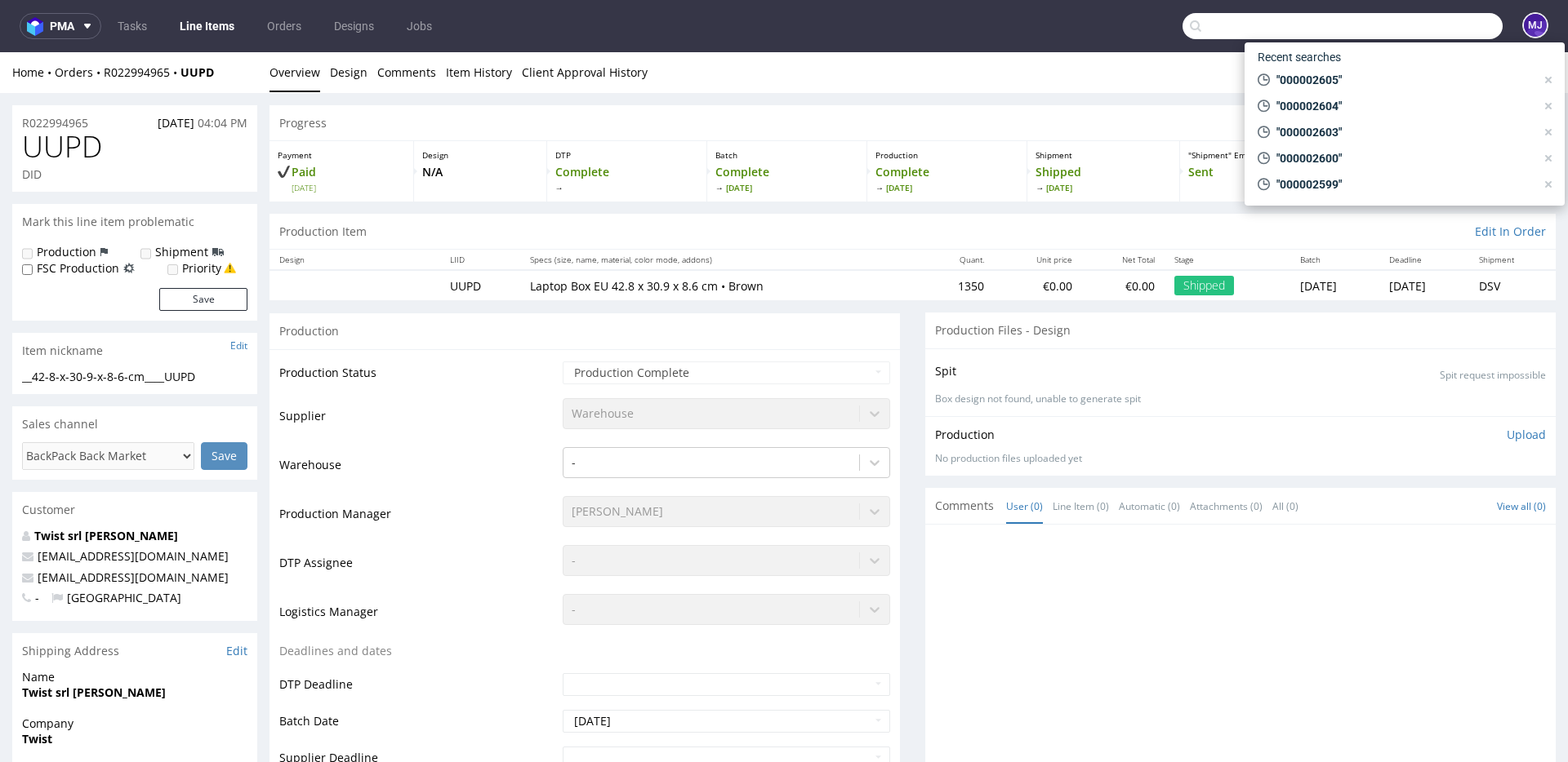
click at [1389, 35] on input "text" at bounding box center [1342, 26] width 320 height 26
paste input "000002614"
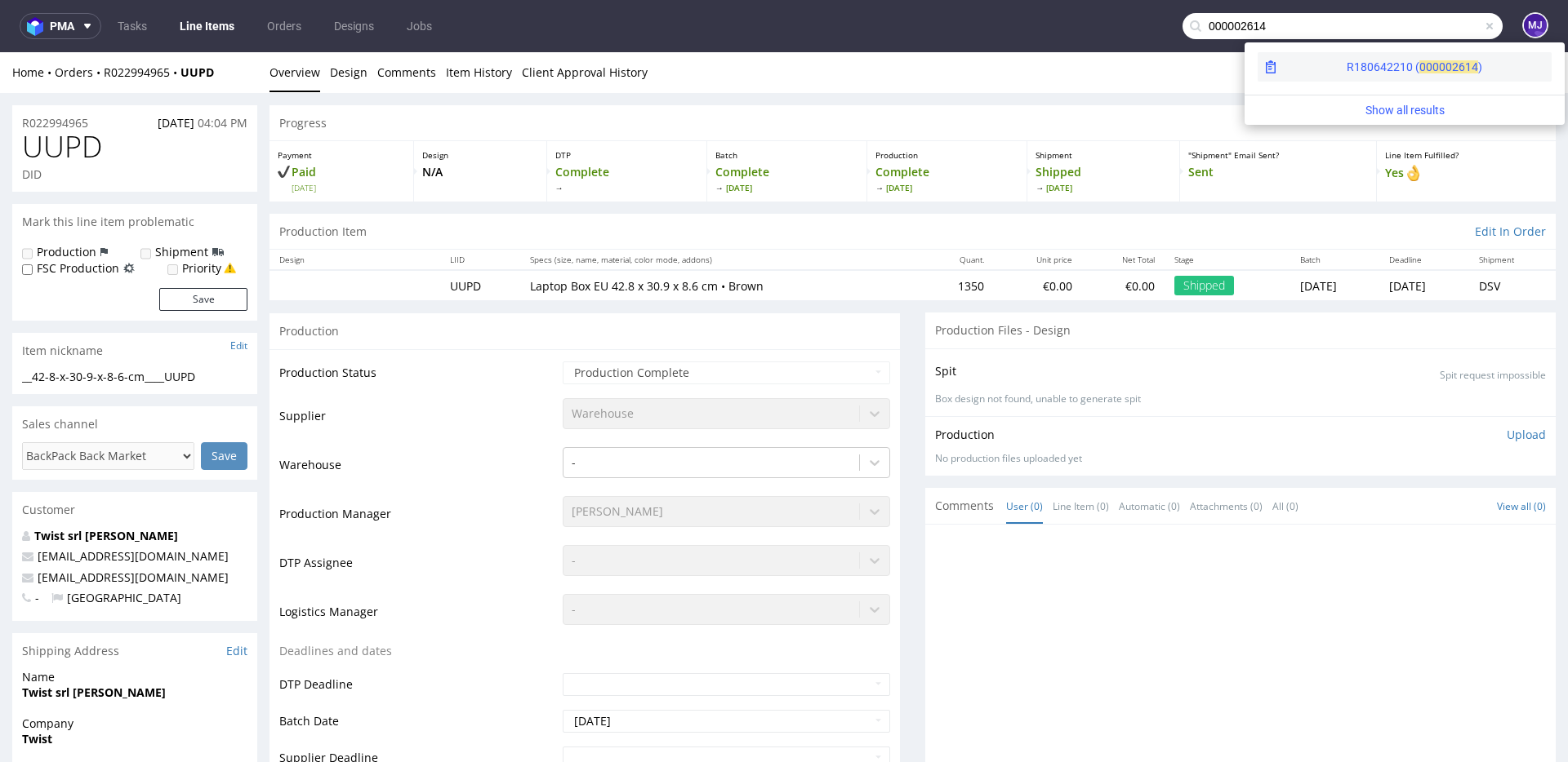
type input "000002614"
click at [1347, 65] on div "R180642210 ( 00000" at bounding box center [1399, 66] width 105 height 16
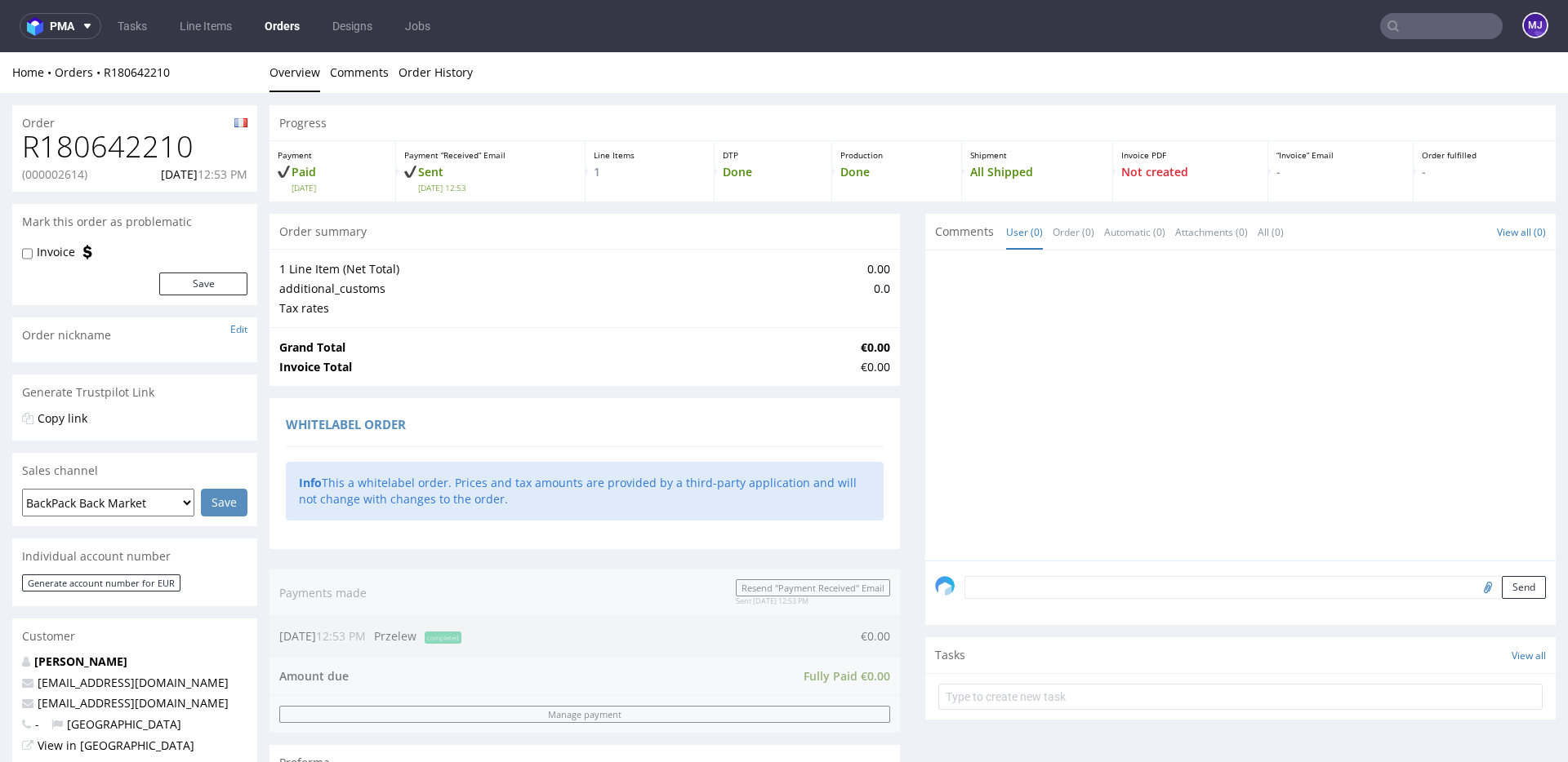
scroll to position [633, 0]
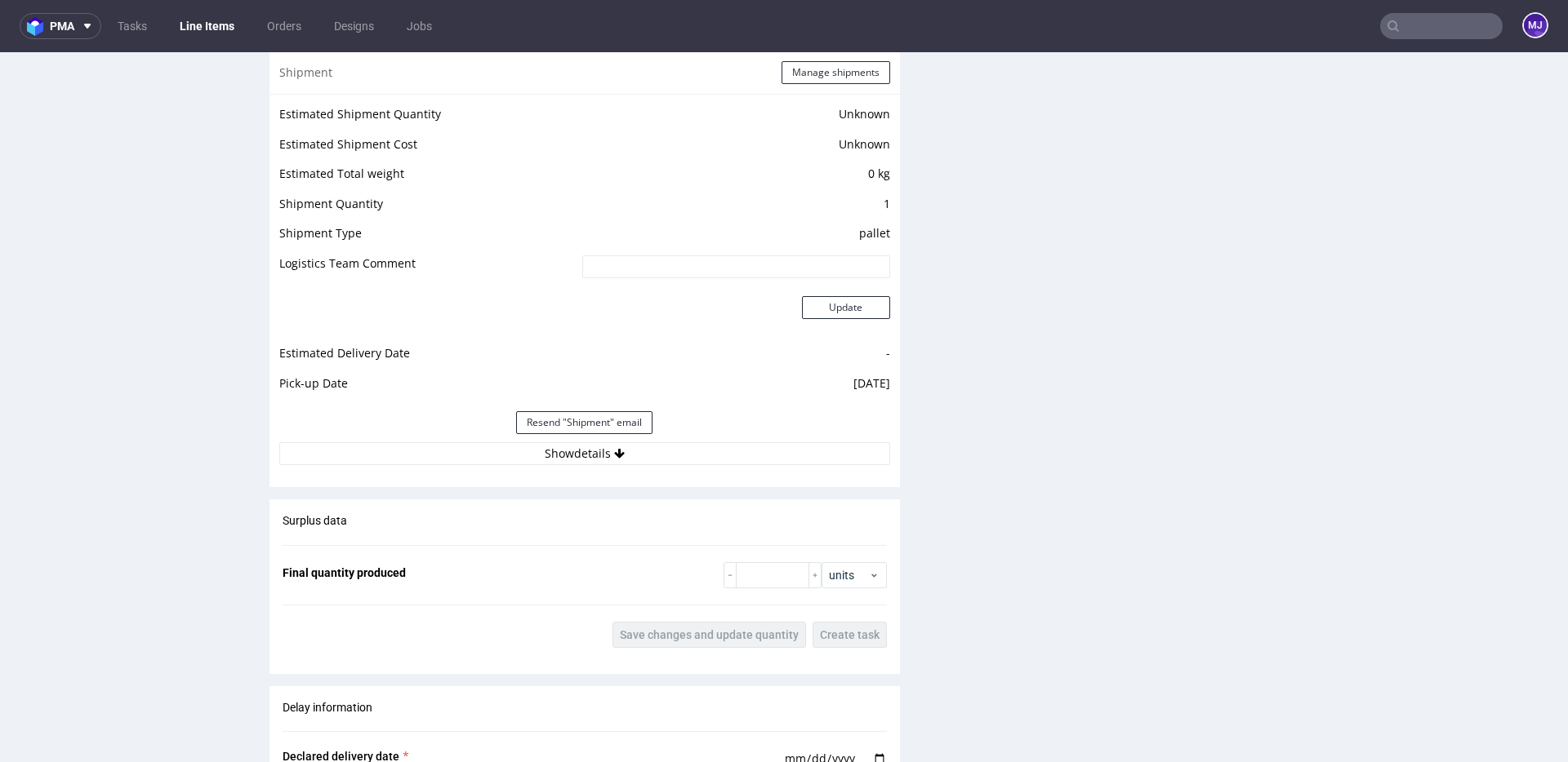
scroll to position [1366, 0]
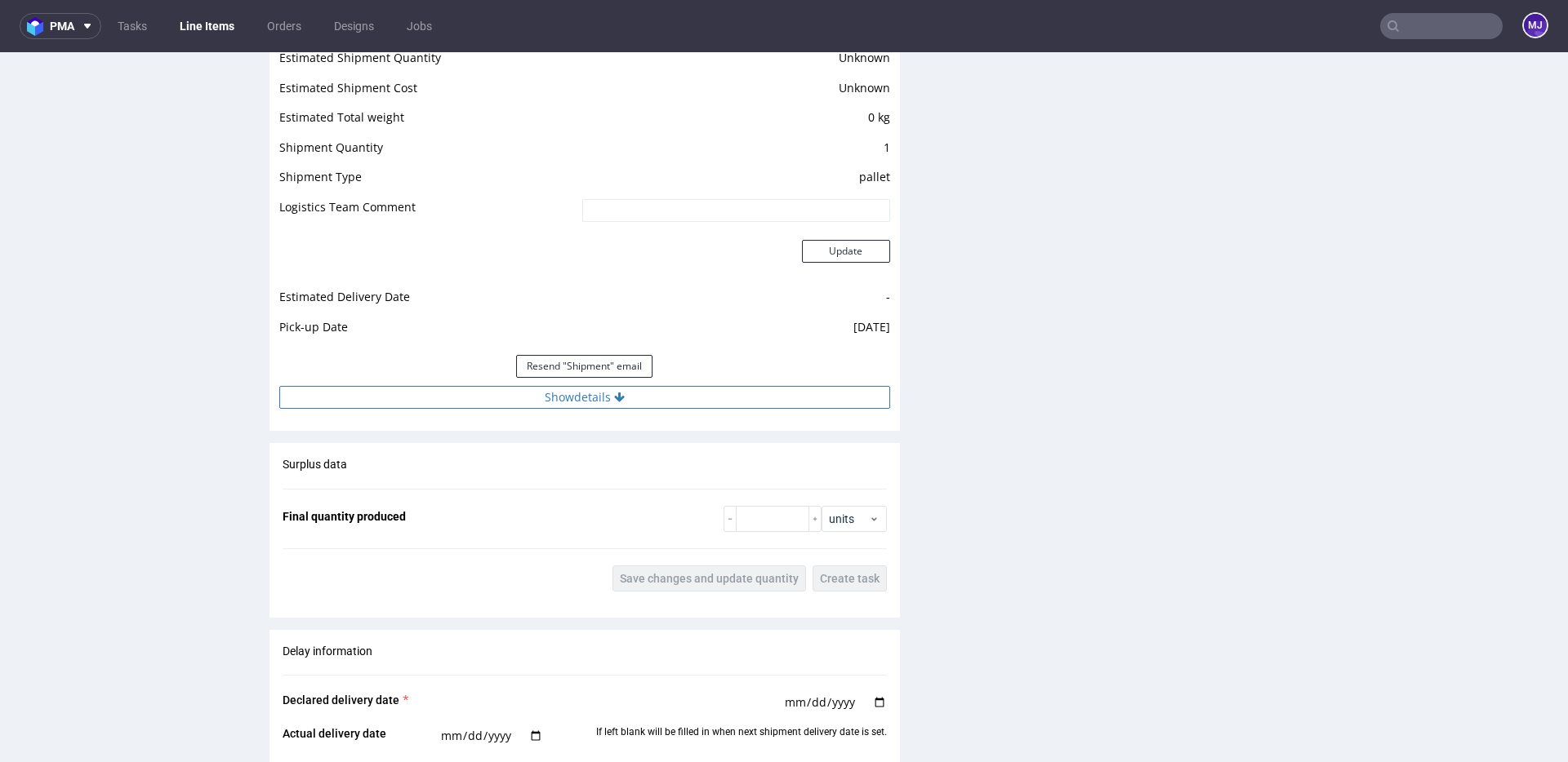
click at [616, 391] on icon at bounding box center [618, 397] width 10 height 11
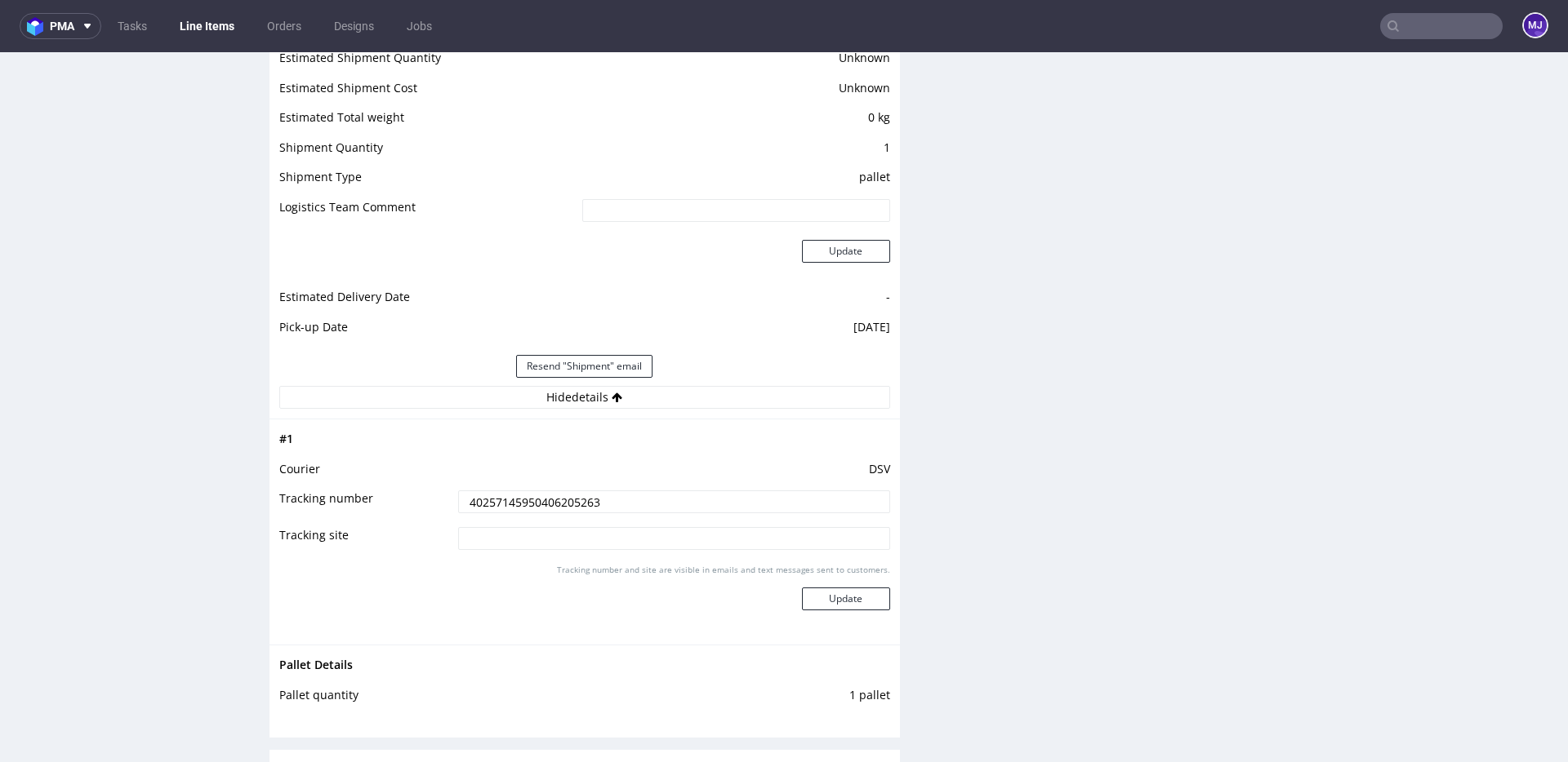
click at [563, 499] on input "40257145950406205263" at bounding box center [673, 502] width 432 height 23
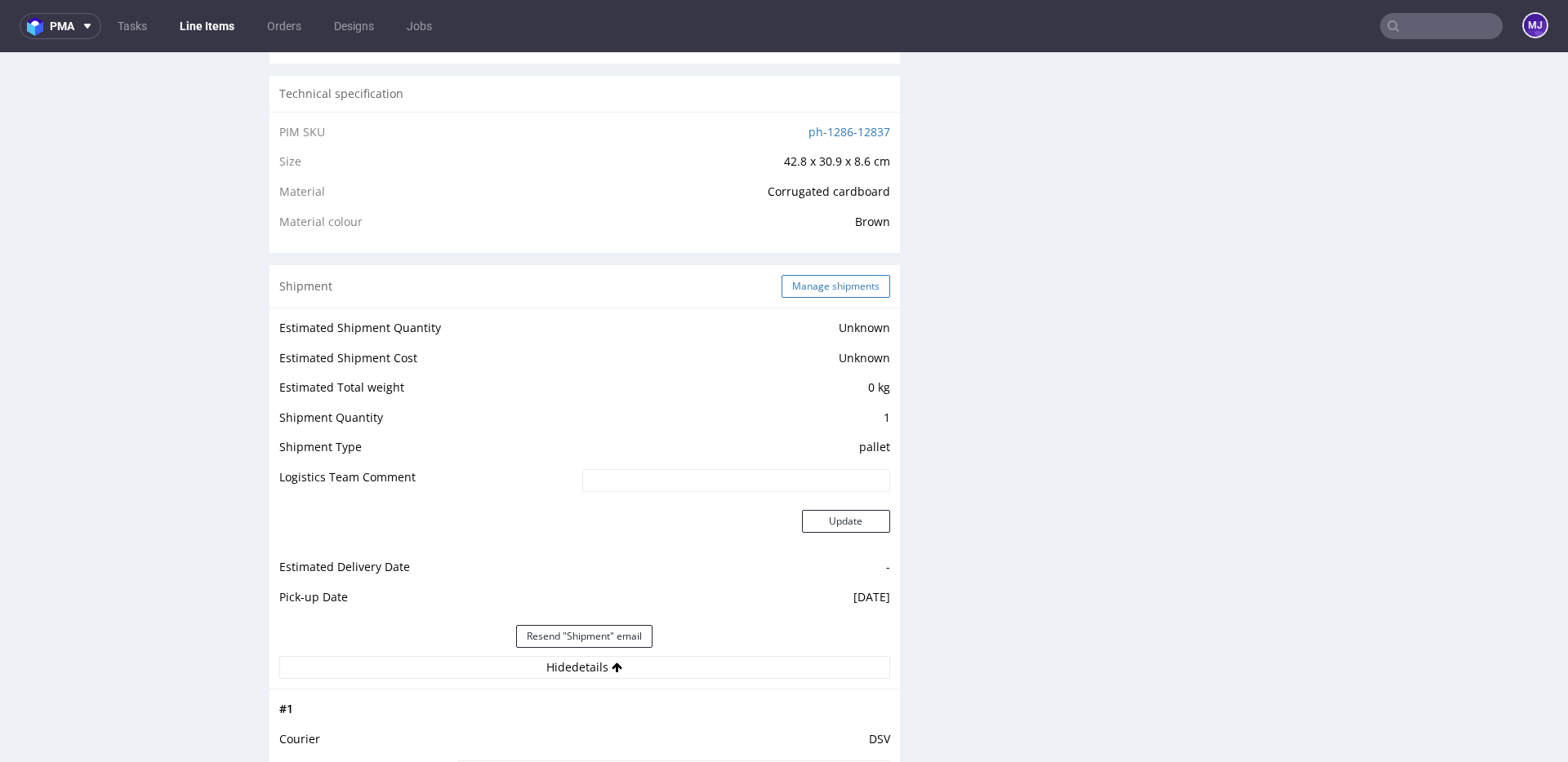
click at [798, 278] on button "Manage shipments" at bounding box center [835, 286] width 109 height 23
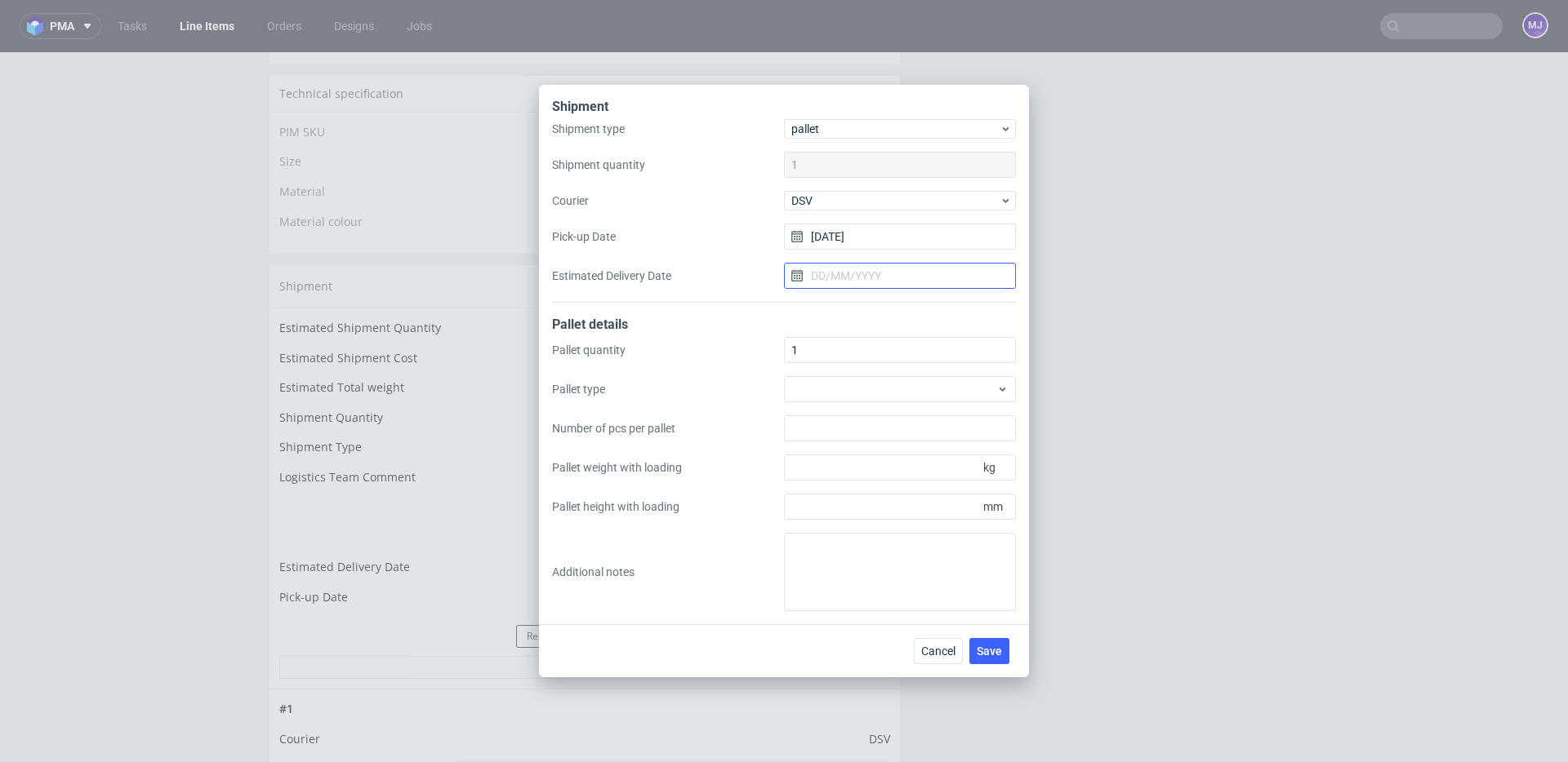
click at [875, 270] on input "Estimated Delivery Date" at bounding box center [899, 276] width 232 height 26
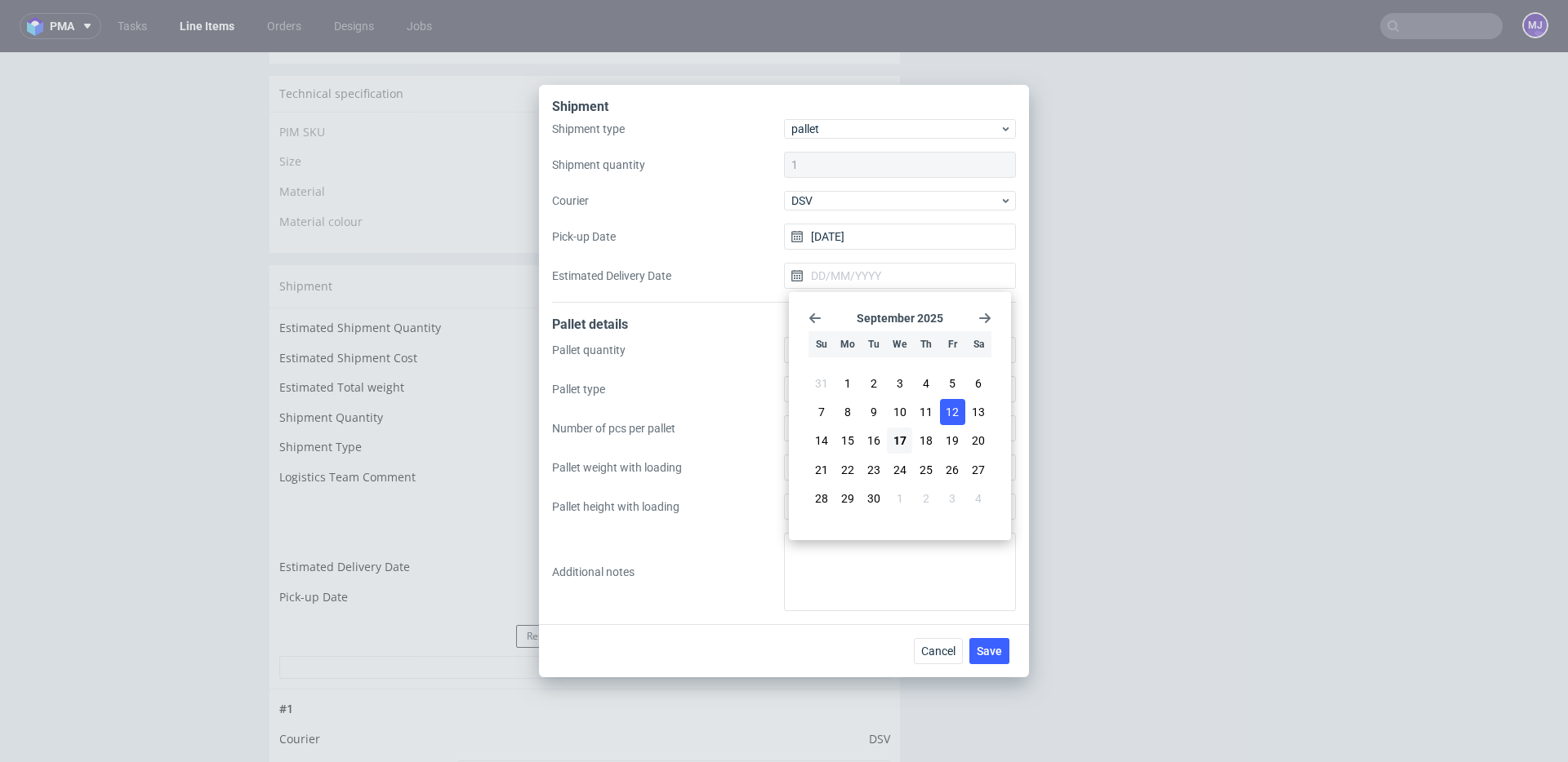
click at [950, 412] on span "12" at bounding box center [952, 411] width 13 height 16
type input "[DATE]"
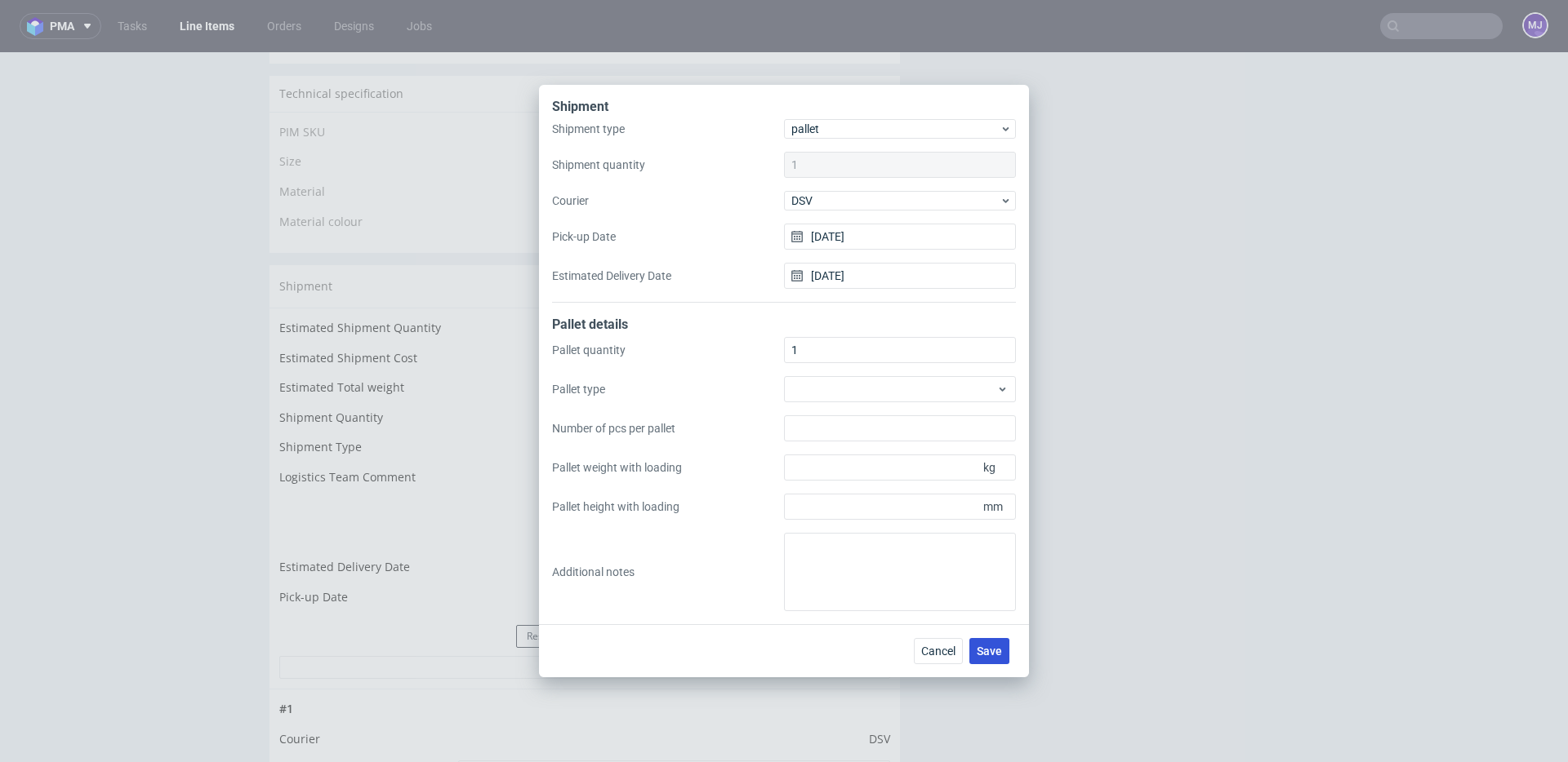
click at [993, 650] on span "Save" at bounding box center [989, 651] width 26 height 11
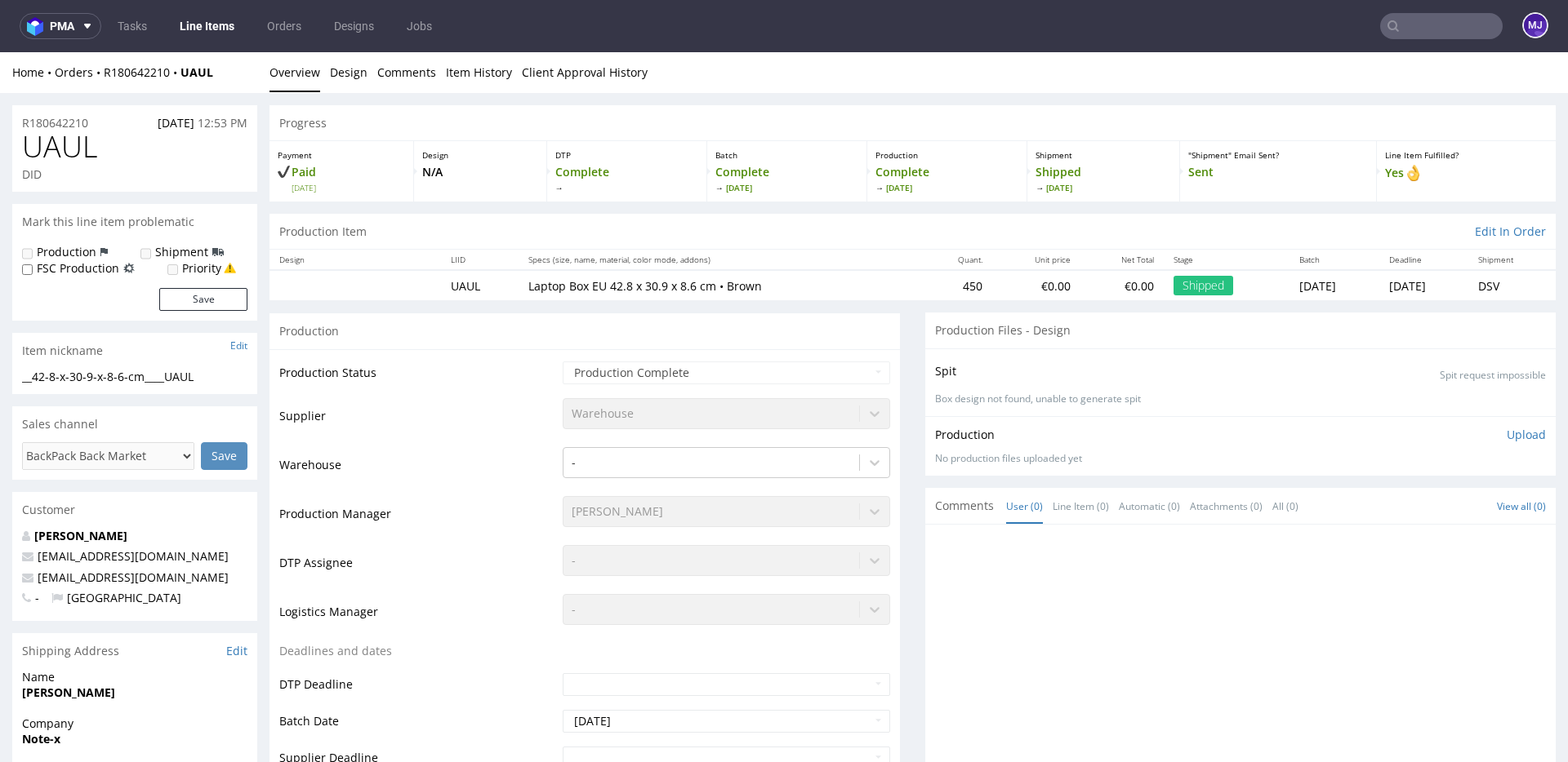
click at [1414, 28] on input "text" at bounding box center [1441, 26] width 123 height 26
paste input "000002627"
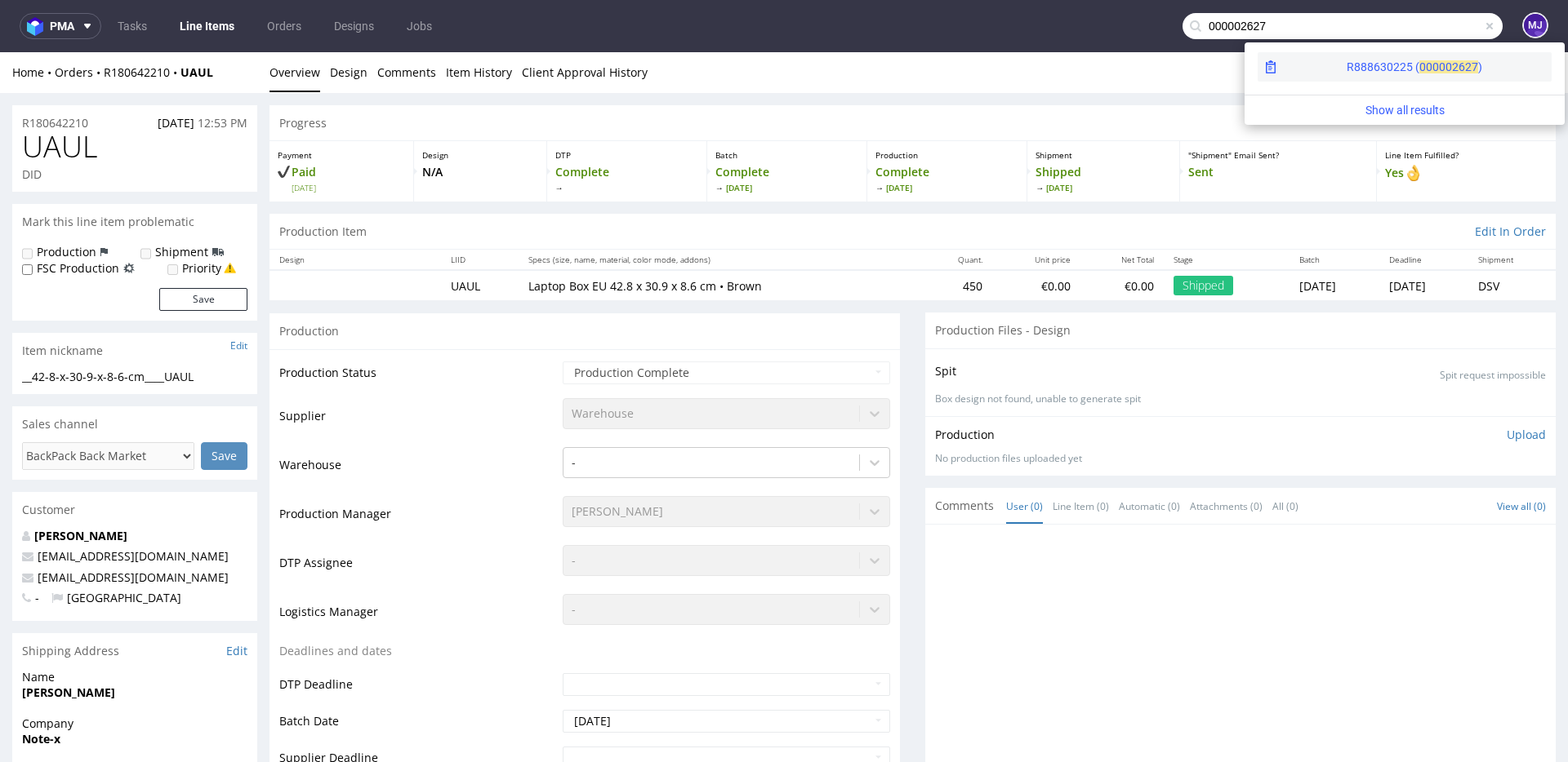
type input "000002627"
click at [1349, 66] on div "R888630225 ( 00000" at bounding box center [1399, 66] width 105 height 16
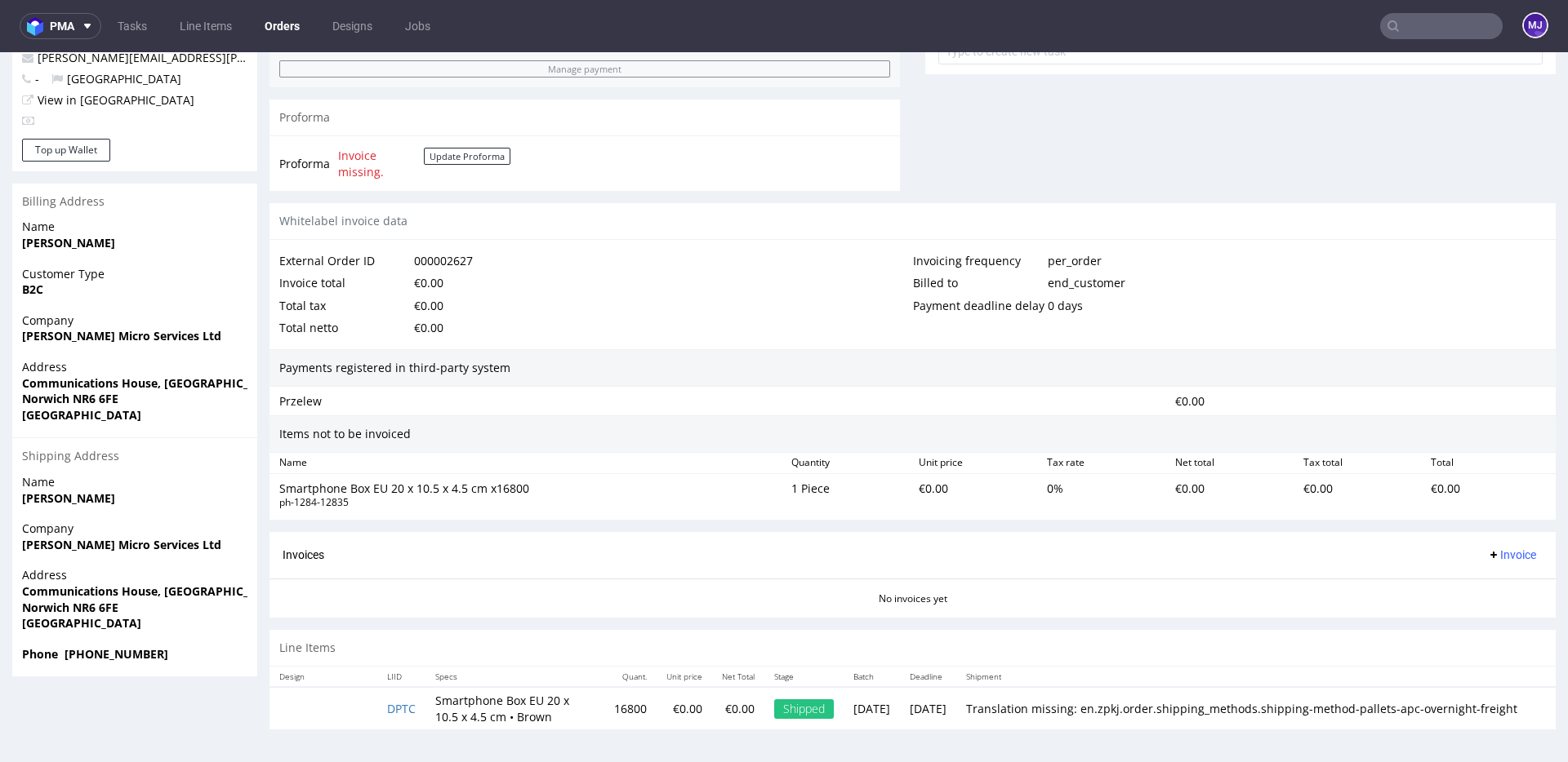
scroll to position [4, 0]
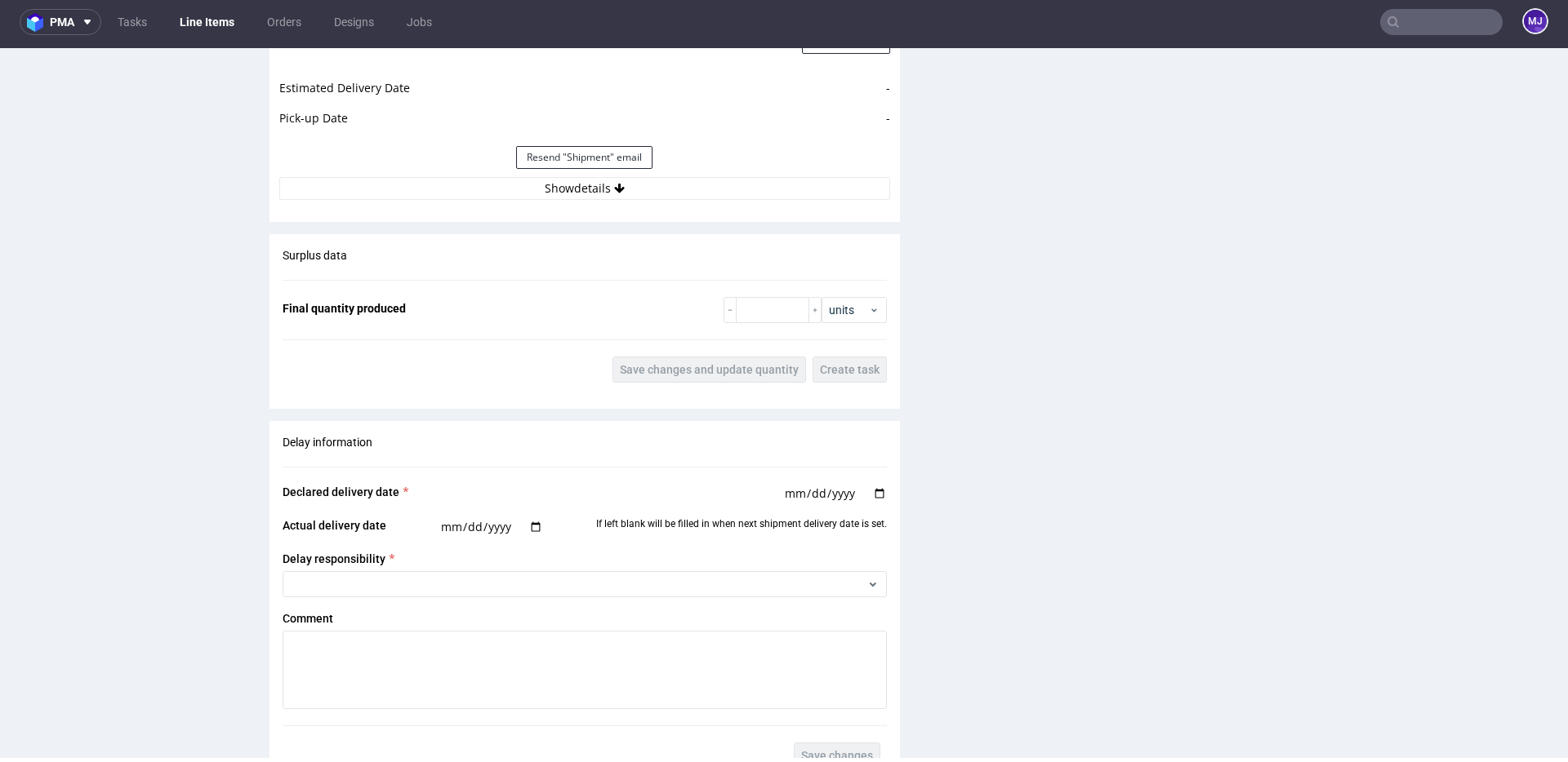
scroll to position [1592, 0]
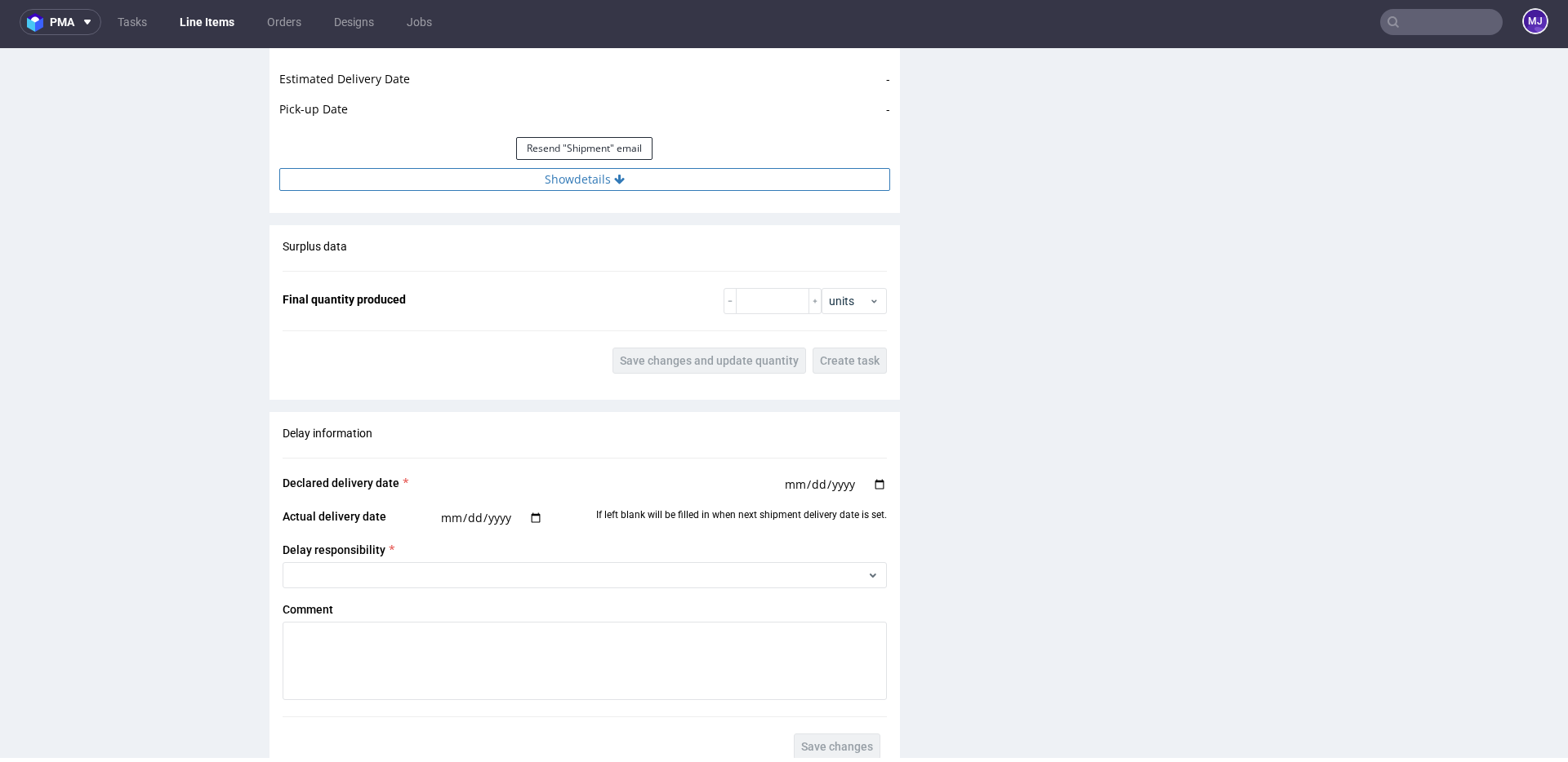
click at [598, 180] on button "Show details" at bounding box center [584, 180] width 611 height 23
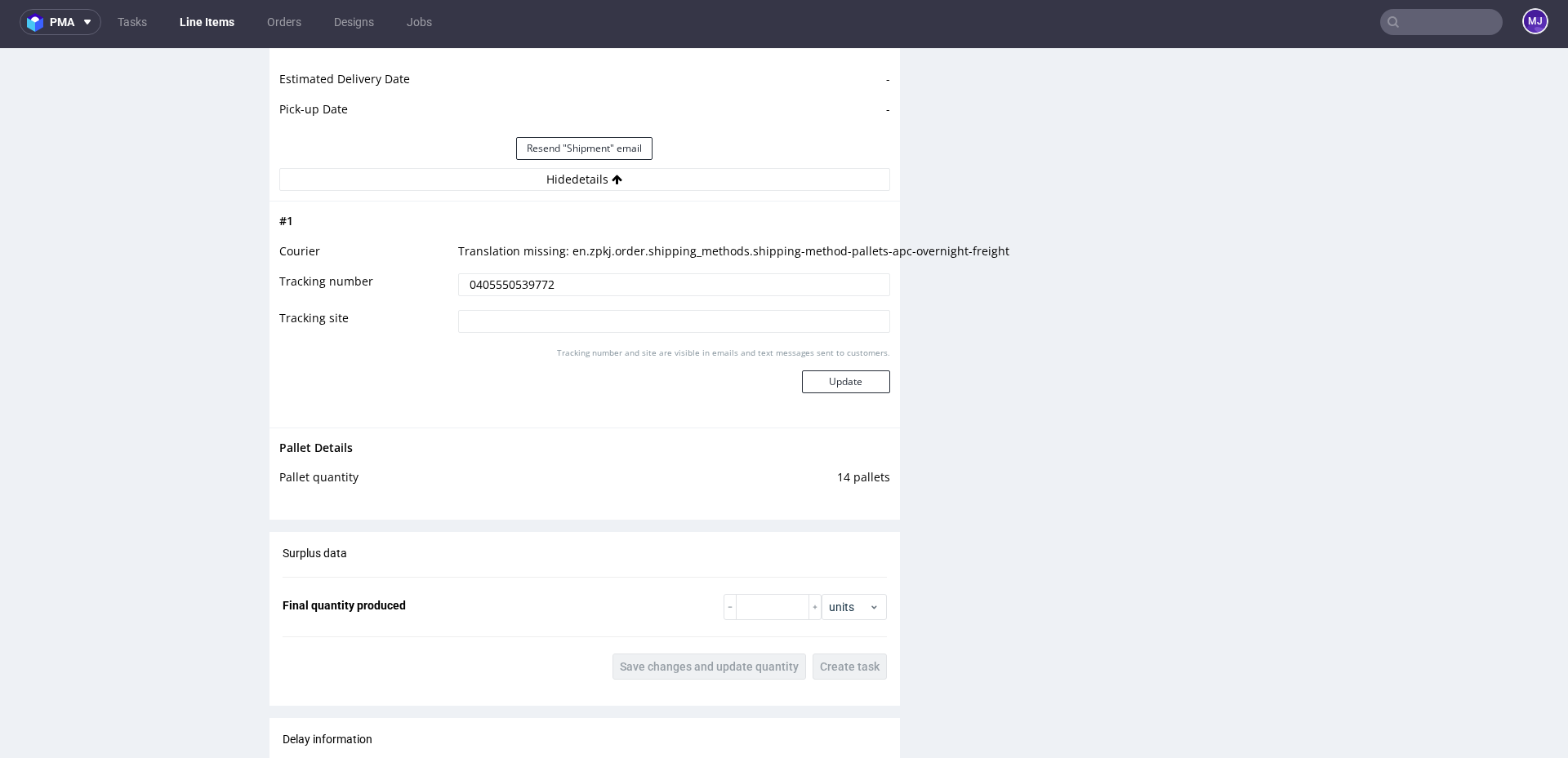
click at [516, 280] on input "0405550539772" at bounding box center [673, 285] width 432 height 23
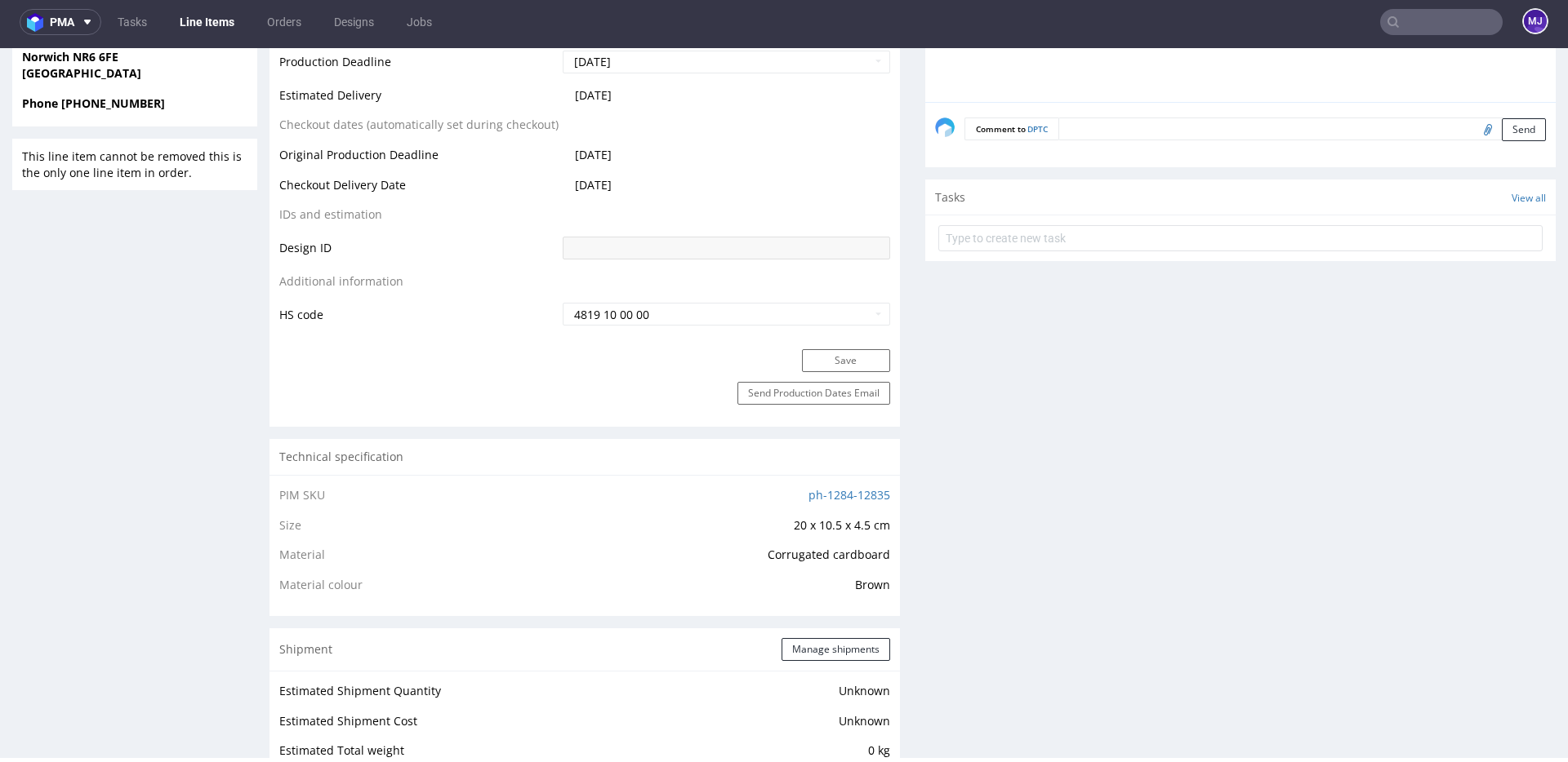
scroll to position [550, 0]
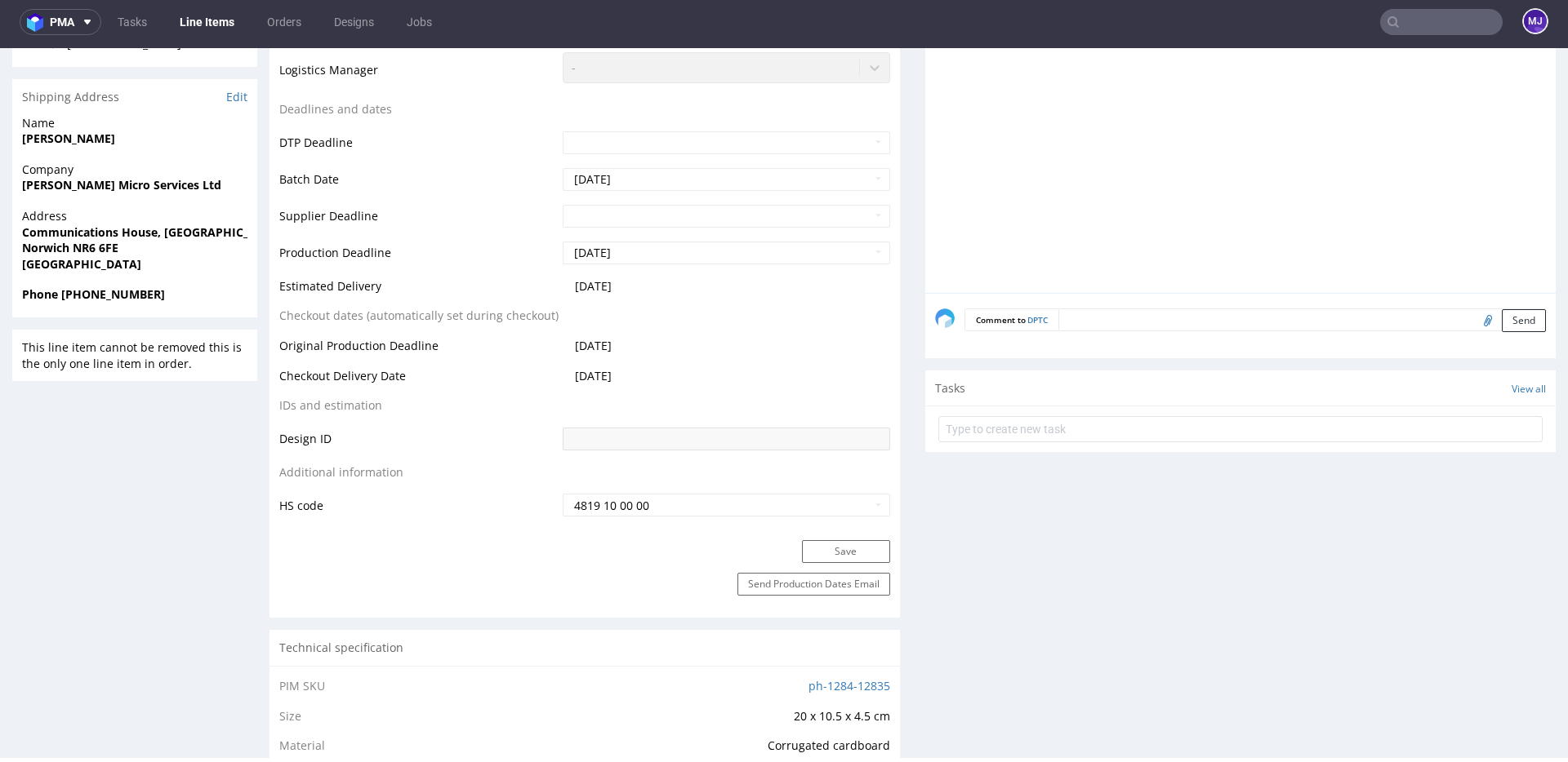
click at [86, 251] on strong "Norwich NR6 6FE" at bounding box center [70, 248] width 96 height 15
drag, startPoint x: 86, startPoint y: 251, endPoint x: 111, endPoint y: 251, distance: 25.0
click at [111, 251] on strong "Norwich NR6 6FE" at bounding box center [70, 248] width 96 height 15
copy strong "NR6 6FE"
click at [1419, 25] on input "text" at bounding box center [1441, 22] width 123 height 26
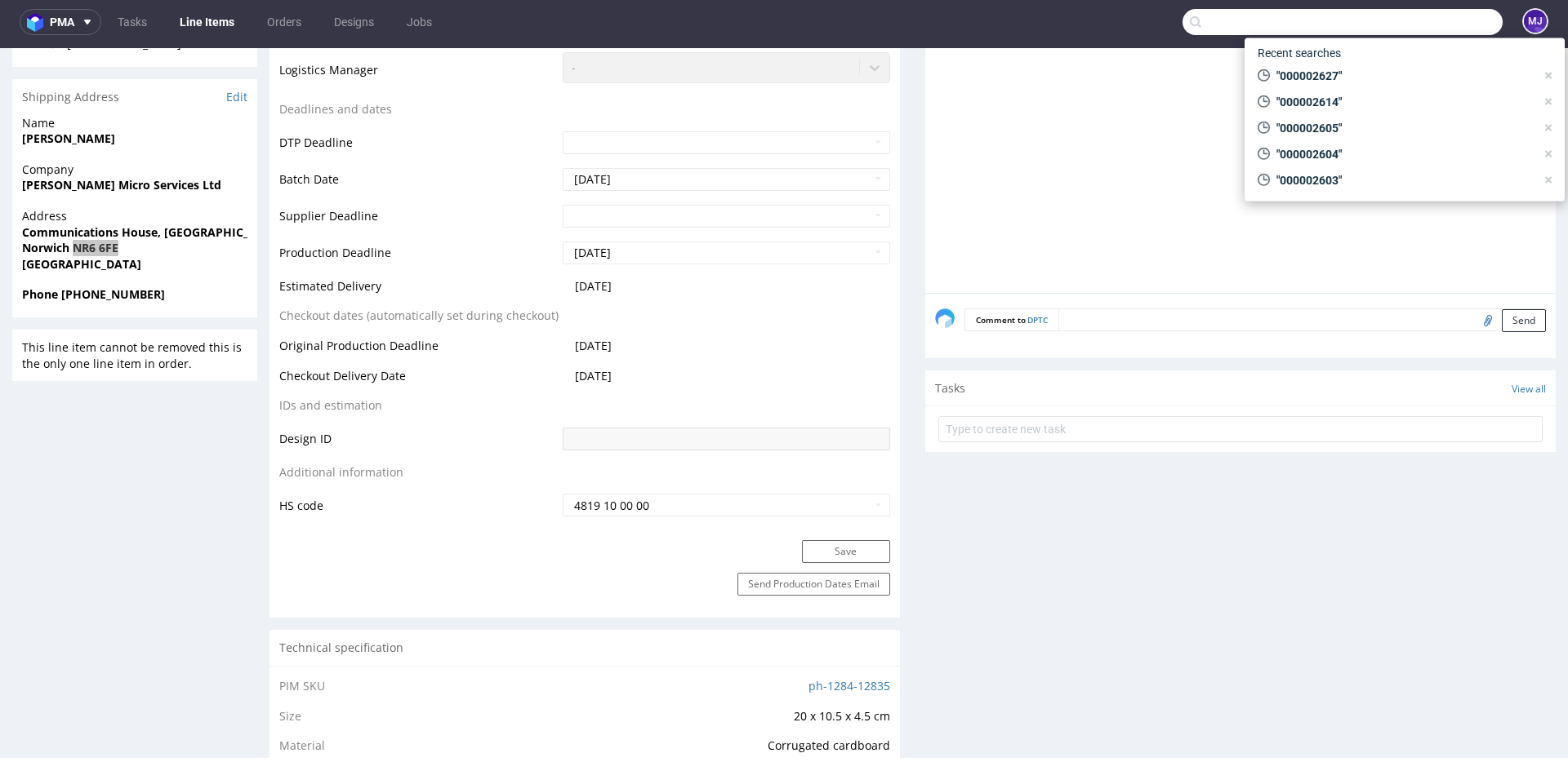
paste input "000002627"
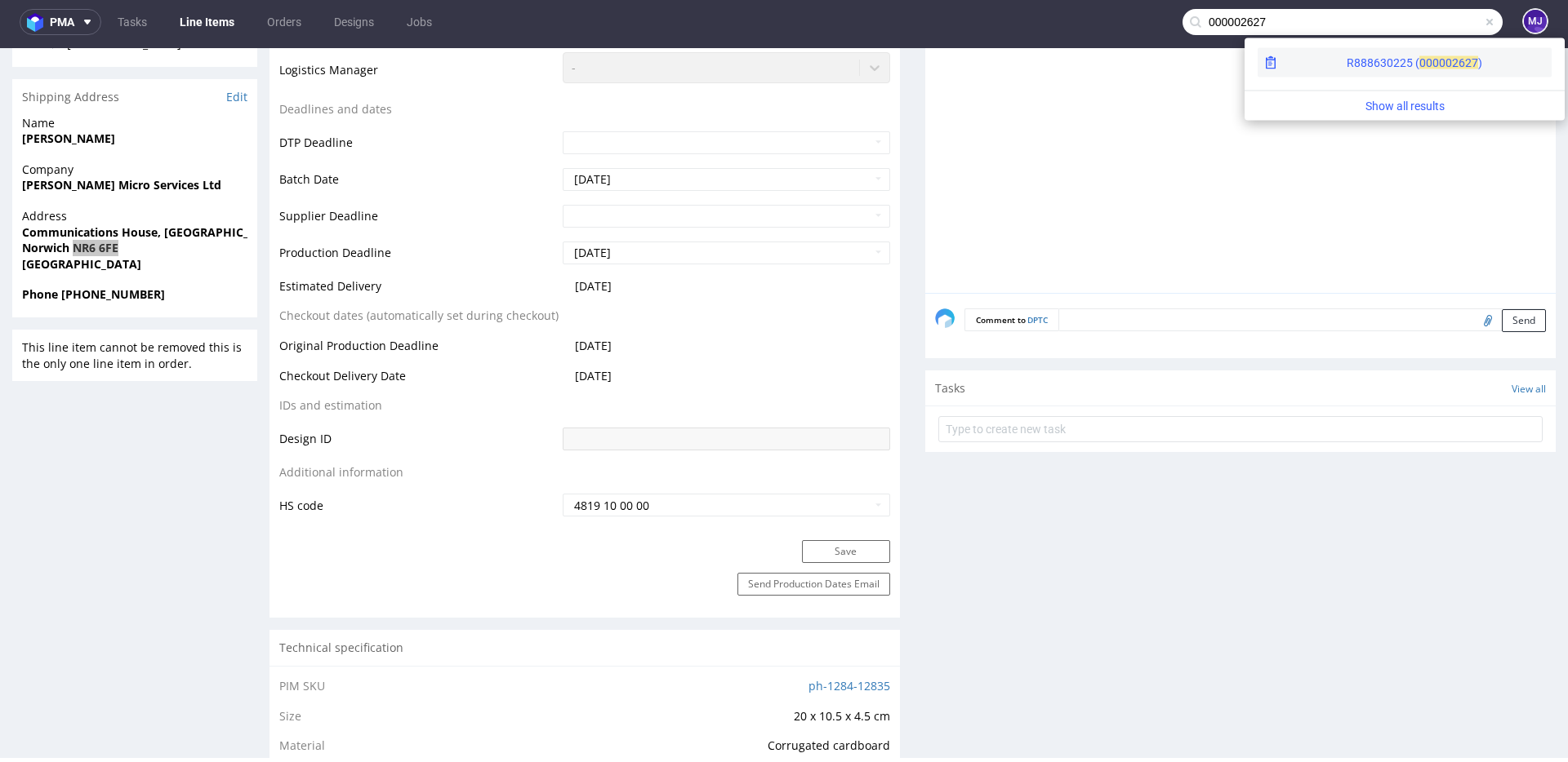
type input "000002627"
click at [1347, 65] on div "R888630225 ( 00000" at bounding box center [1399, 62] width 105 height 16
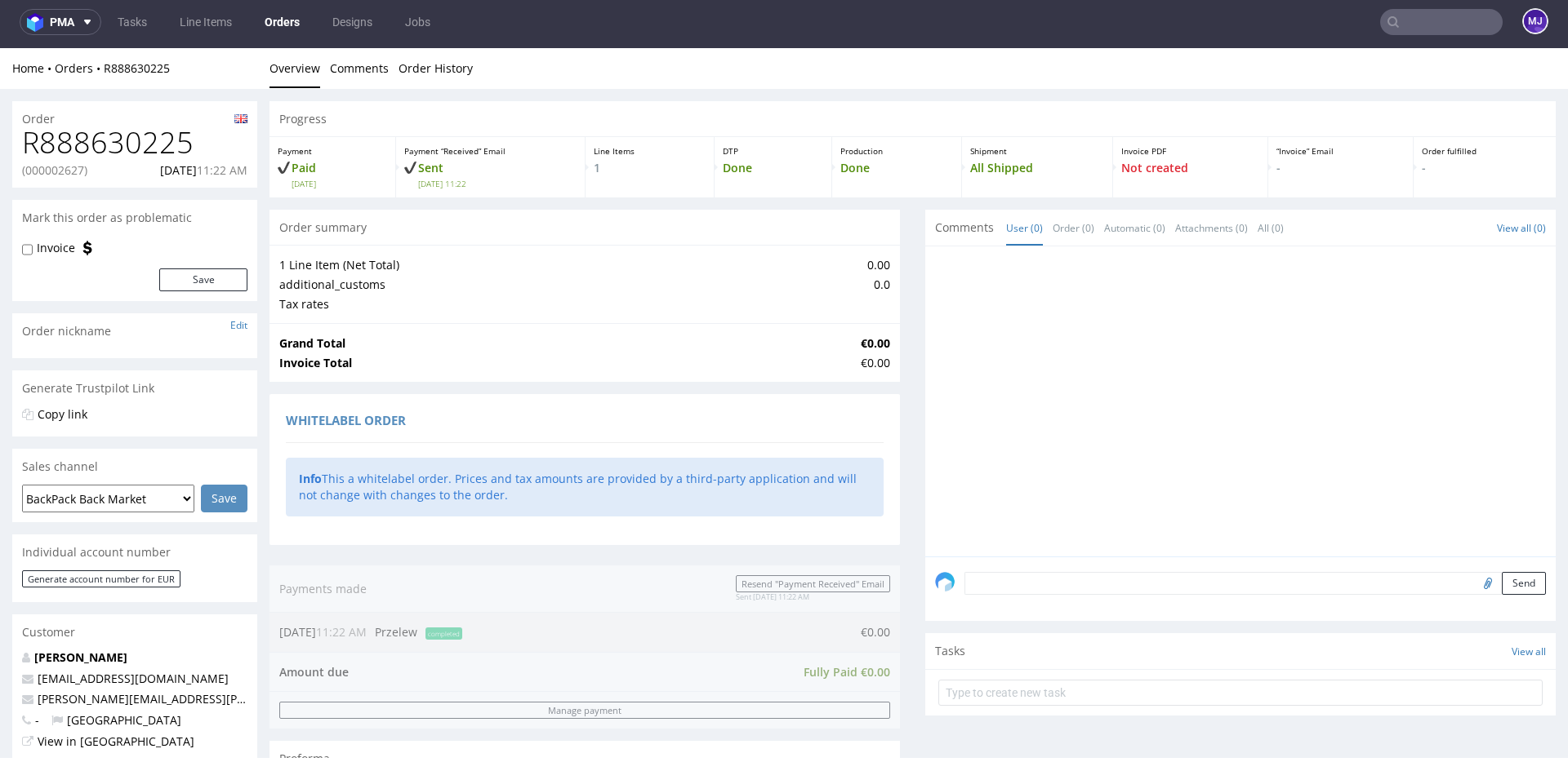
scroll to position [662, 0]
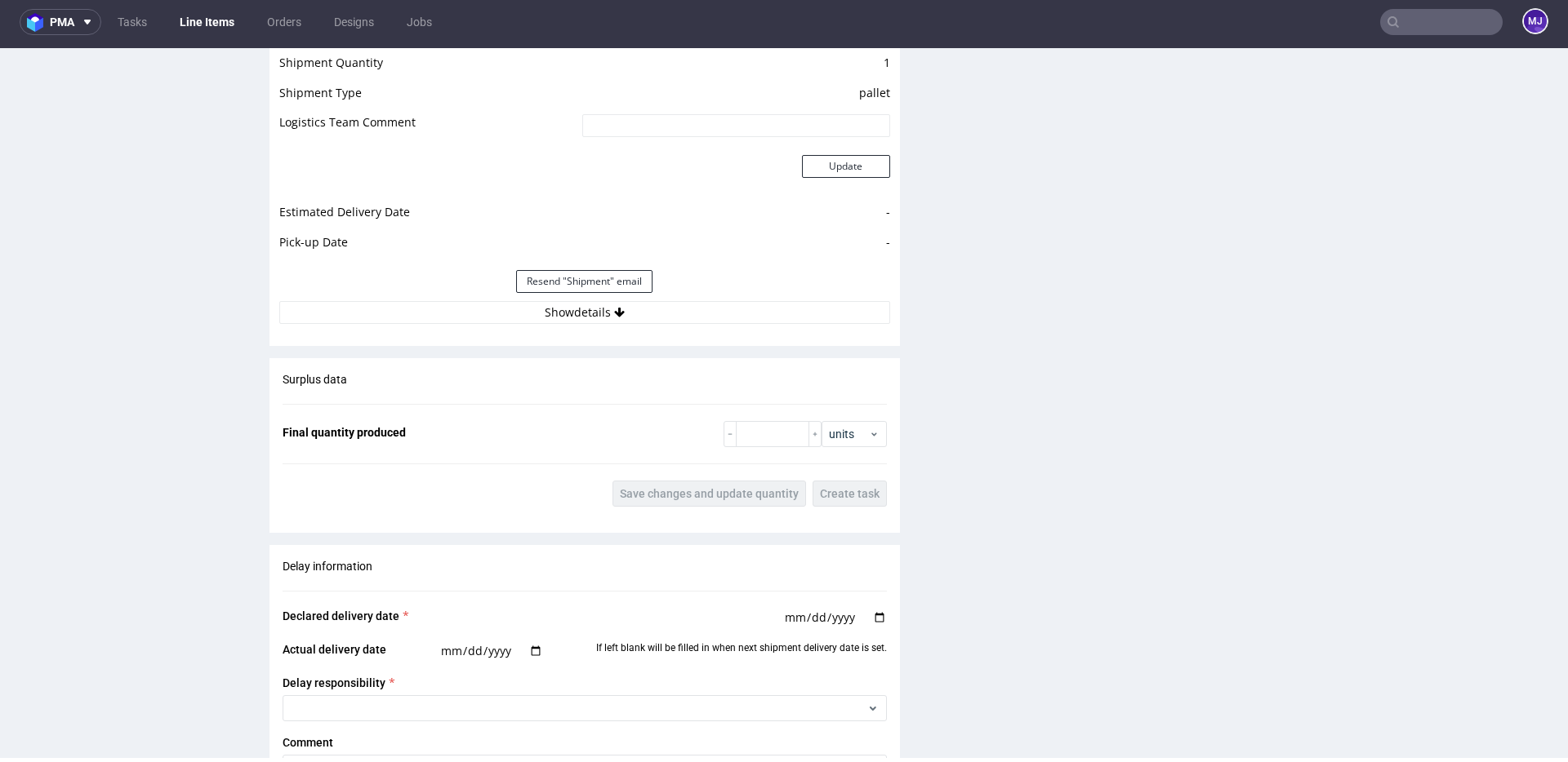
scroll to position [1616, 0]
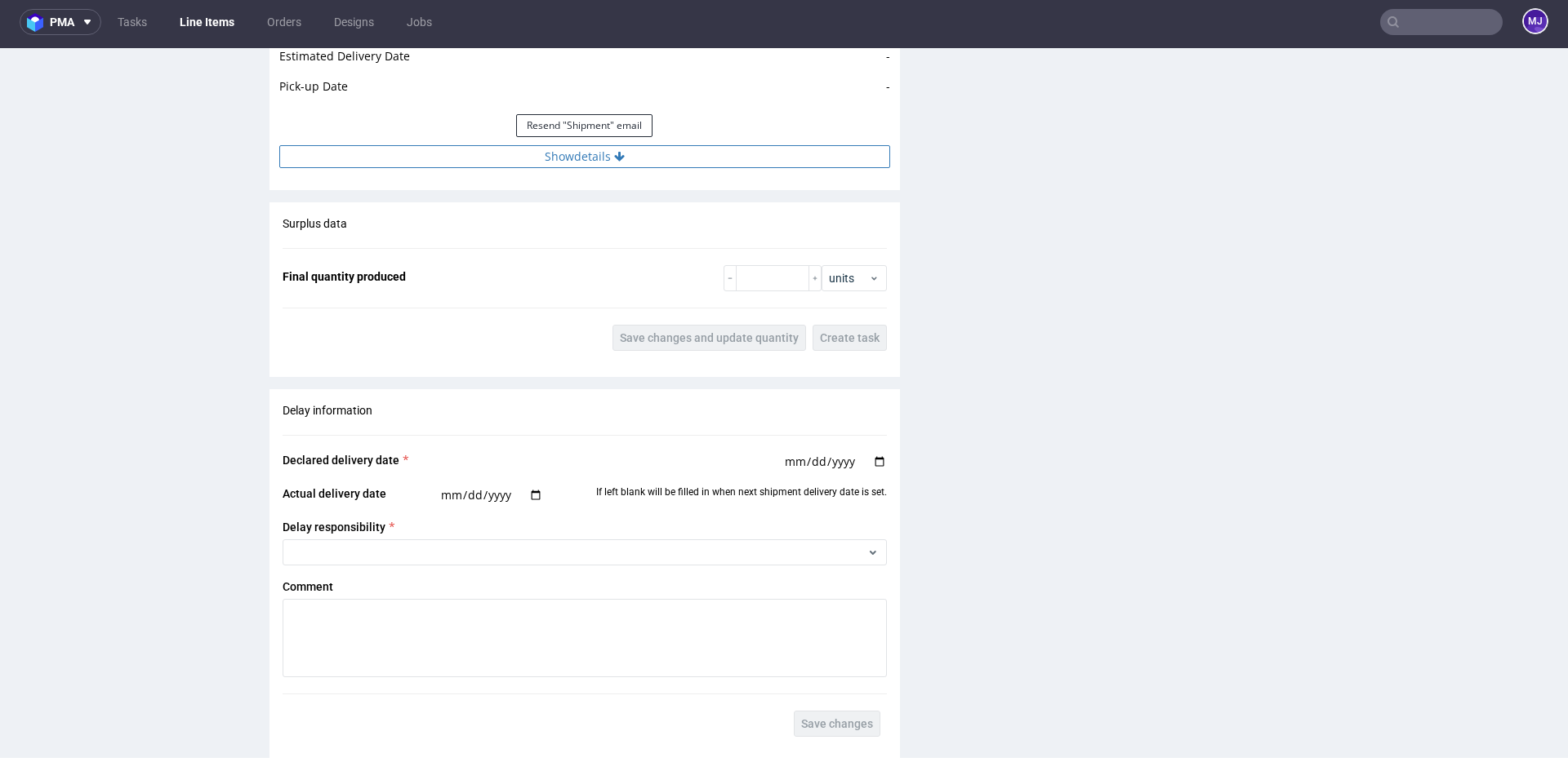
click at [596, 158] on button "Show details" at bounding box center [584, 157] width 611 height 23
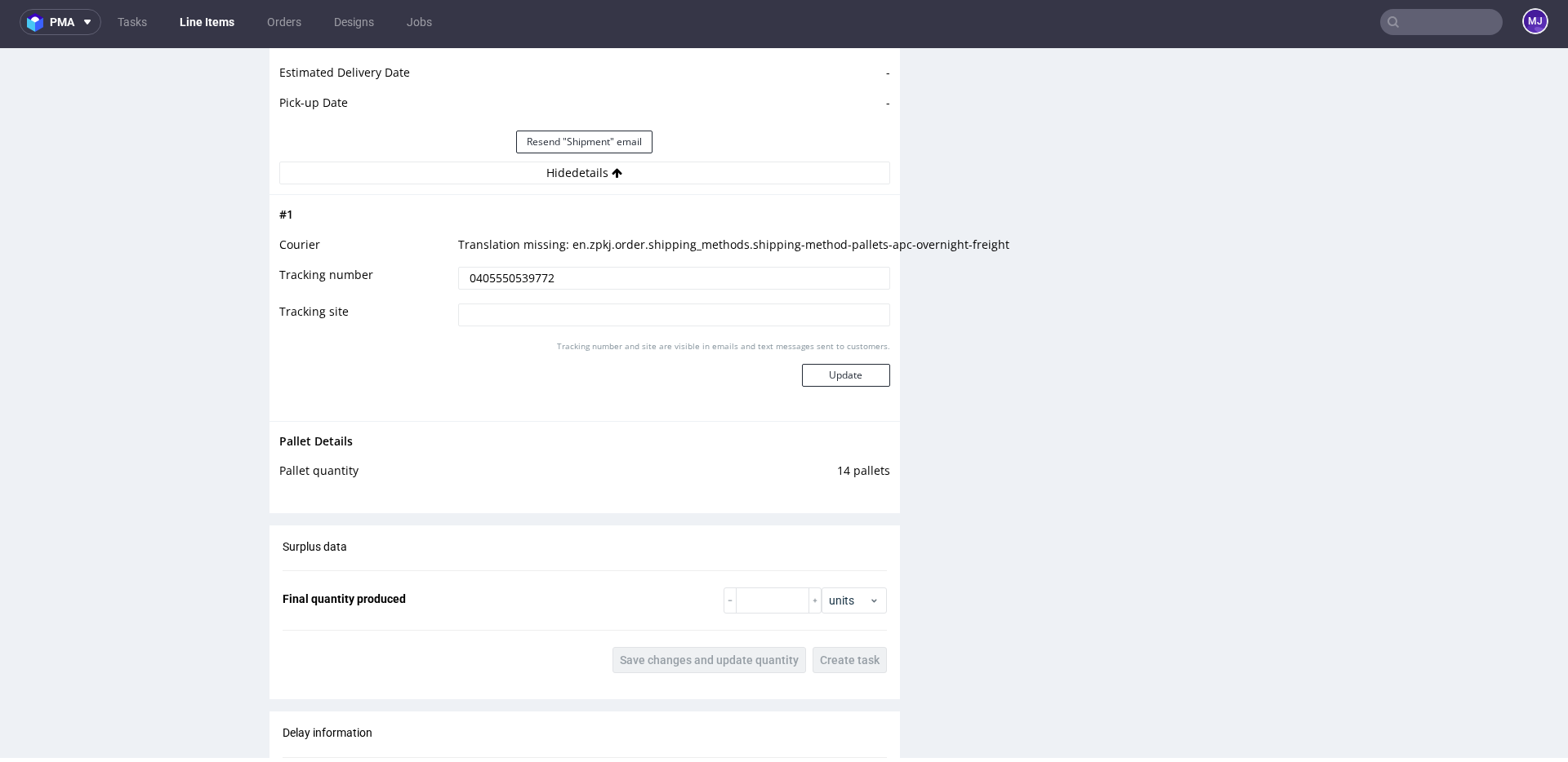
scroll to position [1599, 0]
click at [524, 280] on input "0405550539772" at bounding box center [673, 279] width 432 height 23
click at [501, 407] on td "Tracking number and site are visible in emails and text messages sent to custom…" at bounding box center [671, 375] width 436 height 73
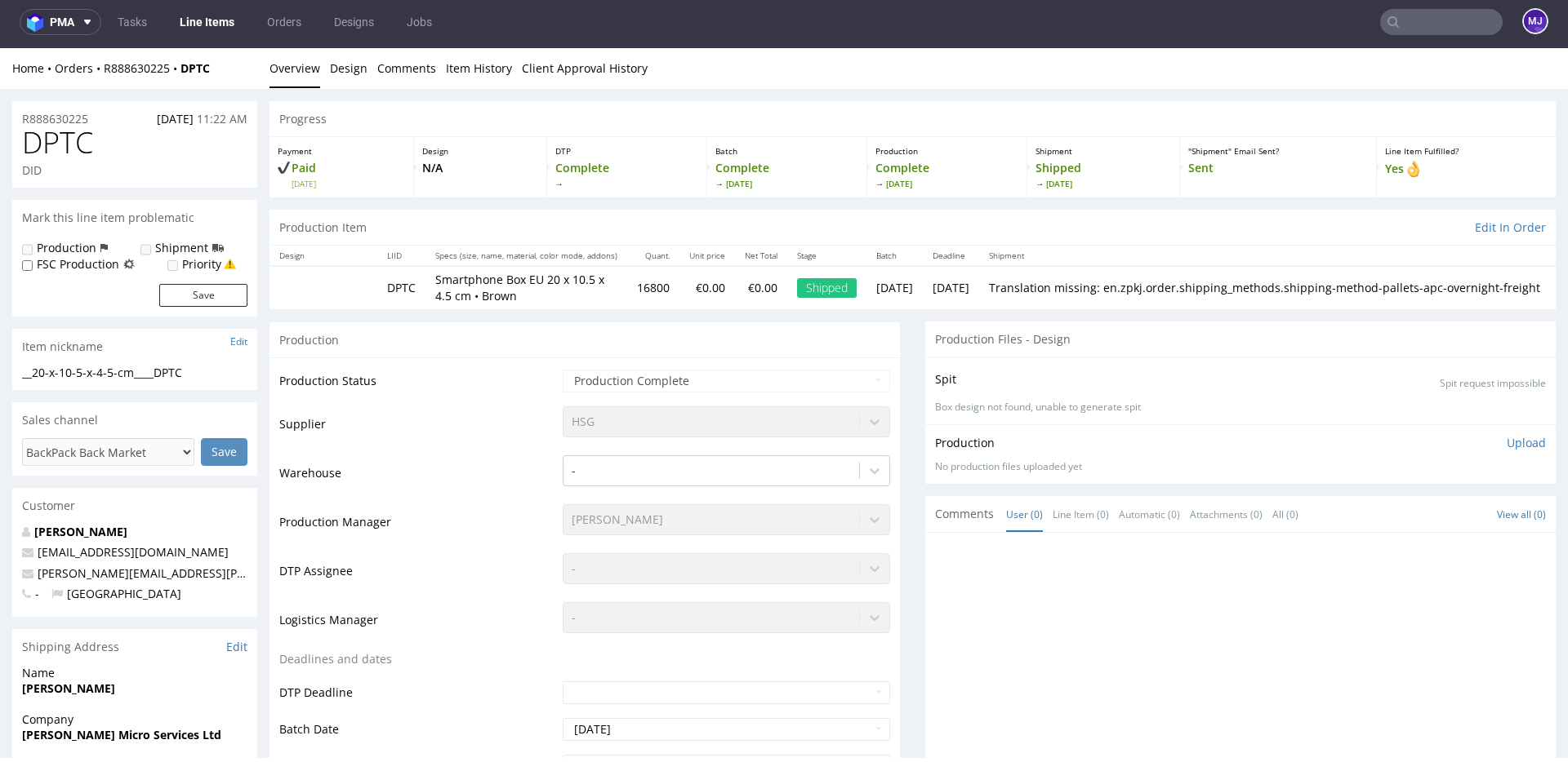
scroll to position [0, 0]
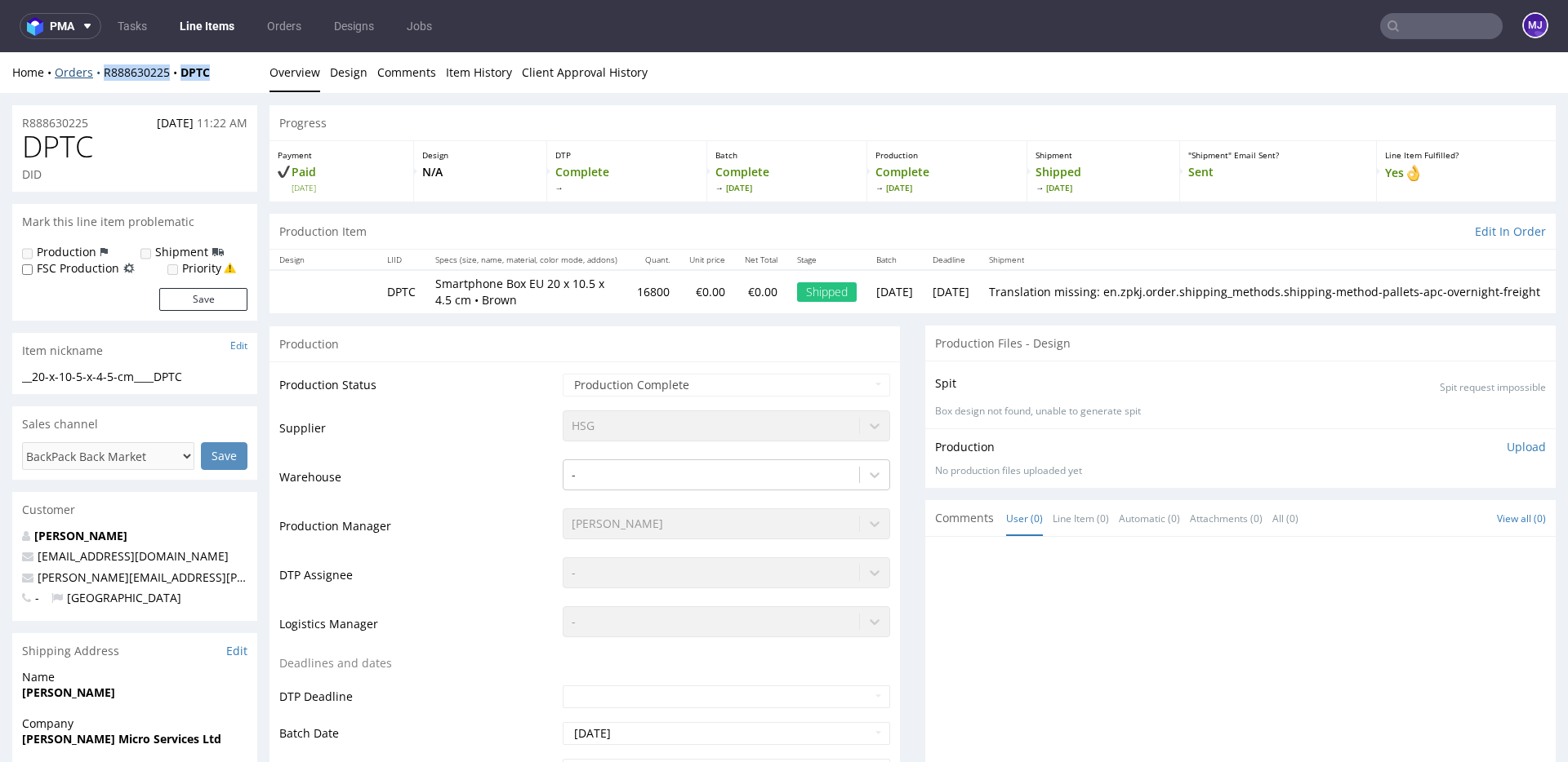
drag, startPoint x: 221, startPoint y: 69, endPoint x: 99, endPoint y: 69, distance: 122.0
click at [96, 77] on div "Home Orders R888630225 DPTC" at bounding box center [134, 72] width 245 height 16
copy div "R888630225 DPTC"
click at [1407, 19] on input "text" at bounding box center [1441, 26] width 123 height 26
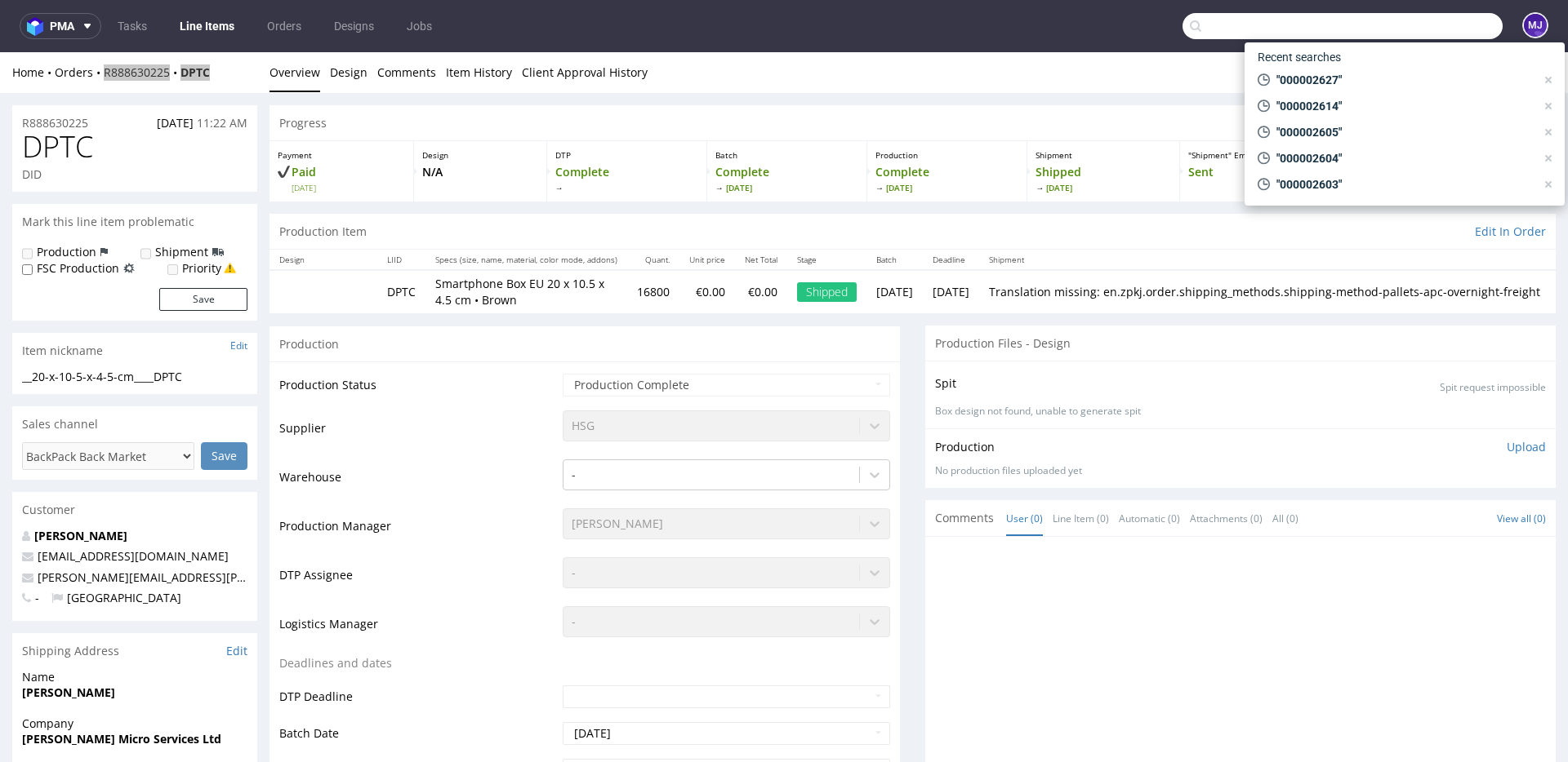
paste input "000002628"
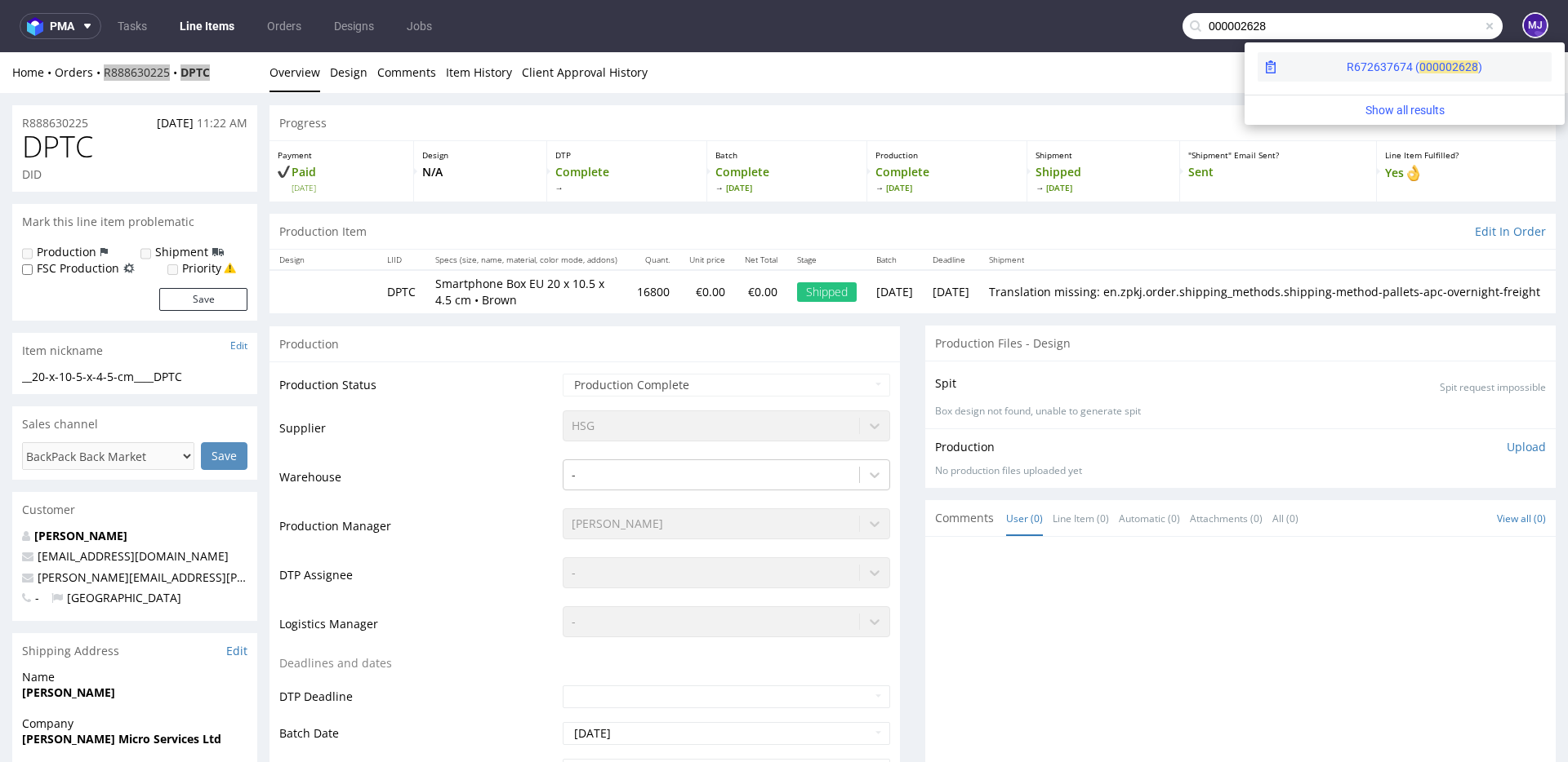
type input "000002628"
click at [1347, 69] on div "R672637674 ( 00000" at bounding box center [1399, 66] width 105 height 16
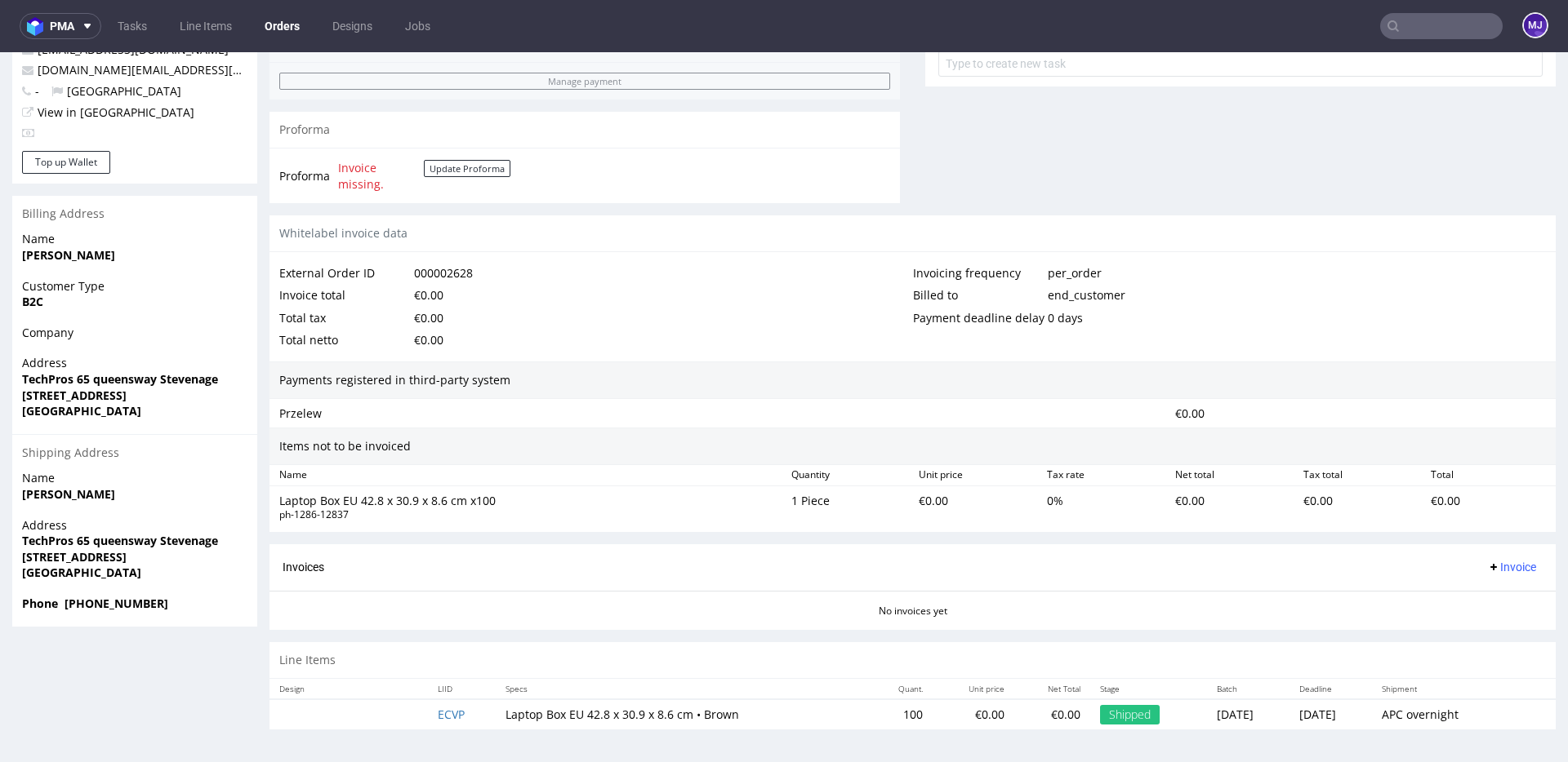
scroll to position [4, 0]
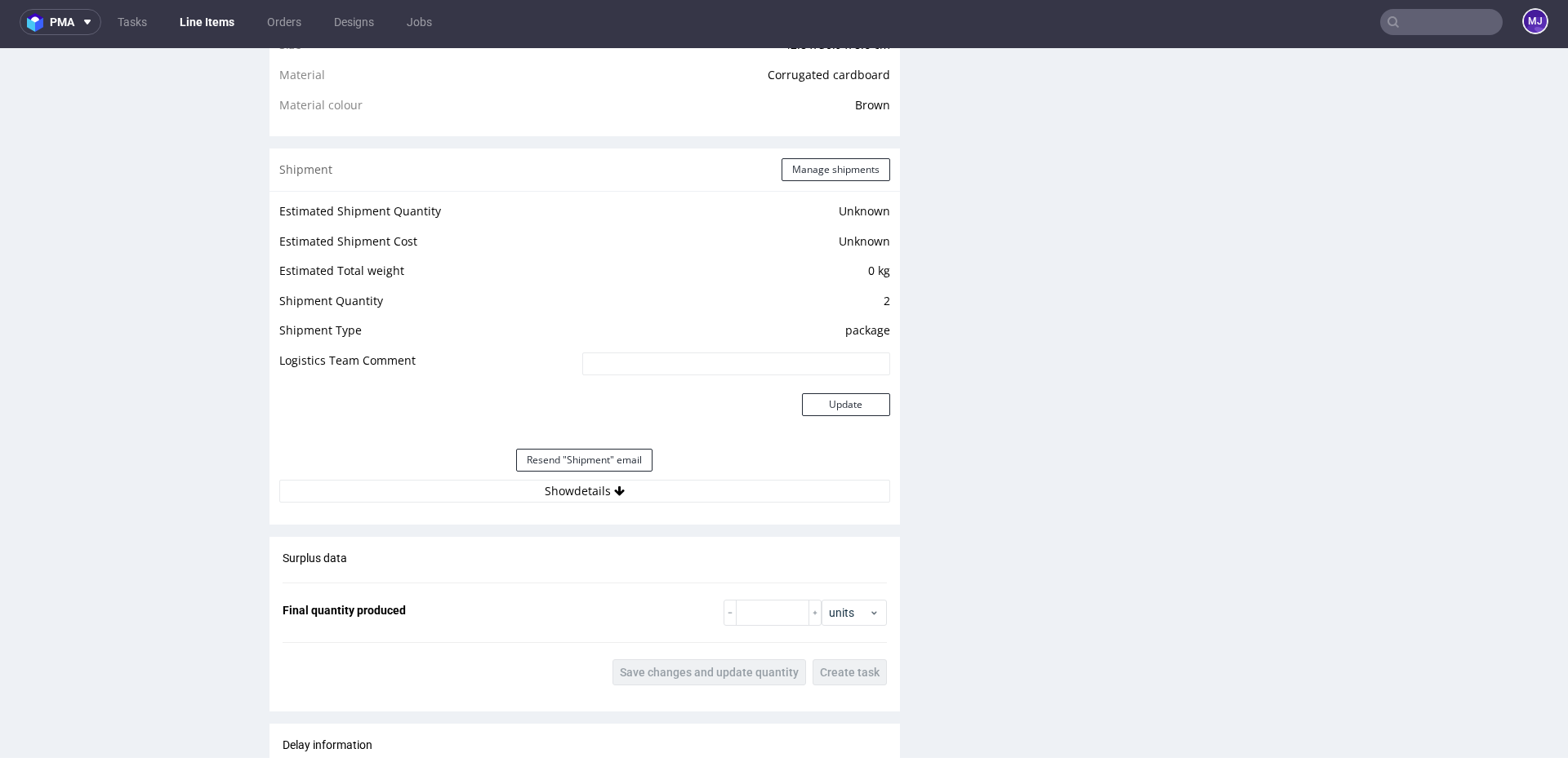
scroll to position [1459, 0]
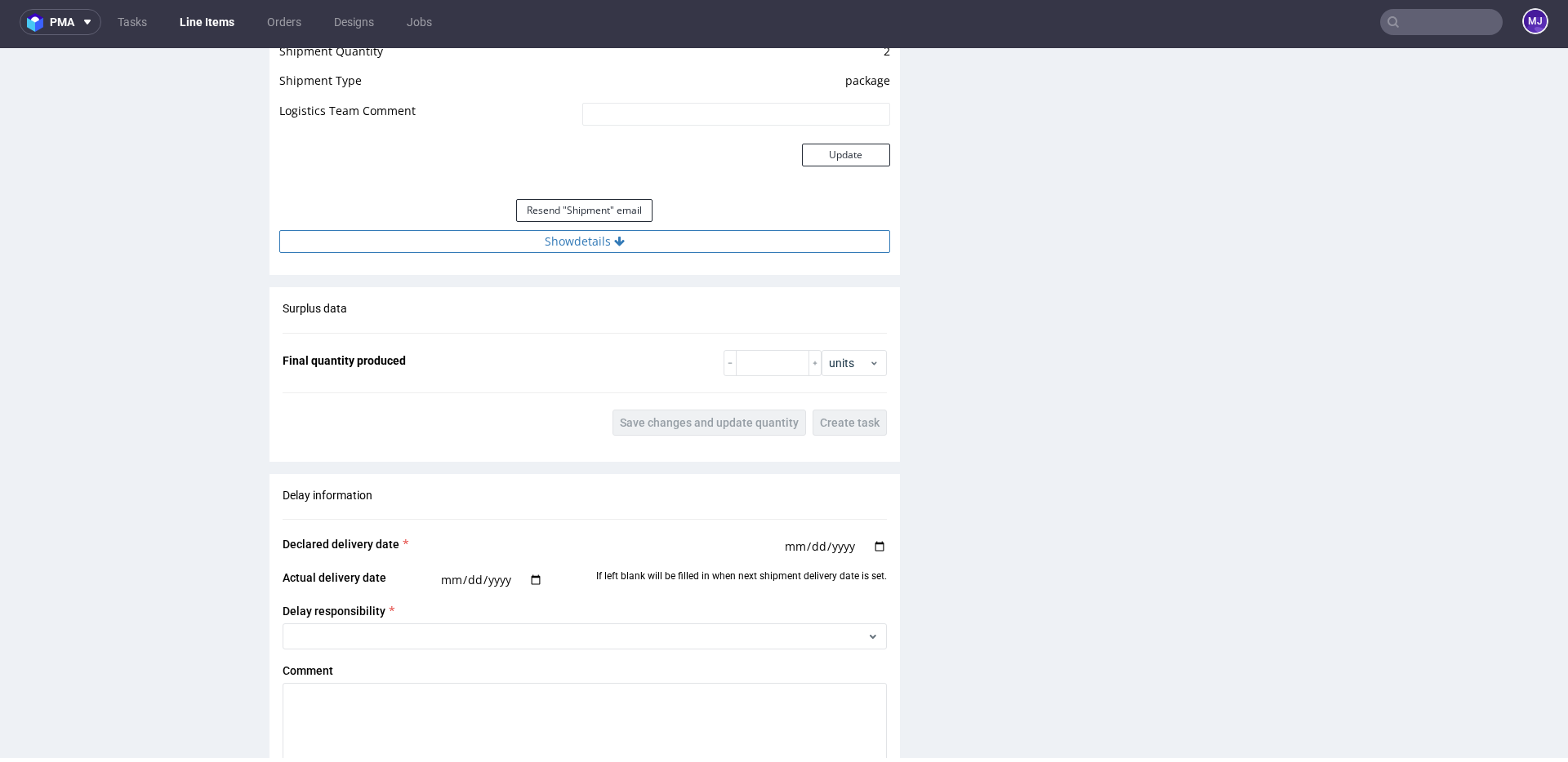
click at [572, 244] on button "Show details" at bounding box center [584, 241] width 611 height 23
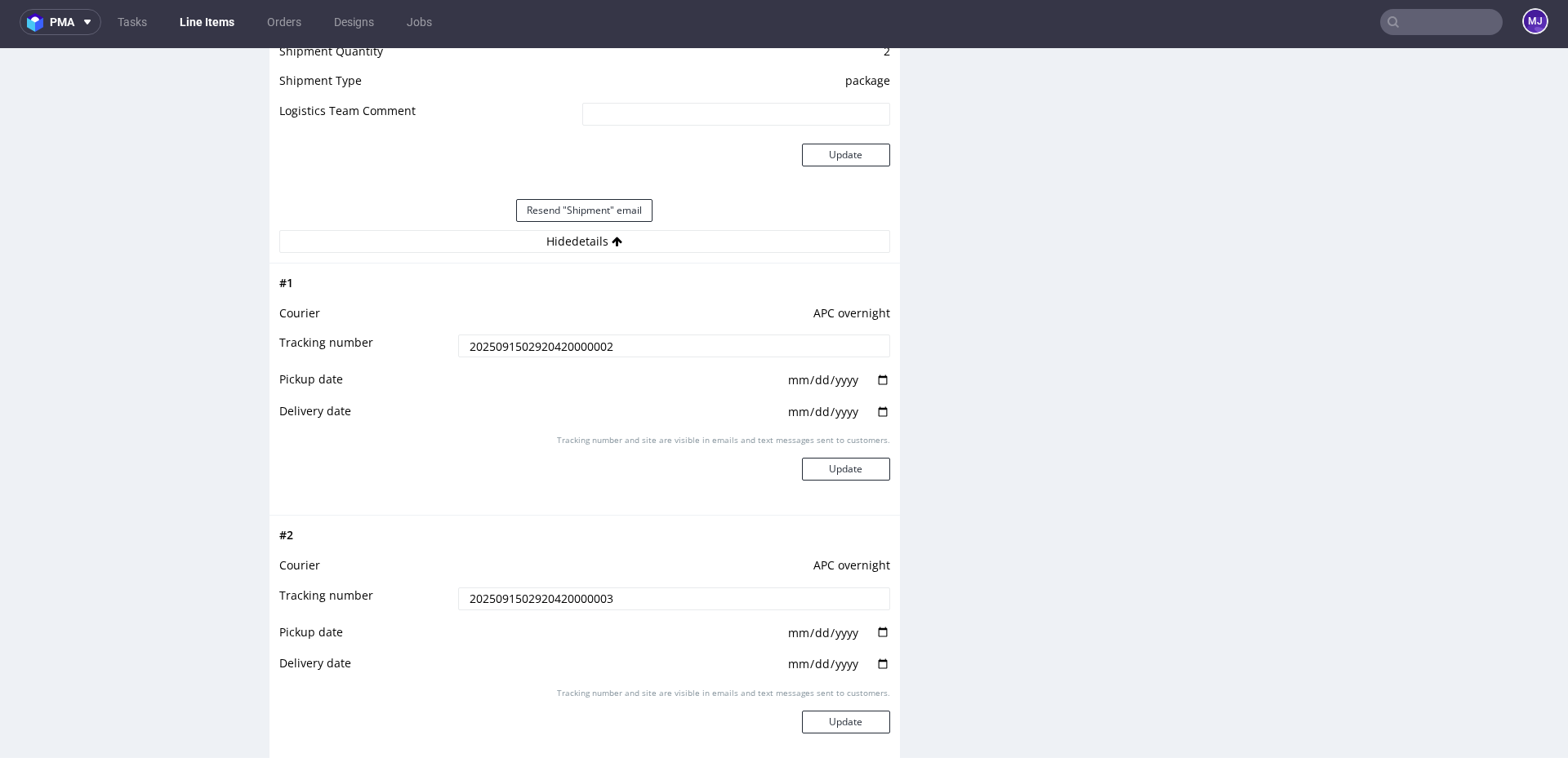
click at [553, 348] on input "2025091502920420000002" at bounding box center [673, 346] width 432 height 23
click at [577, 345] on input "2025091502920420000002" at bounding box center [673, 345] width 432 height 23
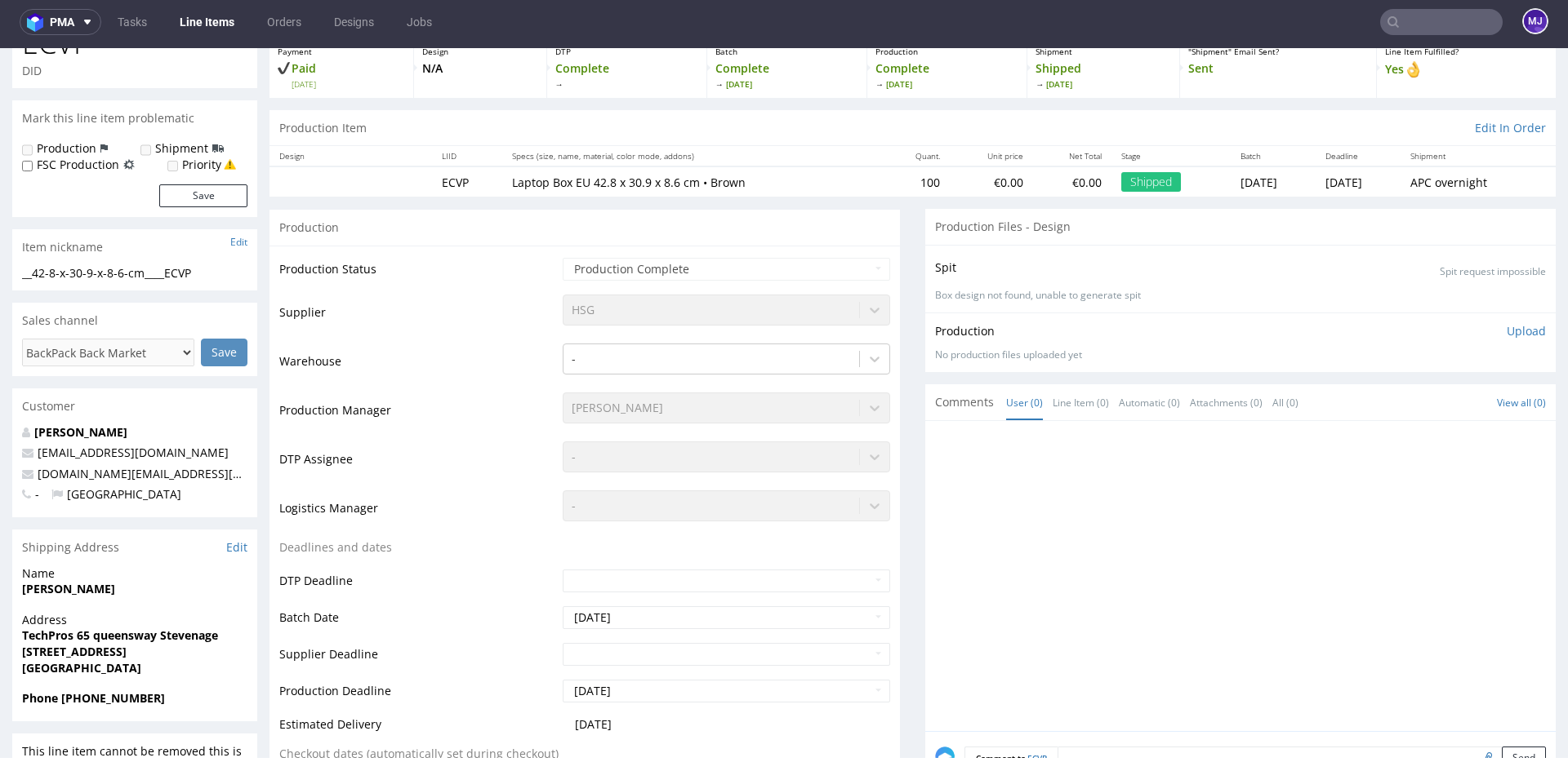
scroll to position [0, 0]
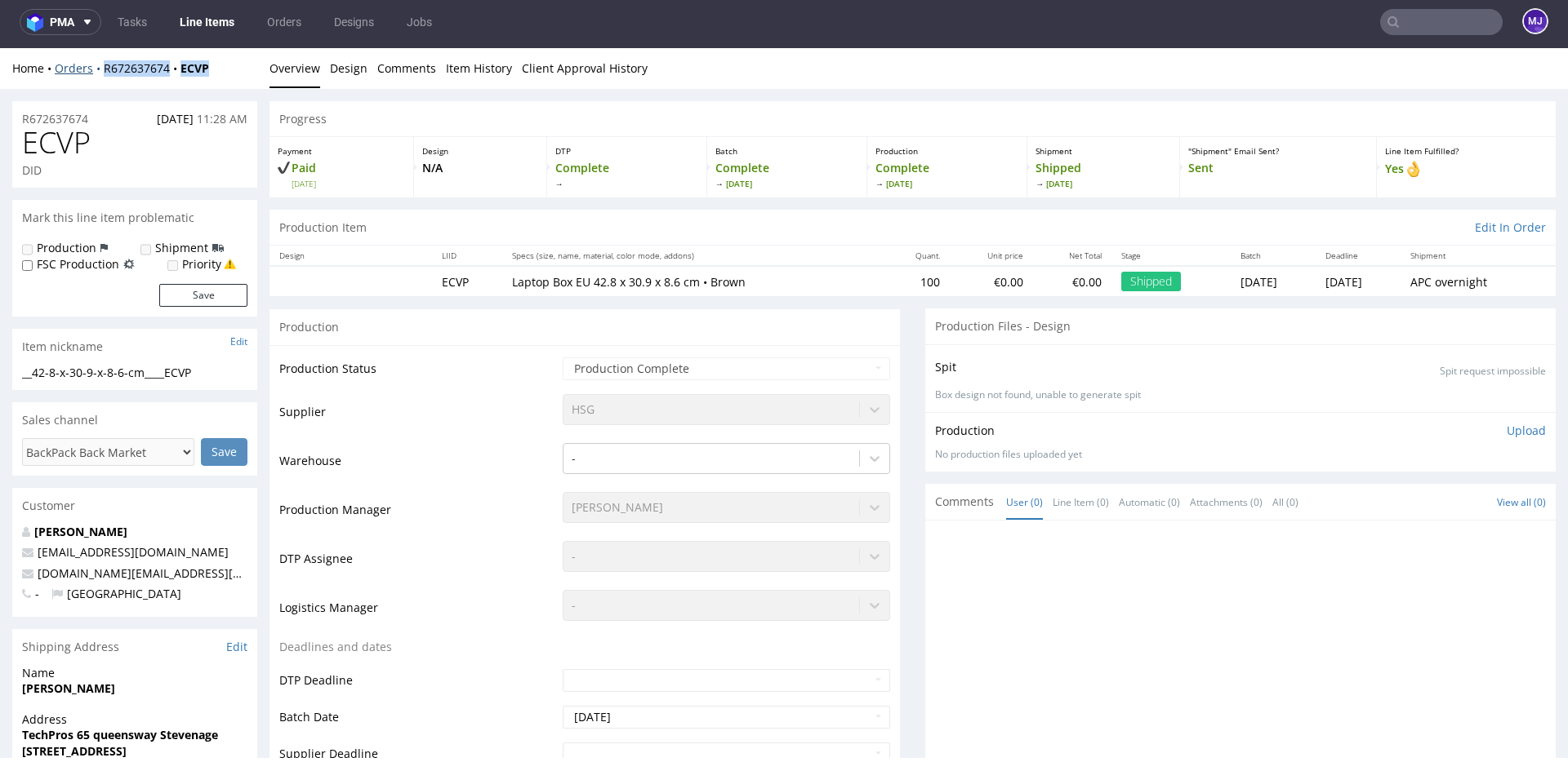
drag, startPoint x: 222, startPoint y: 67, endPoint x: 95, endPoint y: 66, distance: 127.0
click at [95, 66] on div "Home Orders R672637674 ECVP" at bounding box center [134, 68] width 245 height 16
copy div "R672637674 ECVP"
click at [1406, 23] on input "text" at bounding box center [1441, 22] width 123 height 26
paste input "000002629"
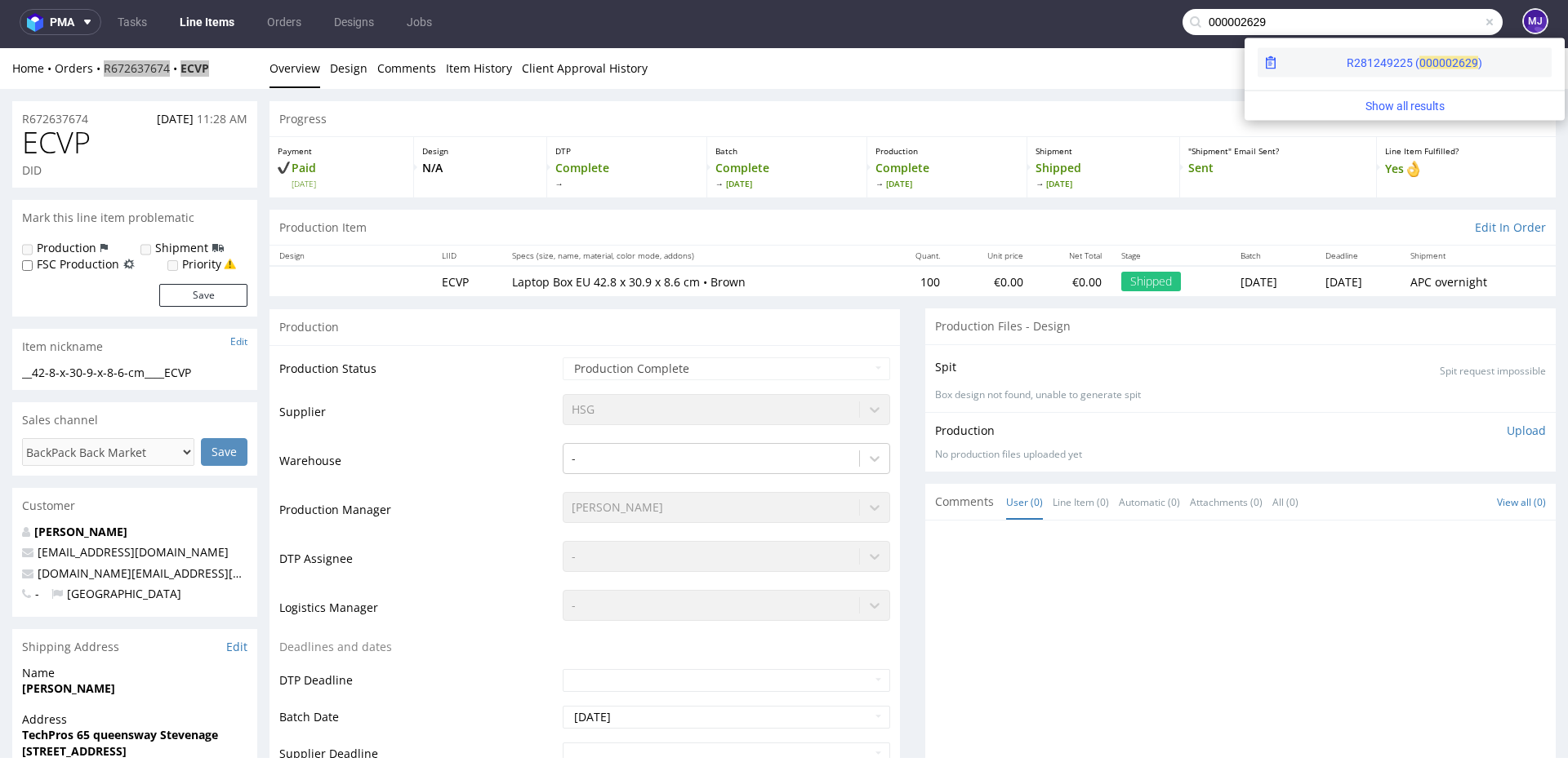
type input "000002629"
click at [1347, 61] on div "R281249225 ( 00000" at bounding box center [1399, 62] width 105 height 16
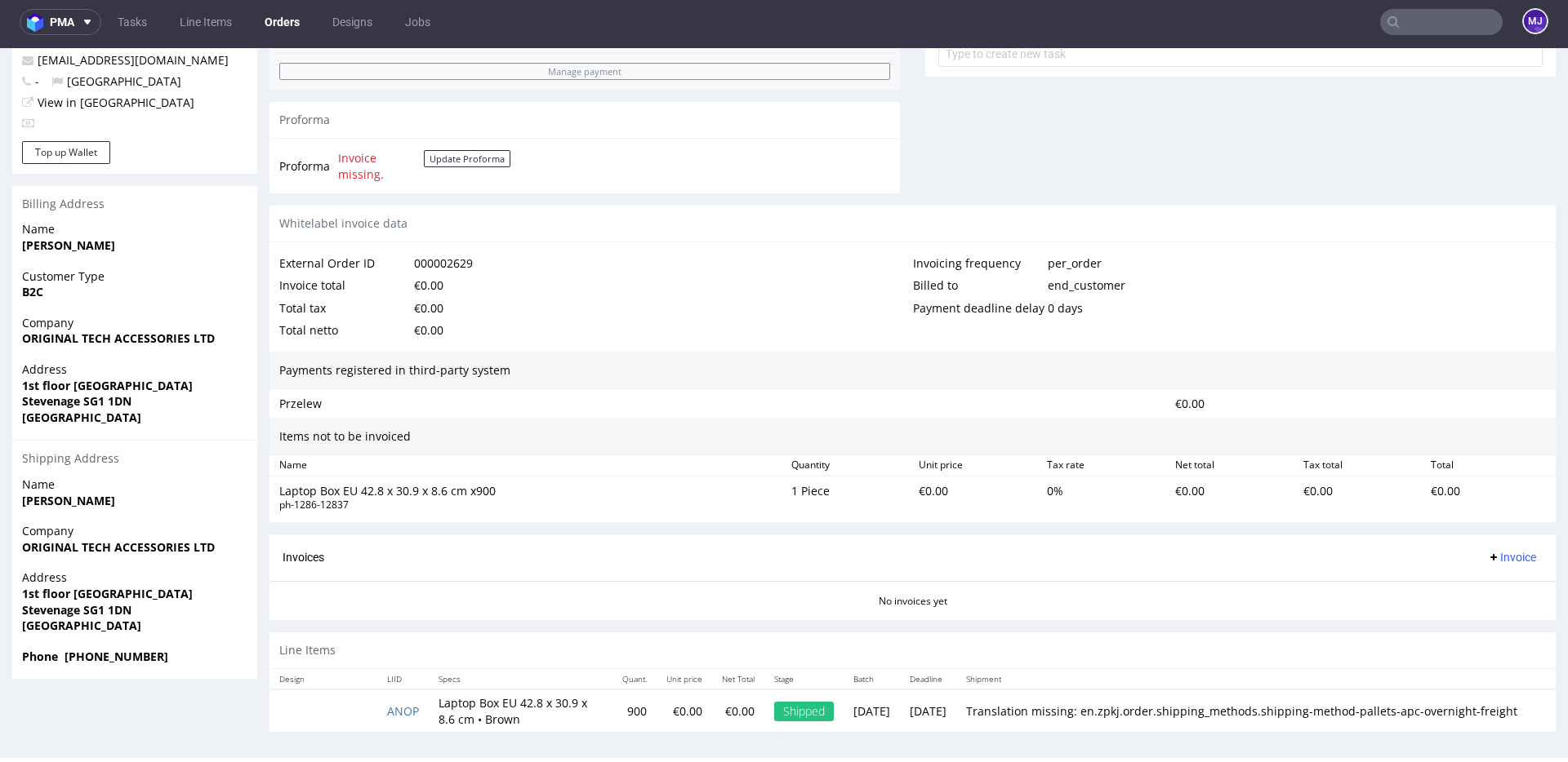
scroll to position [646, 0]
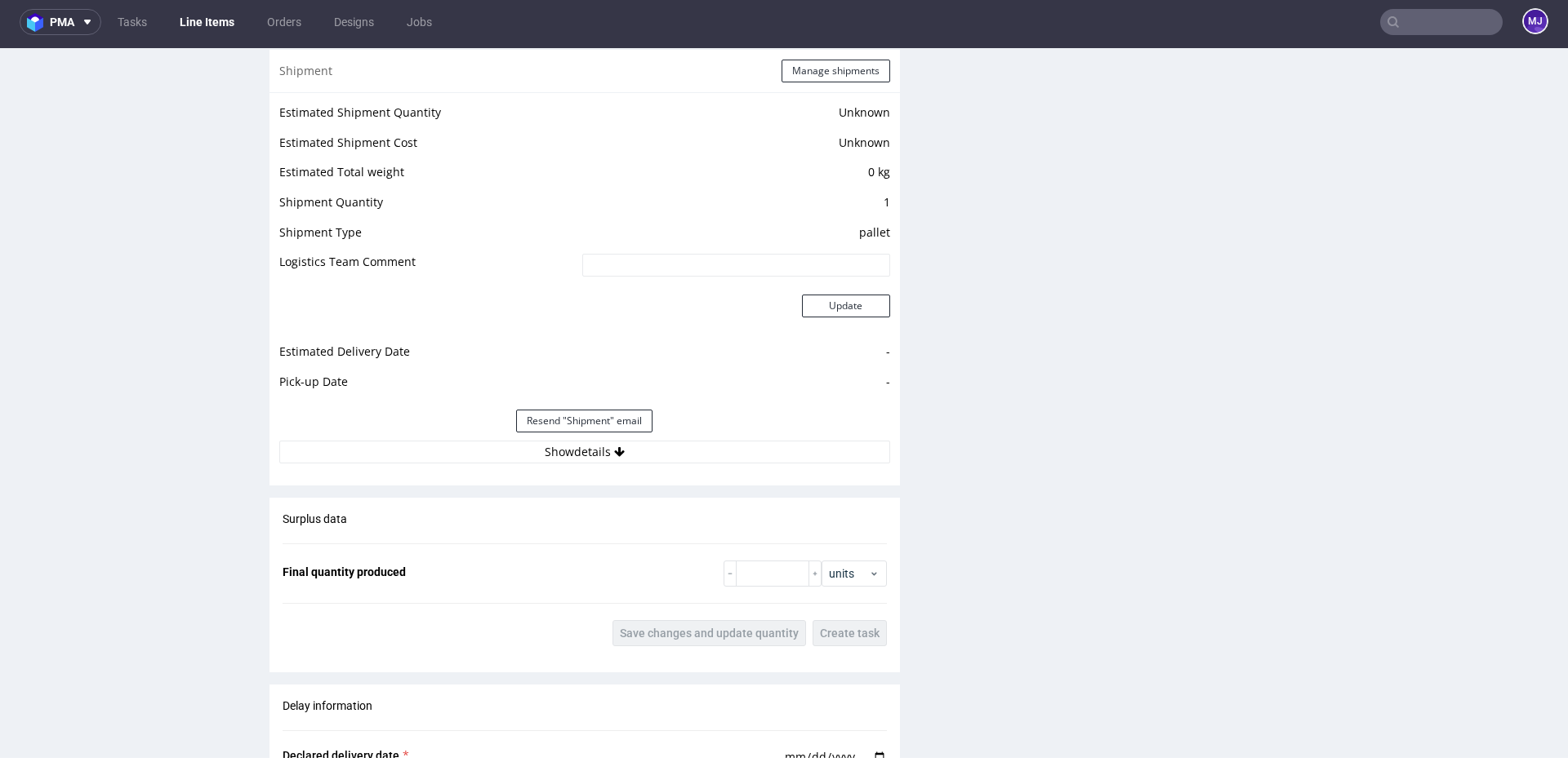
scroll to position [1514, 0]
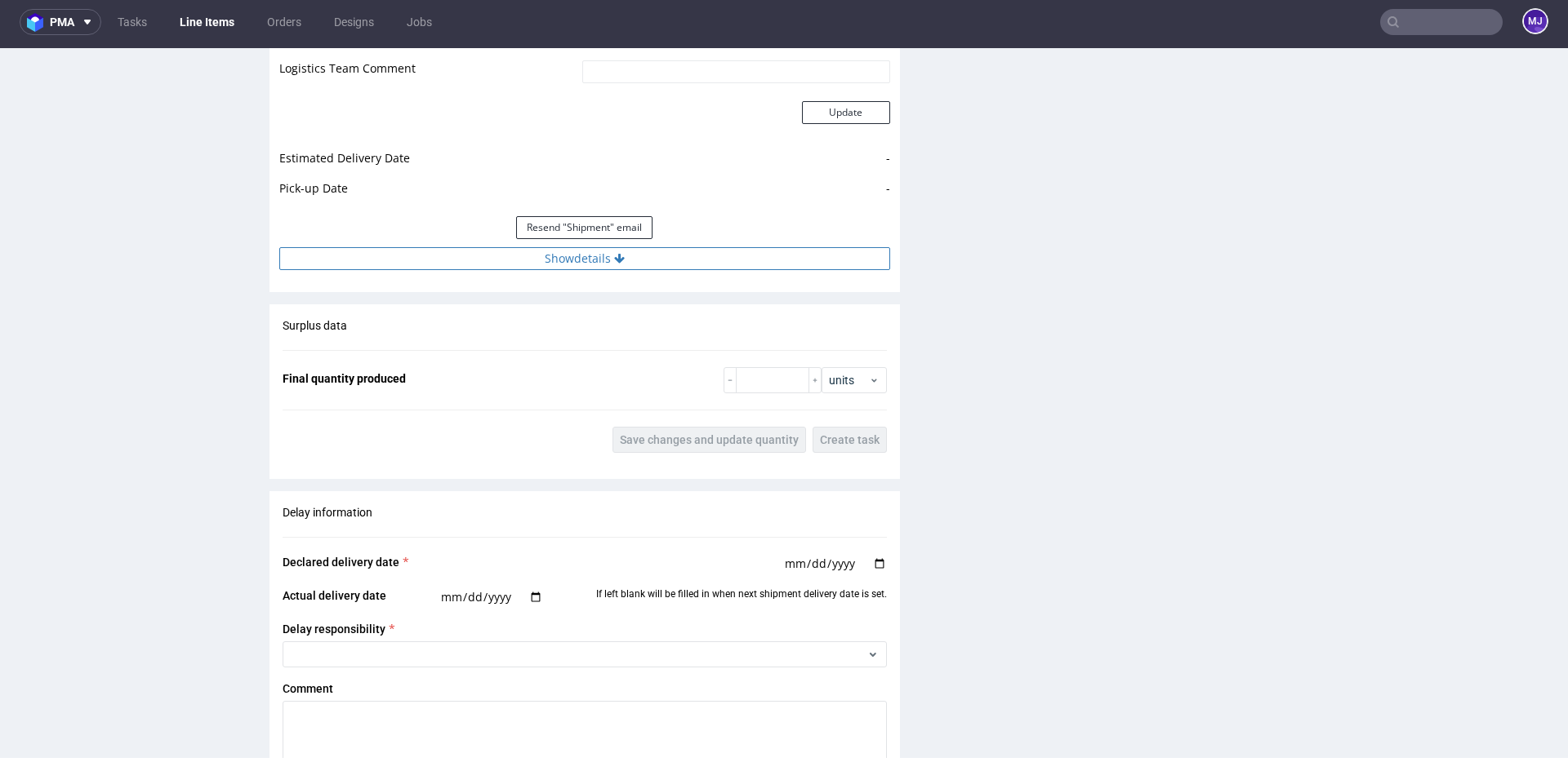
click at [552, 260] on button "Show details" at bounding box center [584, 259] width 611 height 23
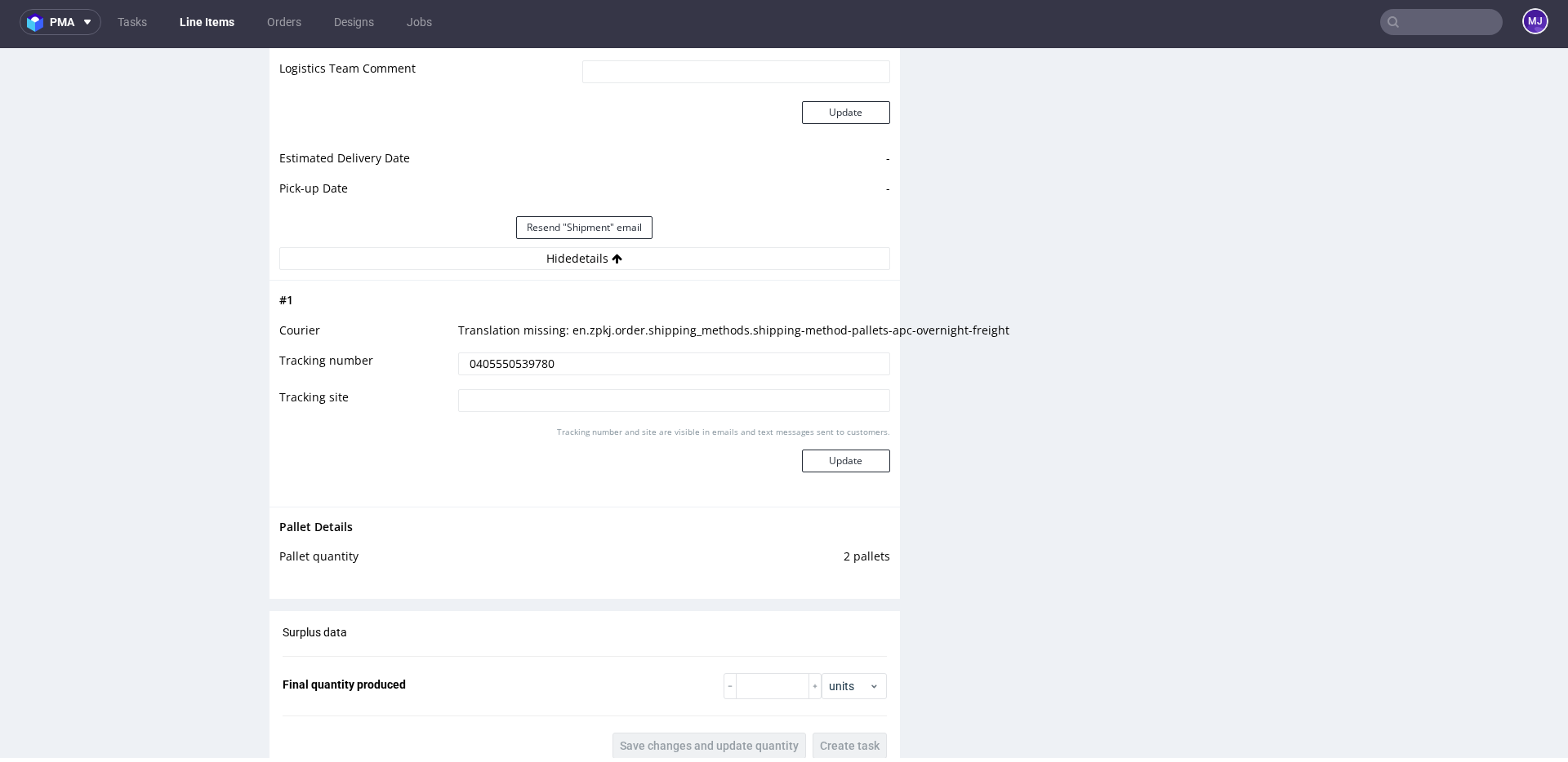
click at [523, 361] on input "0405550539780" at bounding box center [673, 364] width 432 height 23
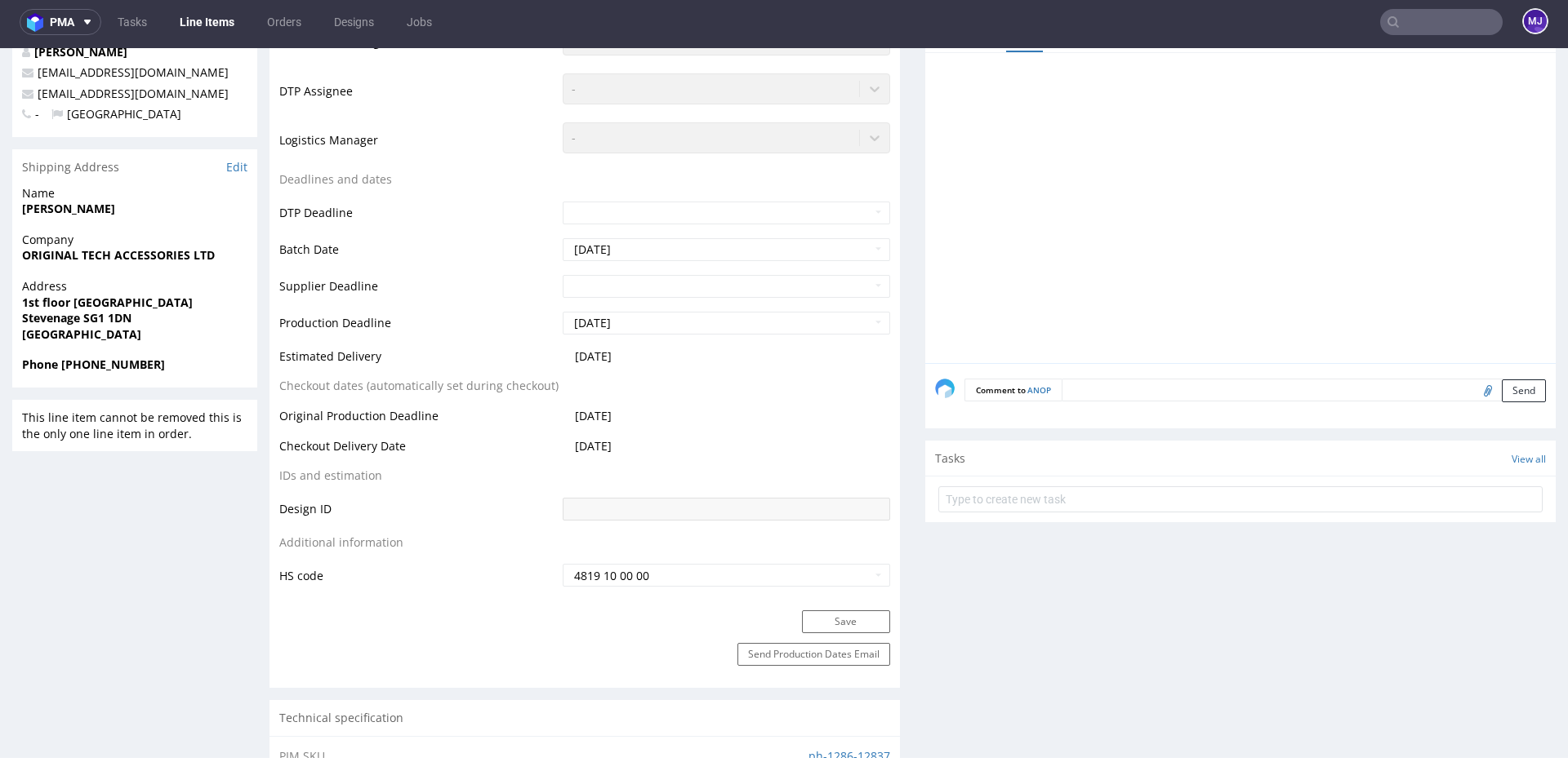
scroll to position [478, 0]
click at [95, 321] on strong "Stevenage SG1 1DN" at bounding box center [77, 320] width 110 height 15
drag, startPoint x: 95, startPoint y: 321, endPoint x: 127, endPoint y: 321, distance: 32.0
click at [127, 321] on strong "Stevenage SG1 1DN" at bounding box center [77, 320] width 110 height 15
copy strong "SG1 1DN"
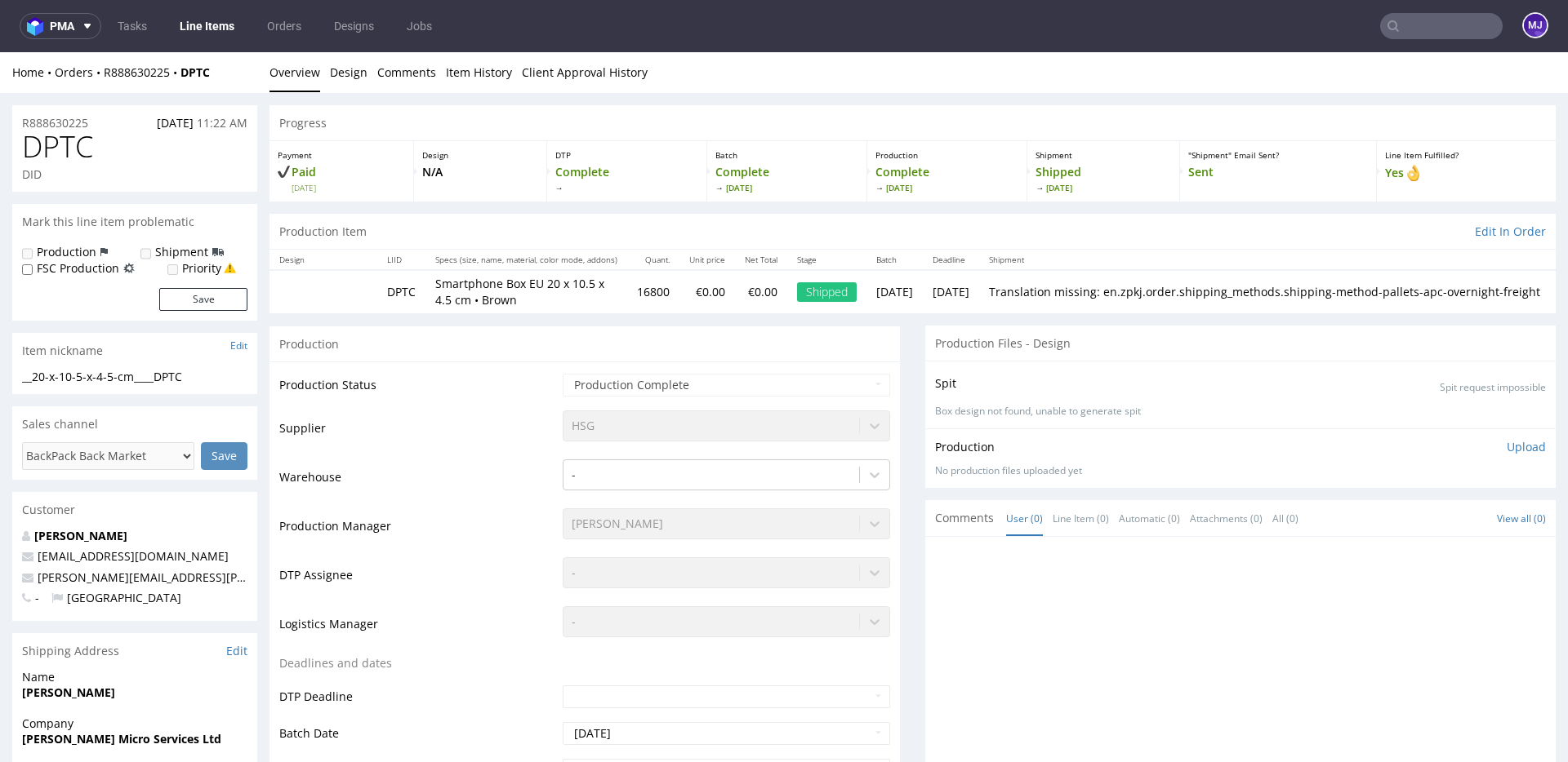
scroll to position [1297, 0]
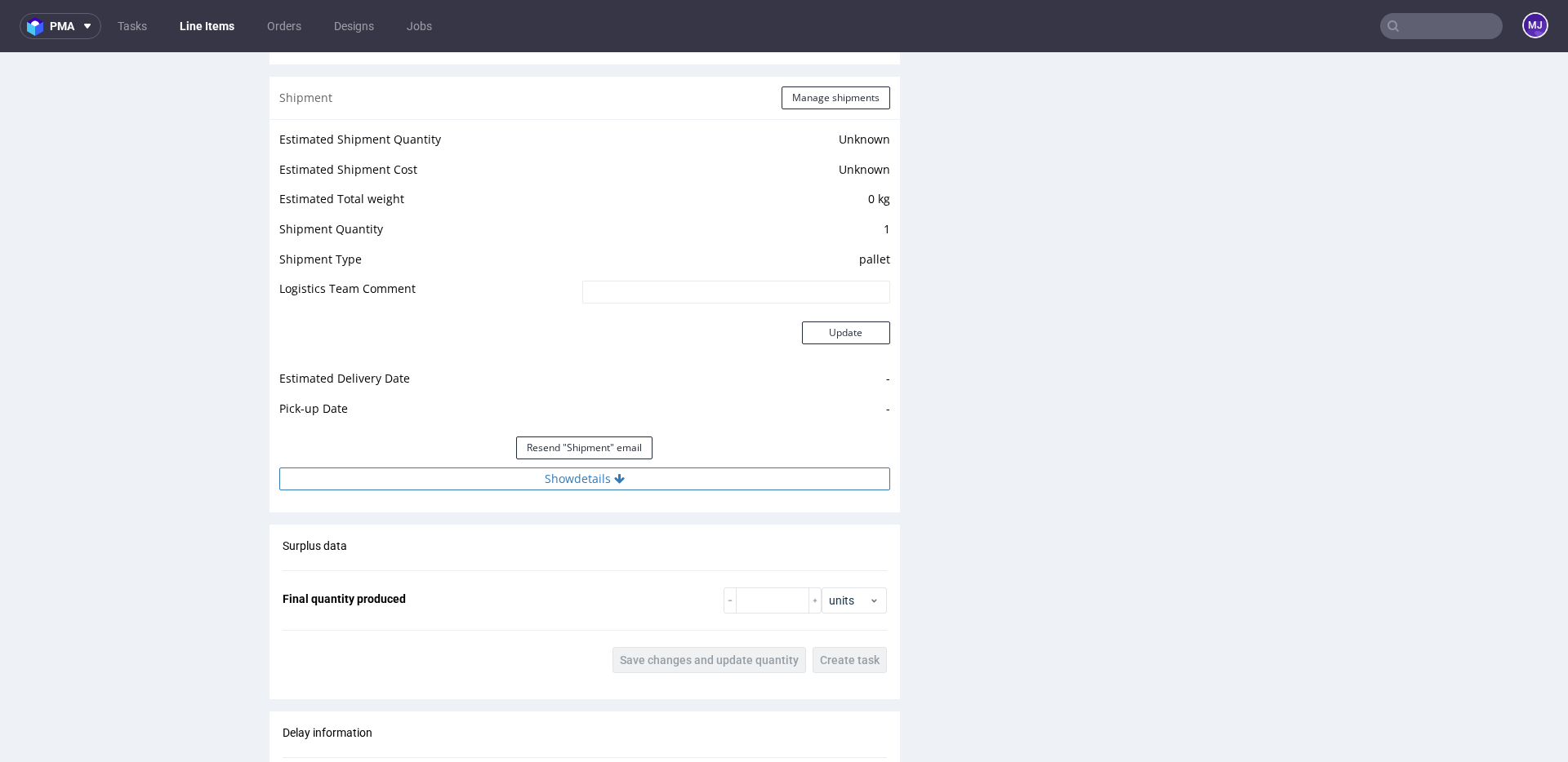
click at [497, 476] on button "Show details" at bounding box center [584, 479] width 611 height 23
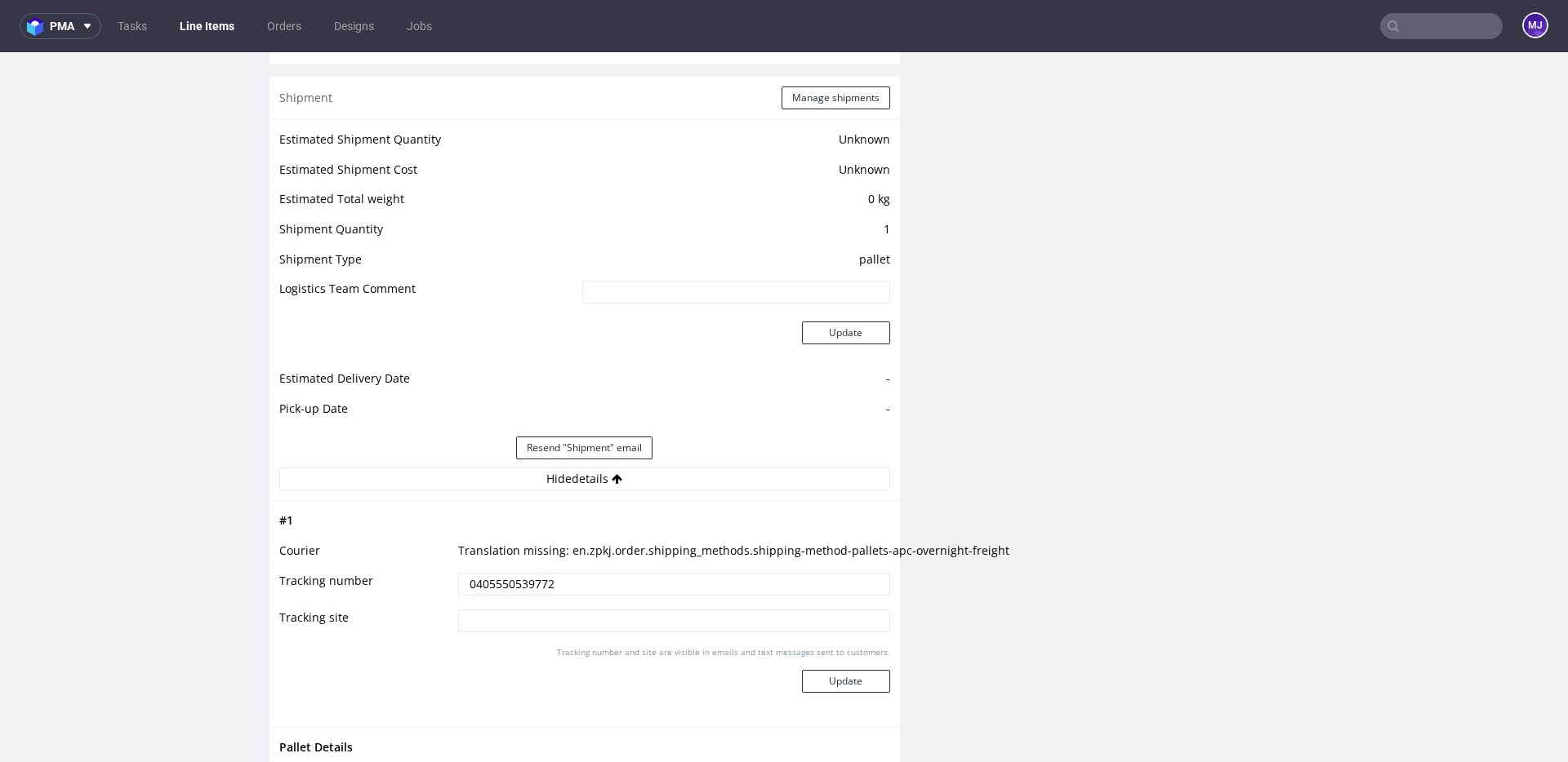
click at [500, 588] on input "0405550539772" at bounding box center [673, 584] width 432 height 23
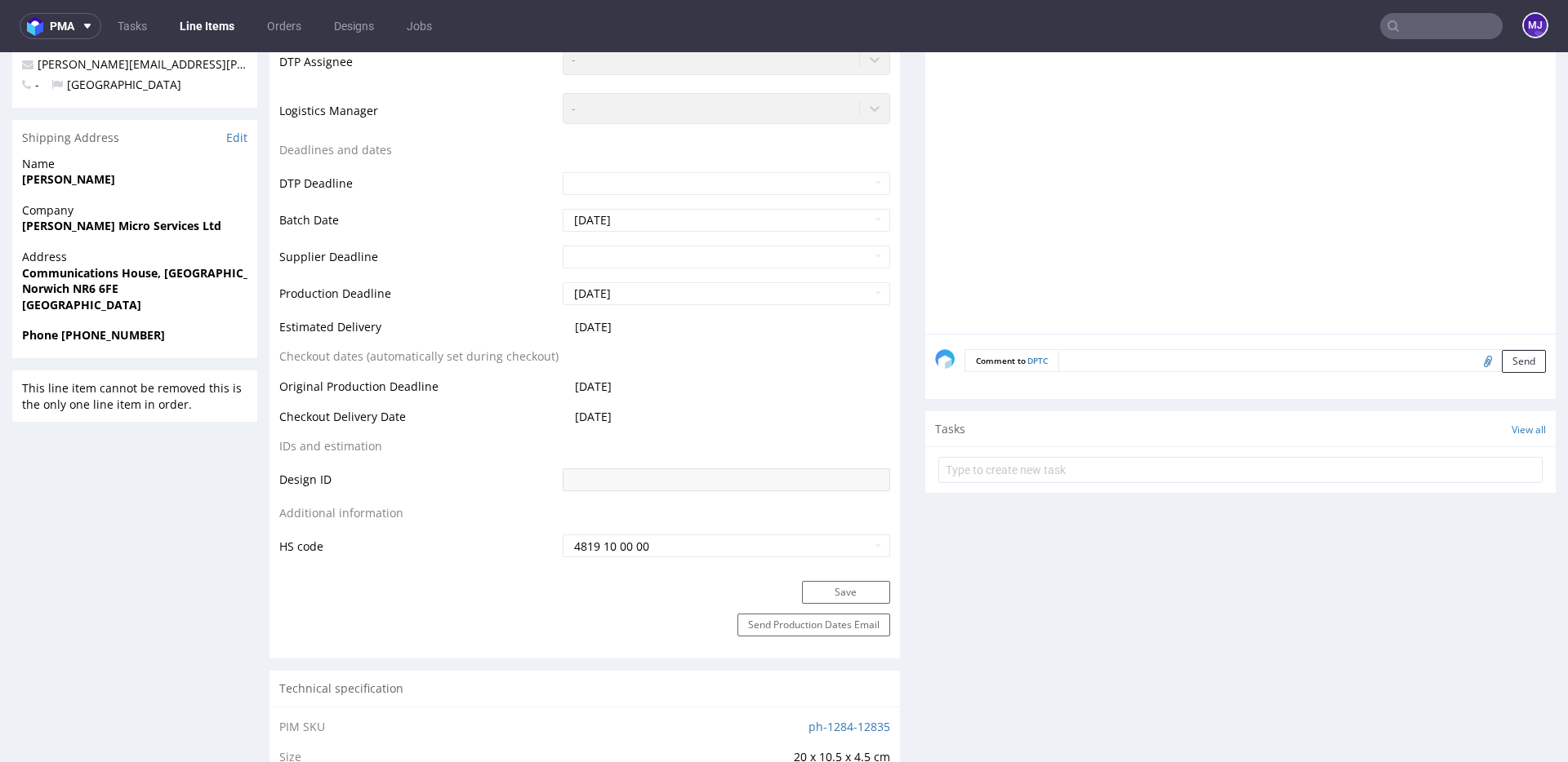
scroll to position [511, 0]
click at [76, 300] on span "[GEOGRAPHIC_DATA]" at bounding box center [134, 307] width 225 height 16
click at [80, 293] on strong "Norwich NR6 6FE" at bounding box center [70, 291] width 96 height 15
drag, startPoint x: 80, startPoint y: 293, endPoint x: 122, endPoint y: 293, distance: 42.0
click at [122, 293] on span "Norwich NR6 6FE" at bounding box center [134, 291] width 225 height 16
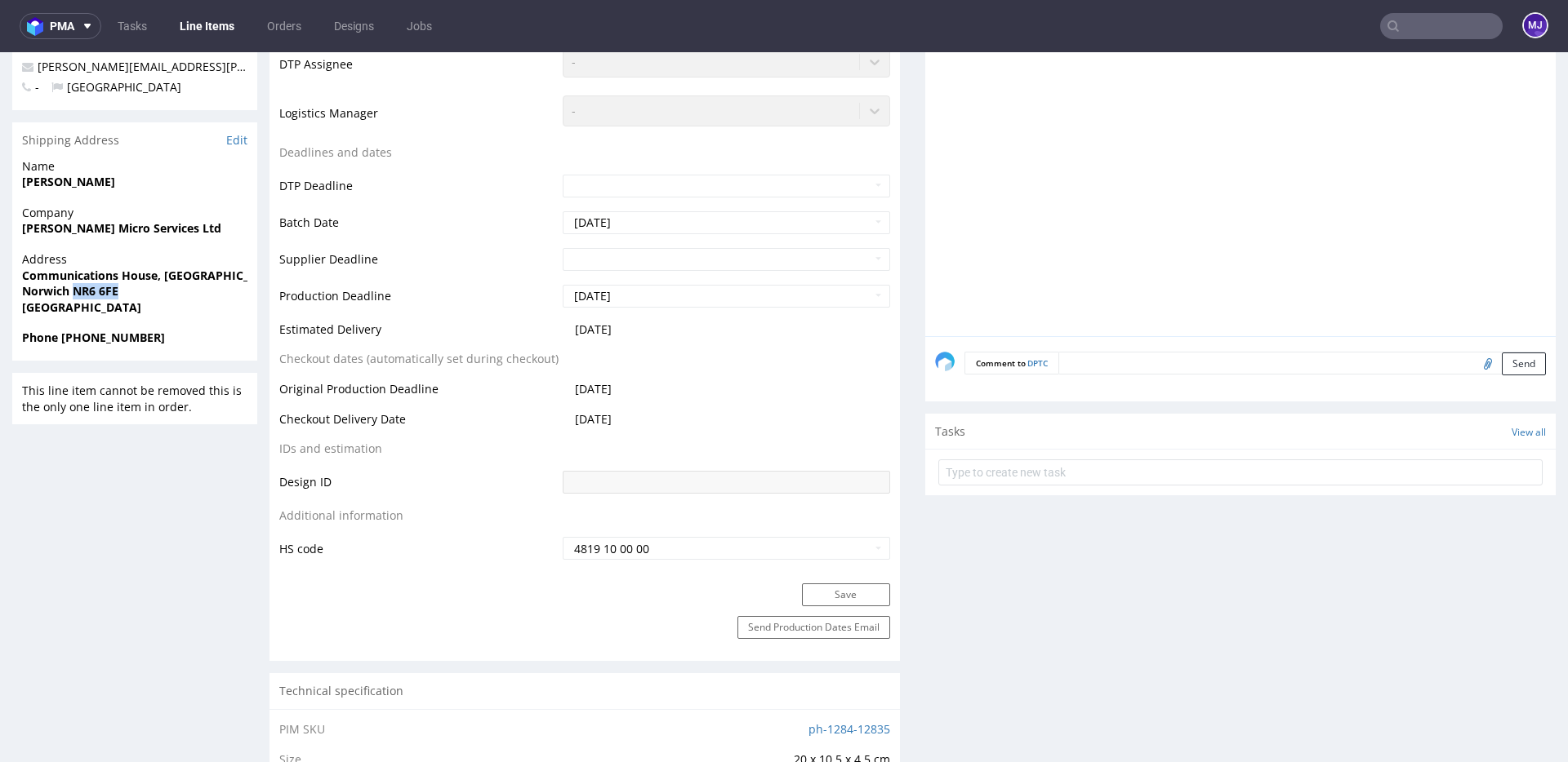
copy strong "NR6 6FE"
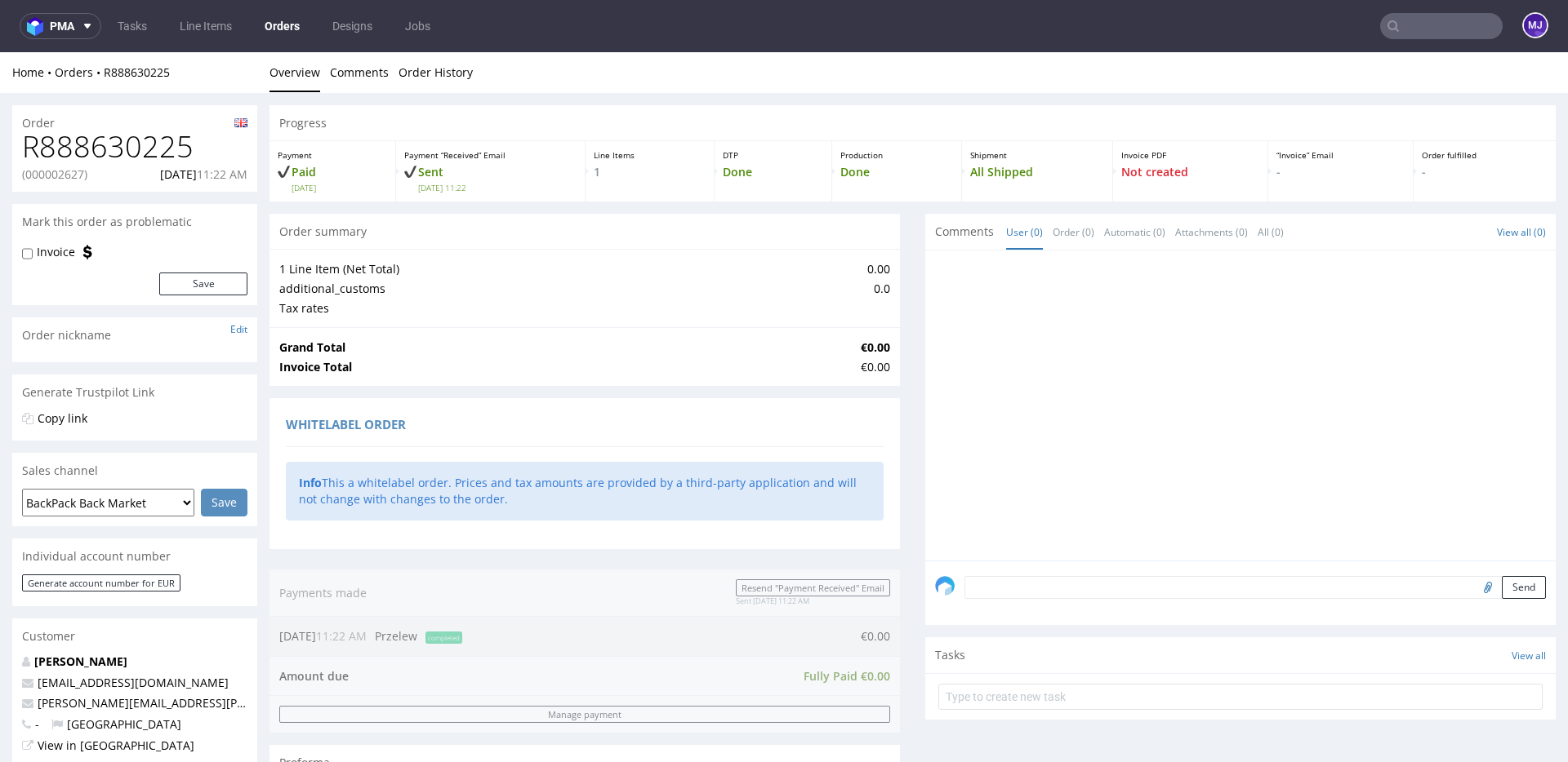
click at [57, 175] on p "(000002627)" at bounding box center [54, 174] width 65 height 16
copy p "000002627"
click at [1410, 32] on input "text" at bounding box center [1441, 26] width 123 height 26
paste input "000002628"
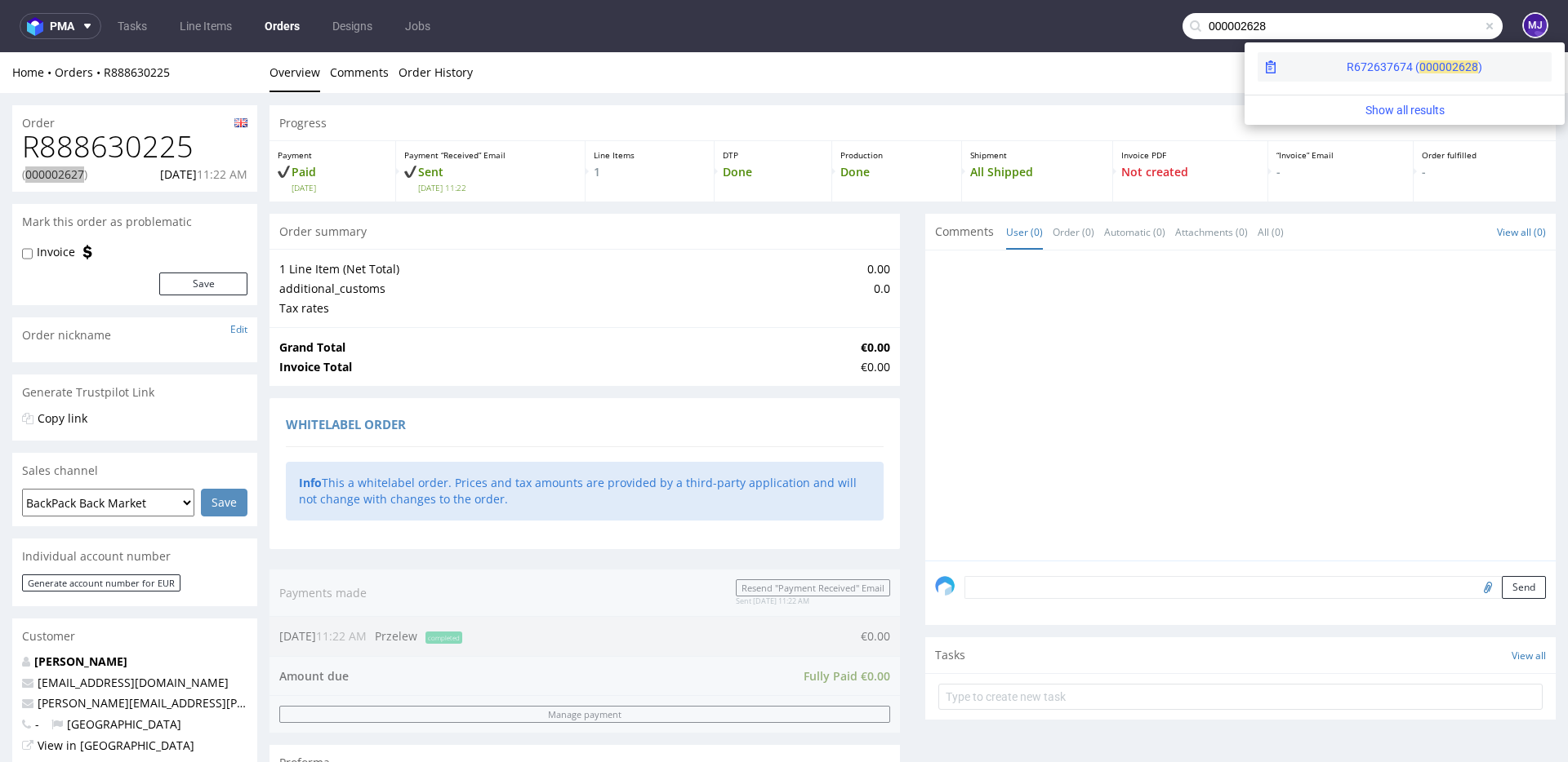
type input "000002628"
click at [1420, 62] on span "00000" at bounding box center [1436, 67] width 33 height 13
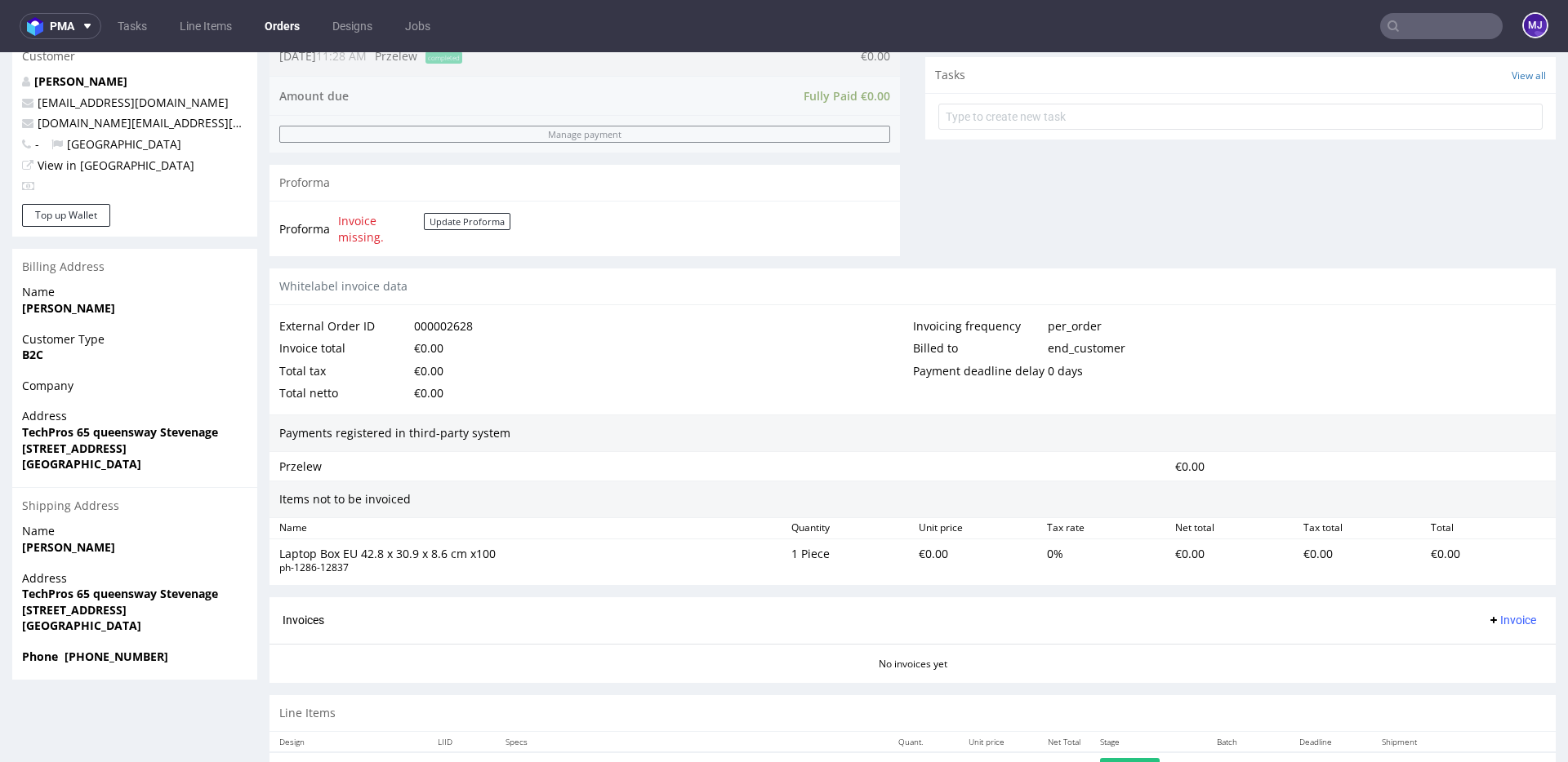
scroll to position [633, 0]
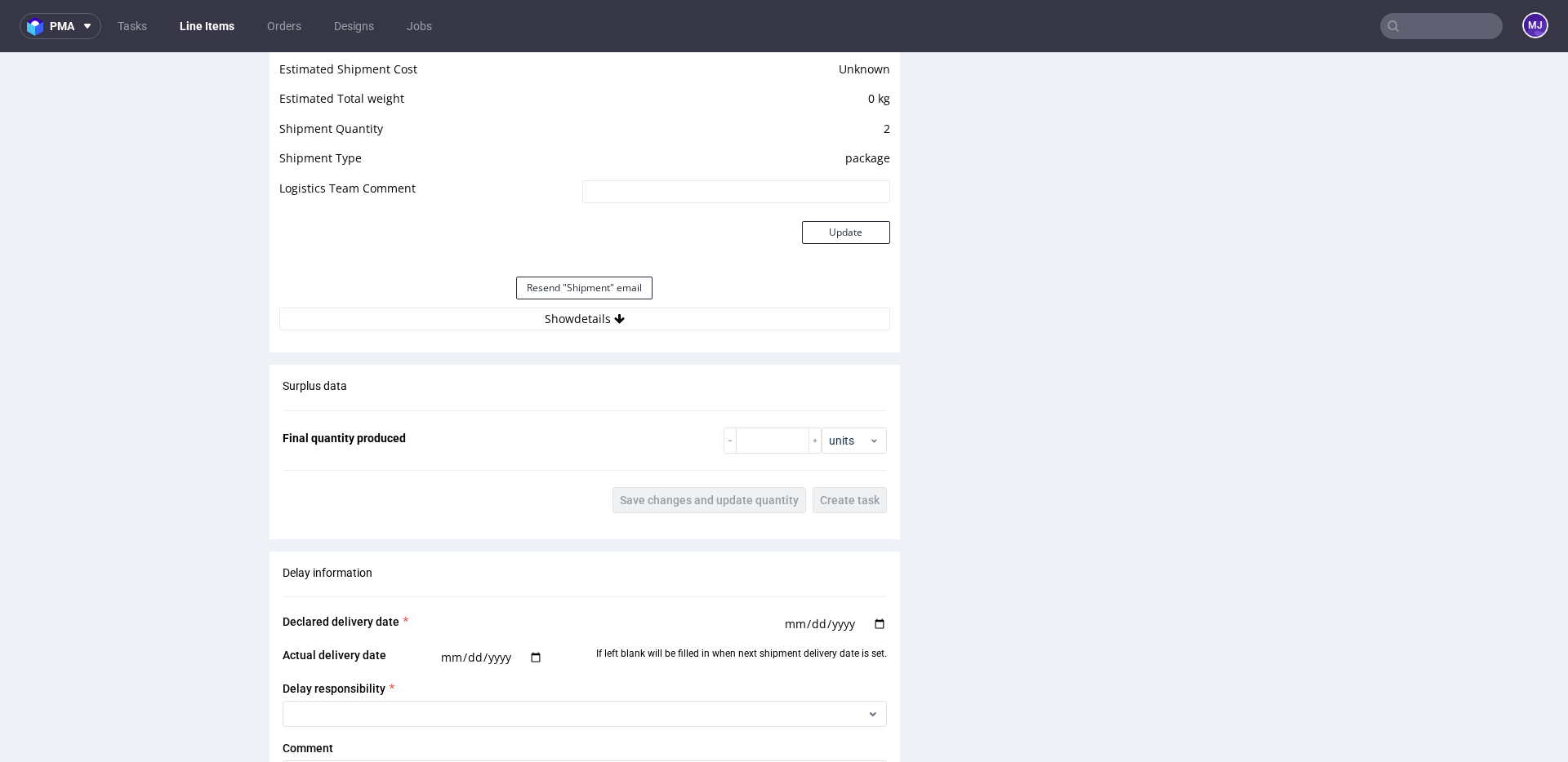
scroll to position [1446, 0]
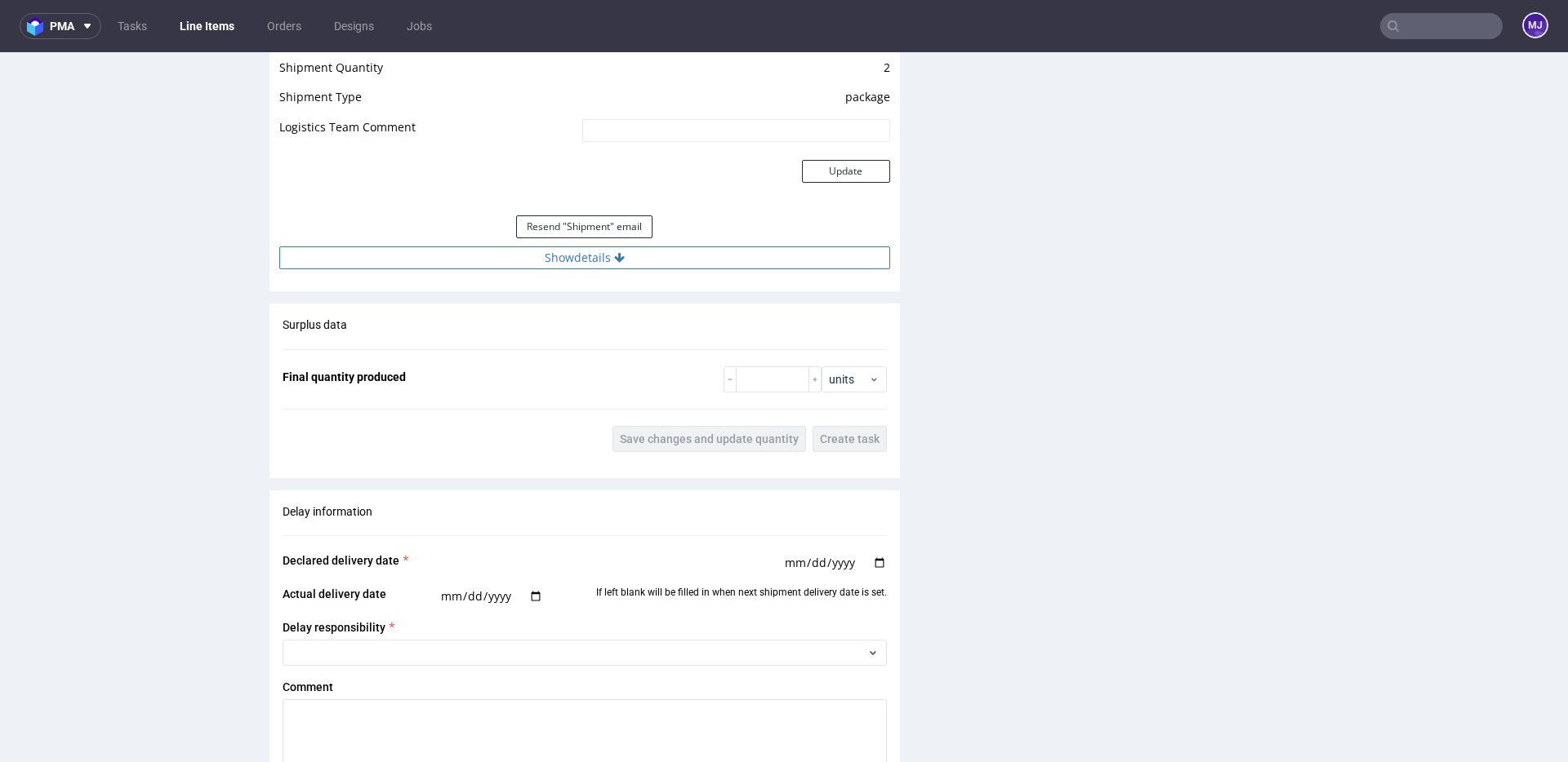
click at [604, 254] on button "Show details" at bounding box center [584, 258] width 611 height 23
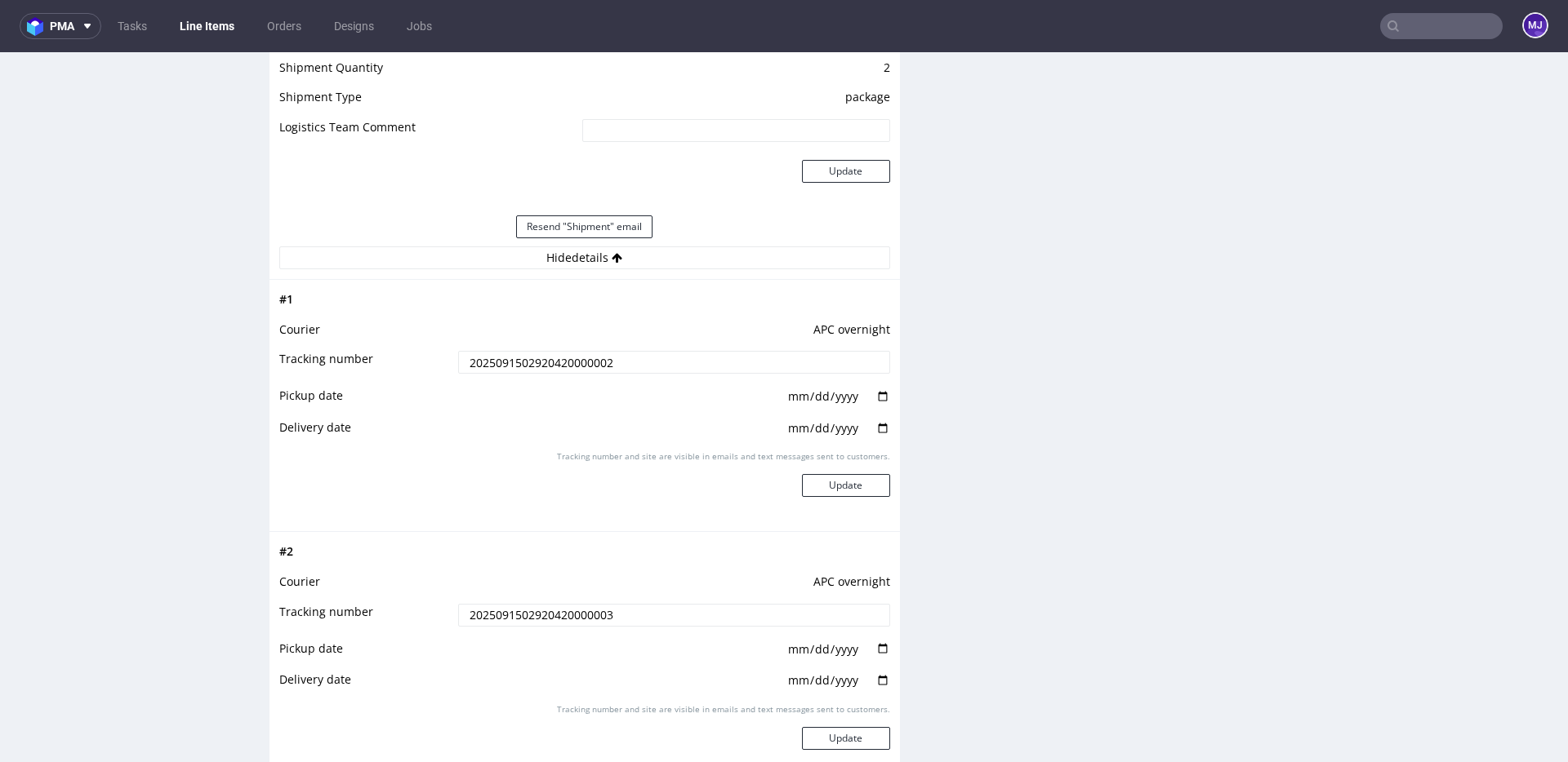
click at [593, 355] on input "2025091502920420000002" at bounding box center [673, 362] width 432 height 23
click at [1414, 29] on input "text" at bounding box center [1441, 26] width 123 height 26
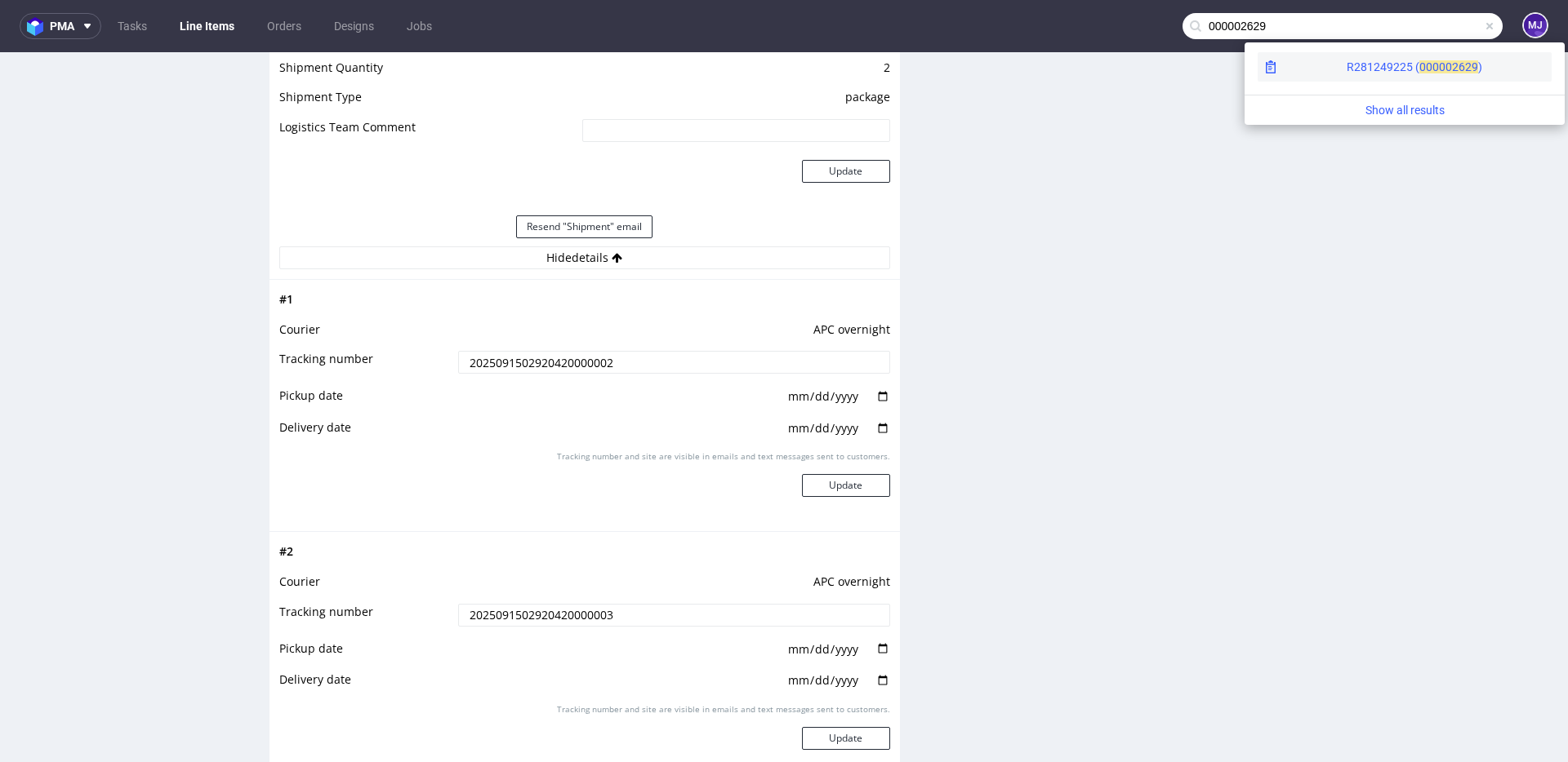
type input "000002629"
click at [1347, 67] on div "R281249225 ( 00000" at bounding box center [1399, 66] width 105 height 16
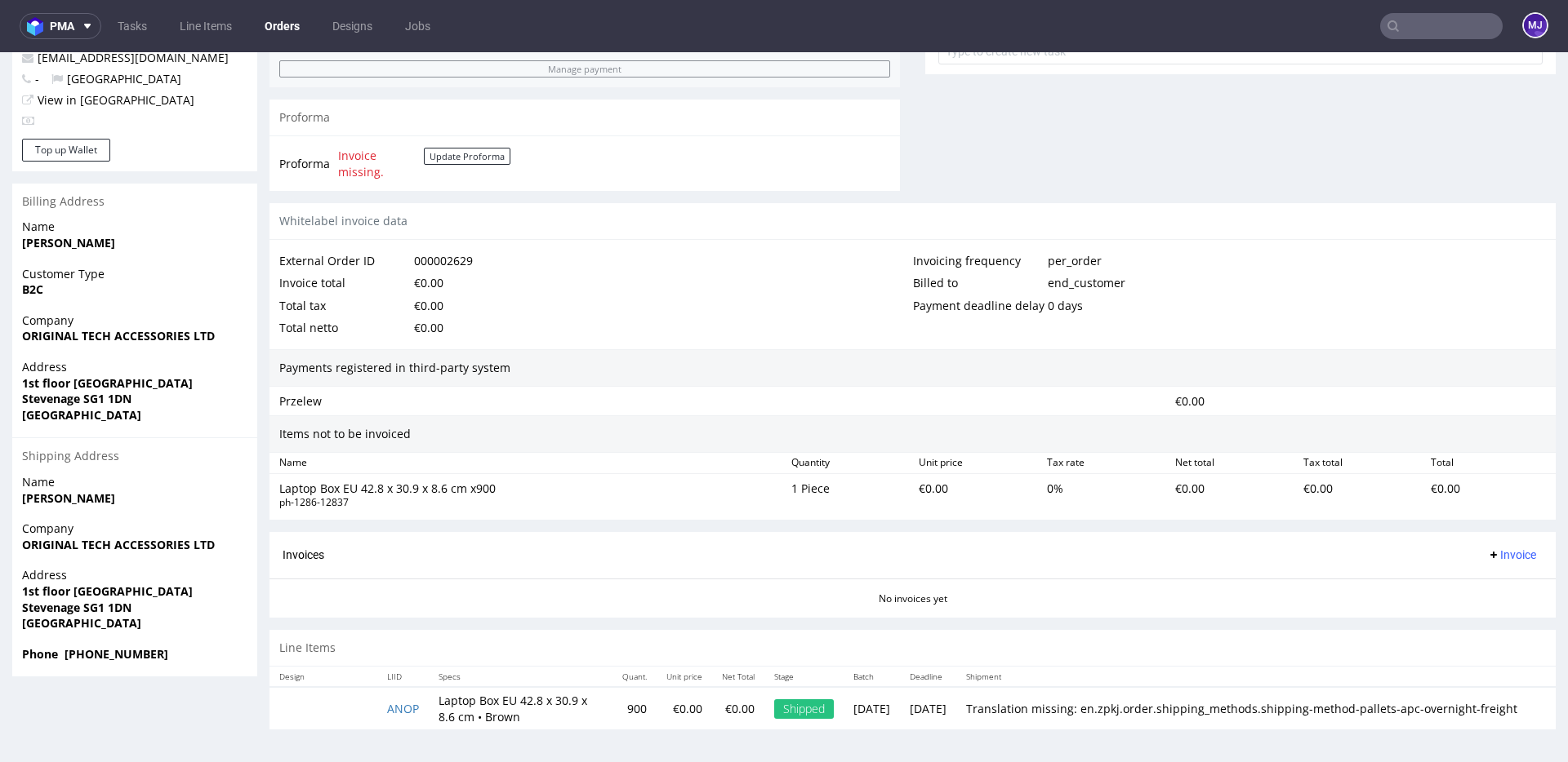
scroll to position [4, 0]
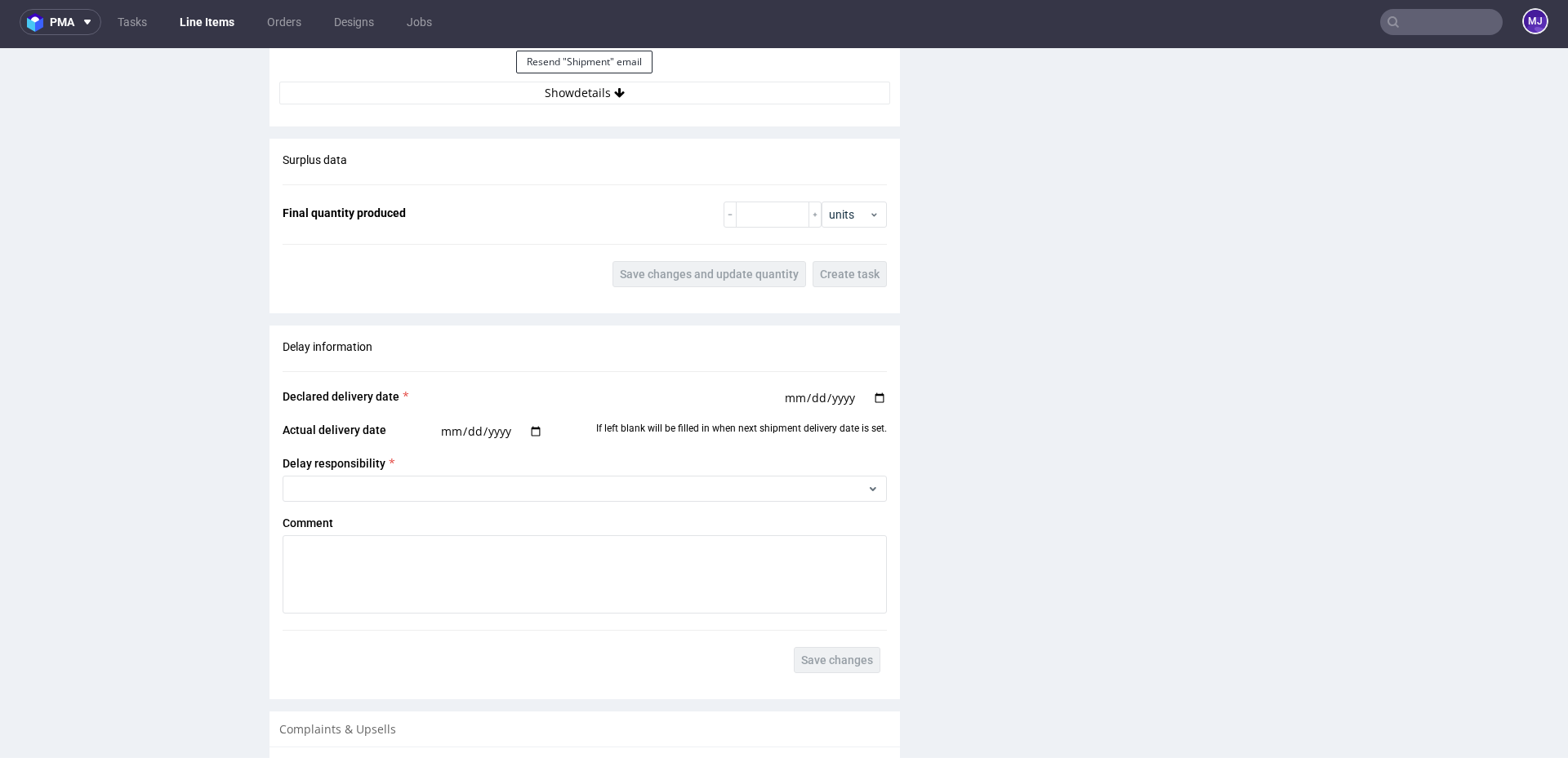
scroll to position [1682, 0]
click at [543, 94] on button "Show details" at bounding box center [584, 90] width 611 height 23
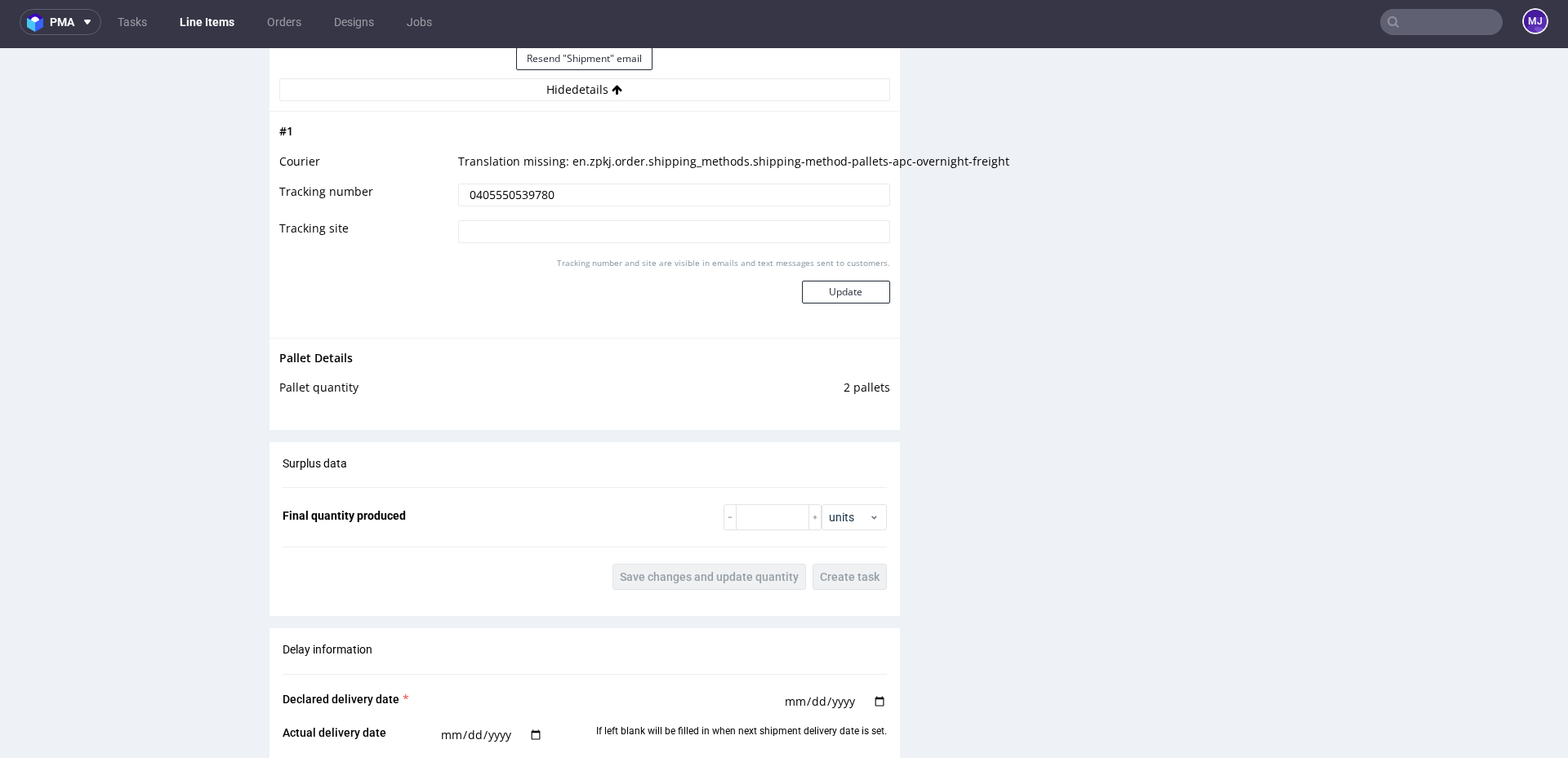
click at [536, 185] on input "0405550539780" at bounding box center [673, 195] width 432 height 23
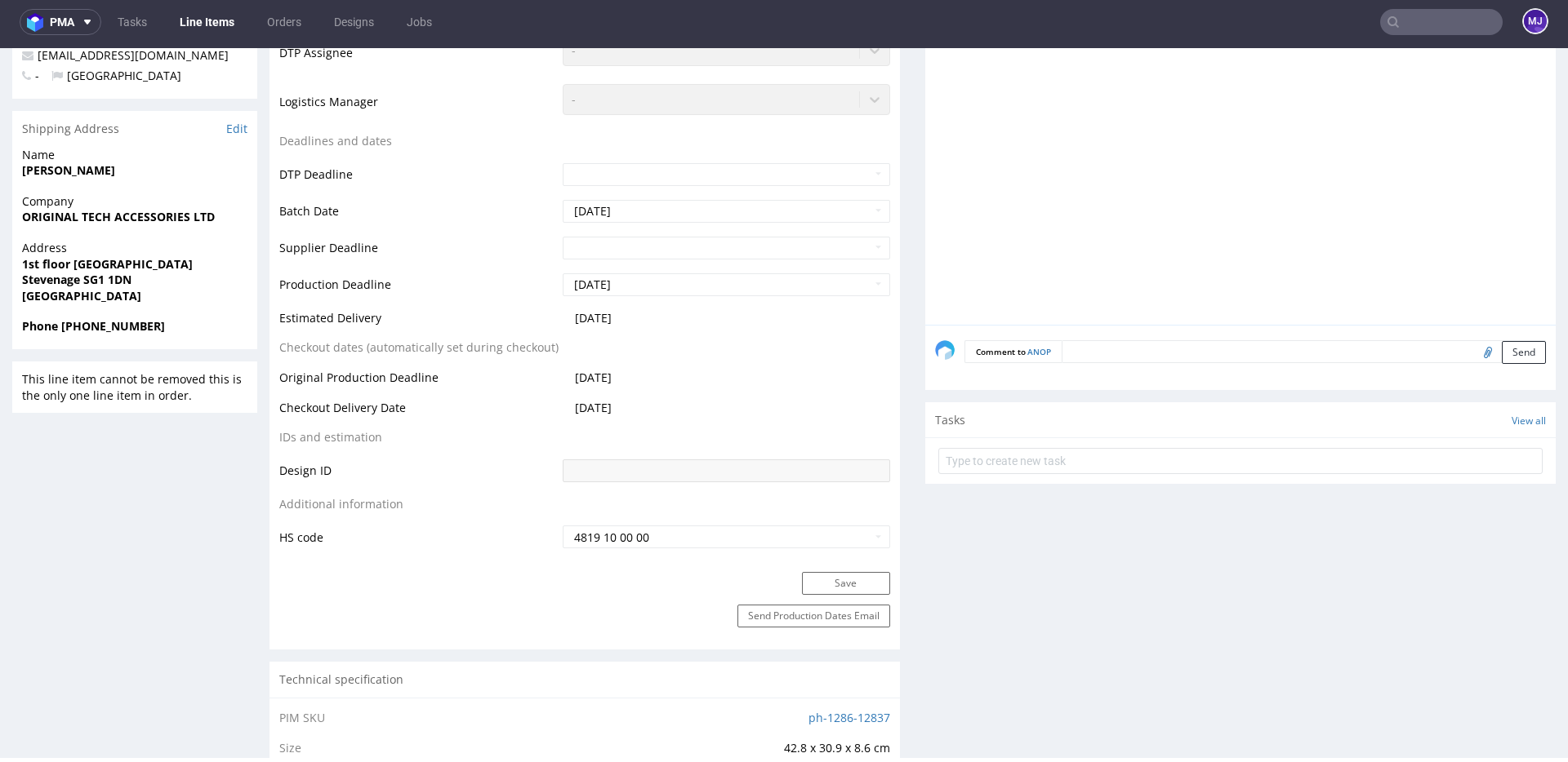
scroll to position [498, 0]
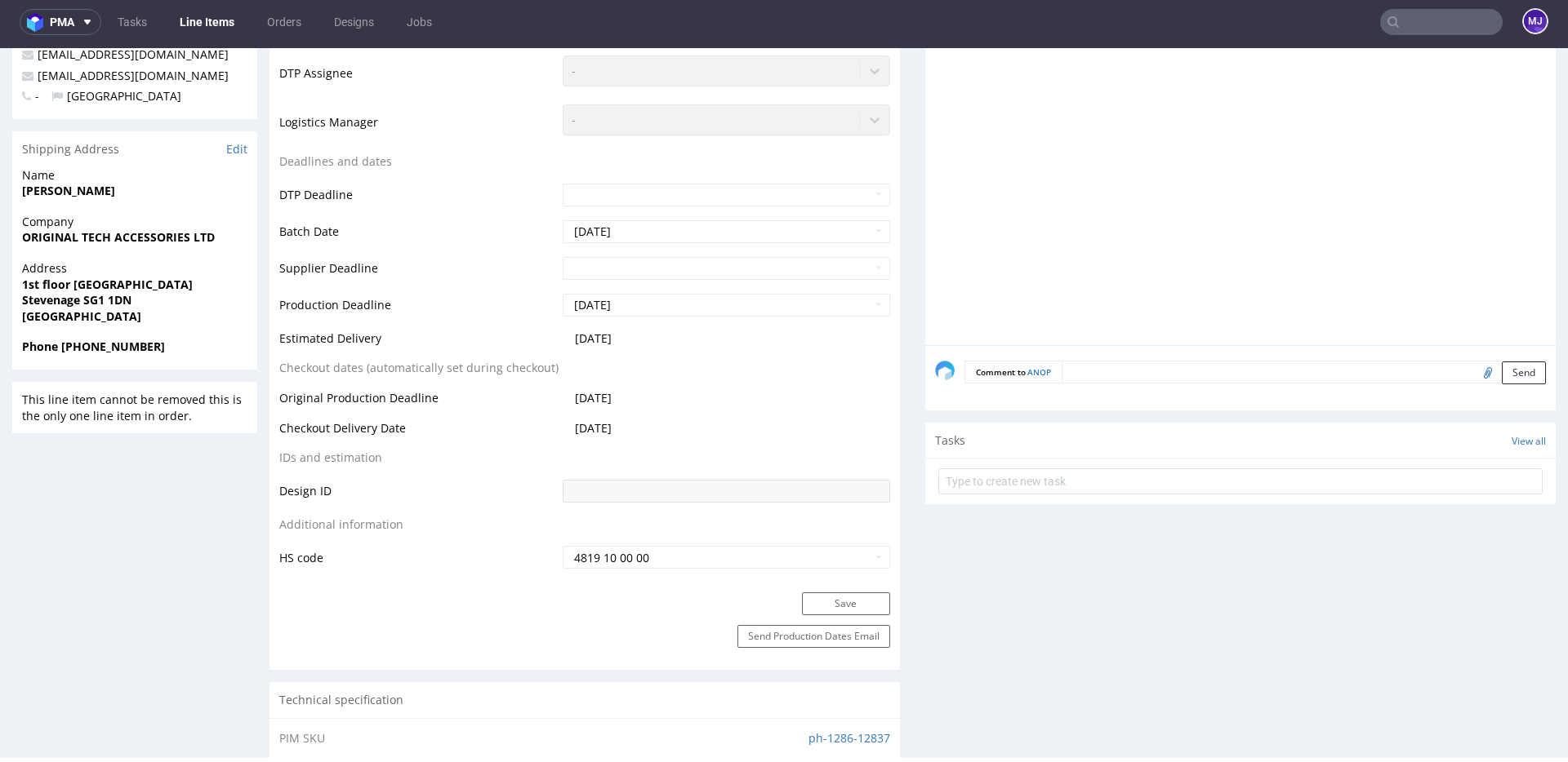
click at [93, 304] on strong "Stevenage SG1 1DN" at bounding box center [77, 300] width 110 height 15
drag, startPoint x: 93, startPoint y: 304, endPoint x: 140, endPoint y: 304, distance: 47.0
click at [140, 304] on span "Stevenage SG1 1DN" at bounding box center [134, 300] width 225 height 16
copy strong "SG1 1DN"
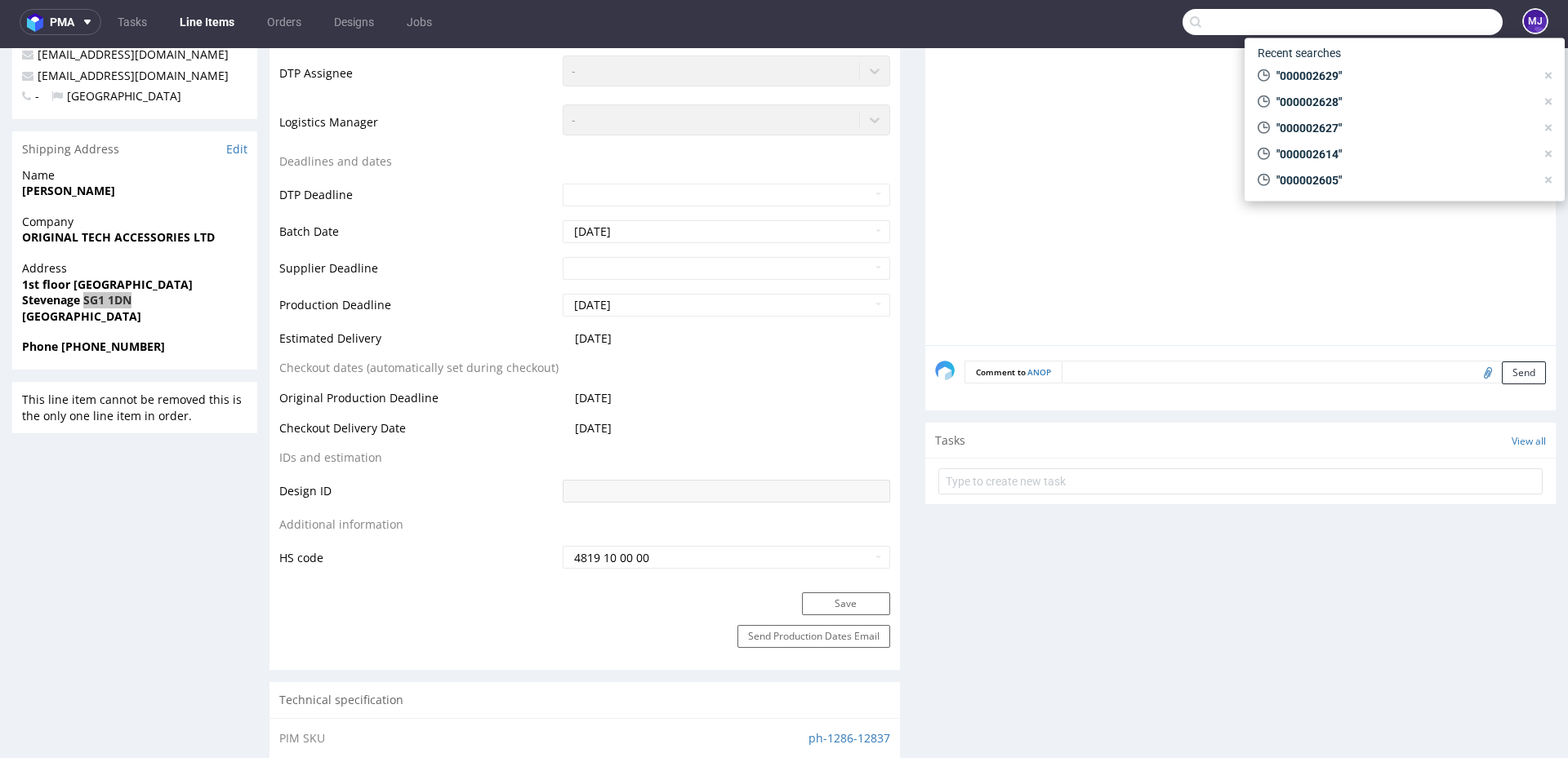
click at [1430, 22] on input "text" at bounding box center [1342, 22] width 320 height 26
paste input "000002635"
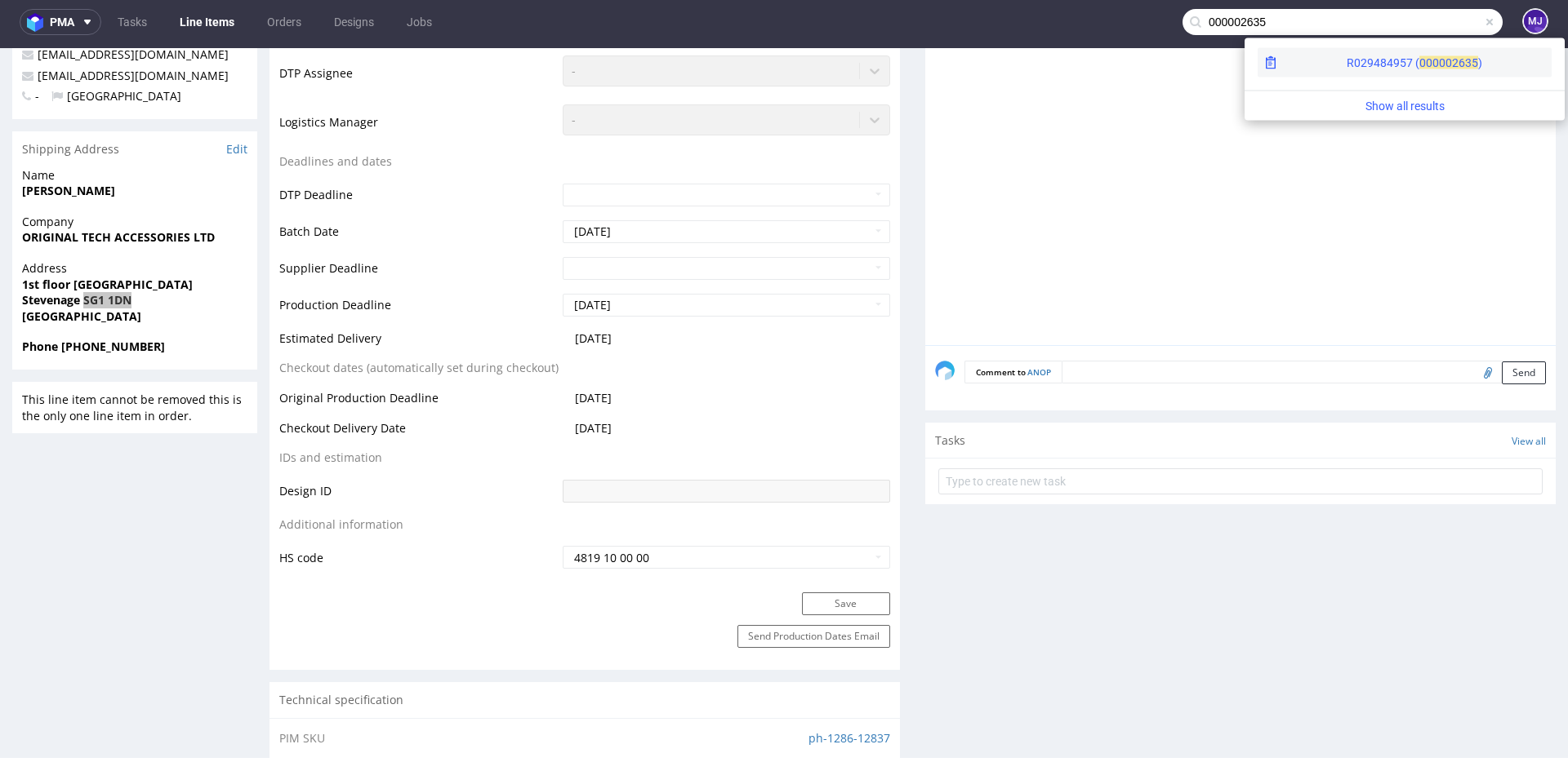
type input "000002635"
click at [1347, 65] on div "R029484957 ( 00000" at bounding box center [1399, 62] width 105 height 16
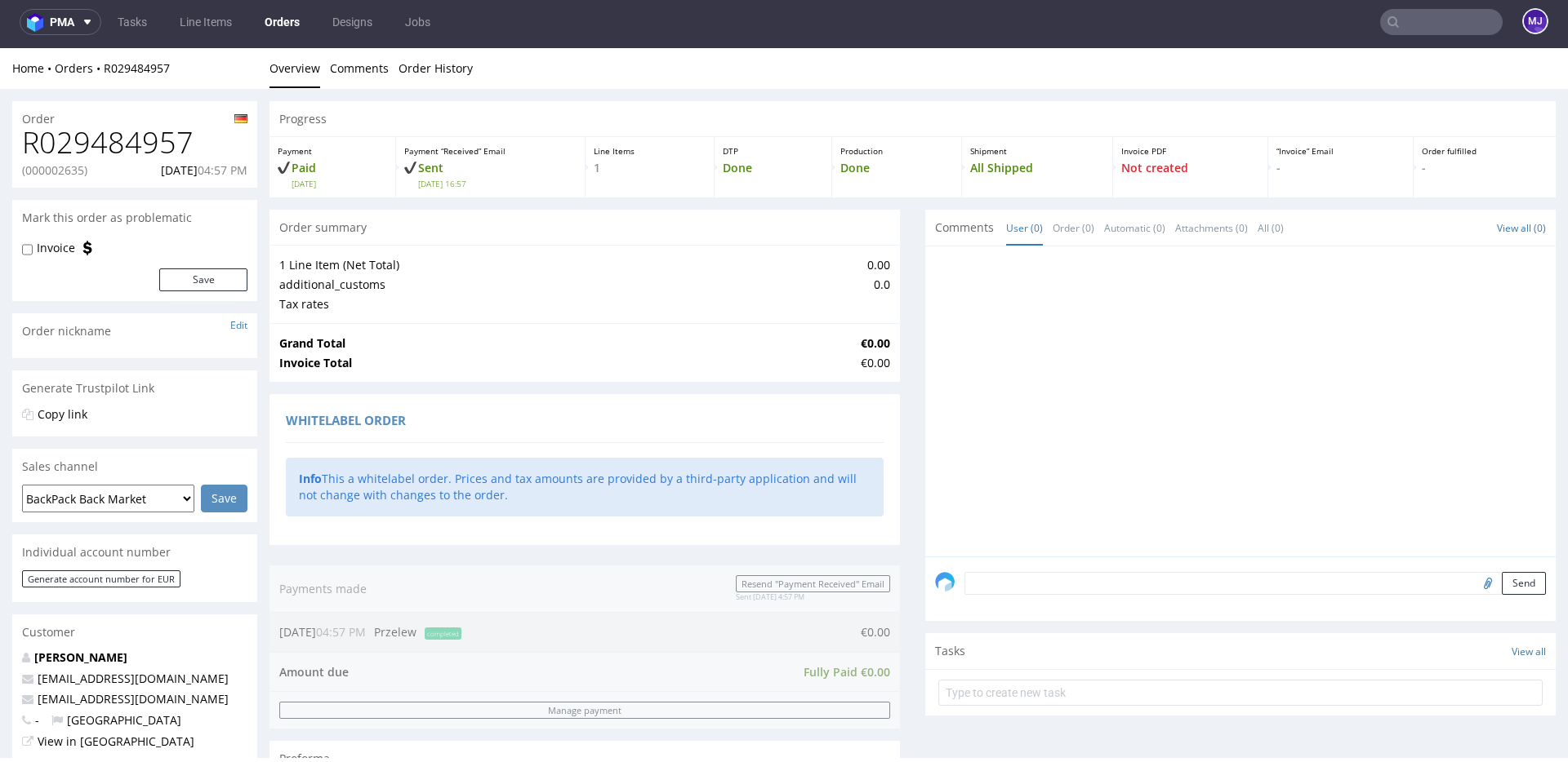
scroll to position [633, 0]
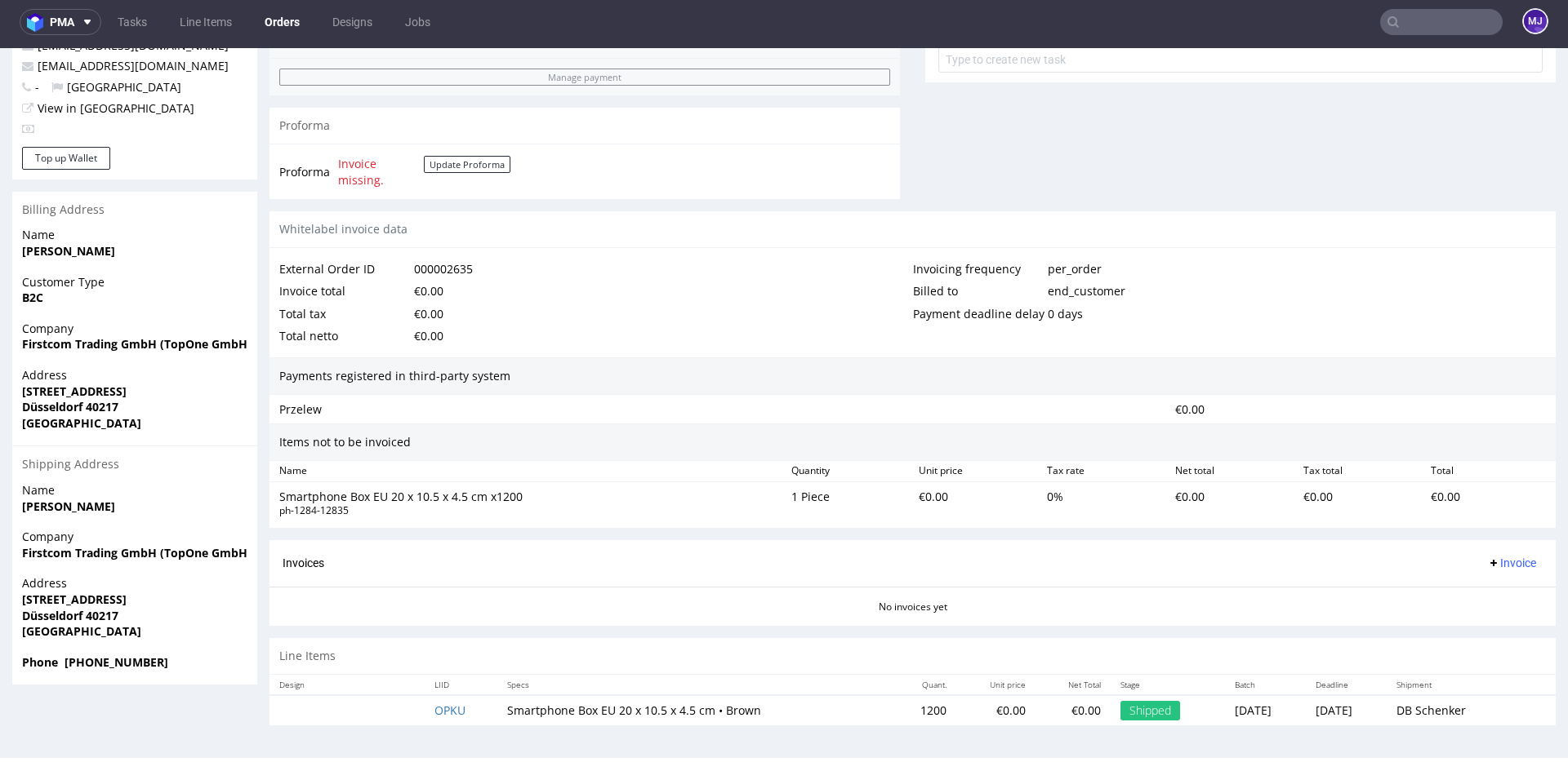
click at [436, 701] on td "OPKU" at bounding box center [461, 711] width 73 height 30
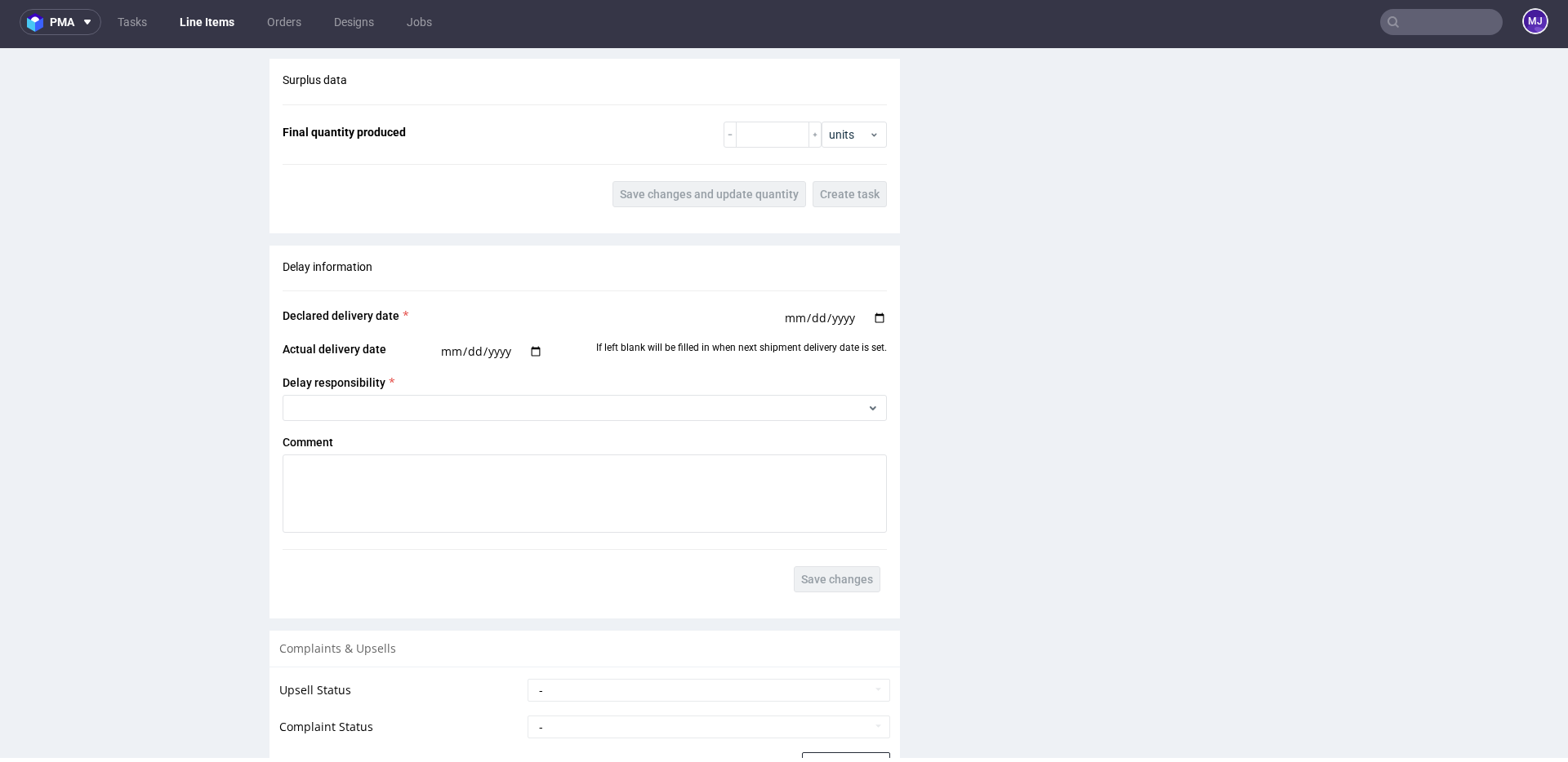
scroll to position [1467, 0]
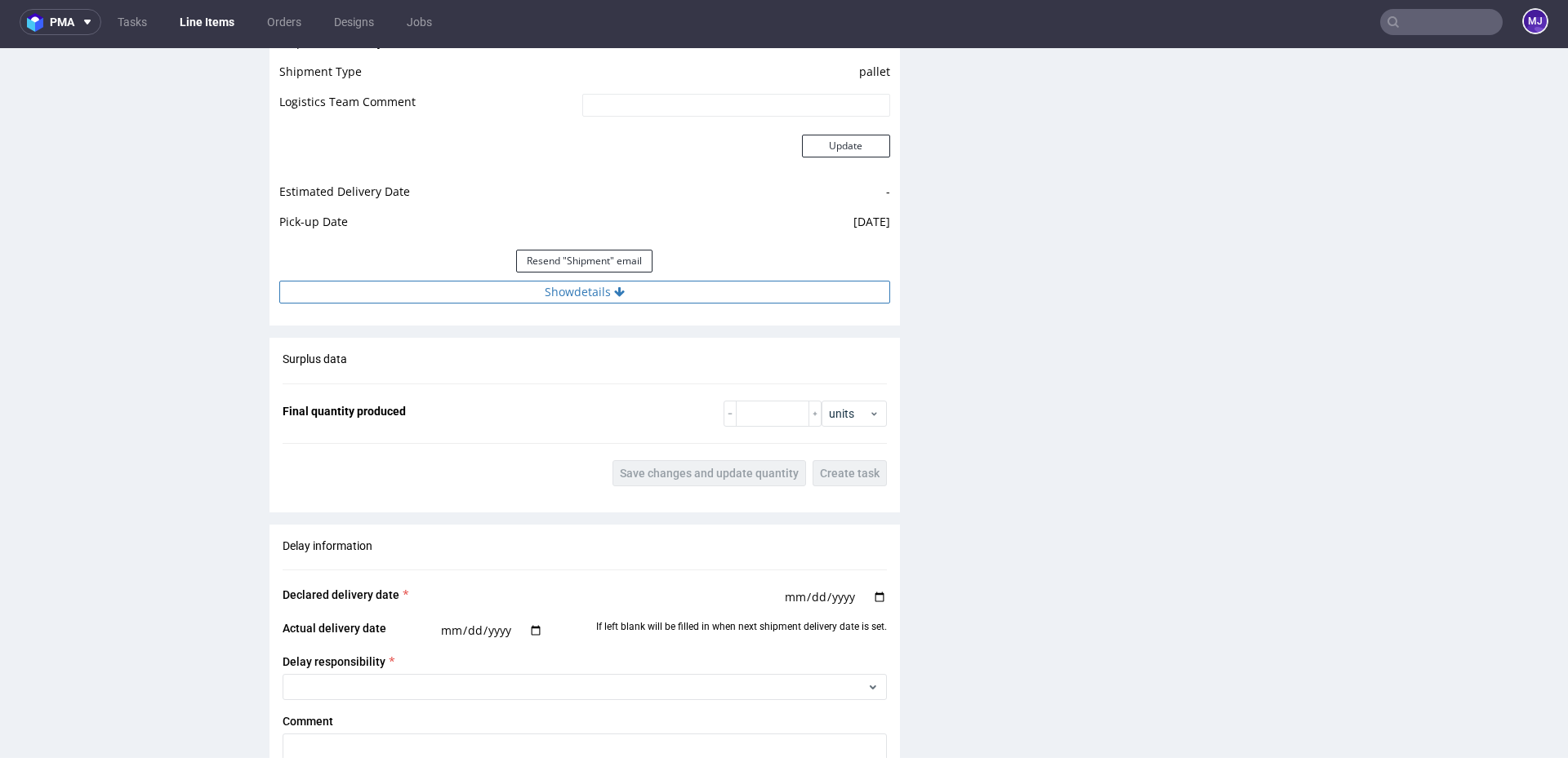
click at [570, 288] on button "Show details" at bounding box center [584, 292] width 611 height 23
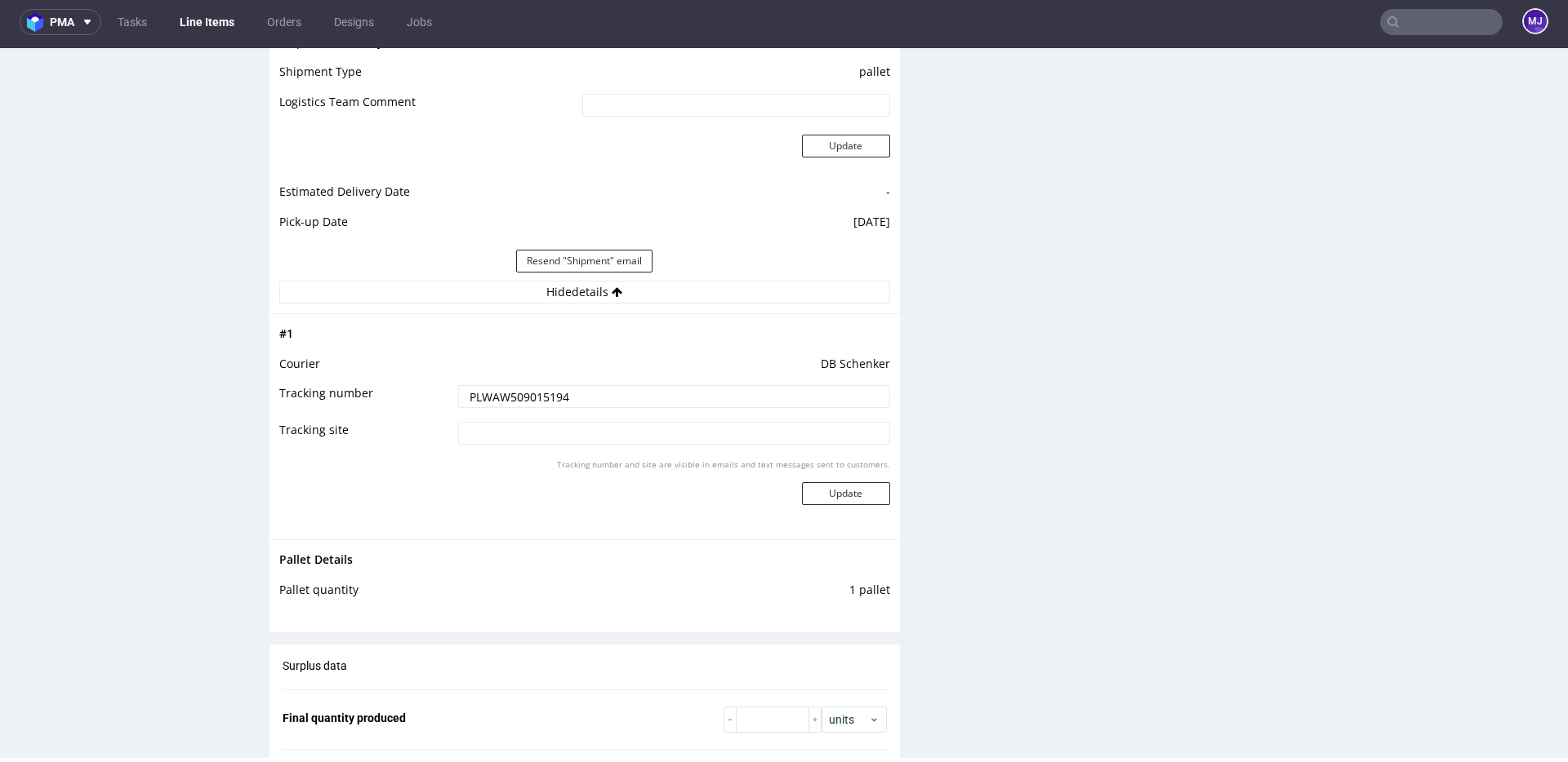
click at [531, 398] on input "PLWAW509015194" at bounding box center [673, 397] width 432 height 23
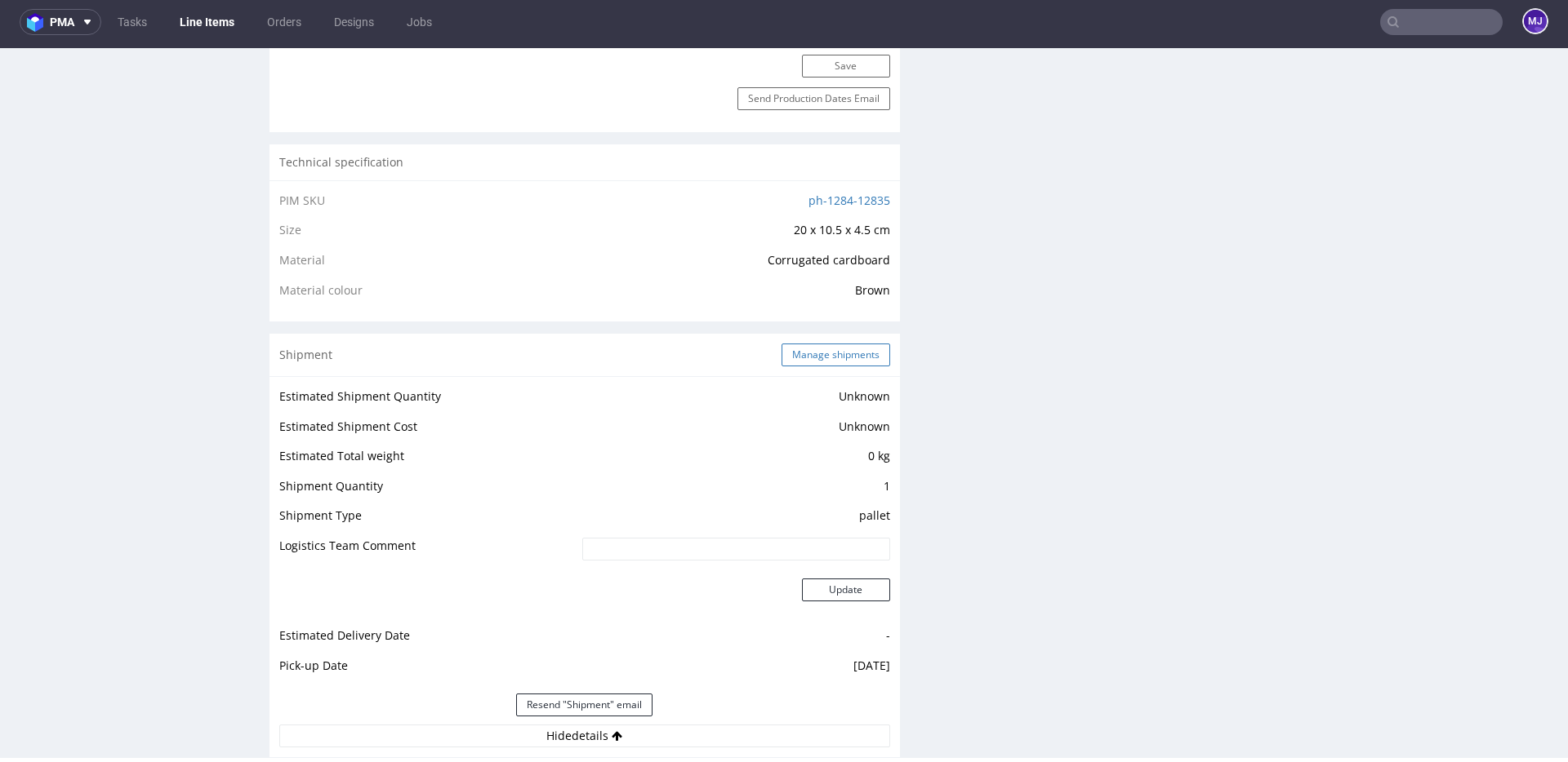
click at [822, 353] on button "Manage shipments" at bounding box center [835, 355] width 109 height 23
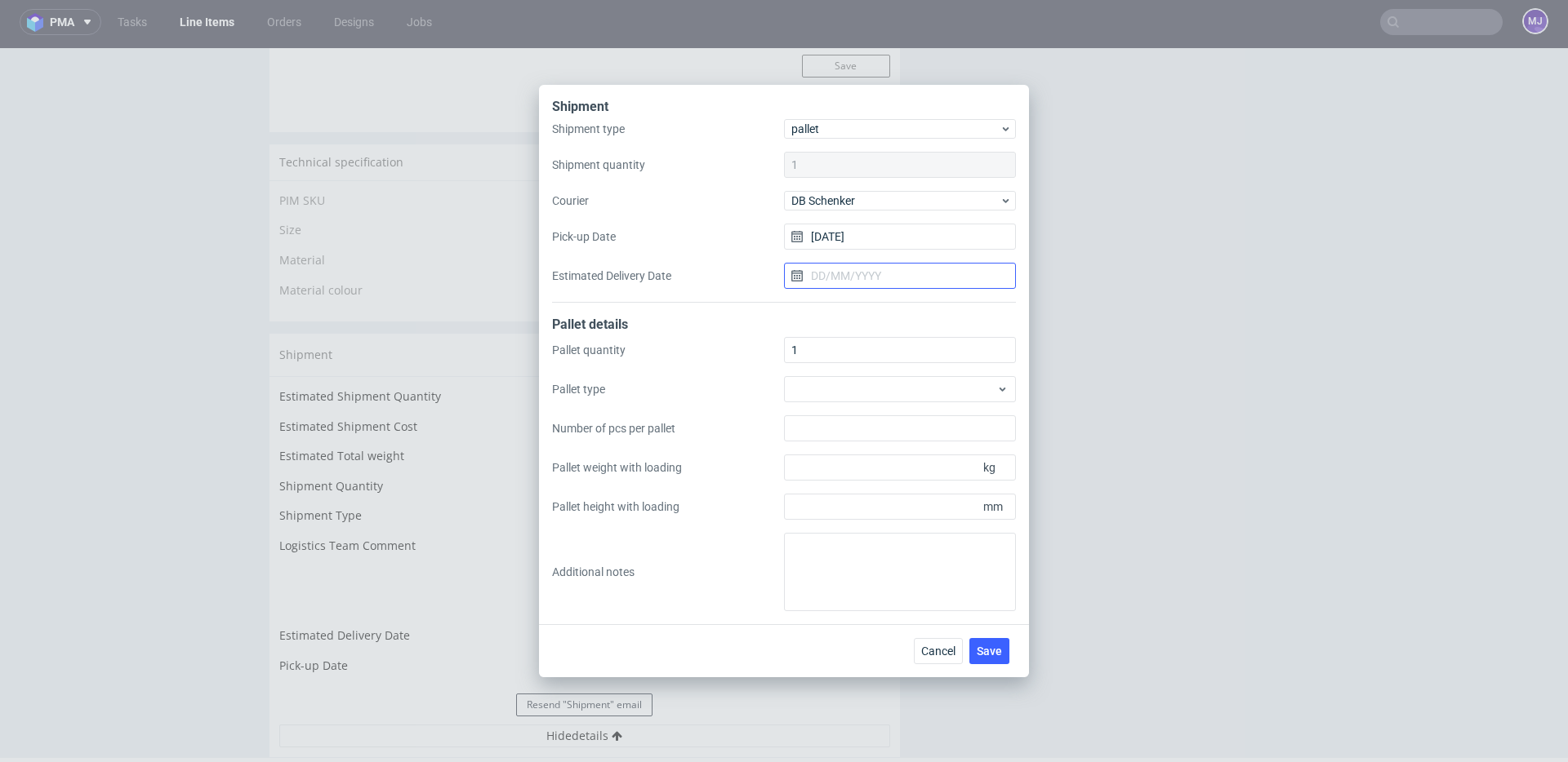
click at [857, 266] on input "Estimated Delivery Date" at bounding box center [899, 276] width 232 height 26
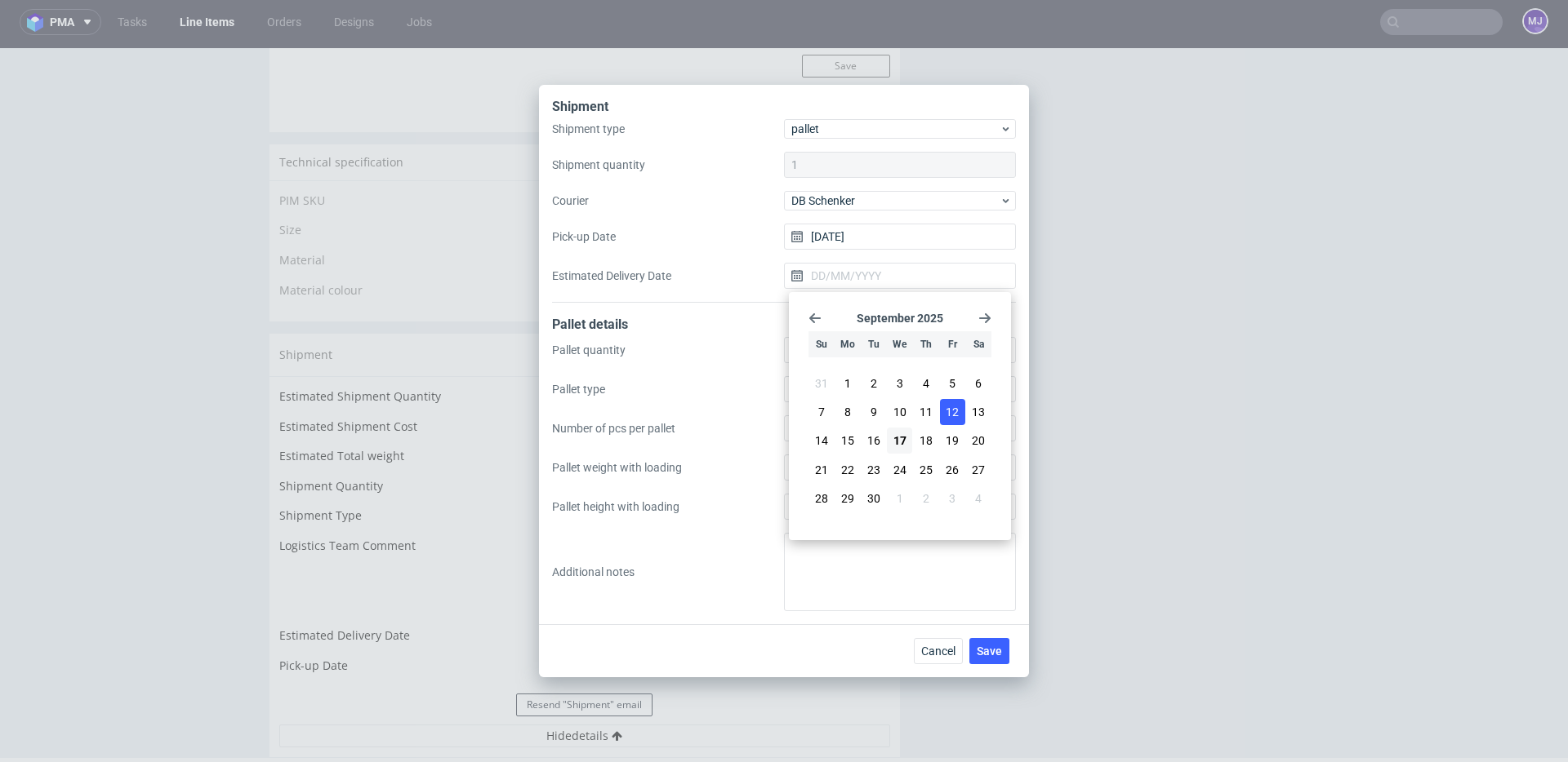
click at [950, 412] on span "12" at bounding box center [952, 411] width 13 height 16
type input "12/09/2025"
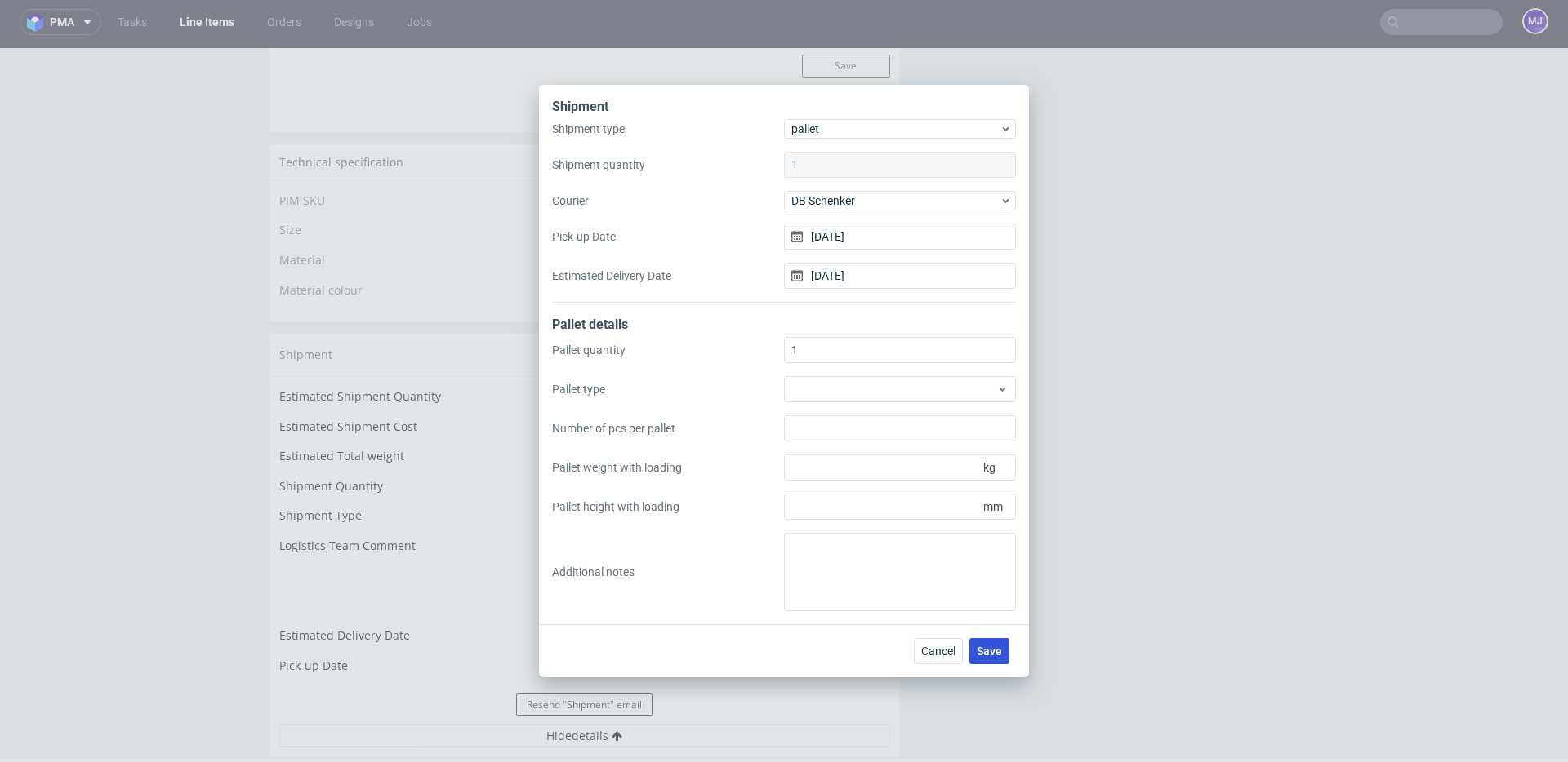
click at [1000, 649] on span "Save" at bounding box center [989, 651] width 26 height 11
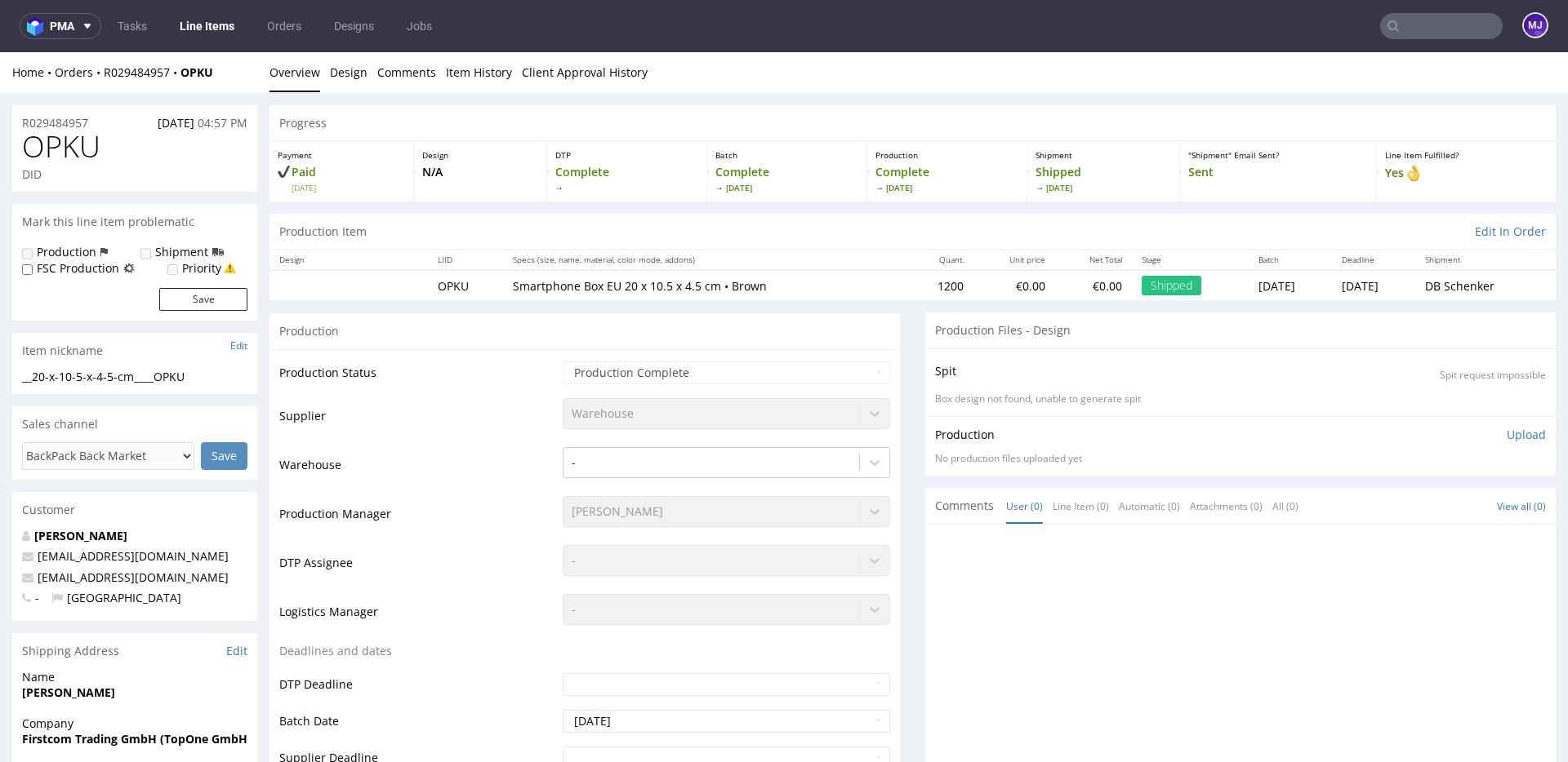
click at [1402, 21] on input "text" at bounding box center [1441, 26] width 123 height 26
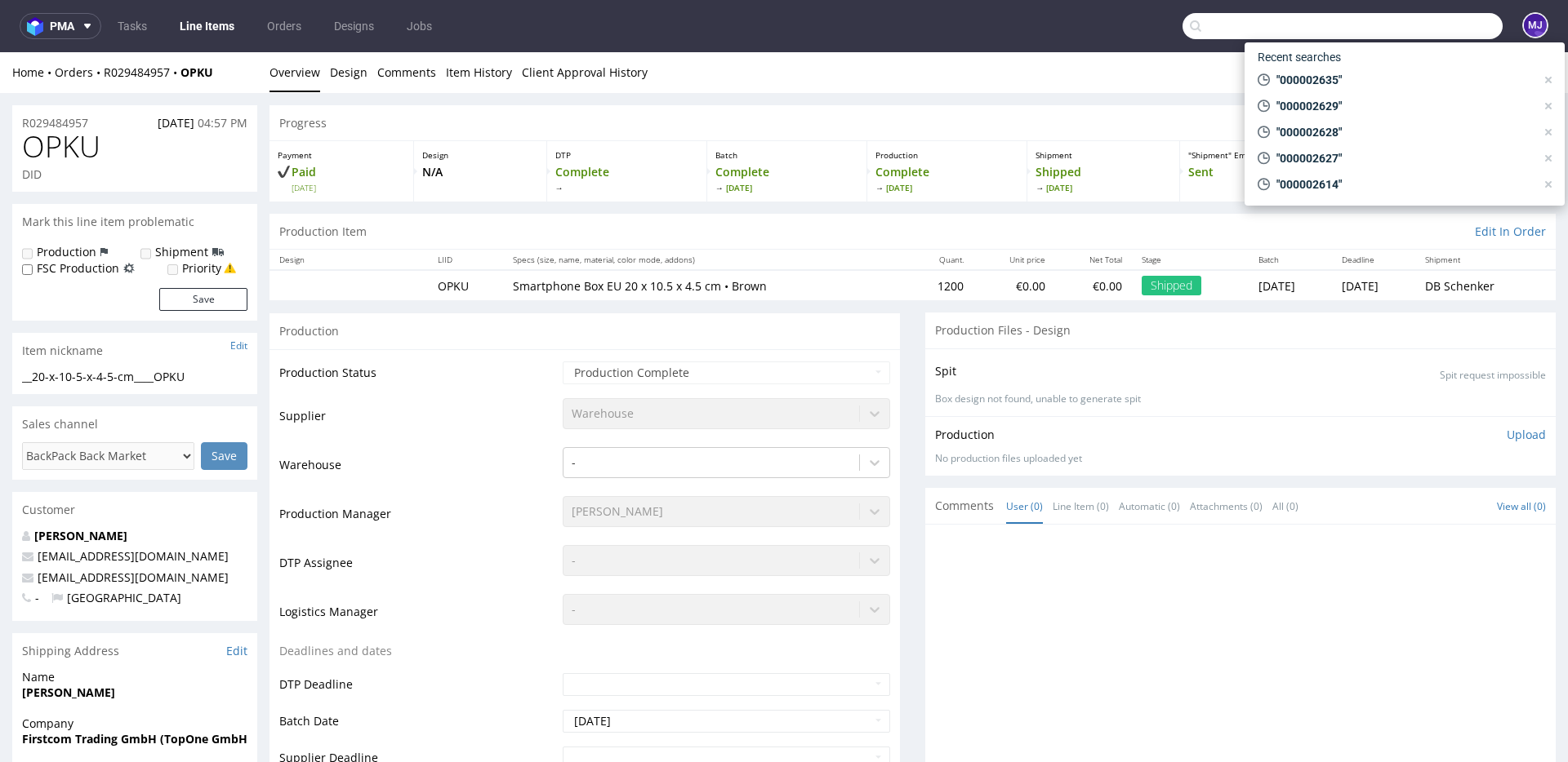
type input "v"
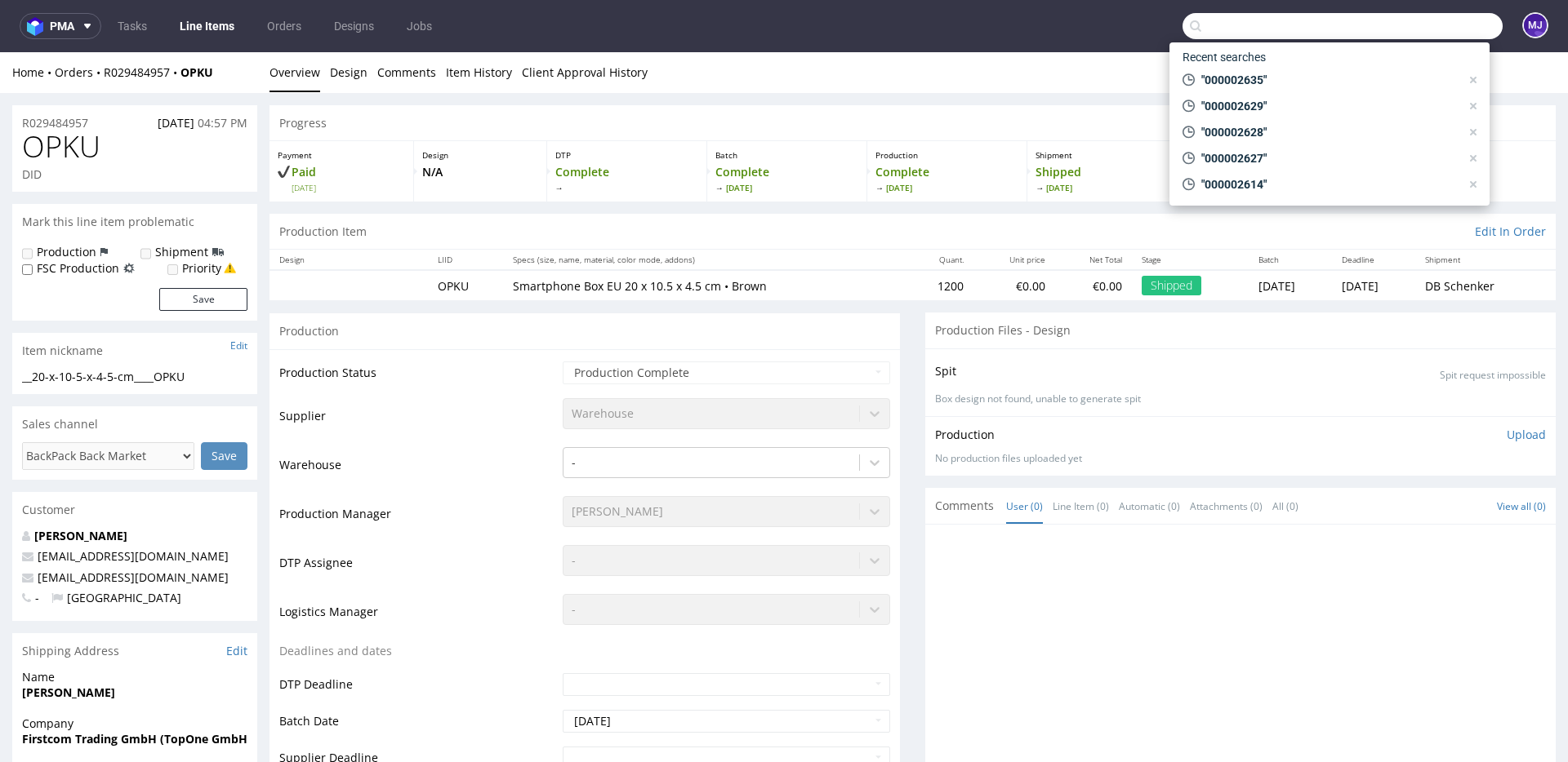
paste input "000002638"
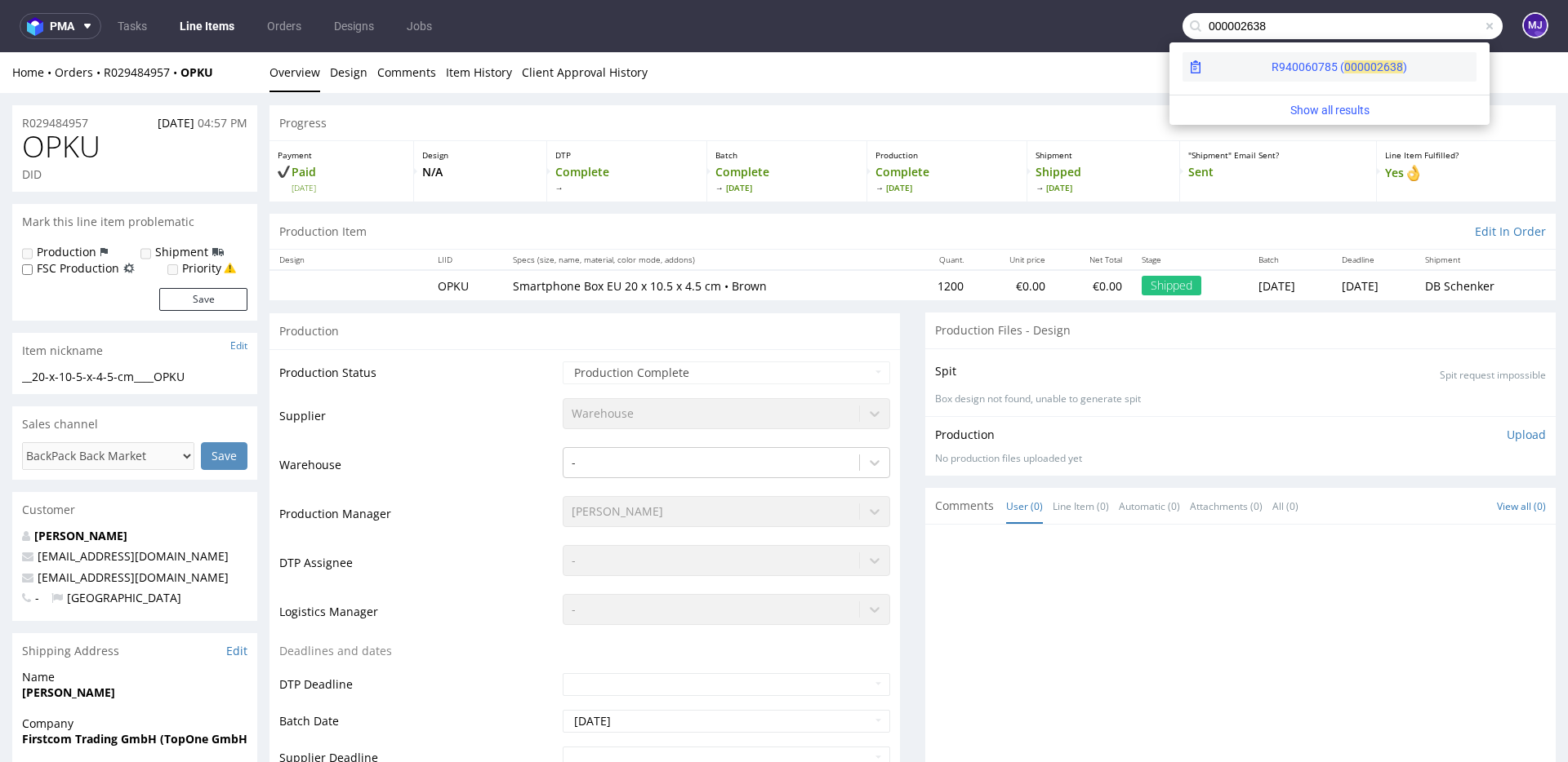
type input "000002638"
click at [1344, 65] on span "00000" at bounding box center [1360, 67] width 33 height 13
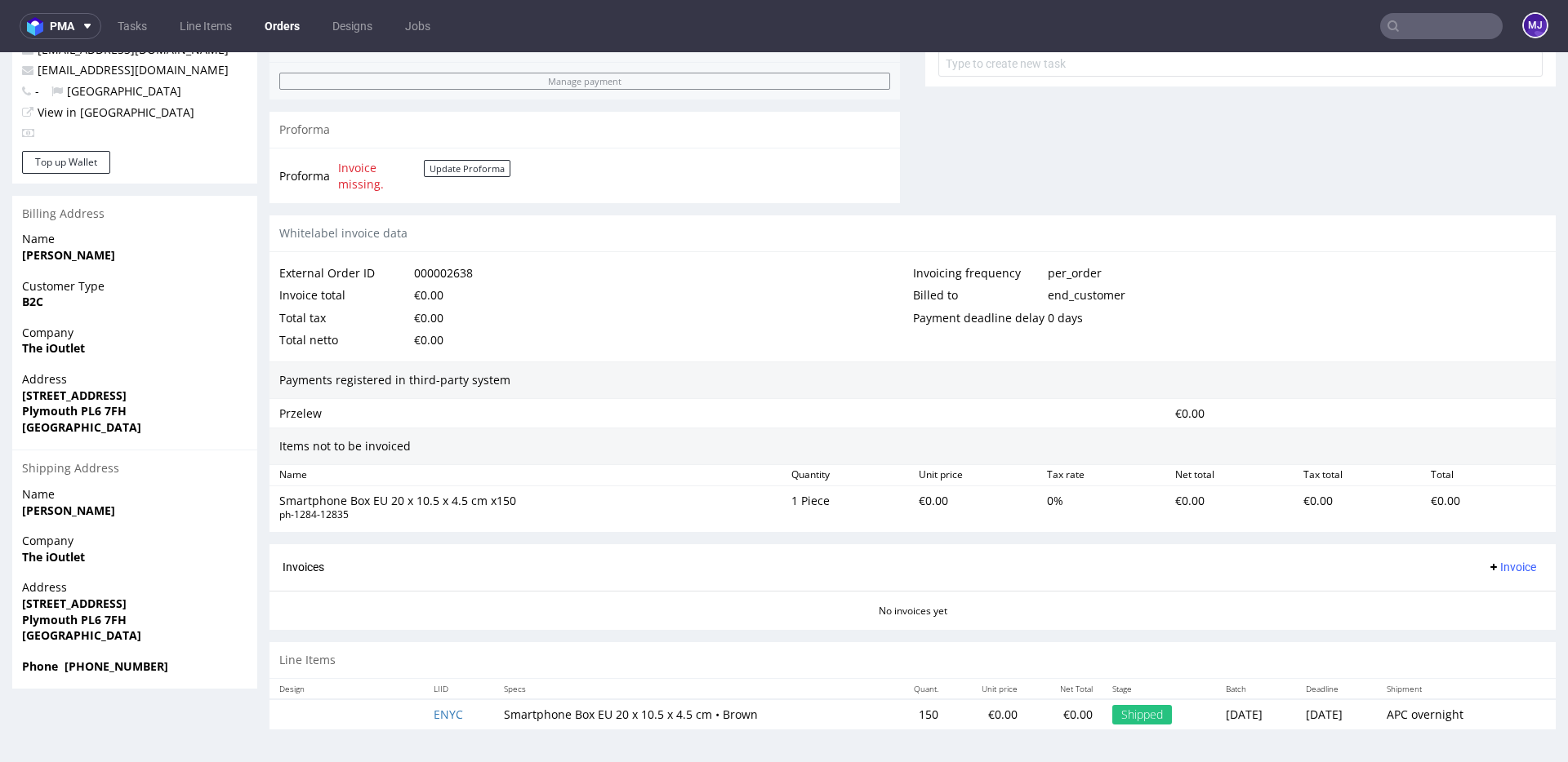
scroll to position [4, 0]
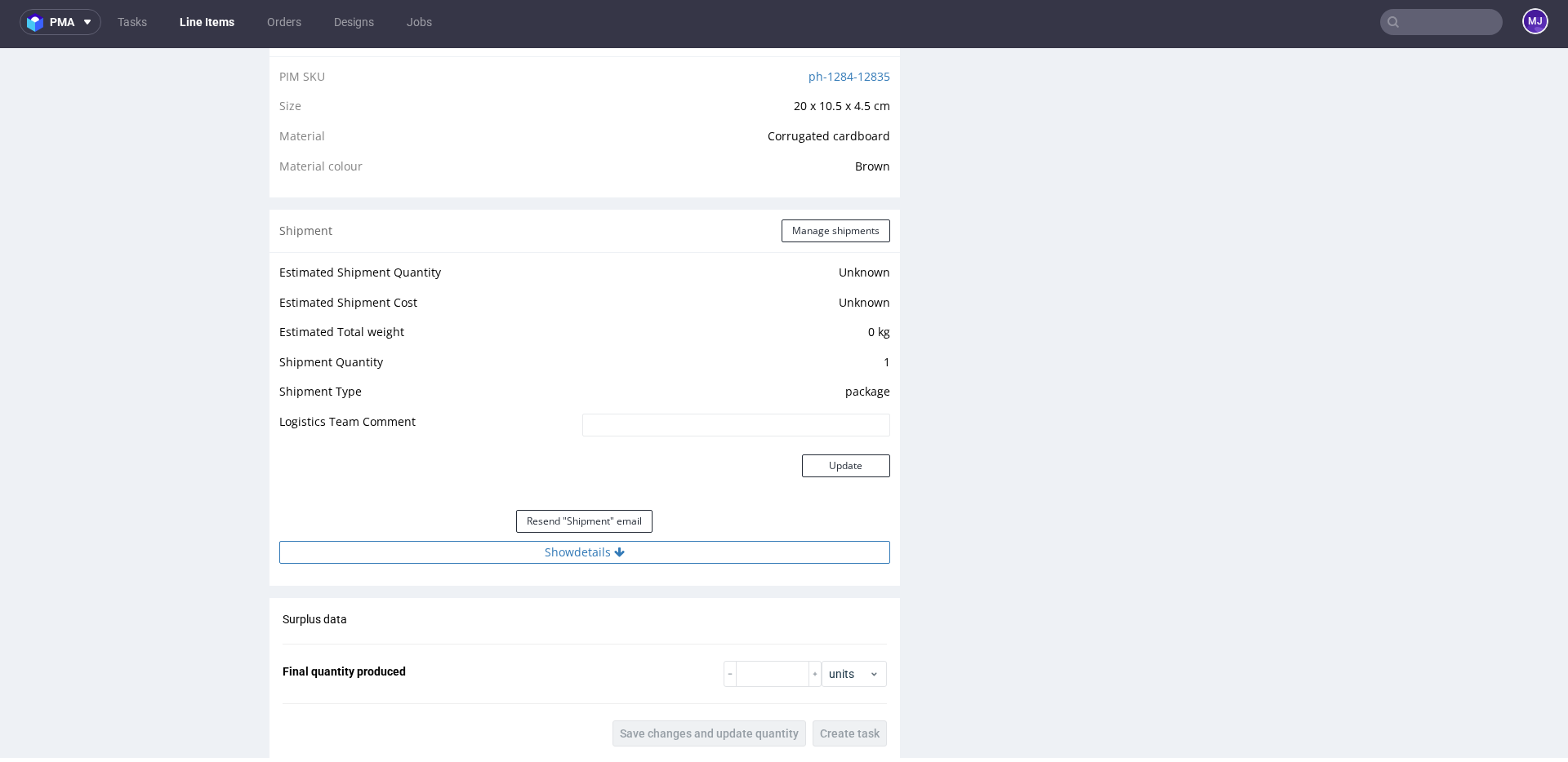
click at [546, 554] on button "Show details" at bounding box center [584, 552] width 611 height 23
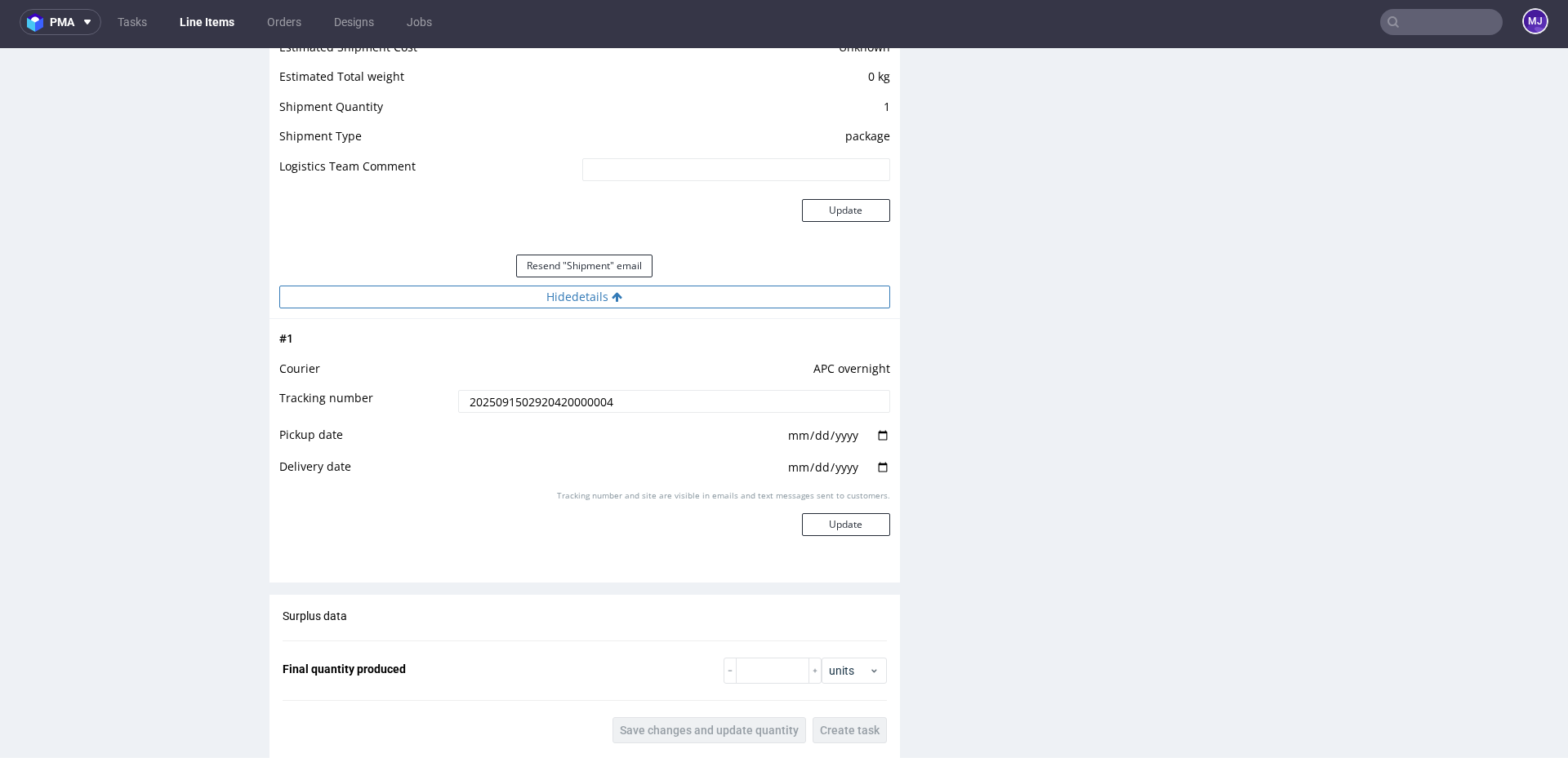
scroll to position [1407, 0]
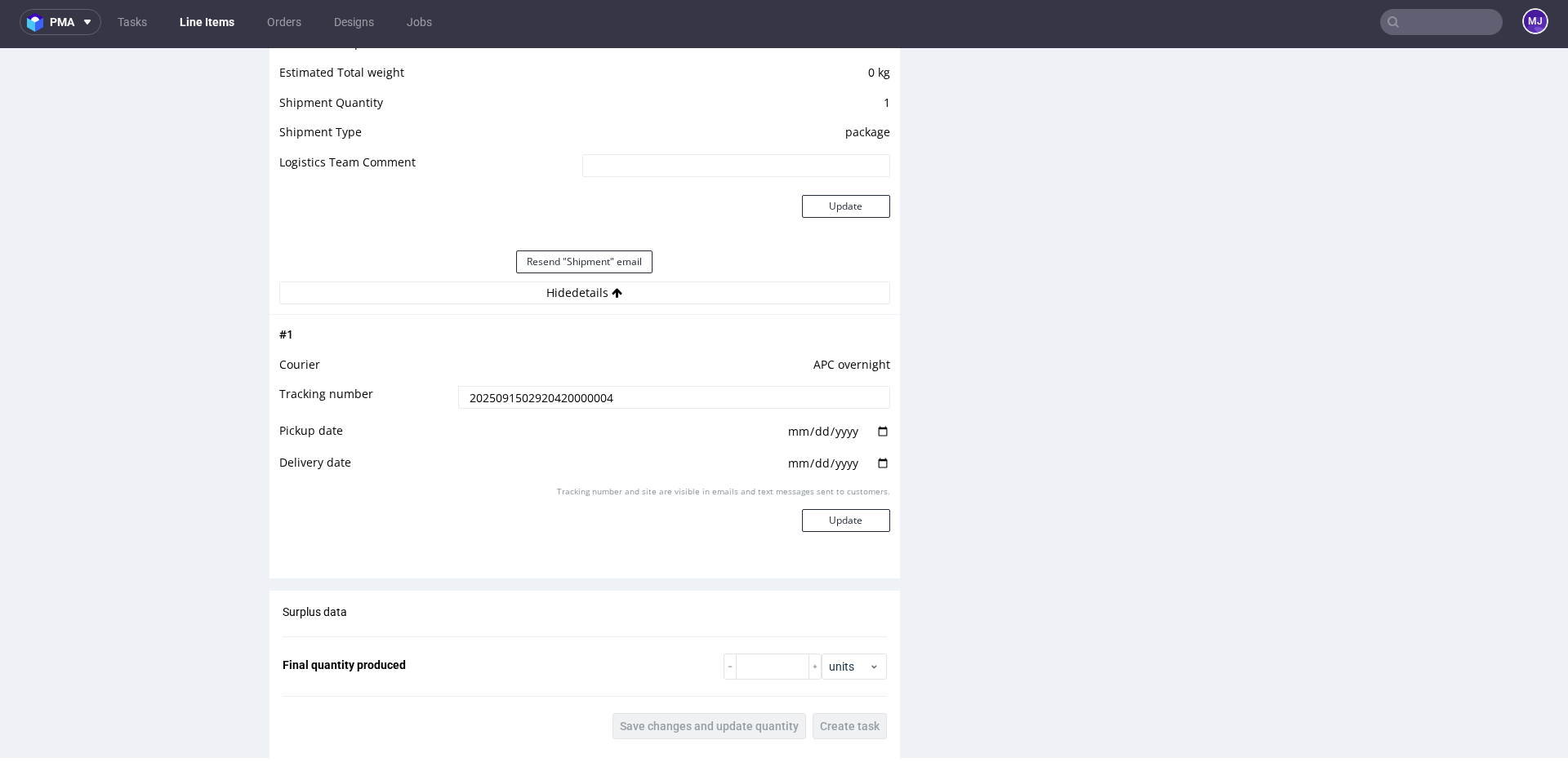
click at [535, 397] on input "2025091502920420000004" at bounding box center [673, 397] width 432 height 23
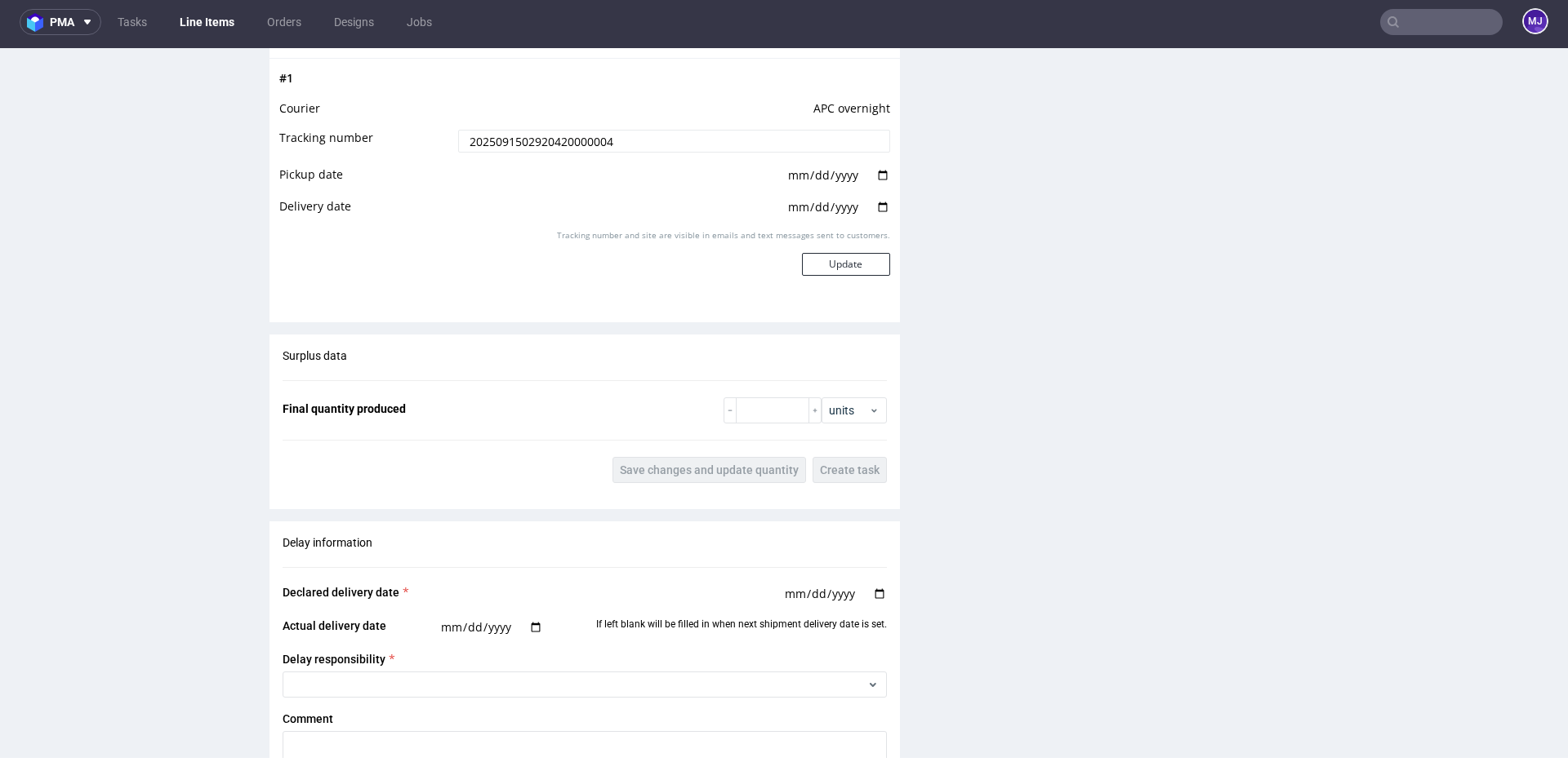
scroll to position [1654, 0]
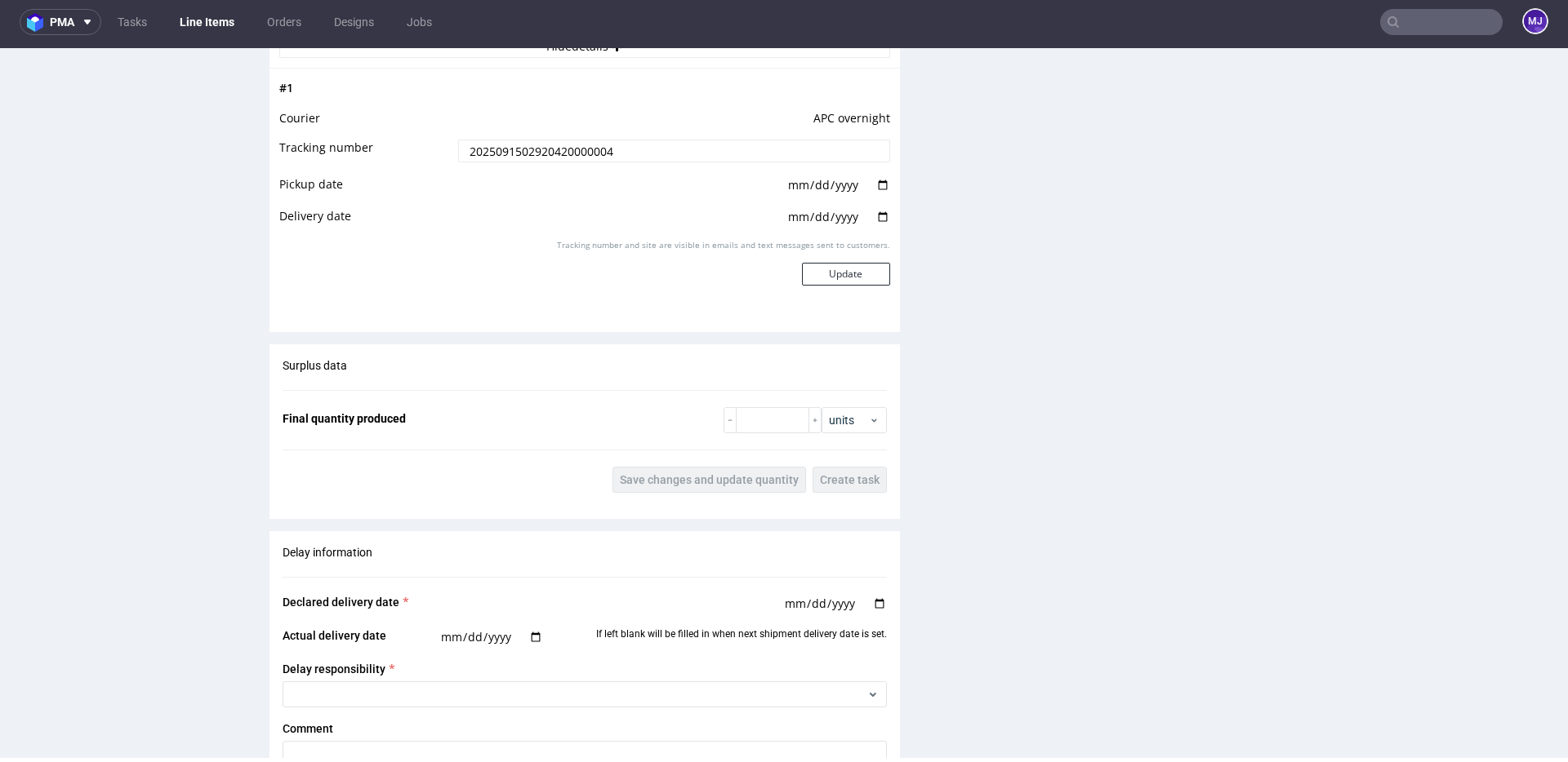
click at [838, 182] on input "date" at bounding box center [838, 184] width 104 height 18
click at [879, 184] on input "date" at bounding box center [838, 184] width 104 height 18
type input "[DATE]"
click at [876, 208] on input "date" at bounding box center [838, 216] width 104 height 18
click at [877, 217] on input "date" at bounding box center [838, 216] width 104 height 18
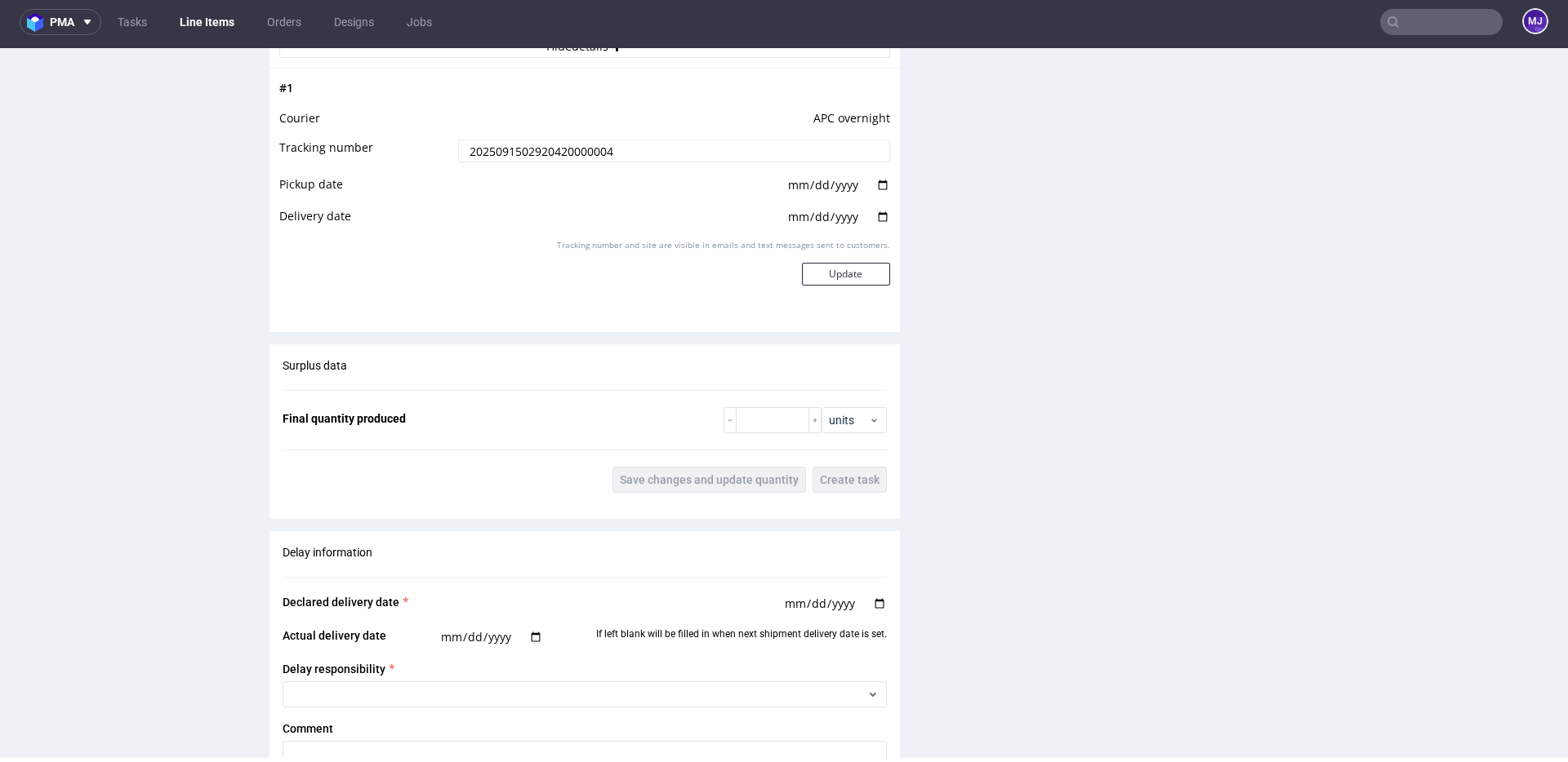
type input "[DATE]"
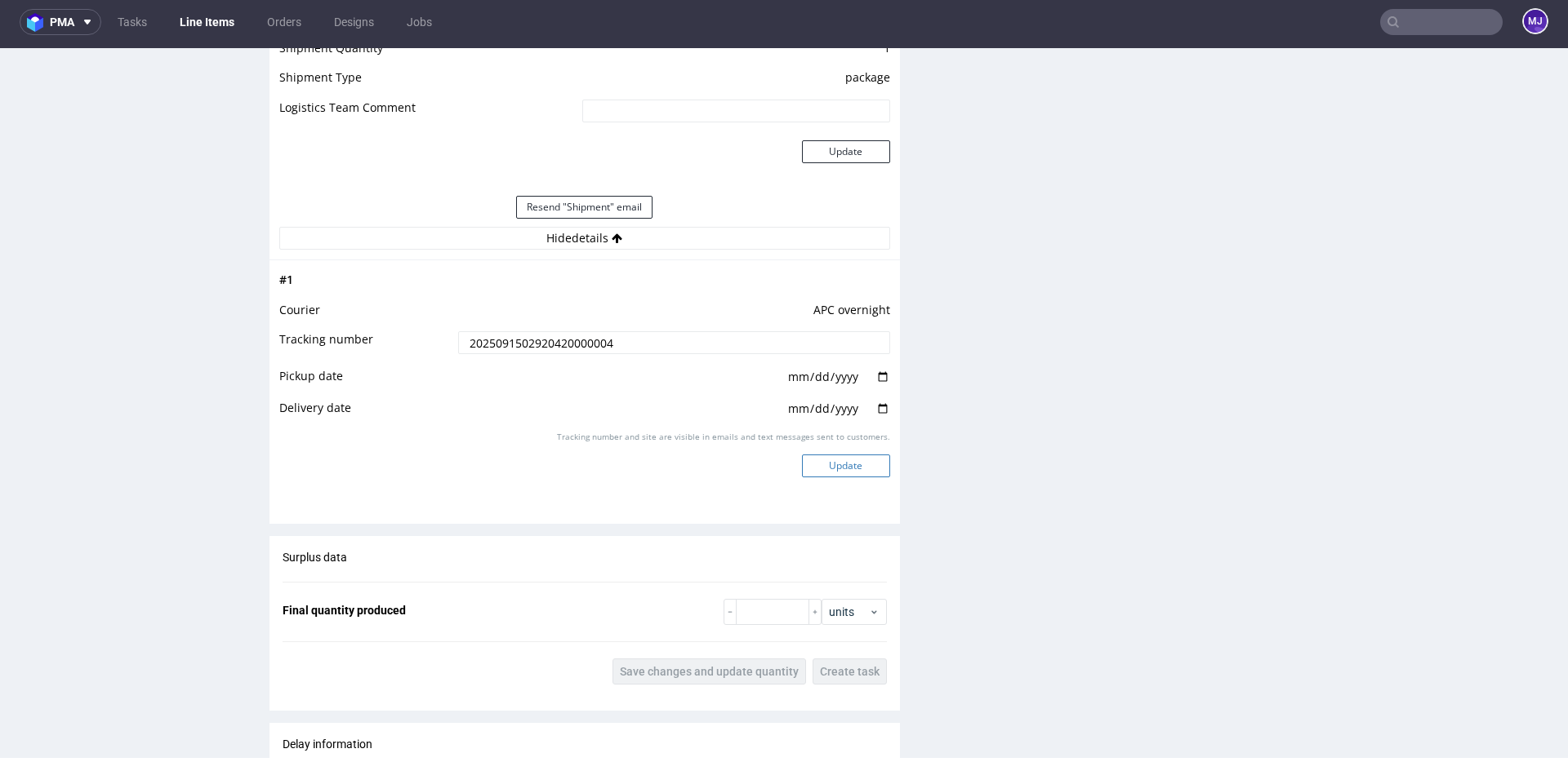
scroll to position [1591, 0]
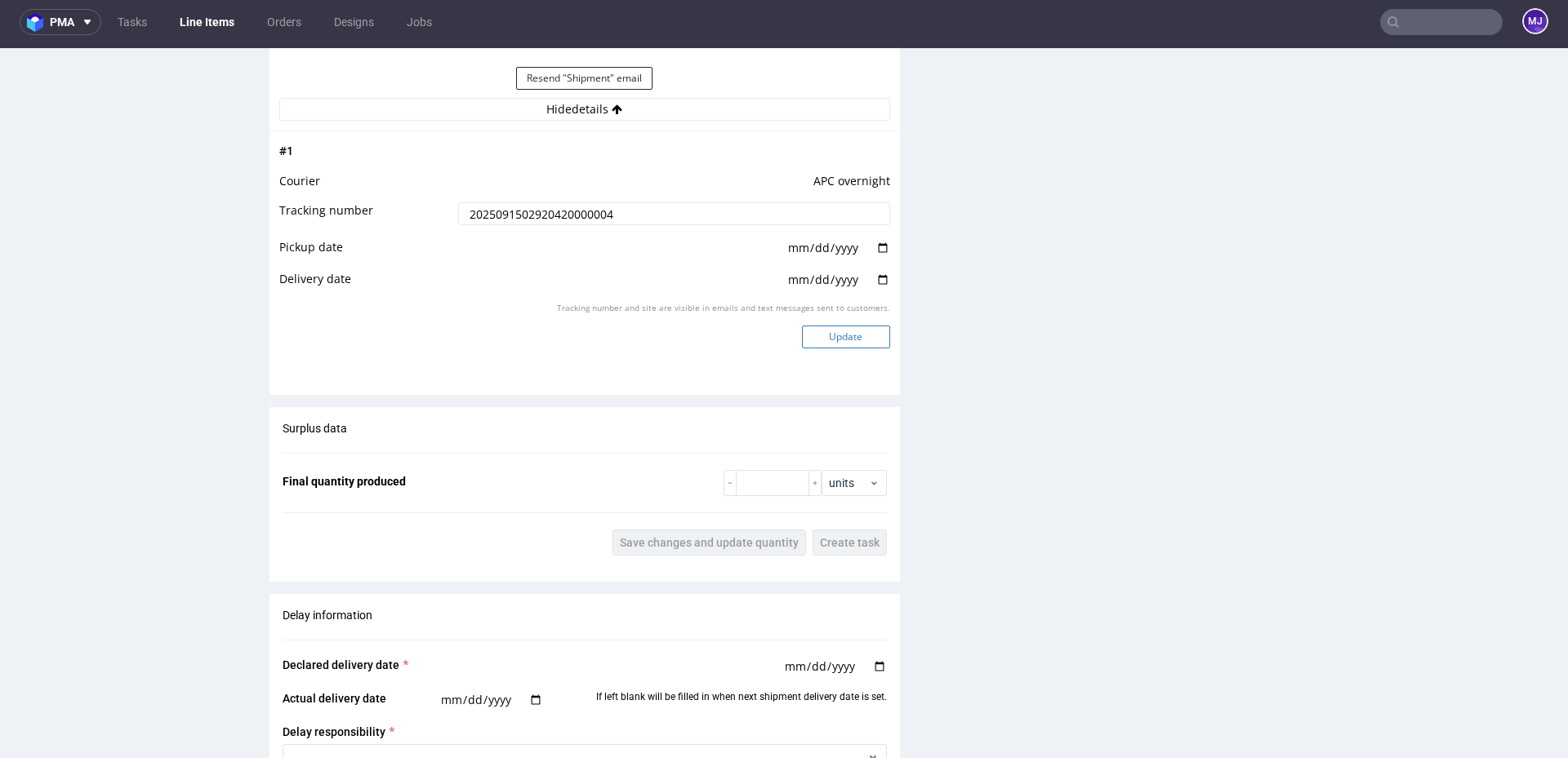
click at [845, 337] on button "Update" at bounding box center [845, 337] width 88 height 23
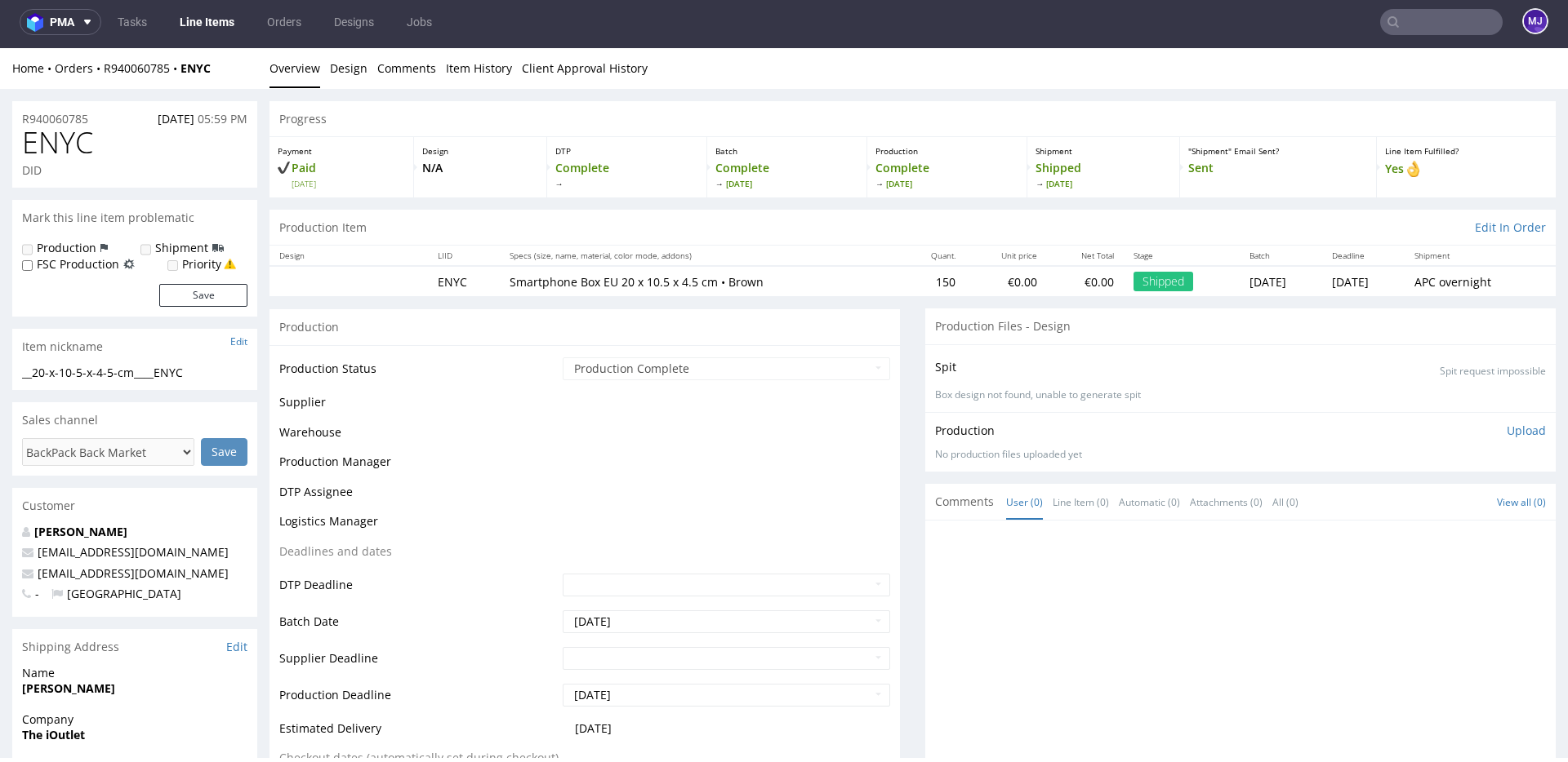
scroll to position [1039, 0]
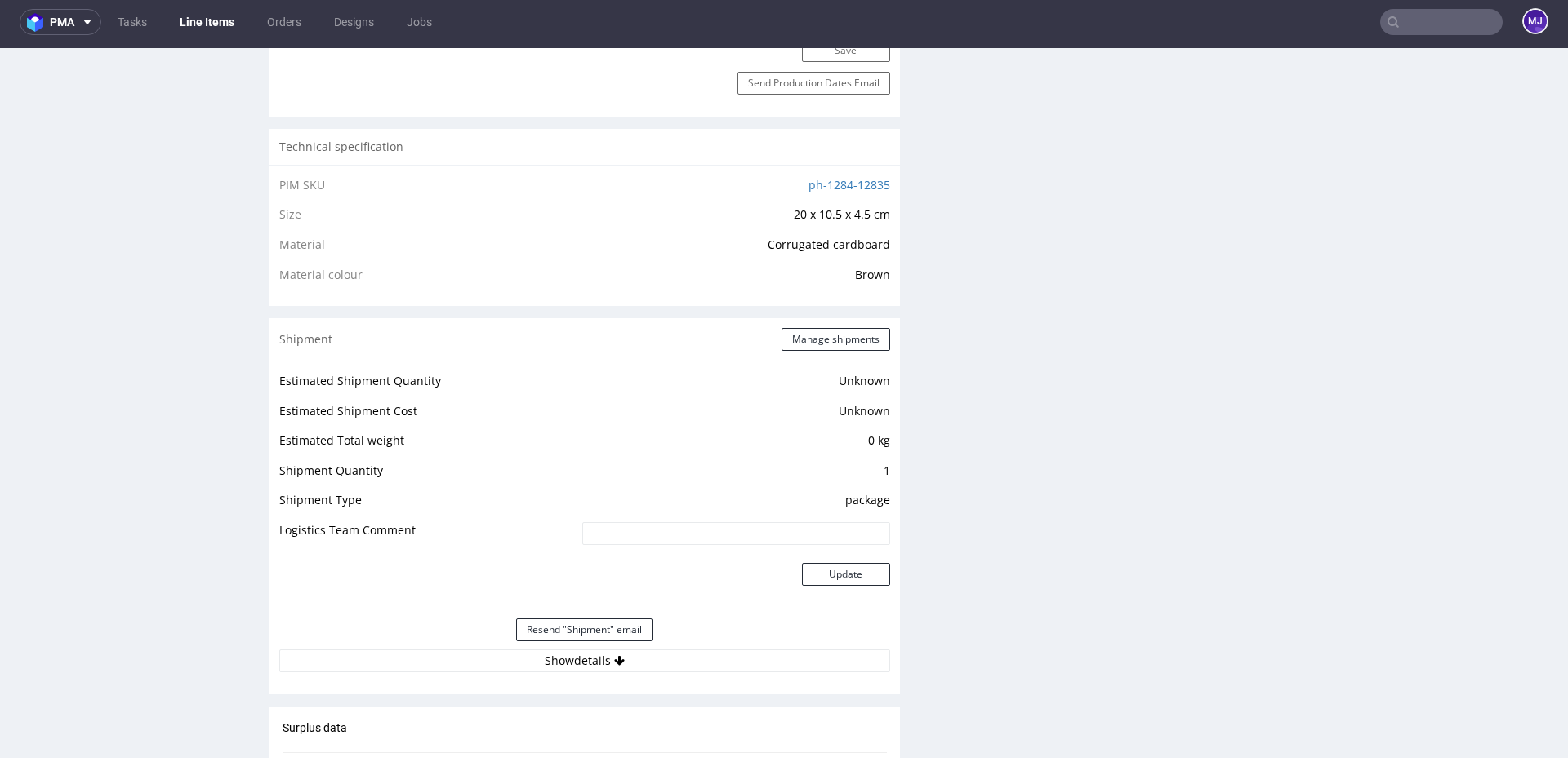
click at [1411, 20] on input "text" at bounding box center [1441, 22] width 123 height 26
paste input "000002643"
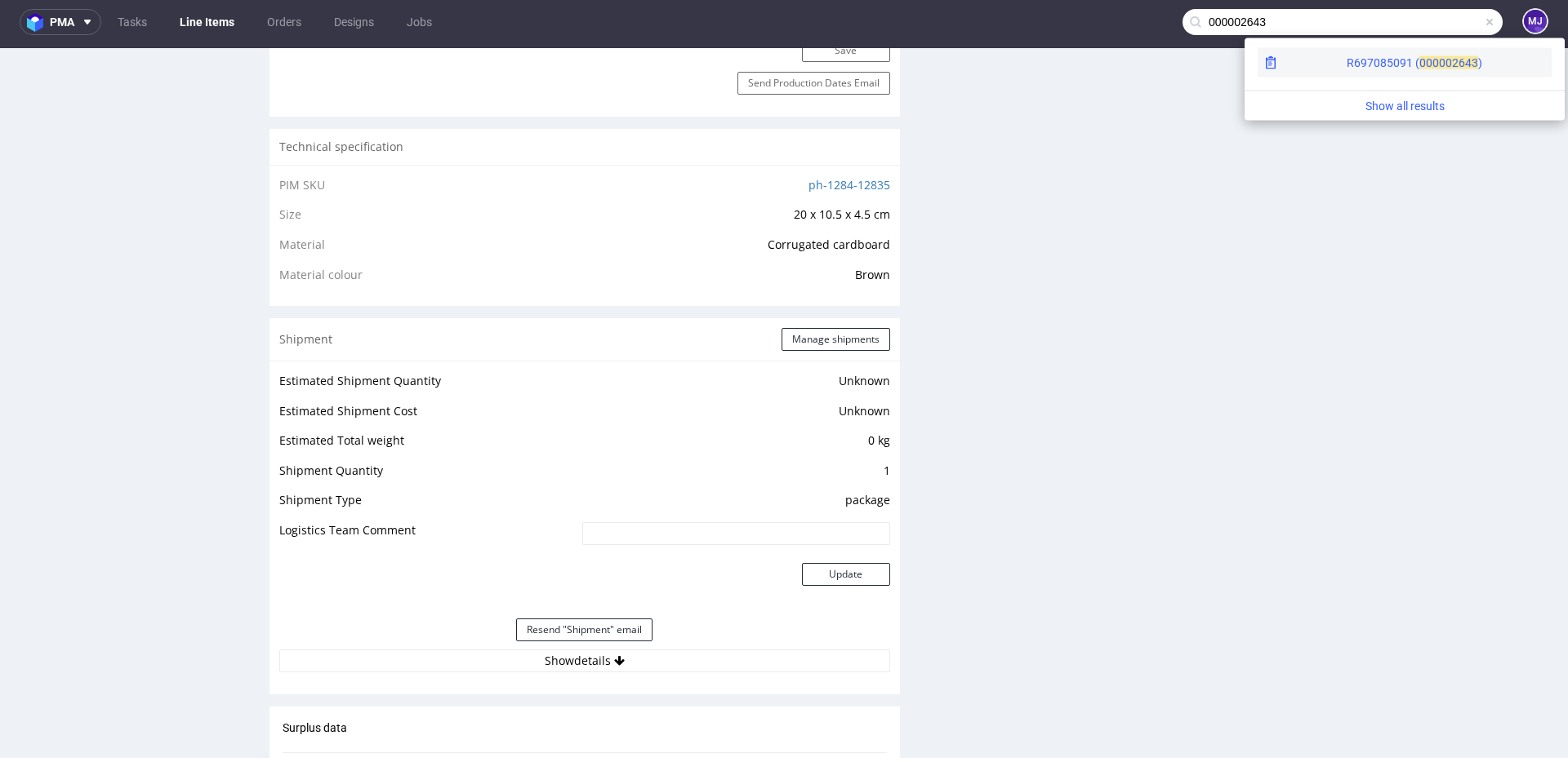
type input "000002643"
click at [1347, 62] on div "R697085091 ( 00000" at bounding box center [1399, 62] width 105 height 16
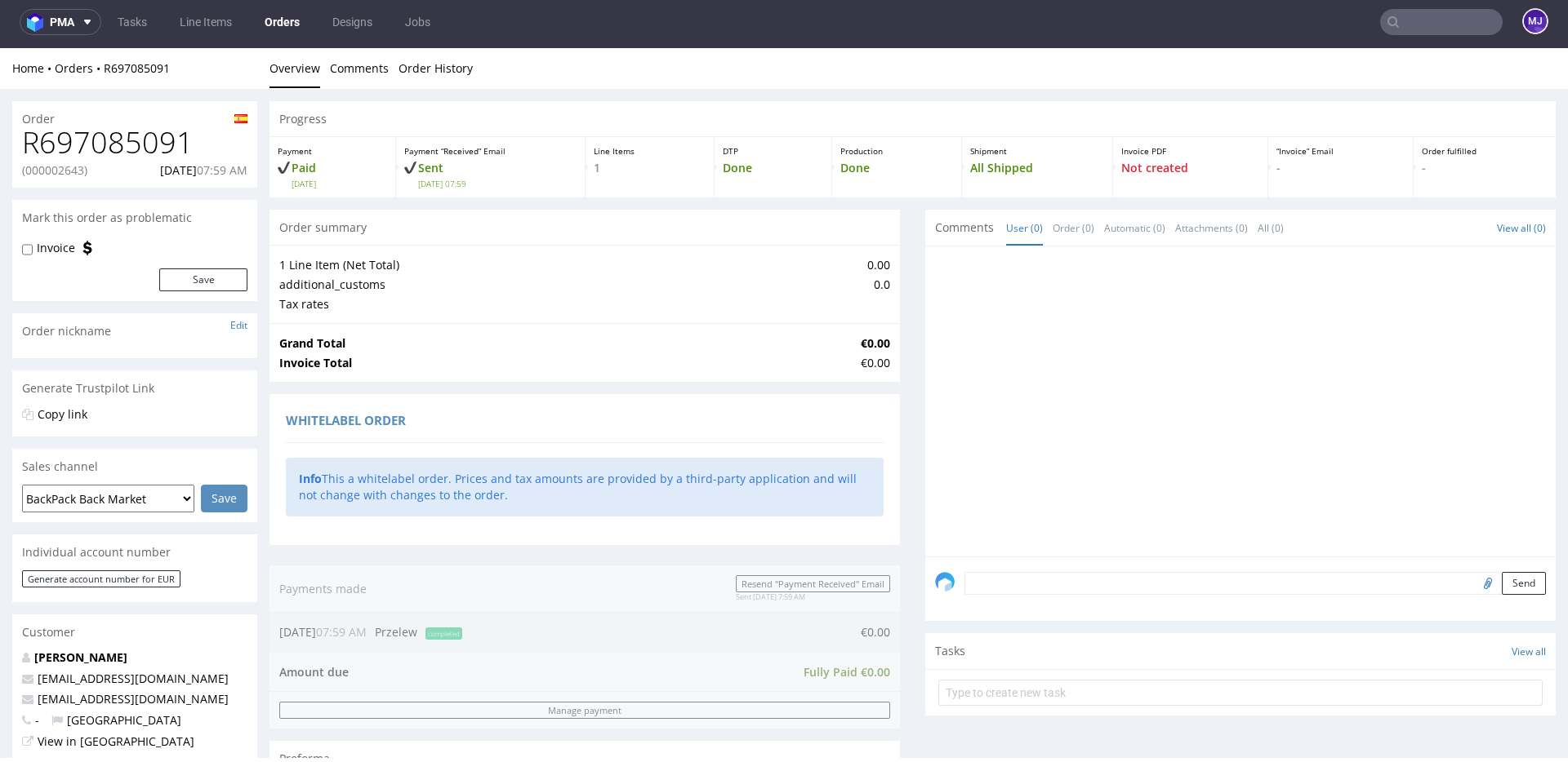
scroll to position [633, 0]
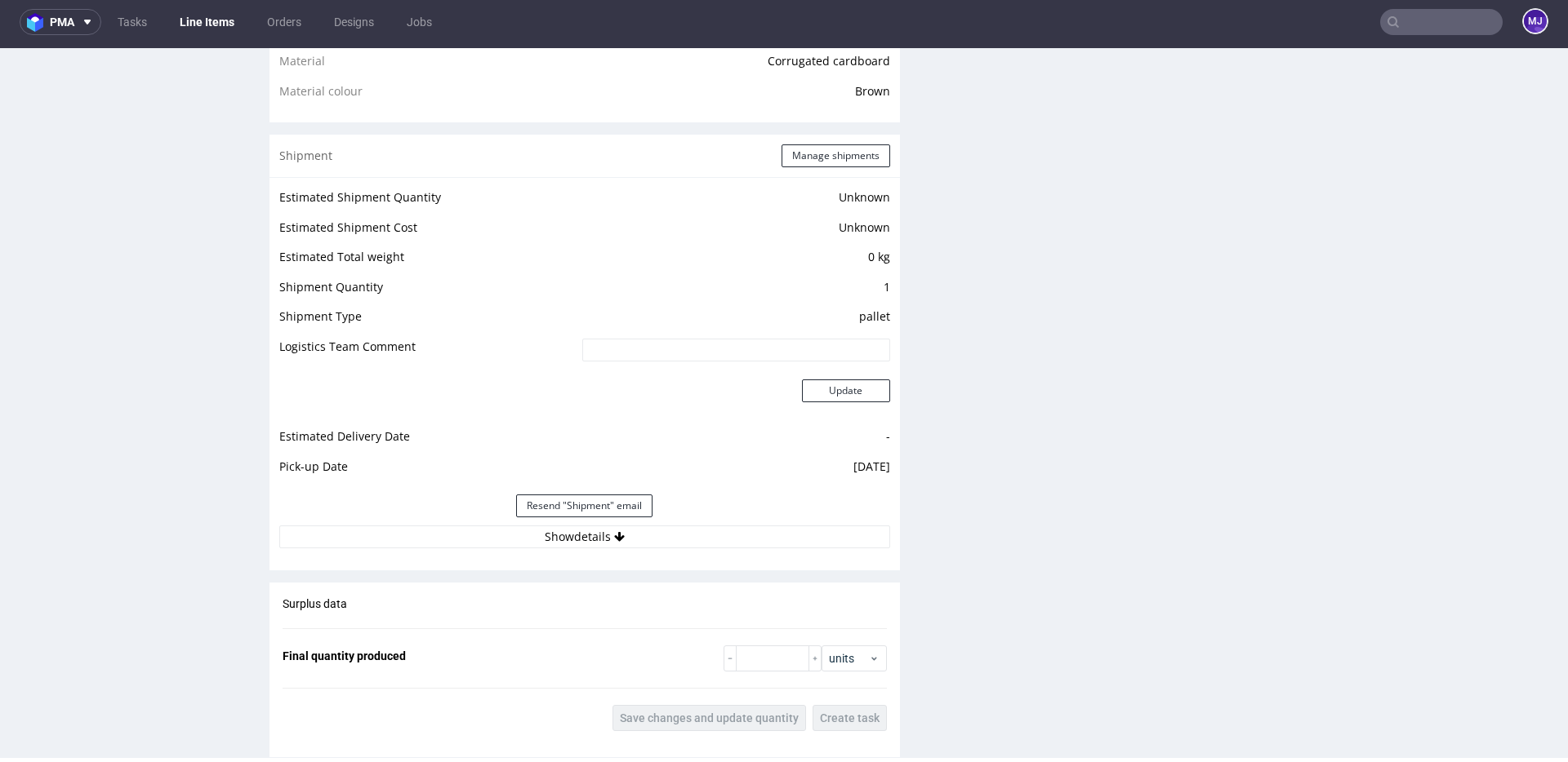
scroll to position [1395, 0]
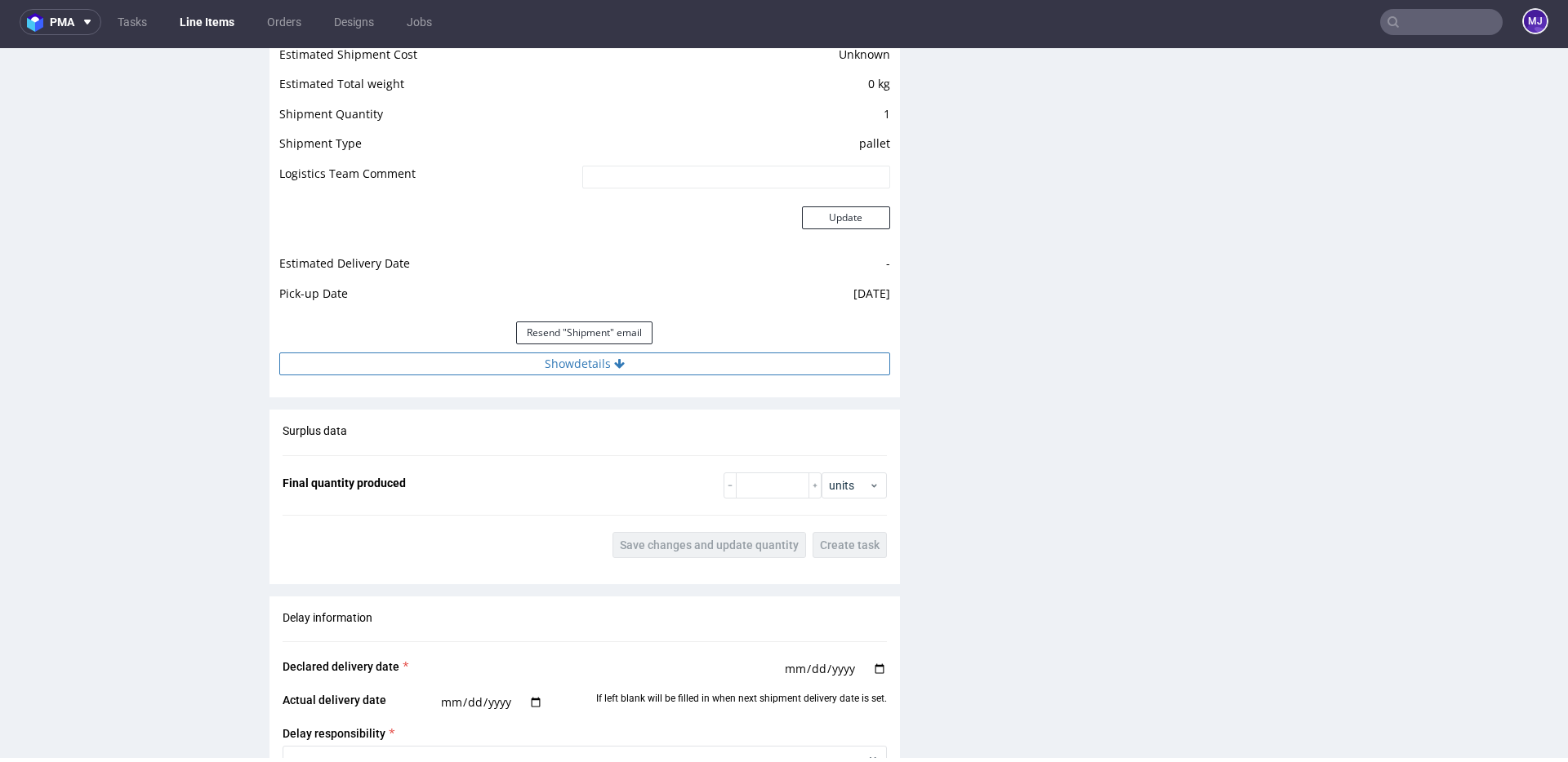
click at [622, 360] on button "Show details" at bounding box center [584, 364] width 611 height 23
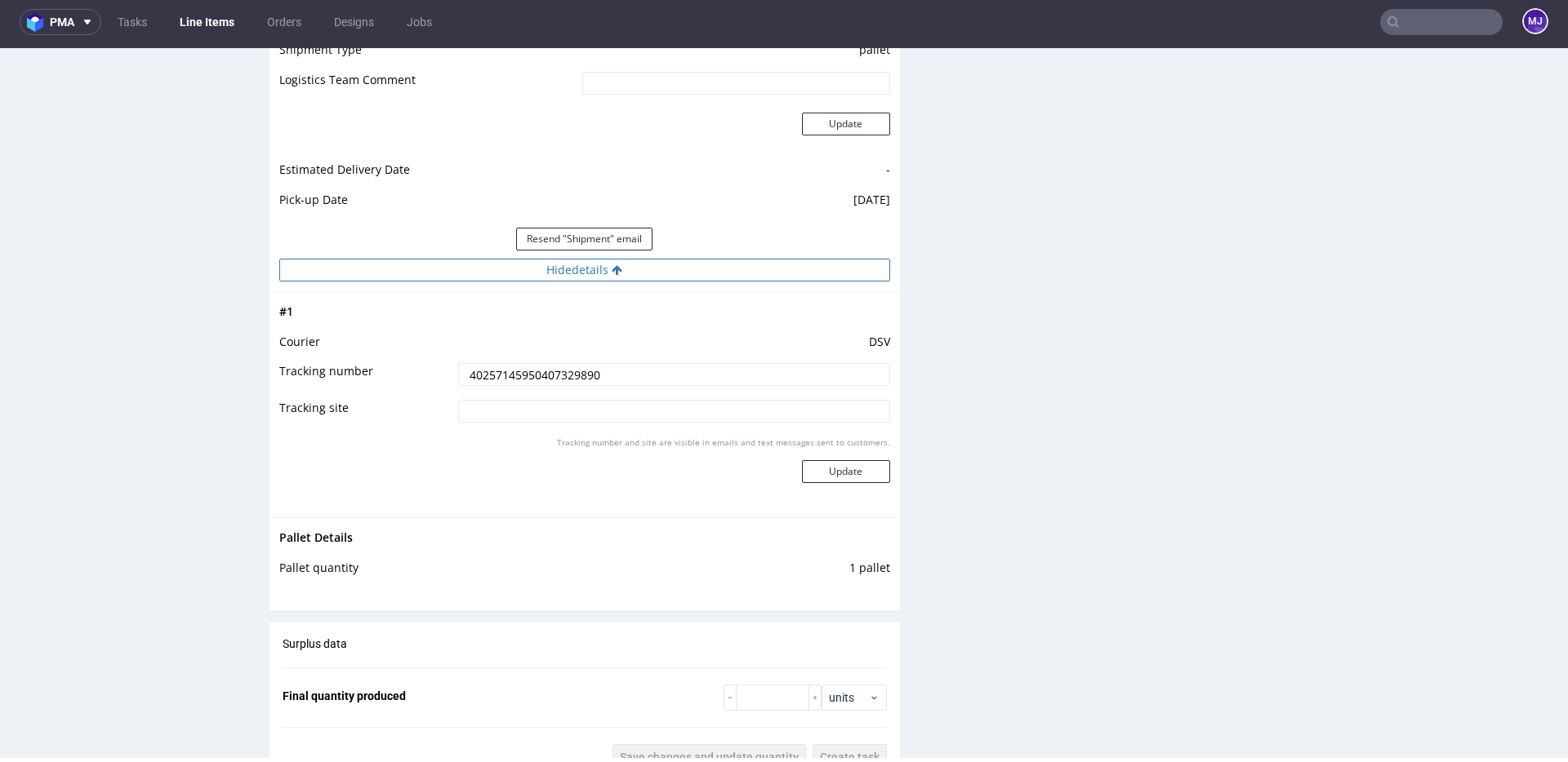
scroll to position [1492, 0]
click at [568, 367] on input "40257145950407329890" at bounding box center [673, 372] width 432 height 23
click at [1408, 26] on input "text" at bounding box center [1441, 22] width 123 height 26
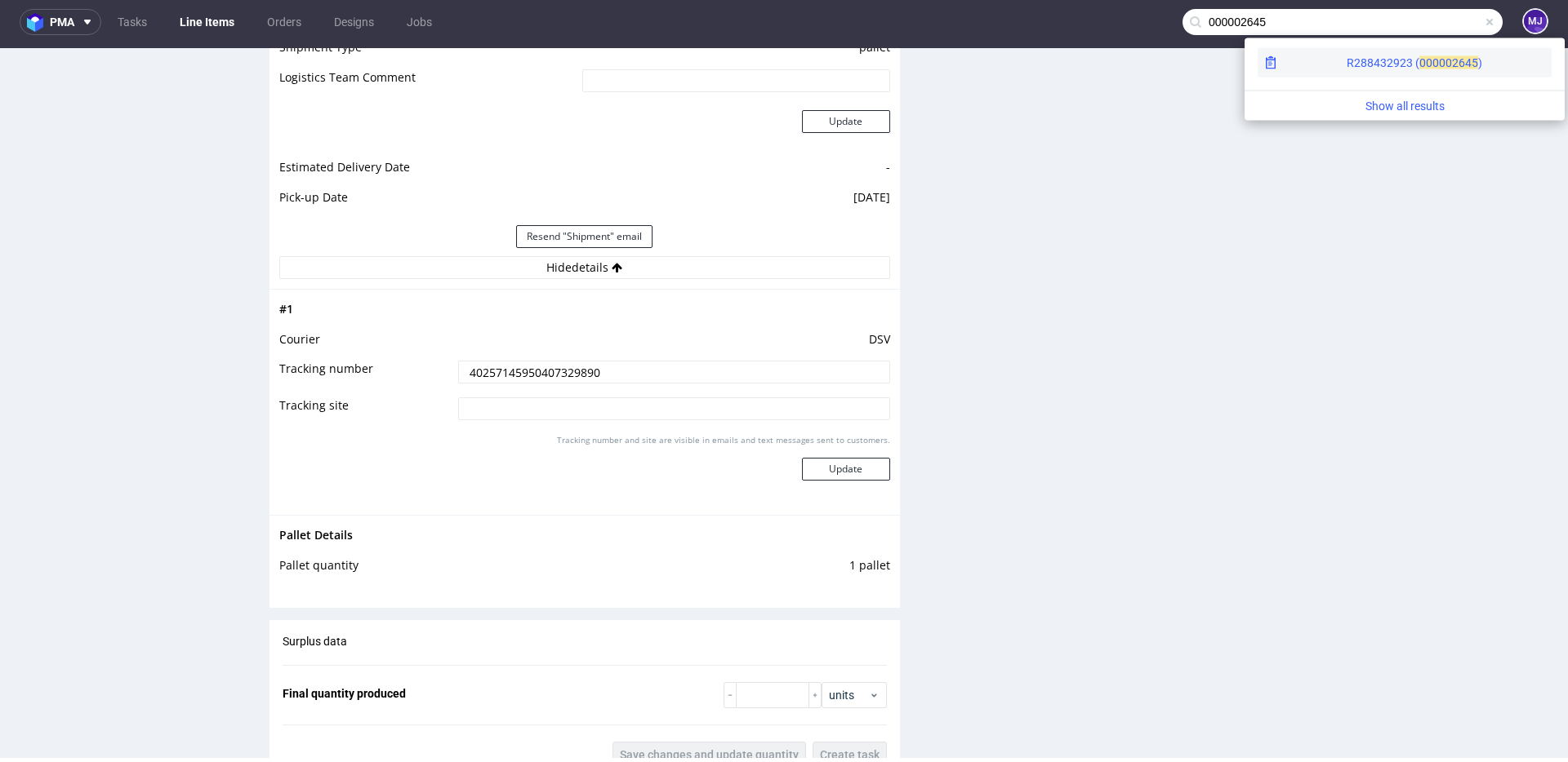
type input "000002645"
click at [1347, 65] on div "R288432923 ( 00000" at bounding box center [1399, 62] width 105 height 16
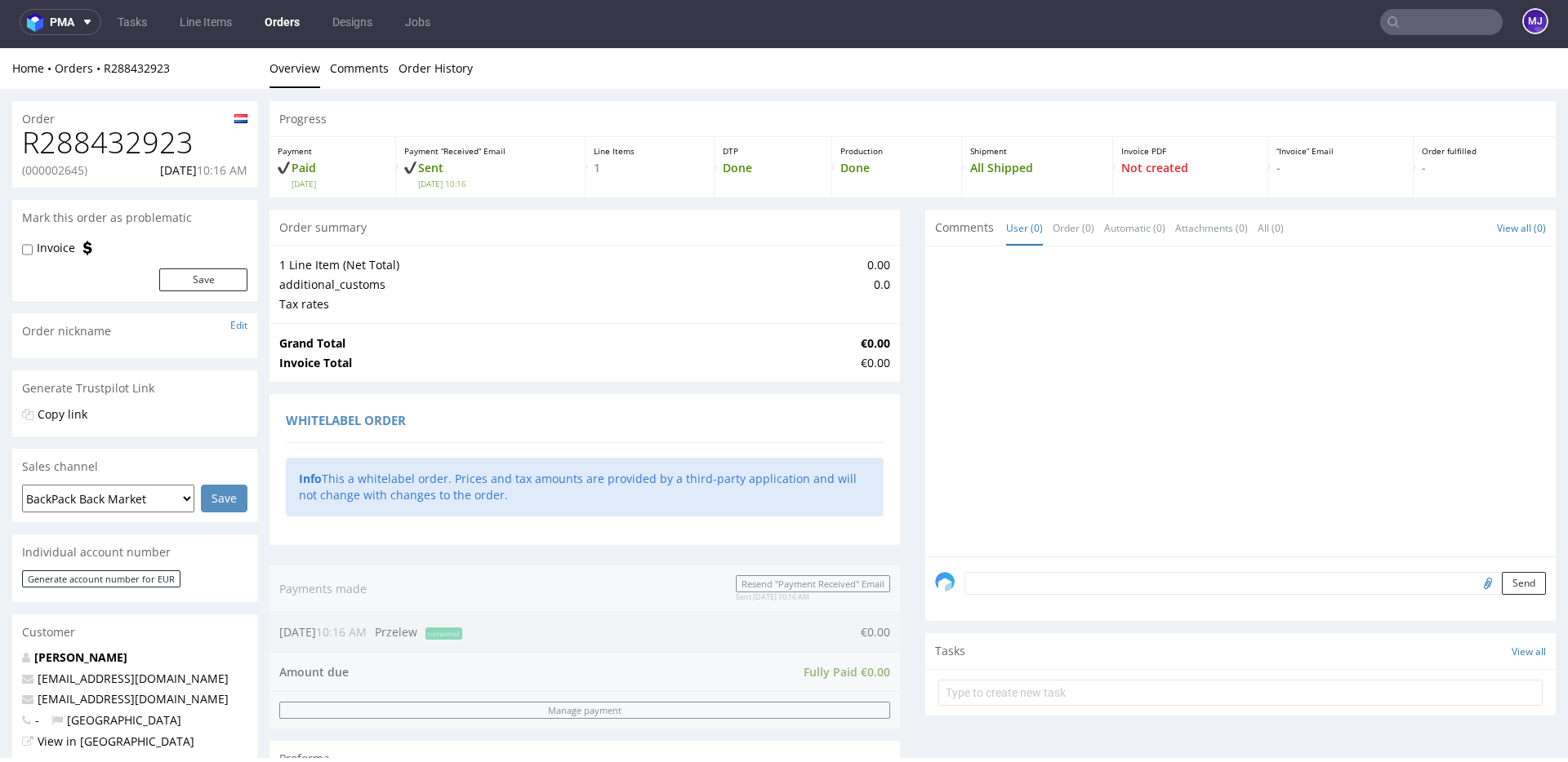
scroll to position [633, 0]
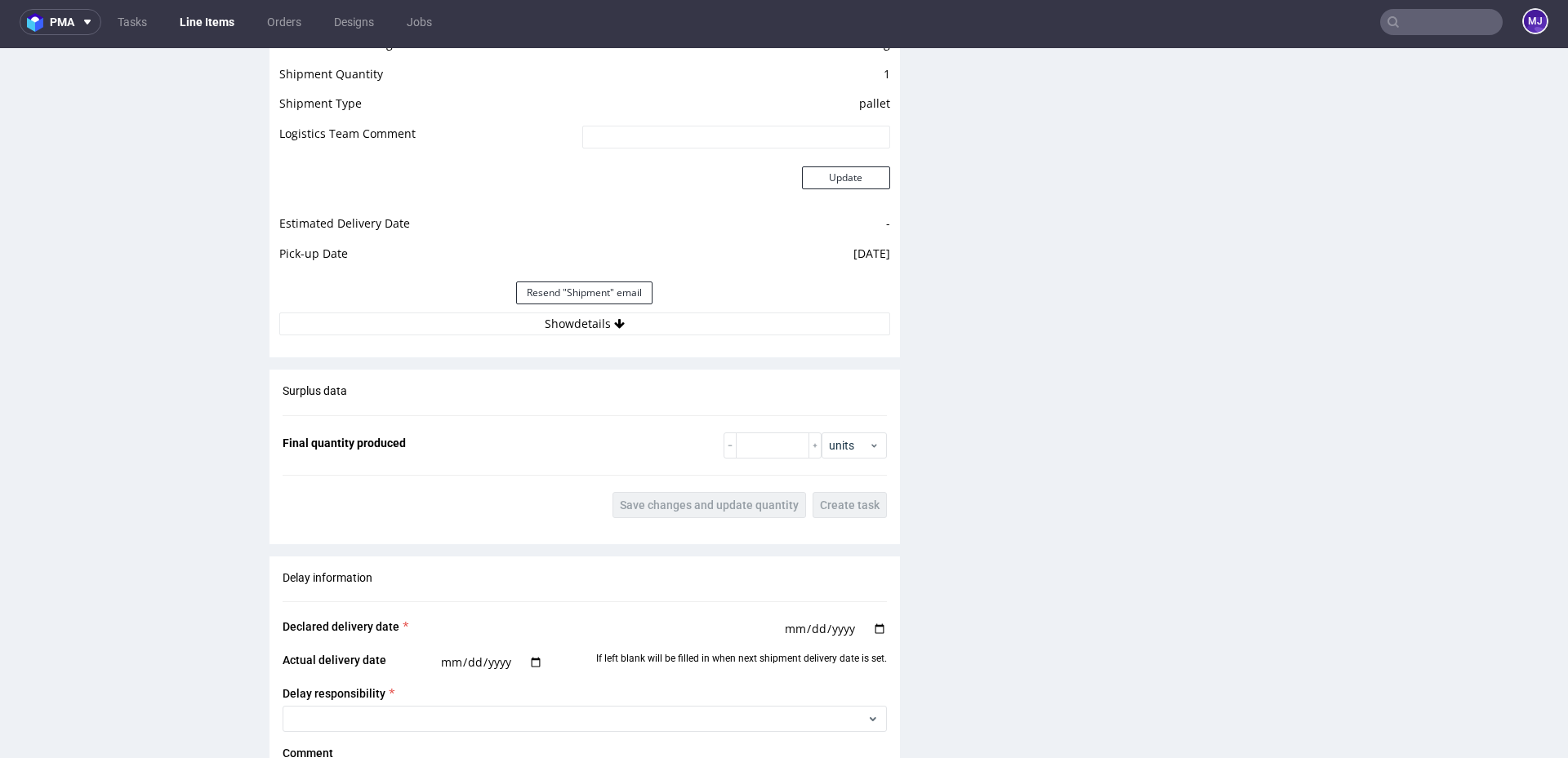
scroll to position [1533, 0]
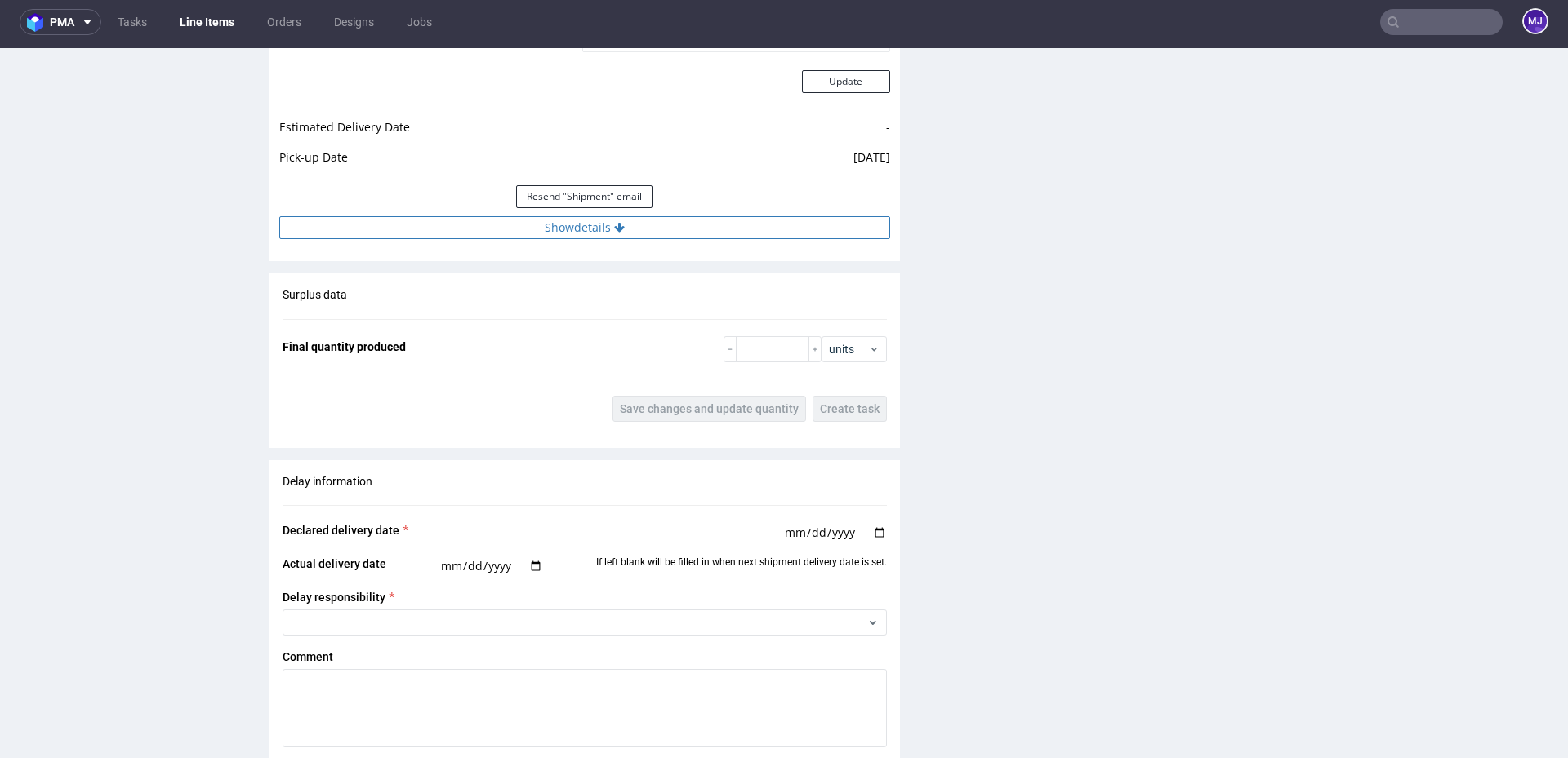
click at [619, 230] on icon at bounding box center [618, 228] width 10 height 11
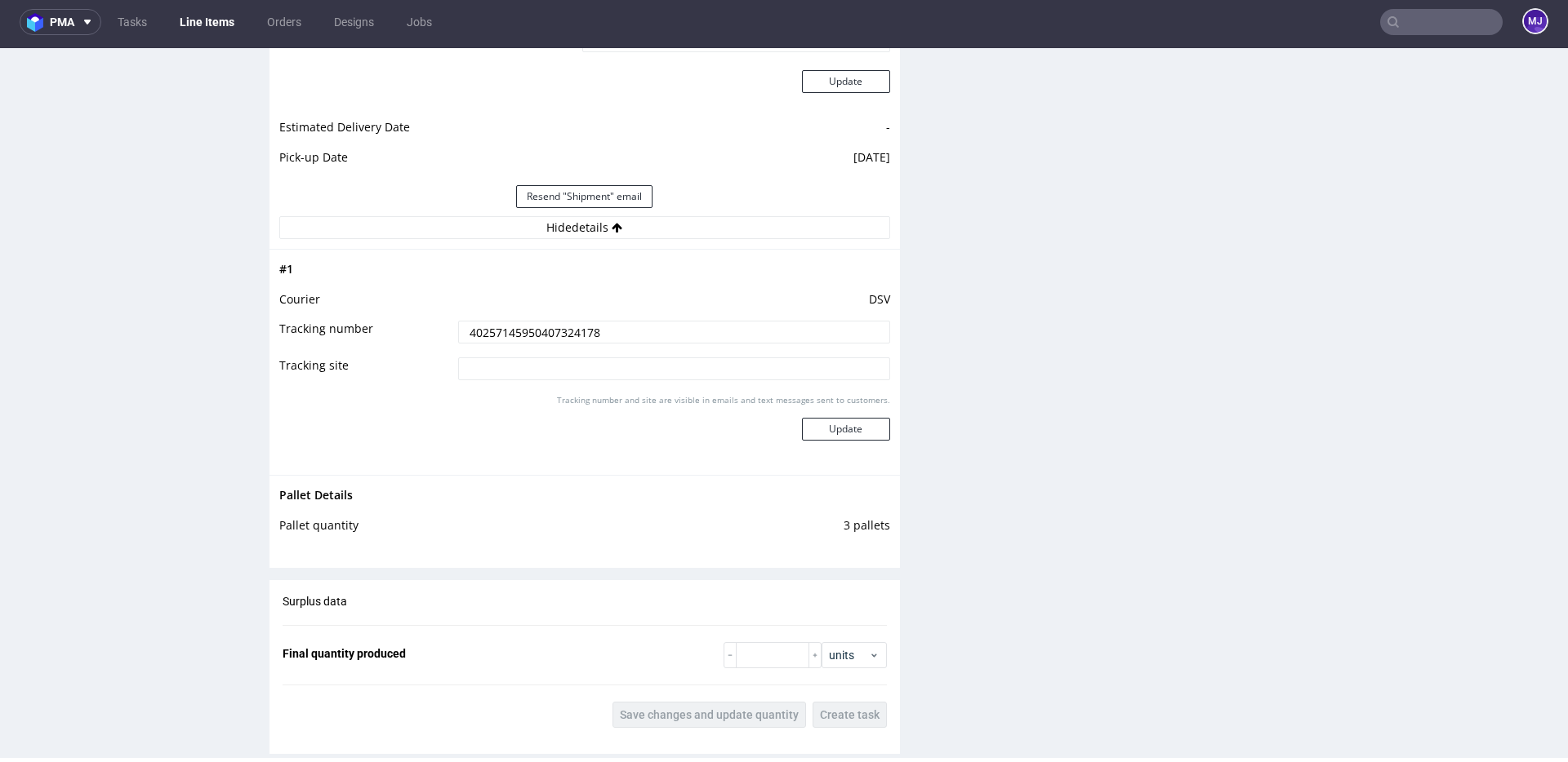
click at [574, 326] on input "40257145950407324178" at bounding box center [673, 332] width 432 height 23
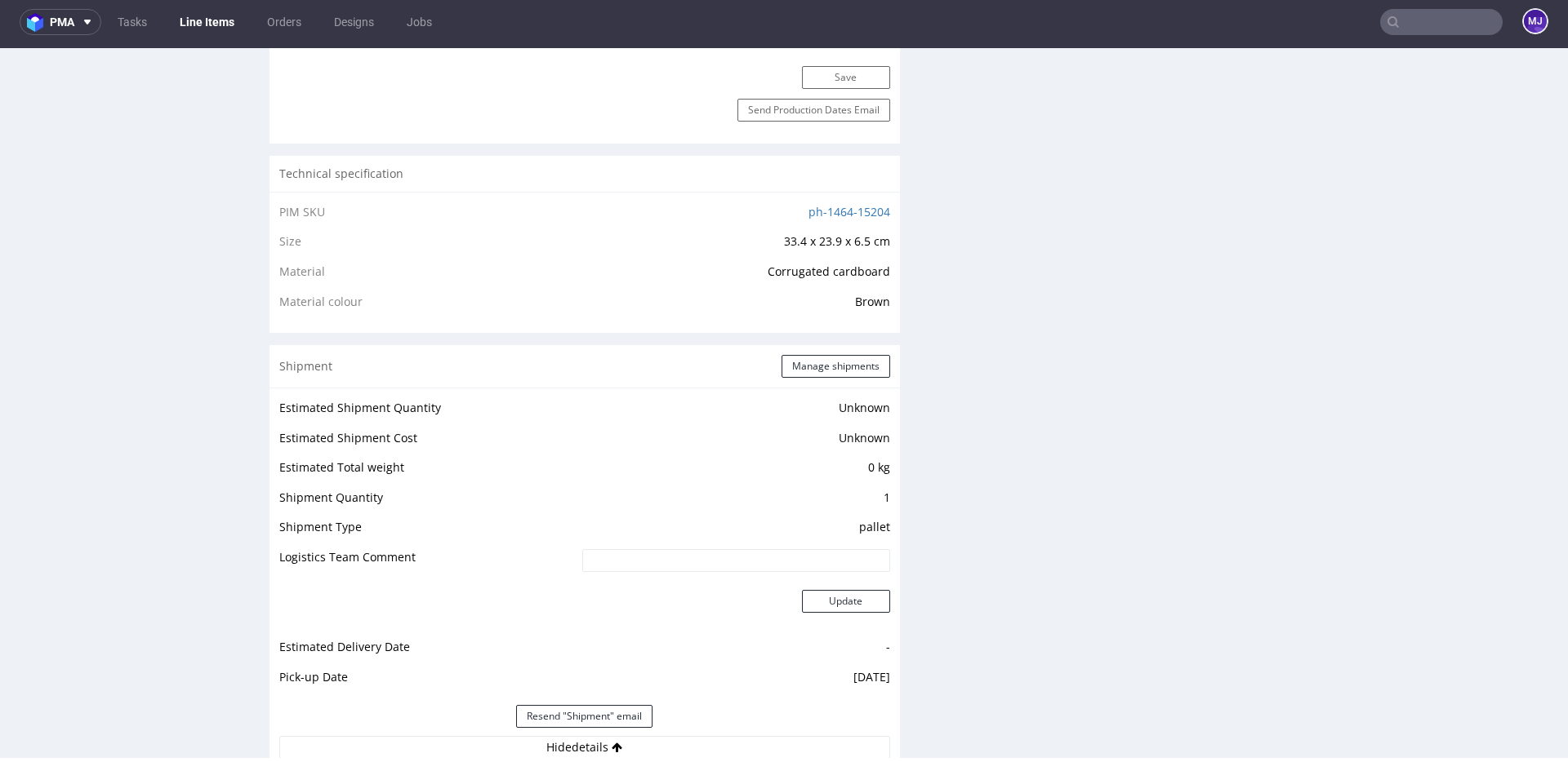
scroll to position [1011, 0]
click at [796, 374] on button "Manage shipments" at bounding box center [835, 368] width 109 height 23
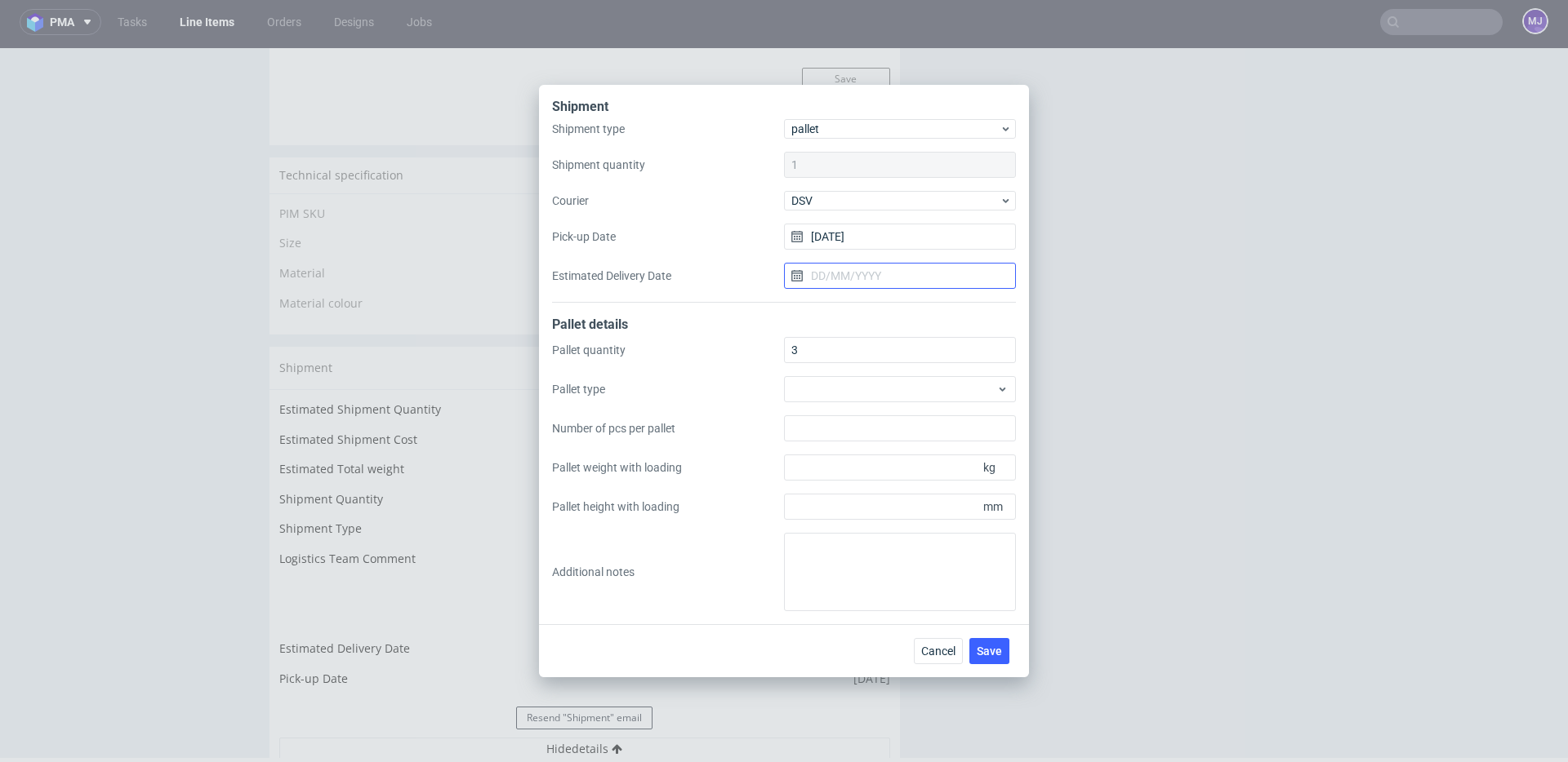
click at [876, 275] on input "Estimated Delivery Date" at bounding box center [899, 276] width 232 height 26
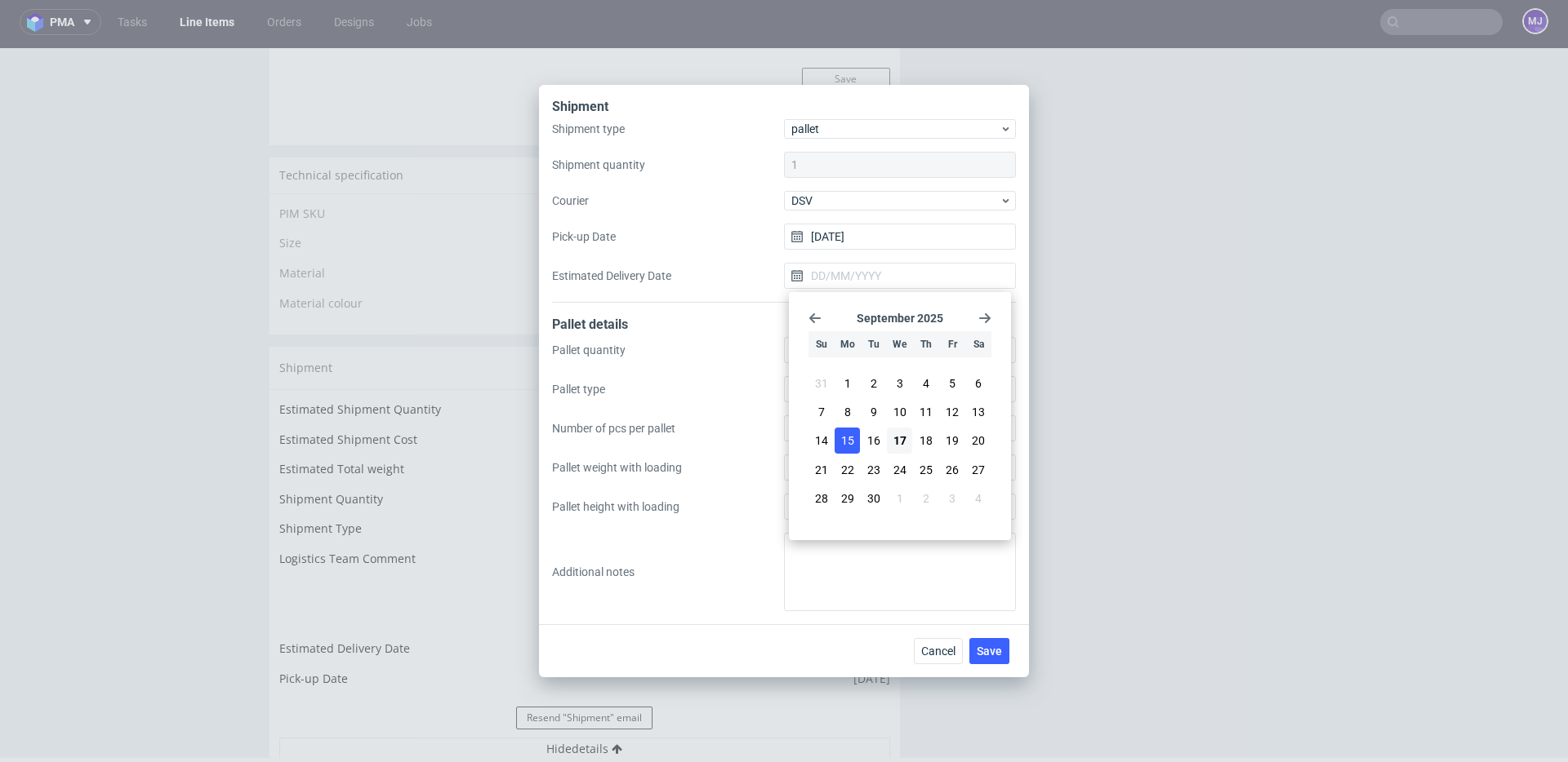
click at [852, 441] on span "15" at bounding box center [847, 441] width 13 height 16
type input "[DATE]"
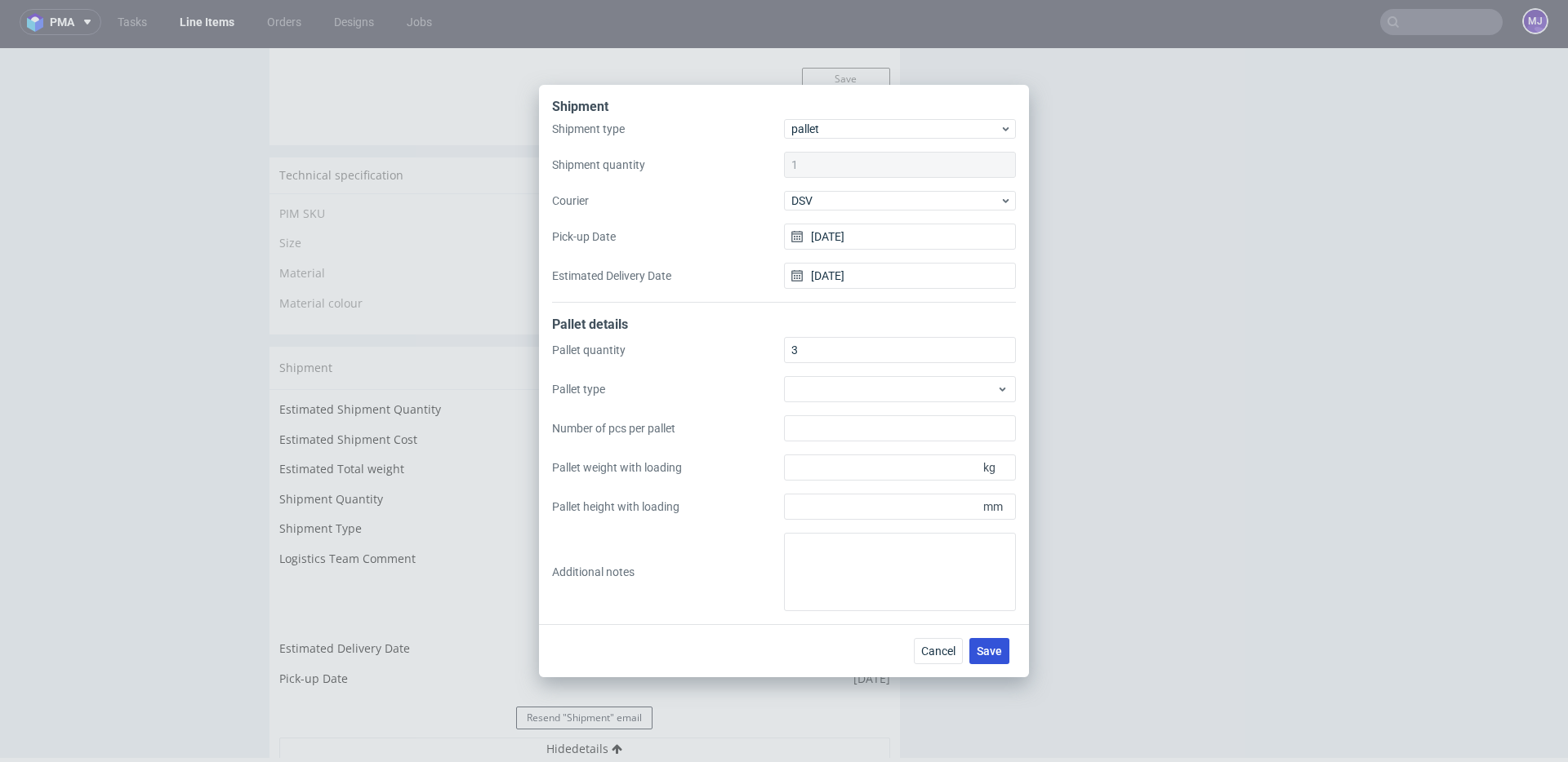
click at [991, 649] on span "Save" at bounding box center [989, 651] width 26 height 11
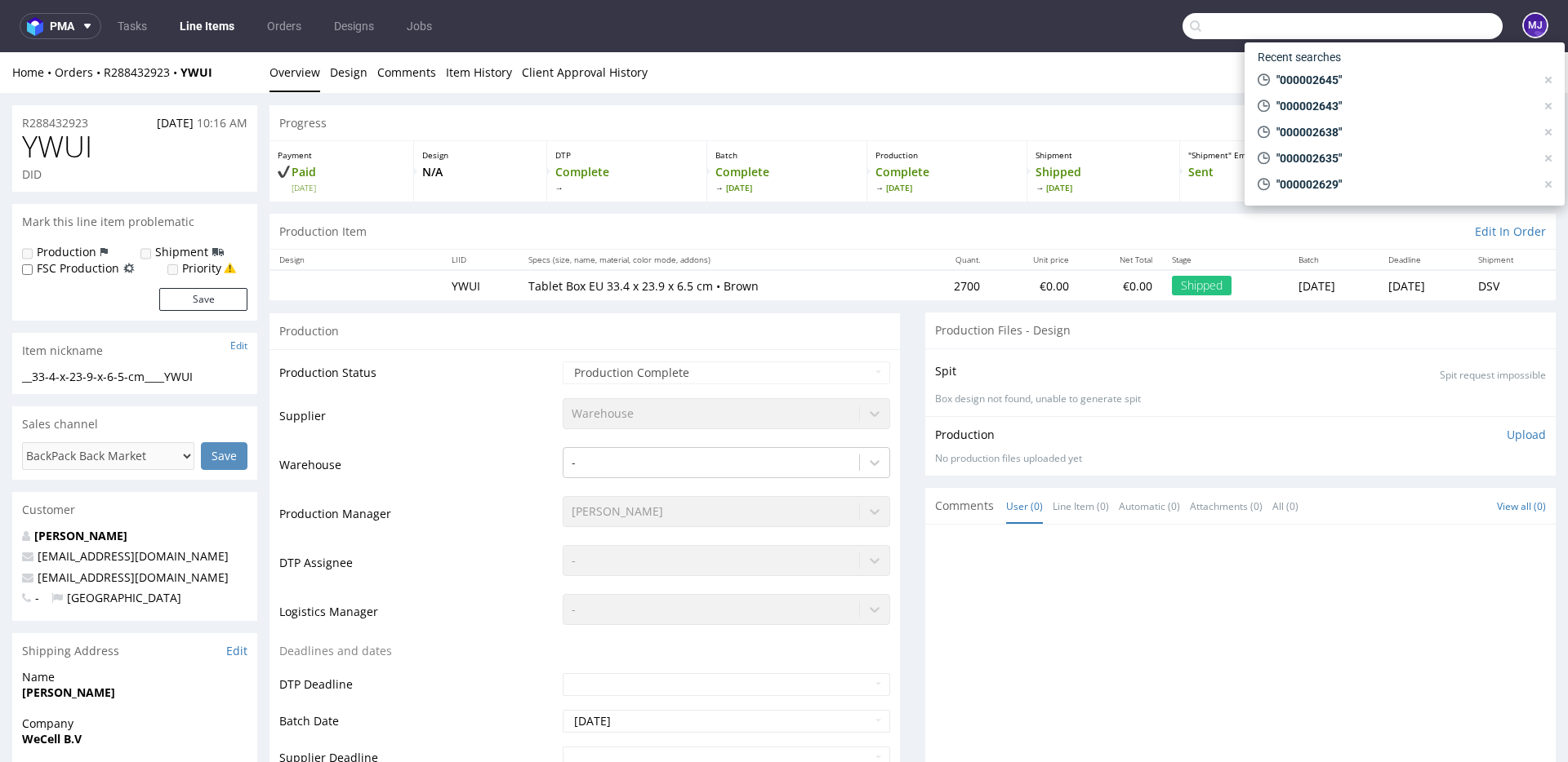
click at [1392, 26] on input "text" at bounding box center [1342, 26] width 320 height 26
paste input "000002647"
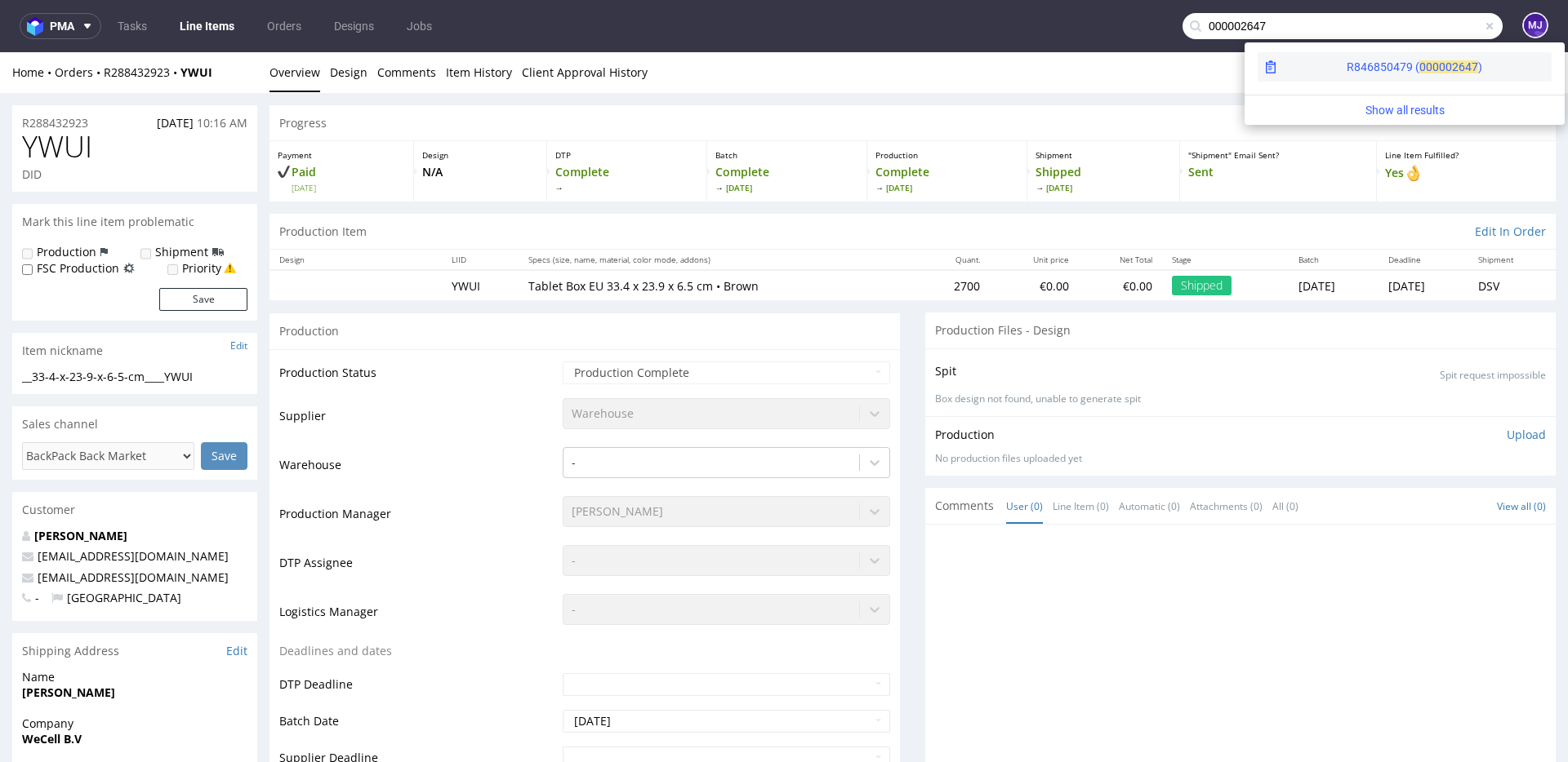
type input "000002647"
click at [1347, 67] on div "R846850479 ( 00000" at bounding box center [1399, 66] width 105 height 16
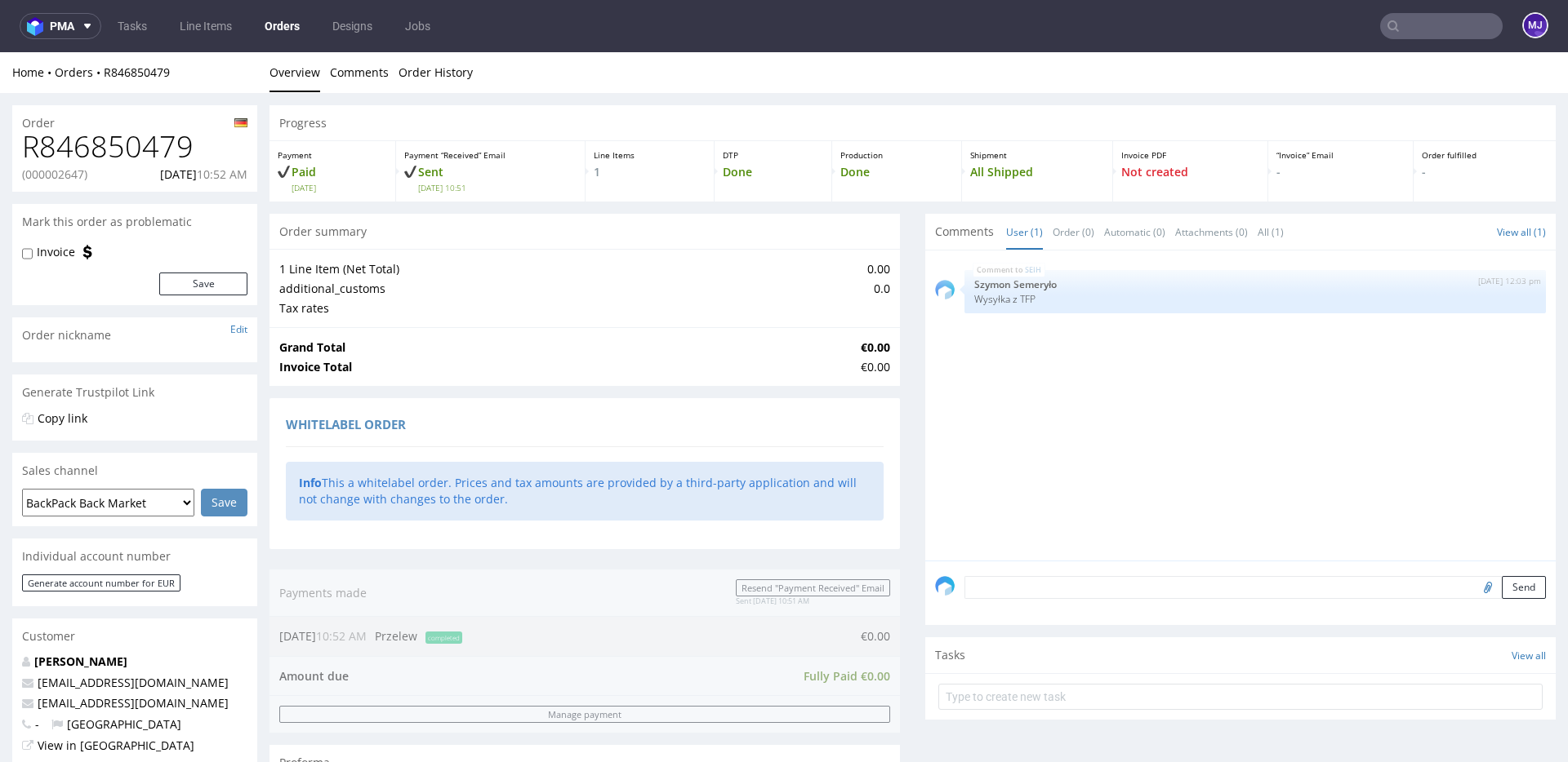
scroll to position [633, 0]
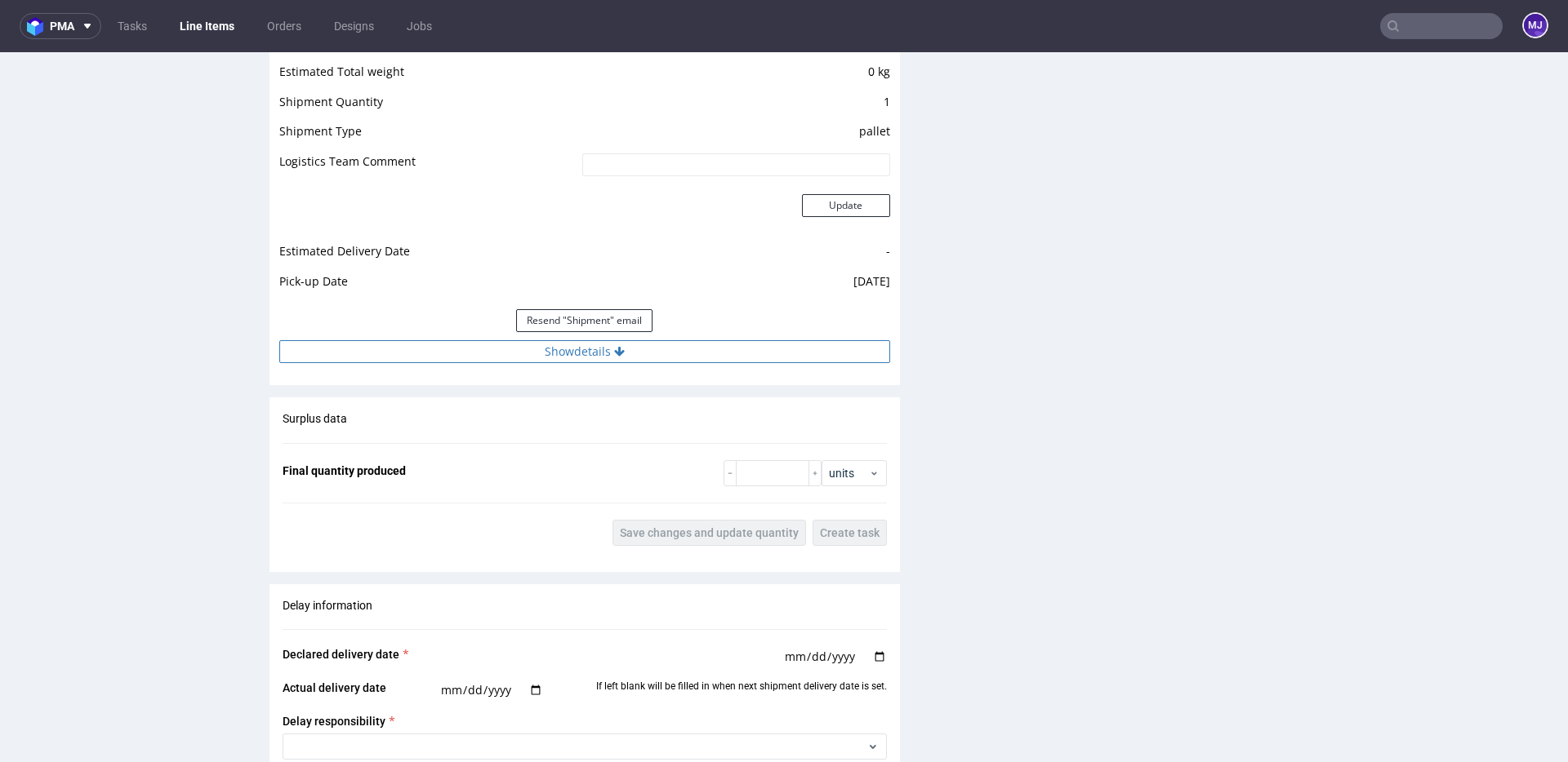
scroll to position [1417, 0]
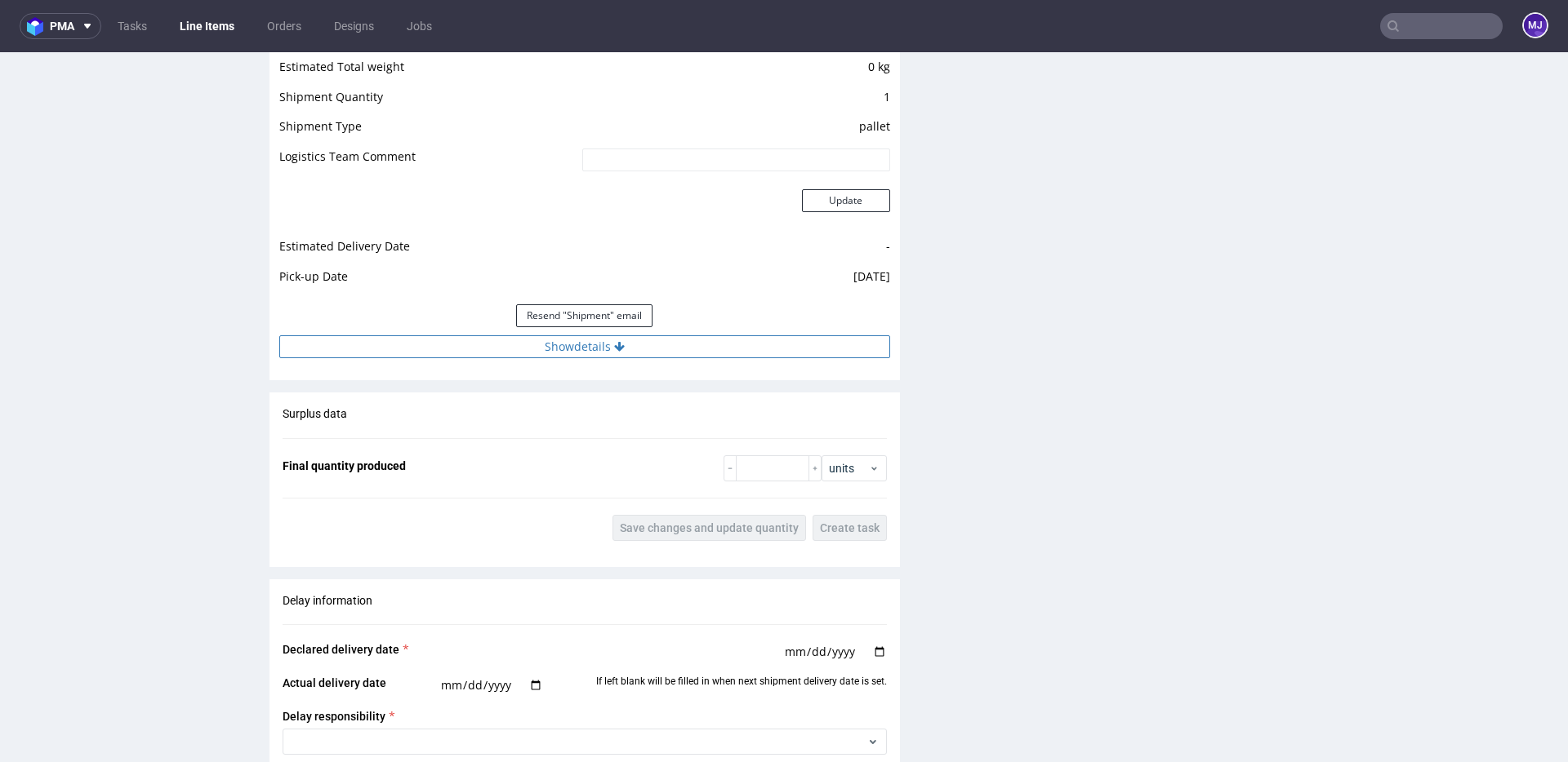
click at [566, 341] on button "Show details" at bounding box center [584, 347] width 611 height 23
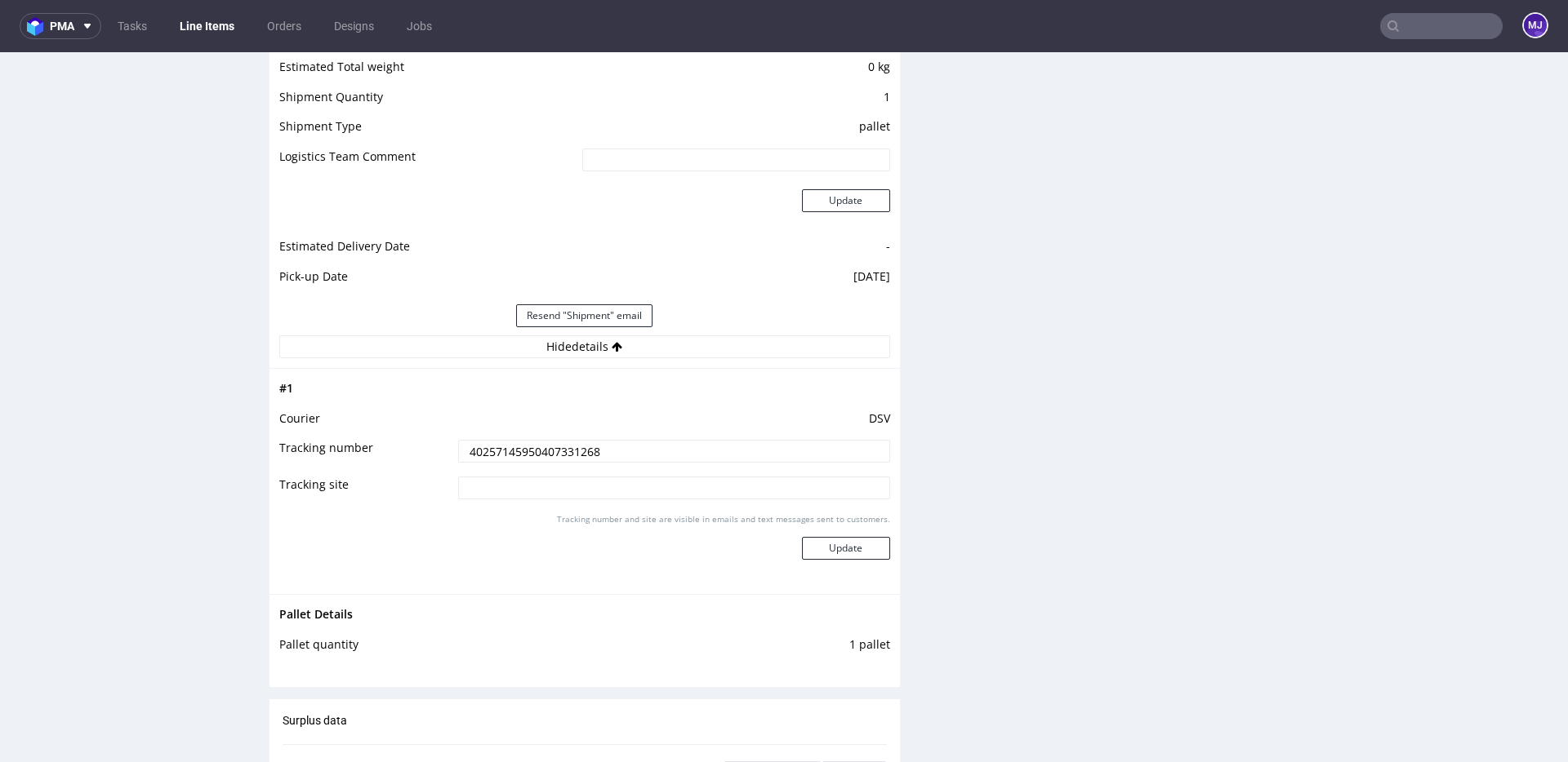
click at [556, 451] on input "40257145950407331268" at bounding box center [673, 451] width 432 height 23
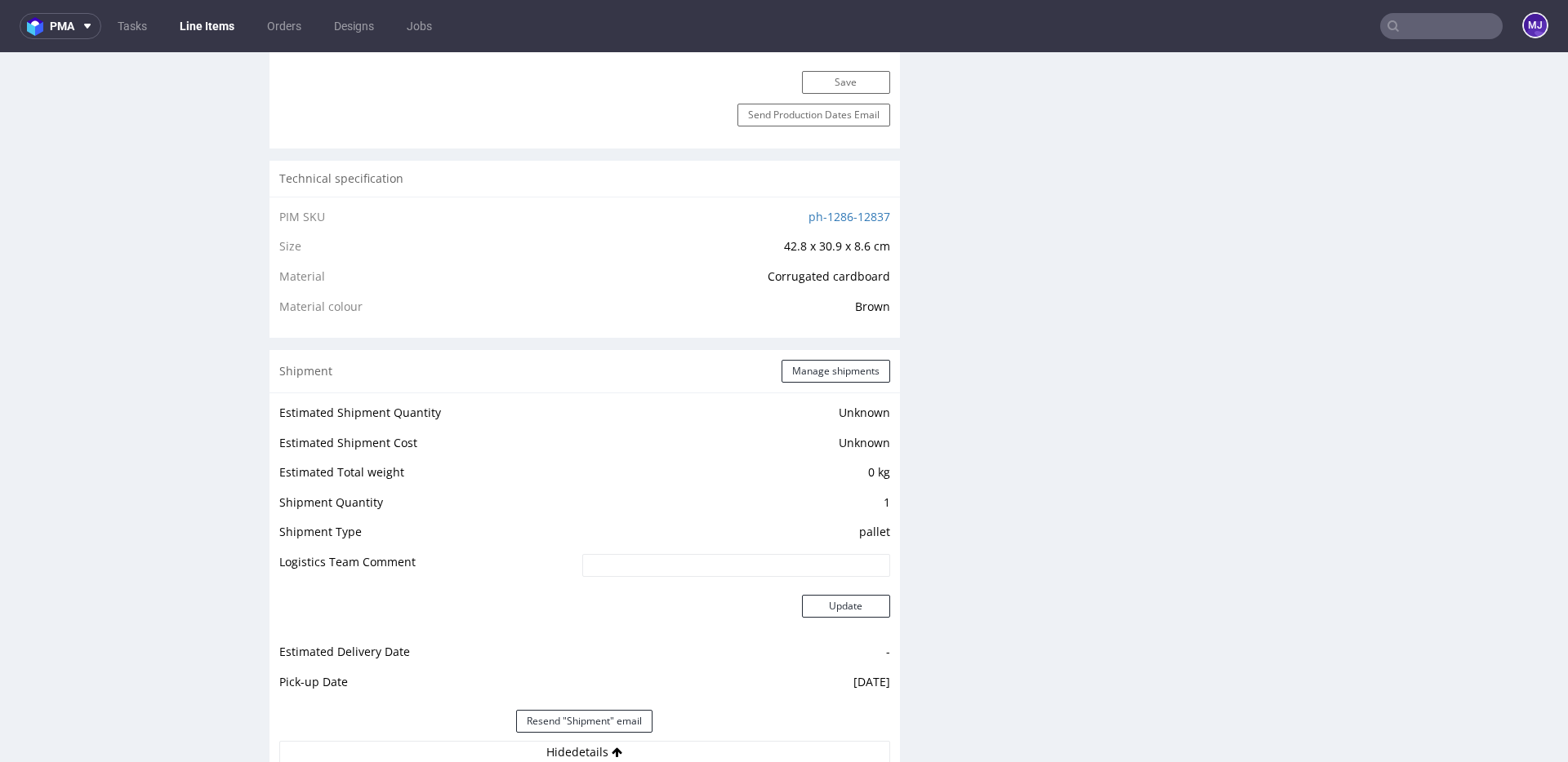
scroll to position [1010, 0]
click at [817, 373] on button "Manage shipments" at bounding box center [835, 372] width 109 height 23
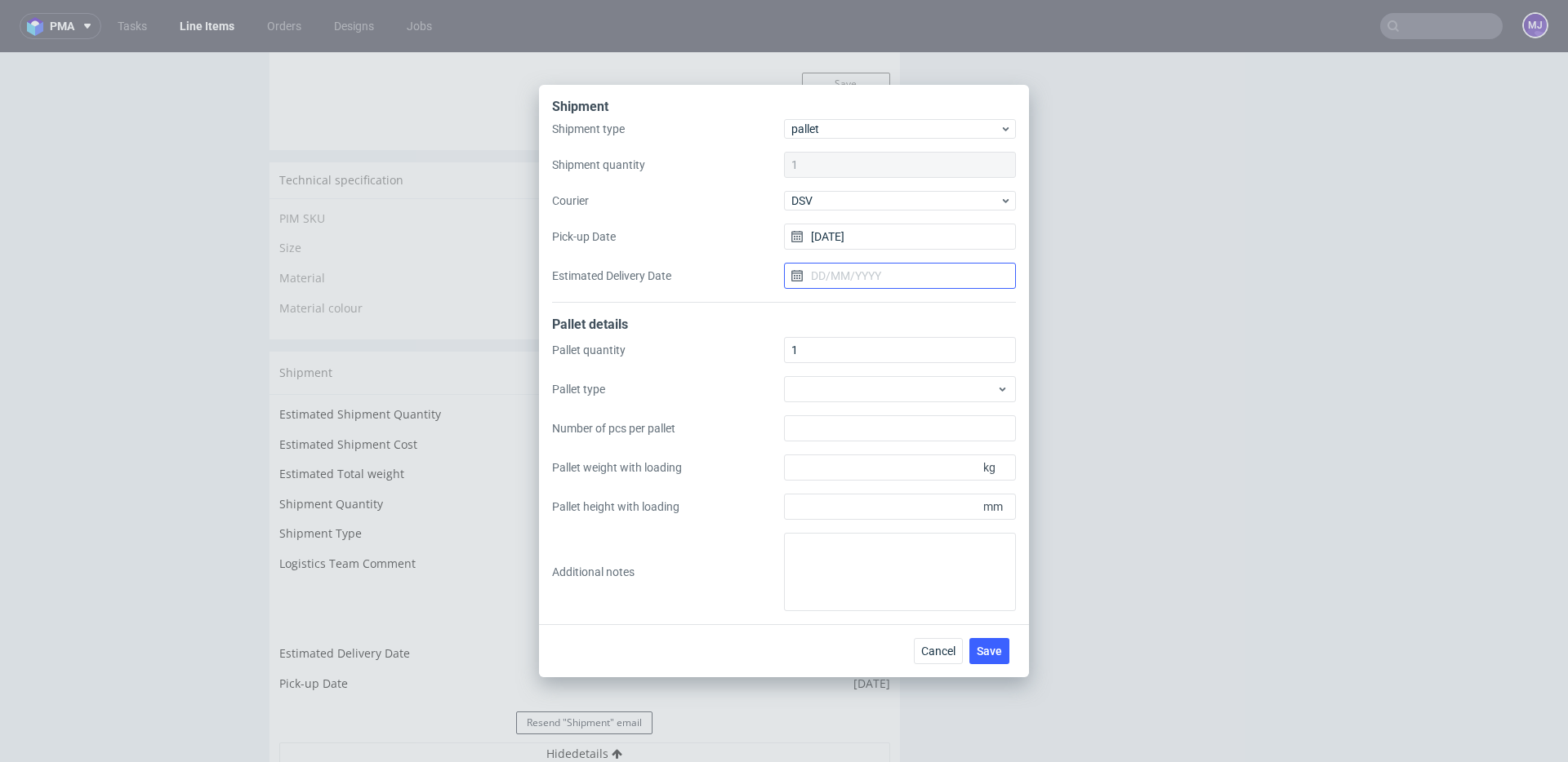
click at [876, 275] on input "Estimated Delivery Date" at bounding box center [899, 276] width 232 height 26
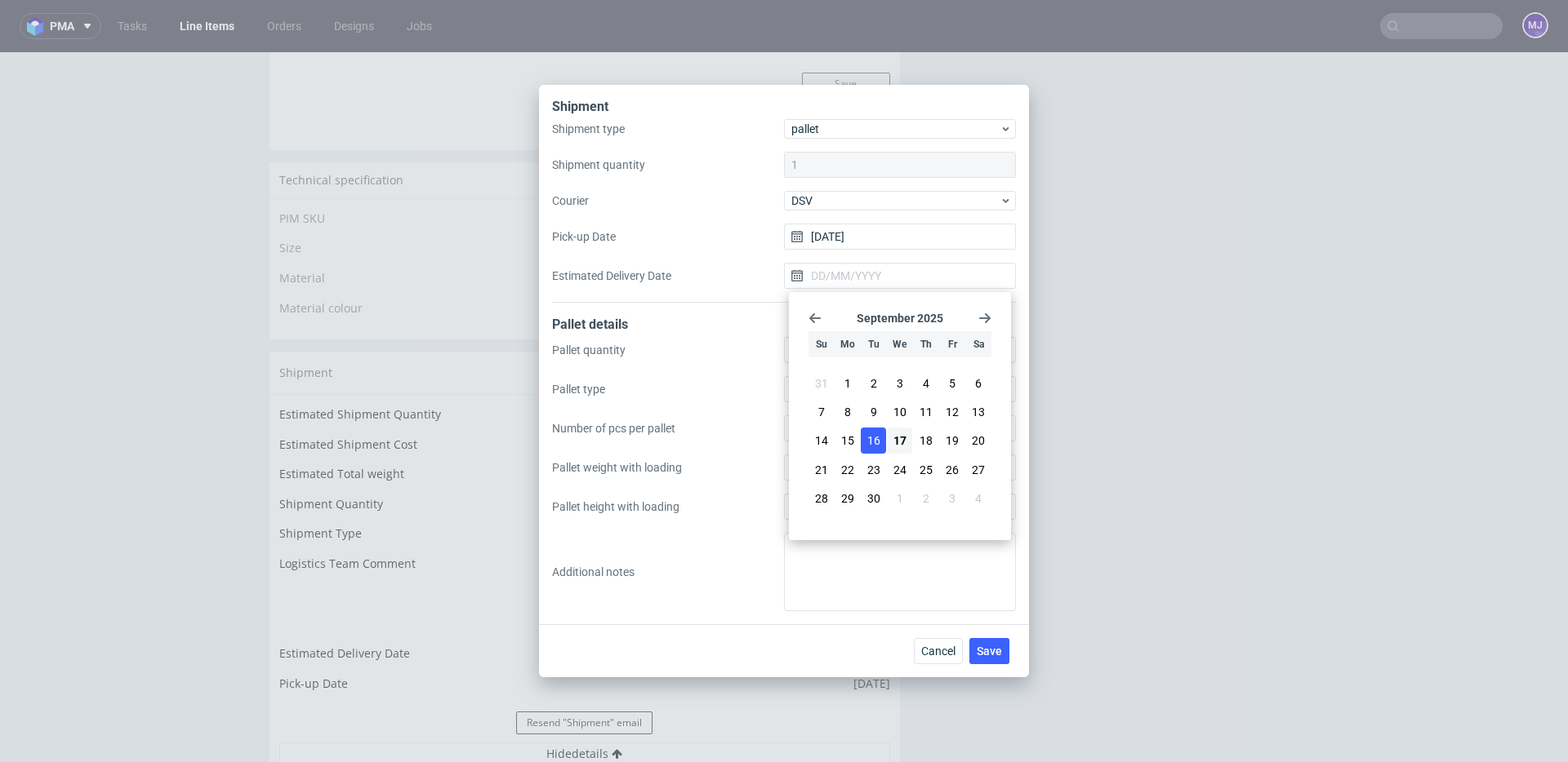
click at [874, 435] on span "16" at bounding box center [874, 441] width 13 height 16
type input "16/09/2025"
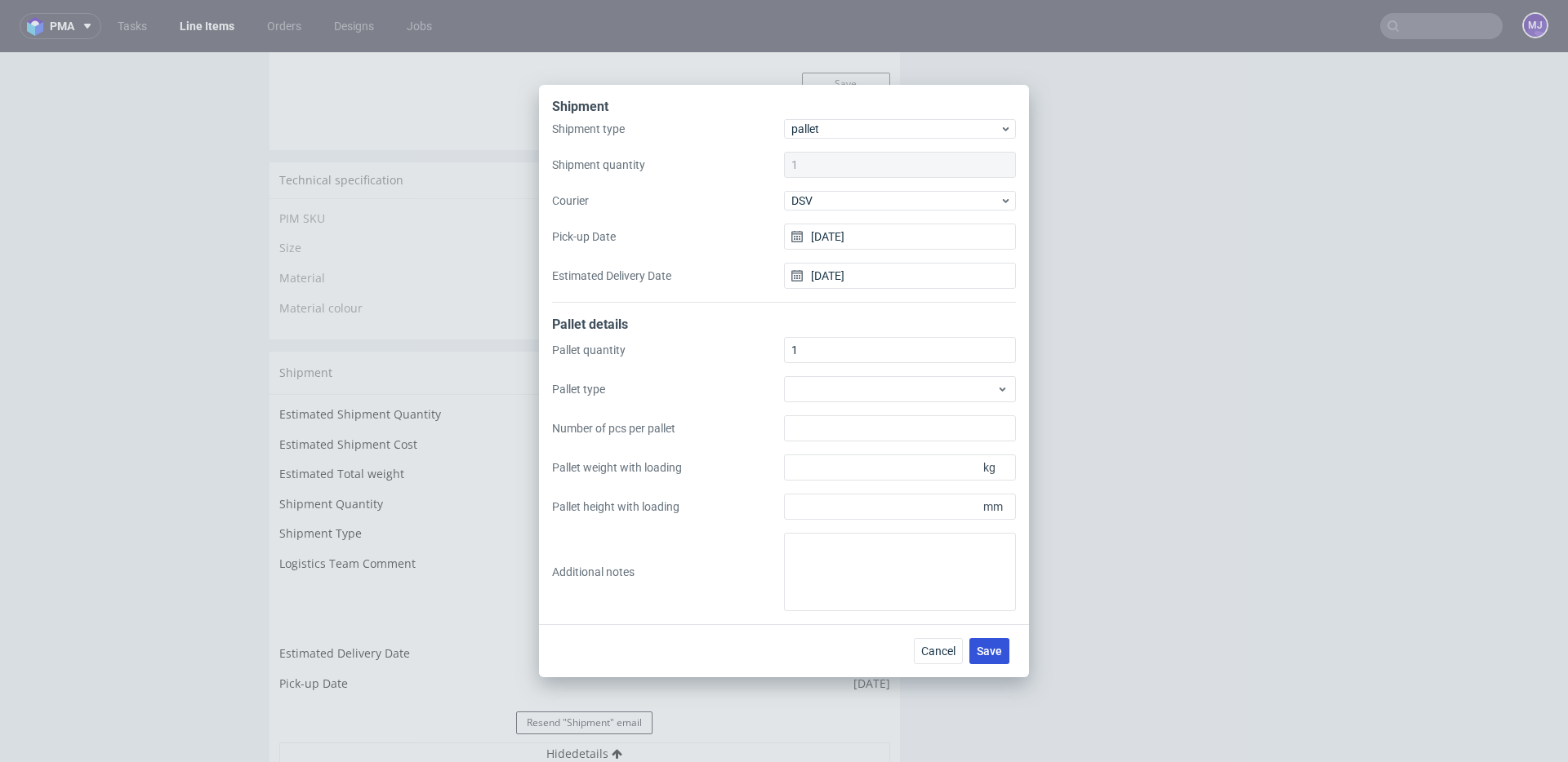
click at [996, 649] on span "Save" at bounding box center [989, 651] width 26 height 11
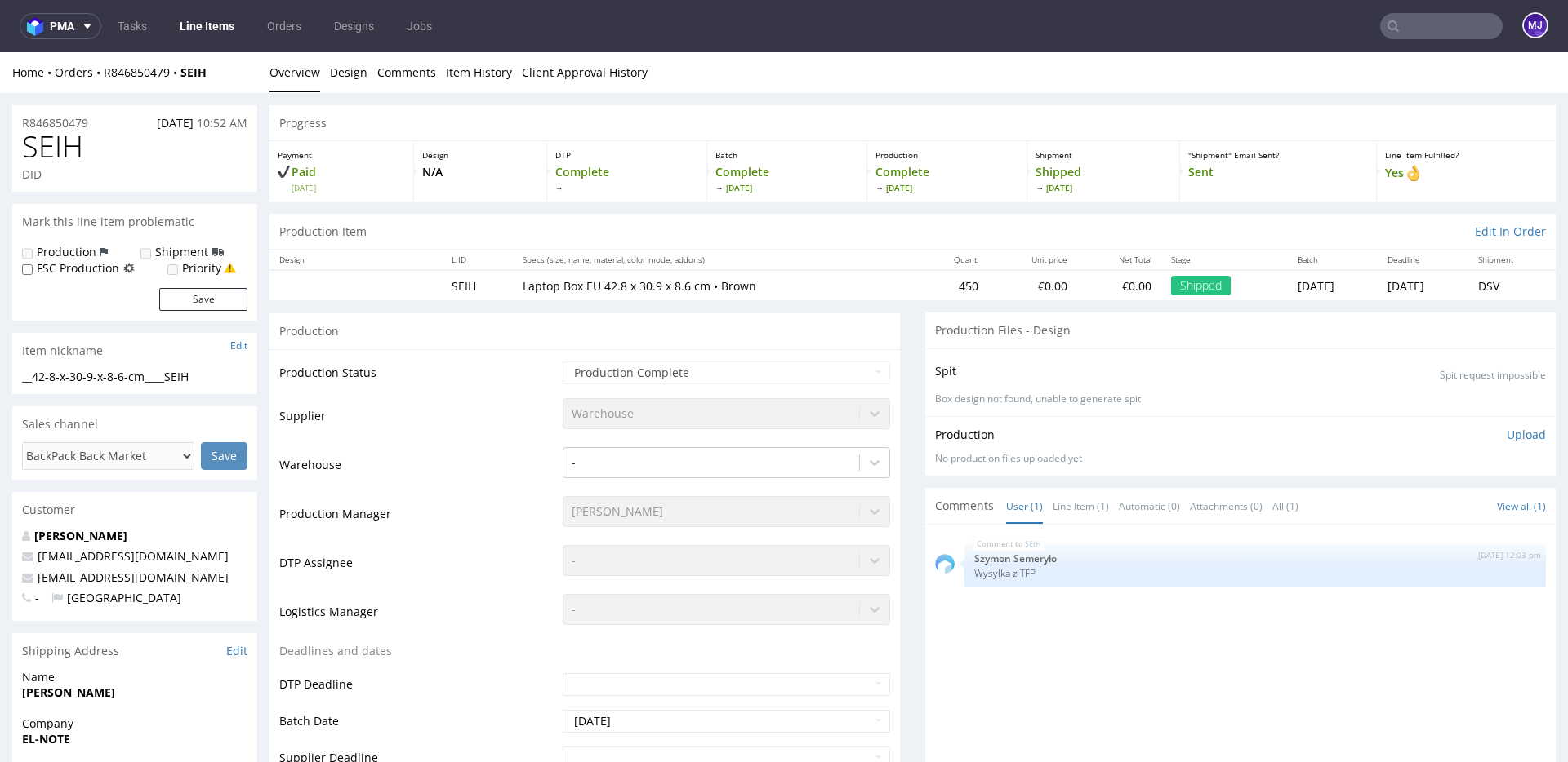
click at [1402, 31] on input "text" at bounding box center [1441, 26] width 123 height 26
paste input "000002654"
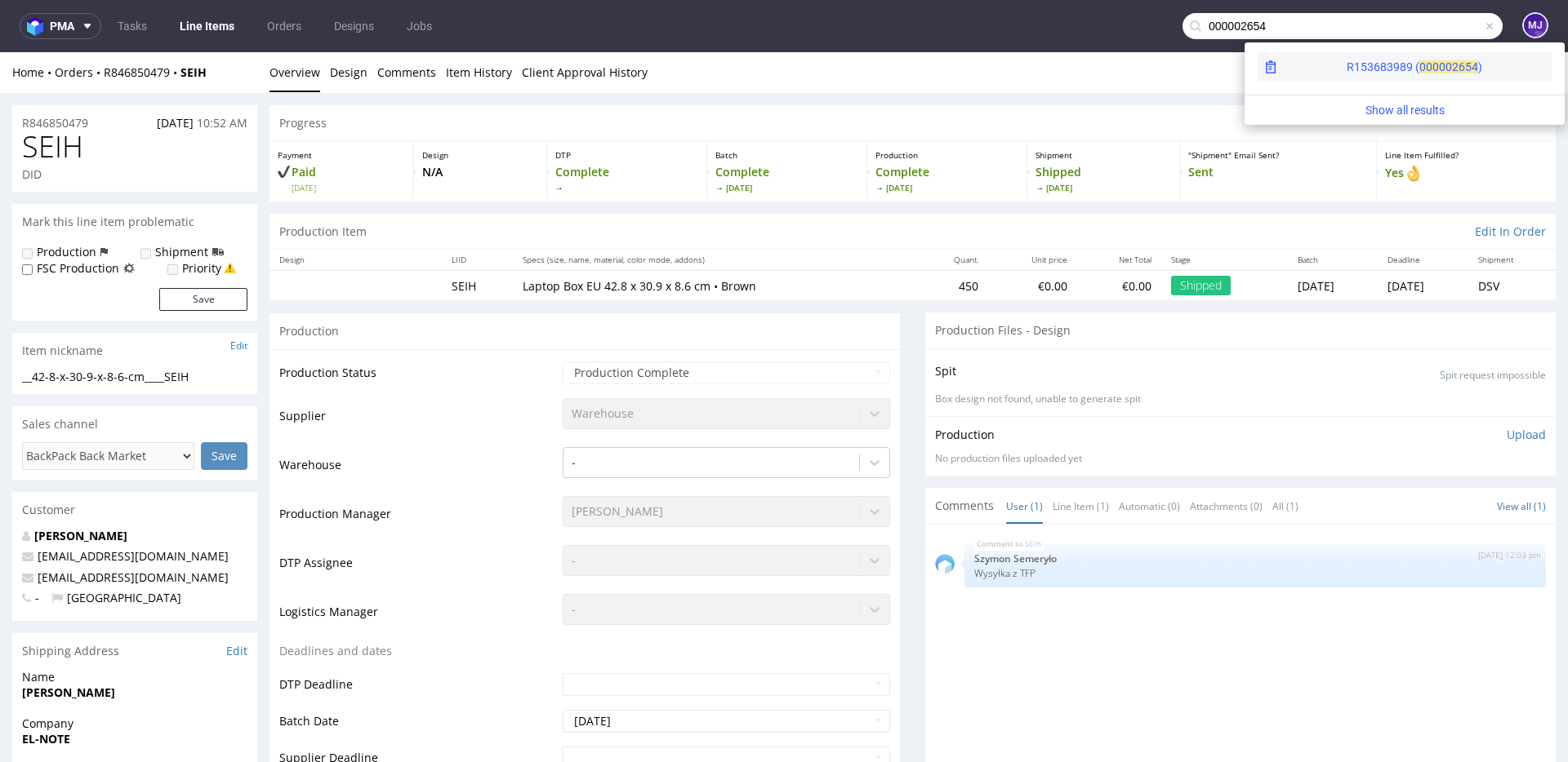
type input "000002654"
click at [1347, 67] on div "R153683989 ( 00000" at bounding box center [1399, 66] width 105 height 16
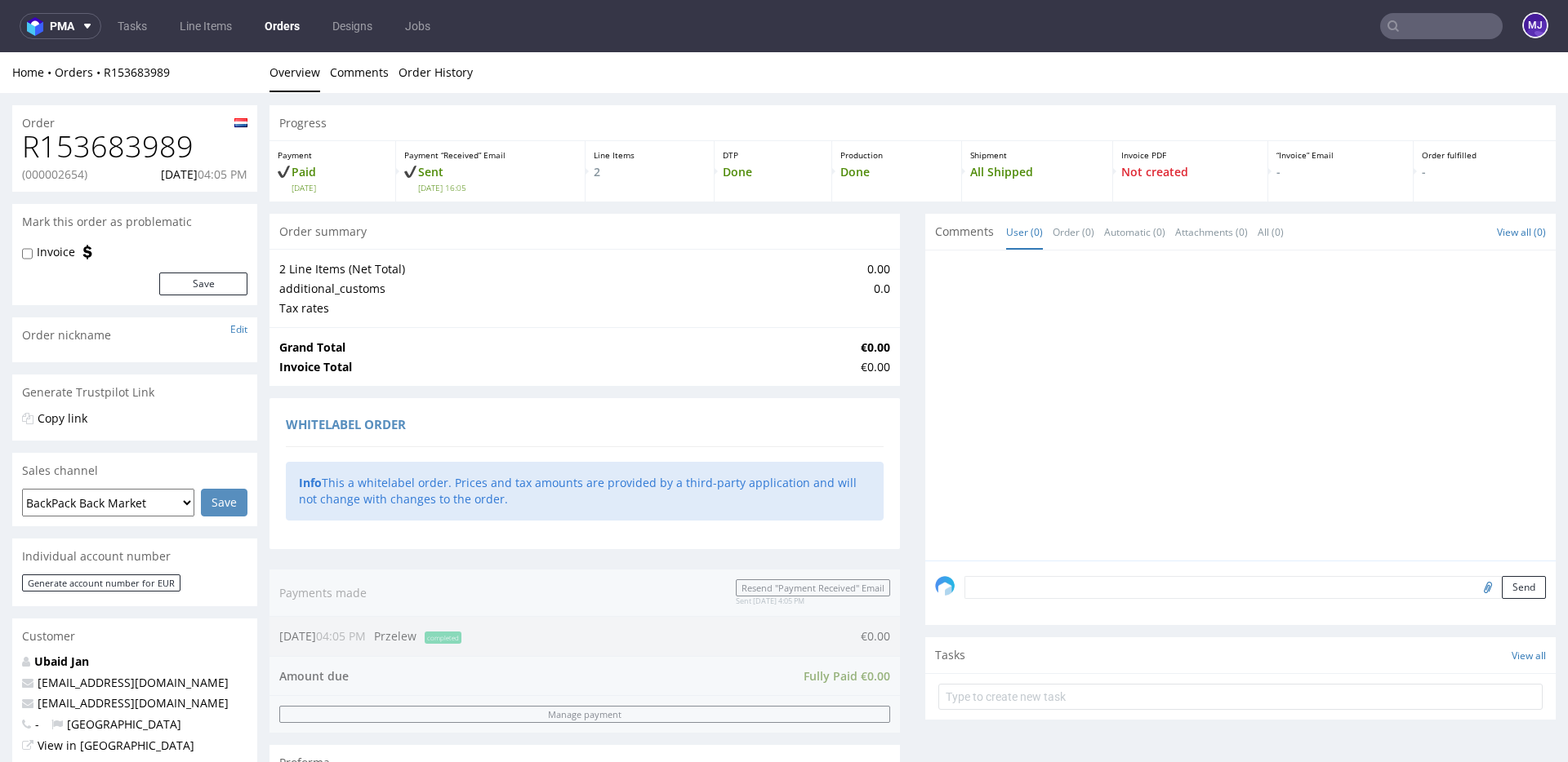
scroll to position [707, 0]
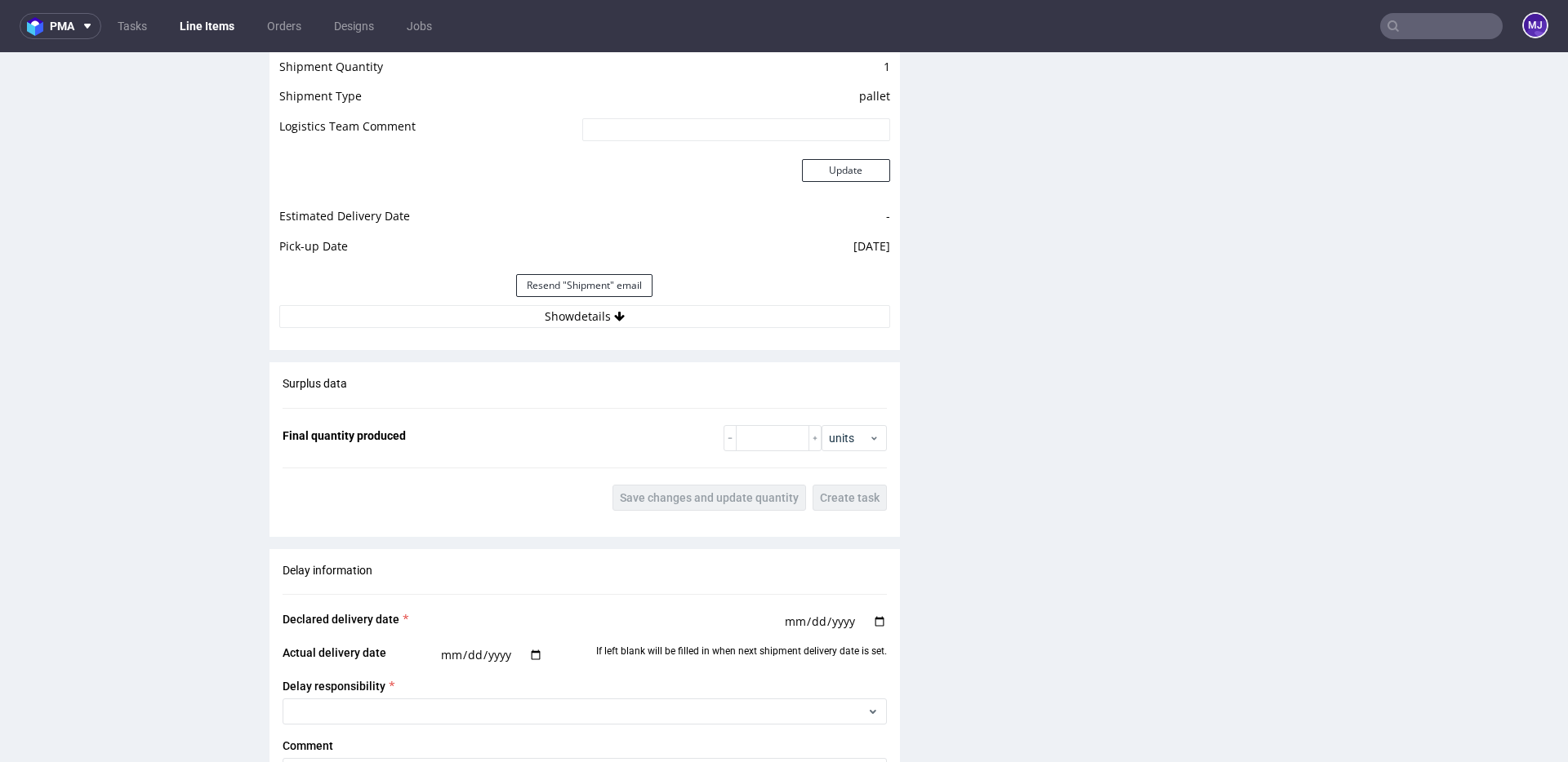
scroll to position [1513, 0]
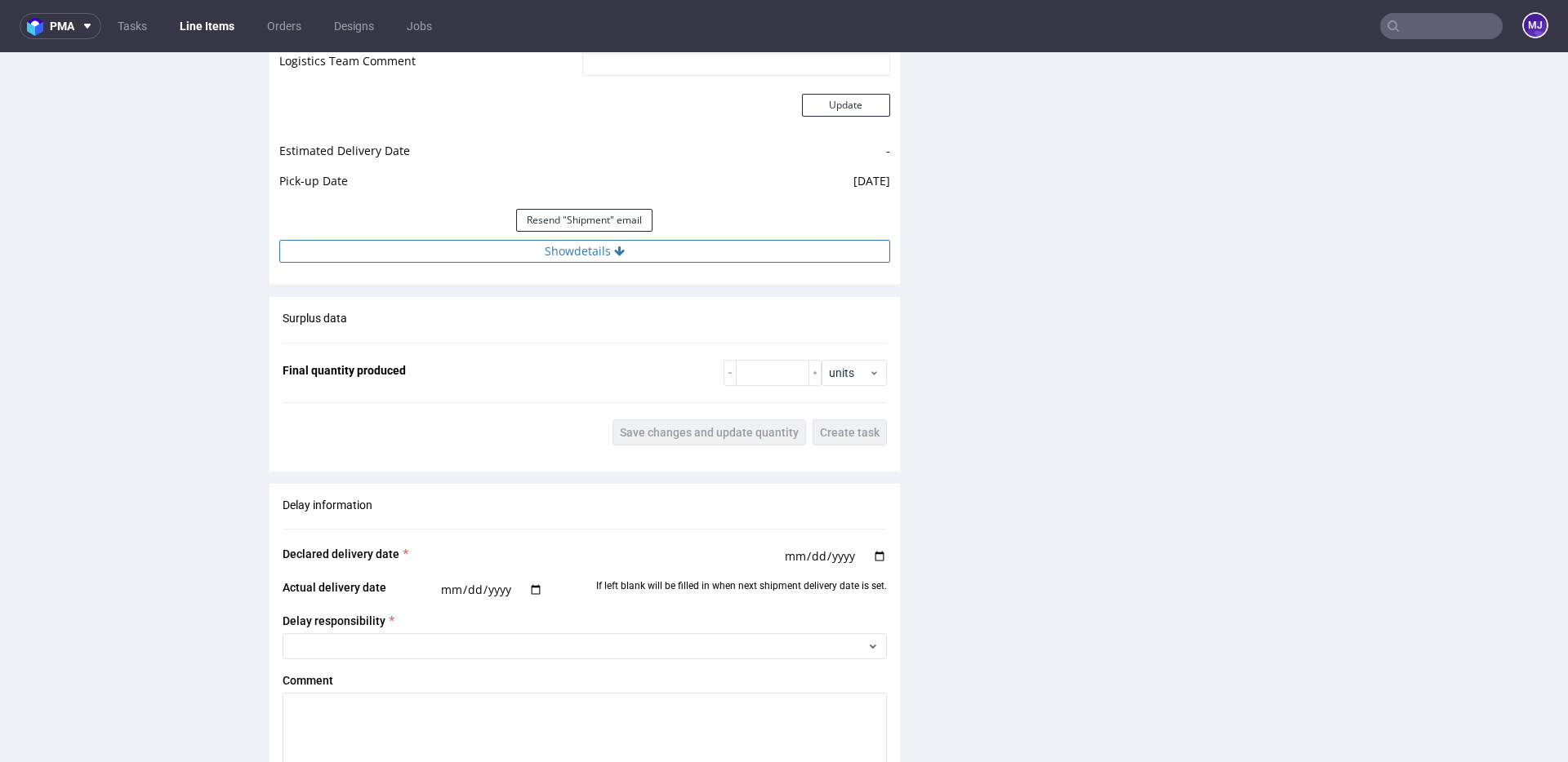
click at [598, 260] on button "Show details" at bounding box center [584, 251] width 611 height 23
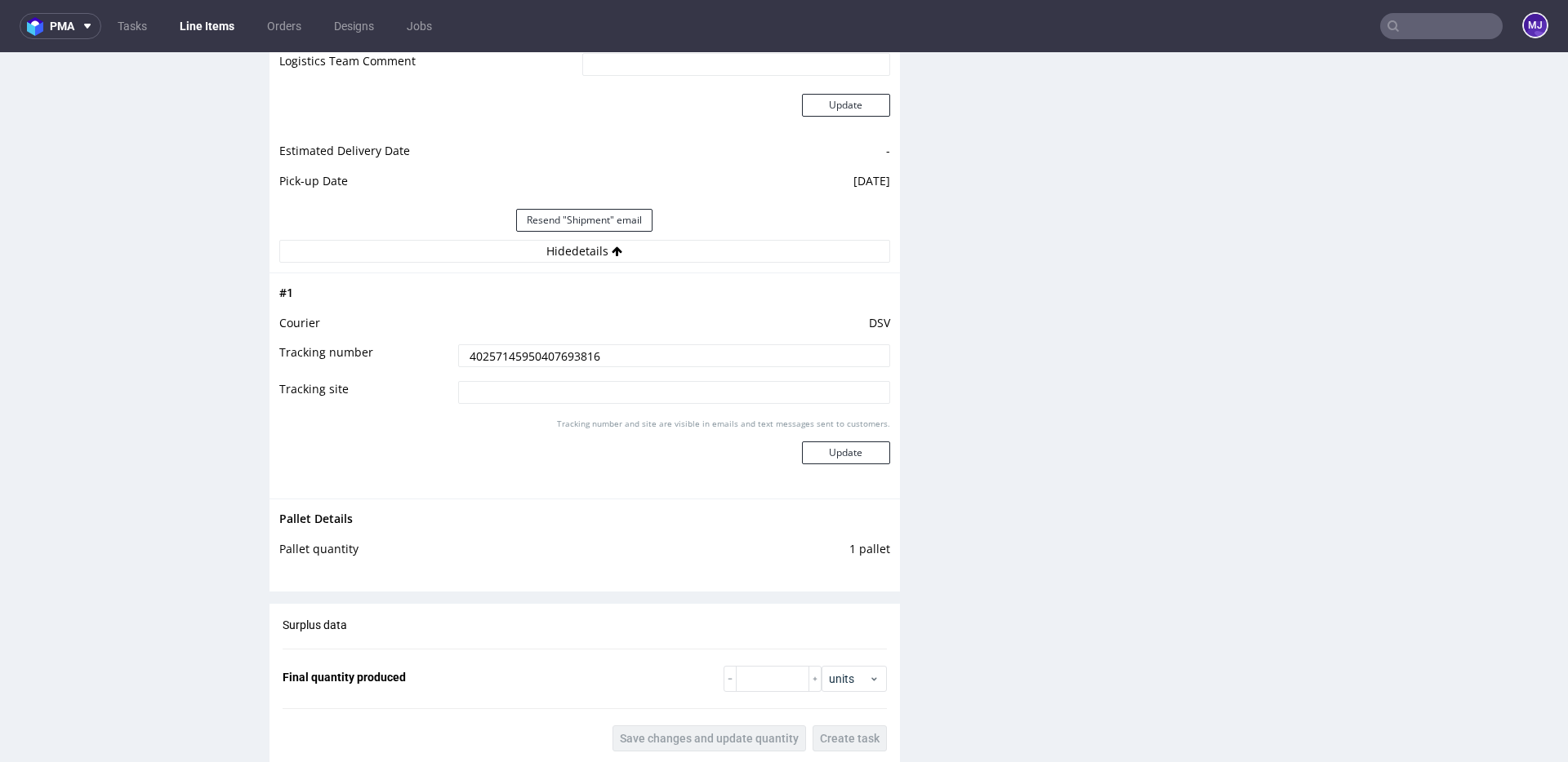
click at [566, 356] on input "40257145950407693816" at bounding box center [673, 355] width 432 height 23
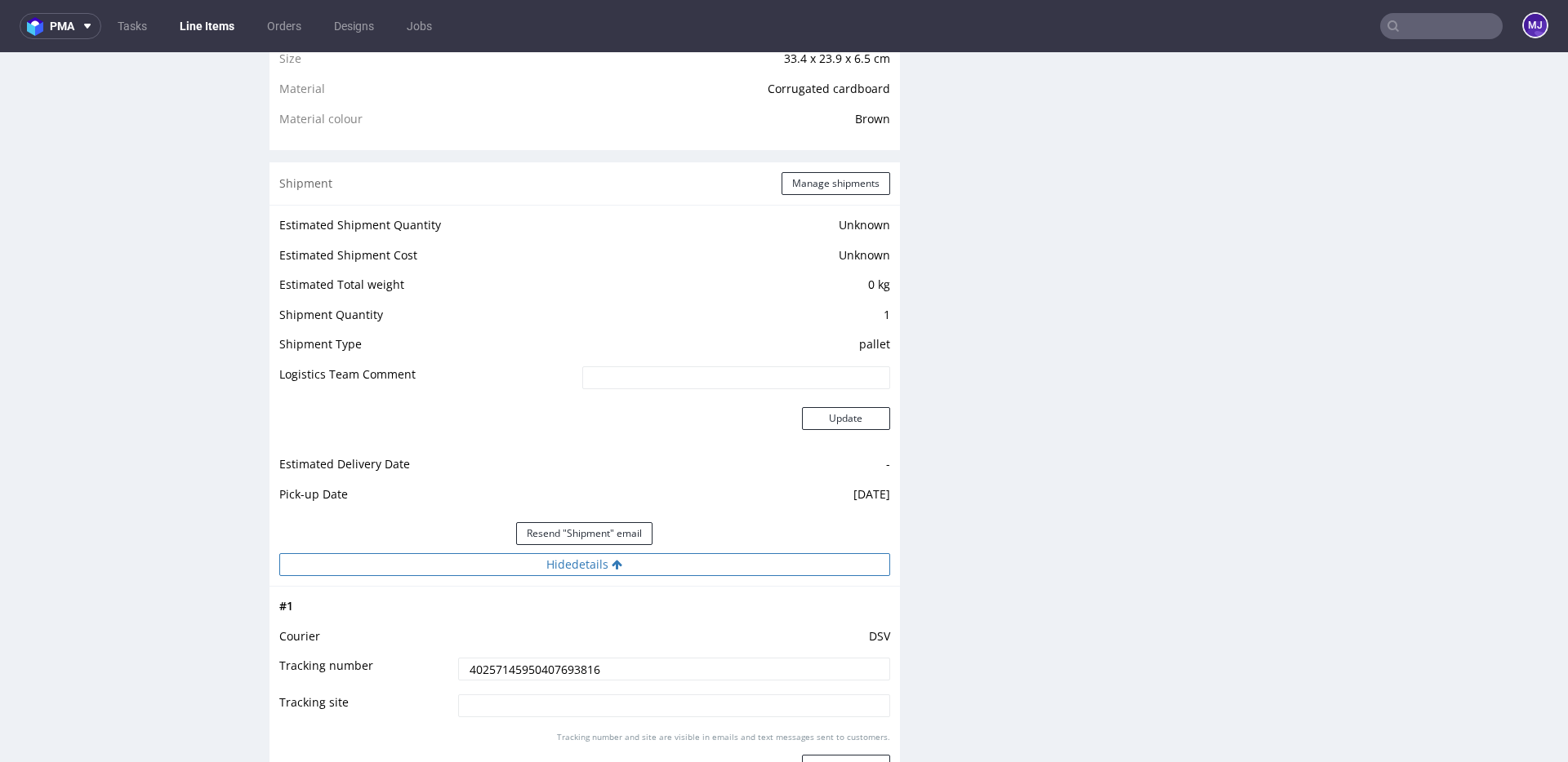
scroll to position [1196, 0]
click at [798, 192] on button "Manage shipments" at bounding box center [835, 187] width 109 height 23
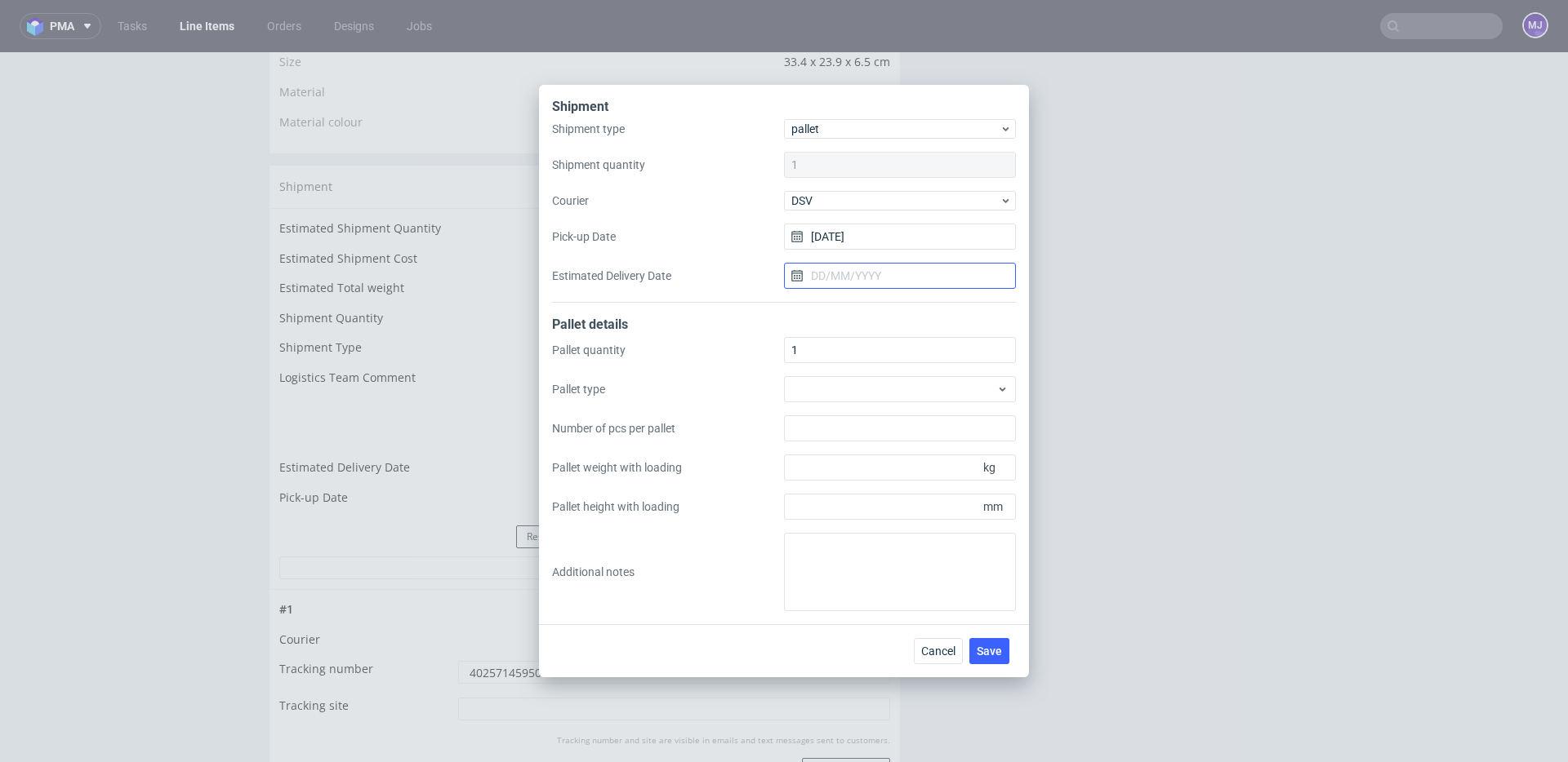
click at [834, 273] on input "Estimated Delivery Date" at bounding box center [899, 276] width 232 height 26
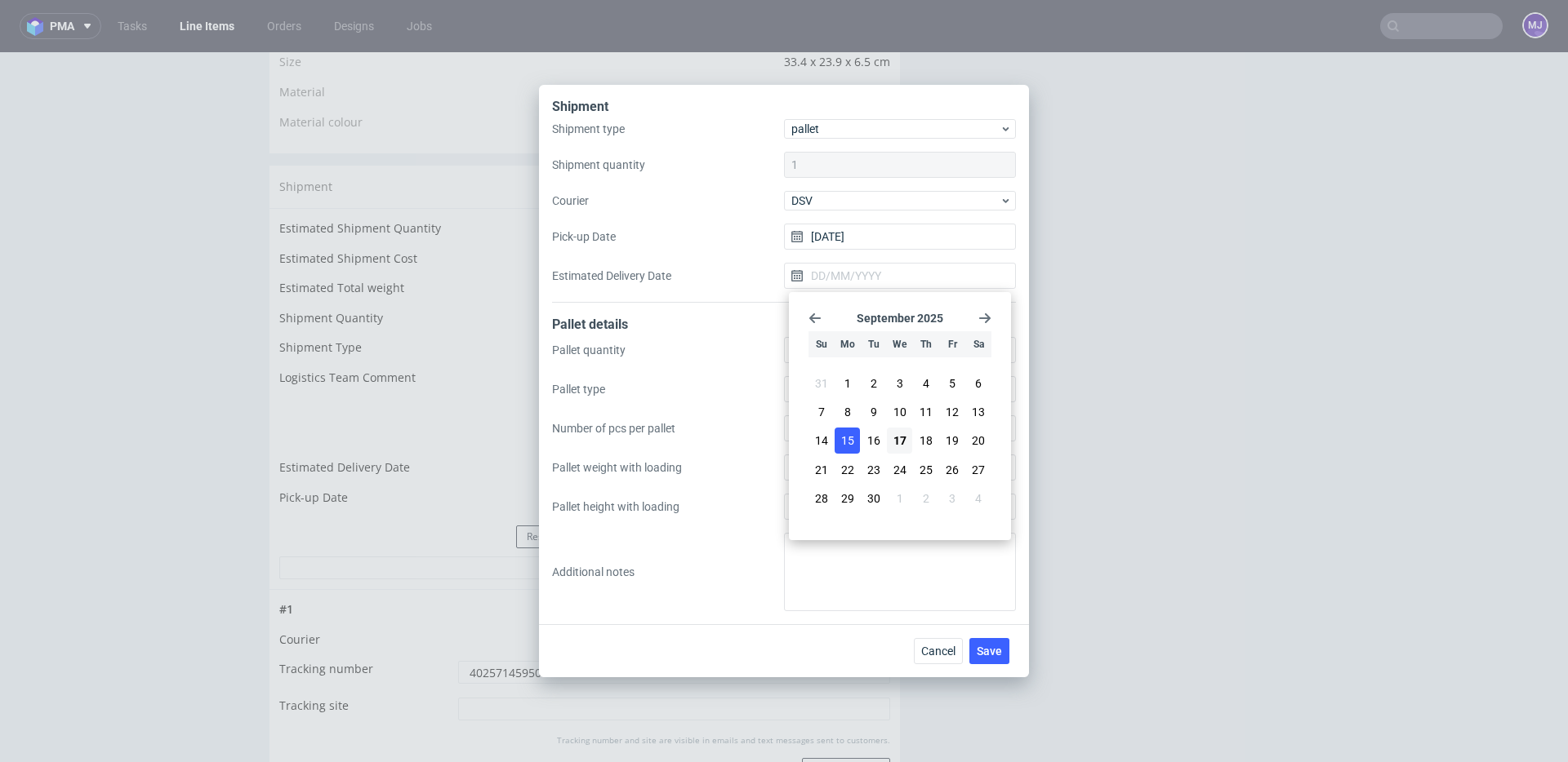
click at [850, 432] on button "15" at bounding box center [846, 441] width 26 height 26
type input "[DATE]"
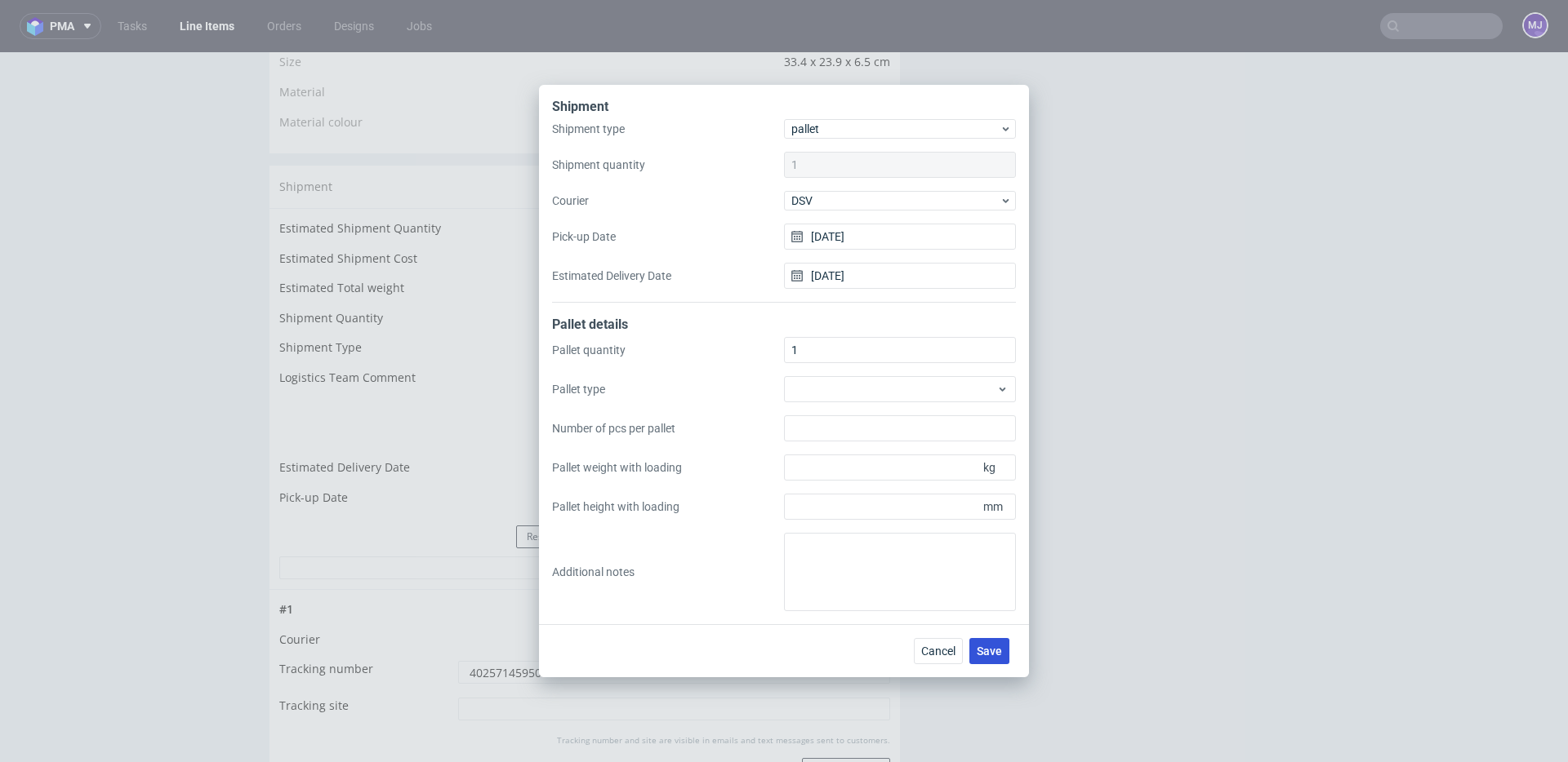
click at [984, 647] on span "Save" at bounding box center [989, 651] width 26 height 11
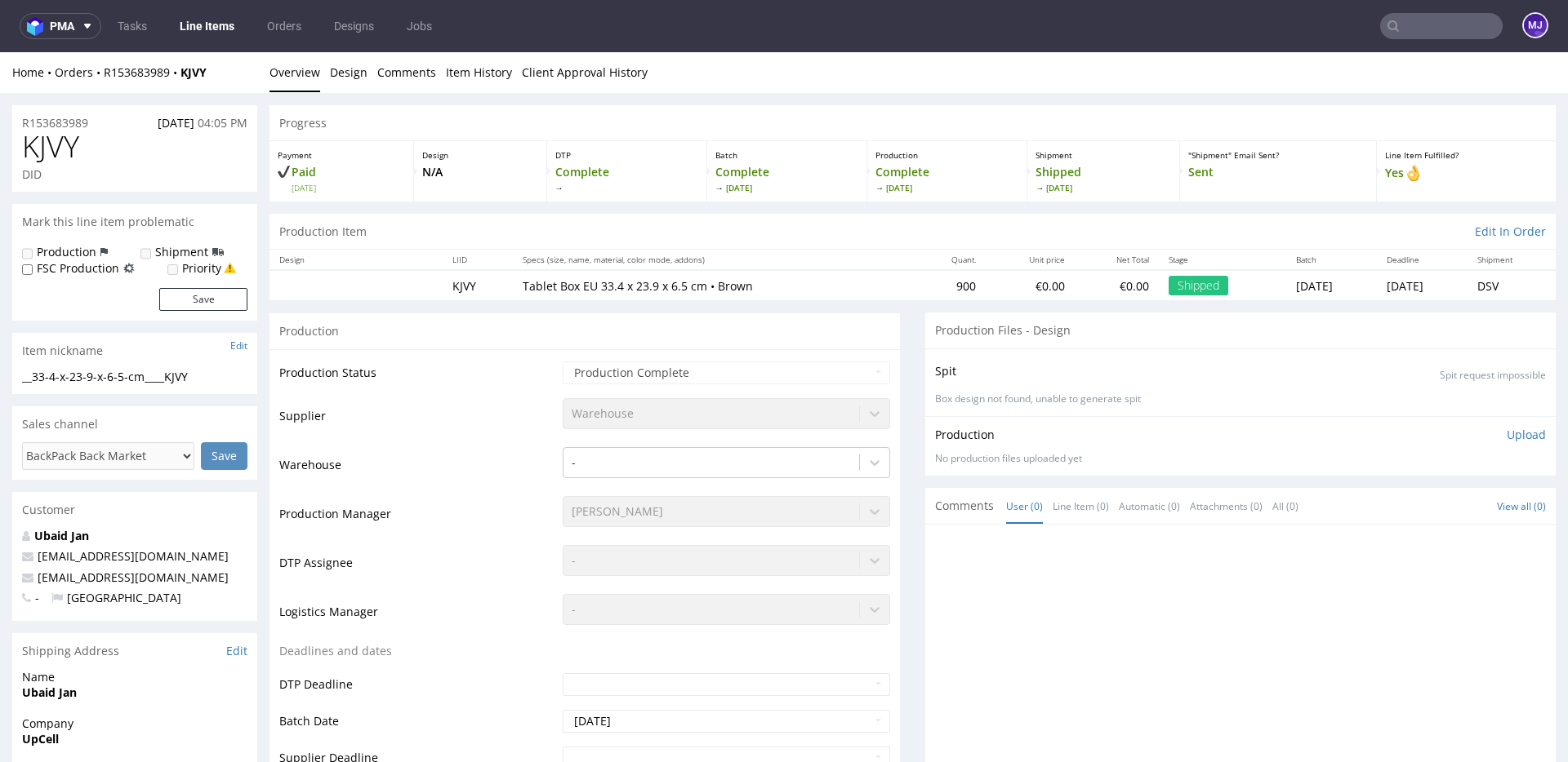
click at [1402, 19] on input "text" at bounding box center [1441, 26] width 123 height 26
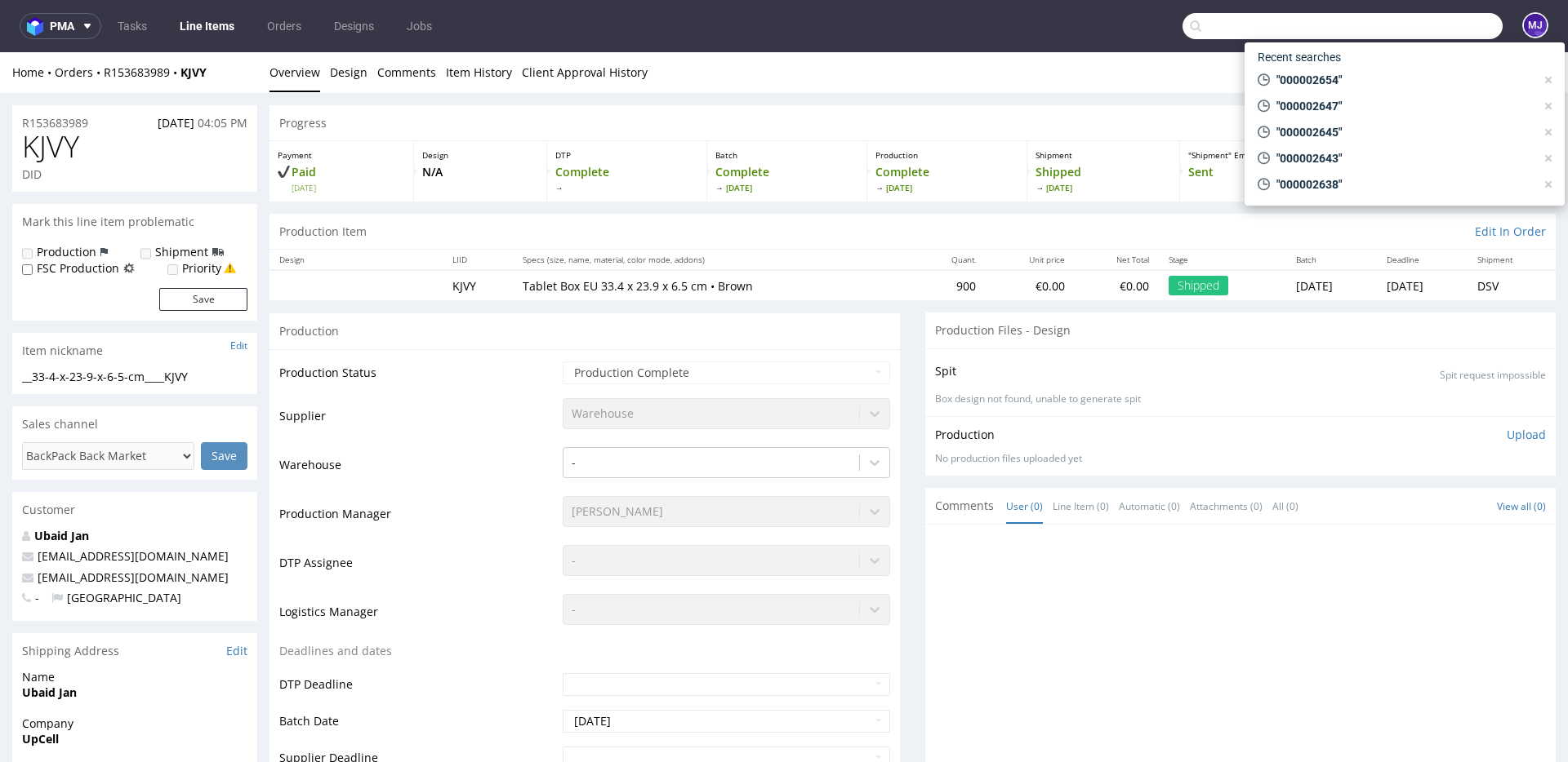
paste input "000002658"
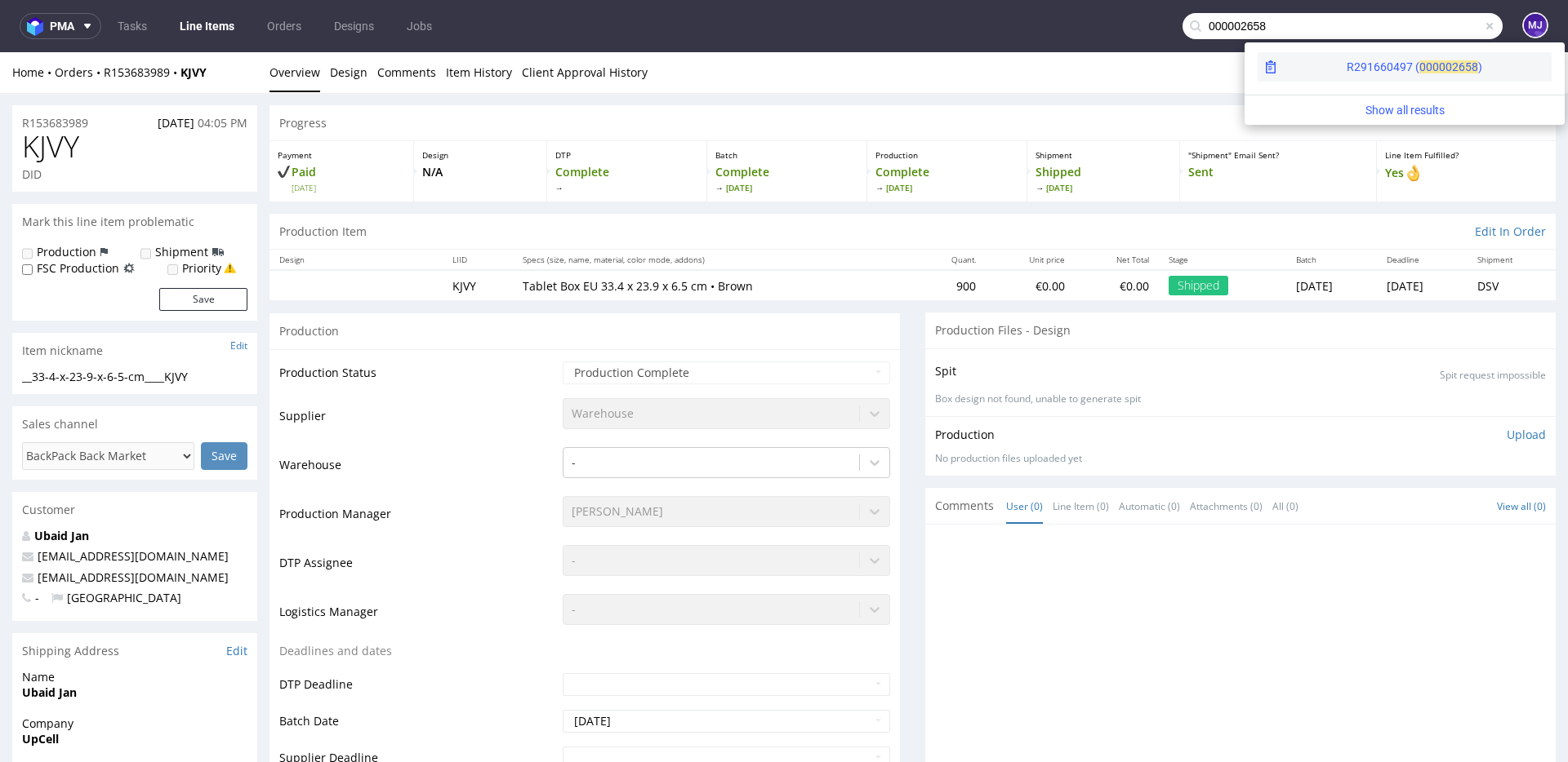
type input "000002658"
click at [1347, 61] on div "R291660497 ( 00000" at bounding box center [1399, 66] width 105 height 16
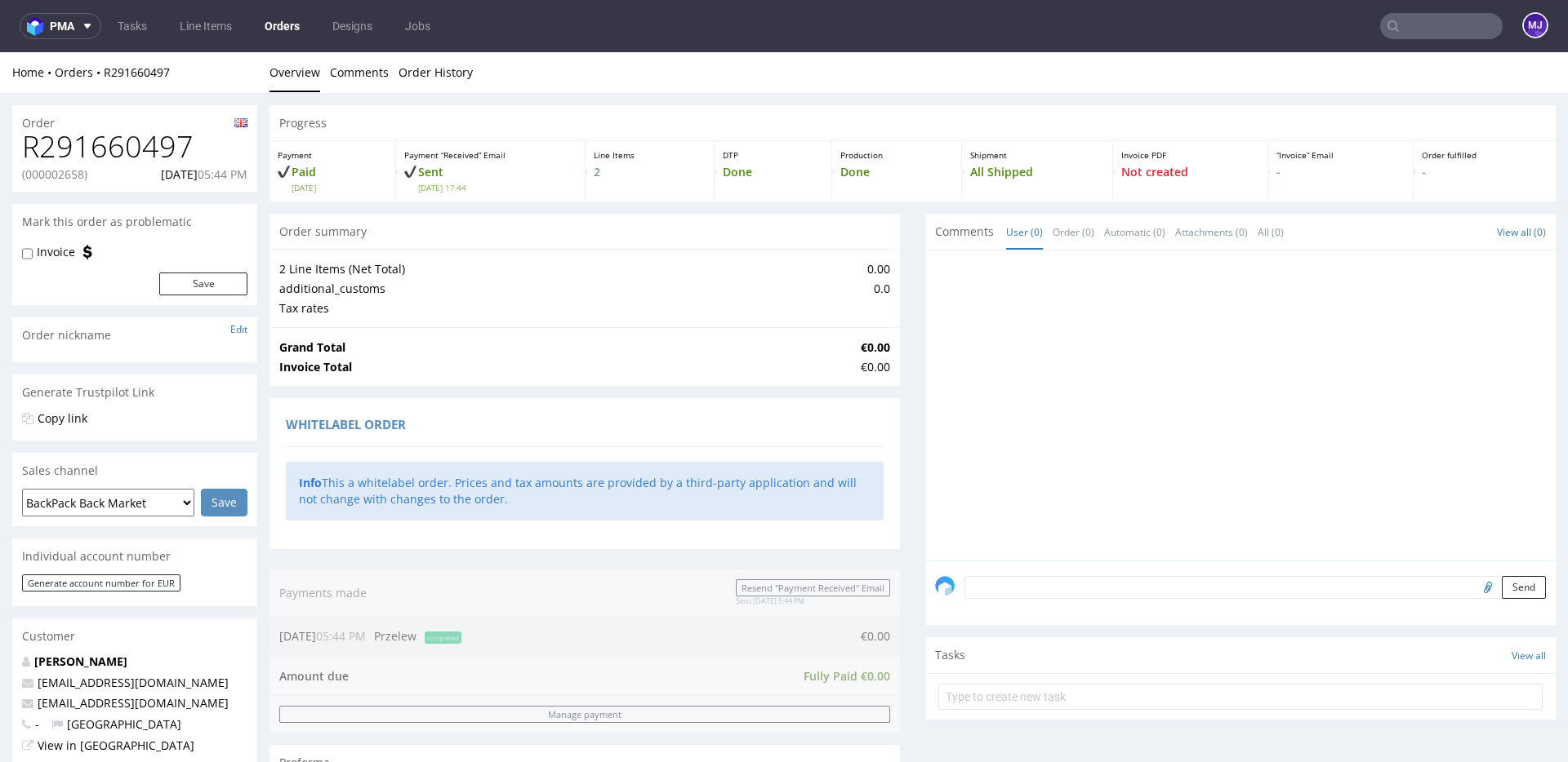
scroll to position [748, 0]
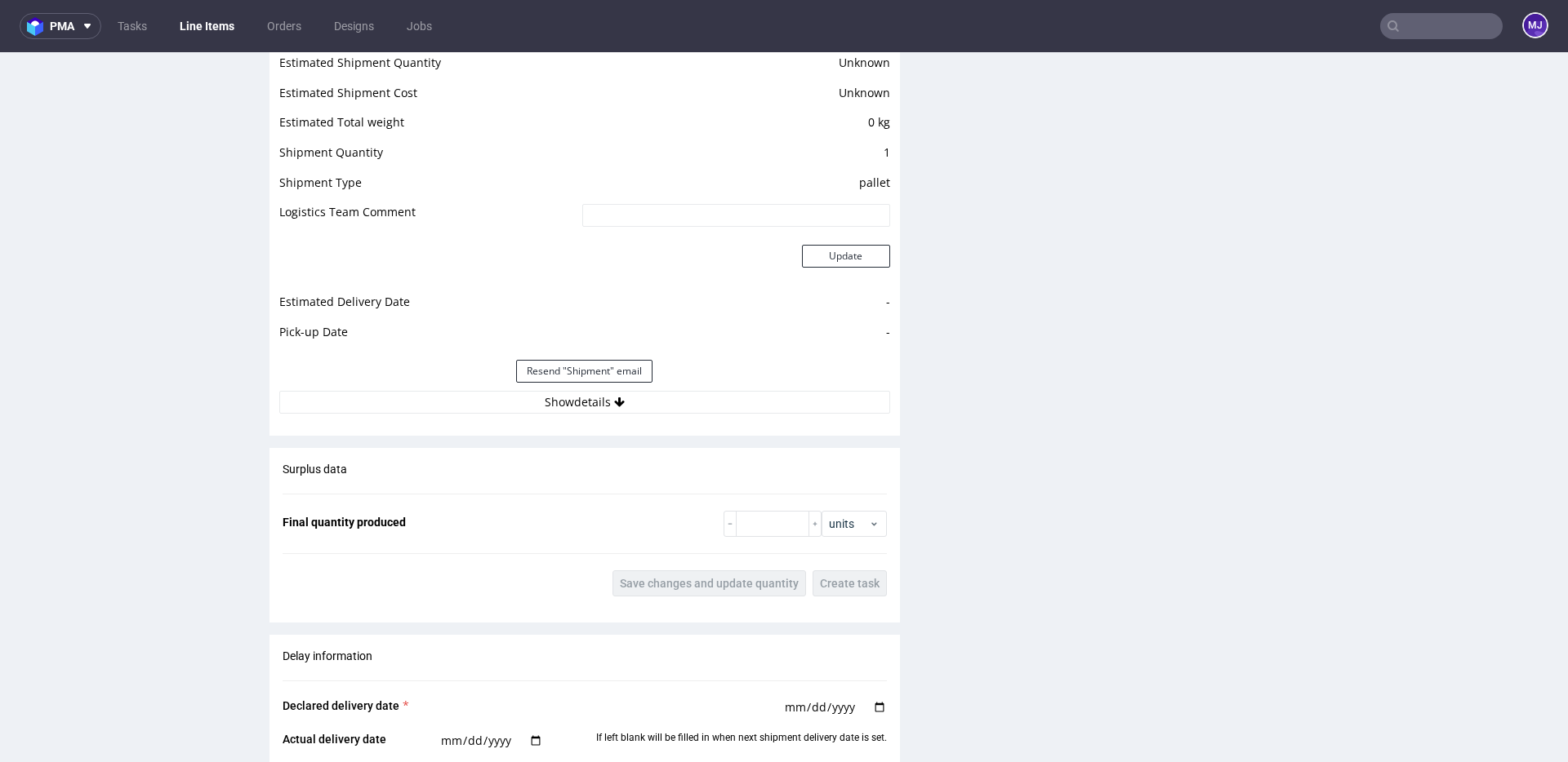
scroll to position [1429, 0]
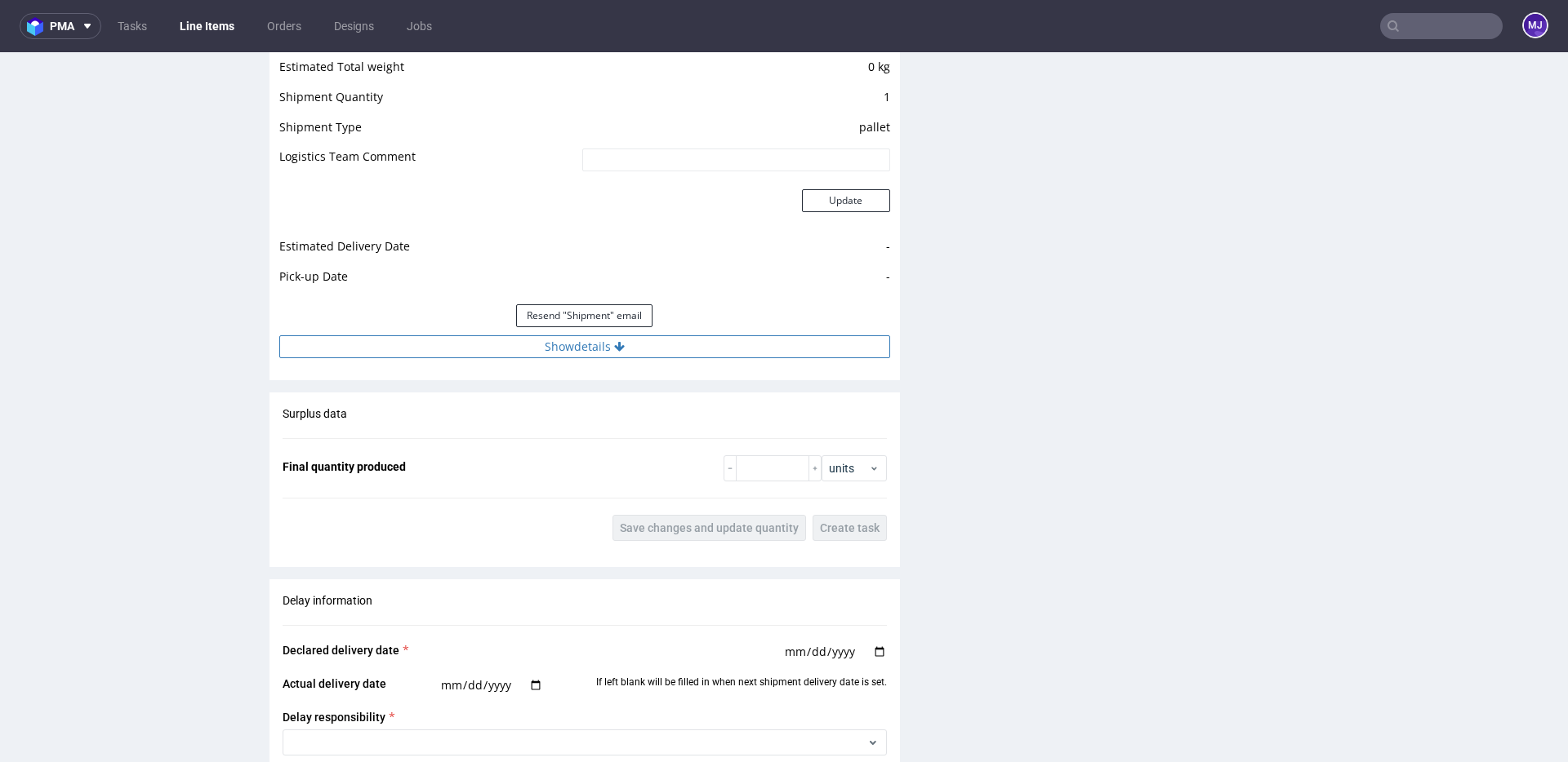
click at [601, 343] on button "Show details" at bounding box center [584, 347] width 611 height 23
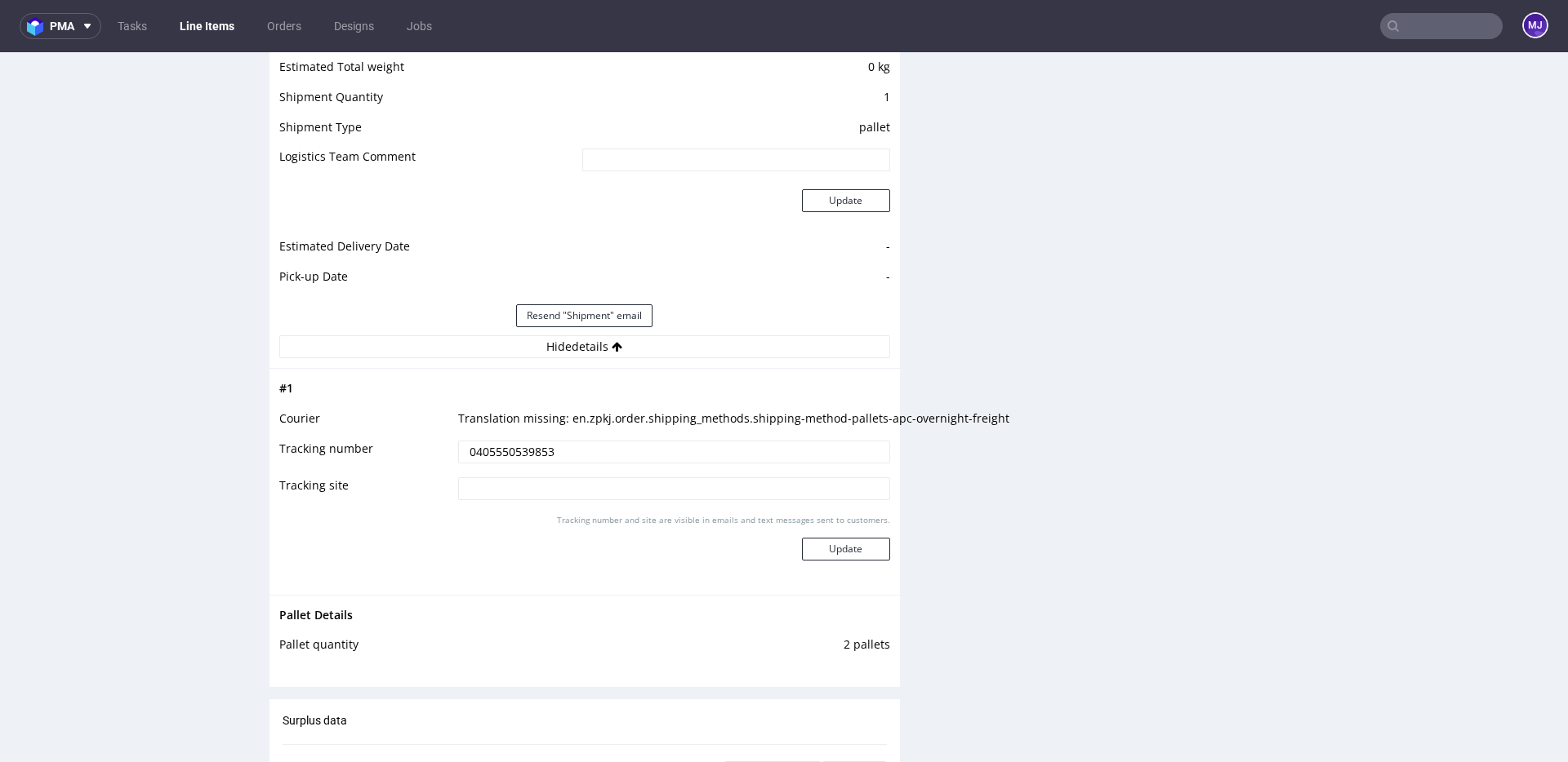
click at [510, 459] on input "0405550539853" at bounding box center [673, 452] width 432 height 23
click at [483, 455] on input "0405550539853" at bounding box center [673, 452] width 432 height 23
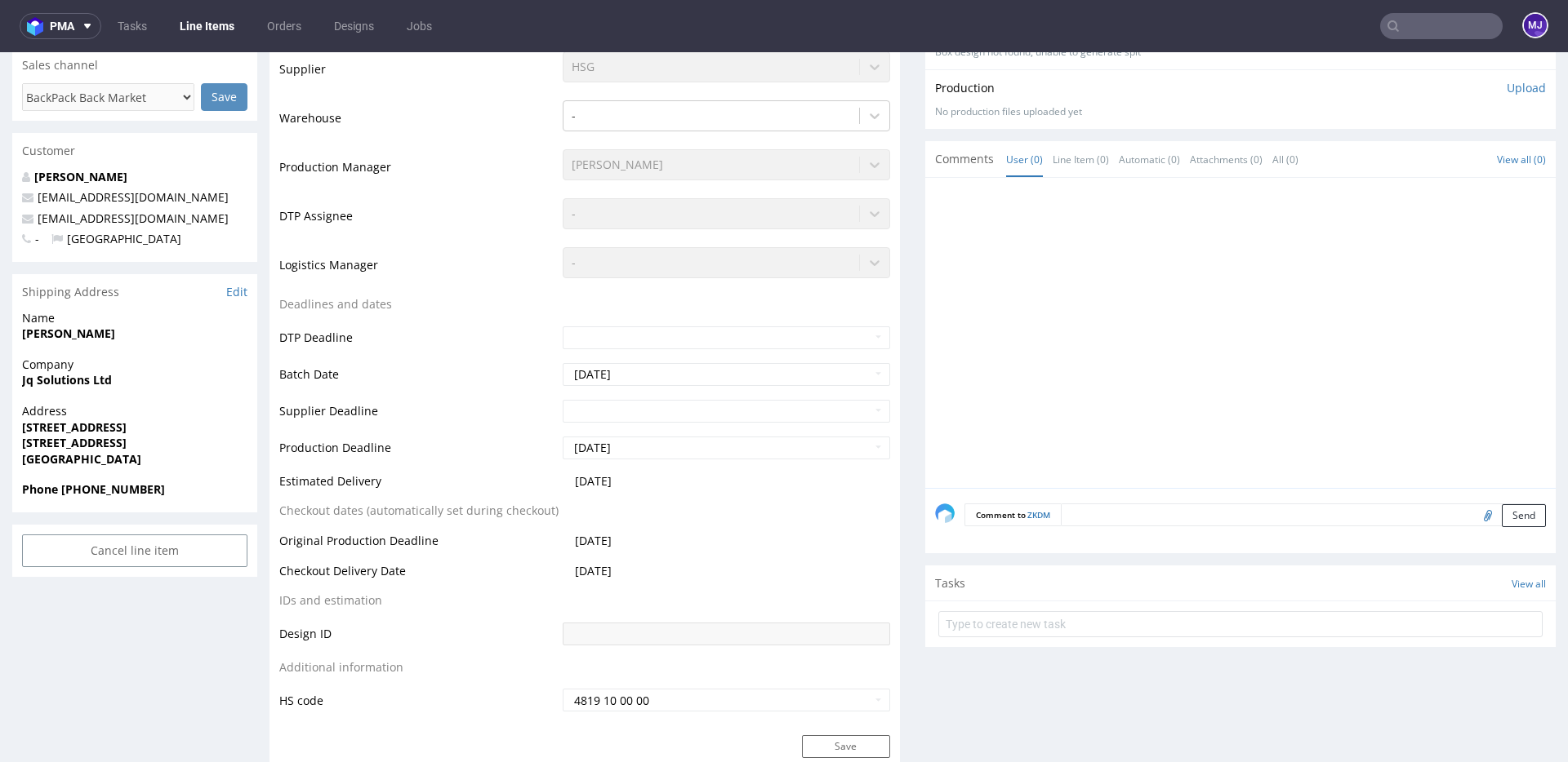
scroll to position [354, 0]
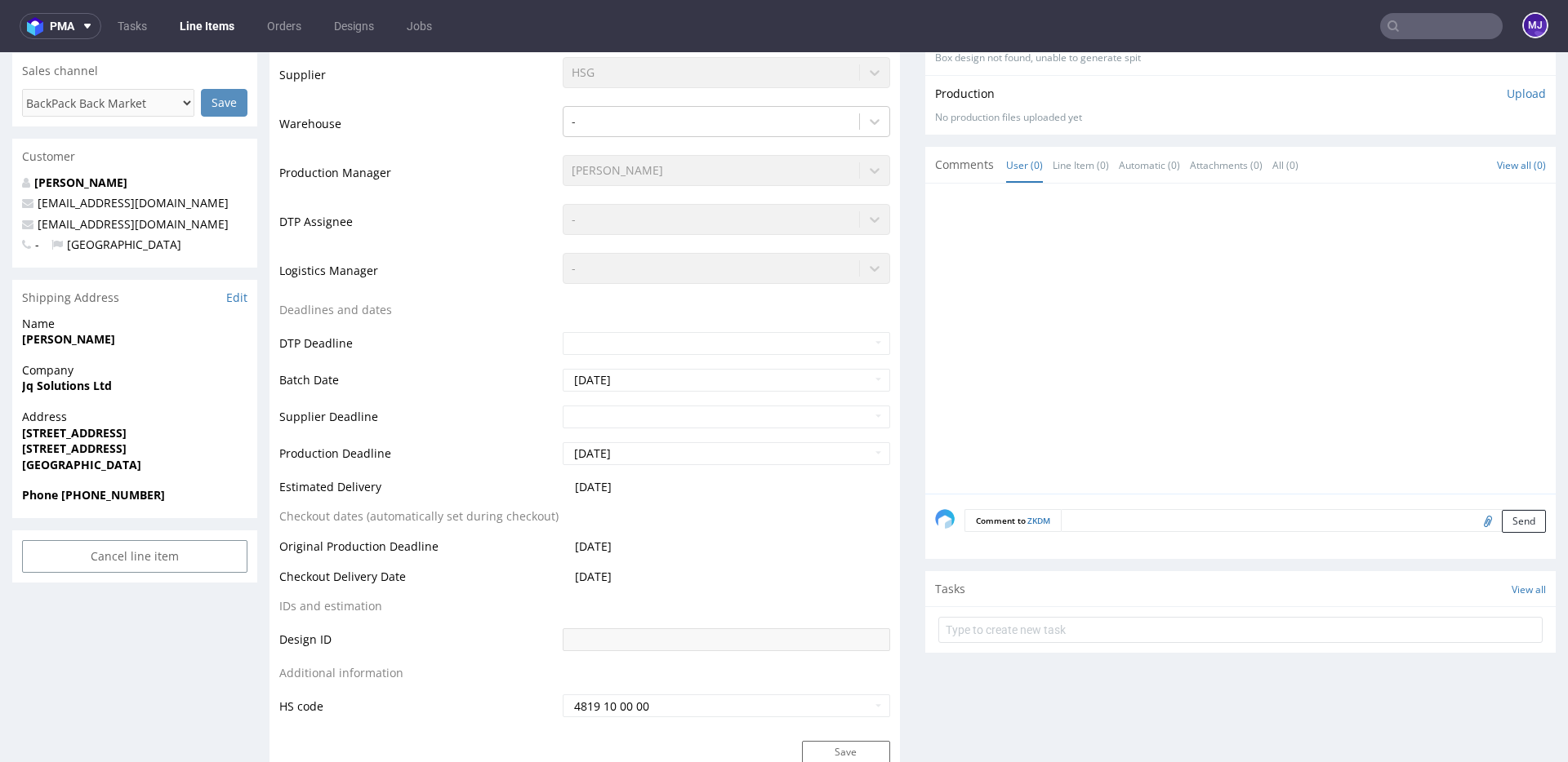
click at [104, 452] on strong "BIRMINGHAM B19 2YU" at bounding box center [74, 448] width 105 height 15
drag, startPoint x: 104, startPoint y: 452, endPoint x: 153, endPoint y: 452, distance: 49.0
click at [153, 452] on span "BIRMINGHAM B19 2YU" at bounding box center [134, 448] width 225 height 16
copy strong "B19 2YU"
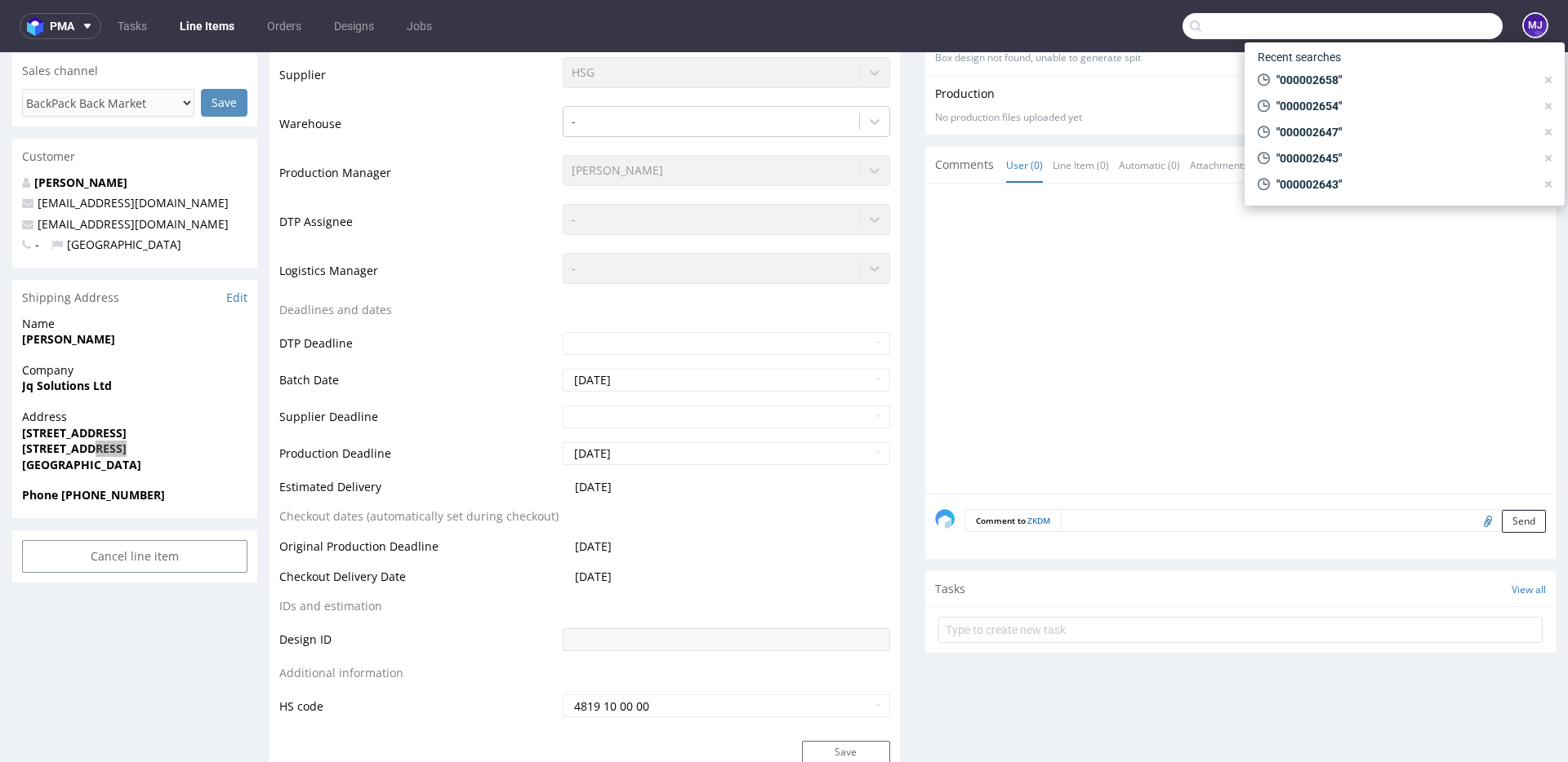
click at [1394, 23] on input "text" at bounding box center [1342, 26] width 320 height 26
paste input "000002666"
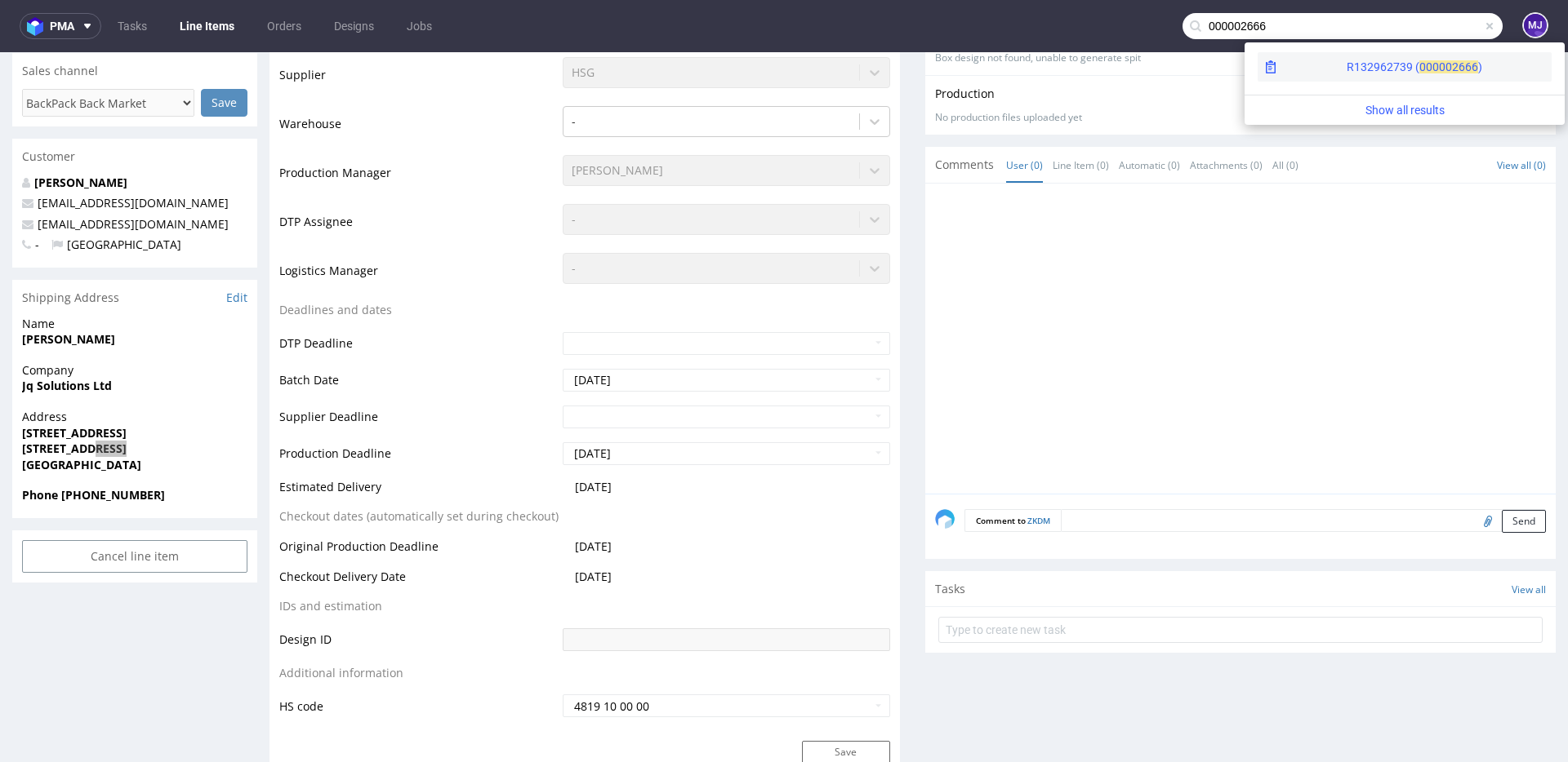
type input "000002666"
click at [1347, 62] on div "R132962739 ( 00000" at bounding box center [1399, 66] width 105 height 16
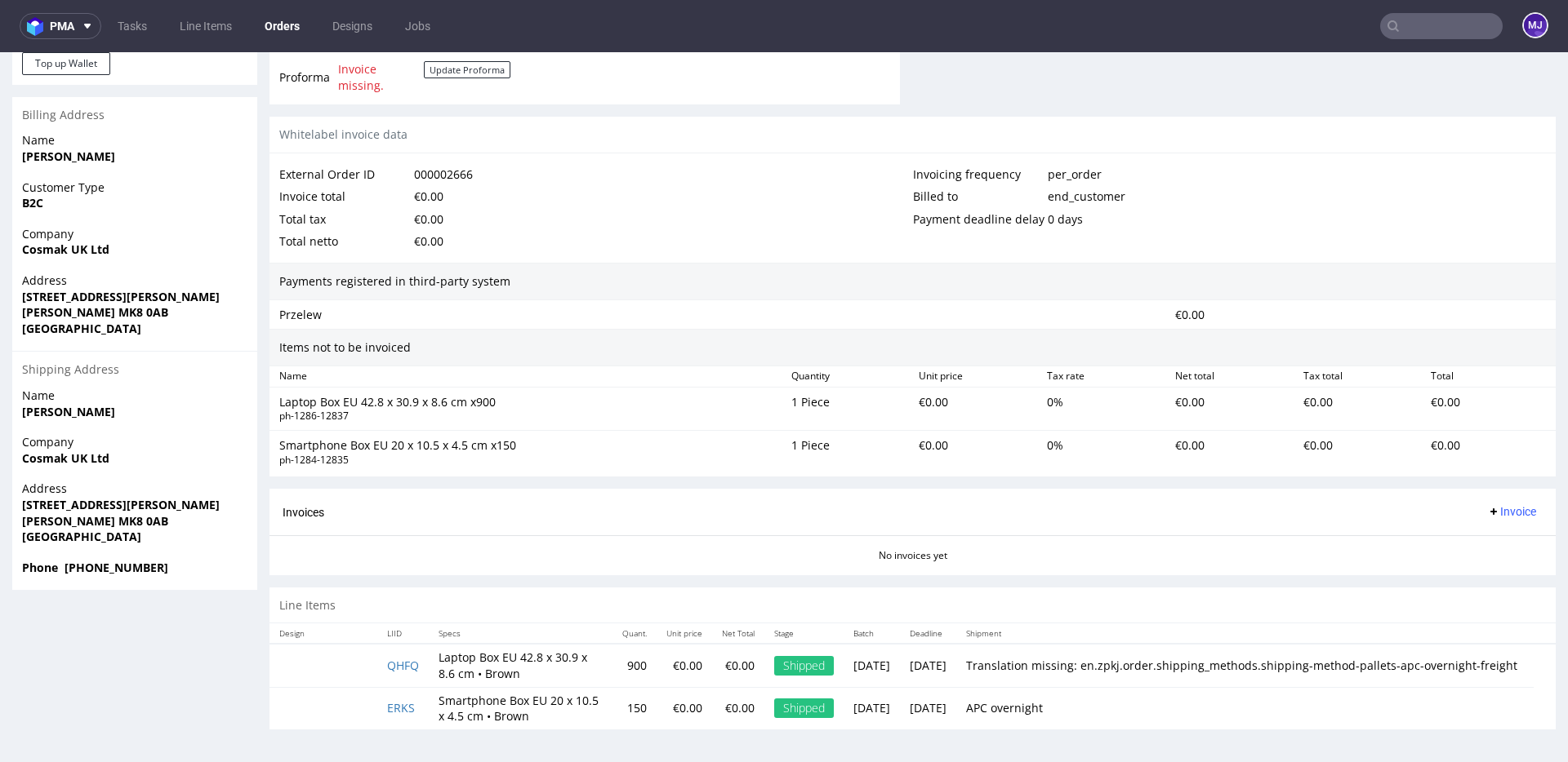
scroll to position [4, 0]
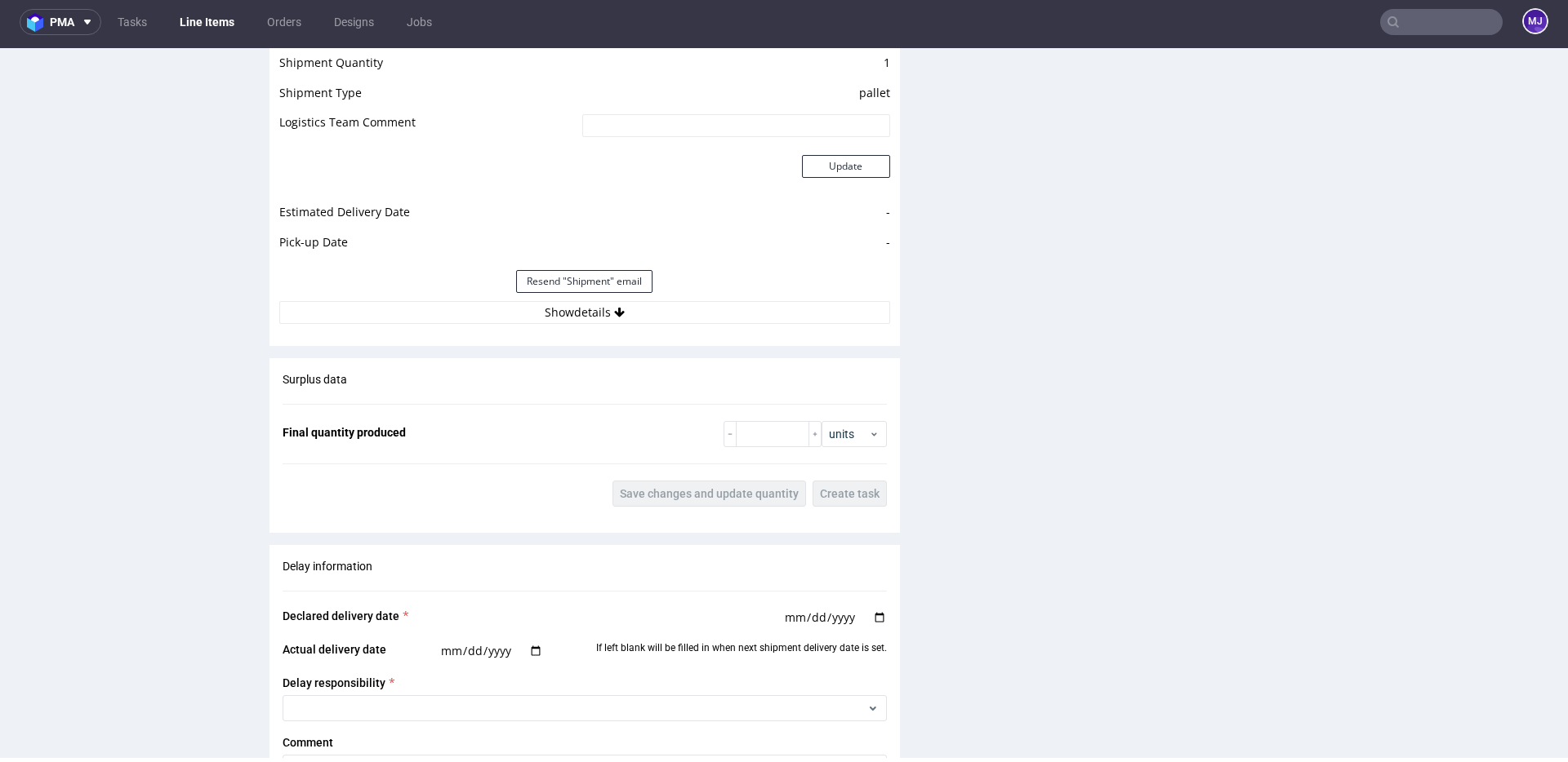
scroll to position [1692, 0]
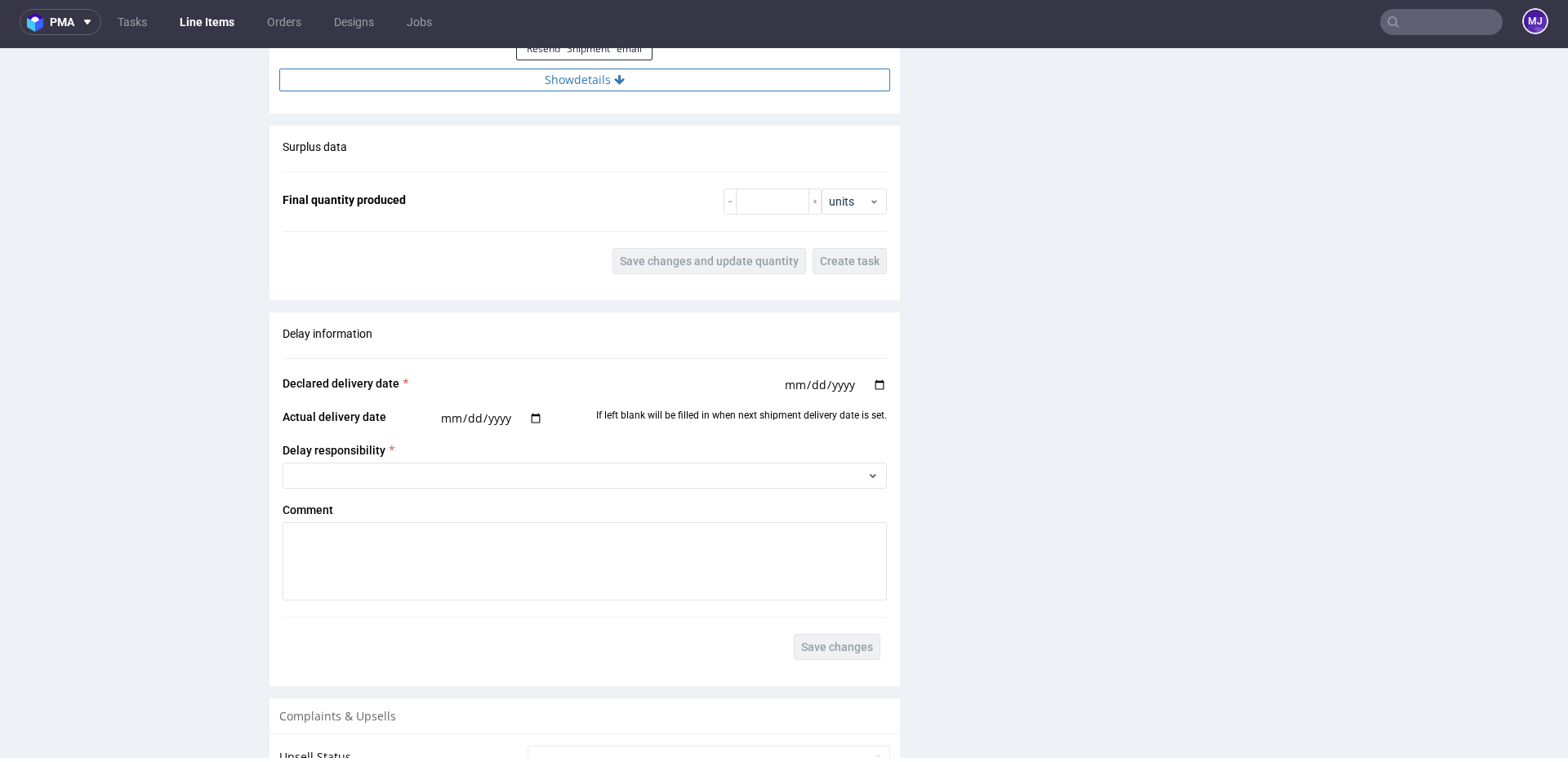
click at [592, 78] on button "Show details" at bounding box center [584, 80] width 611 height 23
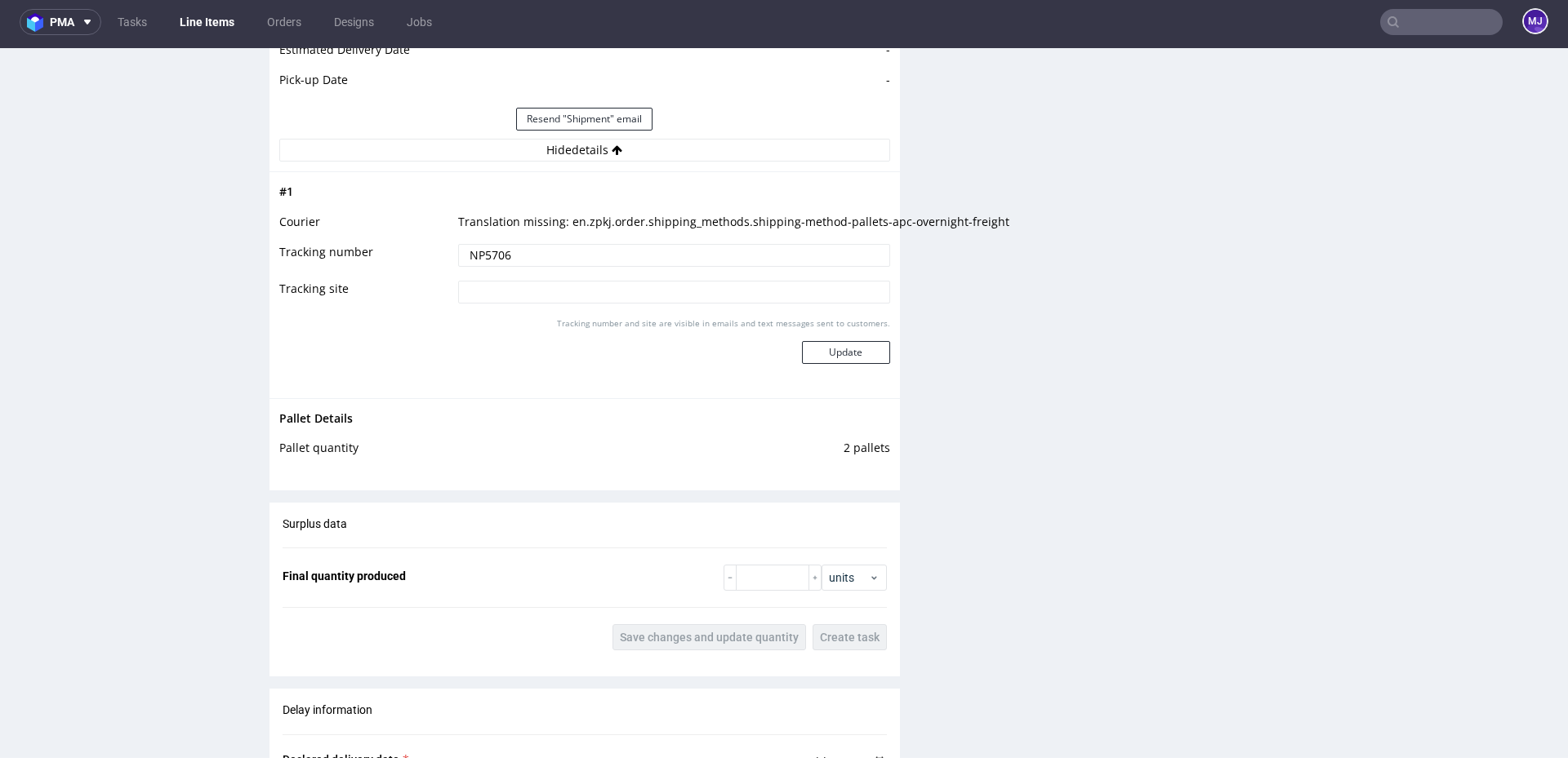
scroll to position [1513, 0]
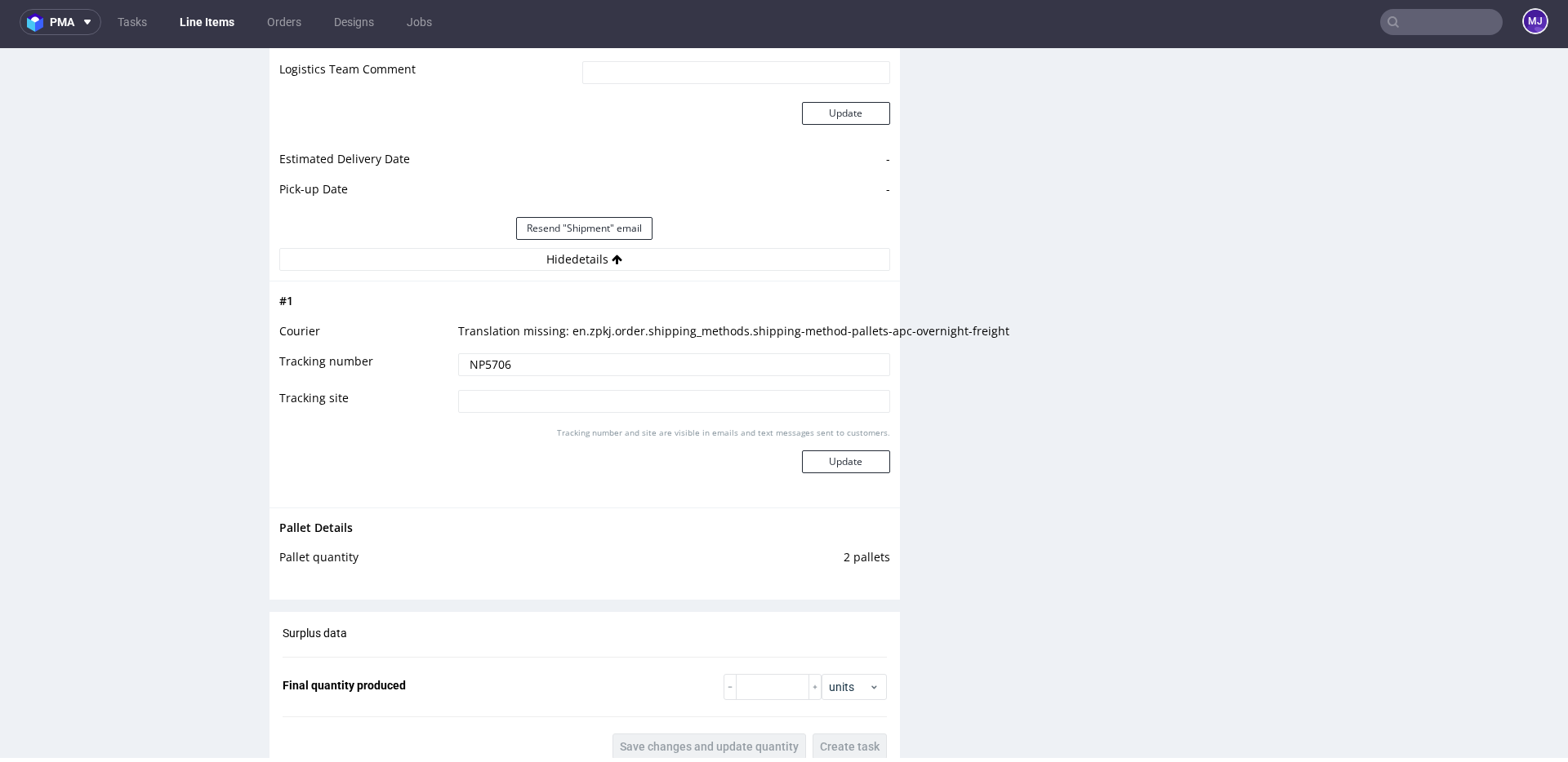
click at [485, 361] on input "NP5706" at bounding box center [673, 365] width 432 height 23
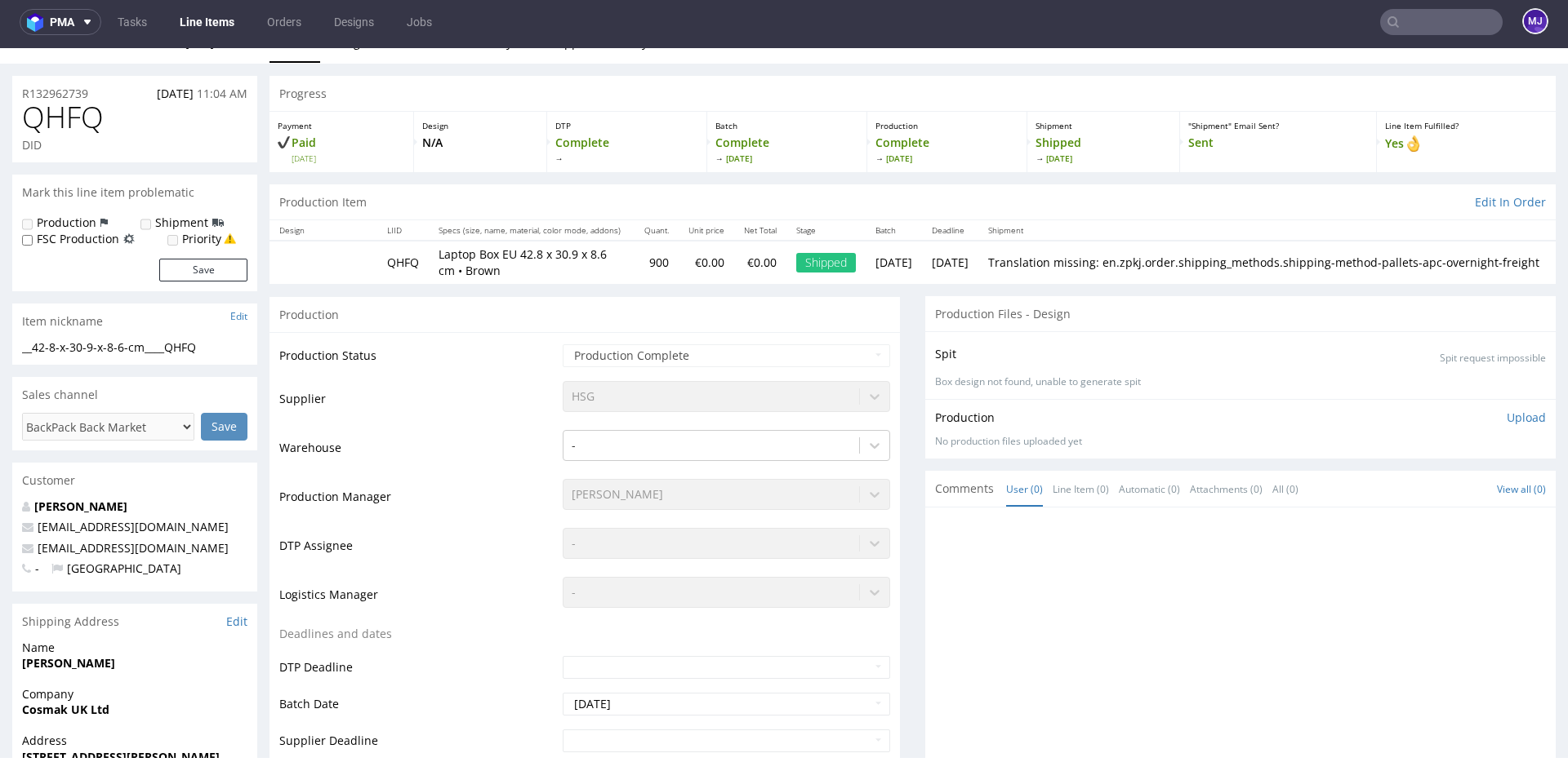
scroll to position [0, 0]
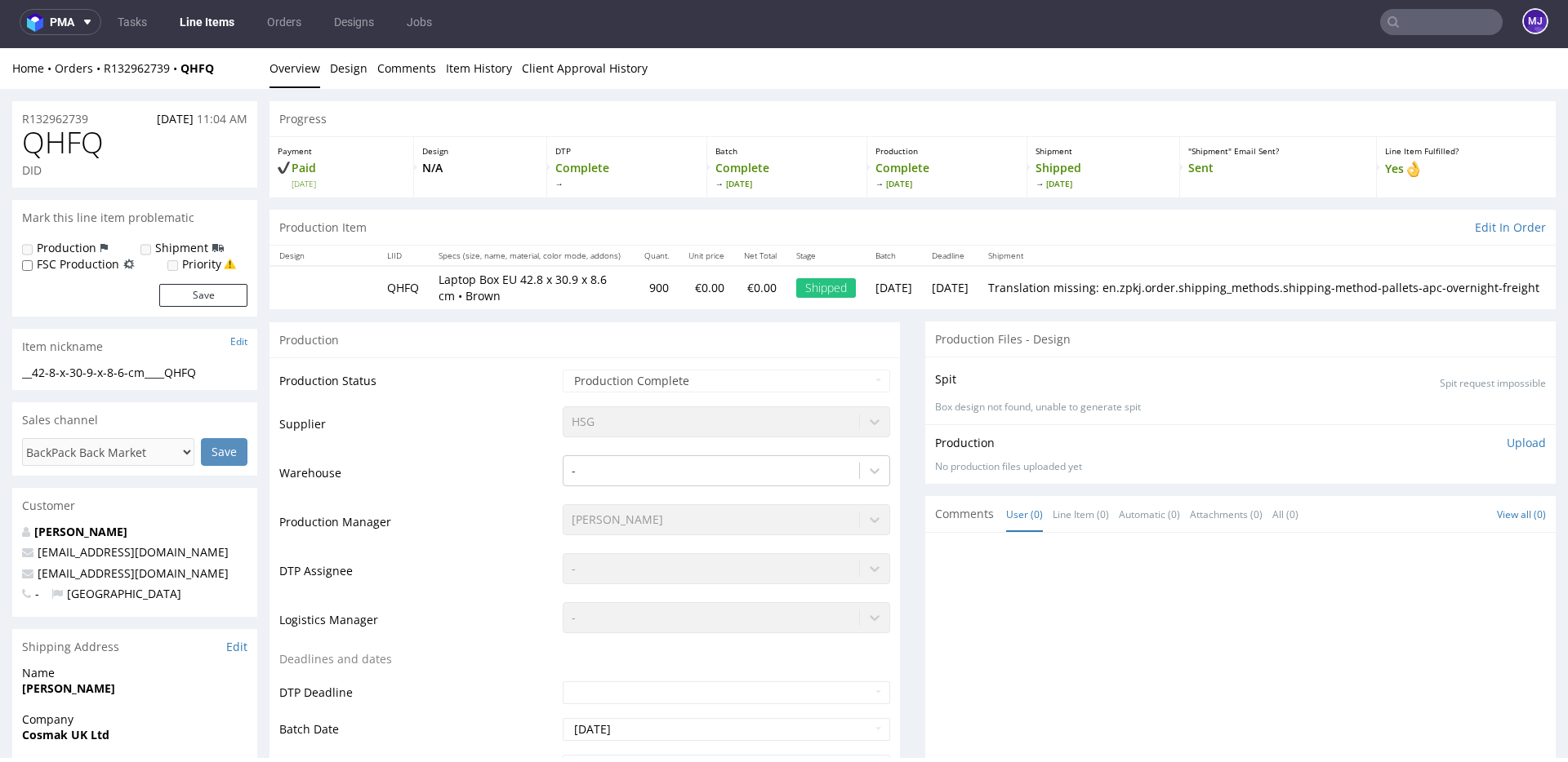
click at [69, 146] on span "QHFQ" at bounding box center [62, 143] width 81 height 33
copy span "QHFQ"
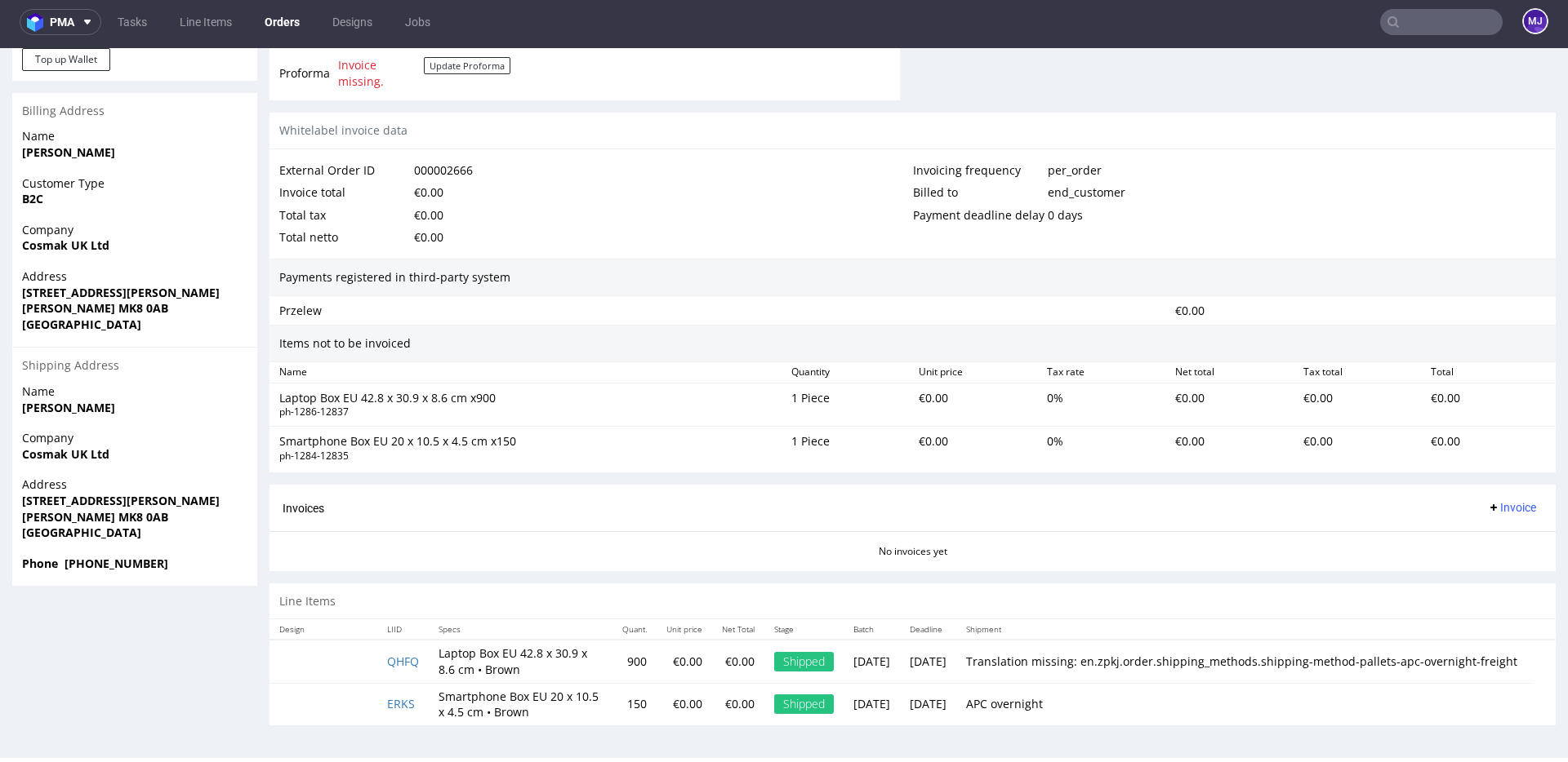
scroll to position [748, 0]
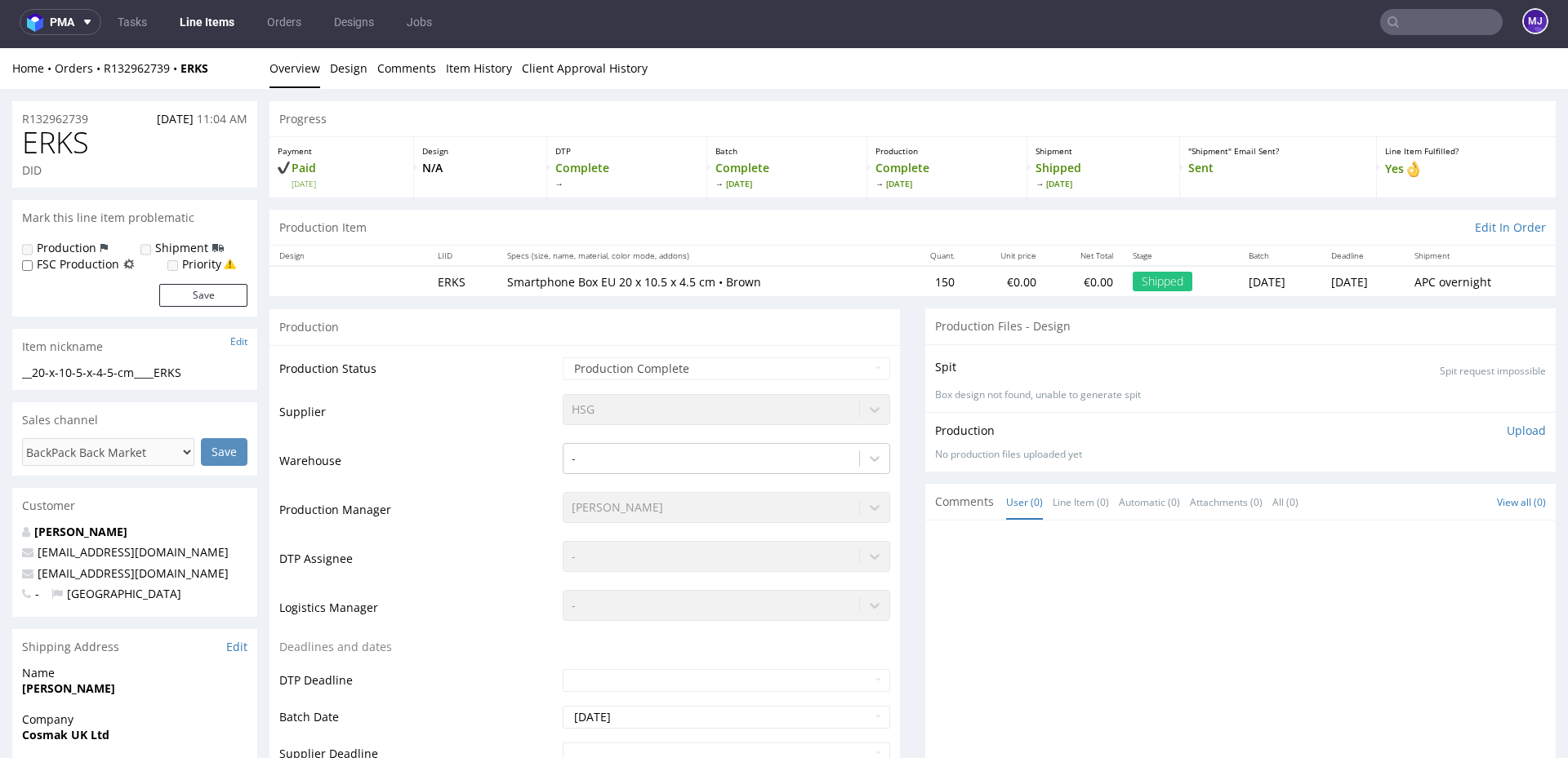
click at [69, 139] on span "ERKS" at bounding box center [55, 143] width 67 height 33
copy span "ERKS"
click at [1410, 40] on nav "pma Tasks Line Items Orders Designs Jobs MJ" at bounding box center [784, 22] width 1568 height 52
click at [1429, 5] on nav "pma Tasks Line Items Orders Designs Jobs MJ" at bounding box center [784, 22] width 1568 height 52
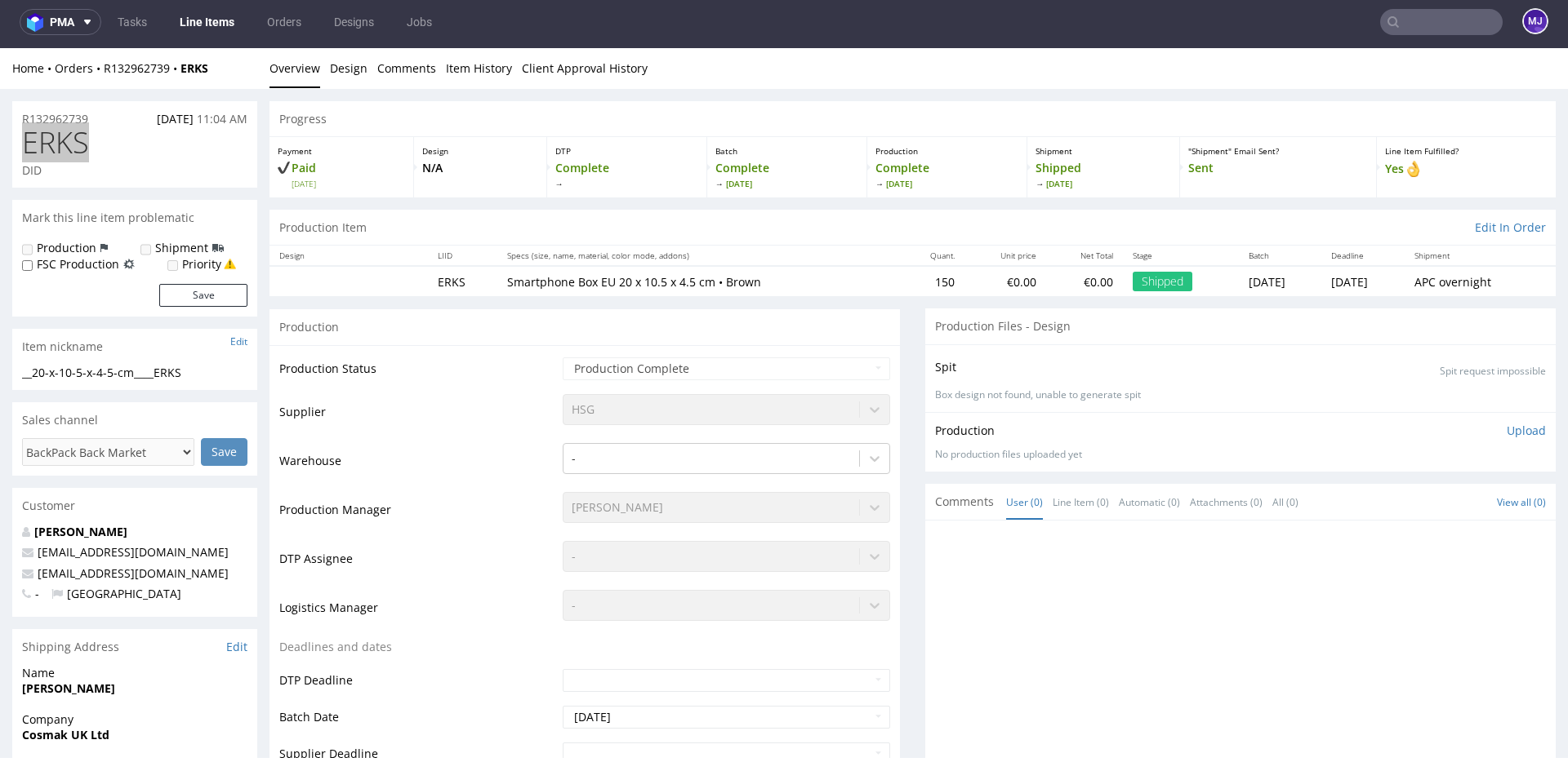
click at [1410, 20] on input "text" at bounding box center [1441, 22] width 123 height 26
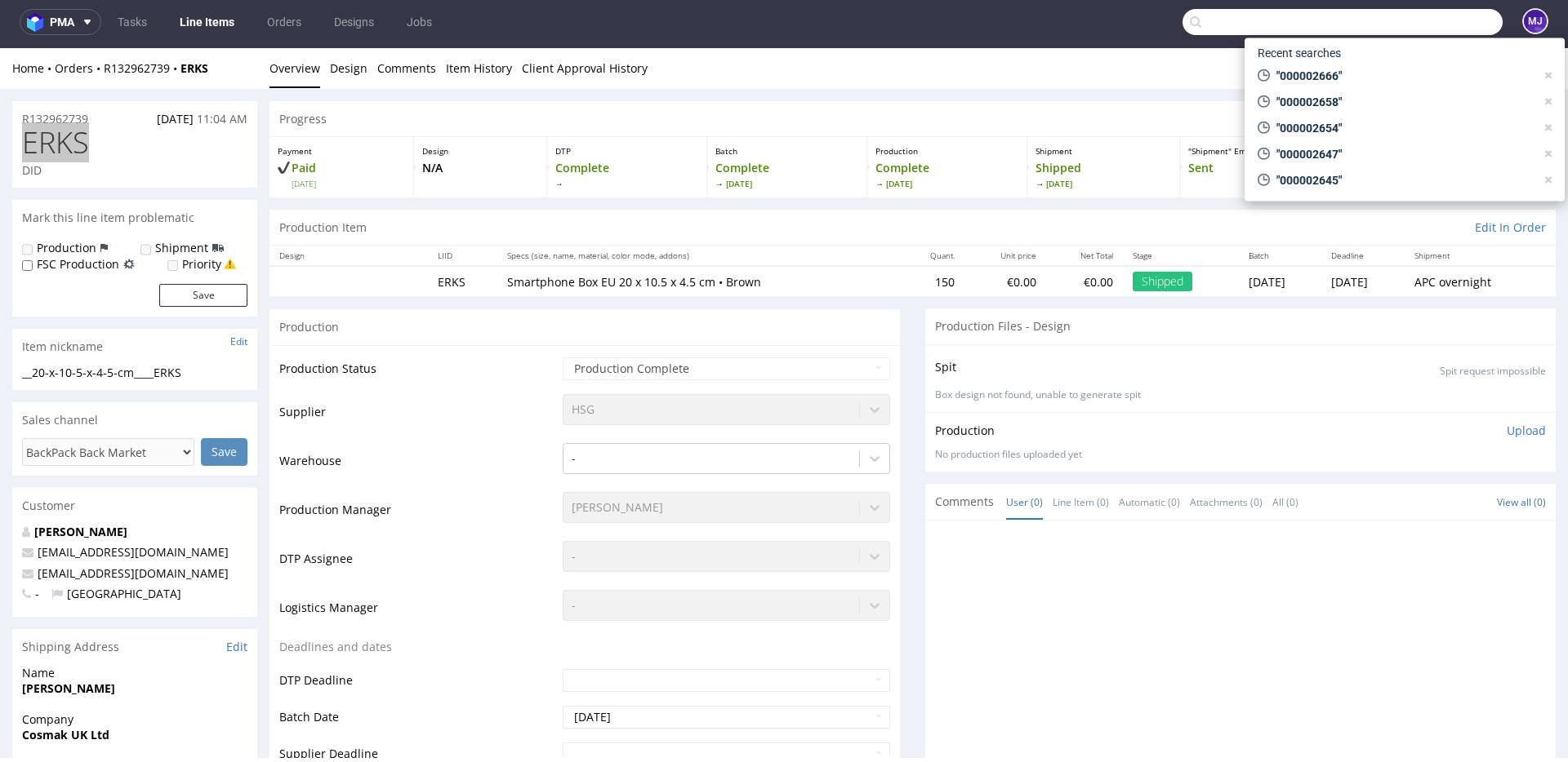
paste input "000002673"
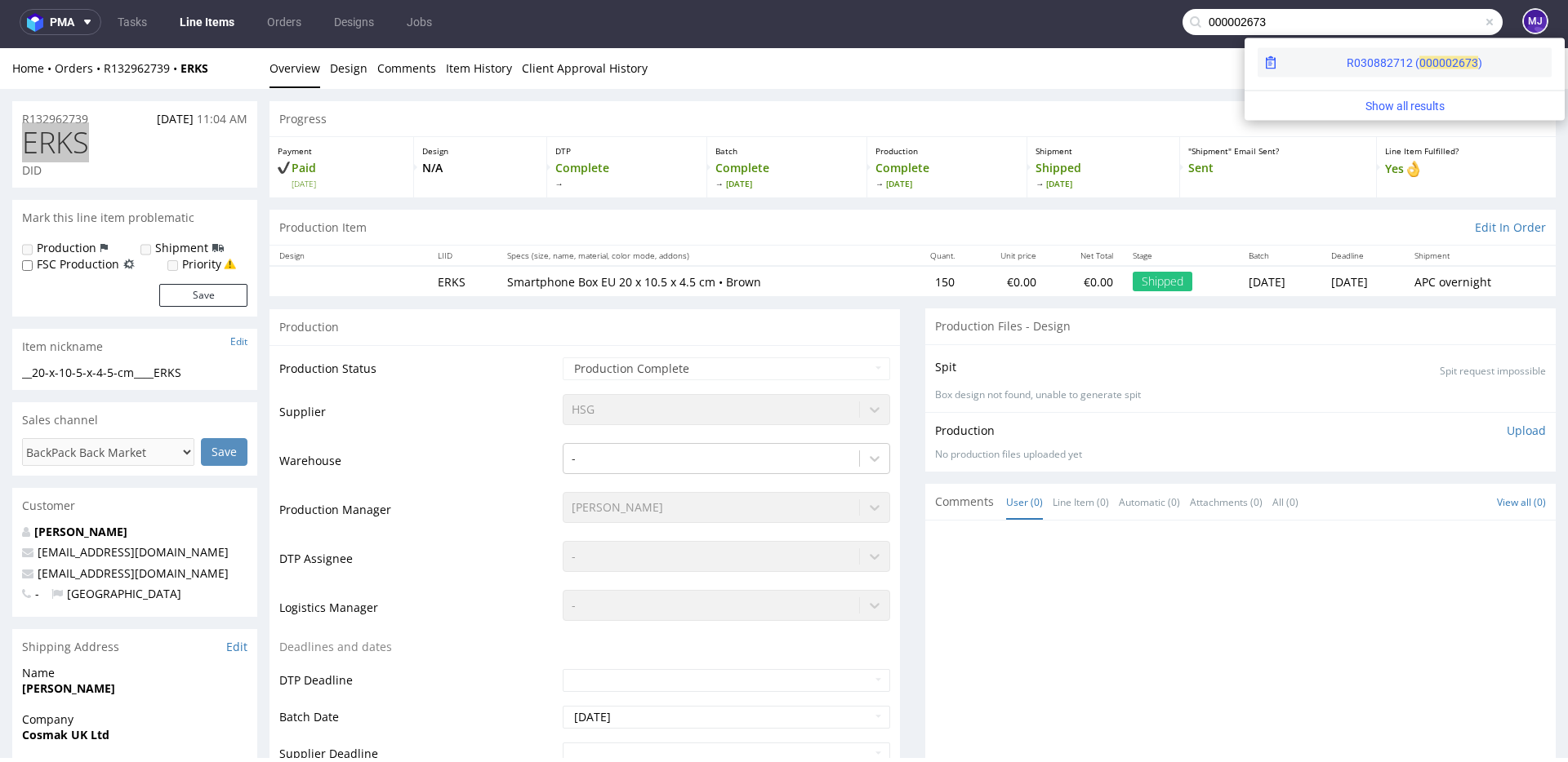
type input "000002673"
click at [1347, 61] on div "R030882712 ( 00000" at bounding box center [1399, 62] width 105 height 16
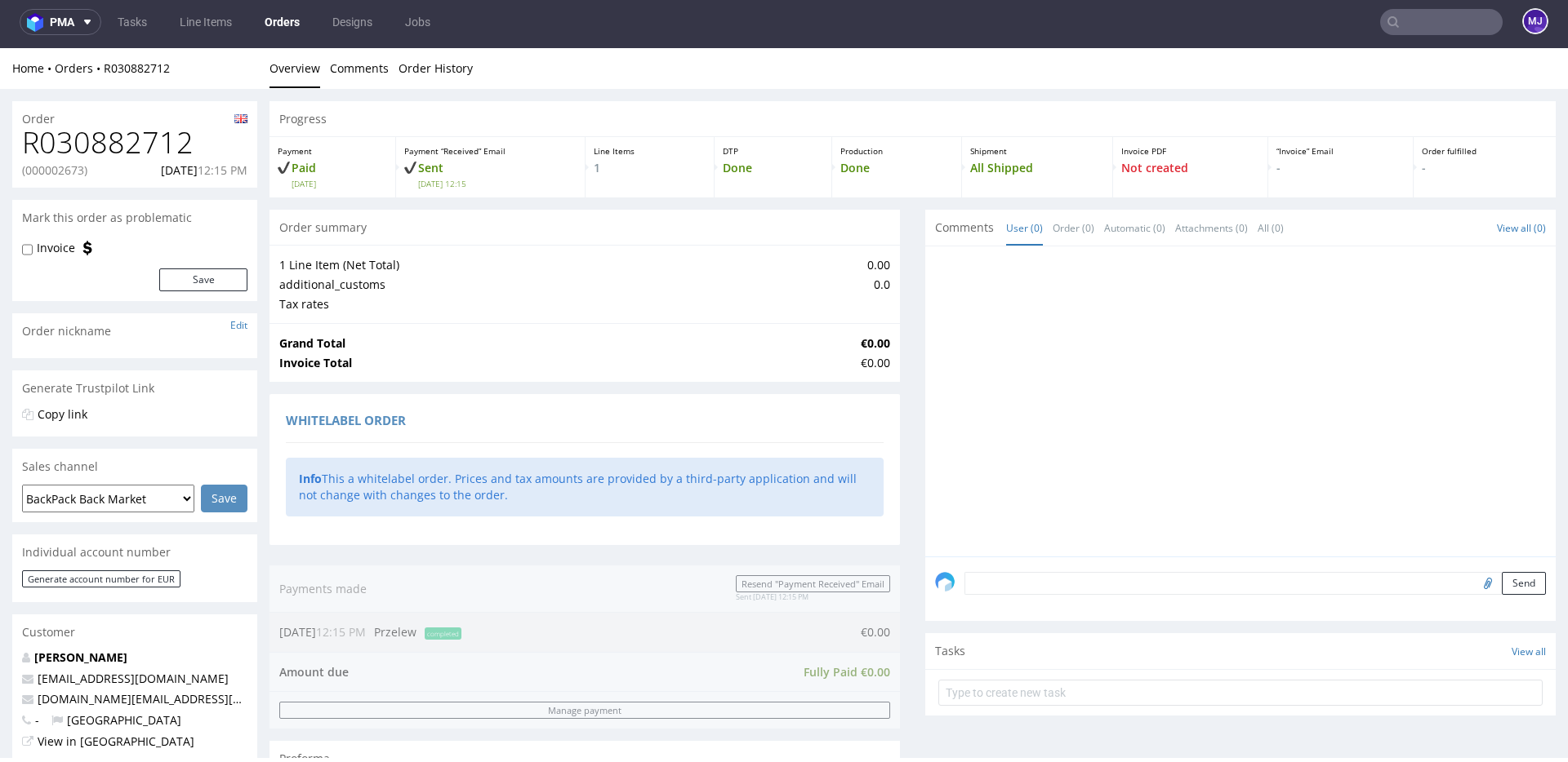
scroll to position [633, 0]
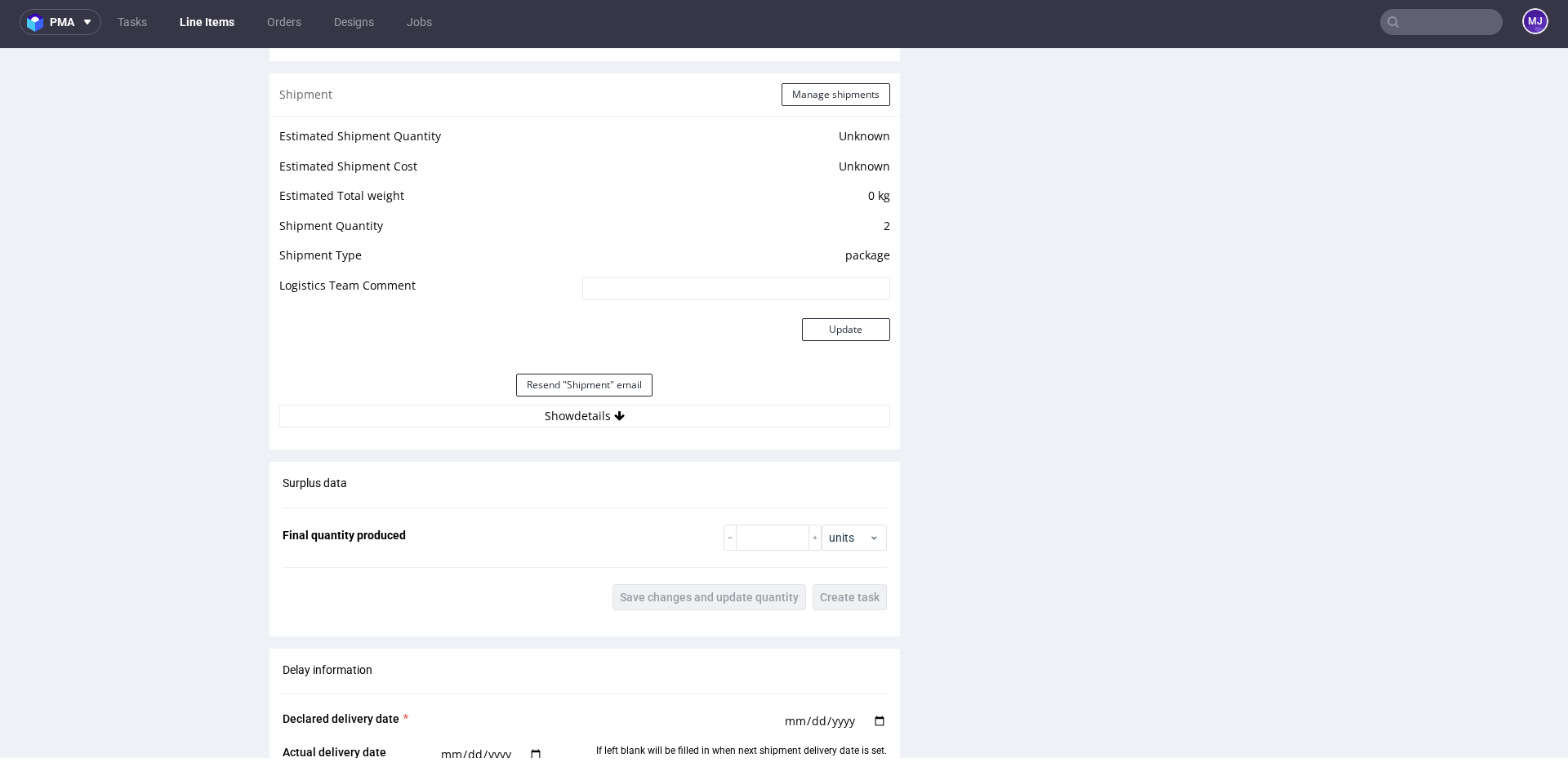
scroll to position [1336, 0]
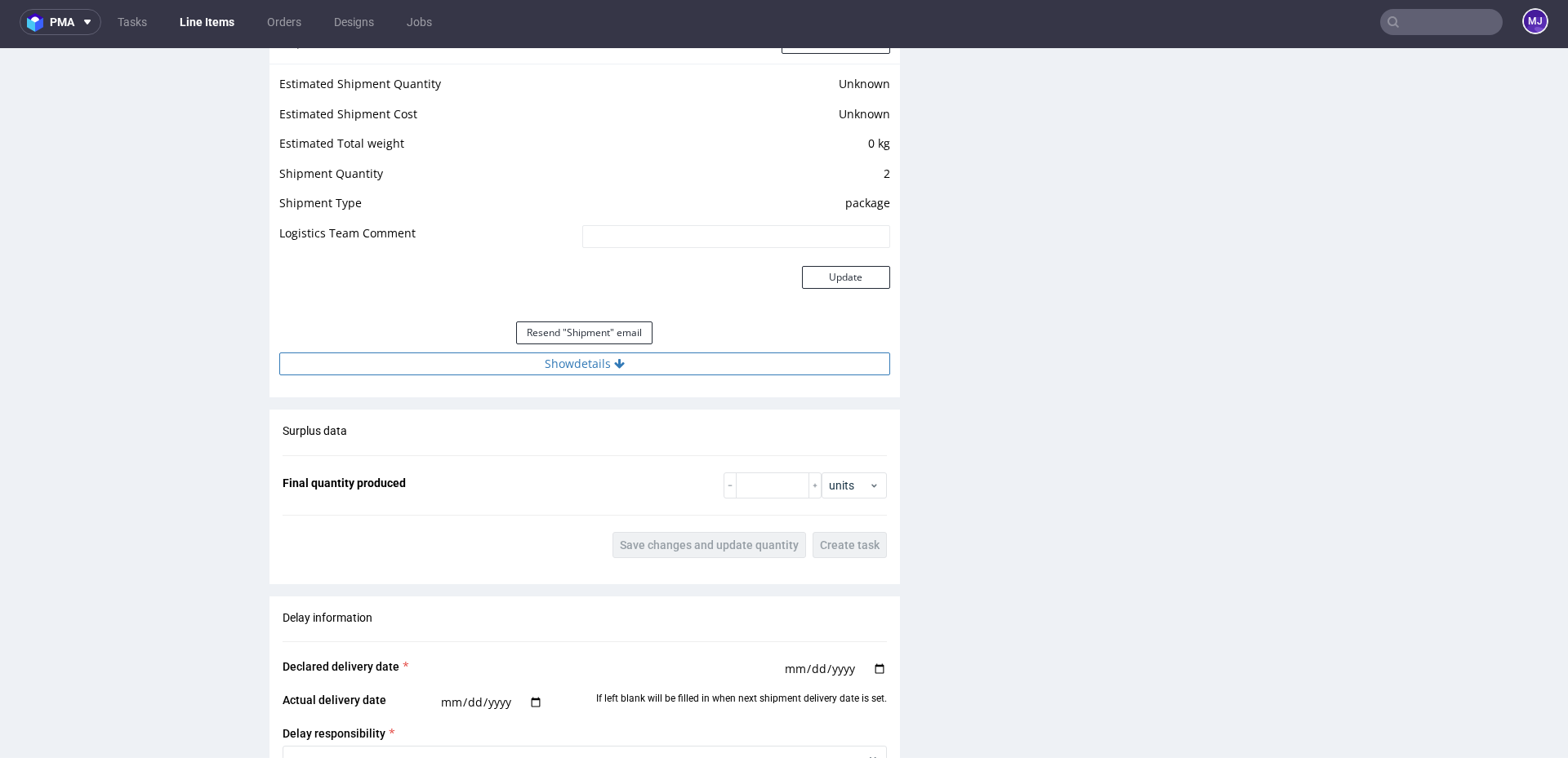
click at [607, 366] on button "Show details" at bounding box center [584, 364] width 611 height 23
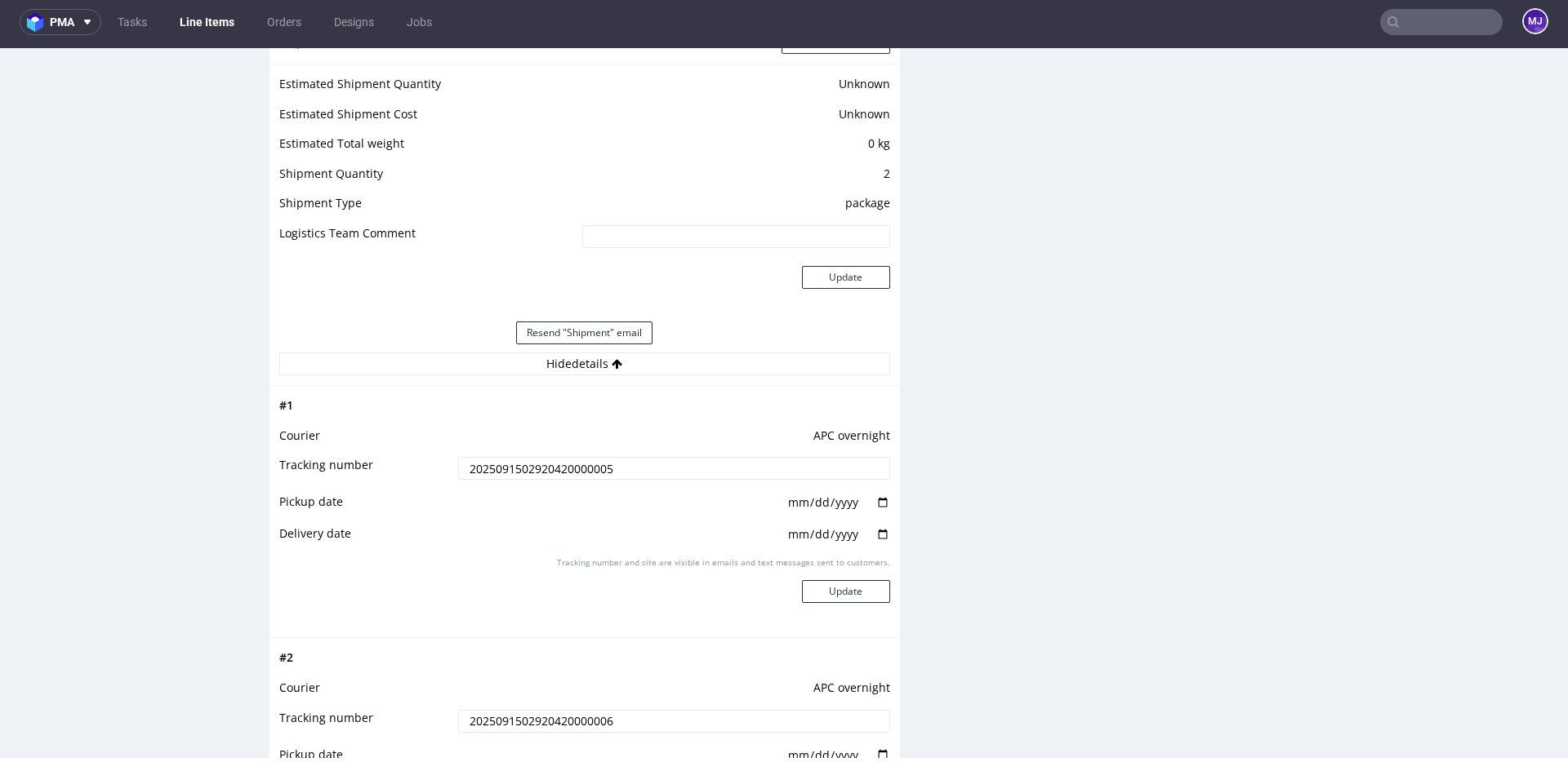
click at [558, 475] on input "2025091502920420000005" at bounding box center [673, 468] width 432 height 23
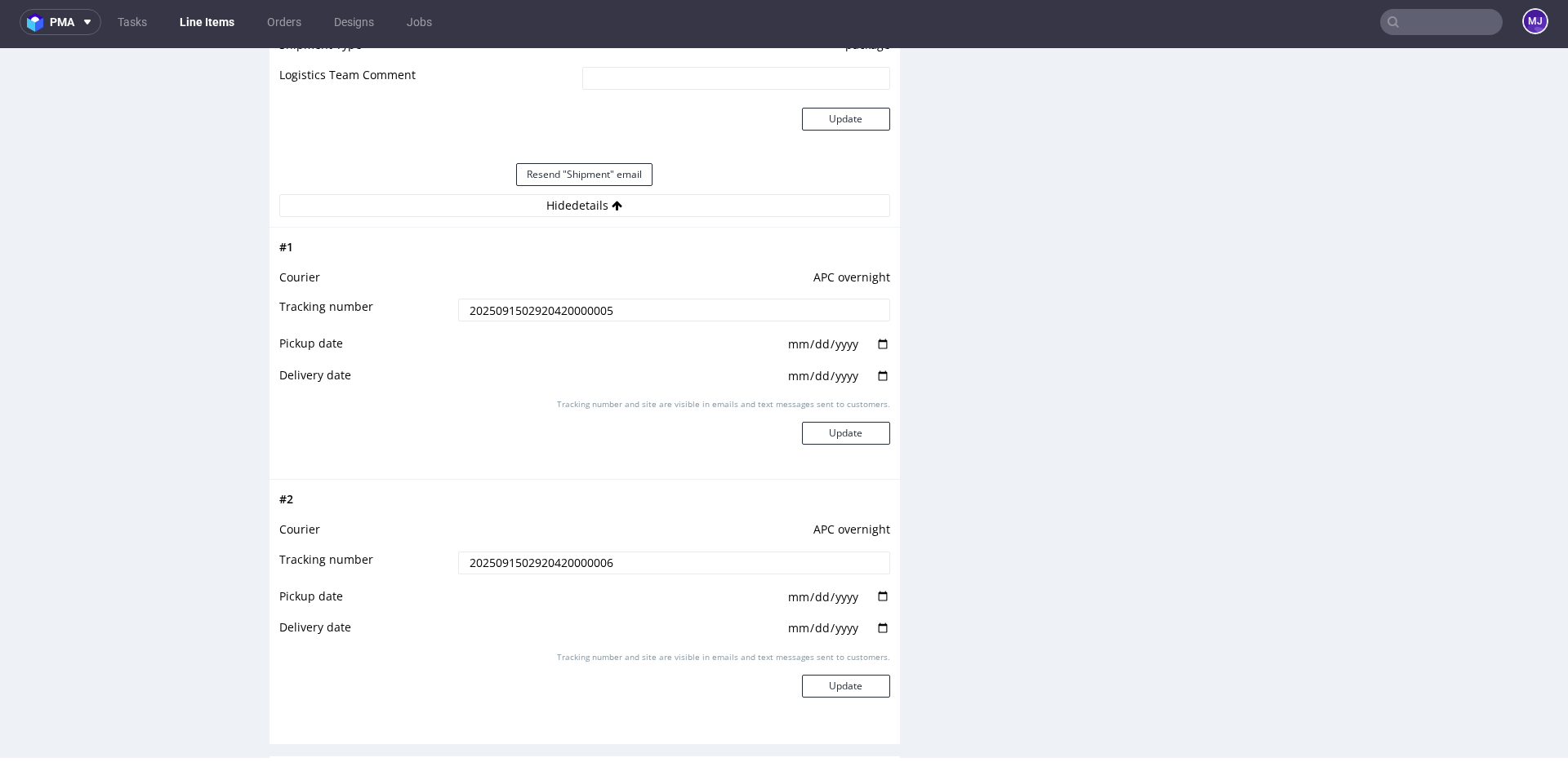
click at [871, 341] on input "date" at bounding box center [838, 344] width 104 height 18
type input "2025-09-15"
click at [878, 368] on input "date" at bounding box center [838, 376] width 104 height 18
click at [879, 373] on input "date" at bounding box center [838, 376] width 104 height 18
type input "2025-09-17"
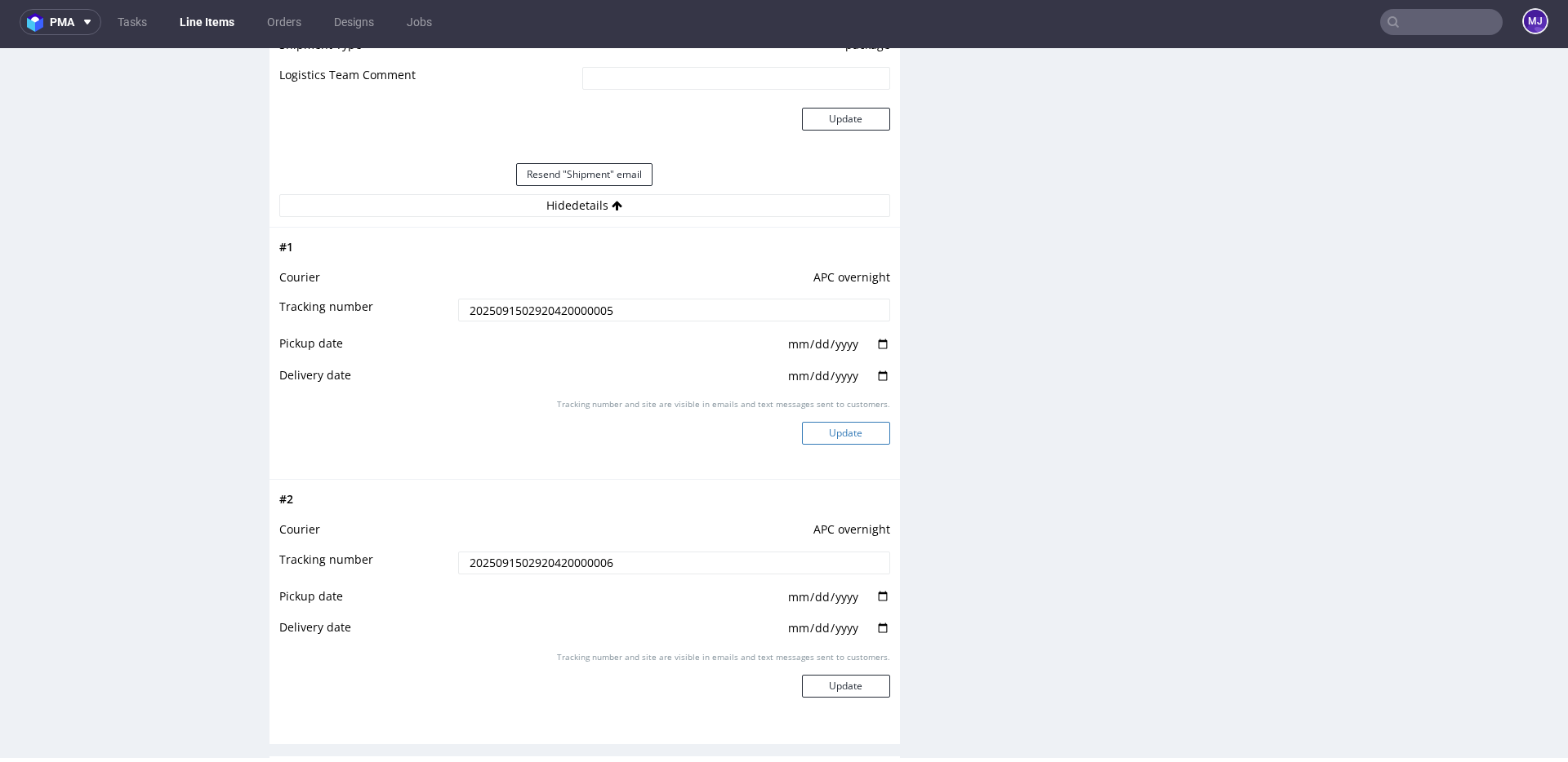
click at [856, 424] on button "Update" at bounding box center [845, 433] width 88 height 23
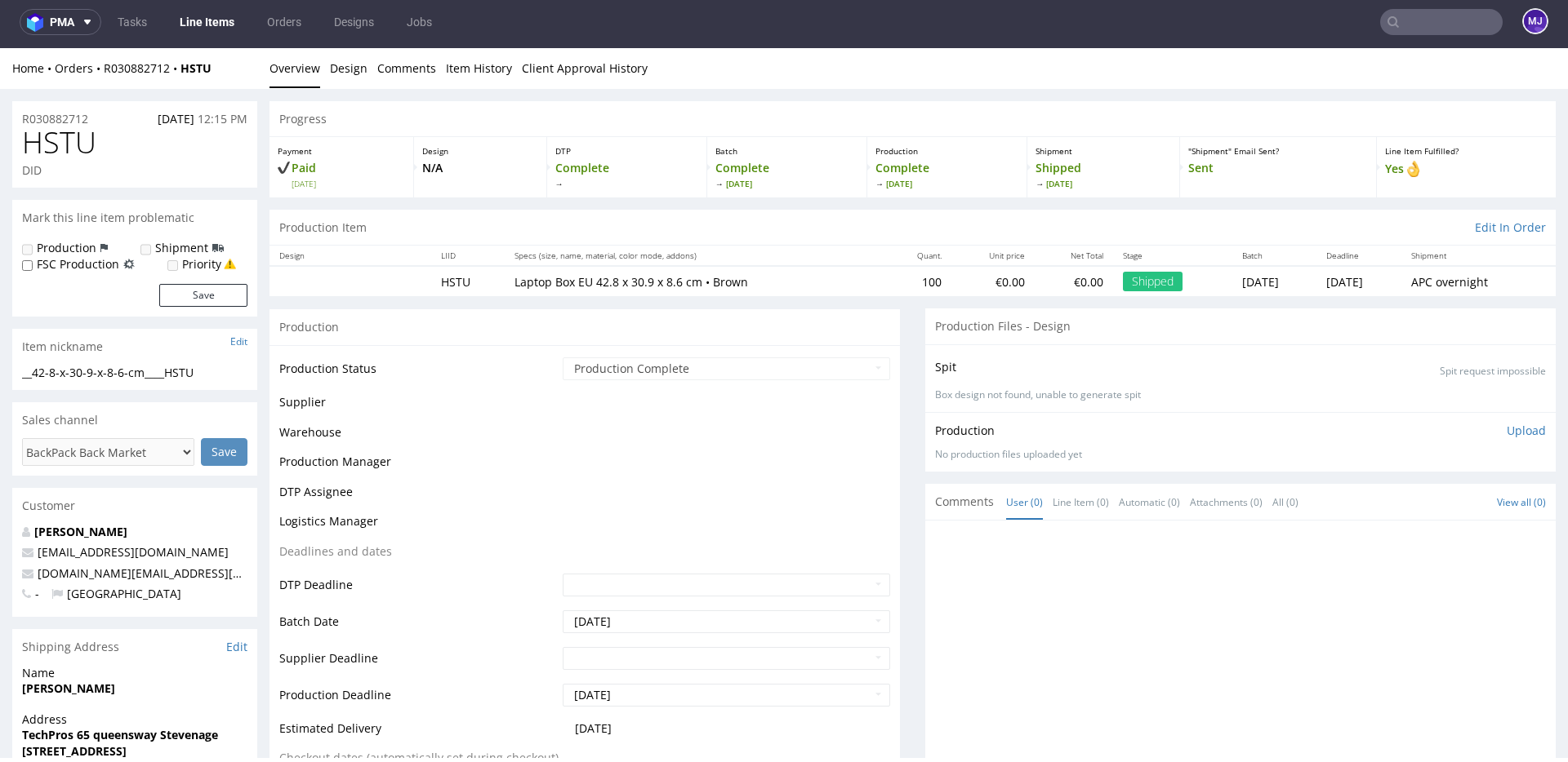
scroll to position [1039, 0]
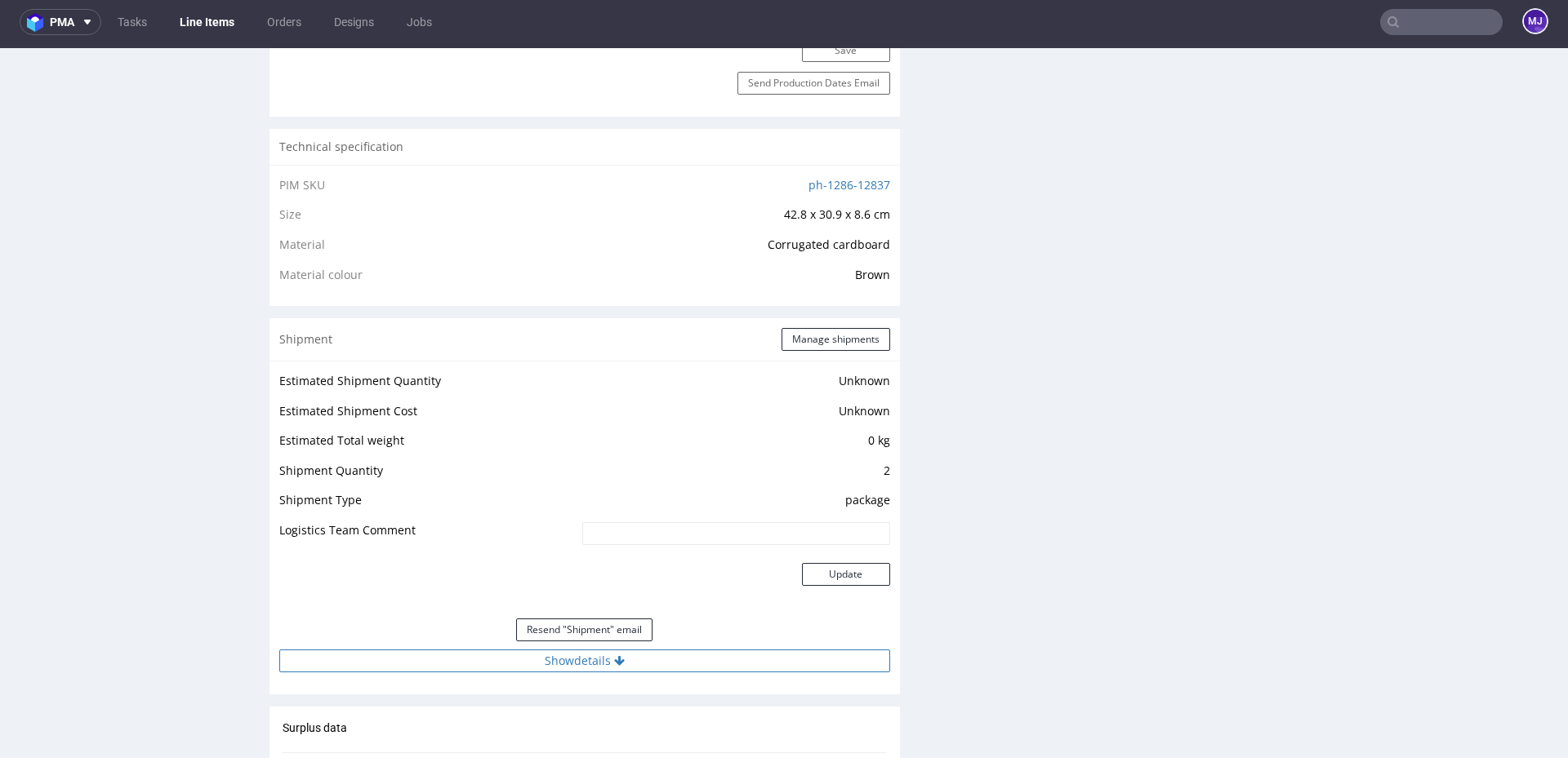
click at [617, 659] on icon at bounding box center [618, 661] width 10 height 11
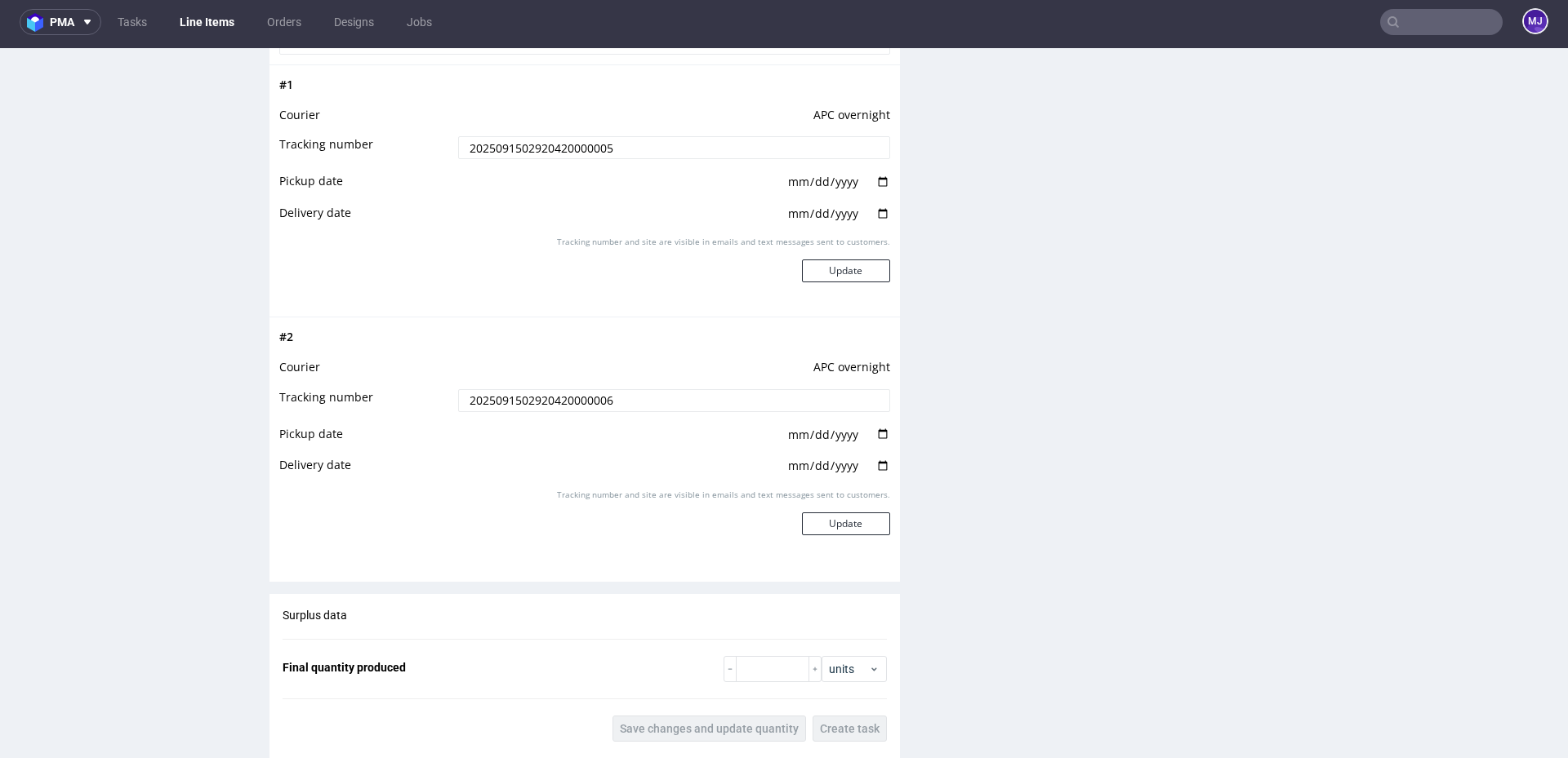
scroll to position [1659, 0]
click at [876, 429] on input "date" at bounding box center [838, 432] width 104 height 18
type input "2025-09-15"
click at [877, 457] on input "date" at bounding box center [838, 463] width 104 height 18
type input "2025-09-17"
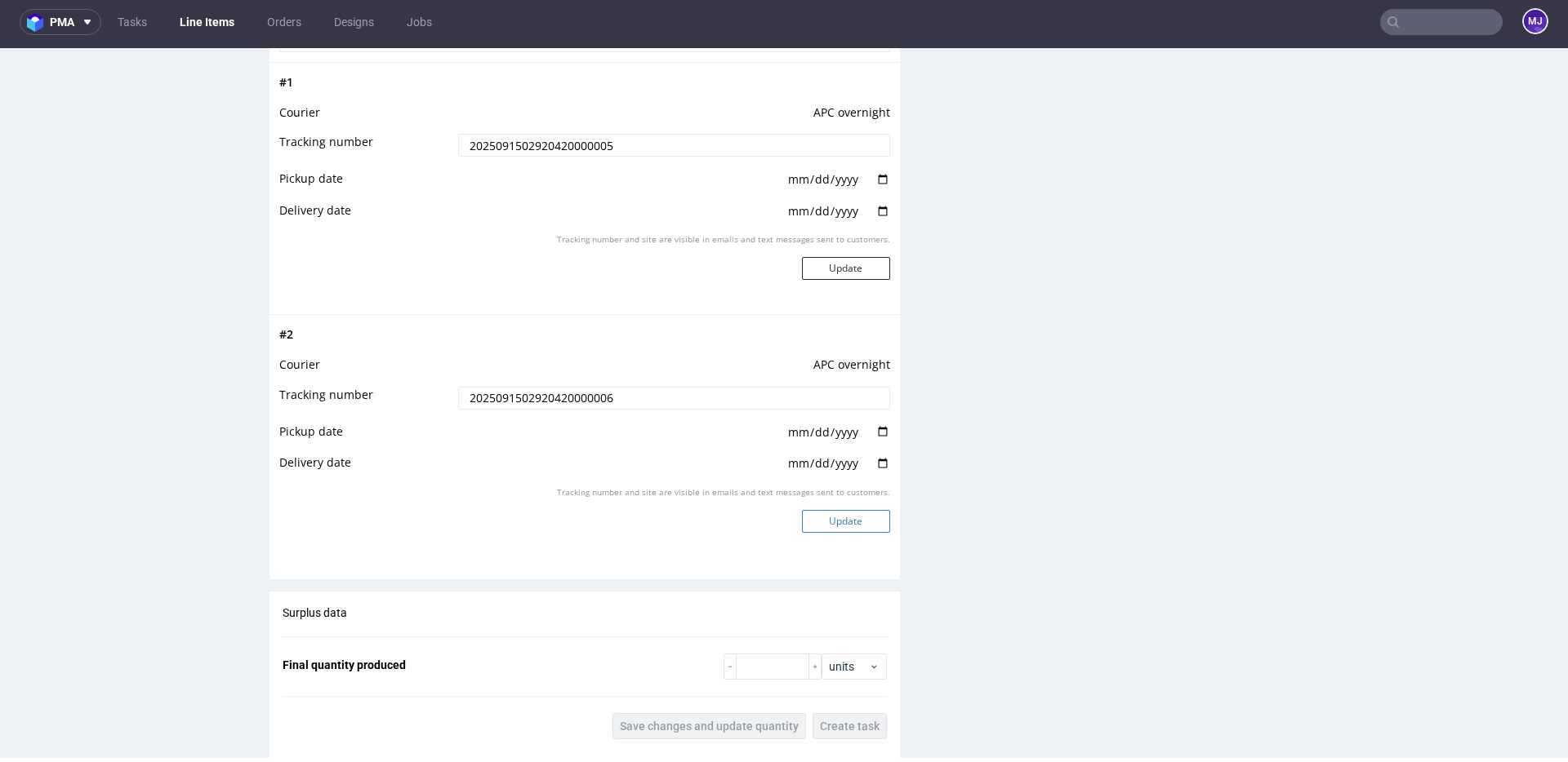
click at [845, 523] on button "Update" at bounding box center [845, 522] width 88 height 23
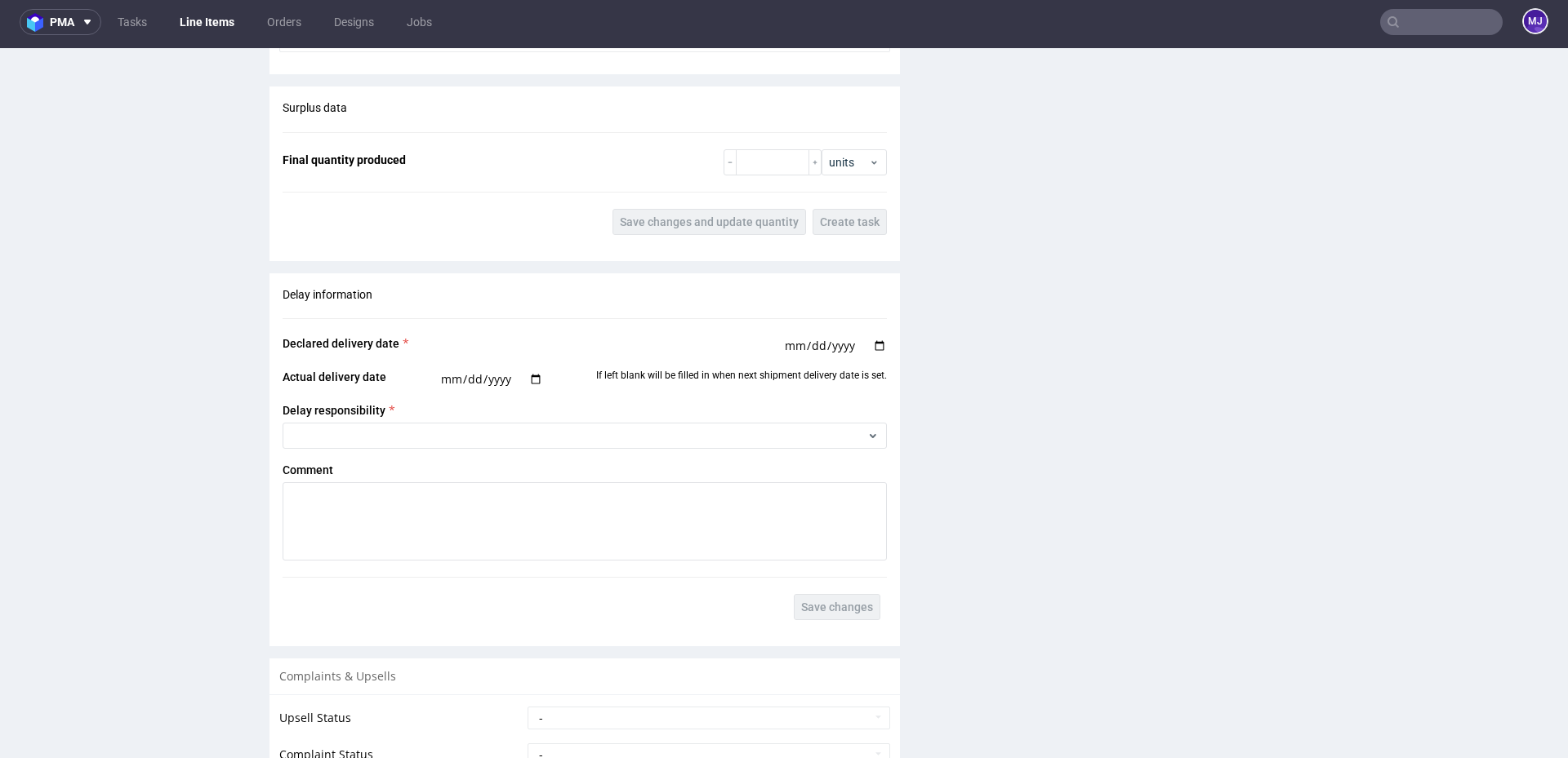
click at [1435, 37] on nav "pma Tasks Line Items Orders Designs Jobs MJ" at bounding box center [784, 22] width 1568 height 52
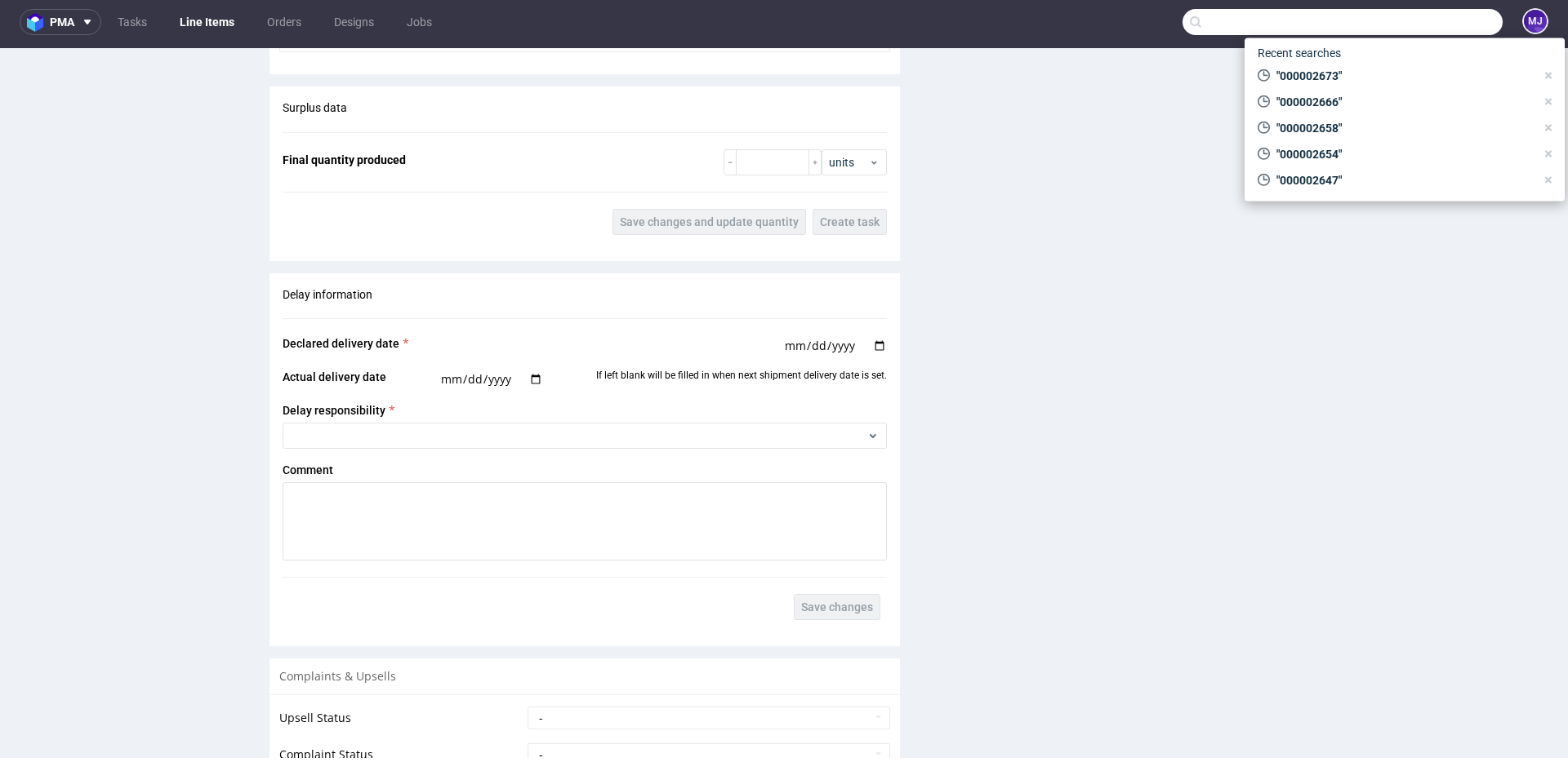
click at [1426, 24] on input "text" at bounding box center [1342, 22] width 320 height 26
paste input "000002674"
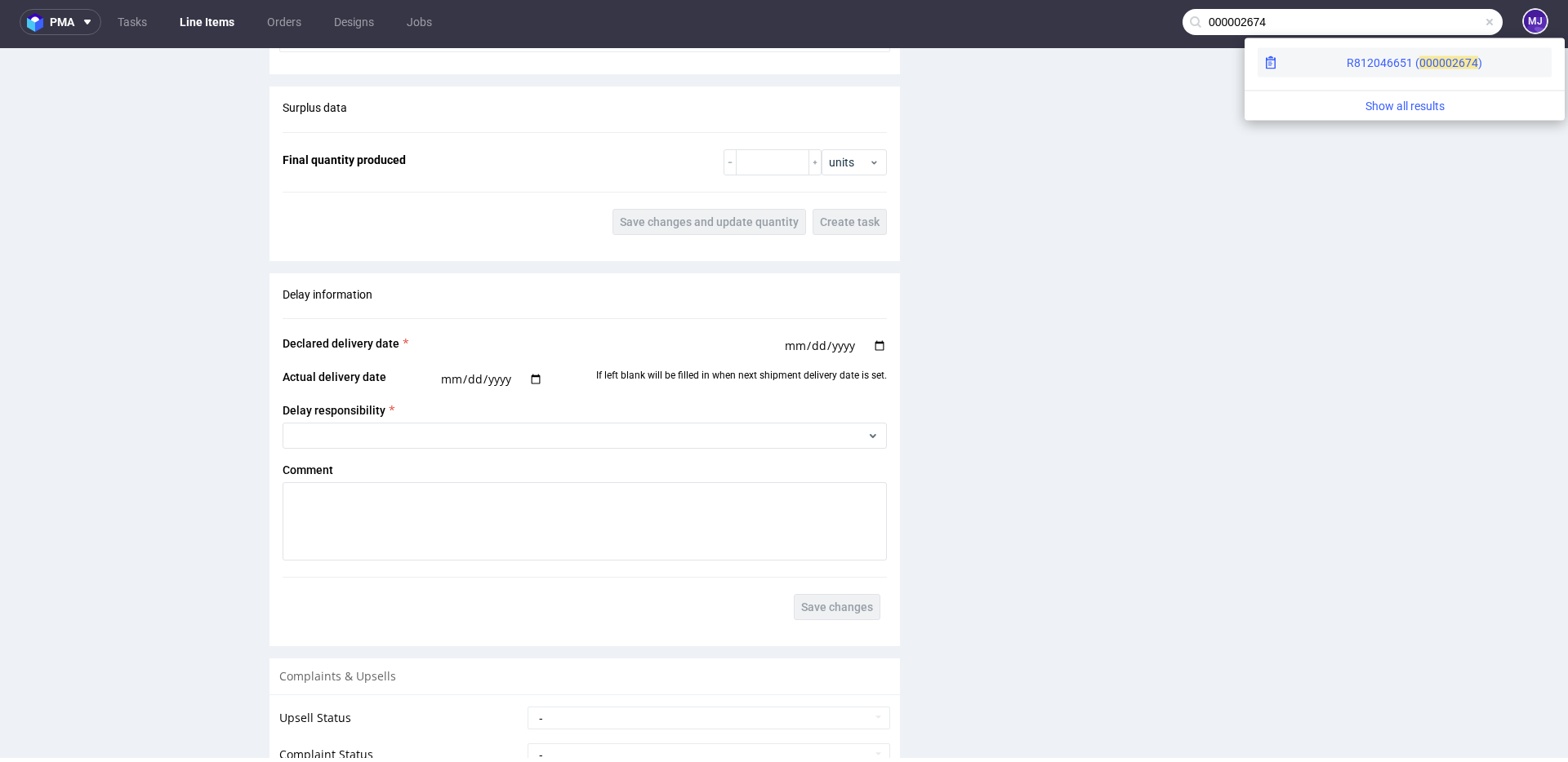
type input "000002674"
click at [1347, 64] on div "R812046651 ( 00000" at bounding box center [1399, 62] width 105 height 16
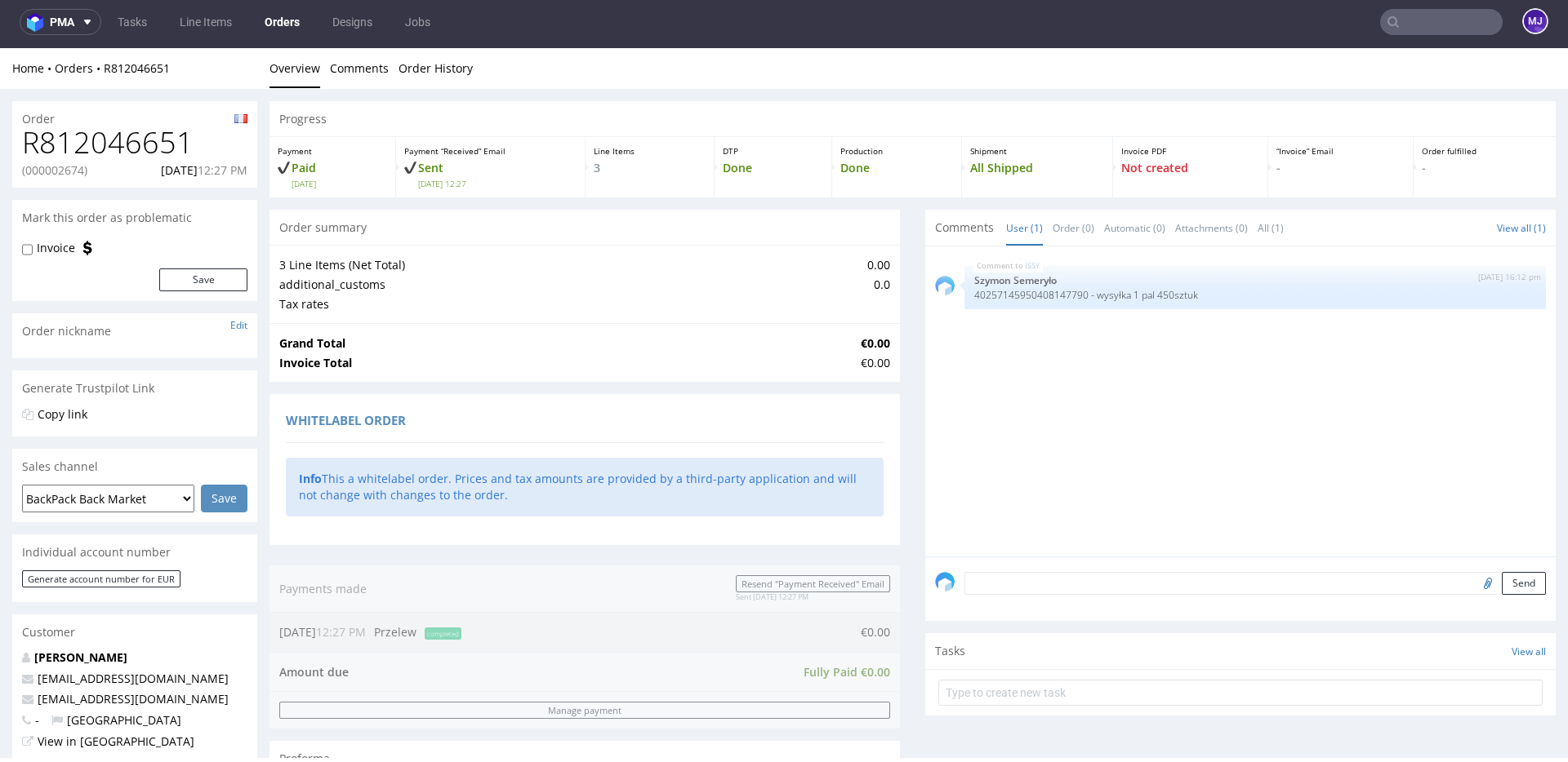
scroll to position [781, 0]
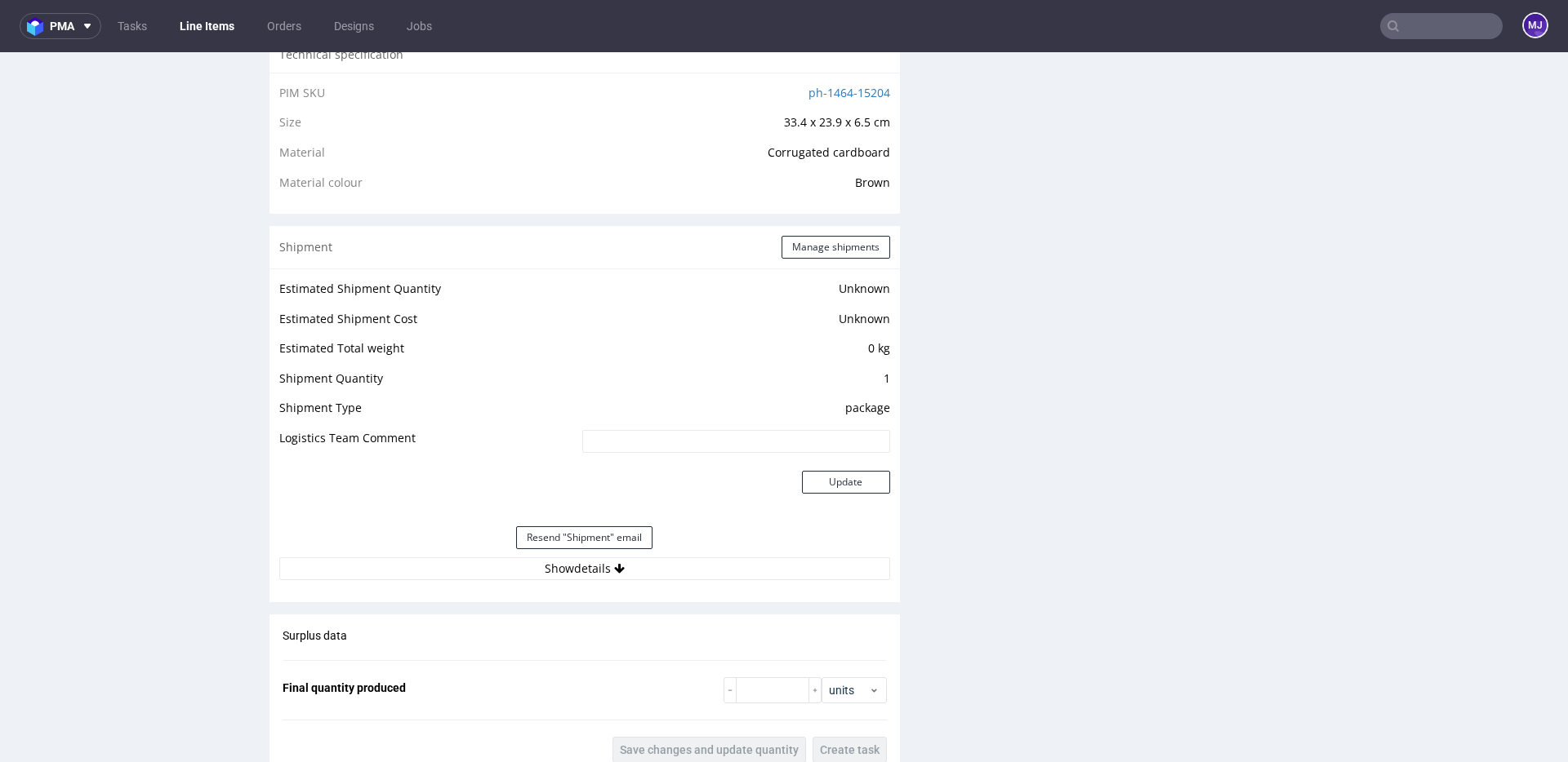
scroll to position [1092, 0]
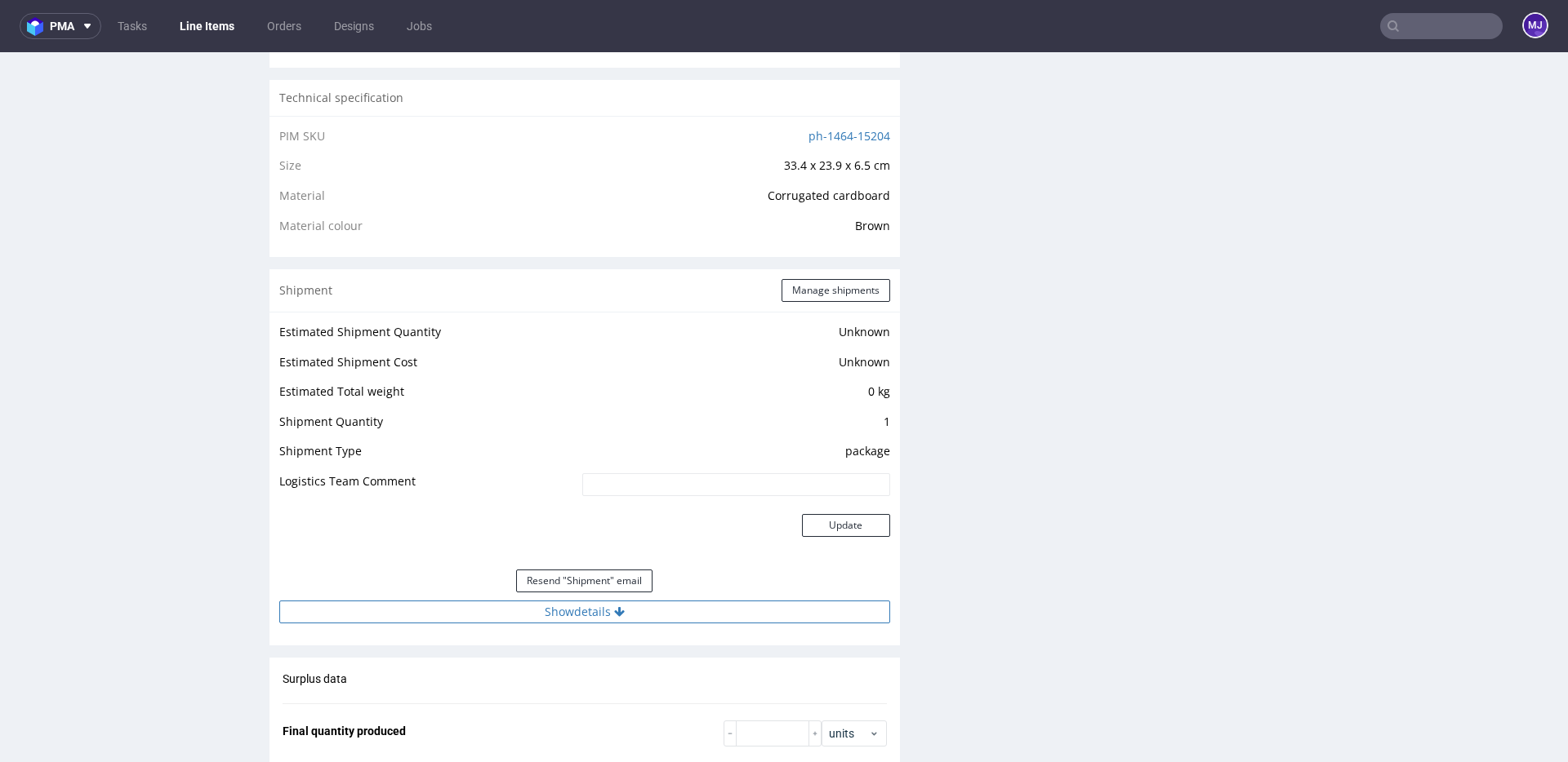
click at [576, 609] on button "Show details" at bounding box center [584, 612] width 611 height 23
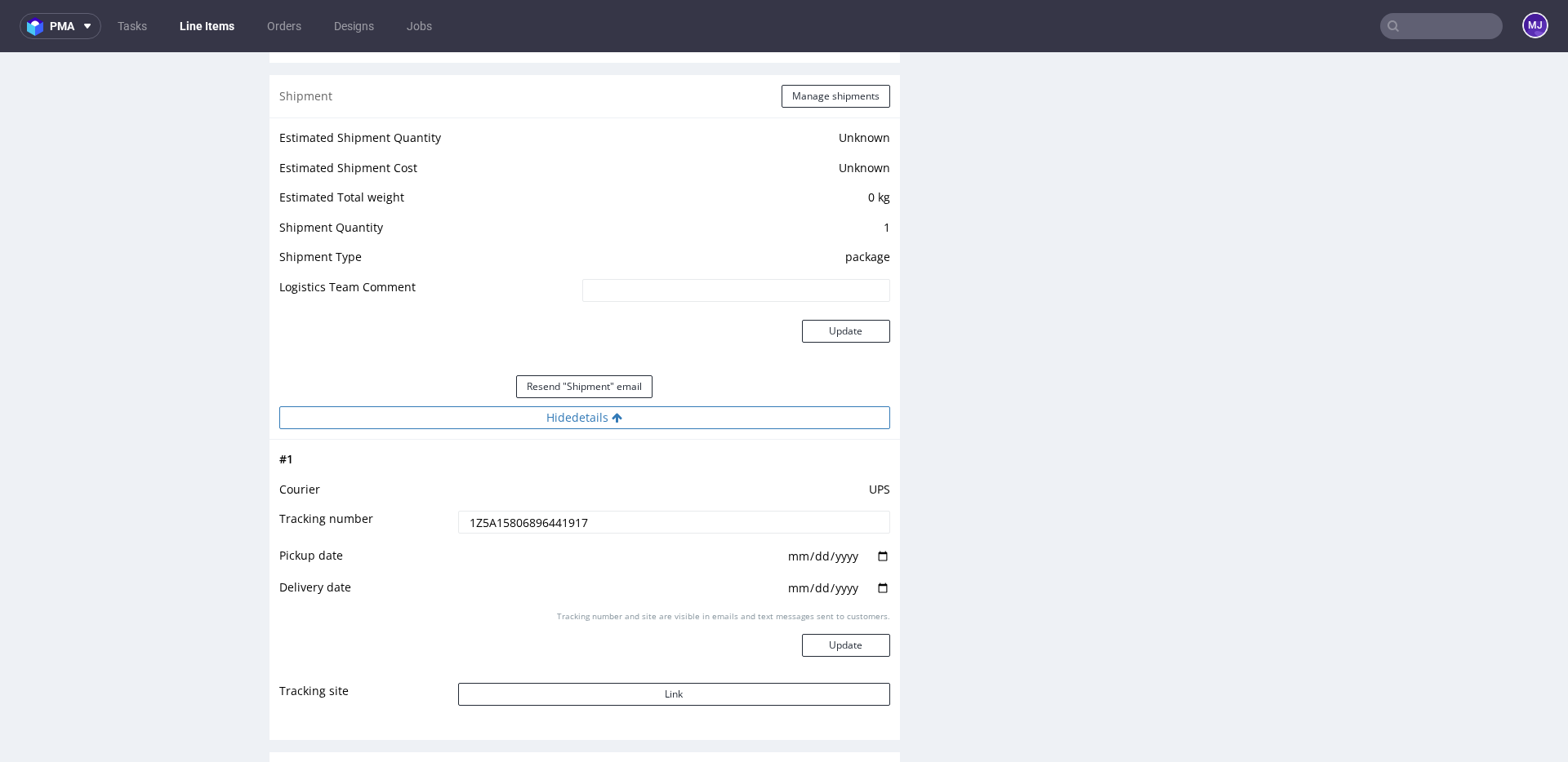
scroll to position [1290, 0]
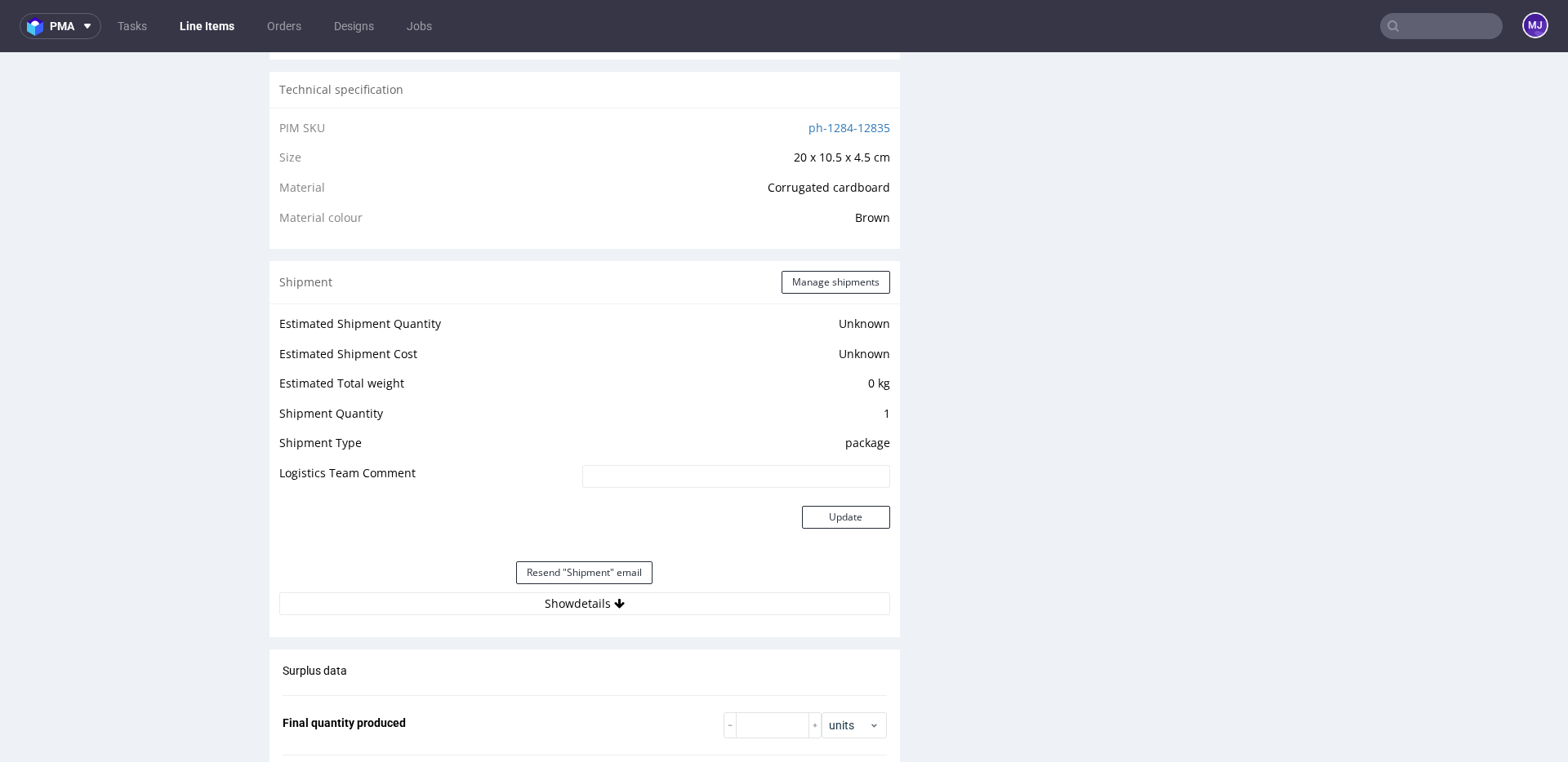
scroll to position [1110, 0]
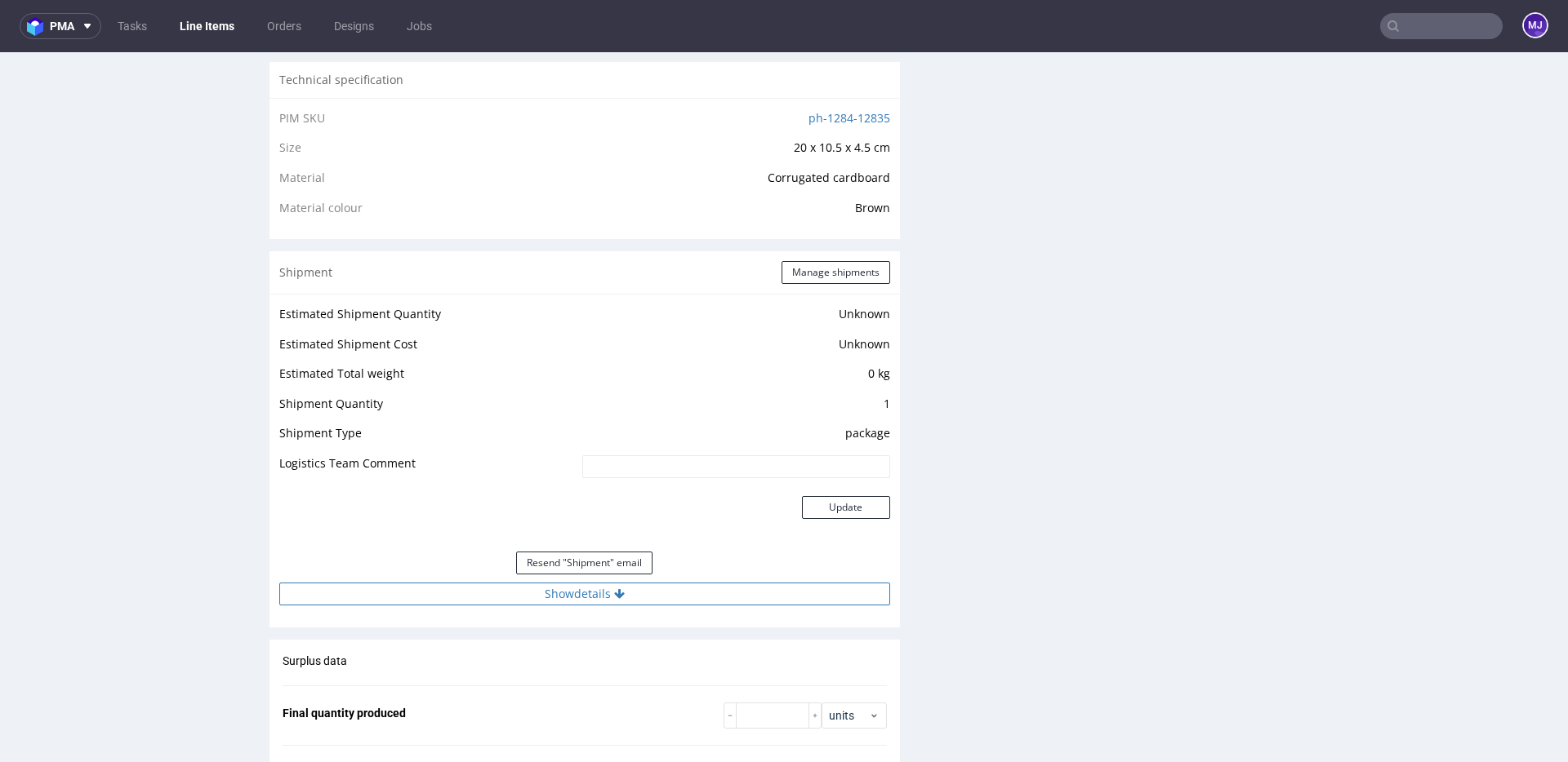
click at [603, 592] on button "Show details" at bounding box center [584, 594] width 611 height 23
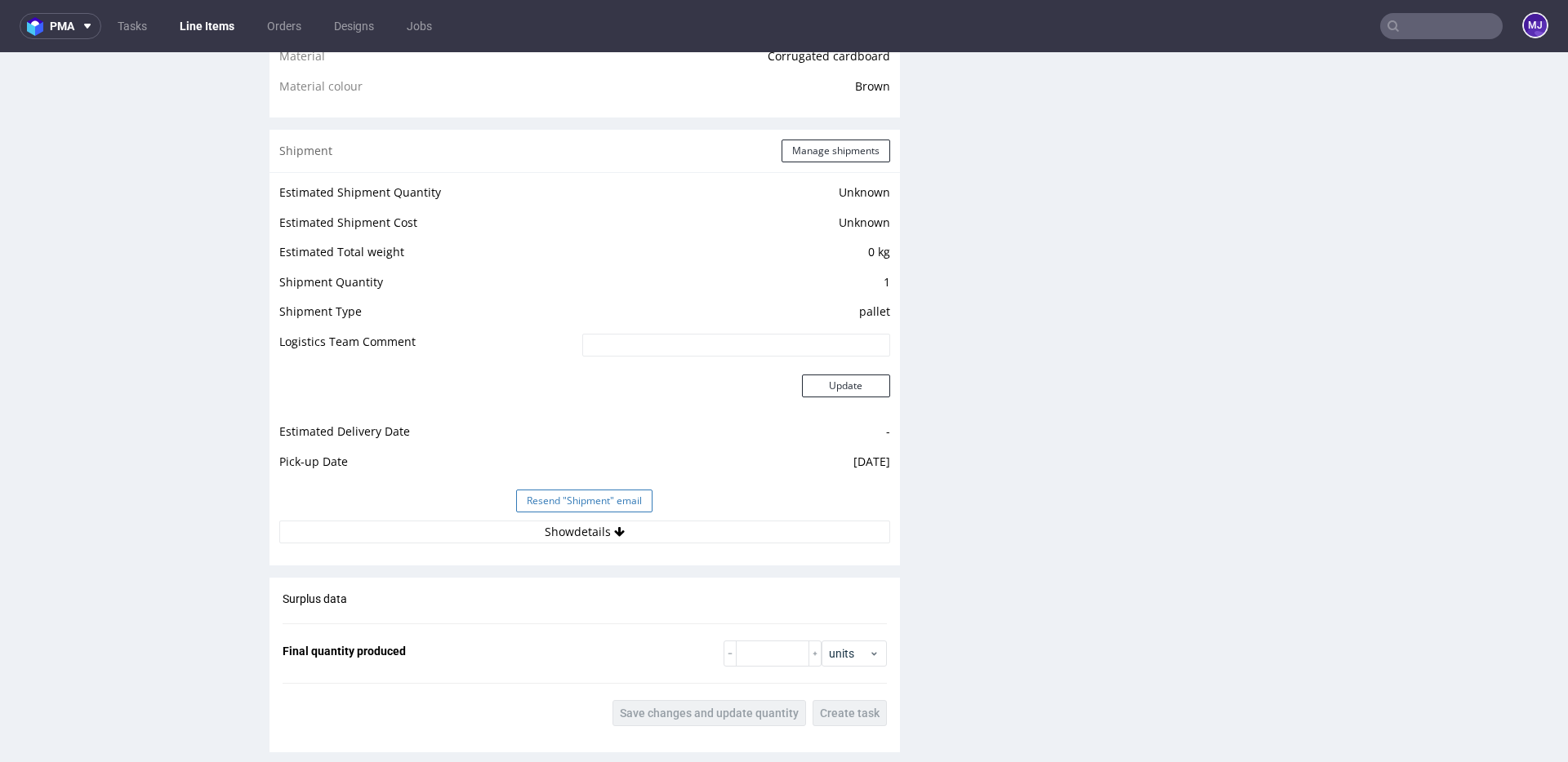
scroll to position [1256, 0]
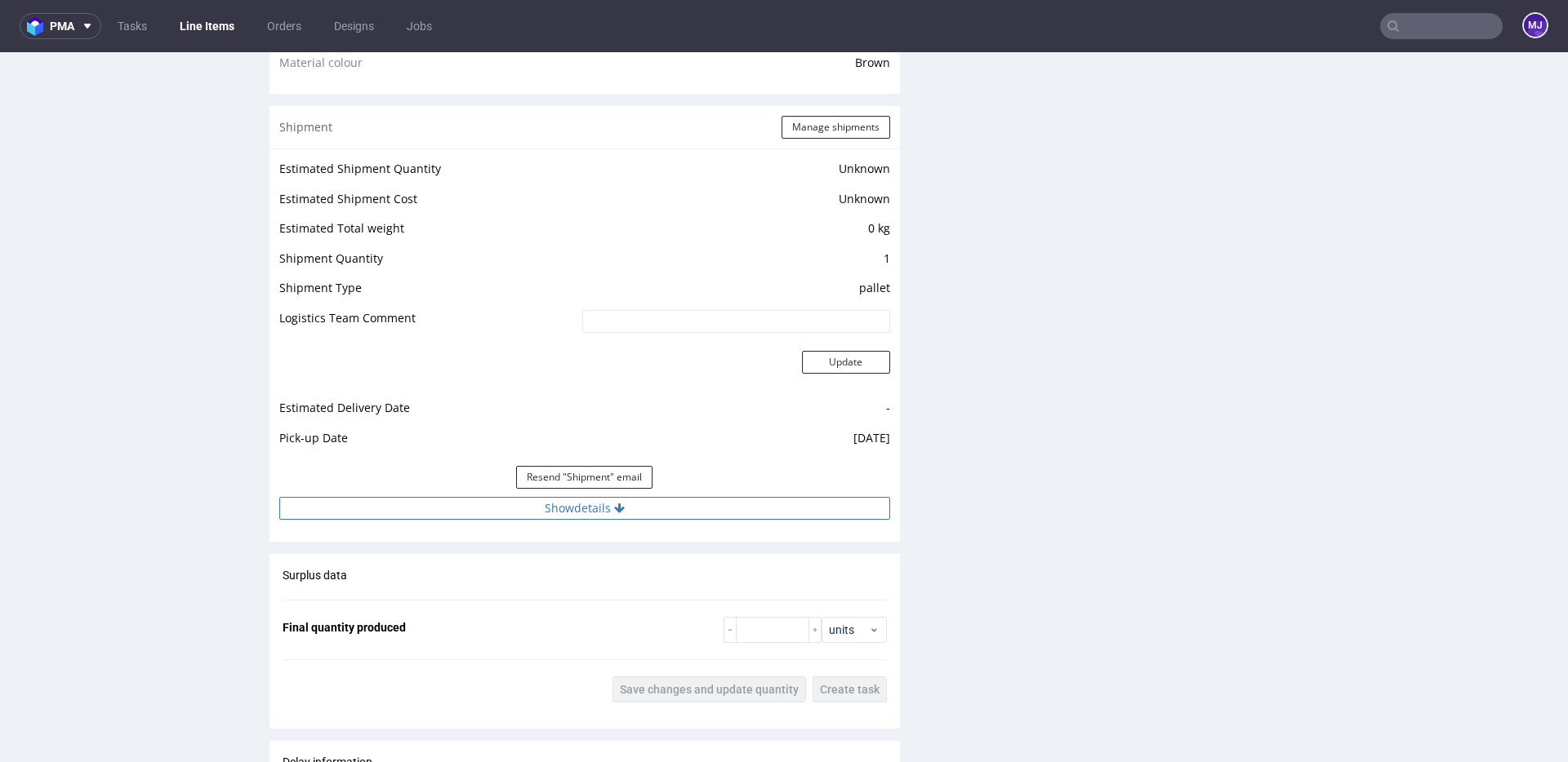
click at [561, 502] on button "Show details" at bounding box center [584, 509] width 611 height 23
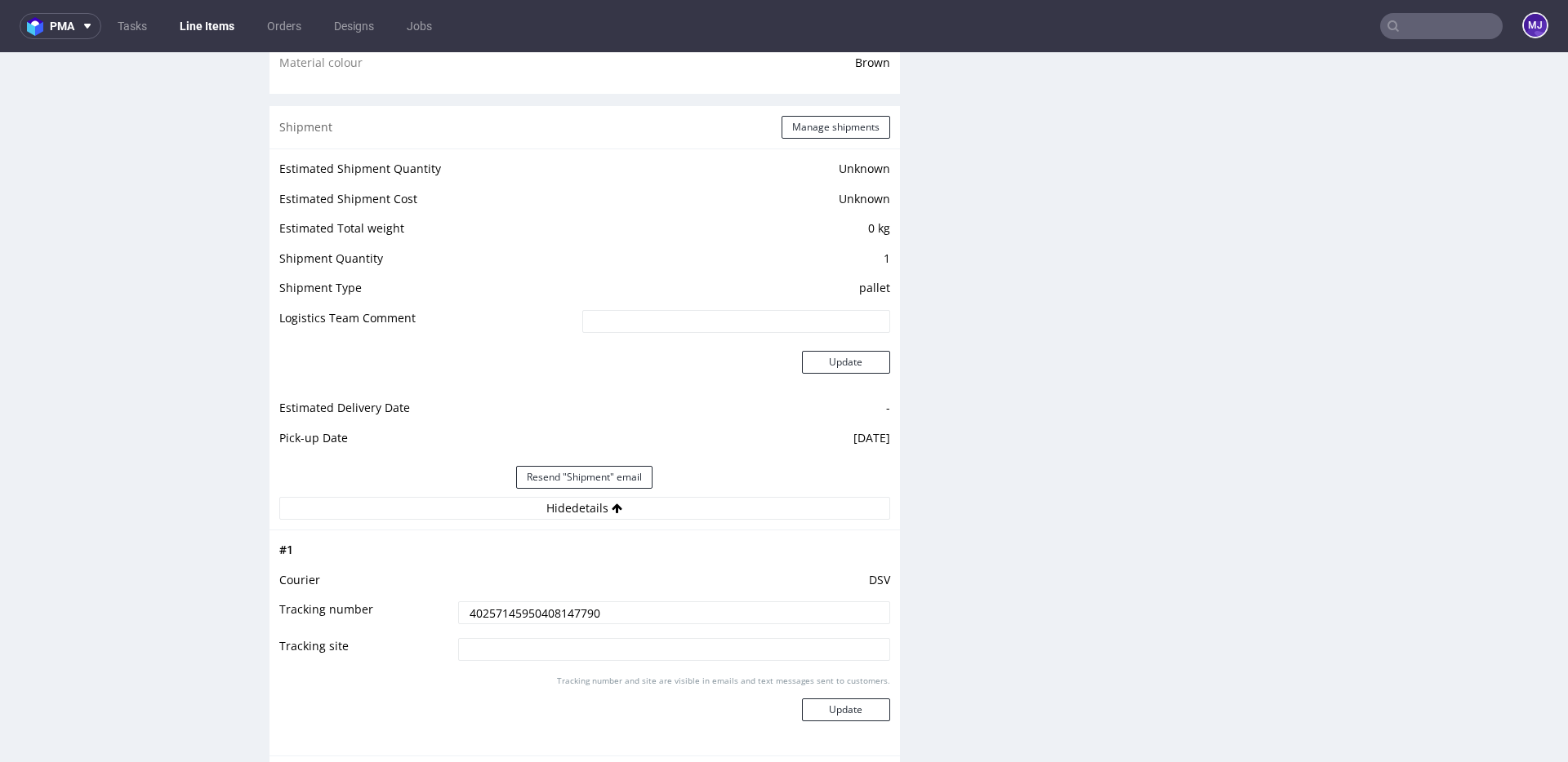
click at [551, 616] on input "40257145950408147790" at bounding box center [673, 613] width 432 height 23
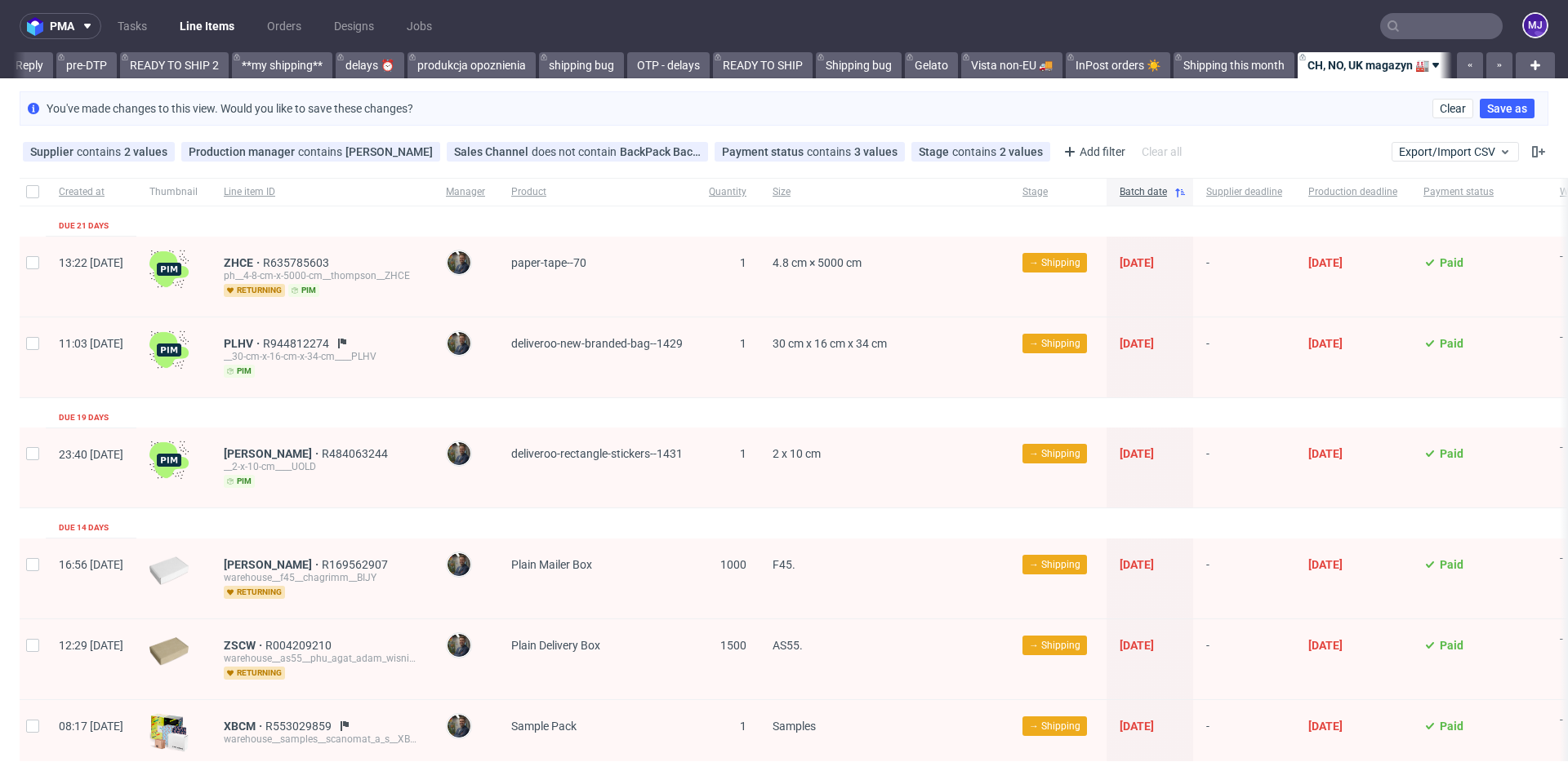
click at [1065, 98] on div "You've made changes to this view. Would you like to save these changes? Clear S…" at bounding box center [784, 109] width 1528 height 34
click at [1077, 86] on div "You've made changes to this view. Would you like to save these changes? Clear S…" at bounding box center [784, 109] width 1568 height 47
click at [1077, 116] on div "You've made changes to this view. Would you like to save these changes? Clear S…" at bounding box center [784, 109] width 1528 height 34
click at [1085, 110] on div "You've made changes to this view. Would you like to save these changes? Clear S…" at bounding box center [784, 109] width 1528 height 34
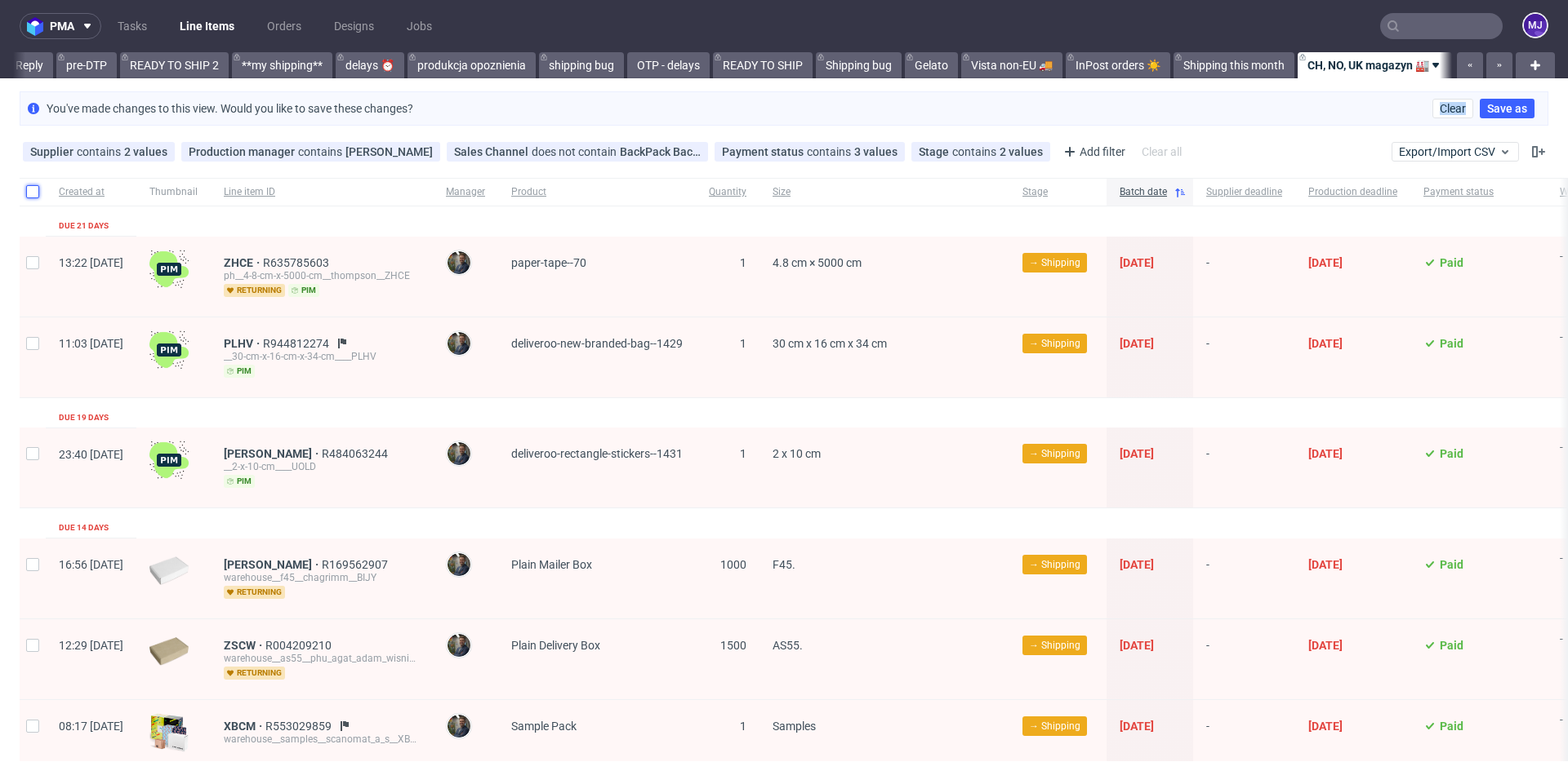
click at [28, 191] on input "checkbox" at bounding box center [33, 192] width 13 height 13
checkbox input "true"
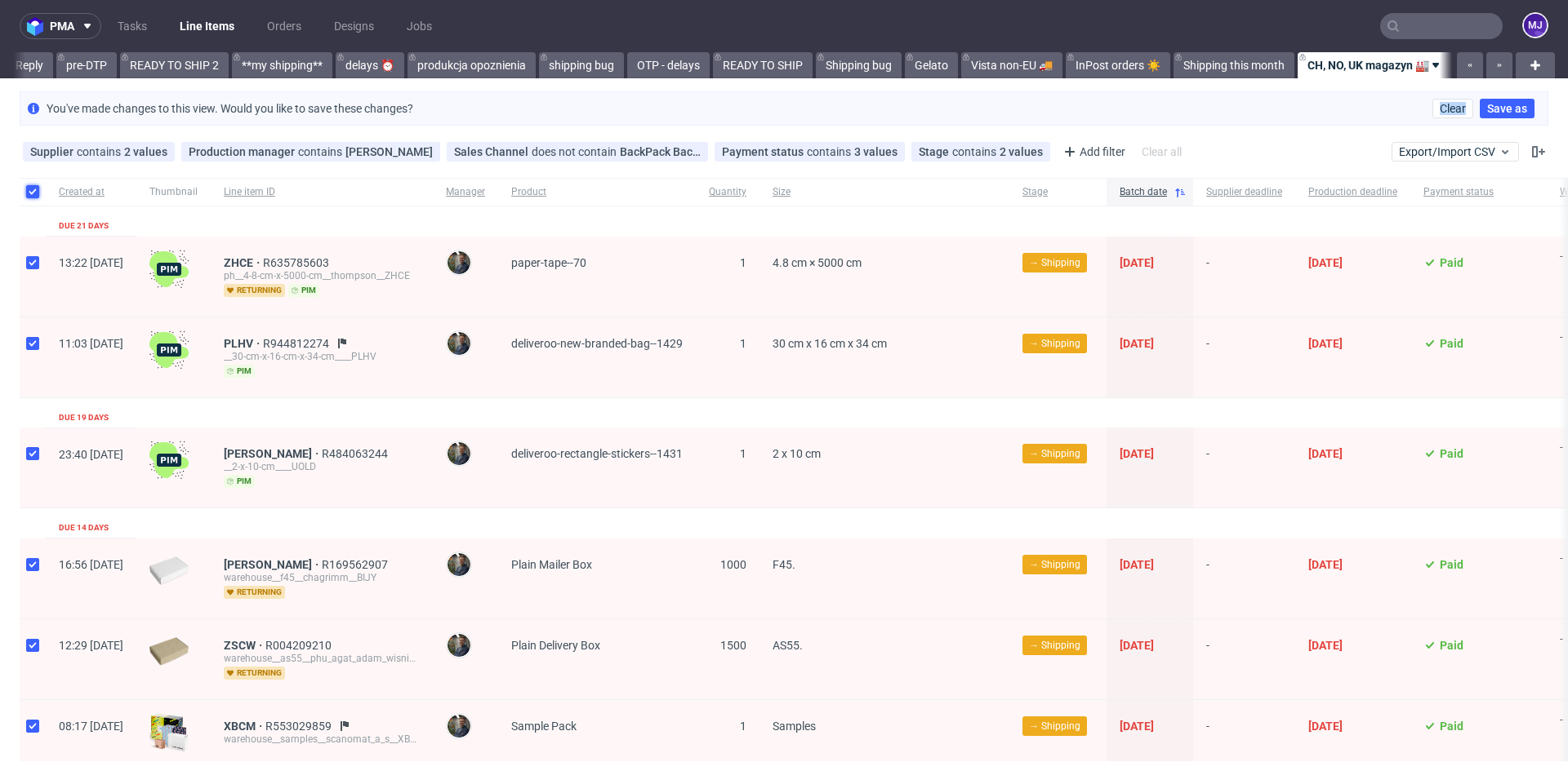
checkbox input "true"
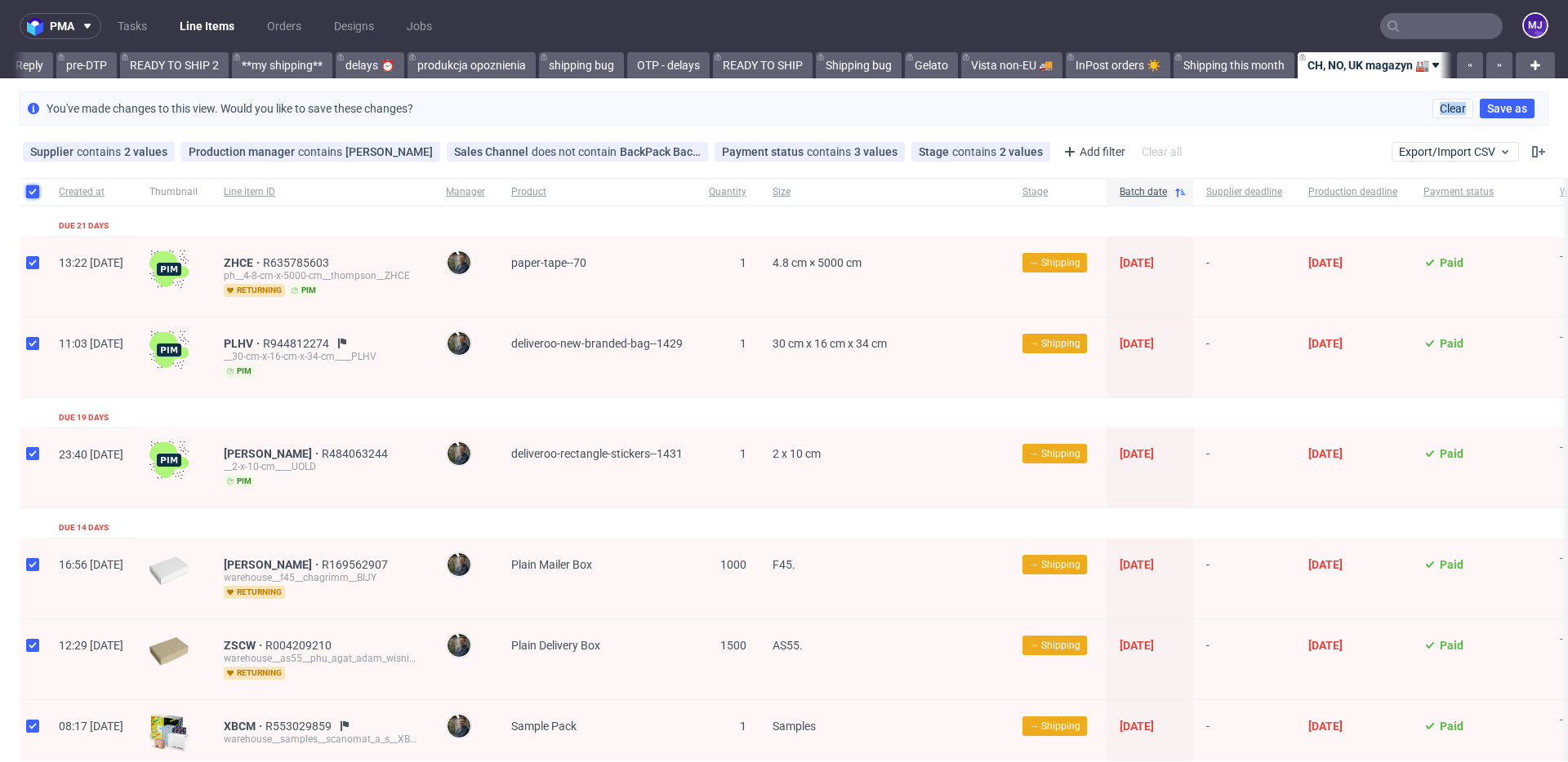
checkbox input "true"
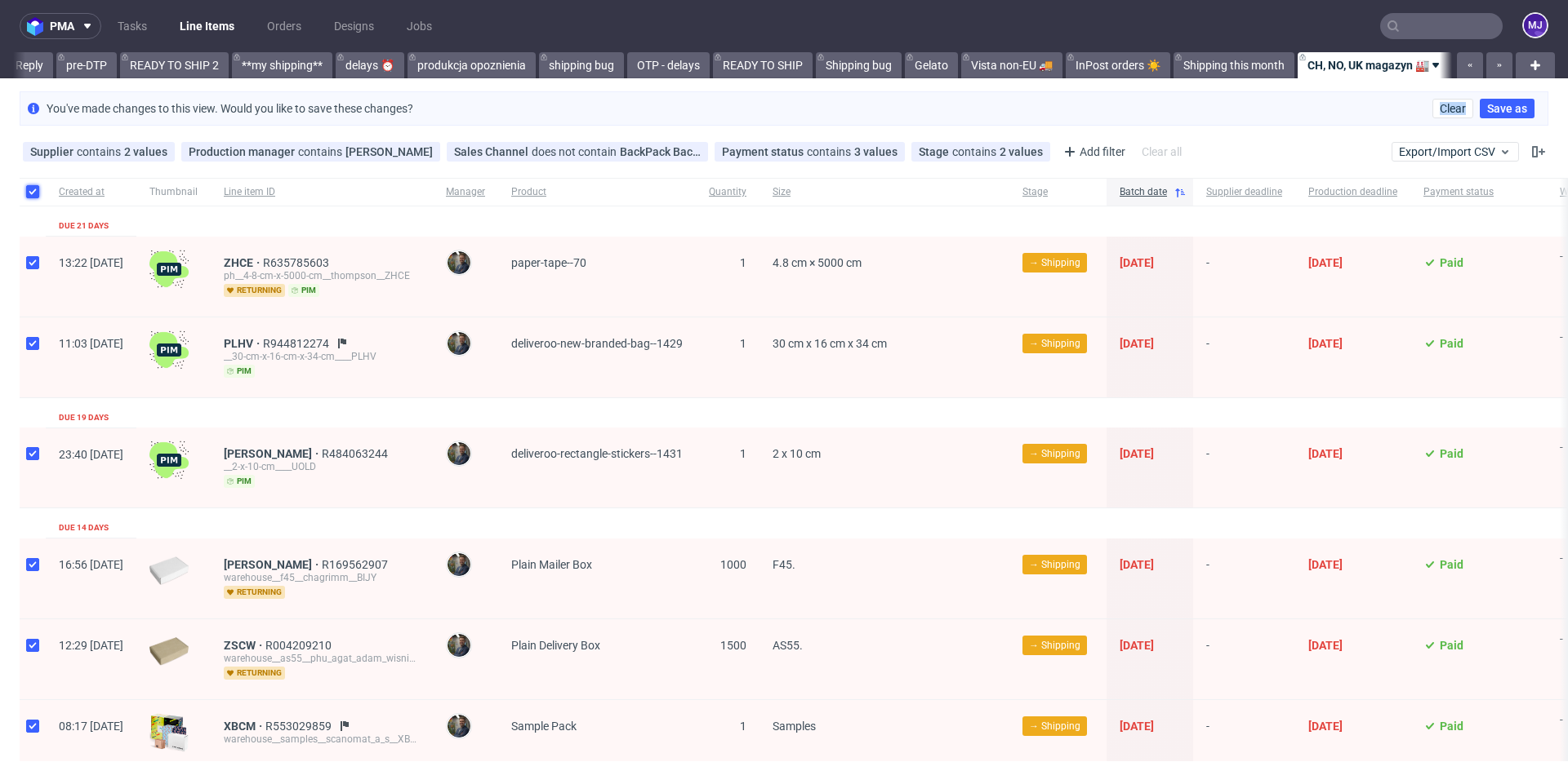
checkbox input "true"
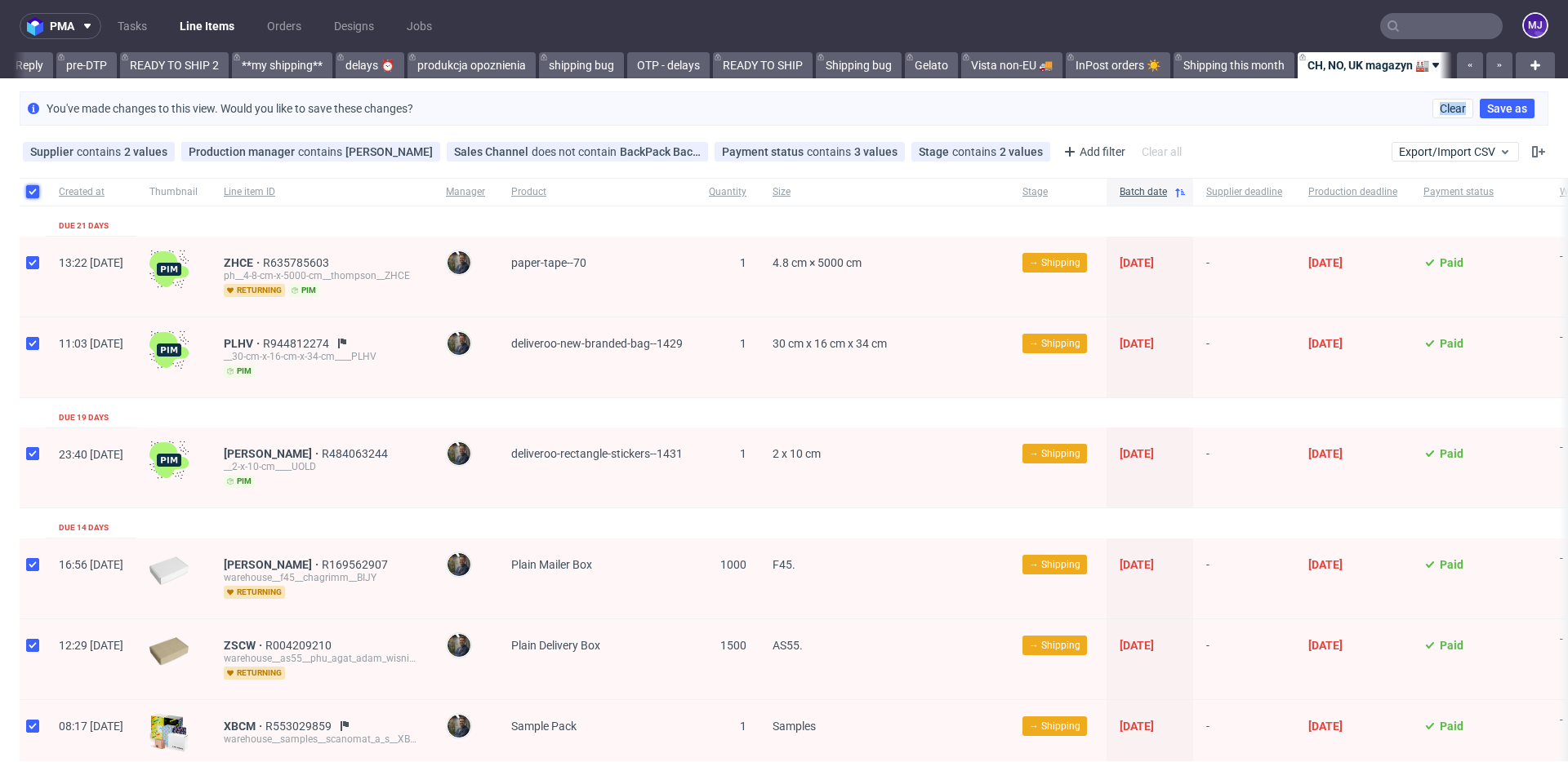
checkbox input "true"
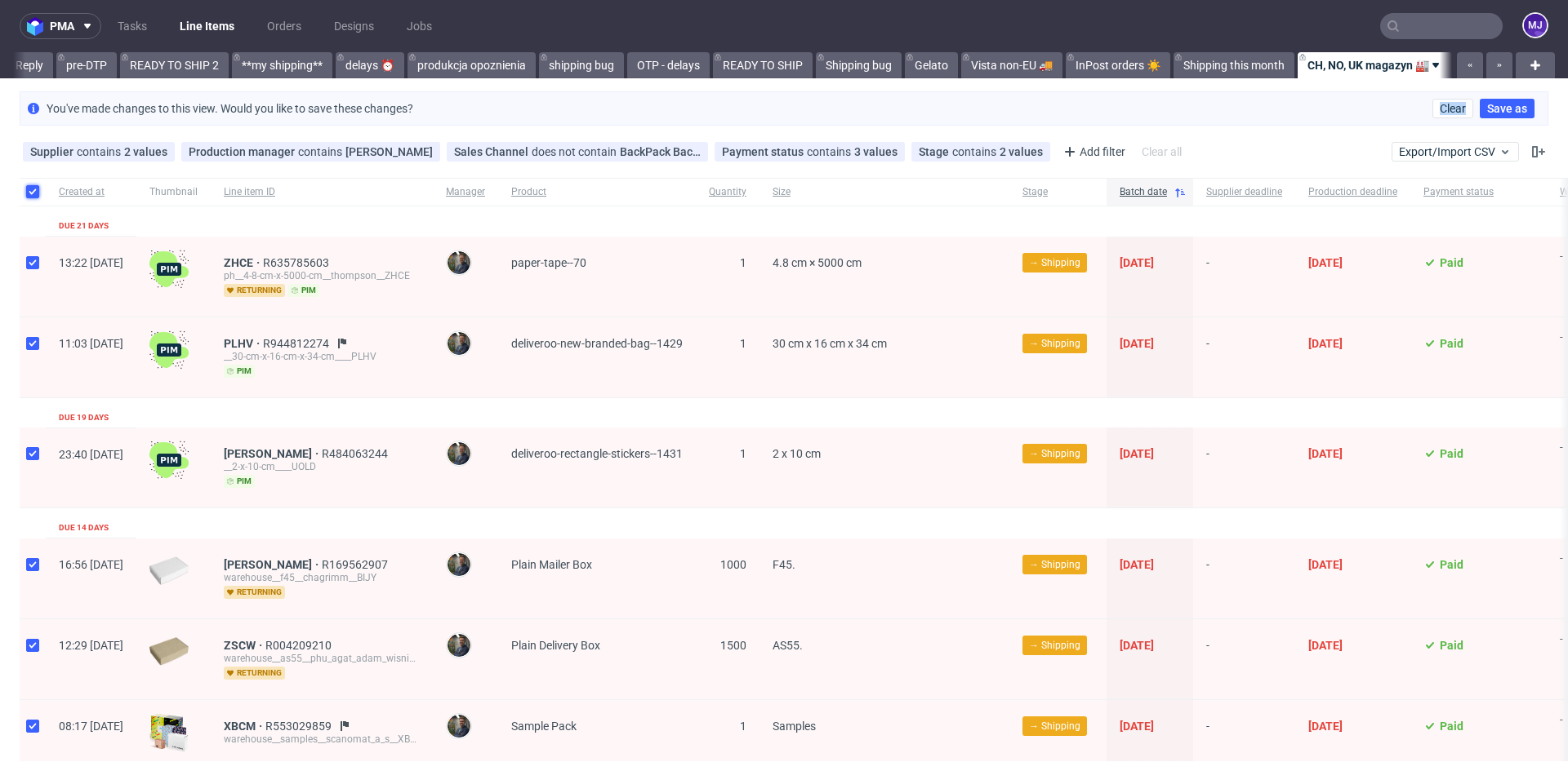
checkbox input "true"
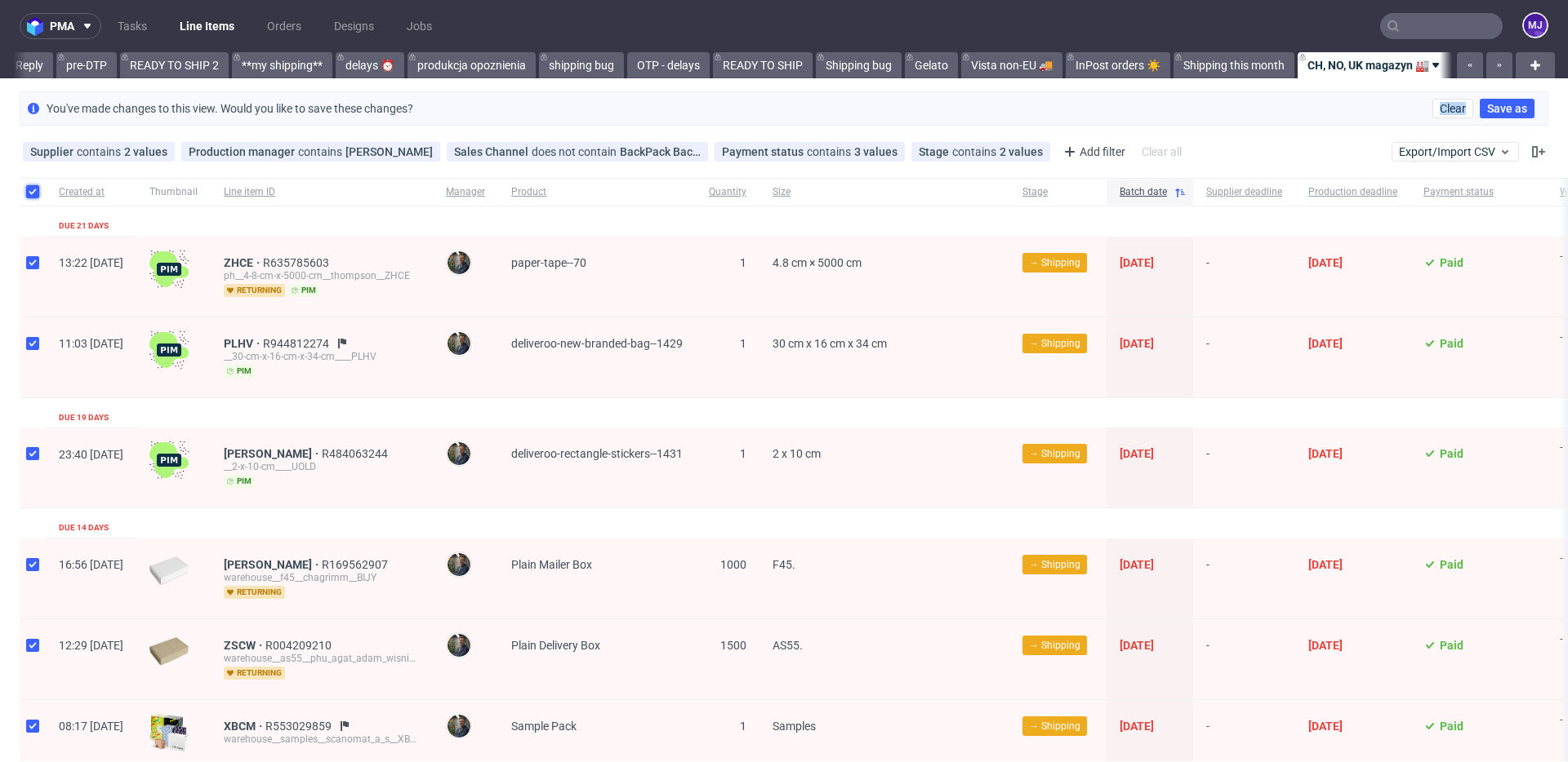
checkbox input "true"
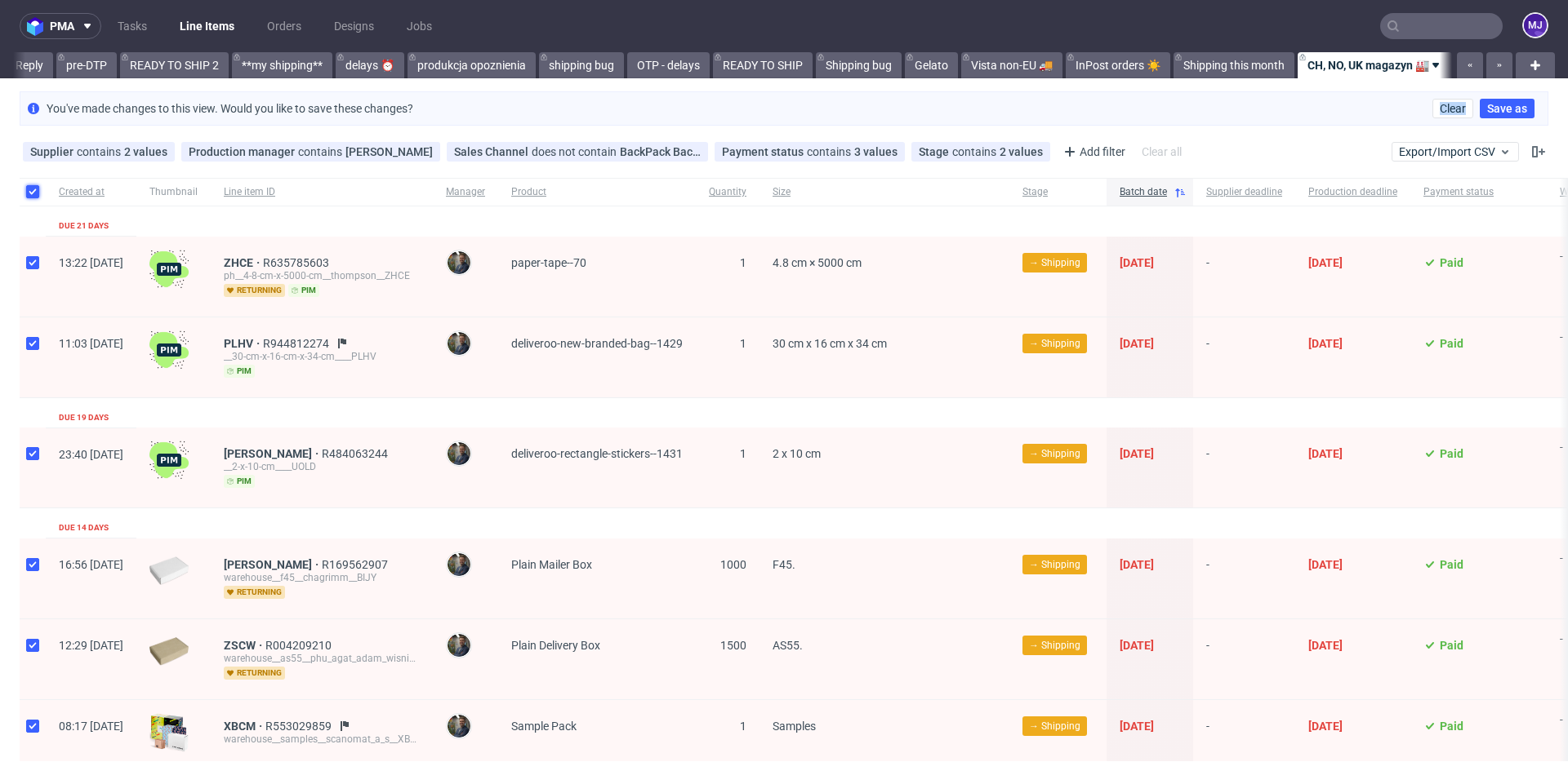
checkbox input "true"
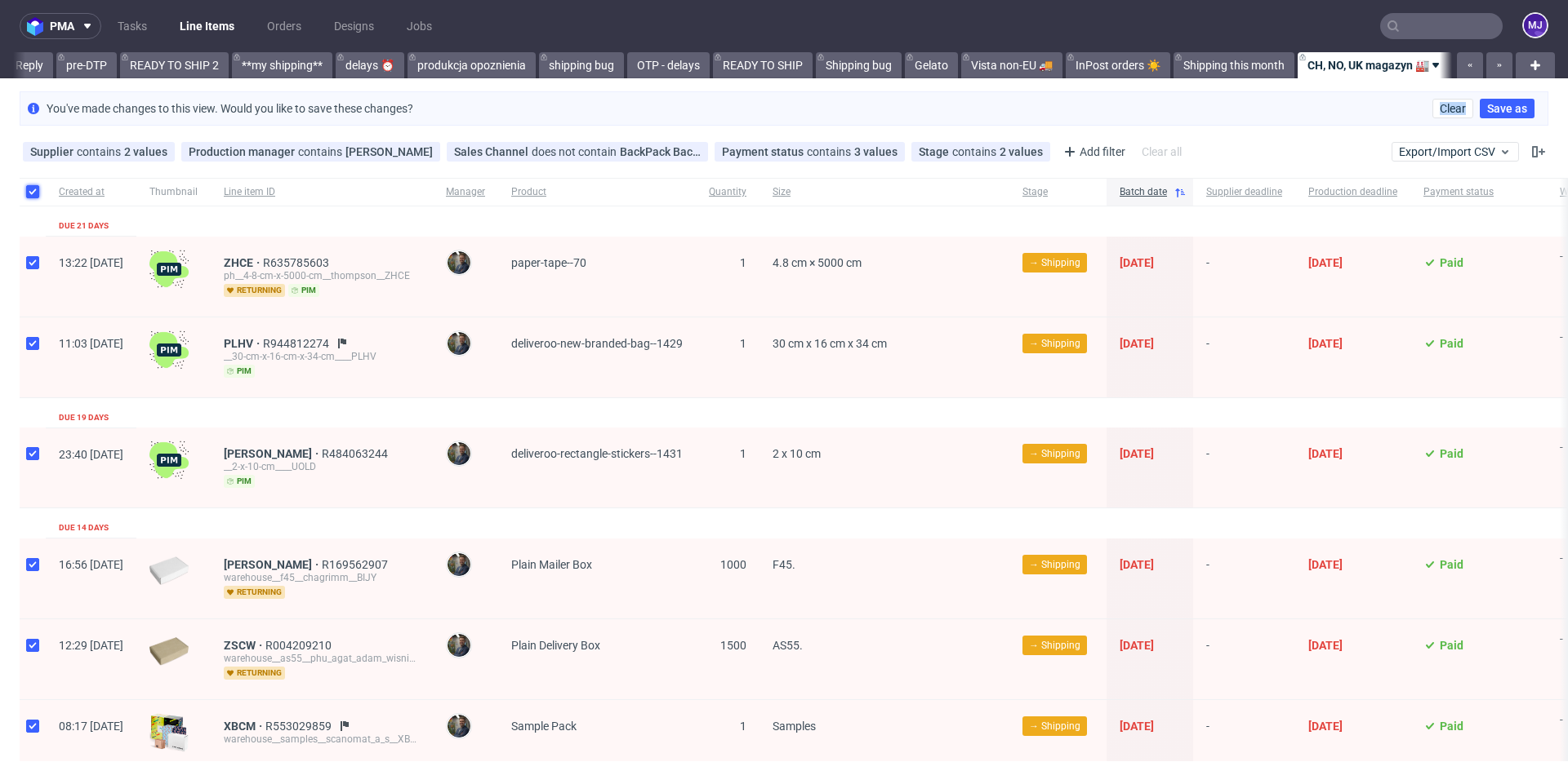
checkbox input "true"
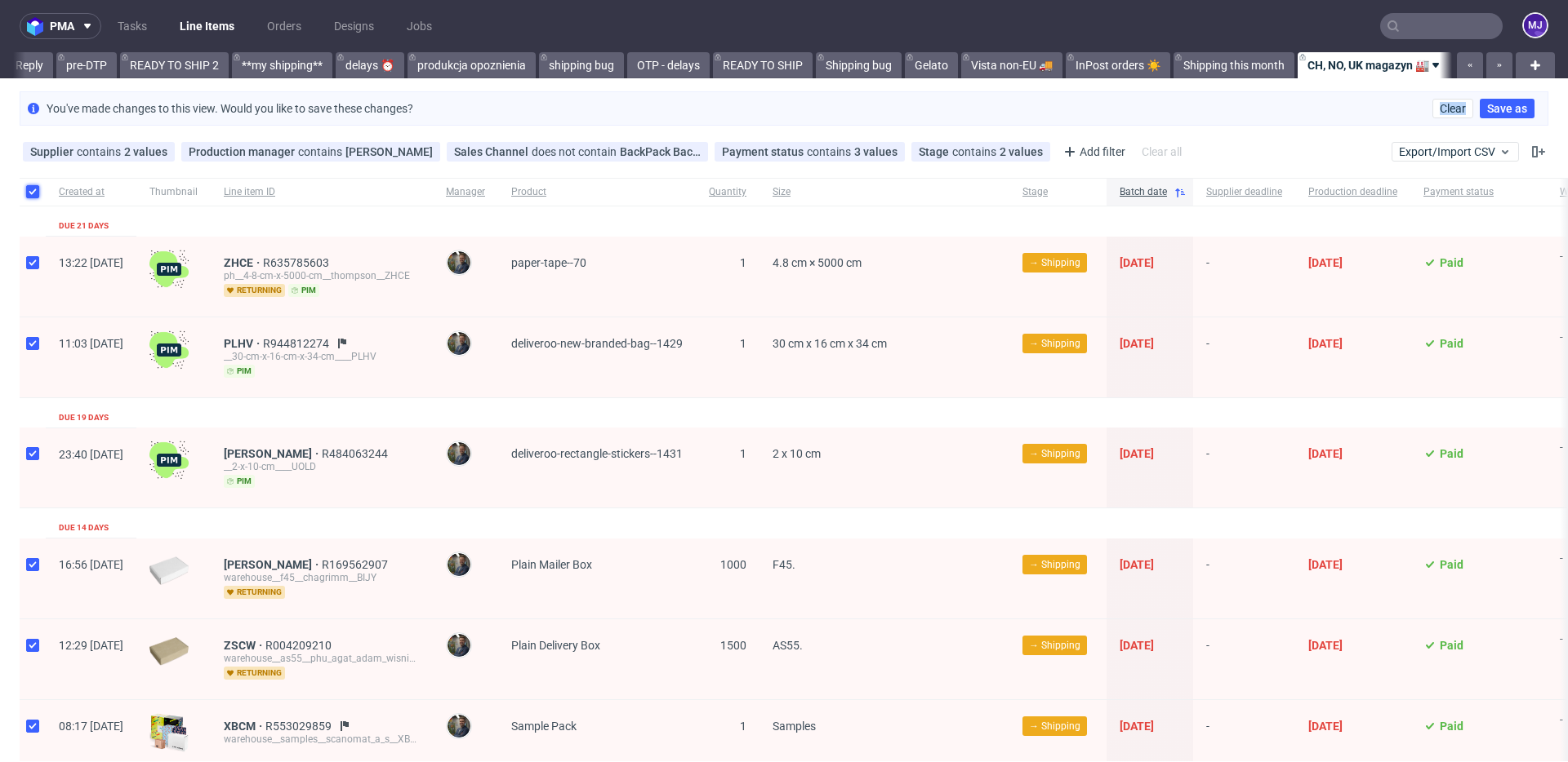
checkbox input "true"
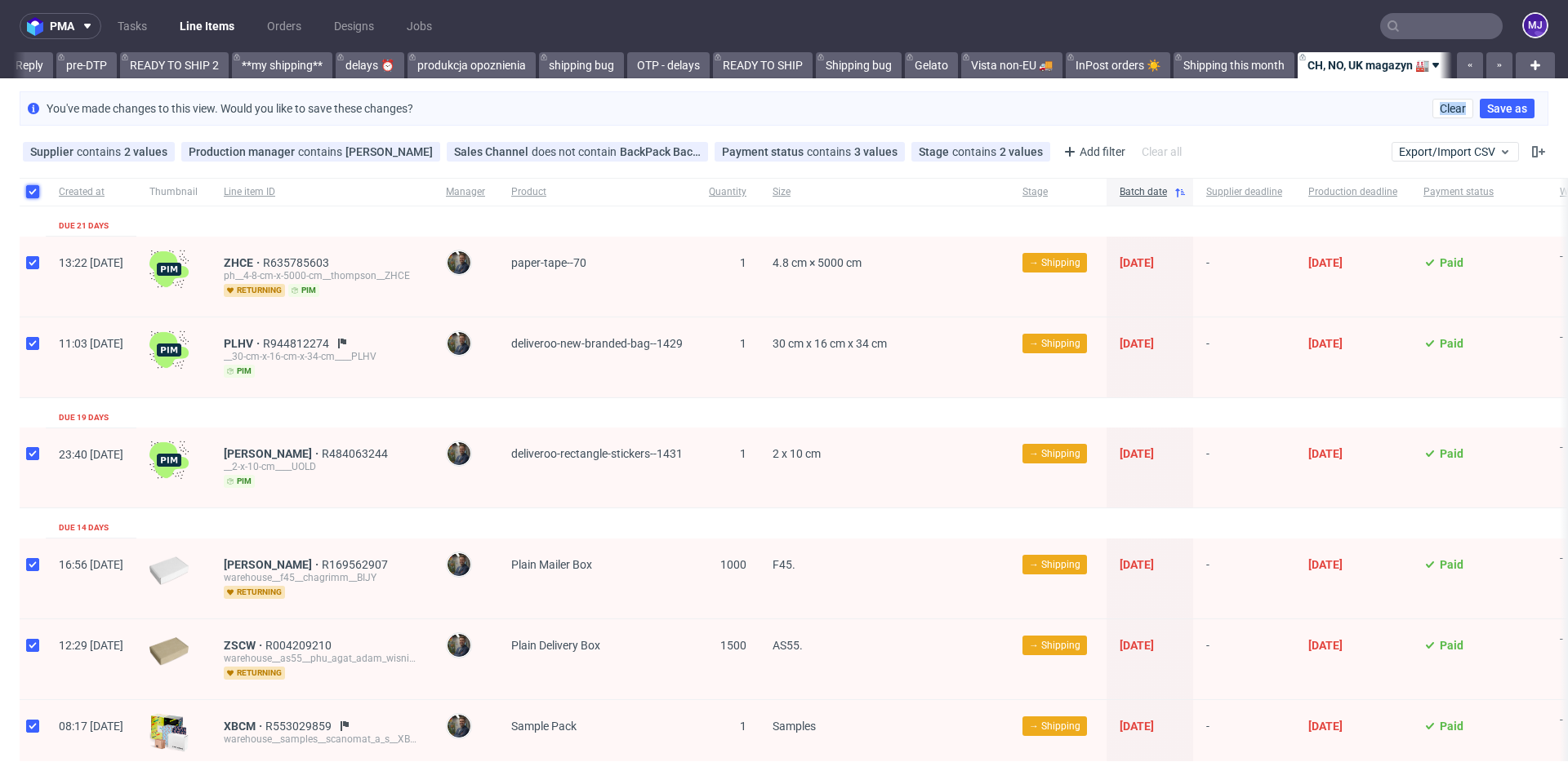
checkbox input "true"
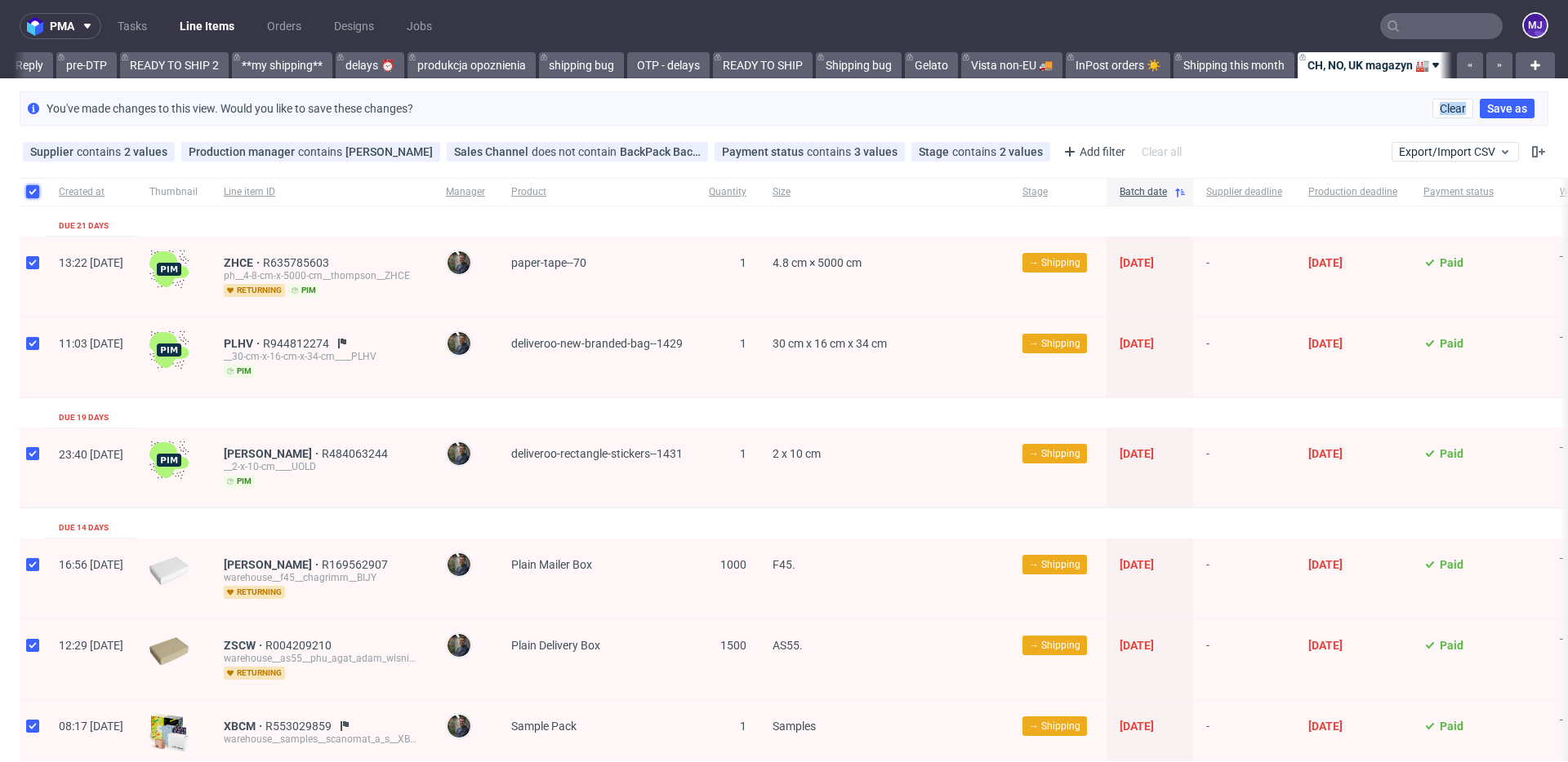
checkbox input "true"
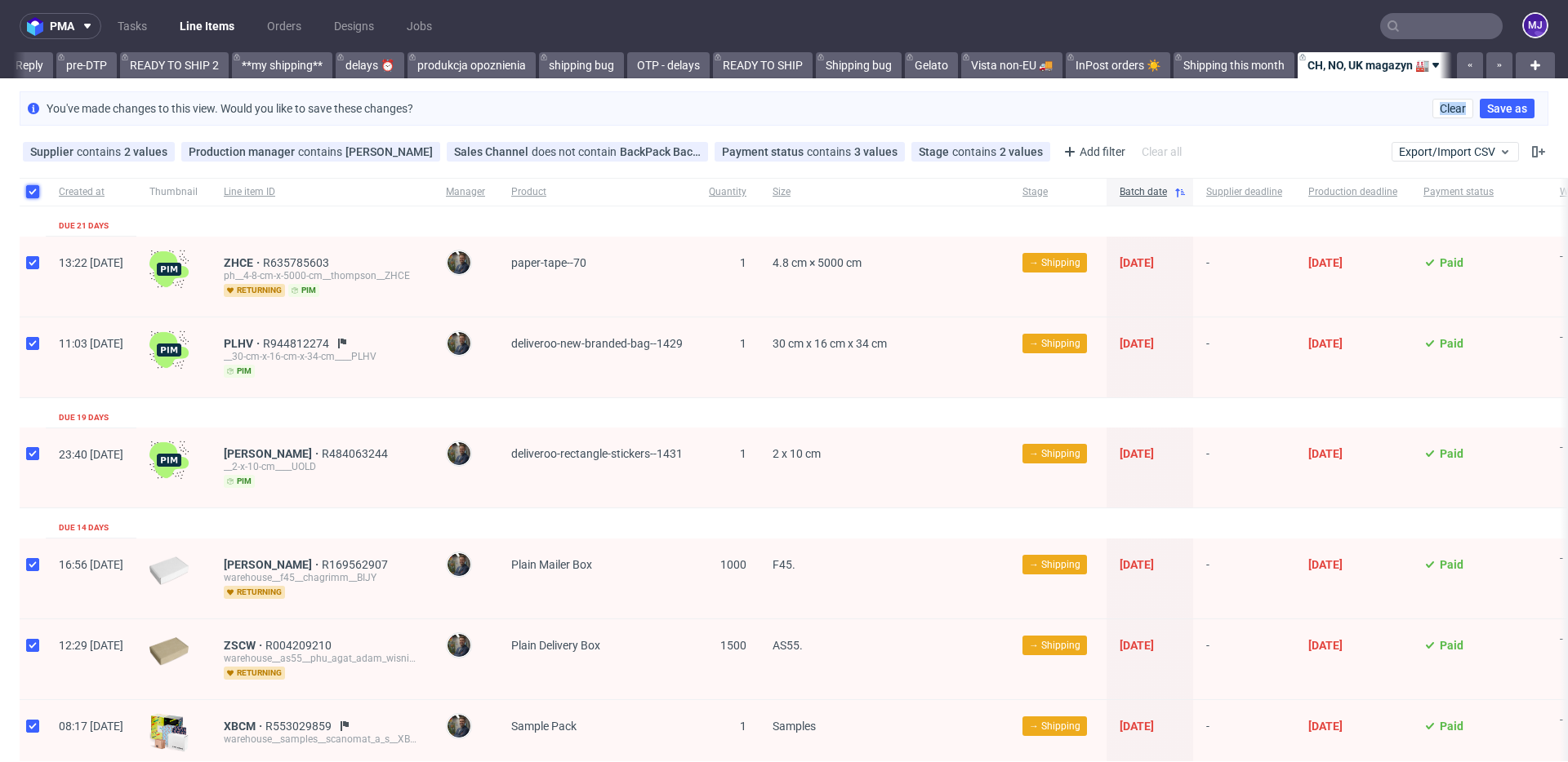
checkbox input "true"
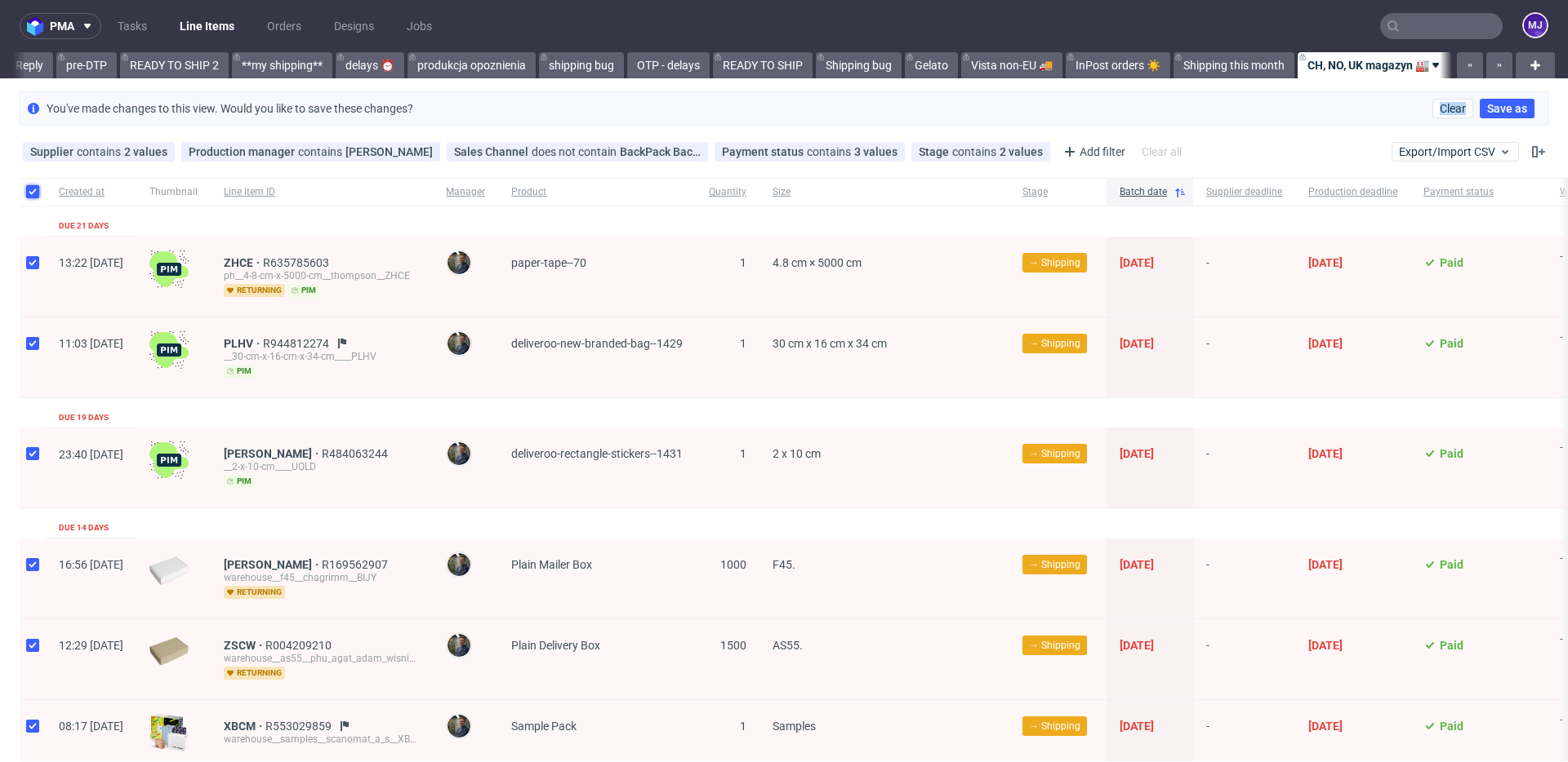
checkbox input "true"
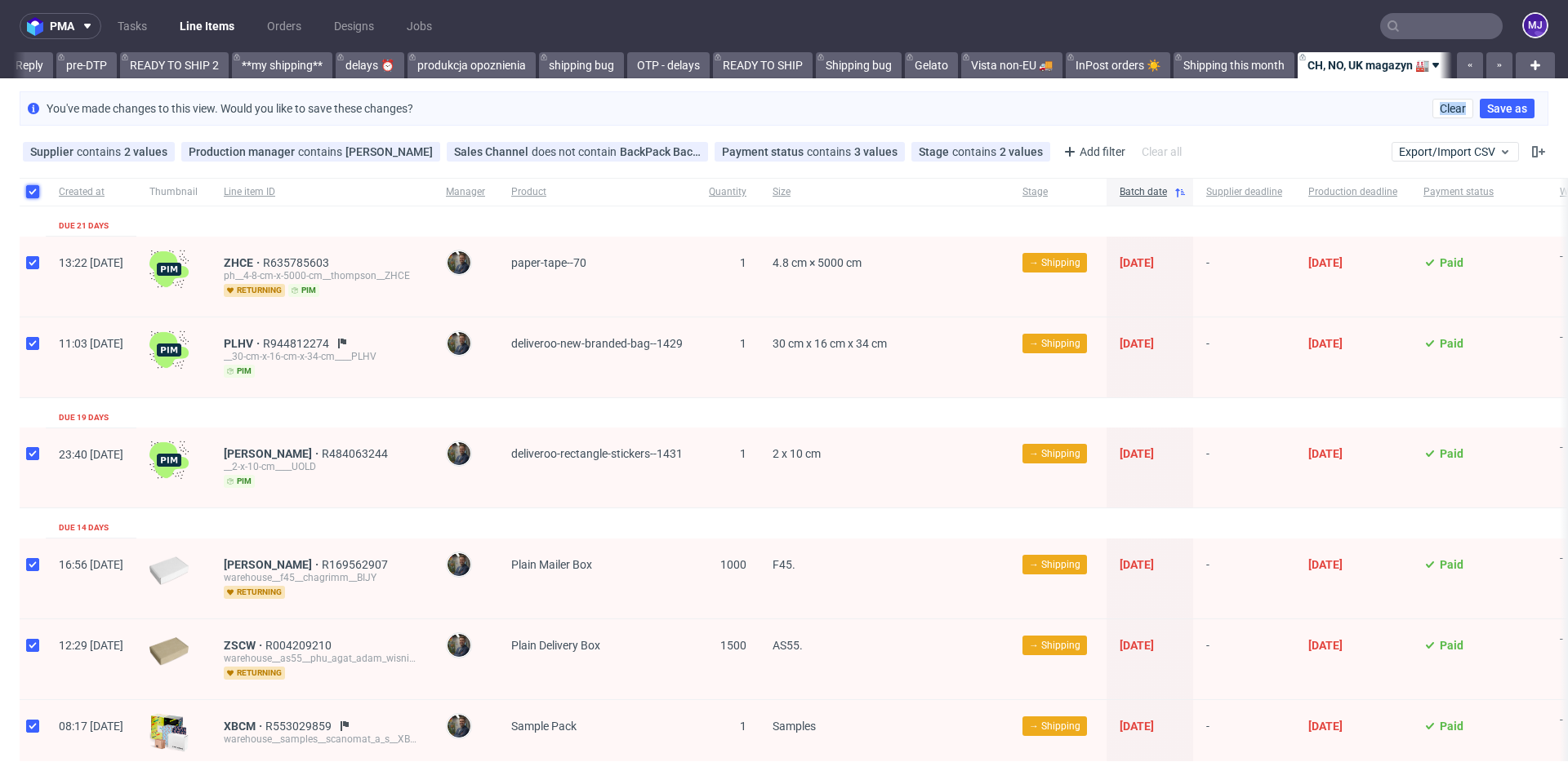
checkbox input "true"
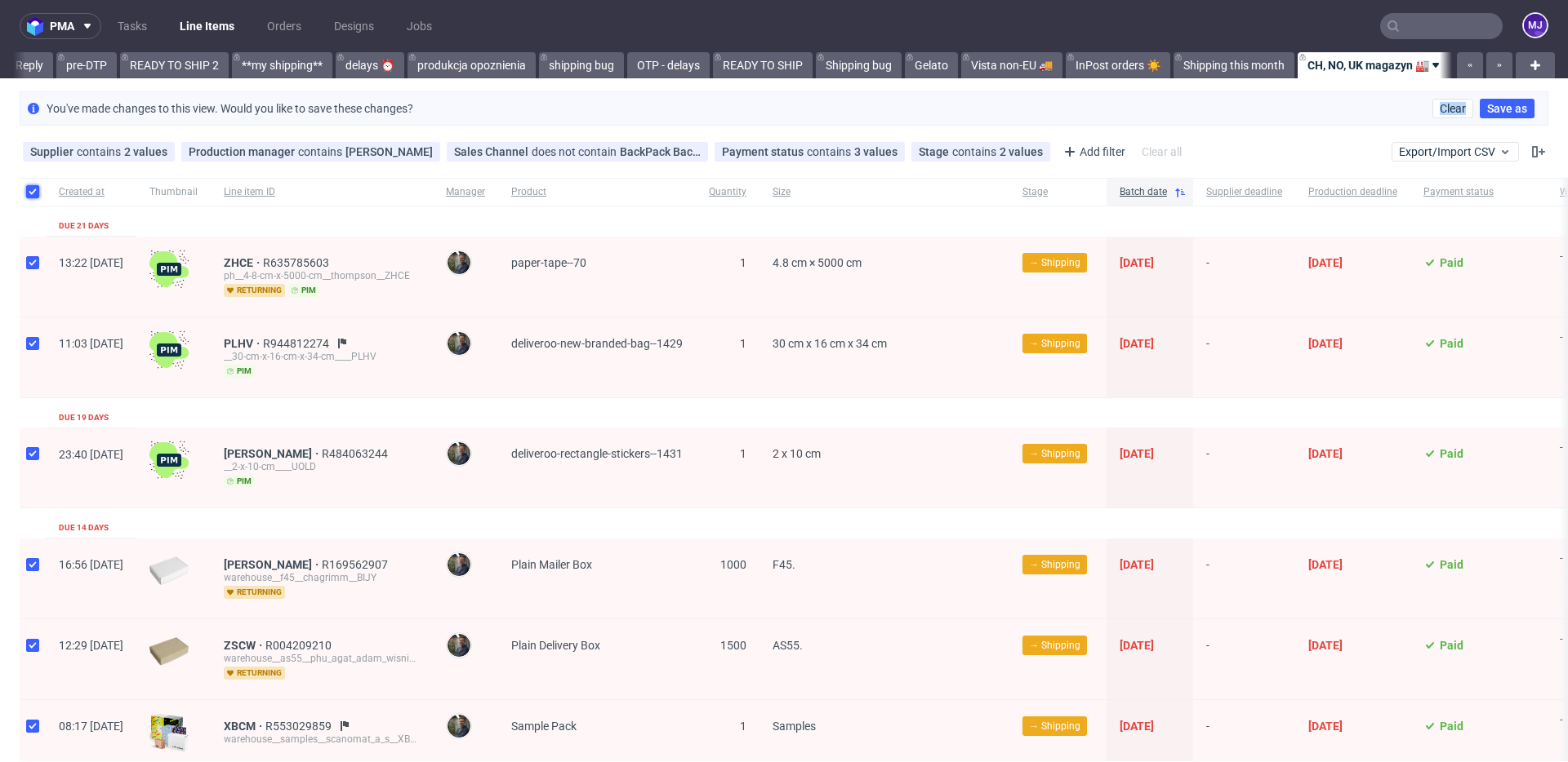
checkbox input "true"
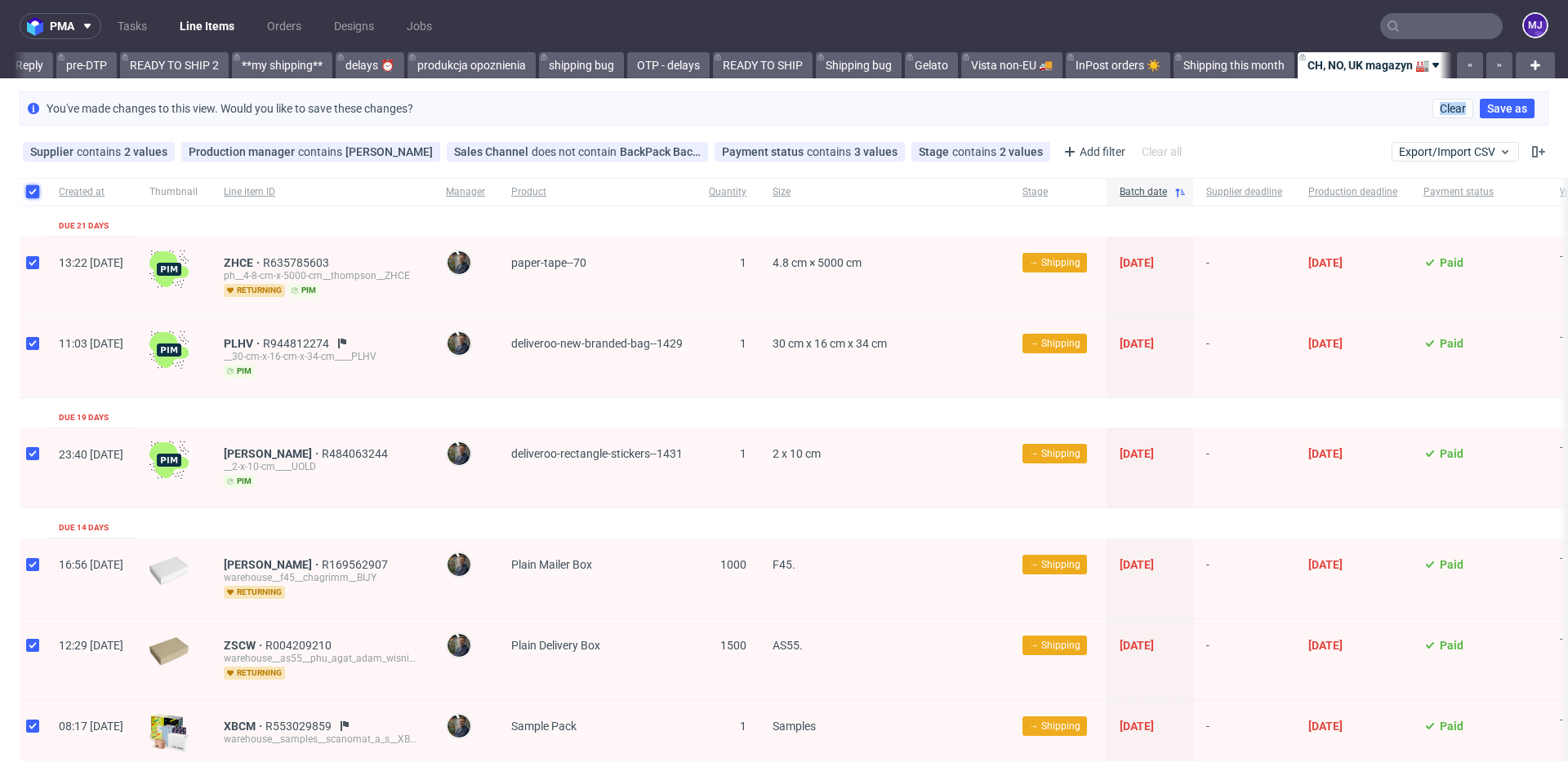
checkbox input "true"
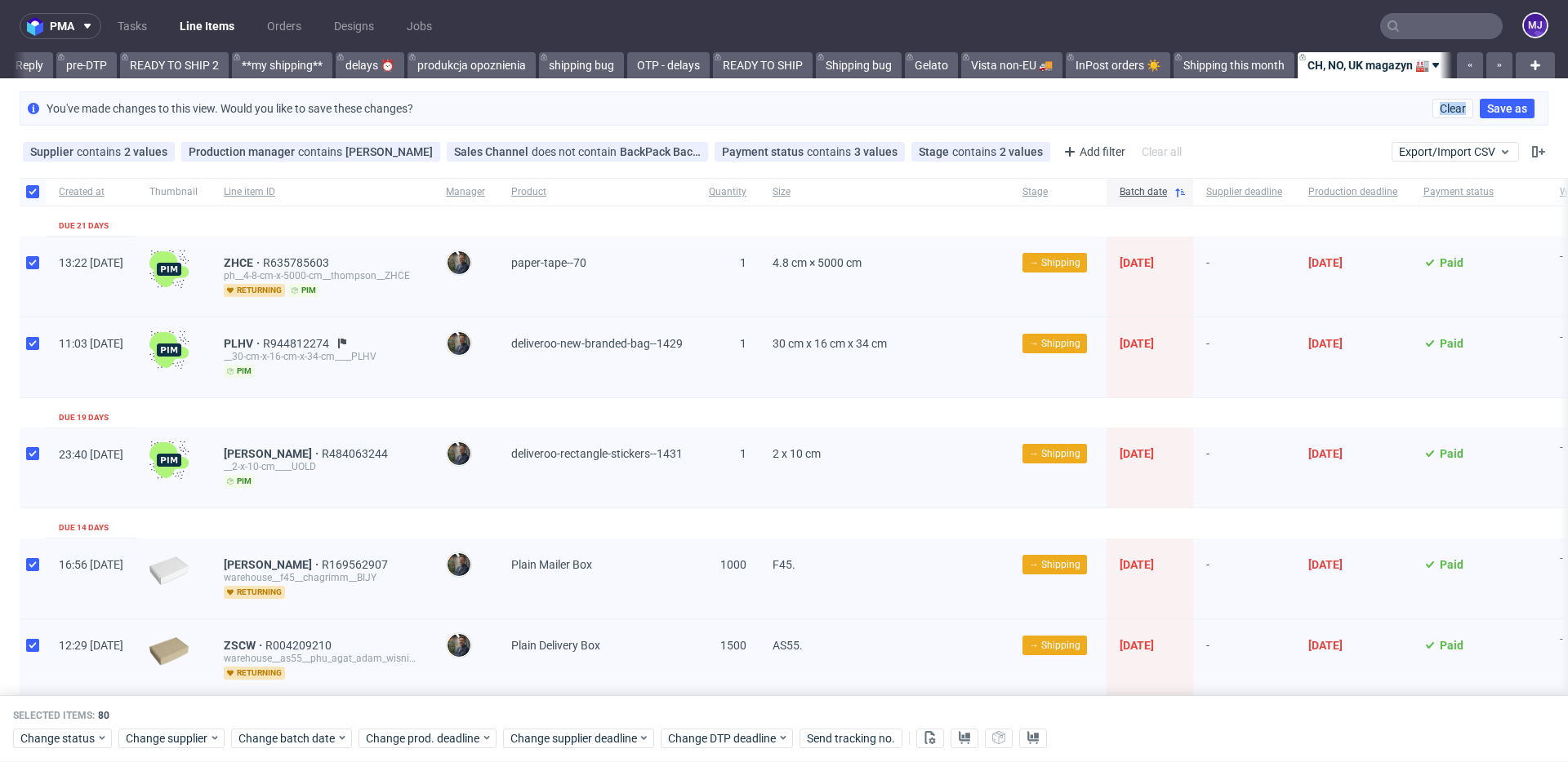
drag, startPoint x: 170, startPoint y: 361, endPoint x: 43, endPoint y: 263, distance: 160.4
click at [1335, 88] on div "You've made changes to this view. Would you like to save these changes? Clear S…" at bounding box center [784, 109] width 1568 height 47
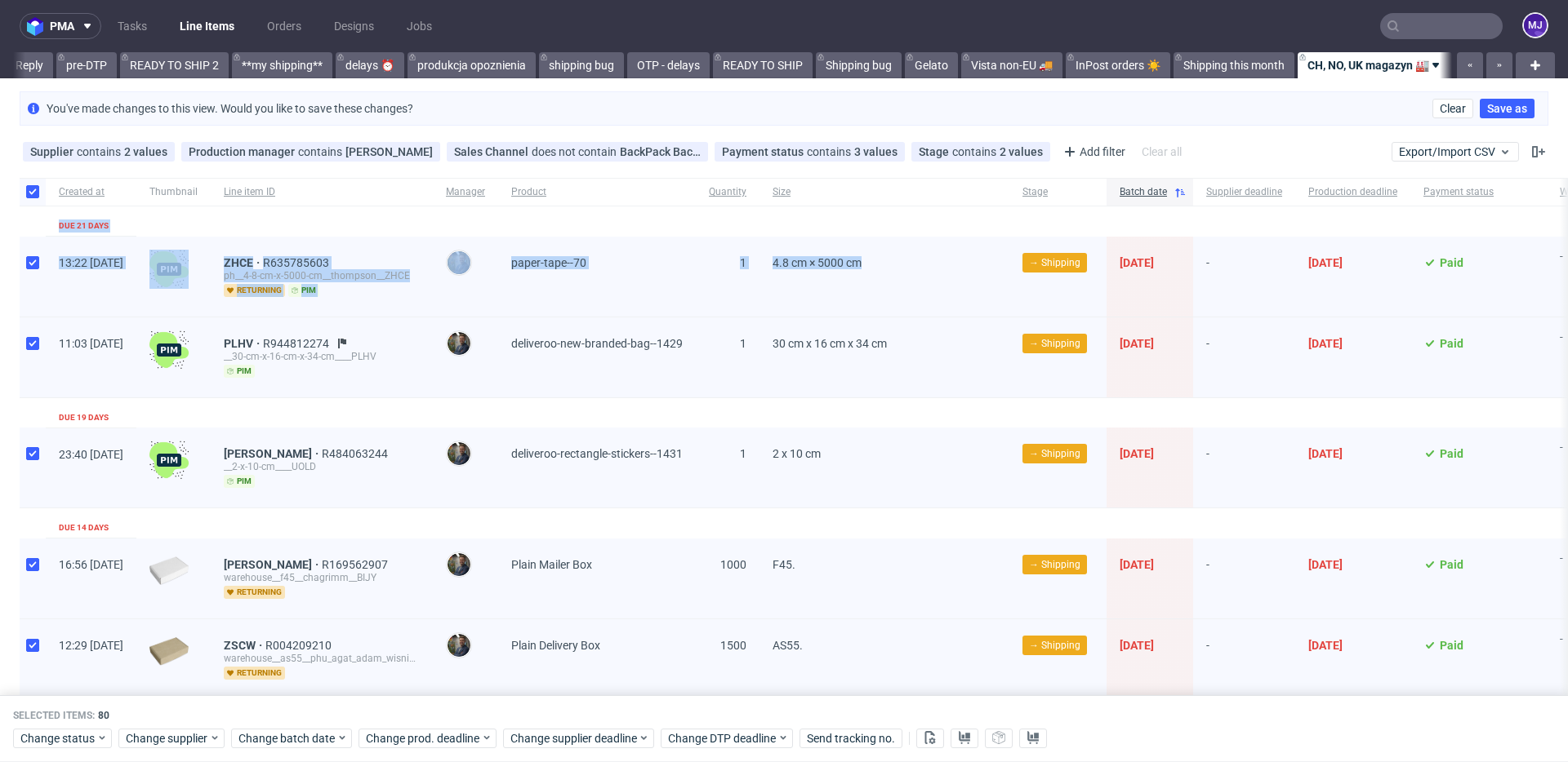
drag, startPoint x: 39, startPoint y: 223, endPoint x: 935, endPoint y: 284, distance: 898.1
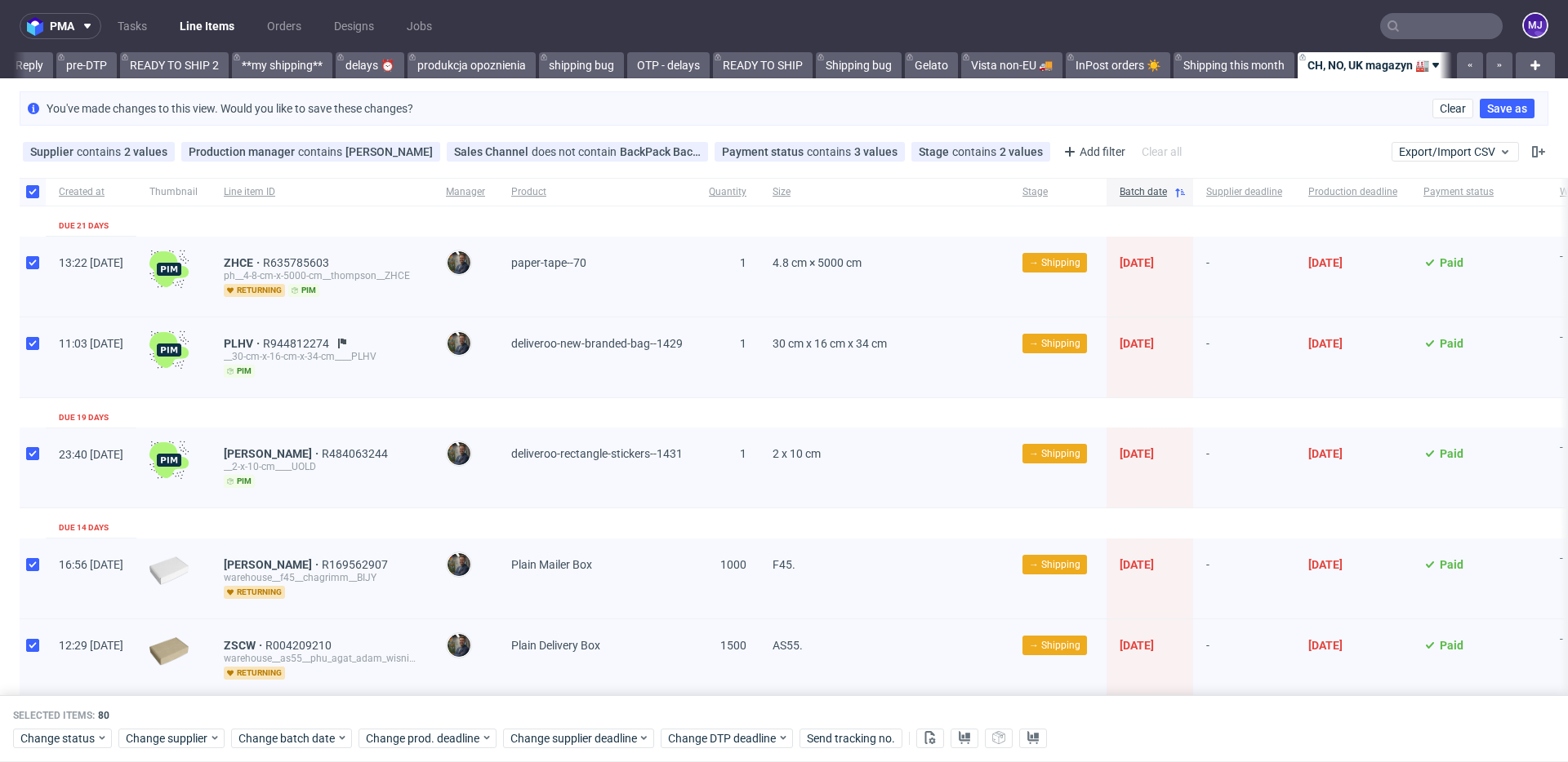
click at [1285, 251] on div "-" at bounding box center [1244, 276] width 102 height 80
click at [33, 188] on input "checkbox" at bounding box center [33, 192] width 13 height 13
checkbox input "false"
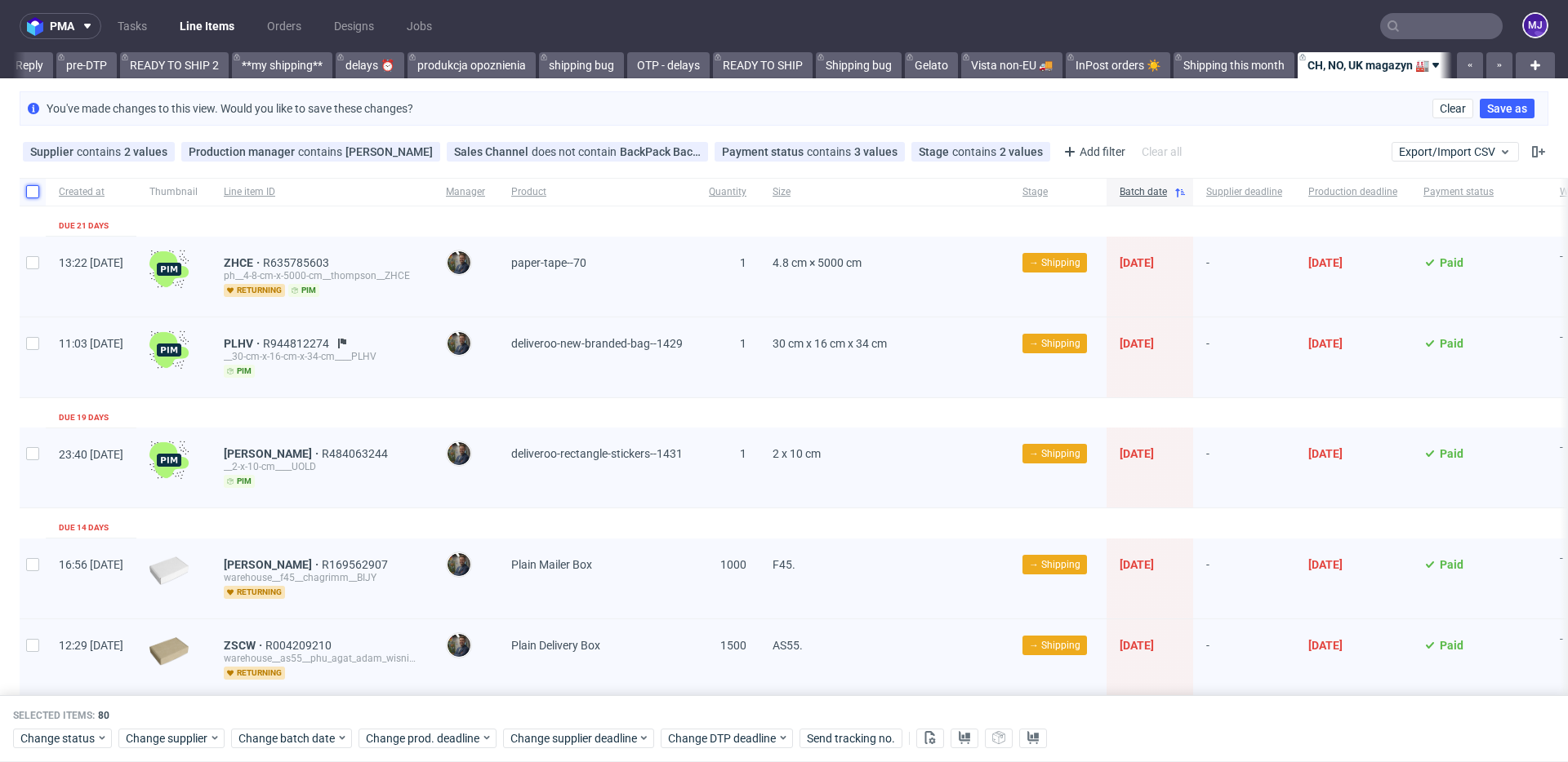
checkbox input "false"
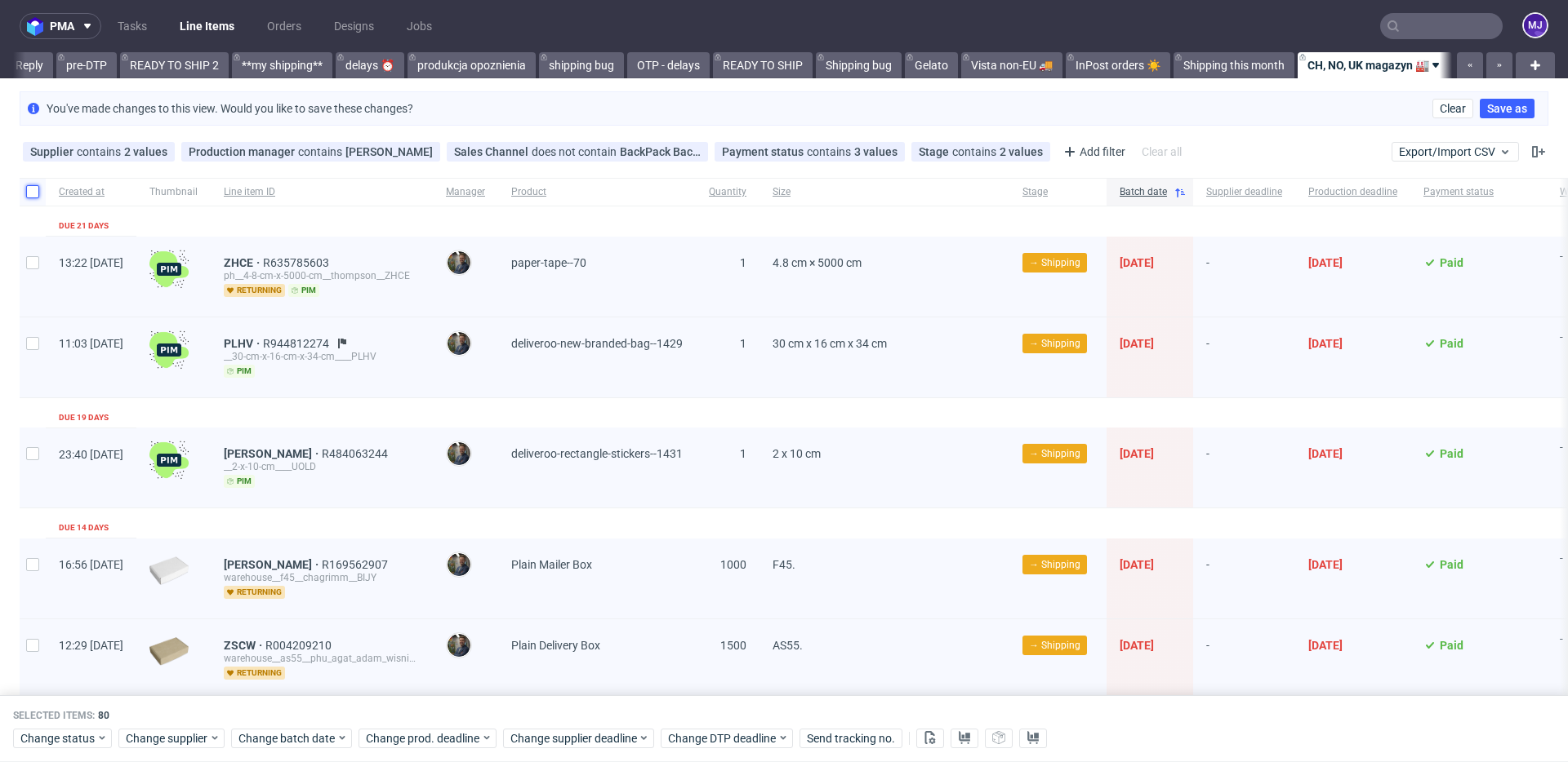
checkbox input "false"
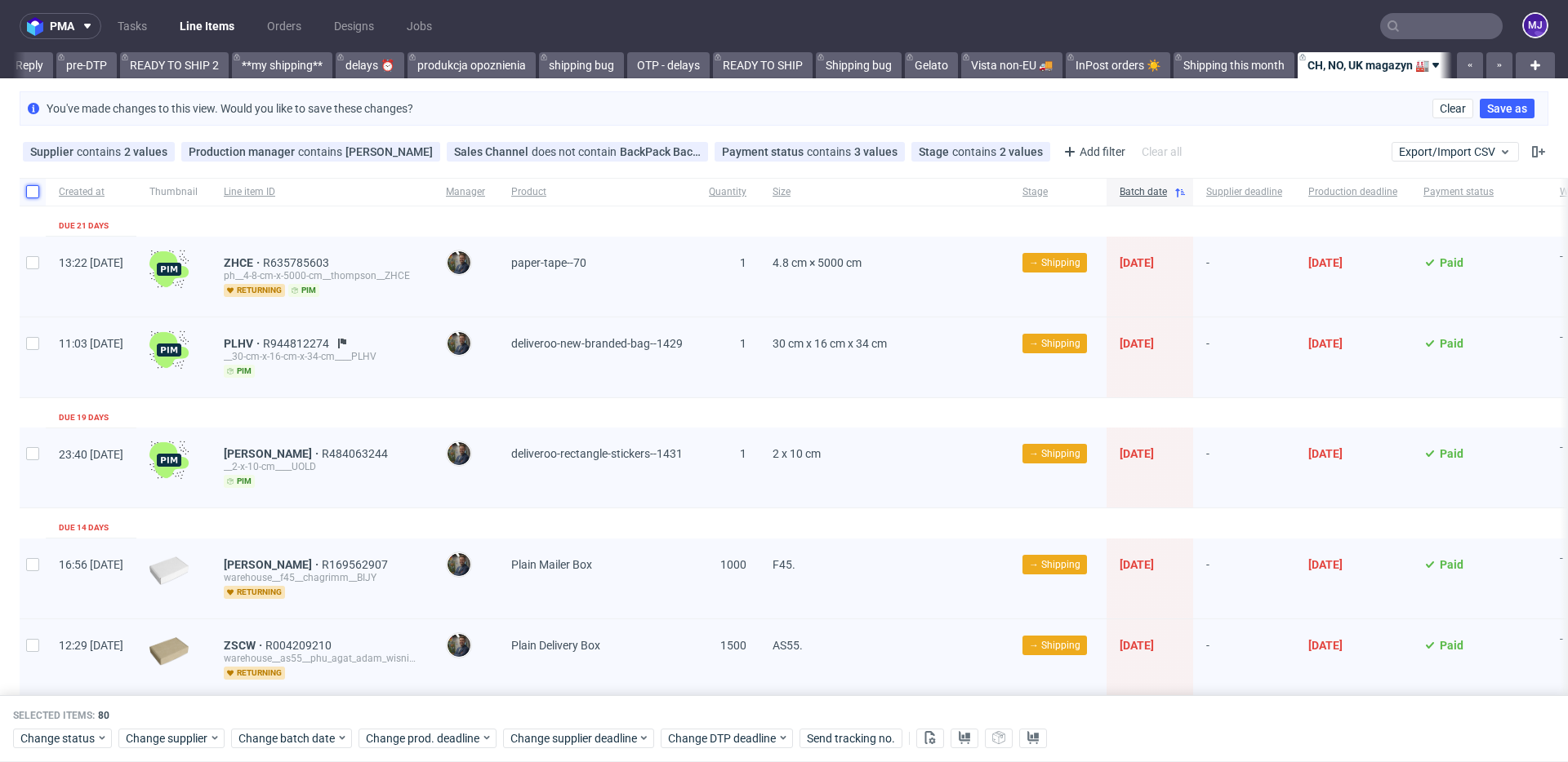
checkbox input "false"
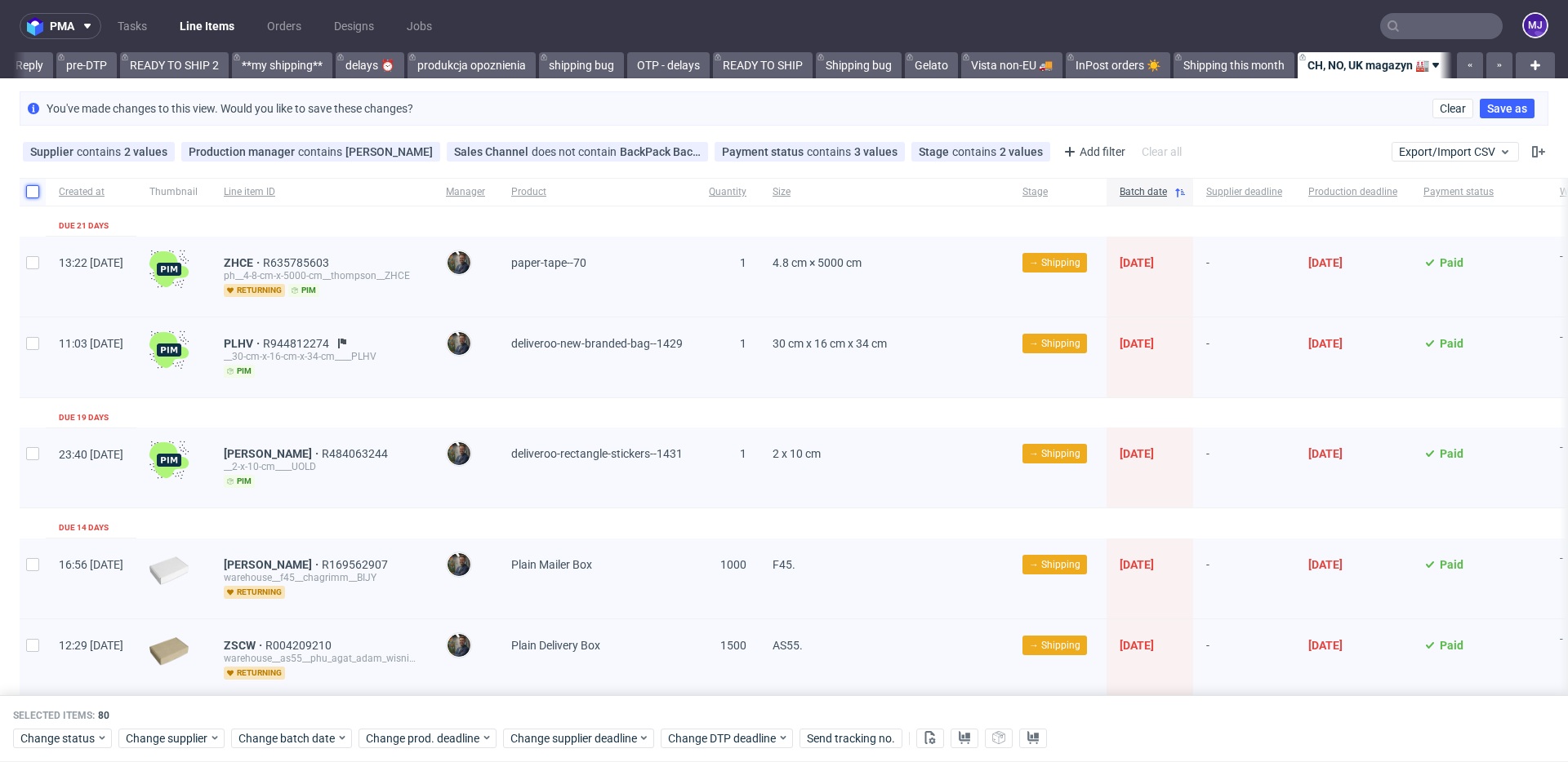
checkbox input "false"
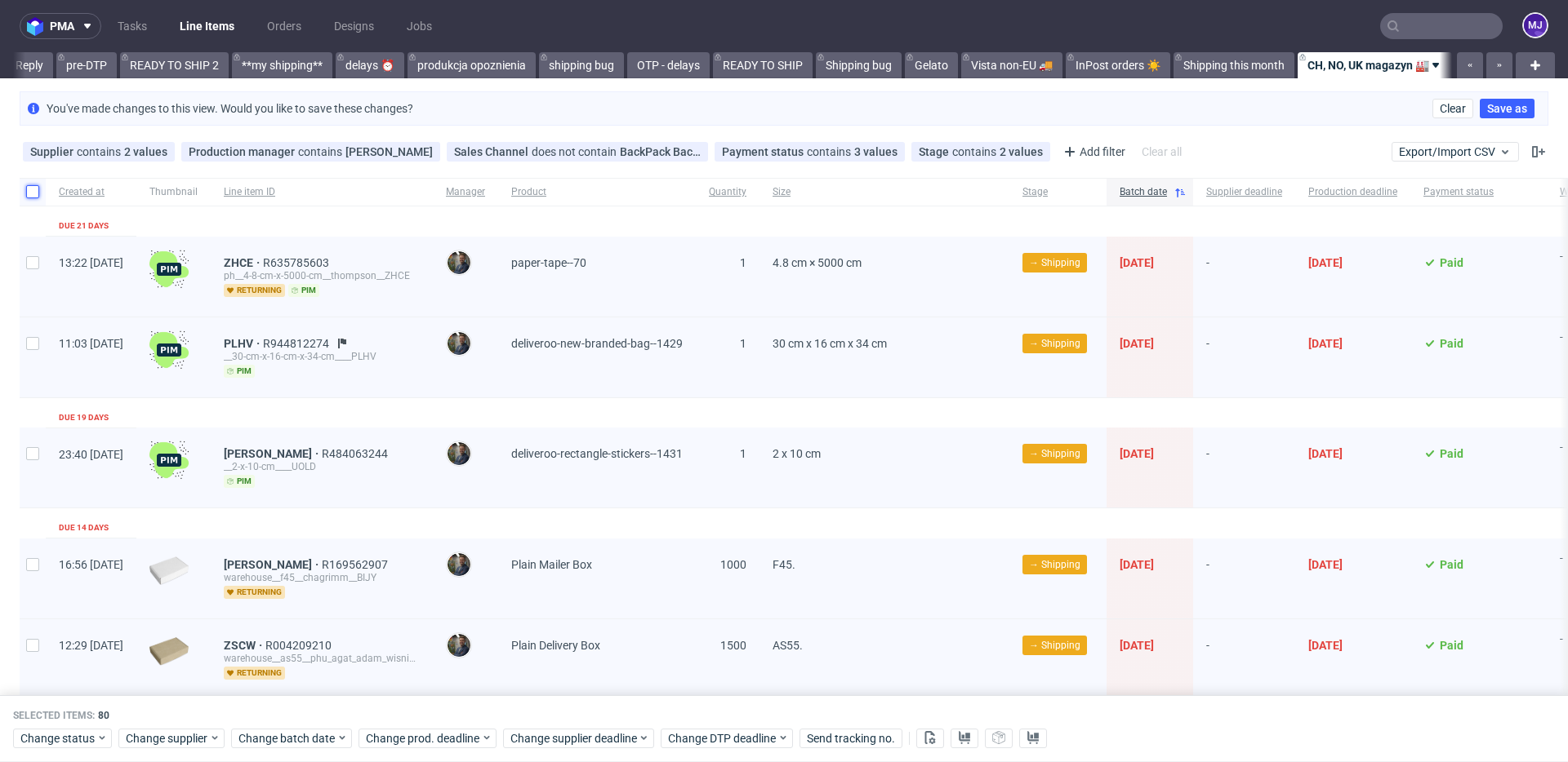
checkbox input "false"
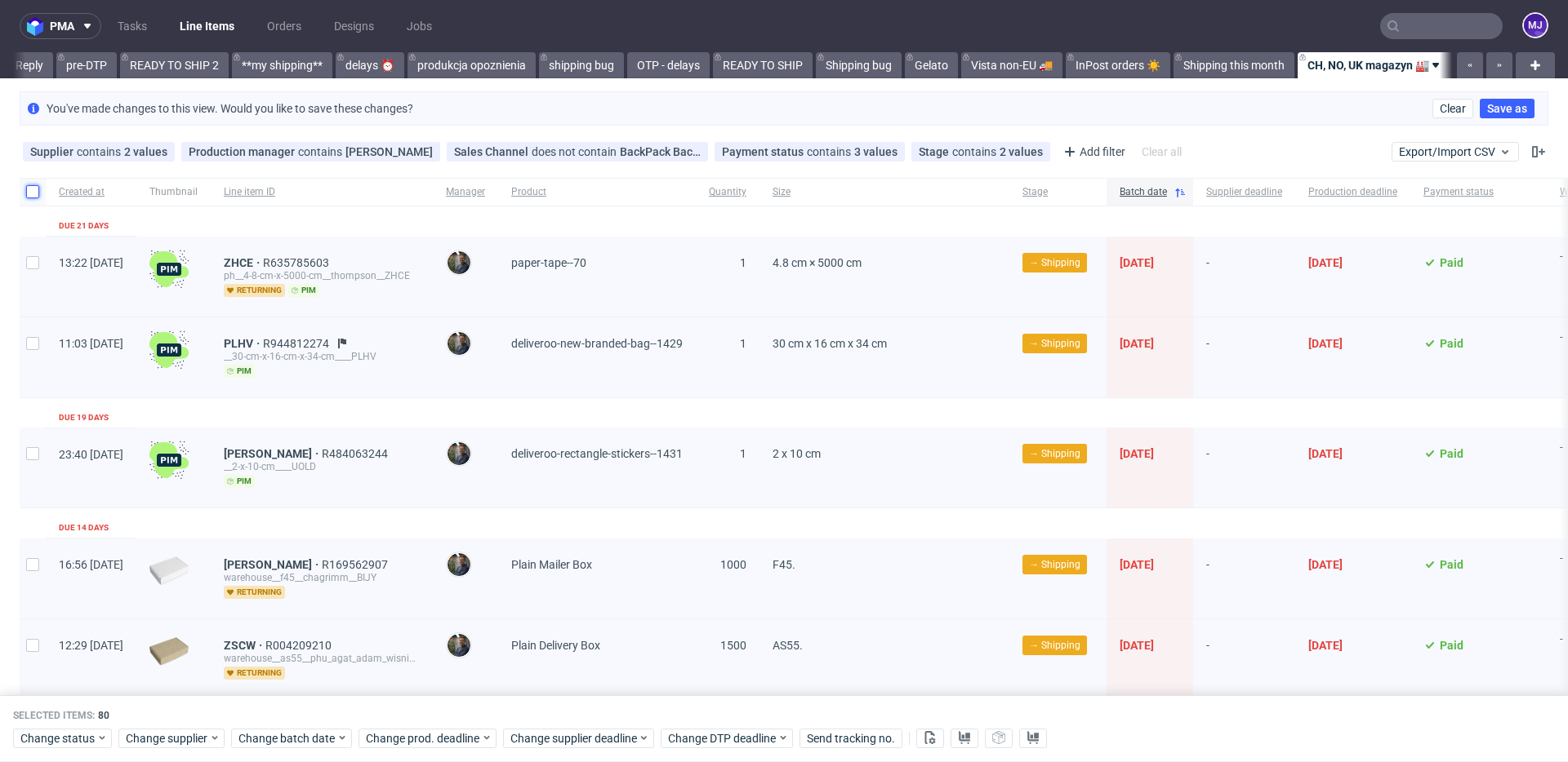
checkbox input "false"
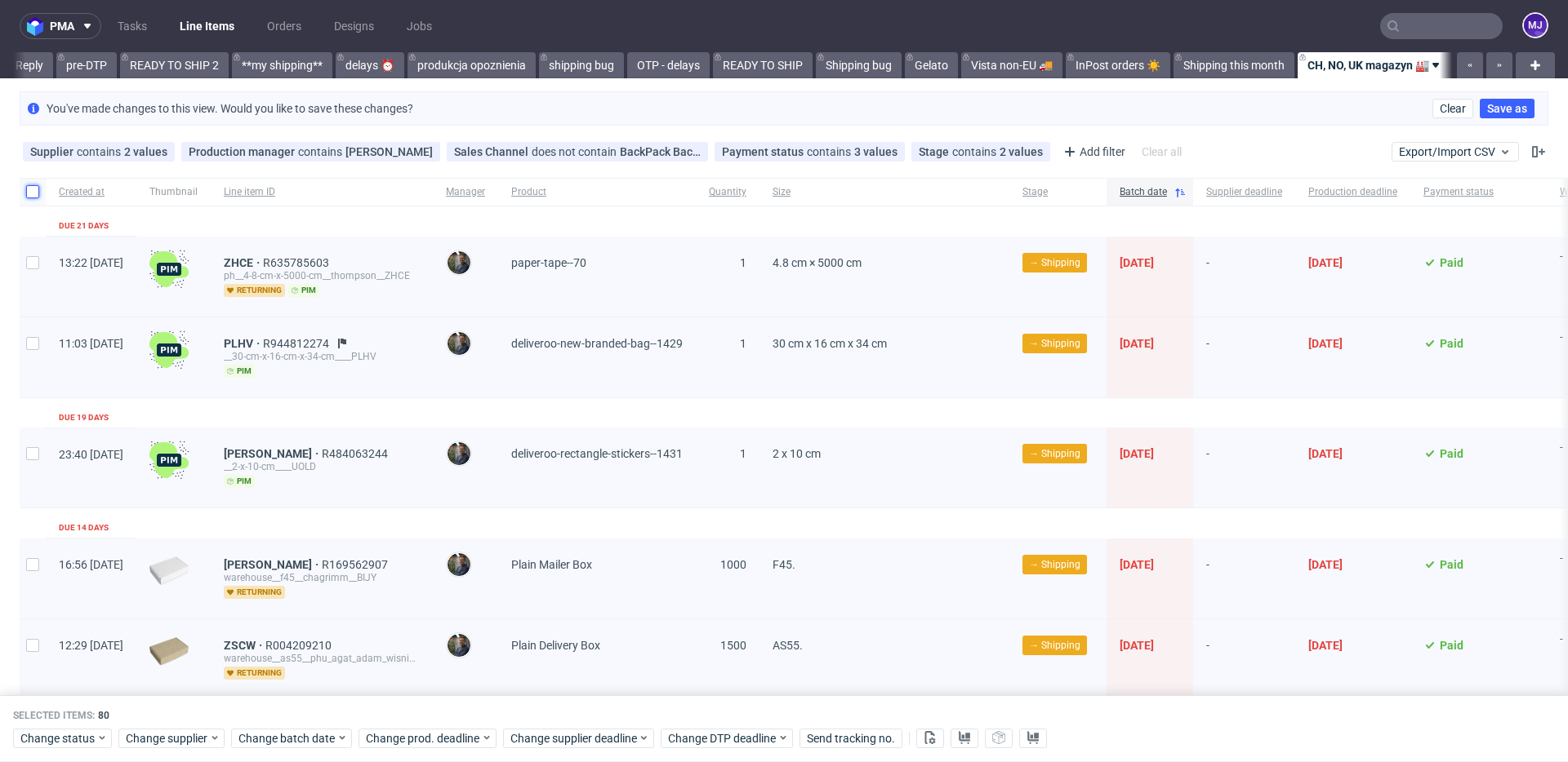
checkbox input "false"
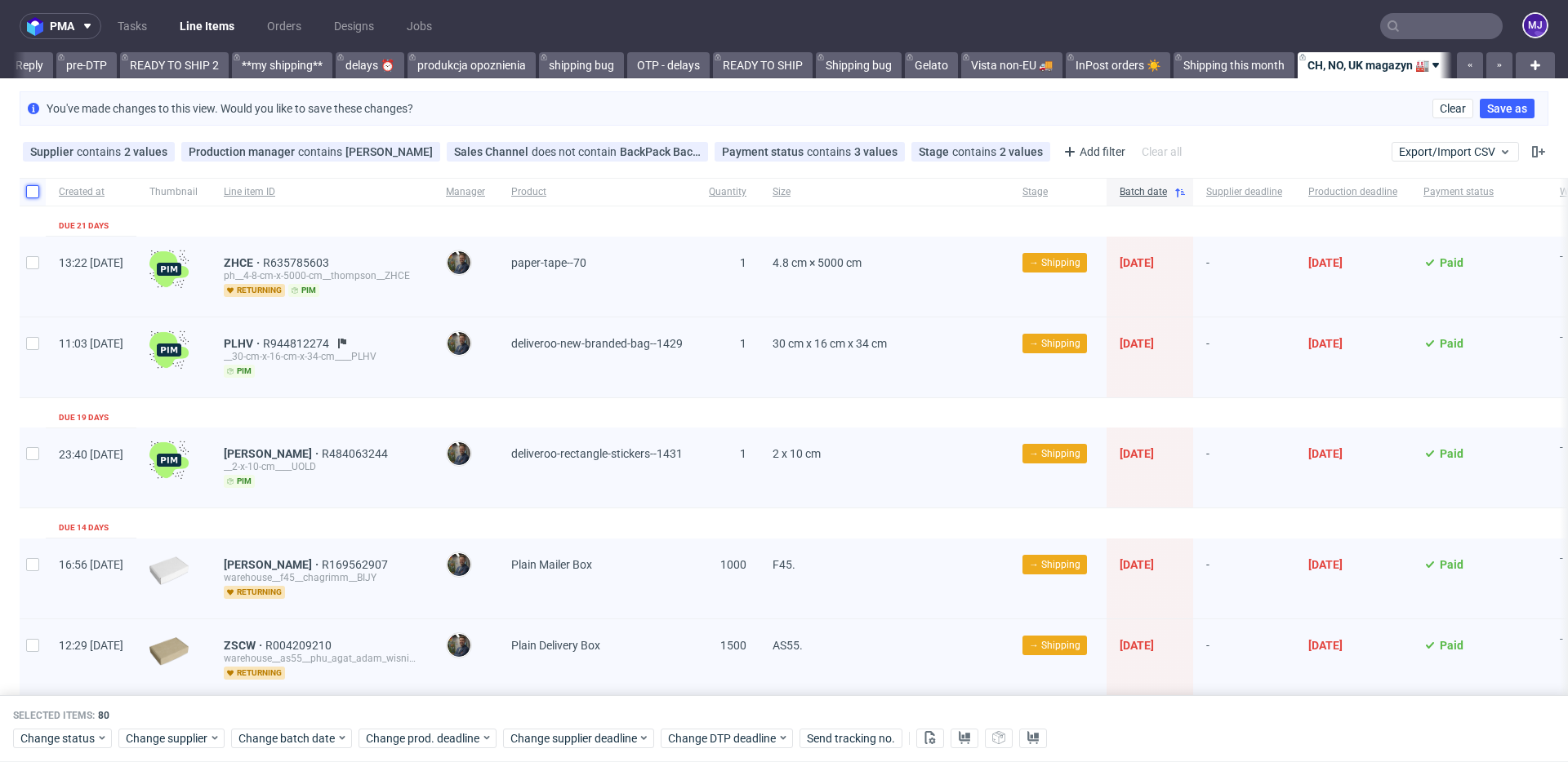
checkbox input "false"
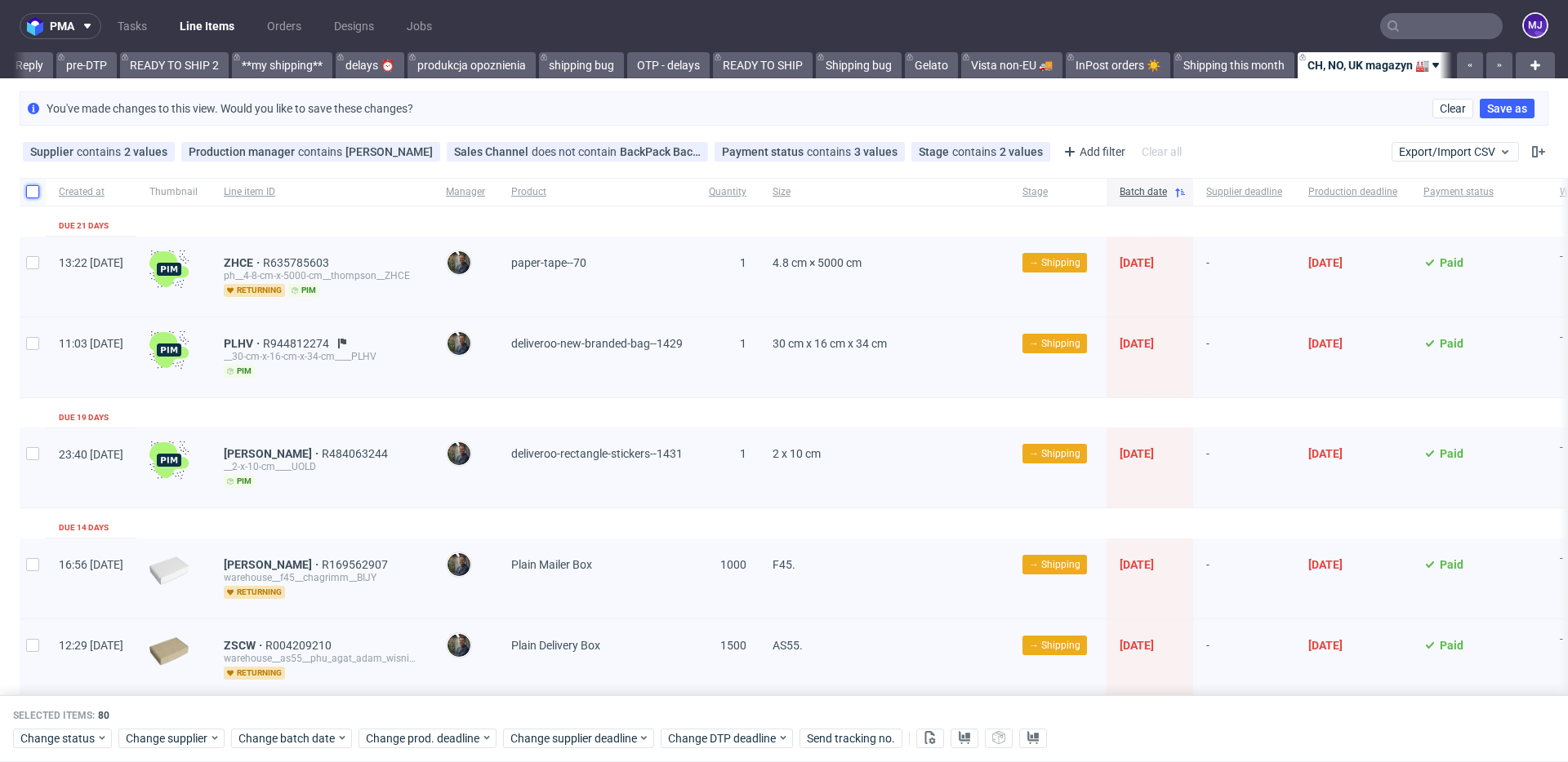
checkbox input "false"
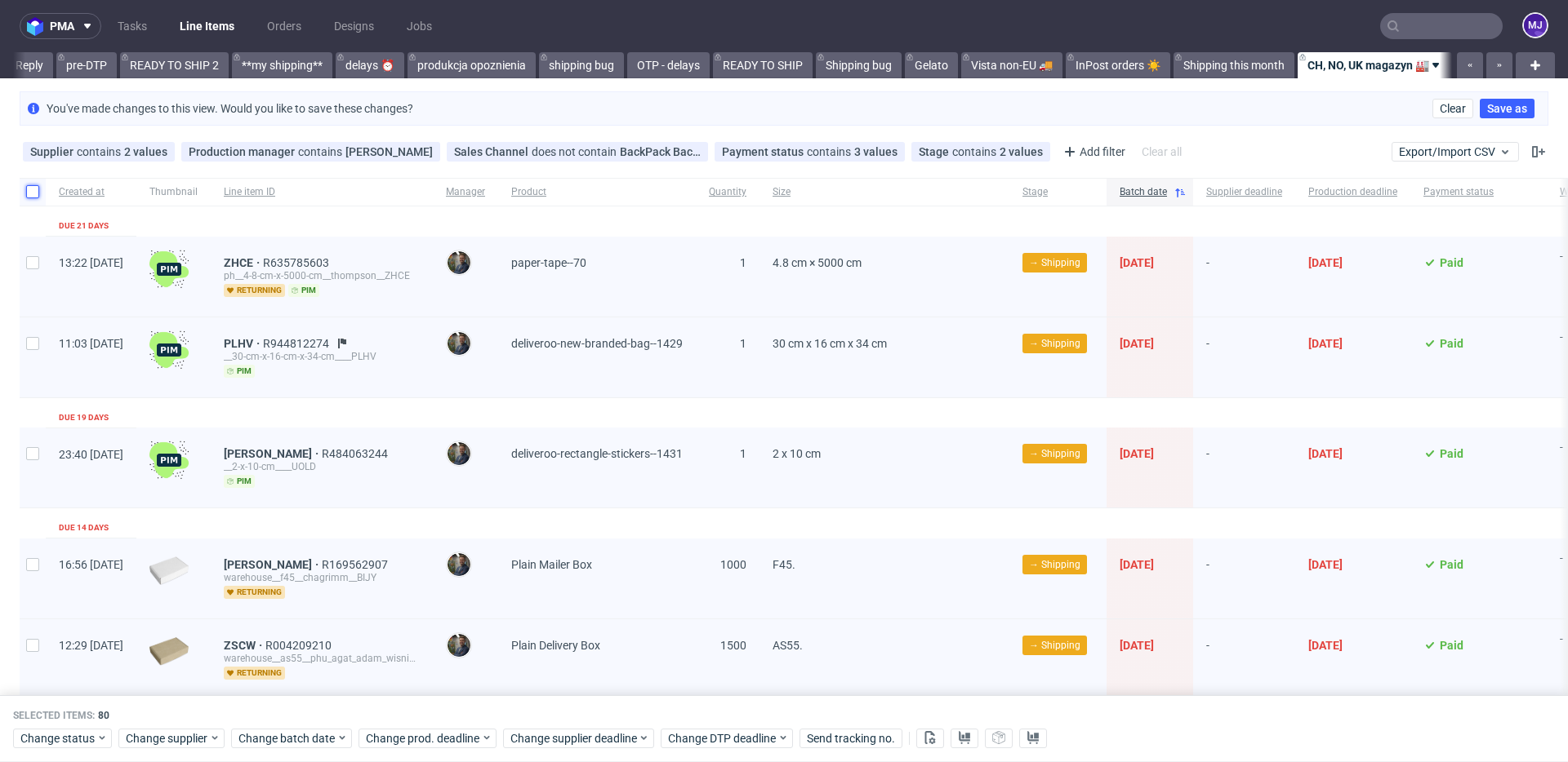
checkbox input "false"
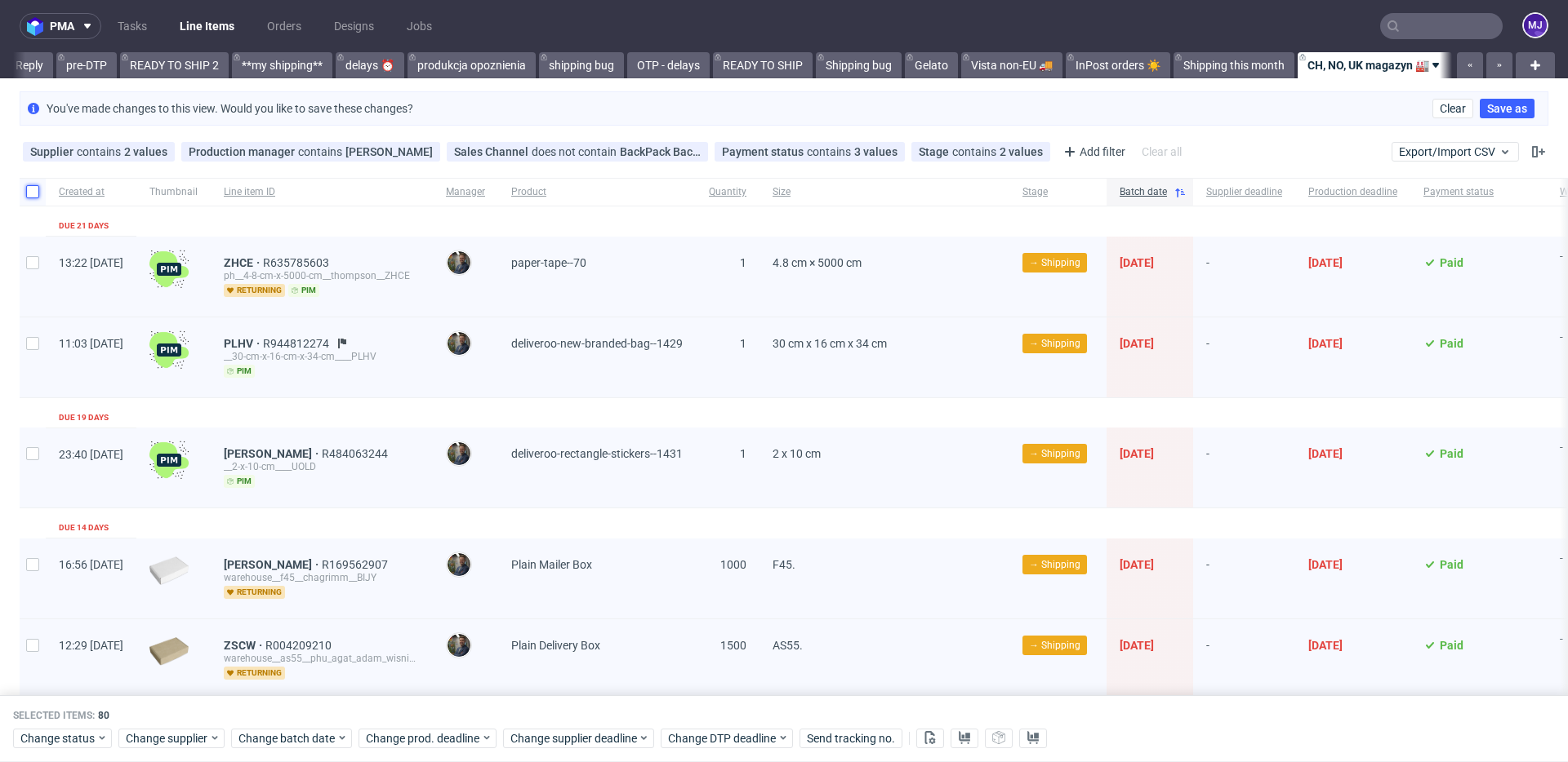
checkbox input "false"
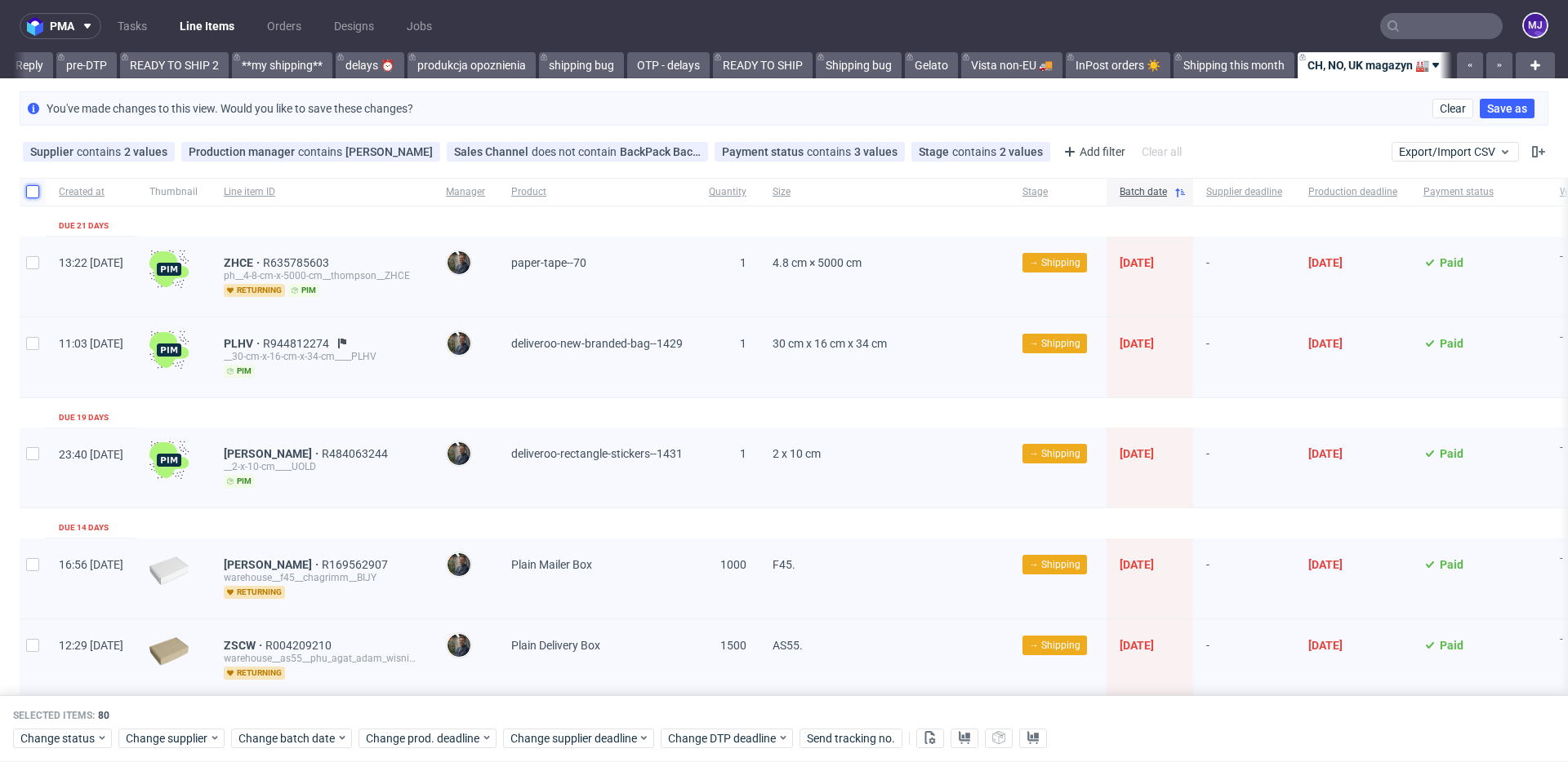
checkbox input "false"
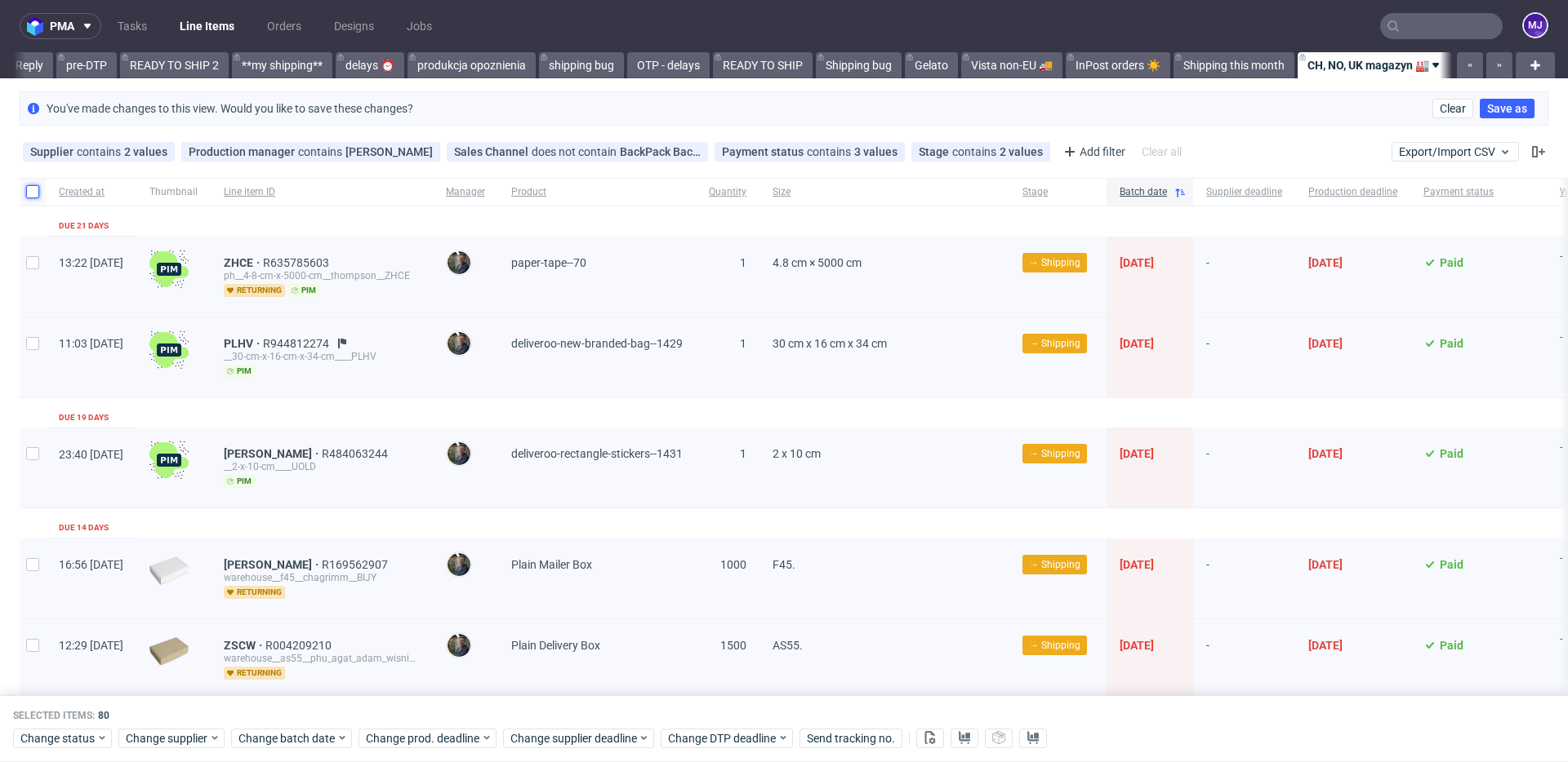
checkbox input "false"
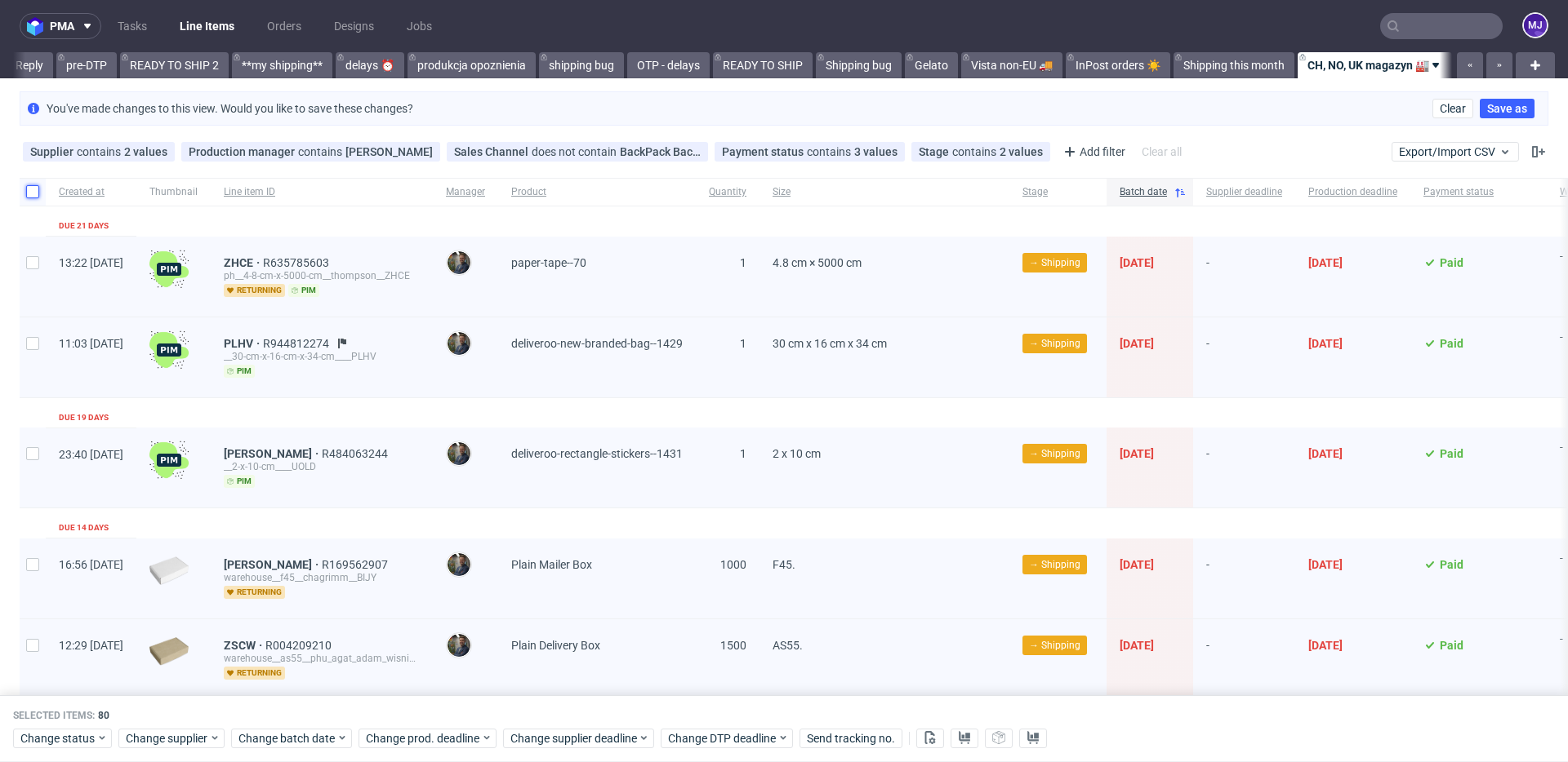
checkbox input "false"
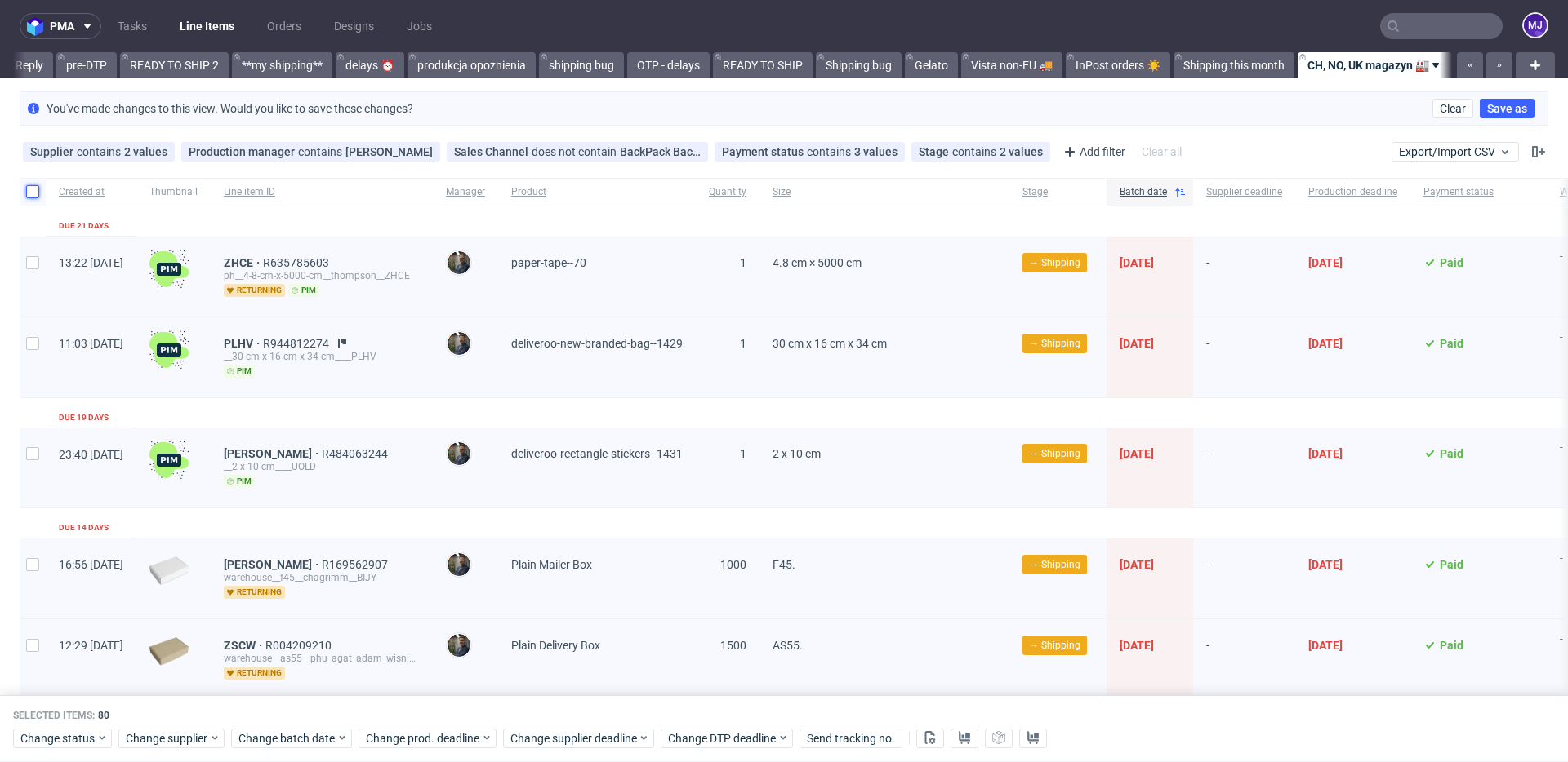
checkbox input "false"
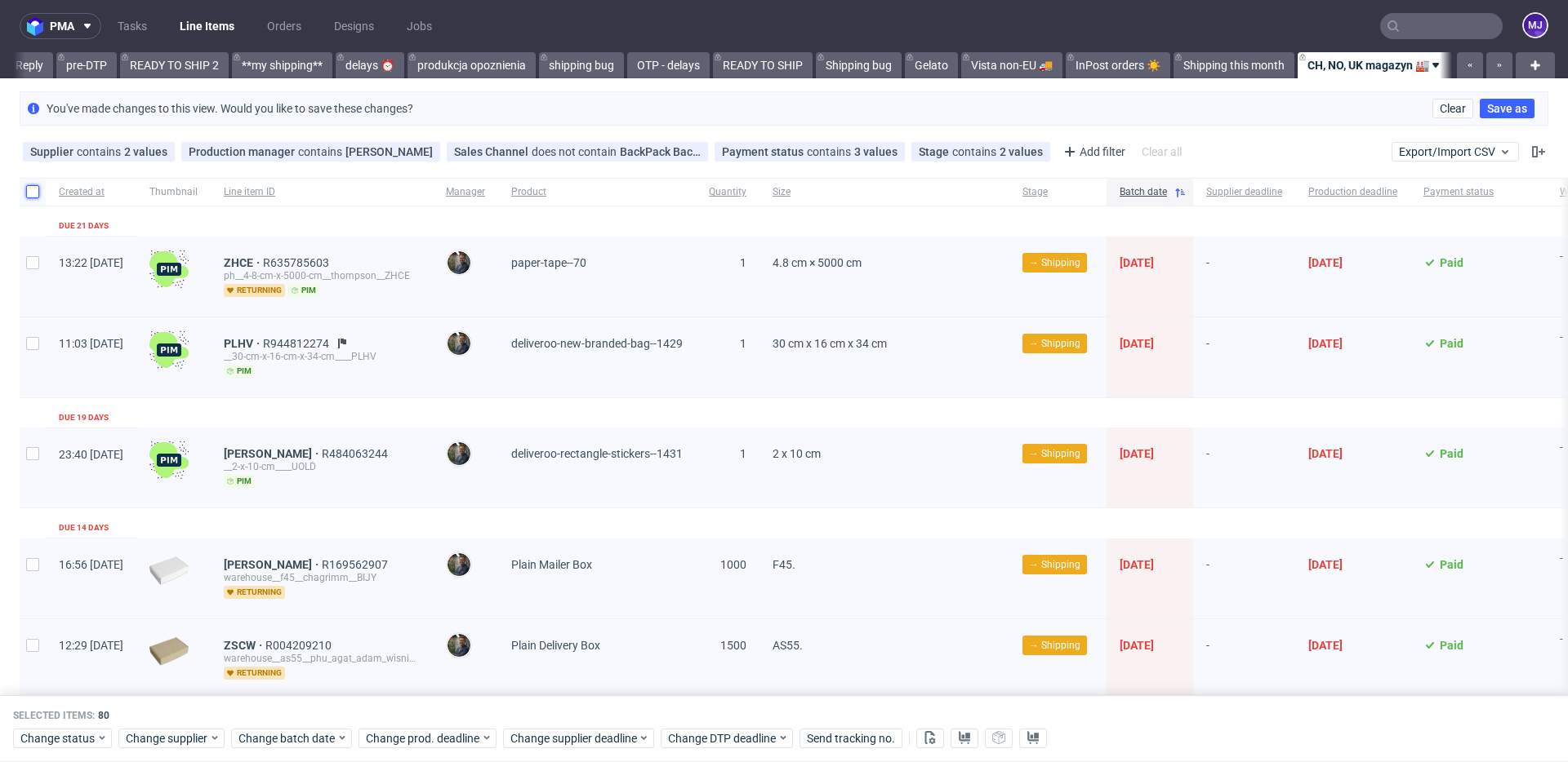
checkbox input "false"
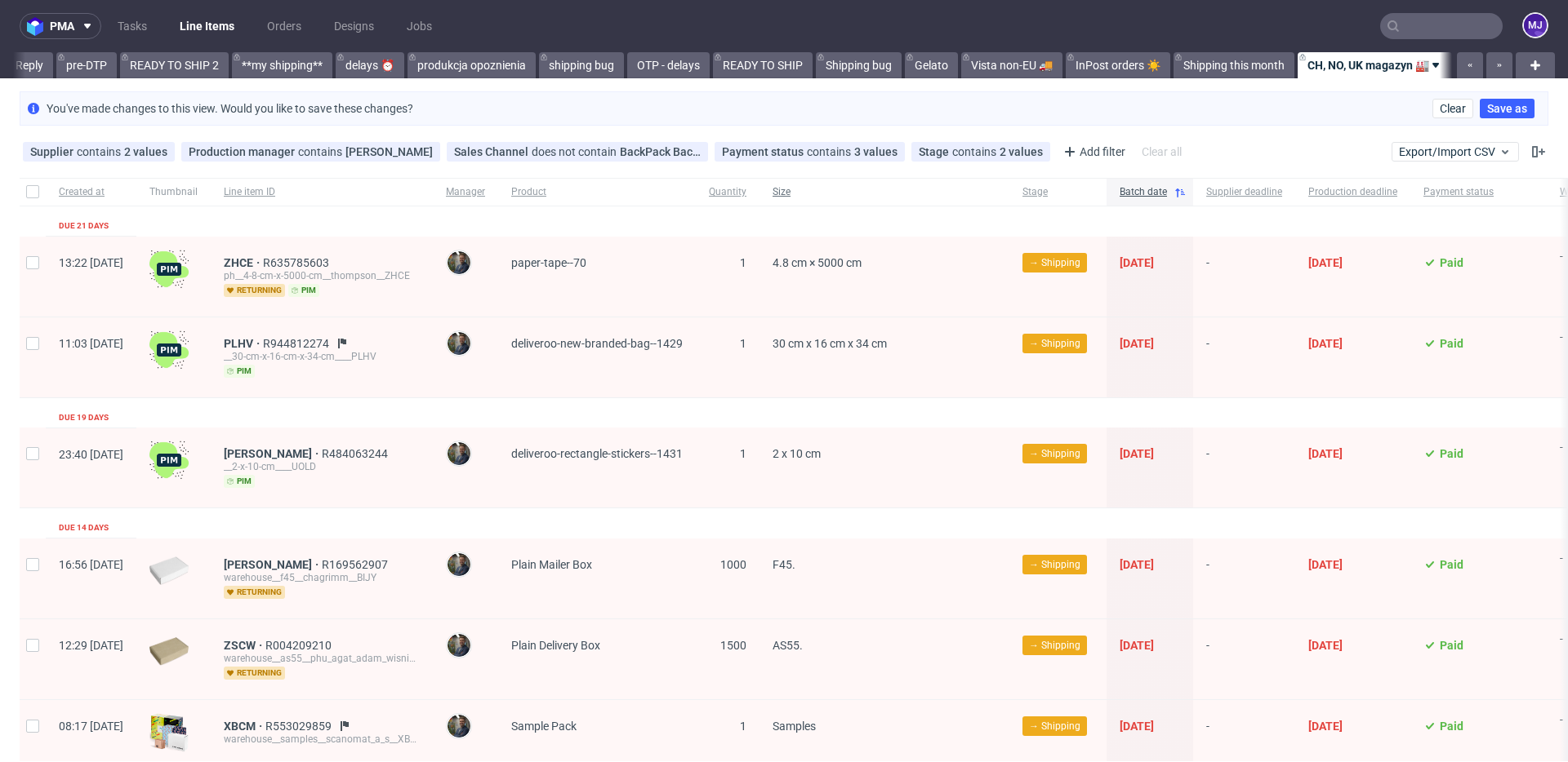
click at [996, 190] on span "Size" at bounding box center [884, 192] width 224 height 14
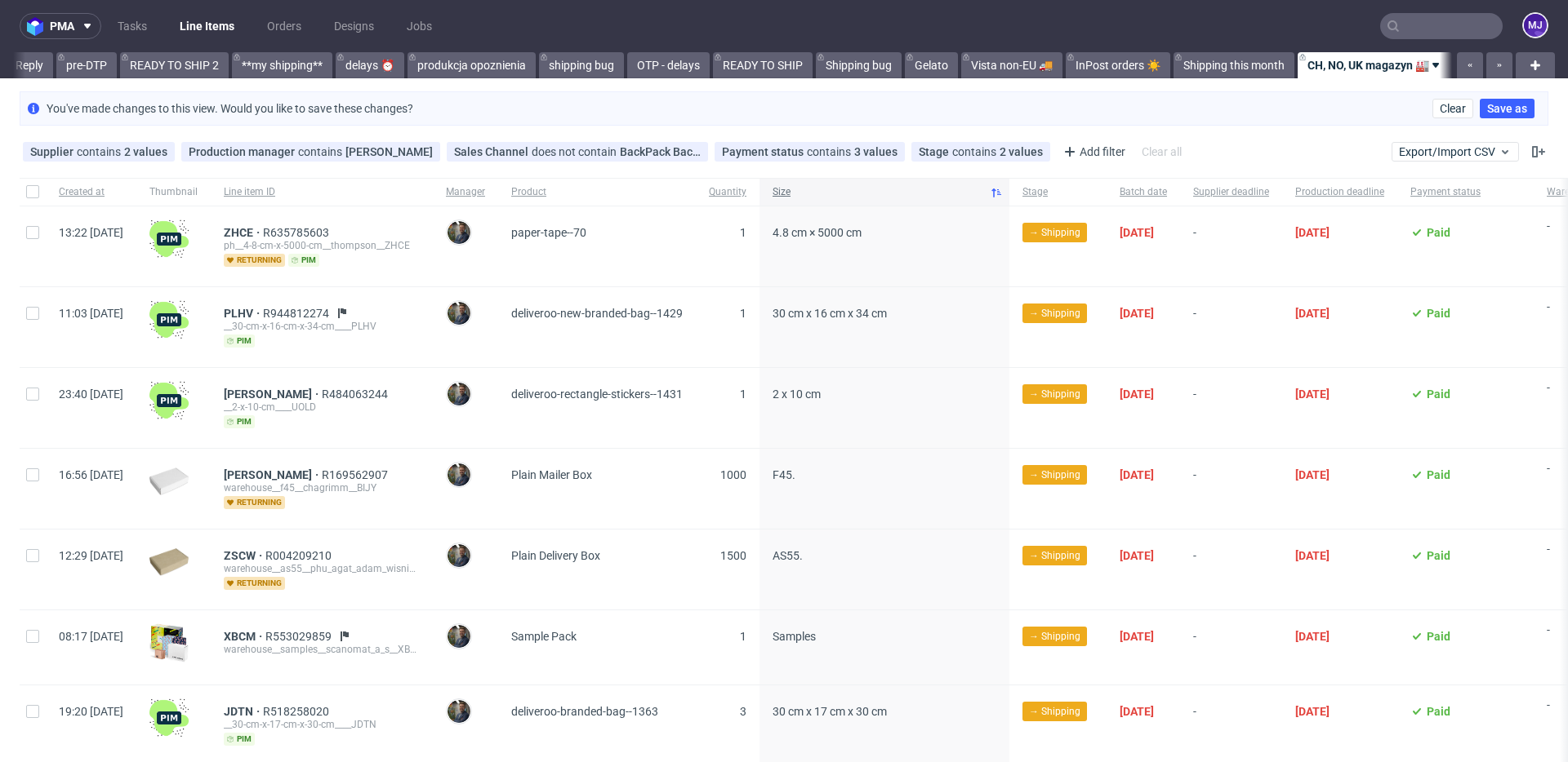
scroll to position [0, 2742]
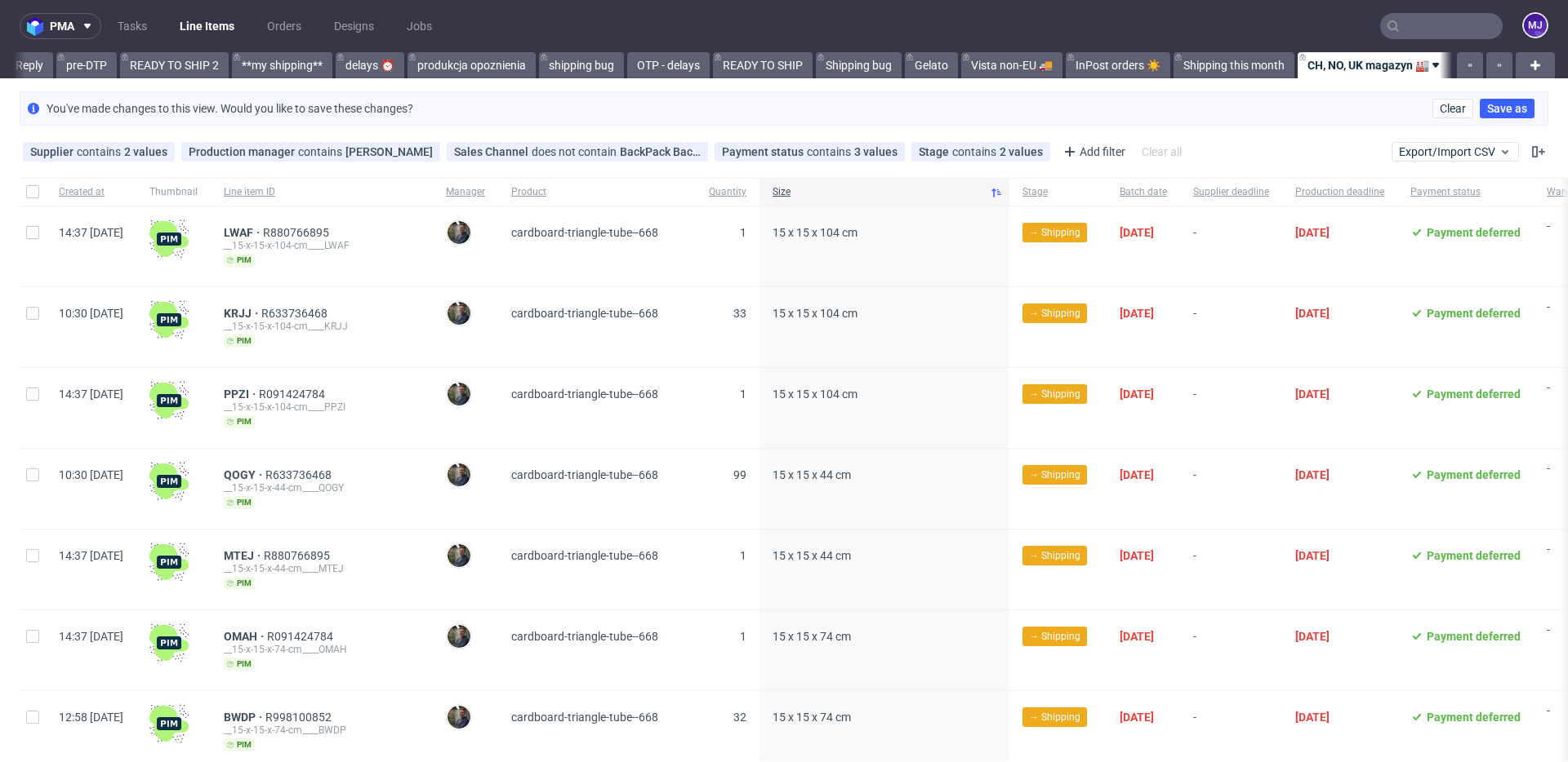
scroll to position [0, 2728]
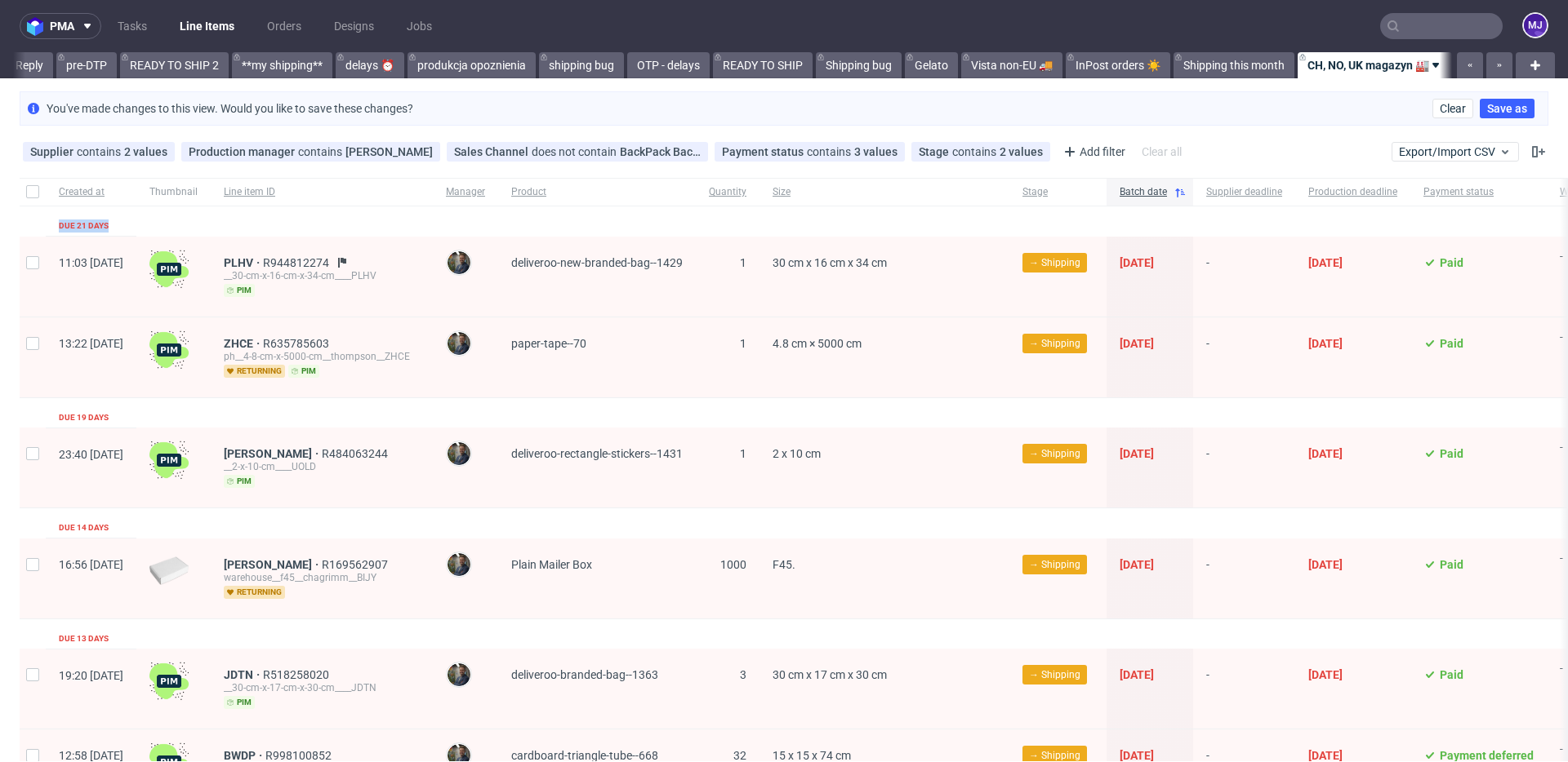
drag, startPoint x: 52, startPoint y: 226, endPoint x: 176, endPoint y: 227, distance: 124.0
click at [136, 227] on div "Due 21 days" at bounding box center [91, 221] width 91 height 30
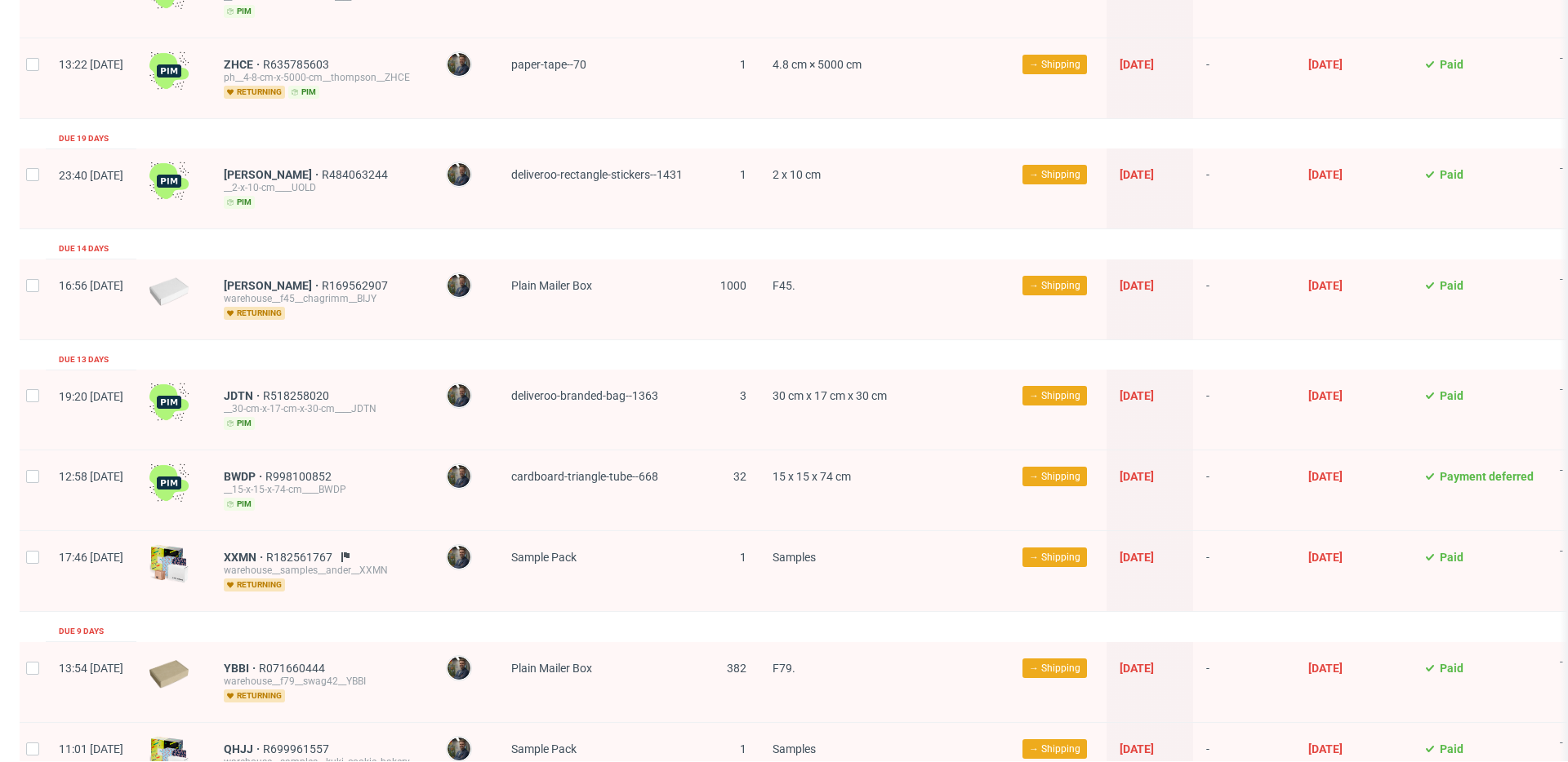
scroll to position [0, 0]
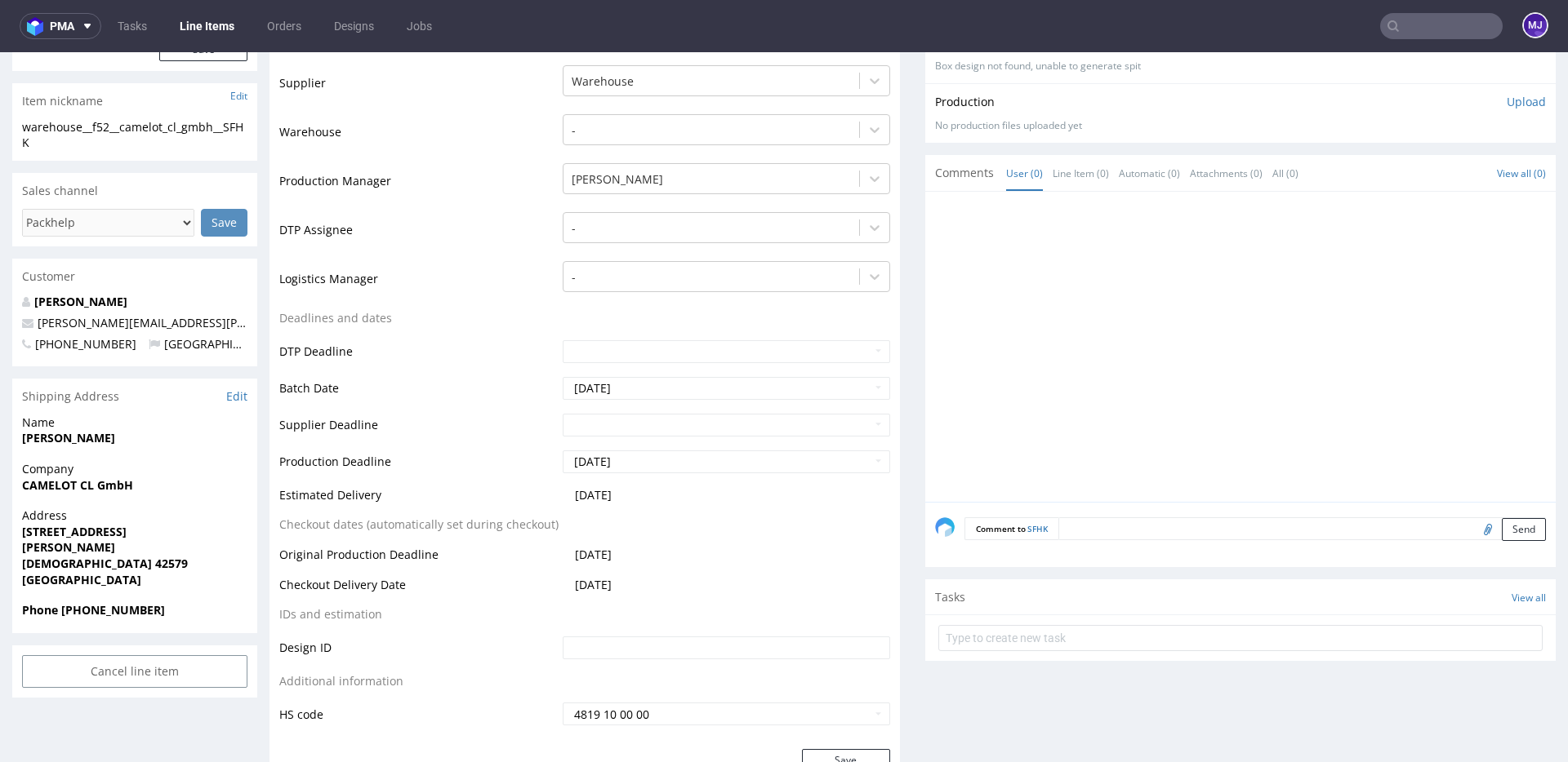
scroll to position [811, 0]
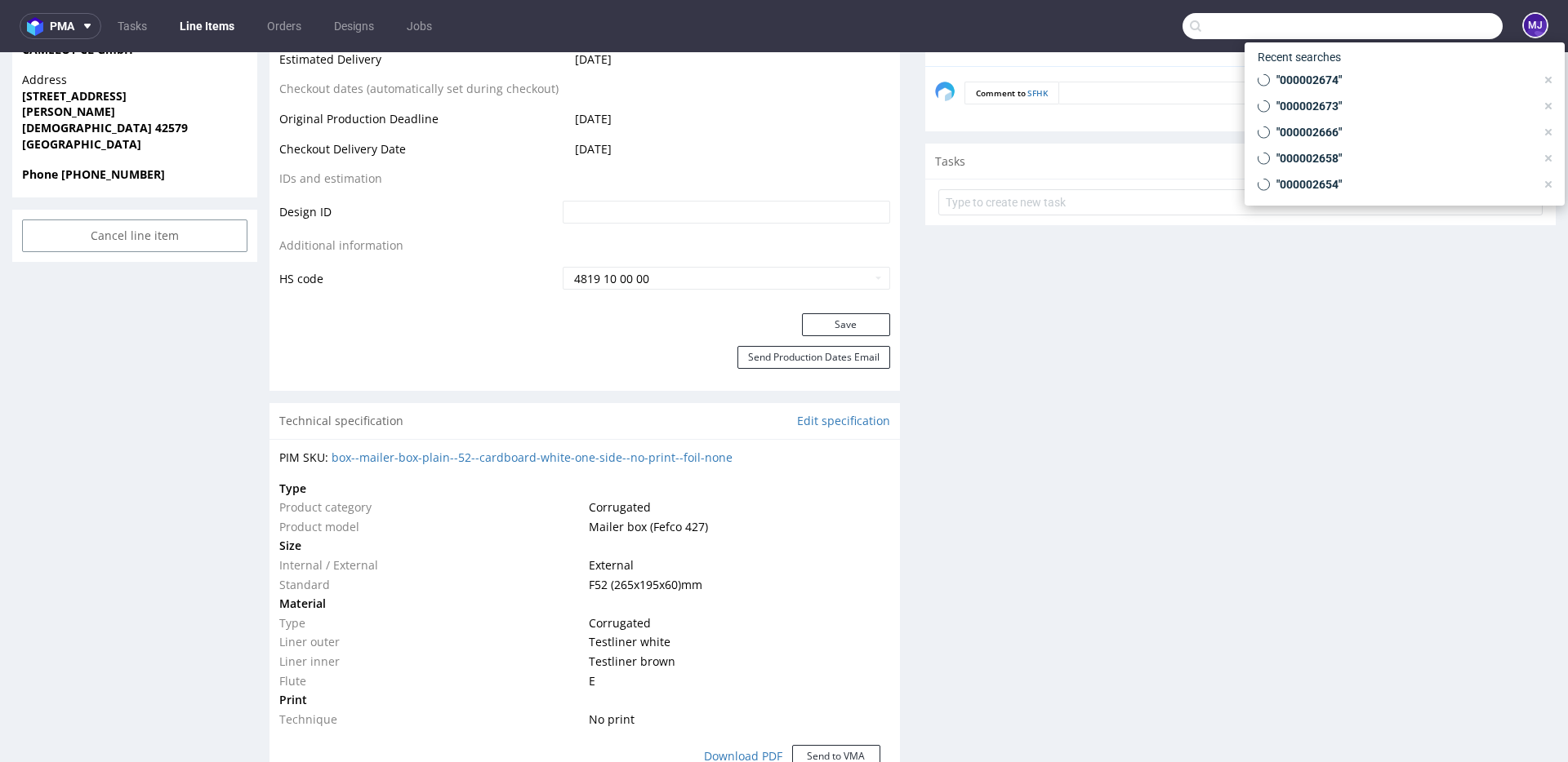
click at [1400, 33] on input "text" at bounding box center [1342, 26] width 320 height 26
paste input "EBSV"
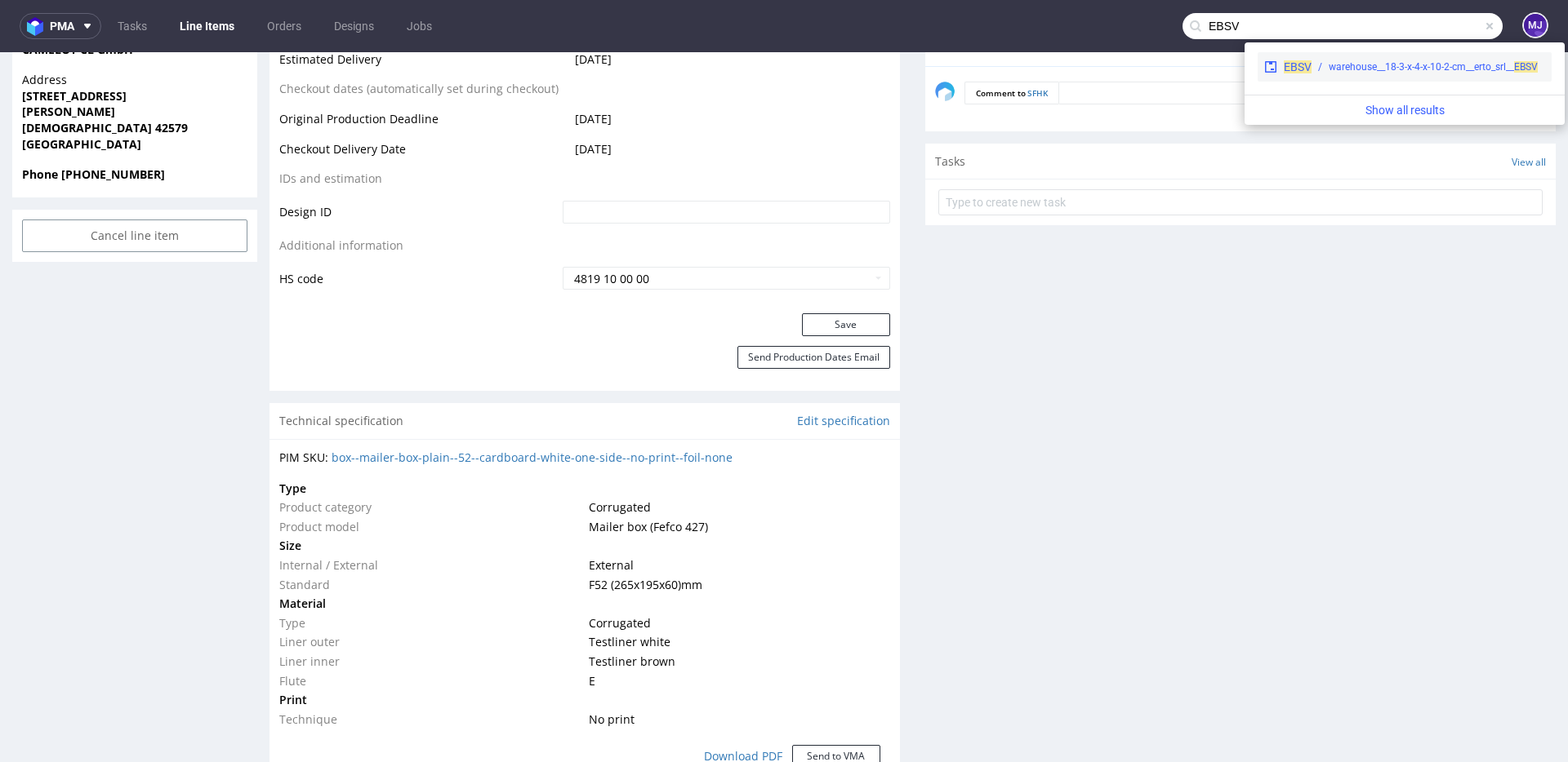
type input "EBSV"
click at [1326, 66] on div "warehouse__18-3-x-4-x-10-2-cm__erto_srl__ EBSV" at bounding box center [1428, 67] width 234 height 15
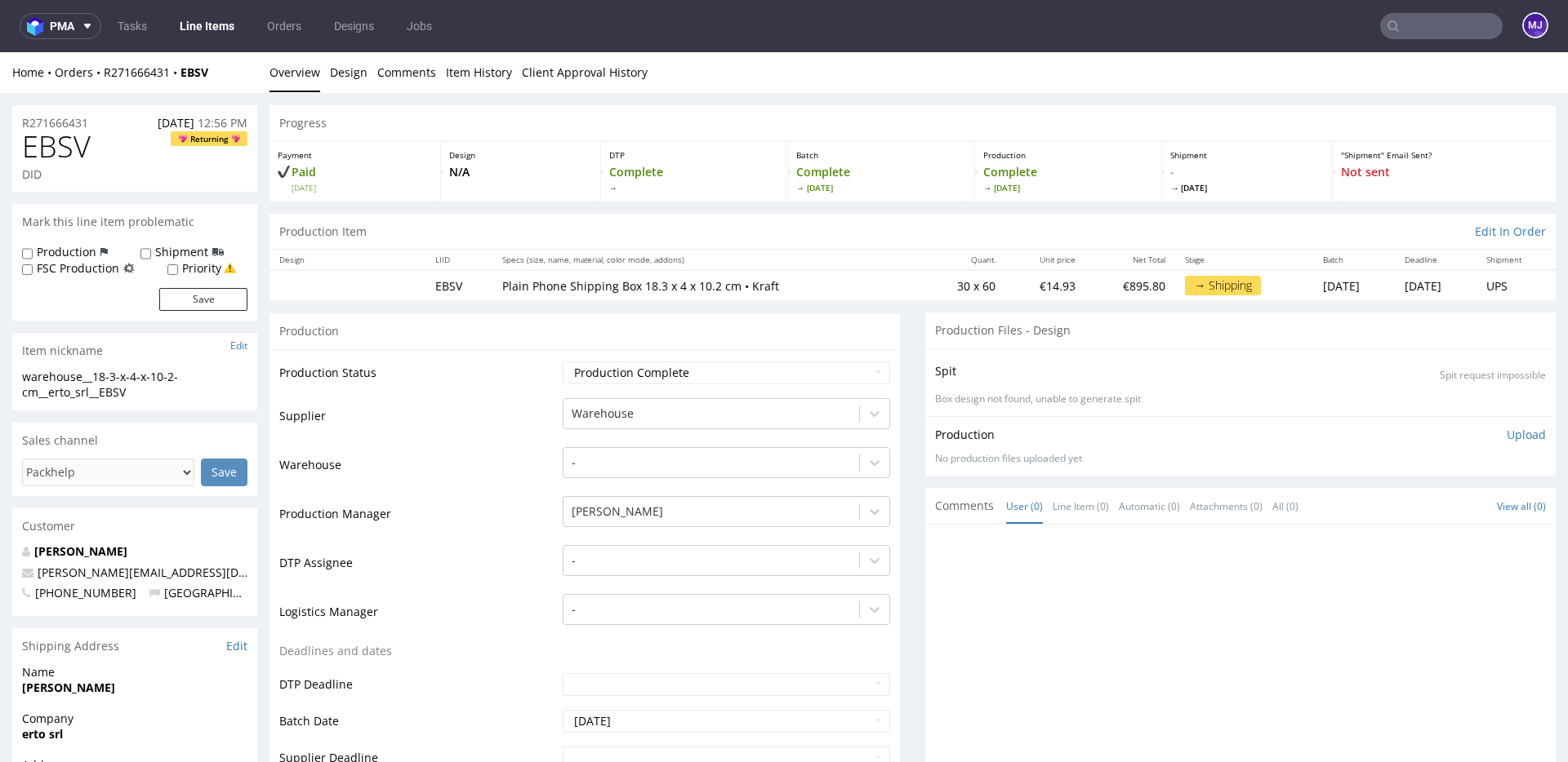
click at [510, 286] on p "Plain Phone Shipping Box 18.3 x 4 x 10.2 cm • Kraft" at bounding box center [706, 286] width 409 height 16
drag, startPoint x: 510, startPoint y: 286, endPoint x: 950, endPoint y: 282, distance: 440.0
click at [950, 282] on tr "EBSV Plain Phone Shipping Box 18.3 x 4 x 10.2 cm • Kraft 30 x 60 €14.93 €895.80…" at bounding box center [913, 286] width 1286 height 30
click at [467, 365] on td "Production Status" at bounding box center [418, 378] width 279 height 37
click at [1409, 26] on input "text" at bounding box center [1441, 26] width 123 height 26
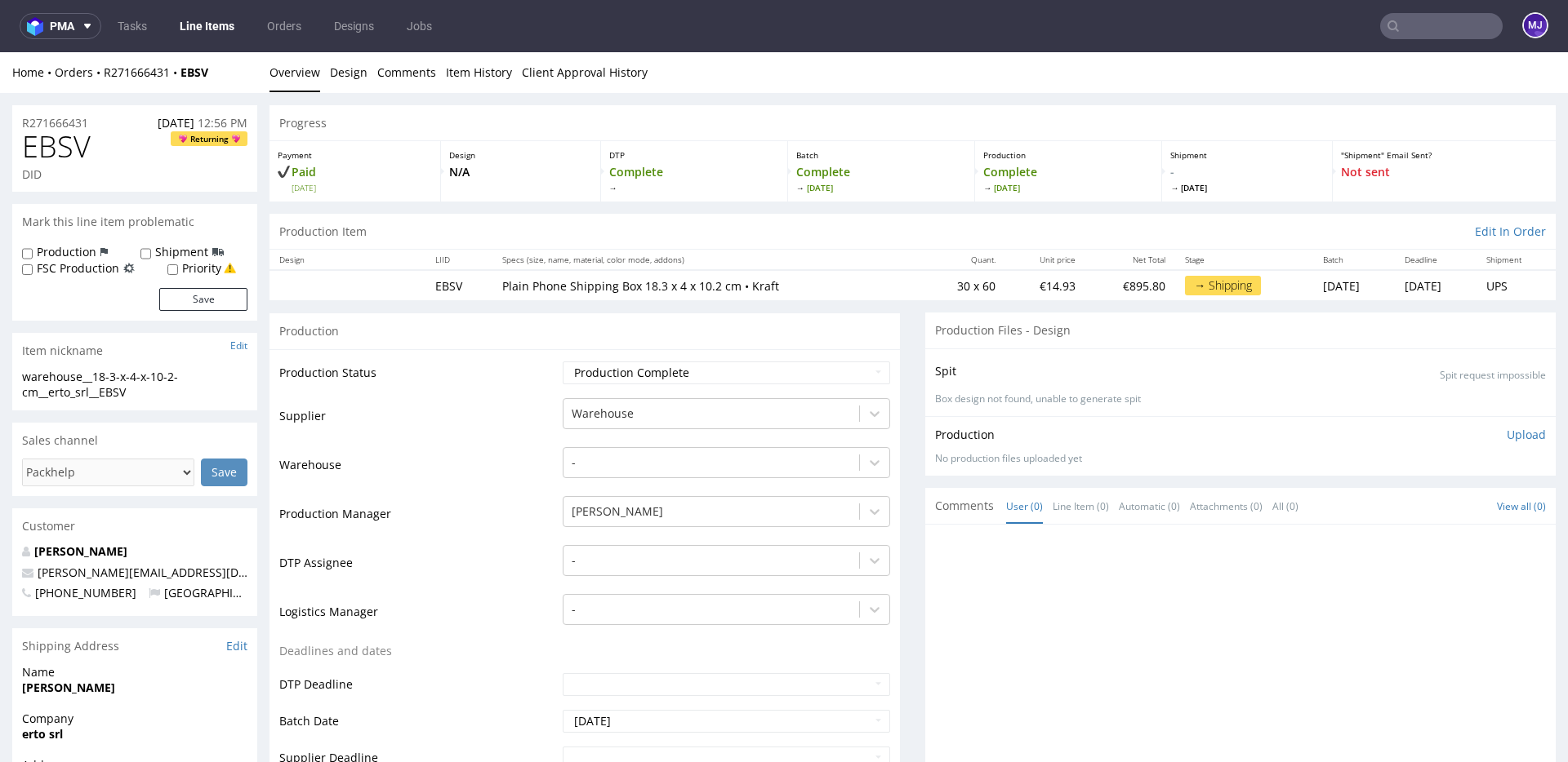
paste input "OMJK"
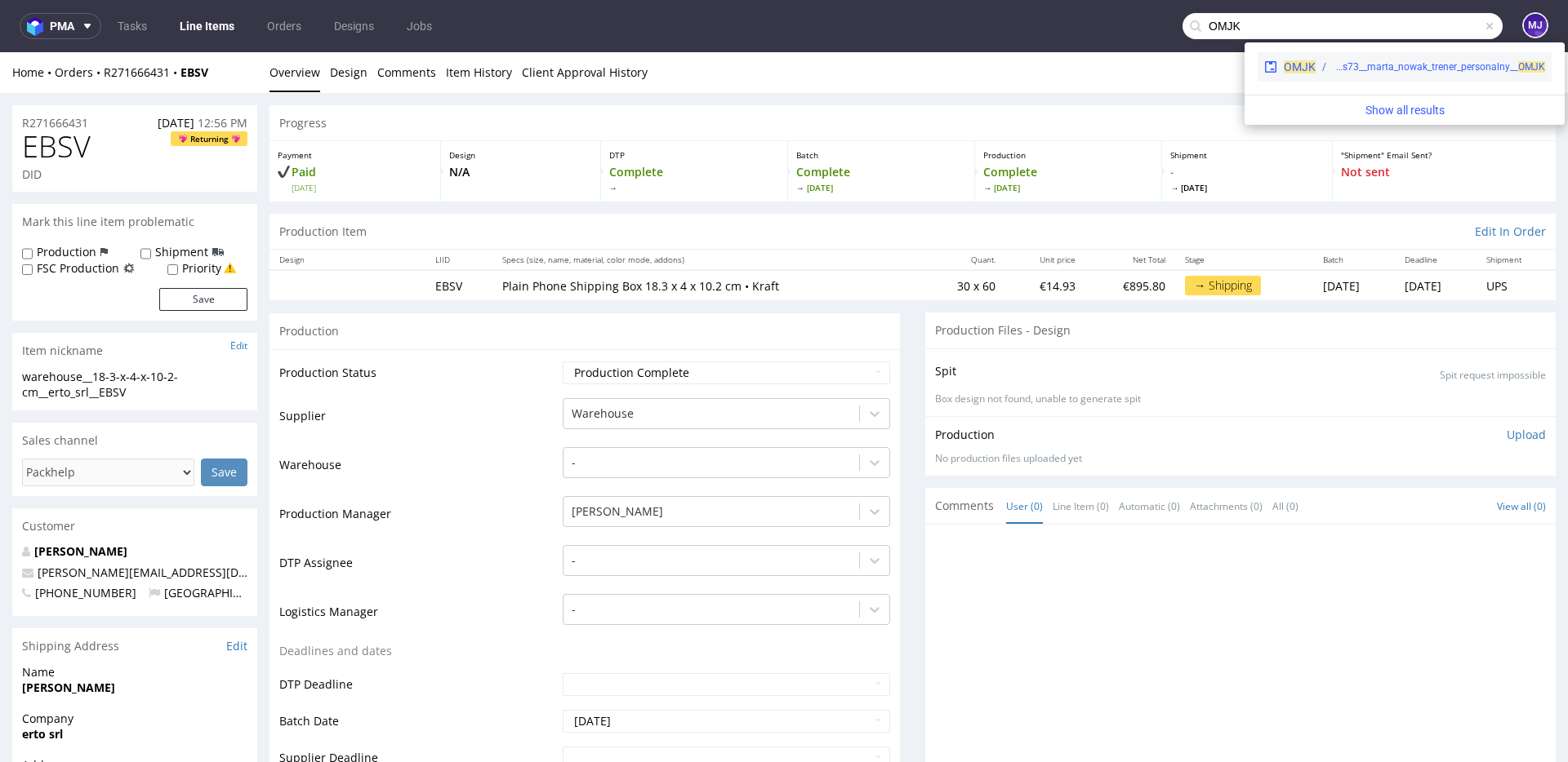
type input "OMJK"
click at [1333, 68] on div "warehouse__as73__marta_nowak_trener_personalny__ OMJK" at bounding box center [1438, 67] width 212 height 15
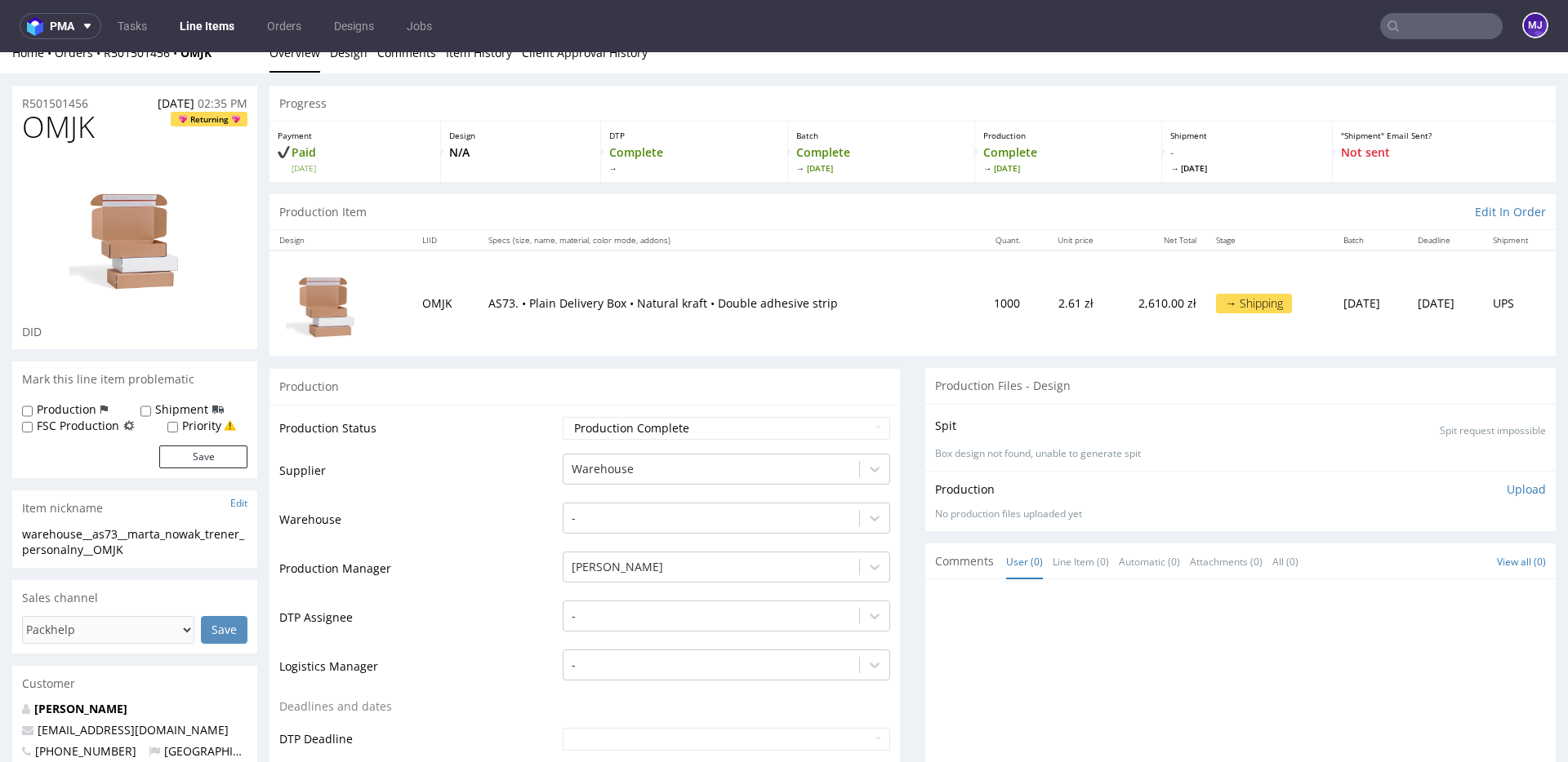
scroll to position [19, 0]
click at [969, 307] on td "1000" at bounding box center [1000, 303] width 61 height 105
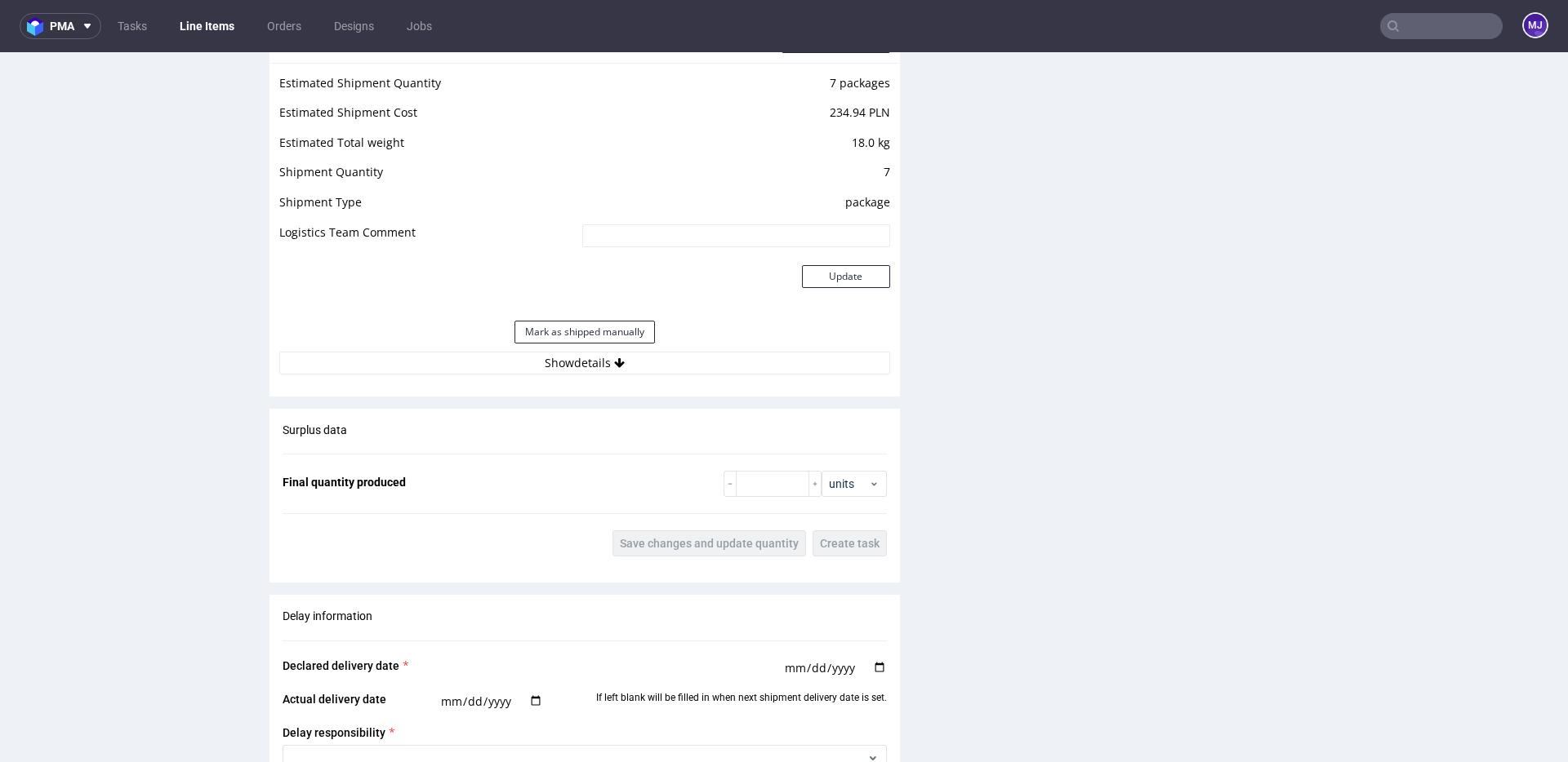
scroll to position [1583, 0]
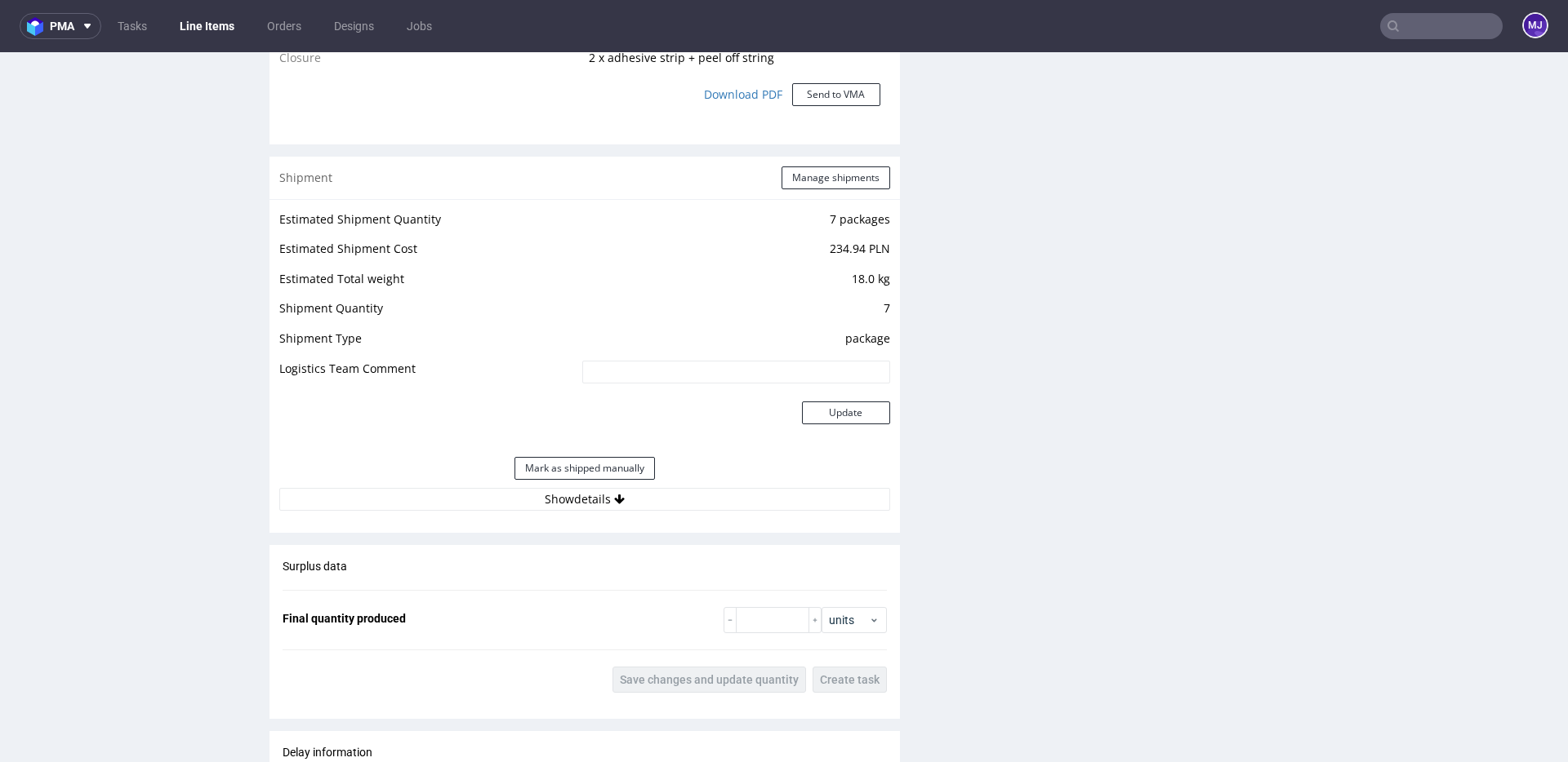
click at [857, 345] on td "package" at bounding box center [734, 344] width 312 height 30
click at [597, 502] on button "Show details" at bounding box center [584, 499] width 611 height 23
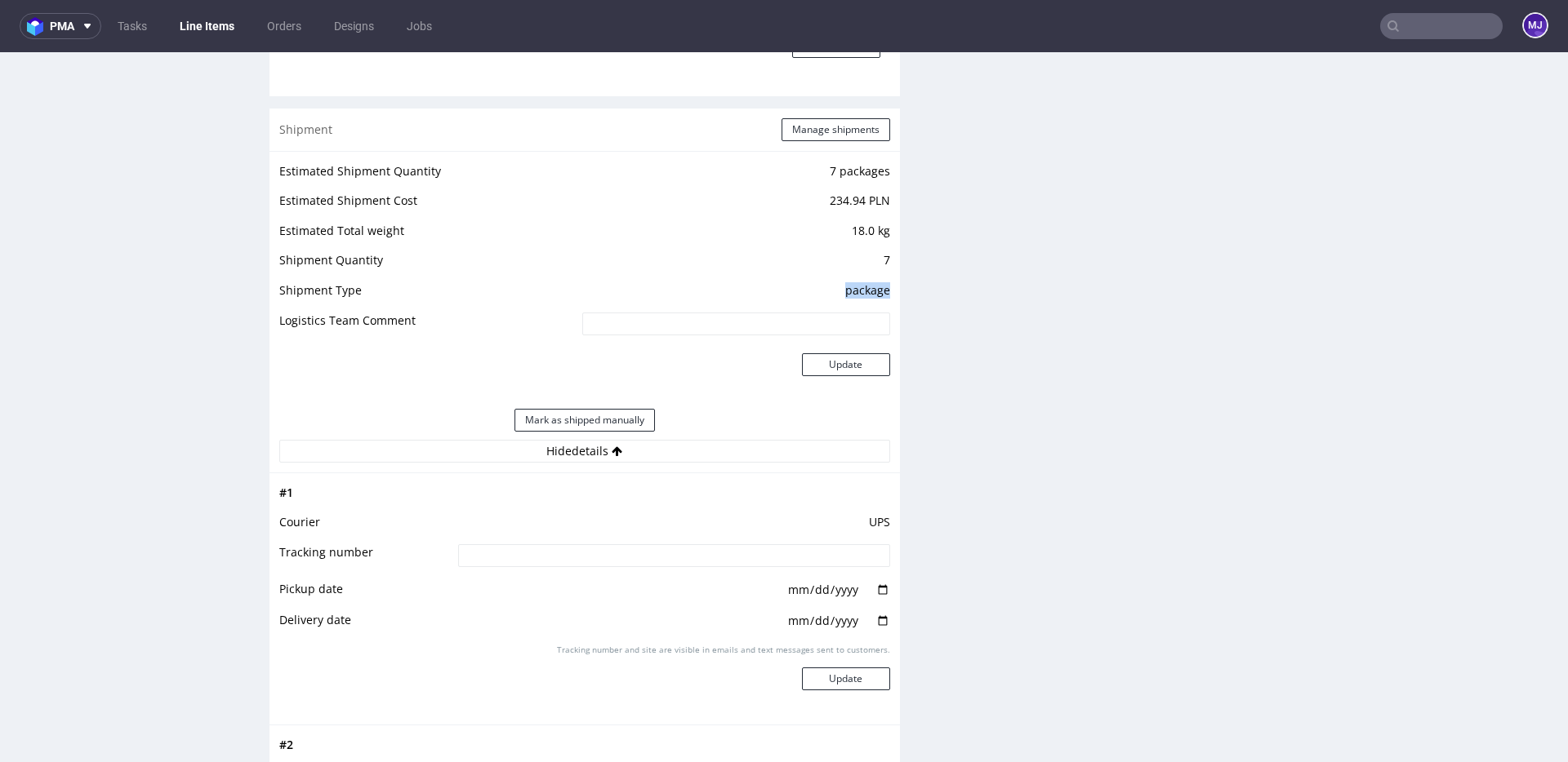
scroll to position [1625, 0]
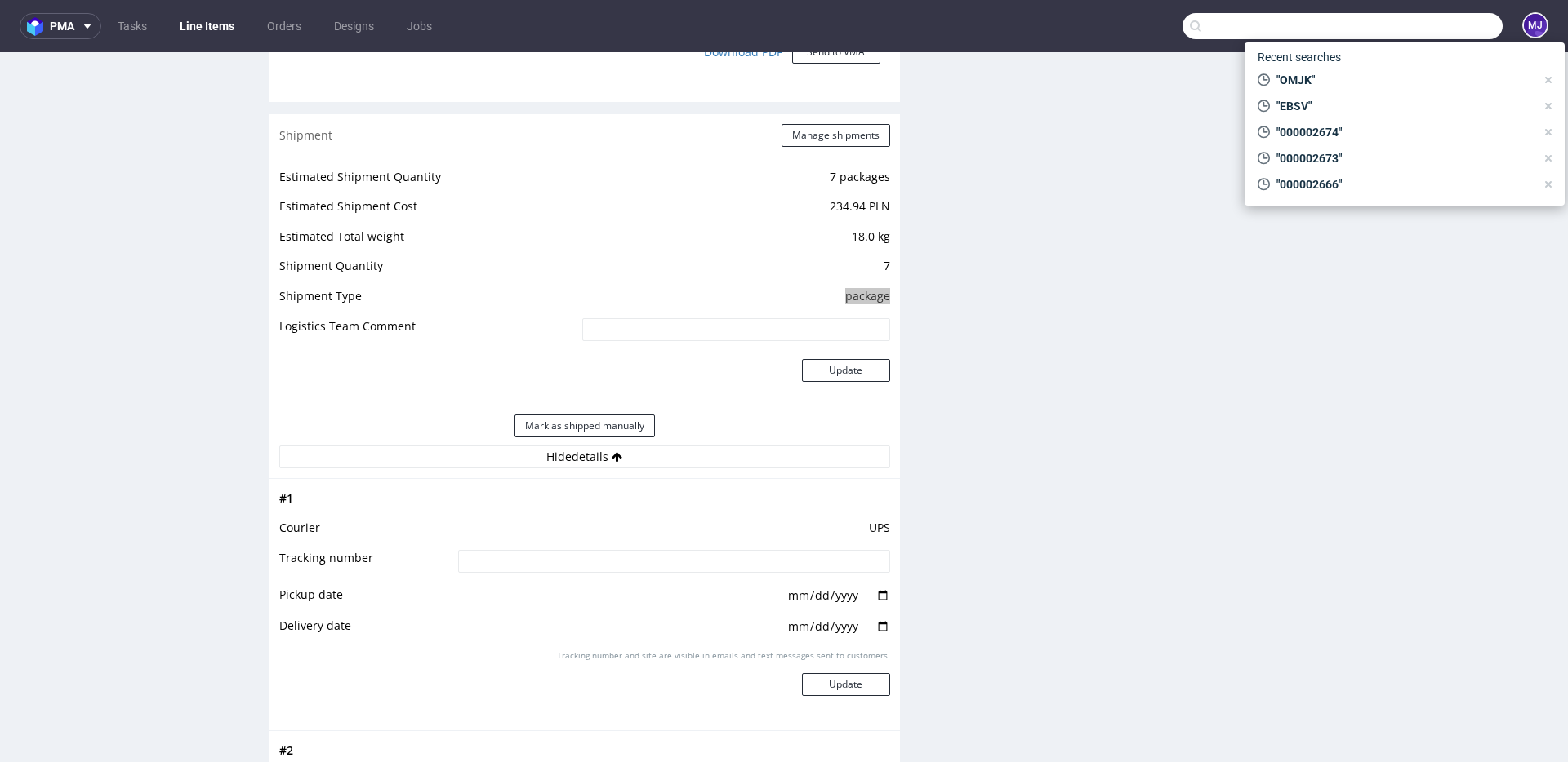
click at [1428, 32] on input "text" at bounding box center [1342, 26] width 320 height 26
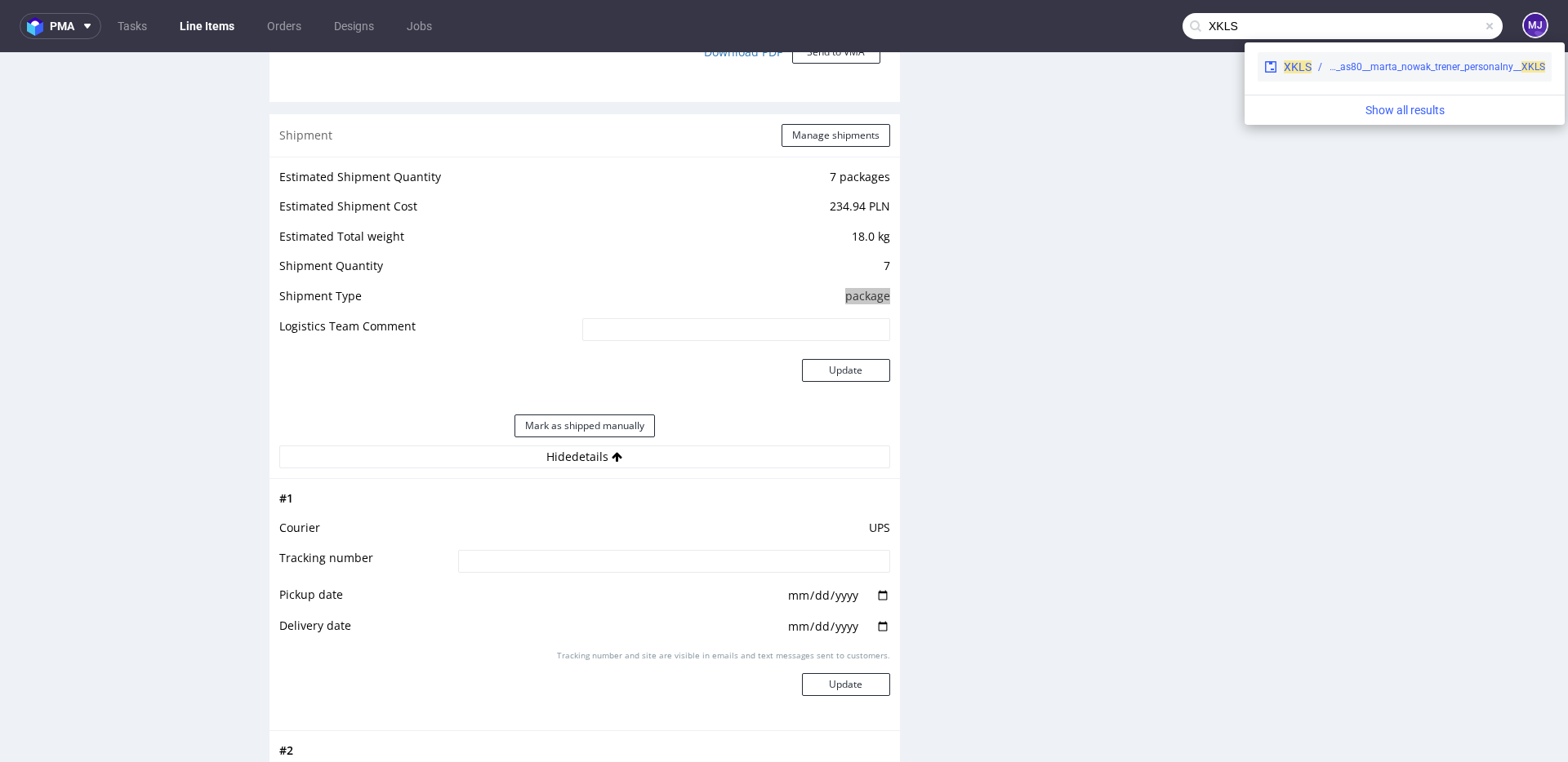
type input "XKLS"
click at [1363, 67] on div "warehouse__as80__marta_nowak_trener_personalny__ XKLS" at bounding box center [1437, 67] width 217 height 15
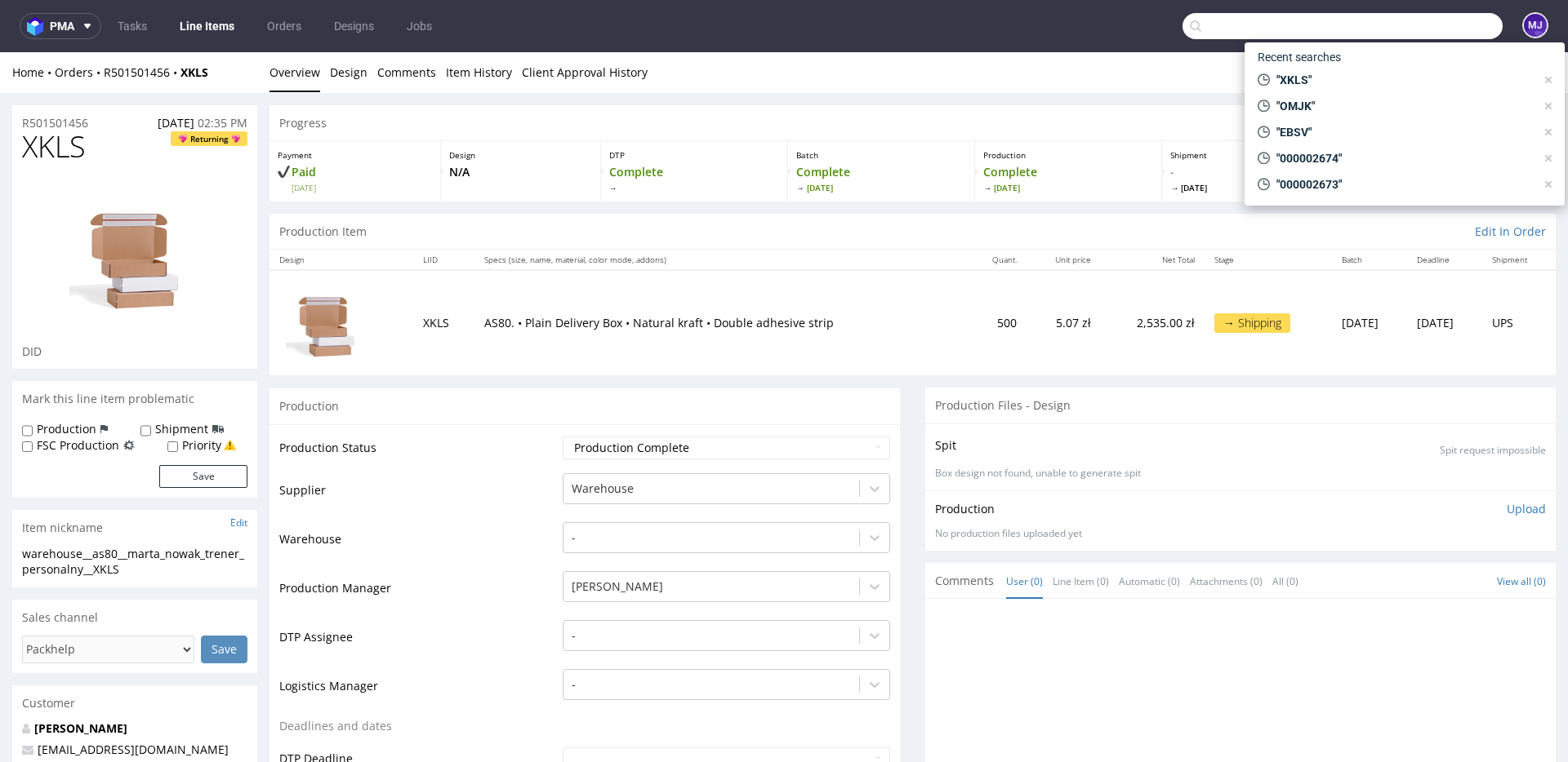
click at [1396, 33] on input "text" at bounding box center [1342, 26] width 320 height 26
paste input "JDTN"
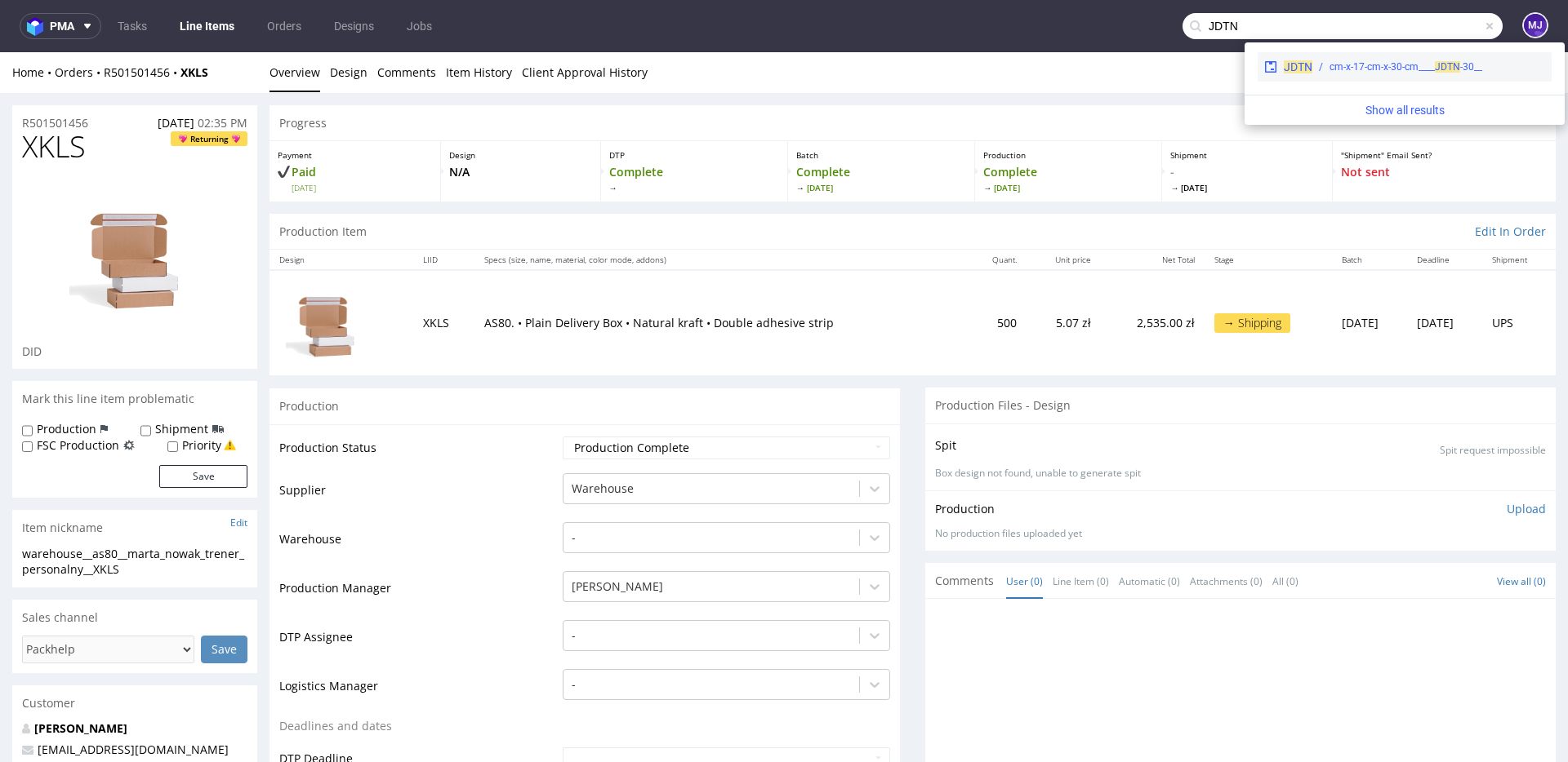
type input "JDTN"
click at [1342, 62] on div "__30-cm-x-17-cm-x-30-cm____ JDTN" at bounding box center [1405, 67] width 152 height 15
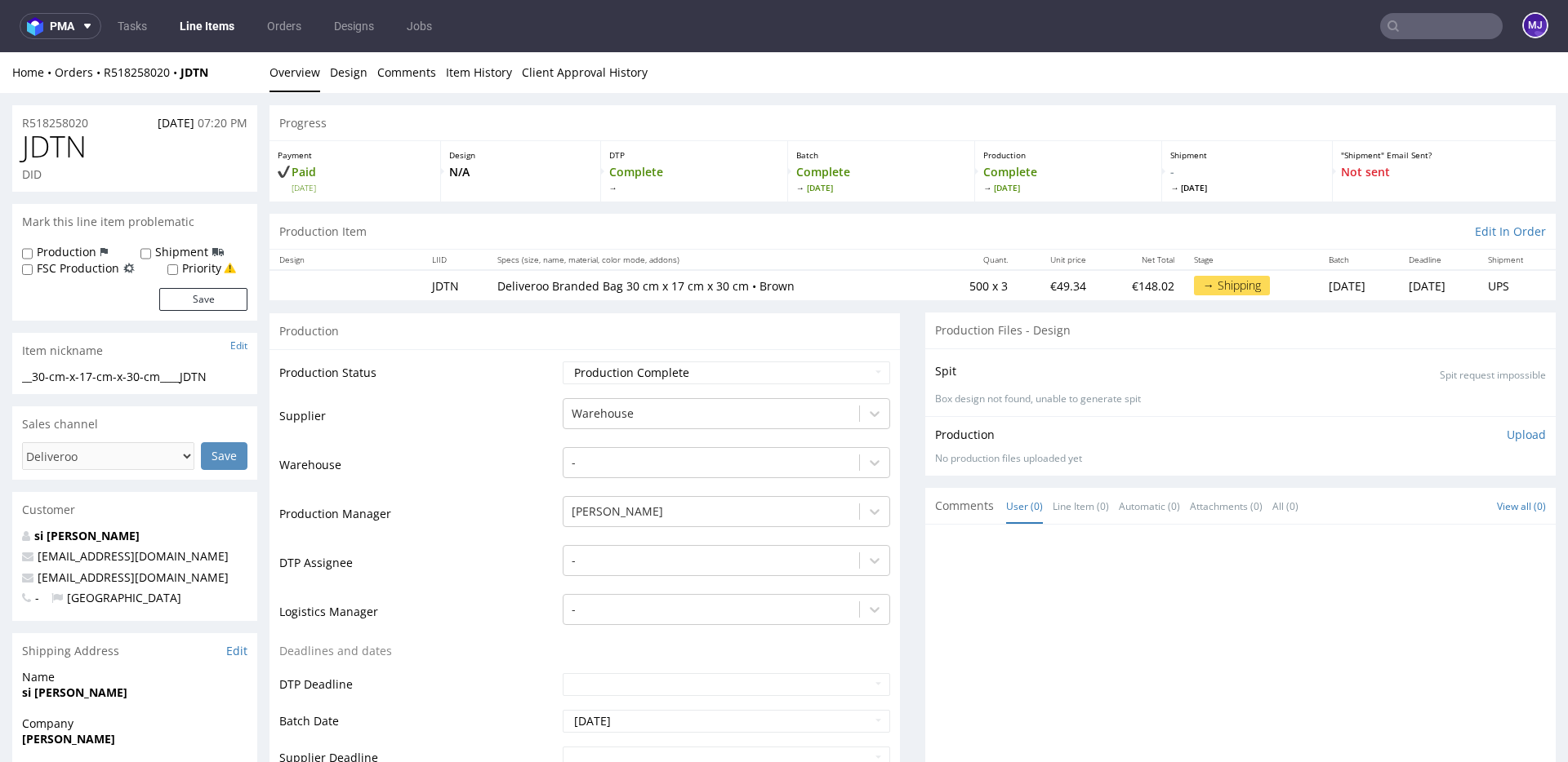
click at [1408, 39] on input "text" at bounding box center [1441, 26] width 123 height 26
paste input "VXNO"
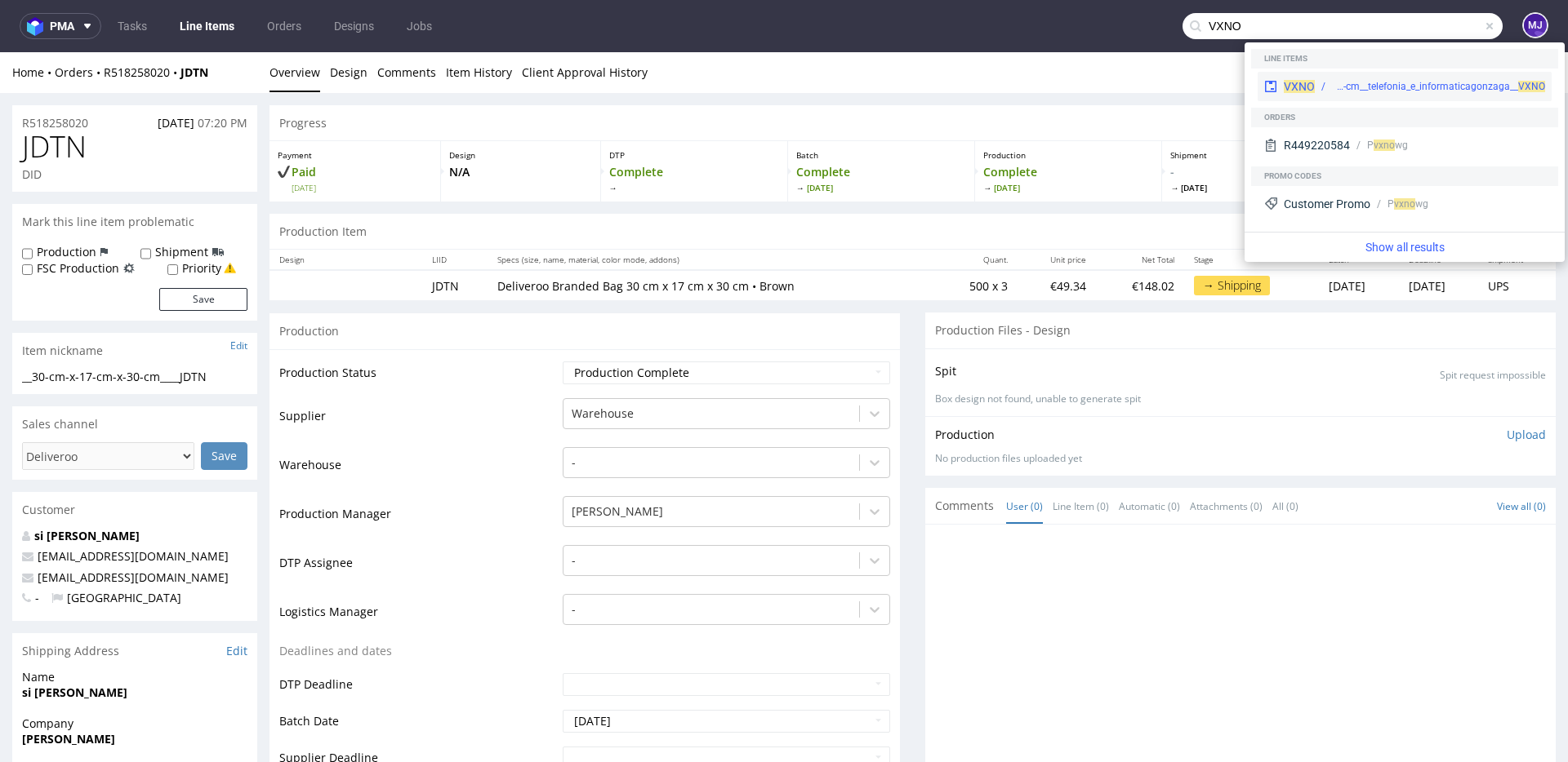
type input "VXNO"
click at [1333, 86] on div "warehouse__18-3-x-4-x-10-2-cm__telefonia_e_informaticagonzaga__ VXNO" at bounding box center [1437, 87] width 213 height 15
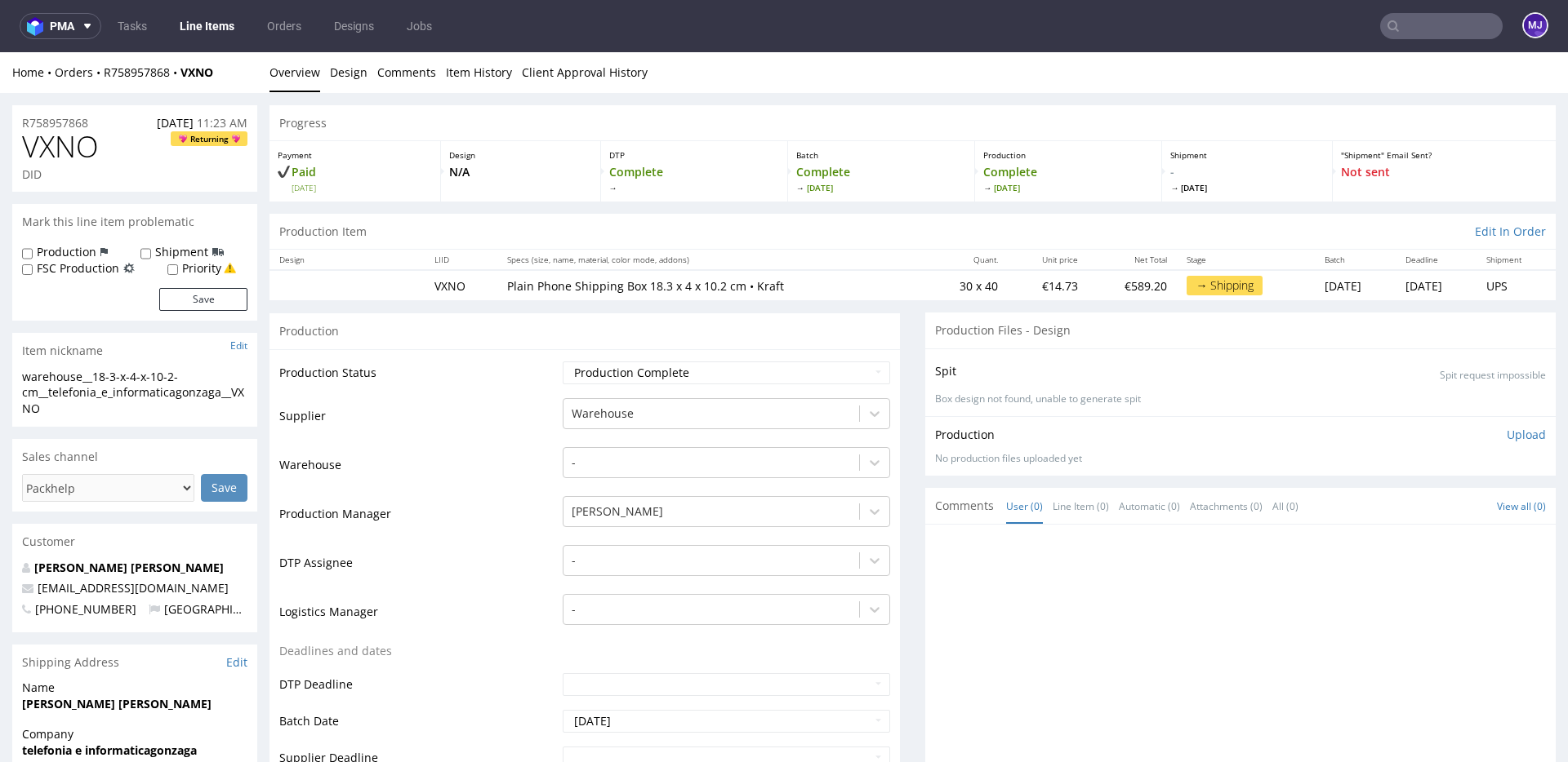
click at [450, 282] on td "VXNO" at bounding box center [461, 286] width 73 height 30
drag, startPoint x: 450, startPoint y: 282, endPoint x: 1005, endPoint y: 286, distance: 555.0
click at [1004, 286] on tr "VXNO Plain Phone Shipping Box 18.3 x 4 x 10.2 cm • Kraft 30 x 40 €14.73 €589.20…" at bounding box center [913, 286] width 1286 height 30
click at [528, 340] on div "Production" at bounding box center [584, 331] width 631 height 37
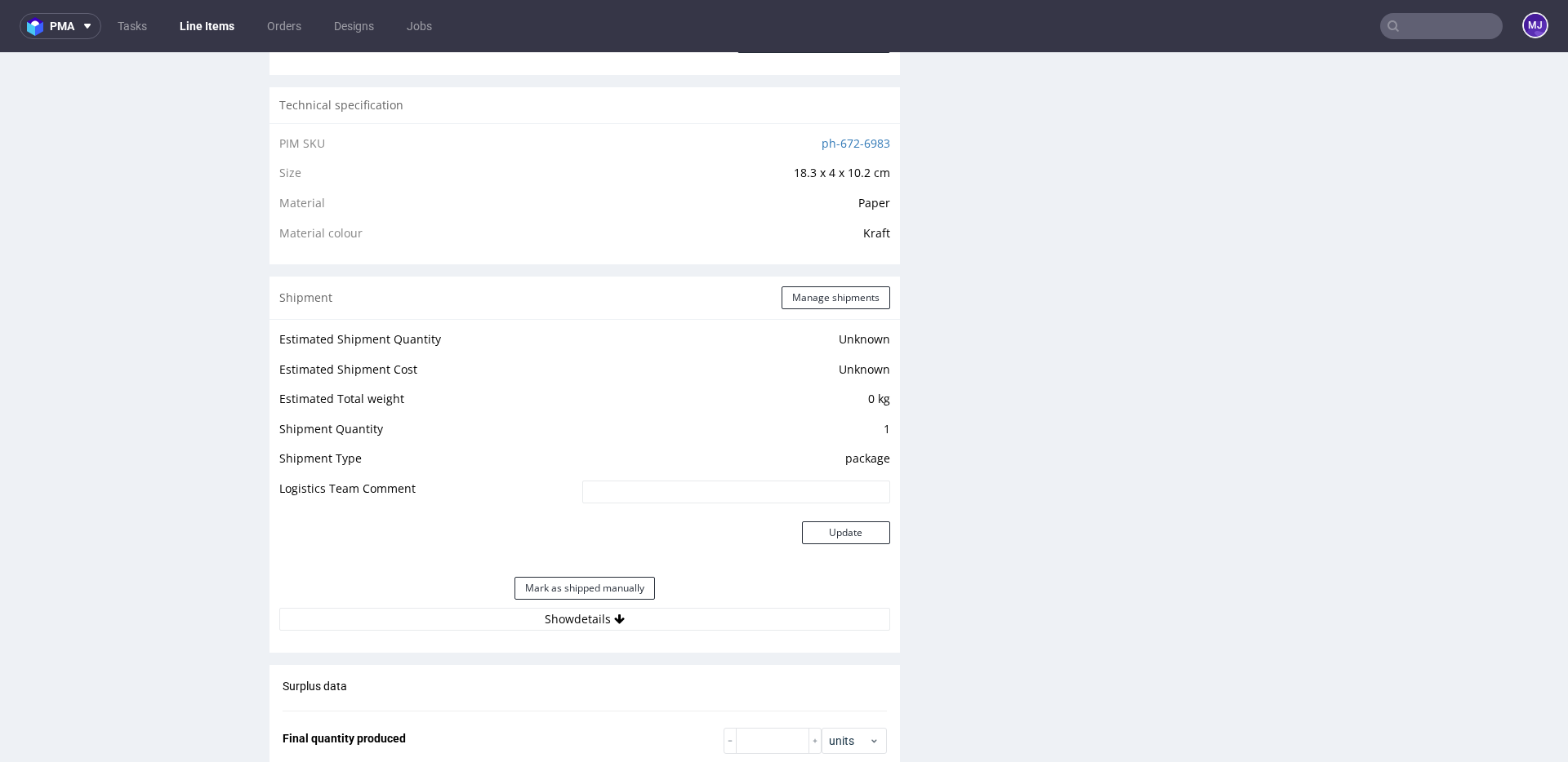
scroll to position [1251, 0]
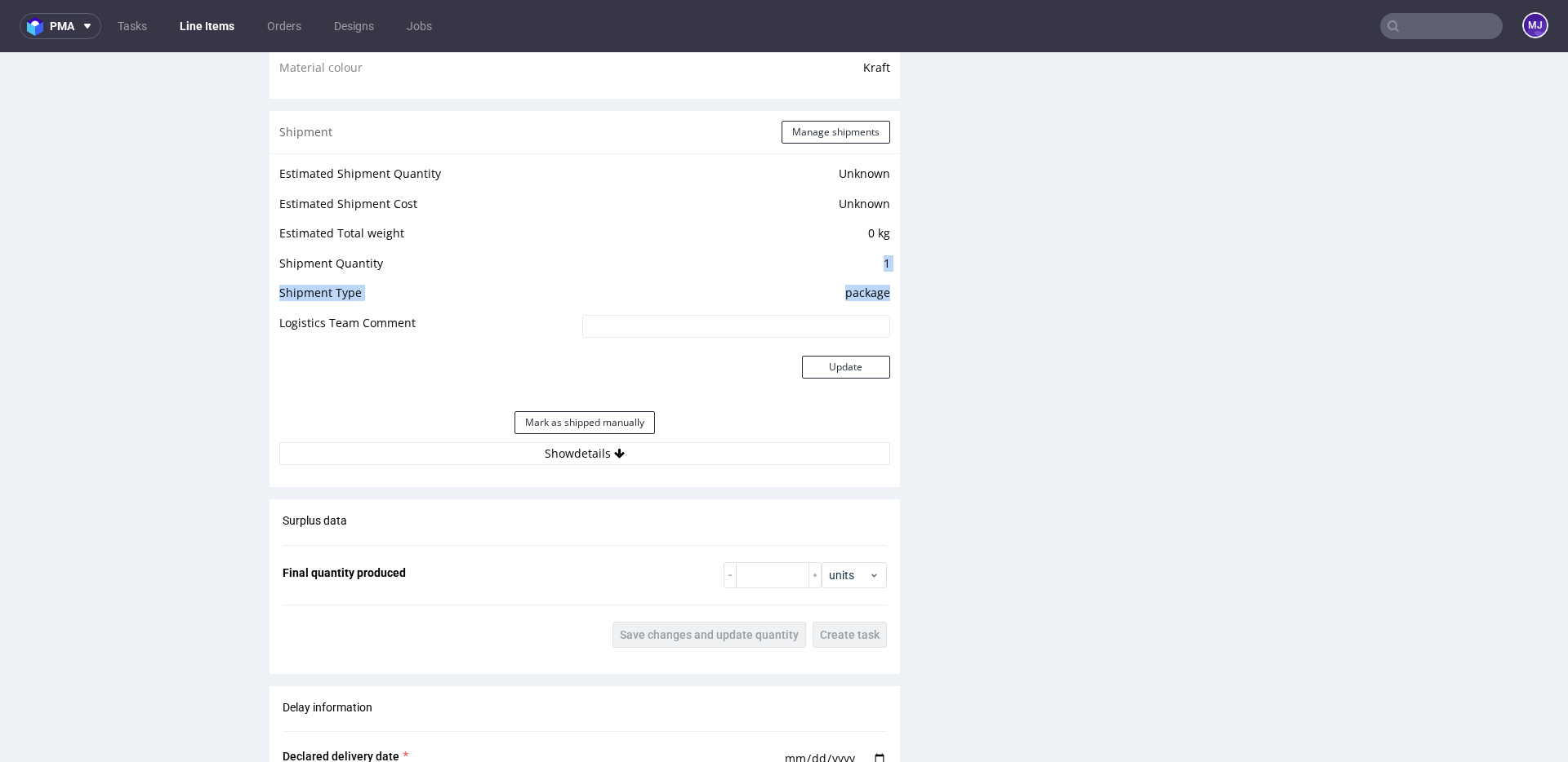
drag, startPoint x: 871, startPoint y: 263, endPoint x: 880, endPoint y: 298, distance: 36.1
click at [880, 298] on tbody "Estimated Shipment Quantity Unknown Estimated Shipment Cost Unknown Estimated T…" at bounding box center [584, 284] width 611 height 239
click at [880, 298] on td "package" at bounding box center [734, 299] width 312 height 30
click at [559, 466] on div "Estimated Shipment Quantity Unknown Estimated Shipment Cost Unknown Estimated T…" at bounding box center [584, 314] width 631 height 321
click at [570, 459] on button "Show details" at bounding box center [584, 454] width 611 height 23
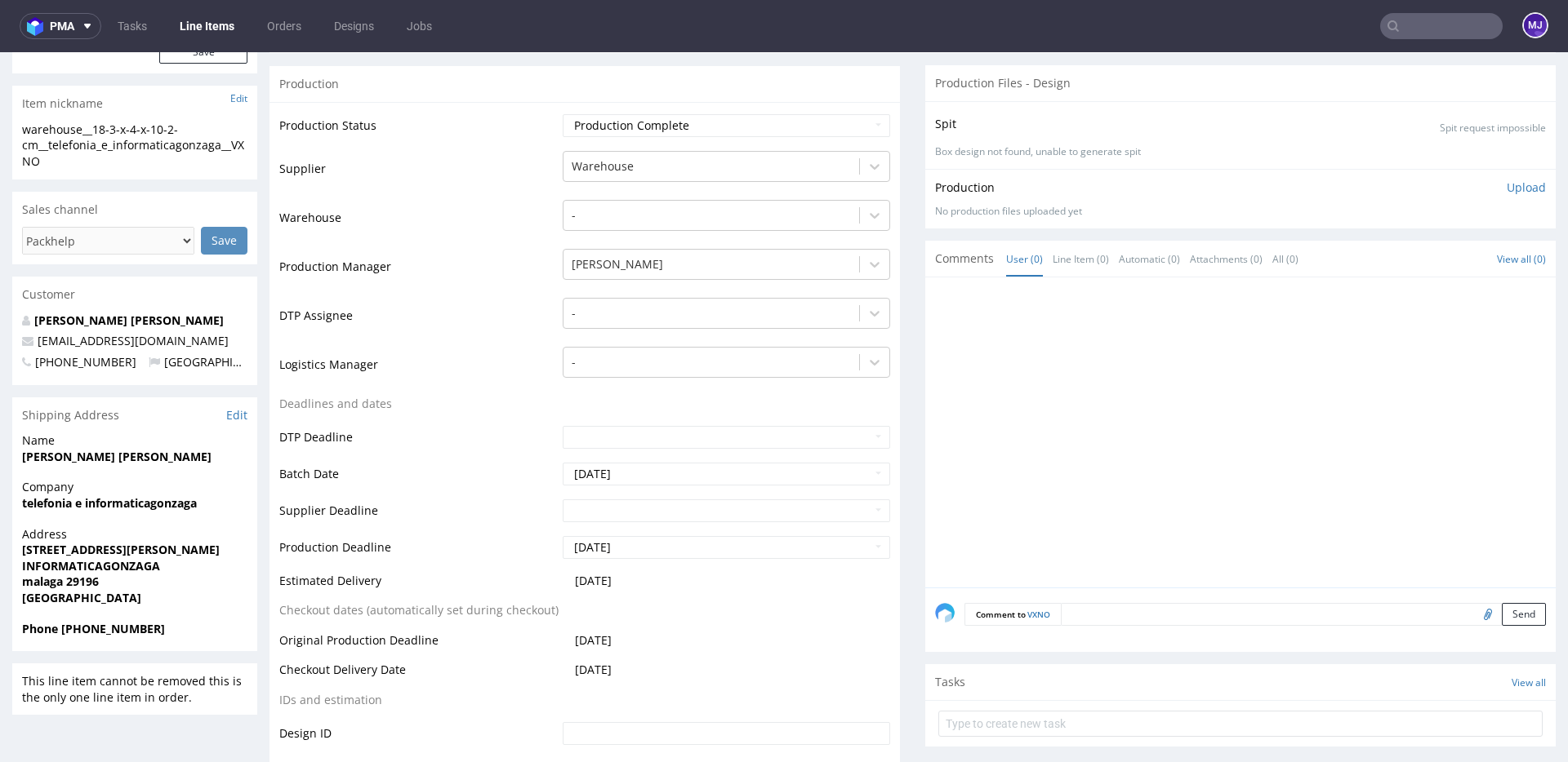
scroll to position [0, 0]
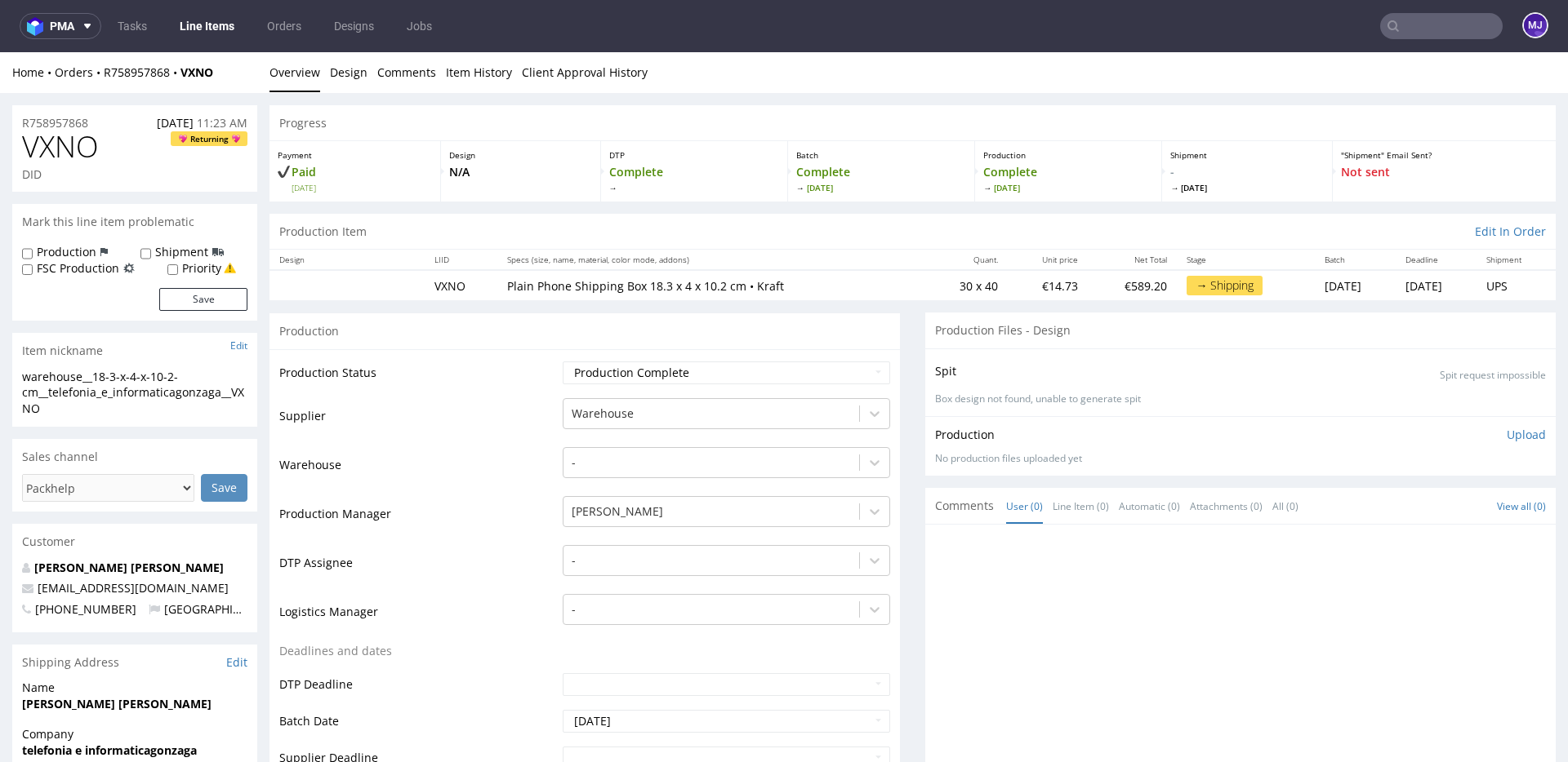
click at [924, 284] on td "30 x 40" at bounding box center [966, 286] width 83 height 30
drag, startPoint x: 909, startPoint y: 284, endPoint x: 1145, endPoint y: 285, distance: 236.0
click at [1145, 285] on tr "VXNO Plain Phone Shipping Box 18.3 x 4 x 10.2 cm • Kraft 30 x 40 €14.73 €589.20…" at bounding box center [913, 286] width 1286 height 30
click at [841, 214] on div "Production Item Edit In Order" at bounding box center [913, 232] width 1286 height 36
click at [940, 287] on td "30 x 40" at bounding box center [966, 286] width 83 height 30
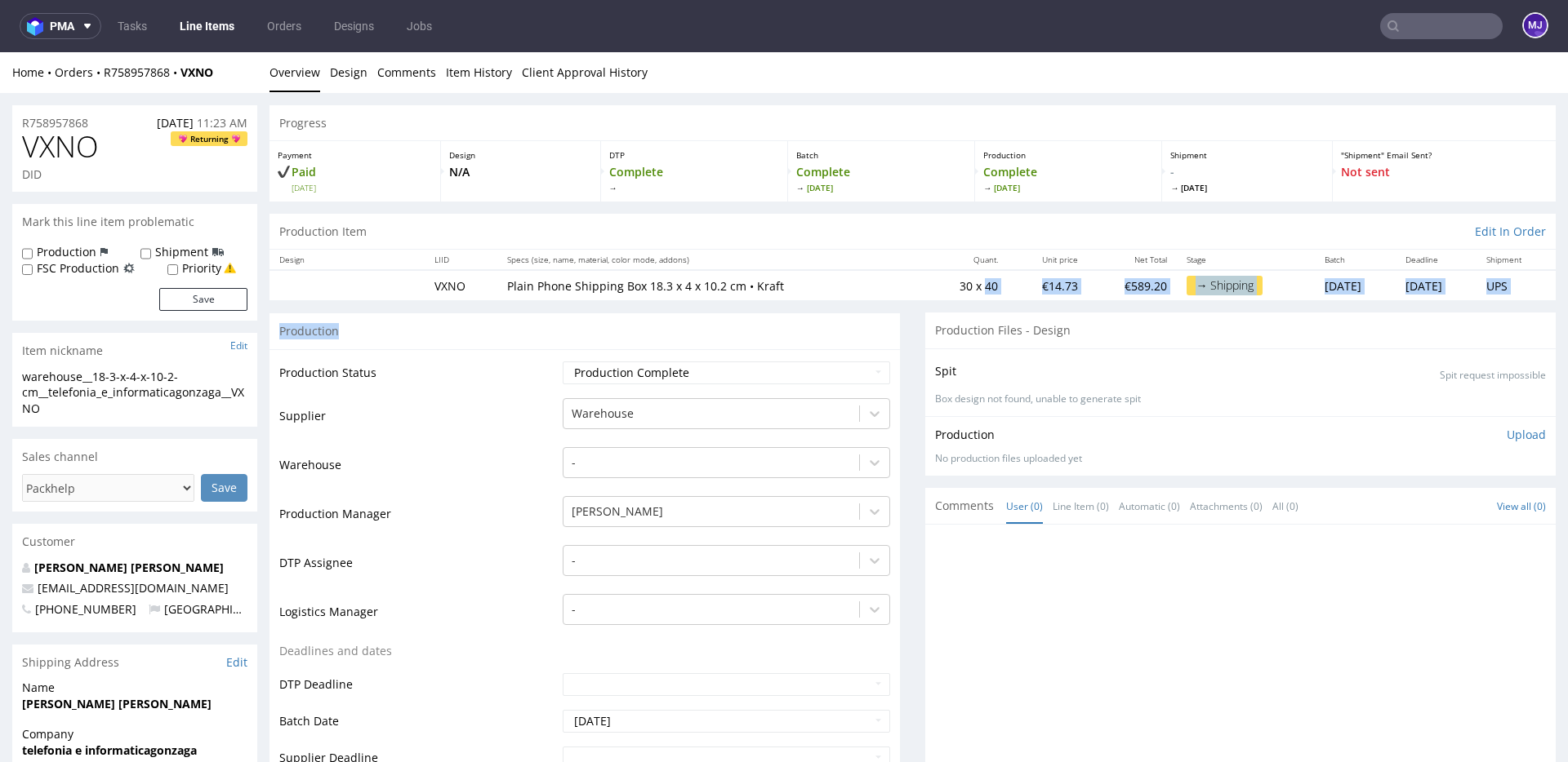
drag, startPoint x: 940, startPoint y: 287, endPoint x: 676, endPoint y: 325, distance: 266.7
click at [1390, 21] on input "text" at bounding box center [1441, 26] width 123 height 26
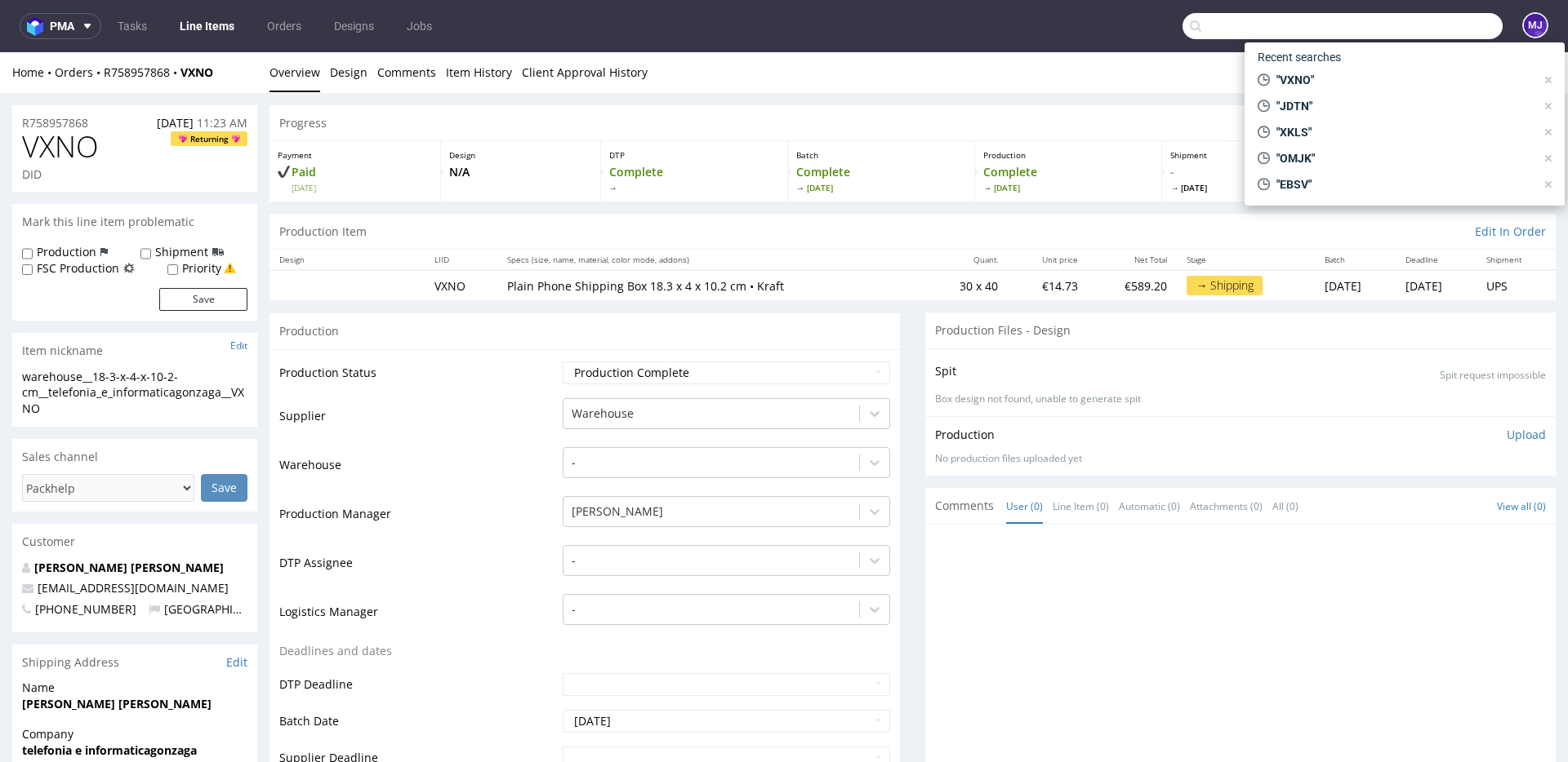
paste input "[PERSON_NAME]"
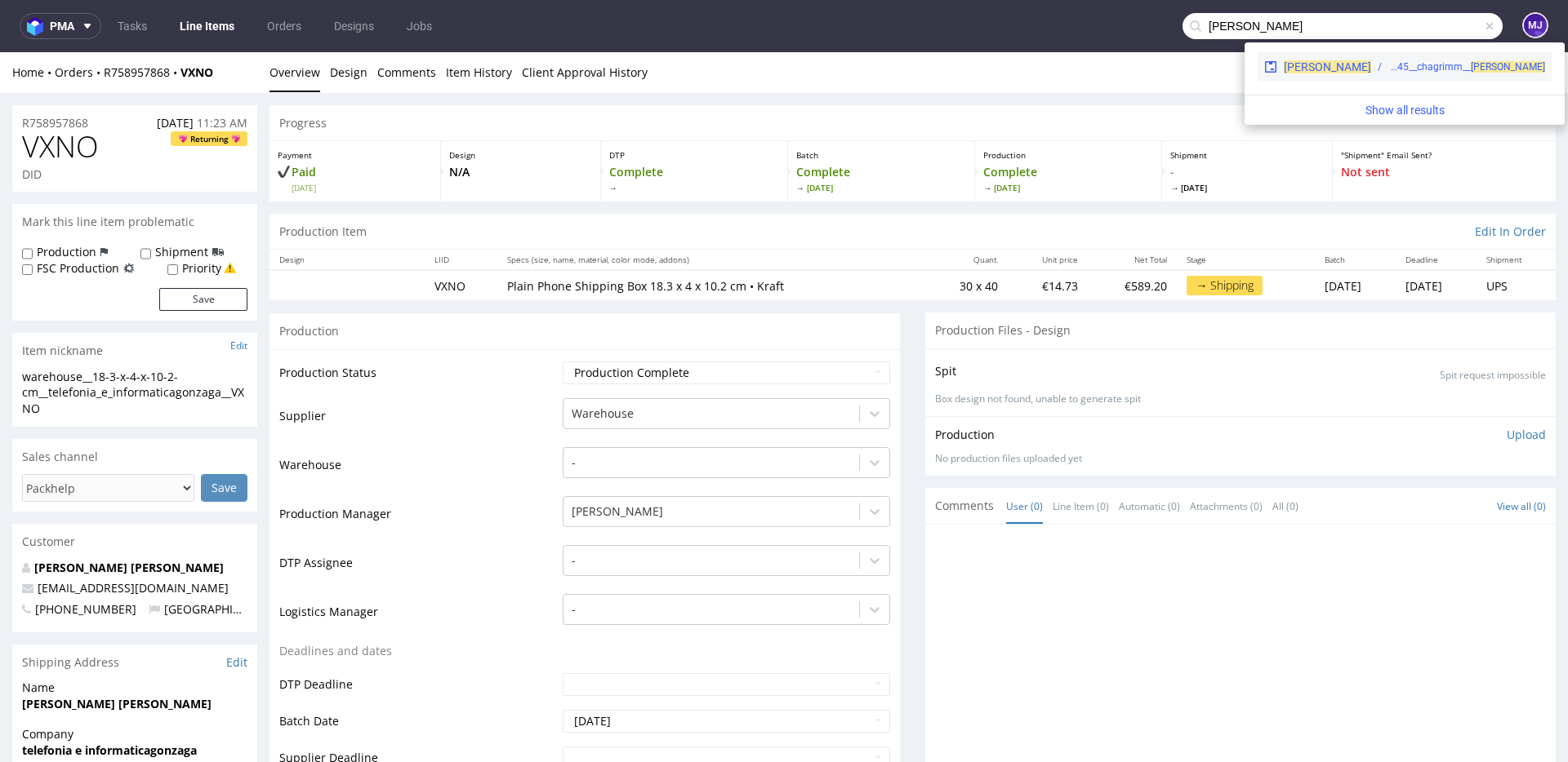
type input "[PERSON_NAME]"
click at [1388, 64] on div "warehouse__f45__chagrimm__ [PERSON_NAME]" at bounding box center [1467, 67] width 157 height 15
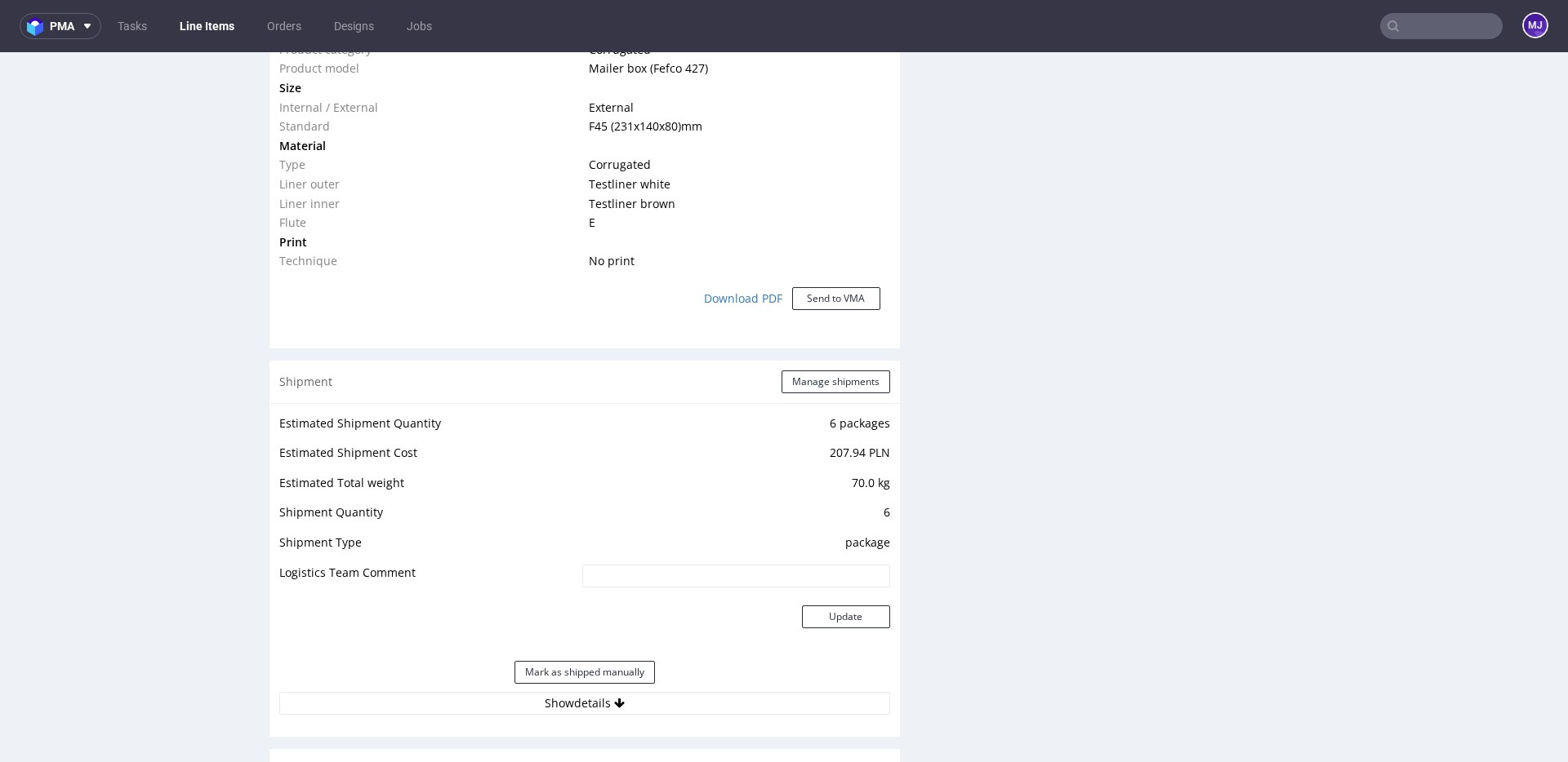
scroll to position [1661, 0]
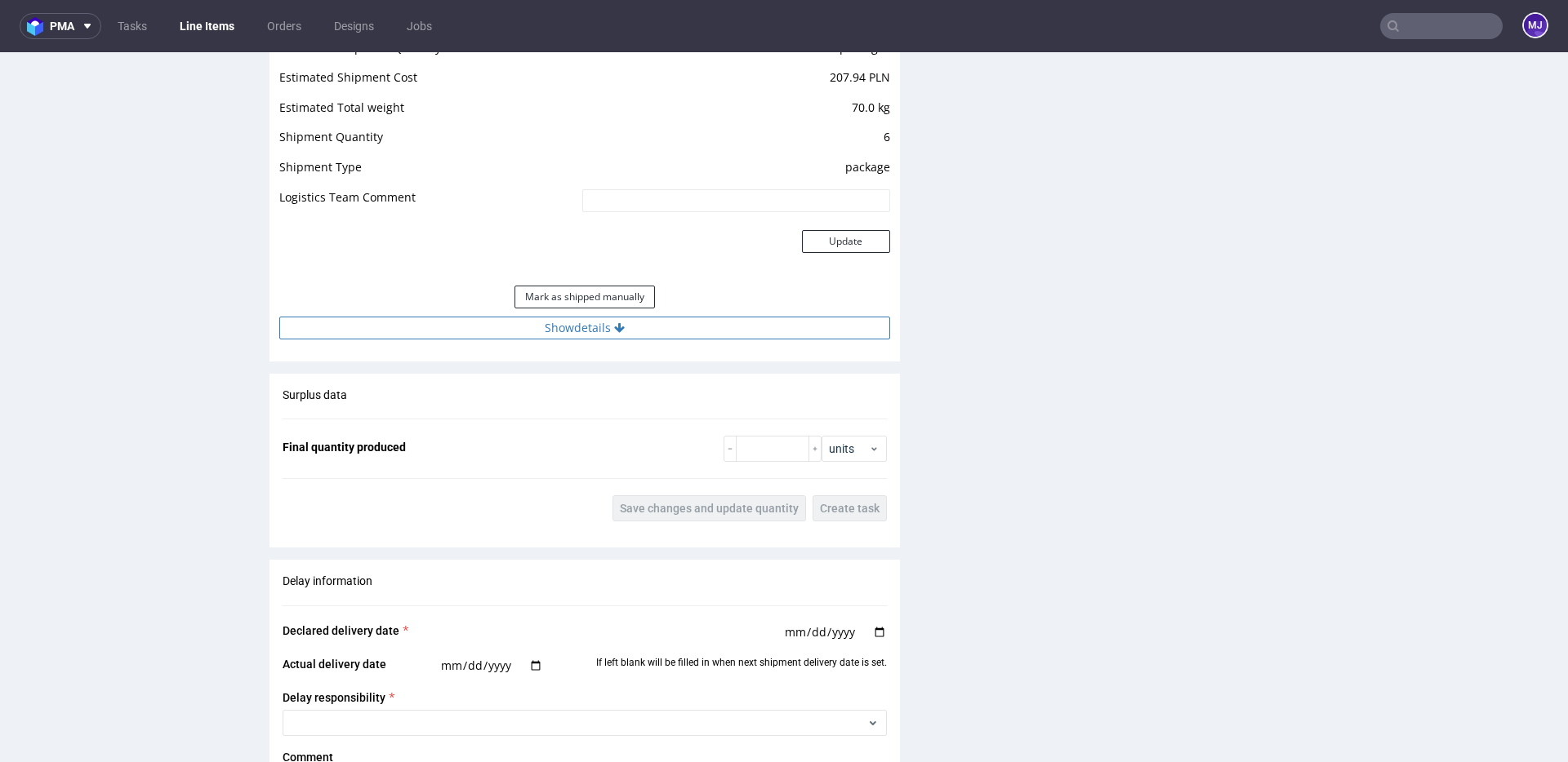
click at [598, 317] on button "Show details" at bounding box center [584, 328] width 611 height 23
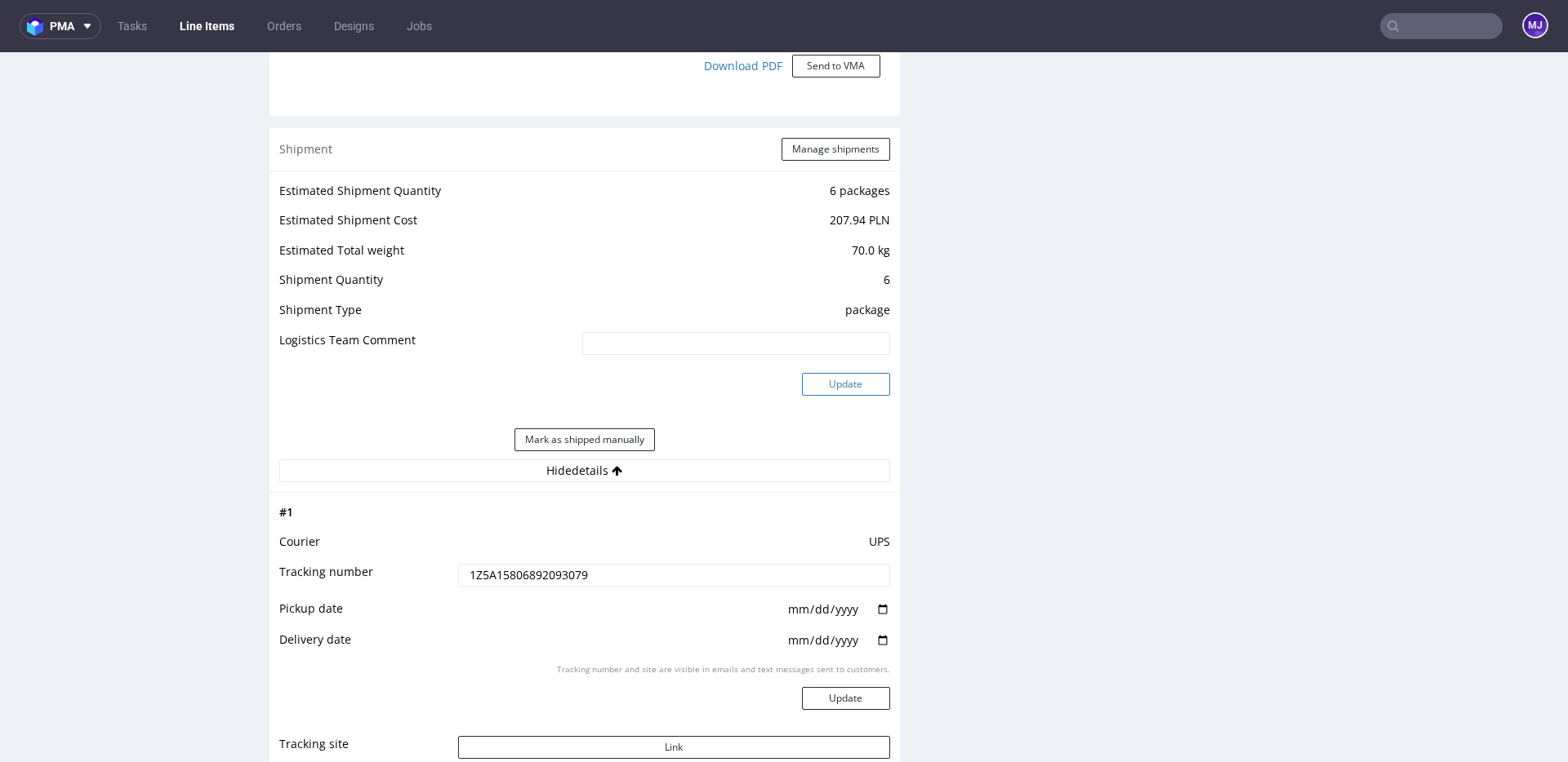
scroll to position [1440, 0]
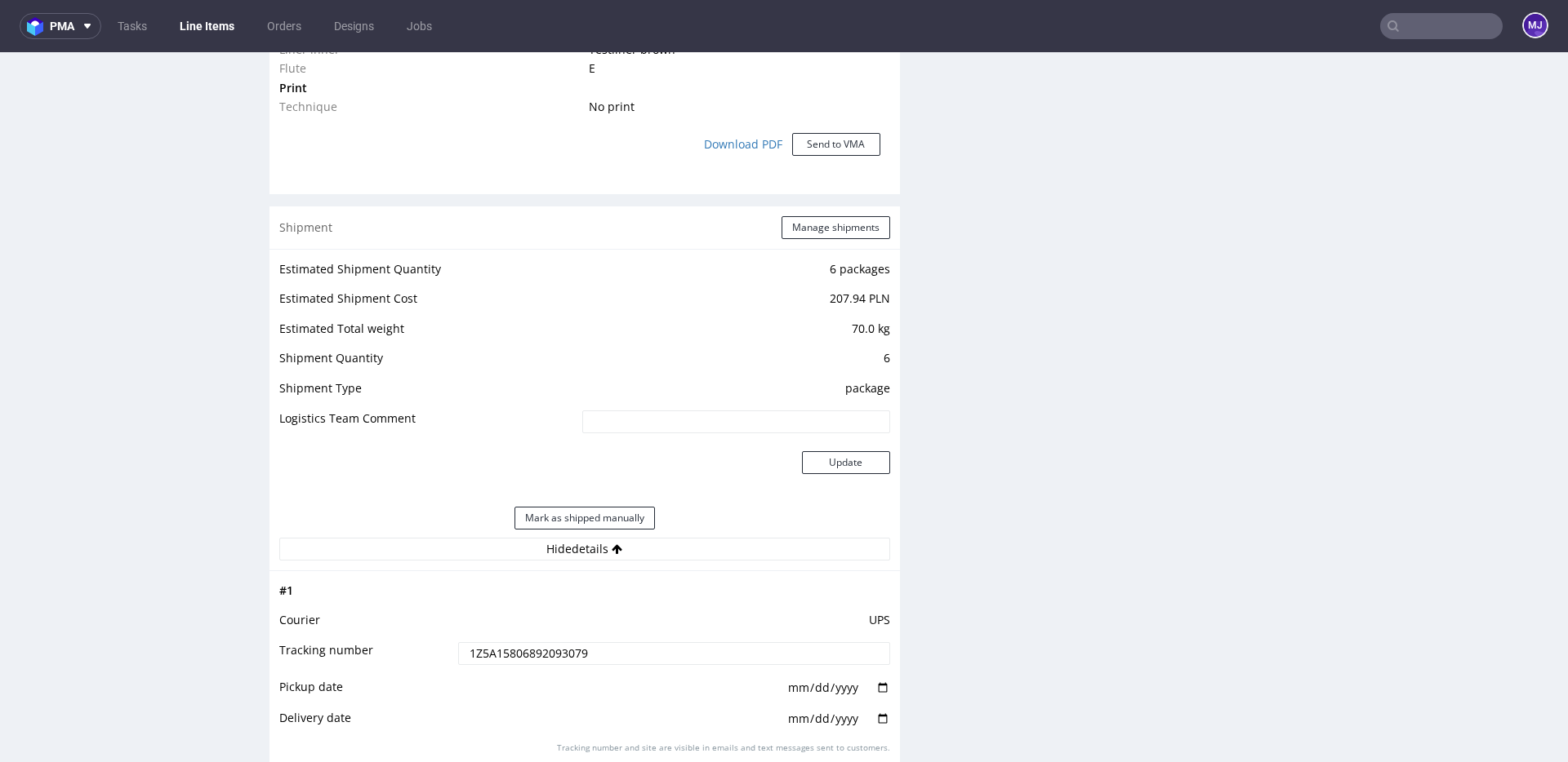
click at [880, 349] on td "6" at bounding box center [734, 364] width 312 height 30
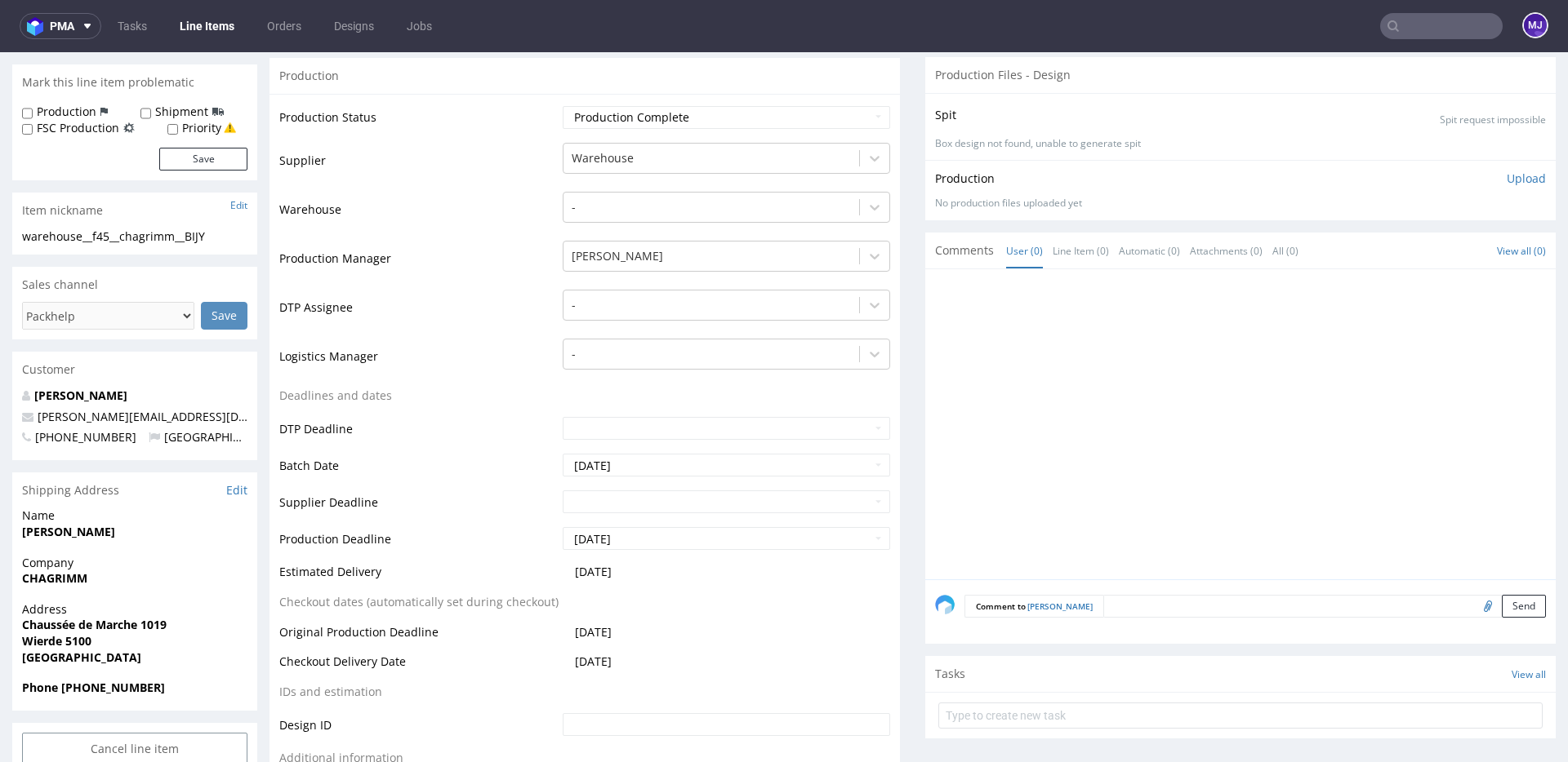
scroll to position [0, 0]
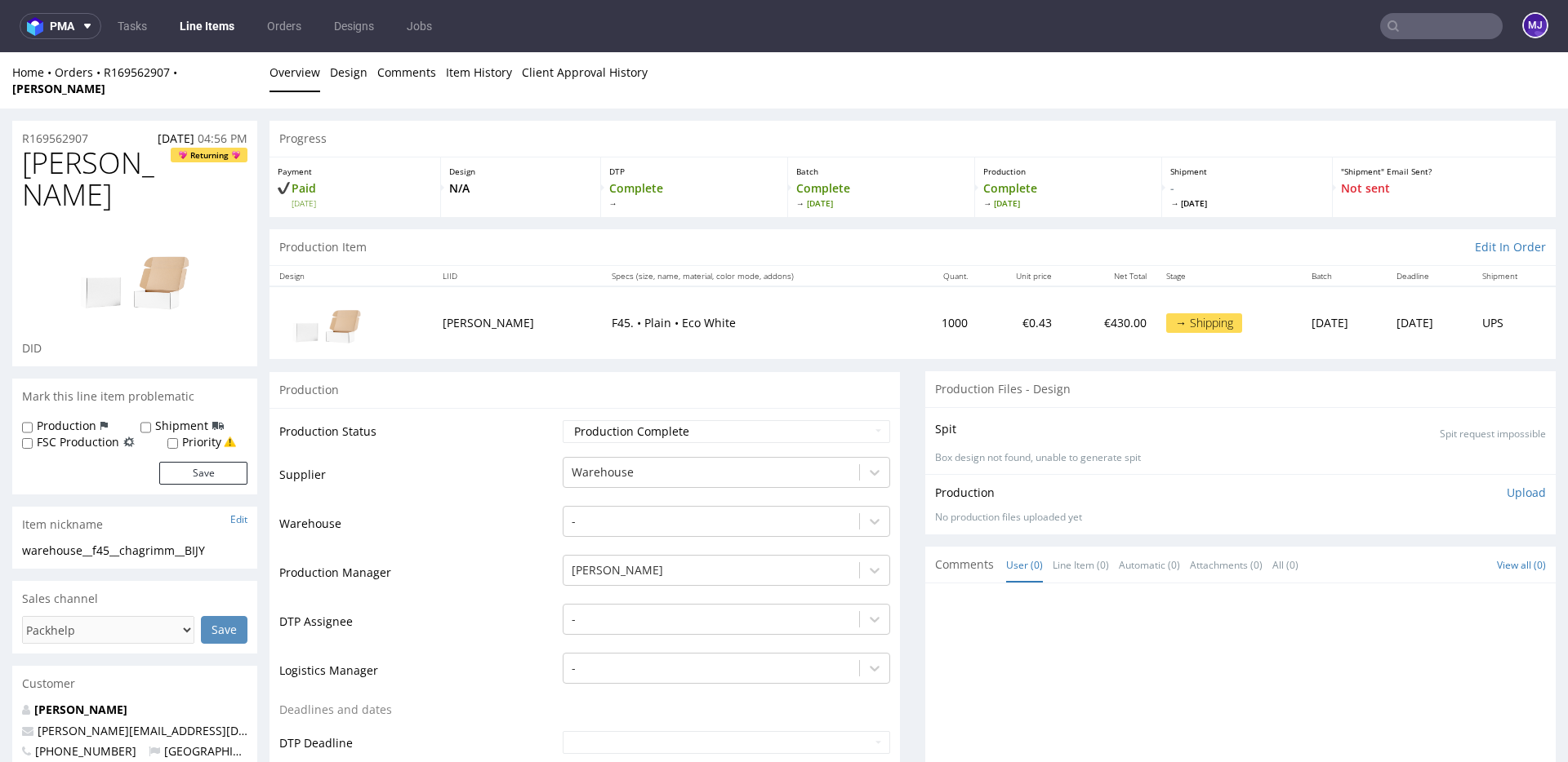
click at [735, 372] on div "Production" at bounding box center [584, 390] width 631 height 37
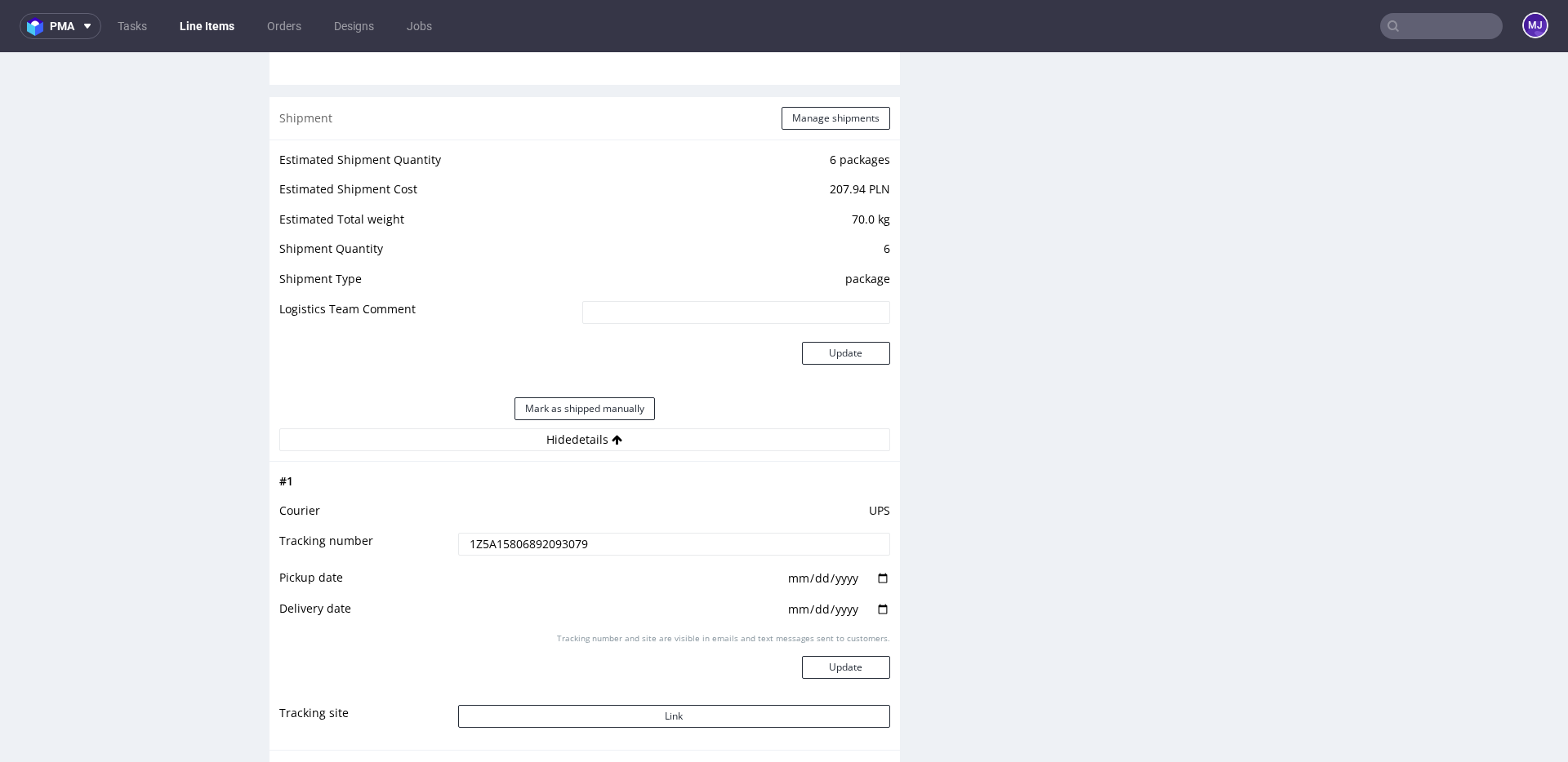
scroll to position [1548, 0]
click at [1402, 22] on input "text" at bounding box center [1441, 26] width 123 height 26
paste input "QHJJ"
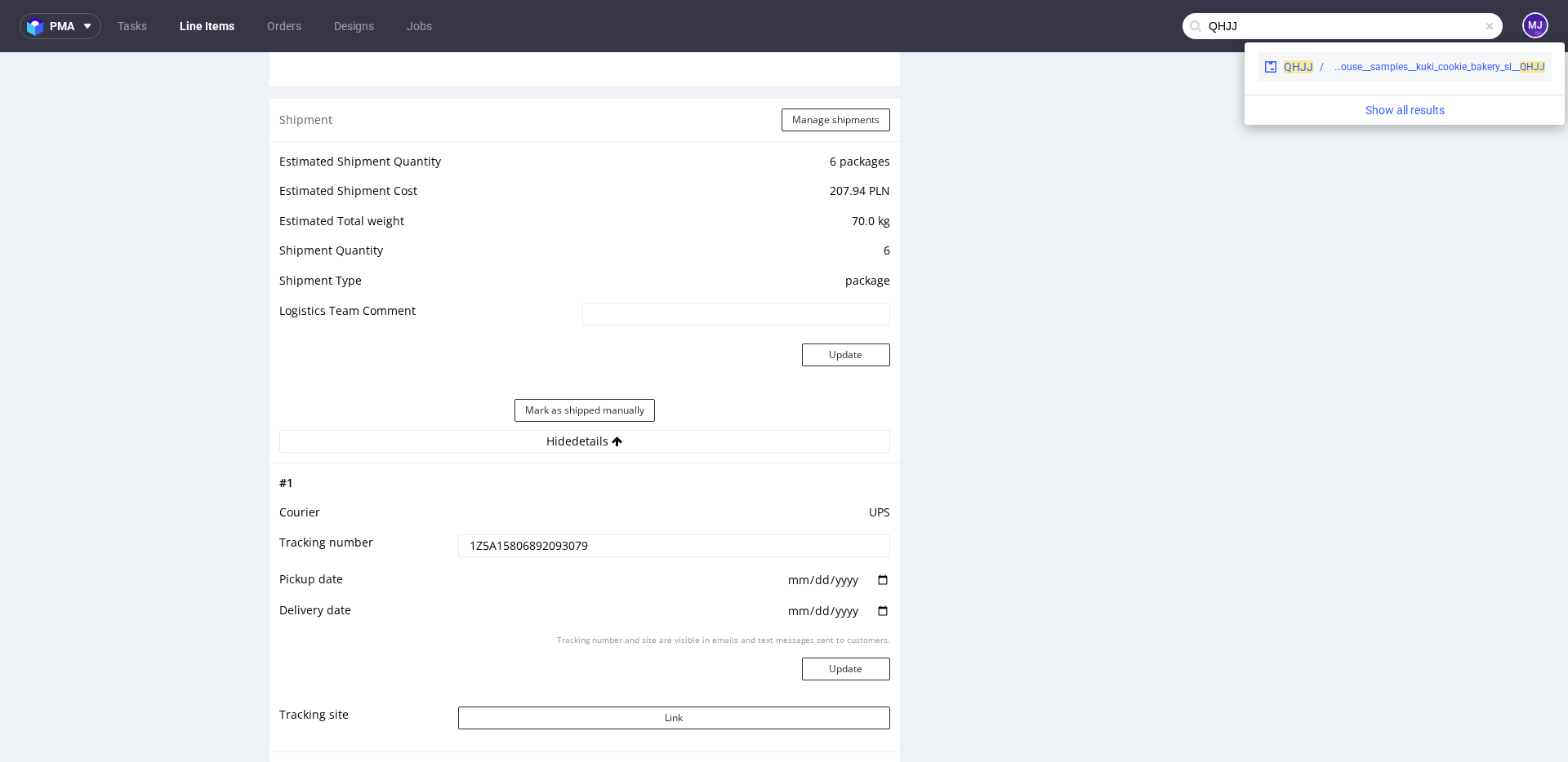
type input "QHJJ"
click at [1313, 65] on div "warehouse__samples__kuki_cookie_bakery_sl__ QHJJ" at bounding box center [1428, 67] width 232 height 15
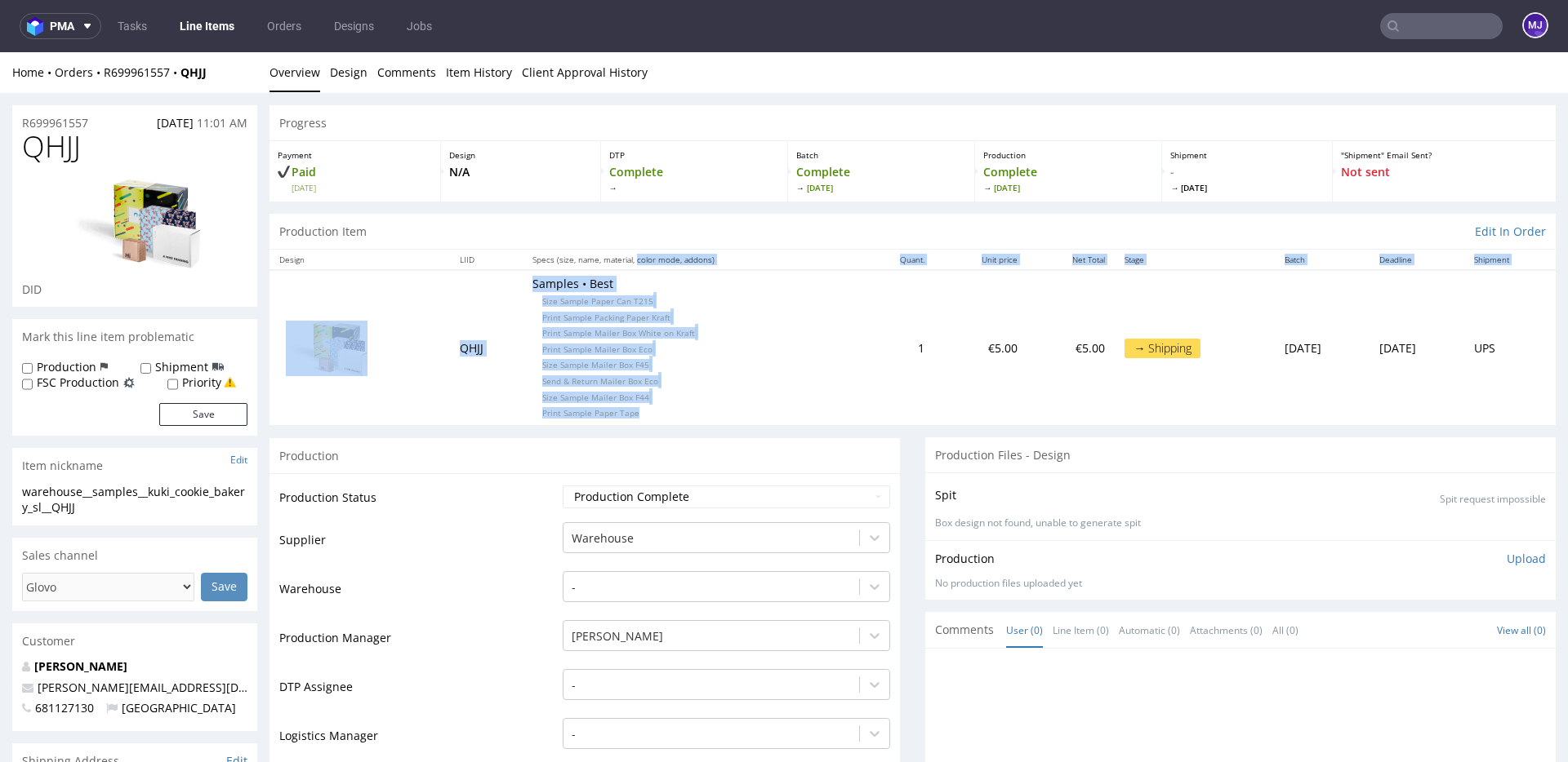
drag, startPoint x: 650, startPoint y: 412, endPoint x: 627, endPoint y: 260, distance: 153.7
click at [627, 260] on table "Design LIID Specs (size, name, material, color mode, addons) Quant. Unit price …" at bounding box center [913, 337] width 1286 height 175
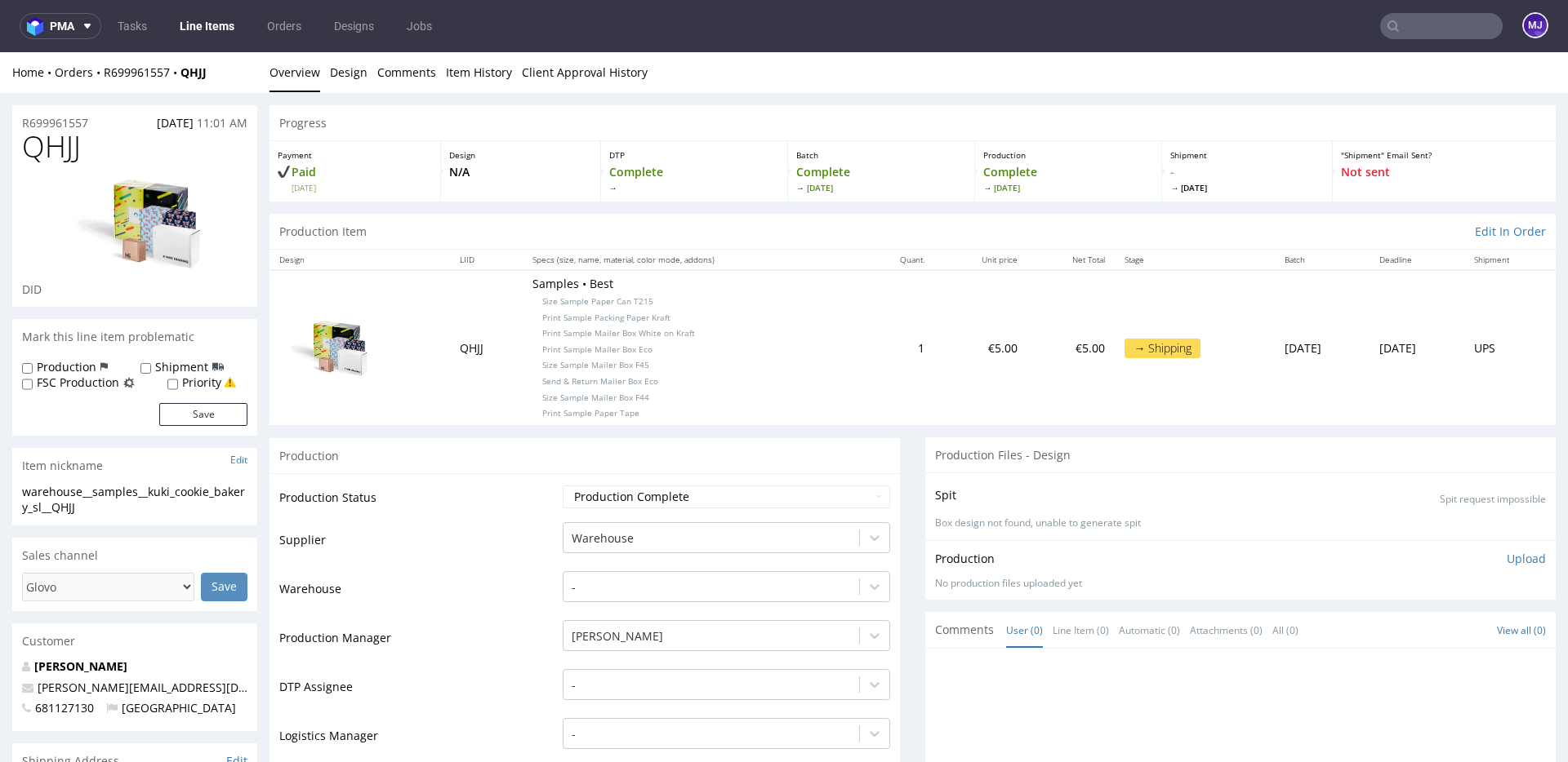
click at [650, 282] on p "Samples • Best Size Sample Paper Can T215 Print Sample Packing Paper Kraft Prin…" at bounding box center [691, 348] width 319 height 144
click at [474, 503] on td "Production Status" at bounding box center [418, 502] width 279 height 37
click at [96, 123] on div "R699961557 [DATE] 11:01 AM" at bounding box center [134, 118] width 245 height 26
drag, startPoint x: 99, startPoint y: 118, endPoint x: 25, endPoint y: 118, distance: 74.0
click at [25, 118] on div "R699961557 [DATE] 11:01 AM" at bounding box center [134, 118] width 245 height 26
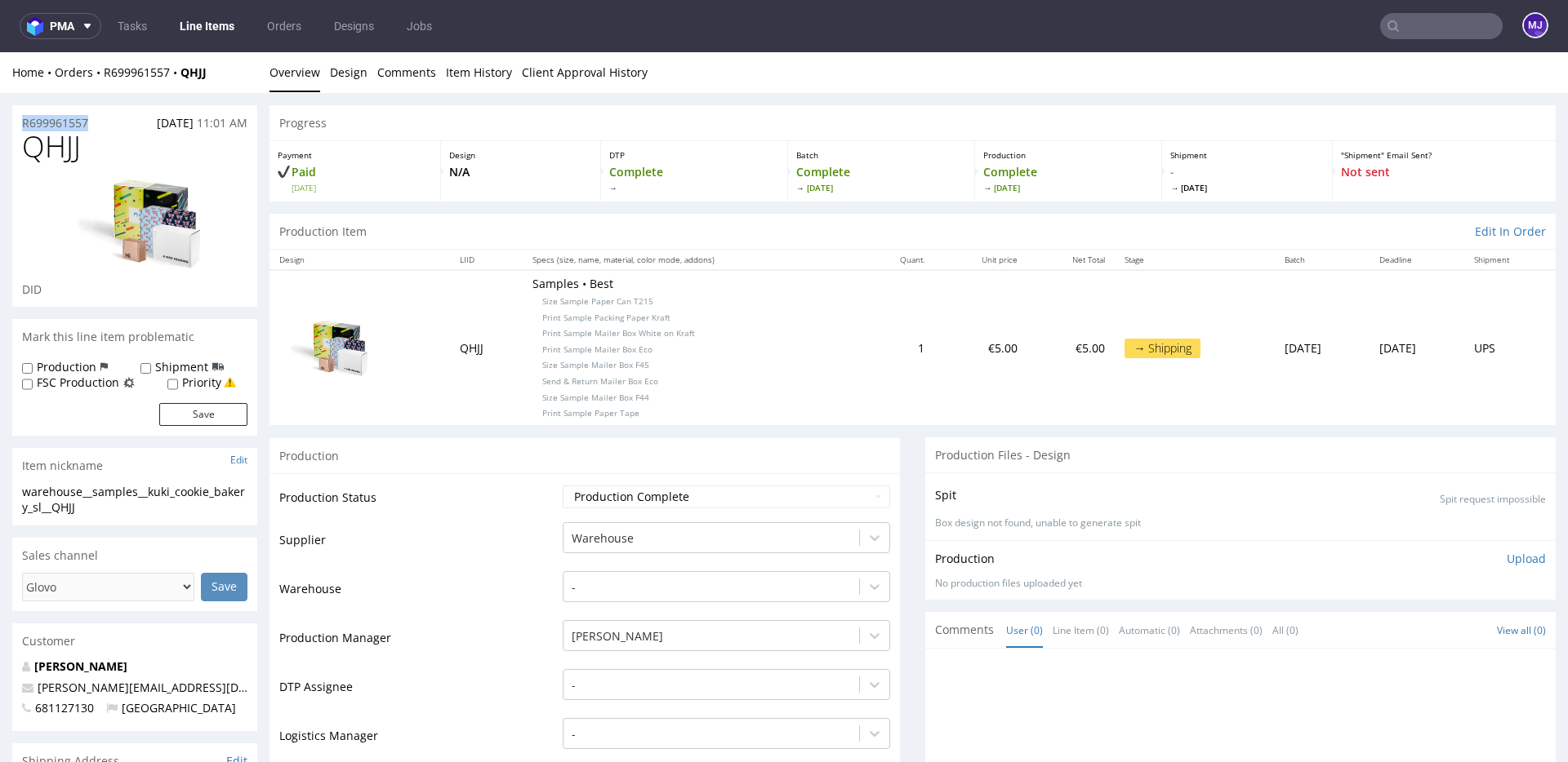
copy p "R699961557"
click at [1414, 33] on input "text" at bounding box center [1441, 26] width 123 height 26
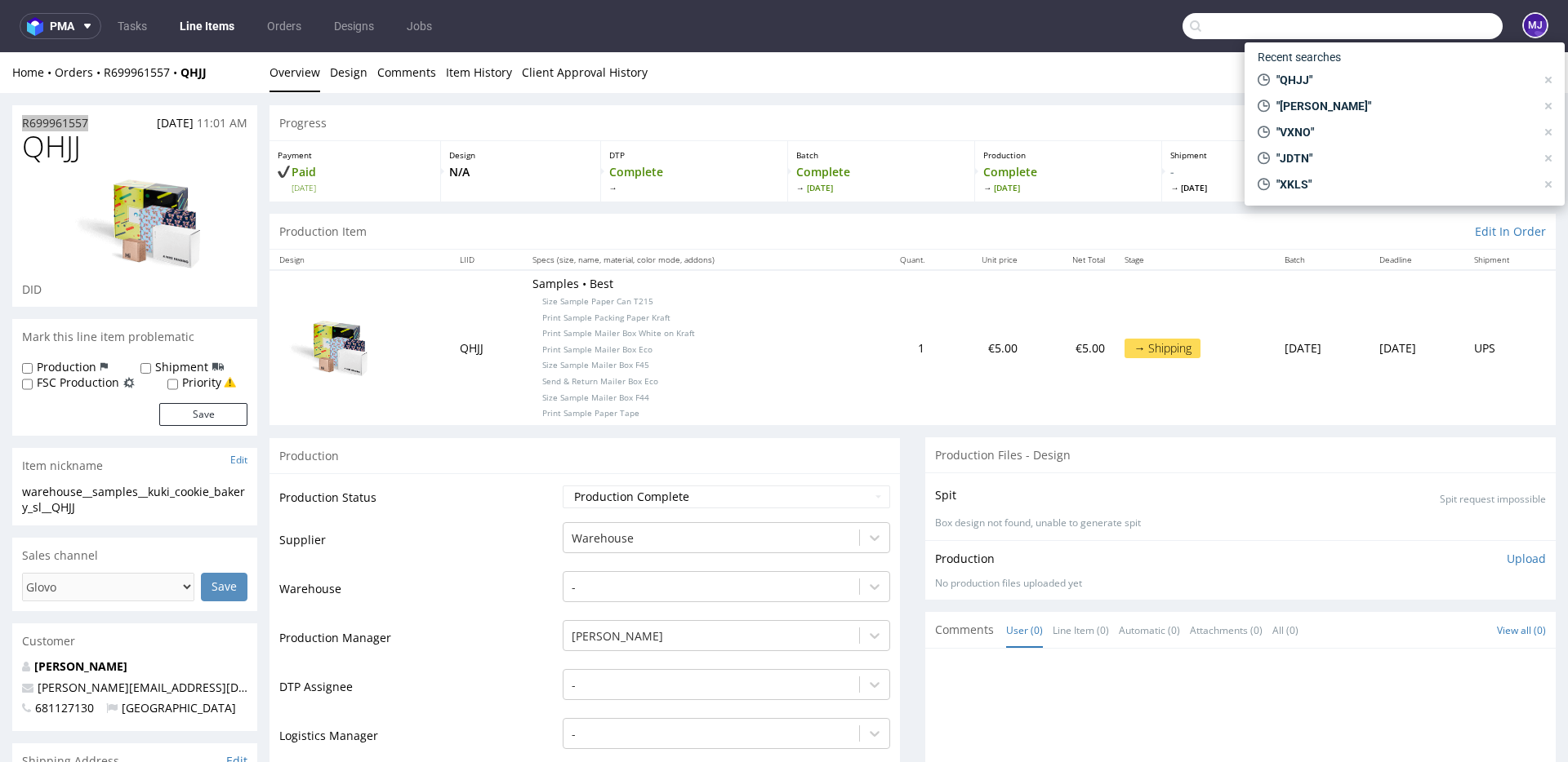
paste input "MDFS"
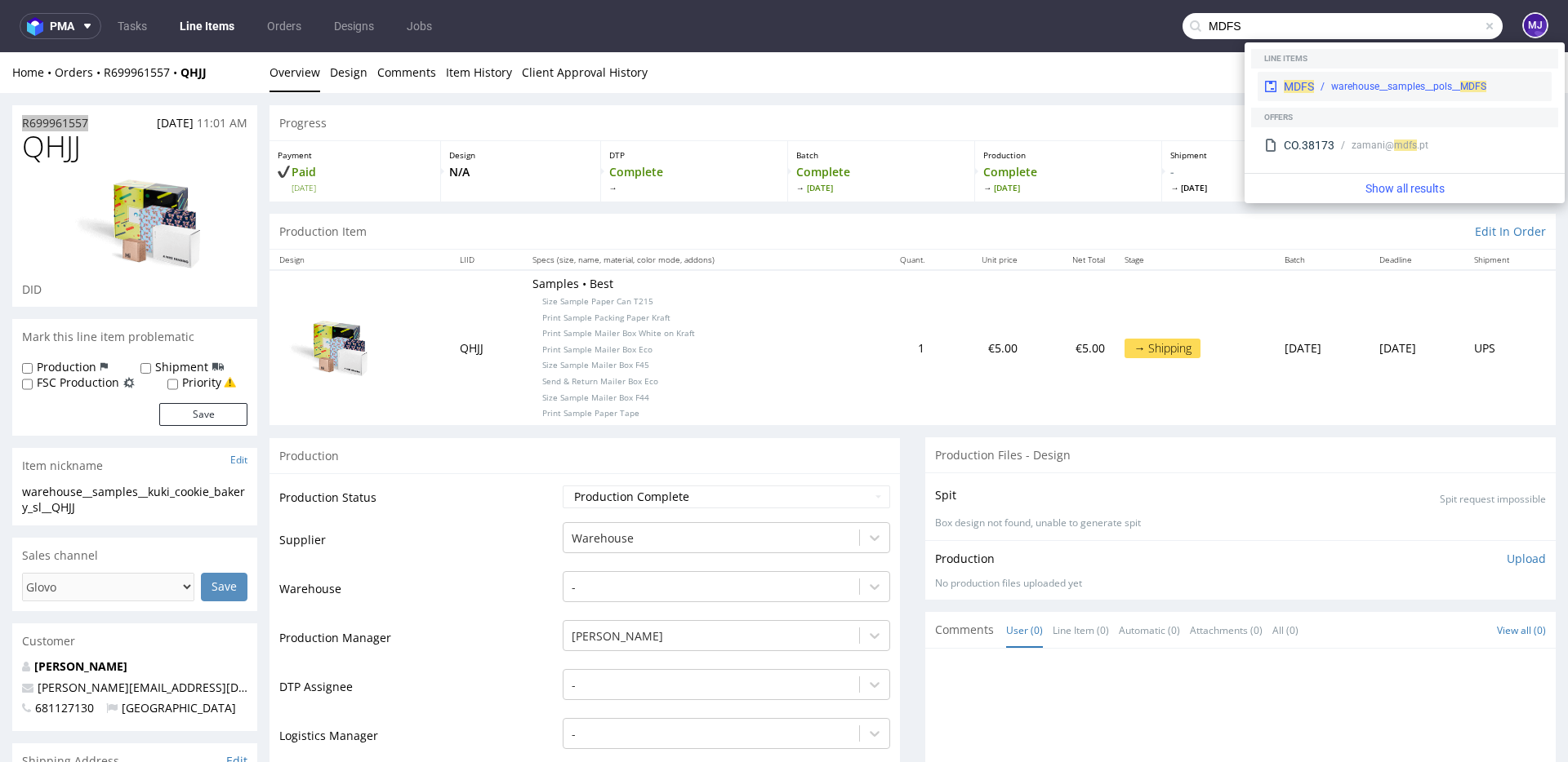
type input "MDFS"
click at [1322, 79] on div "warehouse__samples__pols__ MDFS" at bounding box center [1429, 87] width 231 height 15
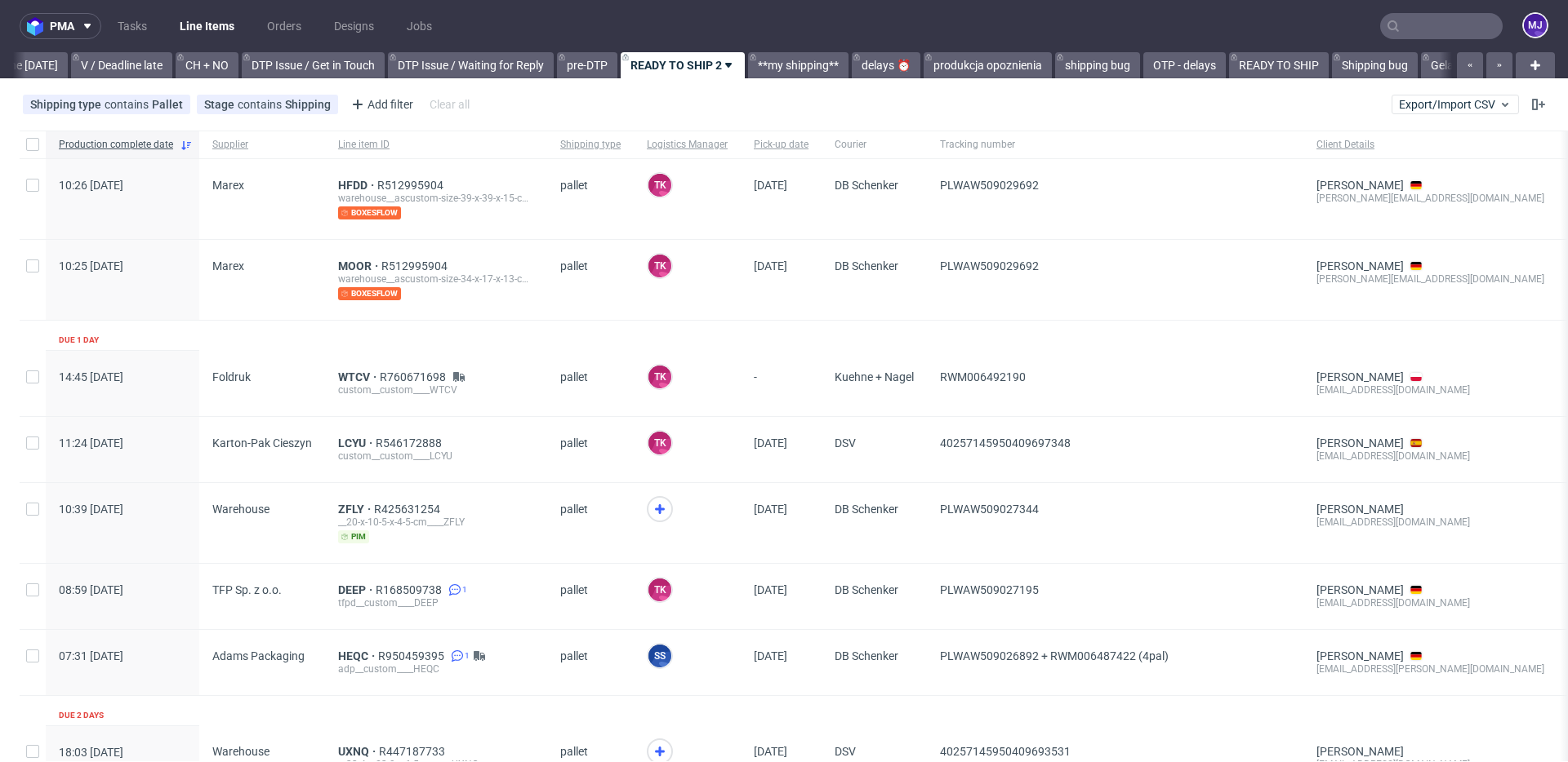
scroll to position [0, 2191]
click at [1052, 111] on div "Shipping type contains Pallet Stage contains Shipping Add filter Hide filters C…" at bounding box center [784, 104] width 1568 height 39
click at [1077, 30] on nav "pma Tasks Line Items Orders Designs Jobs MJ" at bounding box center [784, 26] width 1568 height 52
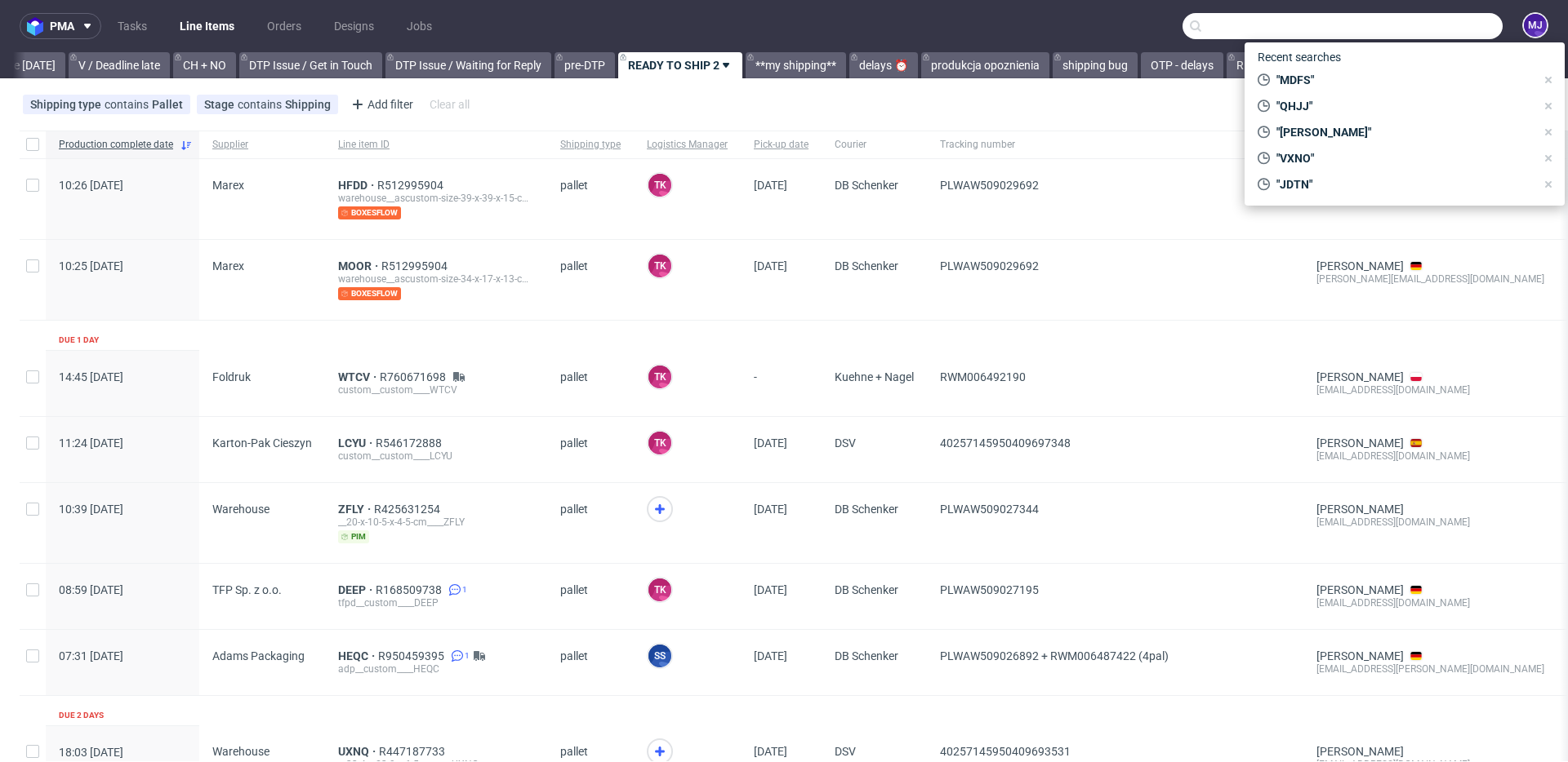
click at [1420, 31] on input "text" at bounding box center [1342, 26] width 320 height 26
paste input "000002676"
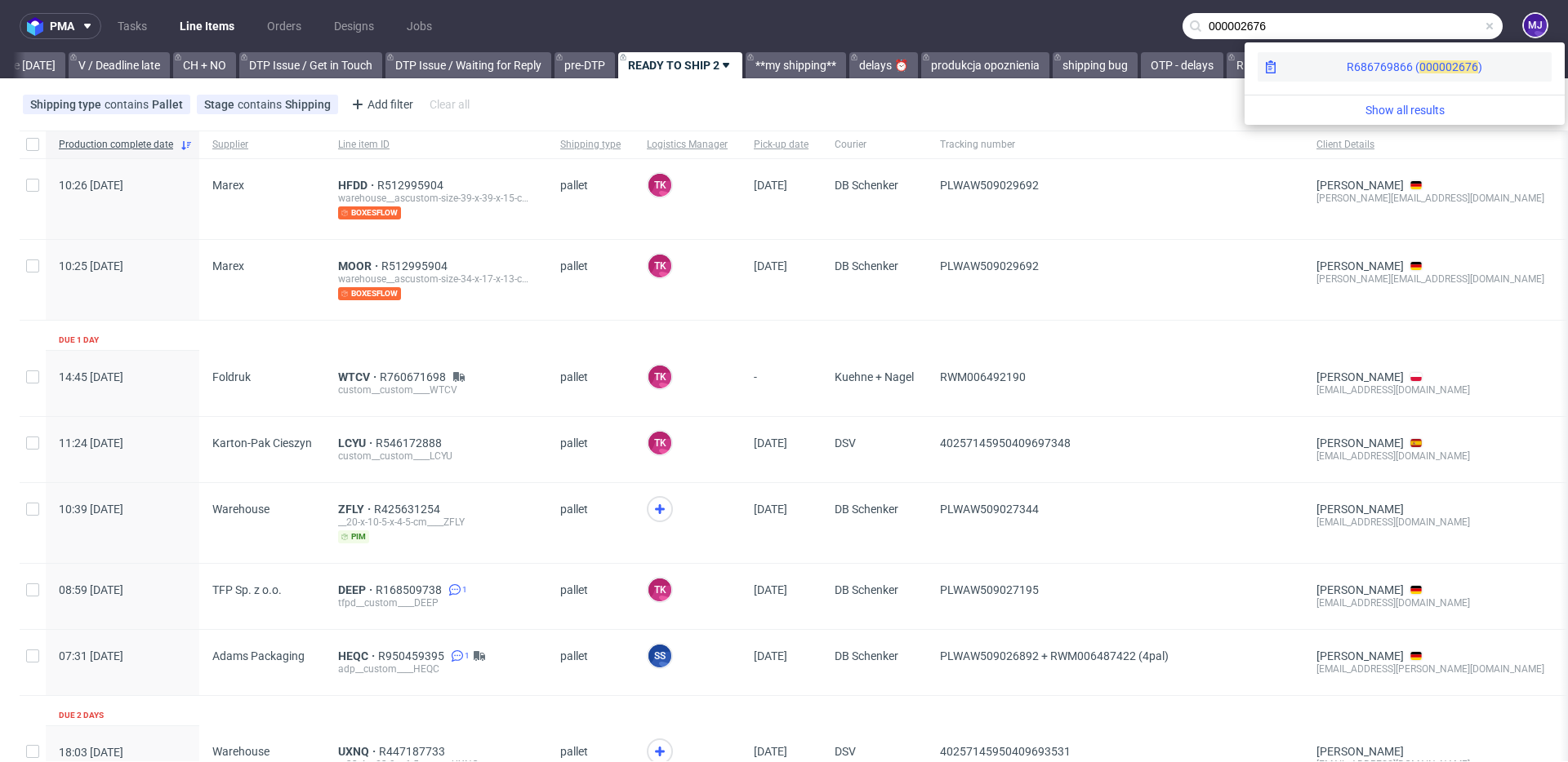
type input "000002676"
click at [1347, 71] on div "R686769866 ( 00000" at bounding box center [1399, 66] width 105 height 16
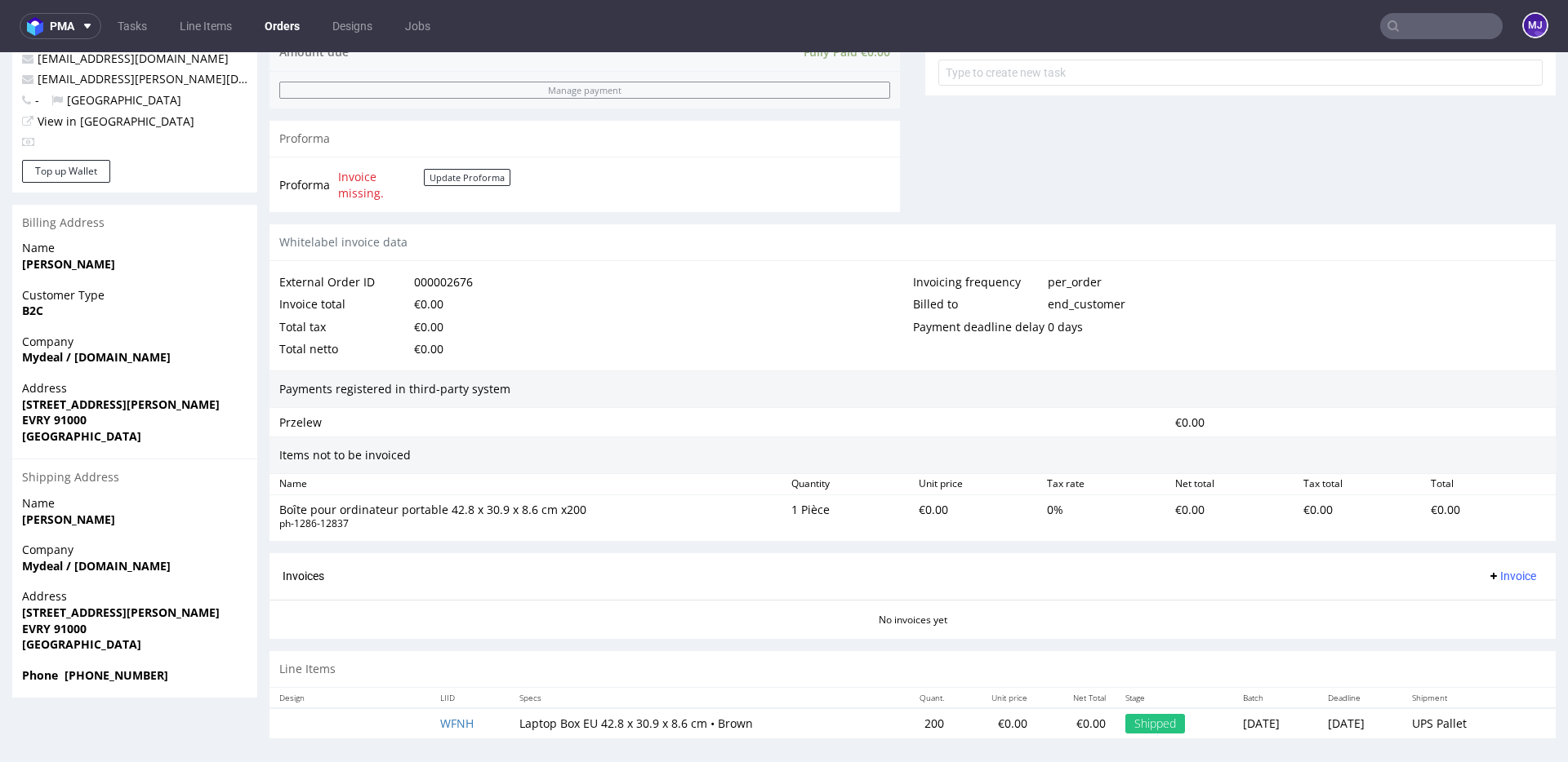
scroll to position [633, 0]
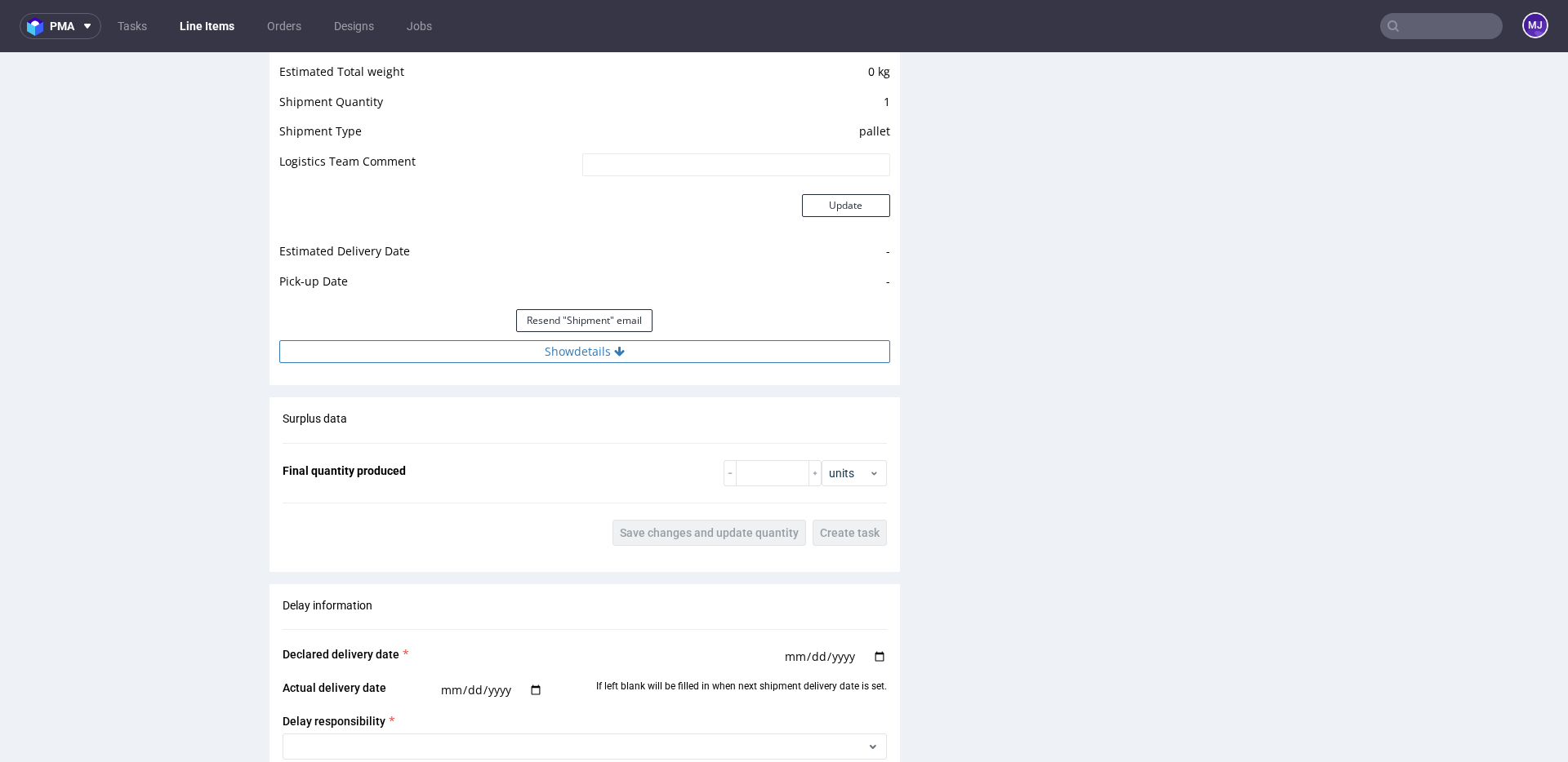
click at [562, 342] on button "Show details" at bounding box center [584, 352] width 611 height 23
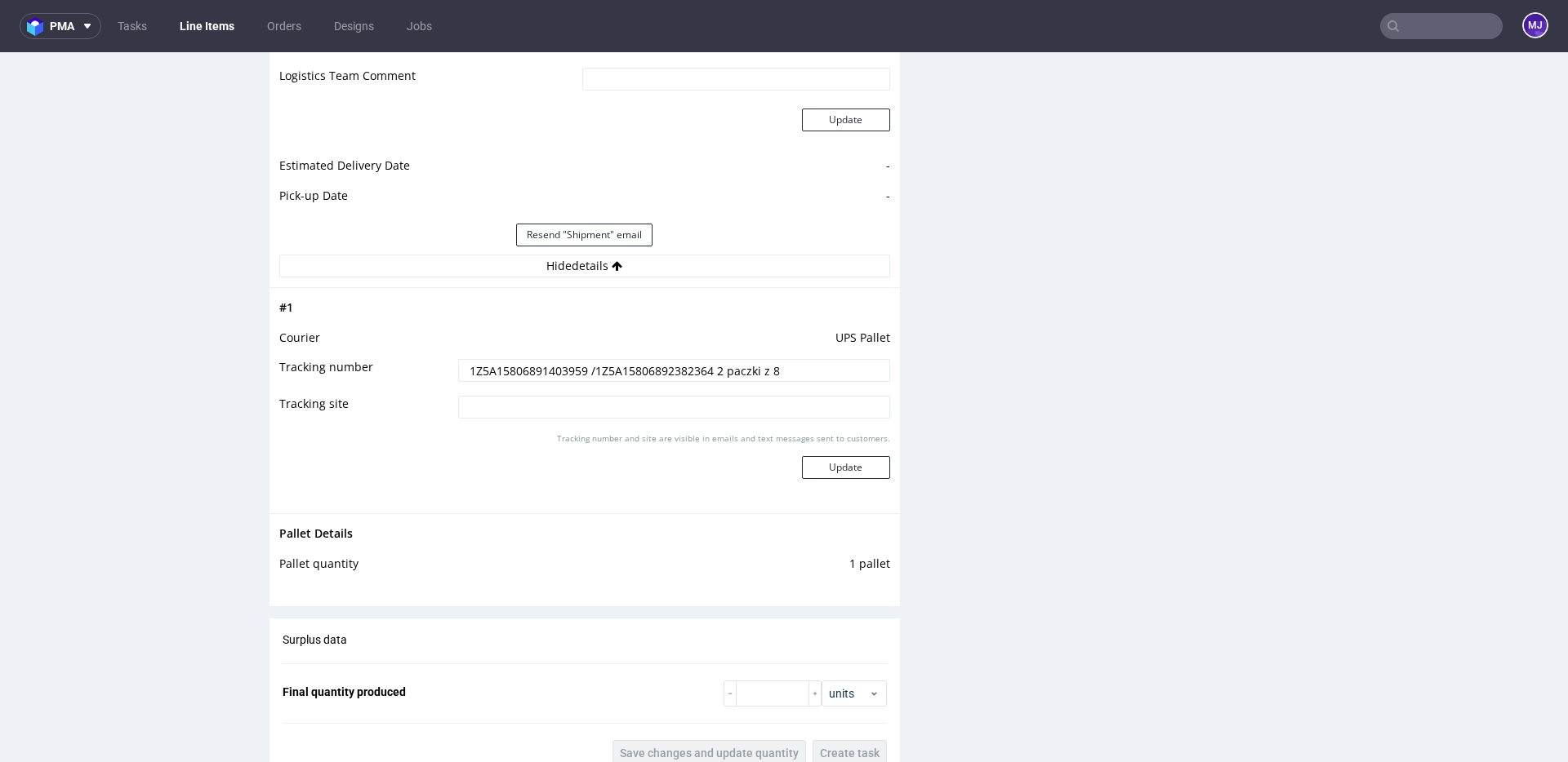
scroll to position [1508, 0]
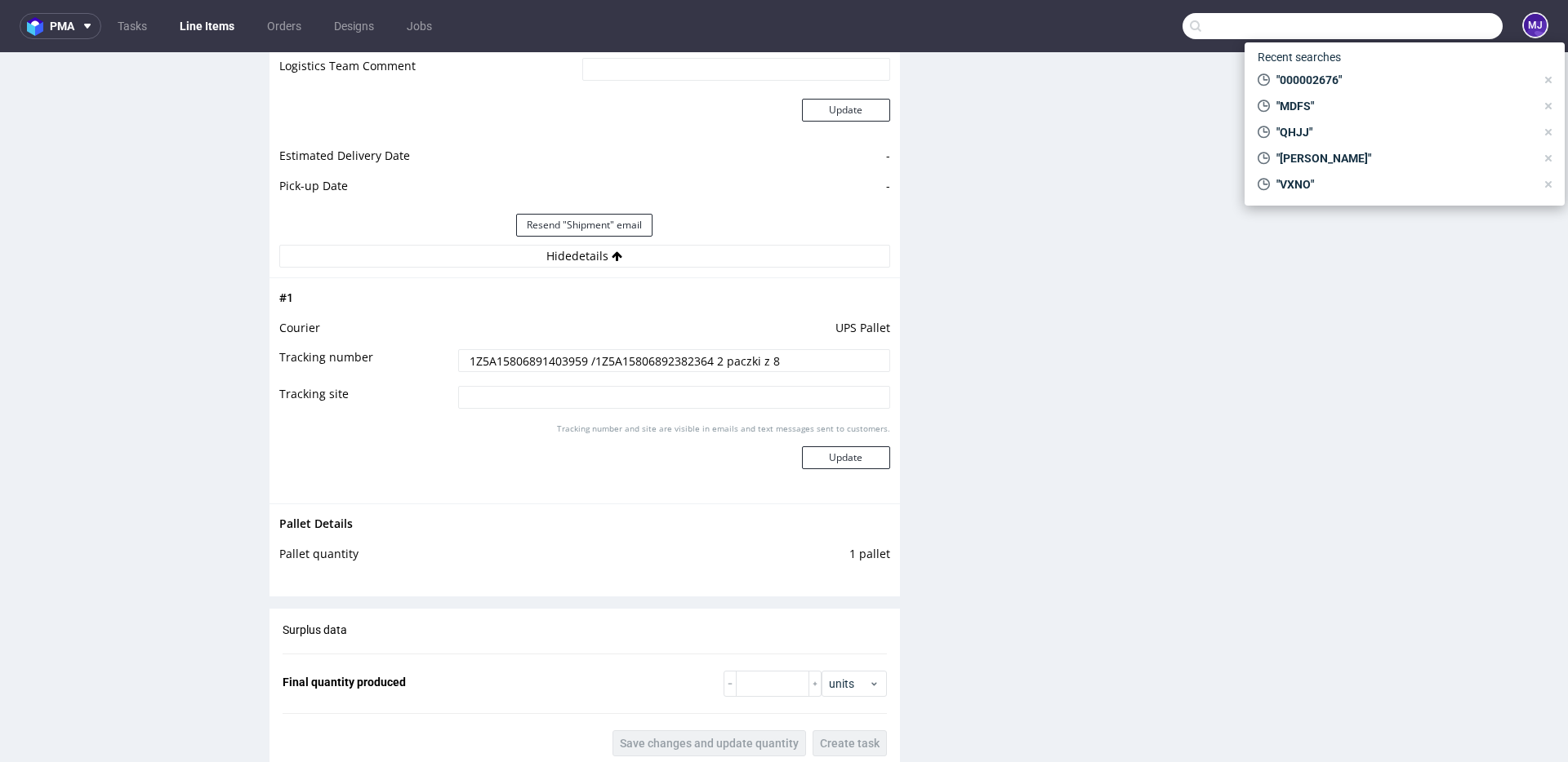
click at [1435, 35] on input "text" at bounding box center [1342, 26] width 320 height 26
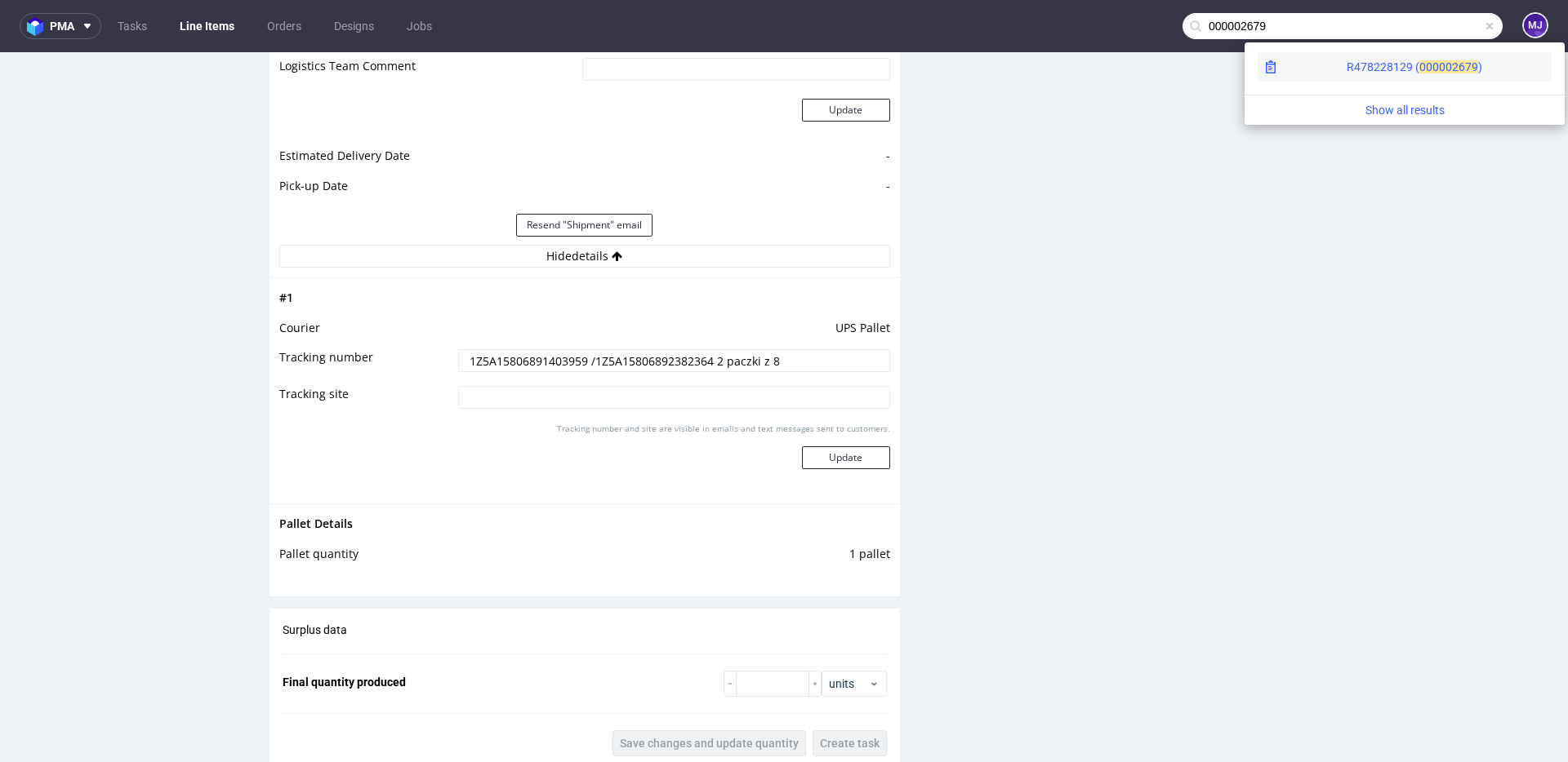
type input "000002679"
click at [1347, 71] on div "R478228129 ( 00000" at bounding box center [1399, 66] width 105 height 16
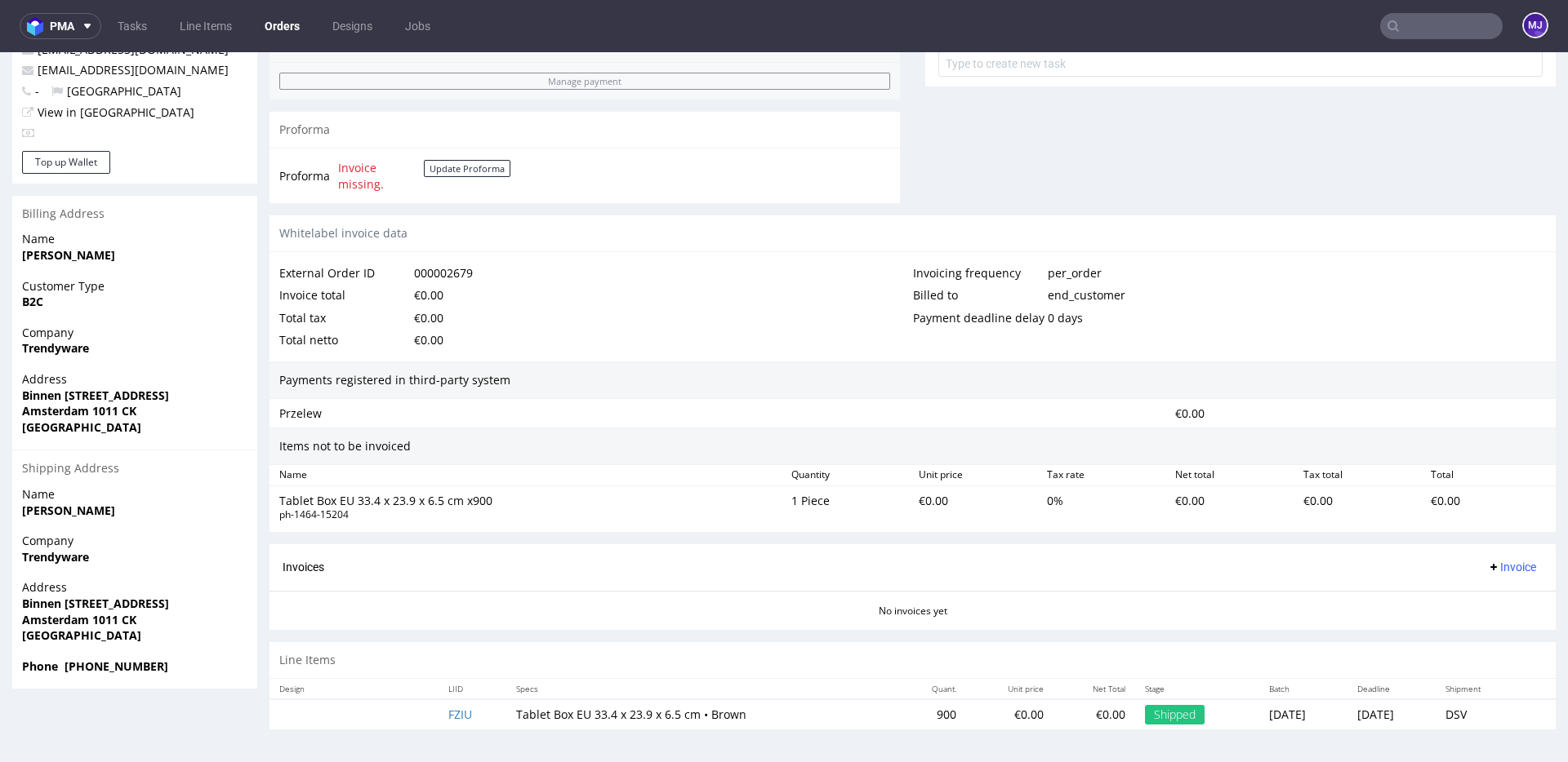
scroll to position [4, 0]
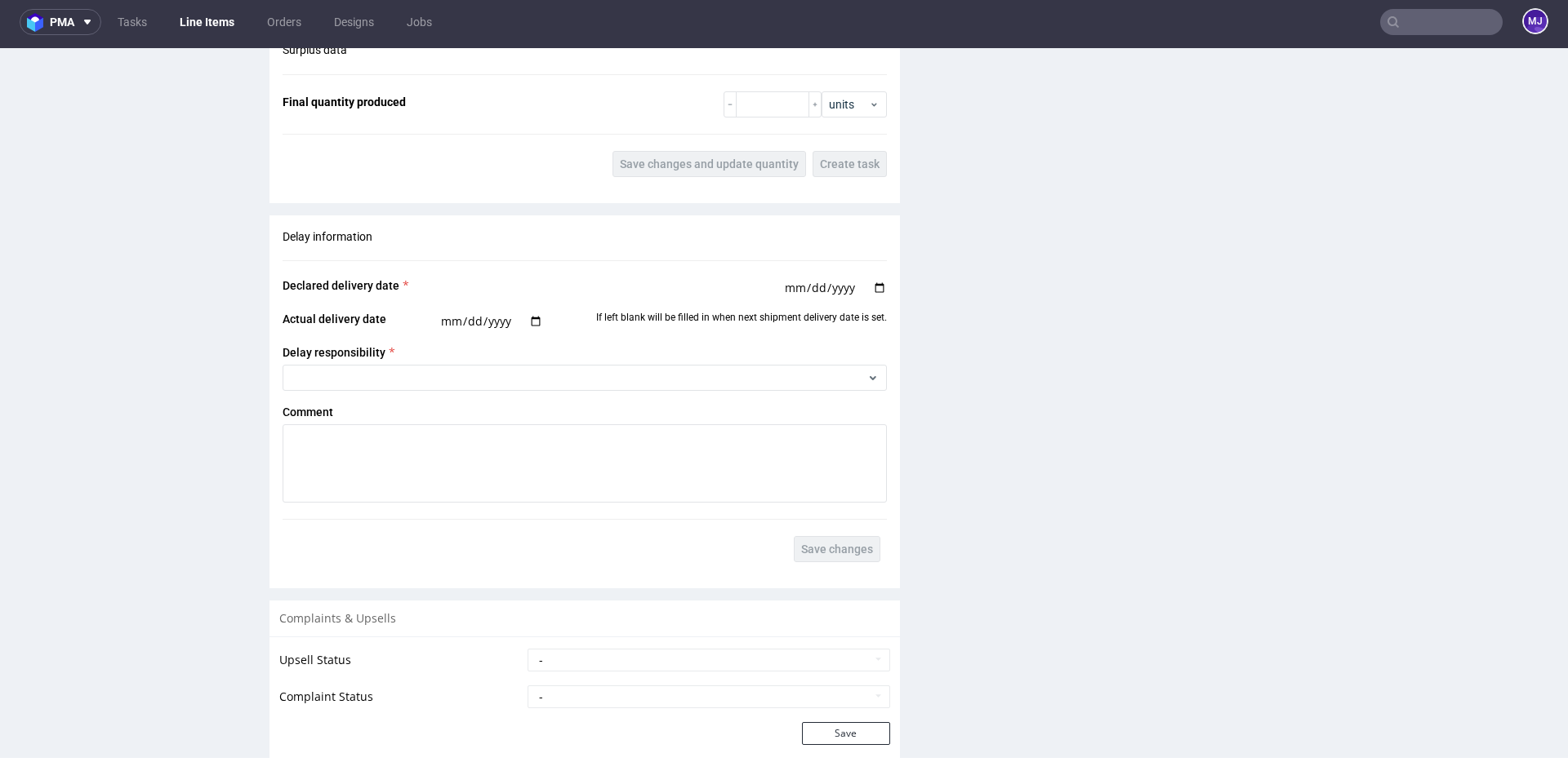
click at [626, 133] on div "Surplus data Final quantity produced units Save changes and update quantity Cre…" at bounding box center [584, 109] width 631 height 162
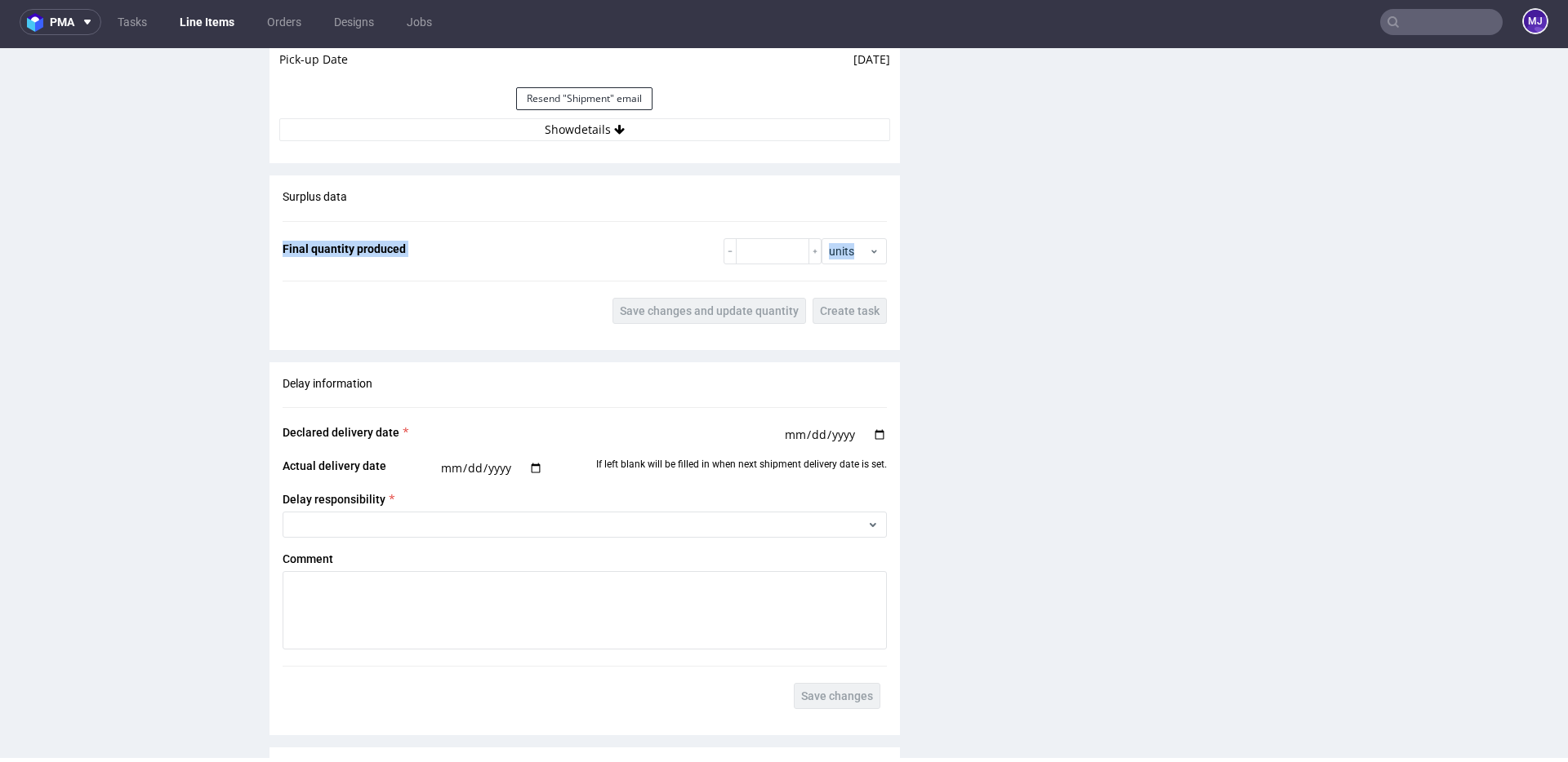
scroll to position [1581, 0]
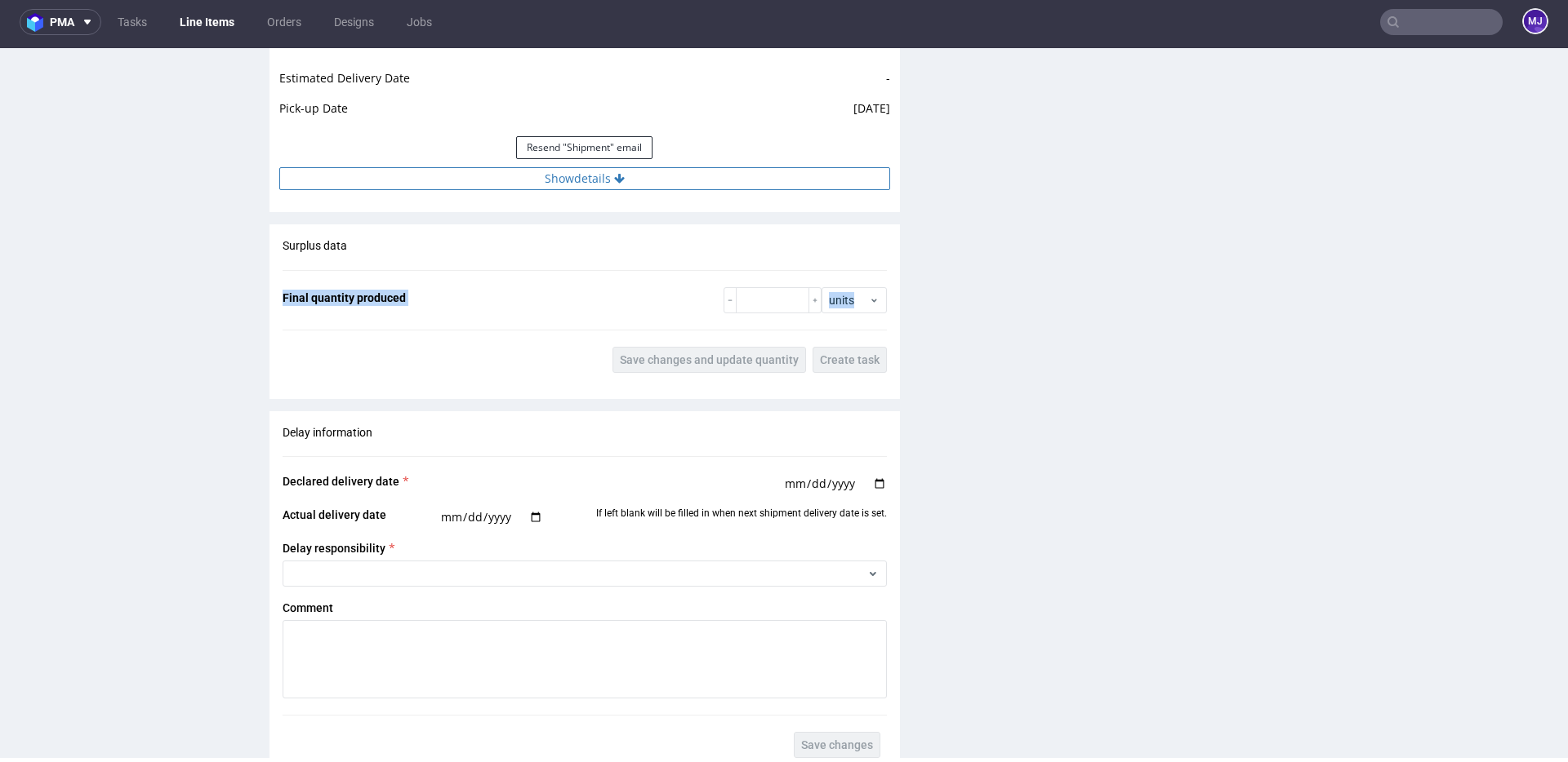
click at [599, 176] on button "Show details" at bounding box center [584, 179] width 611 height 23
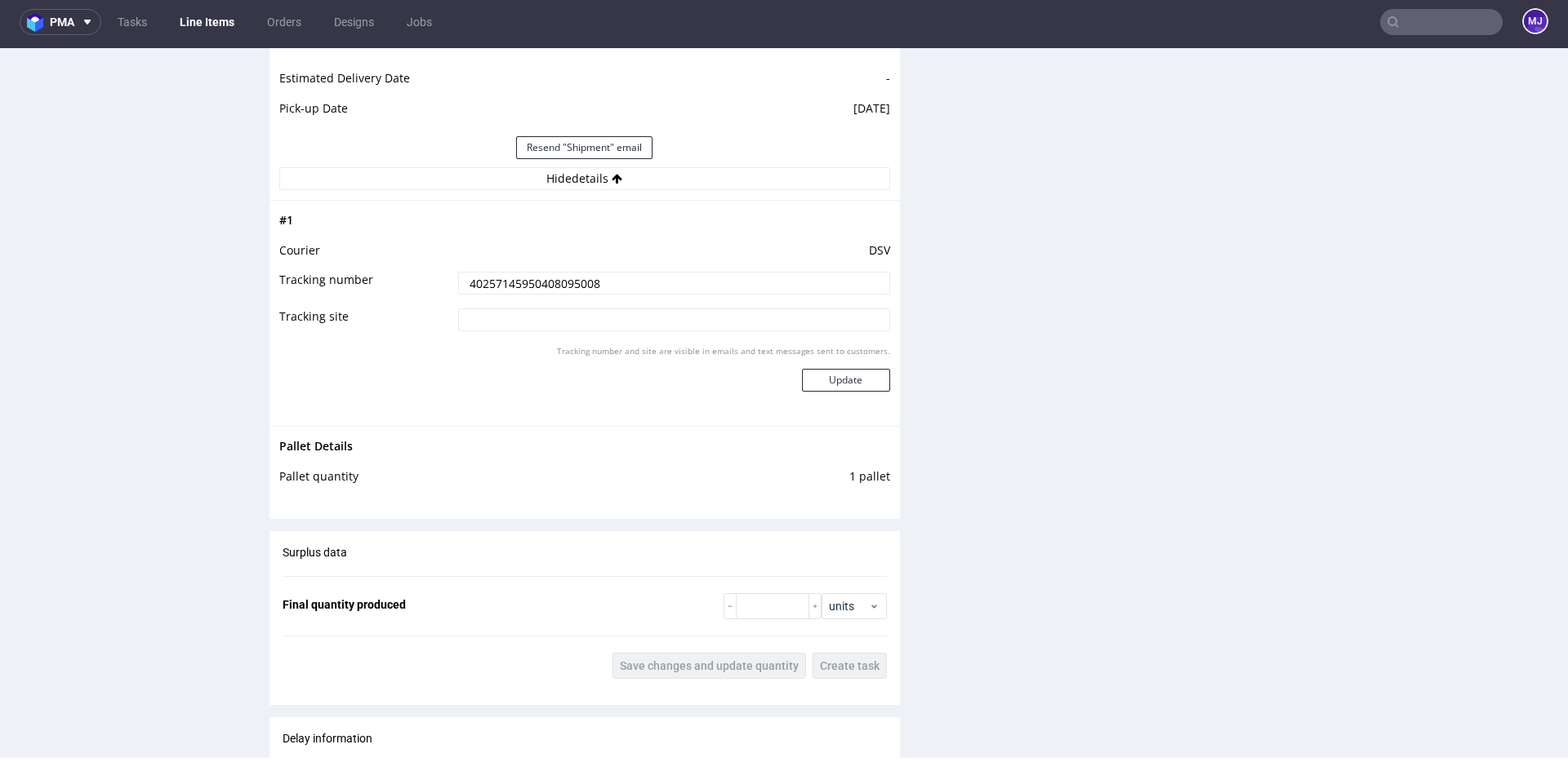
click at [566, 289] on input "40257145950408095008" at bounding box center [673, 284] width 432 height 23
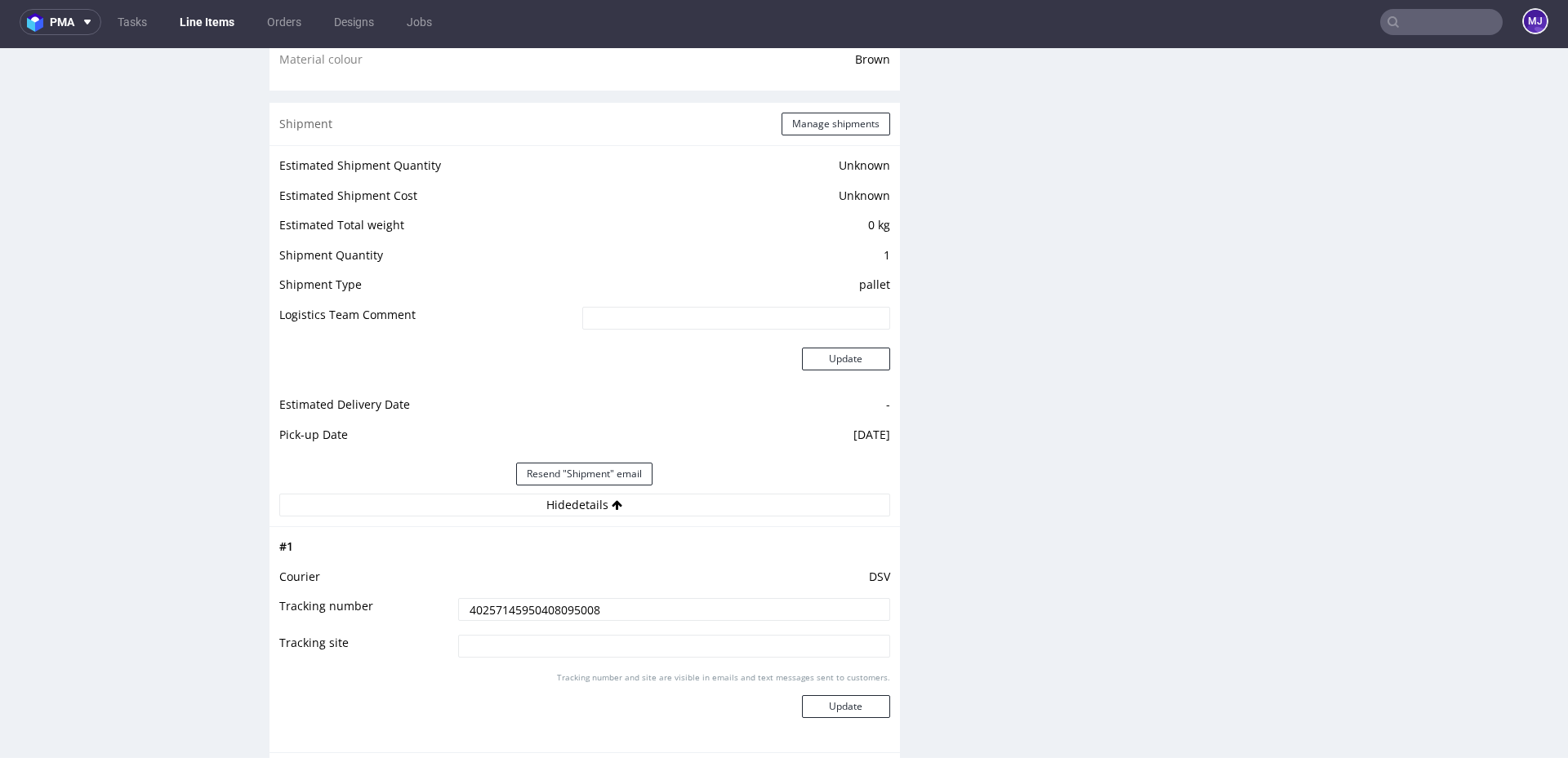
scroll to position [1252, 0]
click at [813, 127] on button "Manage shipments" at bounding box center [835, 127] width 109 height 23
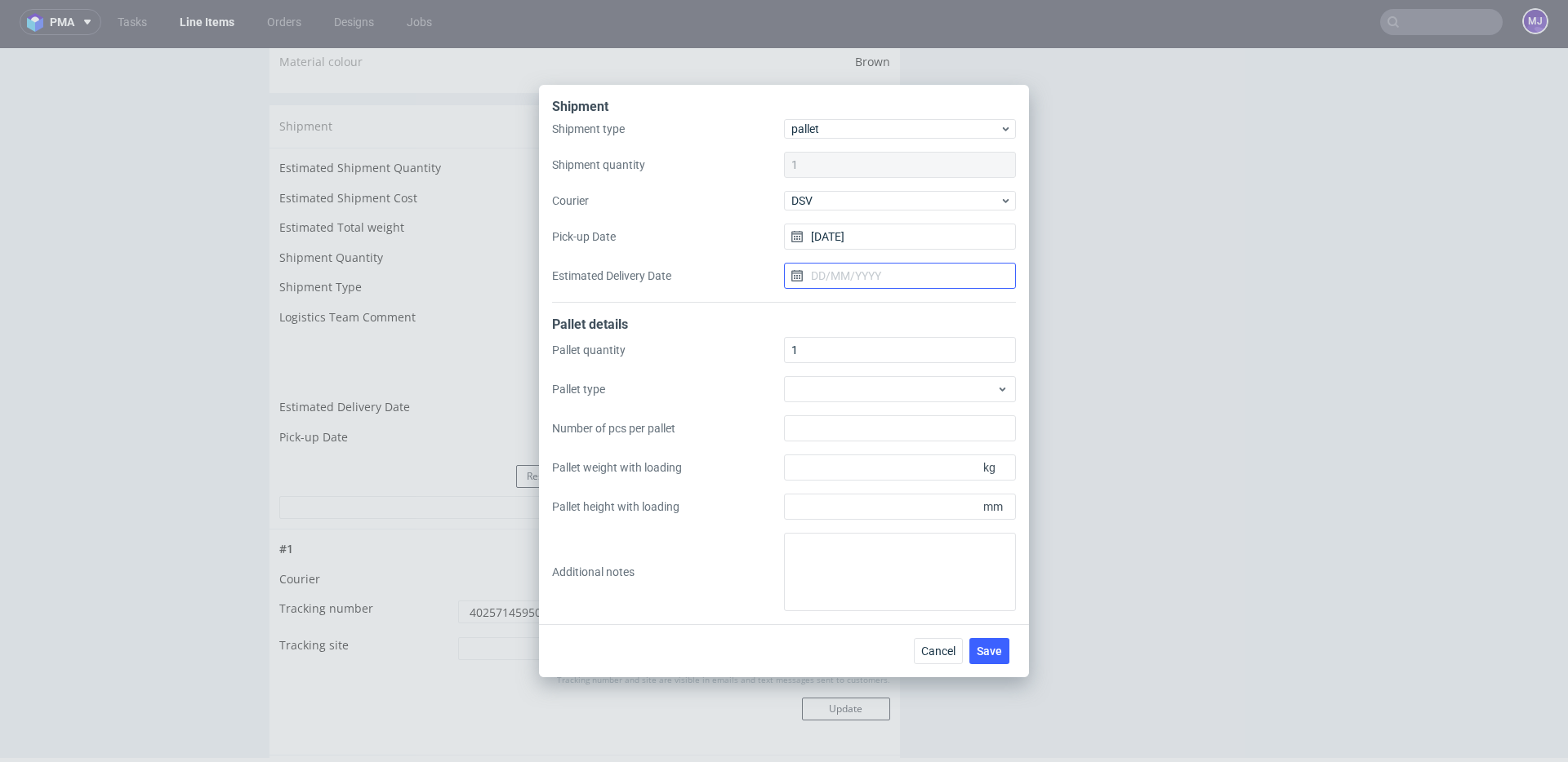
click at [848, 268] on input "Estimated Delivery Date" at bounding box center [899, 276] width 232 height 26
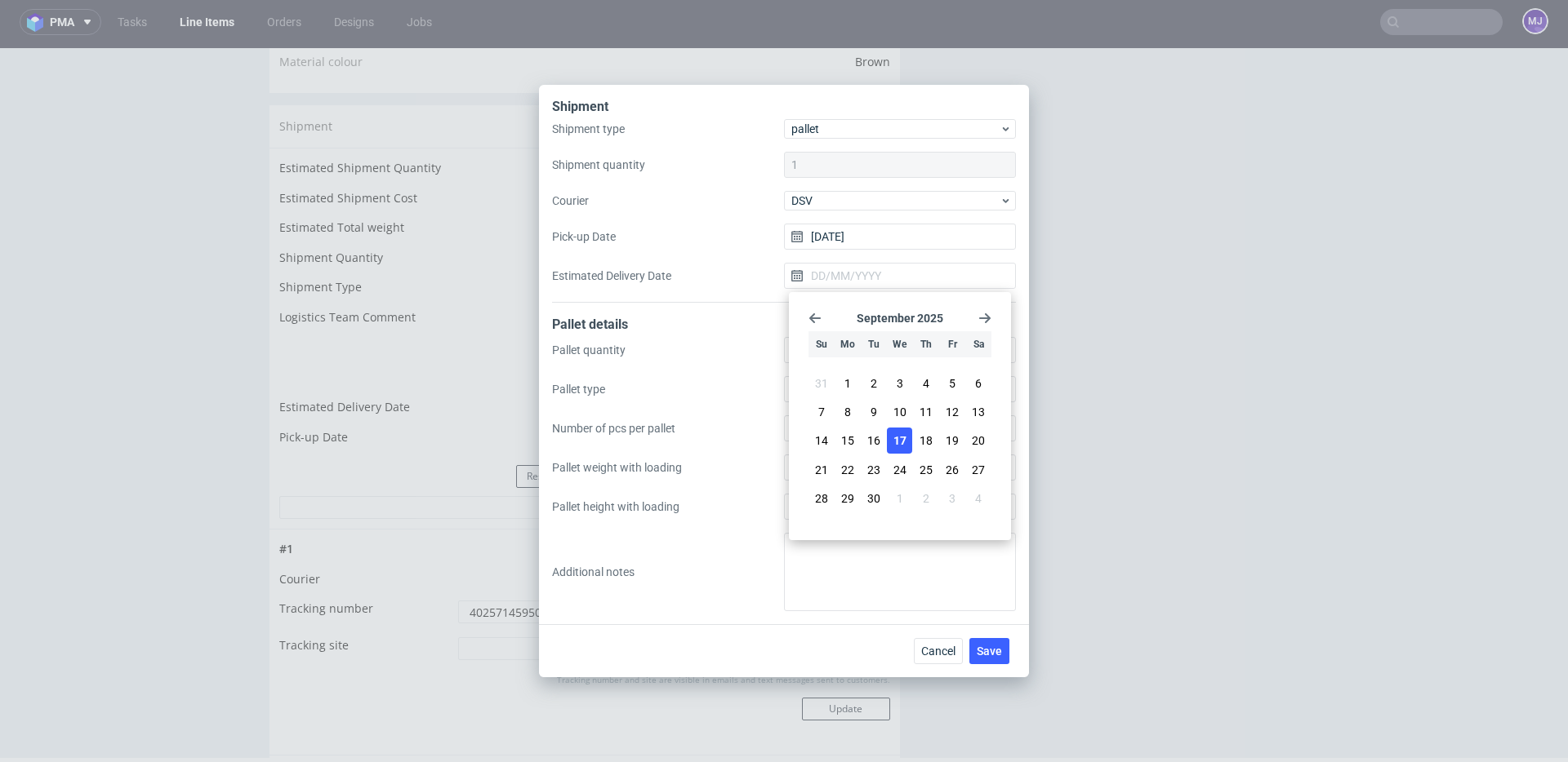
click at [906, 442] on button "17" at bounding box center [899, 441] width 26 height 26
type input "[DATE]"
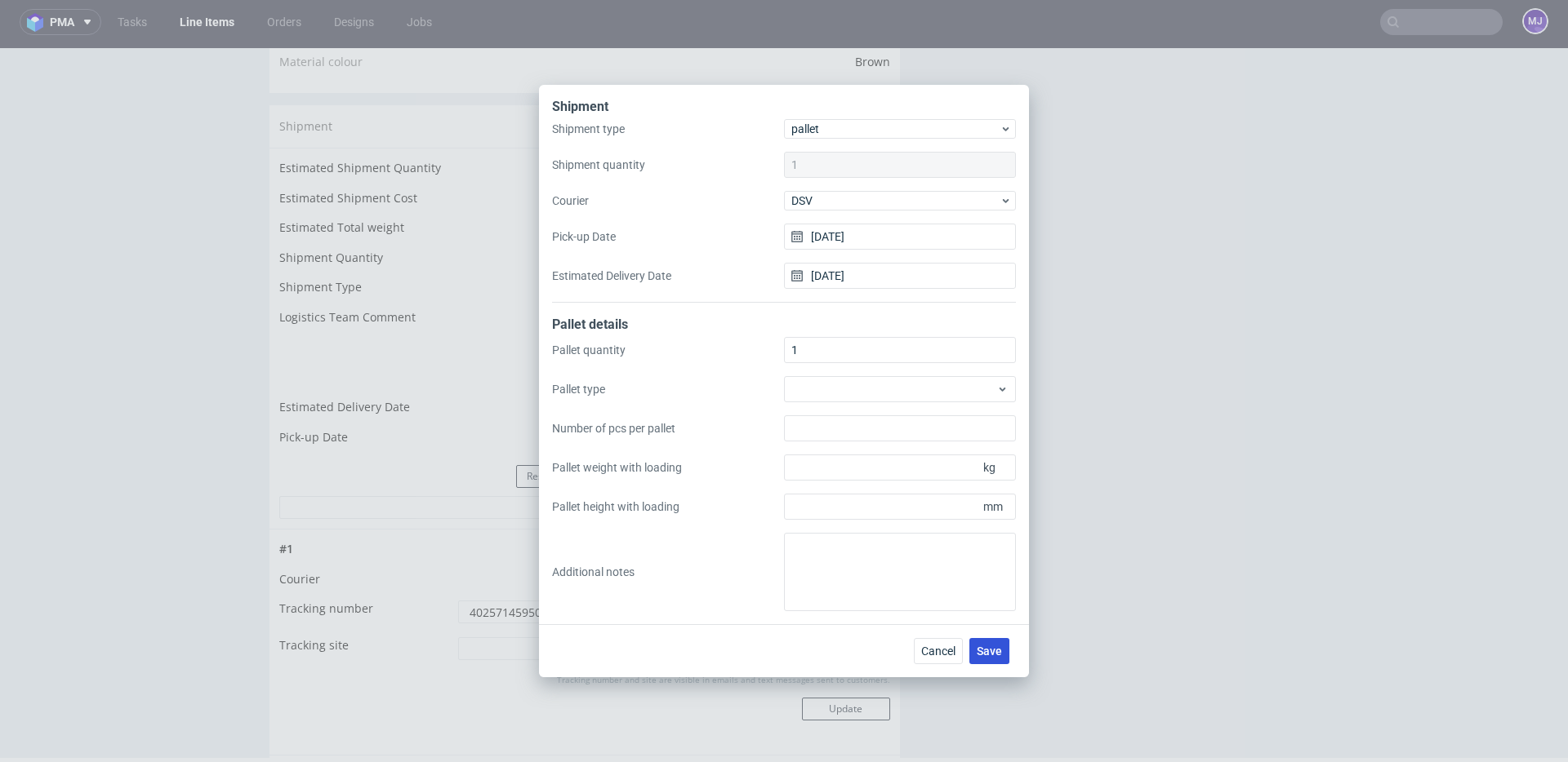
click at [985, 652] on span "Save" at bounding box center [989, 651] width 26 height 11
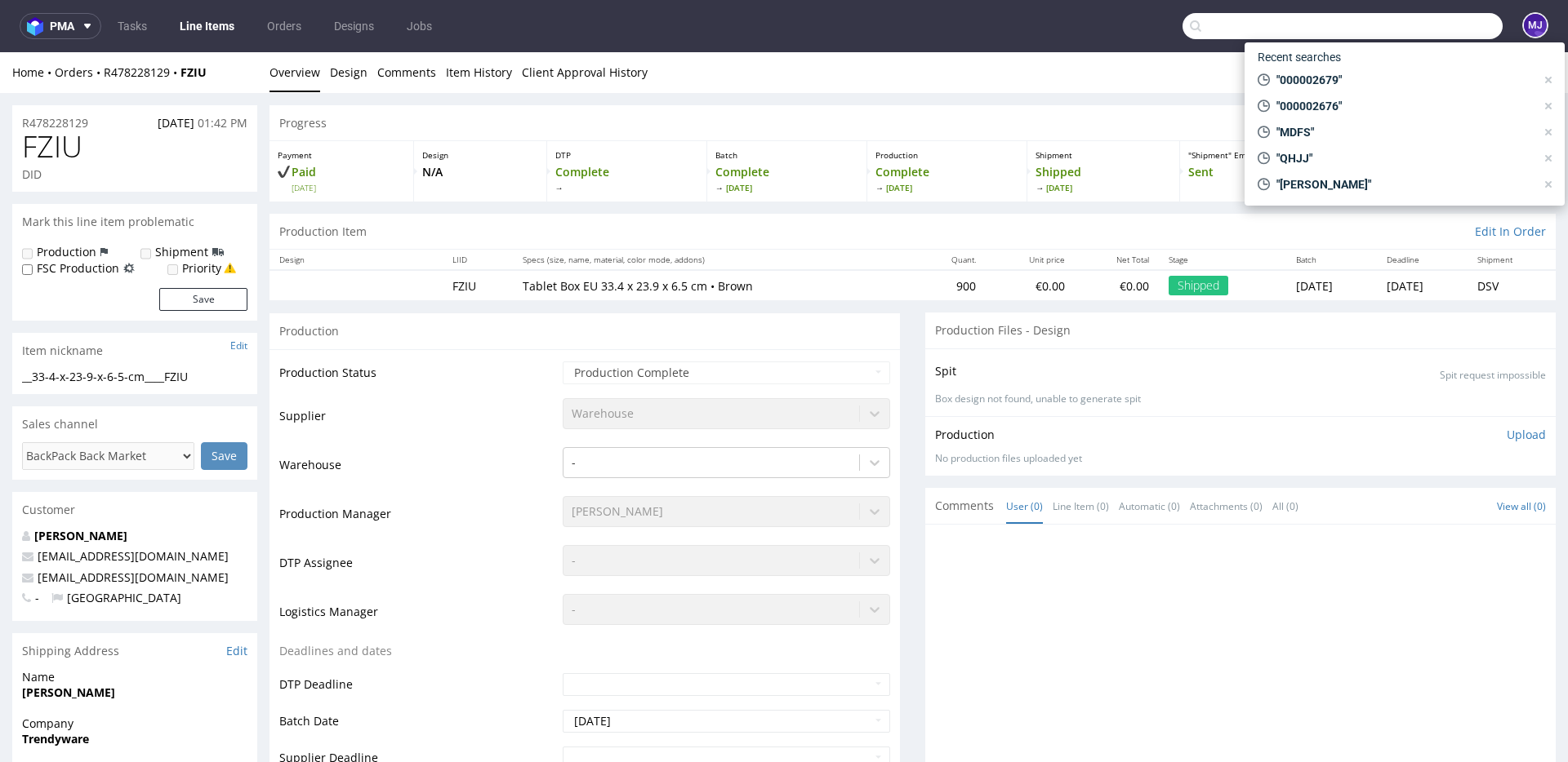
click at [1414, 35] on input "text" at bounding box center [1342, 26] width 320 height 26
paste input "000002681"
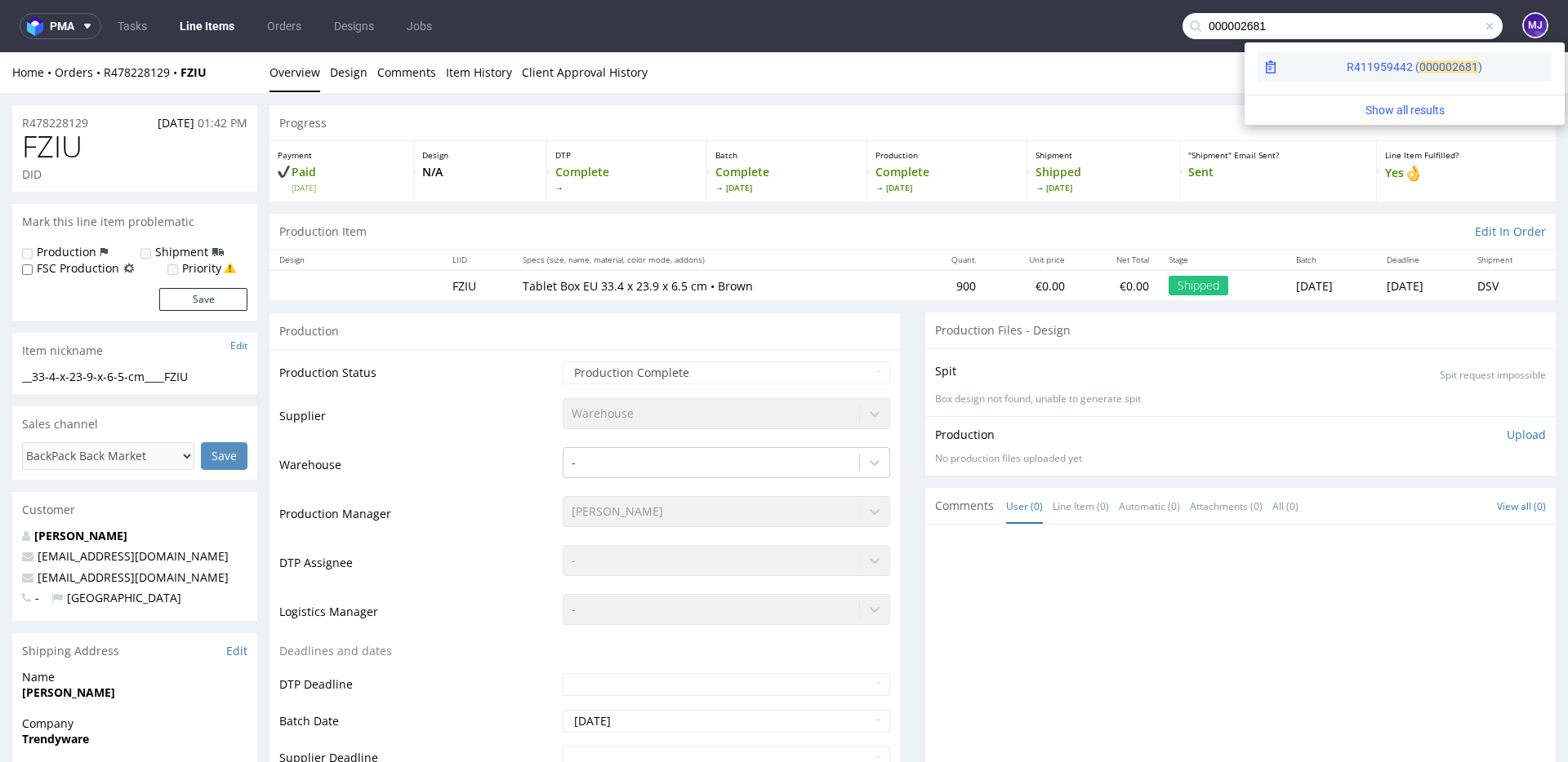
type input "000002681"
click at [1347, 69] on div "R411959442 ( 00000" at bounding box center [1399, 66] width 105 height 16
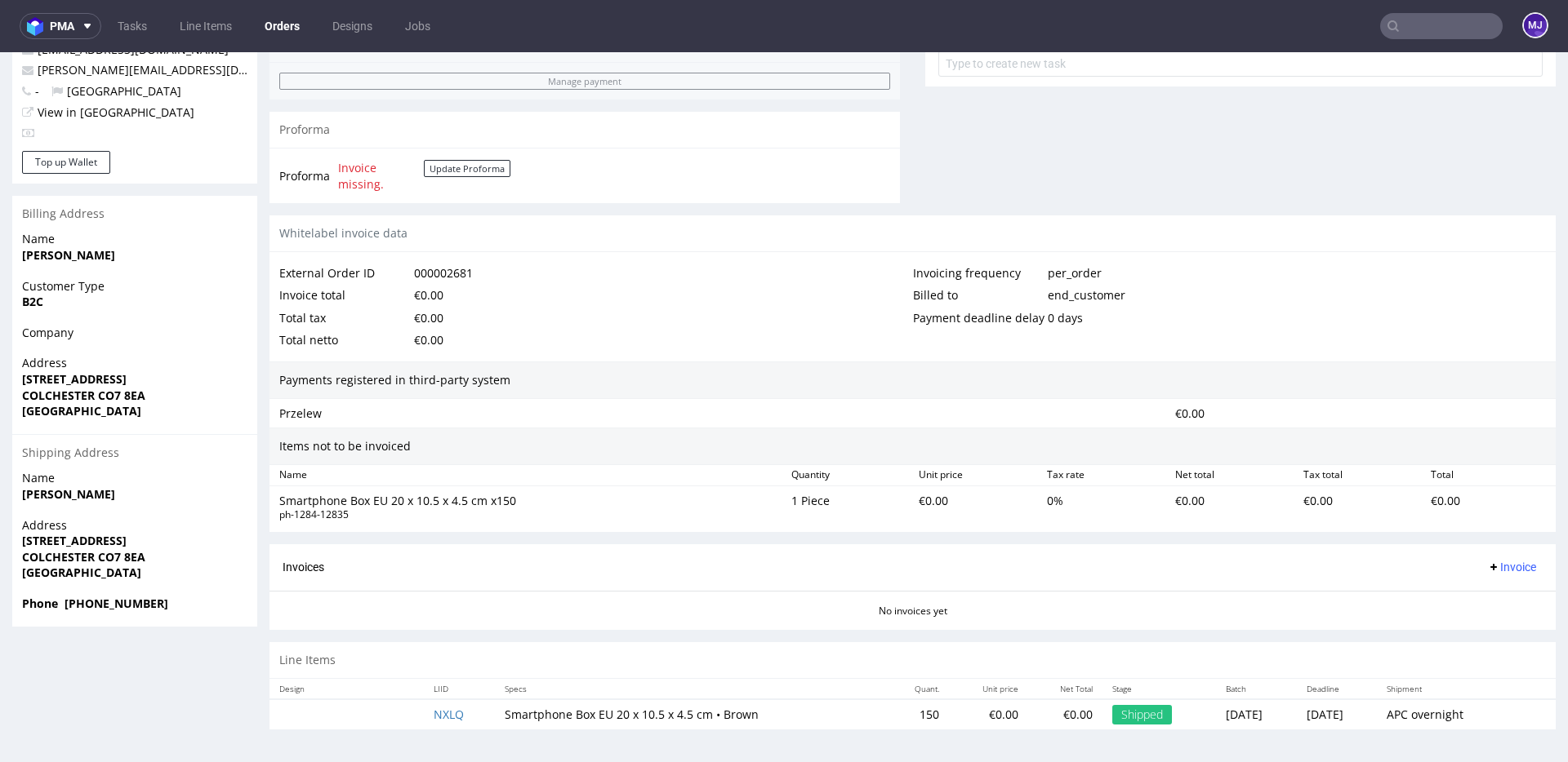
scroll to position [4, 0]
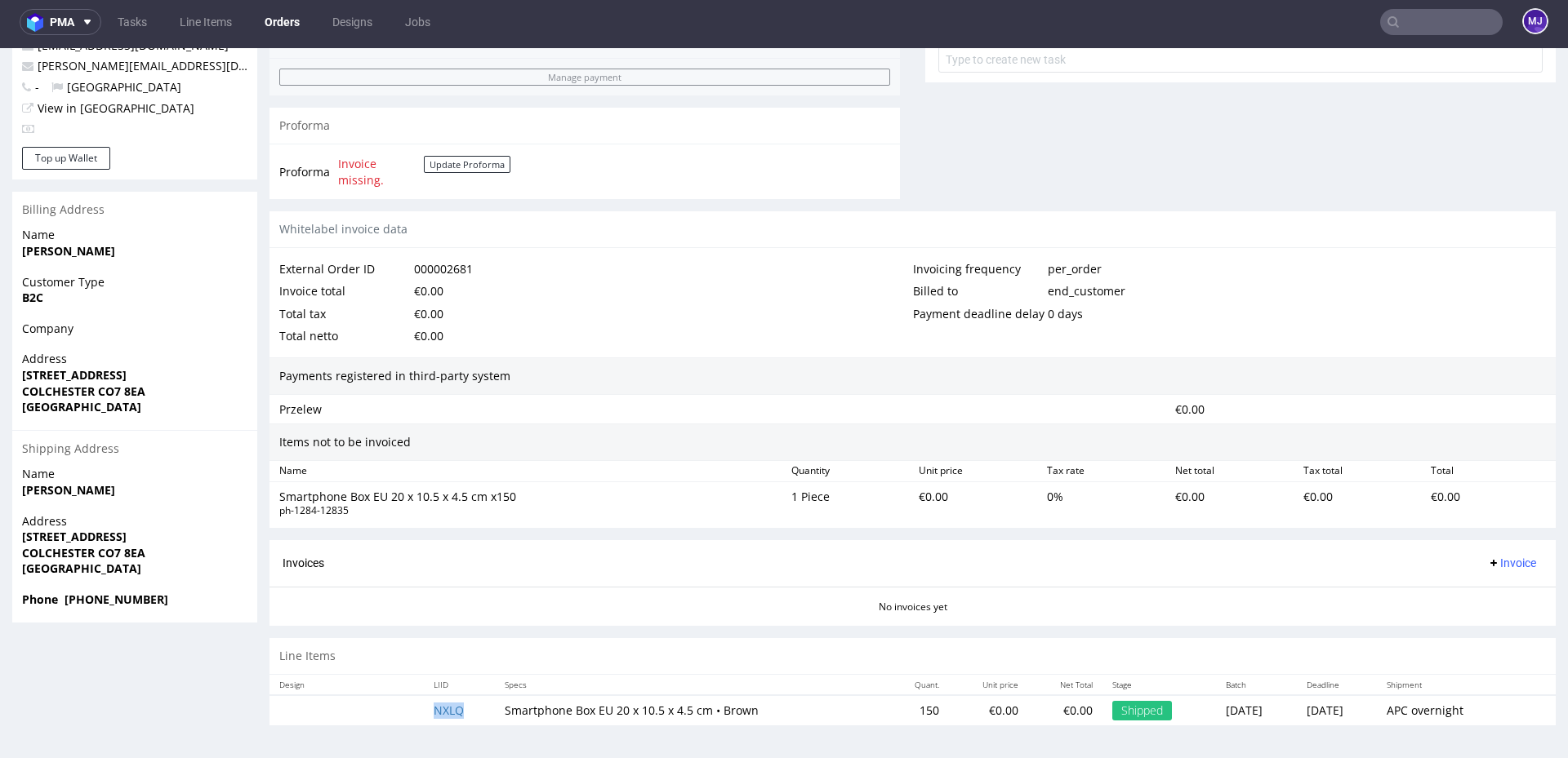
click at [436, 699] on td "NXLQ" at bounding box center [459, 711] width 71 height 30
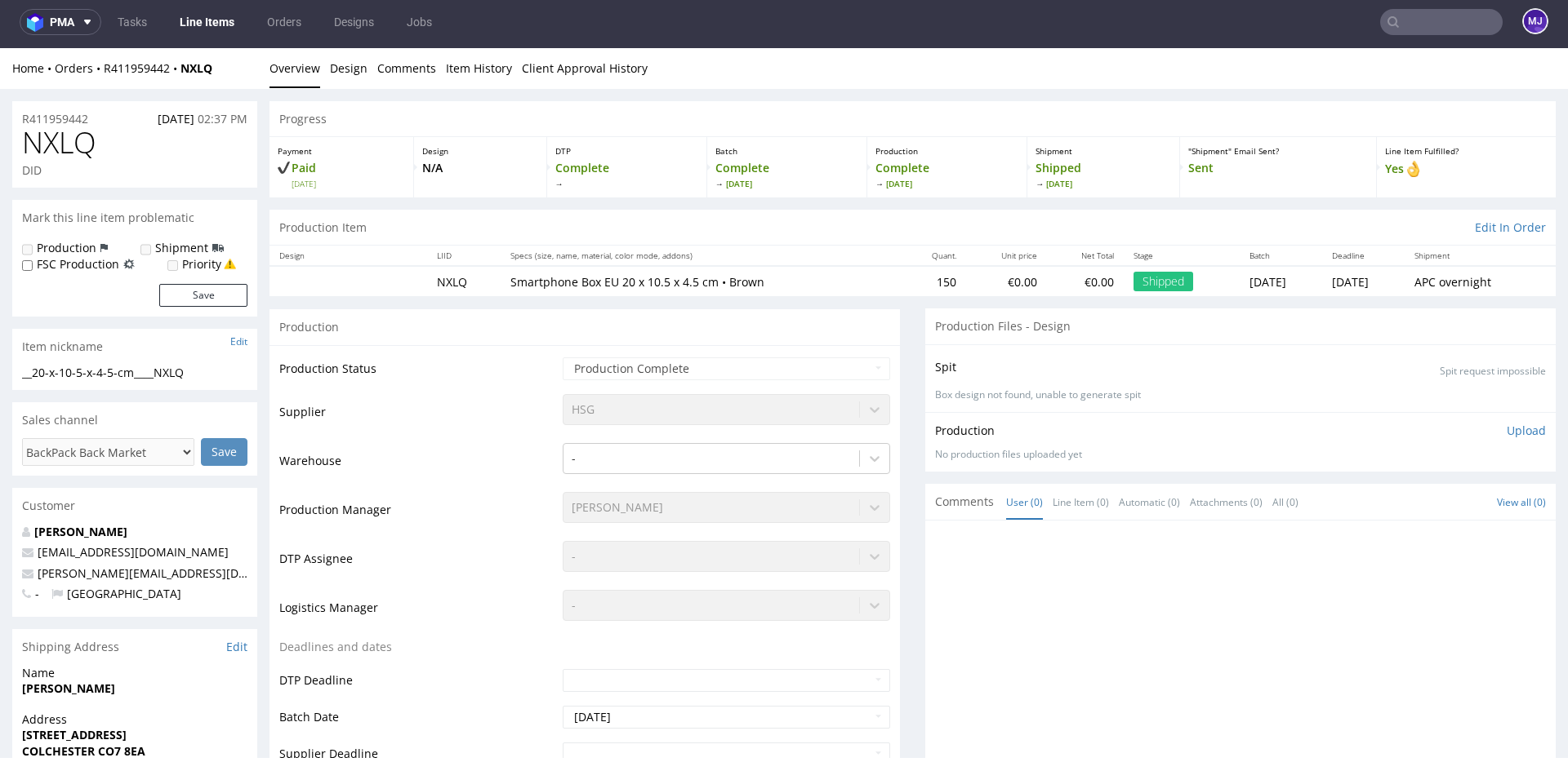
click at [47, 147] on span "NXLQ" at bounding box center [59, 143] width 75 height 33
copy span "NXLQ"
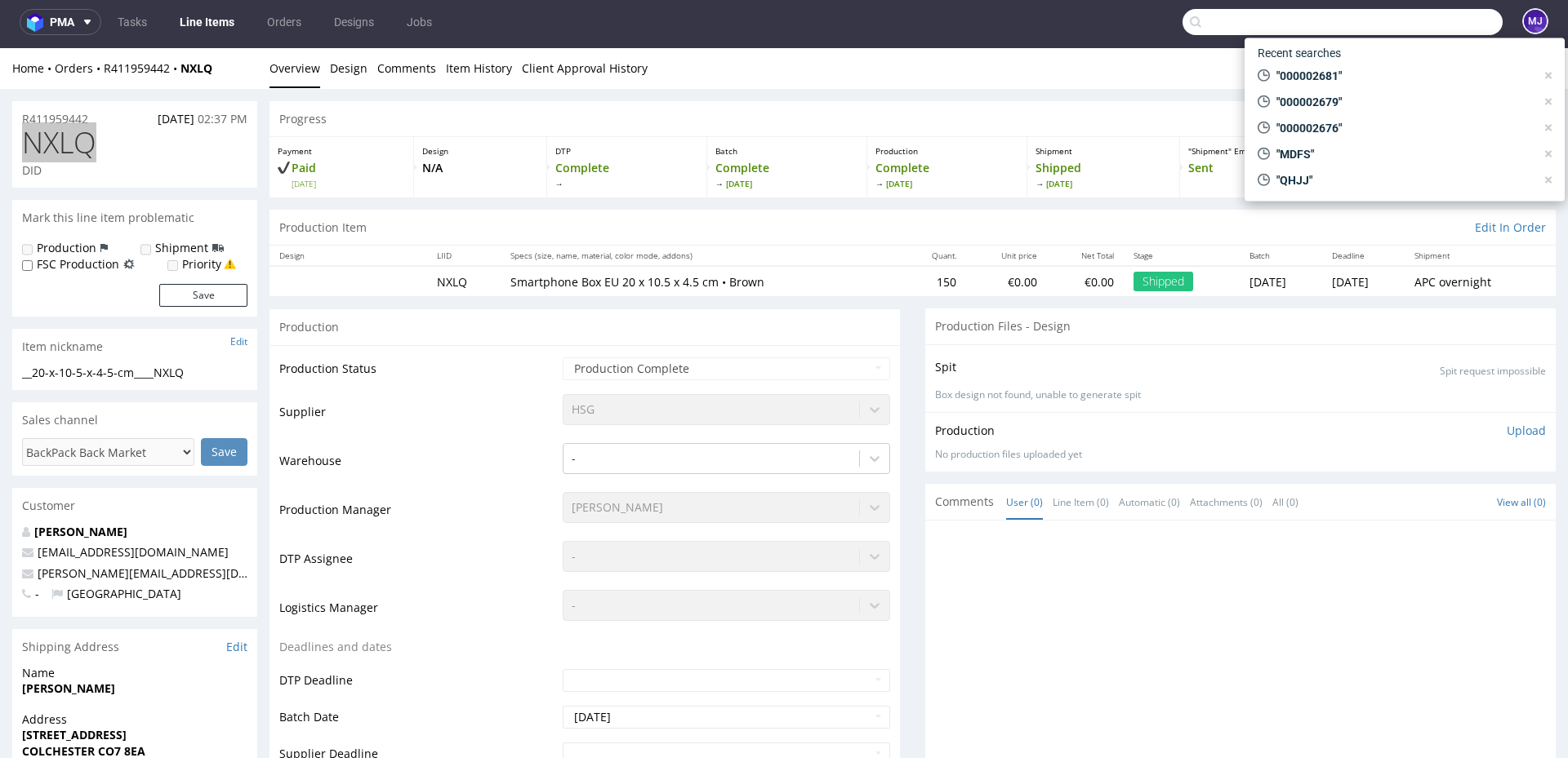
click at [1424, 28] on input "text" at bounding box center [1342, 22] width 320 height 26
paste input "000002688"
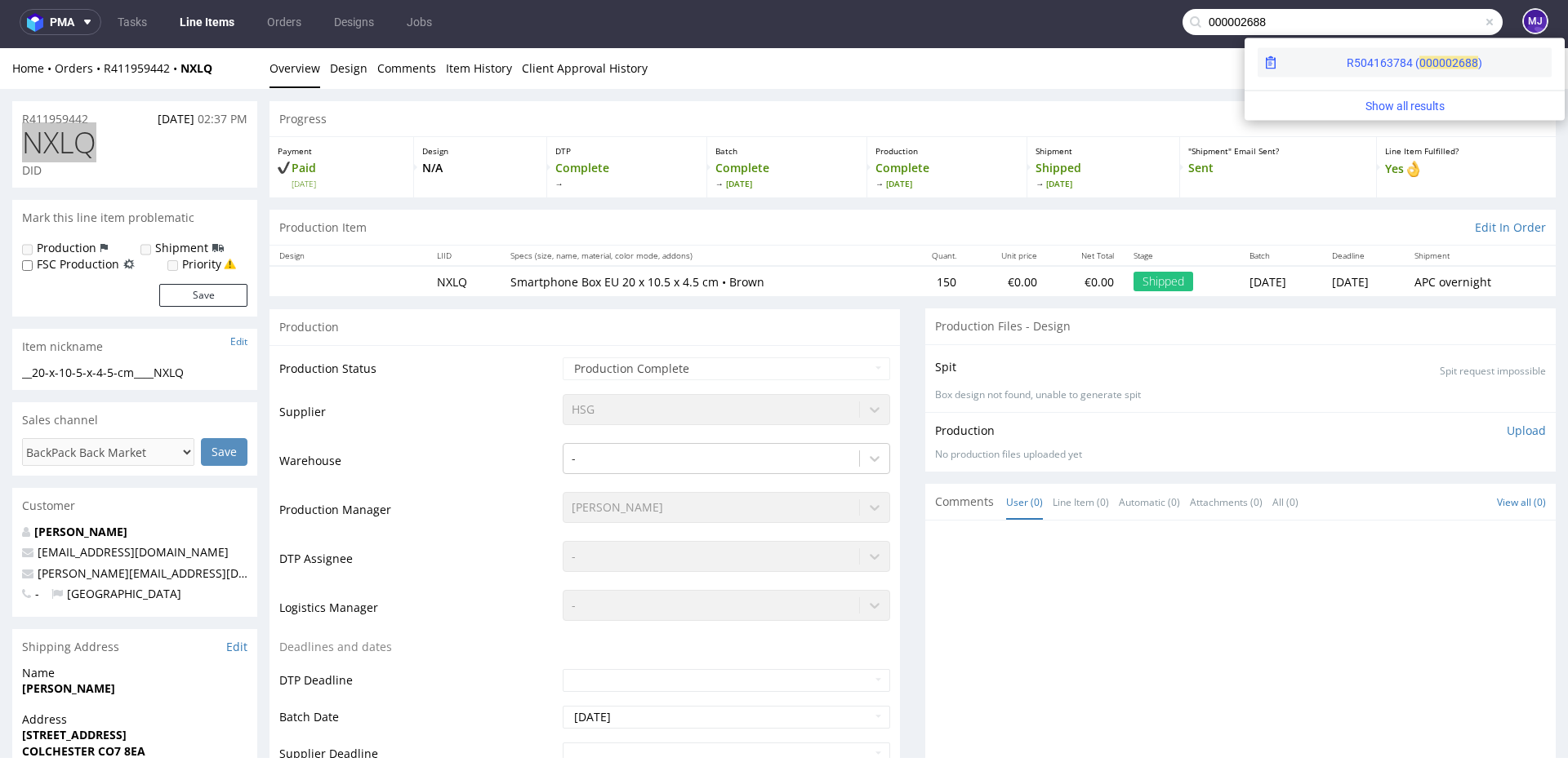
type input "000002688"
click at [1347, 64] on div "R504163784 ( 00000" at bounding box center [1399, 62] width 105 height 16
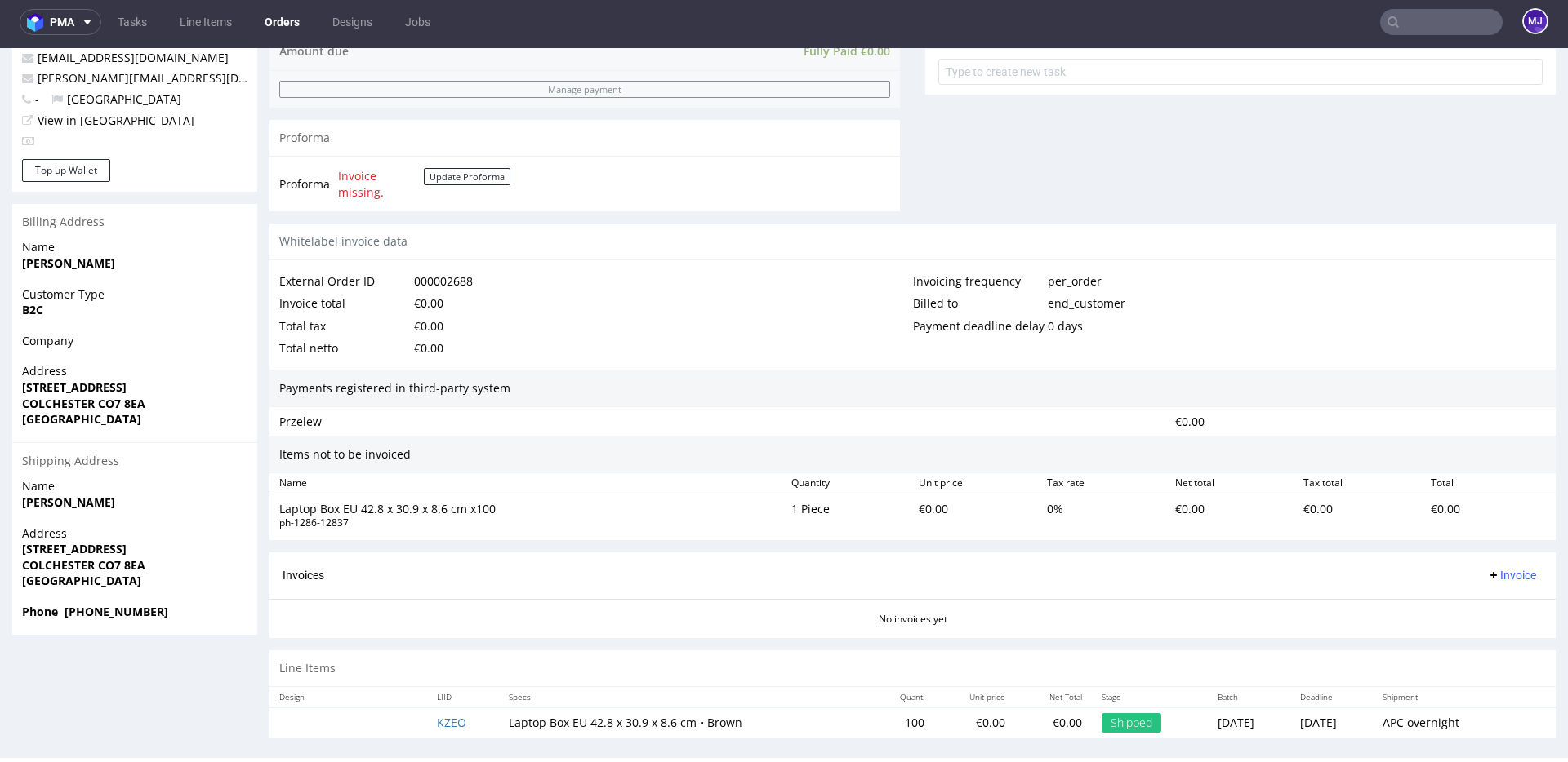
scroll to position [633, 0]
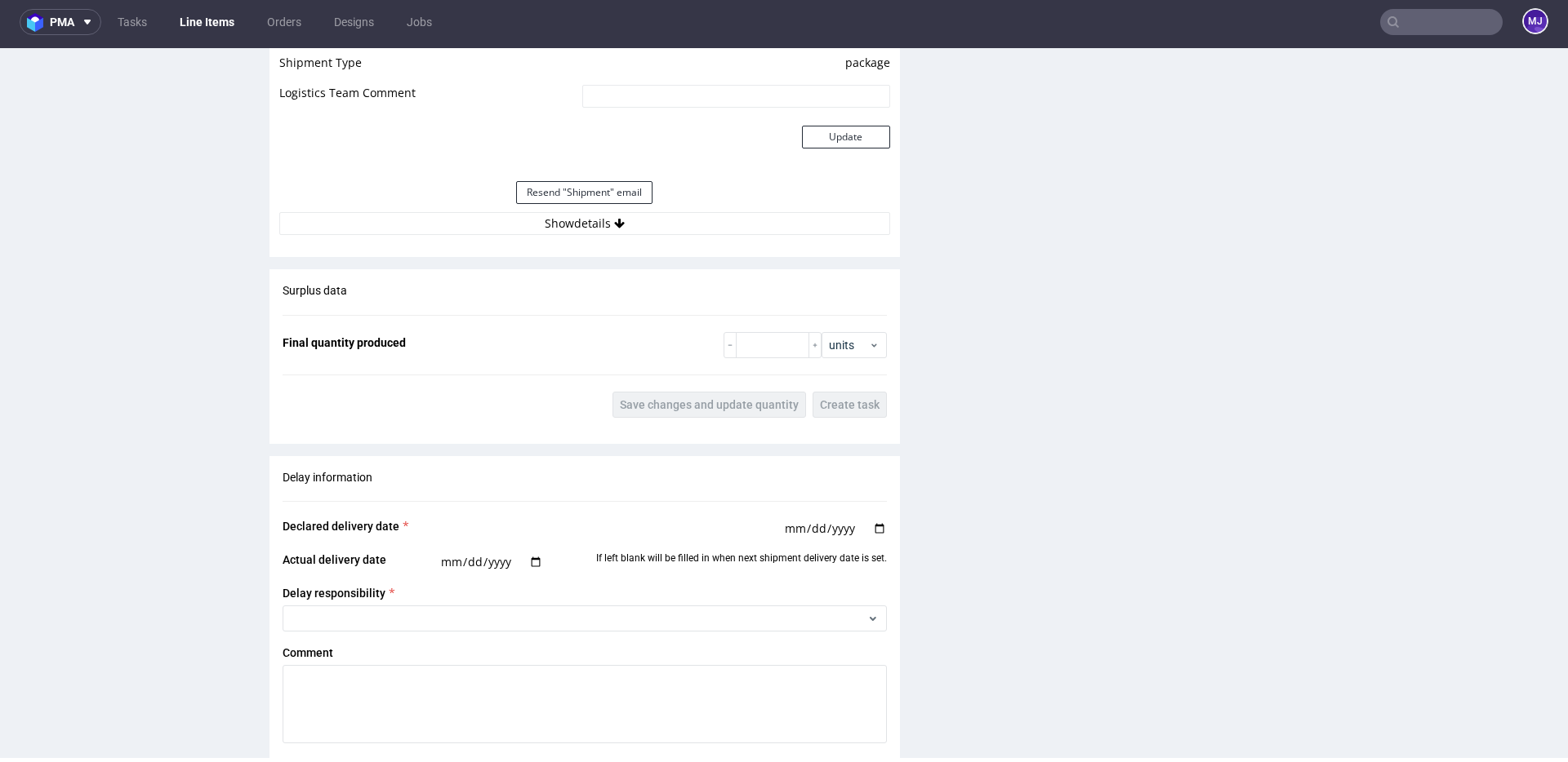
scroll to position [1520, 0]
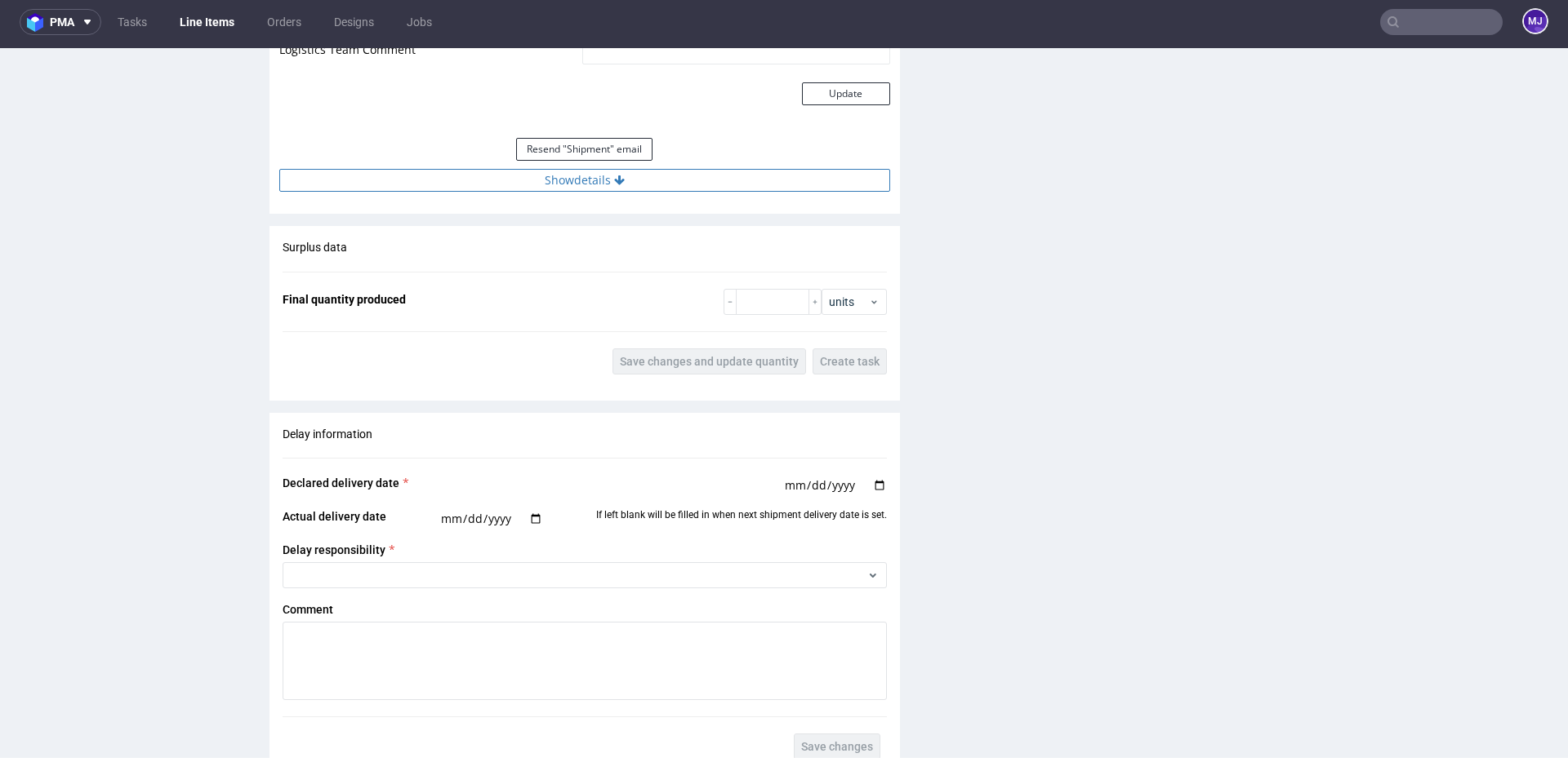
click at [618, 182] on icon at bounding box center [618, 181] width 10 height 11
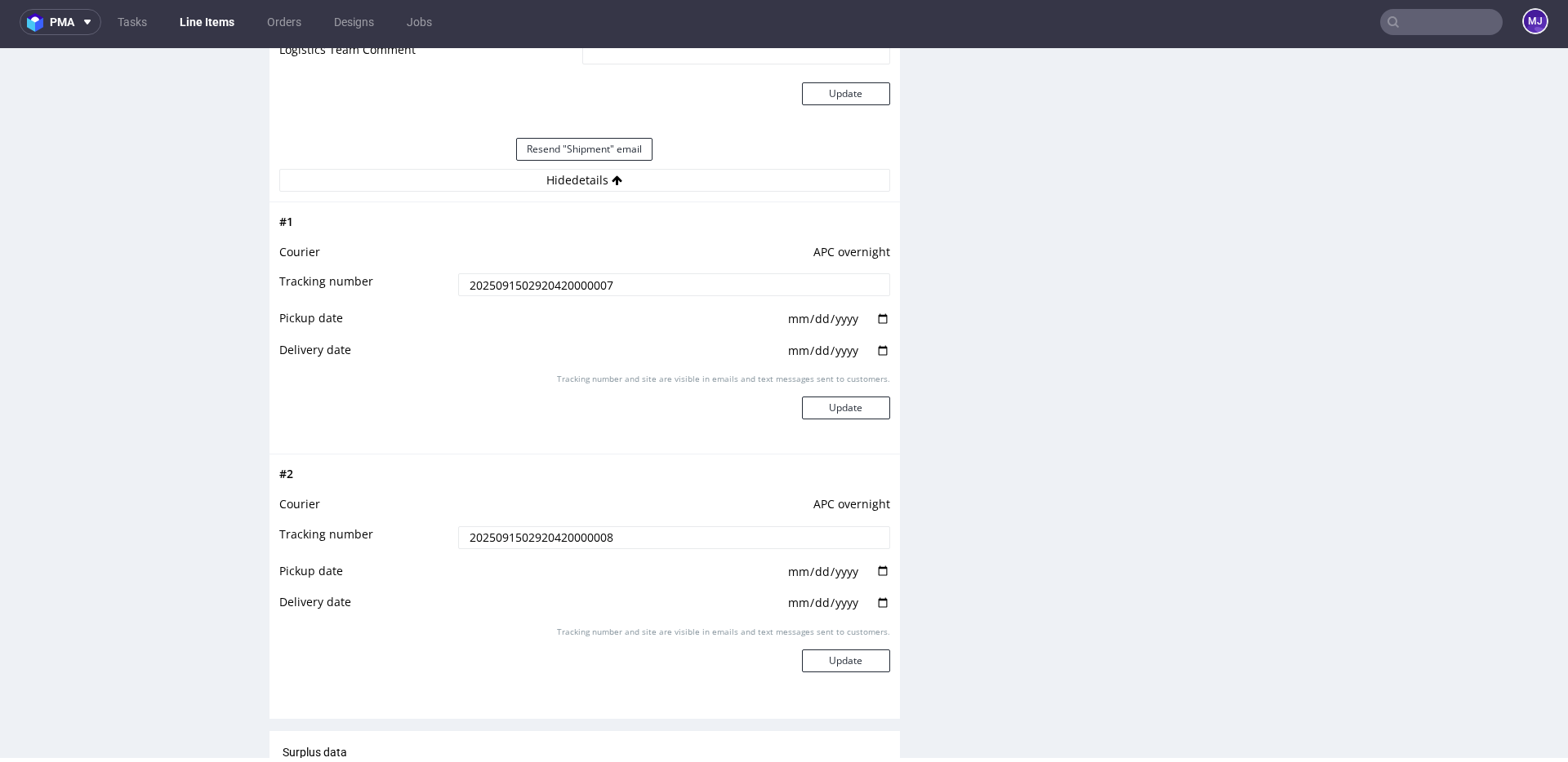
click at [579, 278] on input "2025091502920420000007" at bounding box center [673, 285] width 432 height 23
click at [519, 278] on input "2025091502920420000007" at bounding box center [673, 285] width 432 height 23
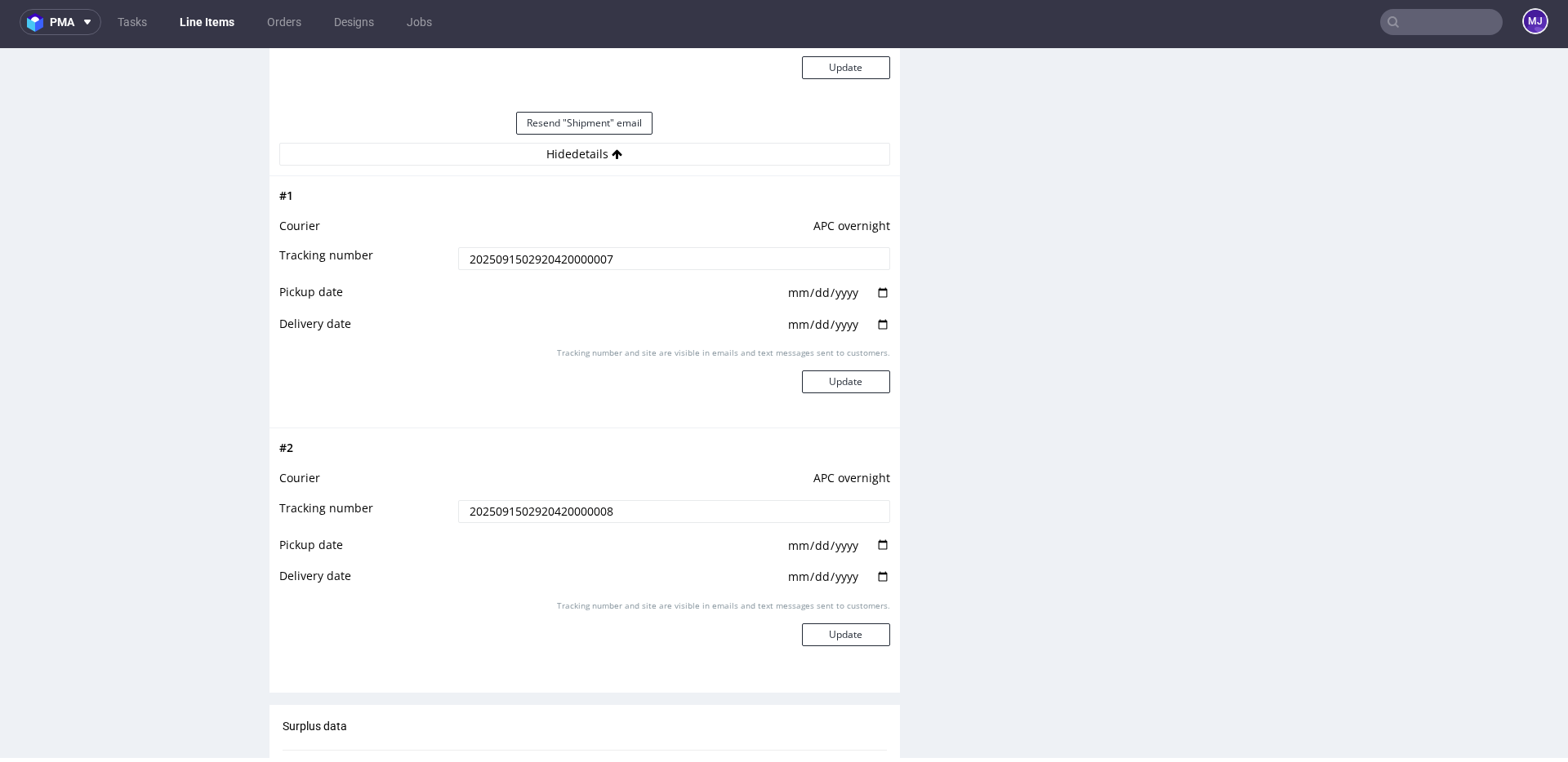
scroll to position [1550, 0]
click at [878, 290] on input "date" at bounding box center [838, 289] width 104 height 18
type input "[DATE]"
click at [872, 321] on input "date" at bounding box center [838, 321] width 104 height 18
type input "[DATE]"
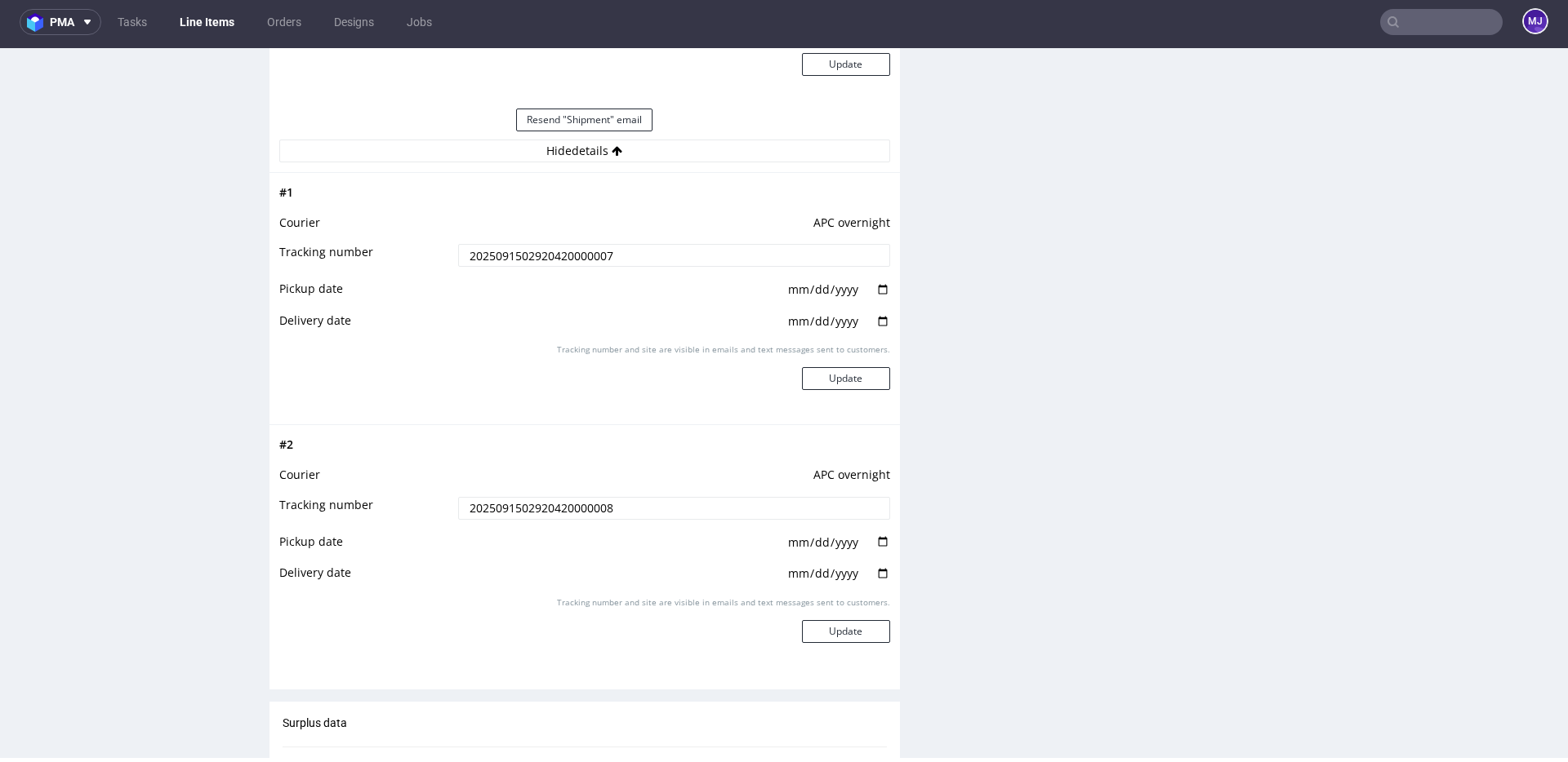
click at [875, 545] on input "date" at bounding box center [838, 543] width 104 height 18
type input "[DATE]"
click at [877, 568] on input "date" at bounding box center [838, 573] width 104 height 18
click at [939, 275] on div "Production Files - Design Spit Spit request impossible Box design not found, un…" at bounding box center [1240, 135] width 631 height 2751
click at [852, 374] on button "Update" at bounding box center [845, 379] width 88 height 23
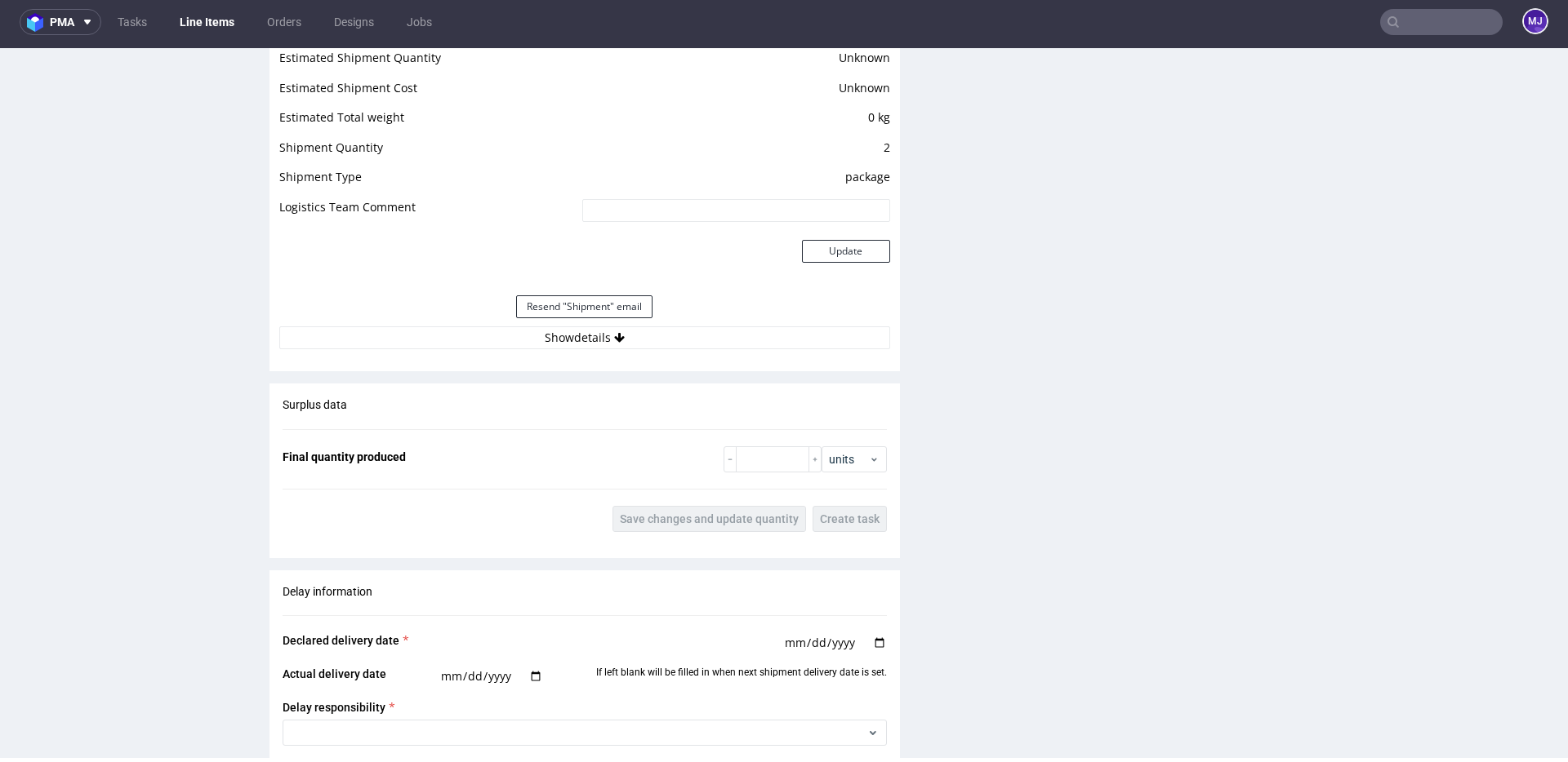
scroll to position [1429, 0]
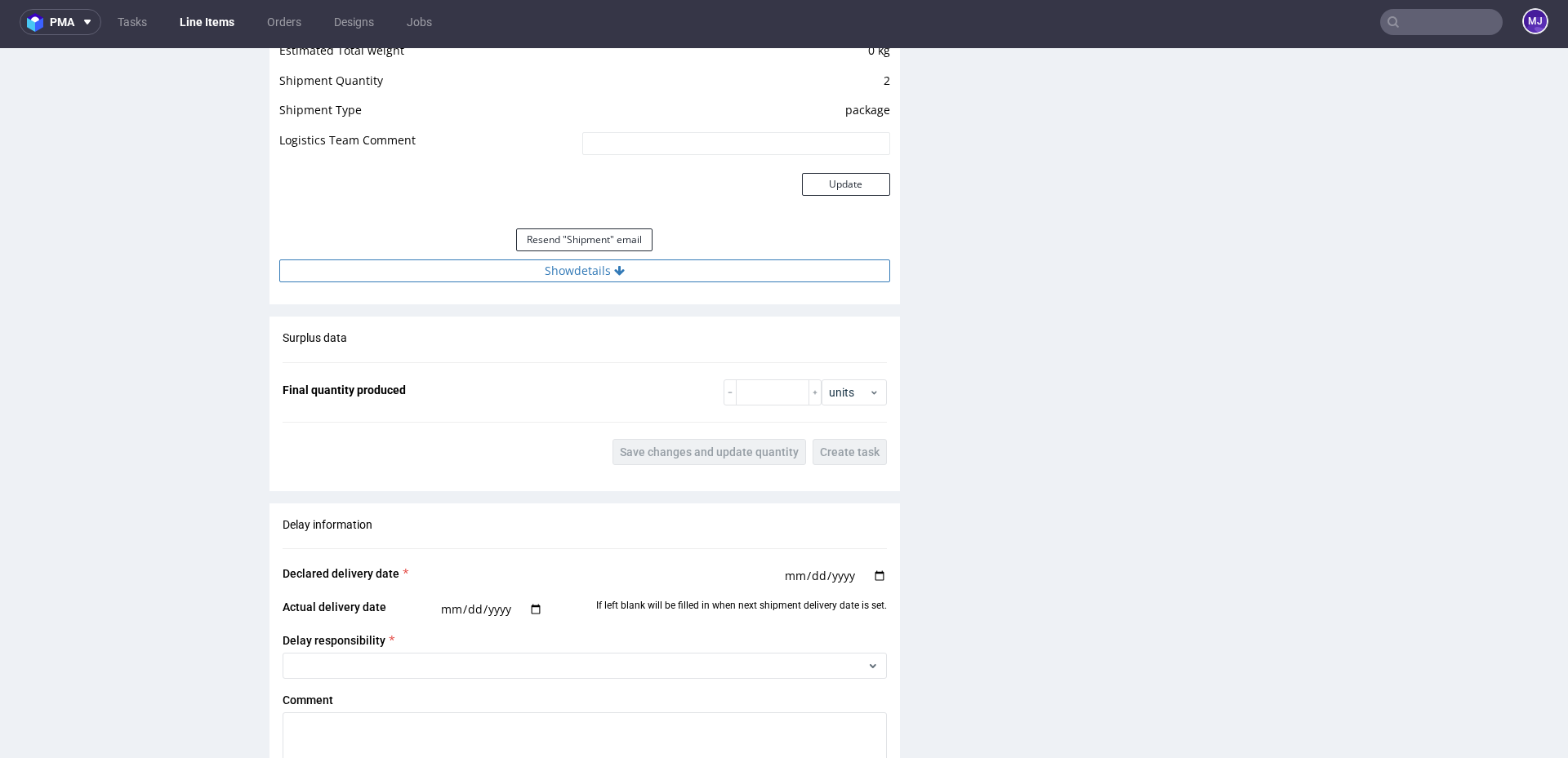
click at [721, 263] on button "Show details" at bounding box center [584, 271] width 611 height 23
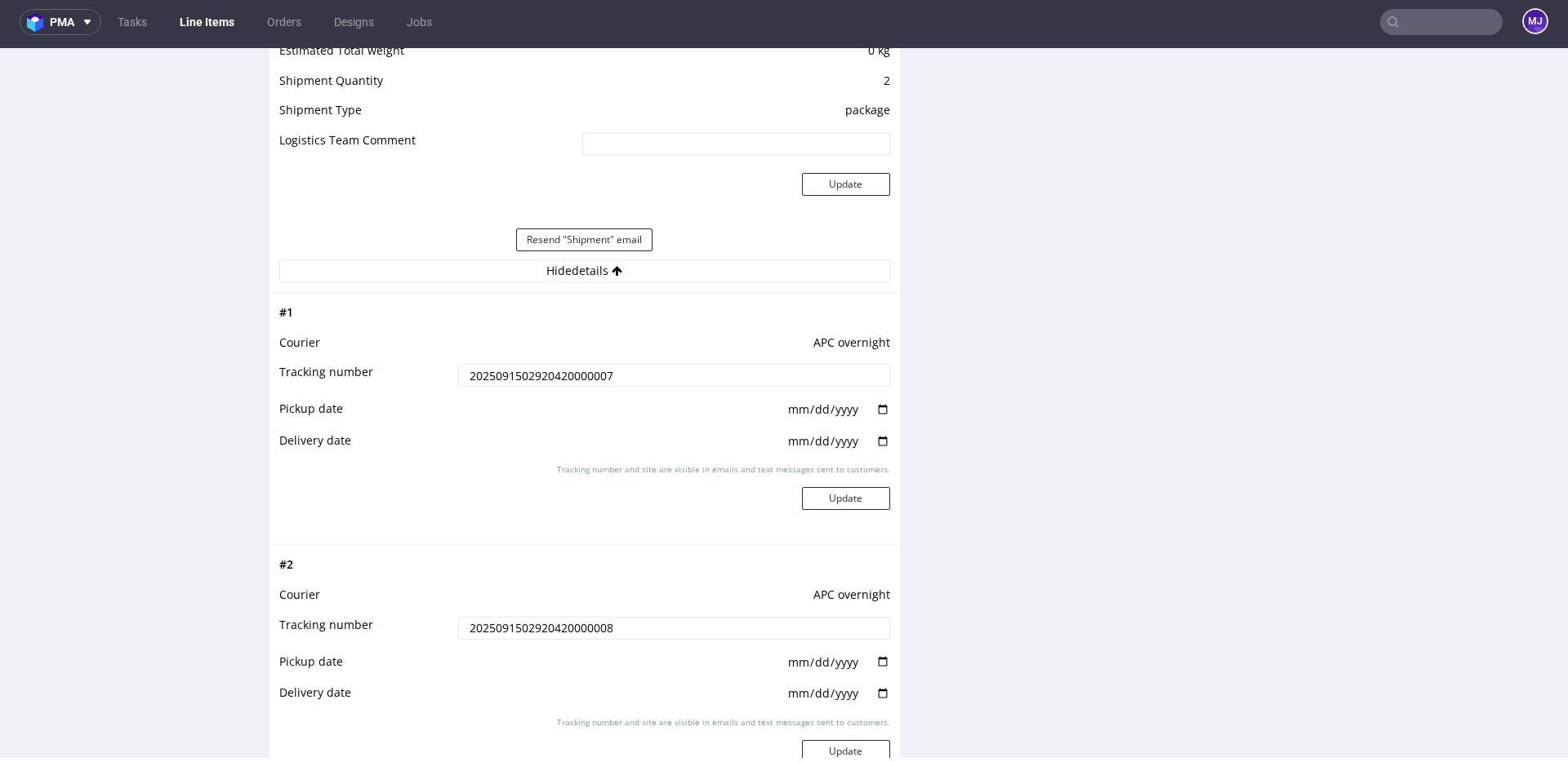
scroll to position [1649, 0]
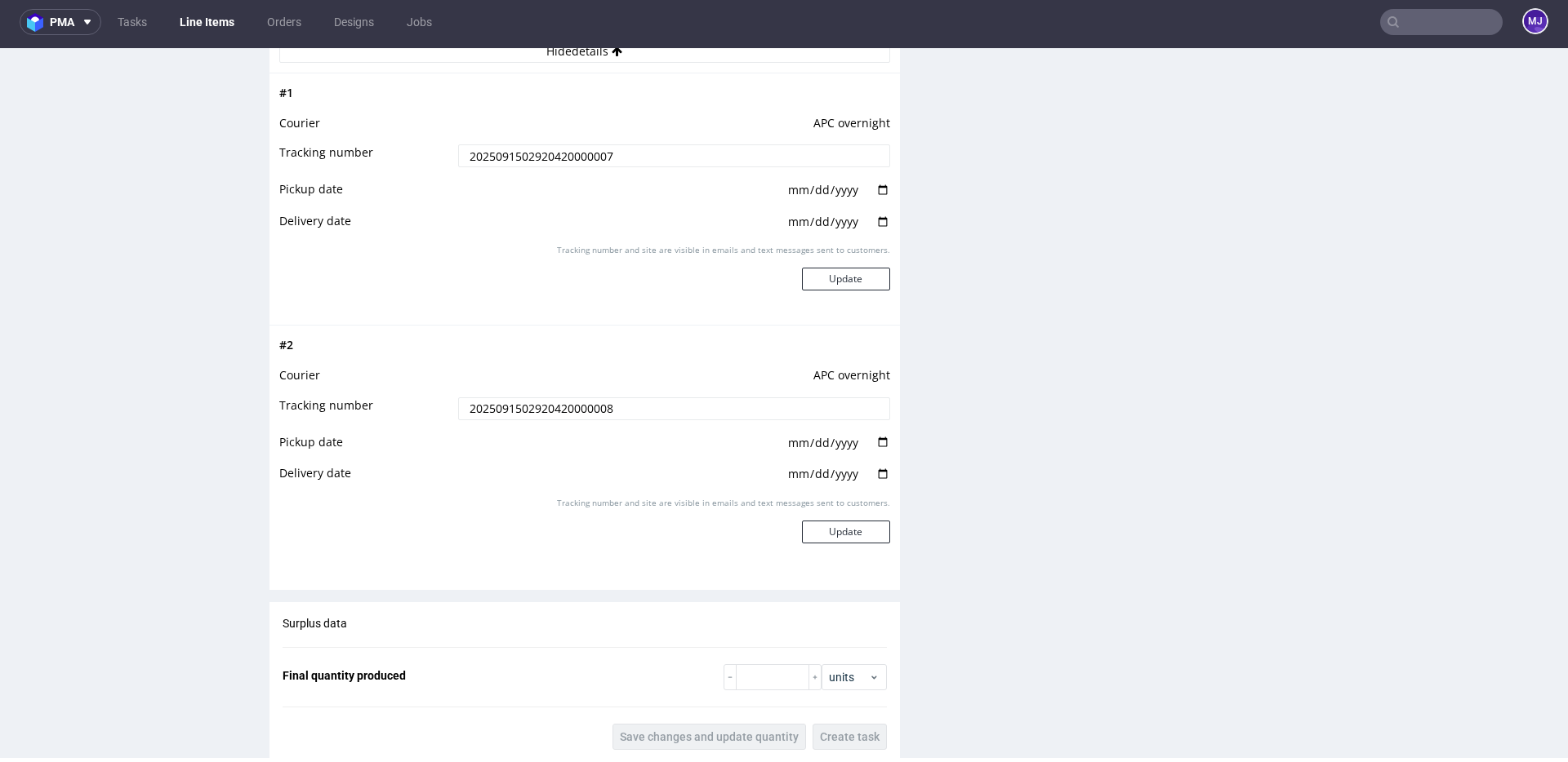
click at [873, 446] on input "date" at bounding box center [838, 442] width 104 height 18
type input "[DATE]"
click at [875, 470] on input "date" at bounding box center [838, 474] width 104 height 18
type input "2025-09-16"
click at [836, 531] on button "Update" at bounding box center [845, 532] width 88 height 23
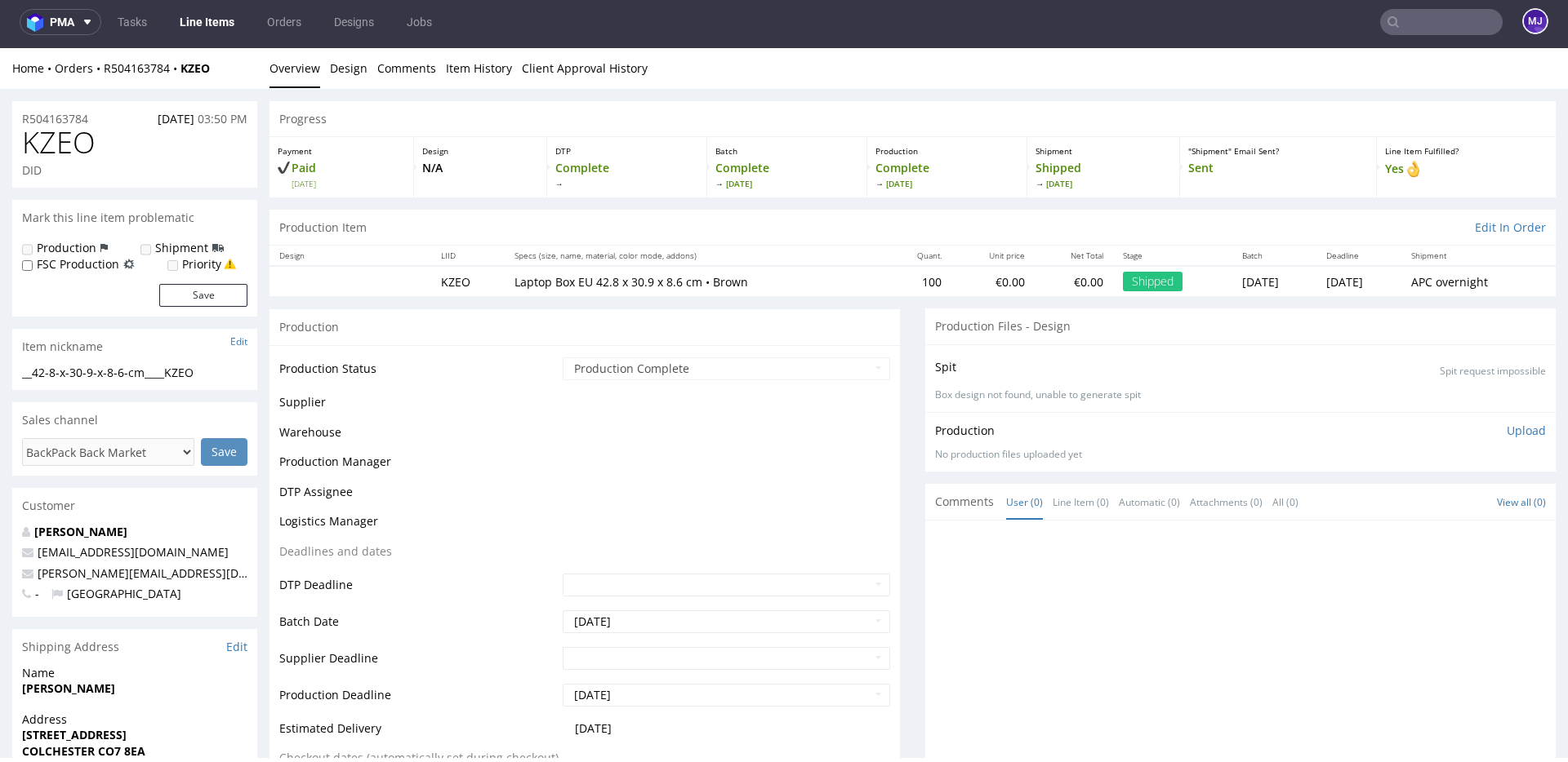
scroll to position [1039, 0]
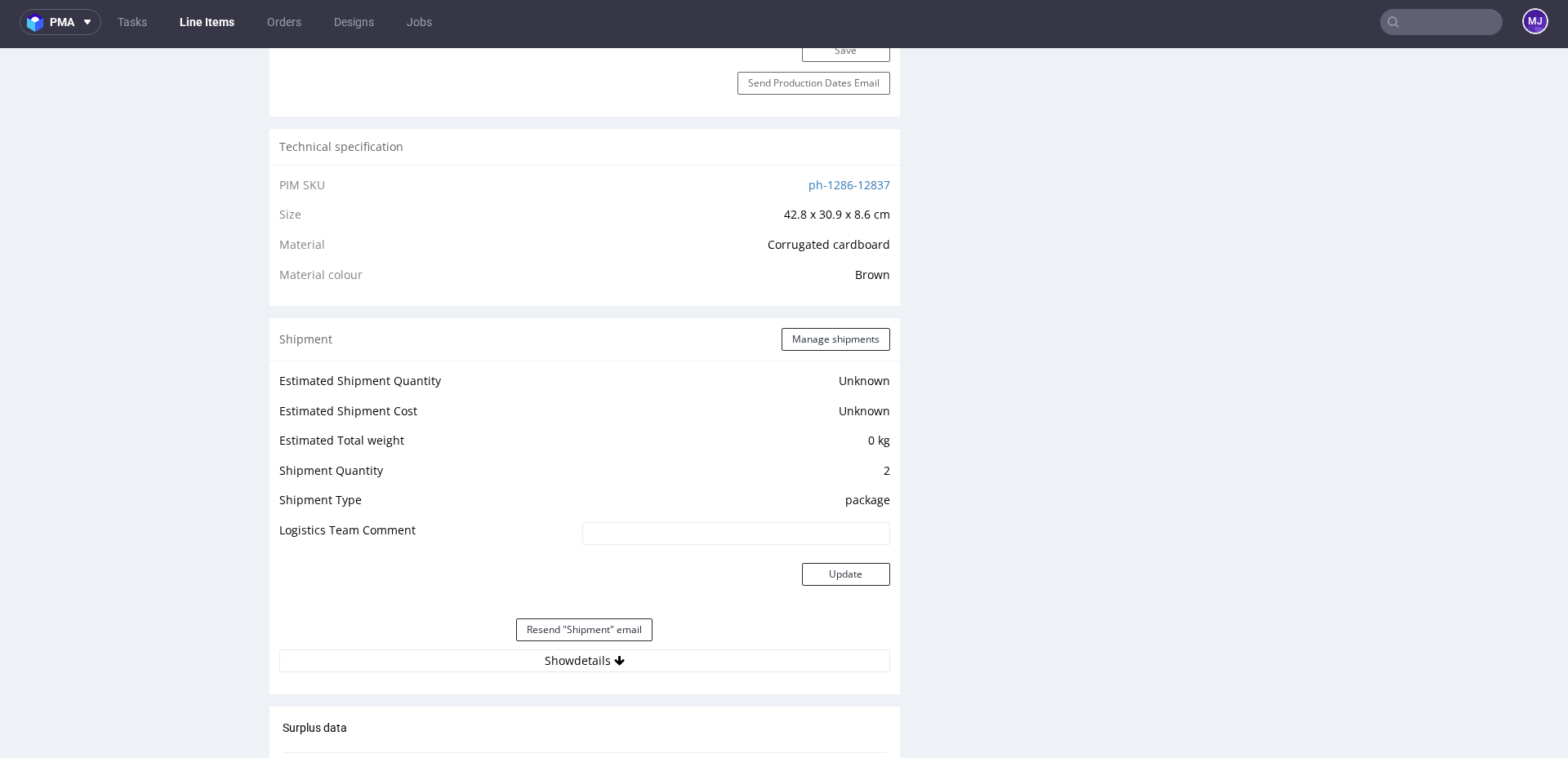
click at [1418, 28] on input "text" at bounding box center [1441, 22] width 123 height 26
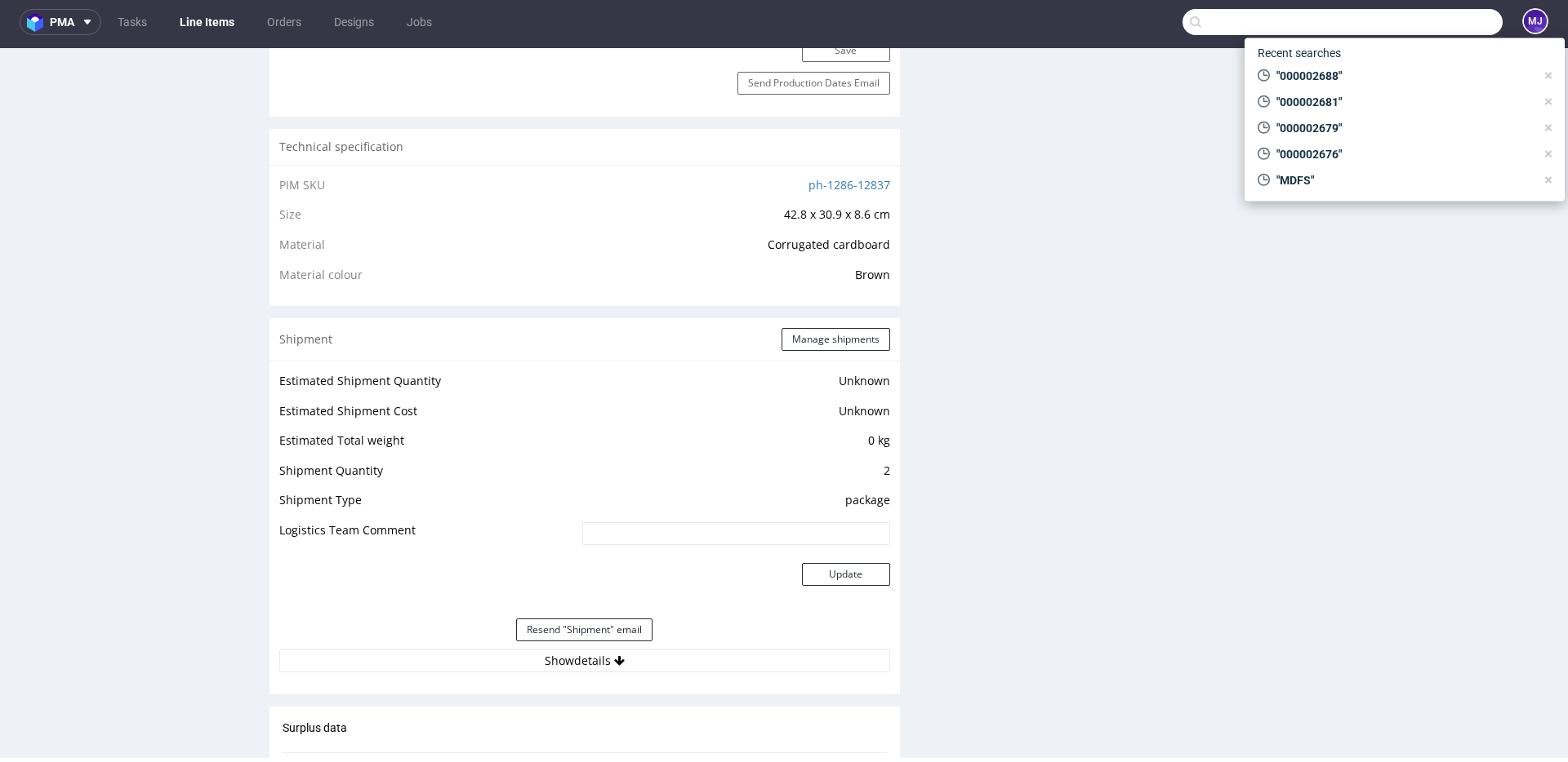
paste input "000002702"
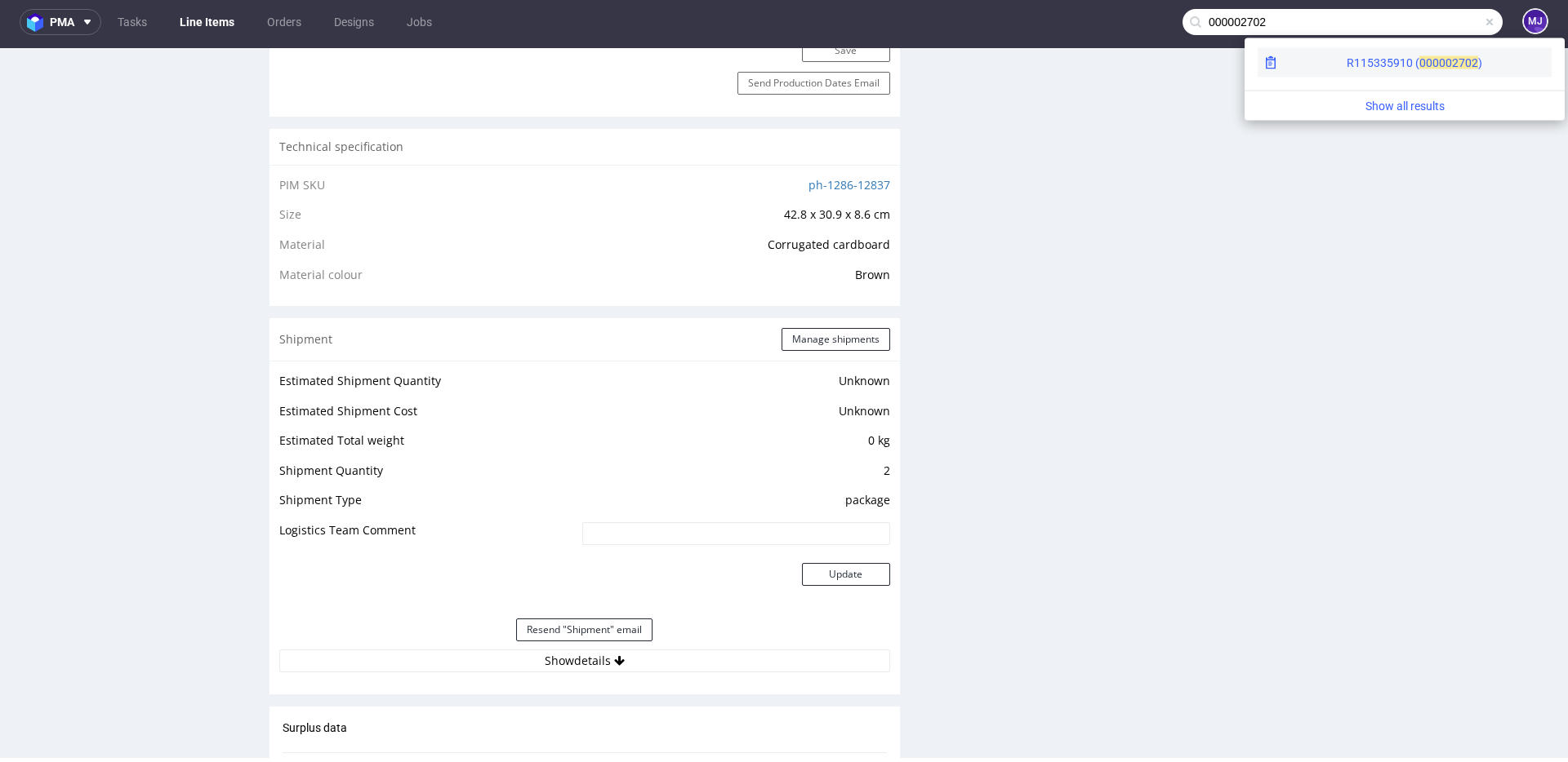
type input "000002702"
click at [1347, 63] on div "R115335910 ( 00000" at bounding box center [1399, 62] width 105 height 16
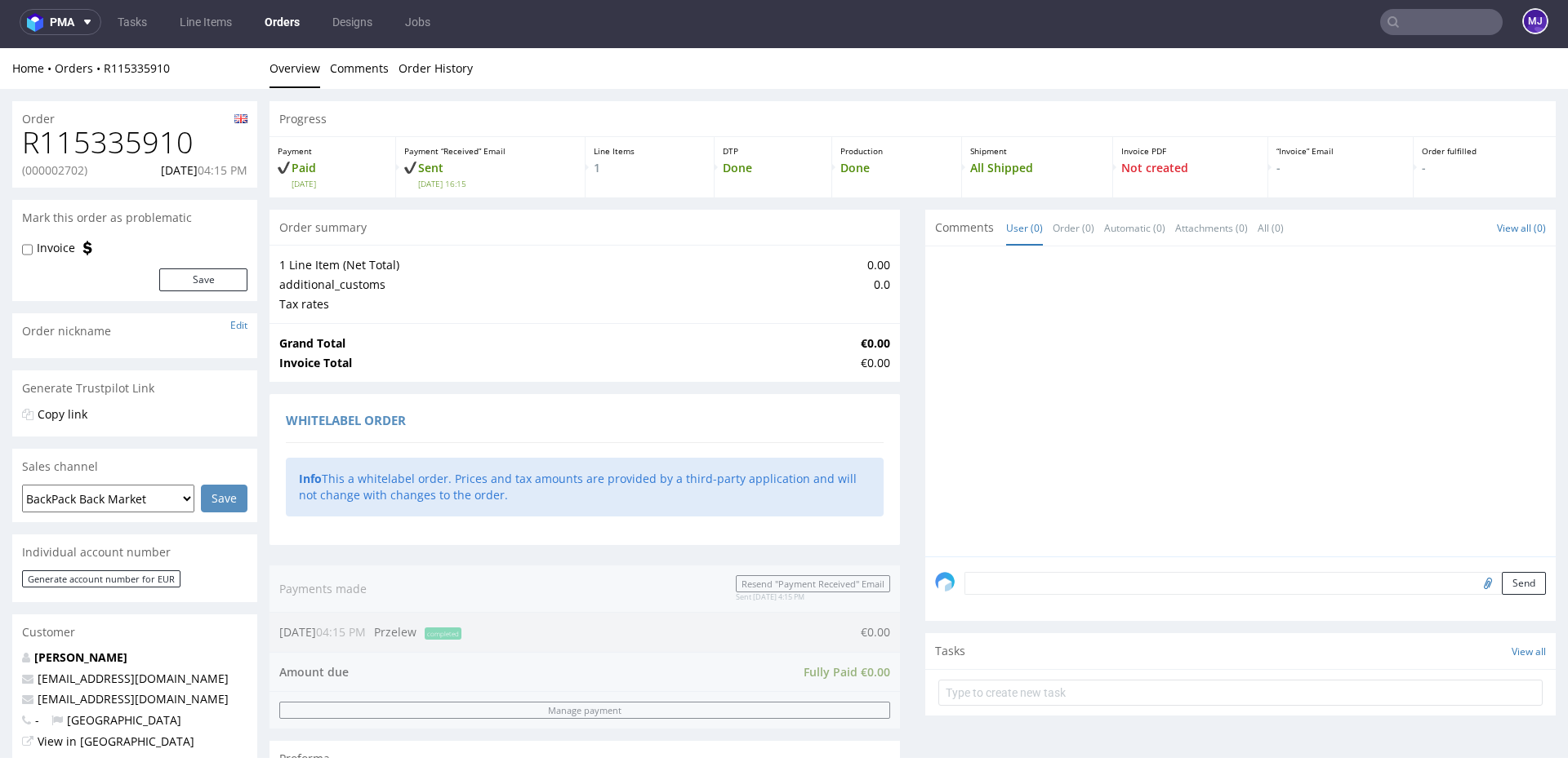
scroll to position [633, 0]
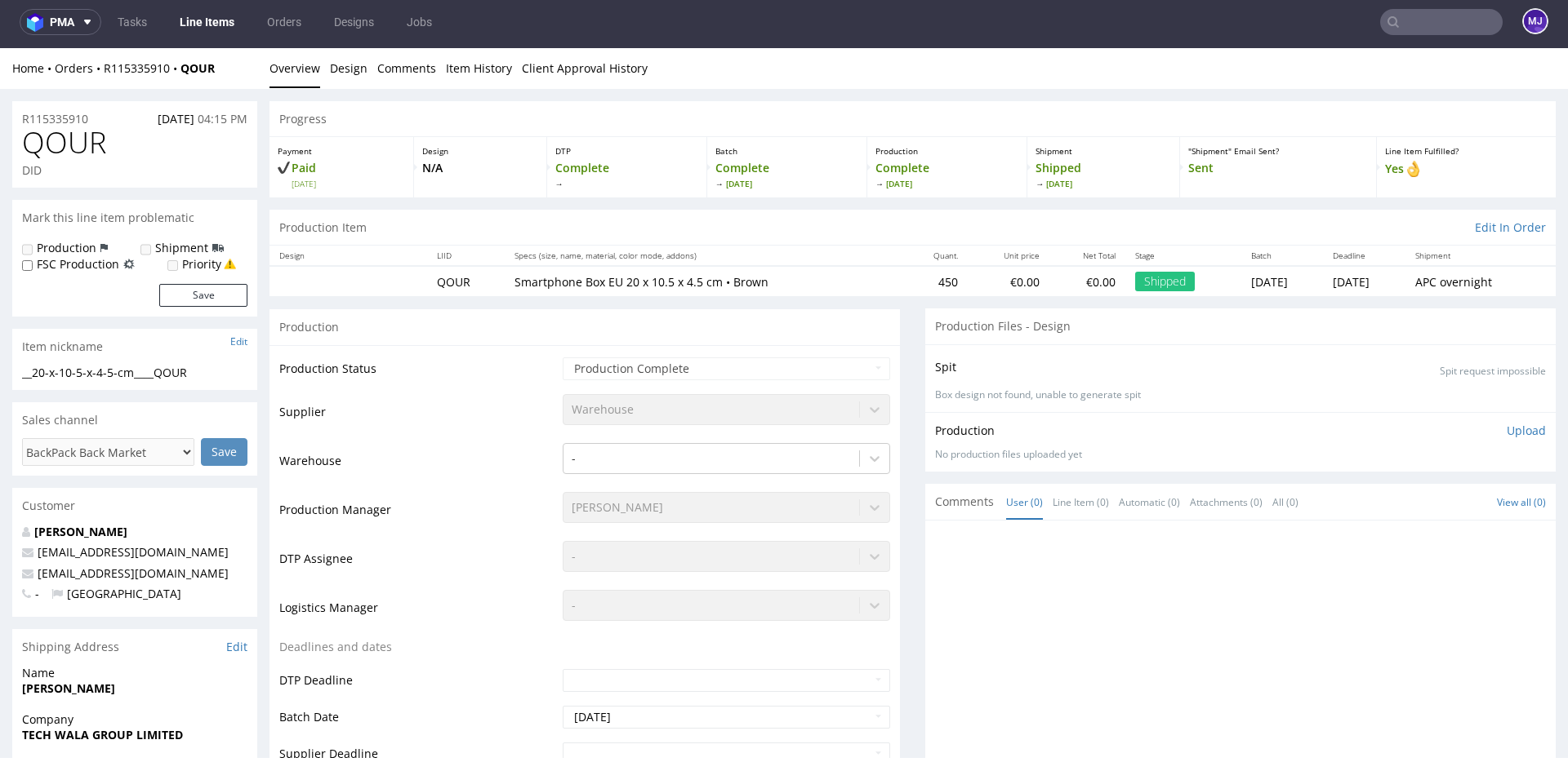
click at [68, 136] on span "QOUR" at bounding box center [63, 143] width 84 height 33
copy span "QOUR"
click at [1404, 27] on input "text" at bounding box center [1441, 22] width 123 height 26
paste input "000002703"
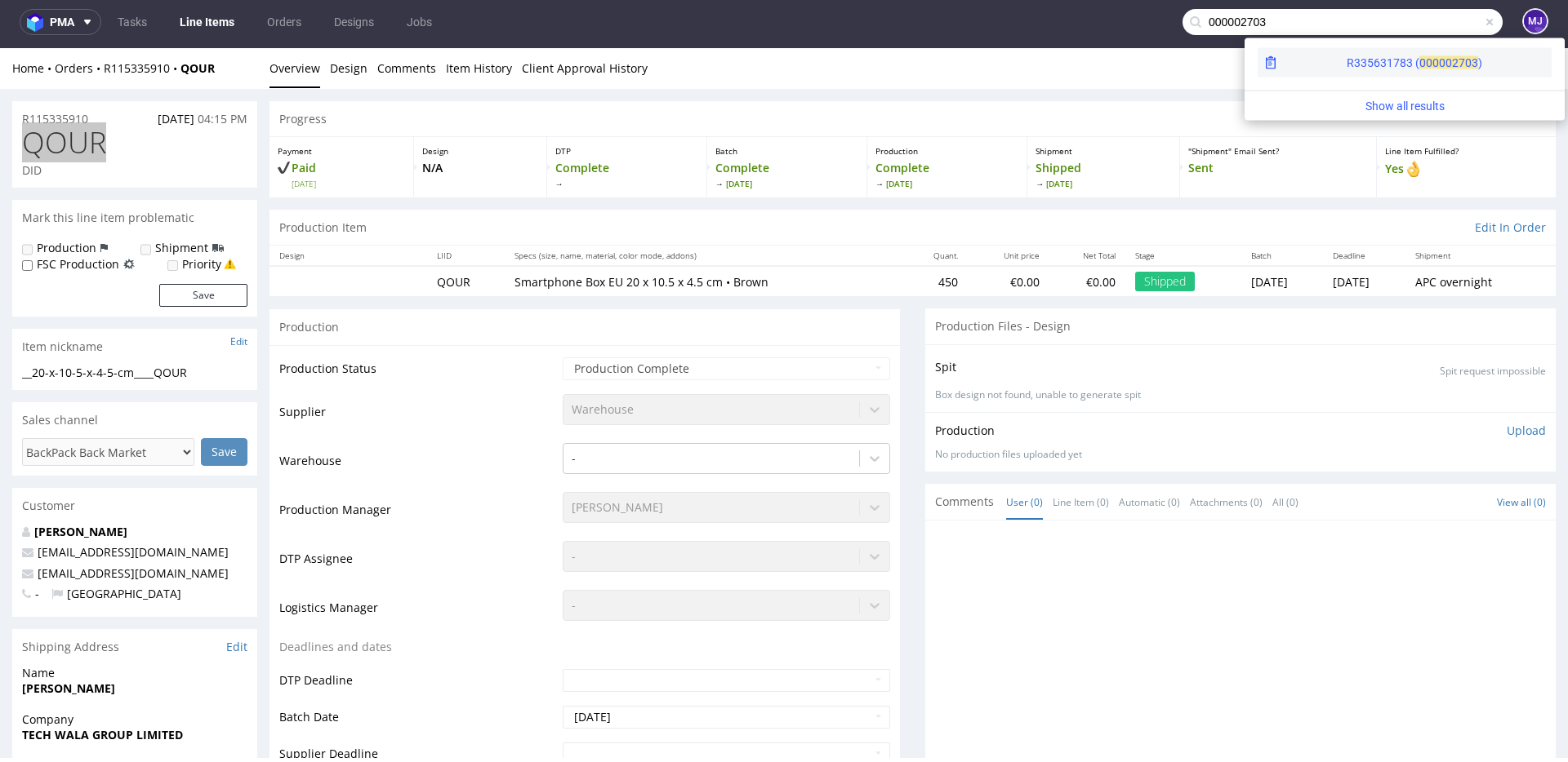
type input "000002703"
click at [1353, 65] on div "R335631783 ( 00000" at bounding box center [1399, 62] width 105 height 16
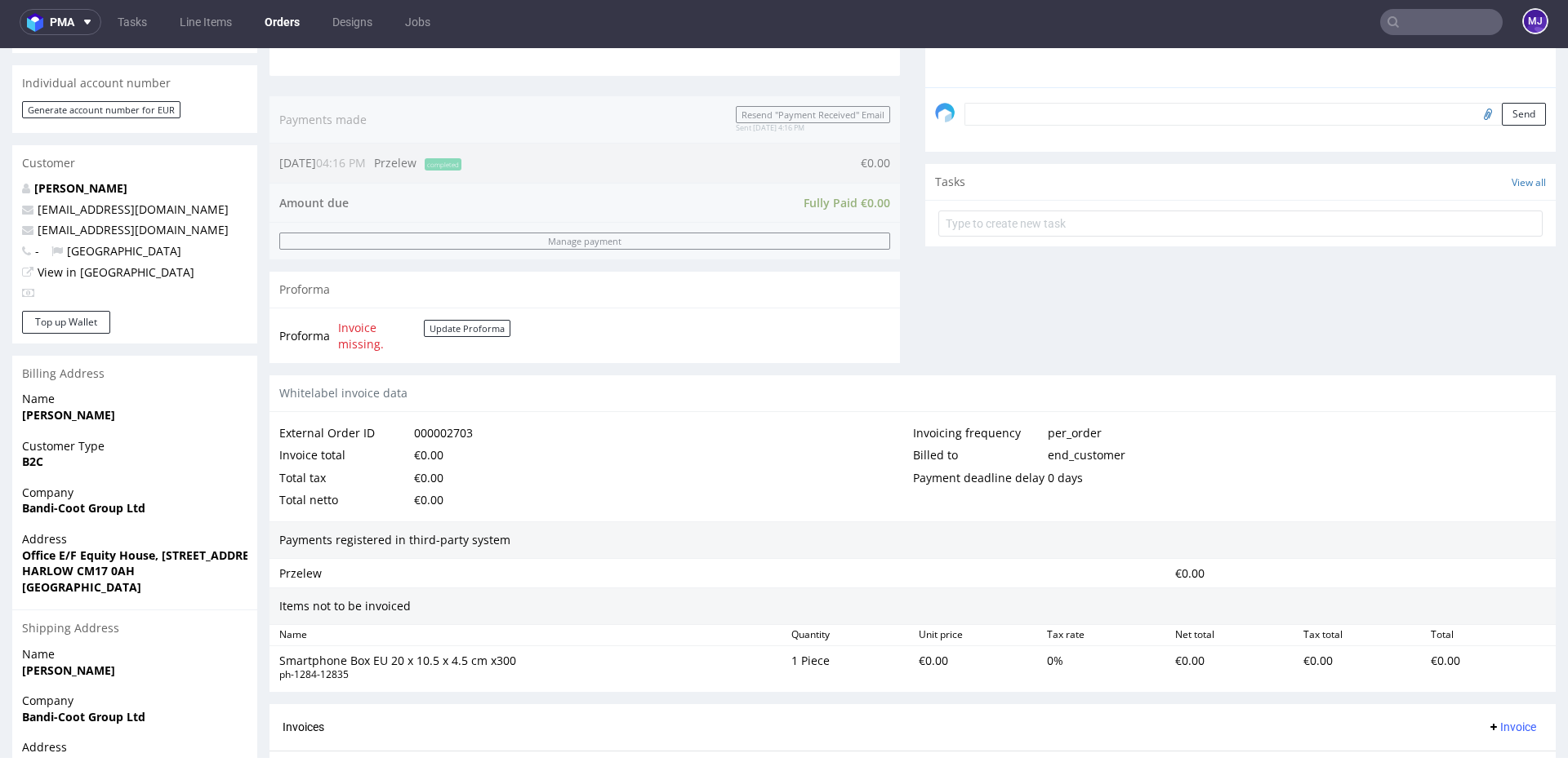
scroll to position [633, 0]
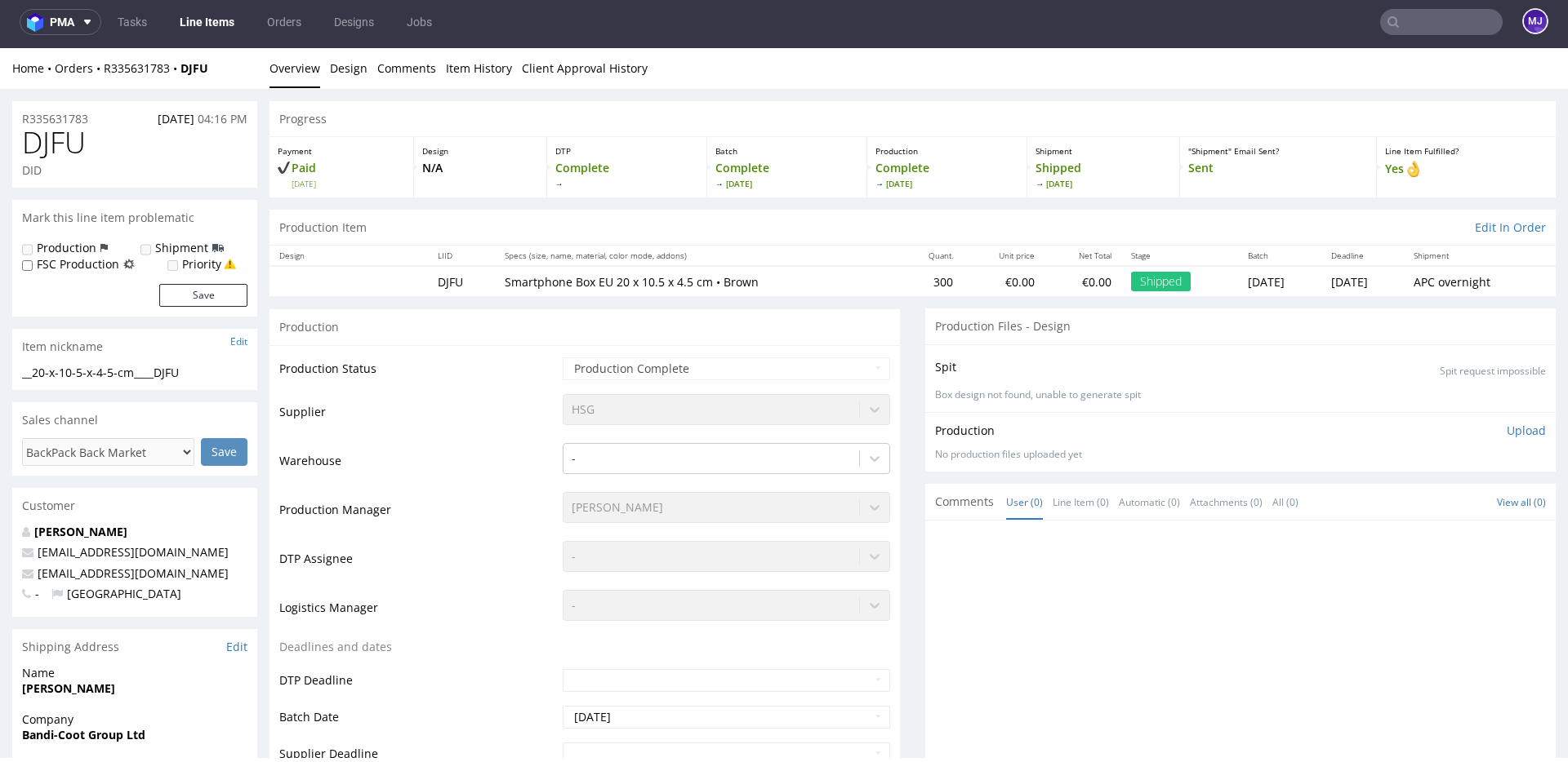
click at [61, 141] on span "DJFU" at bounding box center [53, 143] width 63 height 33
copy span "DJFU"
click at [1397, 26] on input "text" at bounding box center [1441, 22] width 123 height 26
paste input "000002704"
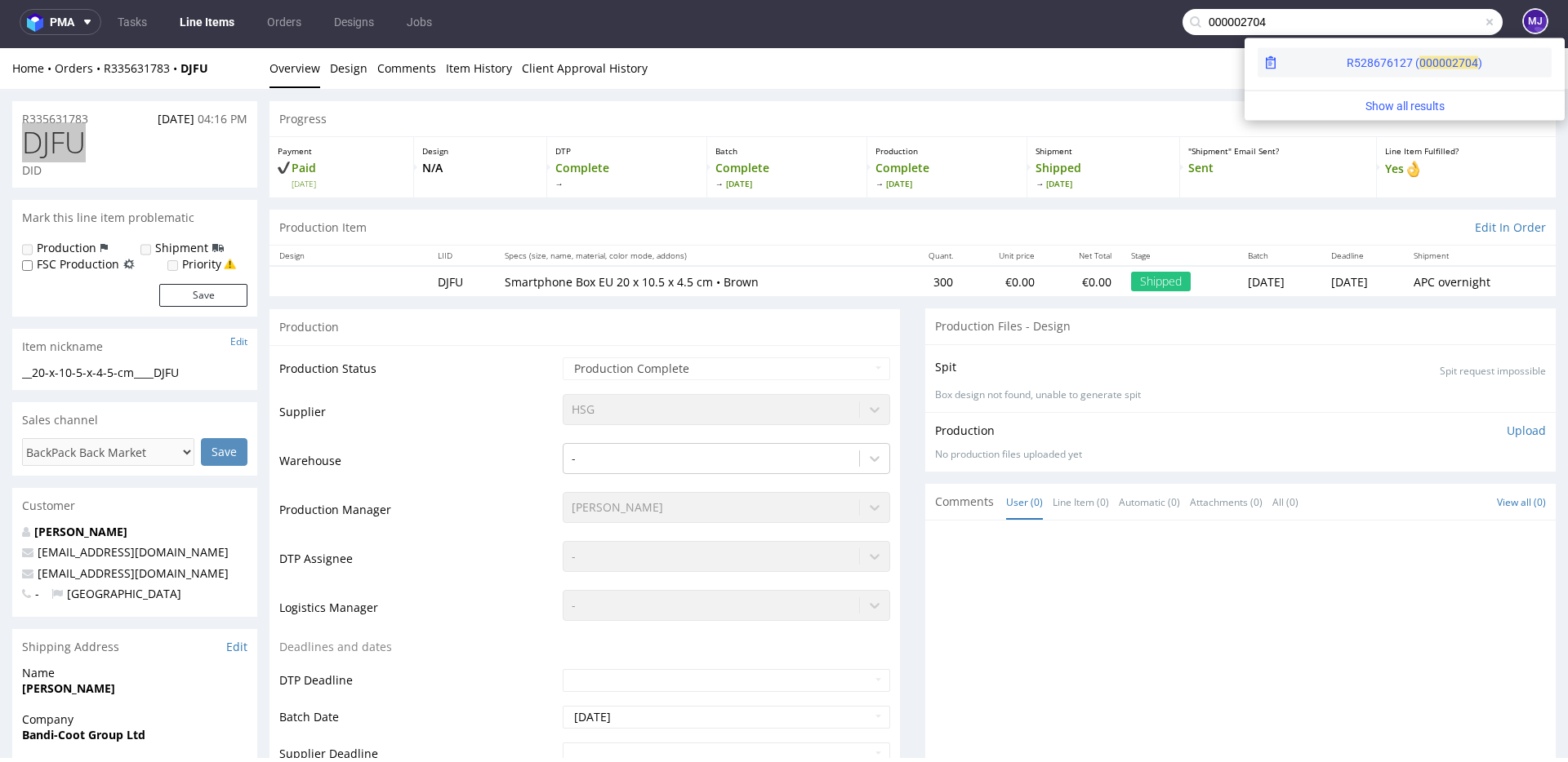
type input "000002704"
click at [1347, 59] on div "R528676127 ( 00000" at bounding box center [1399, 62] width 105 height 16
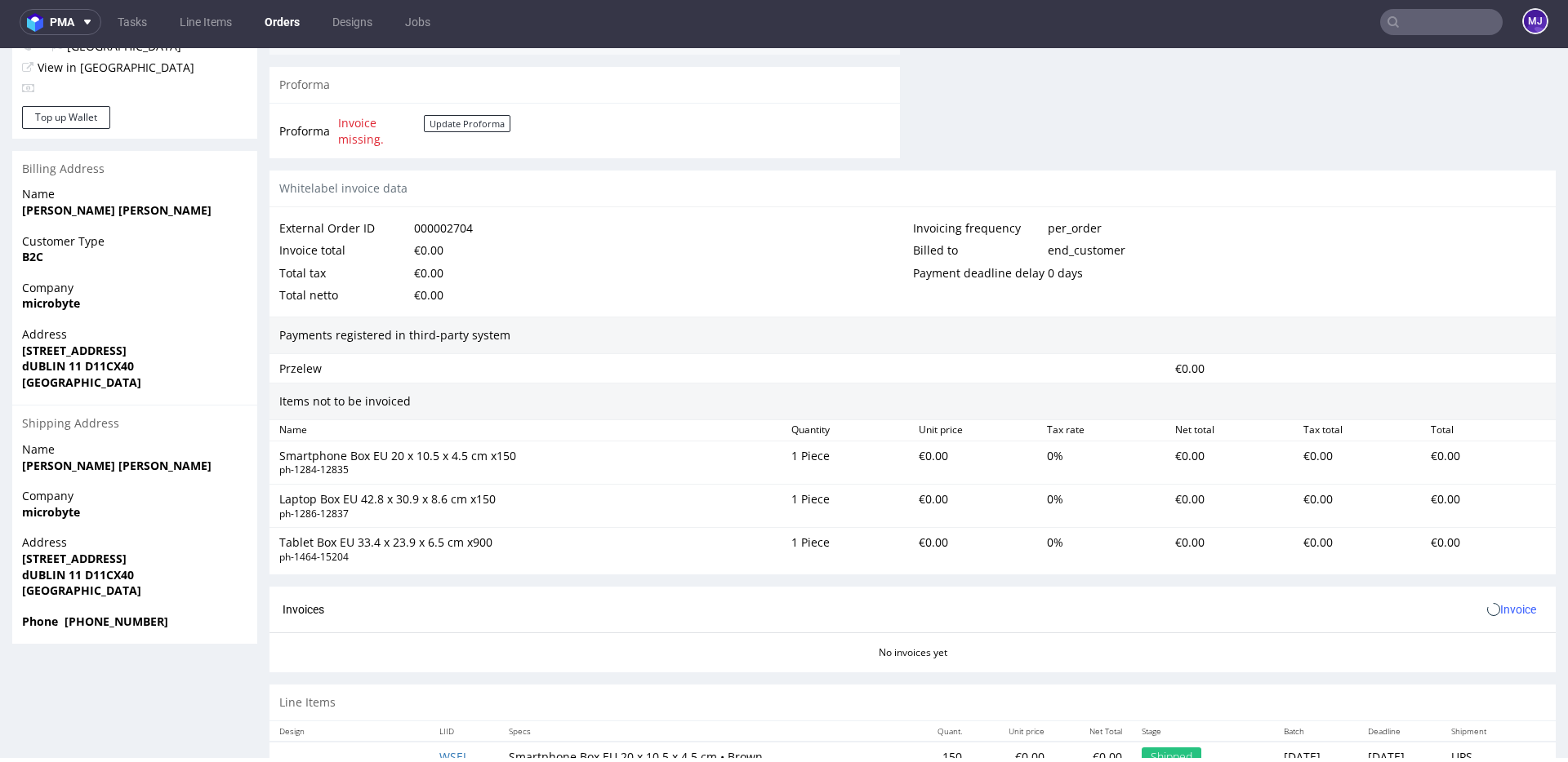
scroll to position [781, 0]
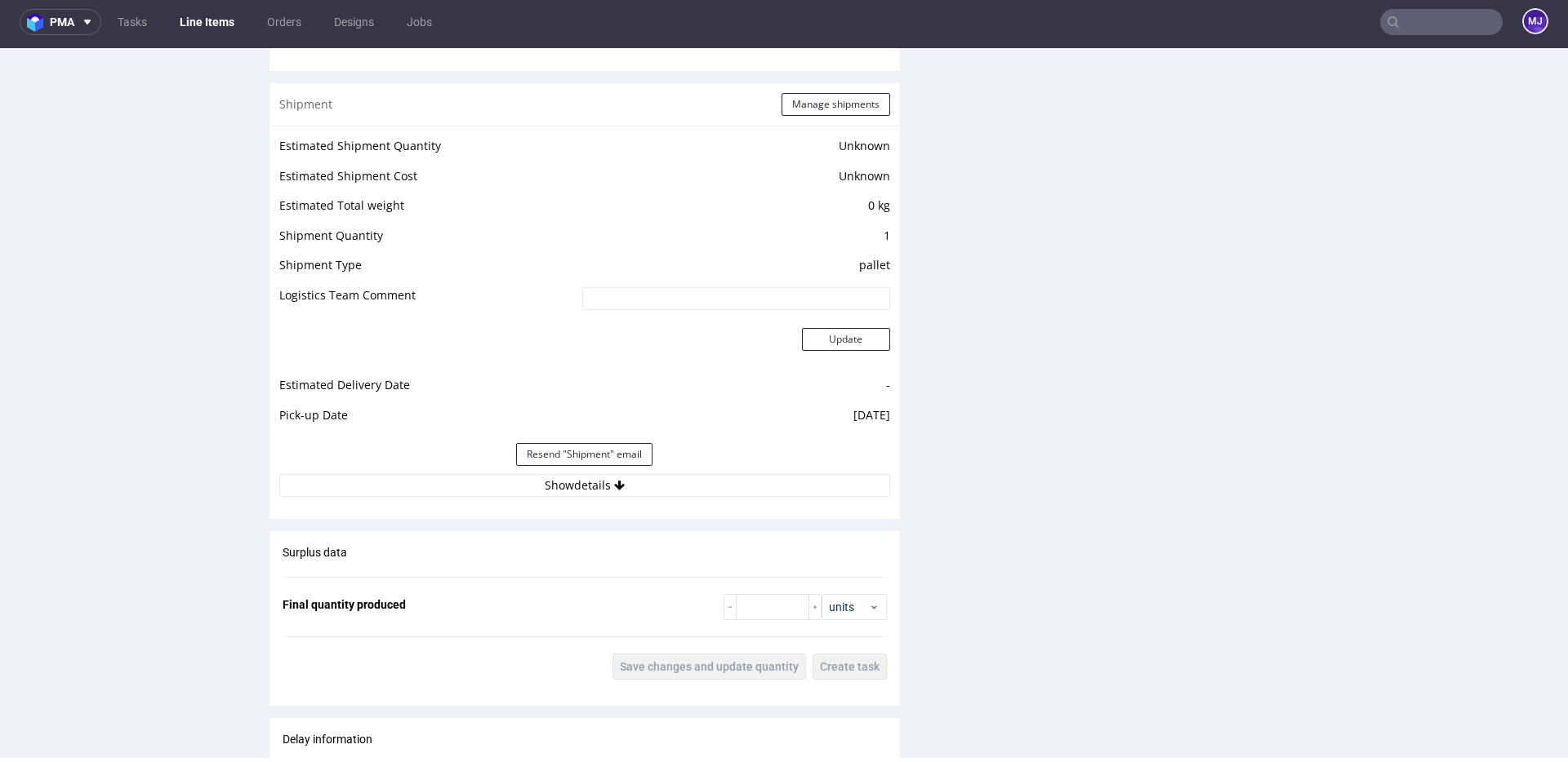
scroll to position [1494, 0]
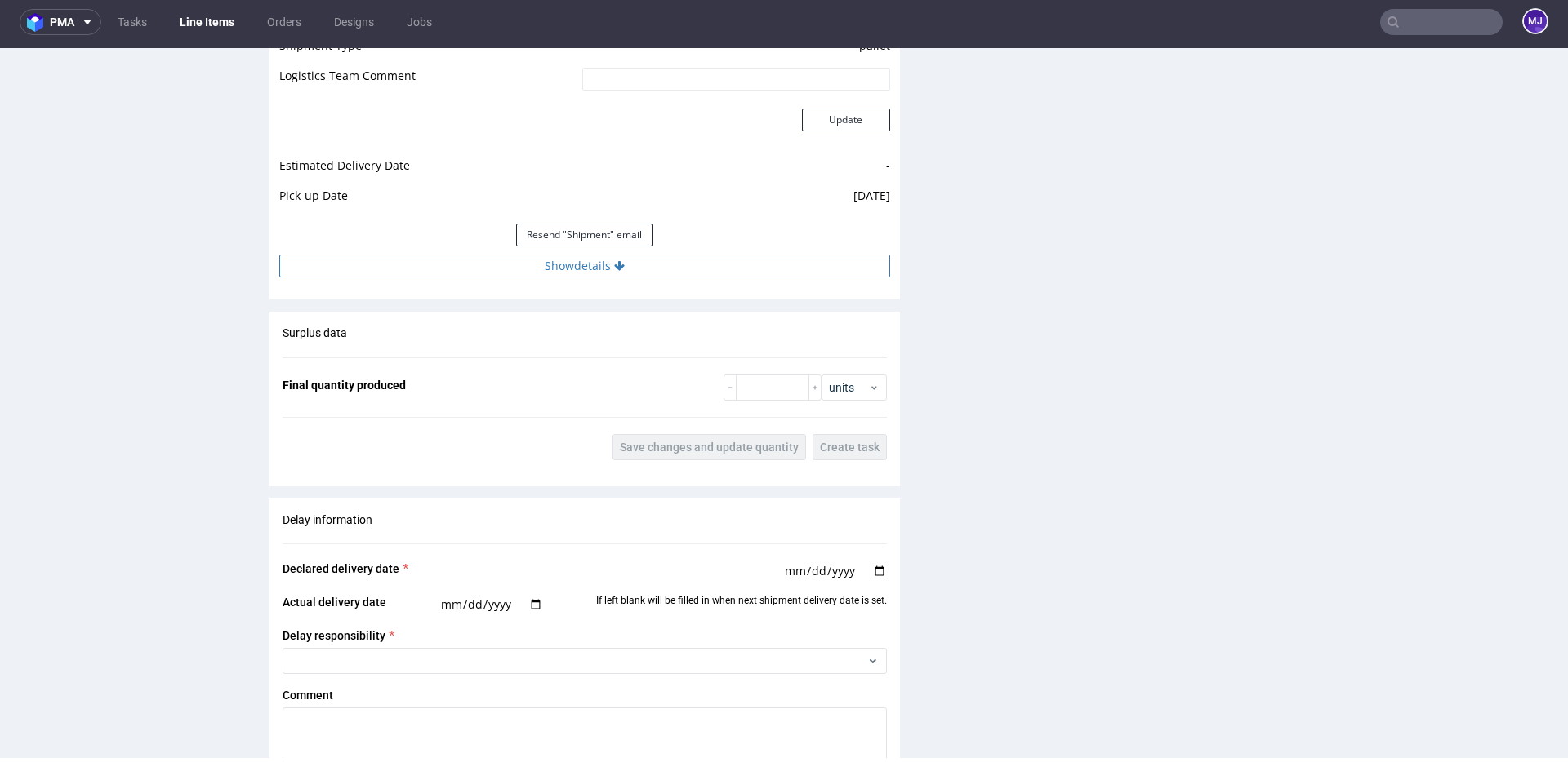
click at [639, 265] on button "Show details" at bounding box center [584, 266] width 611 height 23
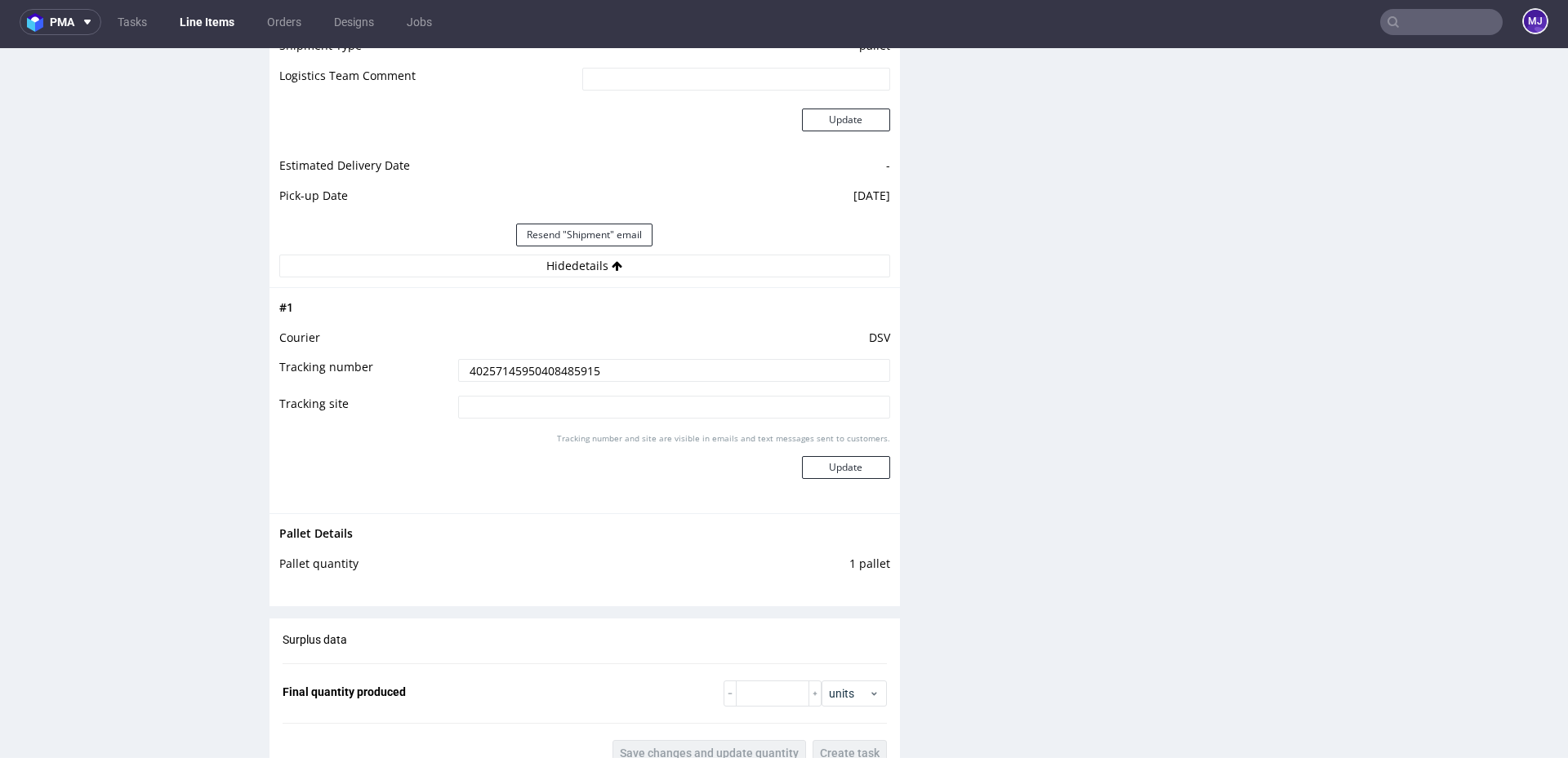
click at [553, 363] on input "40257145950408485915" at bounding box center [673, 371] width 432 height 23
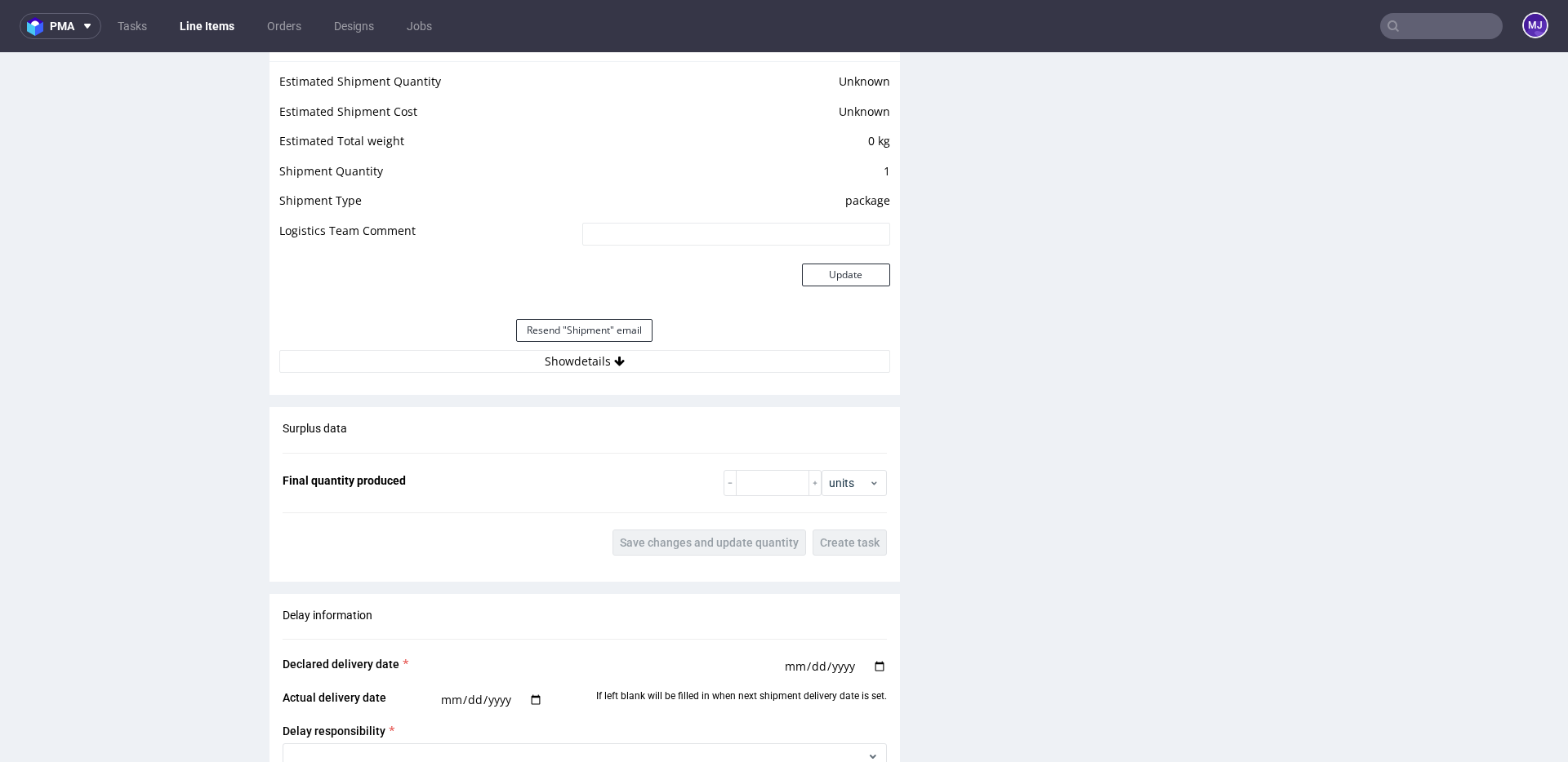
scroll to position [1342, 0]
click at [604, 372] on button "Show details" at bounding box center [584, 363] width 611 height 23
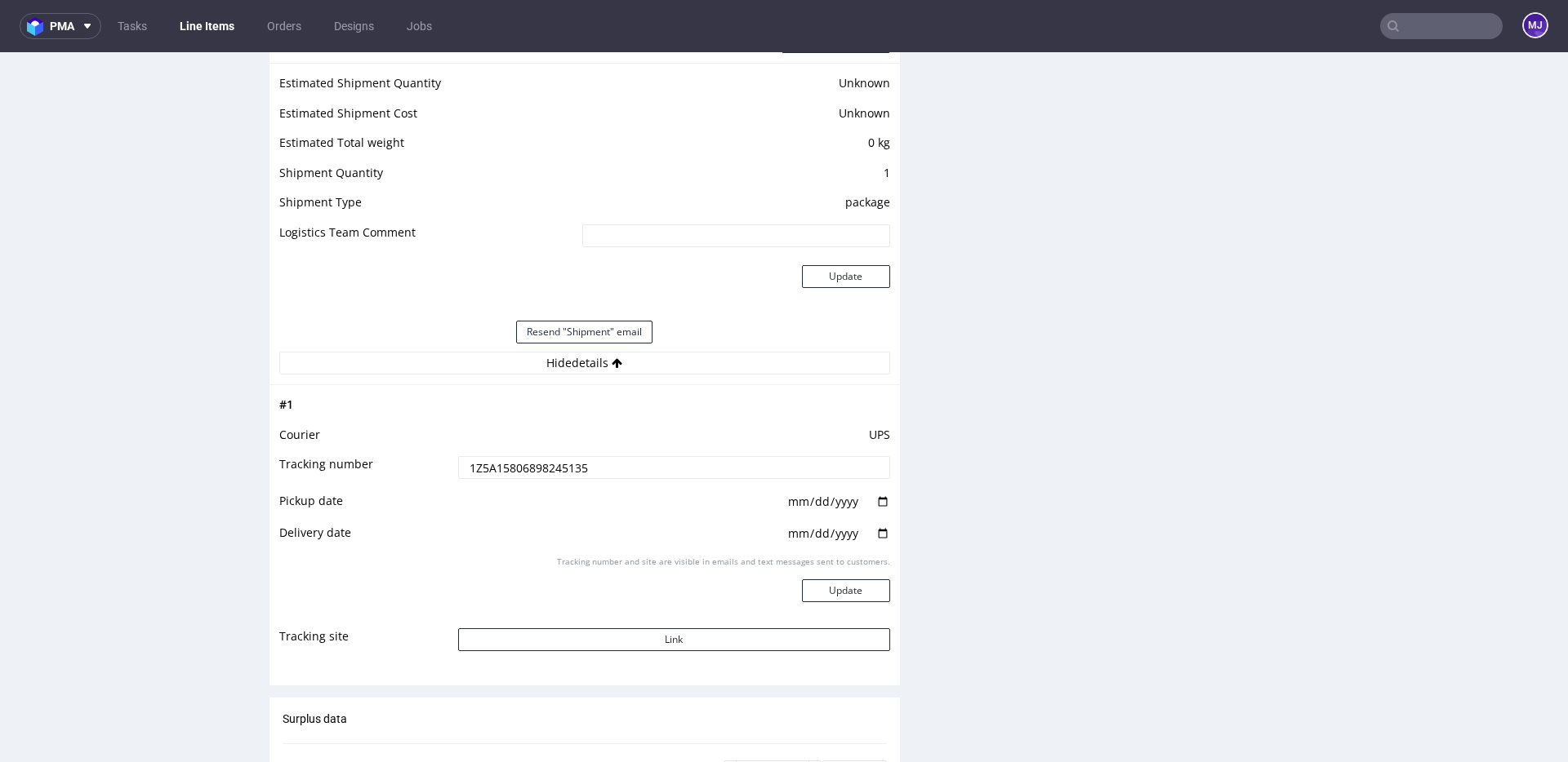
click at [524, 472] on input "1Z5A15806898245135" at bounding box center [673, 468] width 432 height 23
click at [708, 640] on button "Link" at bounding box center [673, 640] width 432 height 23
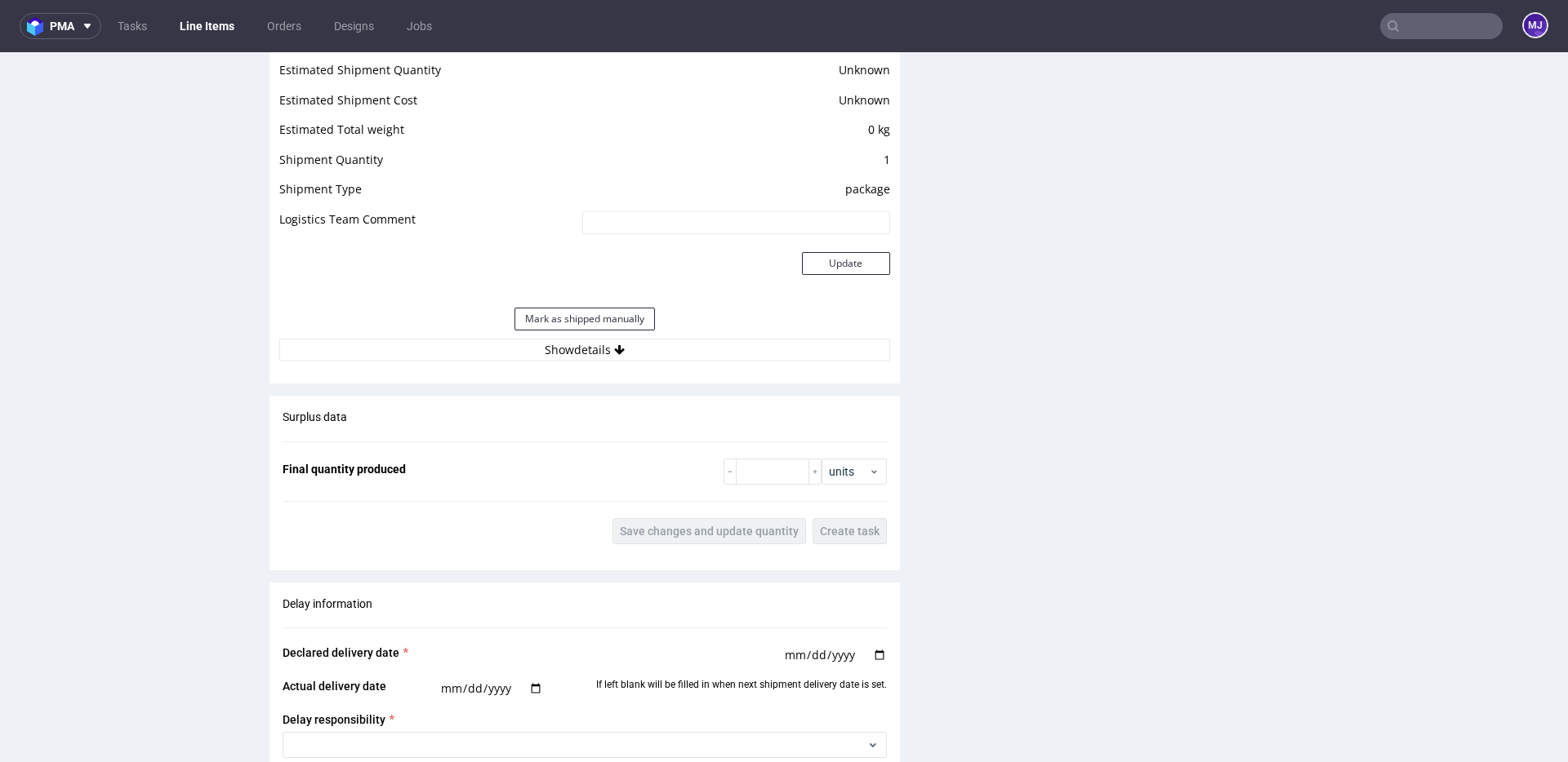
scroll to position [1356, 0]
click at [626, 349] on button "Show details" at bounding box center [584, 349] width 611 height 23
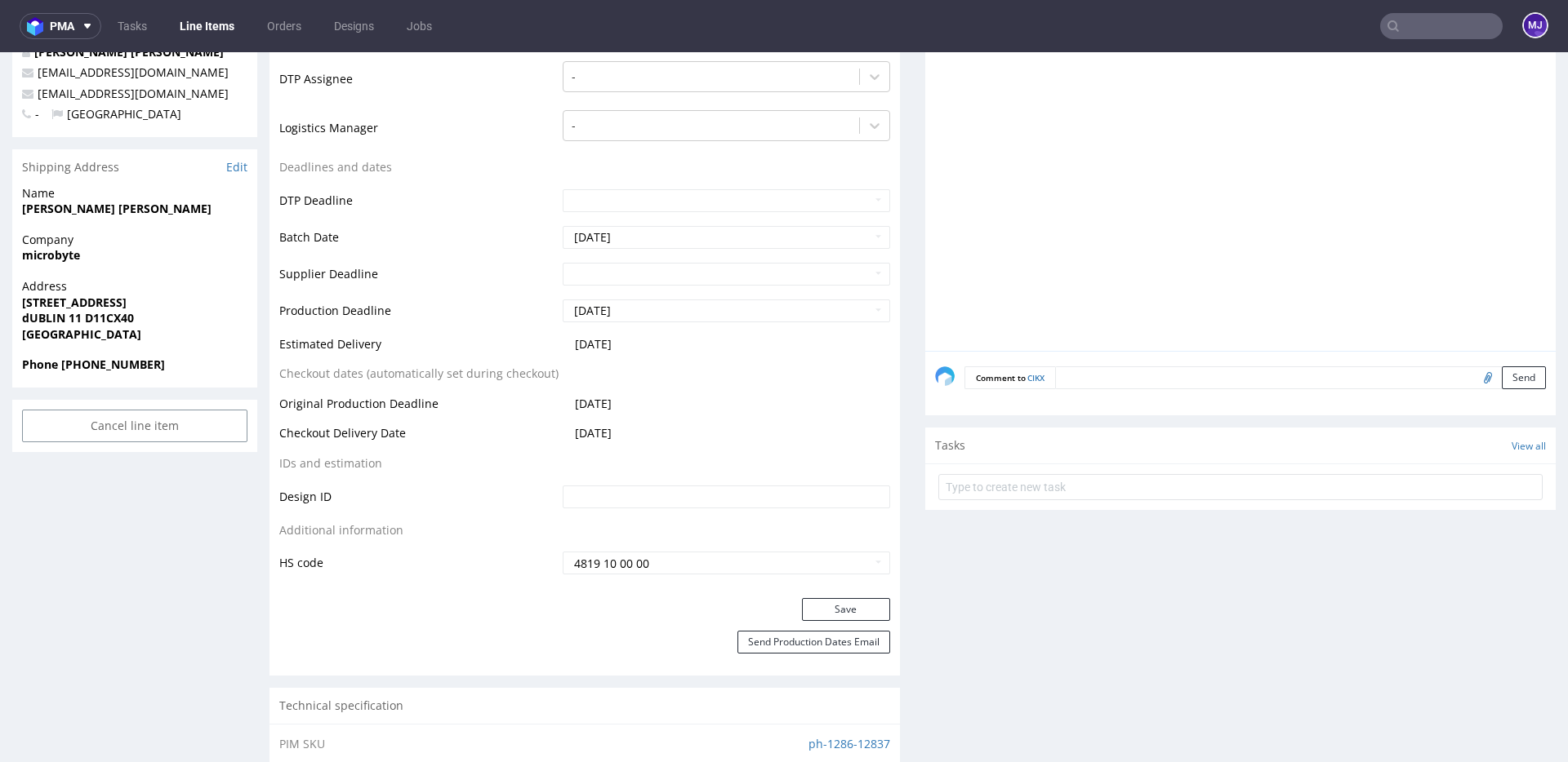
scroll to position [0, 0]
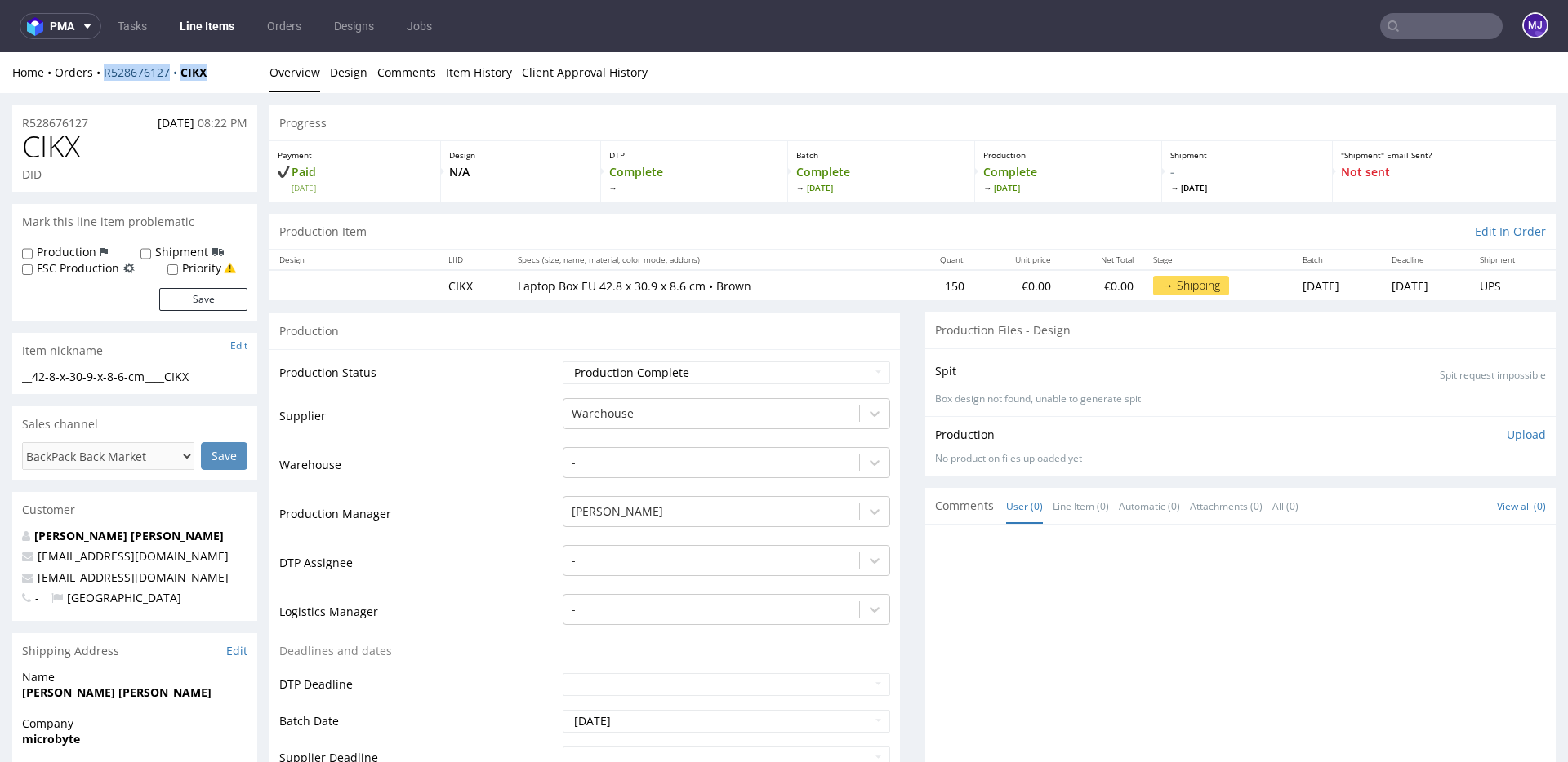
drag, startPoint x: 223, startPoint y: 68, endPoint x: 104, endPoint y: 78, distance: 119.4
click at [103, 78] on div "Home Orders R528676127 CIKX" at bounding box center [134, 72] width 245 height 16
copy div "R528676127 CIKX"
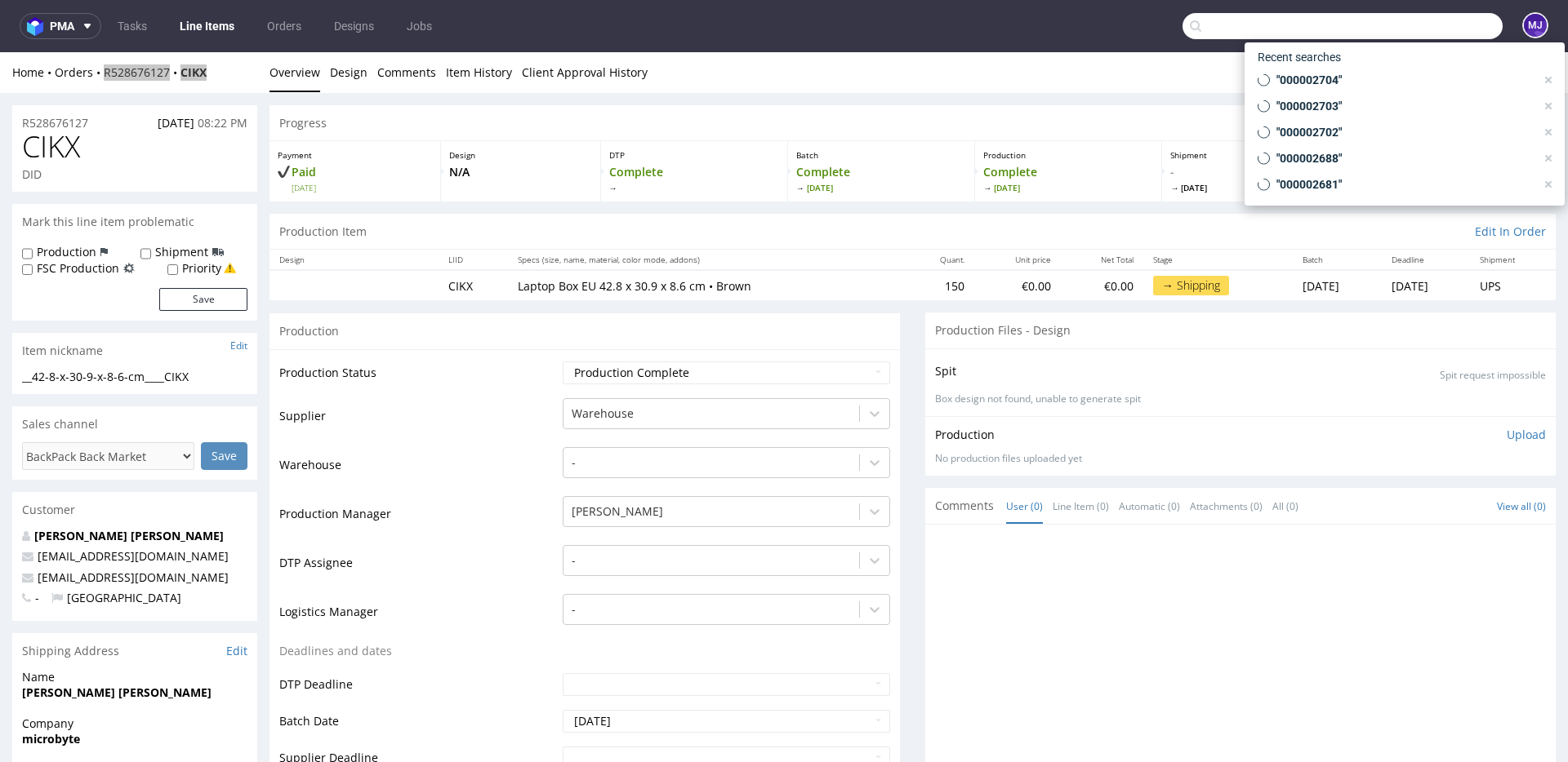
click at [1402, 38] on input "text" at bounding box center [1342, 26] width 320 height 26
paste input "000002709"
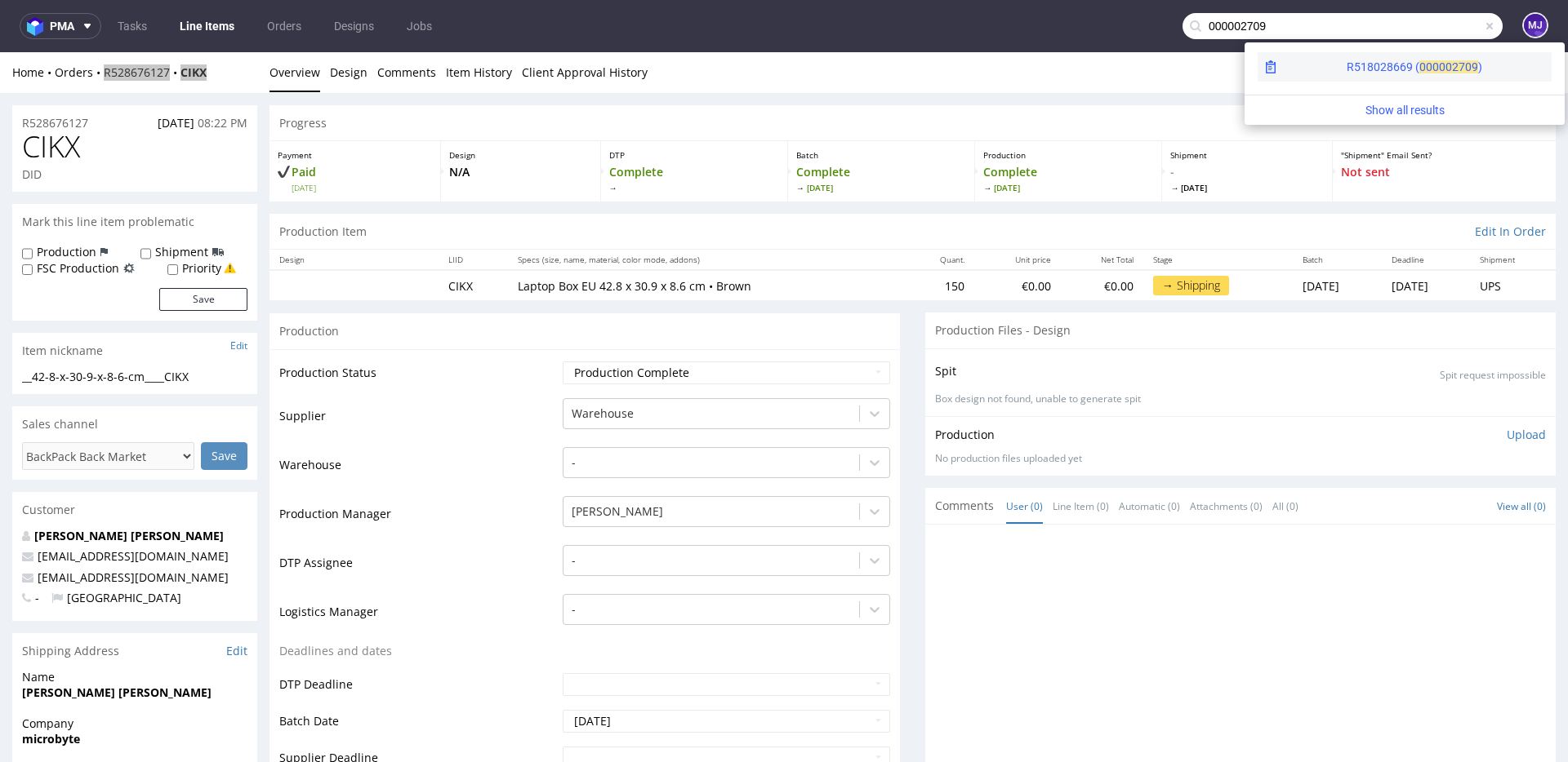
type input "000002709"
click at [1347, 61] on div "R518028669 ( 00000" at bounding box center [1399, 66] width 105 height 16
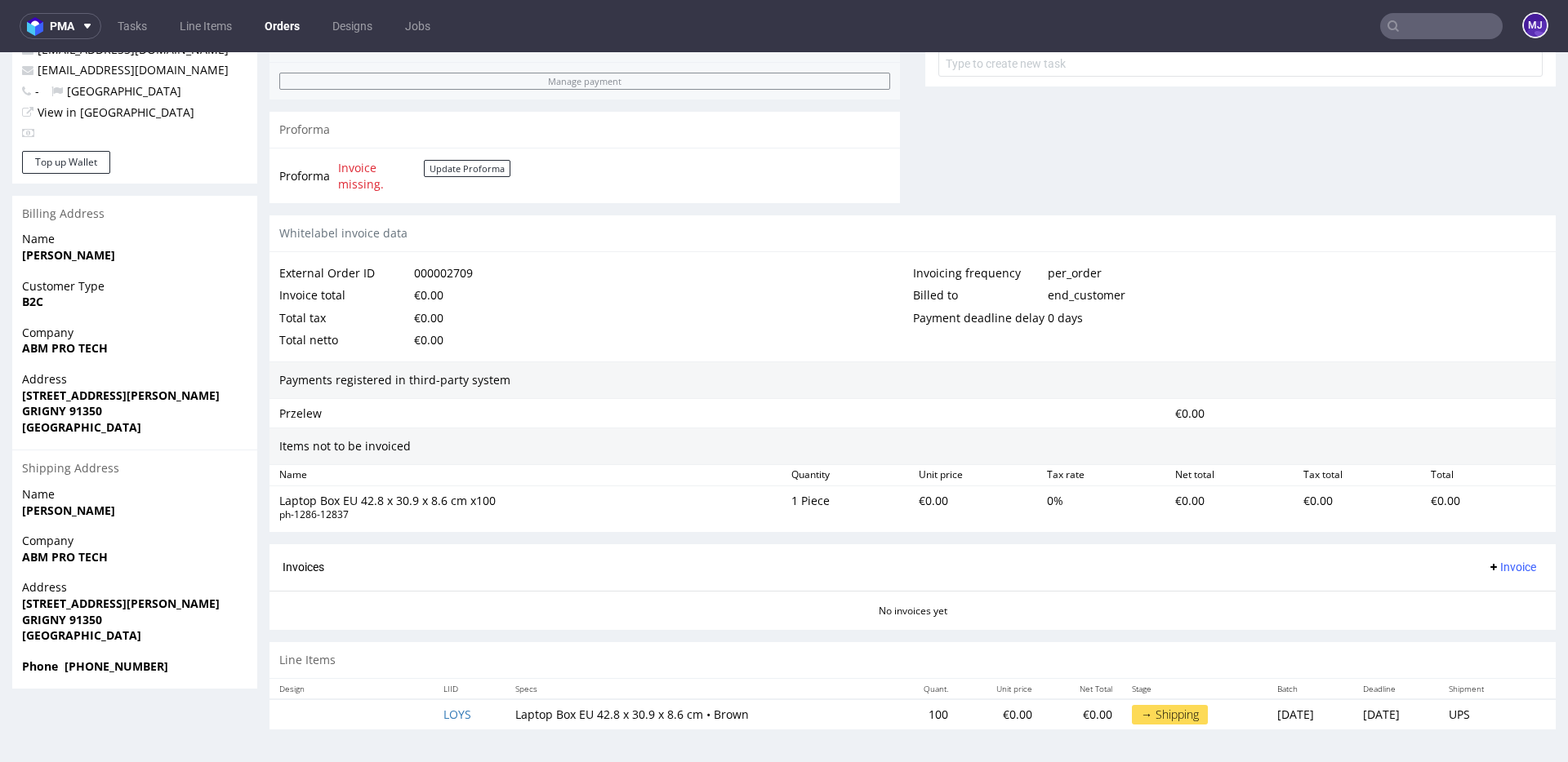
scroll to position [4, 0]
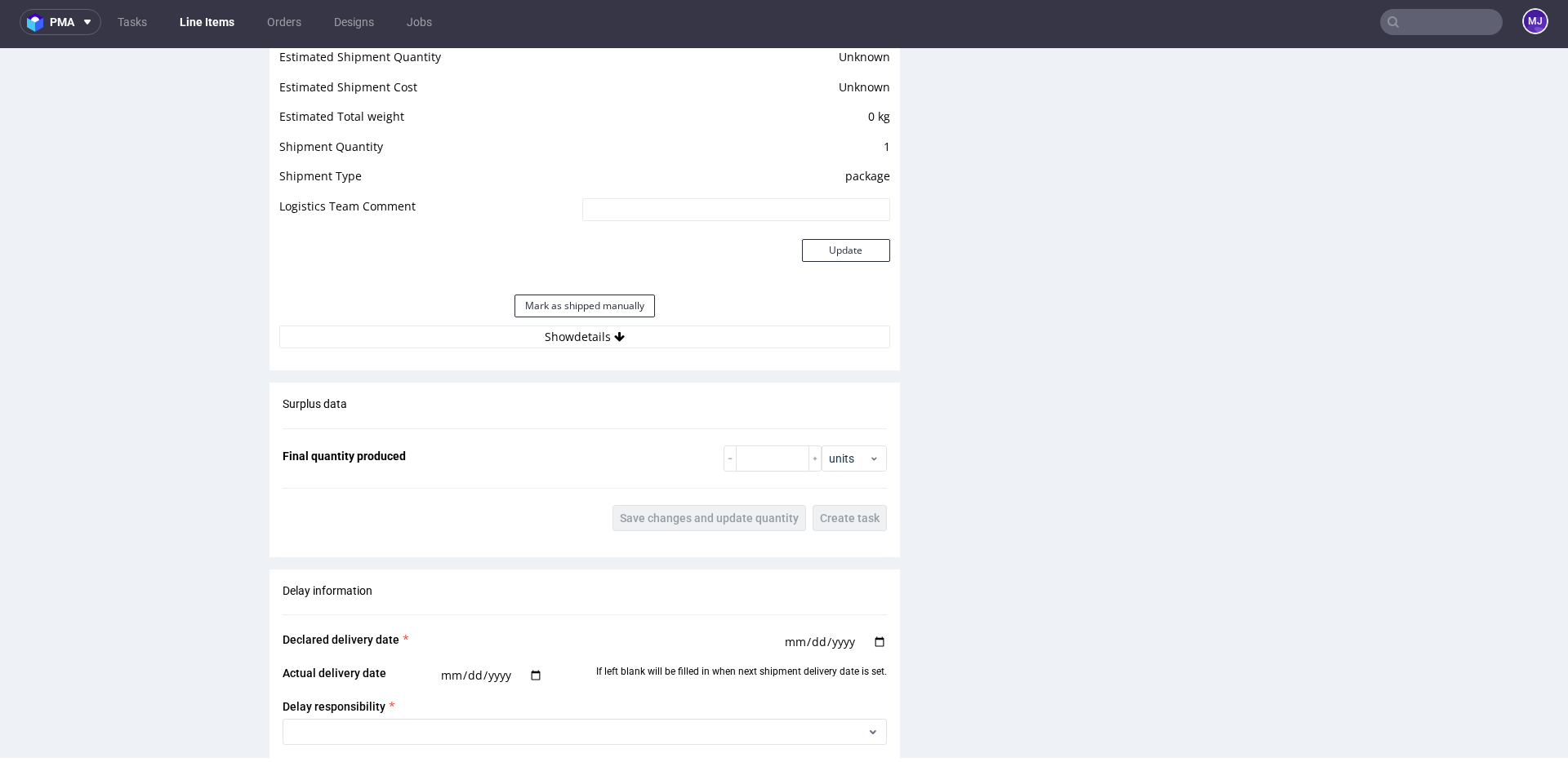
scroll to position [1371, 0]
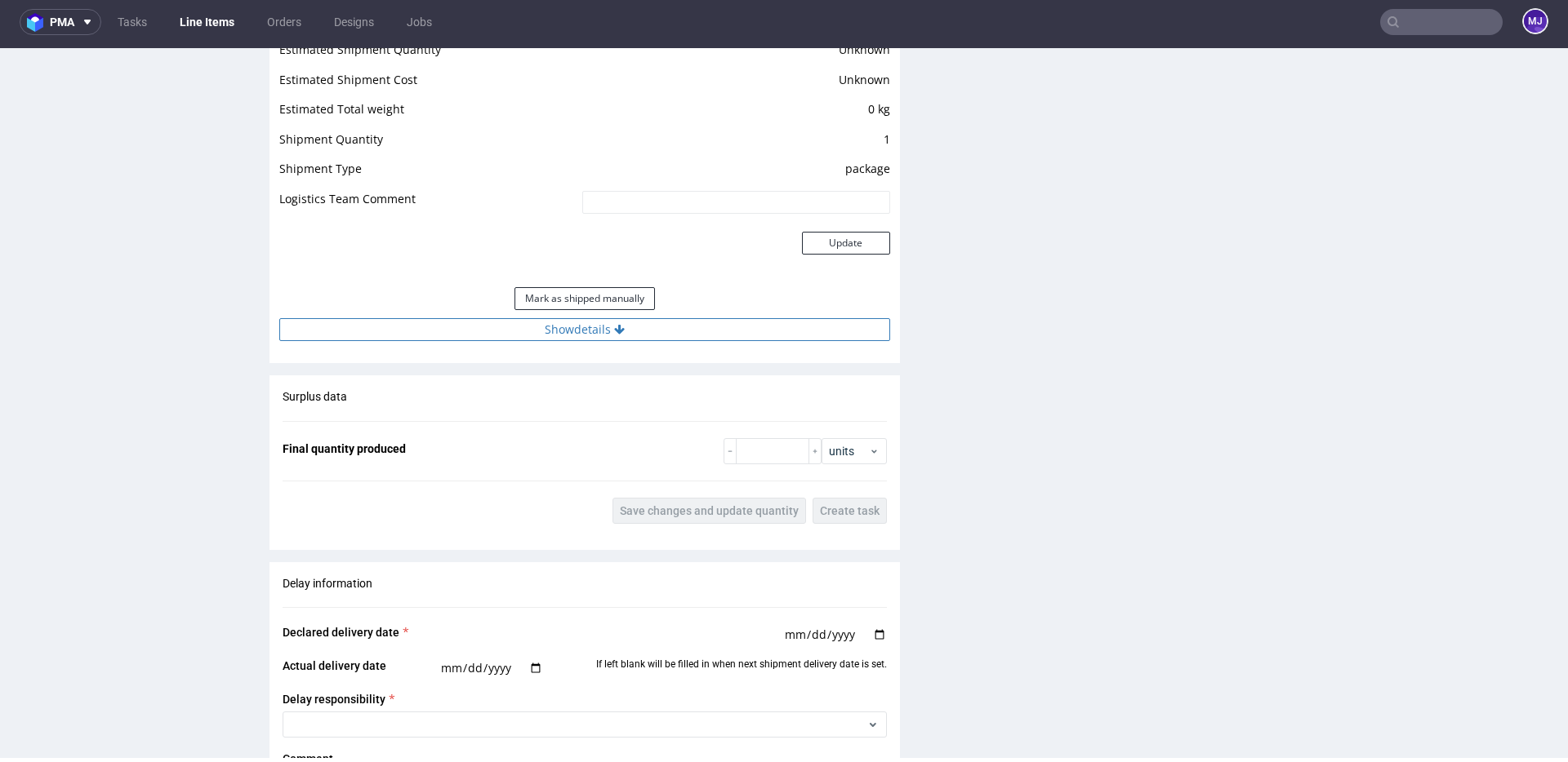
click at [550, 329] on button "Show details" at bounding box center [584, 330] width 611 height 23
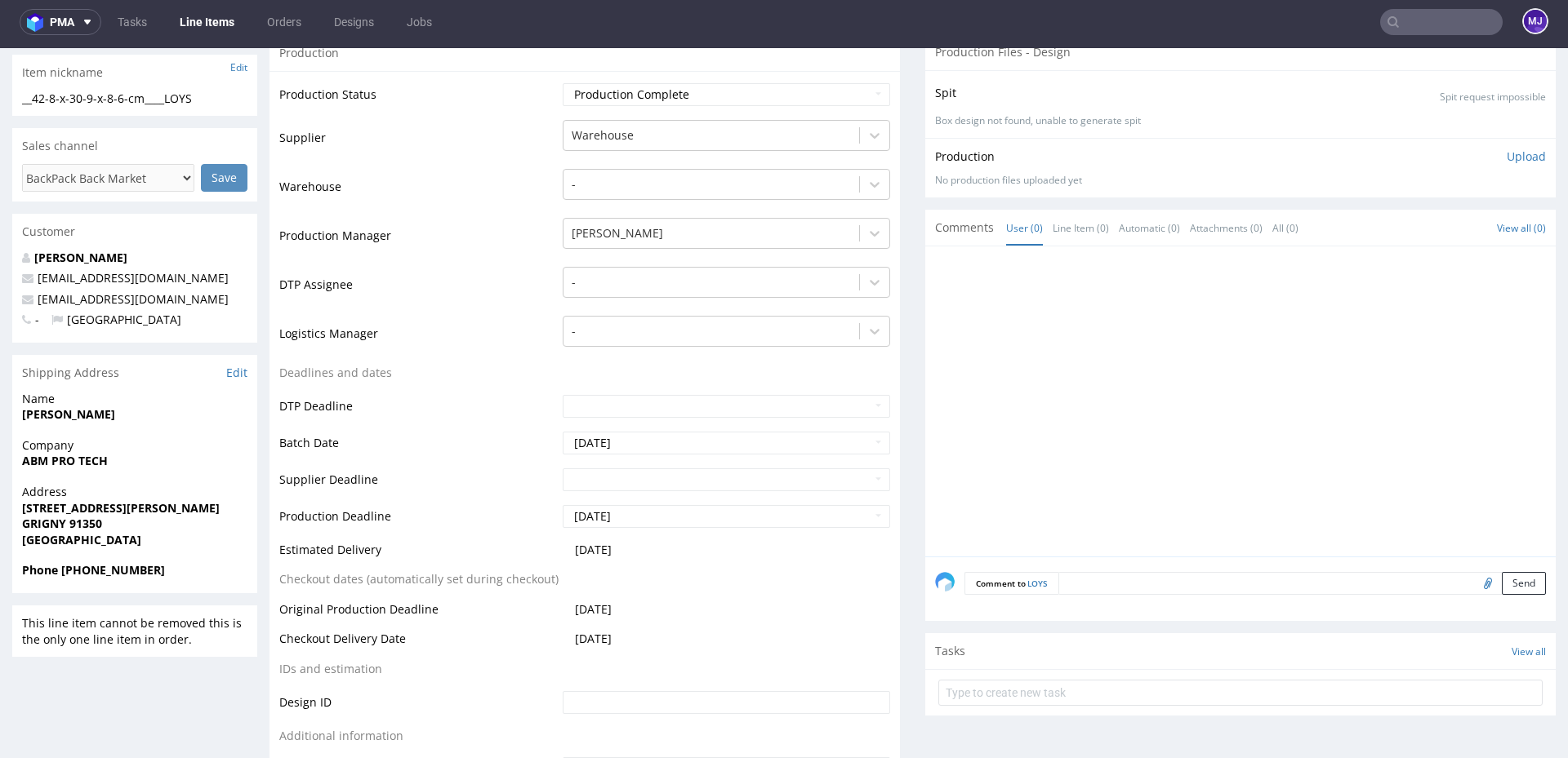
scroll to position [0, 0]
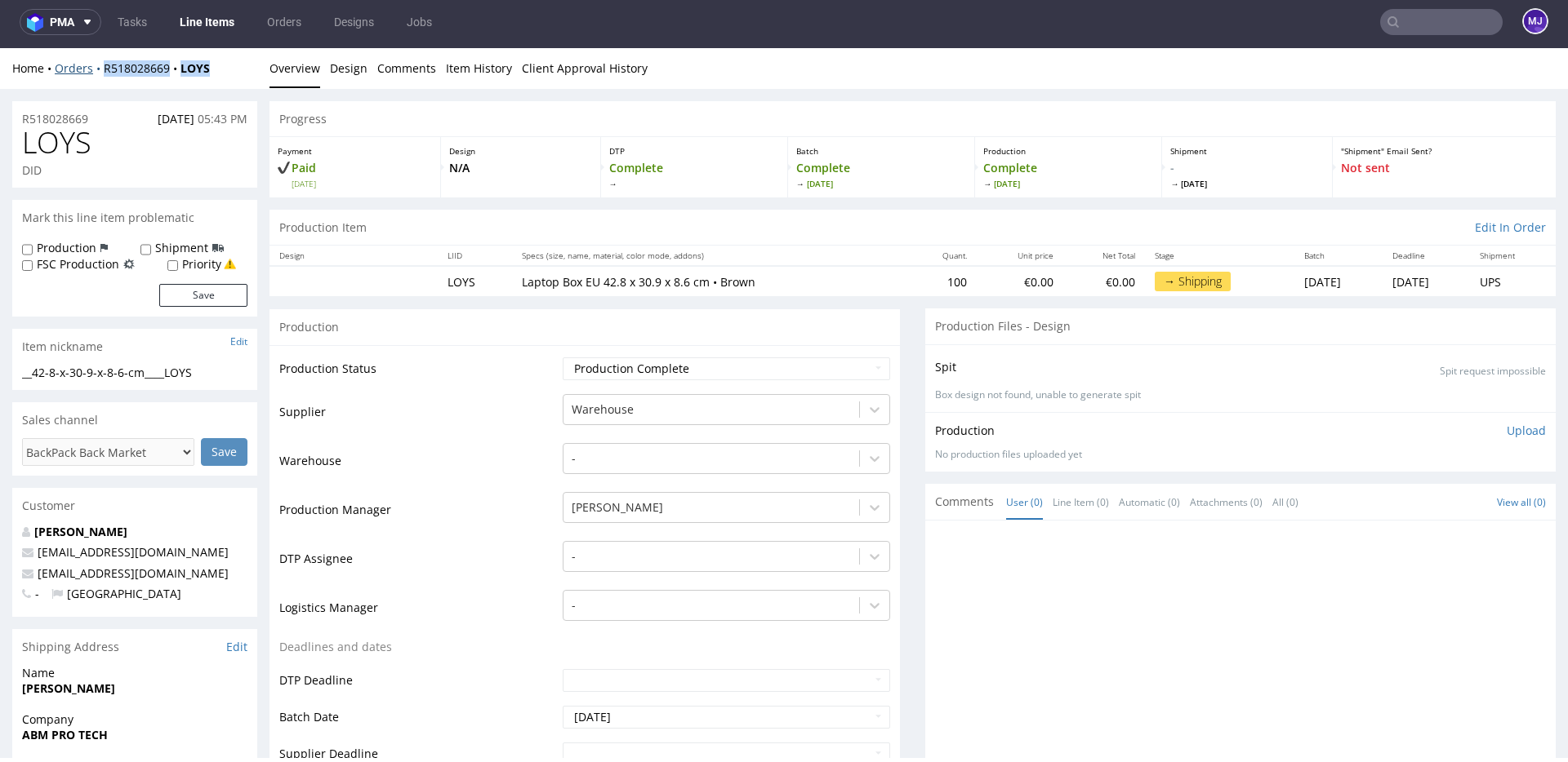
drag, startPoint x: 224, startPoint y: 73, endPoint x: 102, endPoint y: 75, distance: 122.0
click at [102, 75] on div "Home Orders R518028669 LOYS" at bounding box center [134, 68] width 245 height 16
copy div "R518028669 LOYS"
click at [1420, 43] on nav "pma Tasks Line Items Orders Designs Jobs MJ" at bounding box center [784, 22] width 1568 height 52
click at [1425, 31] on input "text" at bounding box center [1441, 22] width 123 height 26
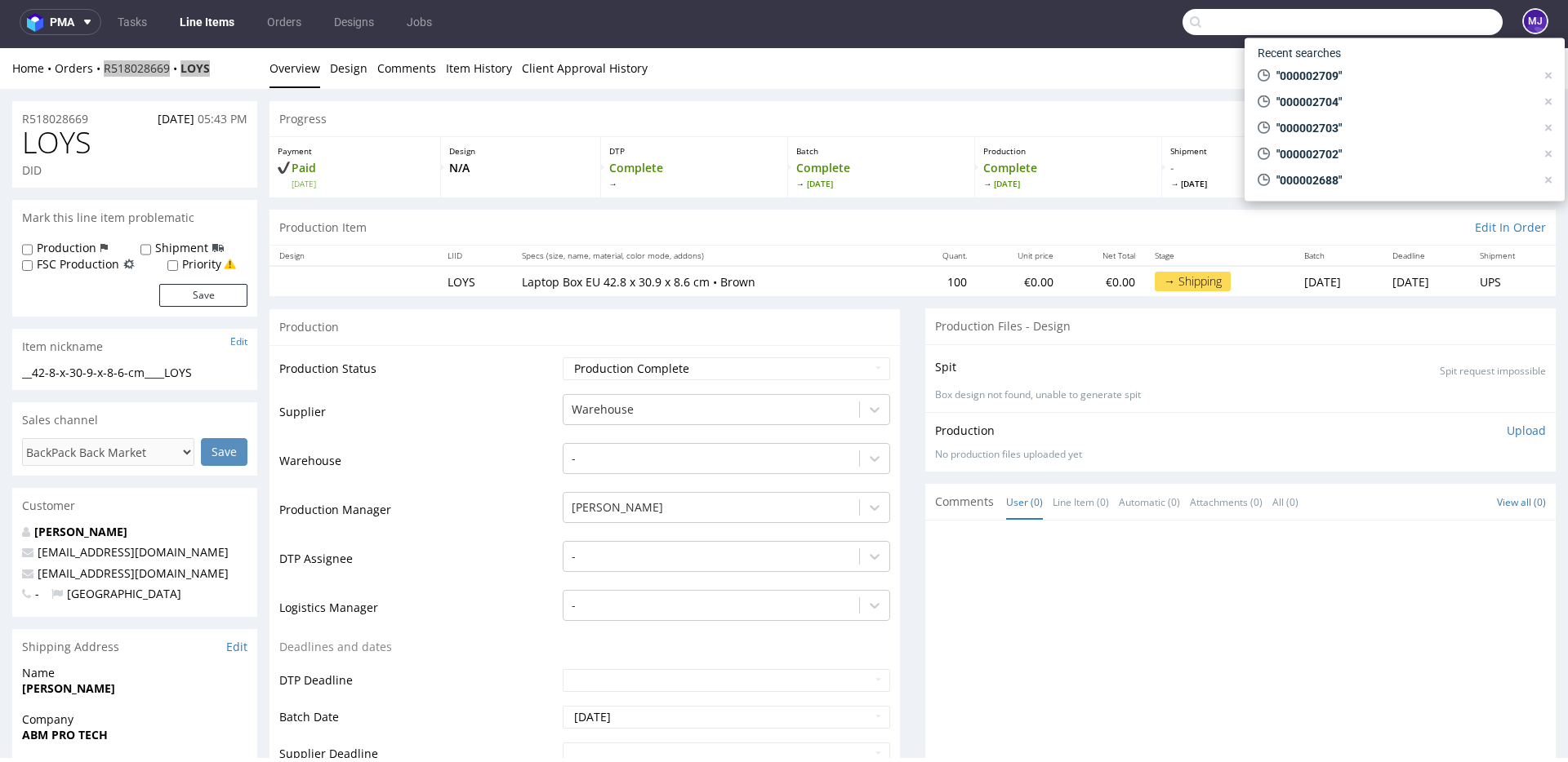
paste input "000002713"
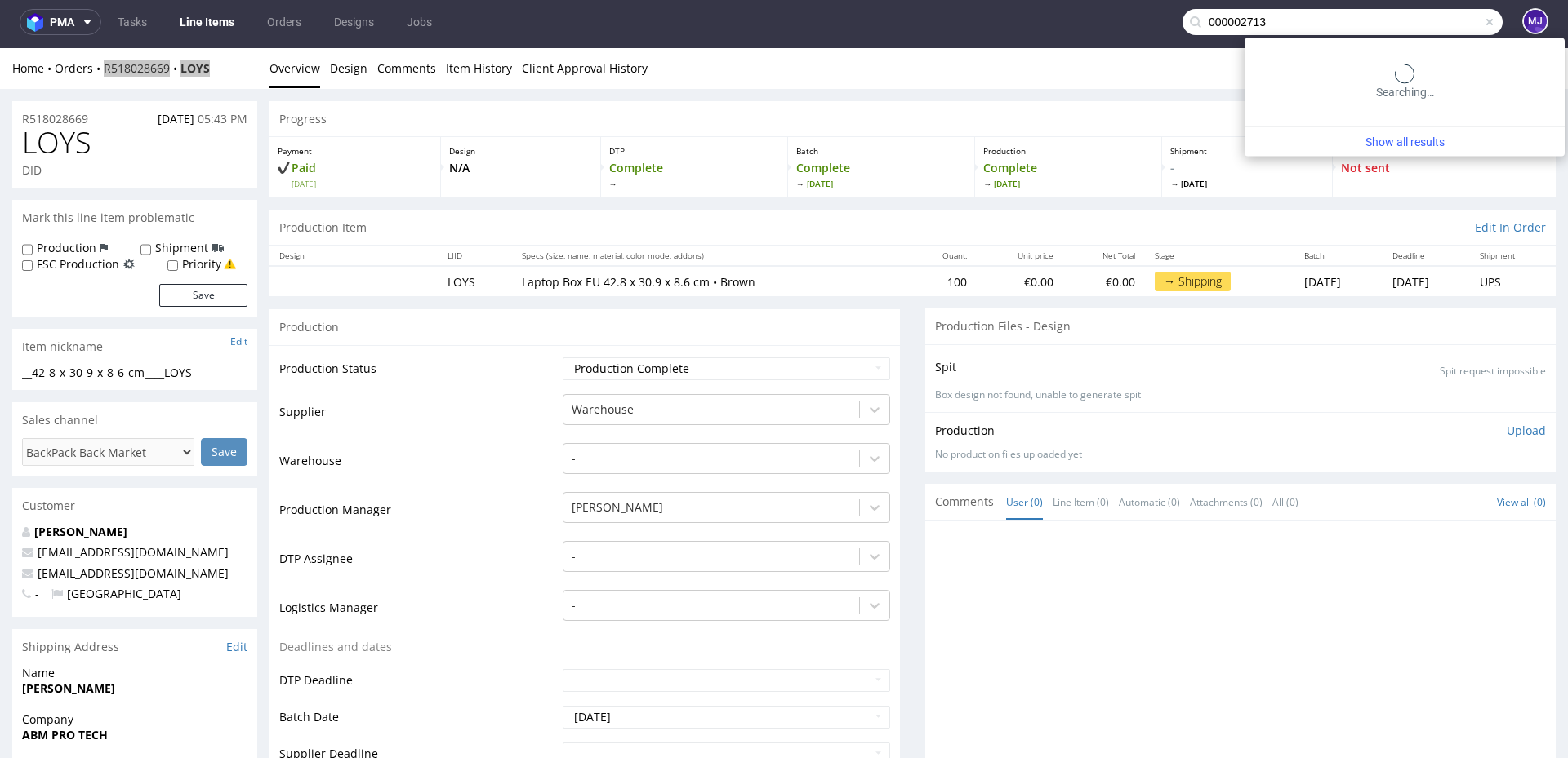
type input "000002713"
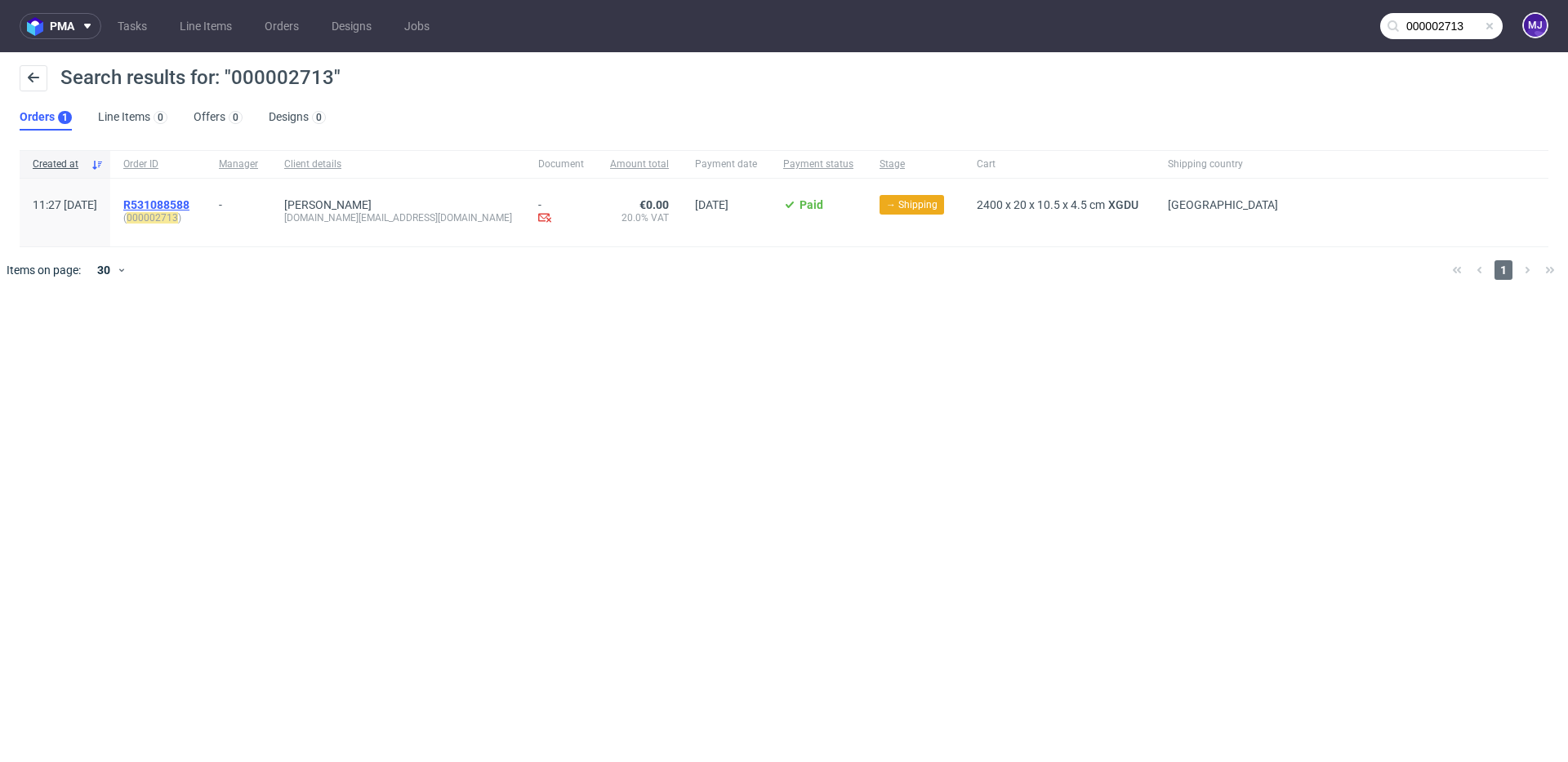
click at [189, 202] on span "R531088588" at bounding box center [156, 205] width 66 height 13
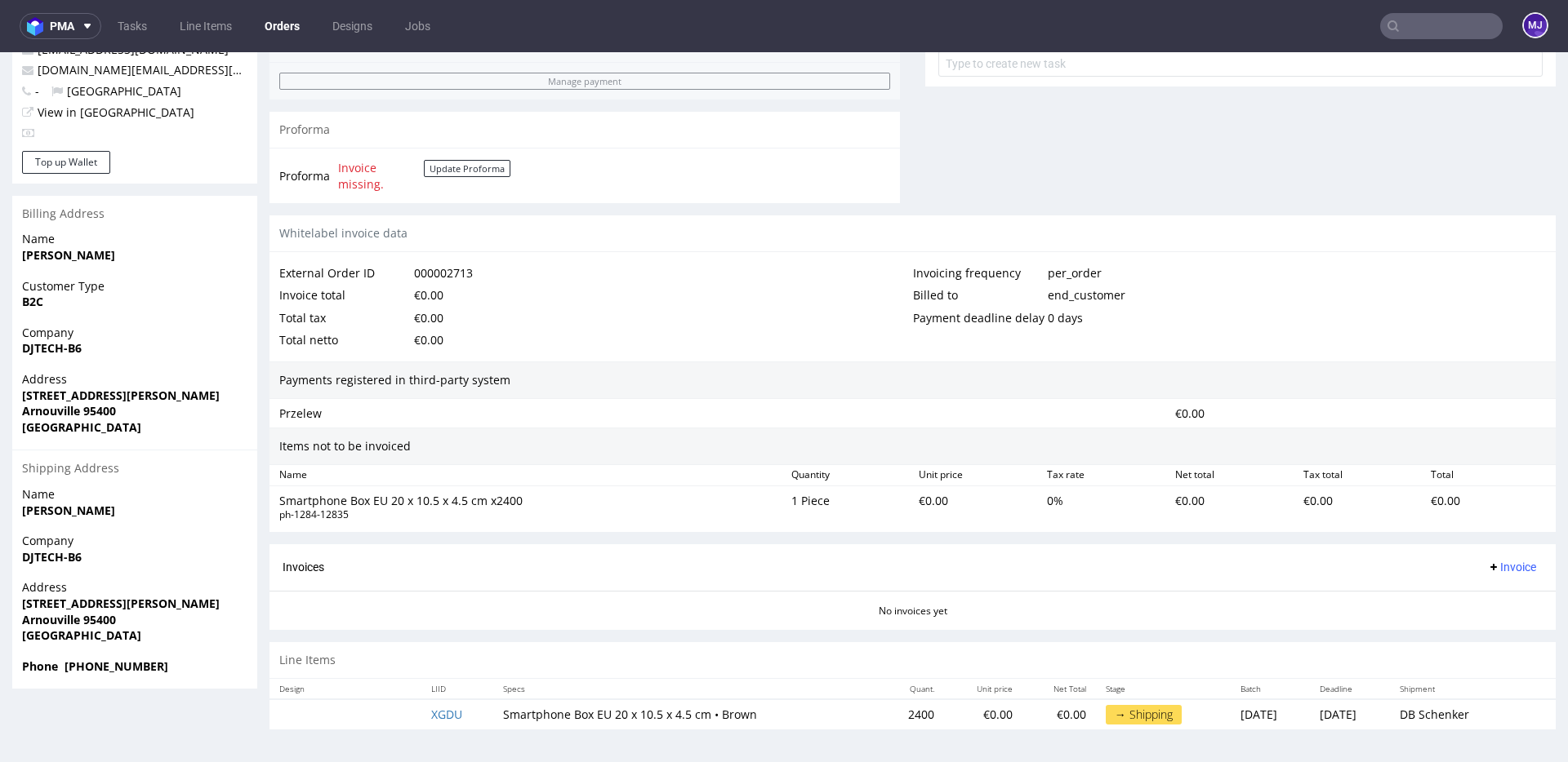
scroll to position [4, 0]
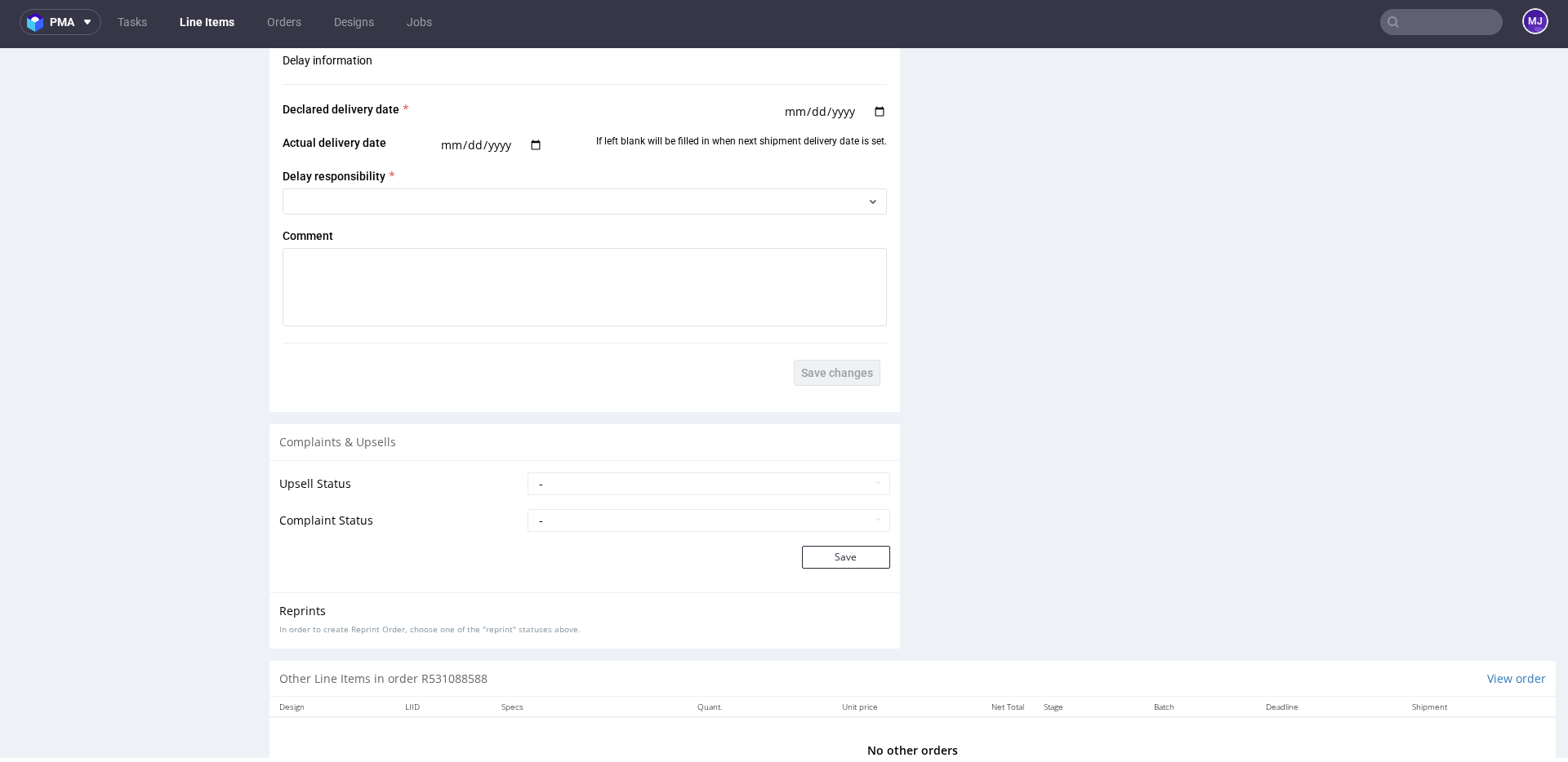
scroll to position [1425, 0]
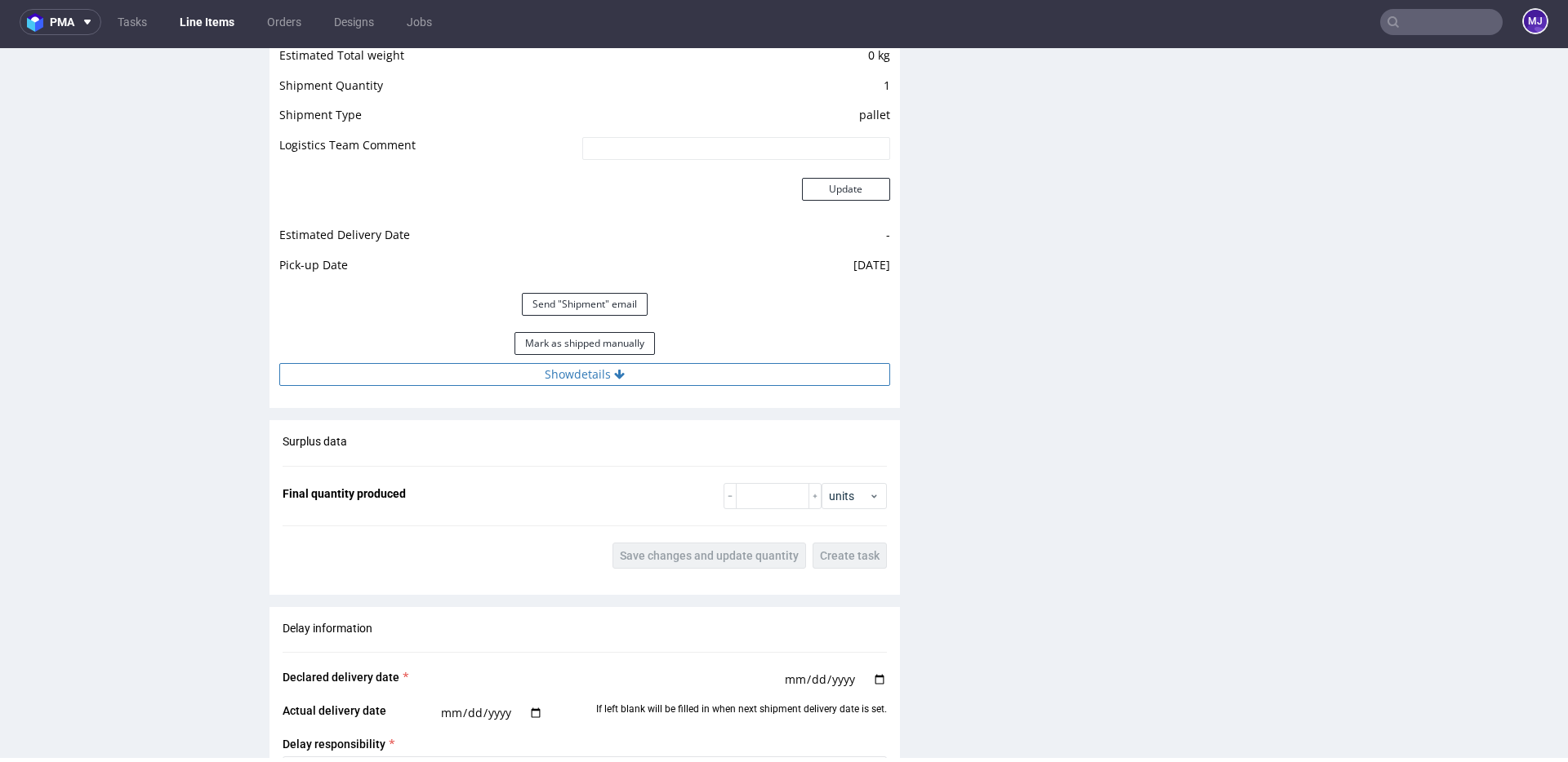
click at [539, 384] on button "Show details" at bounding box center [584, 374] width 611 height 23
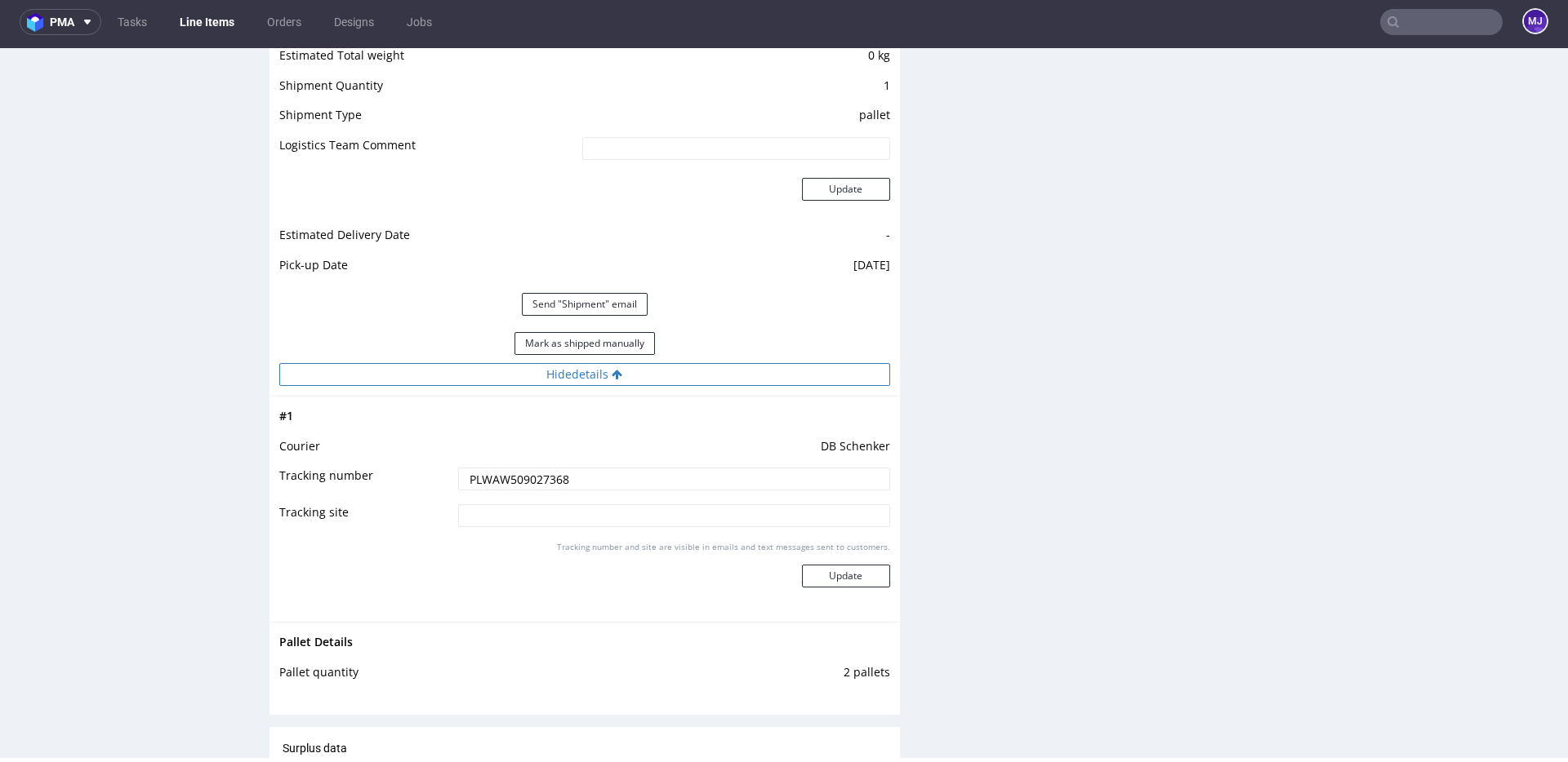
click at [546, 379] on button "Hide details" at bounding box center [584, 374] width 611 height 23
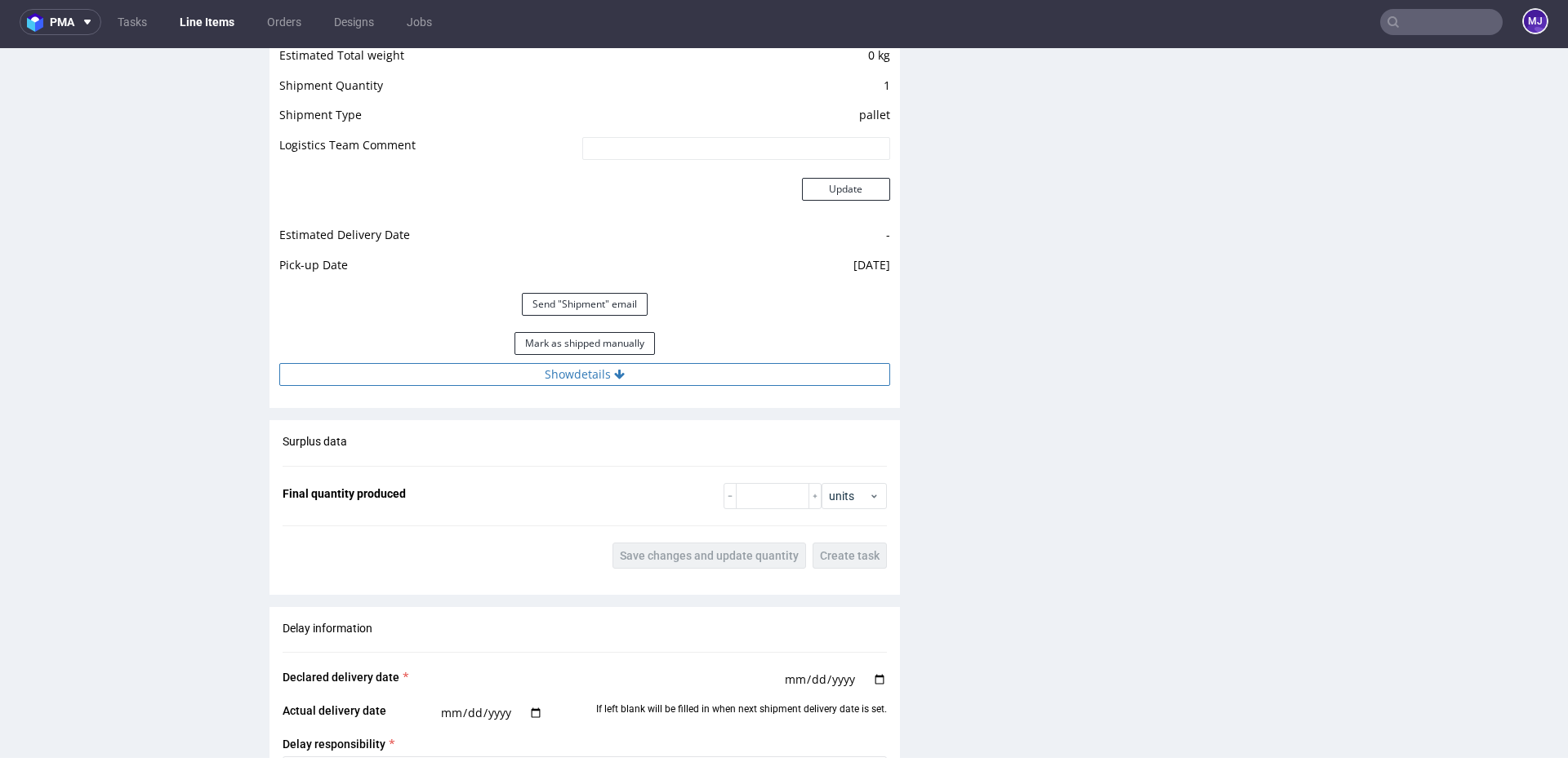
click at [591, 386] on button "Show details" at bounding box center [584, 374] width 611 height 23
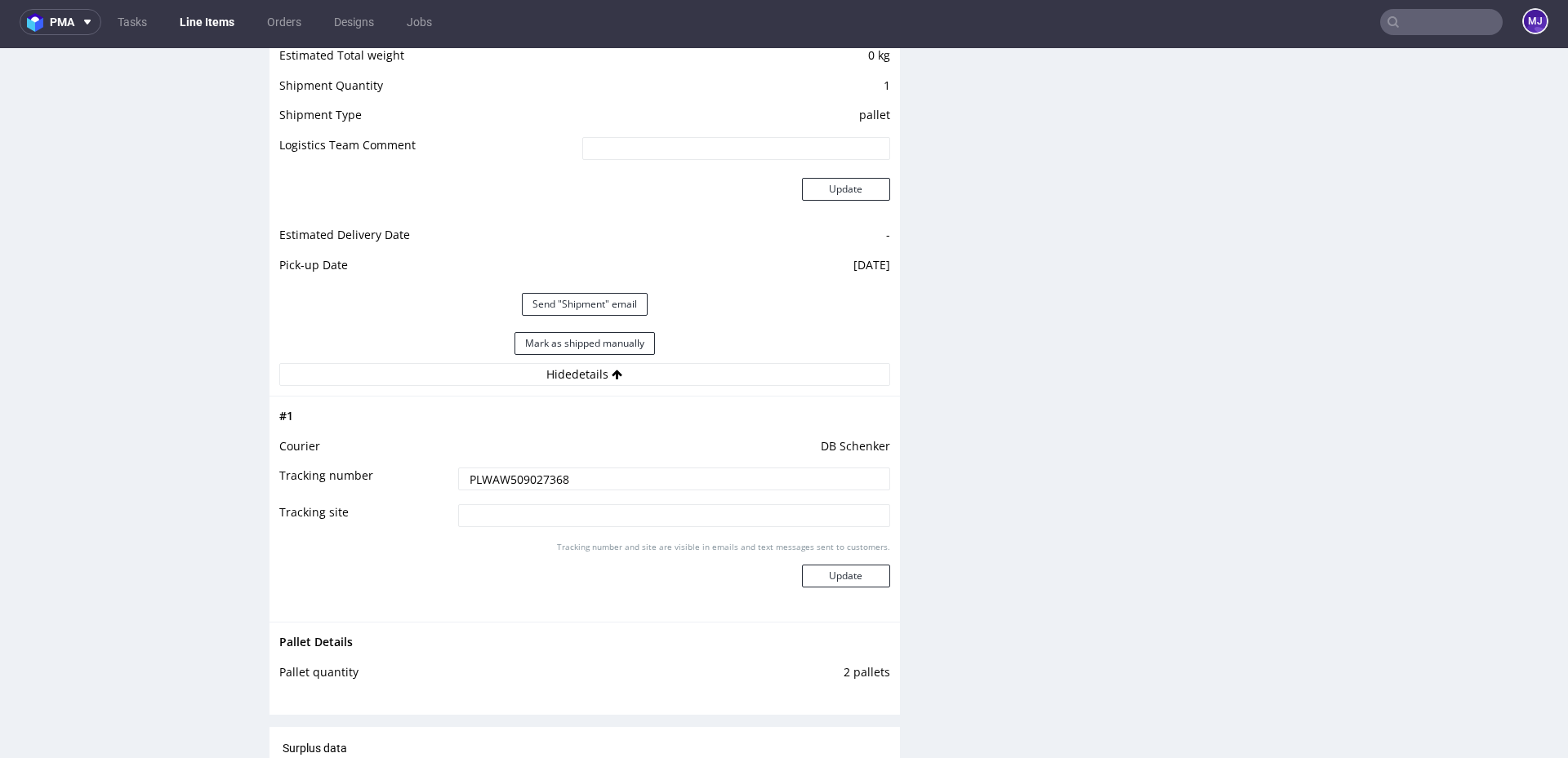
click at [518, 476] on input "PLWAW509027368" at bounding box center [673, 479] width 432 height 23
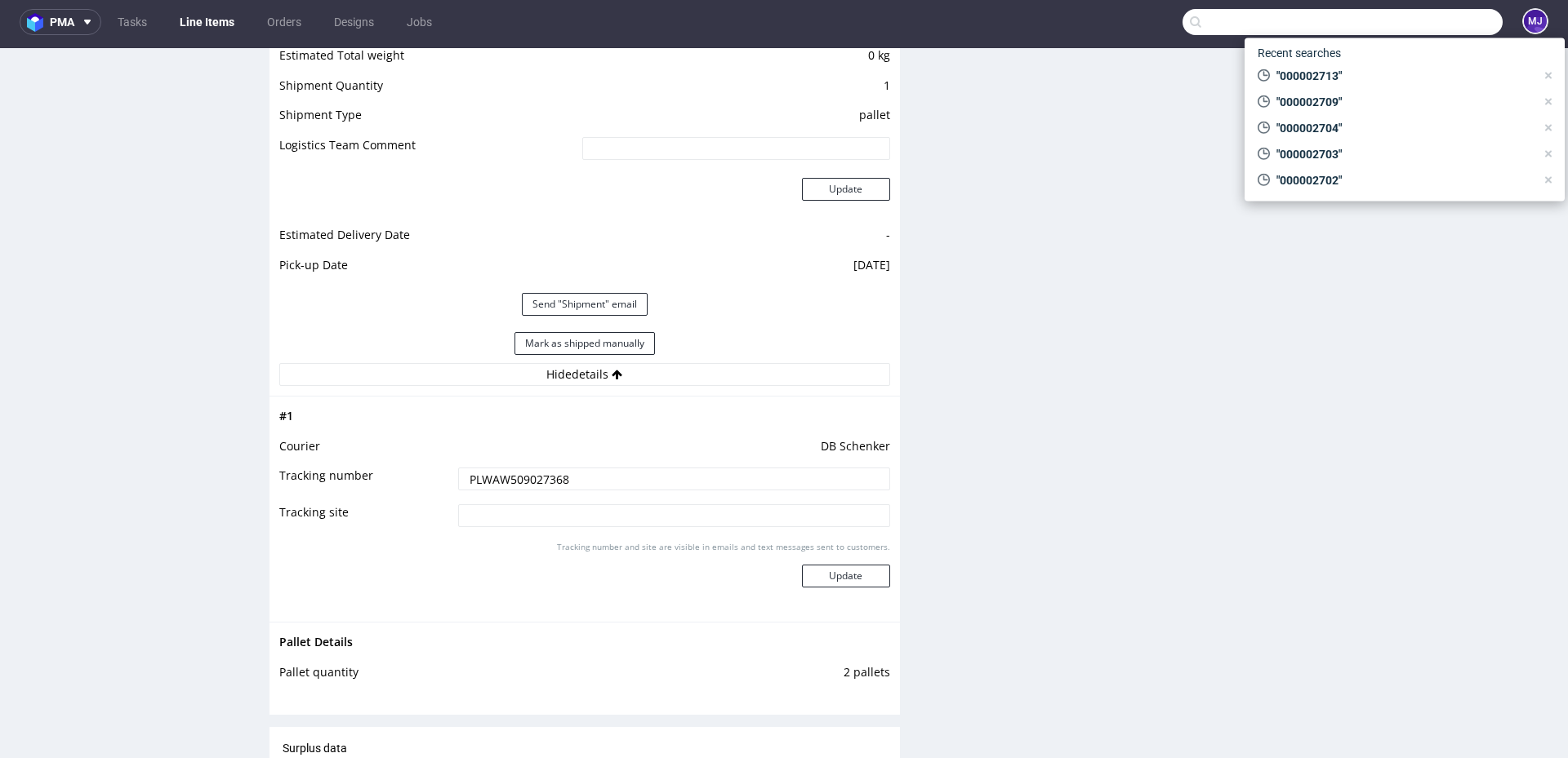
click at [1426, 32] on input "text" at bounding box center [1342, 22] width 320 height 26
paste input "000002719"
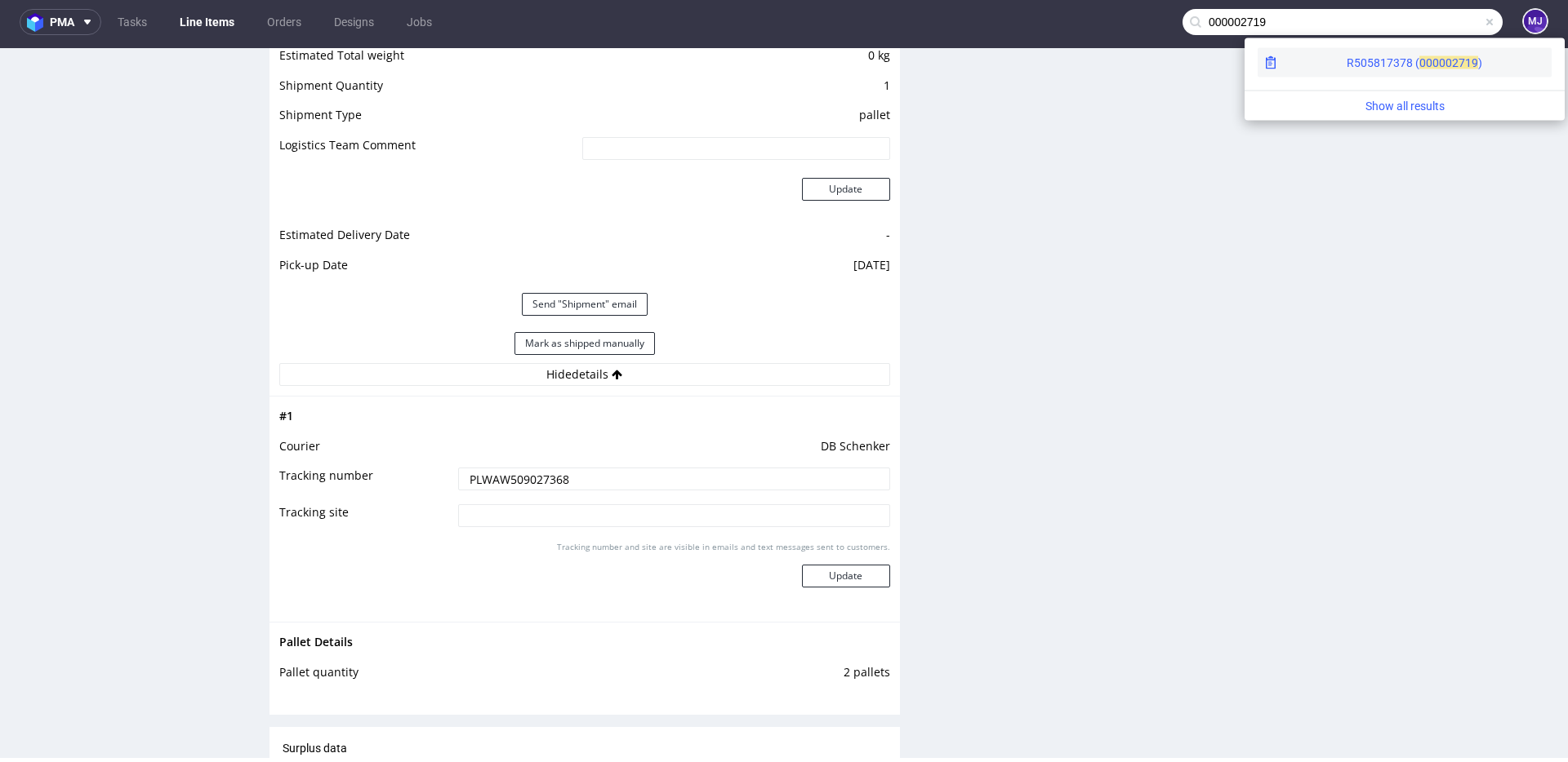
type input "000002719"
click at [1347, 60] on div "R505817378 ( 00000" at bounding box center [1399, 62] width 105 height 16
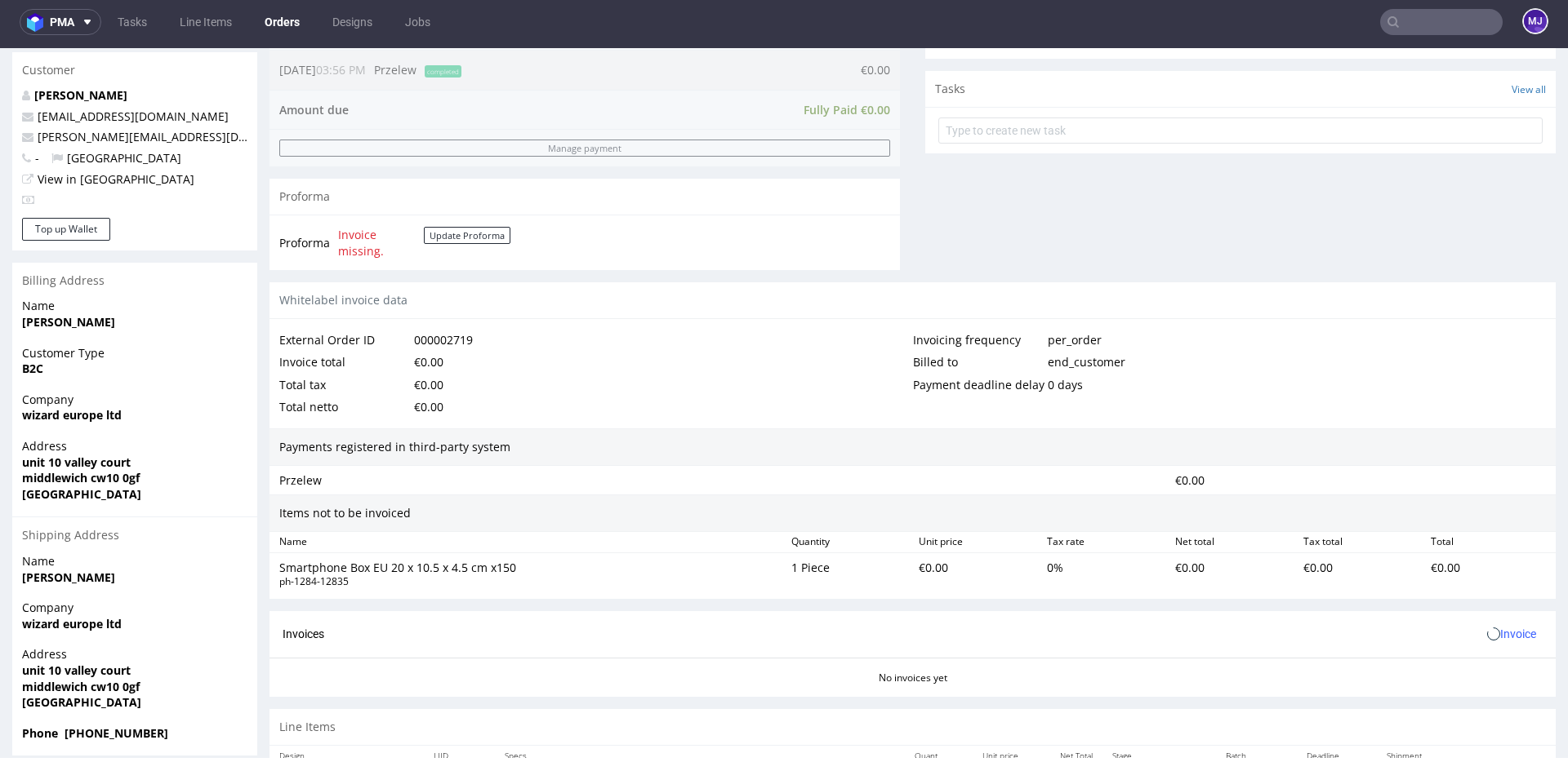
scroll to position [633, 0]
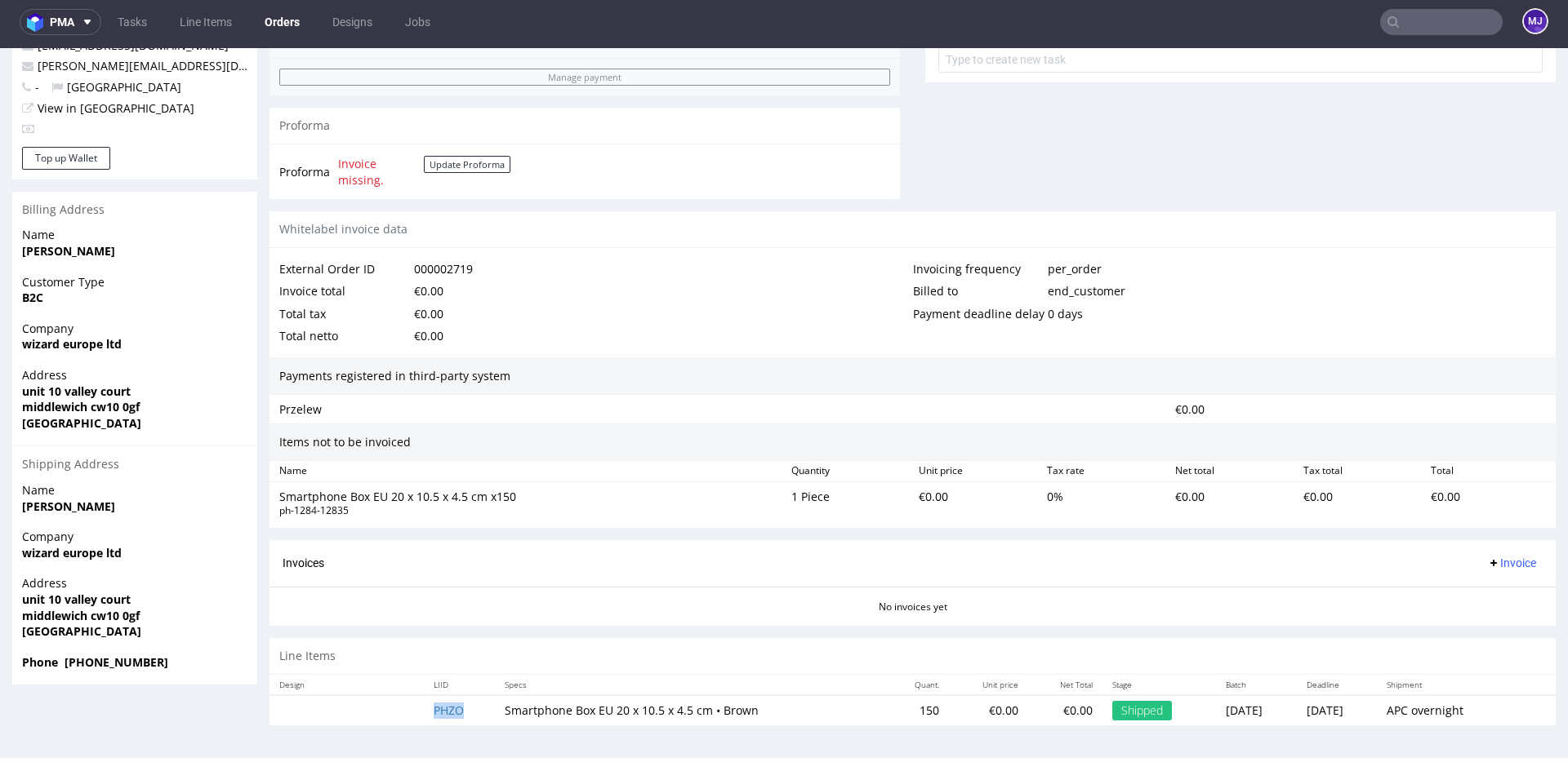
click at [435, 718] on td "PHZO" at bounding box center [459, 711] width 71 height 30
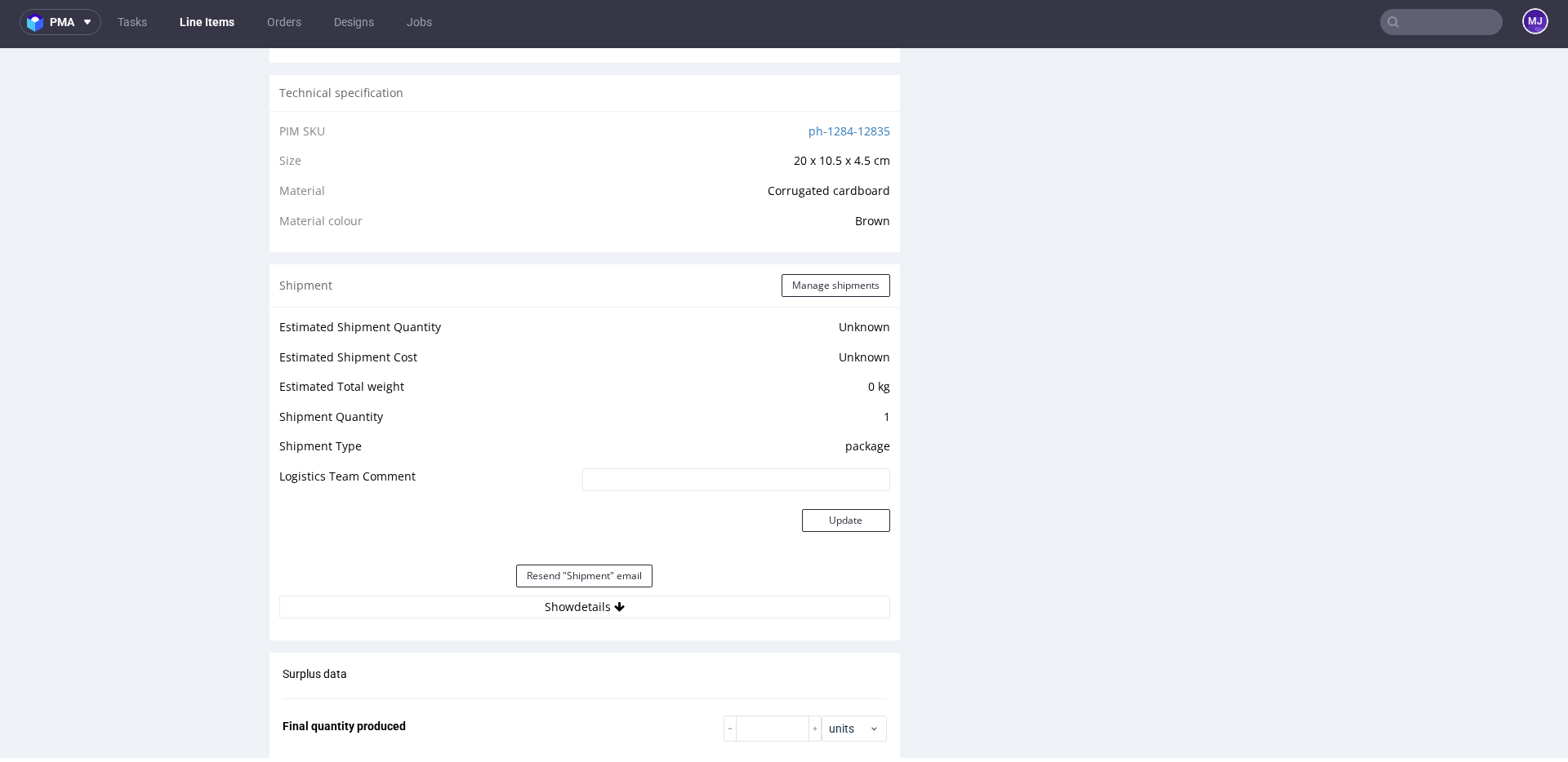
scroll to position [1333, 0]
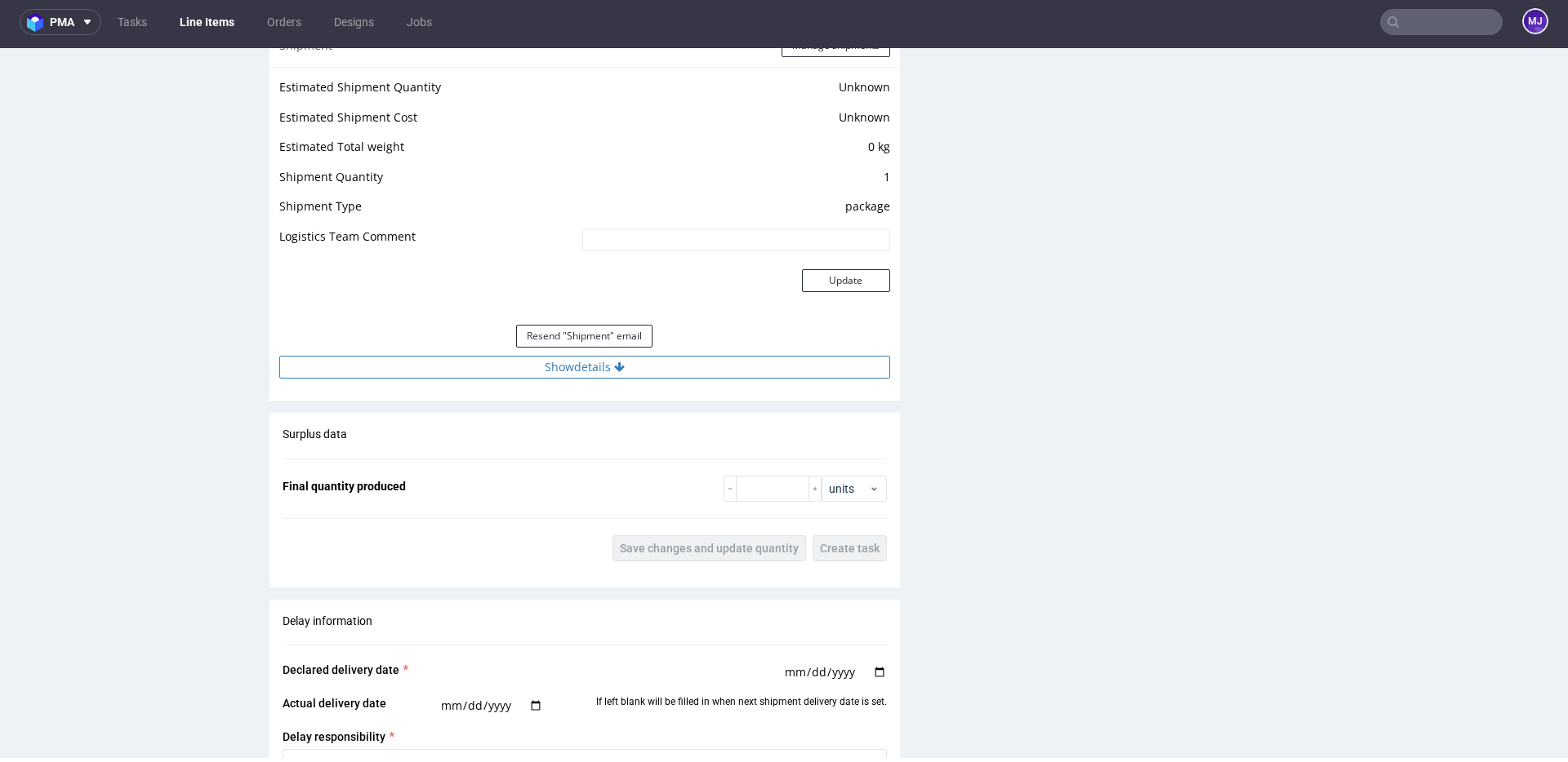
click at [590, 373] on button "Show details" at bounding box center [584, 367] width 611 height 23
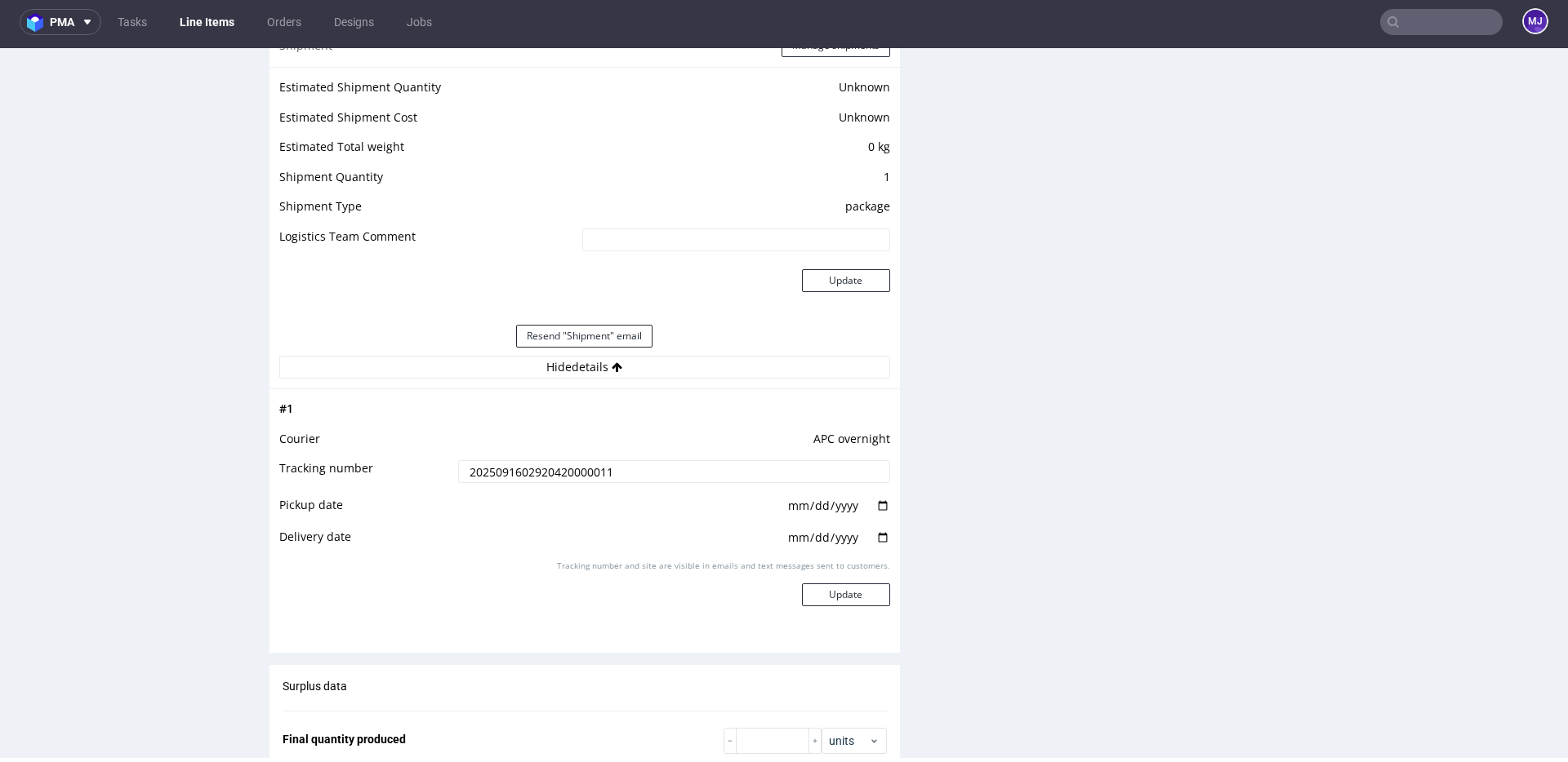
click at [585, 477] on input "2025091602920420000011" at bounding box center [673, 472] width 432 height 23
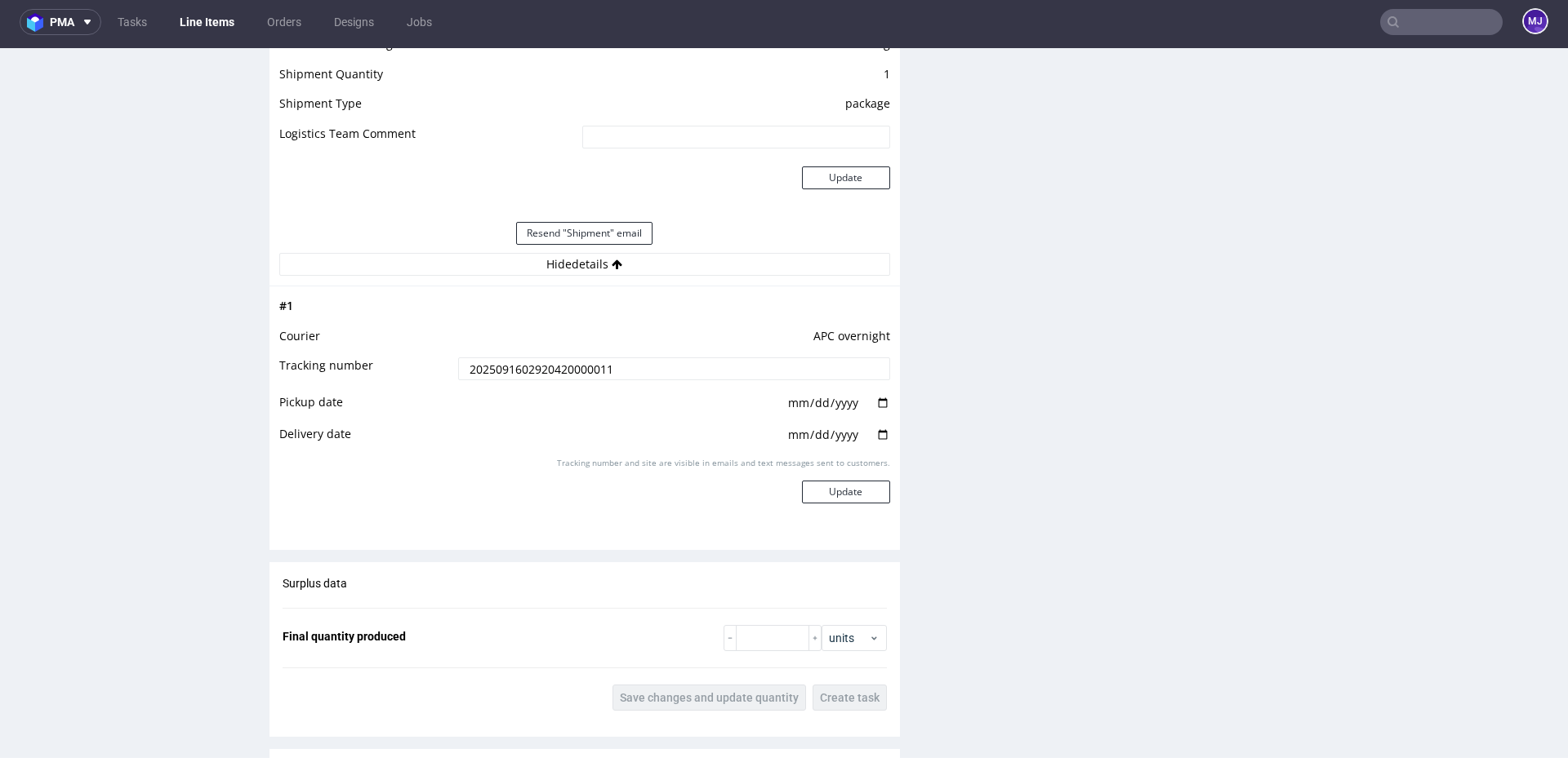
scroll to position [1545, 0]
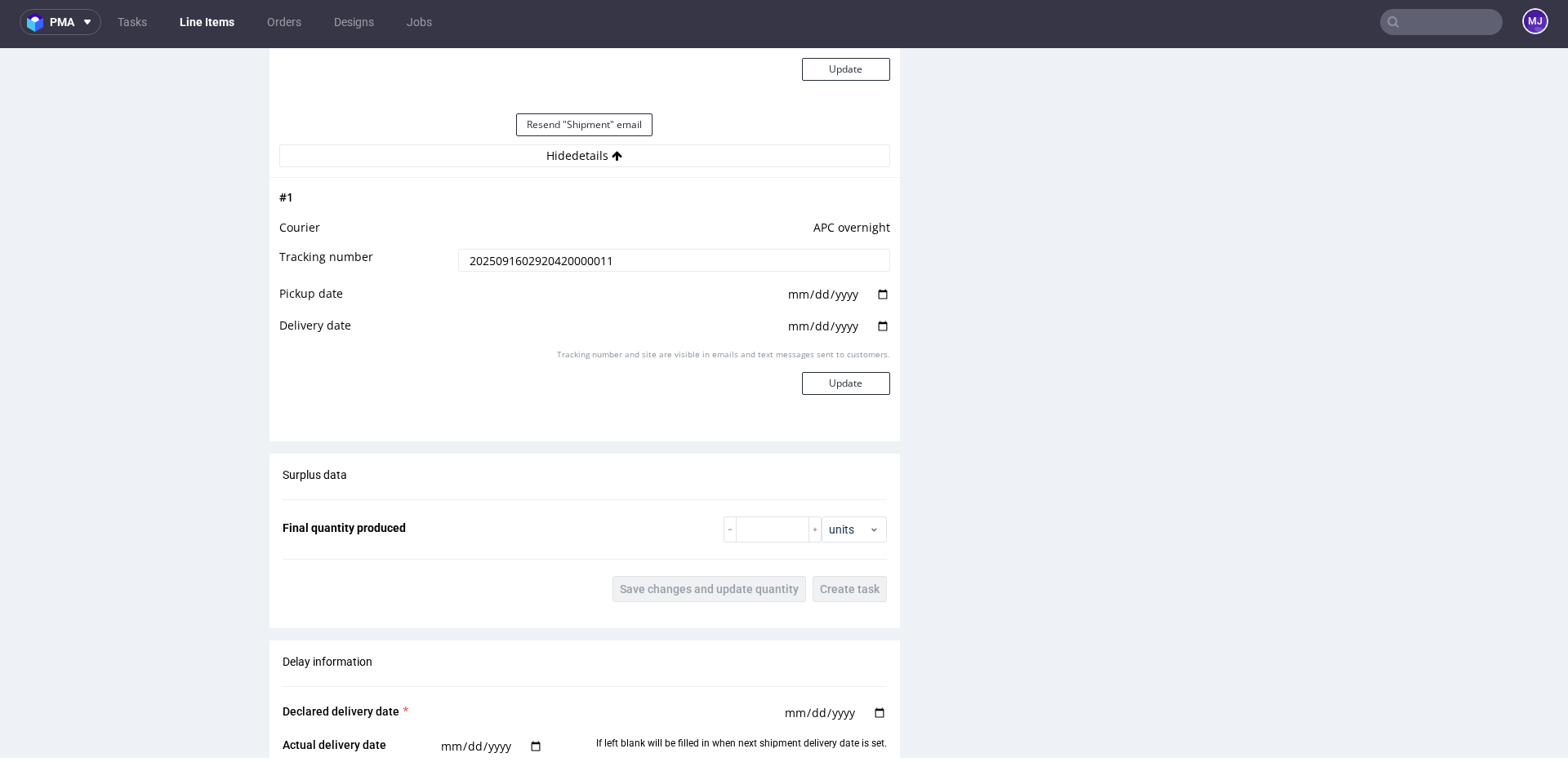
click at [875, 295] on input "date" at bounding box center [838, 294] width 104 height 18
type input "2025-09-16"
click at [874, 325] on input "date" at bounding box center [838, 326] width 104 height 18
type input "2025-09-17"
click at [845, 382] on button "Update" at bounding box center [845, 384] width 88 height 23
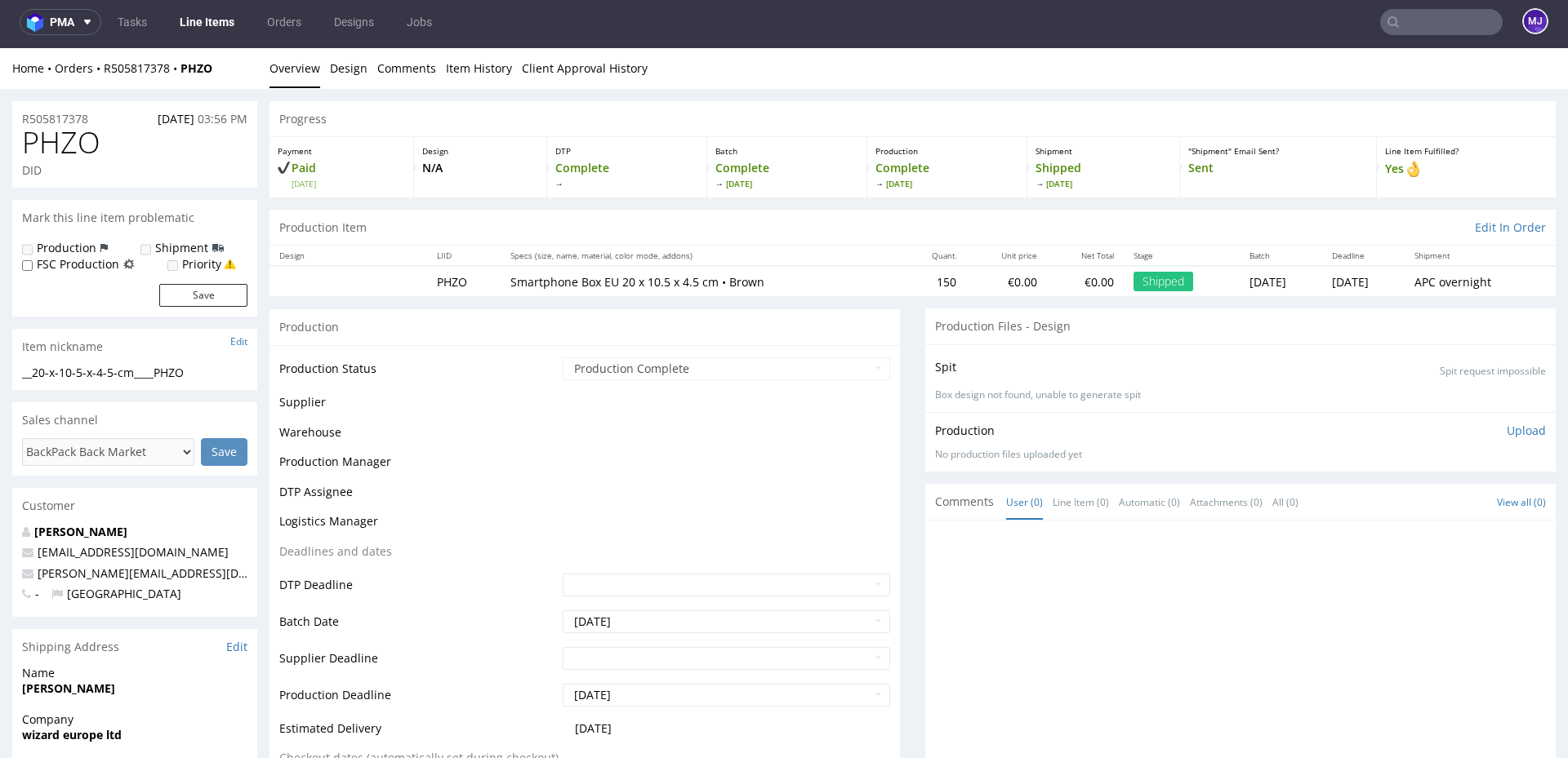
scroll to position [1039, 0]
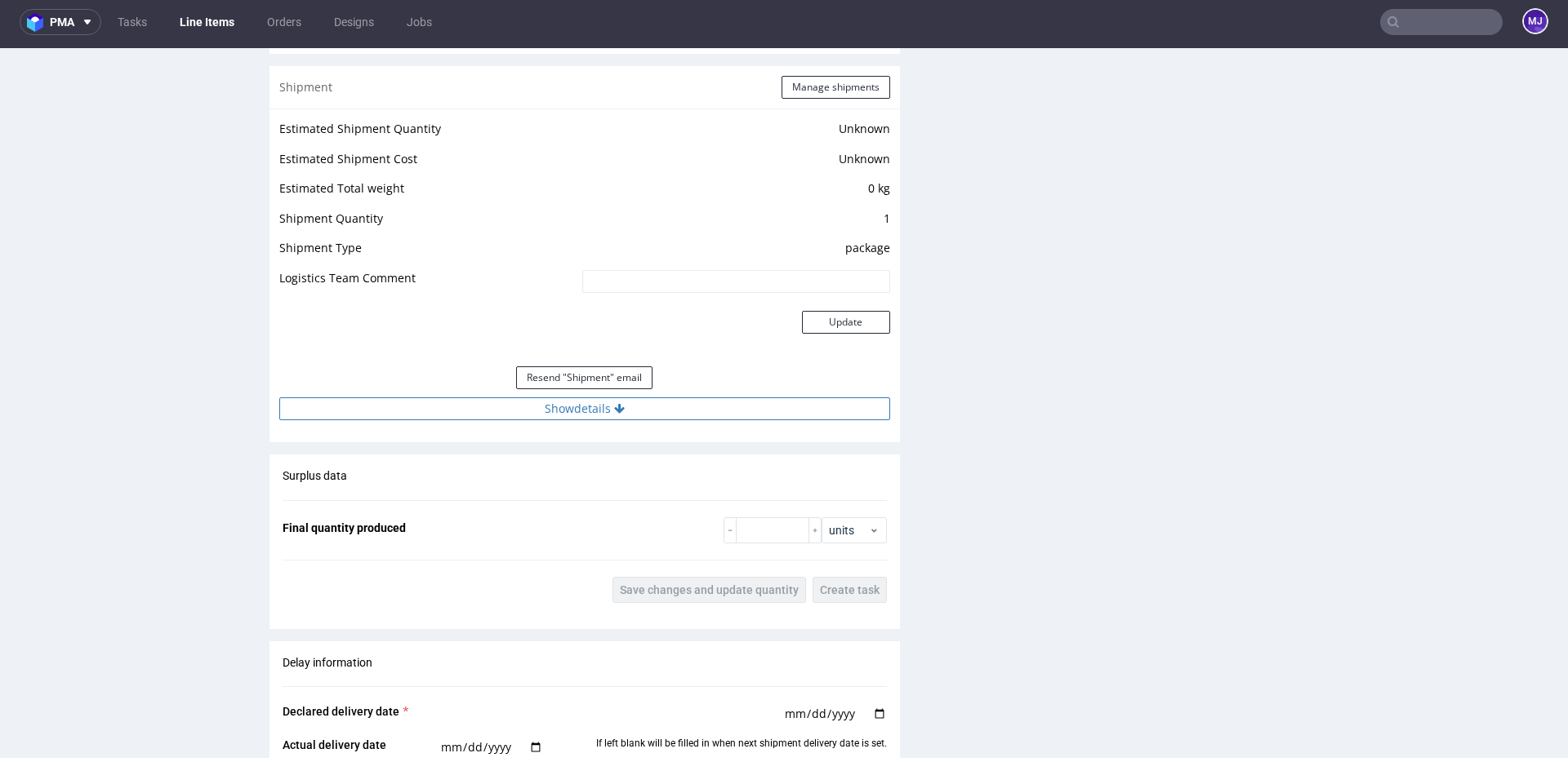
click at [747, 407] on button "Show details" at bounding box center [584, 408] width 611 height 23
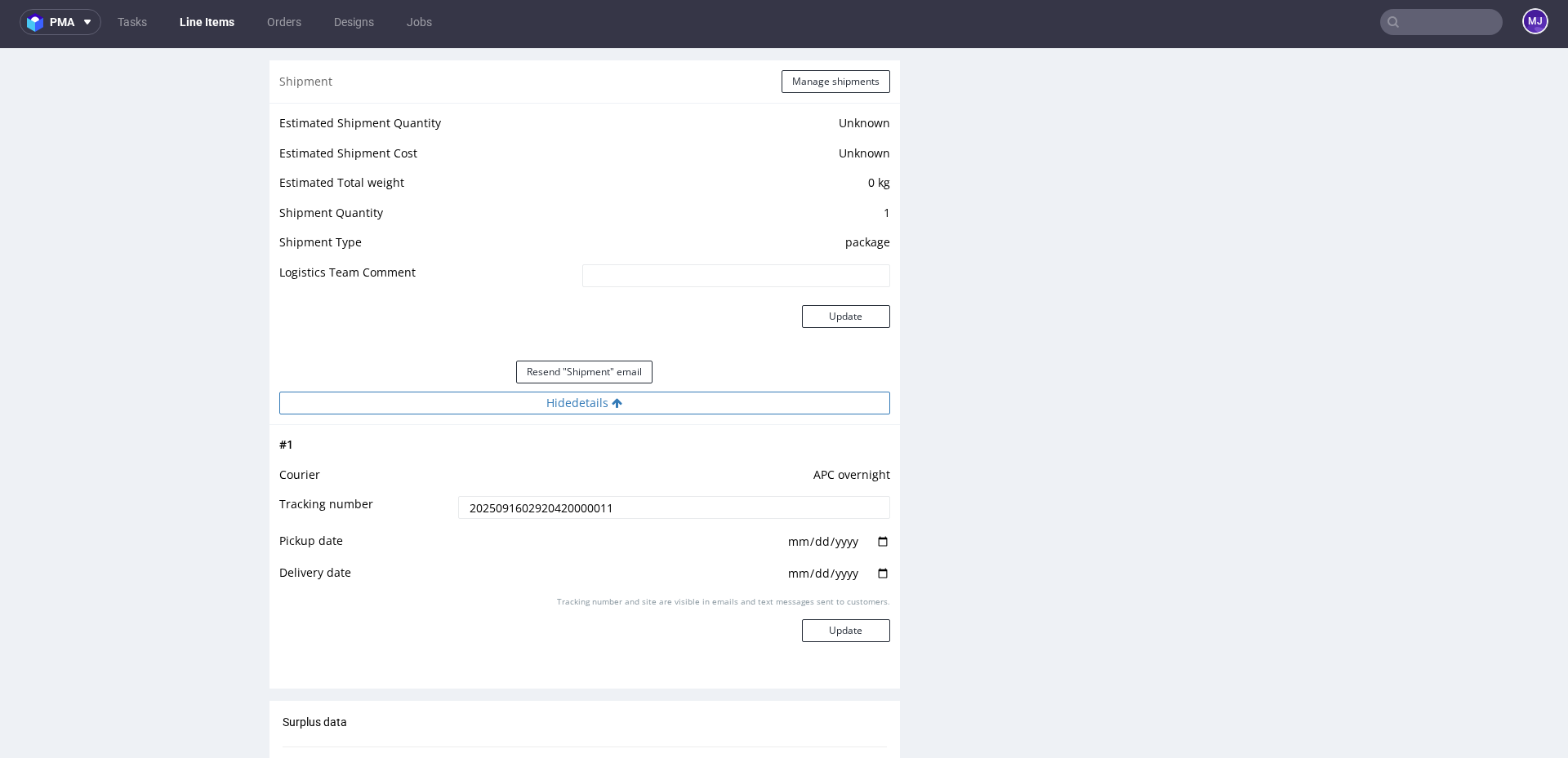
scroll to position [1418, 0]
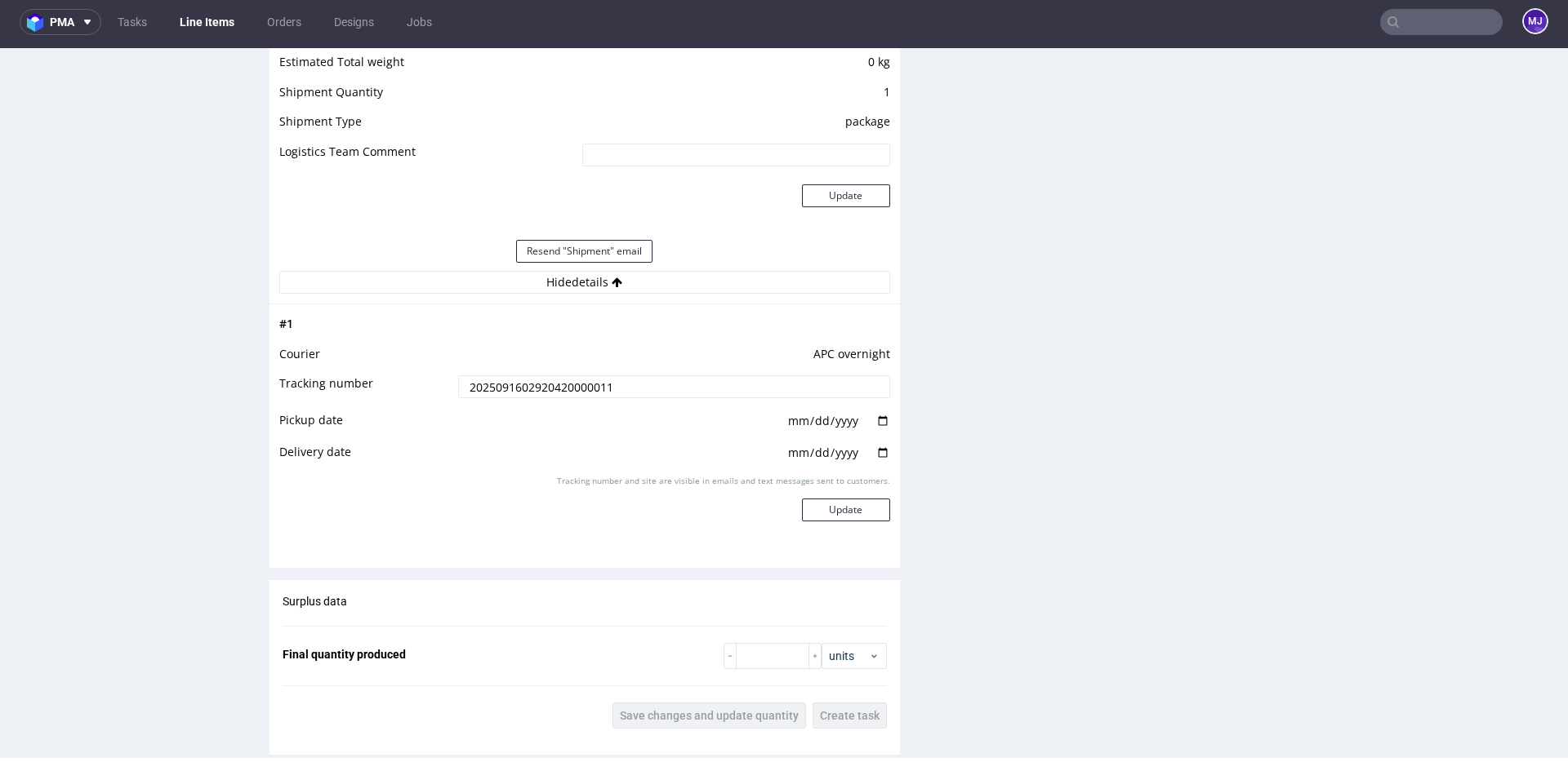
click at [876, 423] on input "2025-09-16" at bounding box center [838, 421] width 104 height 18
click at [1002, 355] on div "Production Files - Design Spit Spit request impossible Box design not found, un…" at bounding box center [1240, 140] width 631 height 2498
click at [1404, 27] on input "text" at bounding box center [1441, 22] width 123 height 26
paste input "000002723"
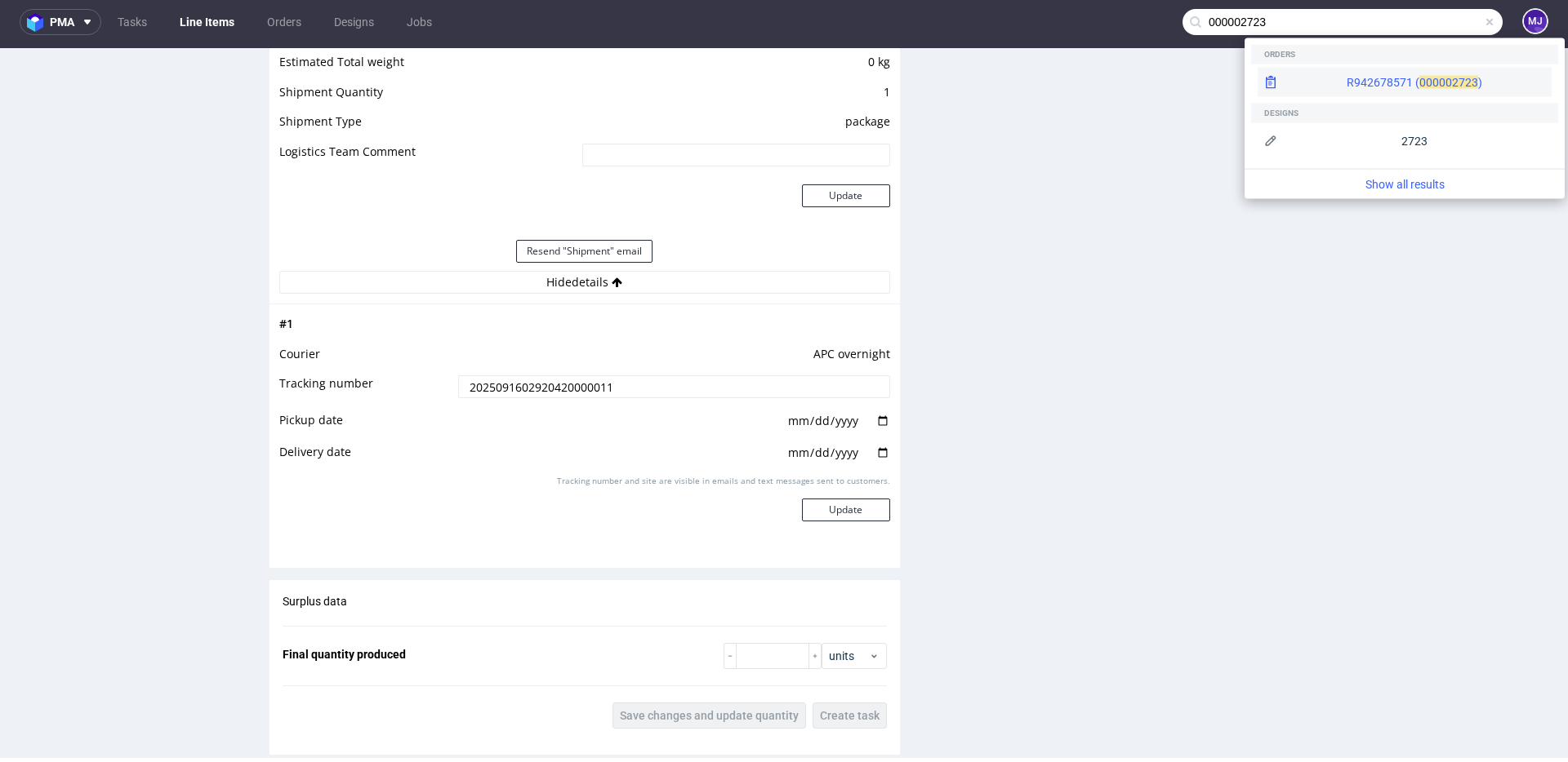
type input "000002723"
click at [1347, 83] on div "R942678571 ( 00000" at bounding box center [1399, 82] width 105 height 16
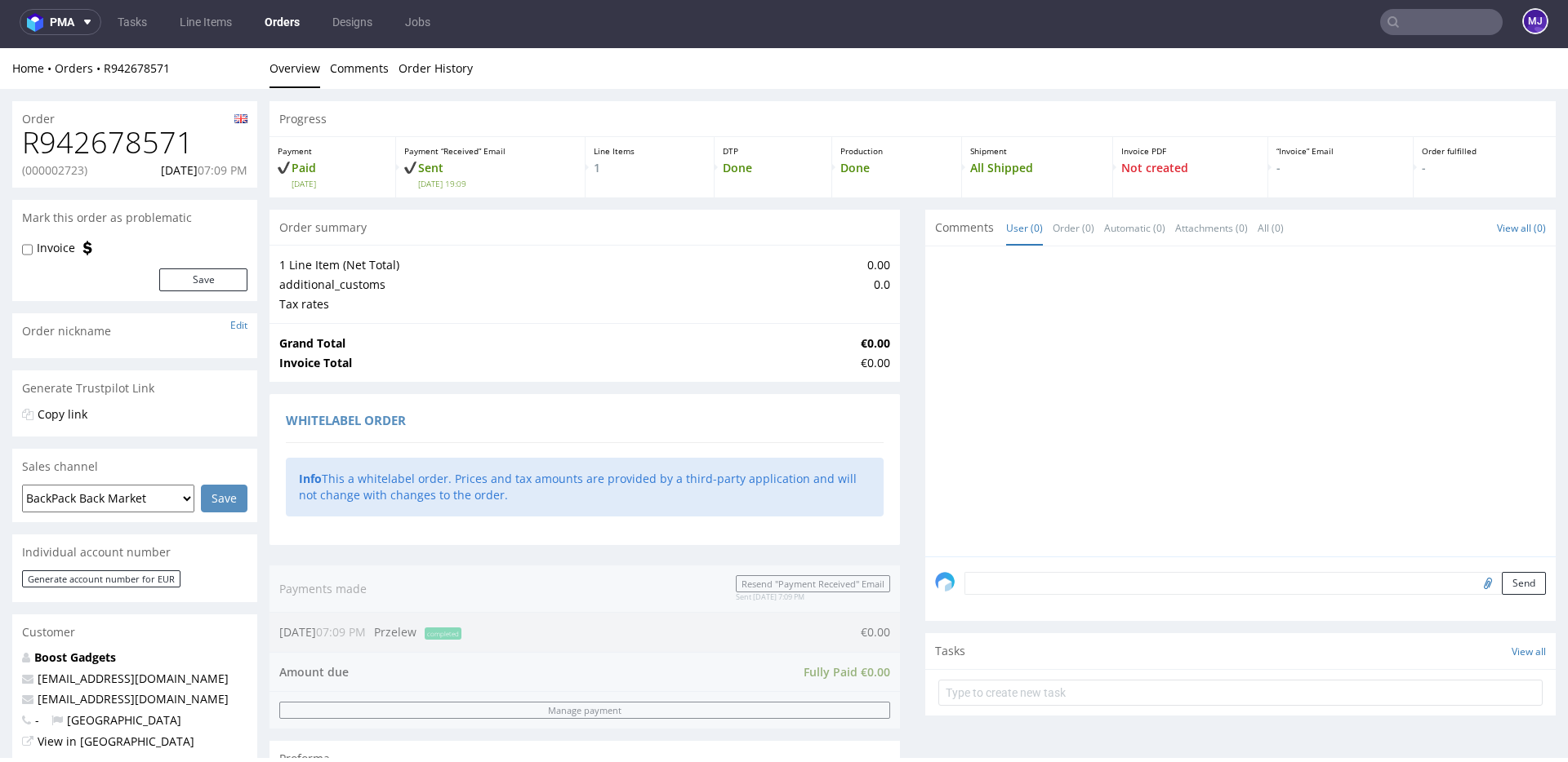
scroll to position [633, 0]
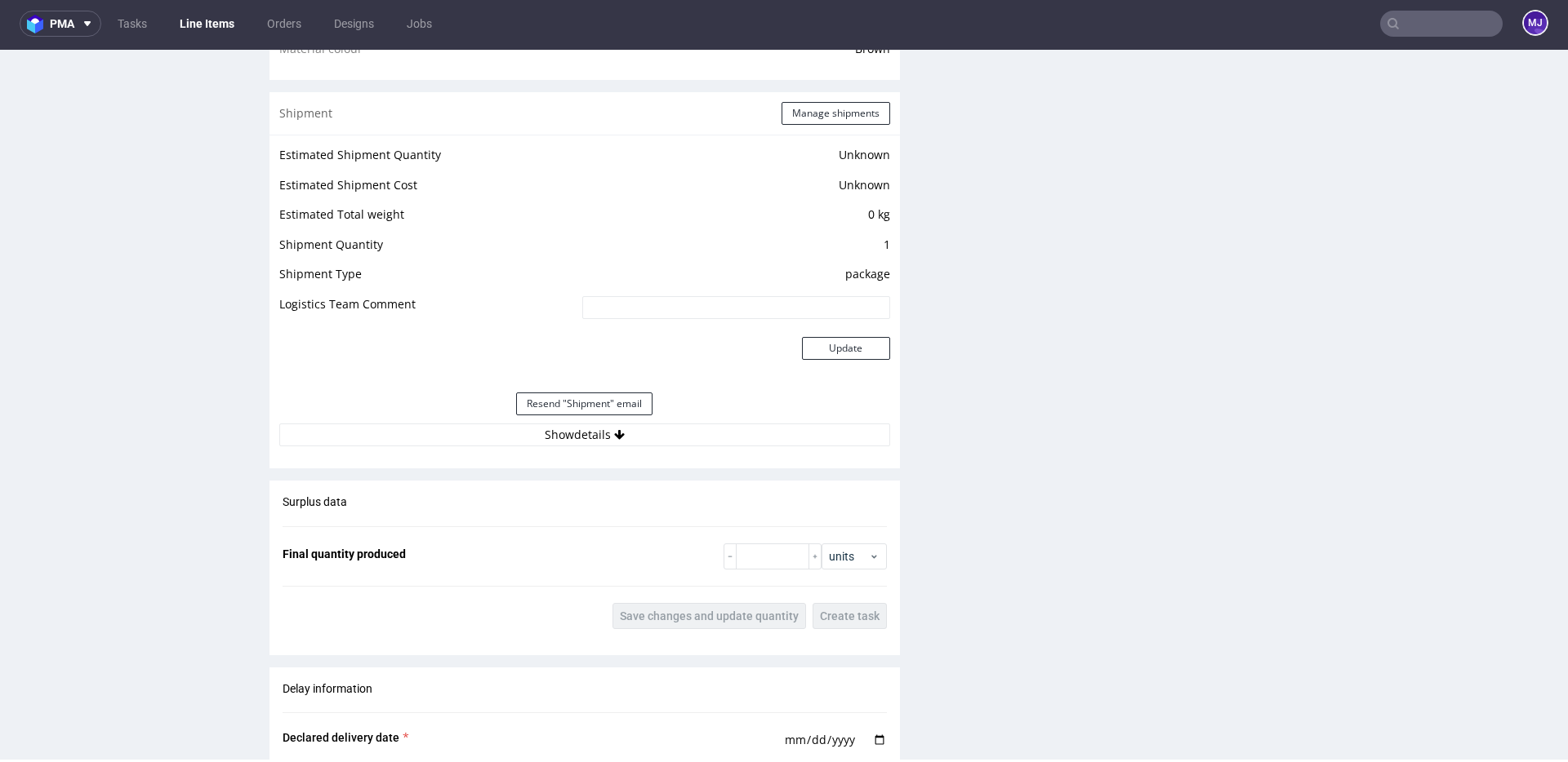
scroll to position [1383, 0]
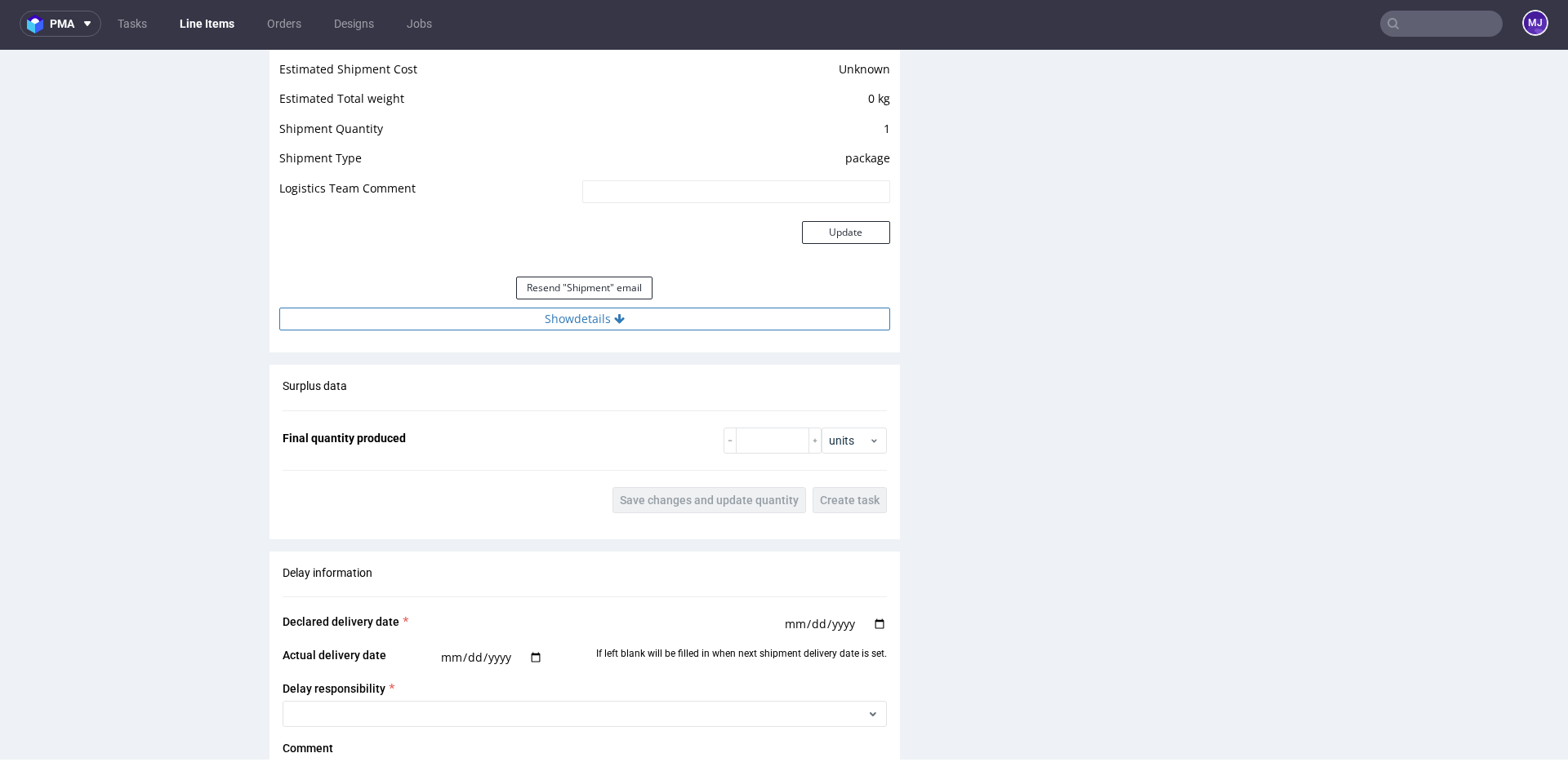
click at [613, 325] on button "Show details" at bounding box center [584, 319] width 611 height 23
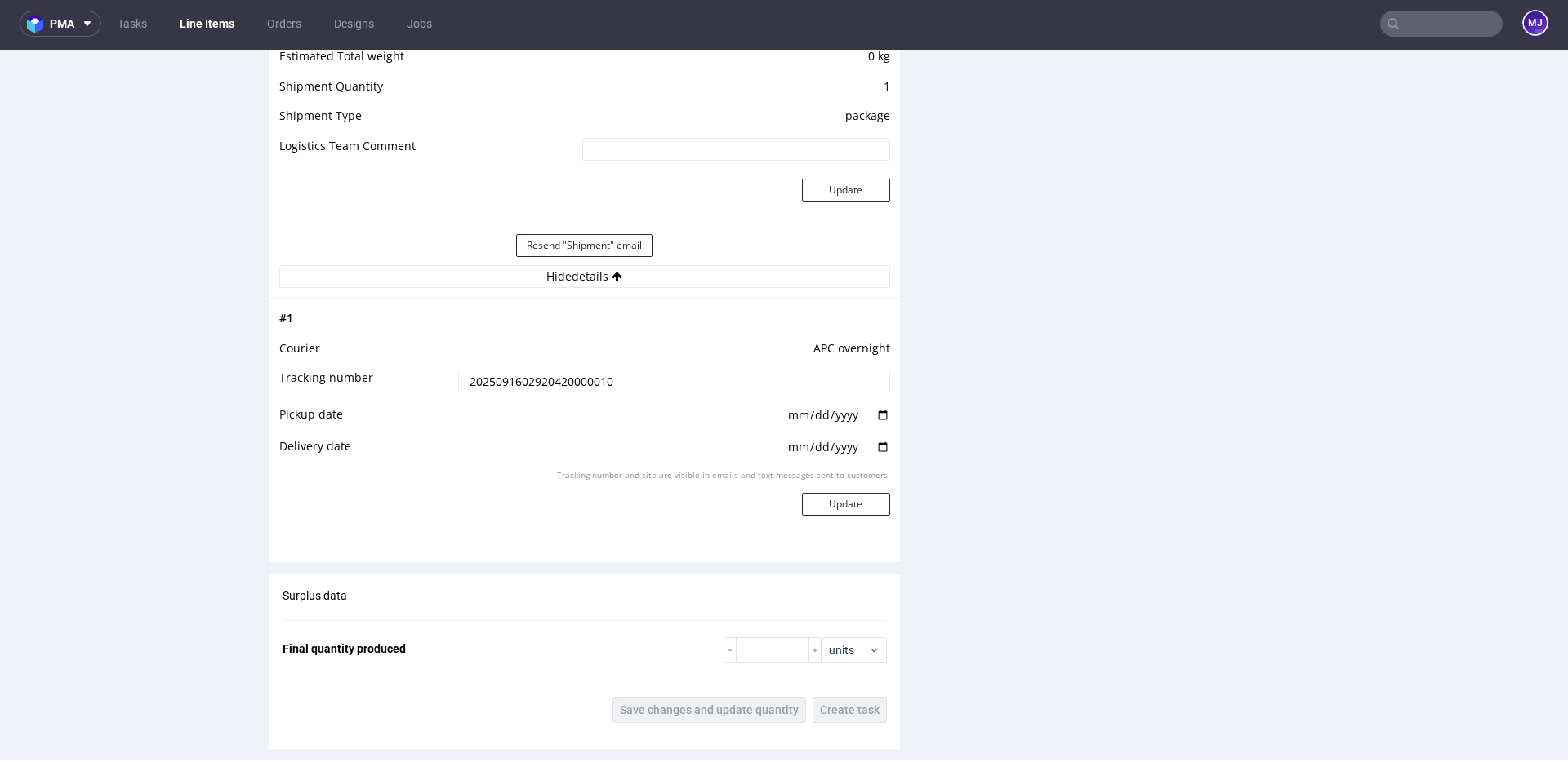
scroll to position [1468, 0]
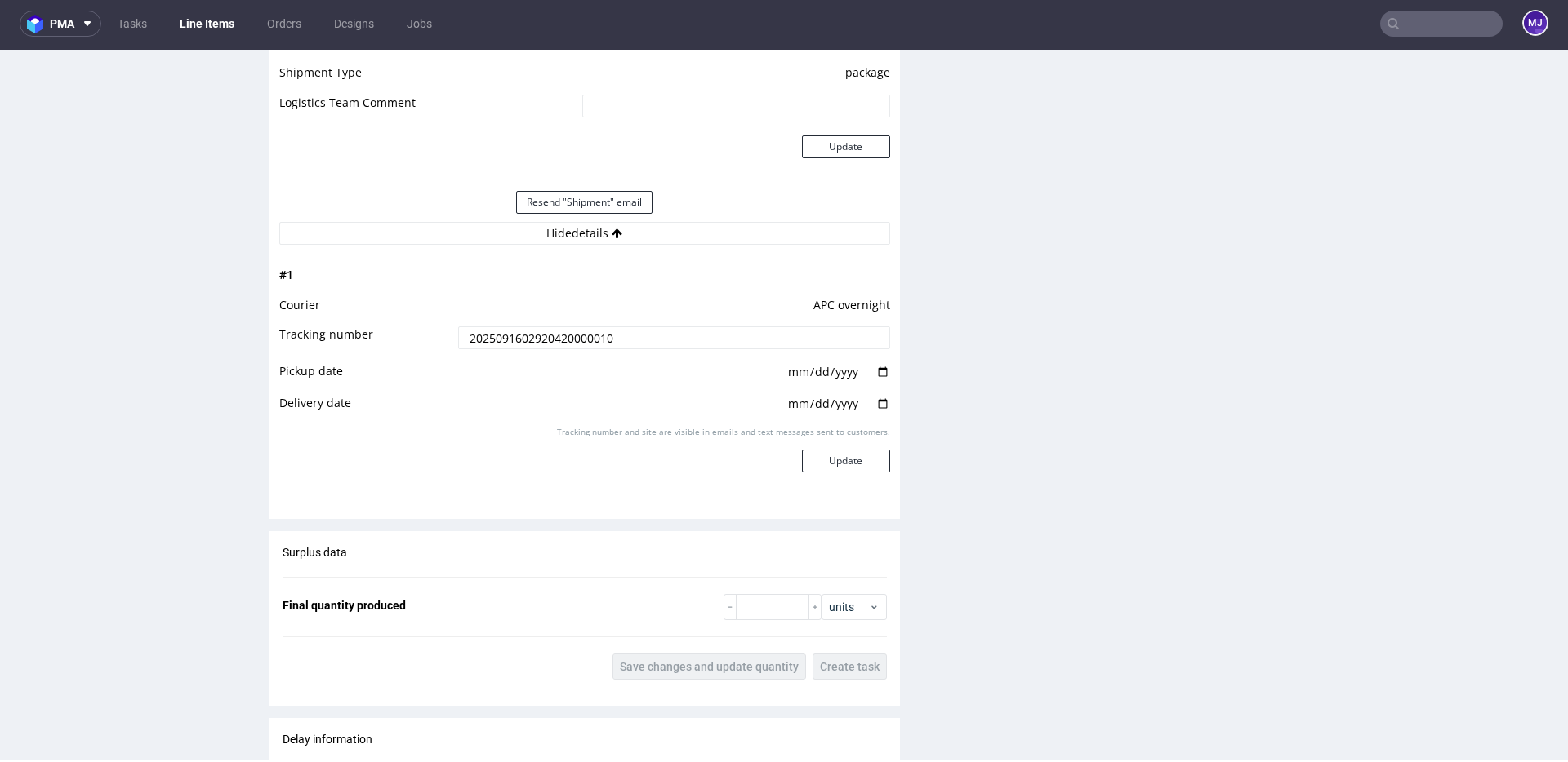
click at [872, 371] on input "date" at bounding box center [838, 372] width 104 height 18
type input "2025-09-16"
click at [876, 407] on input "date" at bounding box center [838, 404] width 104 height 18
type input "2025-09-17"
click at [845, 467] on button "Update" at bounding box center [845, 461] width 88 height 23
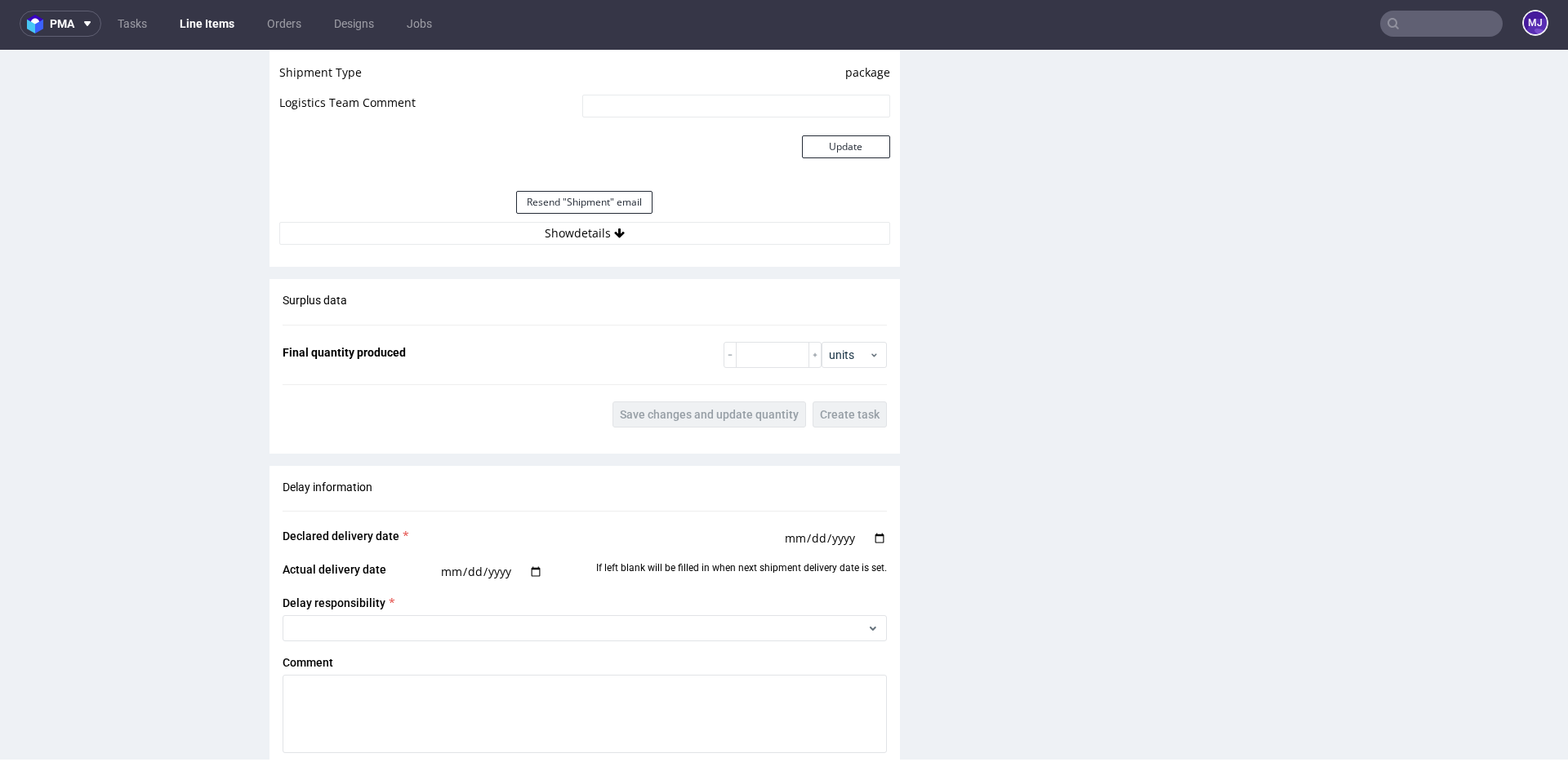
click at [1410, 26] on input "text" at bounding box center [1441, 24] width 123 height 26
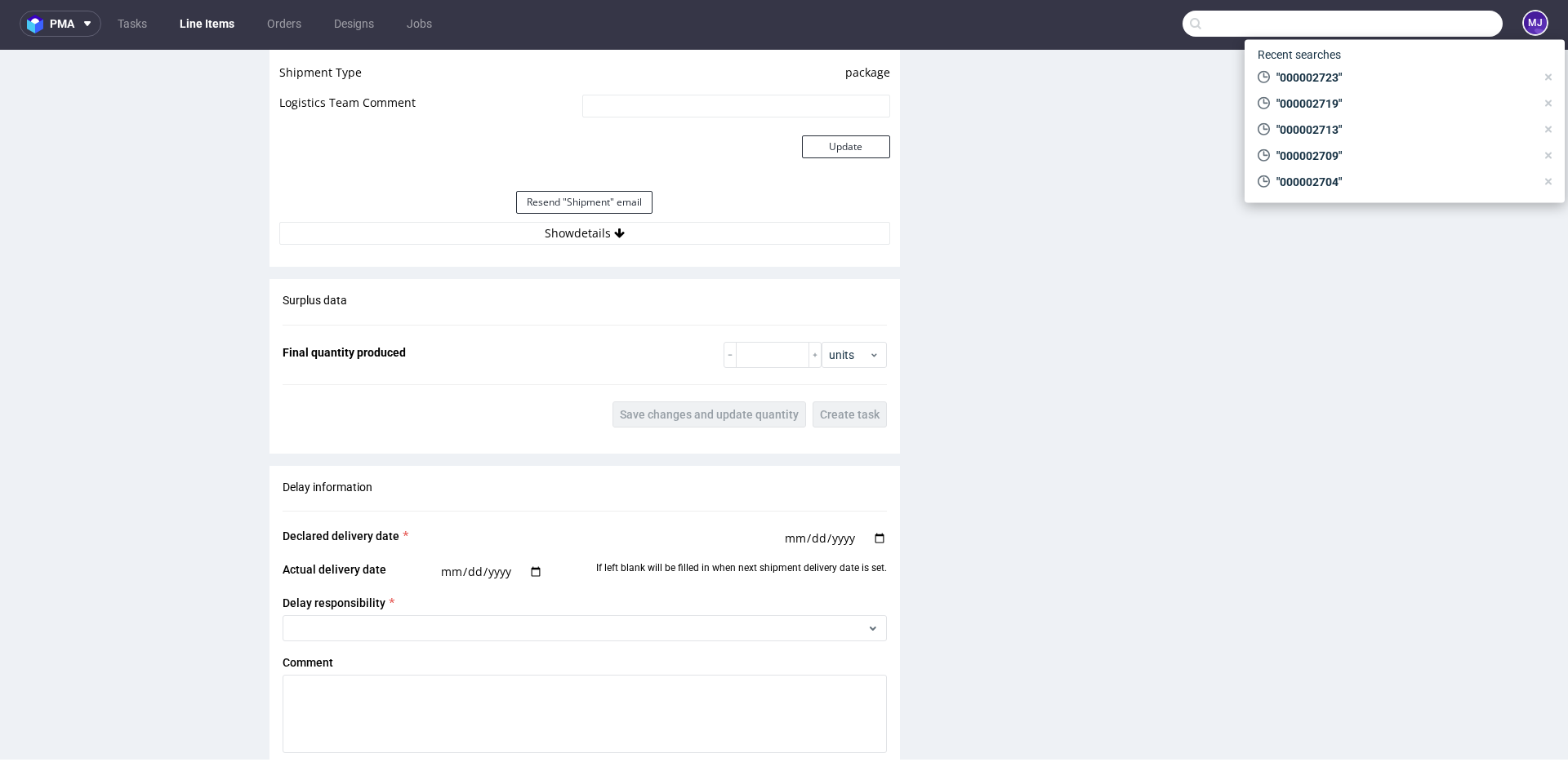
paste input "000002724"
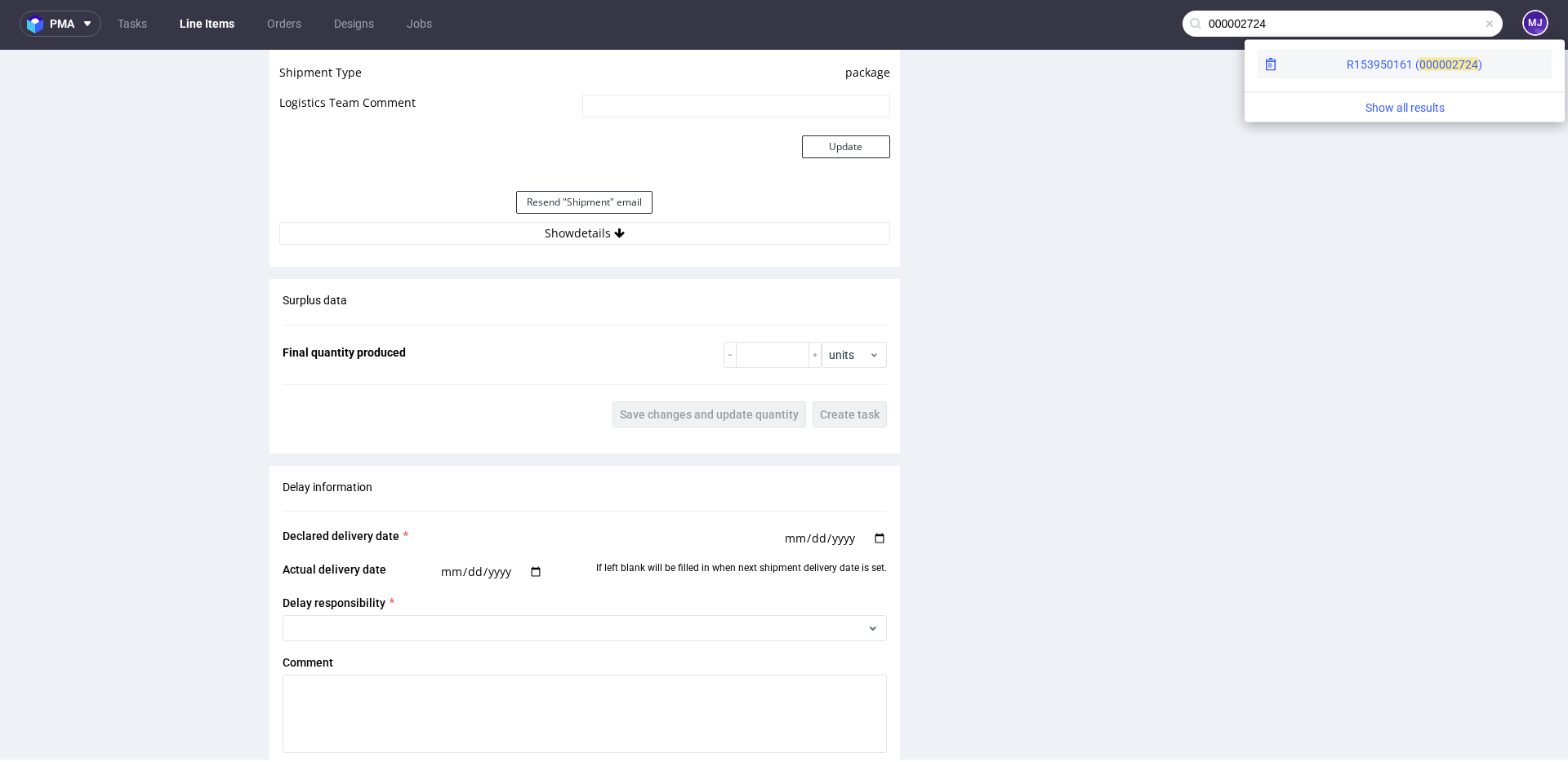
type input "000002724"
click at [1420, 64] on span "00000" at bounding box center [1436, 64] width 33 height 13
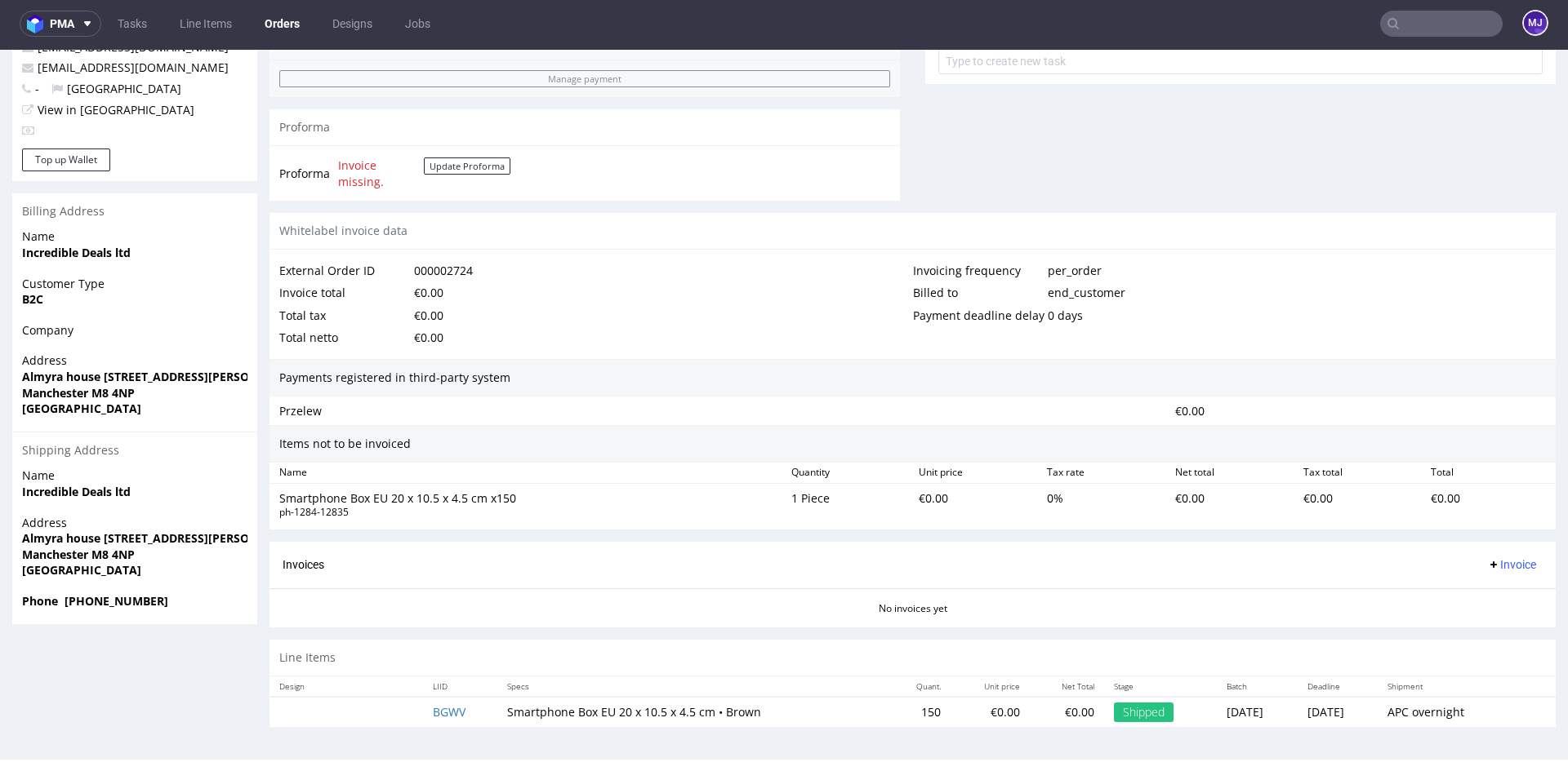
scroll to position [4, 0]
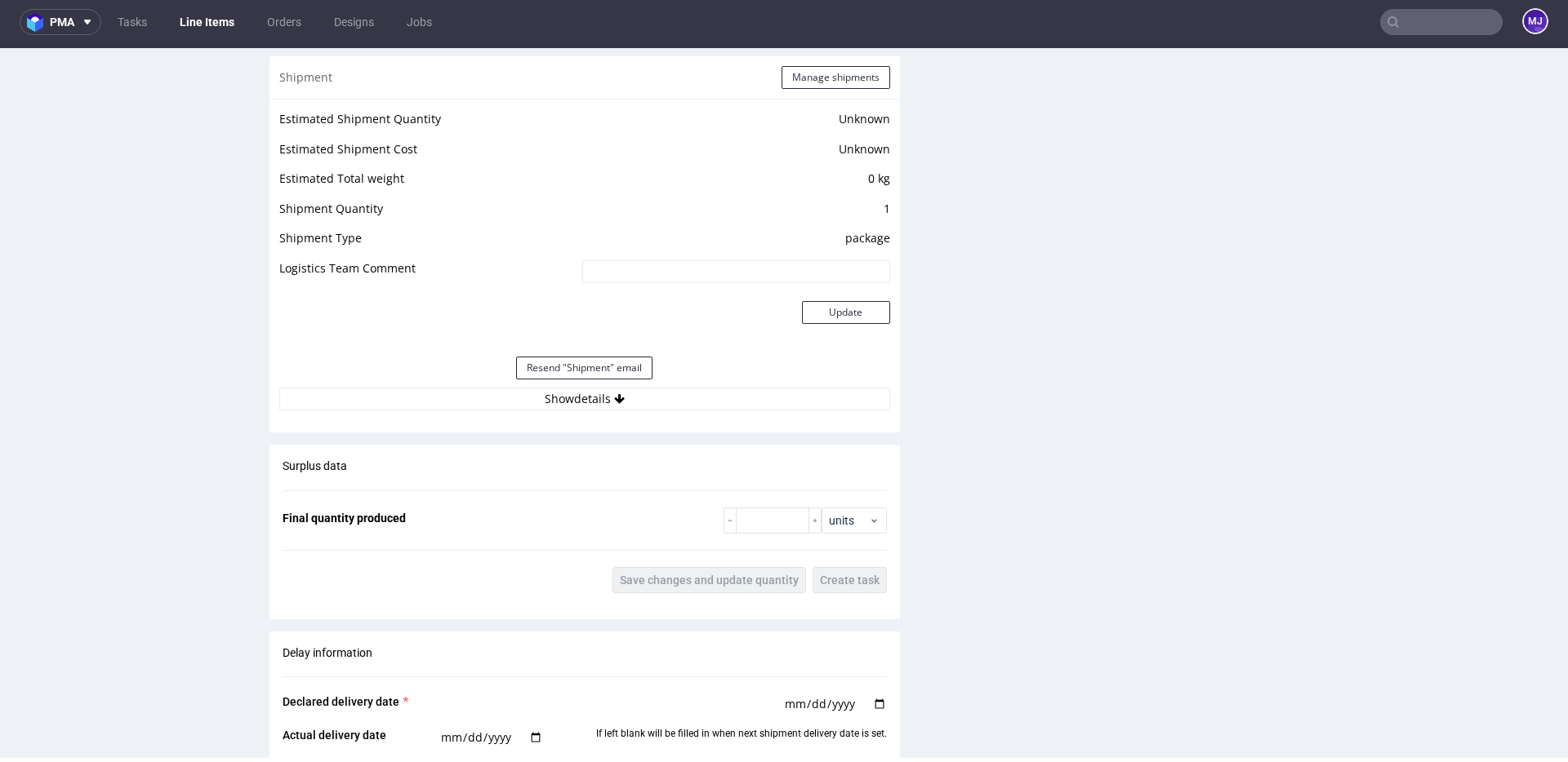
scroll to position [1311, 0]
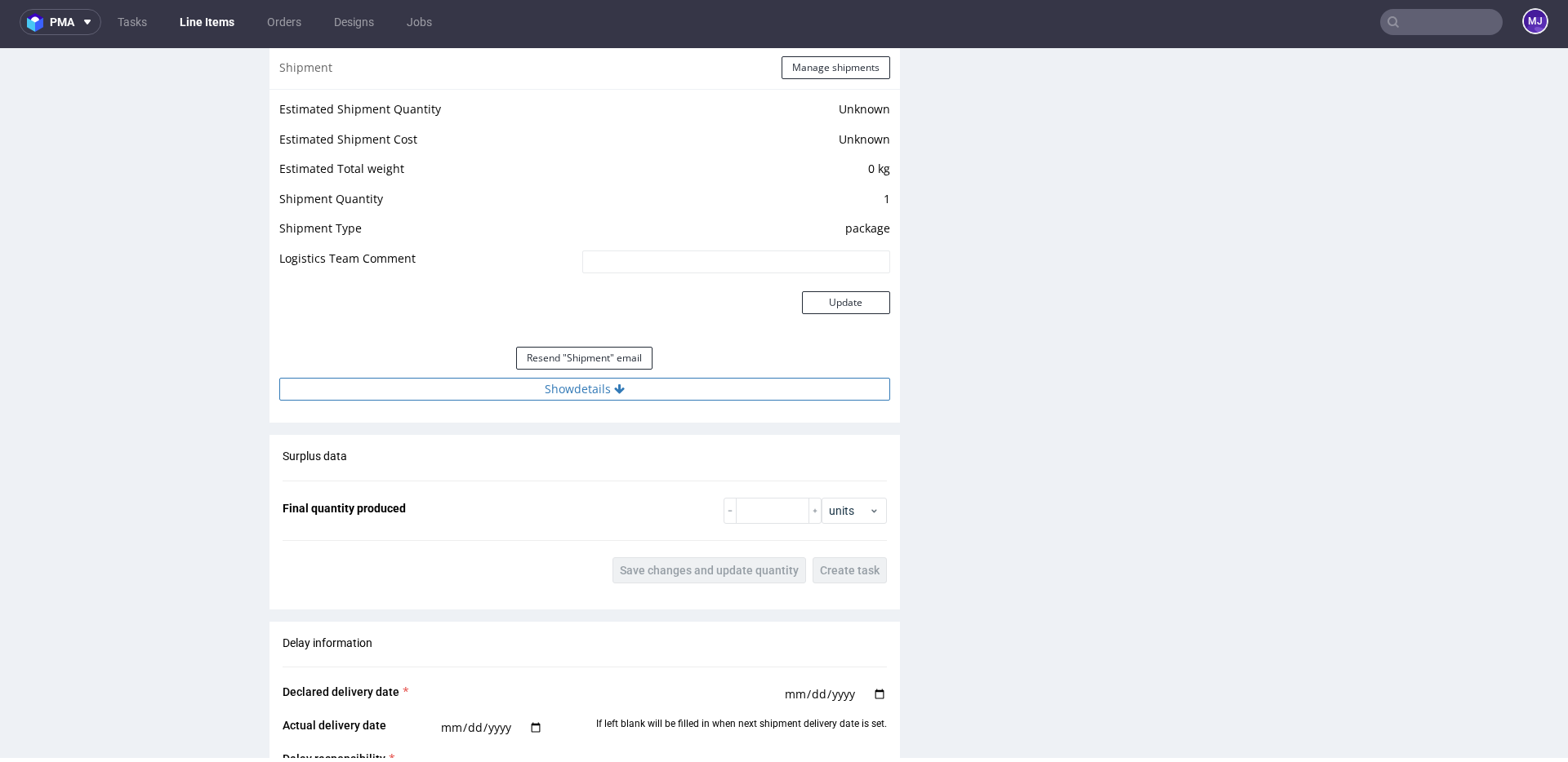
click at [601, 385] on button "Show details" at bounding box center [584, 390] width 611 height 23
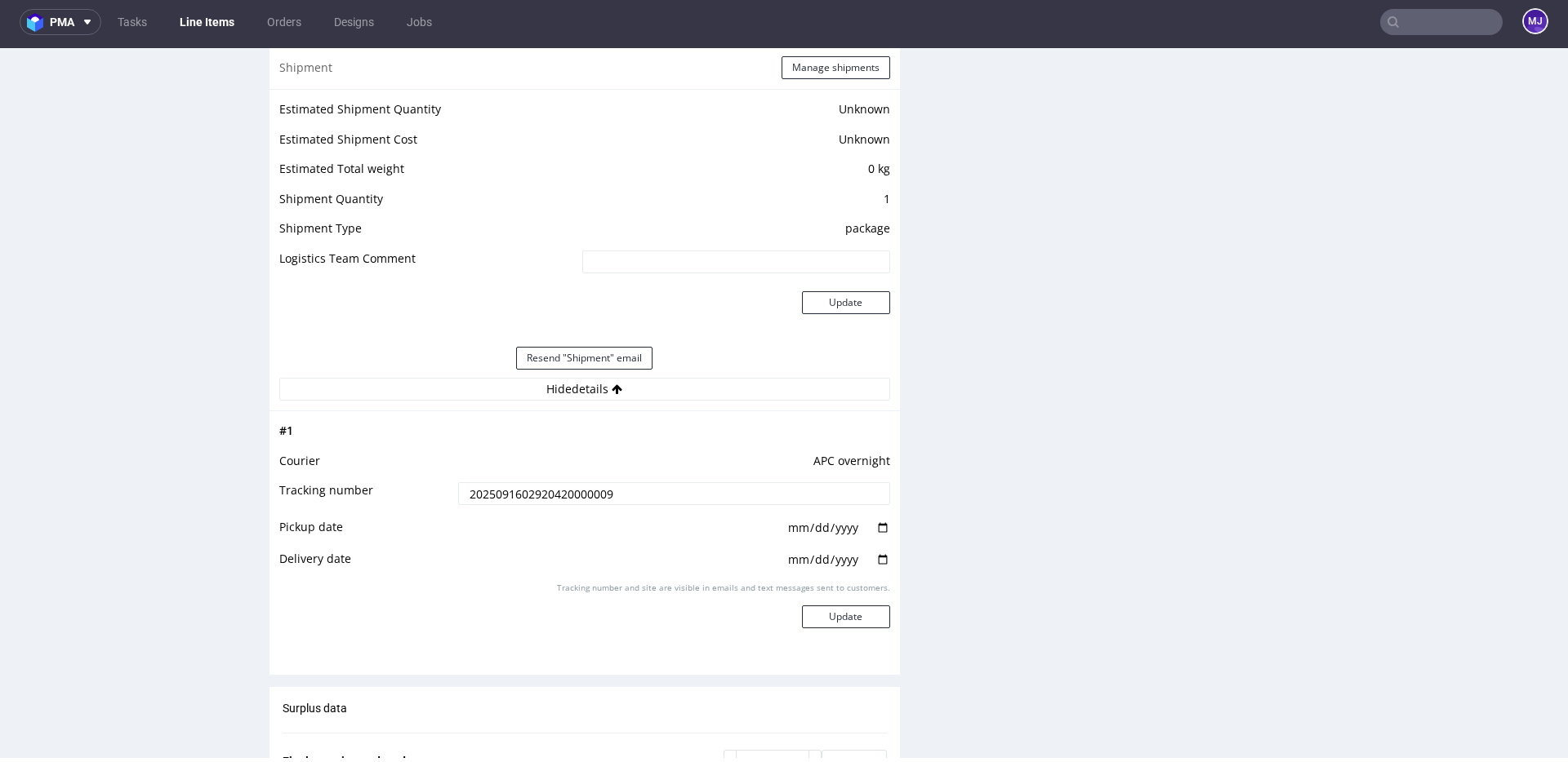
click at [562, 499] on input "2025091602920420000009" at bounding box center [673, 494] width 432 height 23
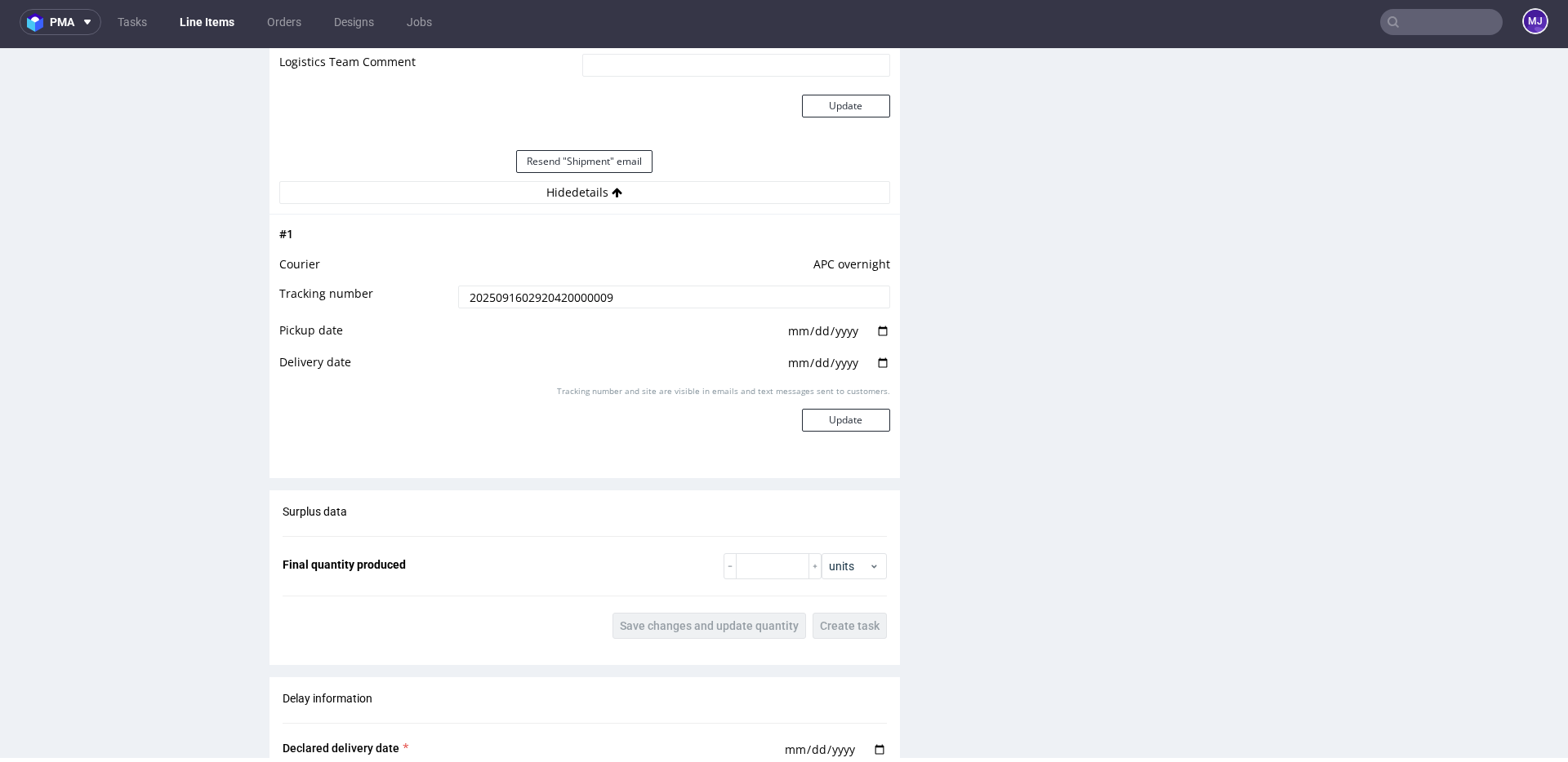
scroll to position [1314, 0]
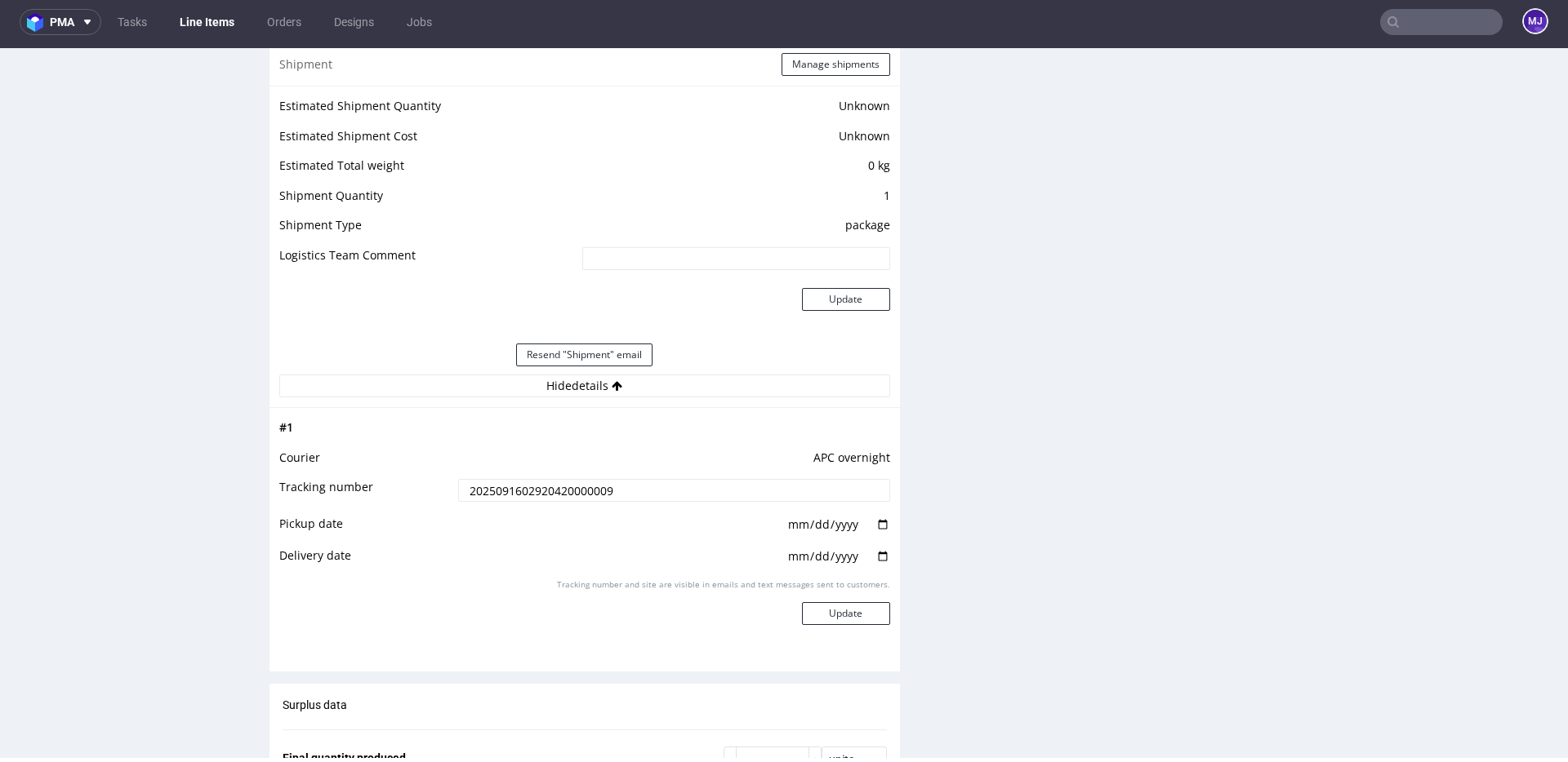
click at [874, 525] on input "date" at bounding box center [838, 525] width 104 height 18
type input "2025-09-16"
click at [876, 559] on input "date" at bounding box center [838, 556] width 104 height 18
type input "2025-09-17"
click at [840, 614] on button "Update" at bounding box center [845, 614] width 88 height 23
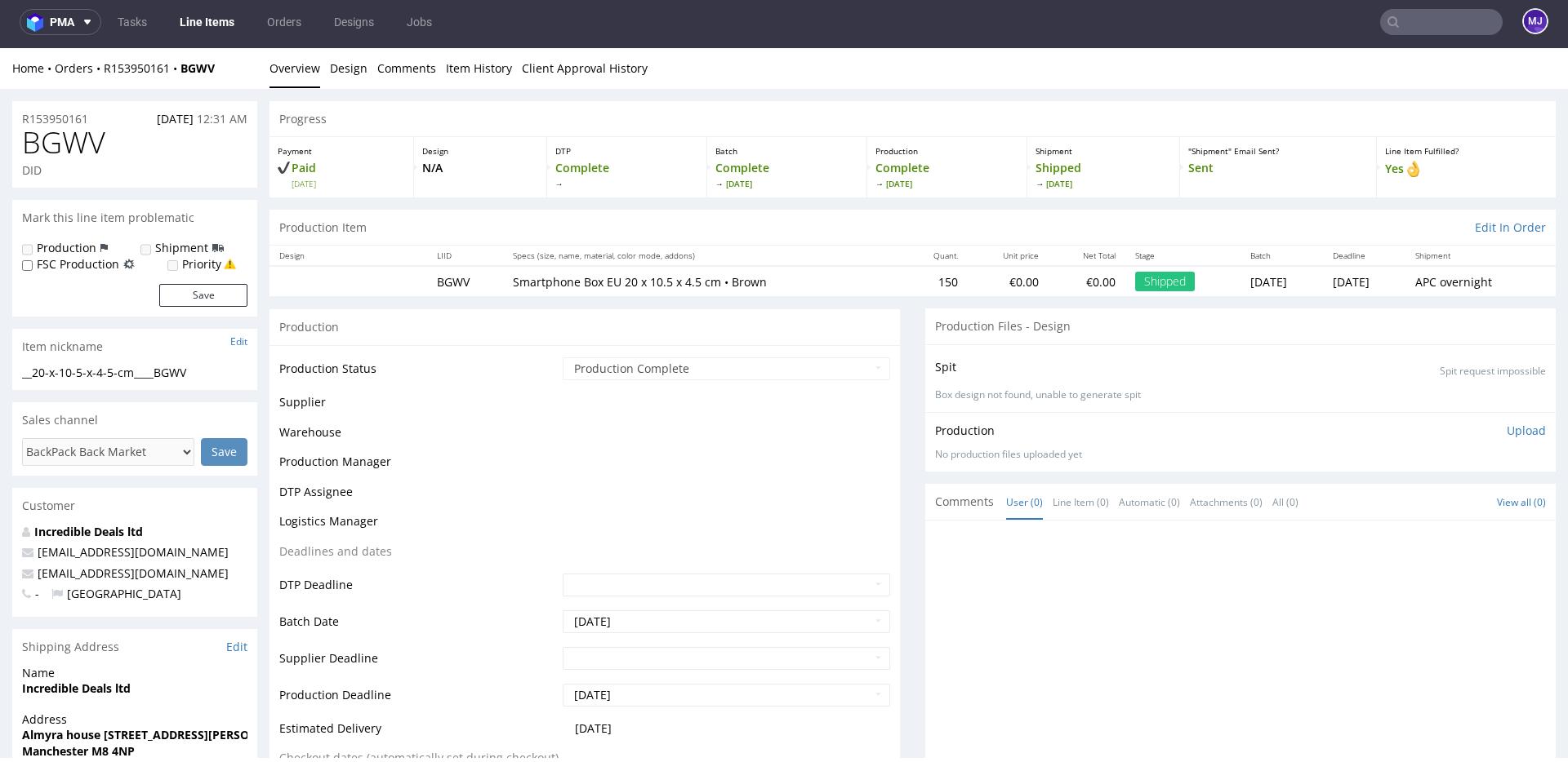
scroll to position [1039, 0]
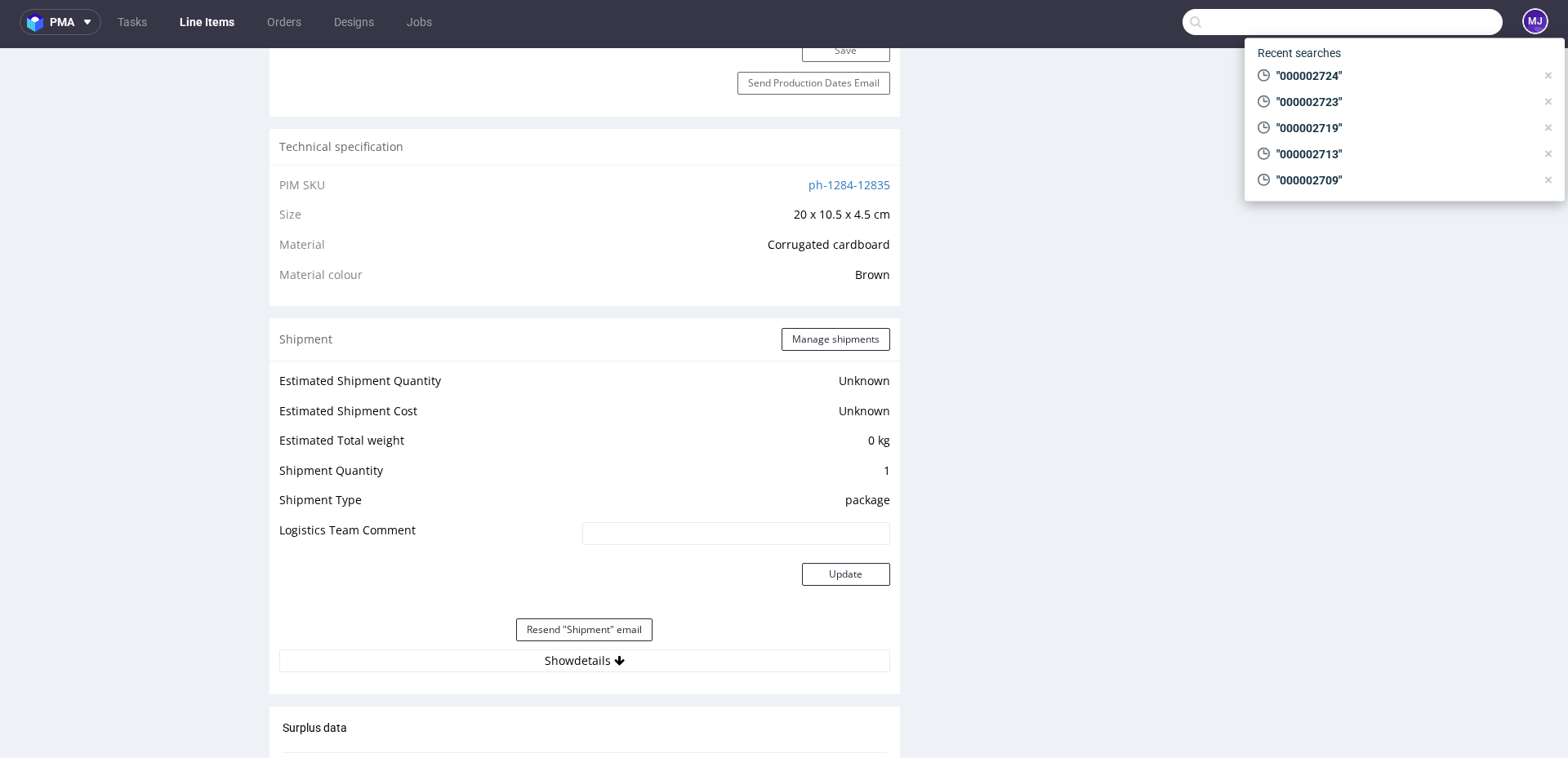
click at [1406, 20] on input "text" at bounding box center [1342, 22] width 320 height 26
paste input "000002724"
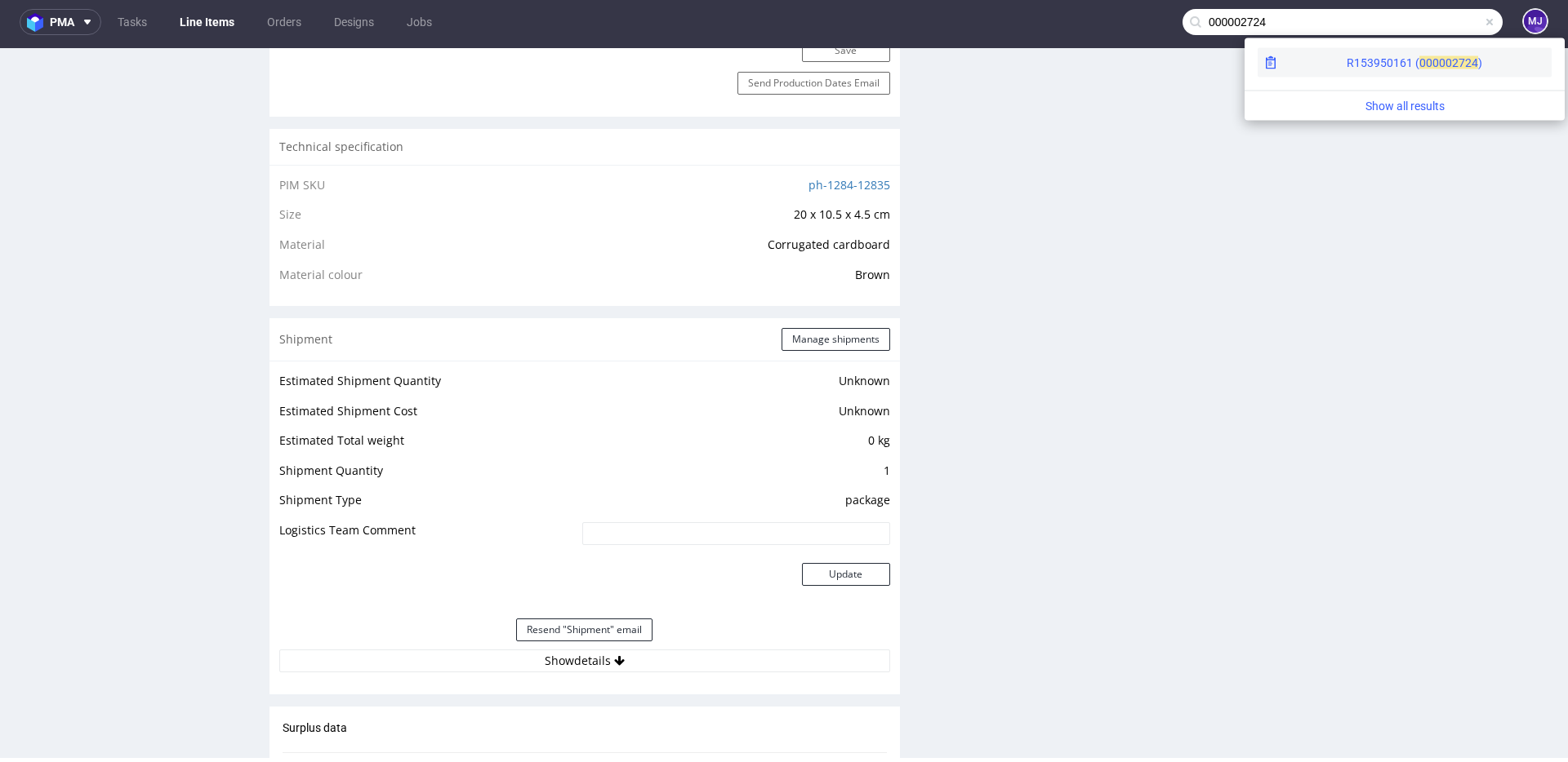
type input "000002724"
click at [1420, 57] on span "00000" at bounding box center [1436, 63] width 33 height 13
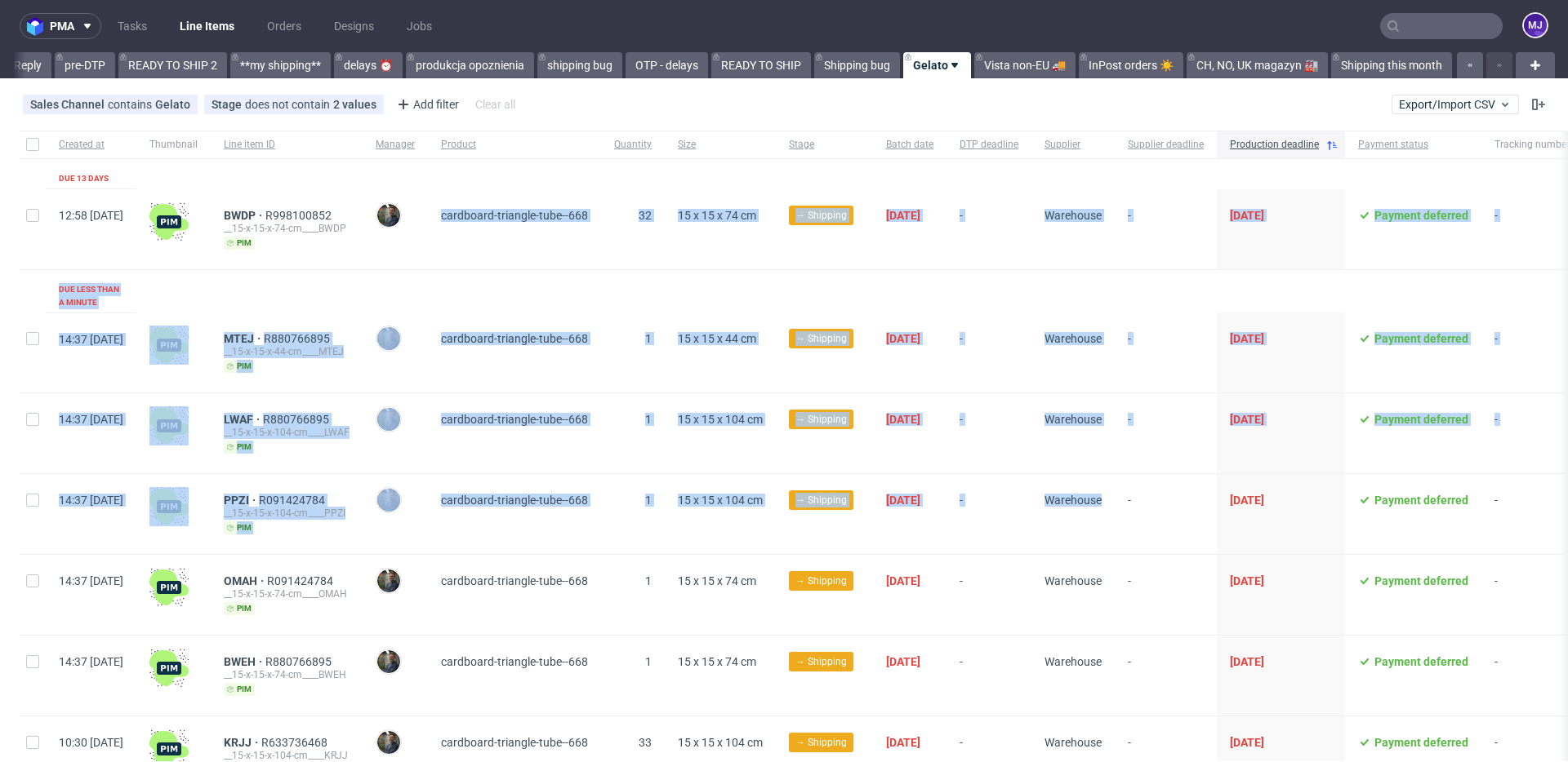
drag, startPoint x: 477, startPoint y: 200, endPoint x: 1093, endPoint y: 493, distance: 682.1
click at [1093, 493] on div "Created at Thumbnail Line item ID Manager Product Quantity Size Stage Batch dat…" at bounding box center [859, 545] width 1678 height 828
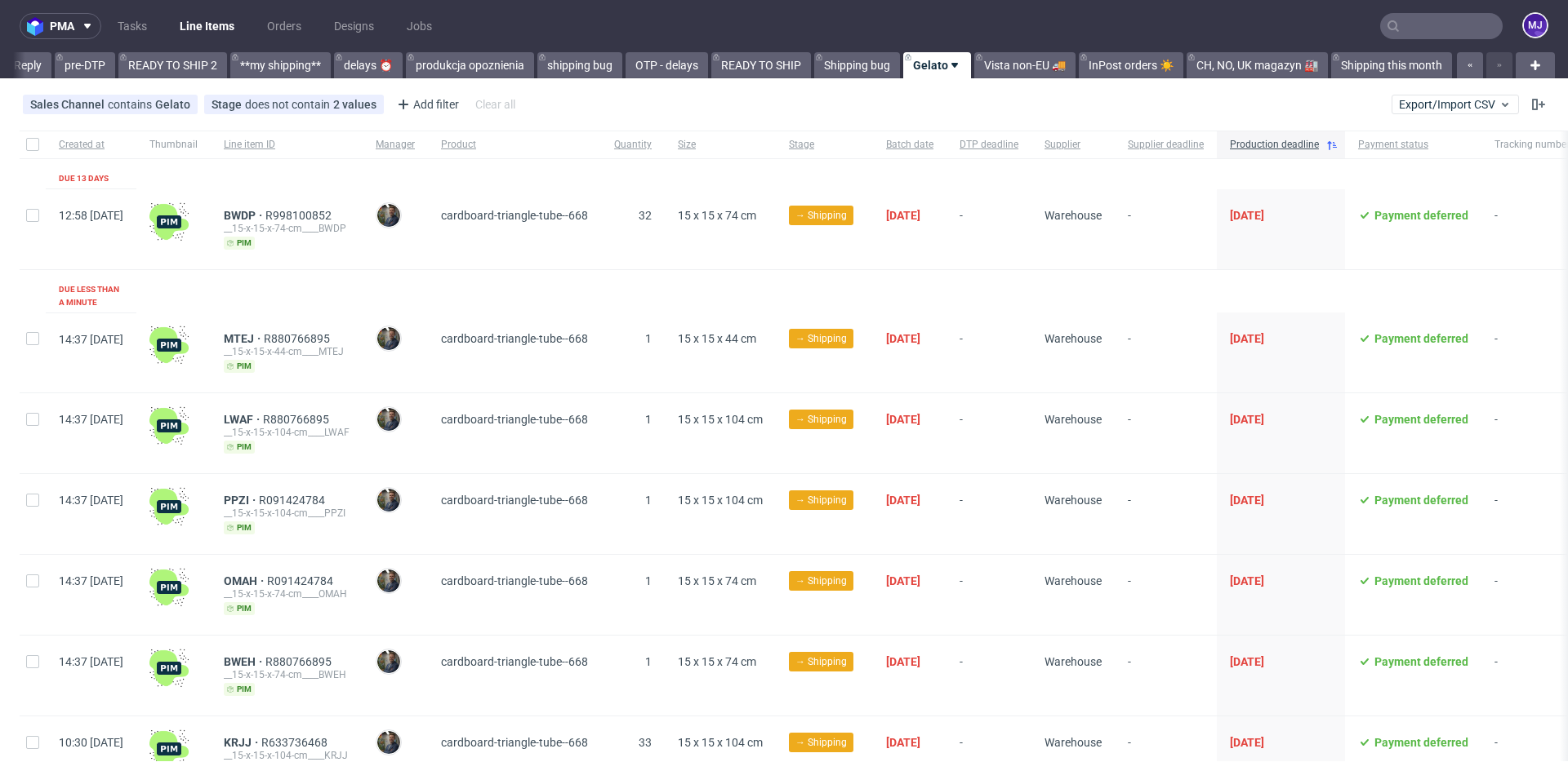
click at [1179, 503] on div "-" at bounding box center [1166, 514] width 102 height 80
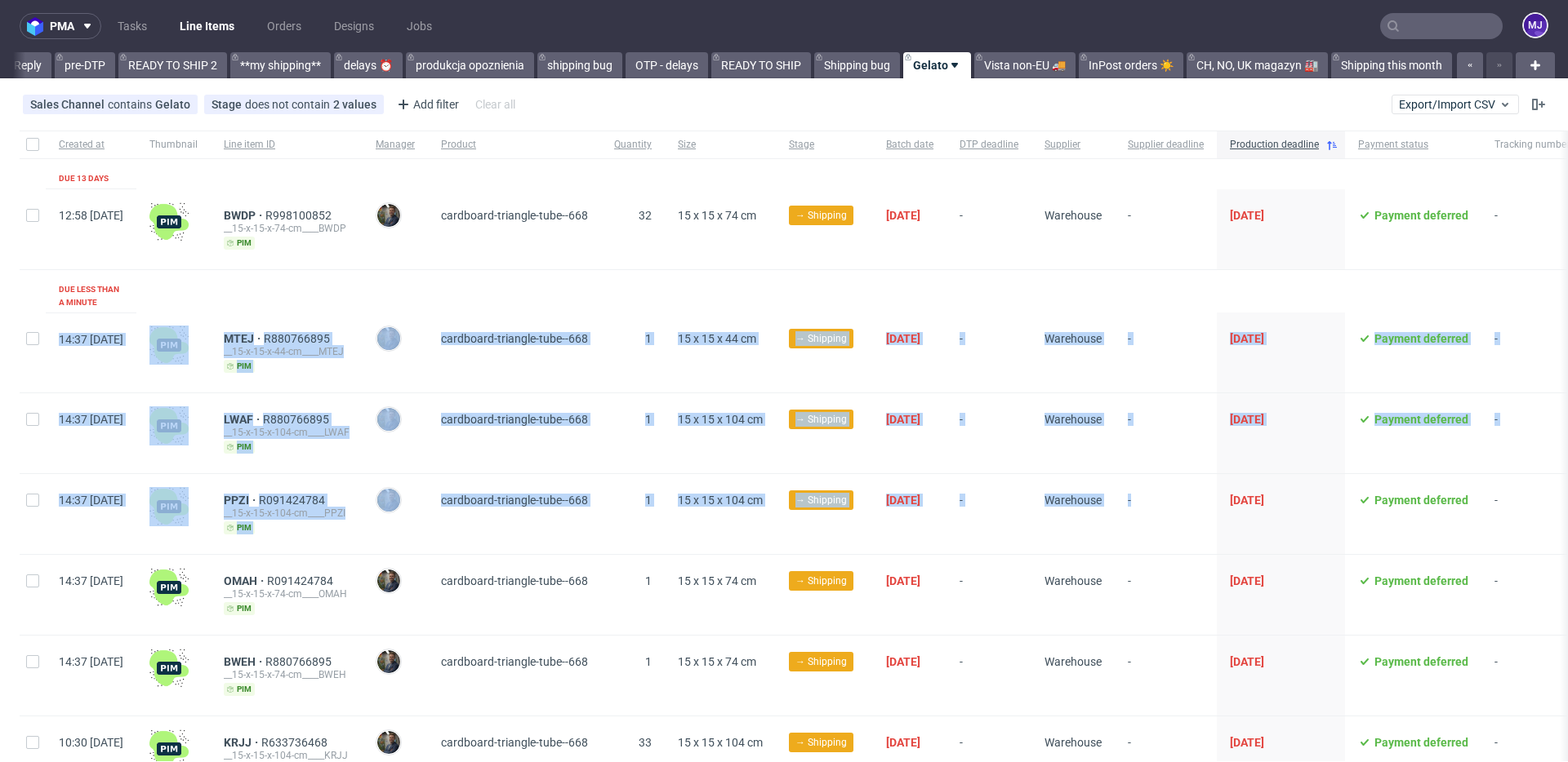
drag, startPoint x: 1194, startPoint y: 499, endPoint x: 669, endPoint y: 279, distance: 569.2
click at [667, 279] on div "Created at Thumbnail Line item ID Manager Product Quantity Size Stage Batch dat…" at bounding box center [859, 545] width 1678 height 828
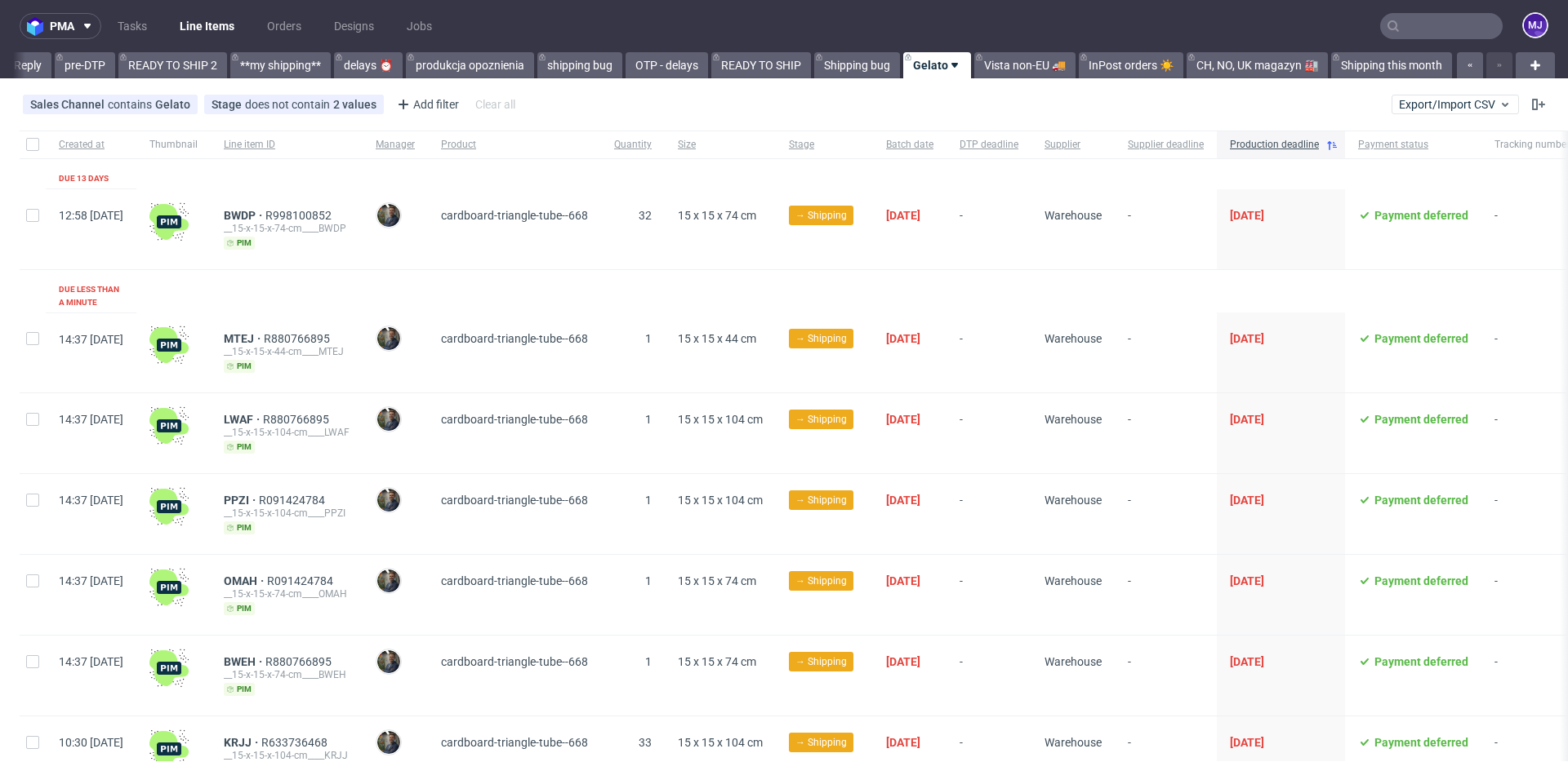
click at [667, 172] on div "Created at Thumbnail Line item ID Manager Product Quantity Size Stage Batch dat…" at bounding box center [859, 545] width 1678 height 828
click at [33, 135] on div at bounding box center [33, 144] width 26 height 27
checkbox input "true"
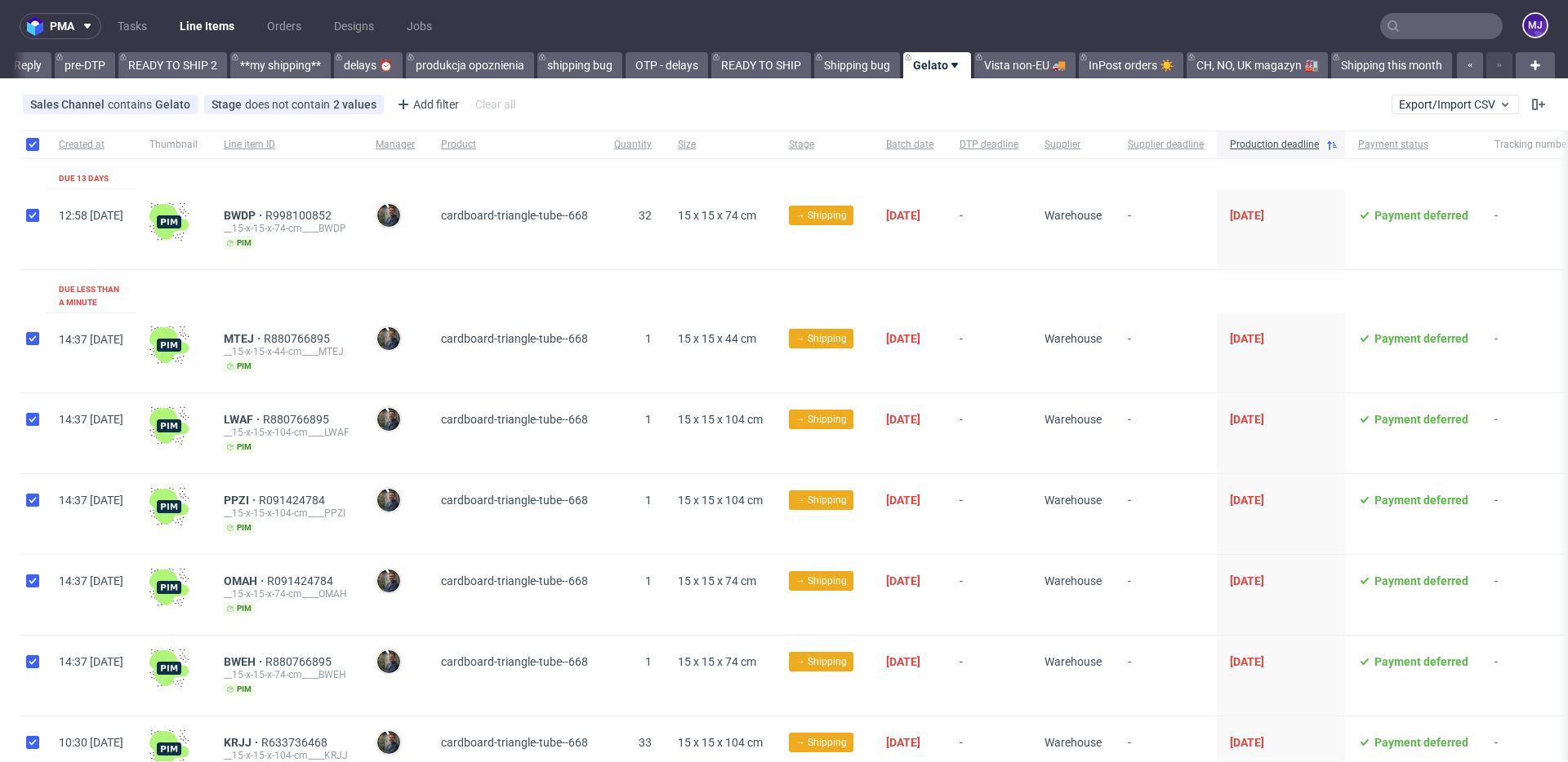
checkbox input "true"
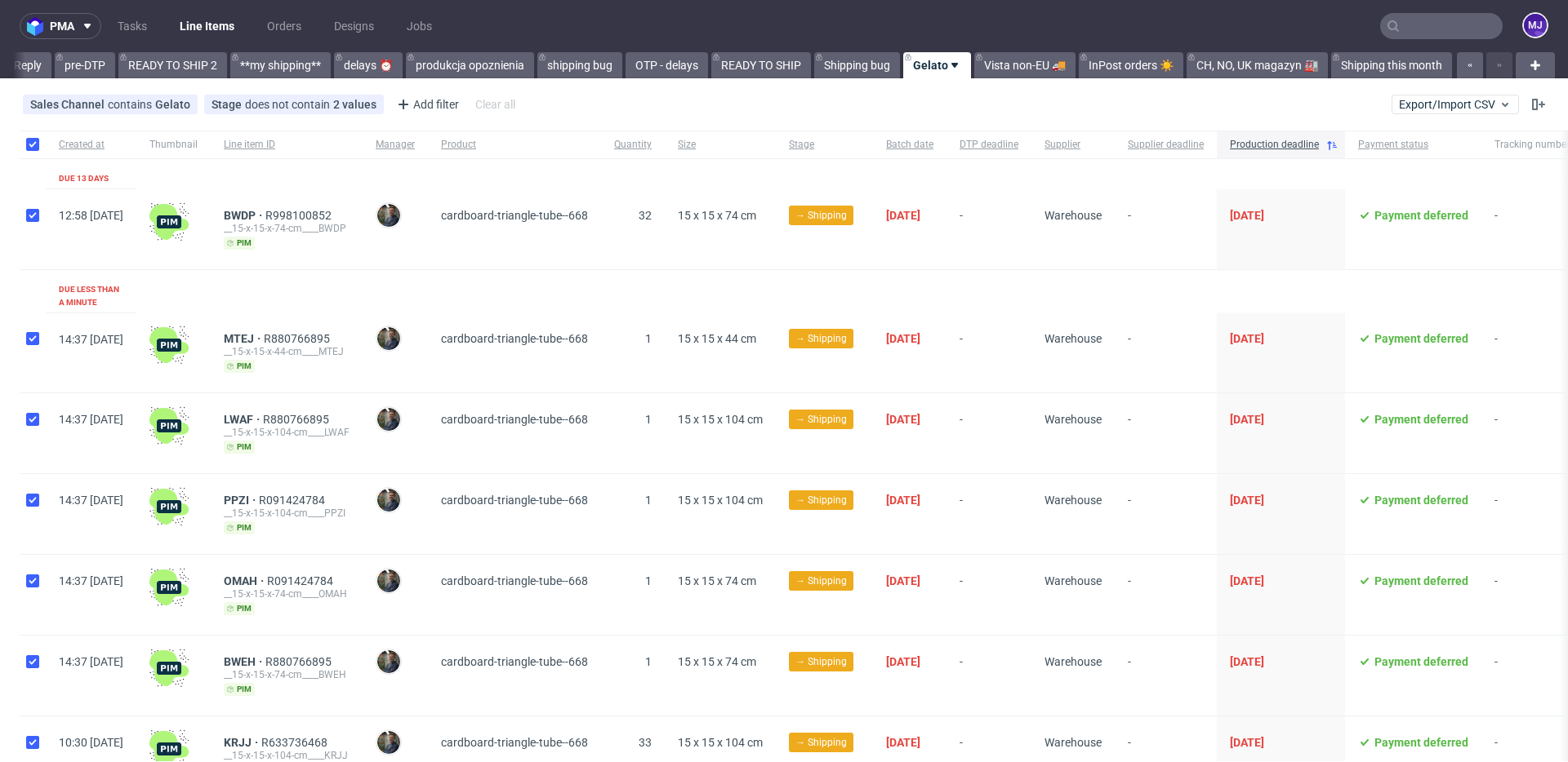
checkbox input "true"
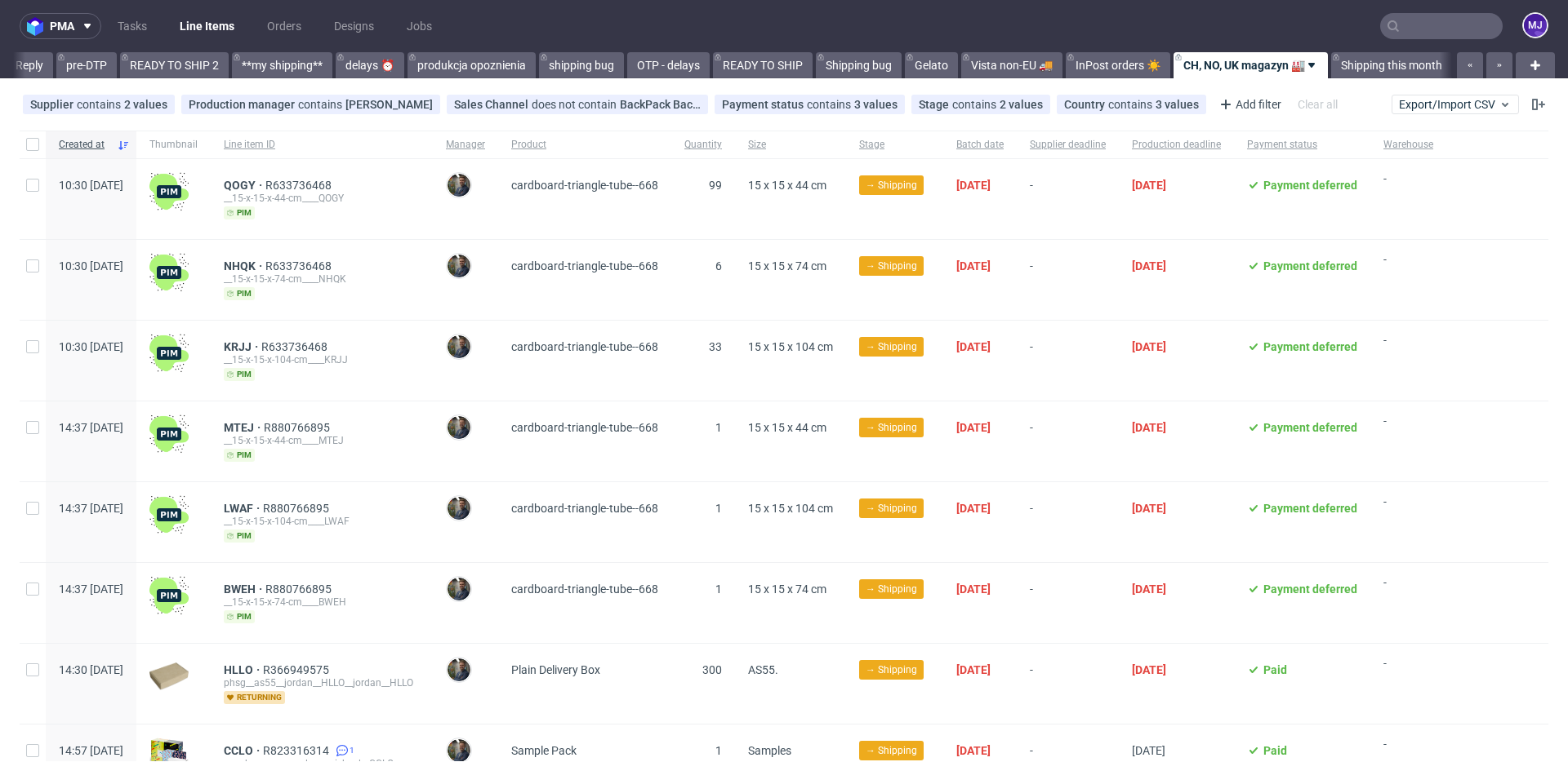
scroll to position [0, 2742]
click at [1189, 104] on use at bounding box center [1192, 104] width 7 height 7
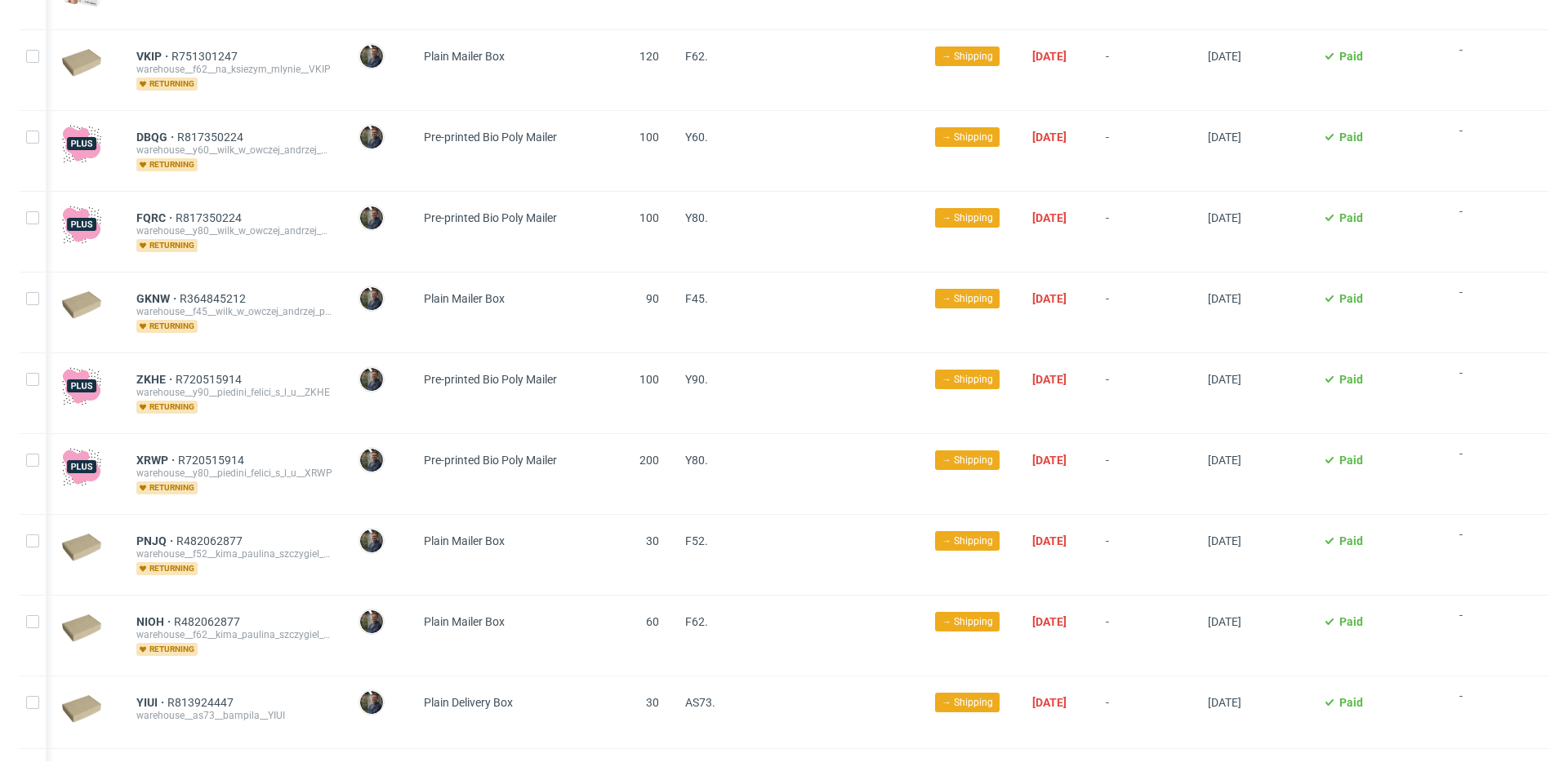
scroll to position [0, 0]
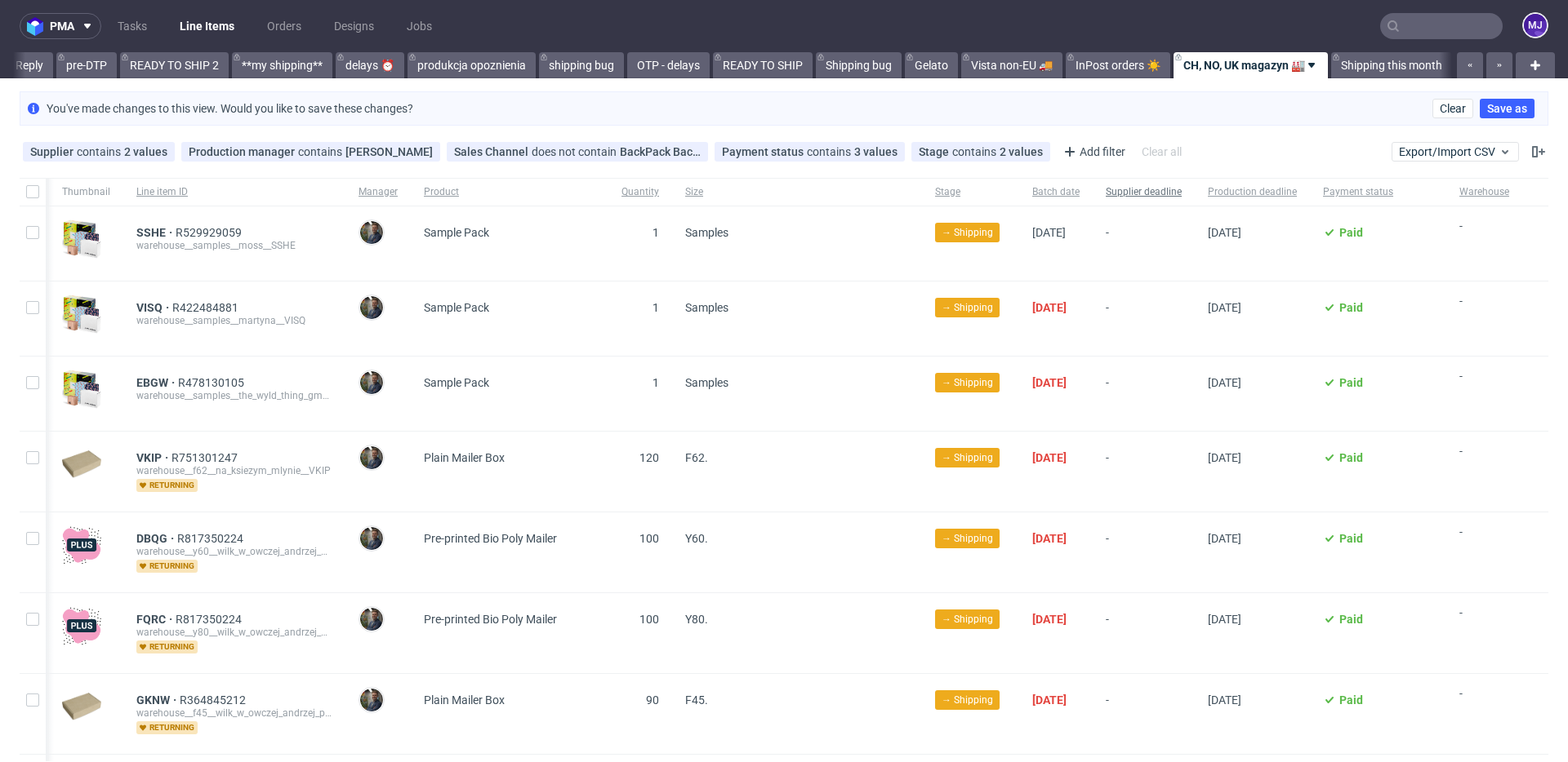
click at [1153, 191] on span "Supplier deadline" at bounding box center [1143, 192] width 76 height 14
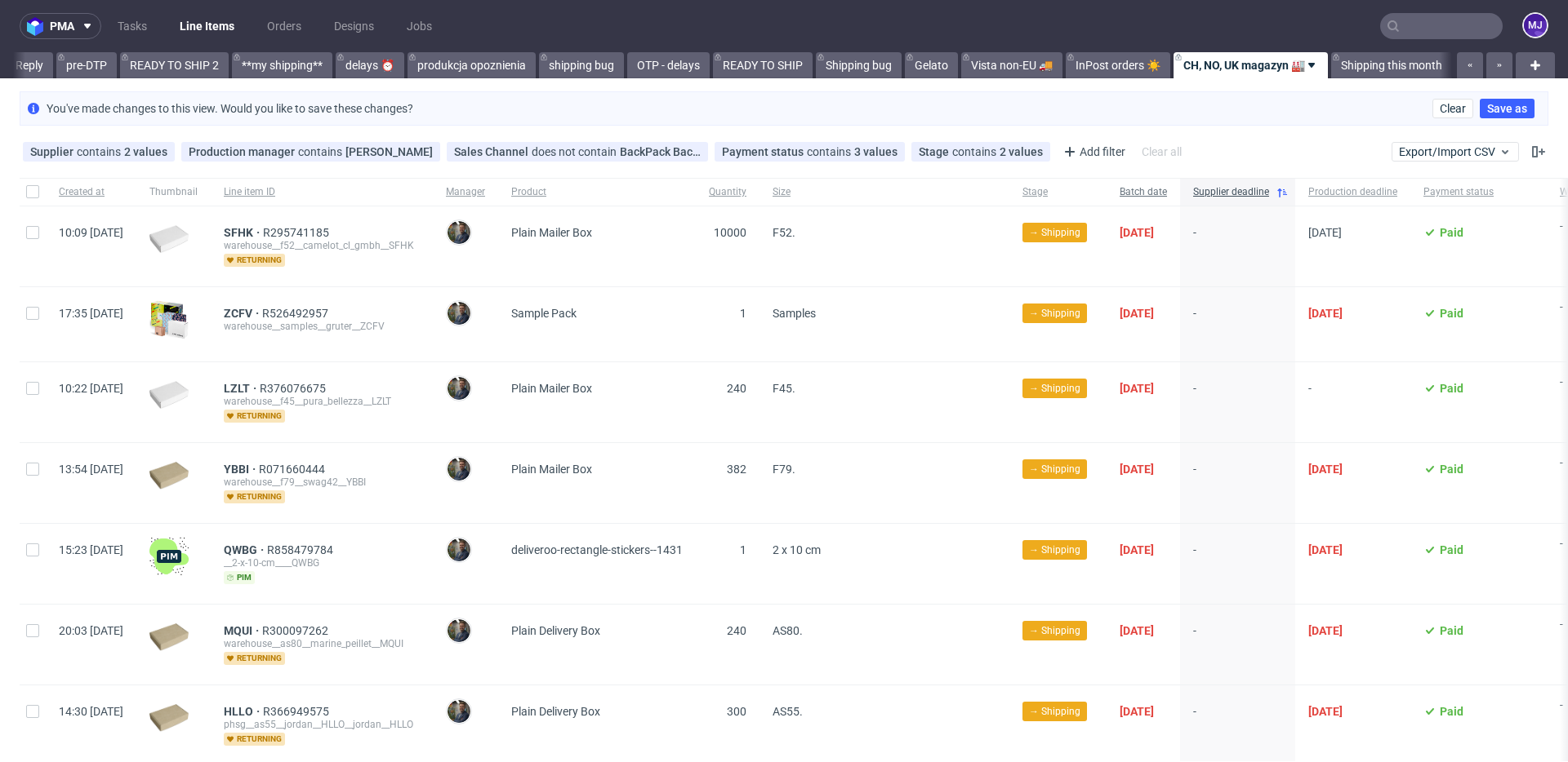
click at [1167, 189] on span "Batch date" at bounding box center [1143, 192] width 47 height 14
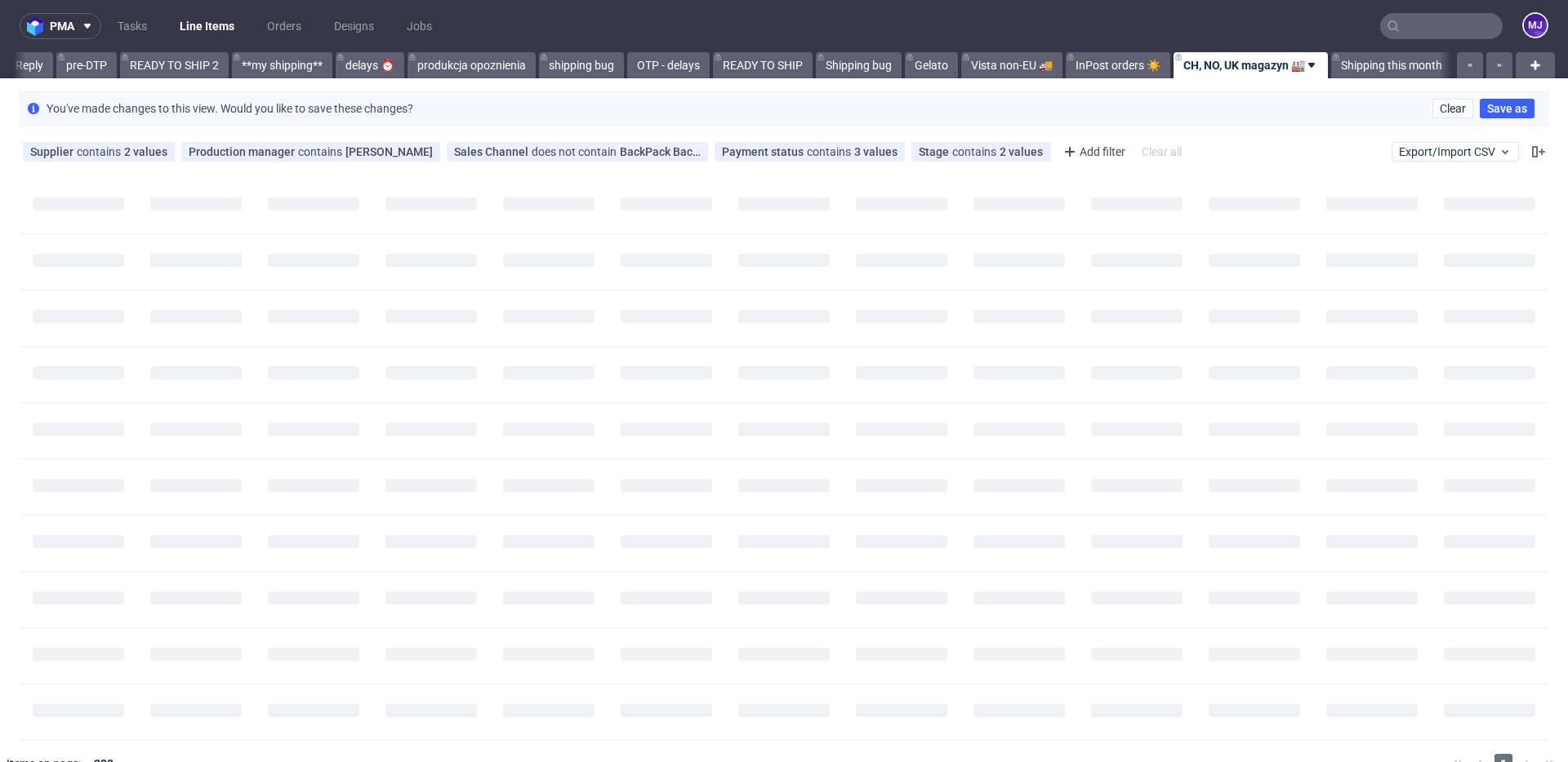
scroll to position [0, 2742]
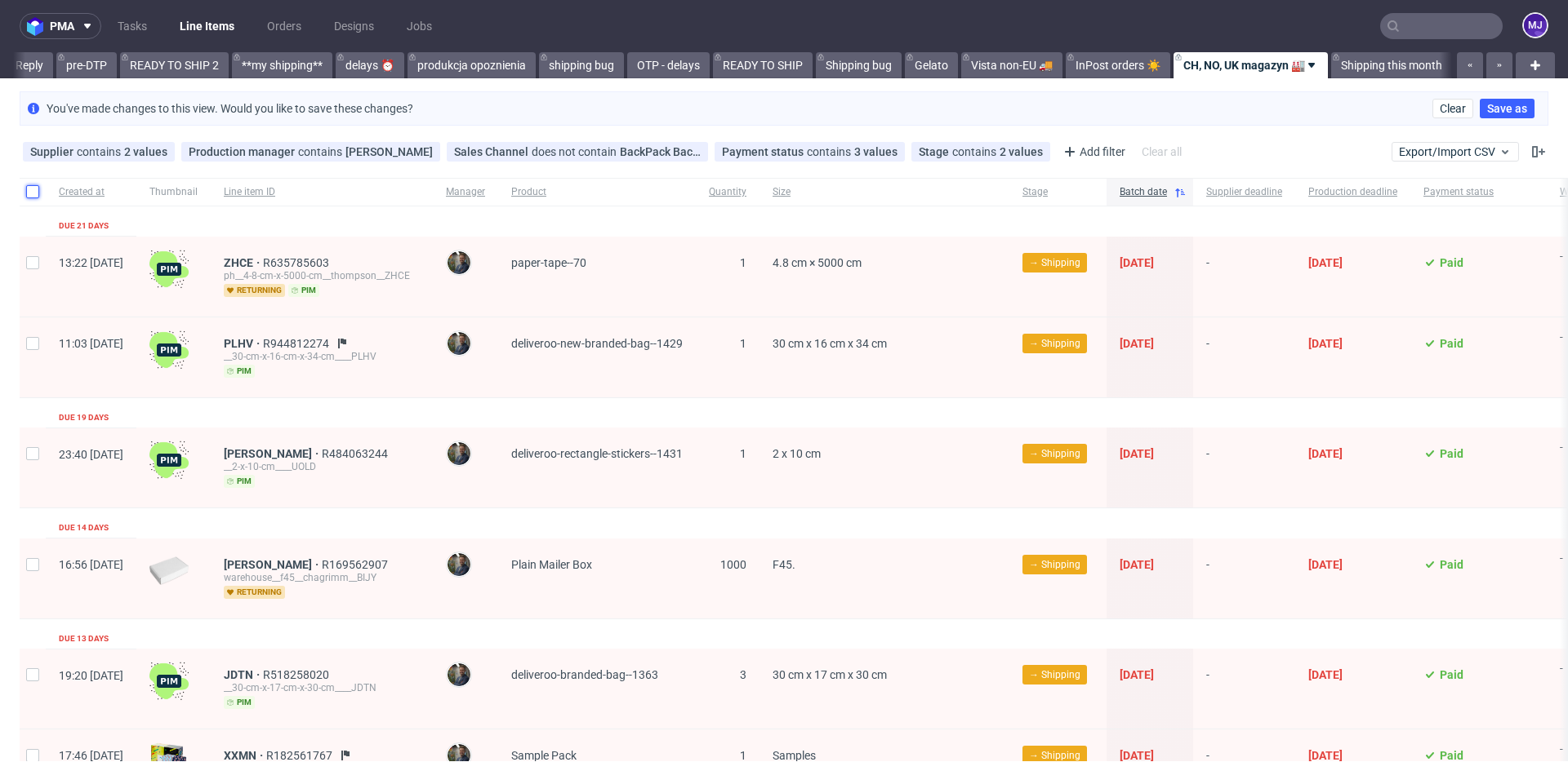
click at [36, 193] on input "checkbox" at bounding box center [33, 192] width 13 height 13
checkbox input "true"
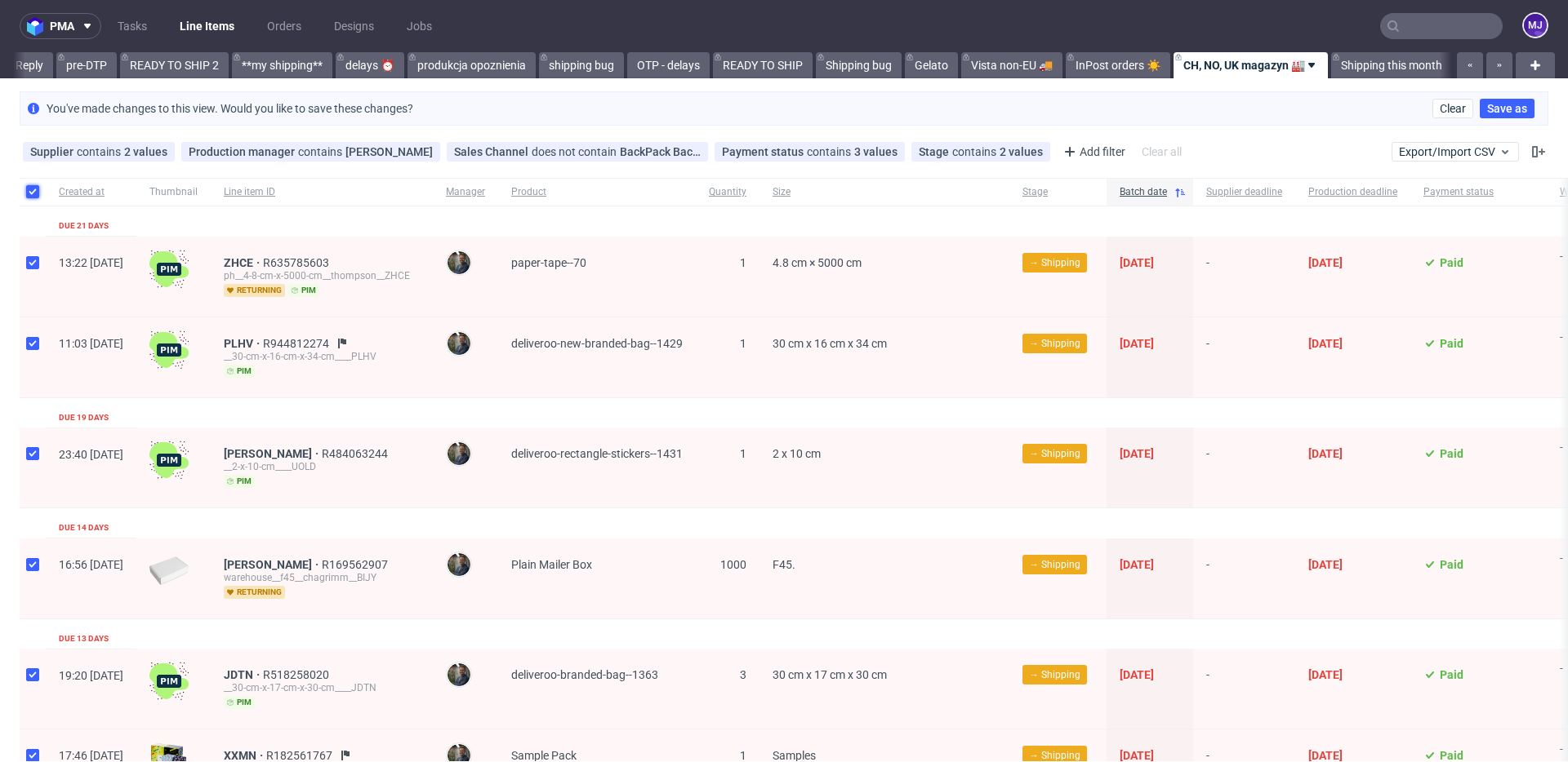
checkbox input "true"
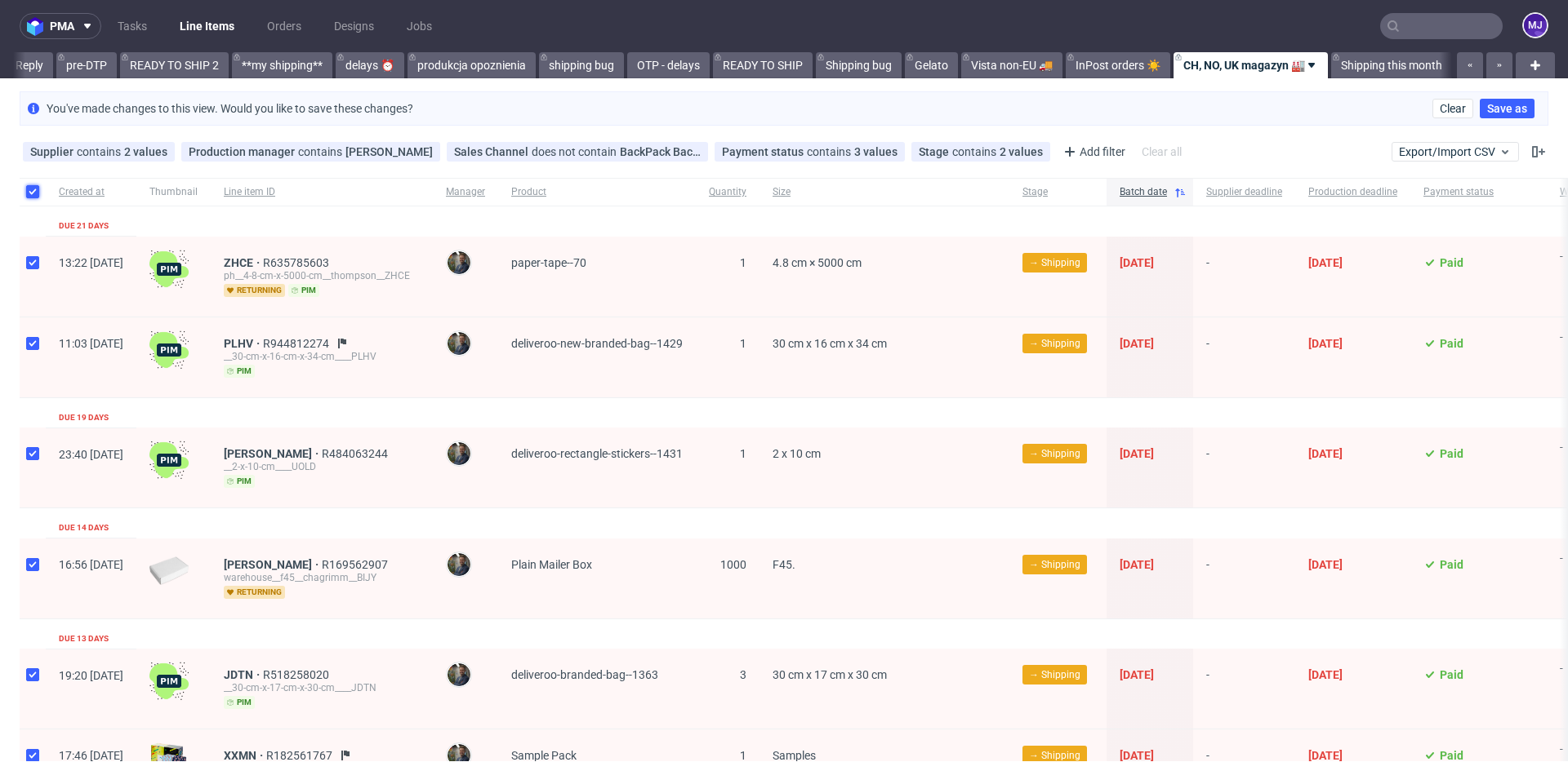
checkbox input "true"
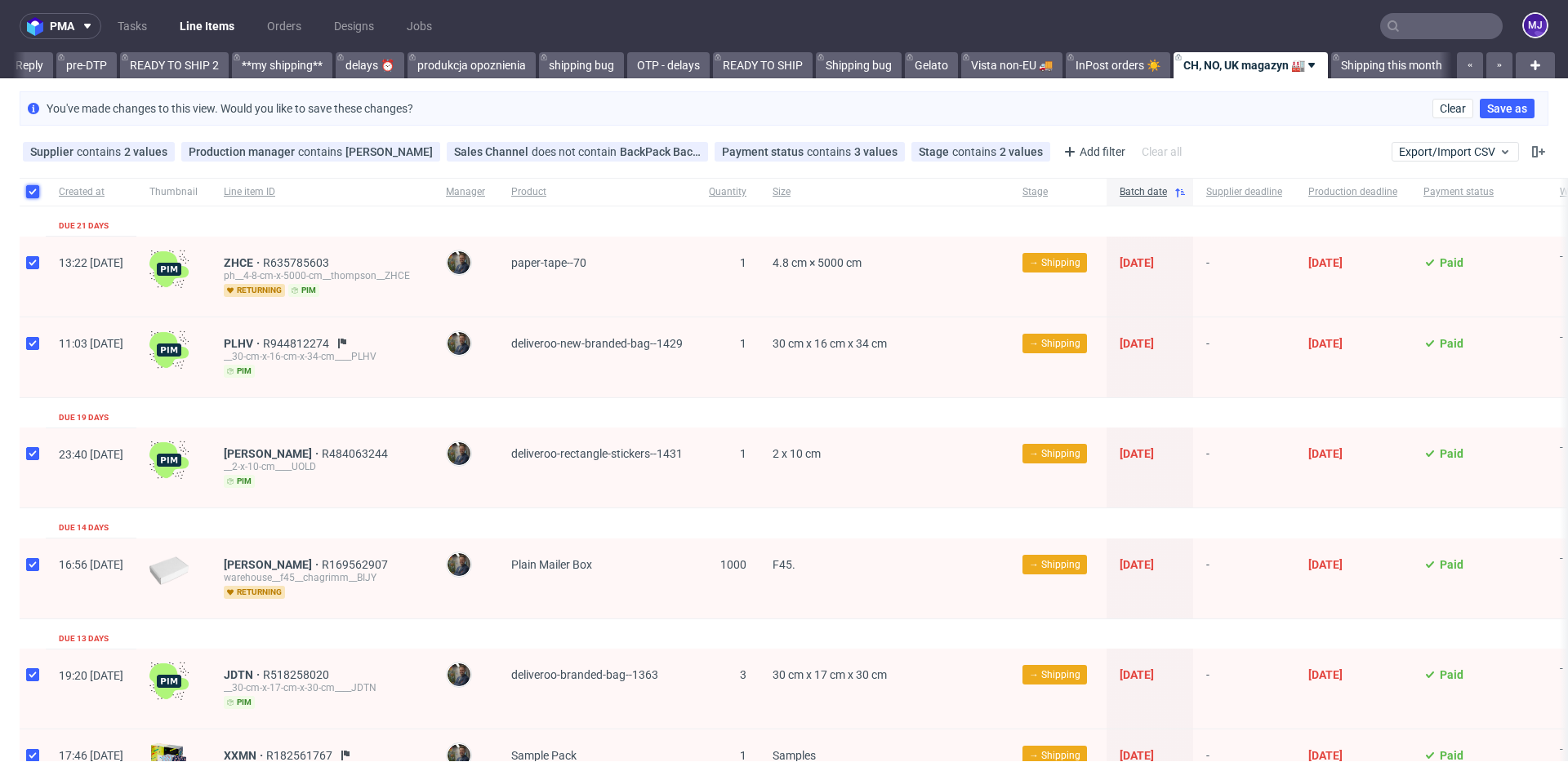
checkbox input "true"
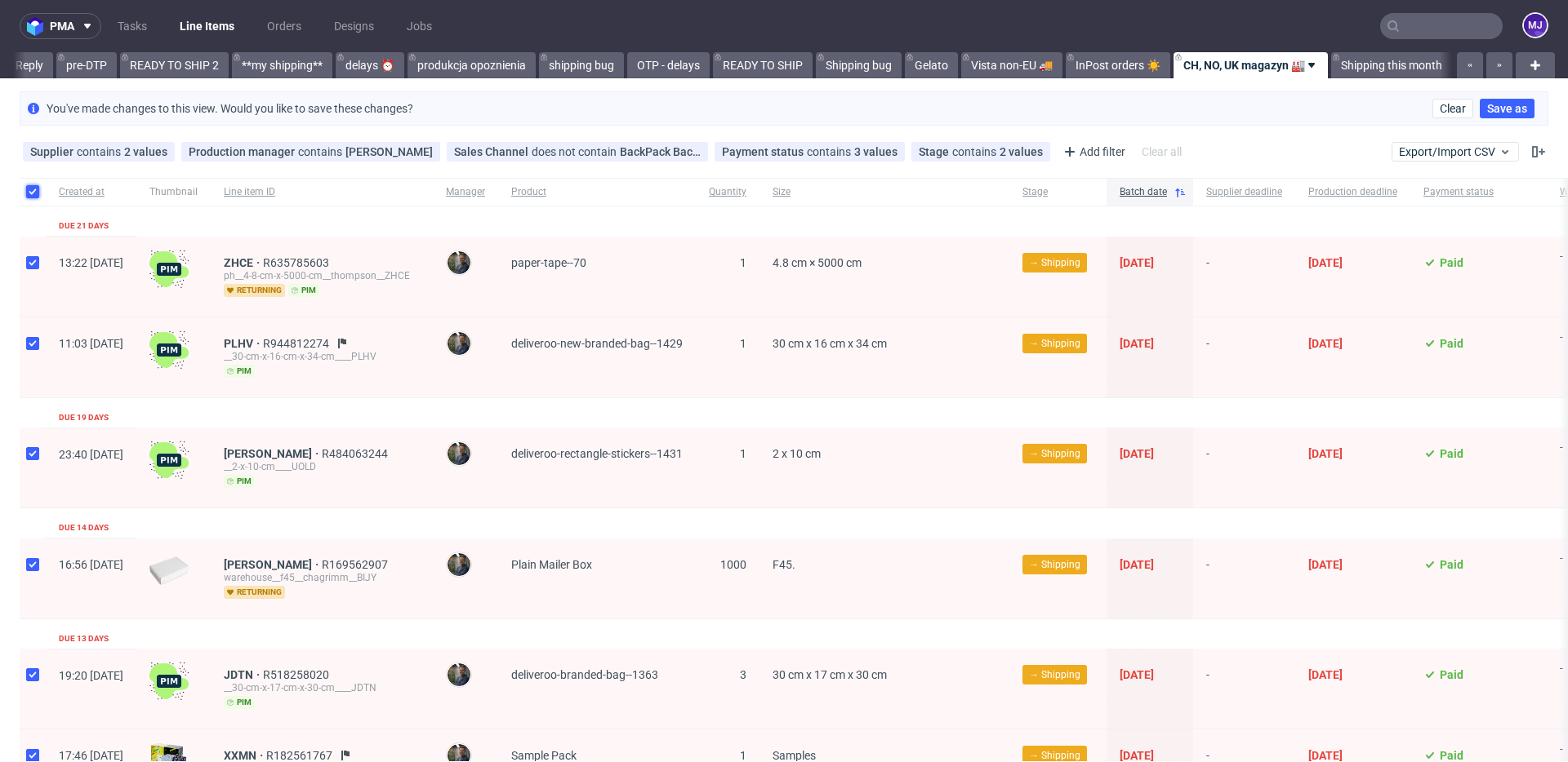
checkbox input "true"
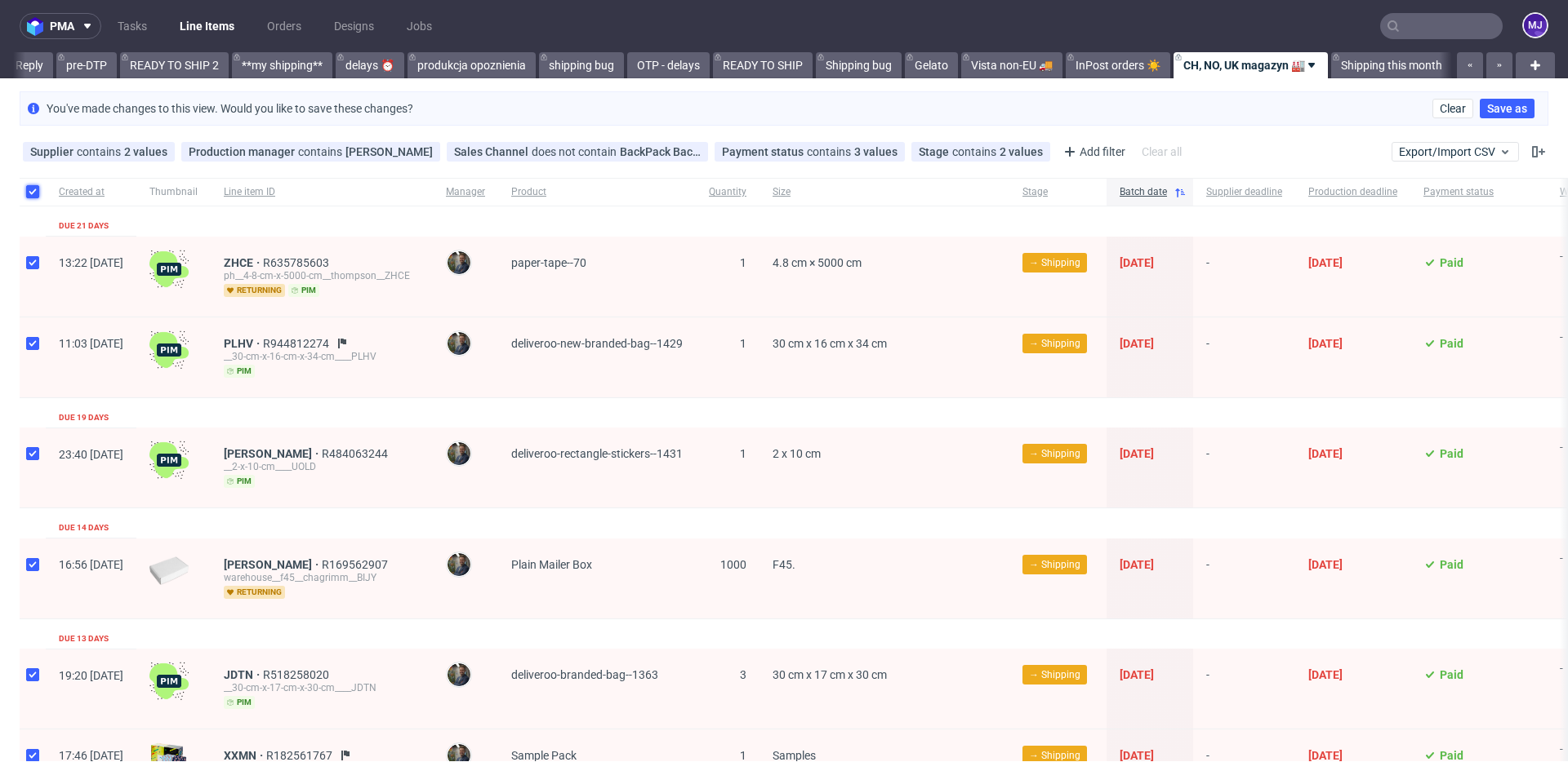
checkbox input "true"
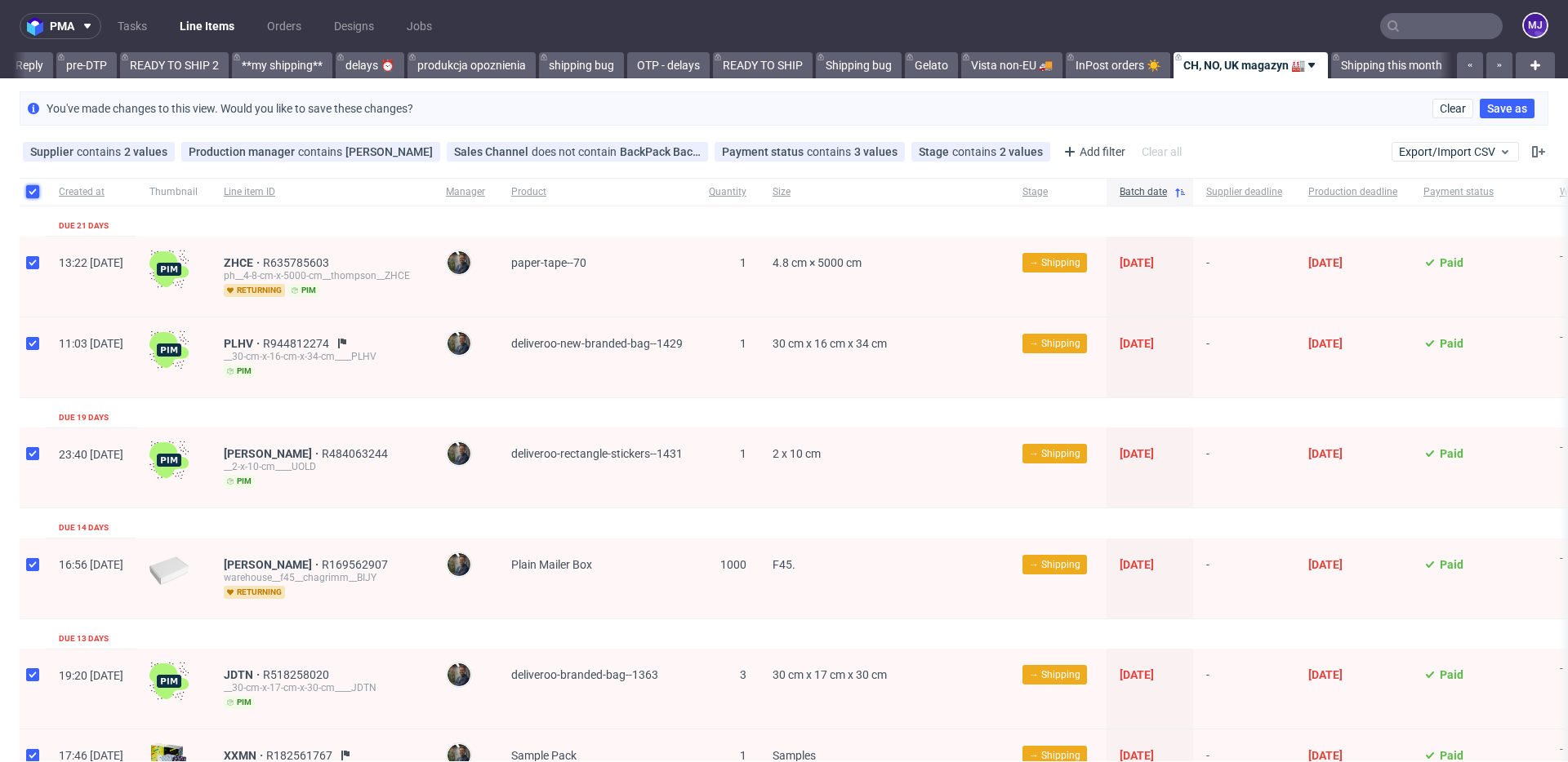
checkbox input "true"
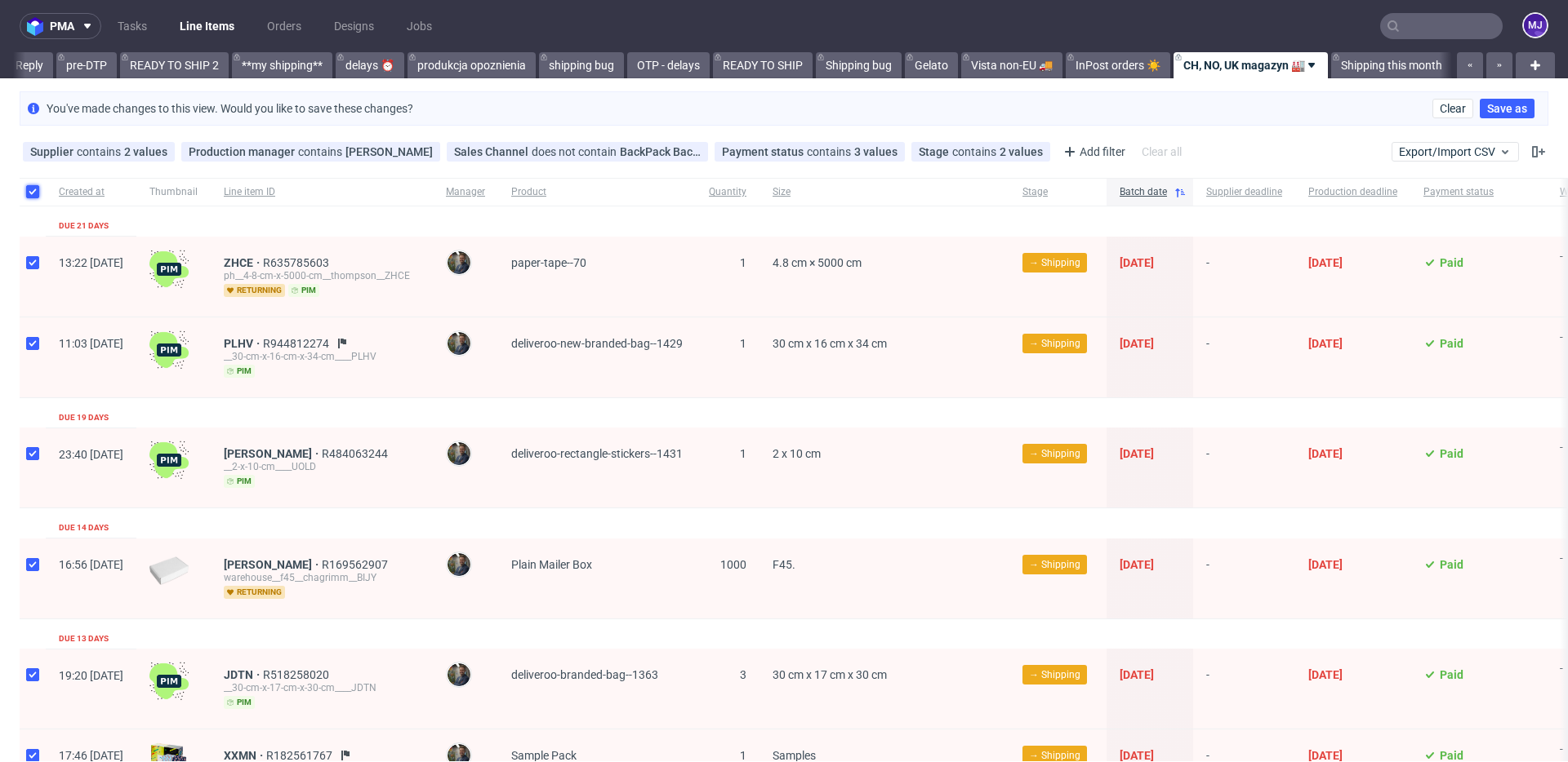
checkbox input "true"
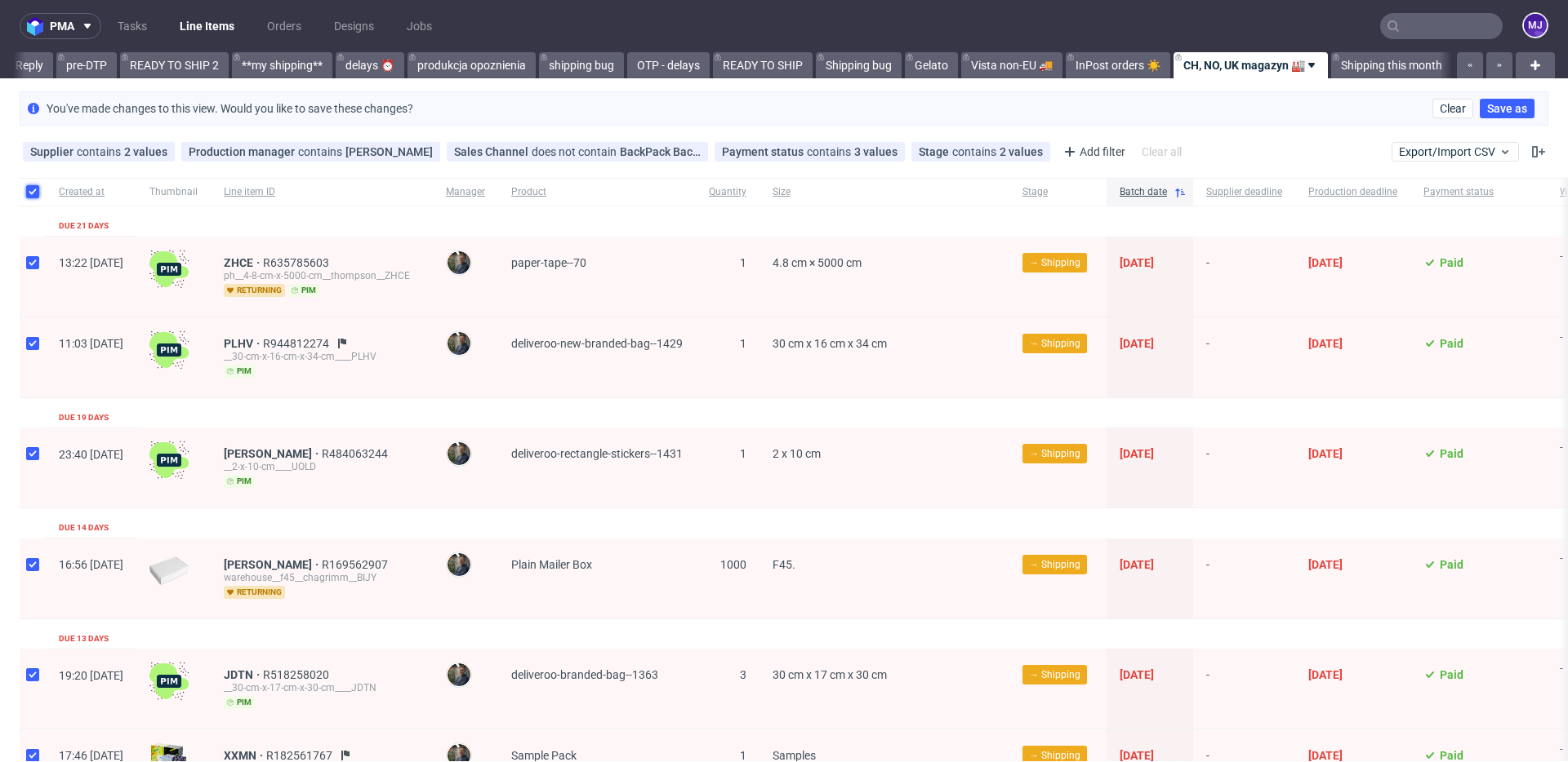
checkbox input "true"
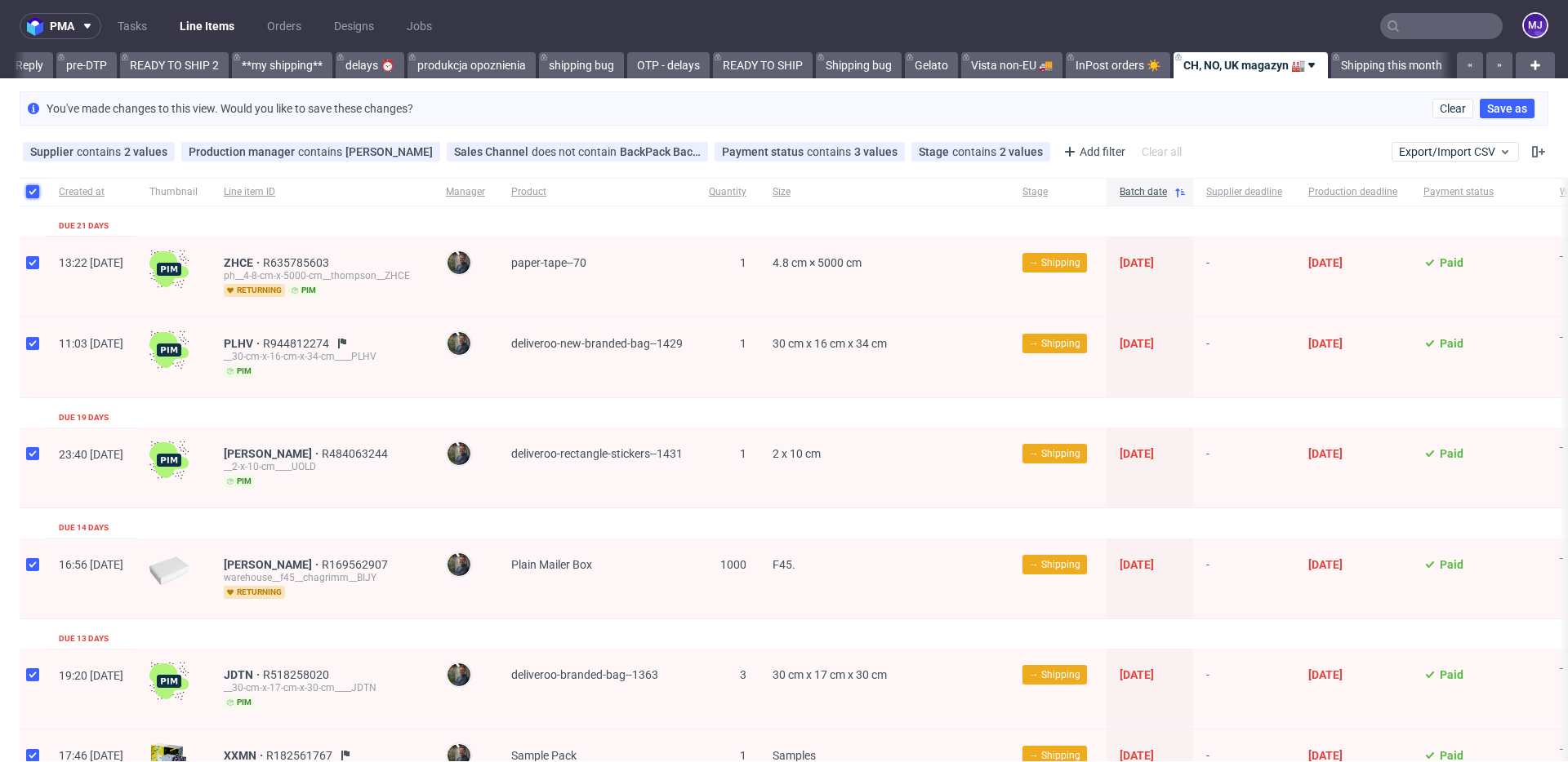
checkbox input "true"
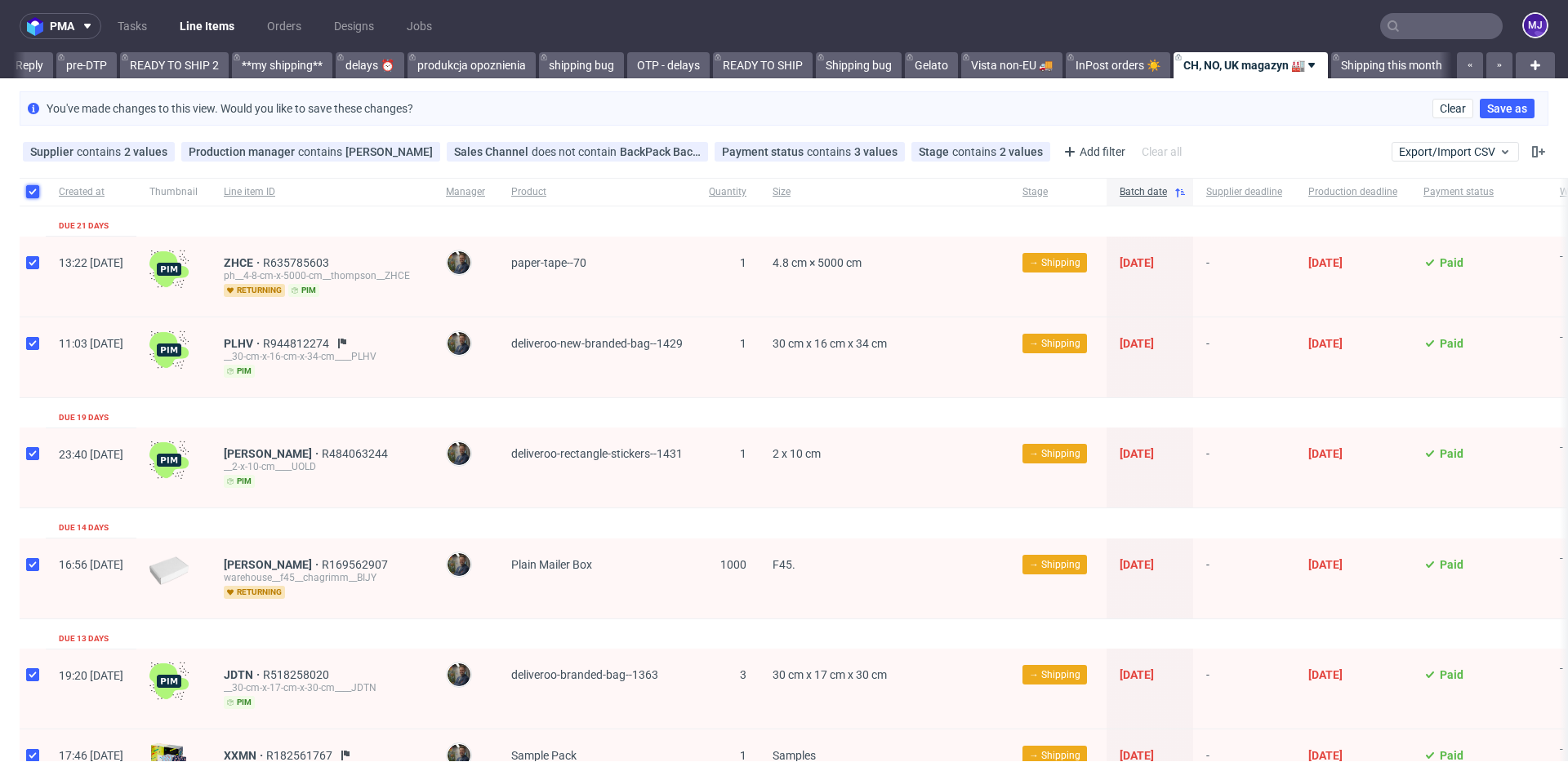
checkbox input "true"
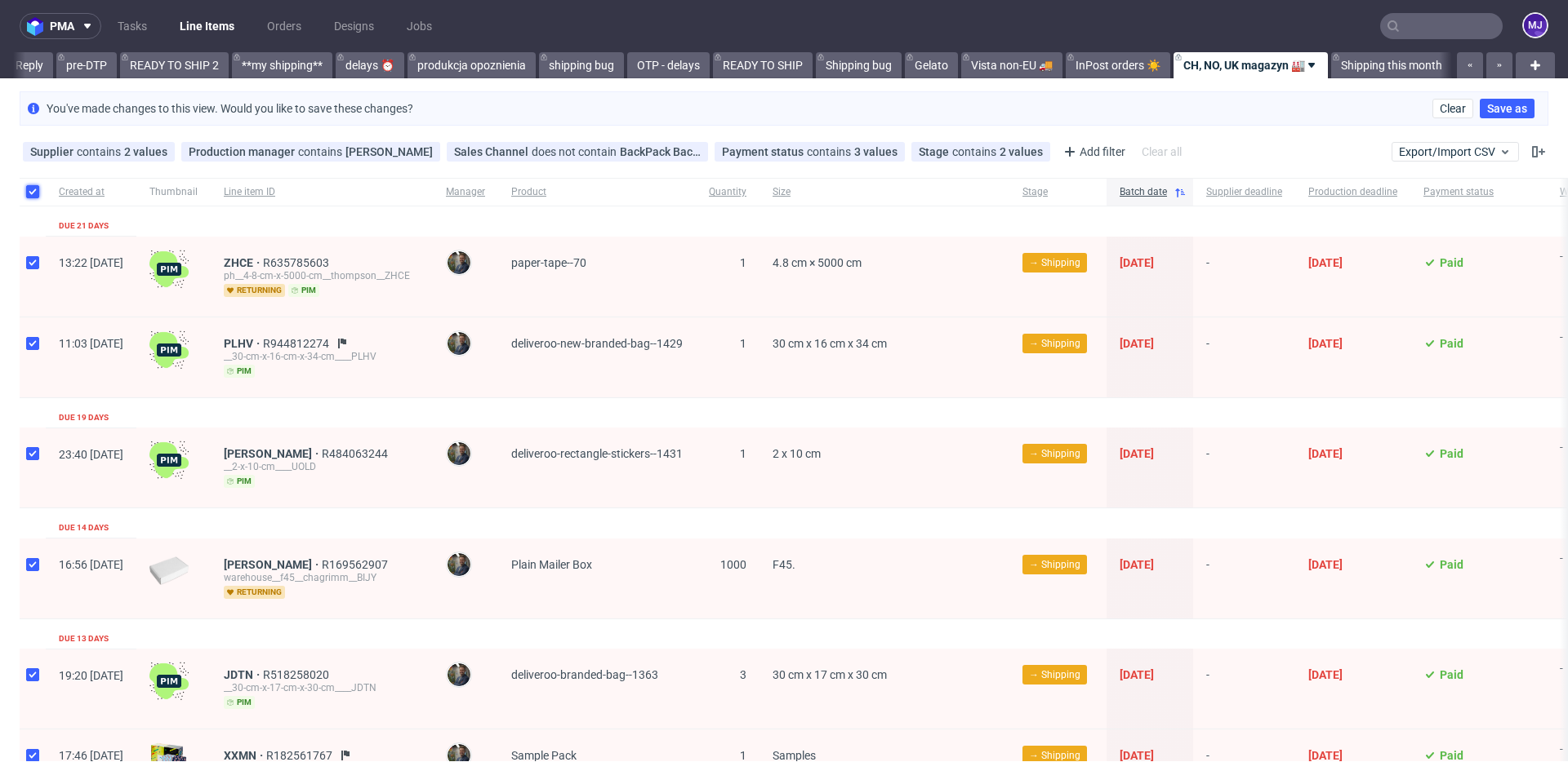
checkbox input "true"
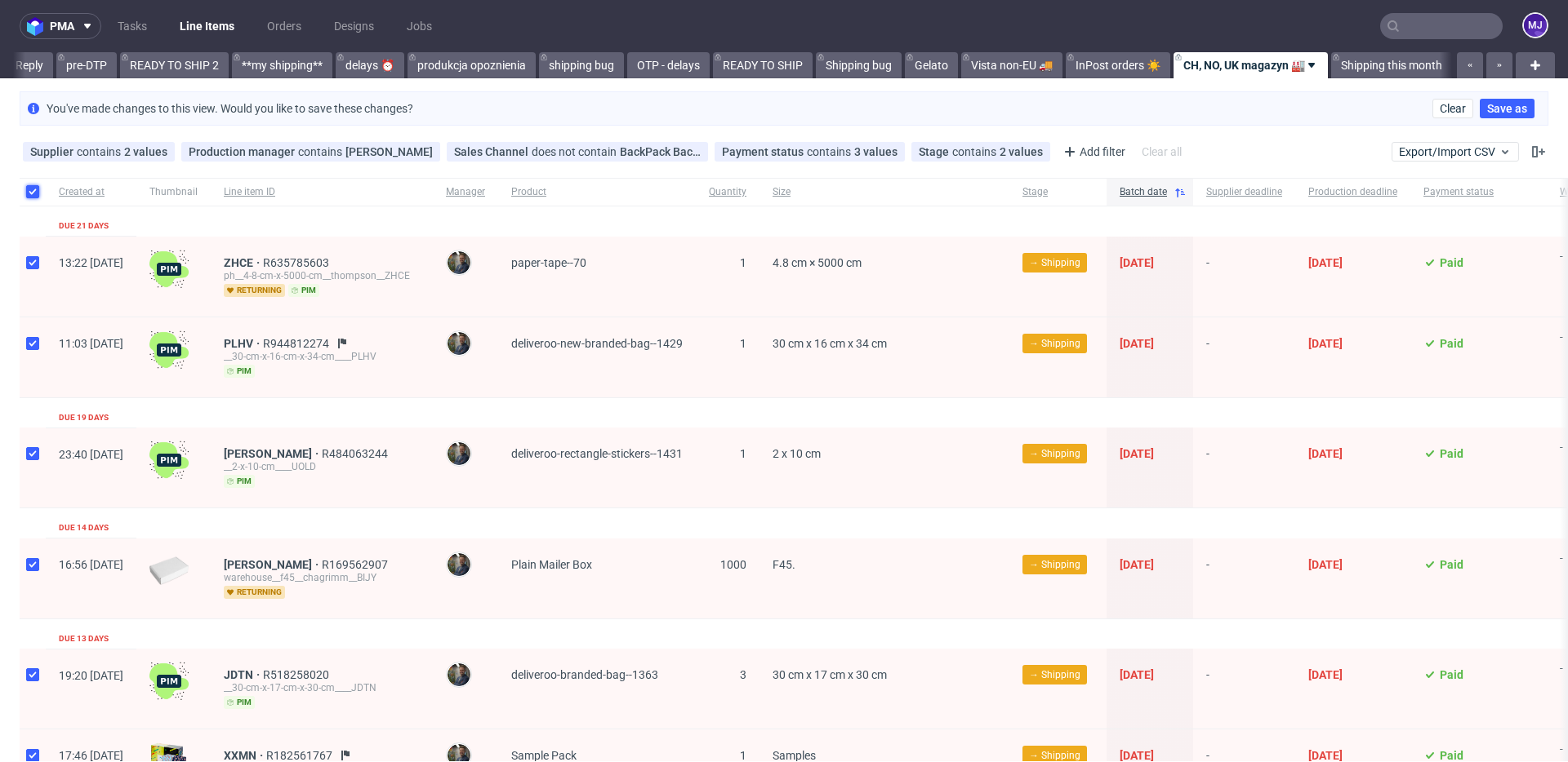
checkbox input "true"
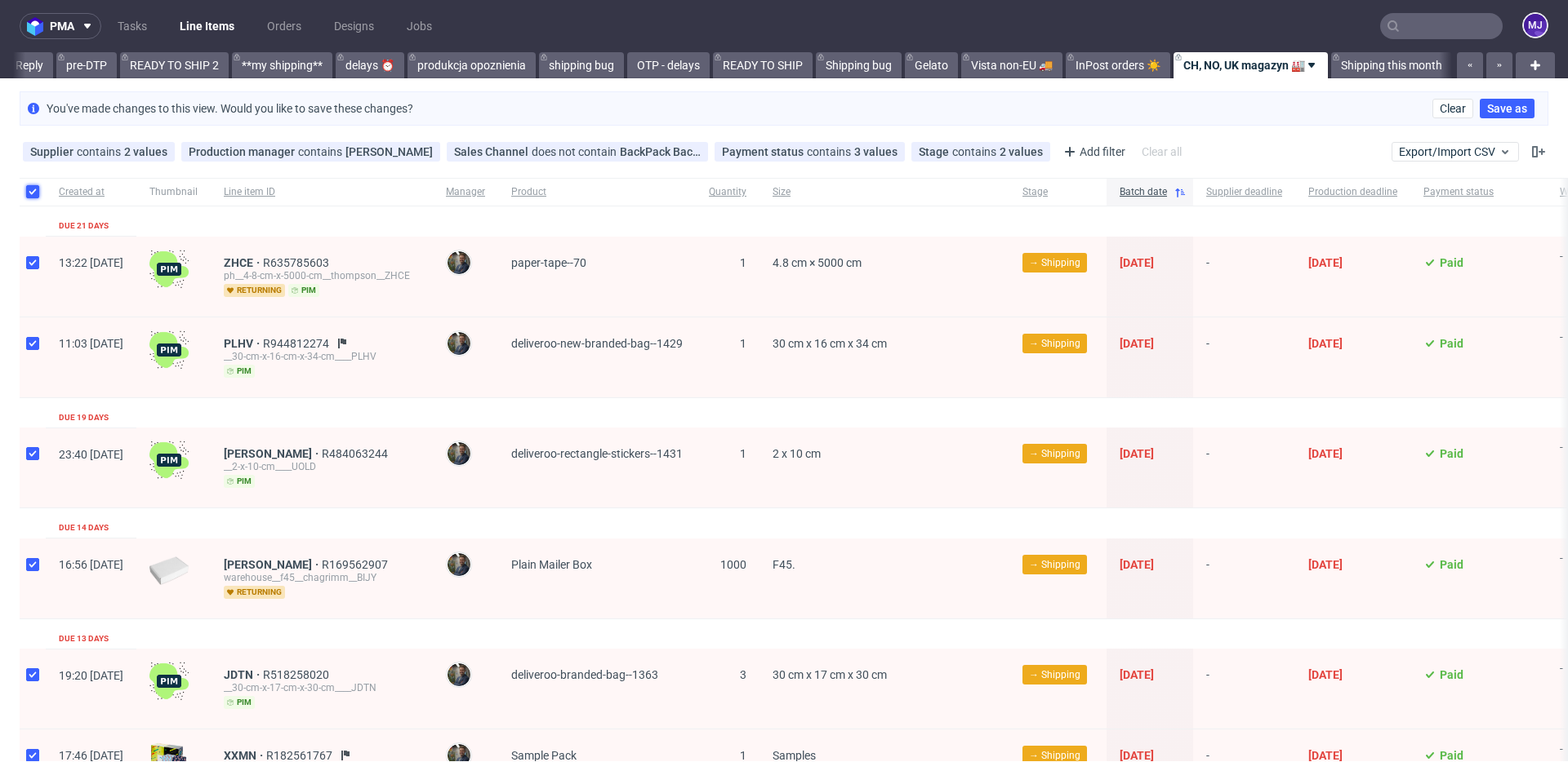
checkbox input "true"
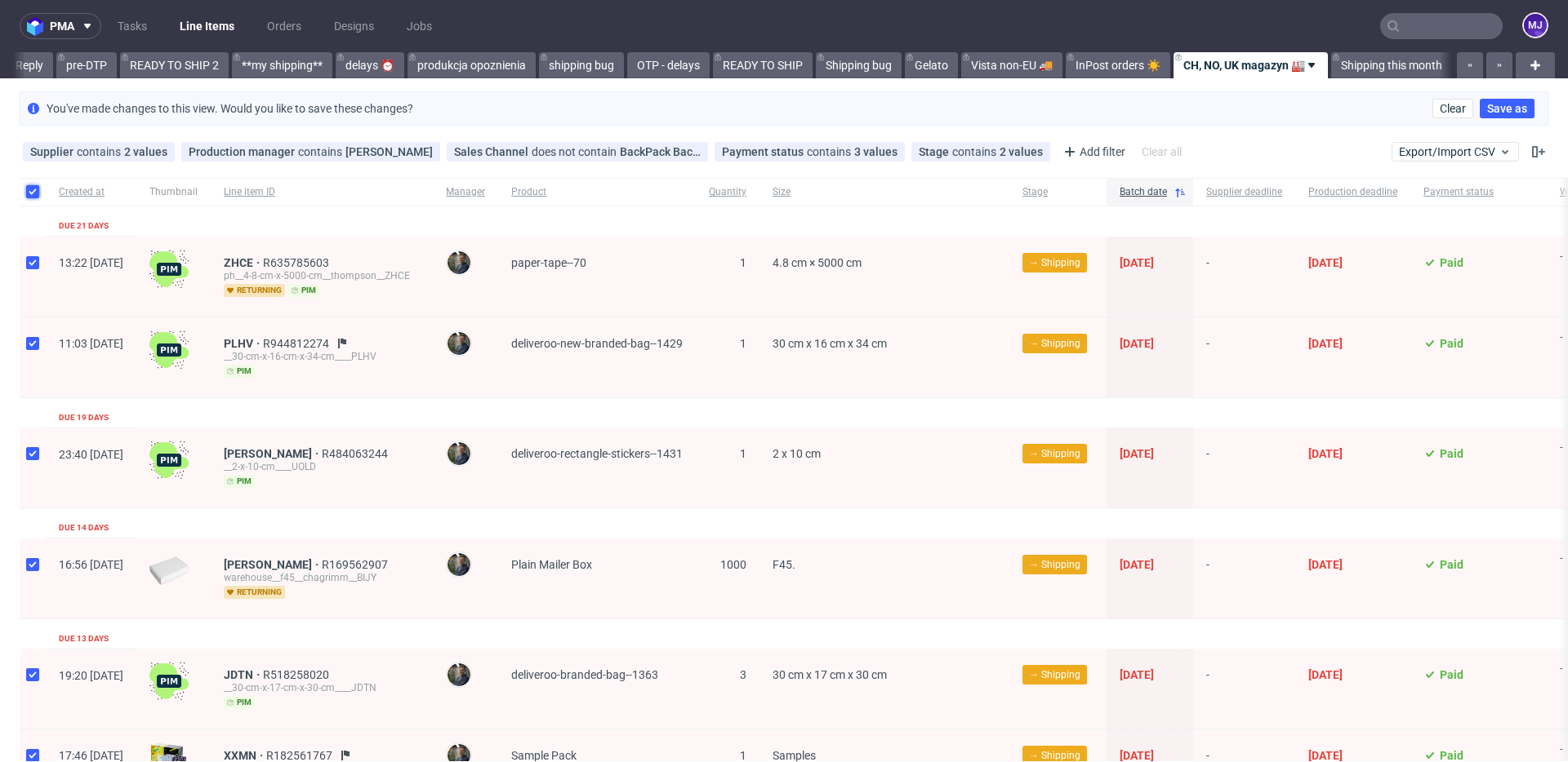
checkbox input "true"
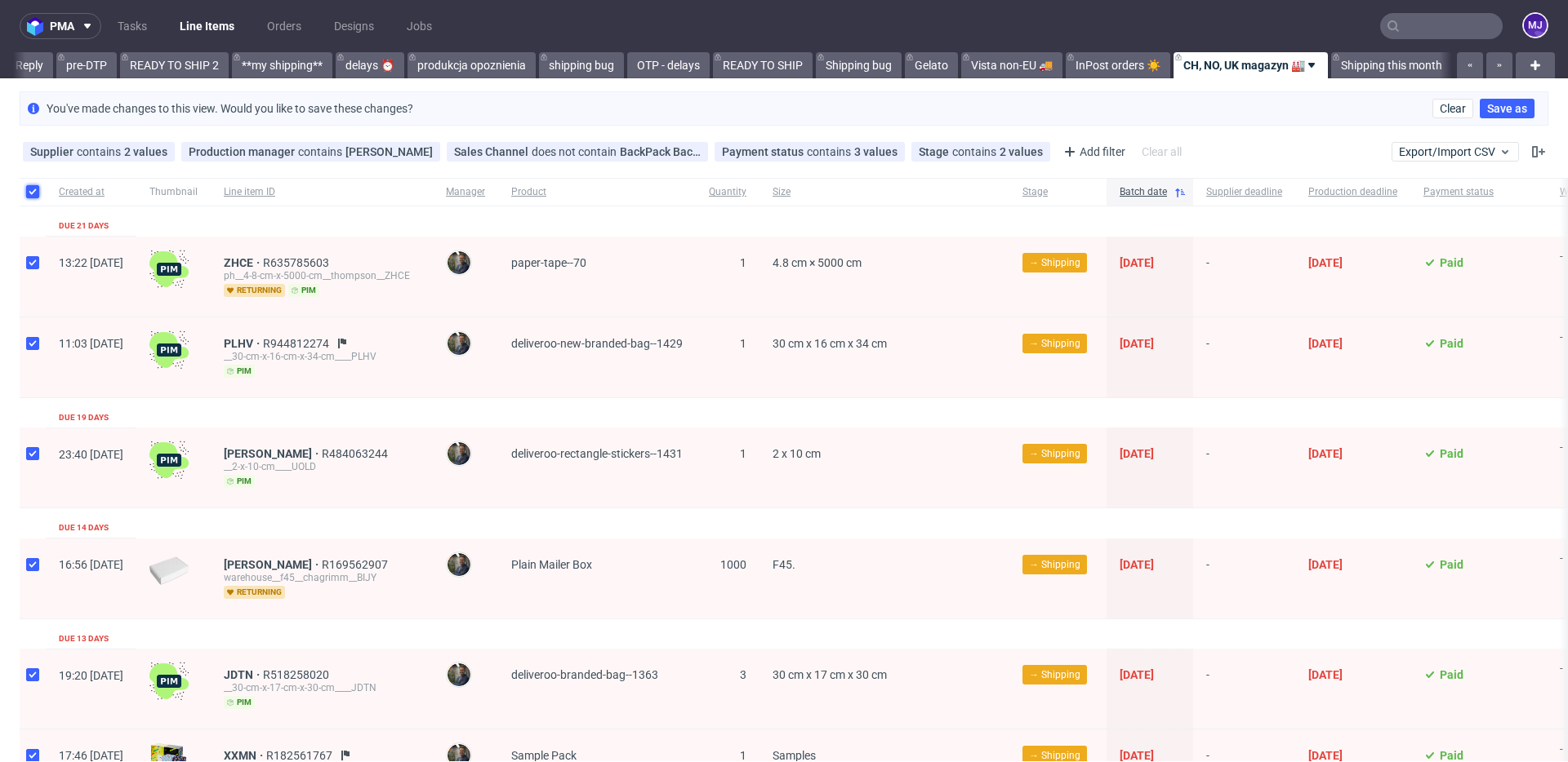
checkbox input "true"
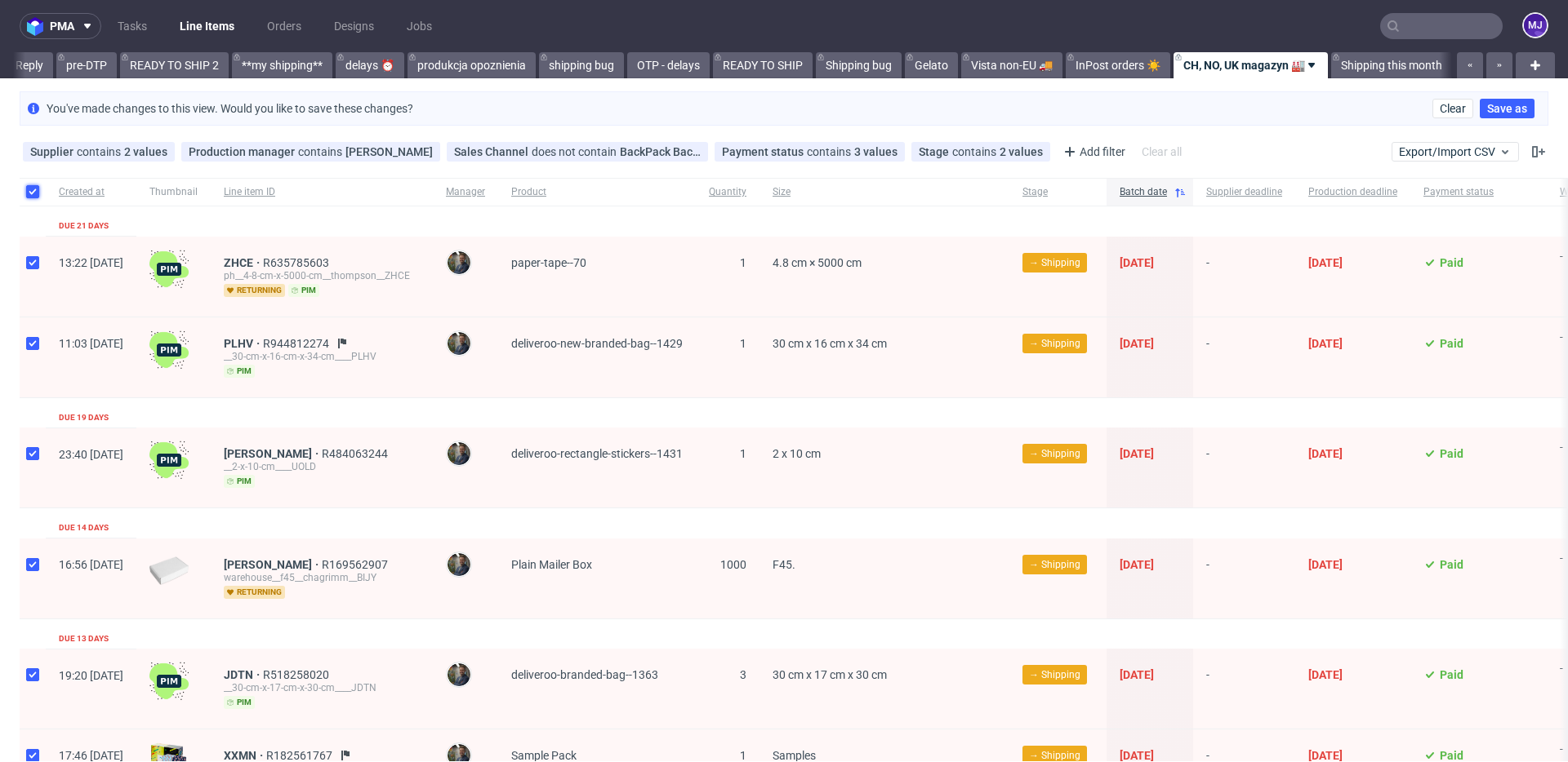
checkbox input "true"
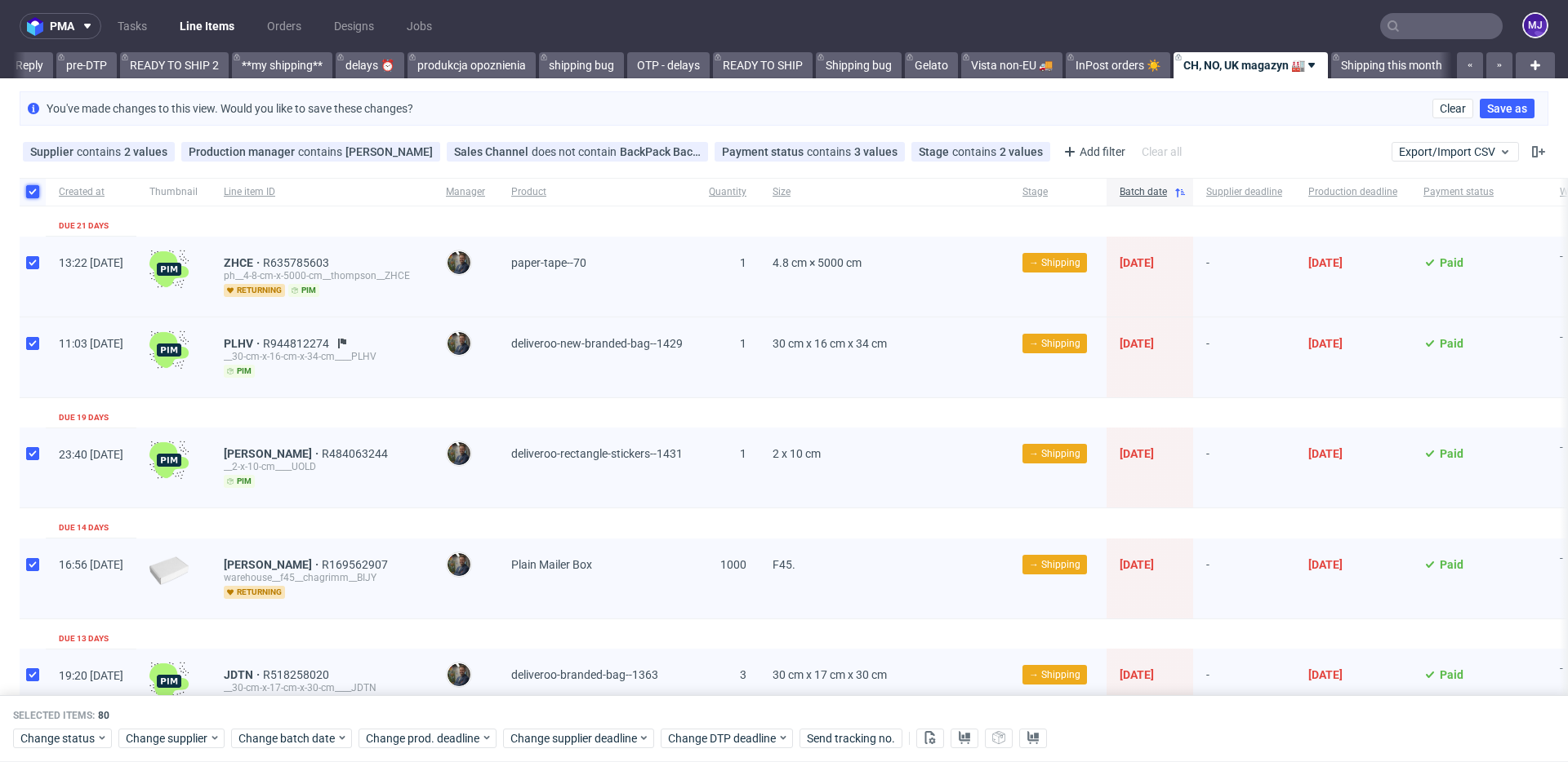
scroll to position [18, 0]
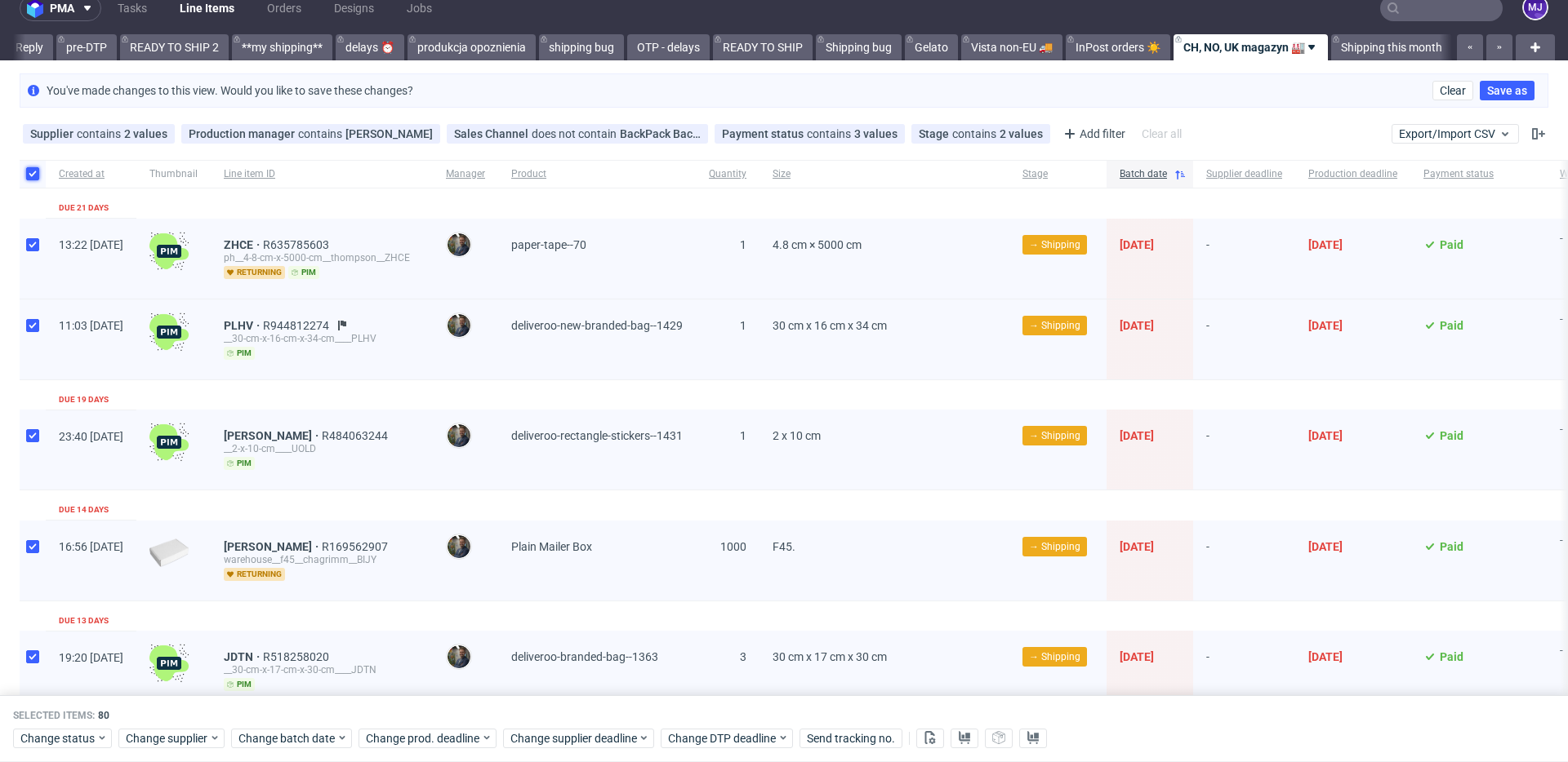
click at [32, 174] on input "checkbox" at bounding box center [33, 174] width 13 height 13
checkbox input "false"
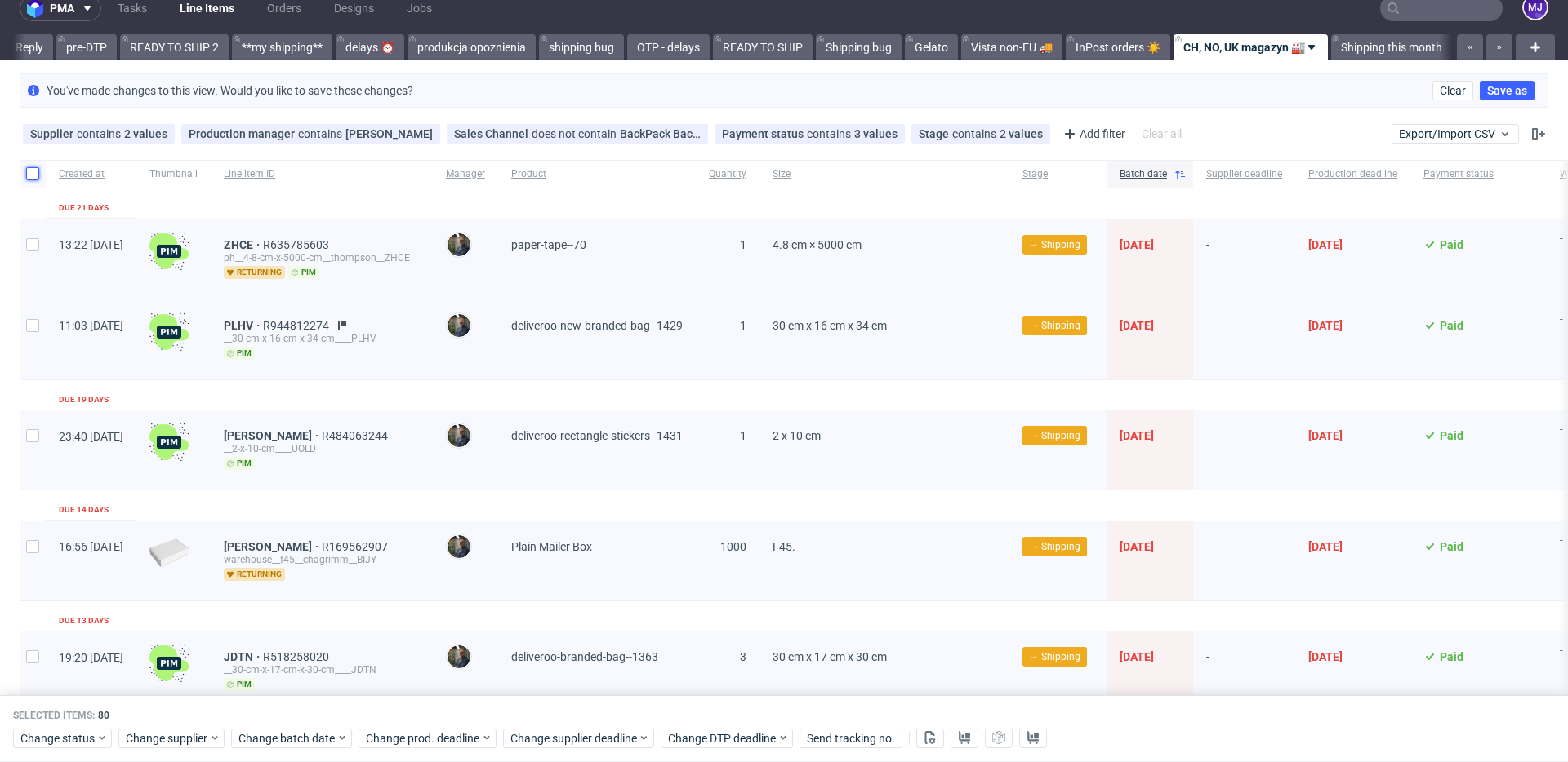
checkbox input "false"
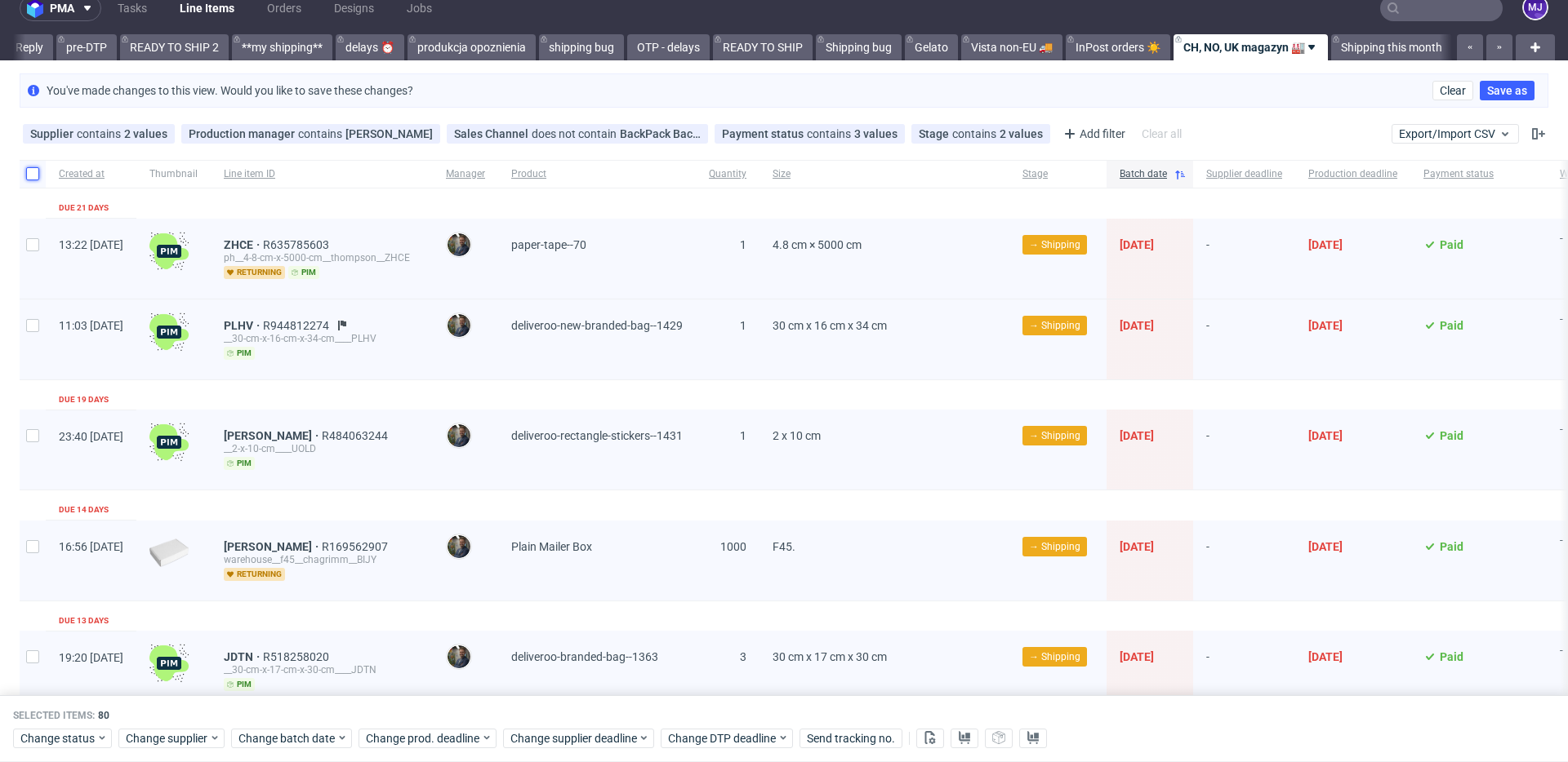
checkbox input "false"
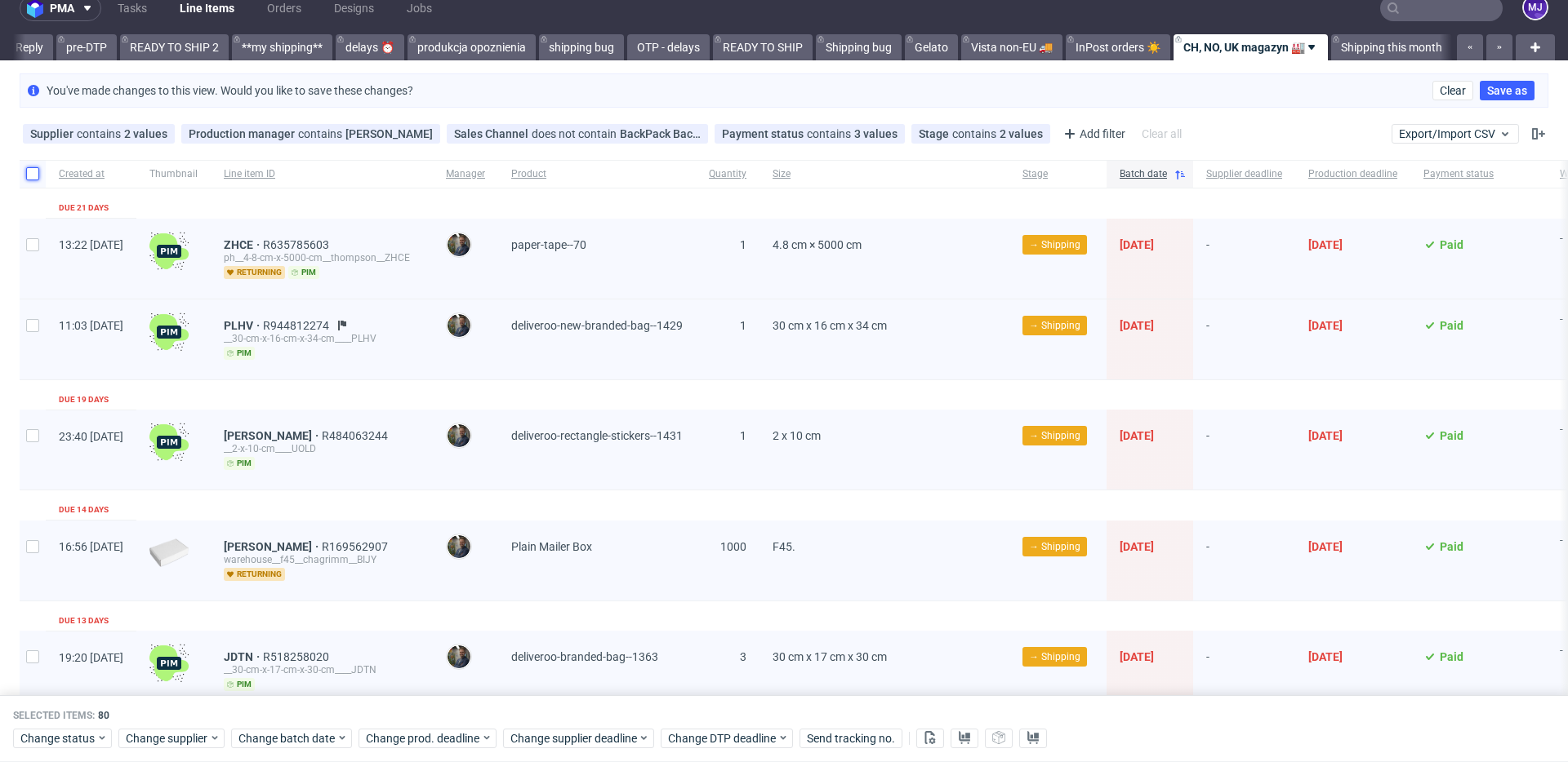
checkbox input "false"
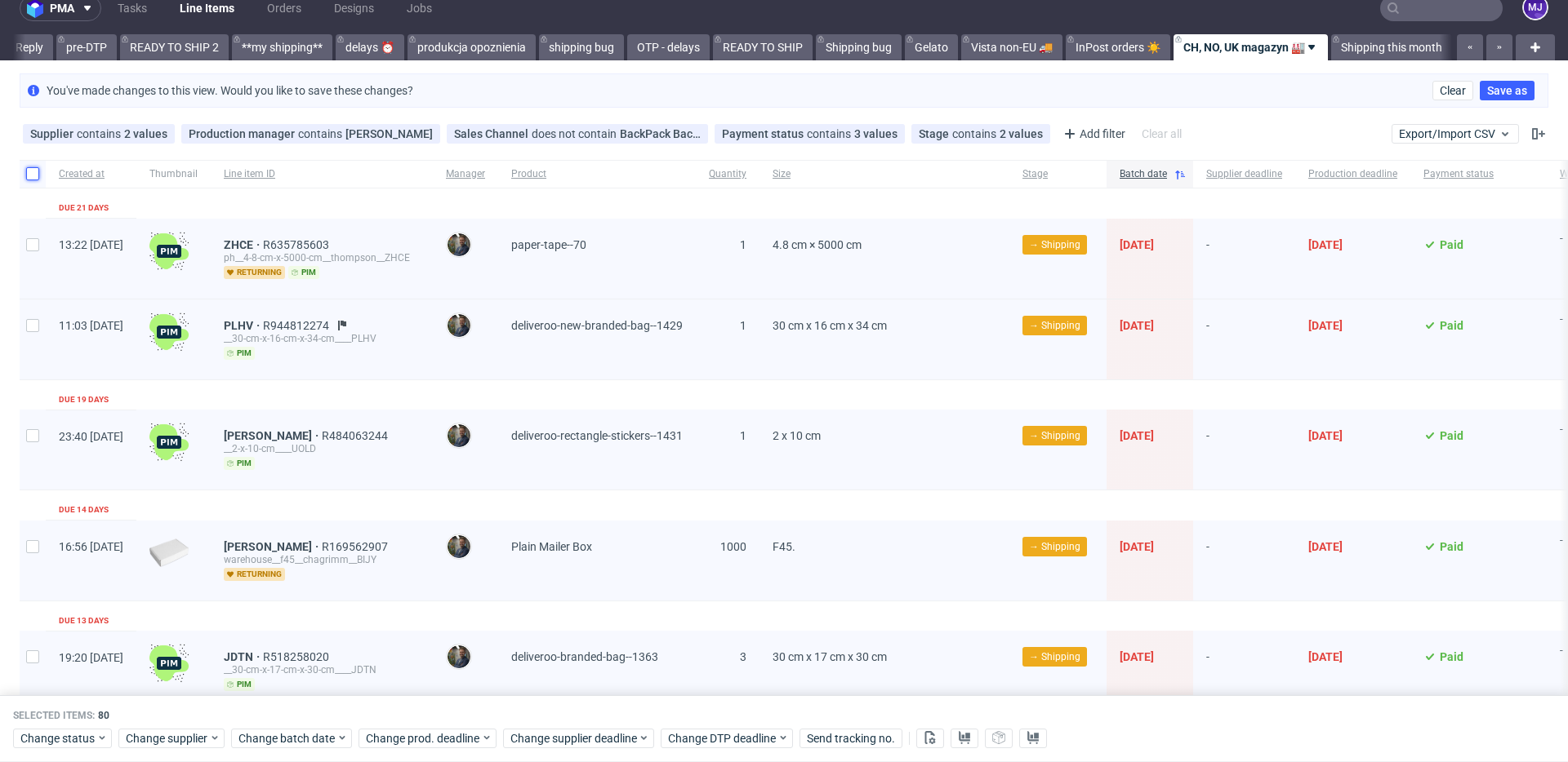
checkbox input "false"
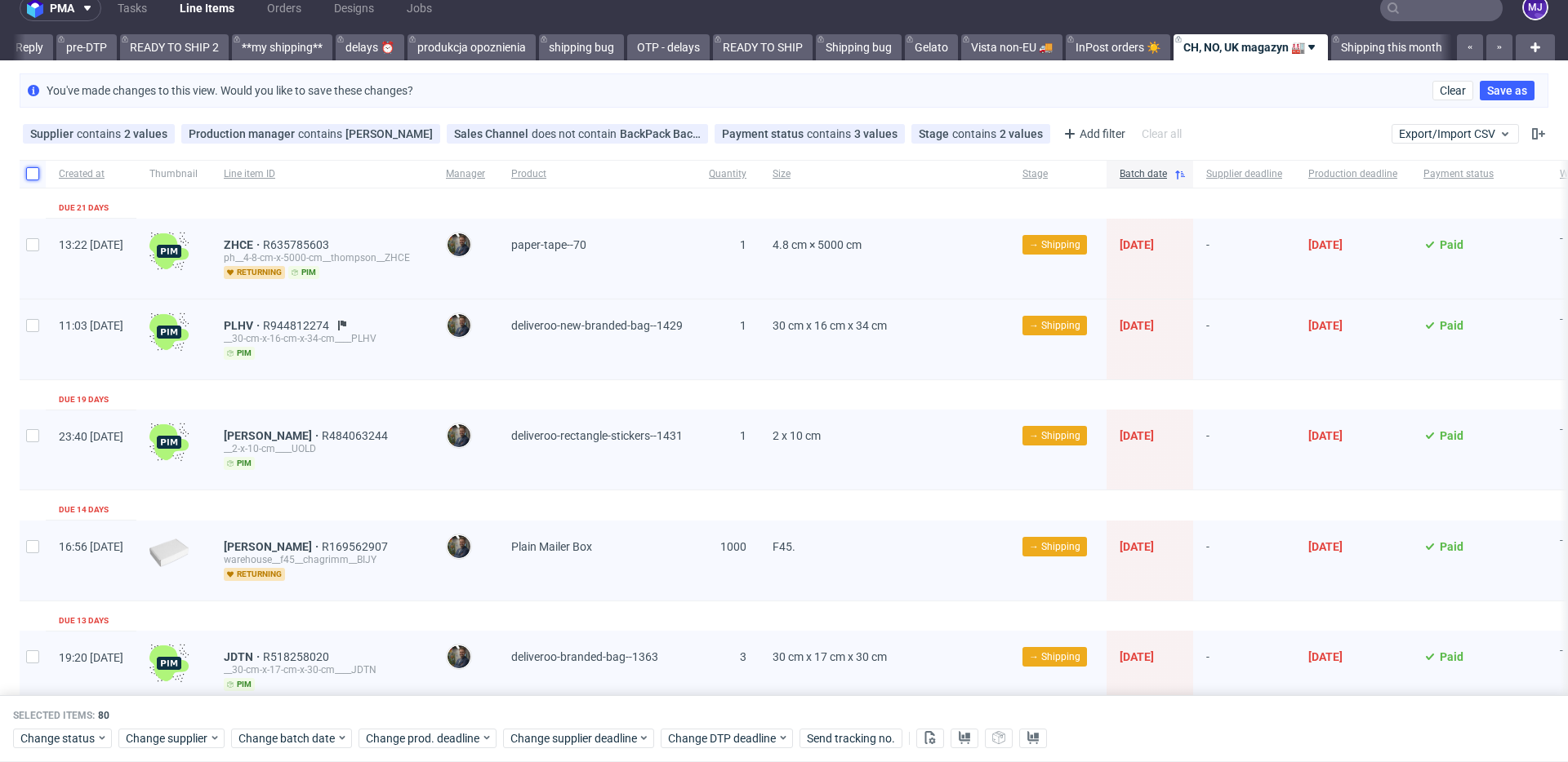
checkbox input "false"
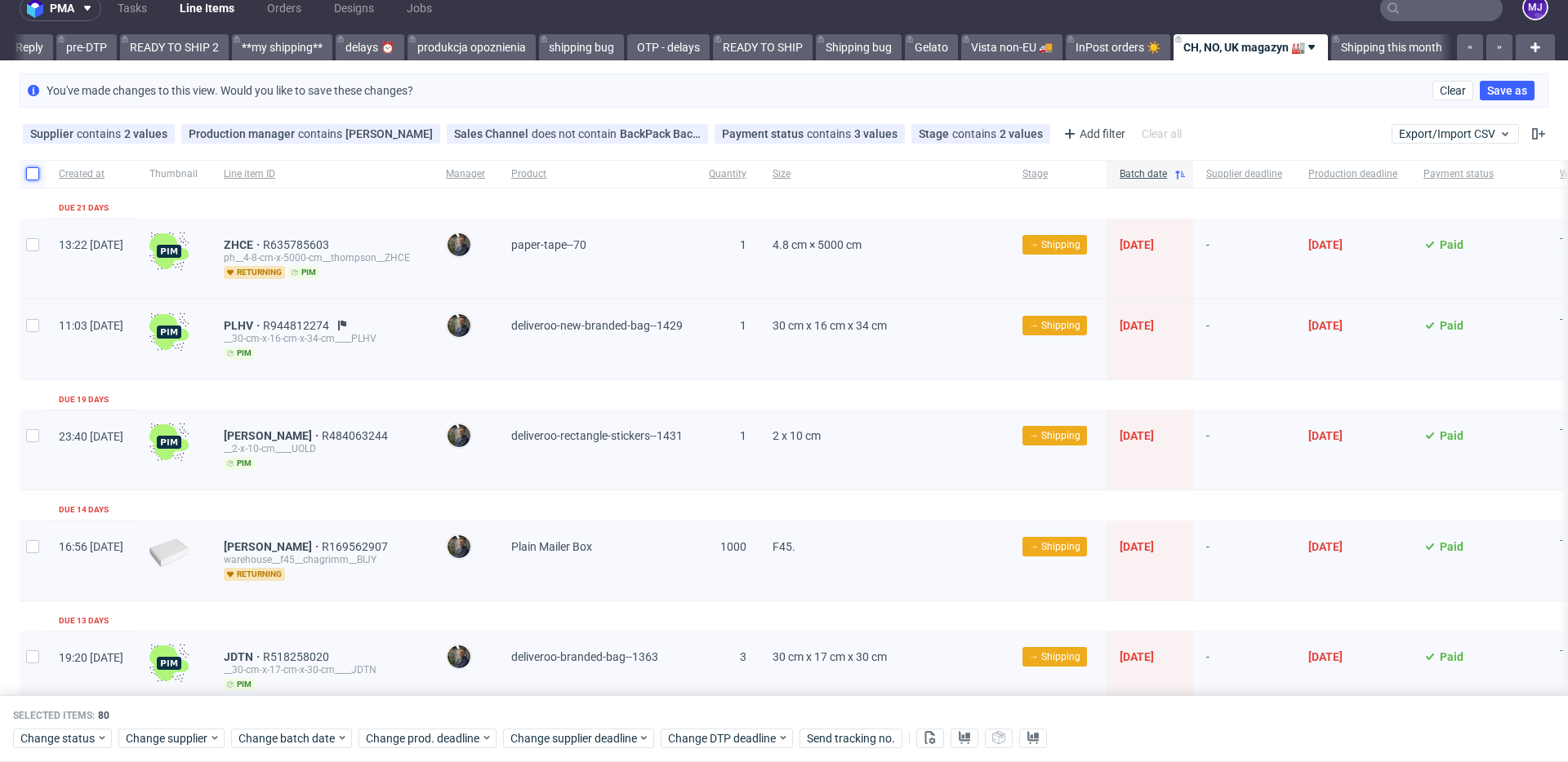
checkbox input "false"
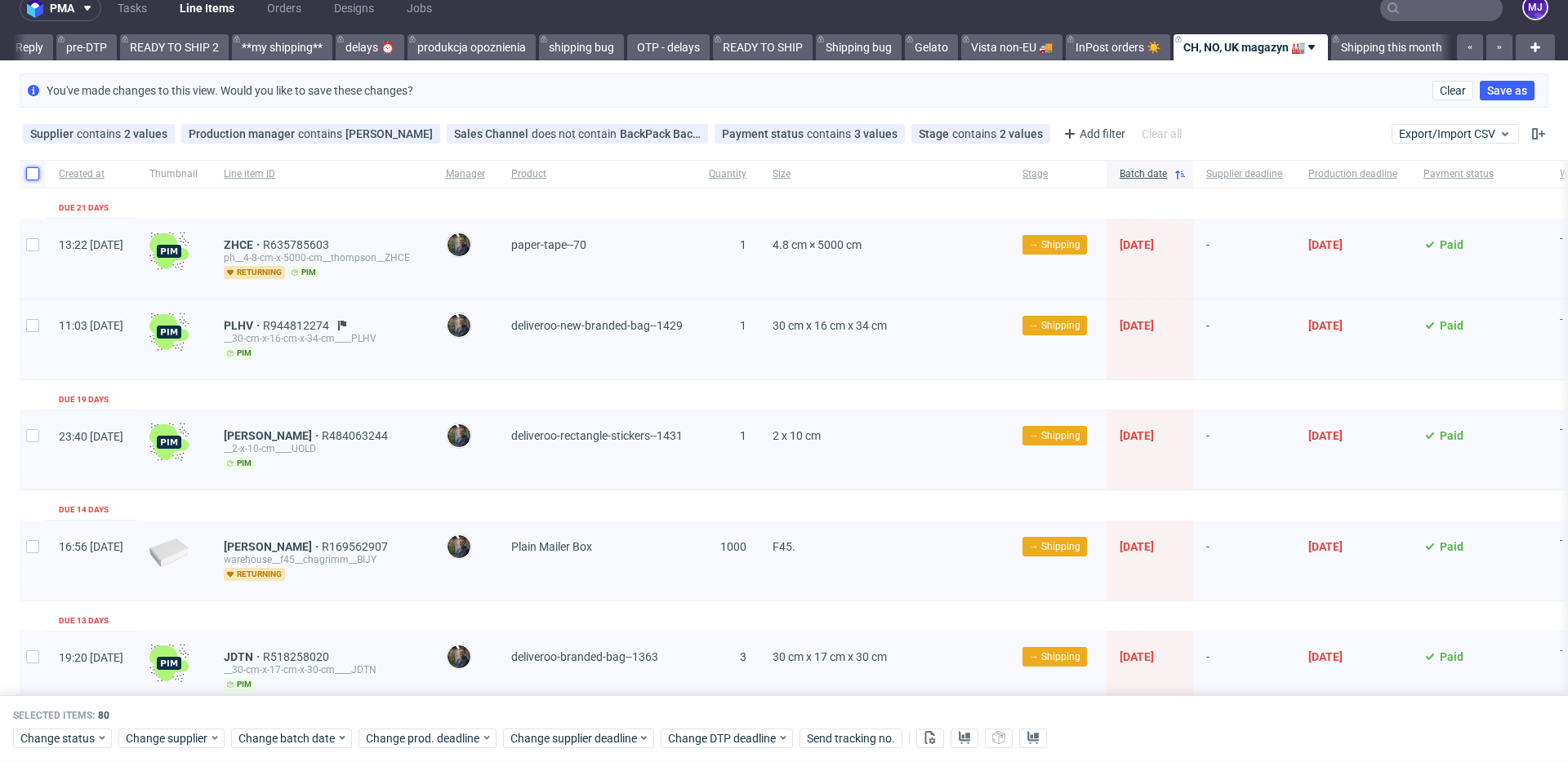
checkbox input "false"
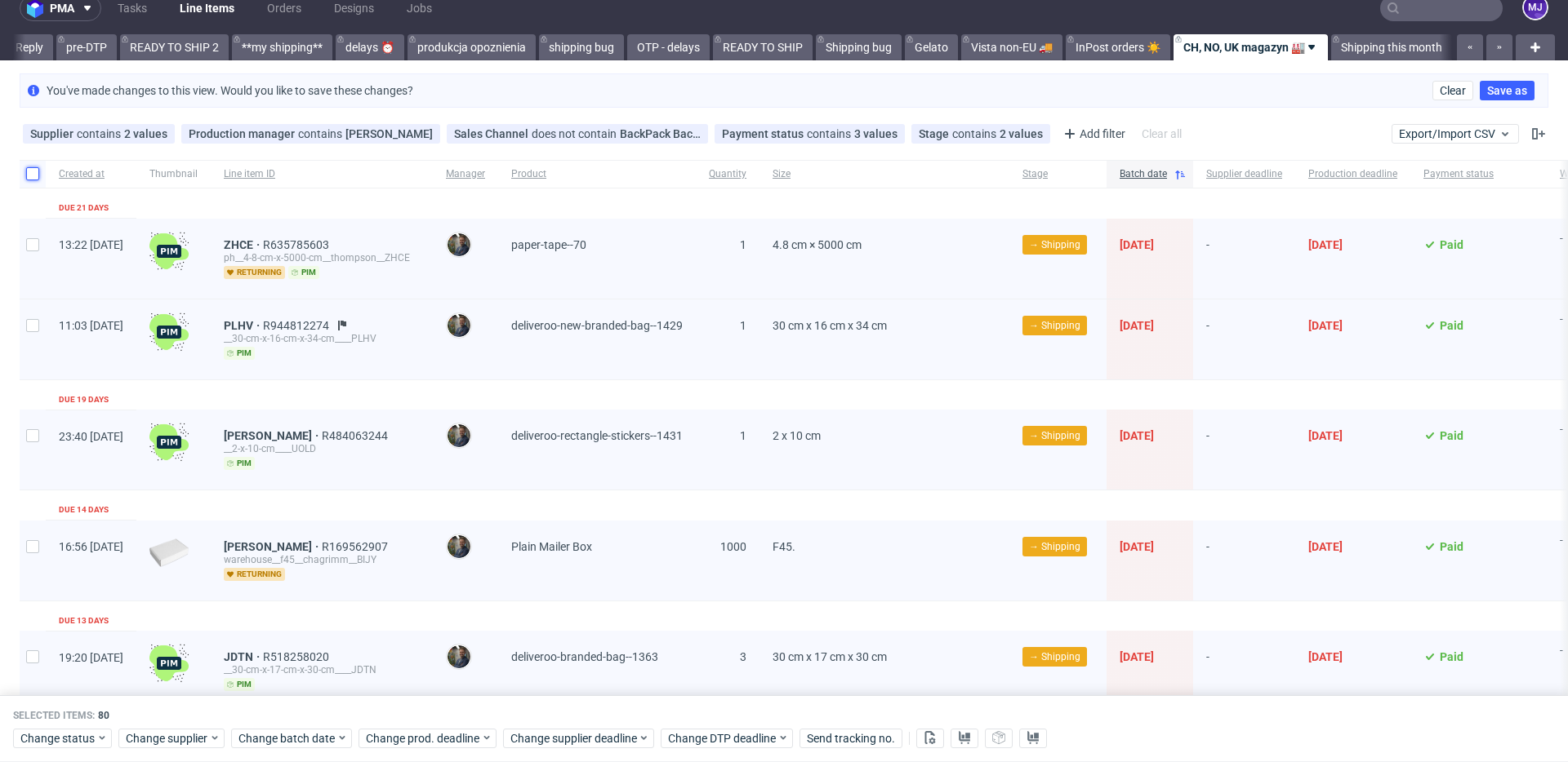
checkbox input "false"
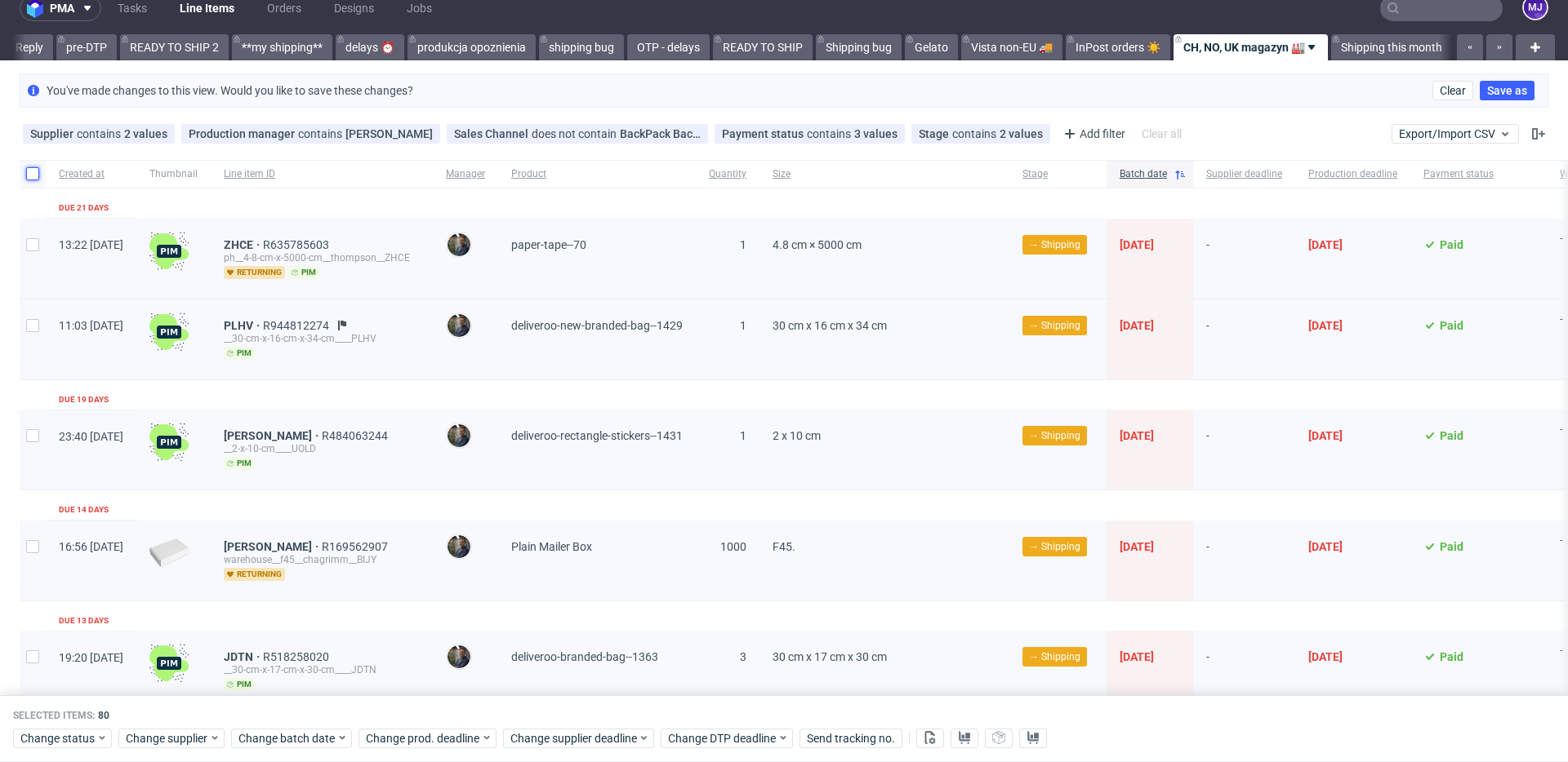
checkbox input "false"
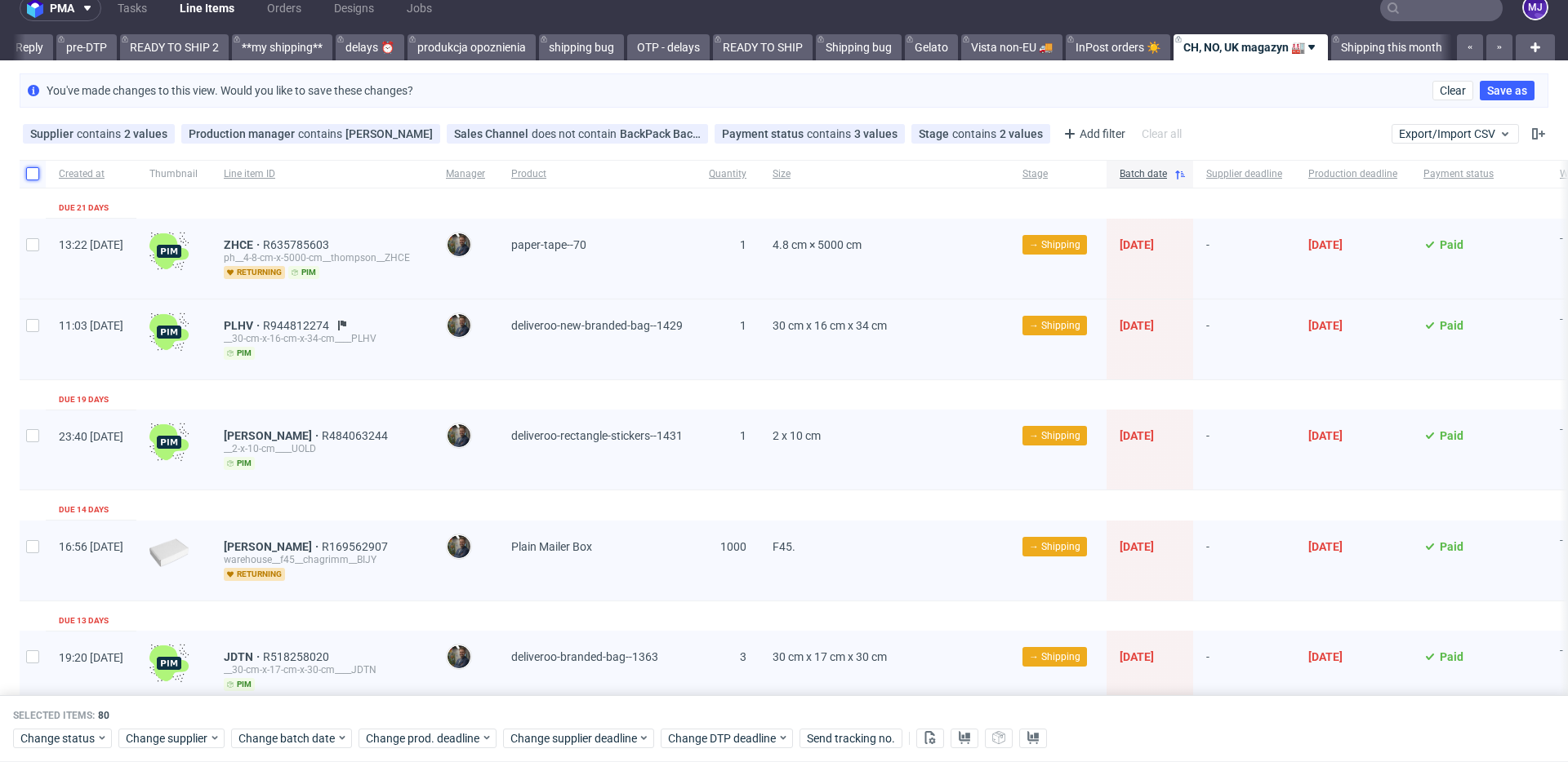
checkbox input "false"
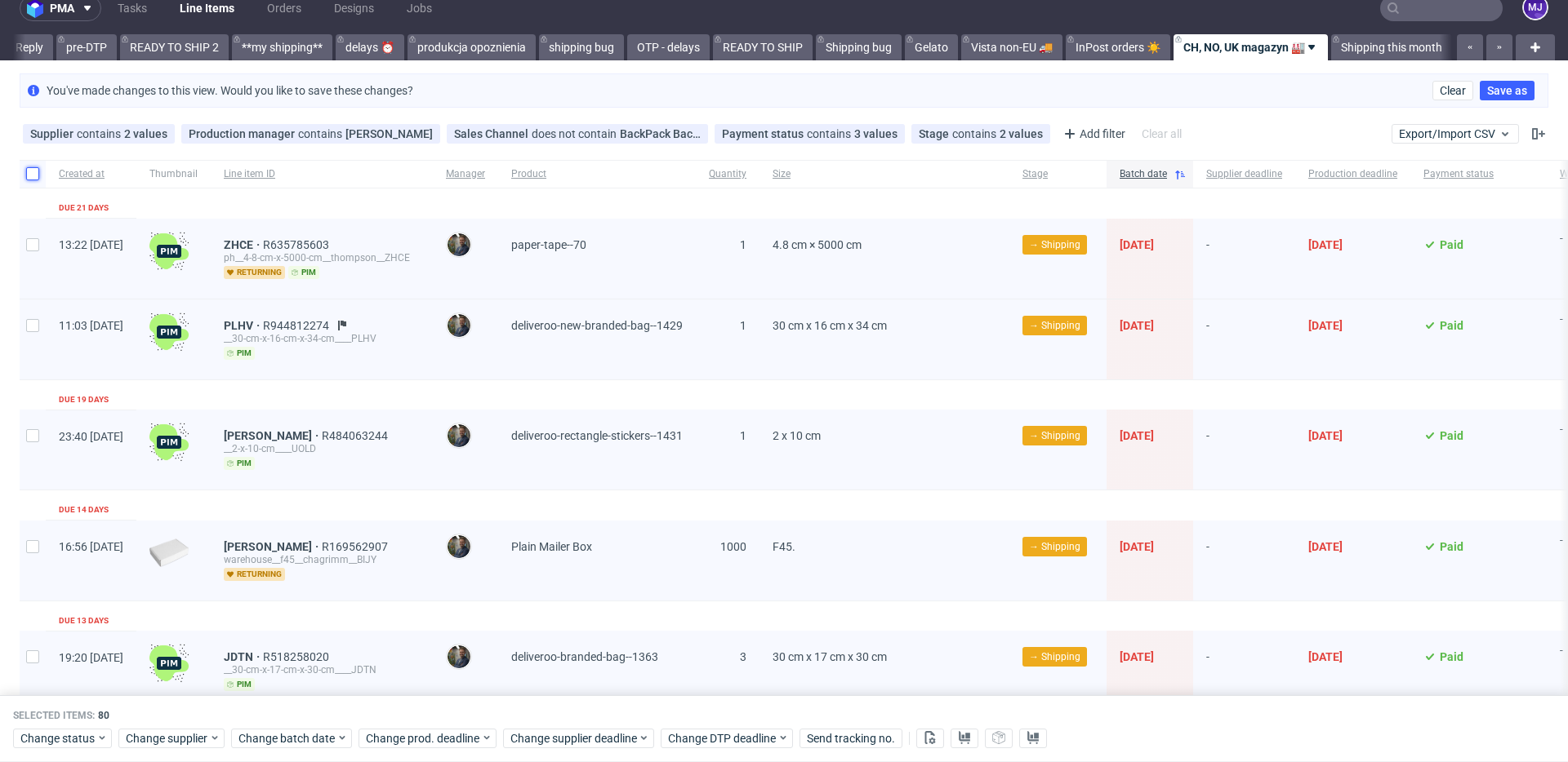
checkbox input "false"
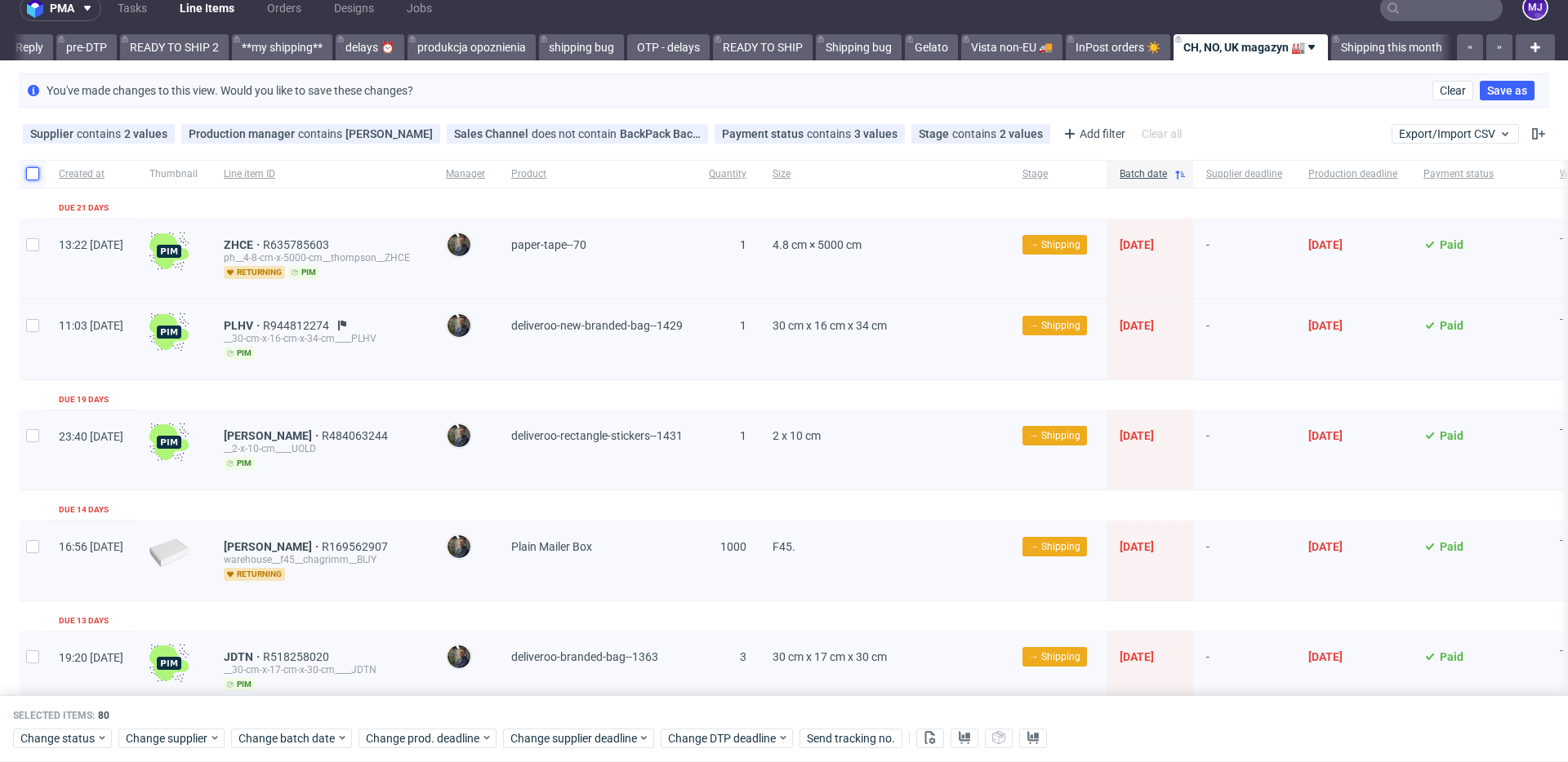
checkbox input "false"
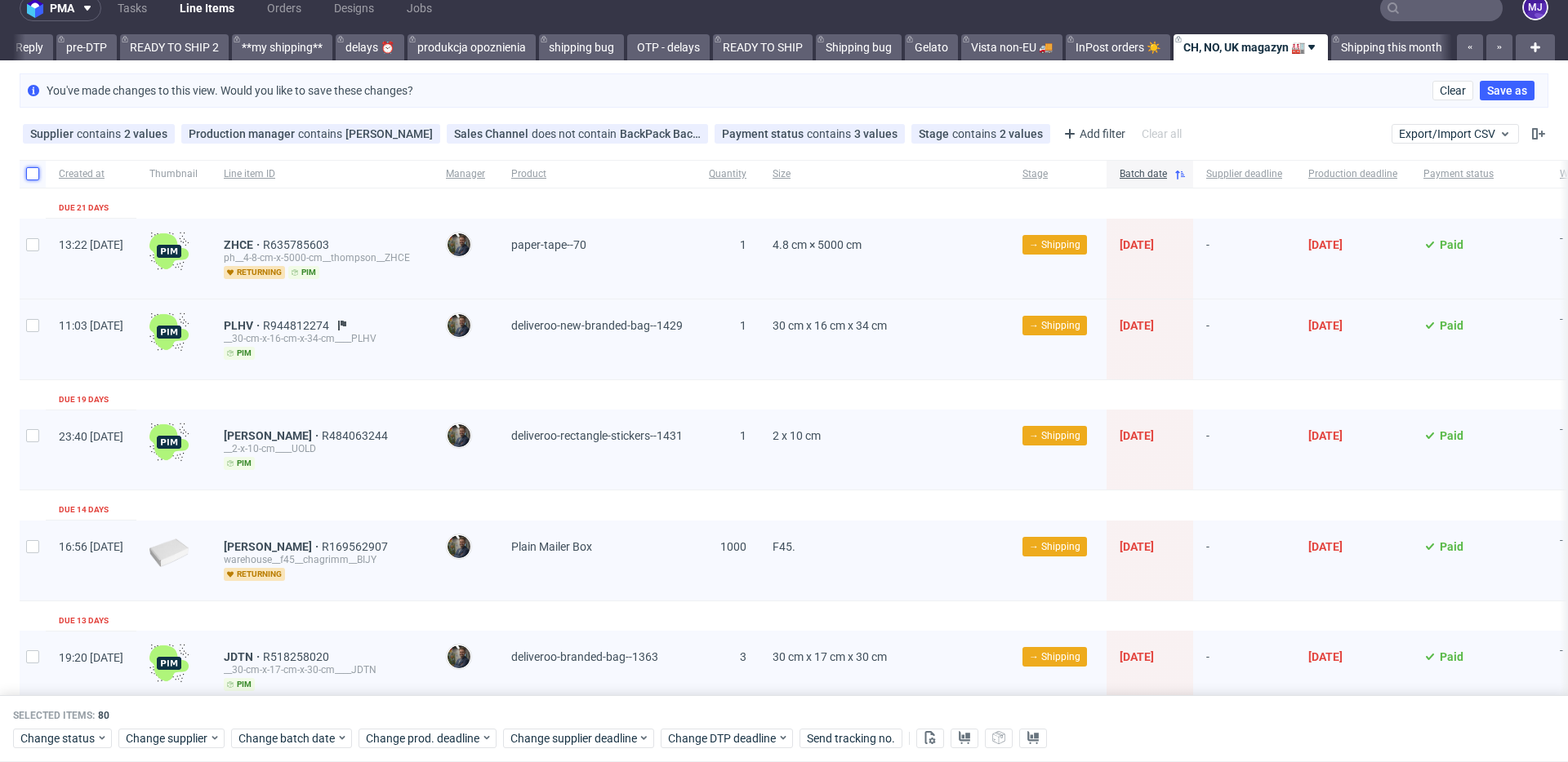
checkbox input "false"
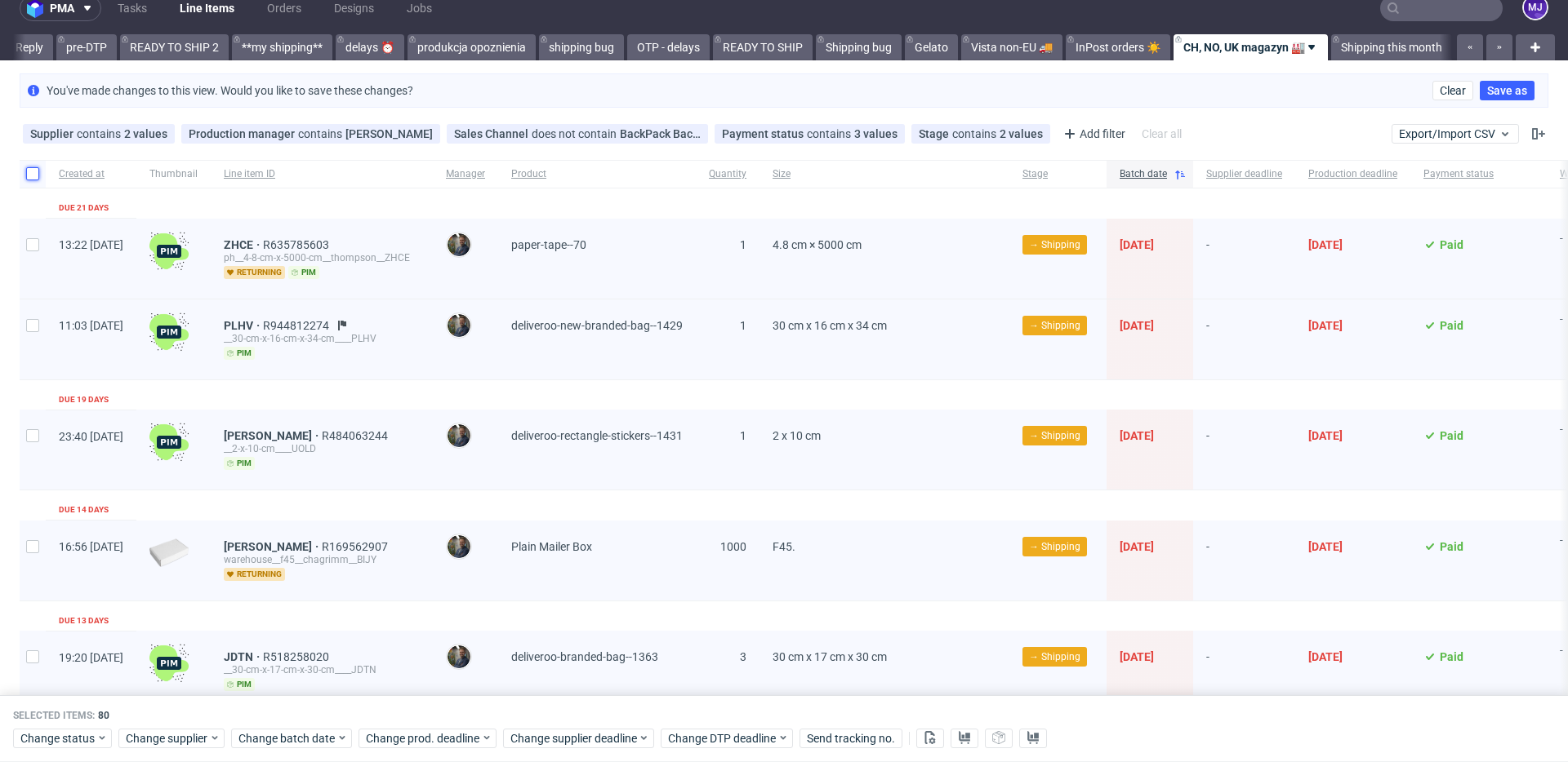
checkbox input "false"
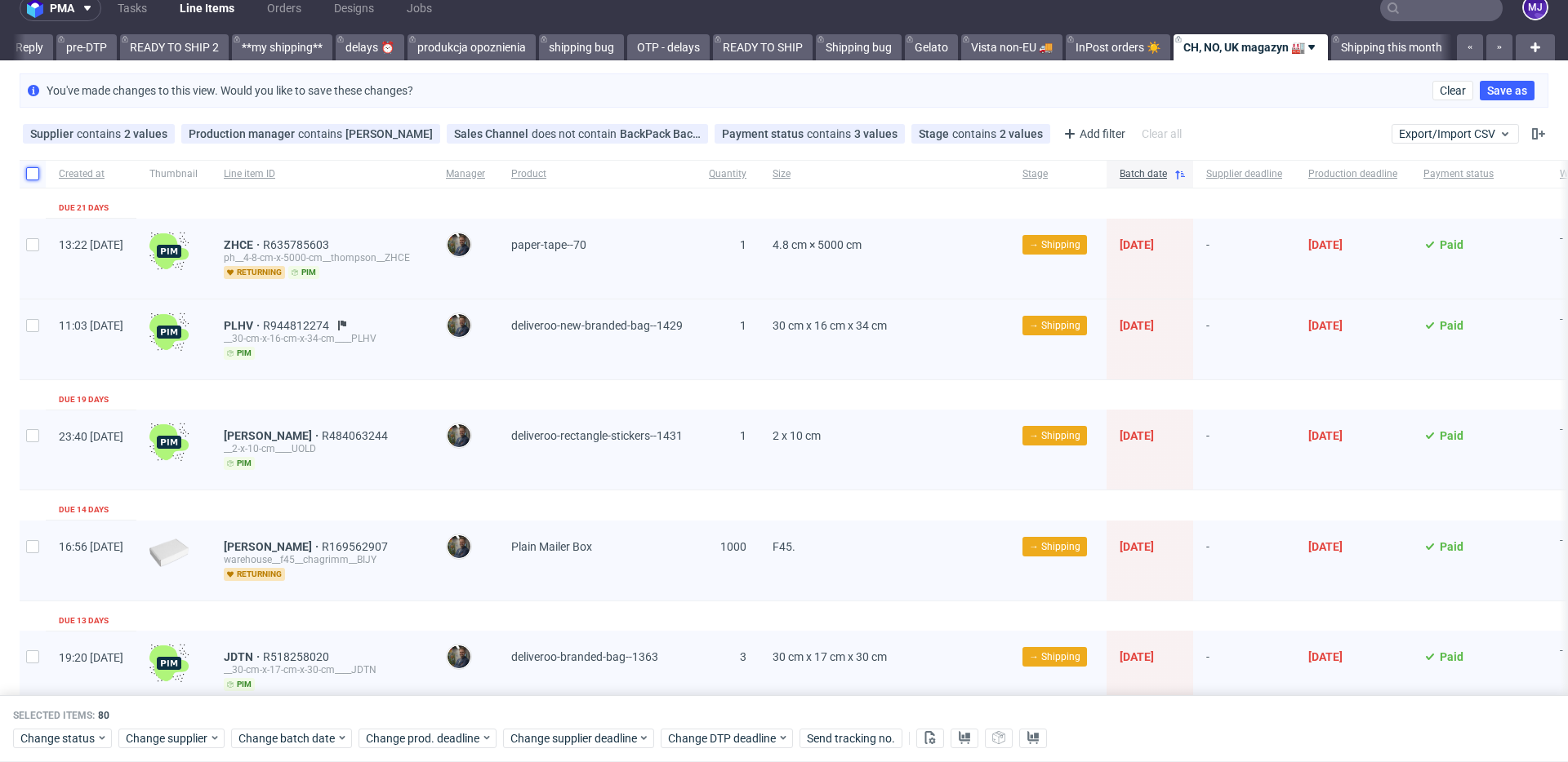
checkbox input "false"
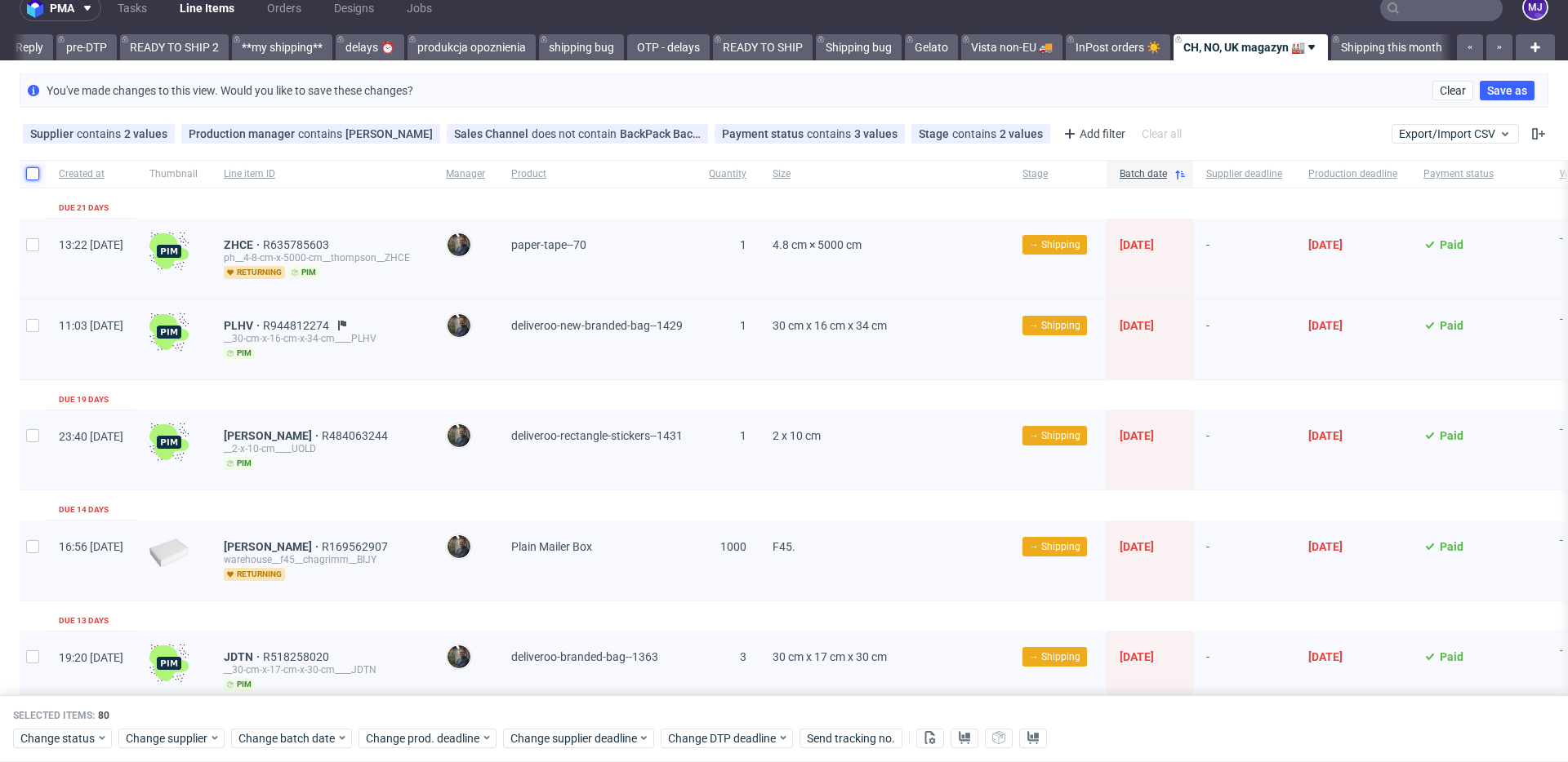
checkbox input "false"
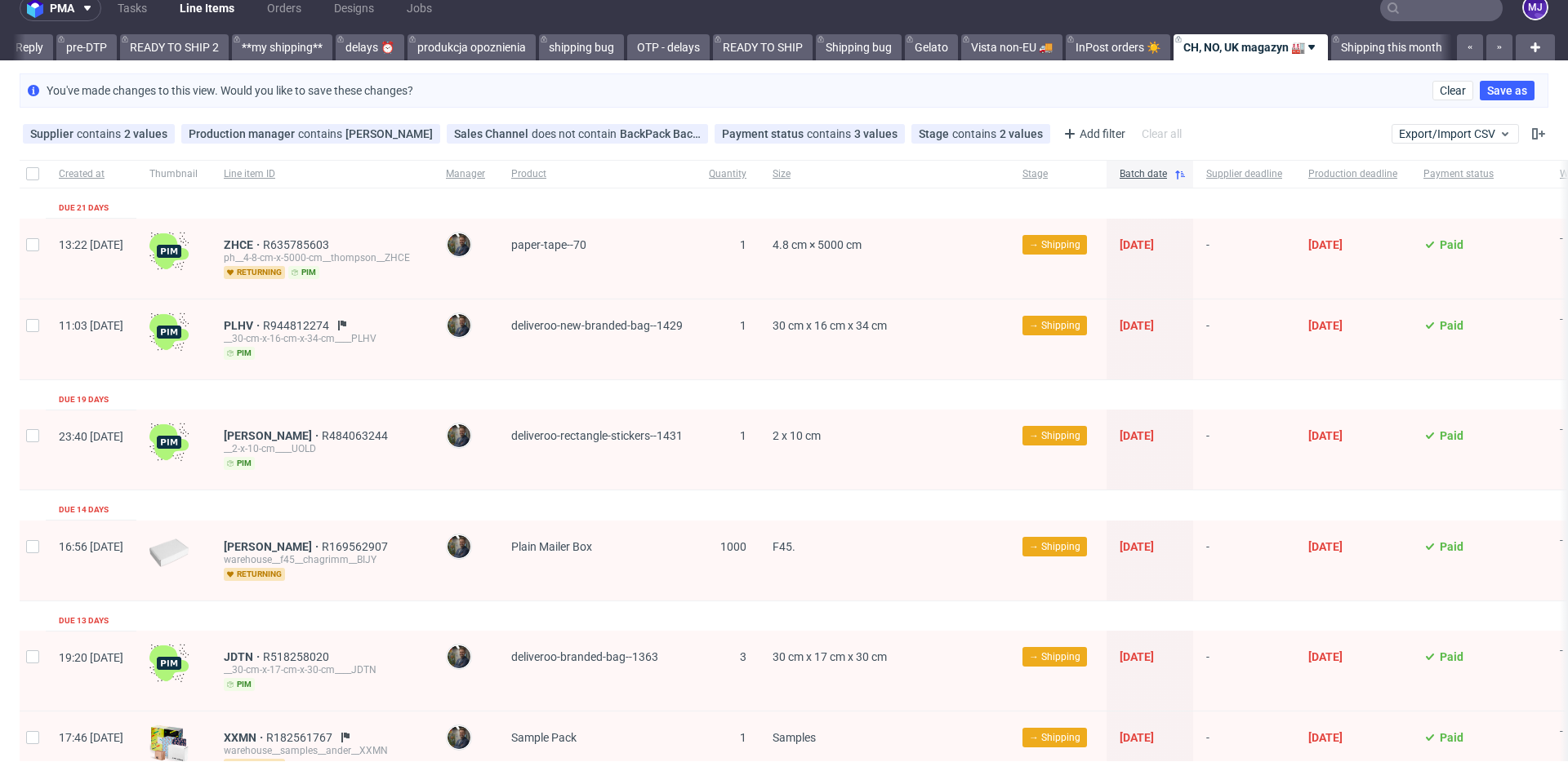
click at [810, 69] on div "You've made changes to this view. Would you like to save these changes? Clear S…" at bounding box center [784, 91] width 1568 height 47
drag, startPoint x: 266, startPoint y: 242, endPoint x: 301, endPoint y: 242, distance: 35.0
click at [301, 242] on div "ZHCE R635785603 ph__4-8-cm-x-5000-cm__thompson__ZHCE returning pim" at bounding box center [322, 258] width 222 height 80
copy span "ZHCE"
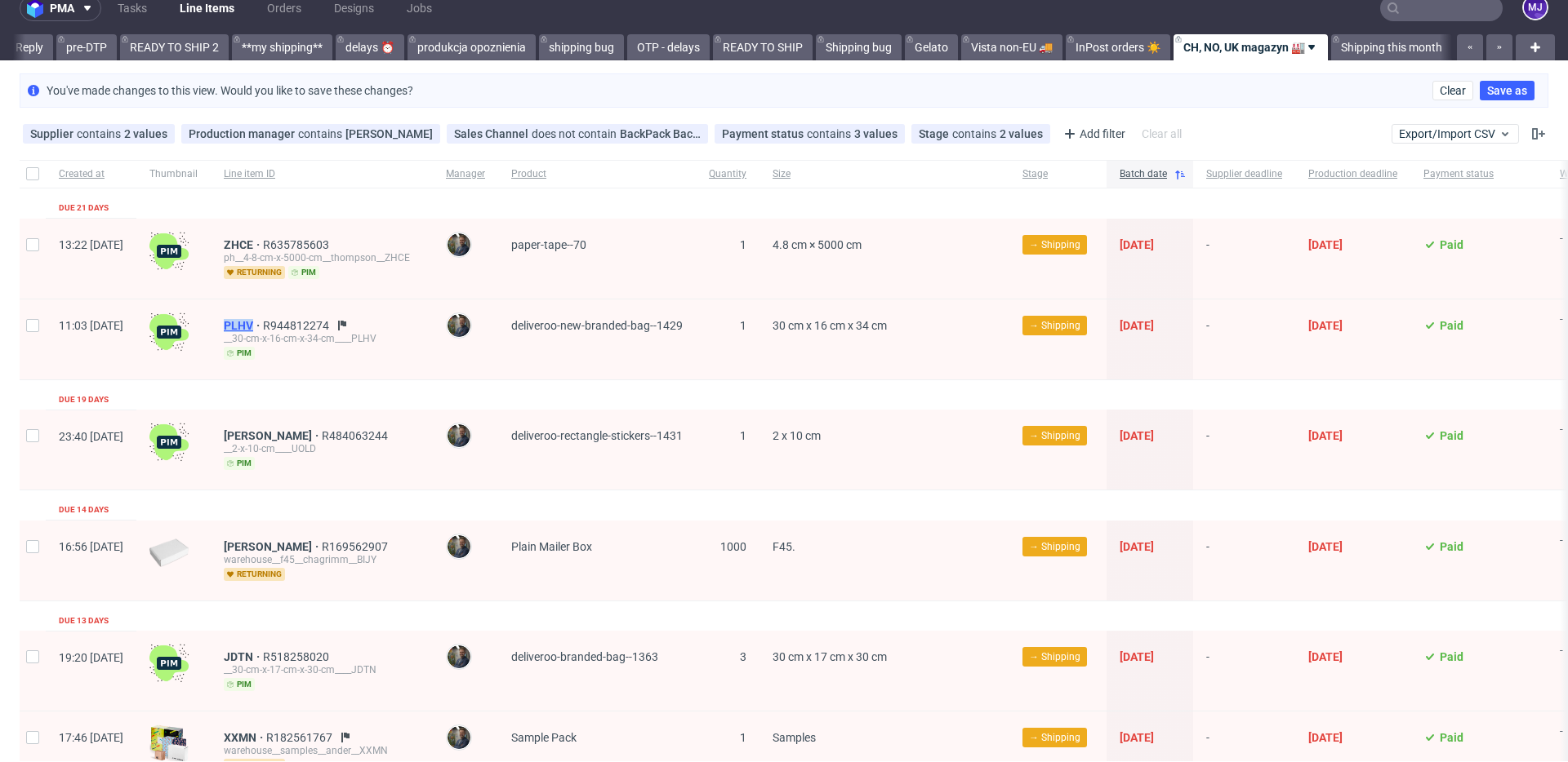
drag, startPoint x: 265, startPoint y: 321, endPoint x: 300, endPoint y: 325, distance: 35.2
click at [300, 325] on div "PLHV R944812274 __30-cm-x-16-cm-x-34-cm____PLHV pim" at bounding box center [322, 339] width 222 height 80
copy span "PLHV"
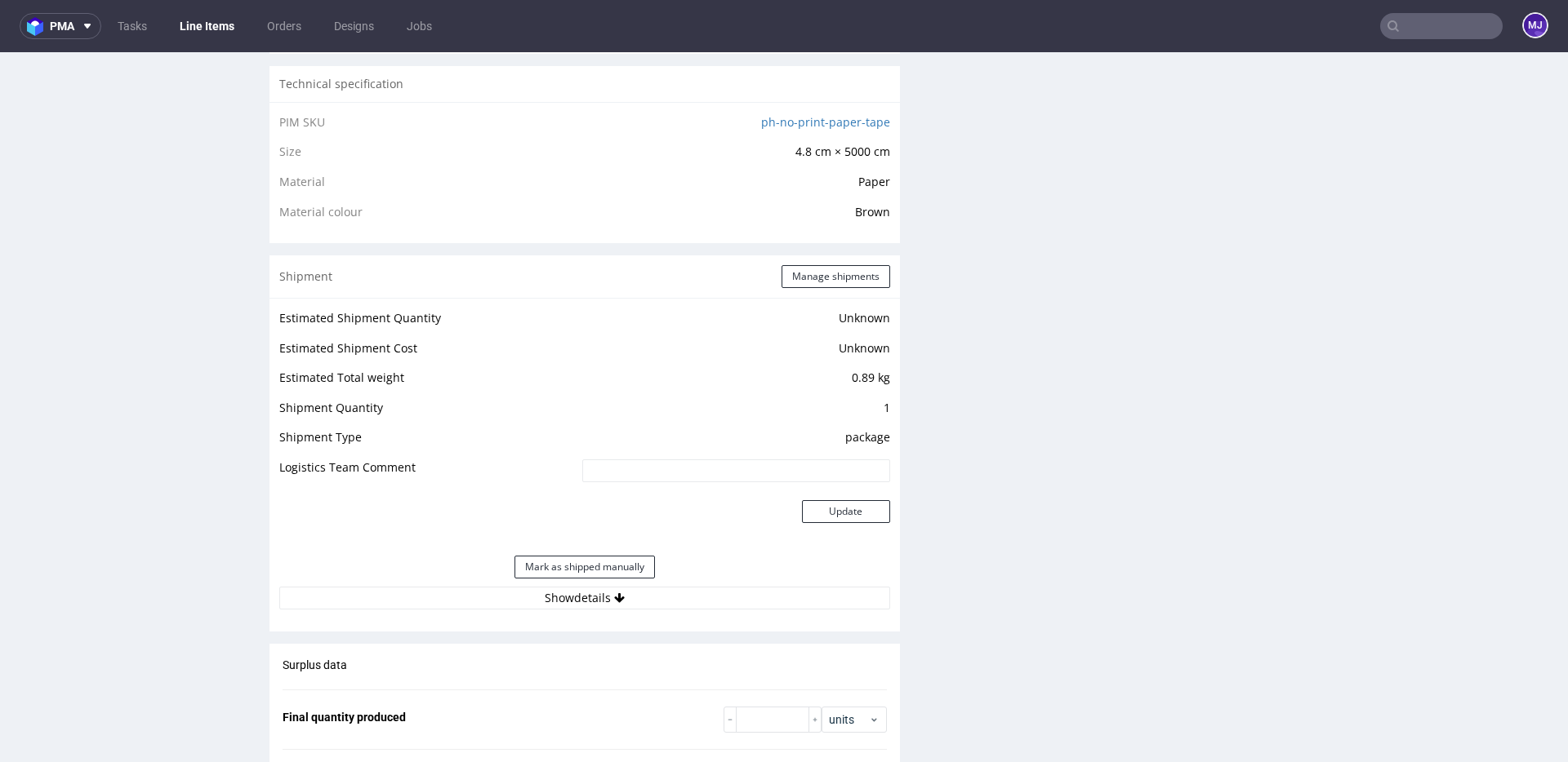
scroll to position [1302, 0]
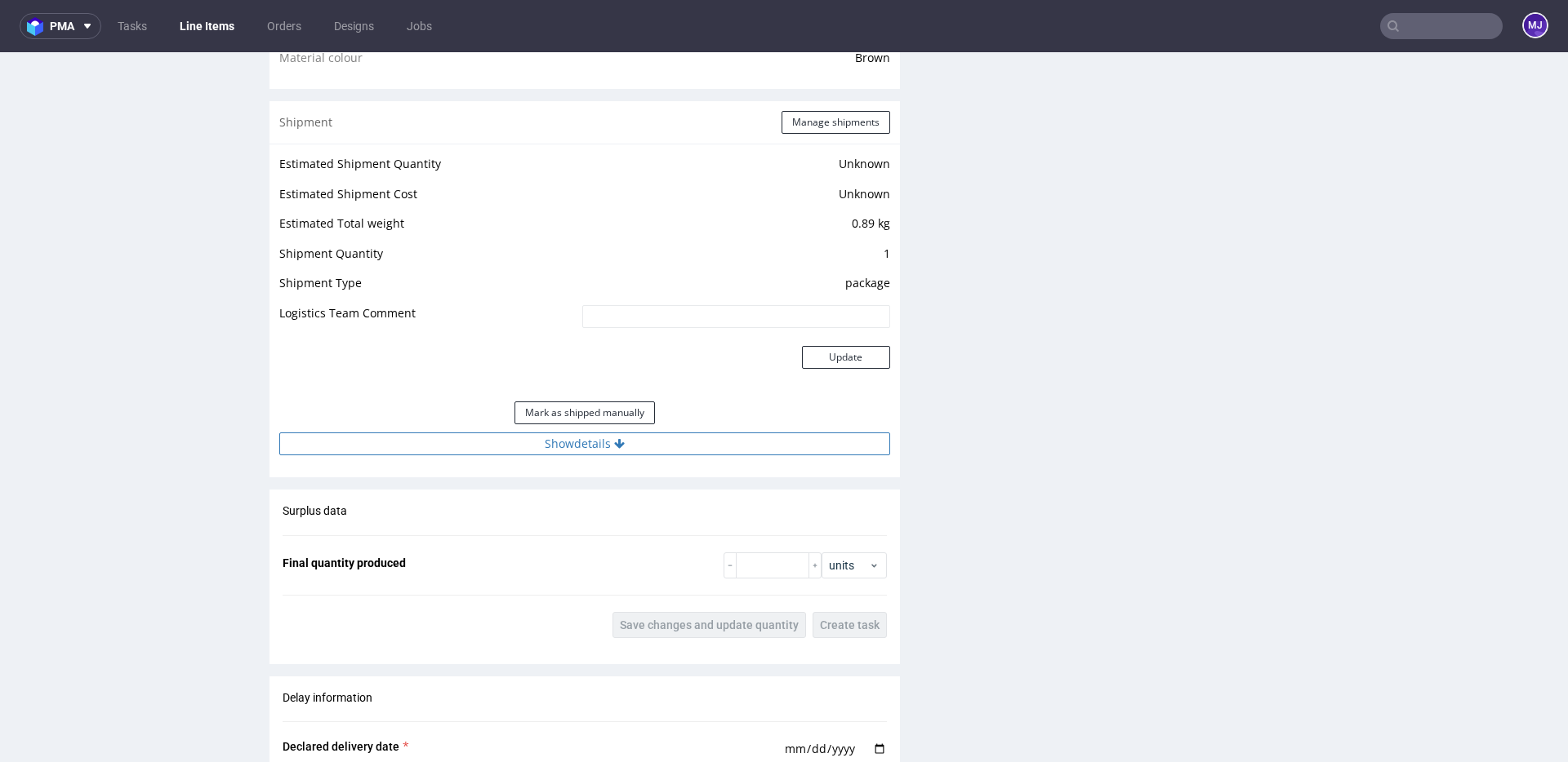
click at [514, 434] on button "Show details" at bounding box center [584, 444] width 611 height 23
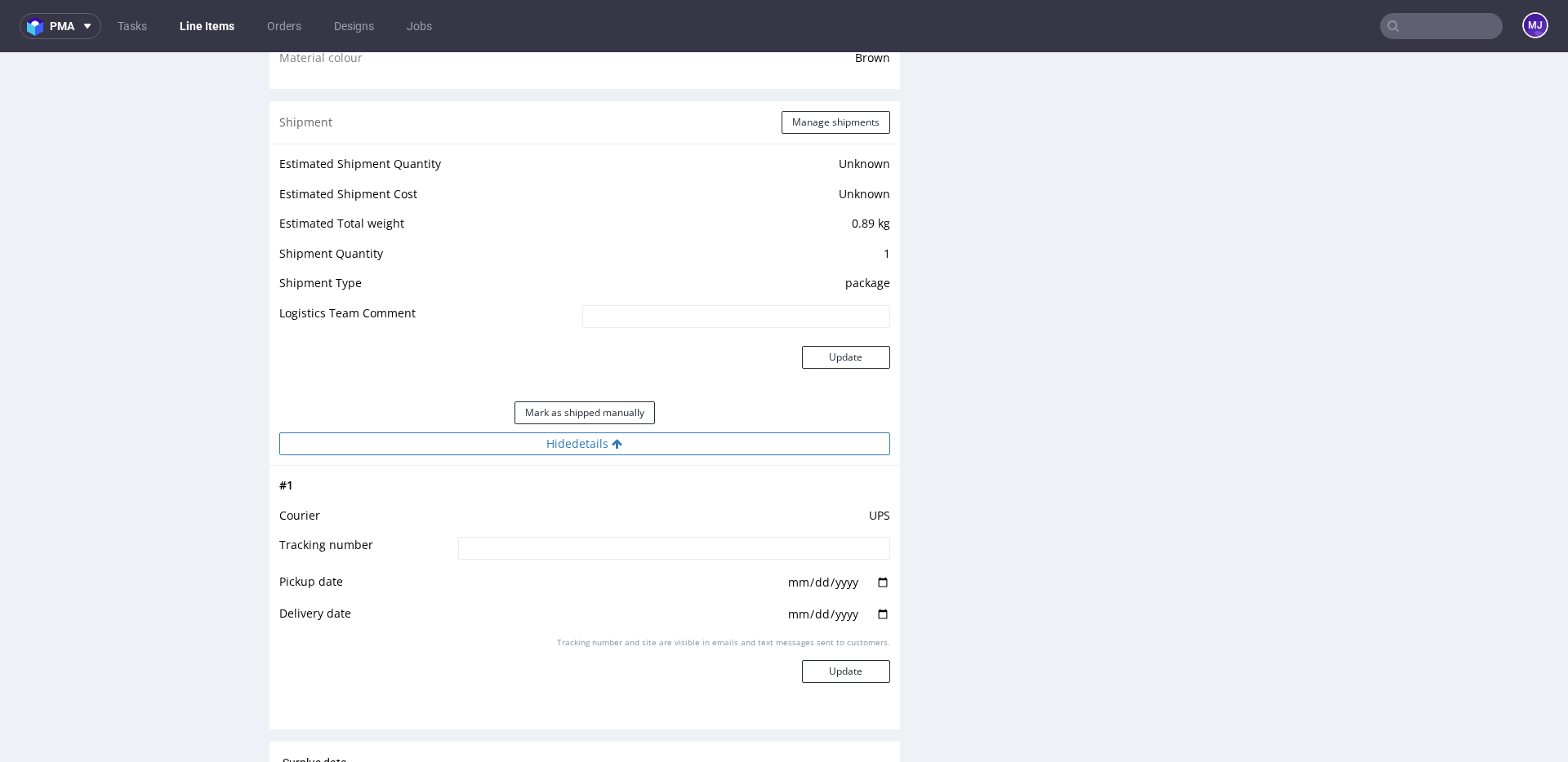
click at [515, 443] on button "Hide details" at bounding box center [584, 444] width 611 height 23
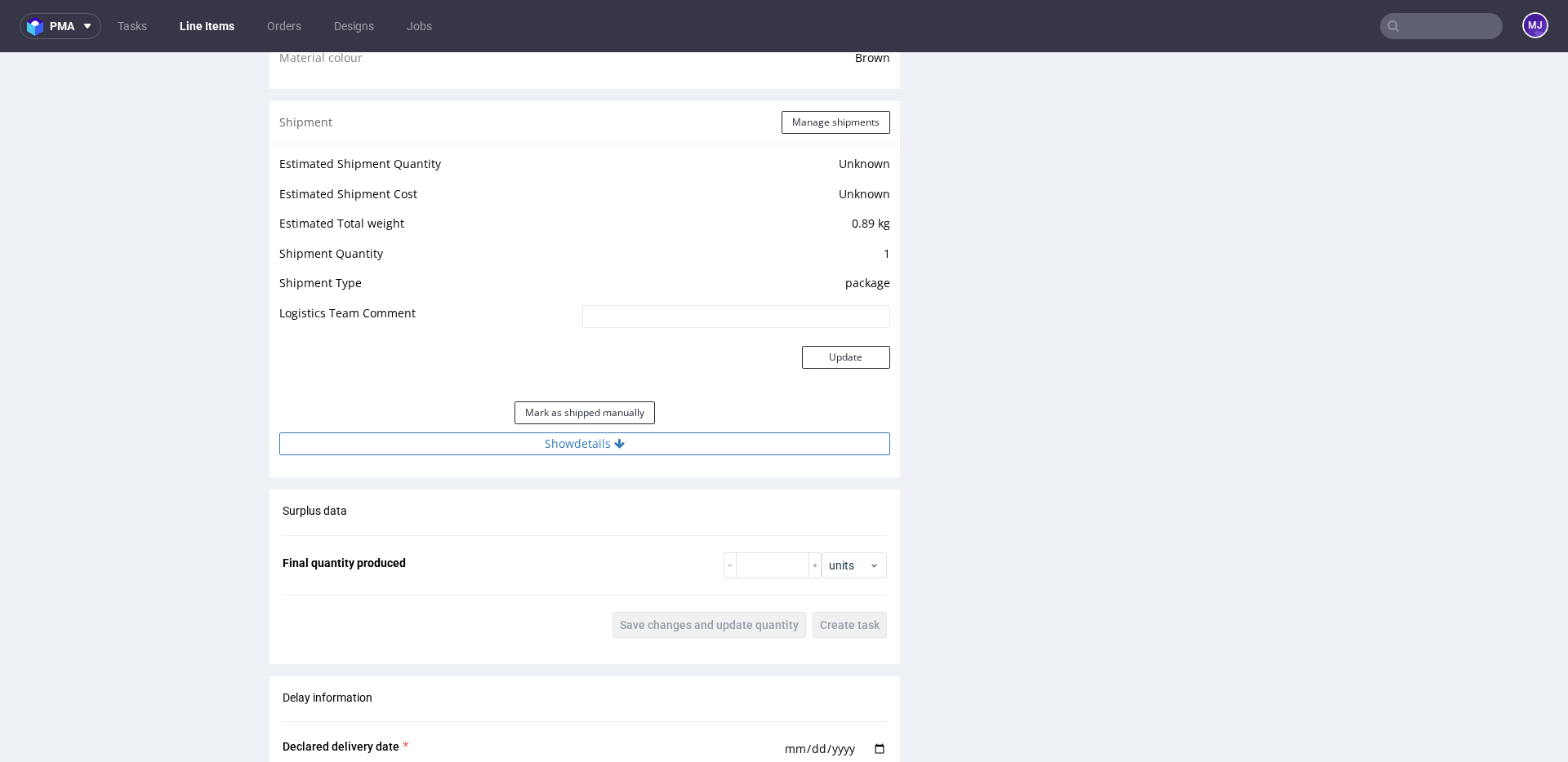
click at [515, 443] on button "Show details" at bounding box center [584, 444] width 611 height 23
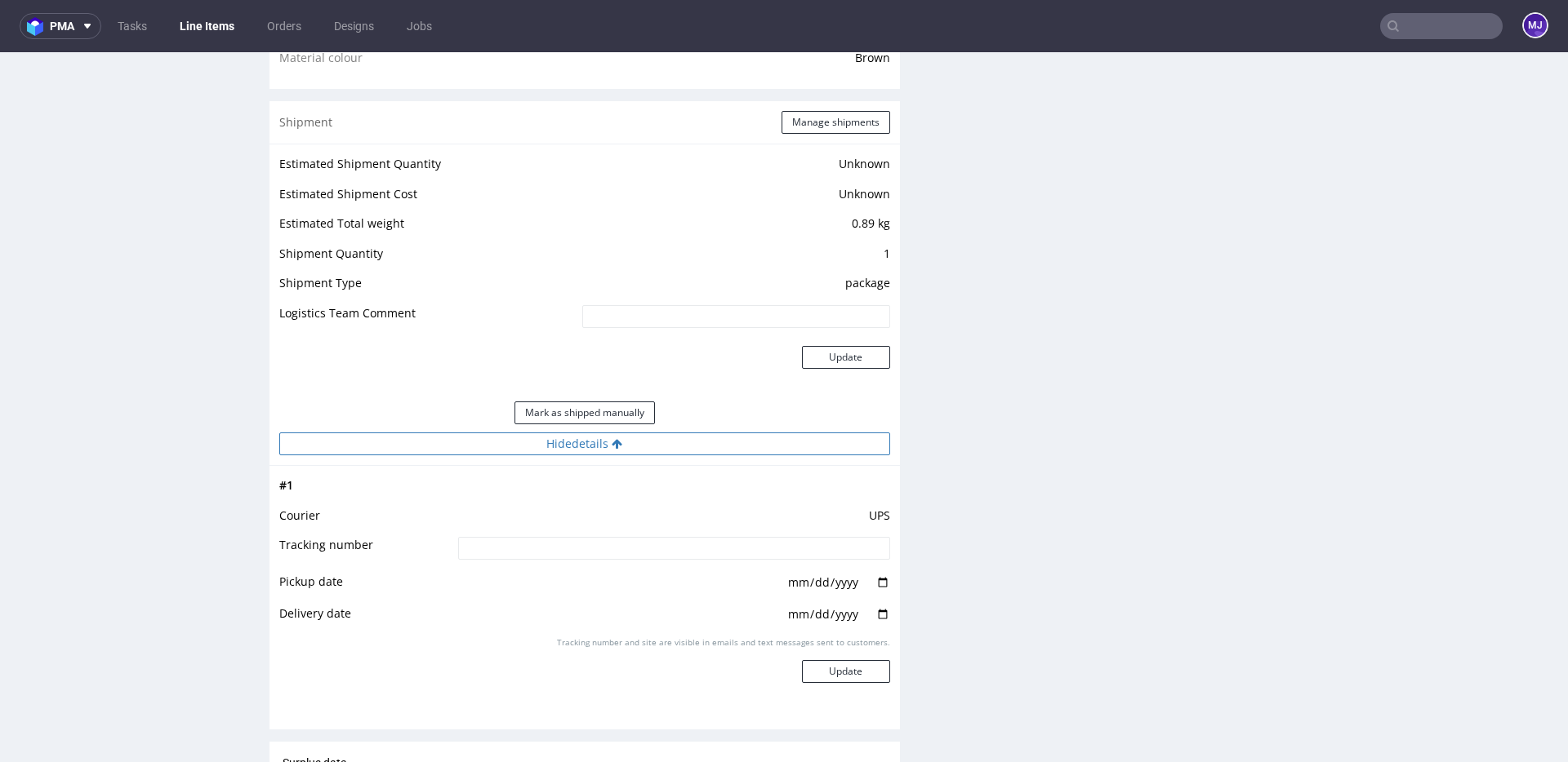
click at [515, 443] on button "Hide details" at bounding box center [584, 444] width 611 height 23
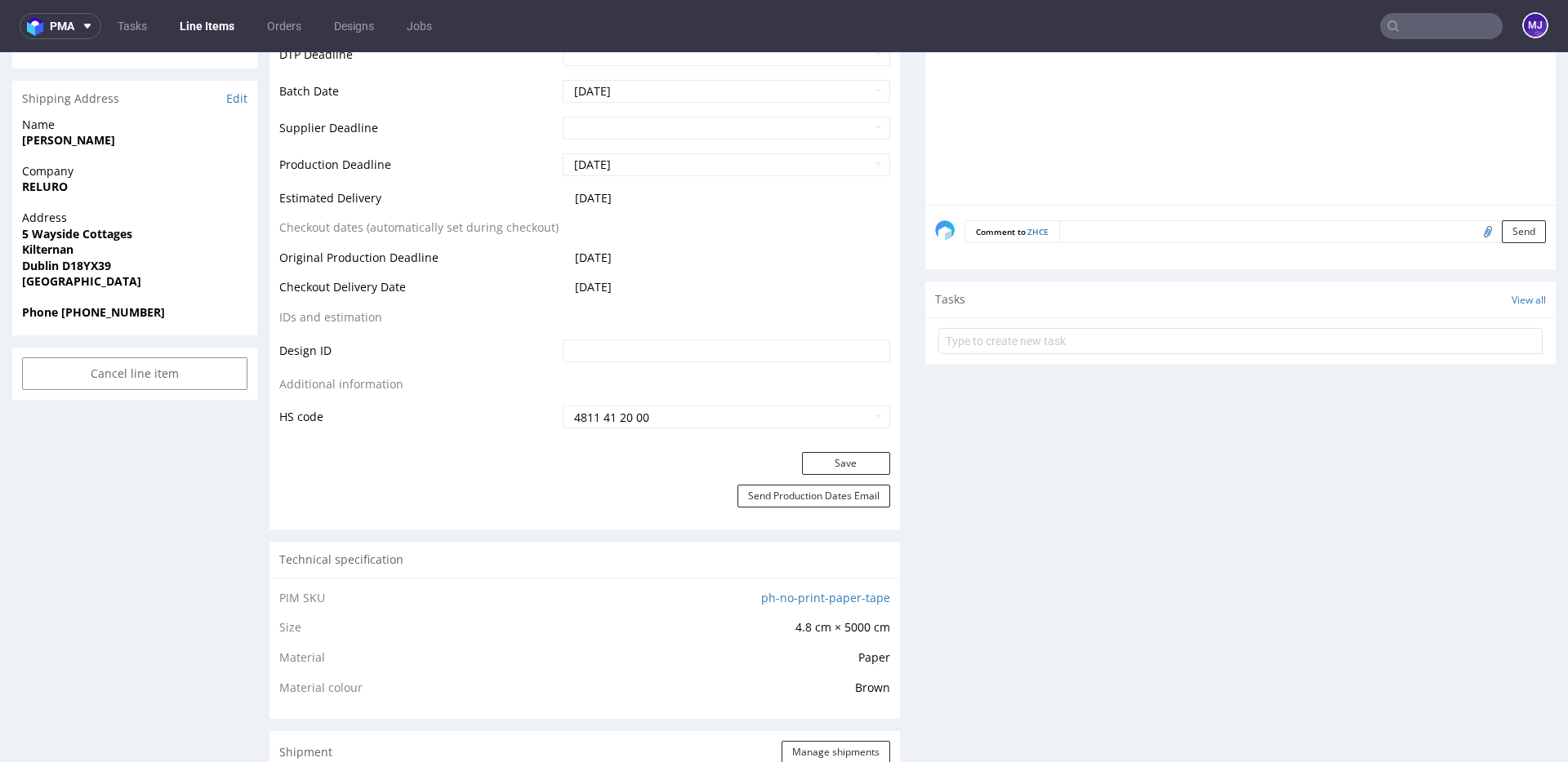
scroll to position [0, 0]
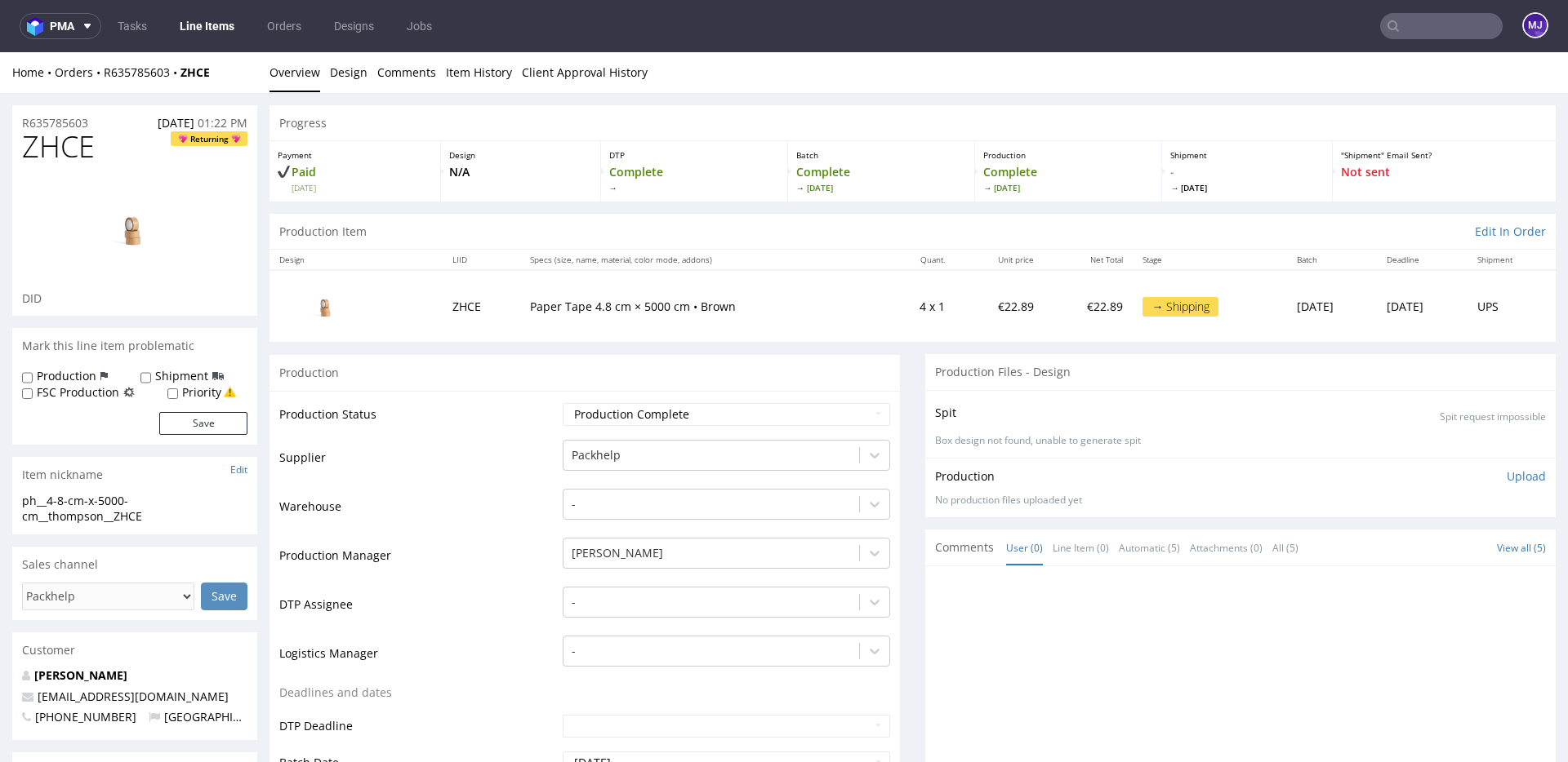
click at [888, 89] on div "Home Orders R635785603 ZHCE Overview Design Comments Item History Client Approv…" at bounding box center [784, 72] width 1568 height 41
click at [1426, 33] on input "text" at bounding box center [1441, 26] width 123 height 26
paste input "PLHV"
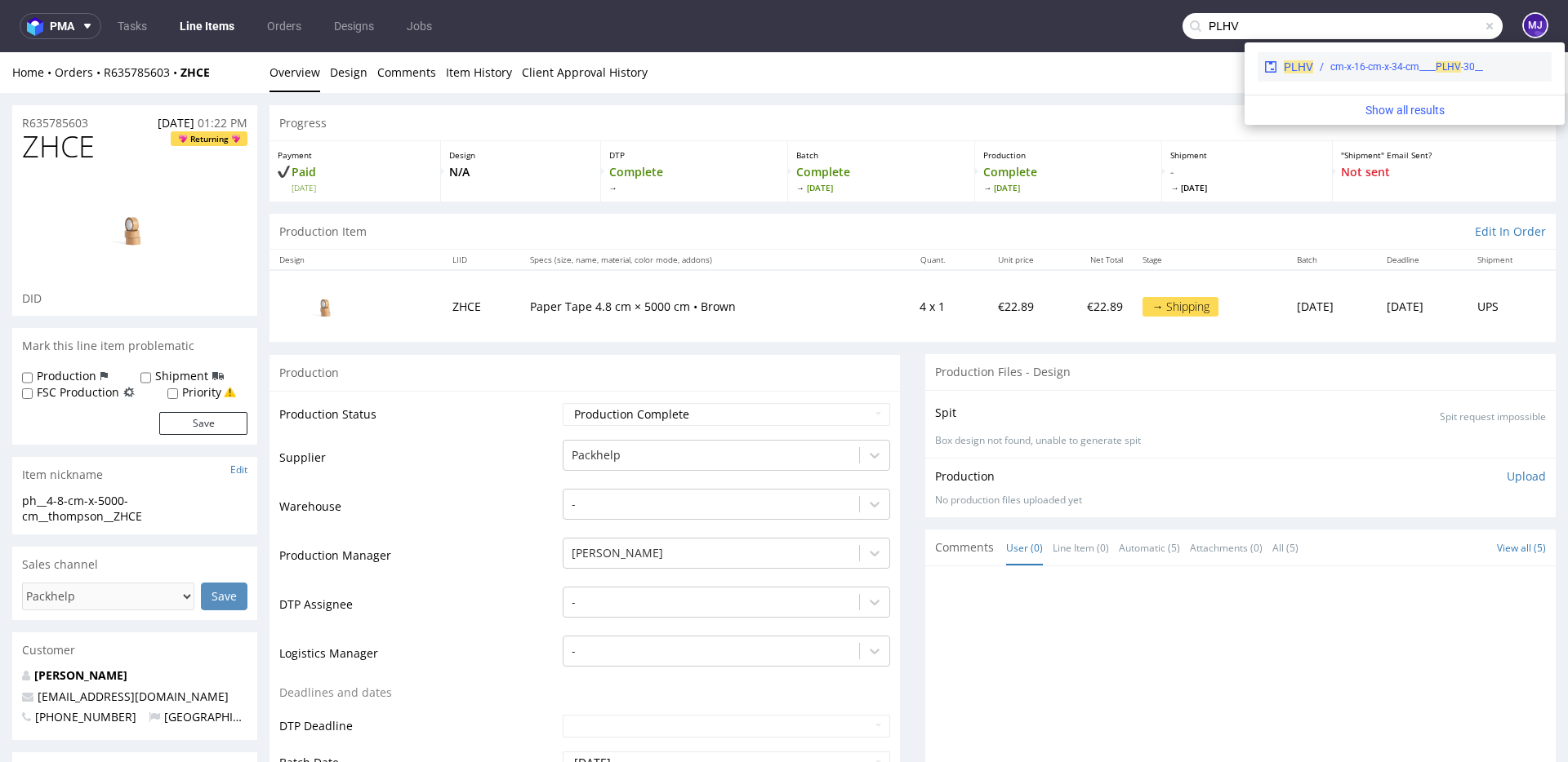
type input "PLHV"
click at [1336, 68] on div "__30-cm-x-16-cm-x-34-cm____ PLHV" at bounding box center [1405, 67] width 152 height 15
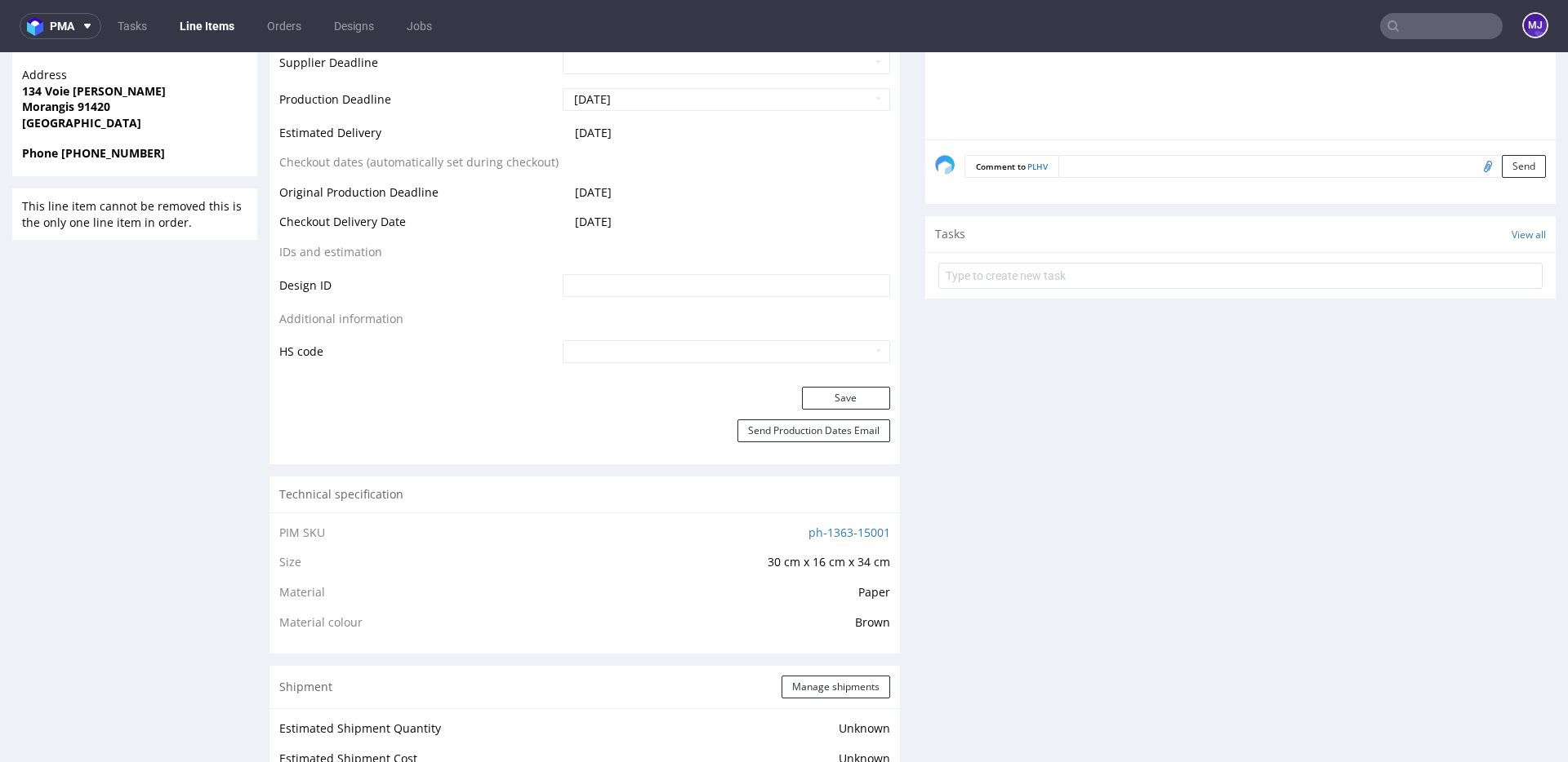
scroll to position [1563, 0]
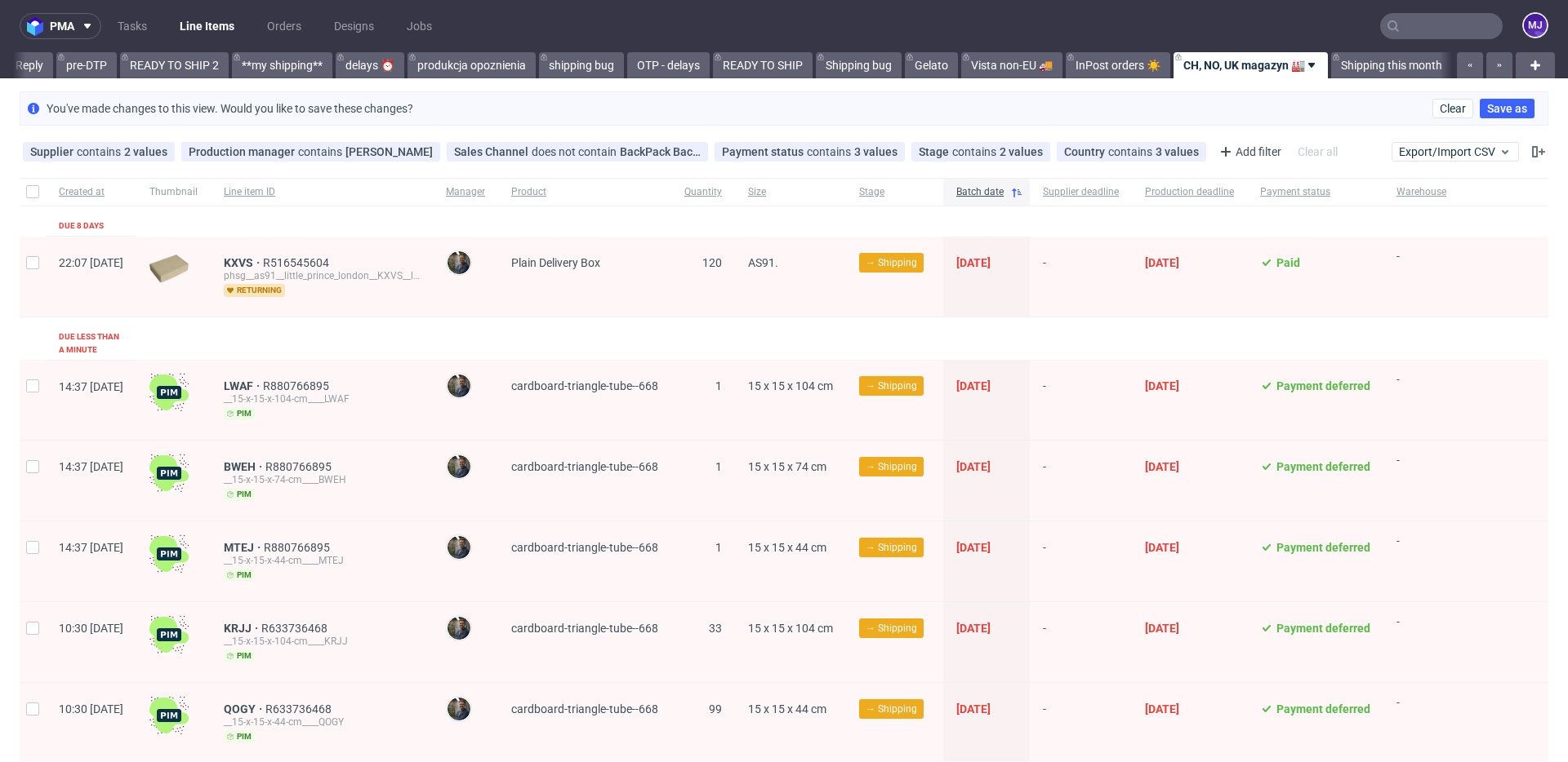
scroll to position [0, 2742]
click at [930, 106] on div "You've made changes to this view. Would you like to save these changes? Clear S…" at bounding box center [784, 109] width 1528 height 34
click at [1186, 153] on icon at bounding box center [1193, 152] width 13 height 13
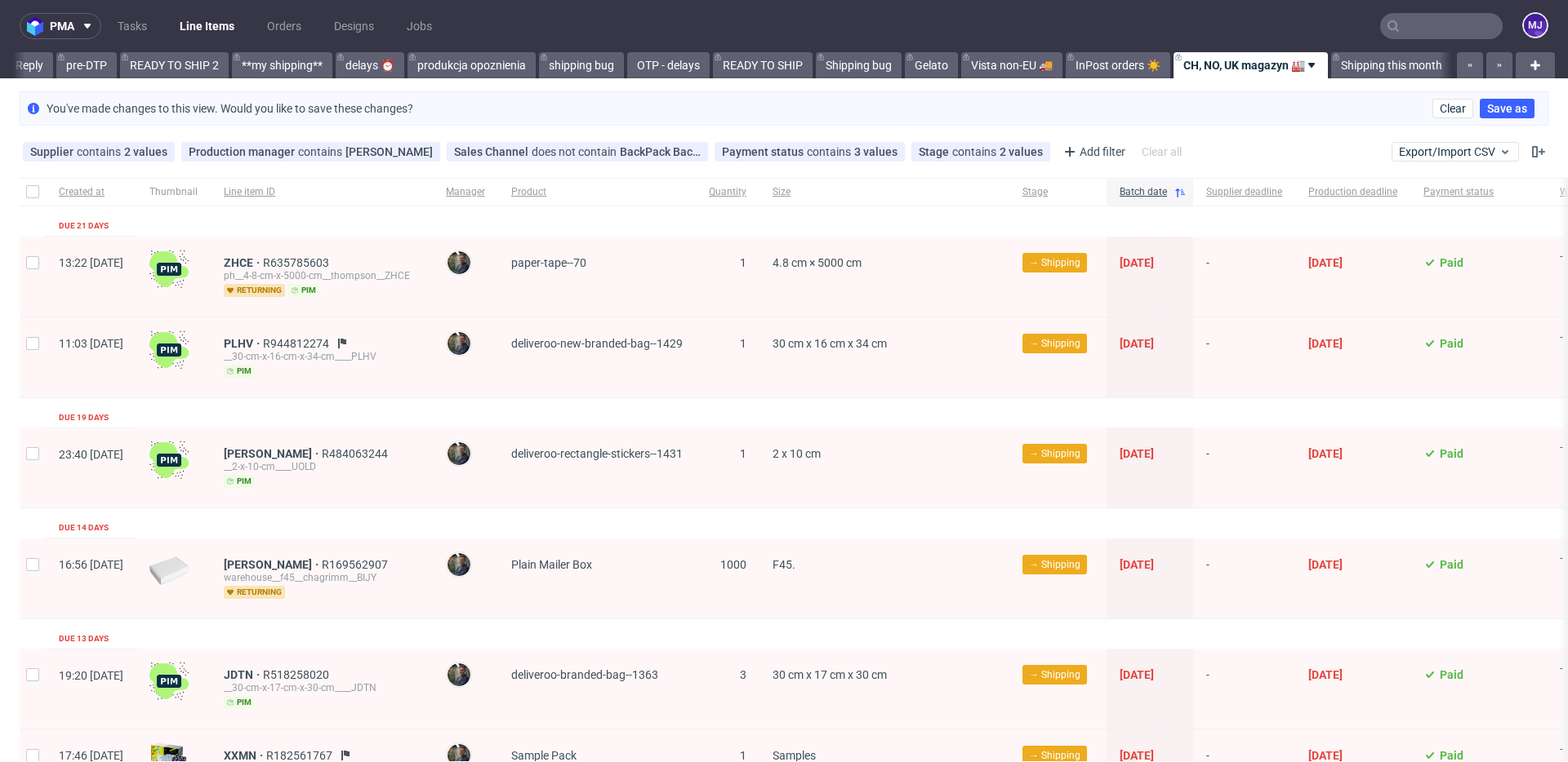
scroll to position [909, 0]
